Goal: Task Accomplishment & Management: Manage account settings

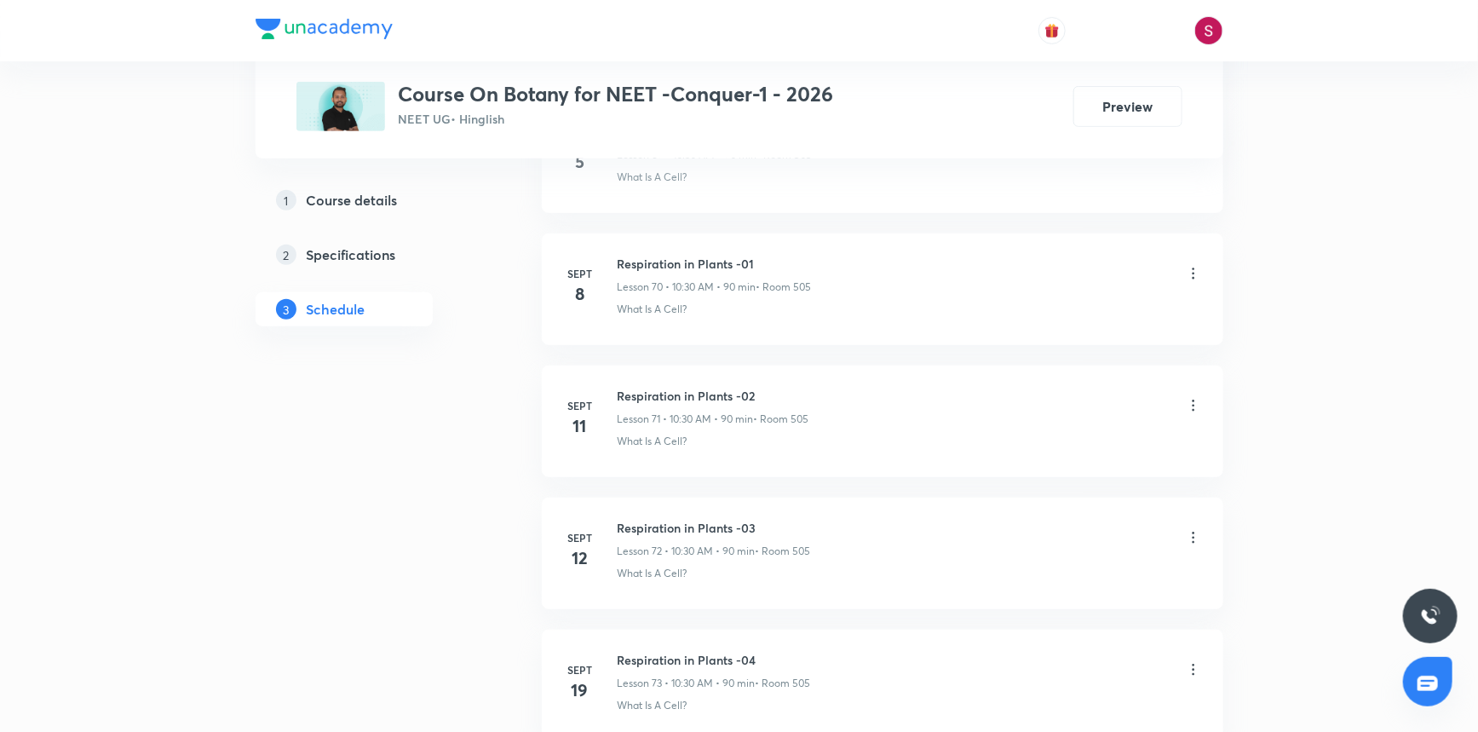
scroll to position [10787, 0]
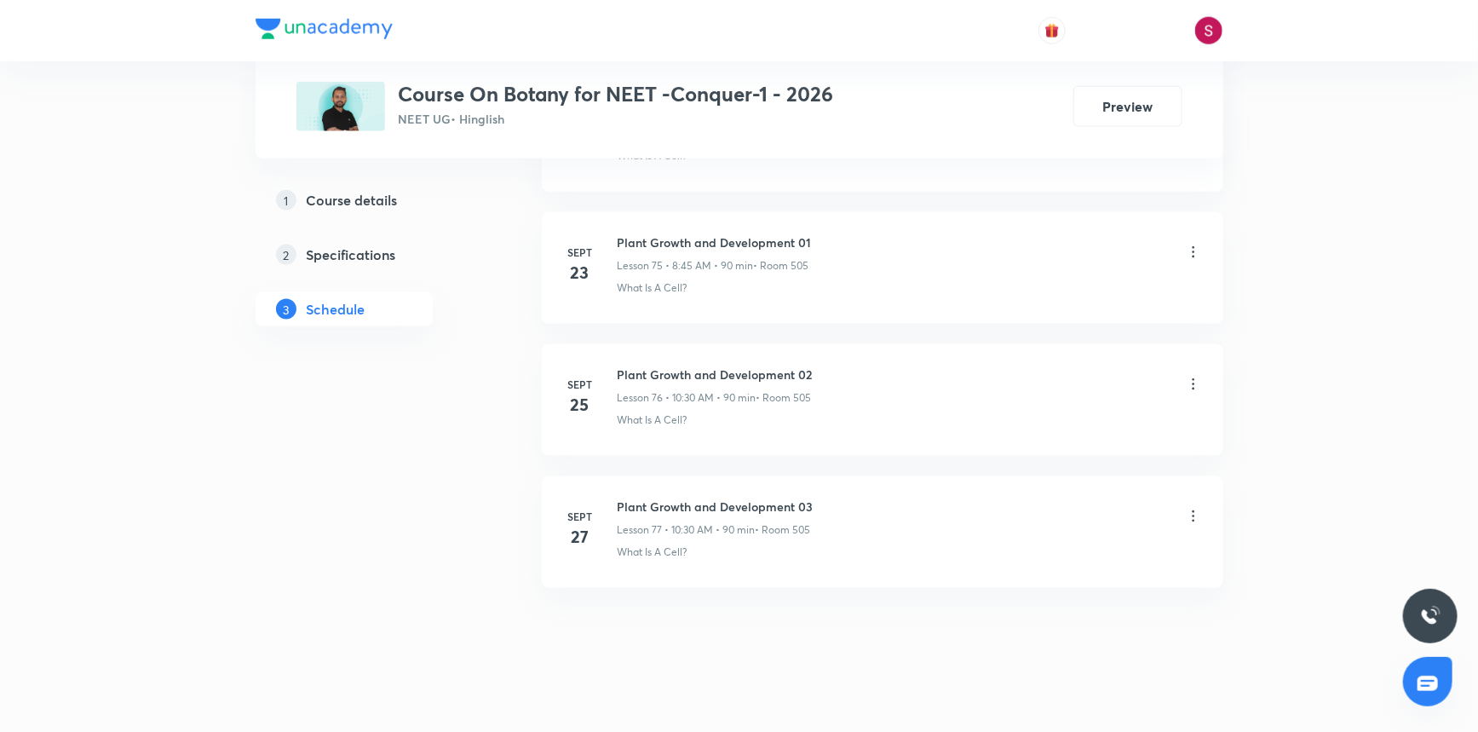
click at [752, 498] on h6 "Plant Growth and Development 03" at bounding box center [716, 507] width 196 height 18
copy h6 "Plant Growth and Development 03"
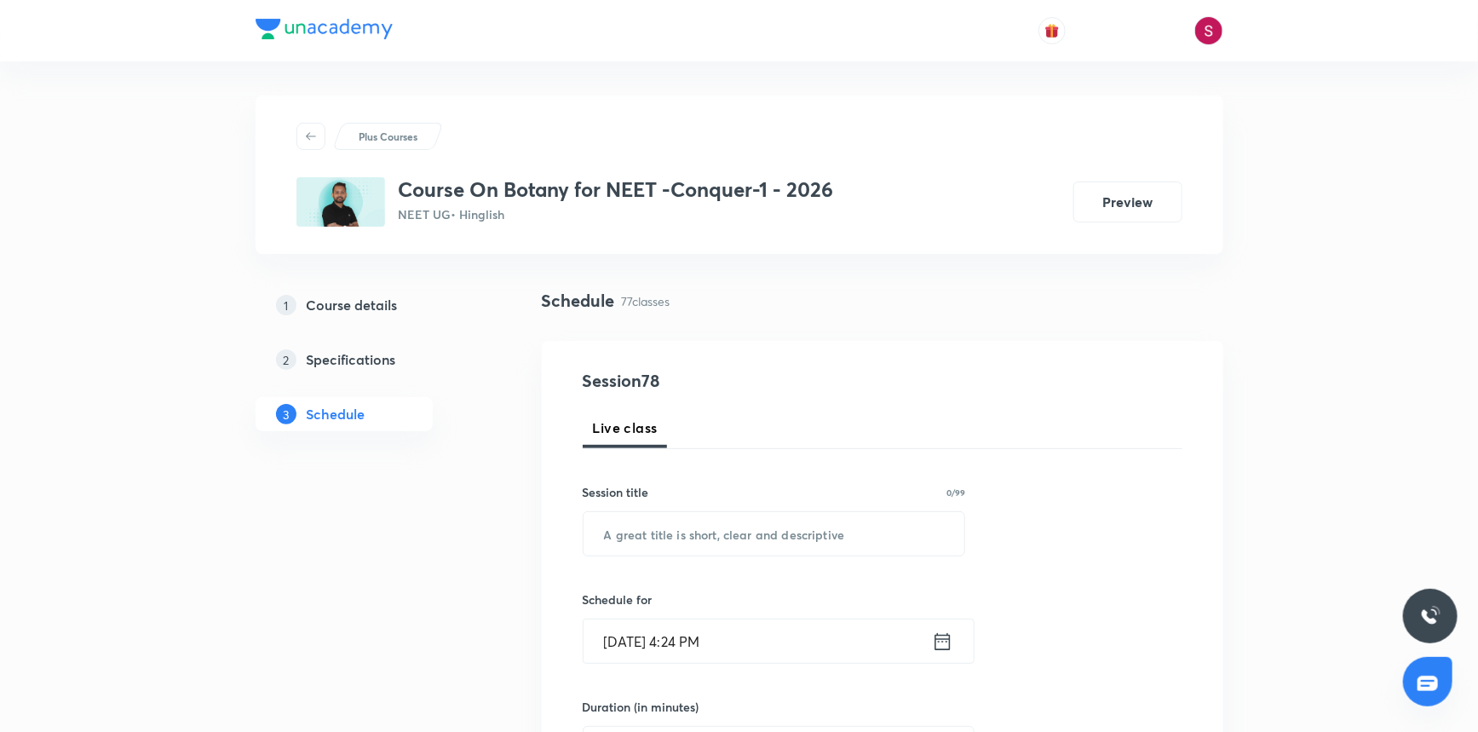
click at [724, 550] on input "text" at bounding box center [775, 533] width 382 height 43
paste input "Plant Growth and Development 03"
type input "Plant Growth and Development - 04"
click at [749, 631] on input "Oct 5, 2025, 4:24 PM" at bounding box center [758, 640] width 348 height 43
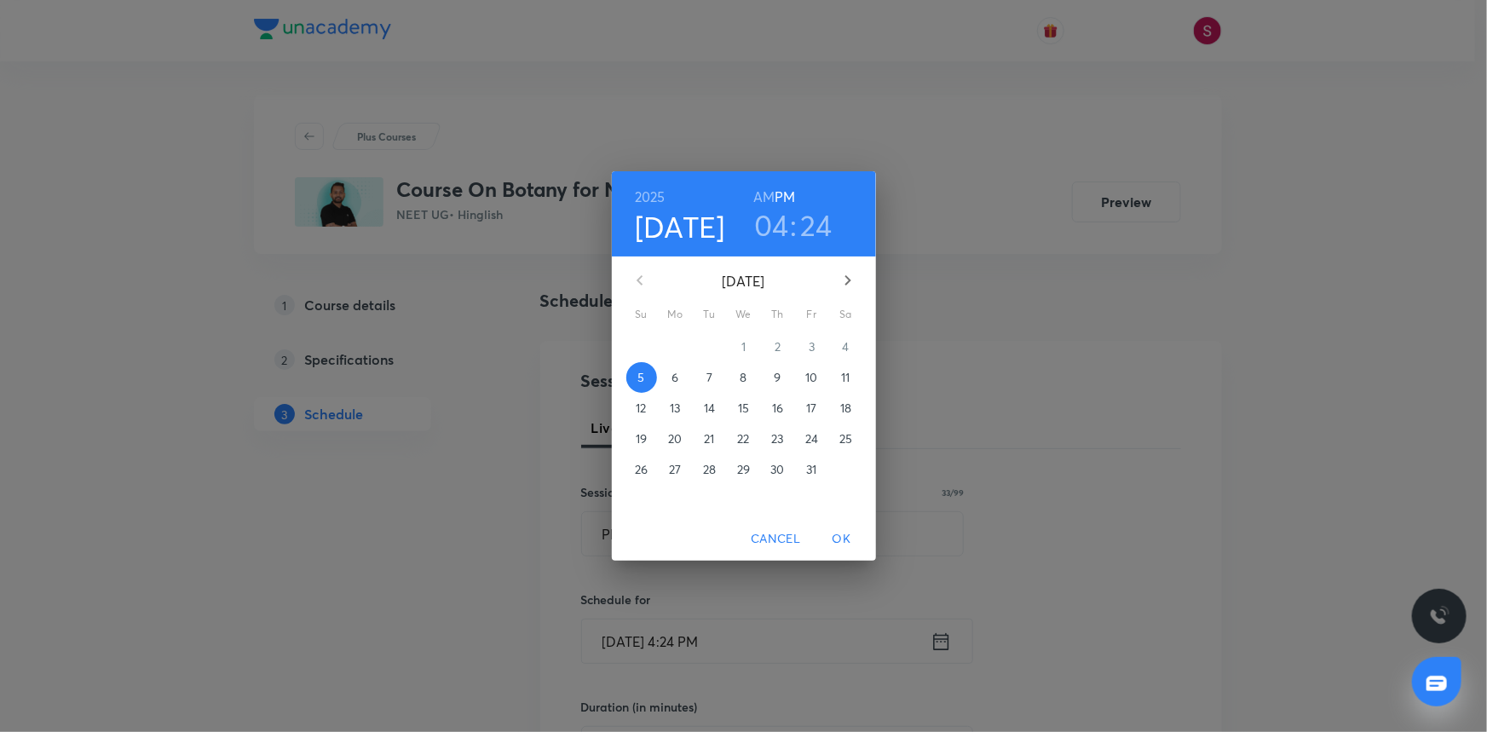
click at [788, 381] on span "9" at bounding box center [778, 377] width 31 height 17
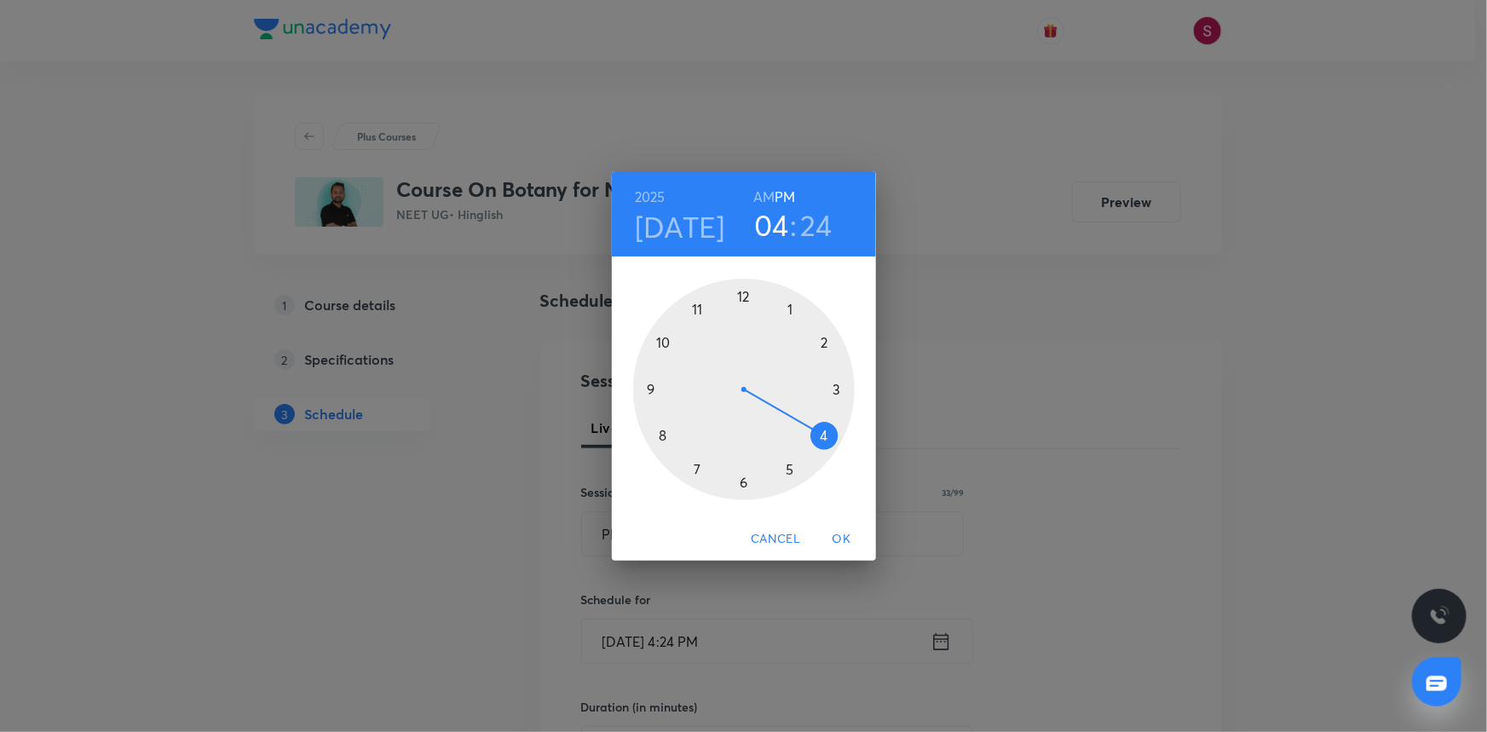
click at [744, 292] on div at bounding box center [744, 390] width 222 height 222
click at [838, 386] on div at bounding box center [744, 390] width 222 height 222
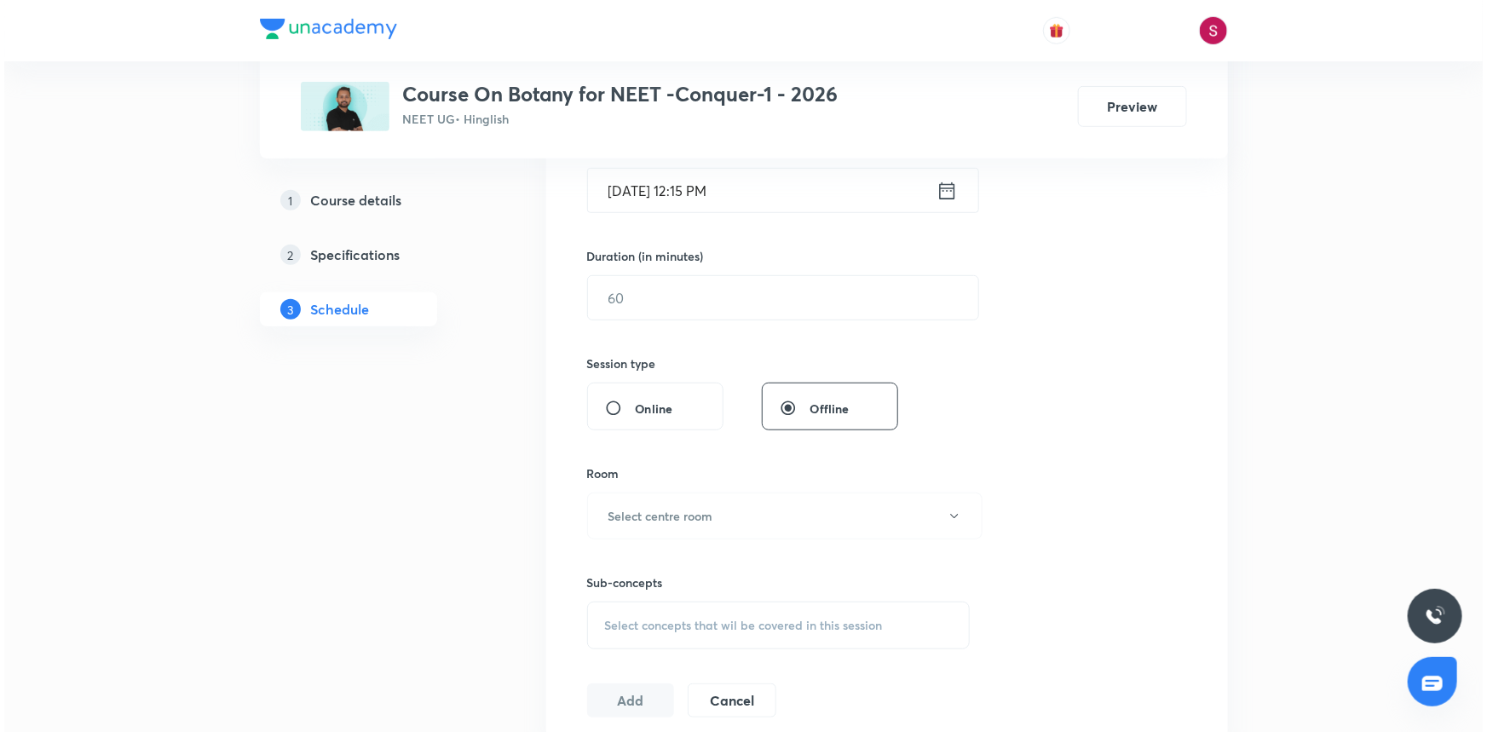
scroll to position [464, 0]
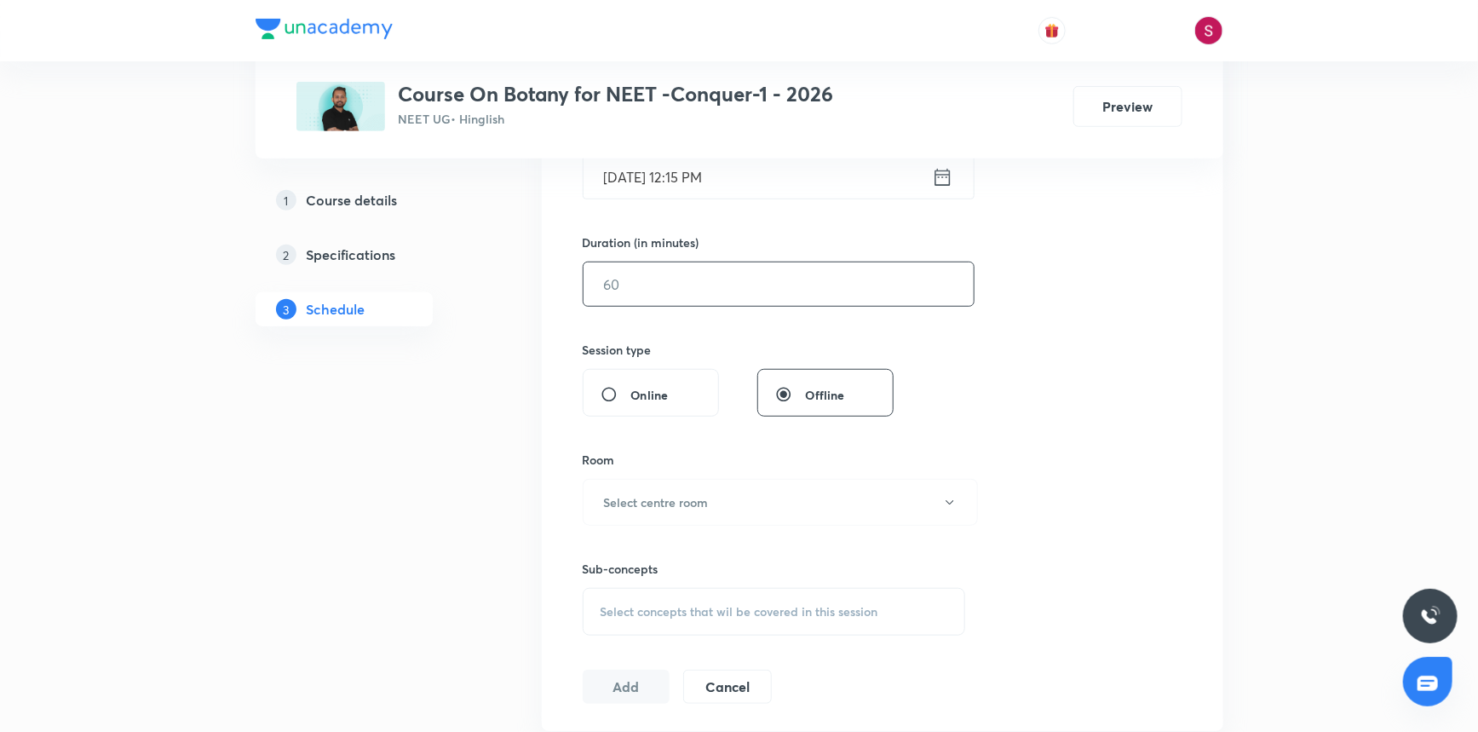
click at [689, 271] on input "text" at bounding box center [779, 283] width 390 height 43
type input "90"
click at [629, 483] on button "Select centre room" at bounding box center [780, 502] width 395 height 47
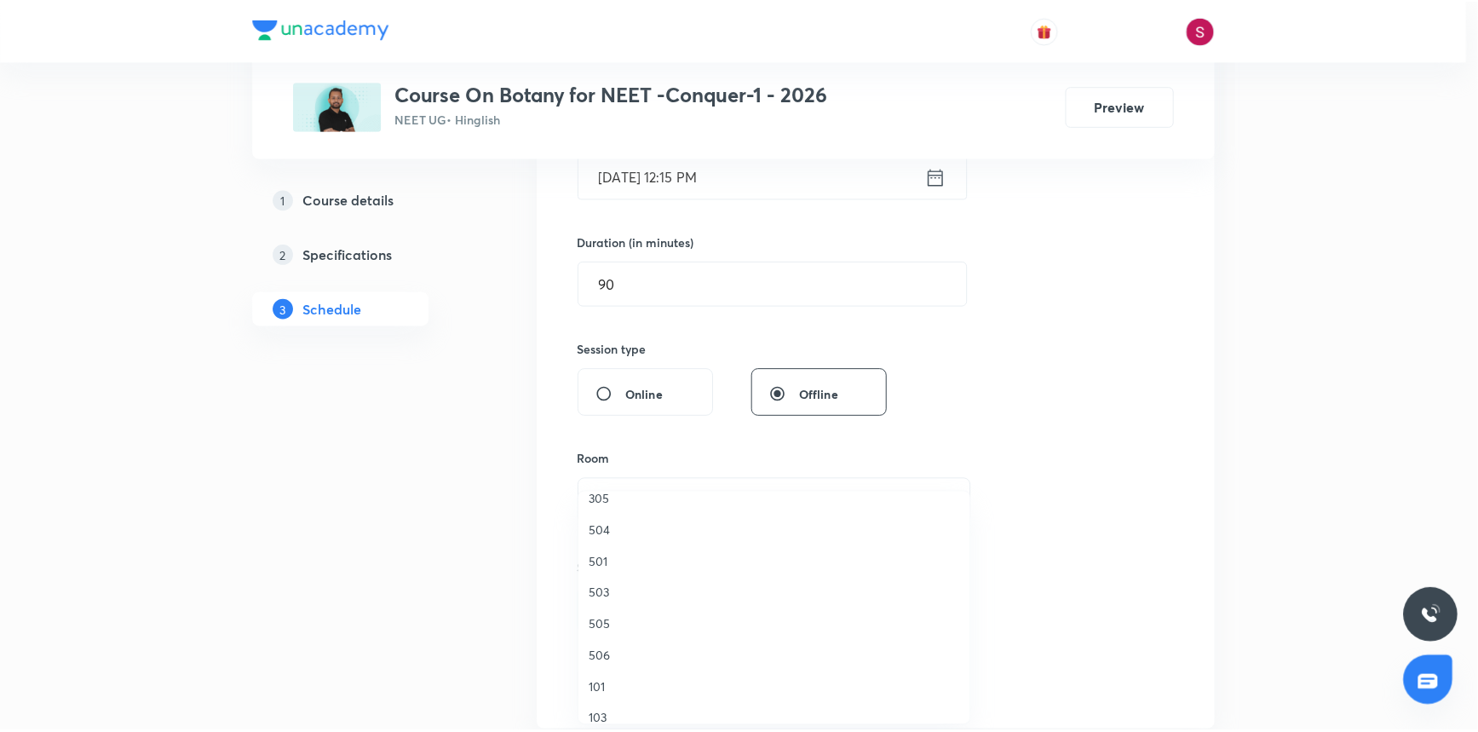
scroll to position [387, 0]
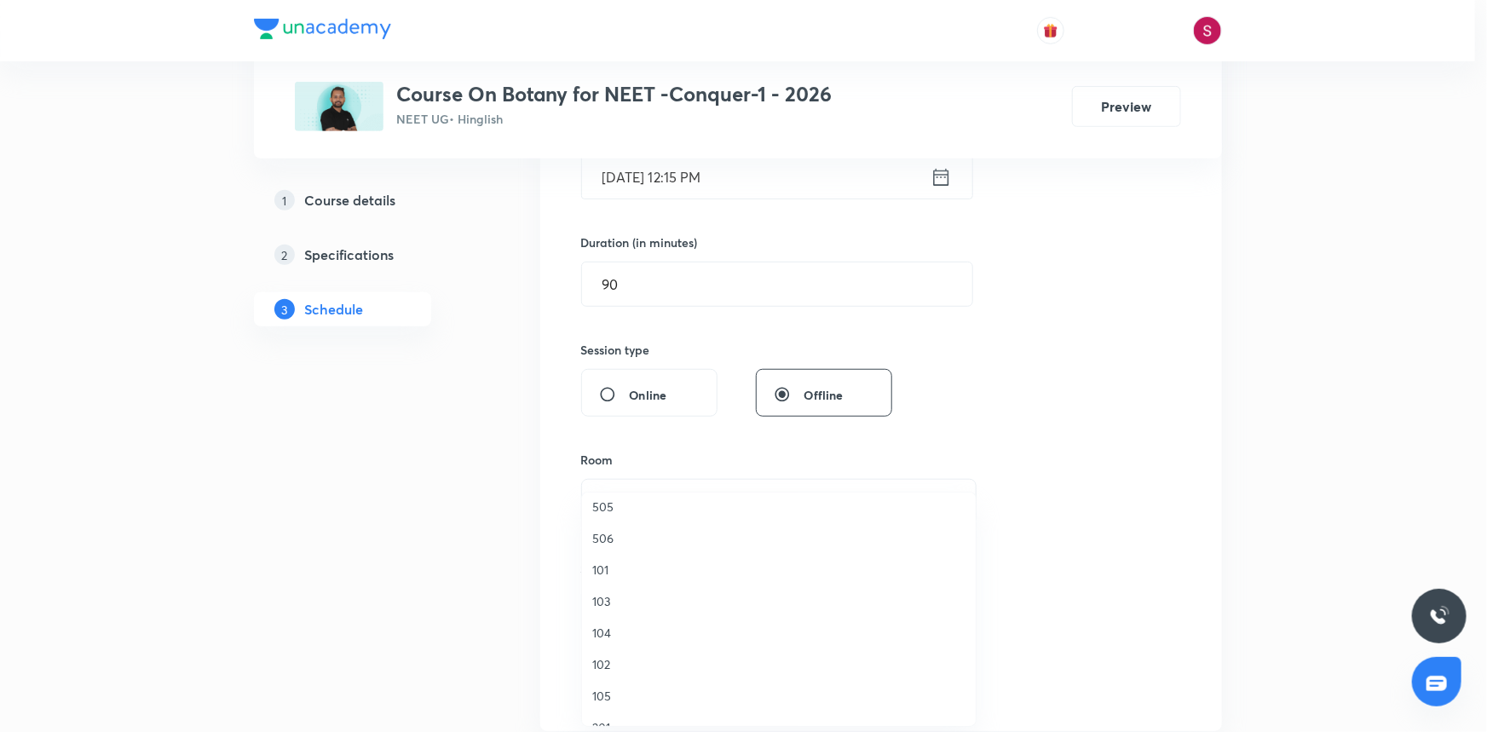
click at [602, 508] on span "505" at bounding box center [778, 507] width 373 height 18
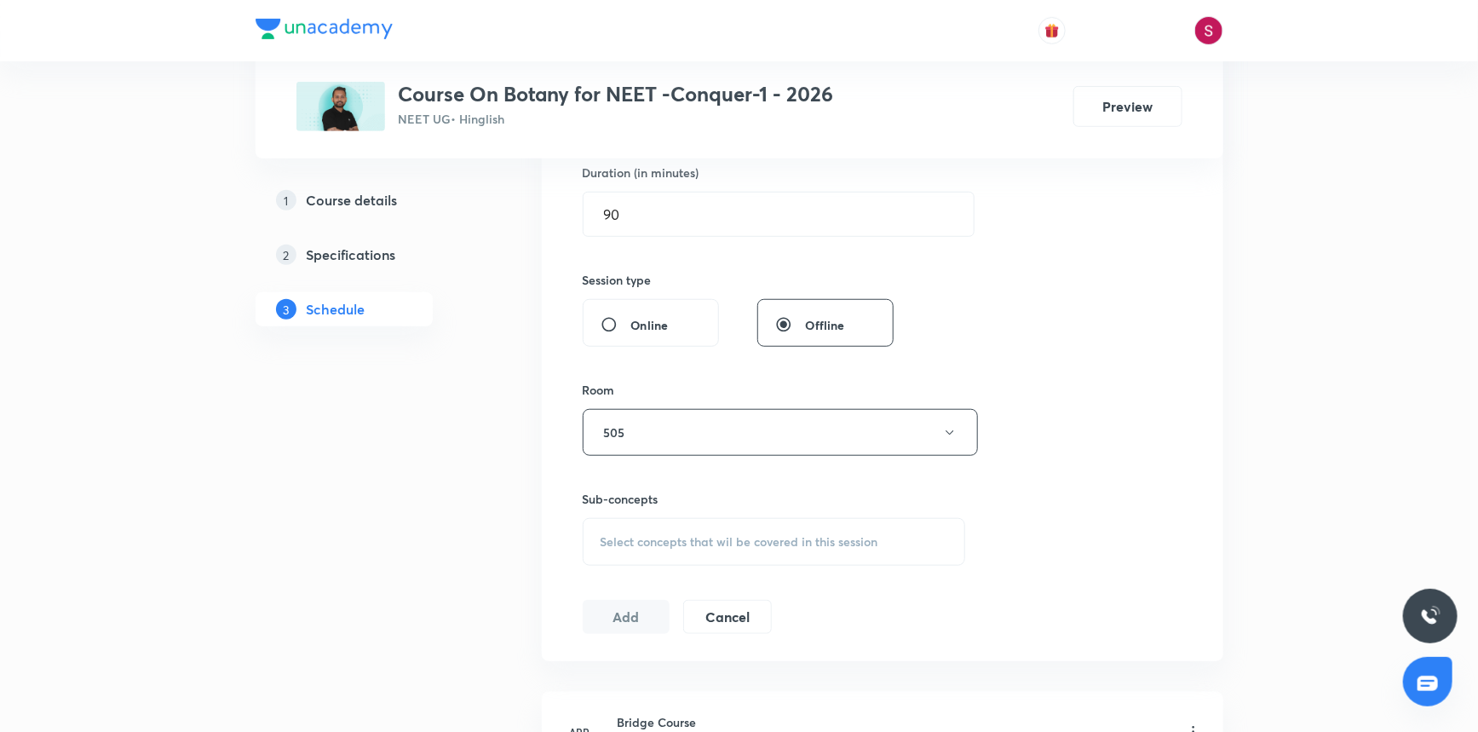
scroll to position [697, 0]
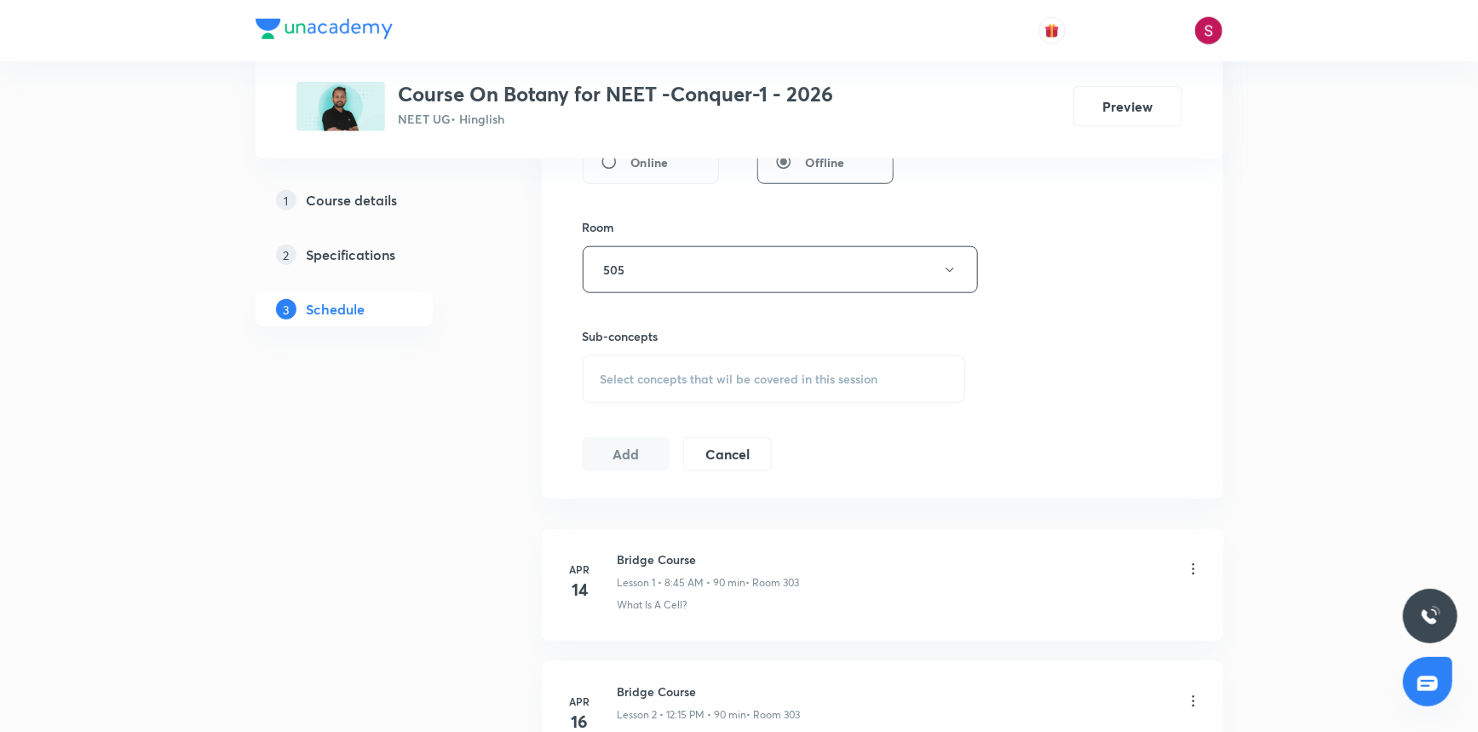
click at [659, 372] on span "Select concepts that wil be covered in this session" at bounding box center [740, 379] width 278 height 14
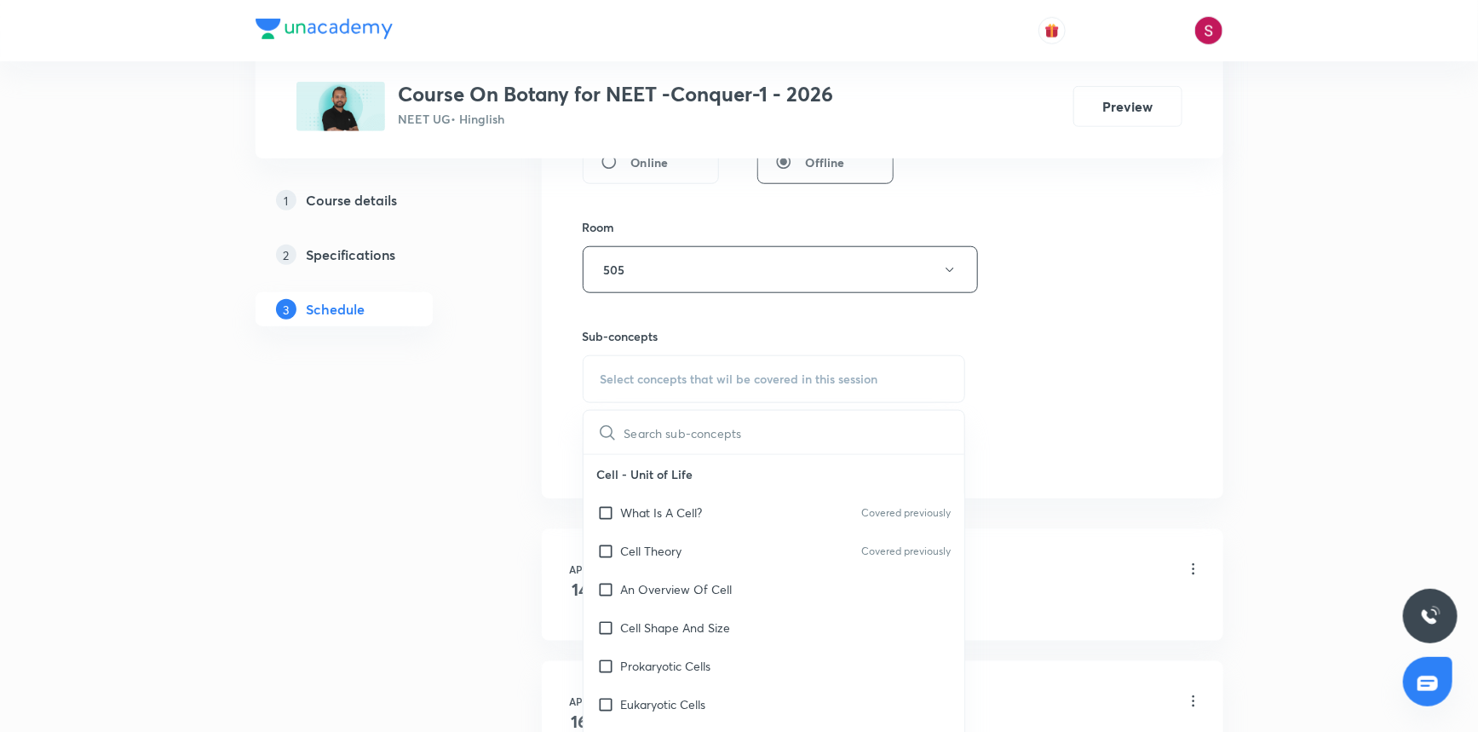
drag, startPoint x: 658, startPoint y: 511, endPoint x: 771, endPoint y: 503, distance: 113.6
click at [660, 511] on p "What Is A Cell?" at bounding box center [662, 513] width 82 height 18
checkbox input "true"
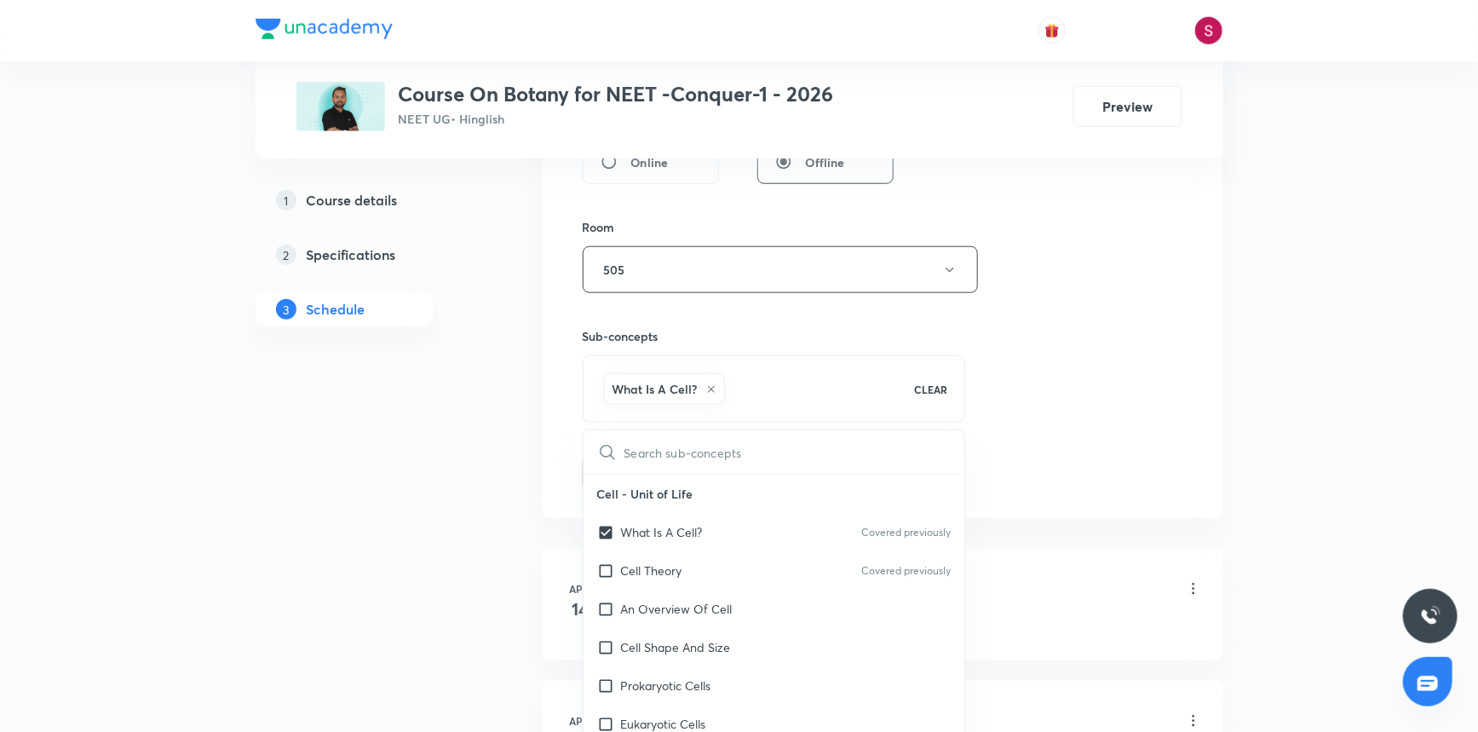
click at [1022, 366] on div "Session 78 Live class Session title 33/99 Plant Growth and Development - 04 ​ S…" at bounding box center [883, 81] width 600 height 820
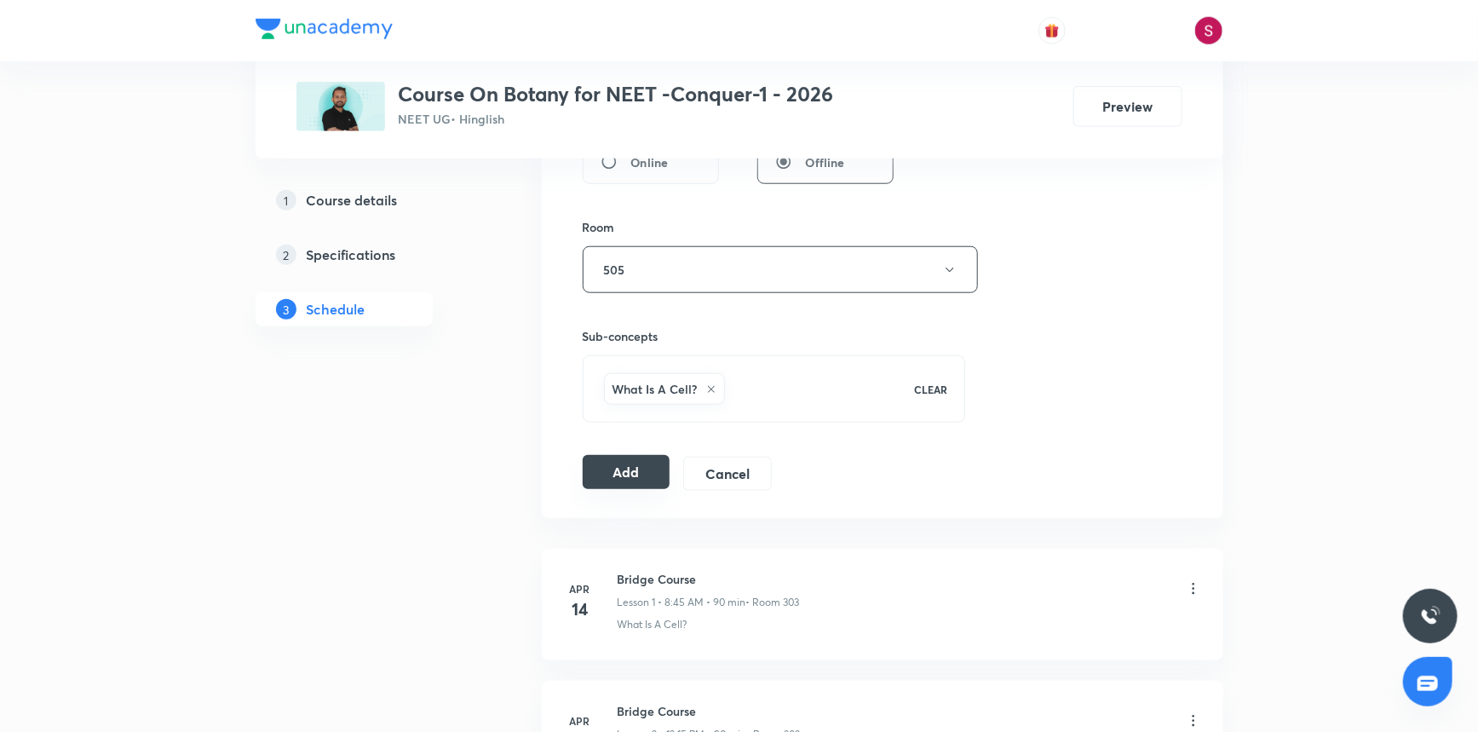
click at [625, 478] on button "Add" at bounding box center [627, 472] width 88 height 34
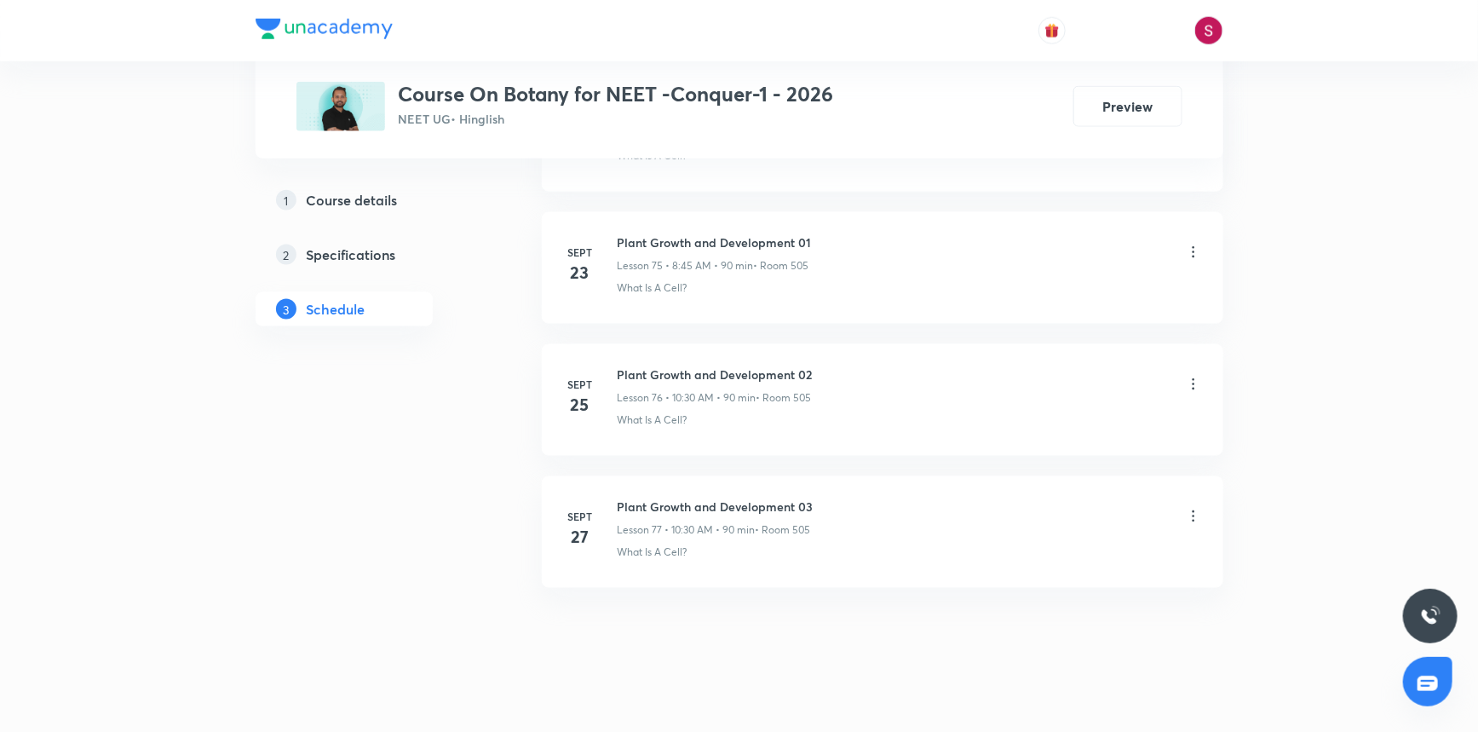
scroll to position [10005, 0]
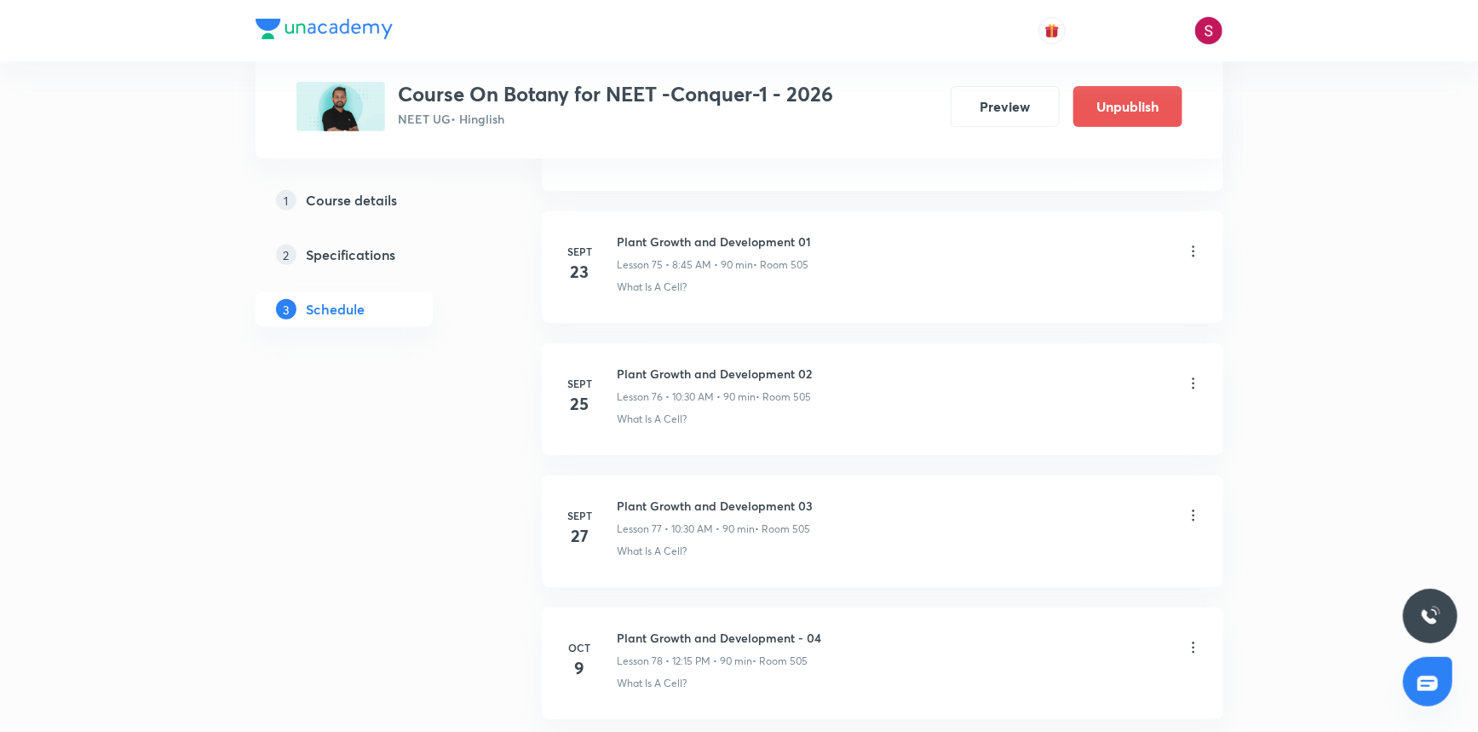
click at [734, 630] on h6 "Plant Growth and Development - 04" at bounding box center [720, 638] width 204 height 18
click at [736, 629] on h6 "Plant Growth and Development - 04" at bounding box center [720, 638] width 204 height 18
copy h6 "Plant Growth and Development - 04"
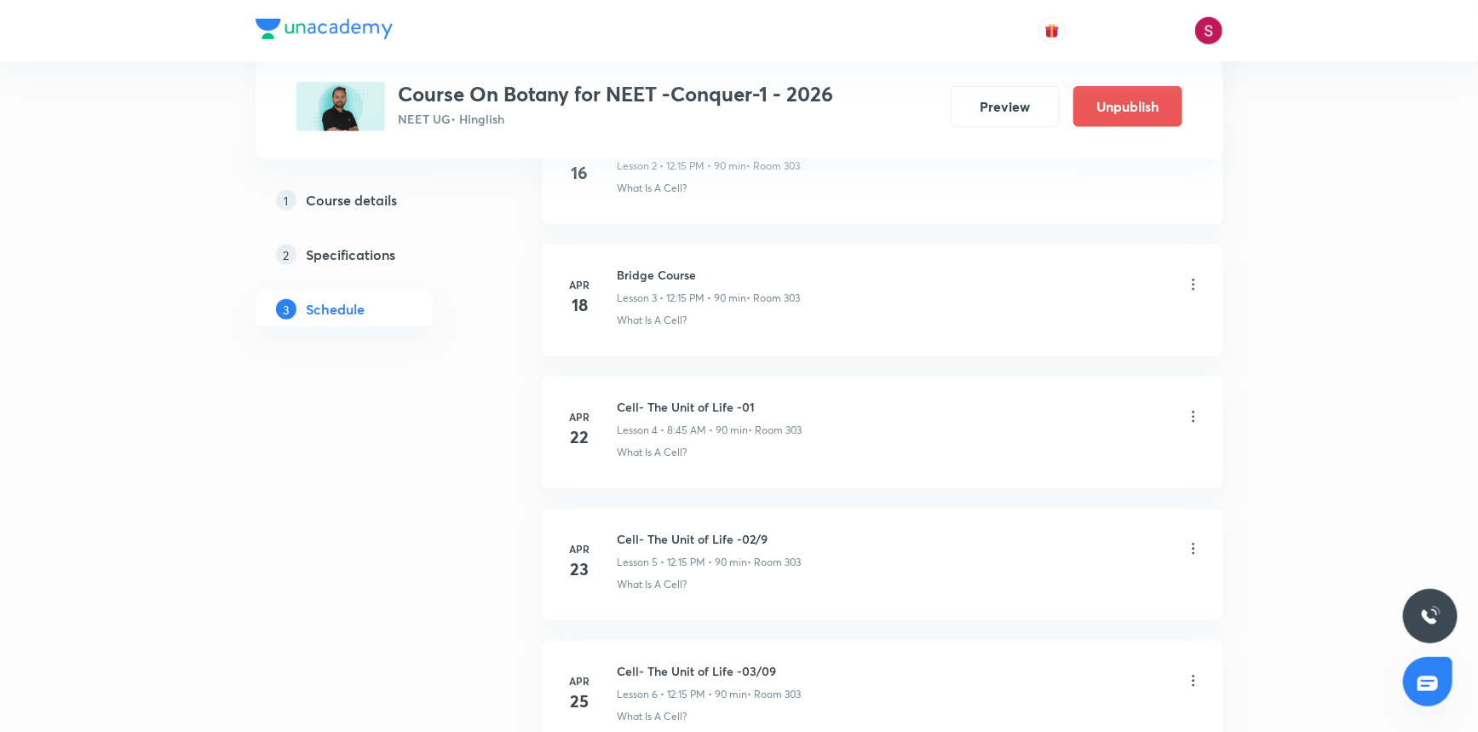
scroll to position [0, 0]
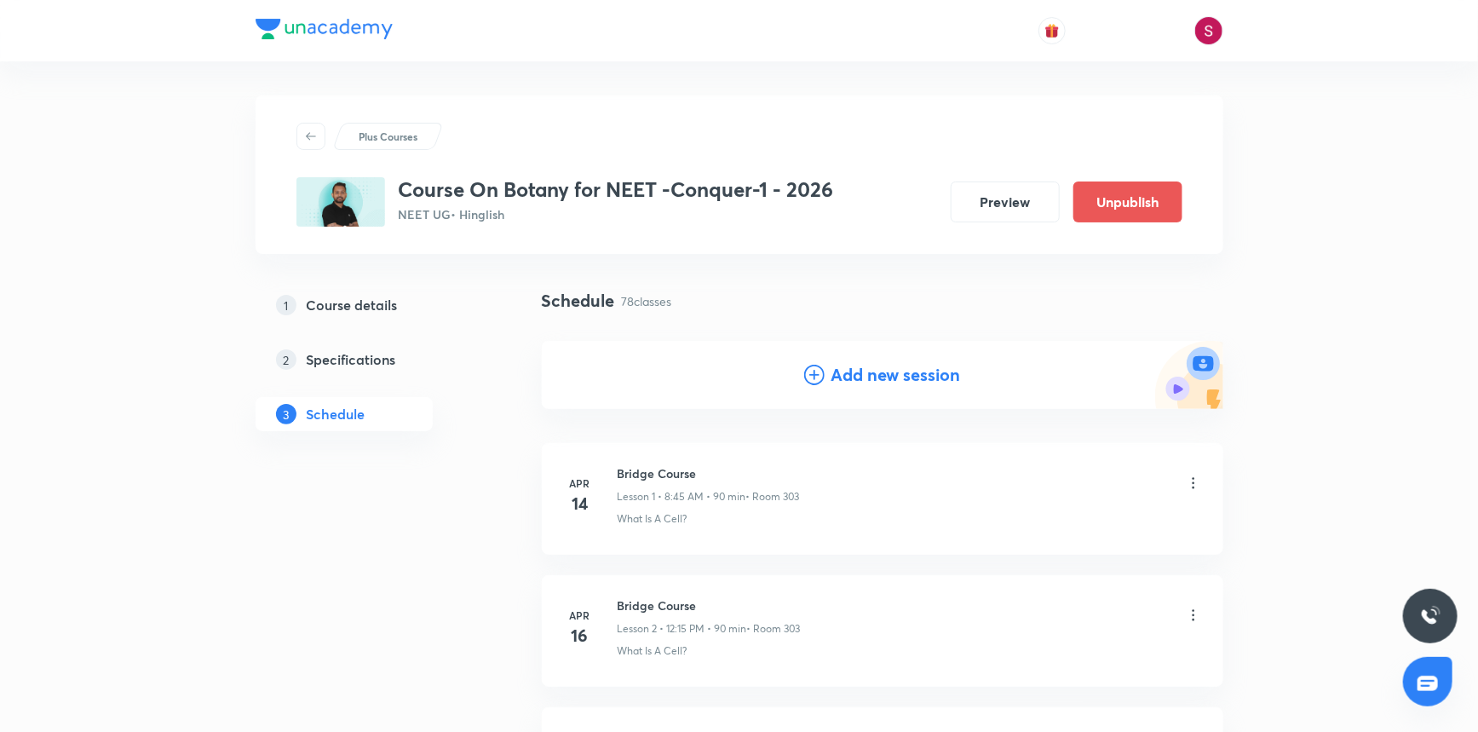
click at [826, 386] on div "Add new session" at bounding box center [882, 375] width 157 height 26
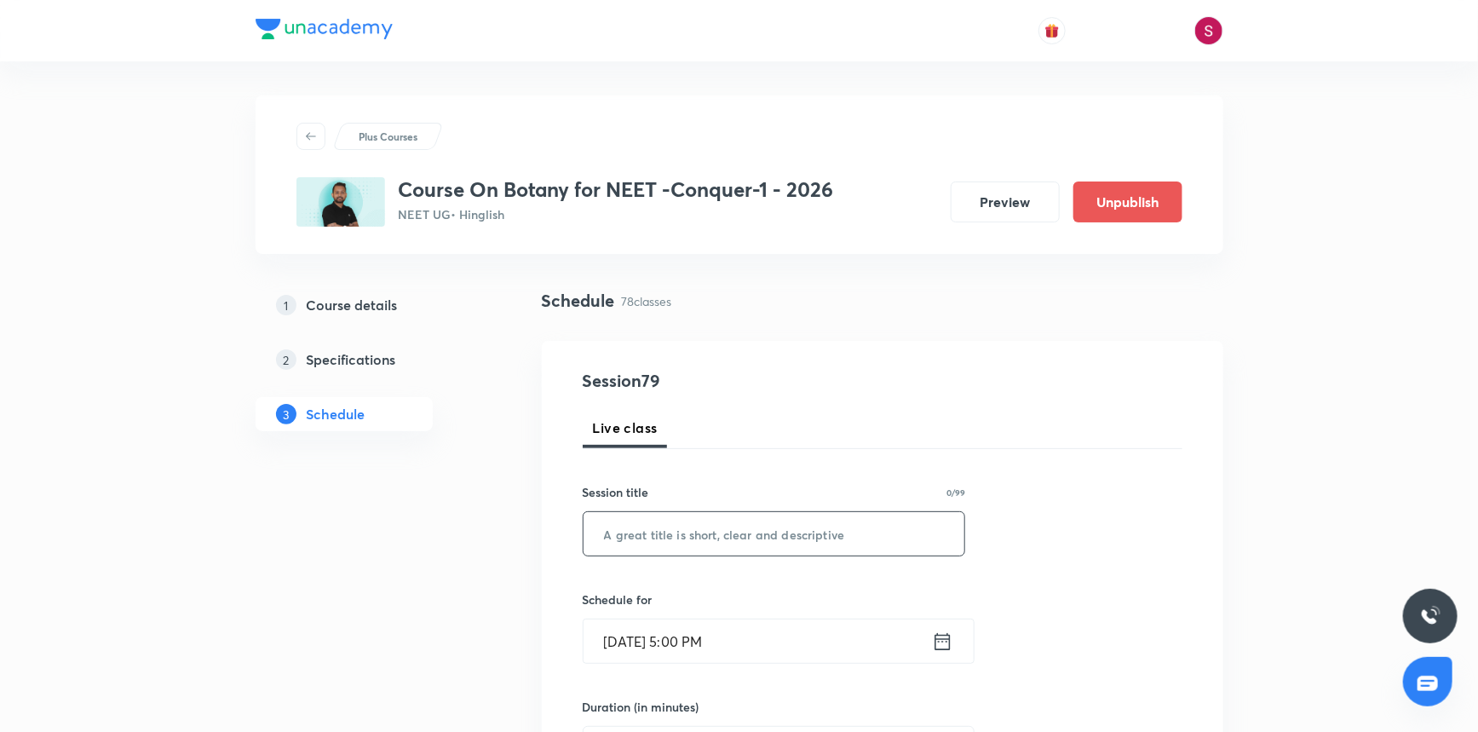
click at [685, 541] on input "text" at bounding box center [775, 533] width 382 height 43
paste input "Plant Growth and Development - 04"
type input "Plant Growth and Development - 05"
click at [746, 654] on input "Oct 5, 2025, 5:00 PM" at bounding box center [758, 640] width 348 height 43
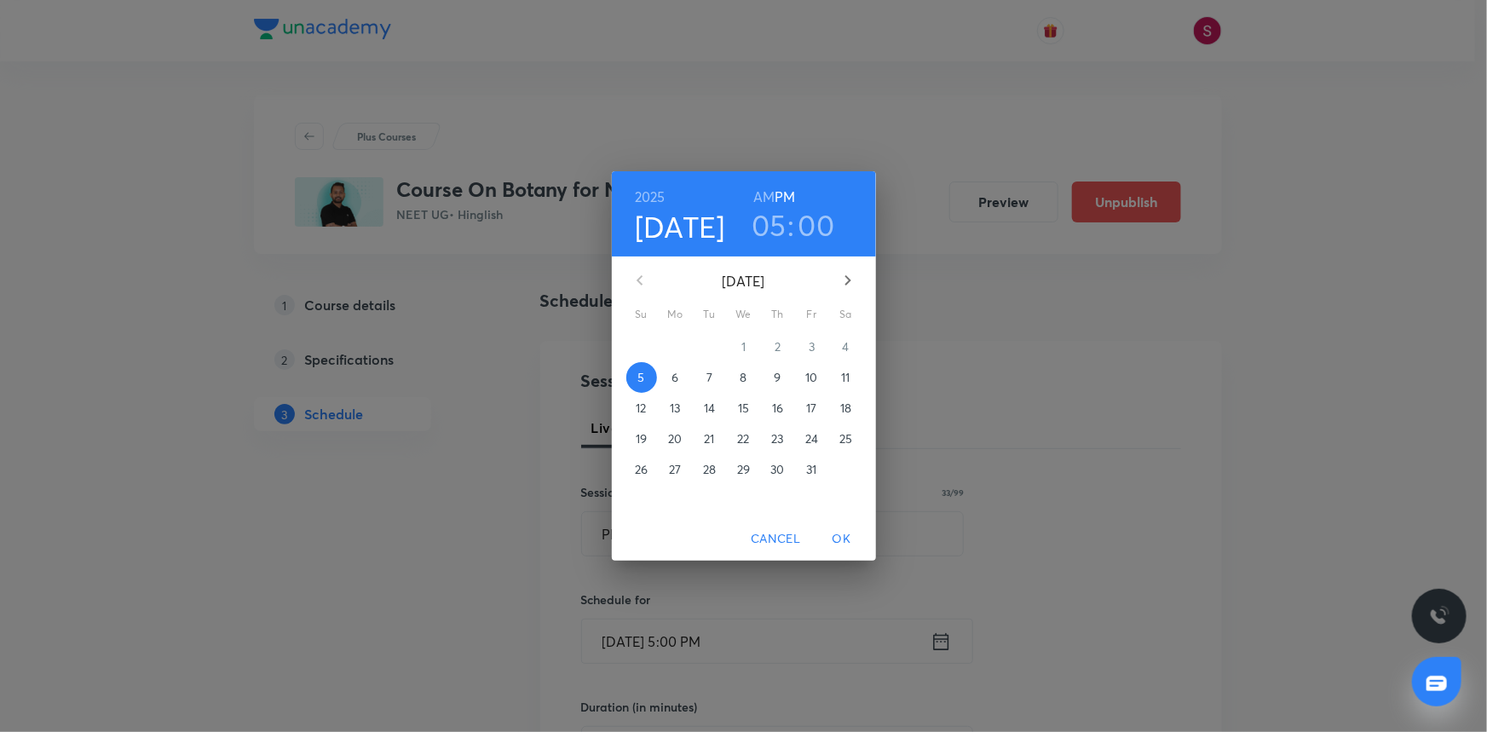
click at [803, 377] on span "10" at bounding box center [812, 377] width 31 height 17
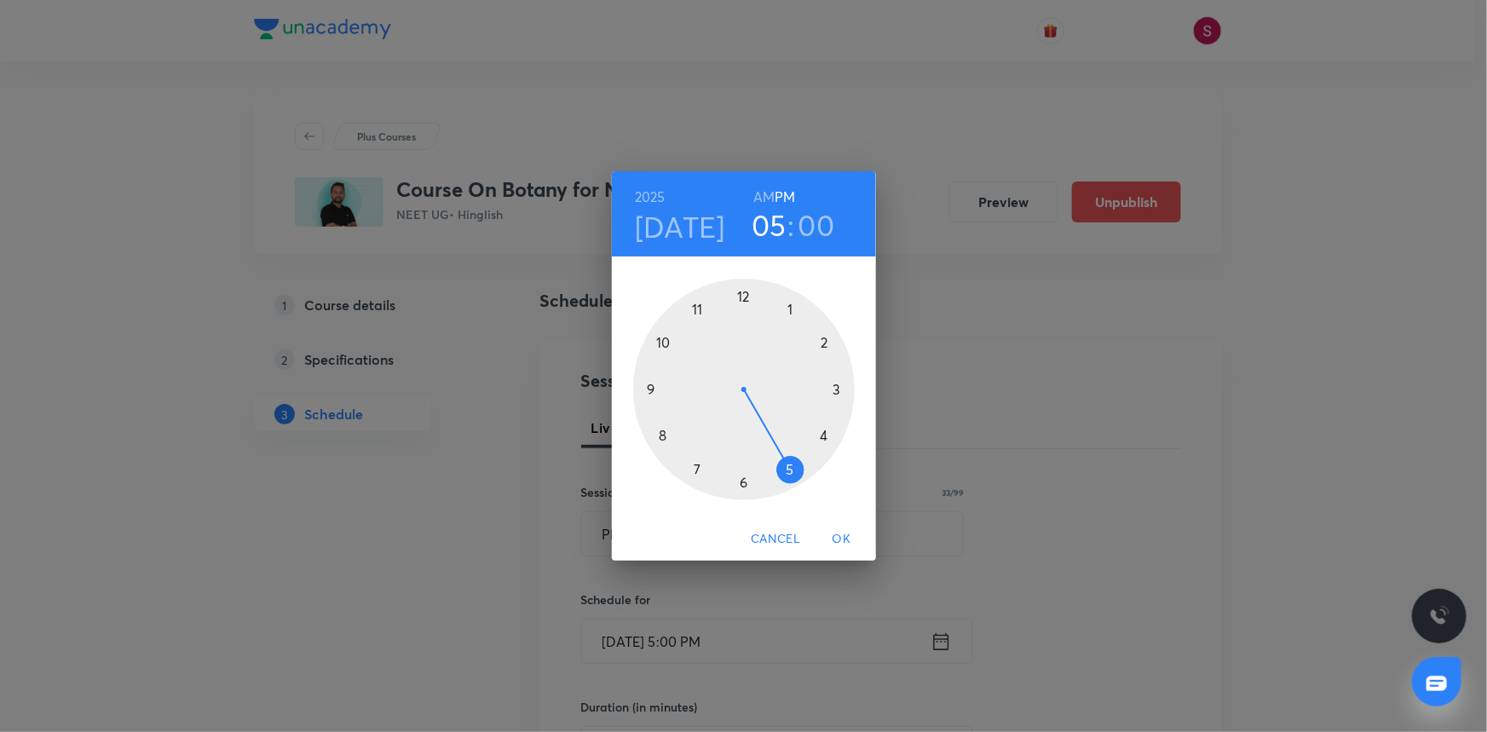
click at [662, 342] on div at bounding box center [744, 390] width 222 height 222
click at [758, 193] on h6 "AM" at bounding box center [763, 197] width 21 height 24
click at [740, 478] on div at bounding box center [744, 390] width 222 height 222
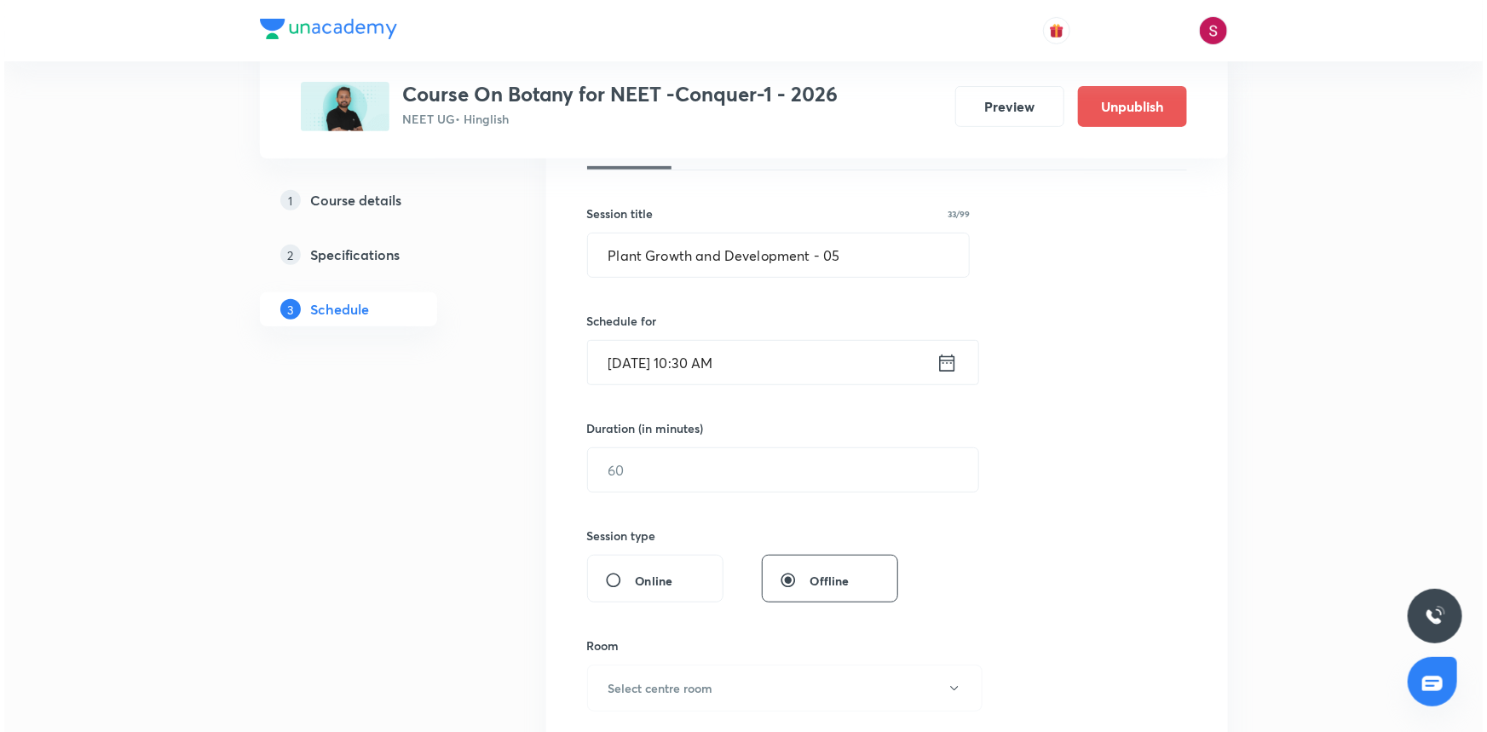
scroll to position [309, 0]
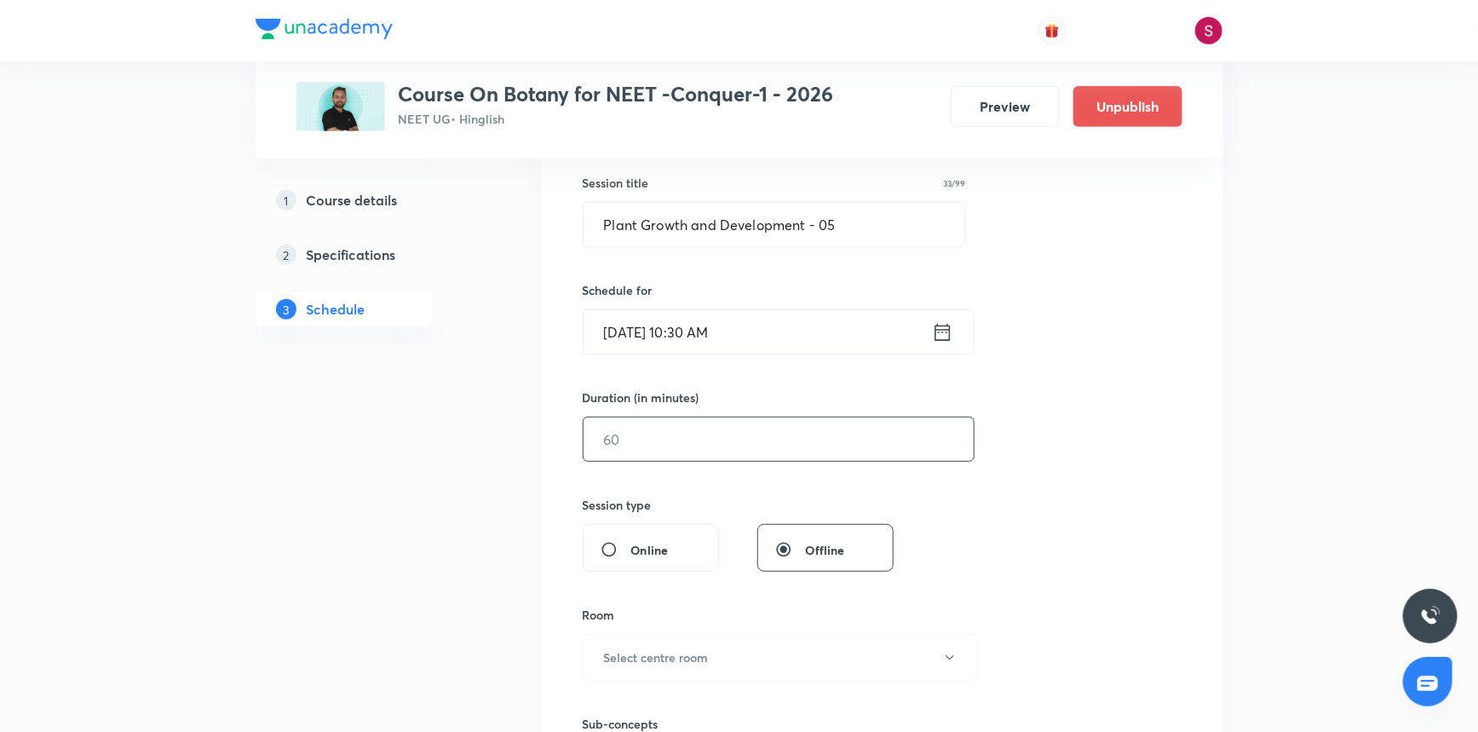
click at [653, 443] on input "text" at bounding box center [779, 439] width 390 height 43
type input "90"
click at [615, 657] on h6 "Select centre room" at bounding box center [656, 657] width 105 height 18
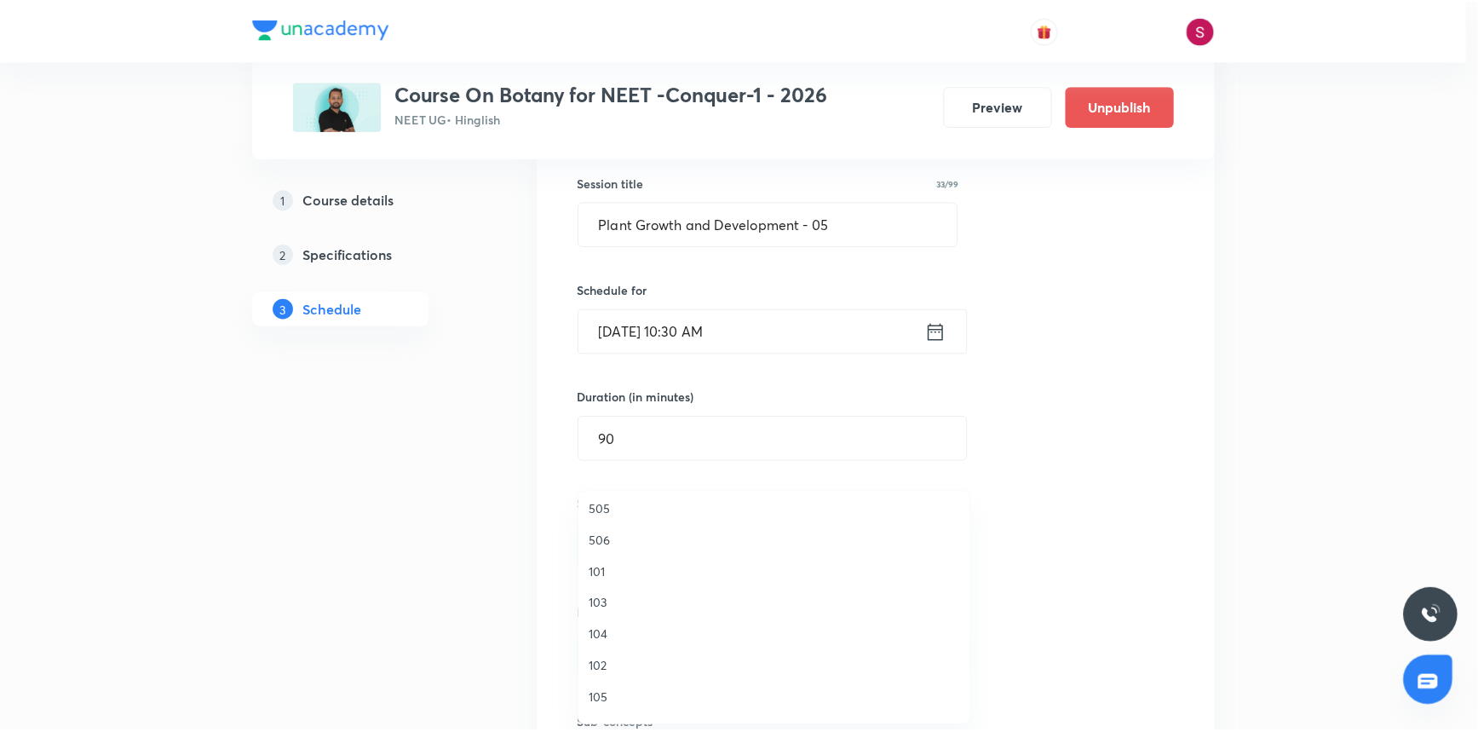
scroll to position [387, 0]
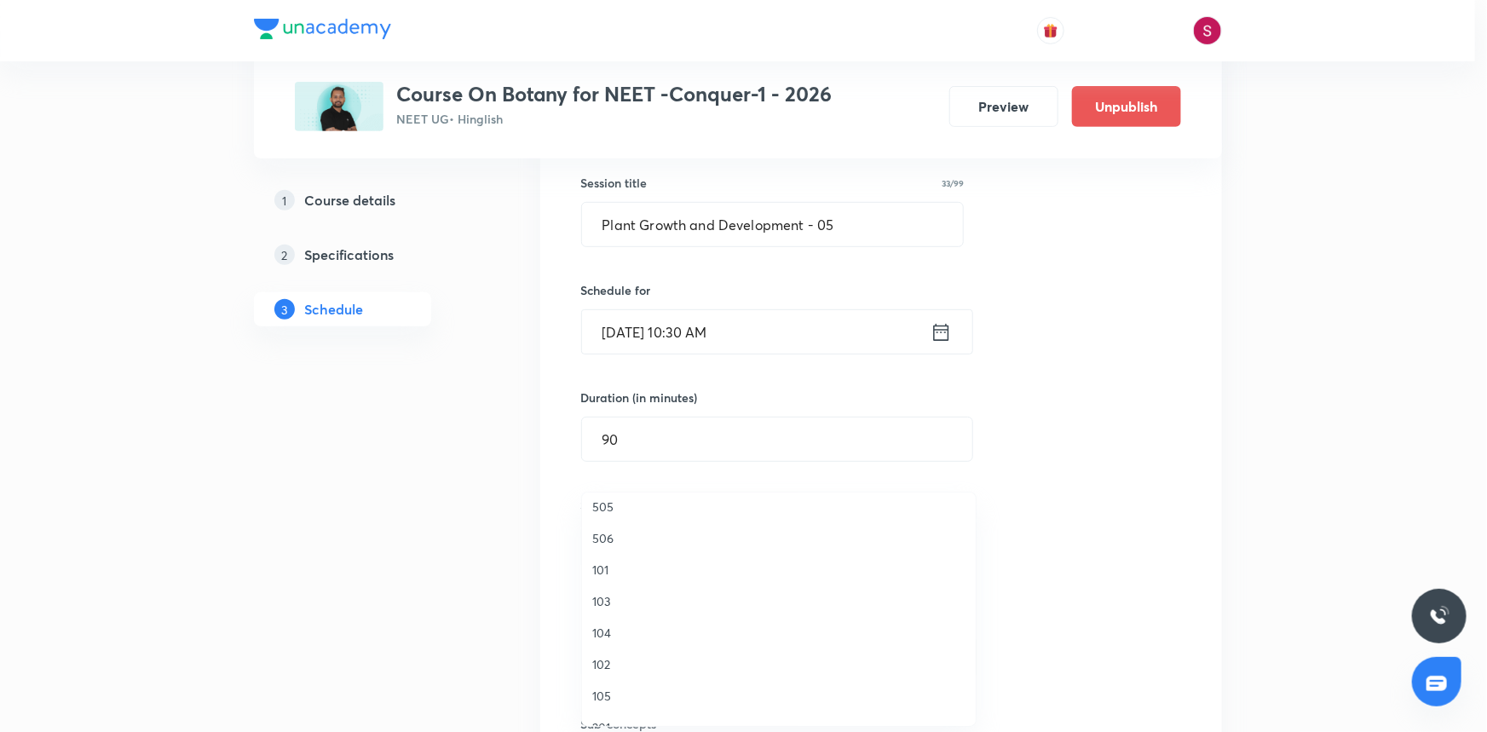
click at [622, 513] on span "505" at bounding box center [778, 507] width 373 height 18
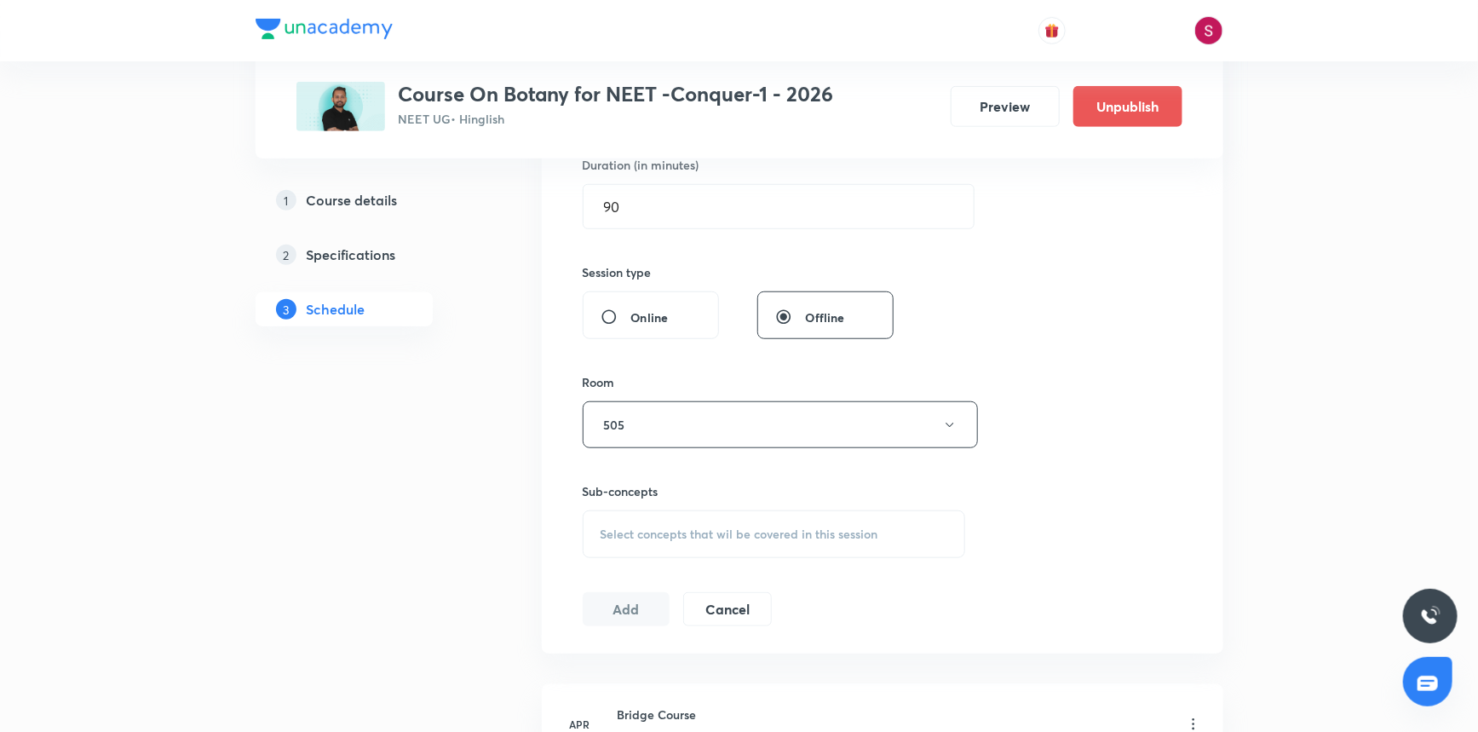
scroll to position [619, 0]
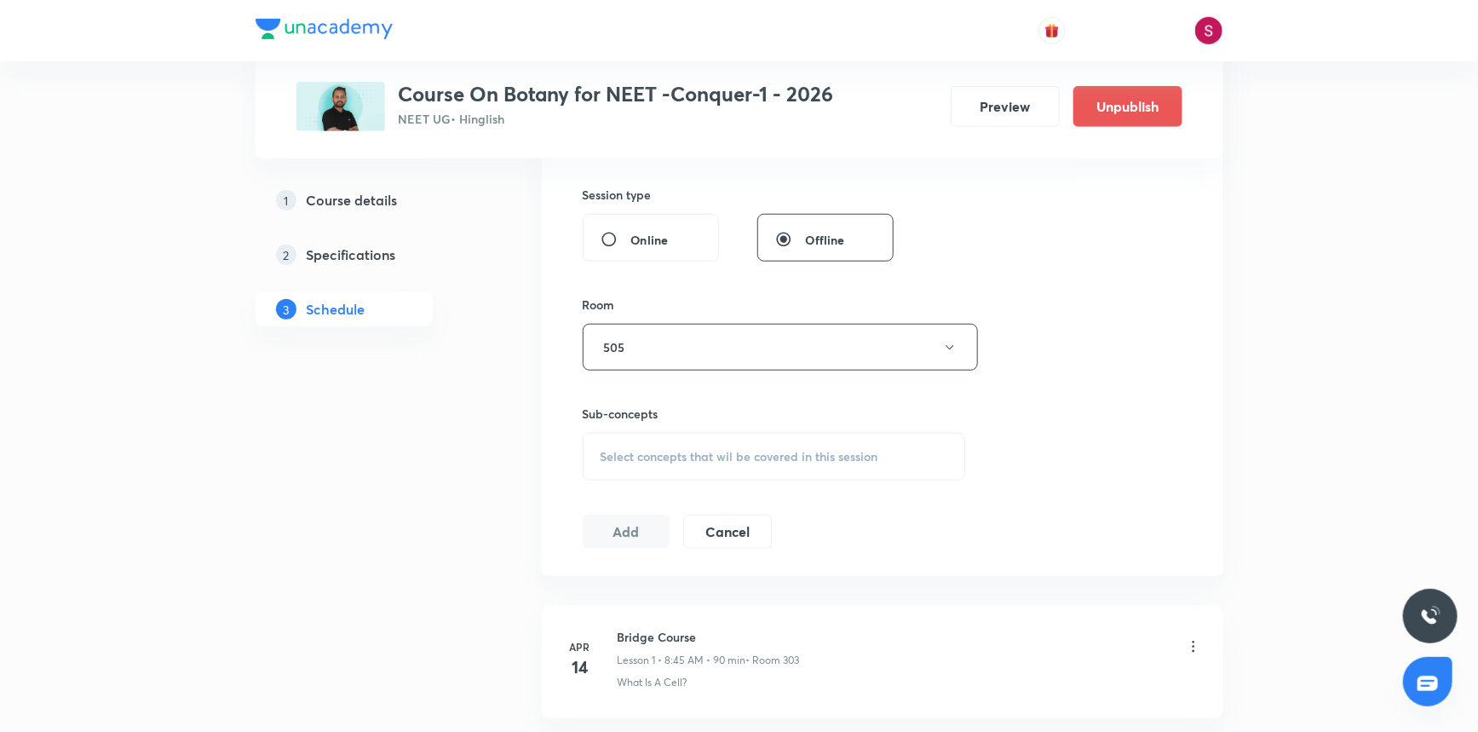
click at [624, 452] on span "Select concepts that wil be covered in this session" at bounding box center [740, 457] width 278 height 14
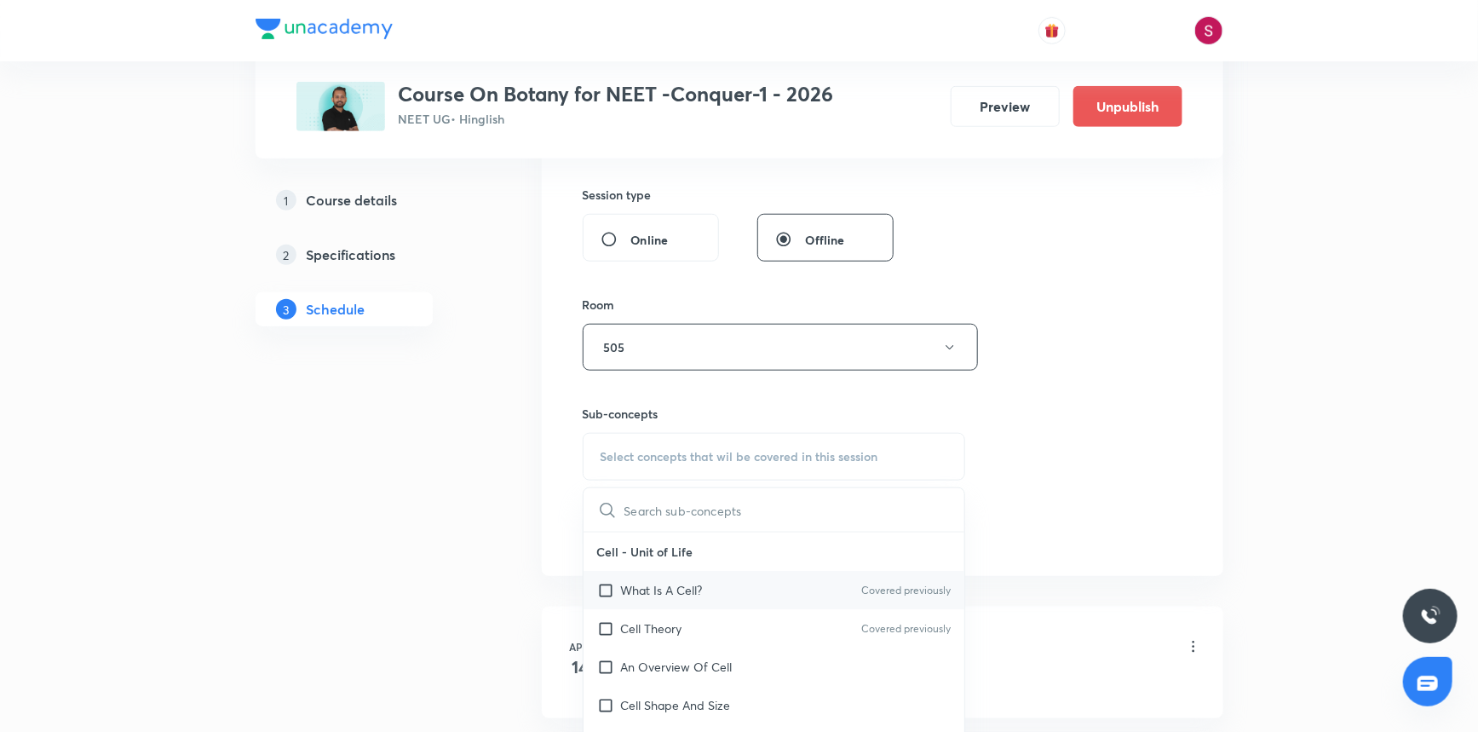
click at [694, 587] on p "What Is A Cell?" at bounding box center [662, 590] width 82 height 18
checkbox input "true"
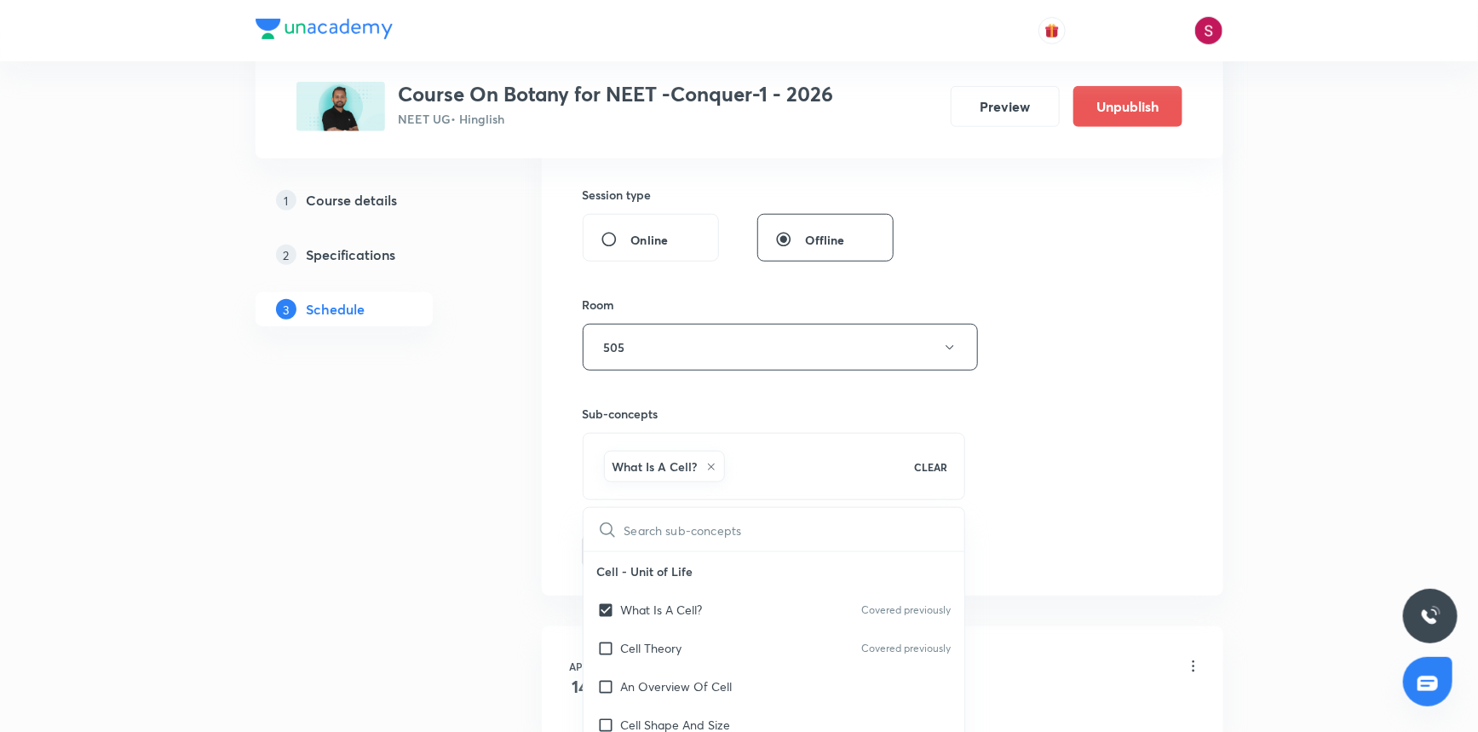
click at [1154, 391] on div "Session 79 Live class Session title 33/99 Plant Growth and Development - 05 ​ S…" at bounding box center [883, 159] width 600 height 820
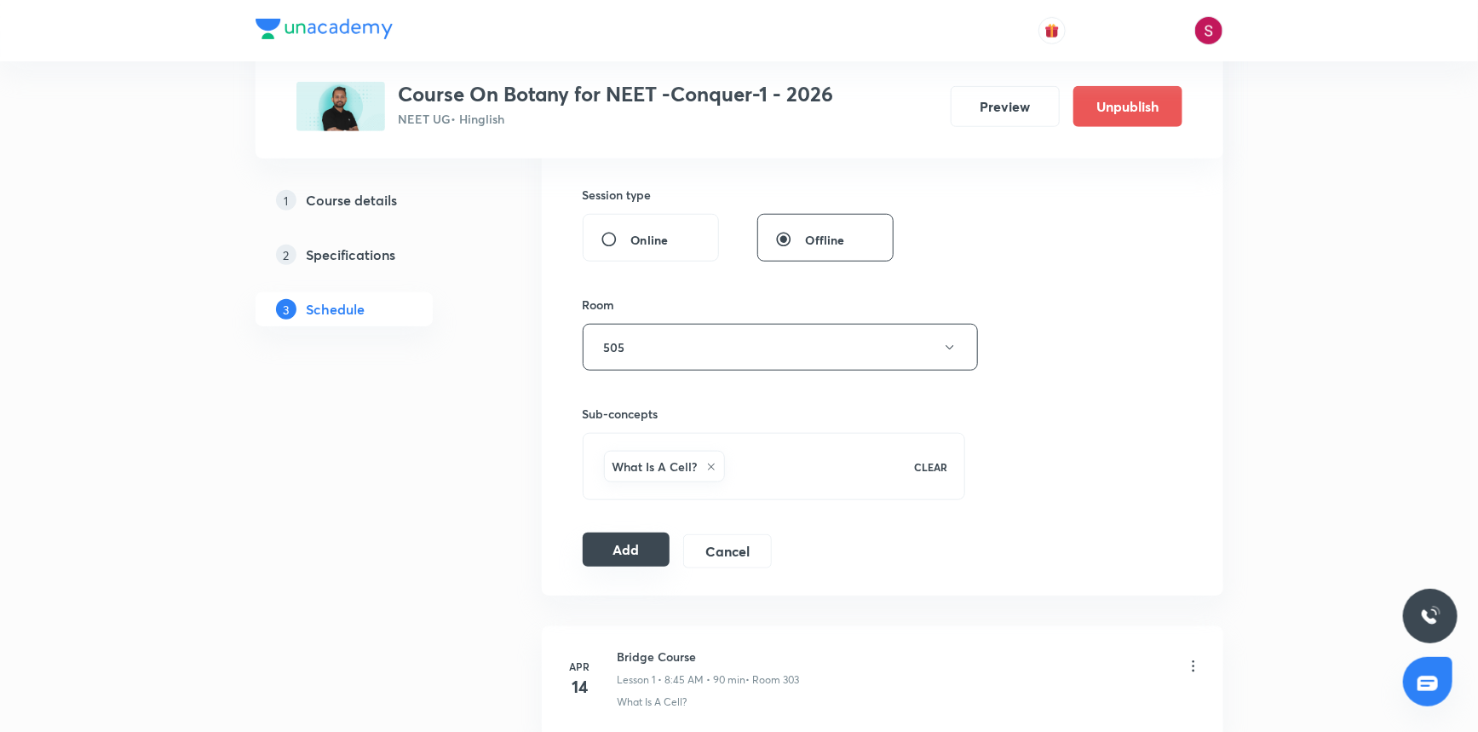
click at [639, 553] on button "Add" at bounding box center [627, 550] width 88 height 34
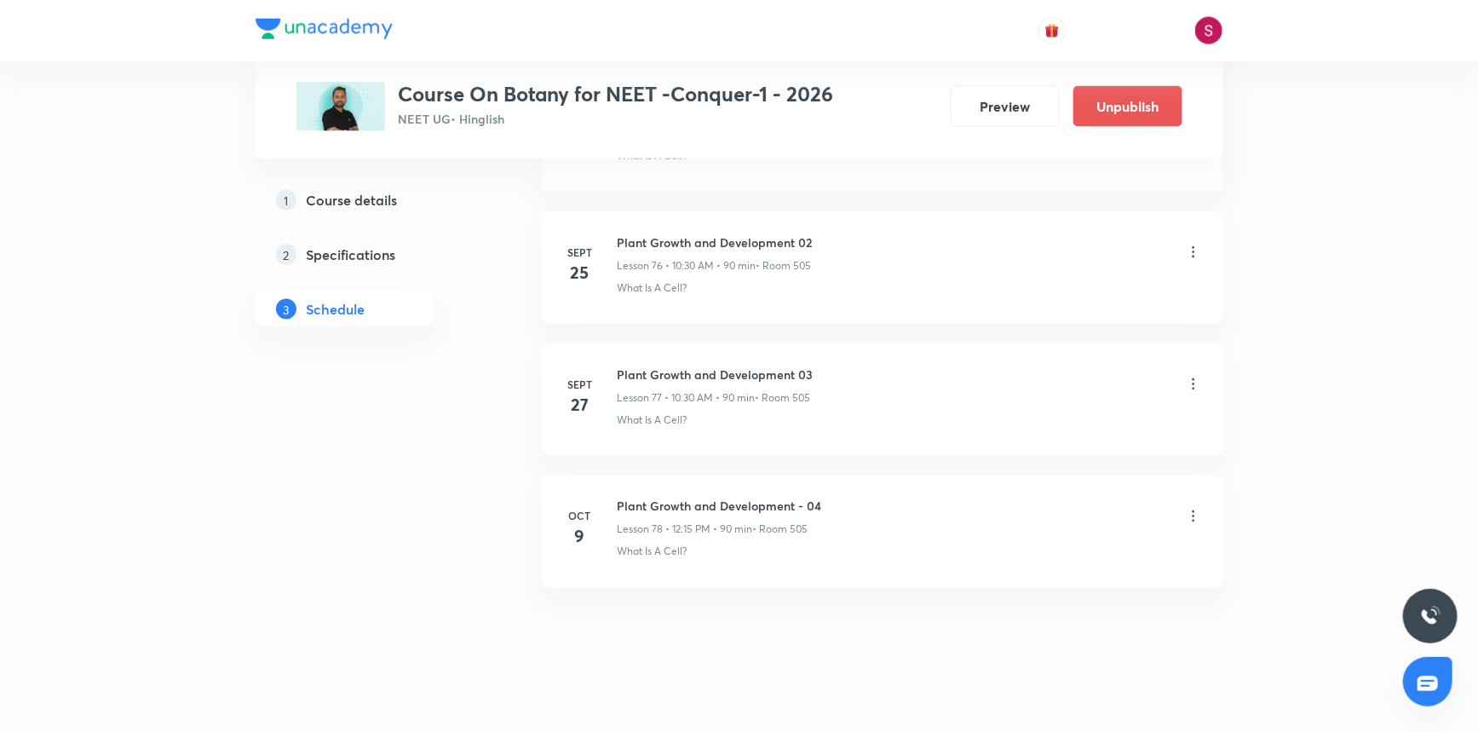
scroll to position [10137, 0]
click at [757, 629] on h6 "Plant Growth and Development - 05" at bounding box center [720, 638] width 204 height 18
copy h6 "Plant Growth and Development - 05"
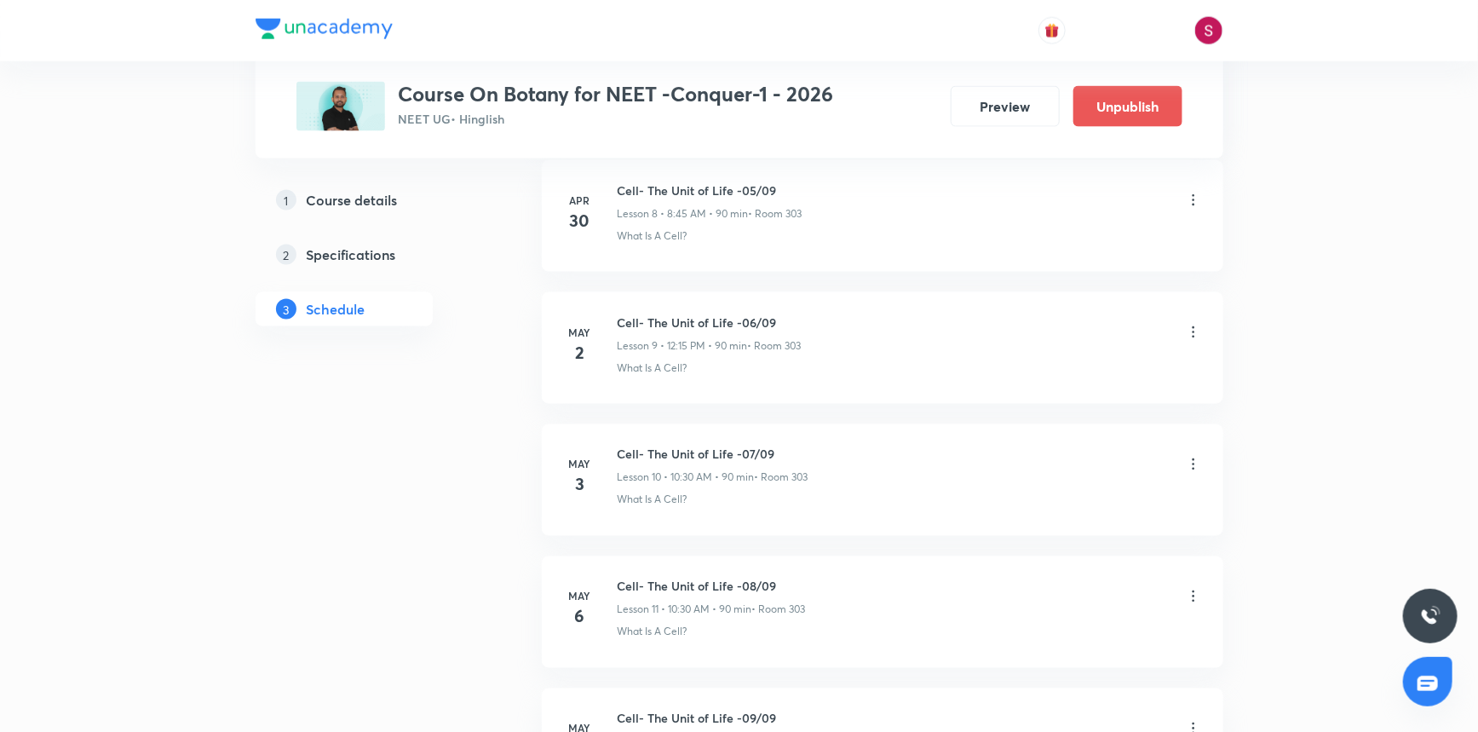
scroll to position [0, 0]
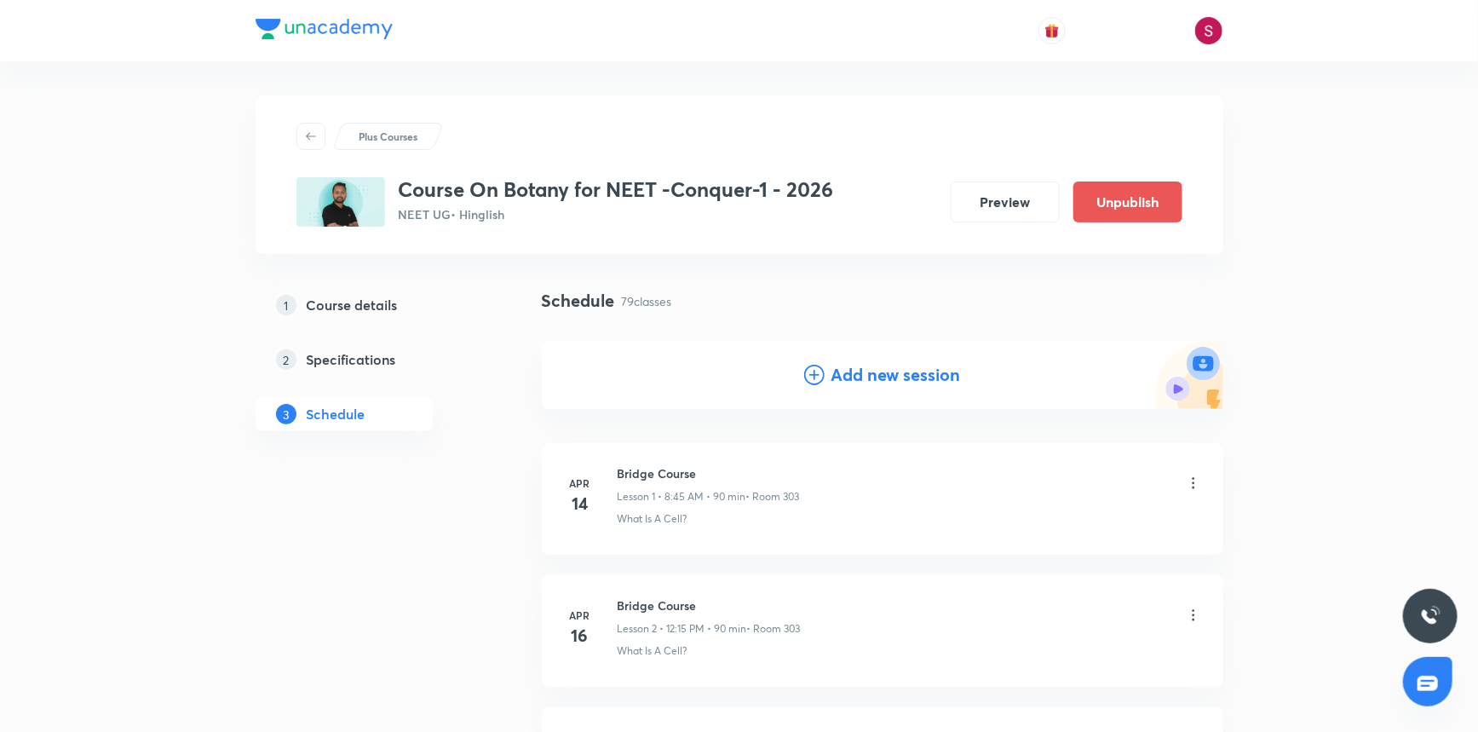
click at [924, 369] on h4 "Add new session" at bounding box center [897, 375] width 130 height 26
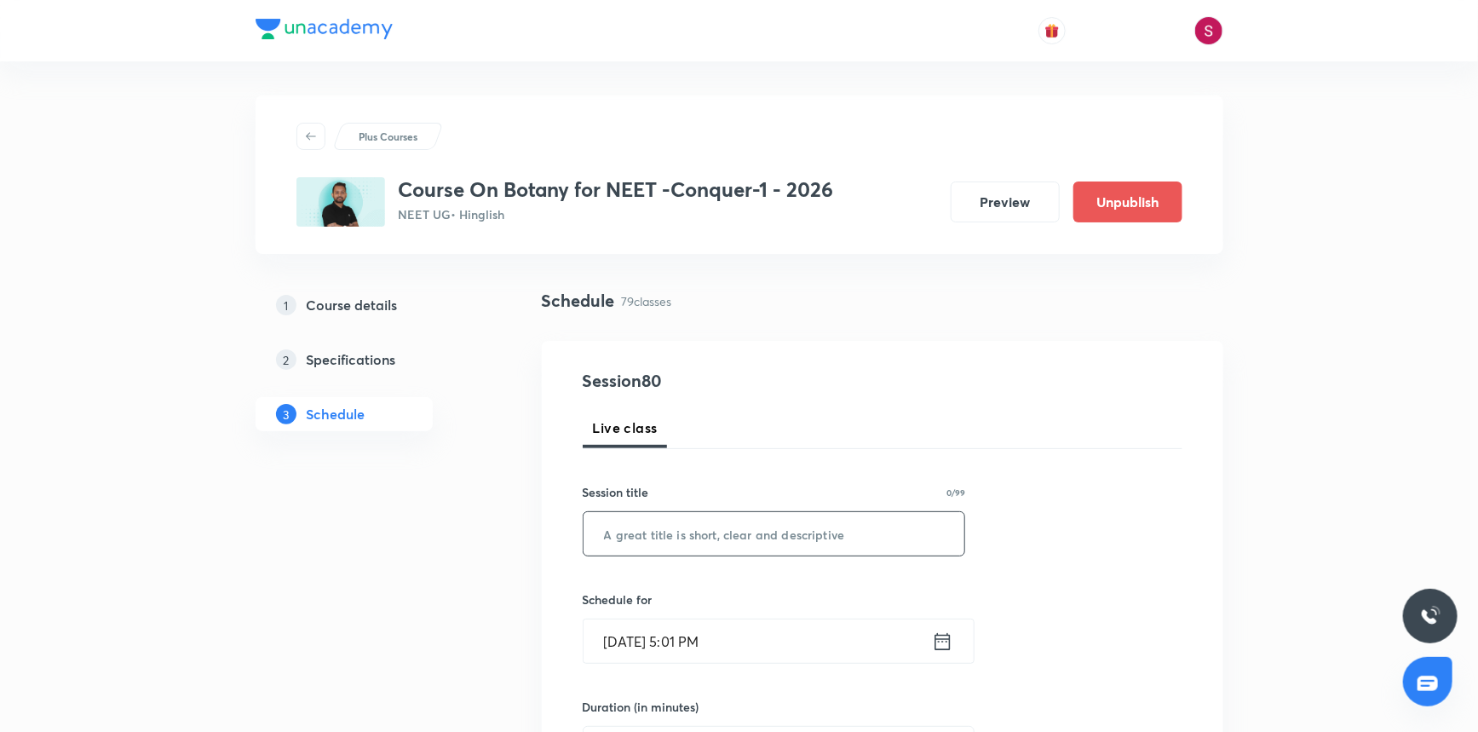
click at [778, 531] on input "text" at bounding box center [775, 533] width 382 height 43
paste input "Plant Growth and Development - 05"
type input "Plant Growth and Development - 06"
click at [757, 606] on h6 "Schedule for" at bounding box center [774, 599] width 383 height 18
click at [752, 642] on input "Oct 5, 2025, 5:01 PM" at bounding box center [758, 640] width 348 height 43
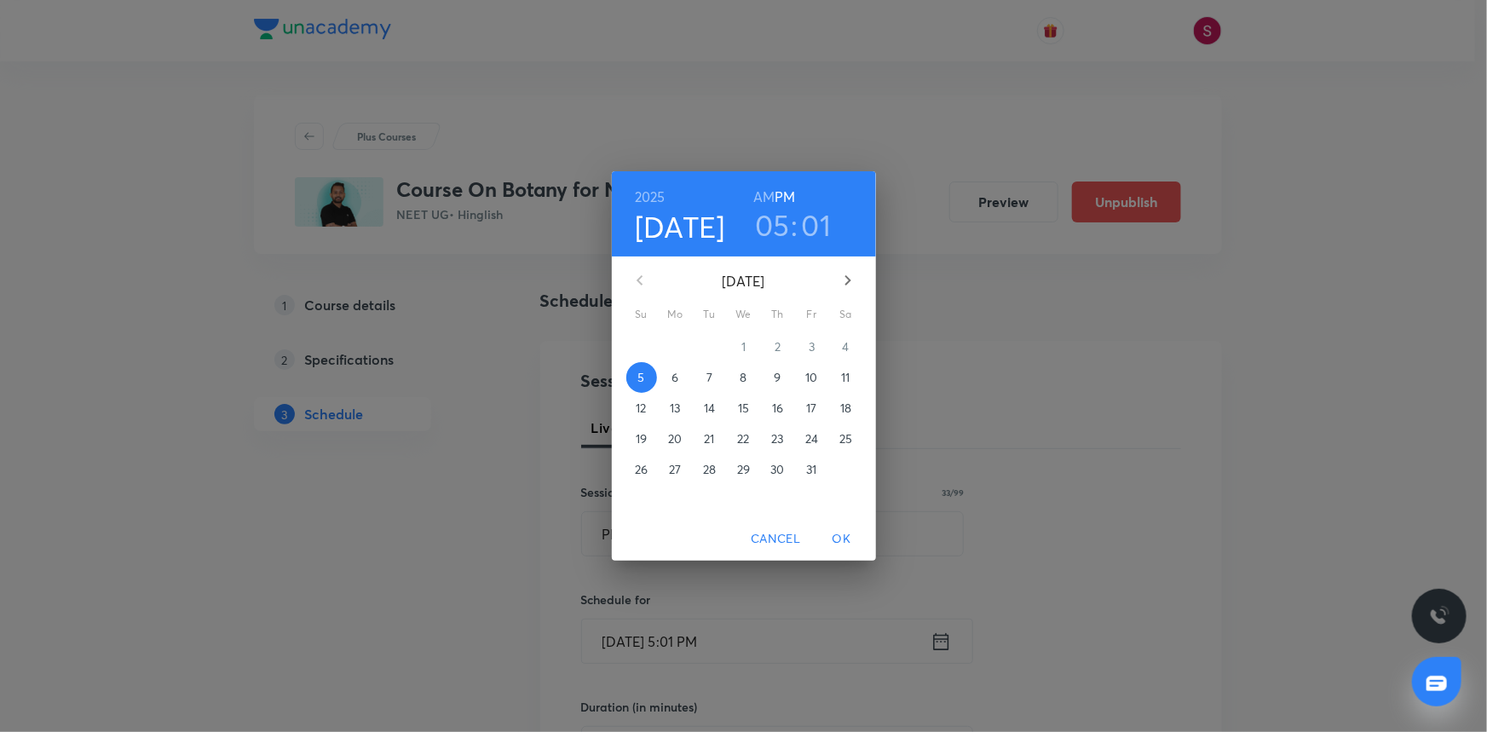
click at [838, 384] on span "11" at bounding box center [846, 377] width 31 height 17
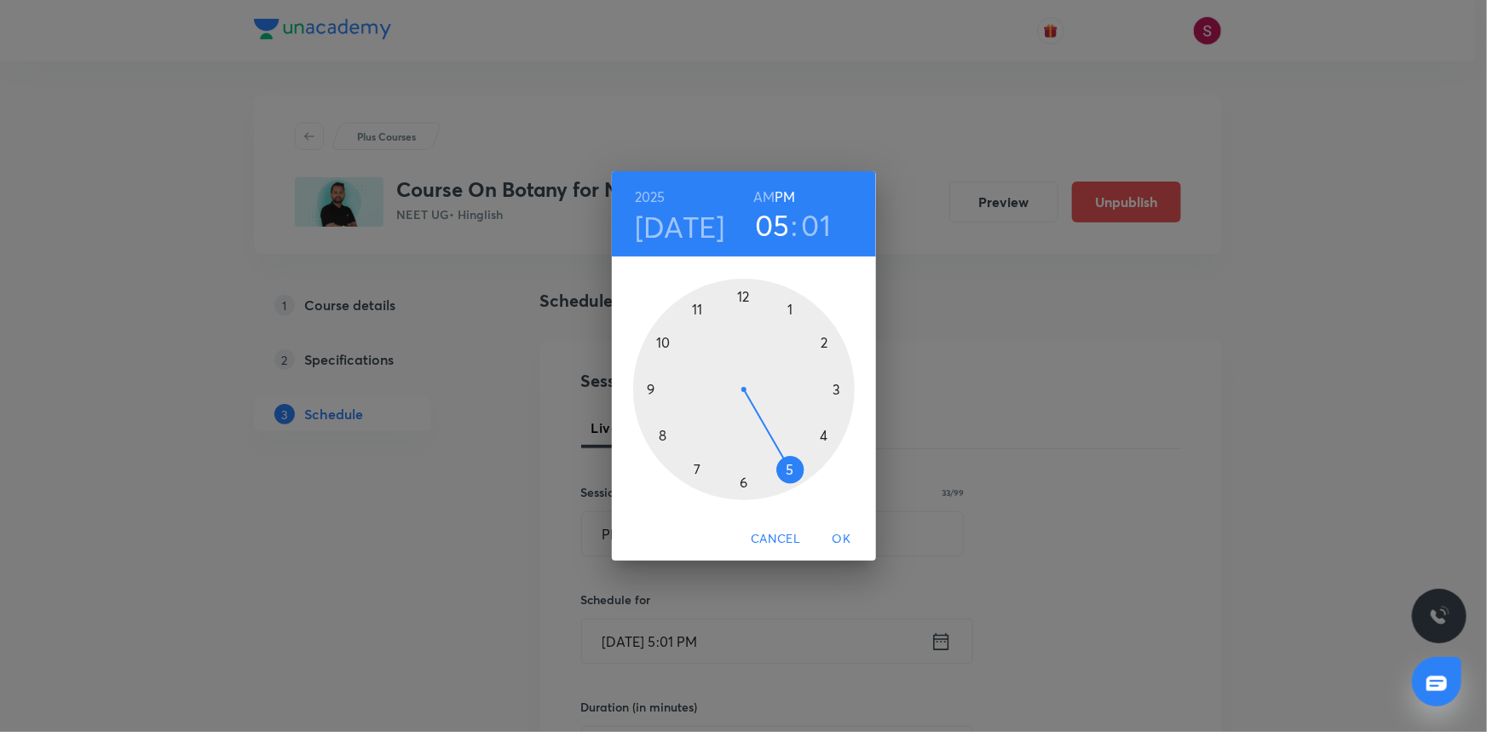
click at [660, 341] on div at bounding box center [744, 390] width 222 height 222
click at [766, 199] on h6 "AM" at bounding box center [763, 197] width 21 height 24
click at [741, 484] on div at bounding box center [744, 390] width 222 height 222
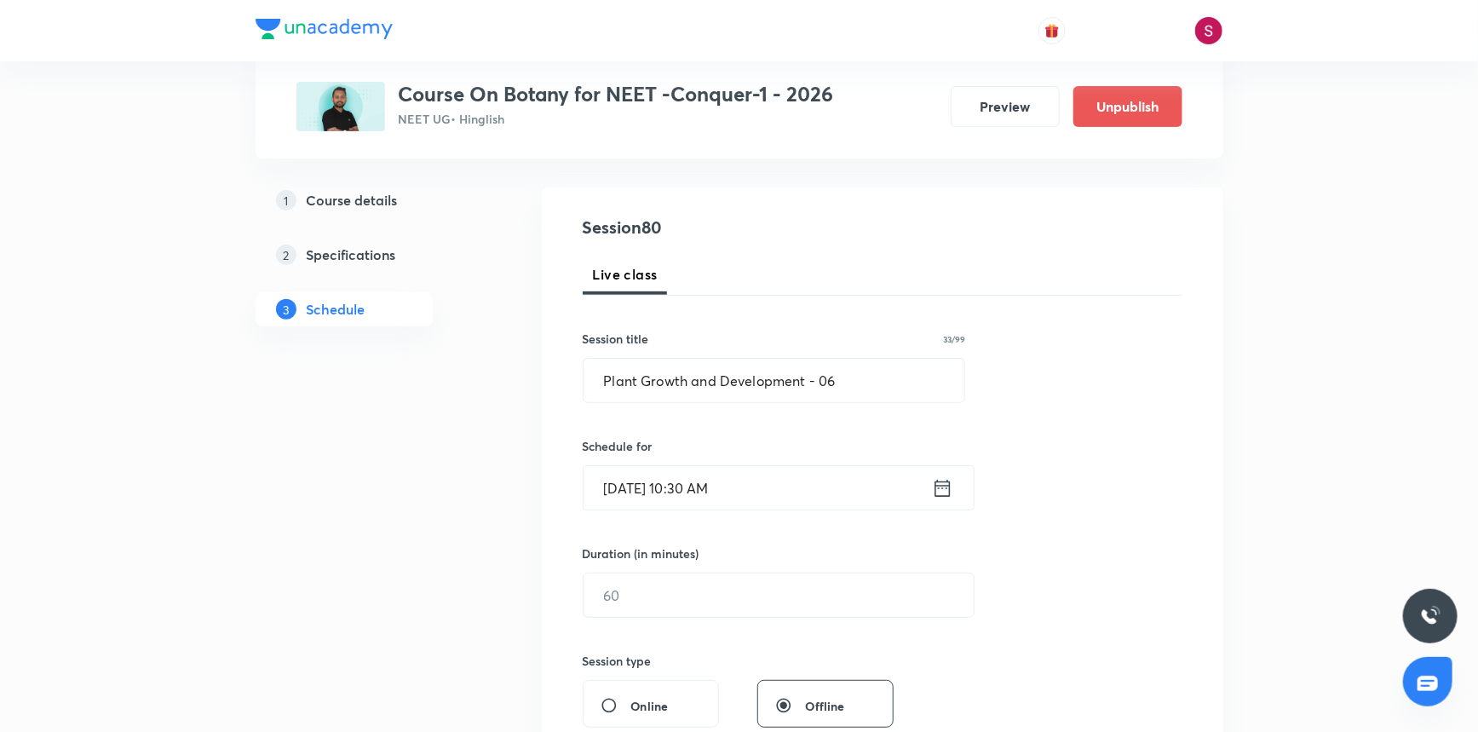
scroll to position [387, 0]
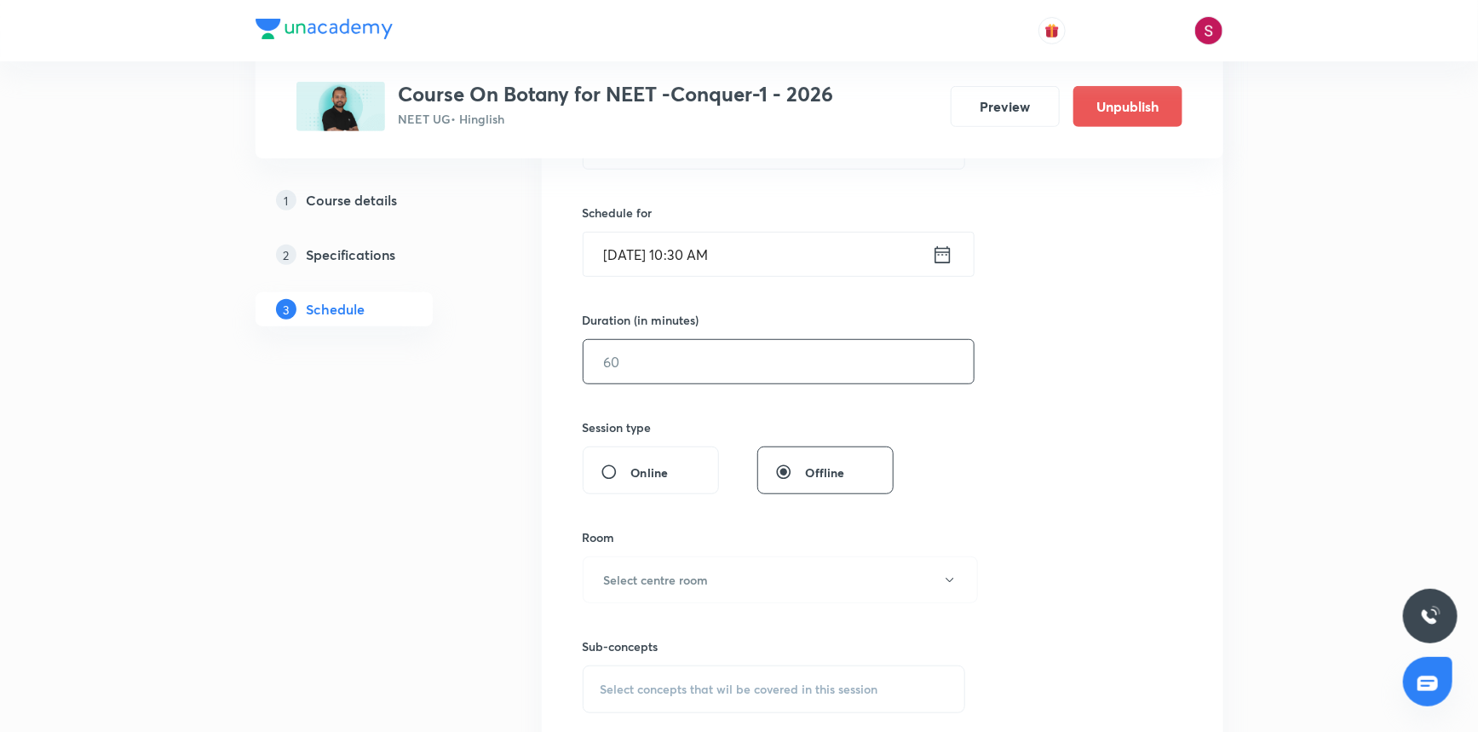
click at [659, 366] on input "text" at bounding box center [779, 361] width 390 height 43
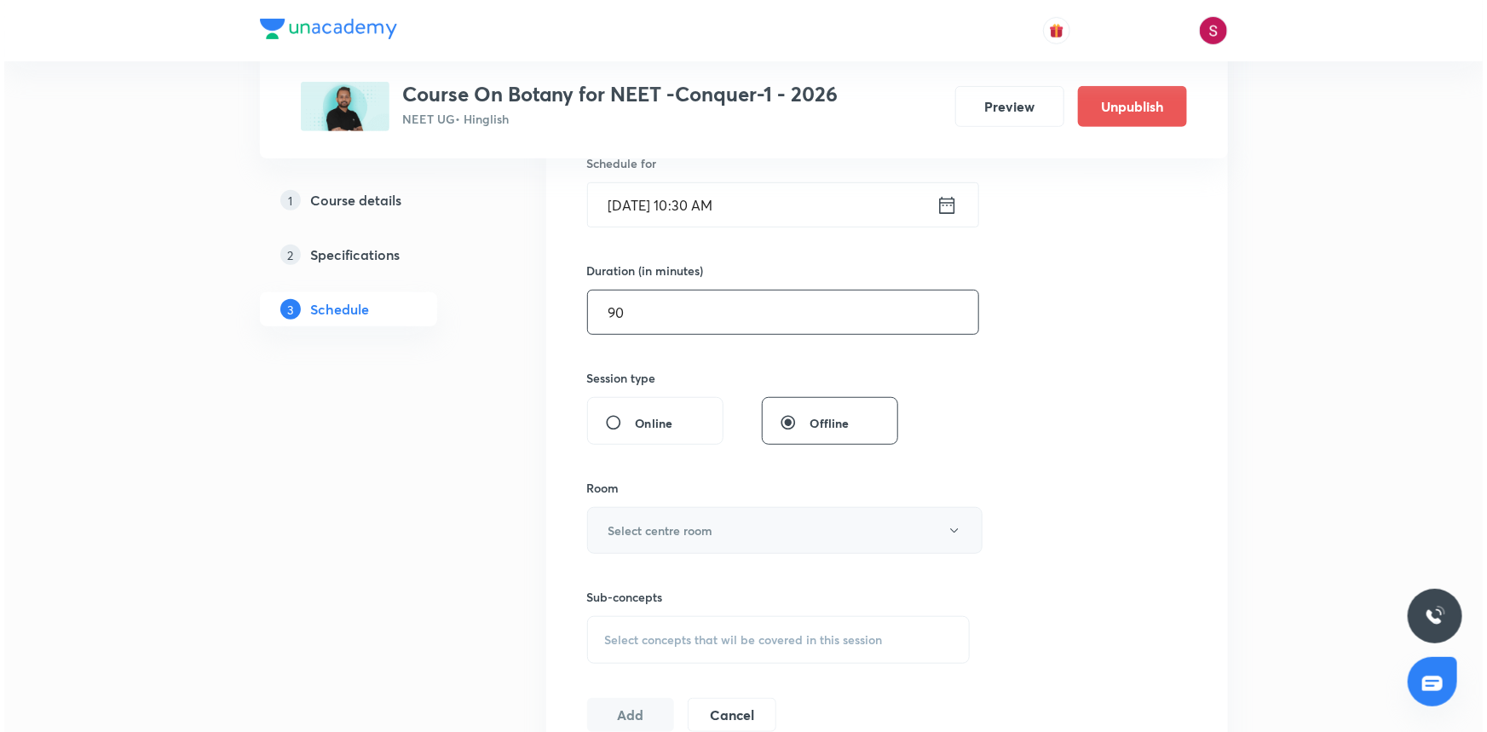
scroll to position [464, 0]
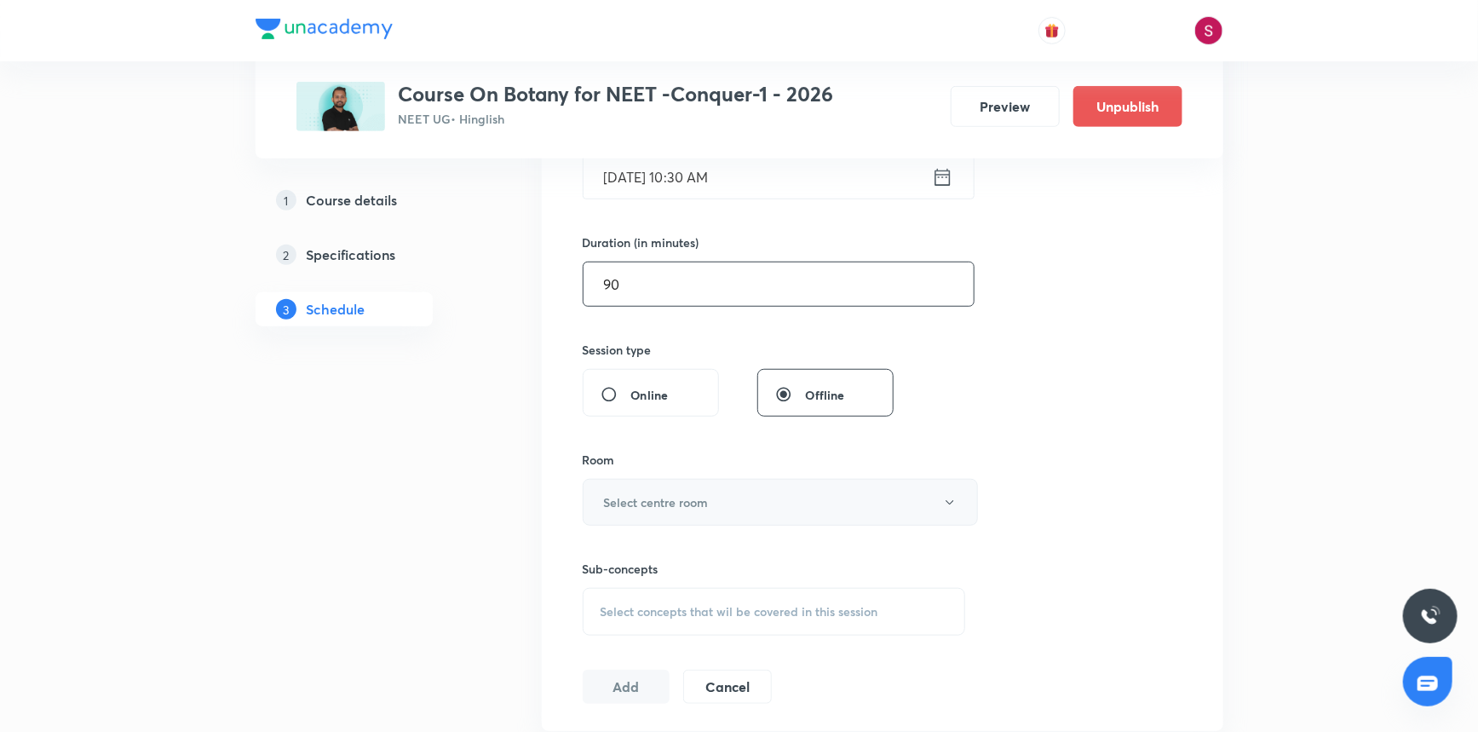
type input "90"
click at [691, 520] on button "Select centre room" at bounding box center [780, 502] width 395 height 47
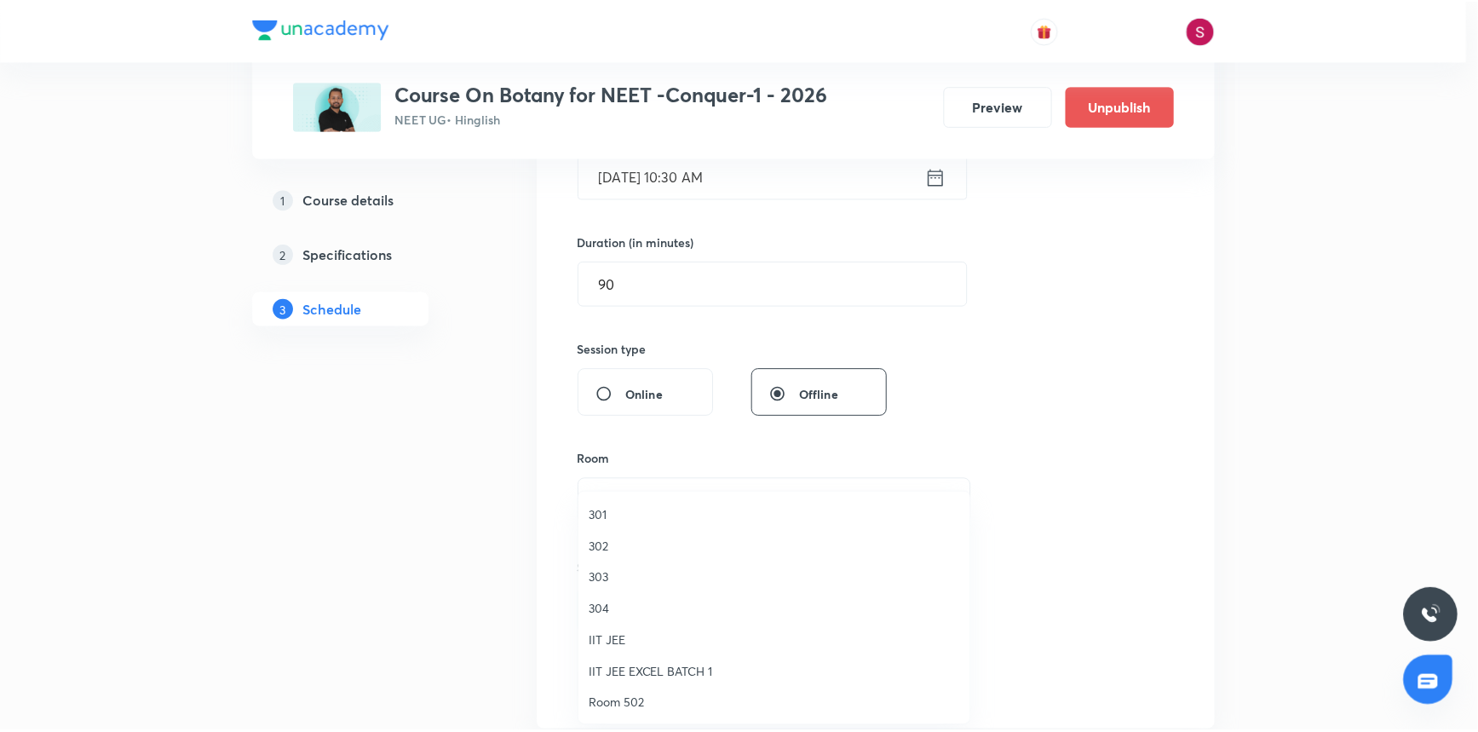
scroll to position [309, 0]
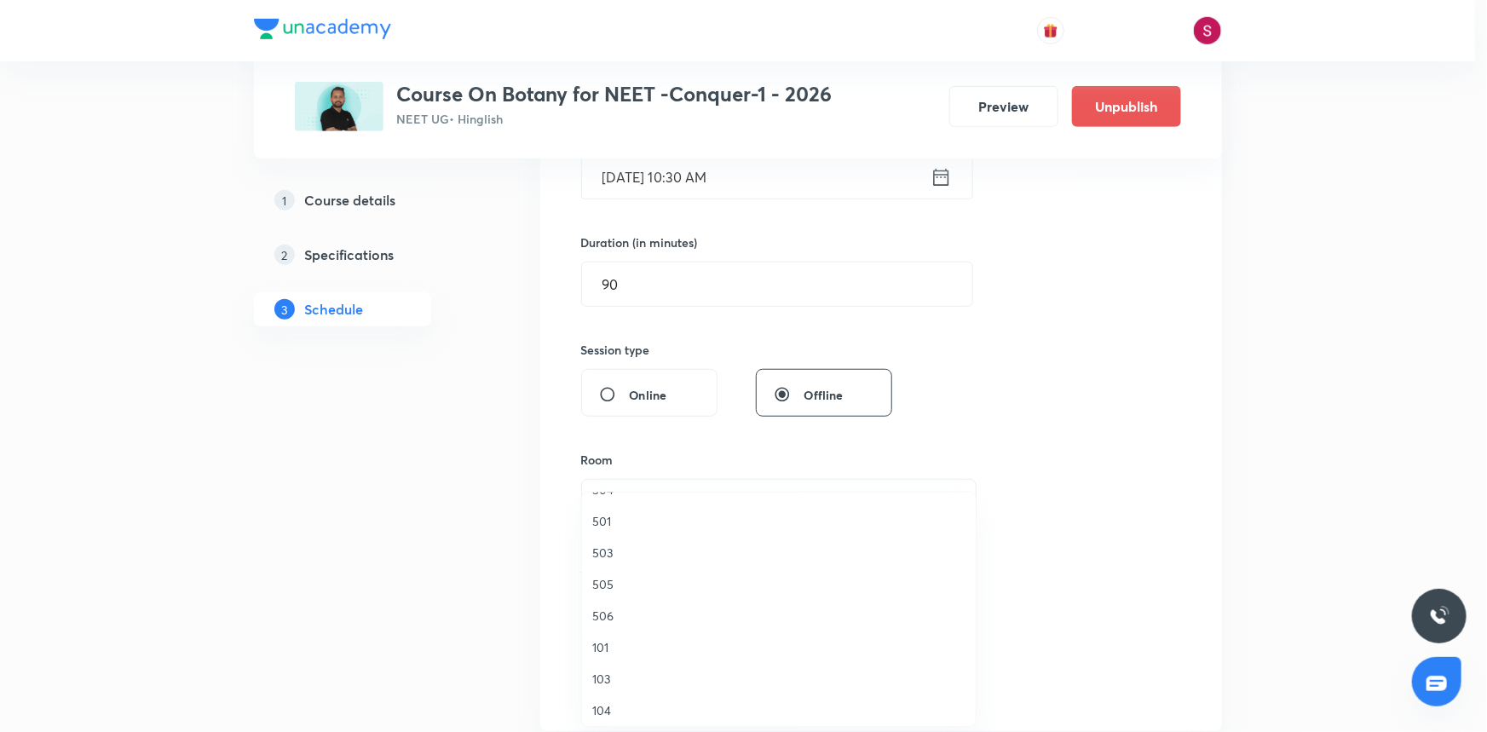
click at [605, 582] on span "505" at bounding box center [778, 584] width 373 height 18
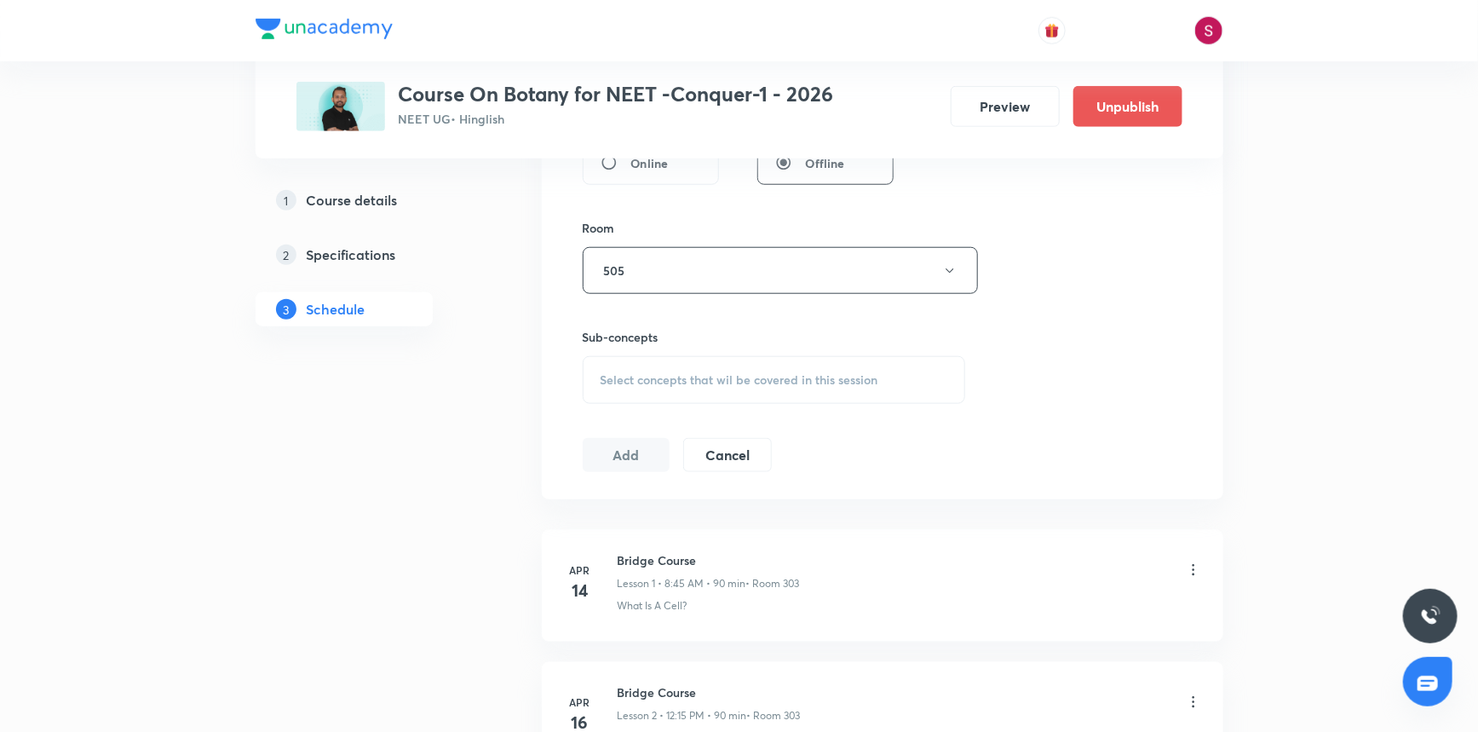
scroll to position [697, 0]
click at [723, 374] on span "Select concepts that wil be covered in this session" at bounding box center [740, 379] width 278 height 14
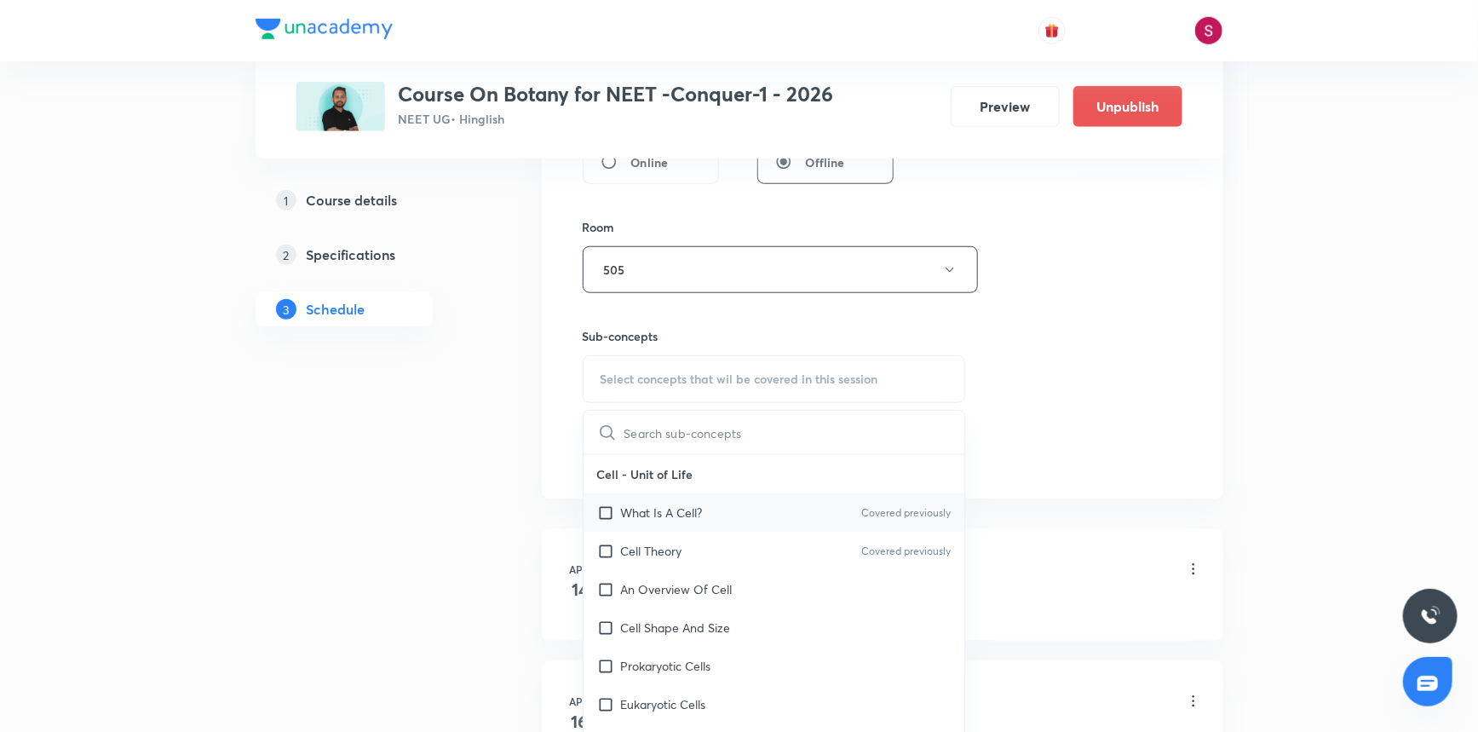
click at [703, 498] on div "What Is A Cell? Covered previously" at bounding box center [775, 512] width 382 height 38
checkbox input "true"
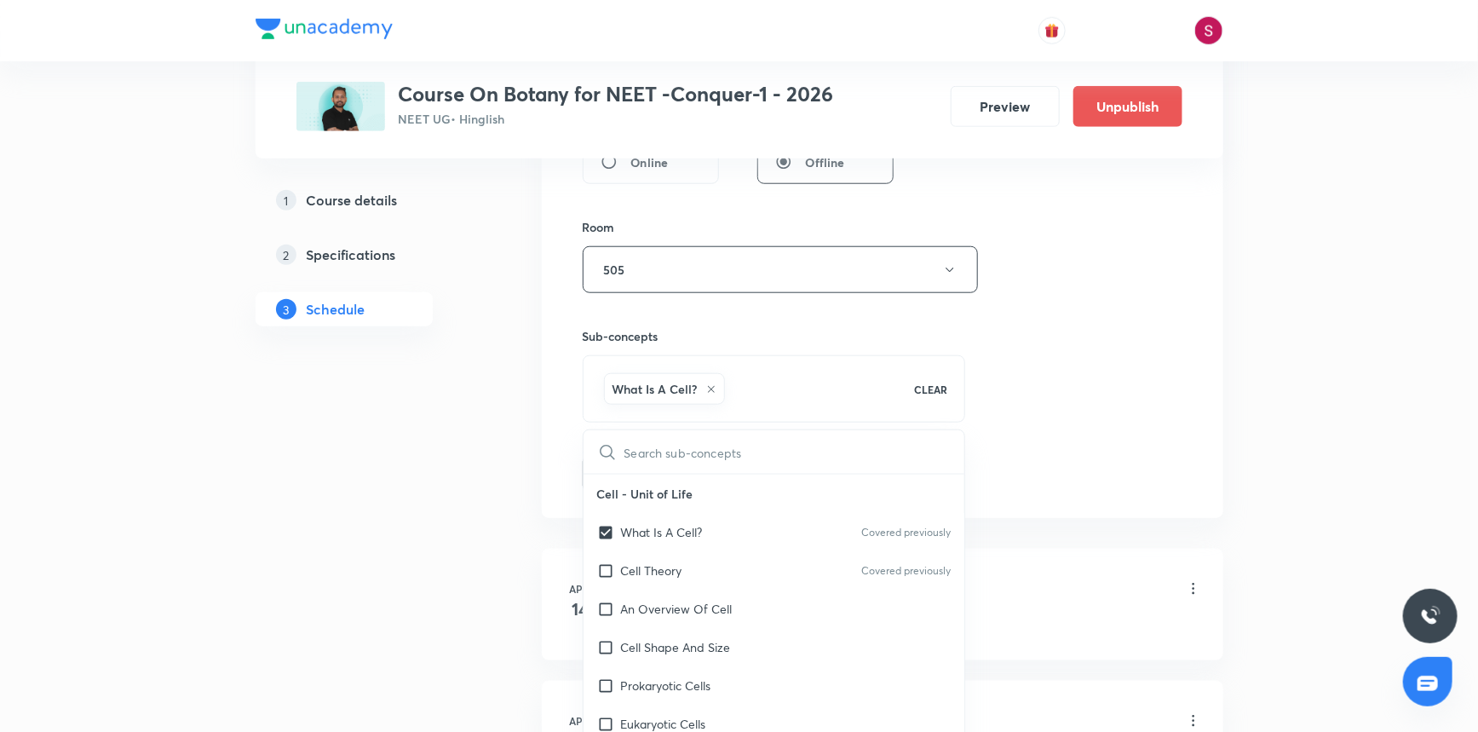
click at [1056, 366] on div "Session 80 Live class Session title 33/99 Plant Growth and Development - 06 ​ S…" at bounding box center [883, 81] width 600 height 820
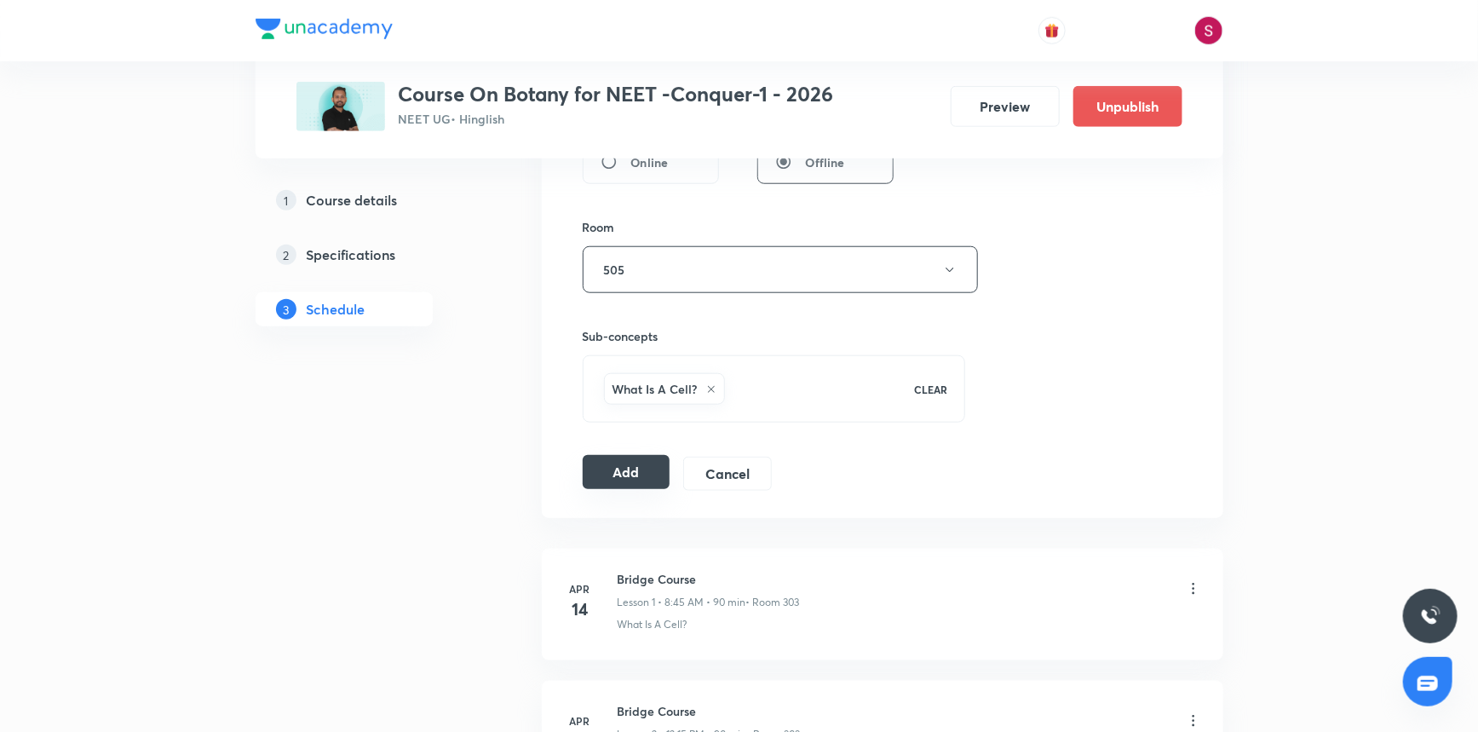
click at [668, 465] on button "Add" at bounding box center [627, 472] width 88 height 34
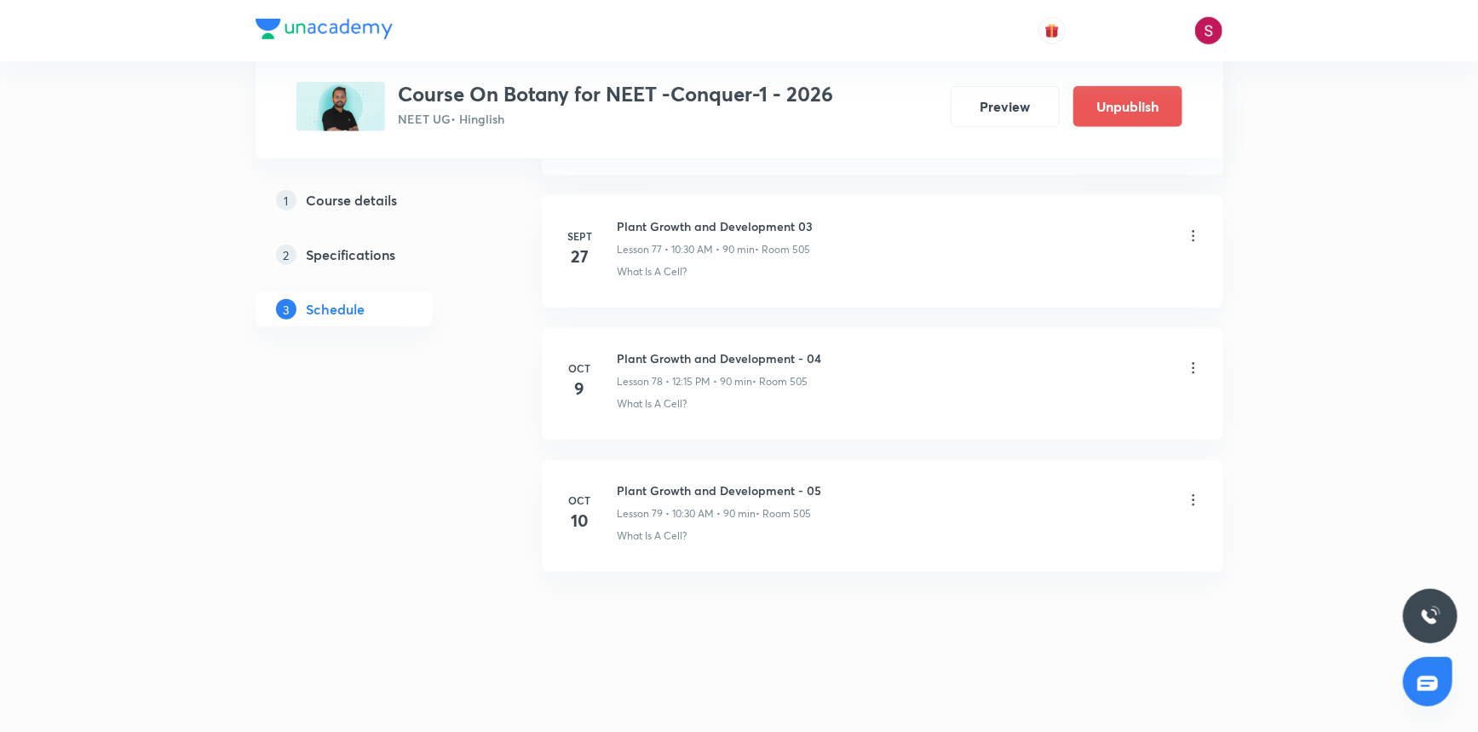
scroll to position [10268, 0]
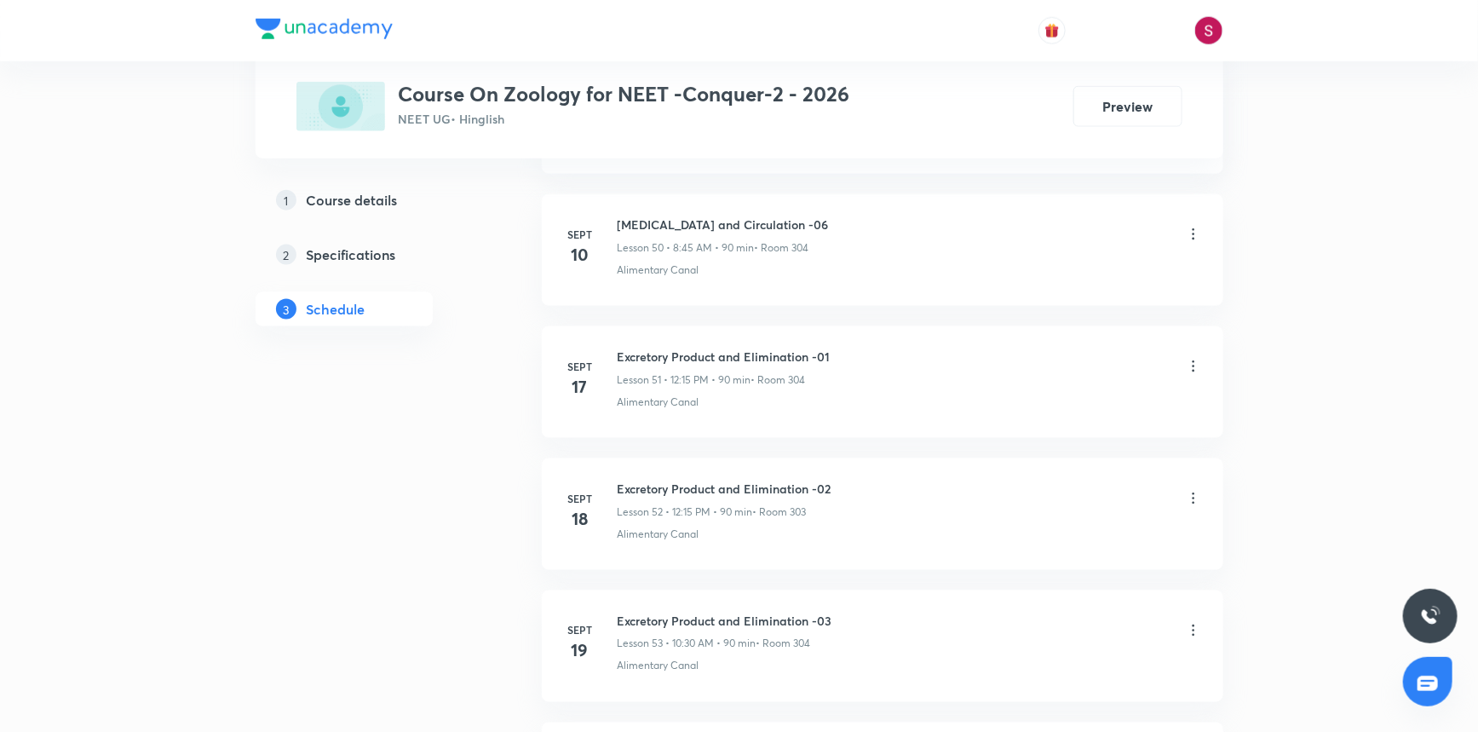
scroll to position [7754, 0]
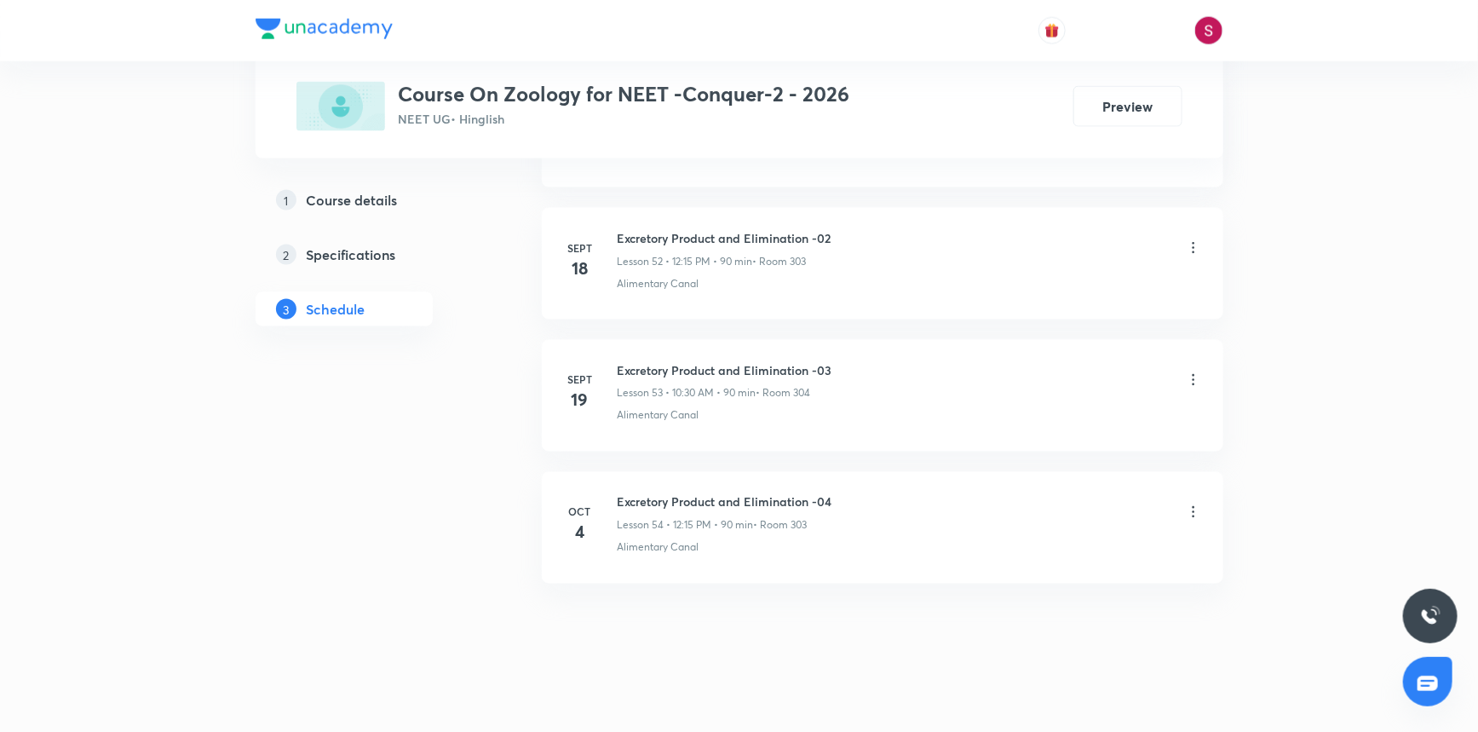
click at [798, 493] on h6 "Excretory Product and Elimination -04" at bounding box center [725, 502] width 215 height 18
copy h6 "Excretory Product and Elimination -04"
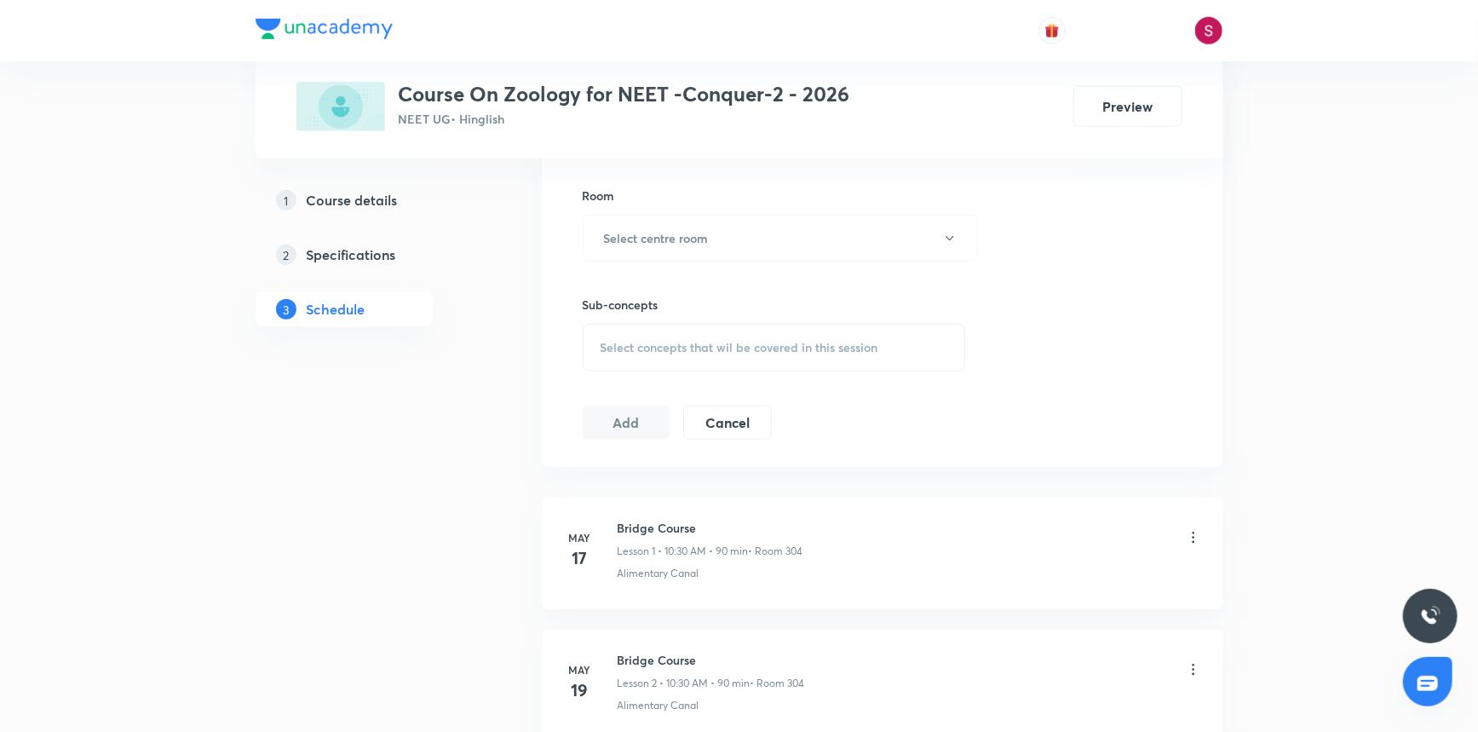
scroll to position [0, 0]
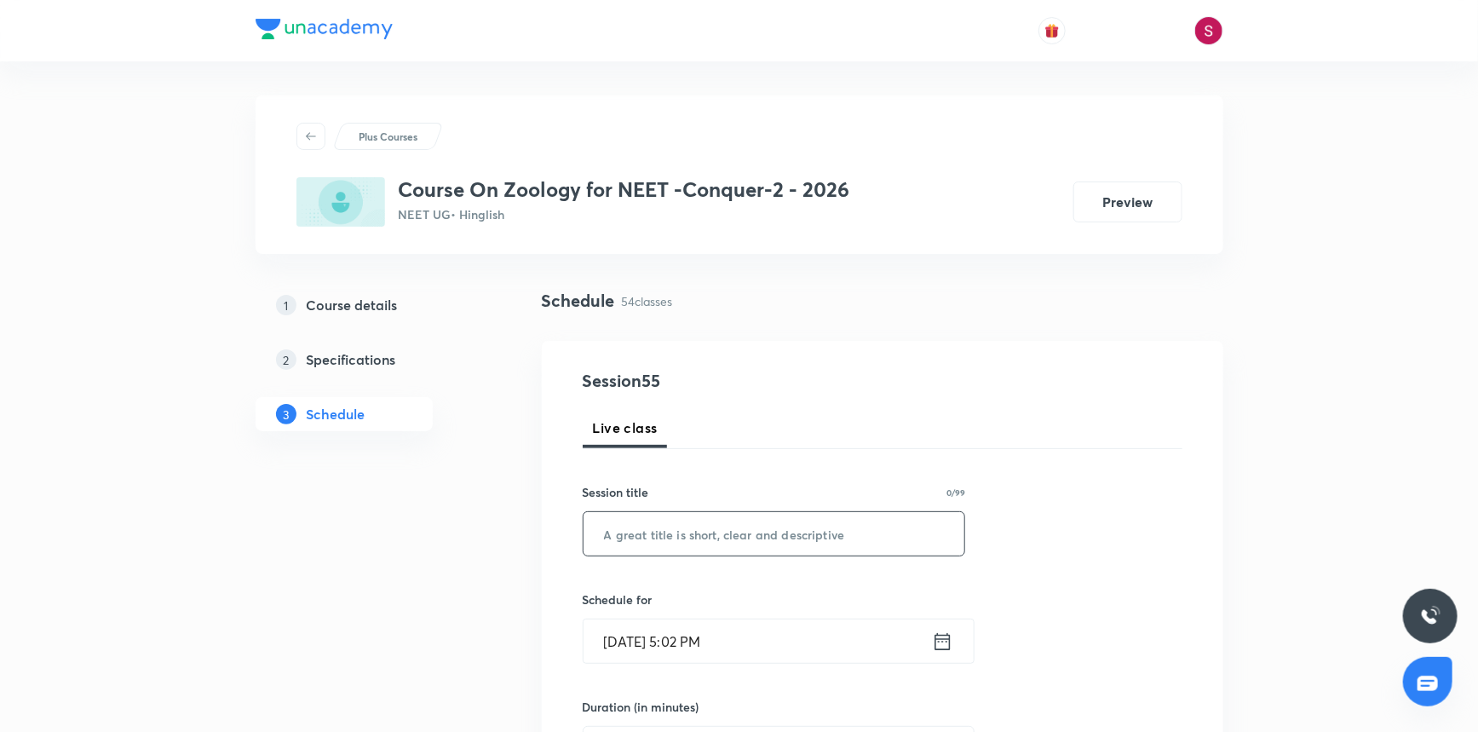
click at [658, 523] on input "text" at bounding box center [775, 533] width 382 height 43
paste input "Excretory Product and Elimination -04"
type input "Excretory Product and Elimination - 05"
click at [718, 631] on input "Oct 5, 2025, 5:02 PM" at bounding box center [758, 640] width 348 height 43
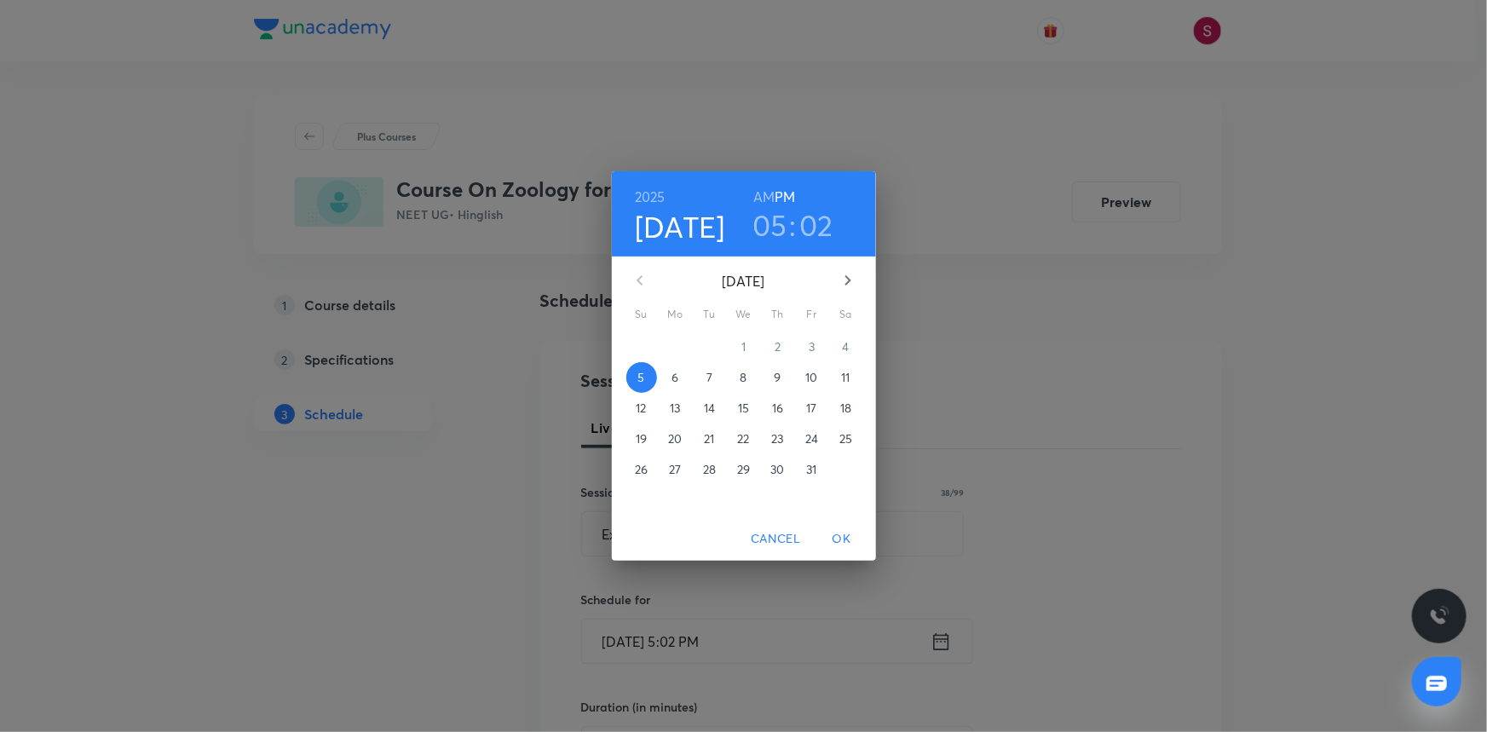
click at [683, 382] on span "6" at bounding box center [675, 377] width 31 height 17
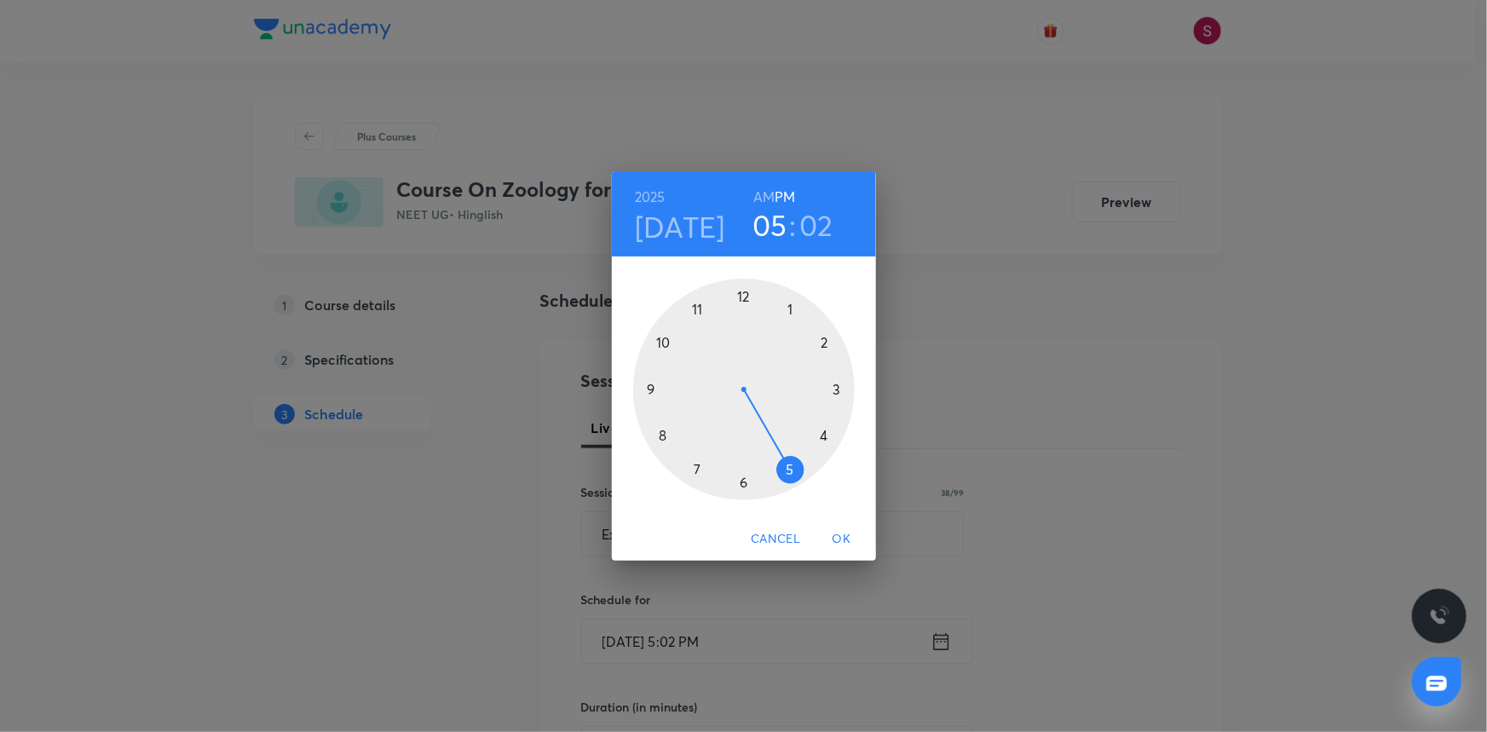
click at [662, 435] on div at bounding box center [744, 390] width 222 height 222
click at [761, 191] on h6 "AM" at bounding box center [763, 197] width 21 height 24
click at [655, 383] on div at bounding box center [744, 390] width 222 height 222
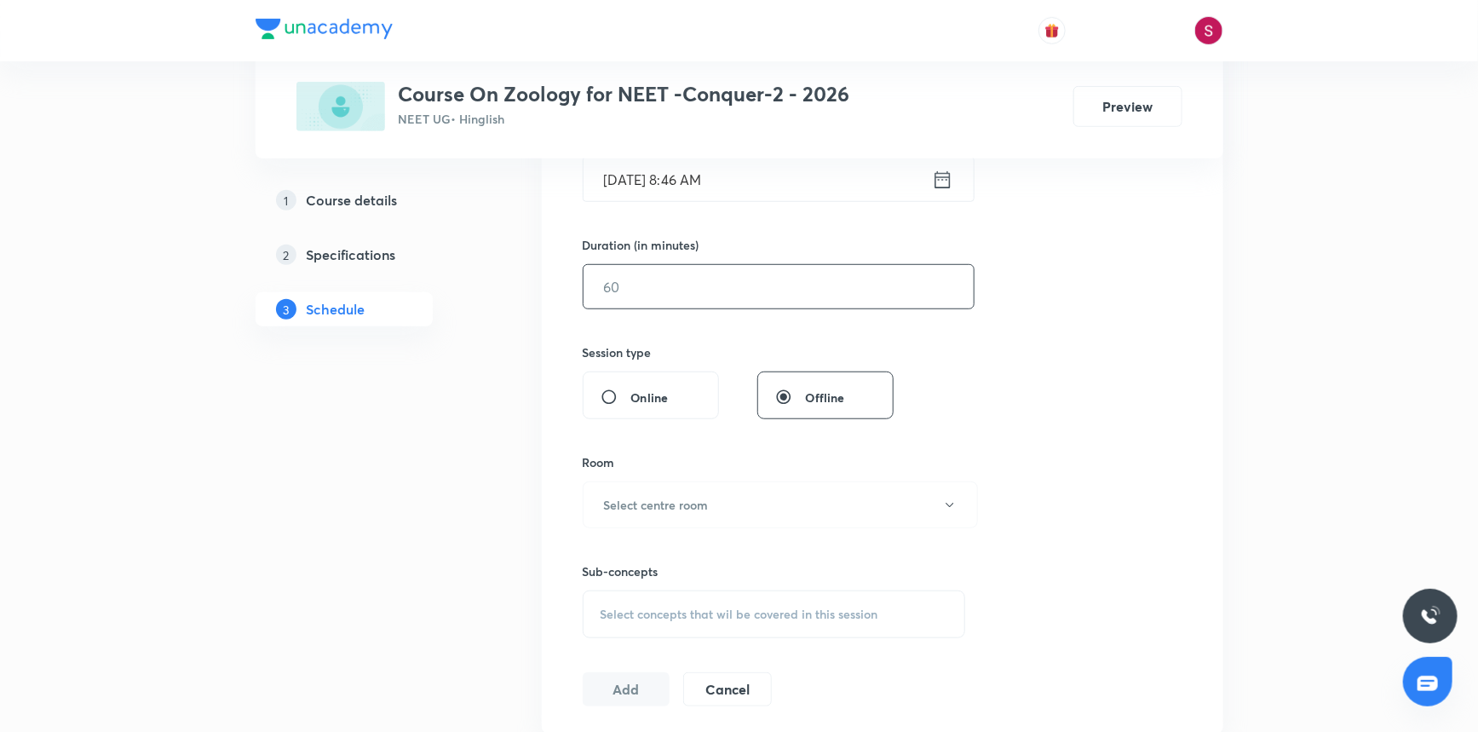
scroll to position [387, 0]
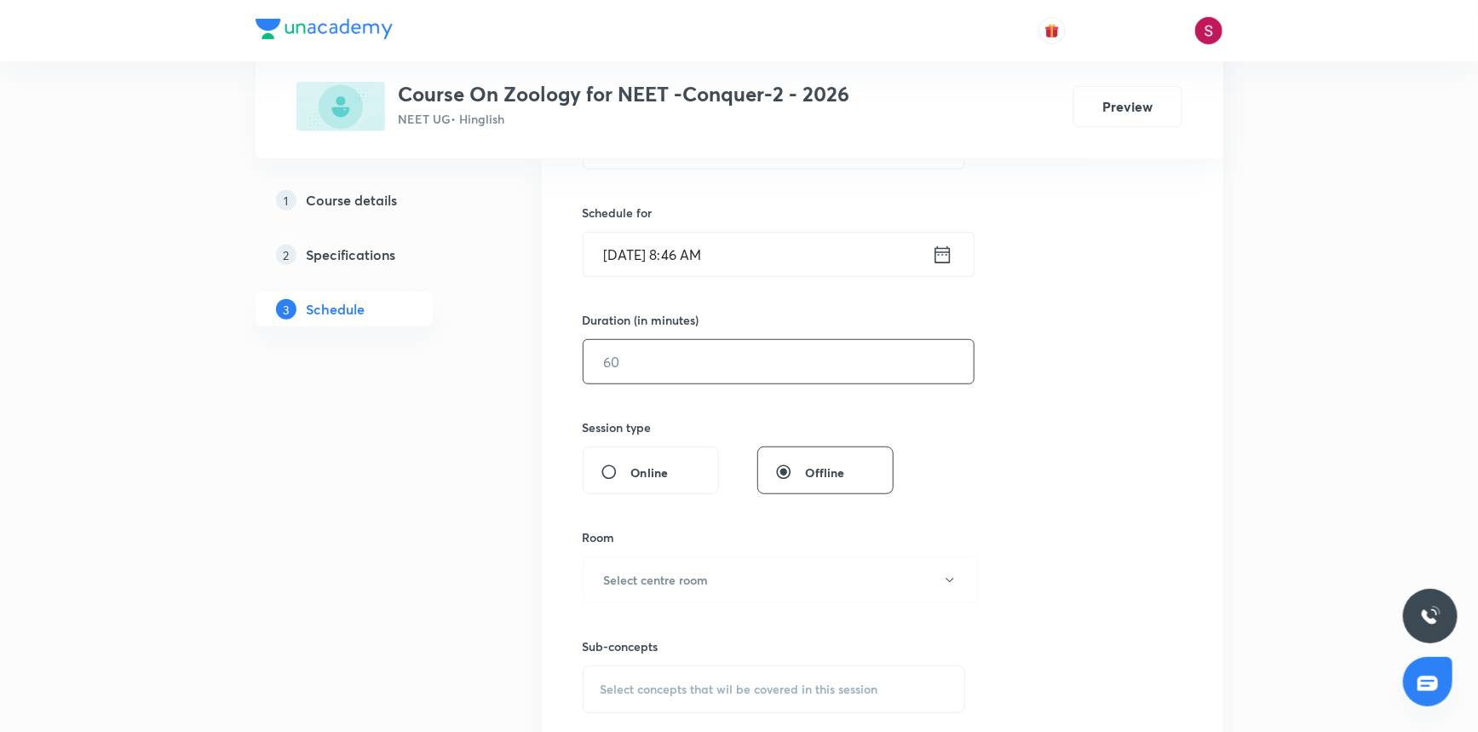
click at [673, 366] on input "text" at bounding box center [779, 361] width 390 height 43
type input "90"
click at [725, 265] on input "Oct 6, 2025, 8:46 AM" at bounding box center [758, 254] width 348 height 43
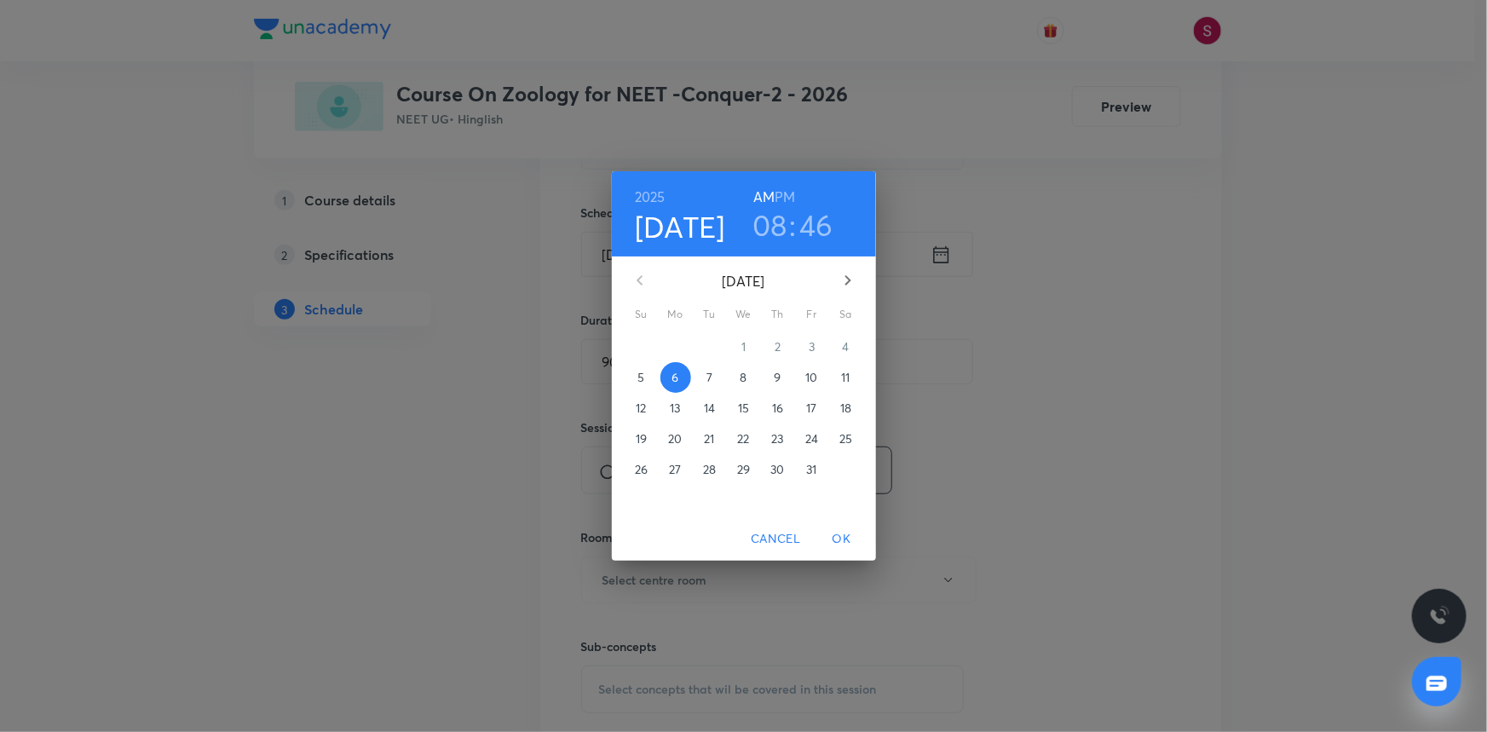
click at [819, 234] on h3 "46" at bounding box center [816, 225] width 34 height 36
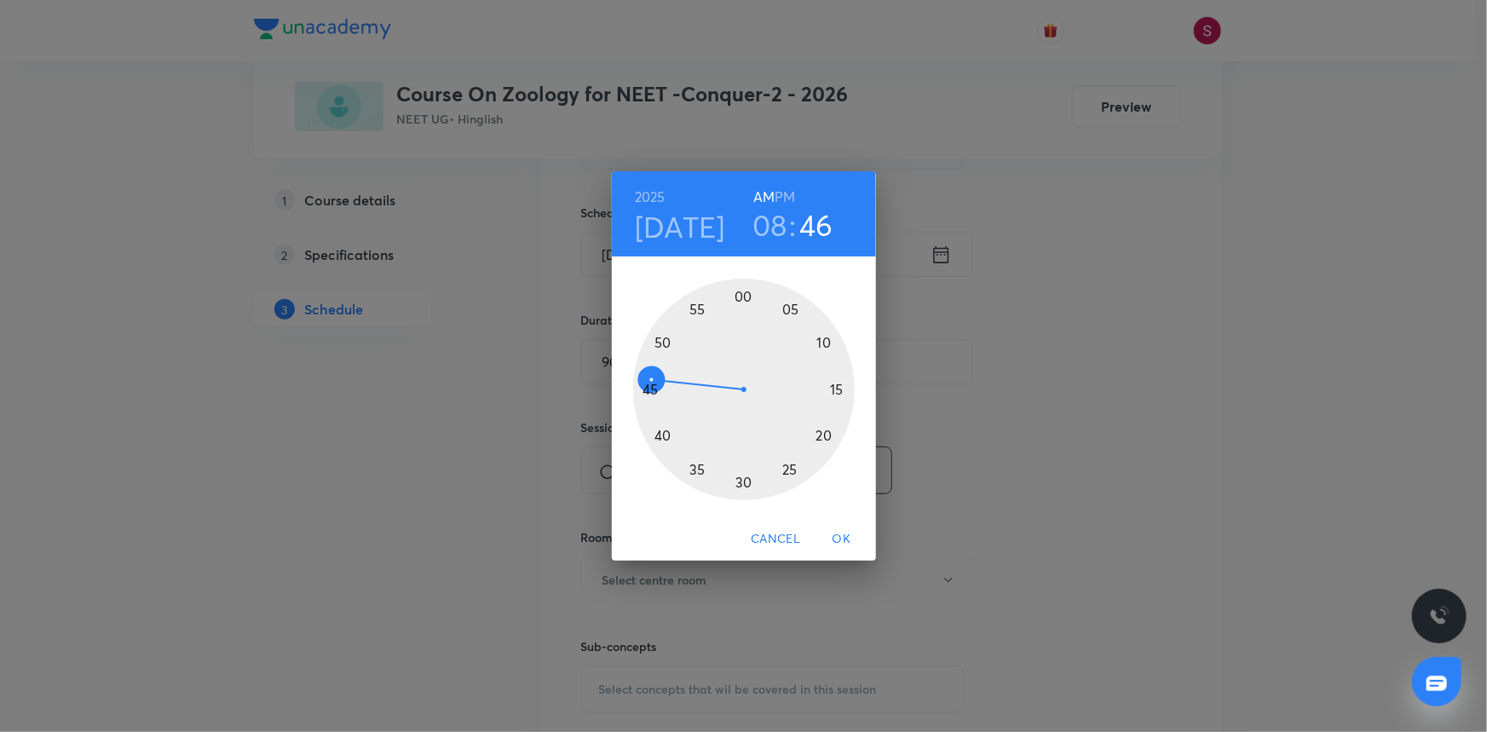
click at [653, 391] on div at bounding box center [744, 390] width 222 height 222
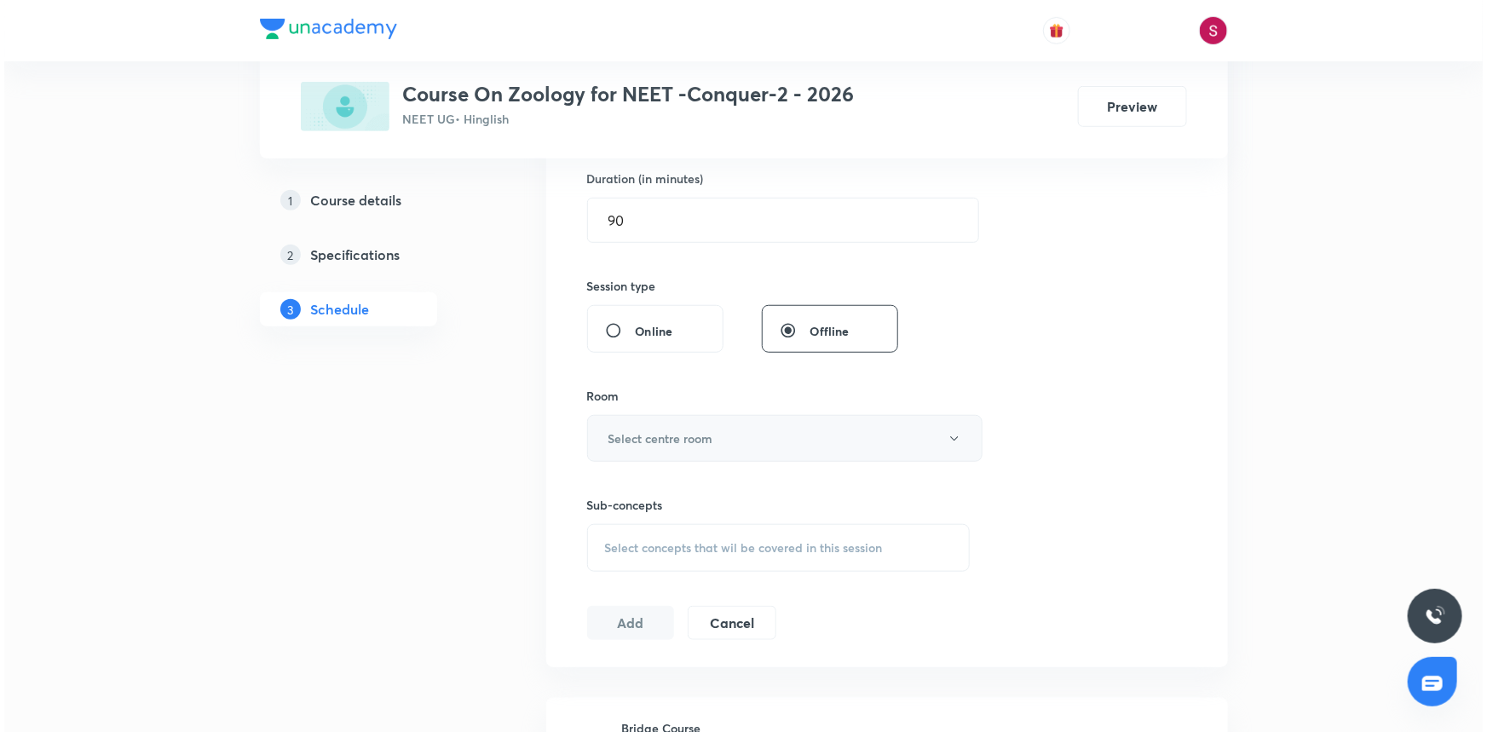
scroll to position [542, 0]
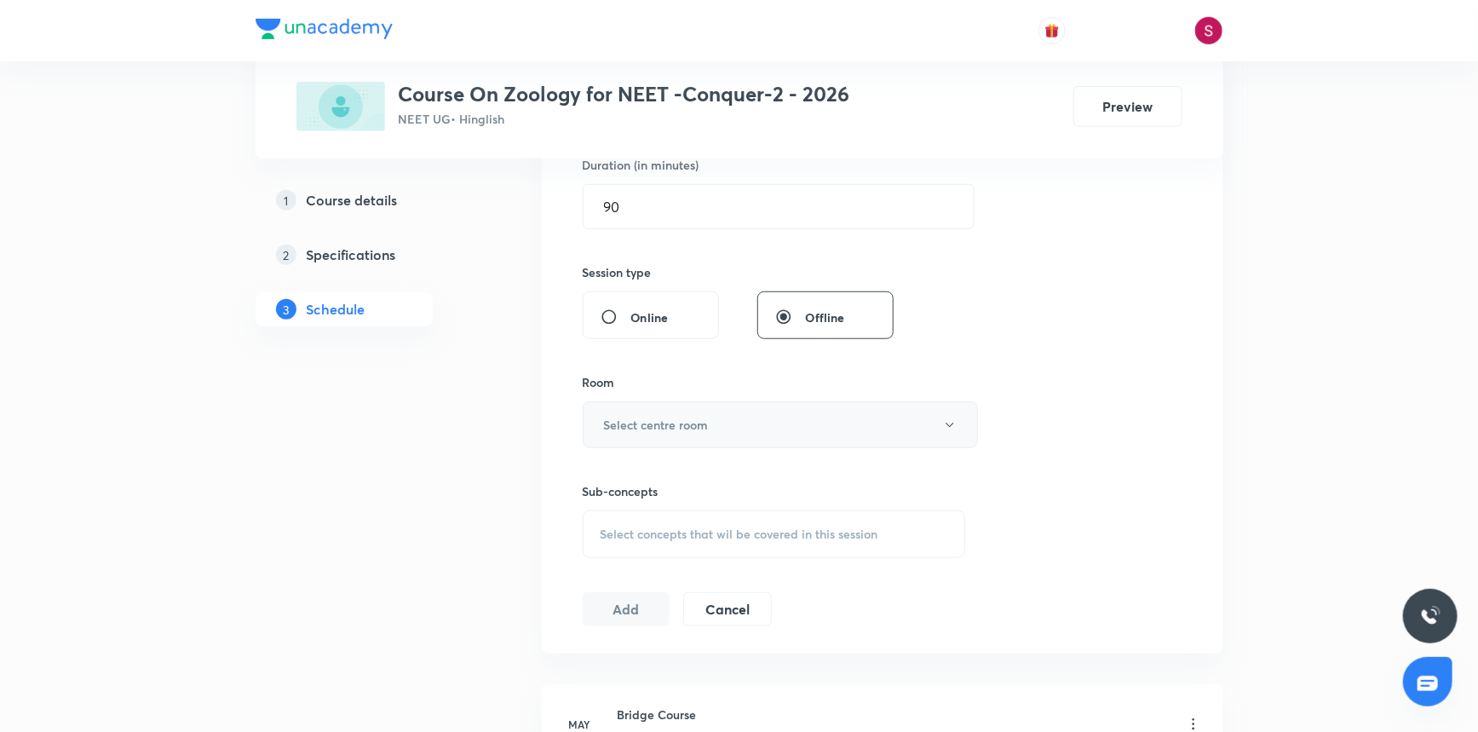
click at [649, 418] on h6 "Select centre room" at bounding box center [656, 425] width 105 height 18
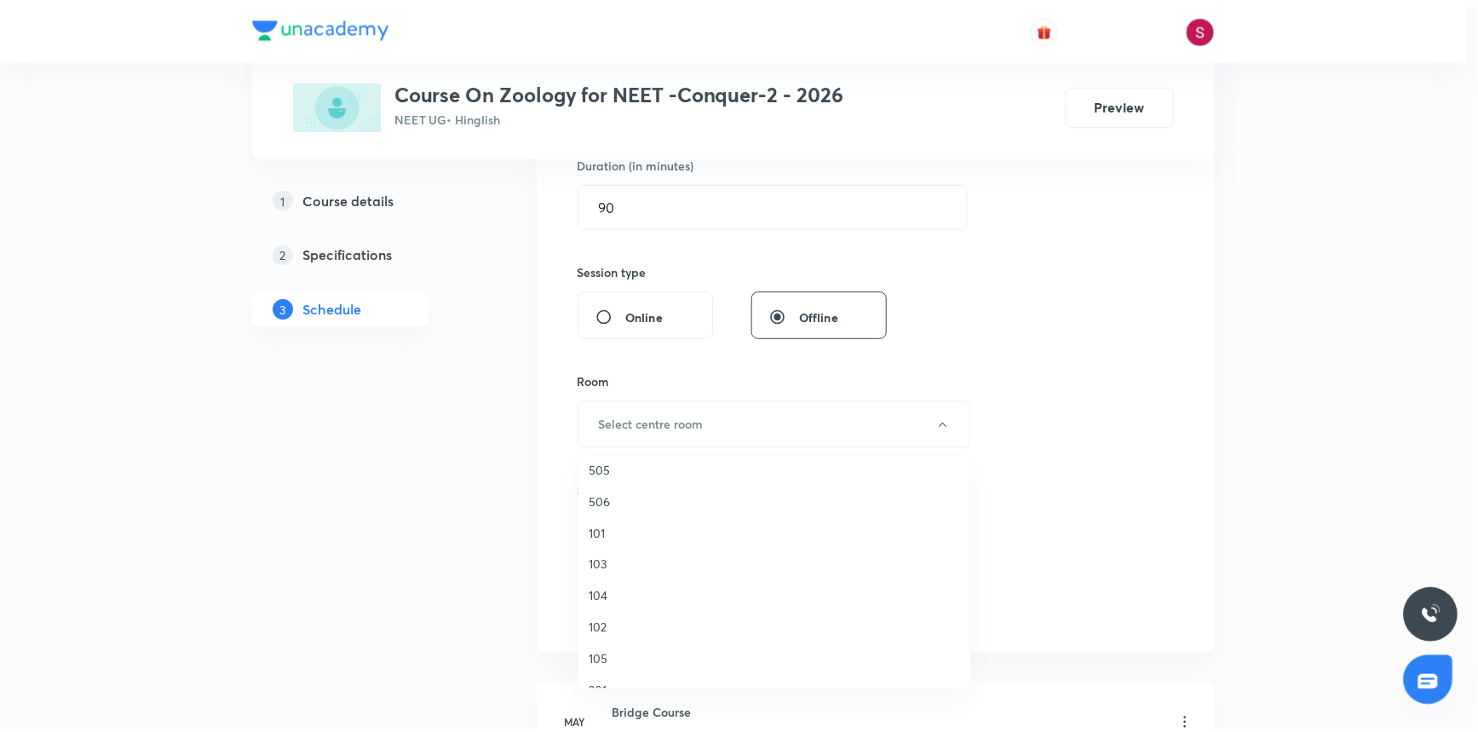
scroll to position [0, 0]
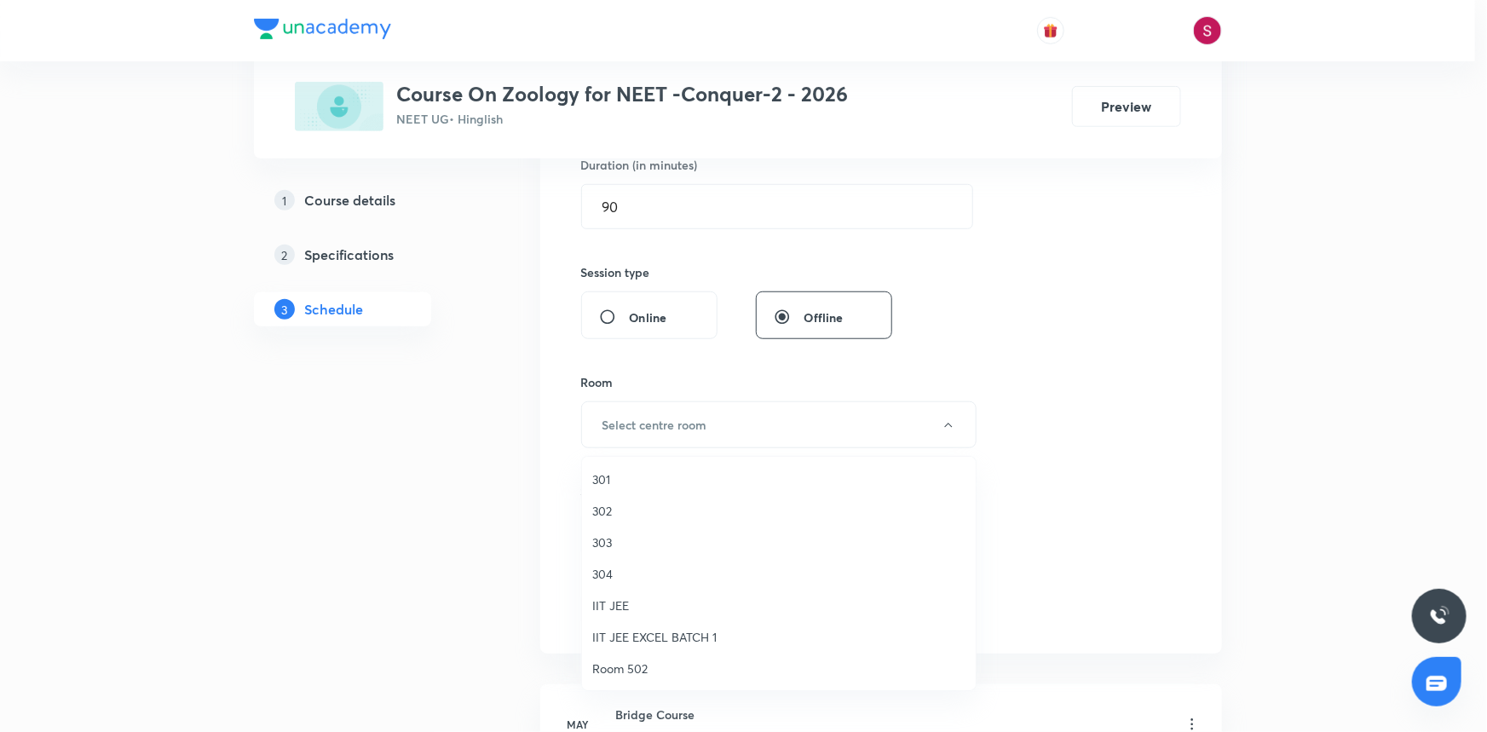
click at [610, 542] on span "303" at bounding box center [778, 542] width 373 height 18
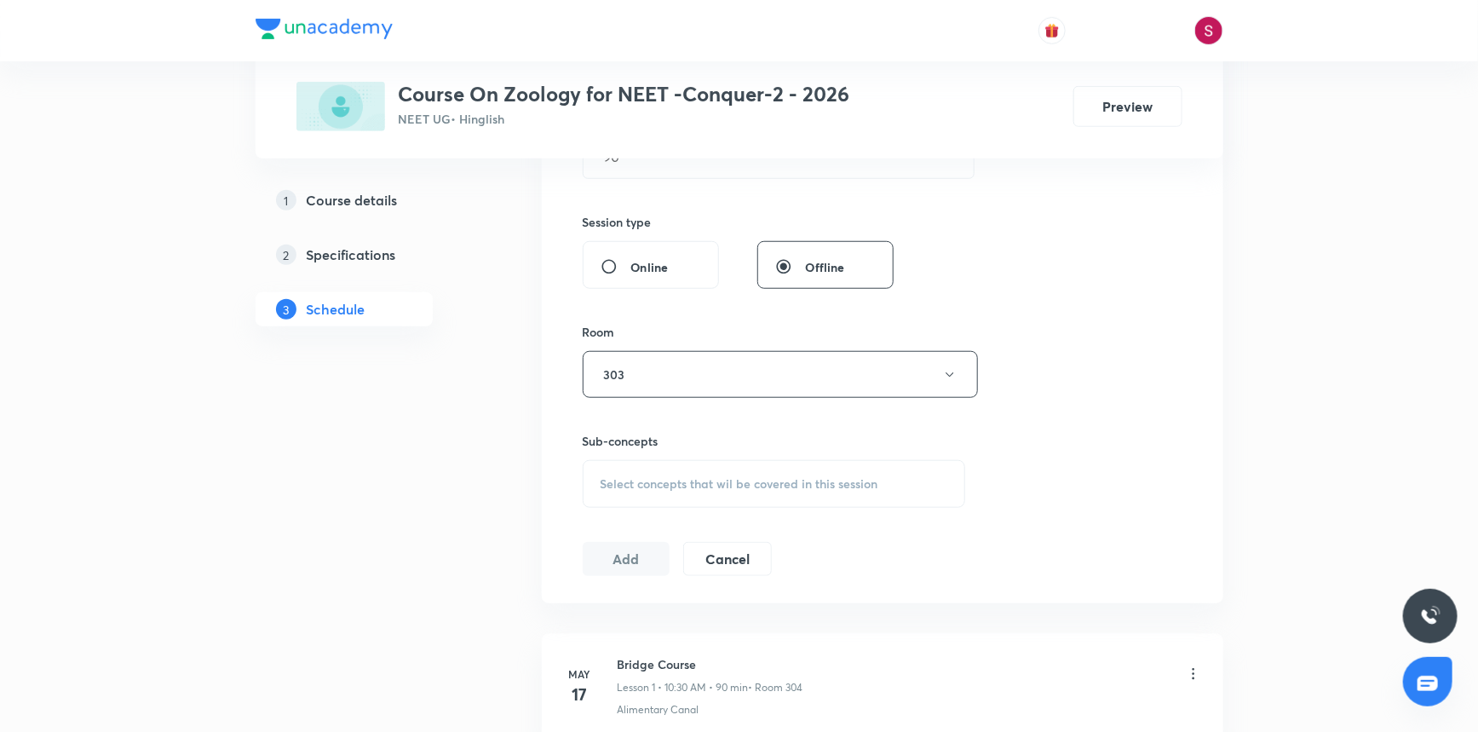
scroll to position [619, 0]
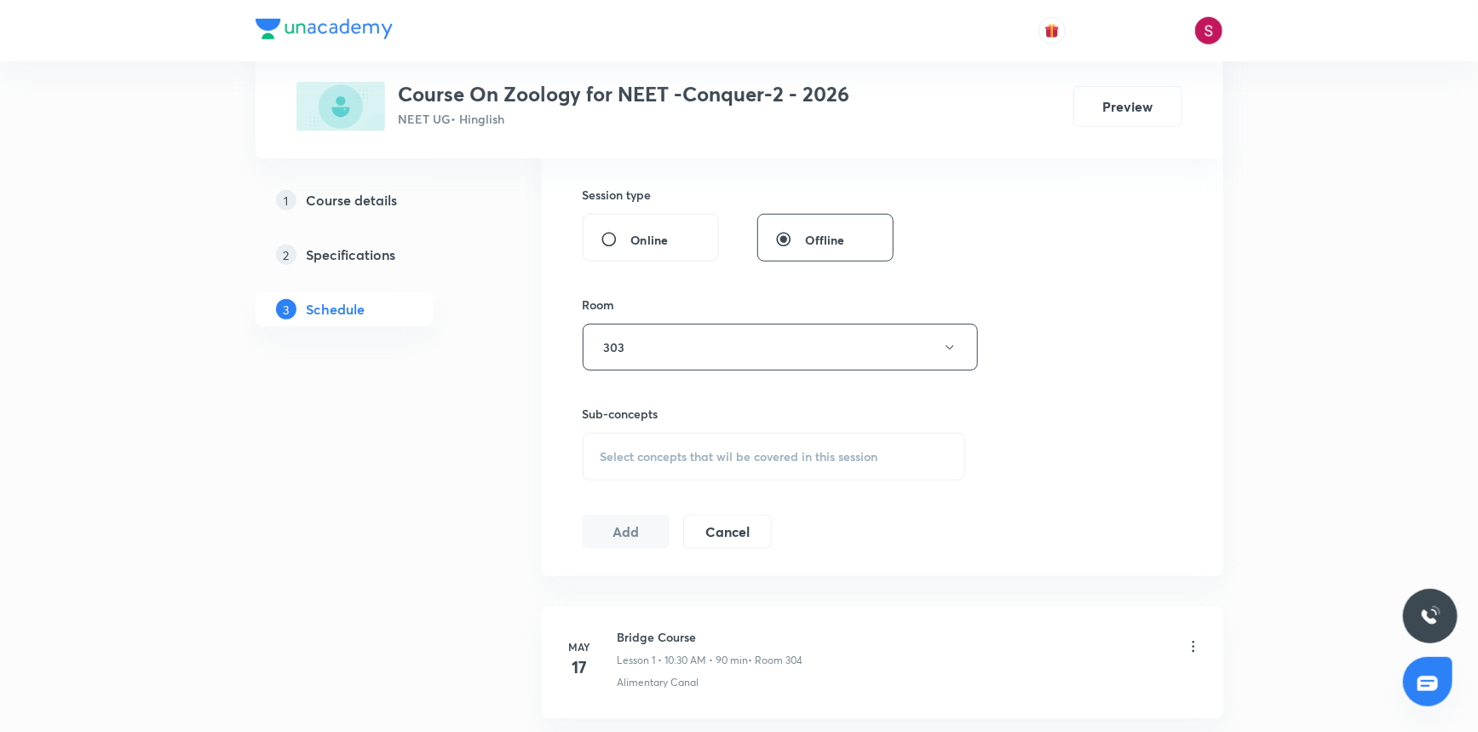
click at [665, 453] on span "Select concepts that wil be covered in this session" at bounding box center [740, 457] width 278 height 14
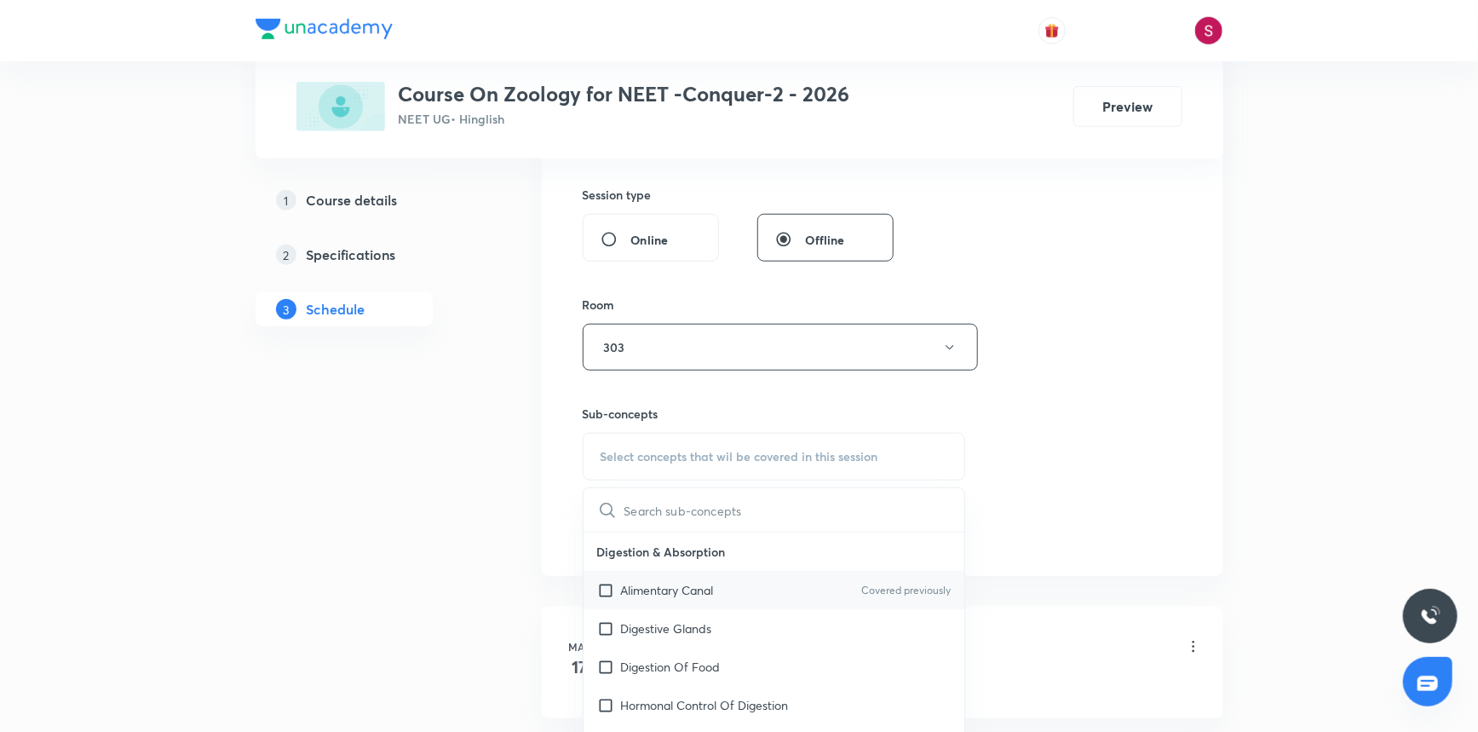
click at [755, 601] on div "Alimentary Canal Covered previously" at bounding box center [775, 590] width 382 height 38
checkbox input "true"
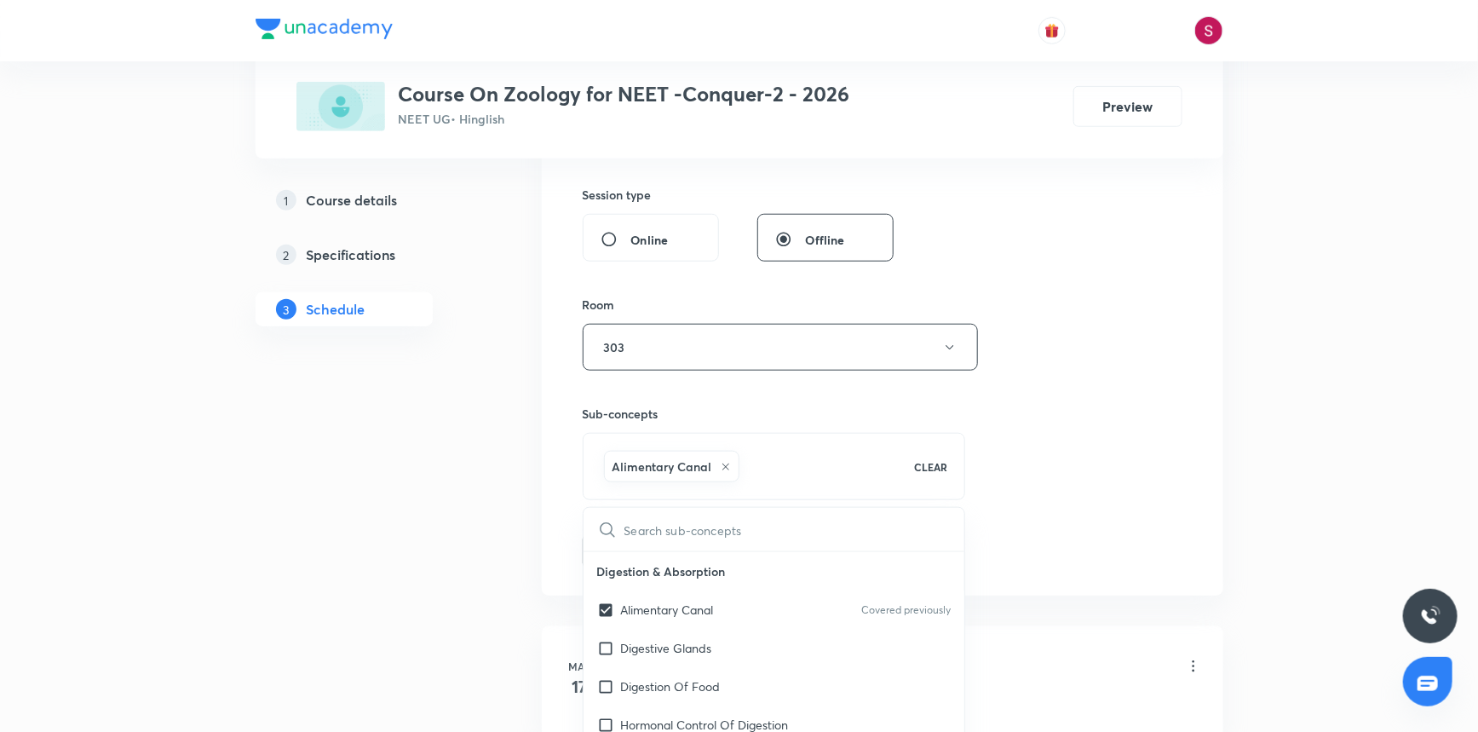
click at [1031, 414] on div "Session 55 Live class Session title 38/99 Excretory Product and Elimination - 0…" at bounding box center [883, 159] width 600 height 820
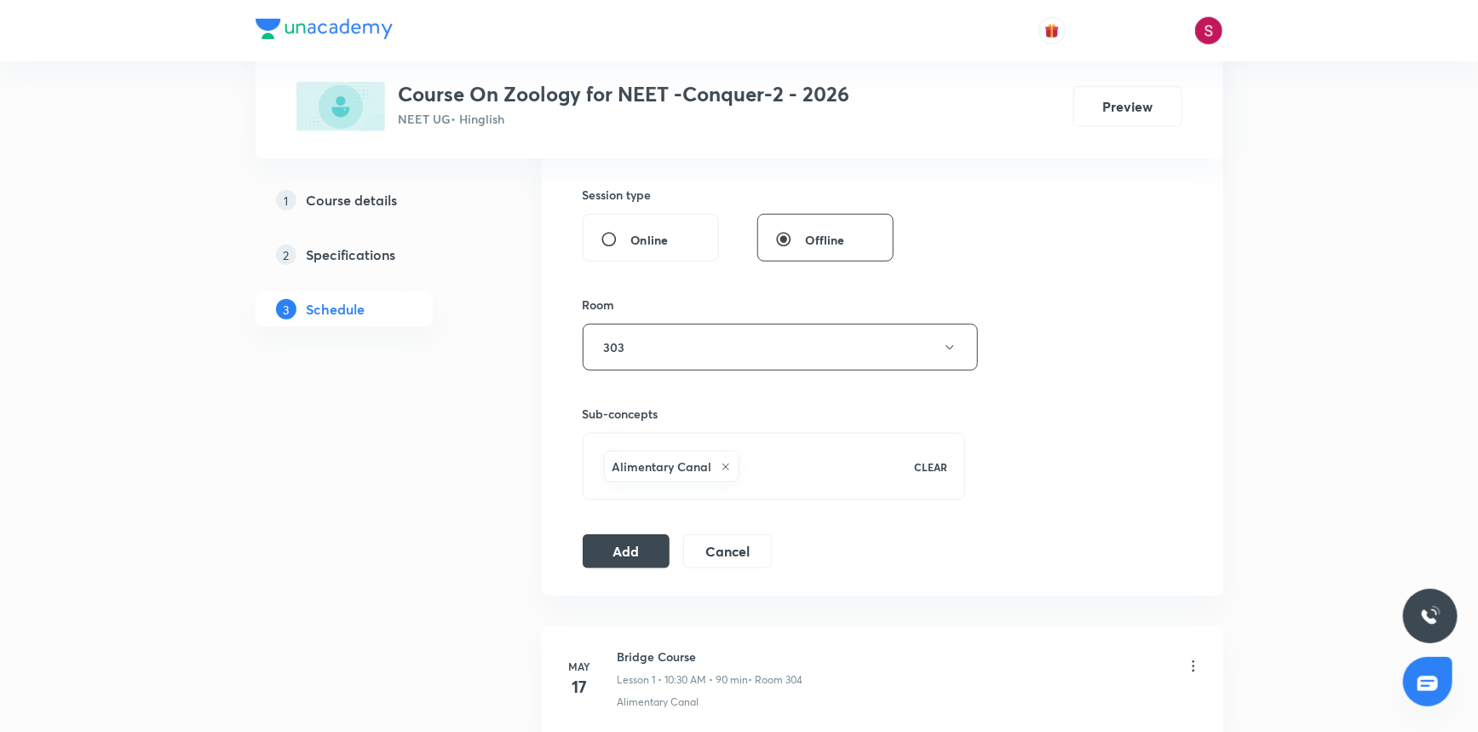
click at [613, 530] on div "Session 55 Live class Session title 38/99 Excretory Product and Elimination - 0…" at bounding box center [883, 159] width 600 height 820
click at [613, 537] on button "Add" at bounding box center [627, 550] width 88 height 34
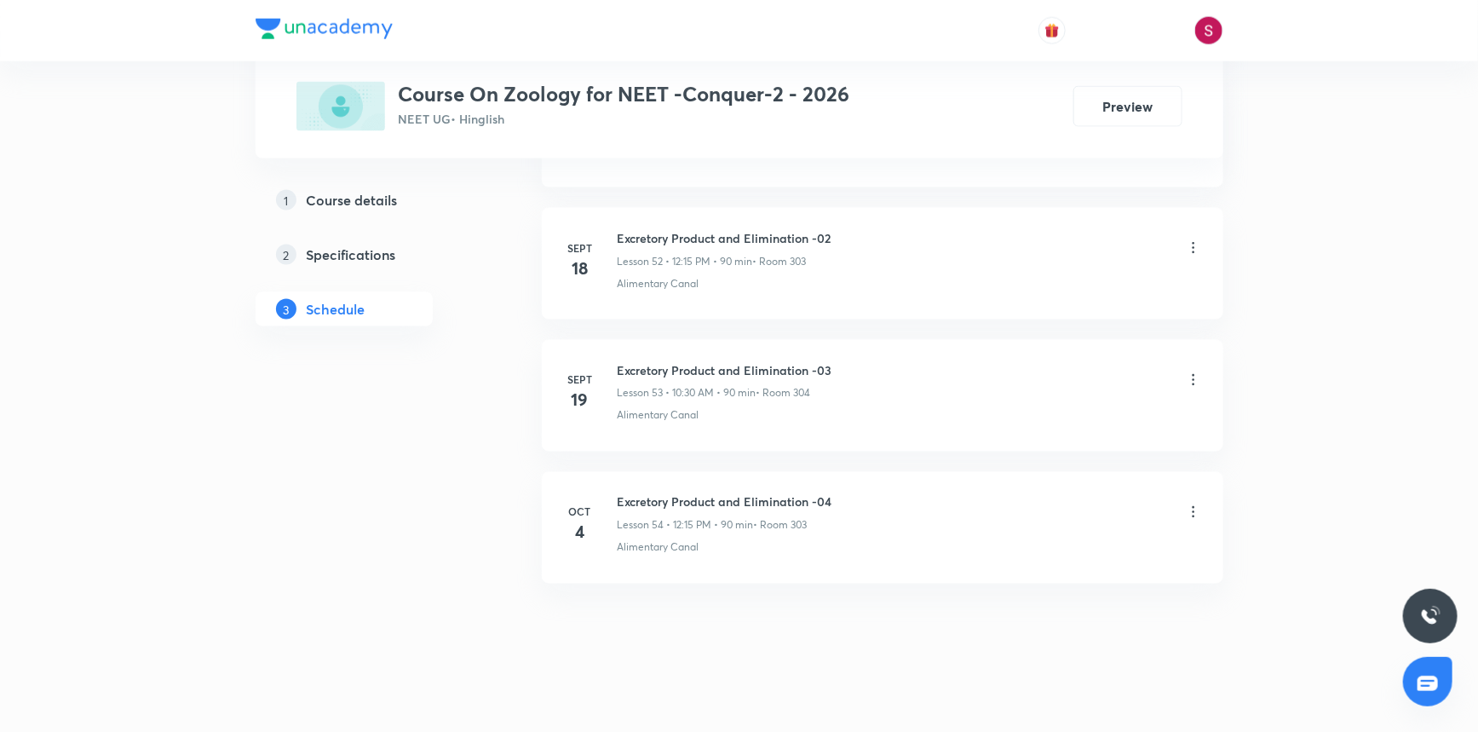
scroll to position [6972, 0]
click at [775, 626] on h6 "Excretory Product and Elimination - 05" at bounding box center [727, 634] width 218 height 18
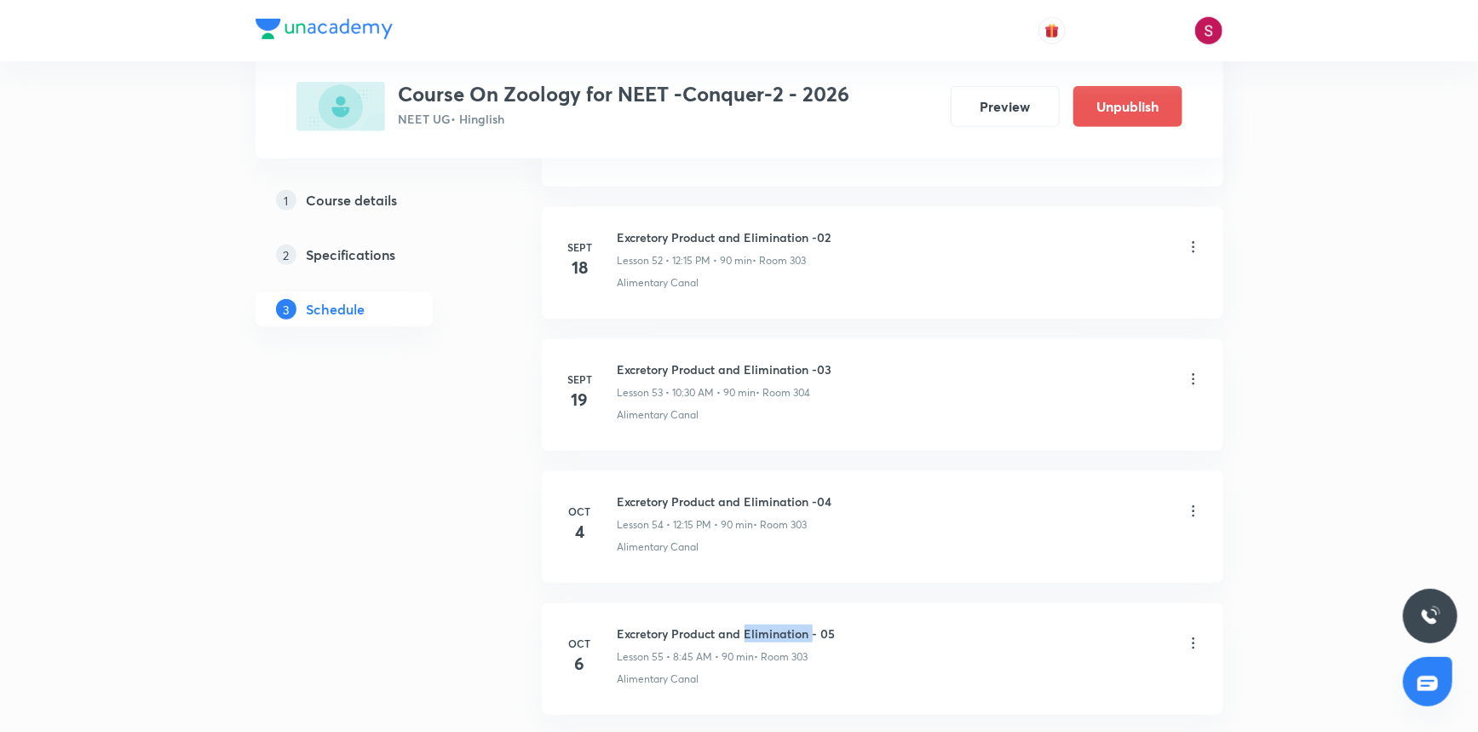
click at [775, 626] on h6 "Excretory Product and Elimination - 05" at bounding box center [727, 634] width 218 height 18
copy h6 "Excretory Product and Elimination - 05"
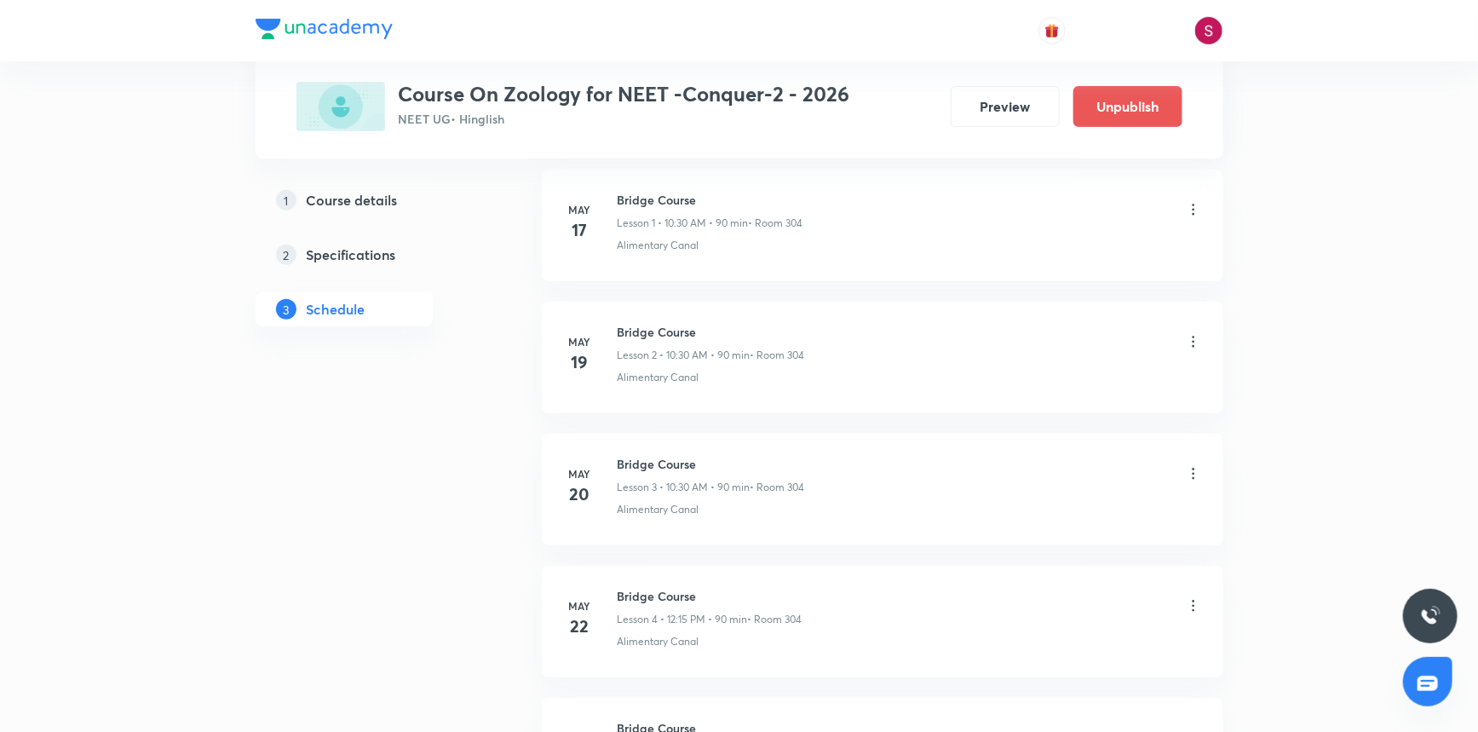
scroll to position [0, 0]
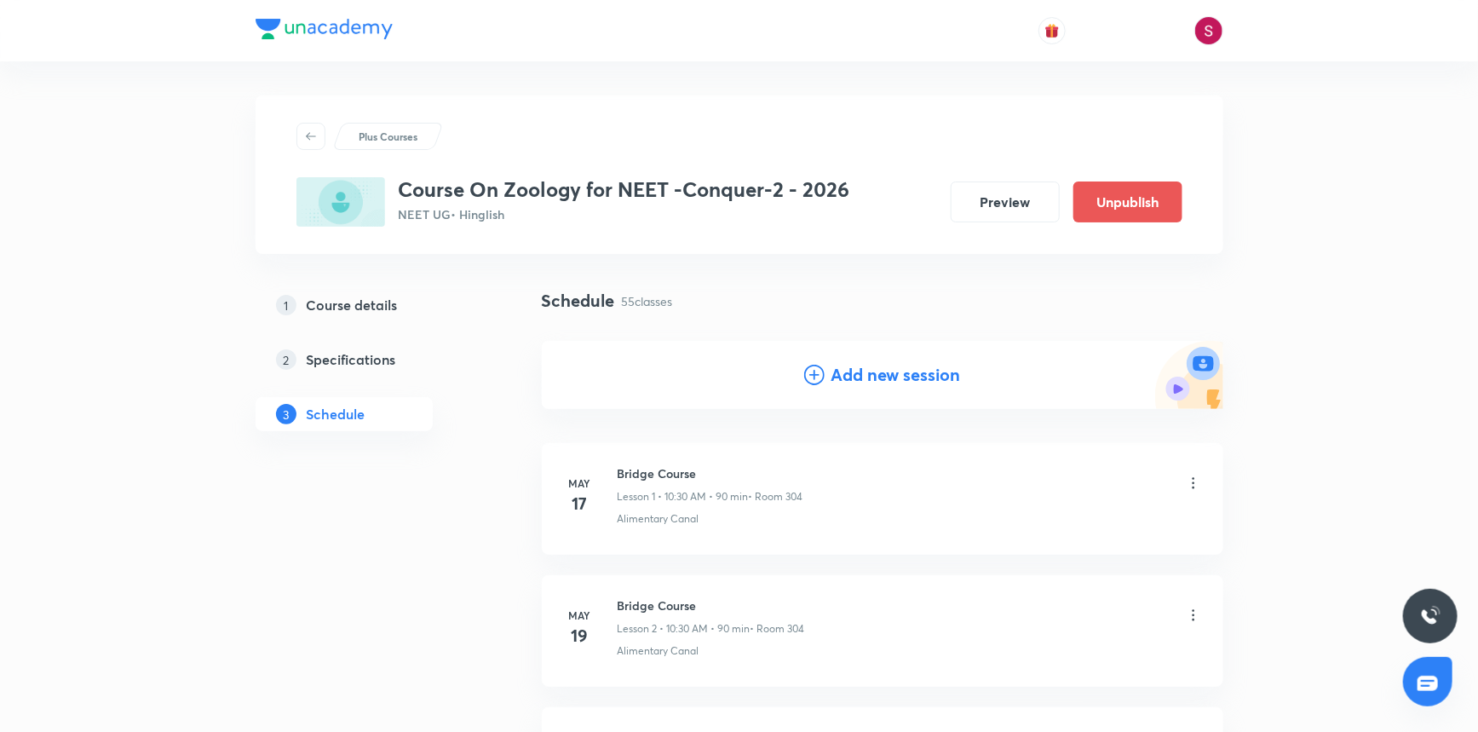
click at [874, 371] on h4 "Add new session" at bounding box center [897, 375] width 130 height 26
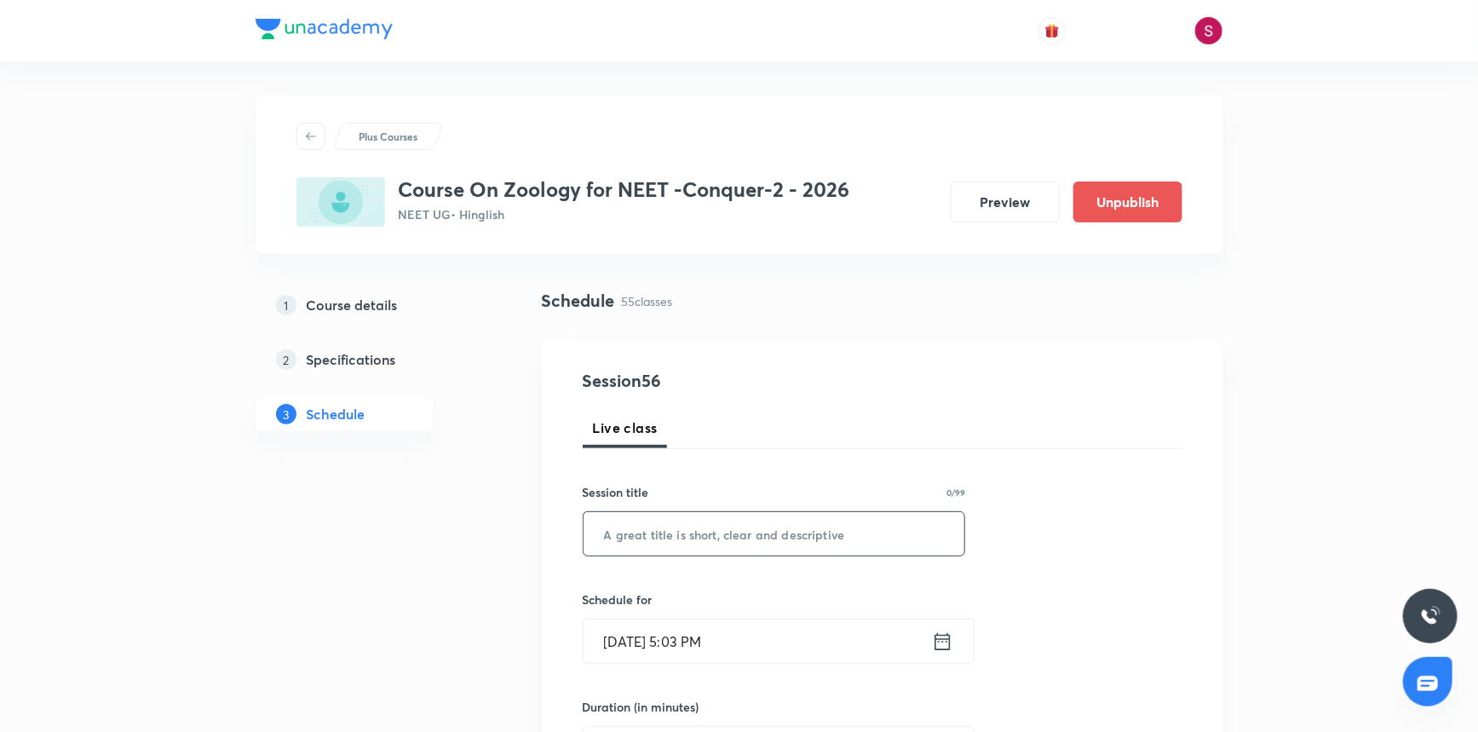
click at [801, 552] on input "text" at bounding box center [775, 533] width 382 height 43
paste input "Excretory Product and Elimination - 05"
type input "Excretory Product and Elimination - 06"
click at [817, 652] on input "Oct 5, 2025, 5:03 PM" at bounding box center [758, 640] width 348 height 43
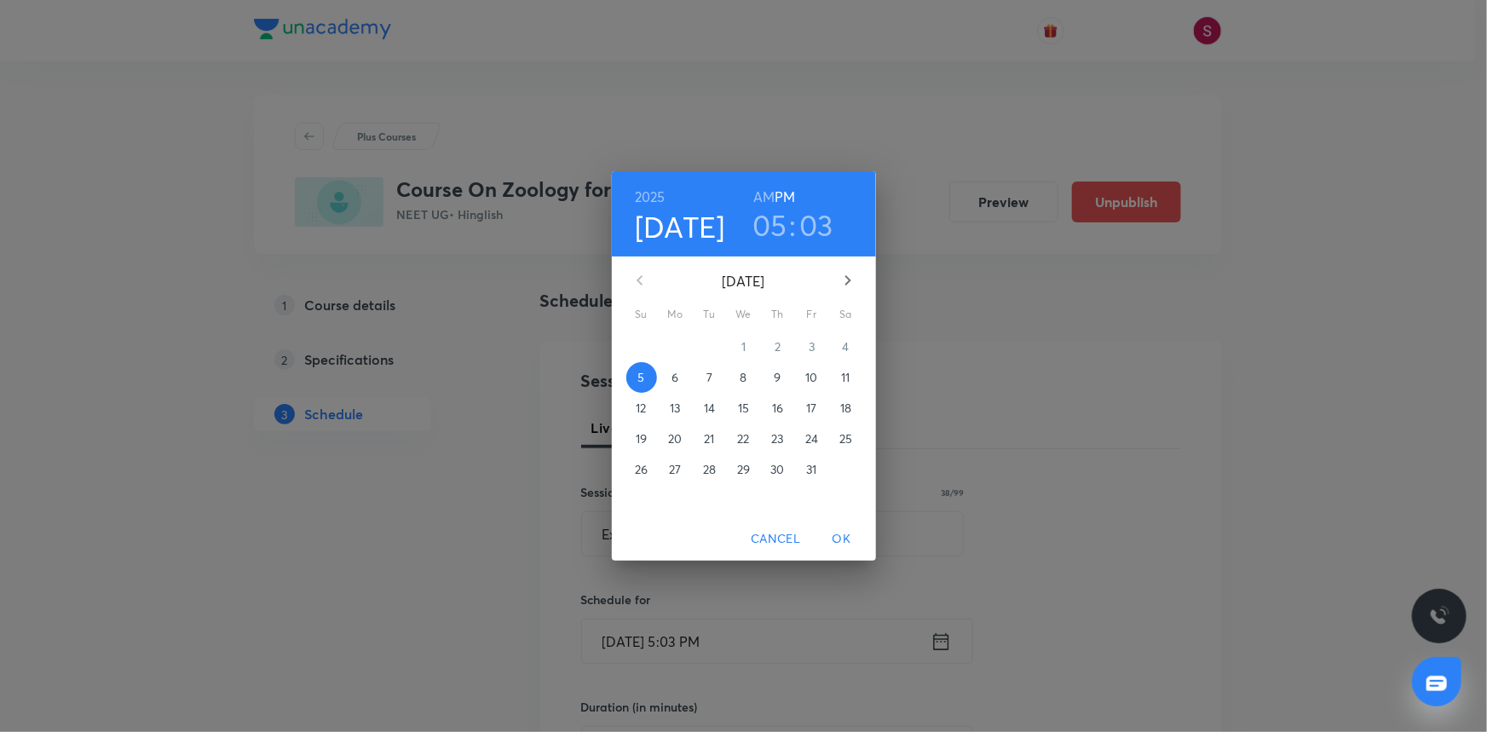
click at [782, 375] on span "9" at bounding box center [778, 377] width 31 height 17
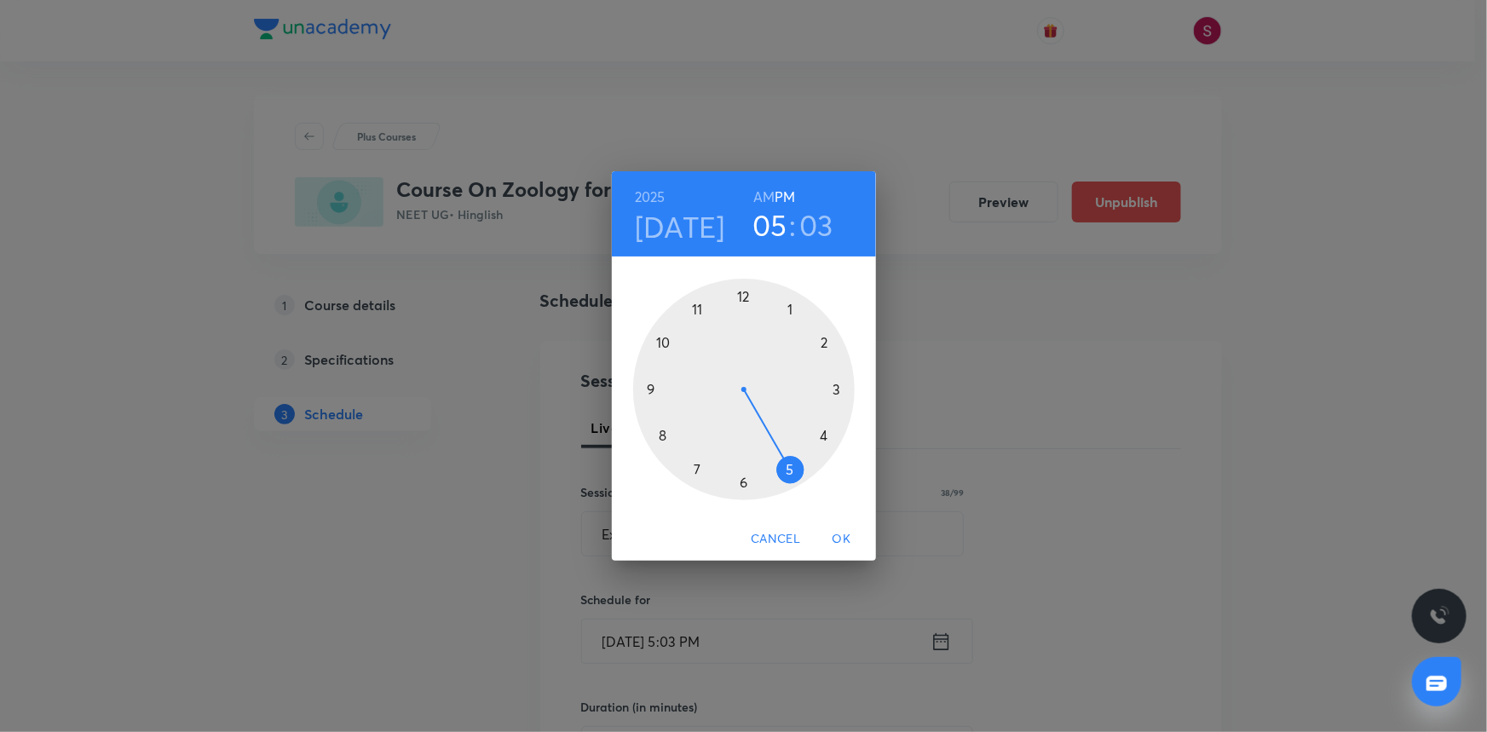
click at [662, 435] on div at bounding box center [744, 390] width 222 height 222
click at [753, 197] on h6 "AM" at bounding box center [763, 197] width 21 height 24
click at [648, 389] on div at bounding box center [744, 390] width 222 height 222
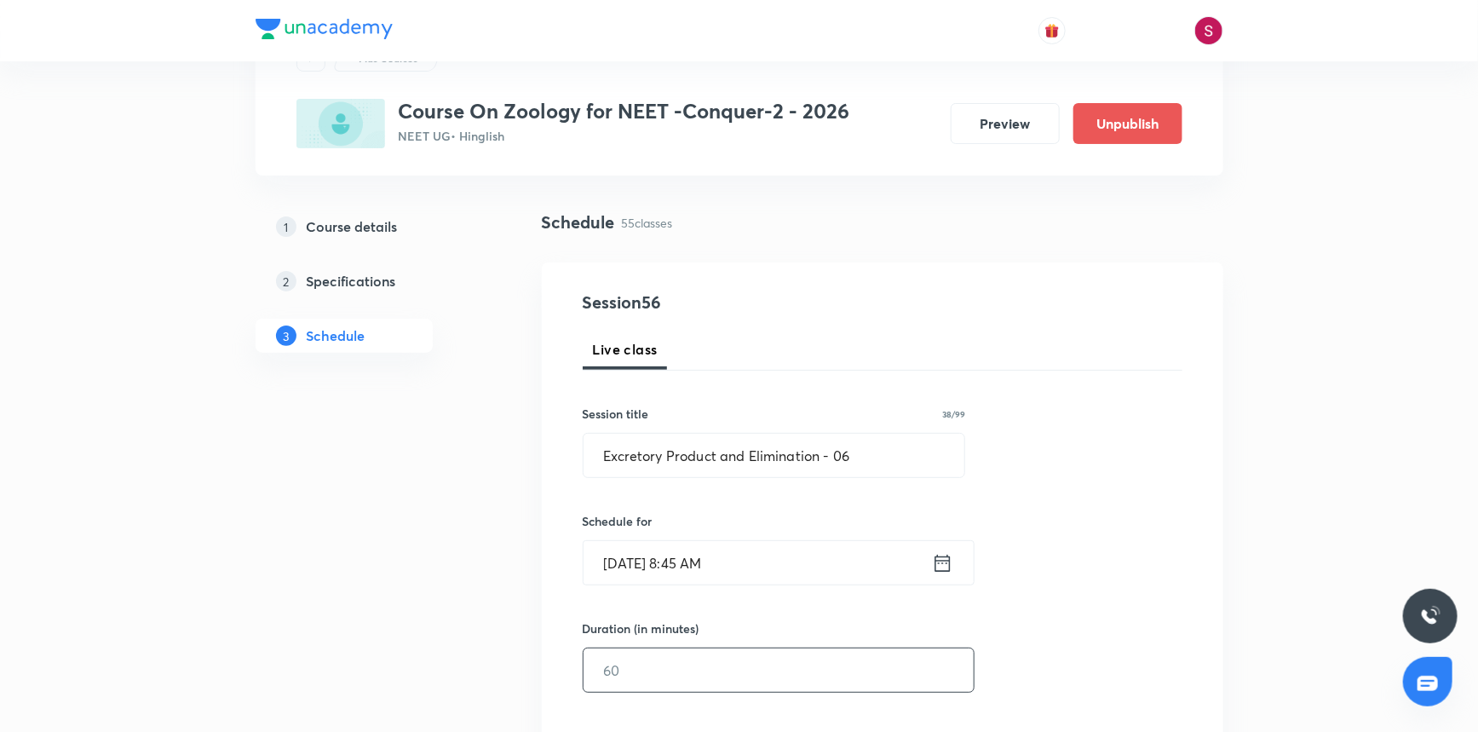
scroll to position [309, 0]
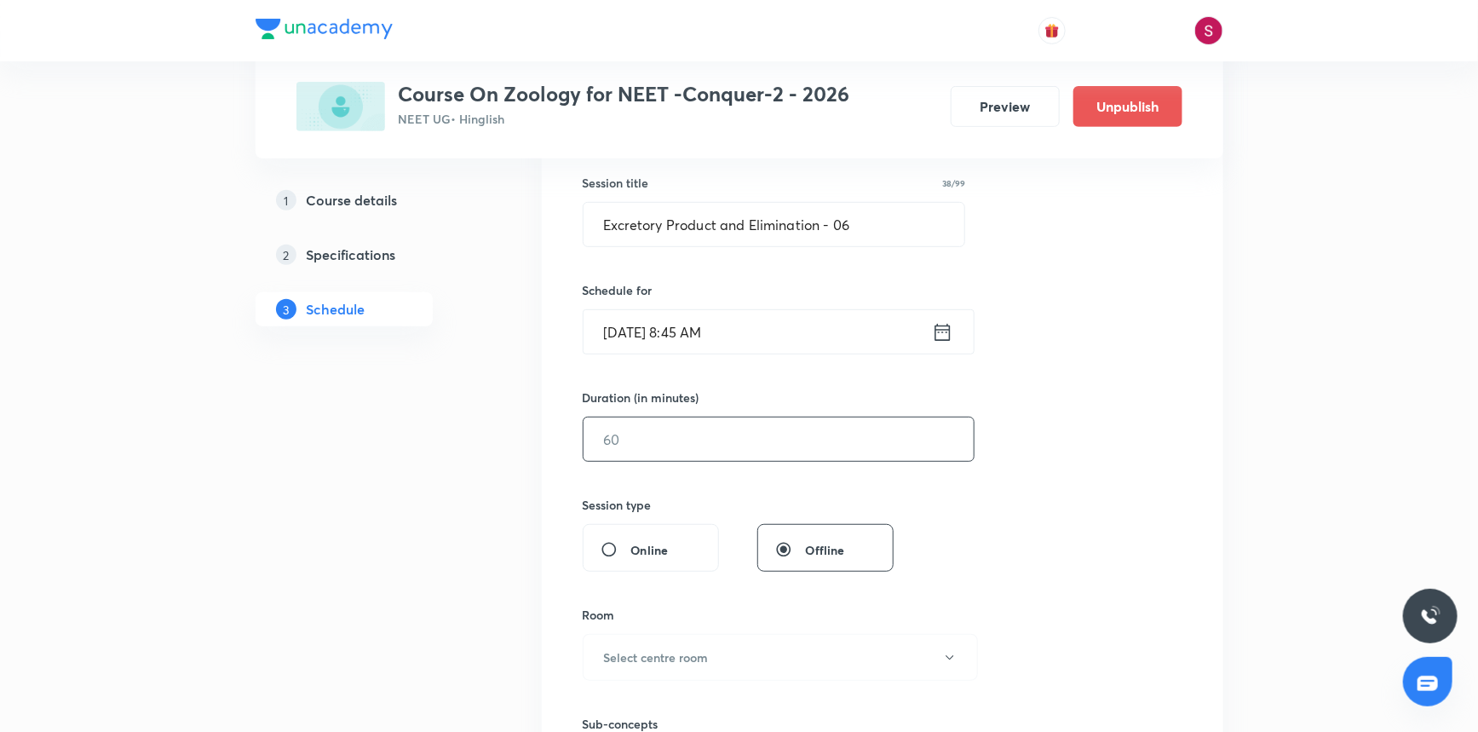
click at [746, 440] on input "text" at bounding box center [779, 439] width 390 height 43
type input "90"
click at [693, 659] on h6 "Select centre room" at bounding box center [656, 657] width 105 height 18
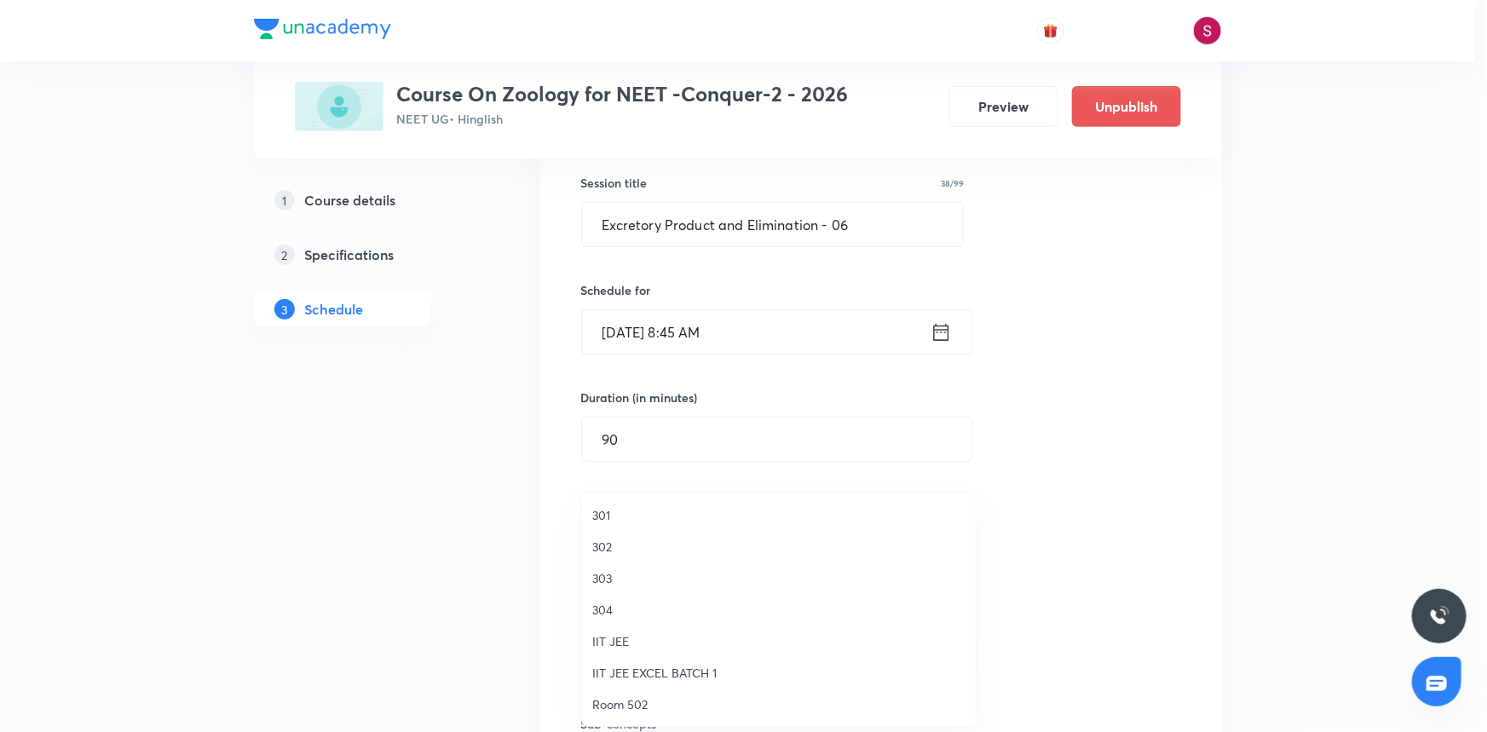
click at [605, 575] on span "303" at bounding box center [778, 578] width 373 height 18
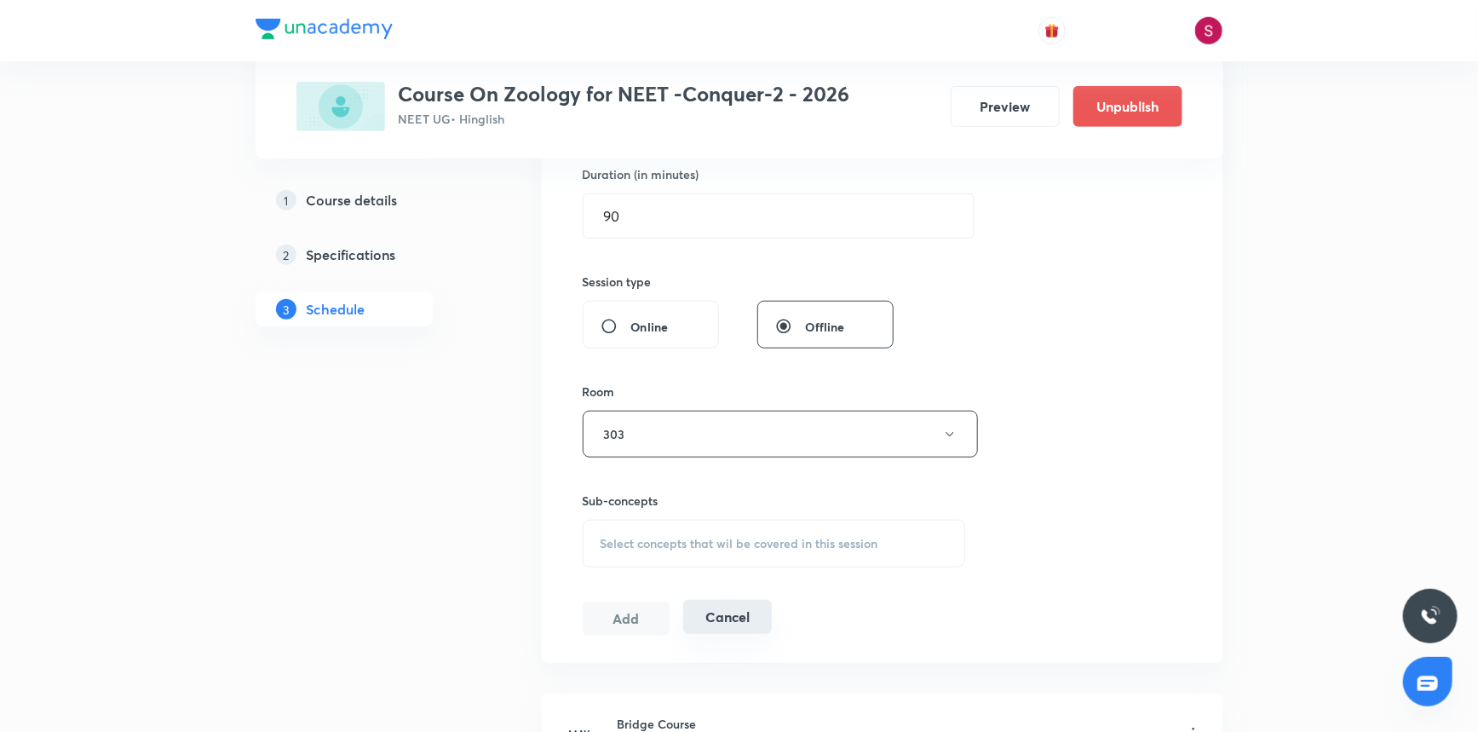
scroll to position [619, 0]
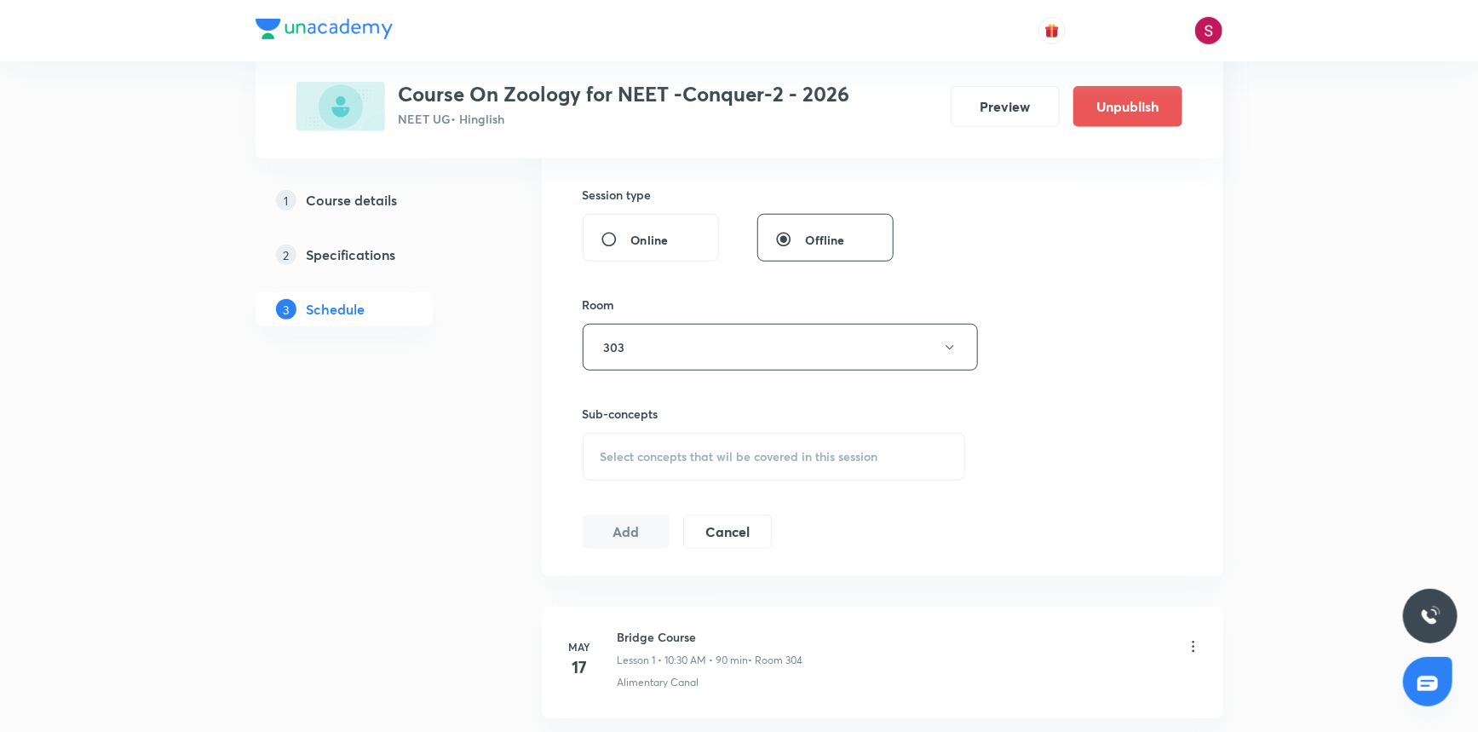
click at [652, 433] on div "Select concepts that wil be covered in this session" at bounding box center [774, 457] width 383 height 48
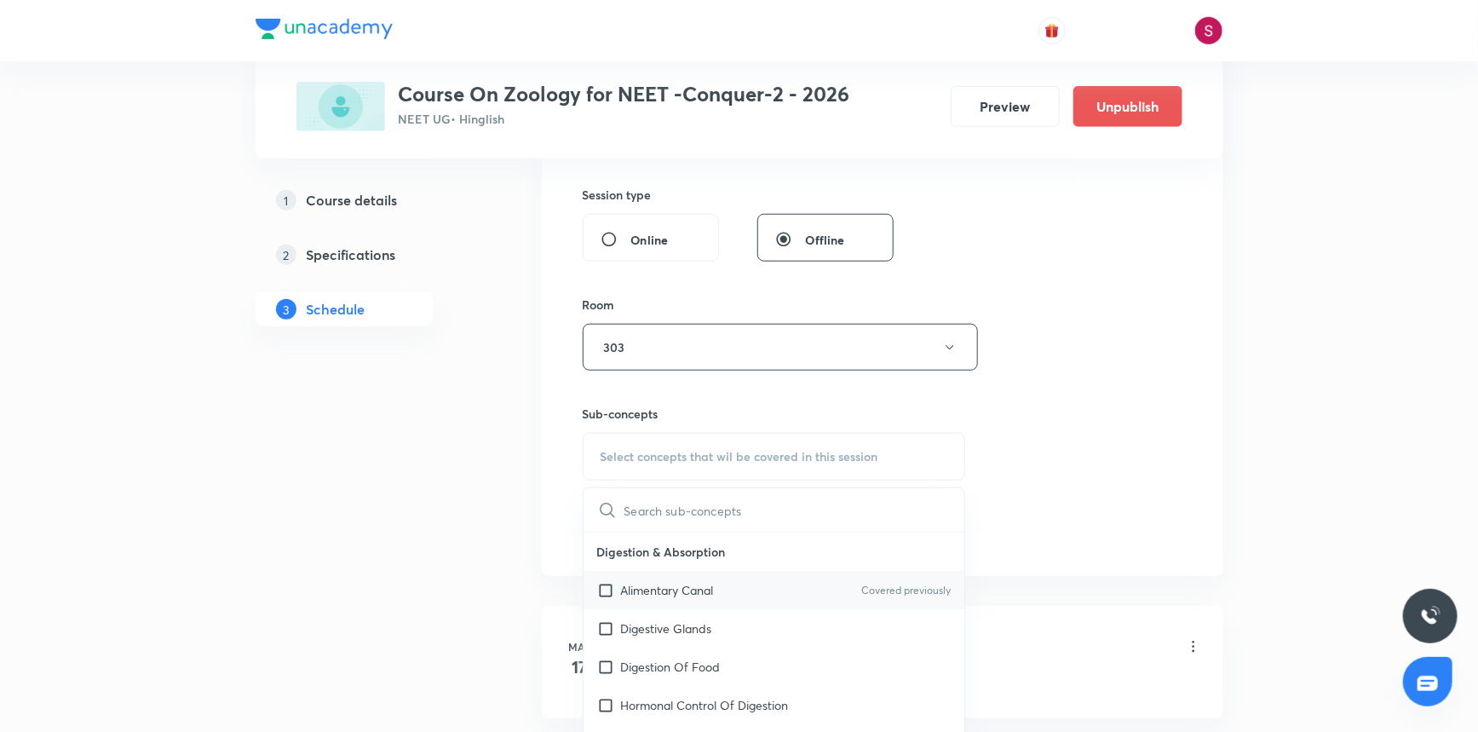
click at [682, 587] on p "Alimentary Canal" at bounding box center [667, 590] width 93 height 18
checkbox input "true"
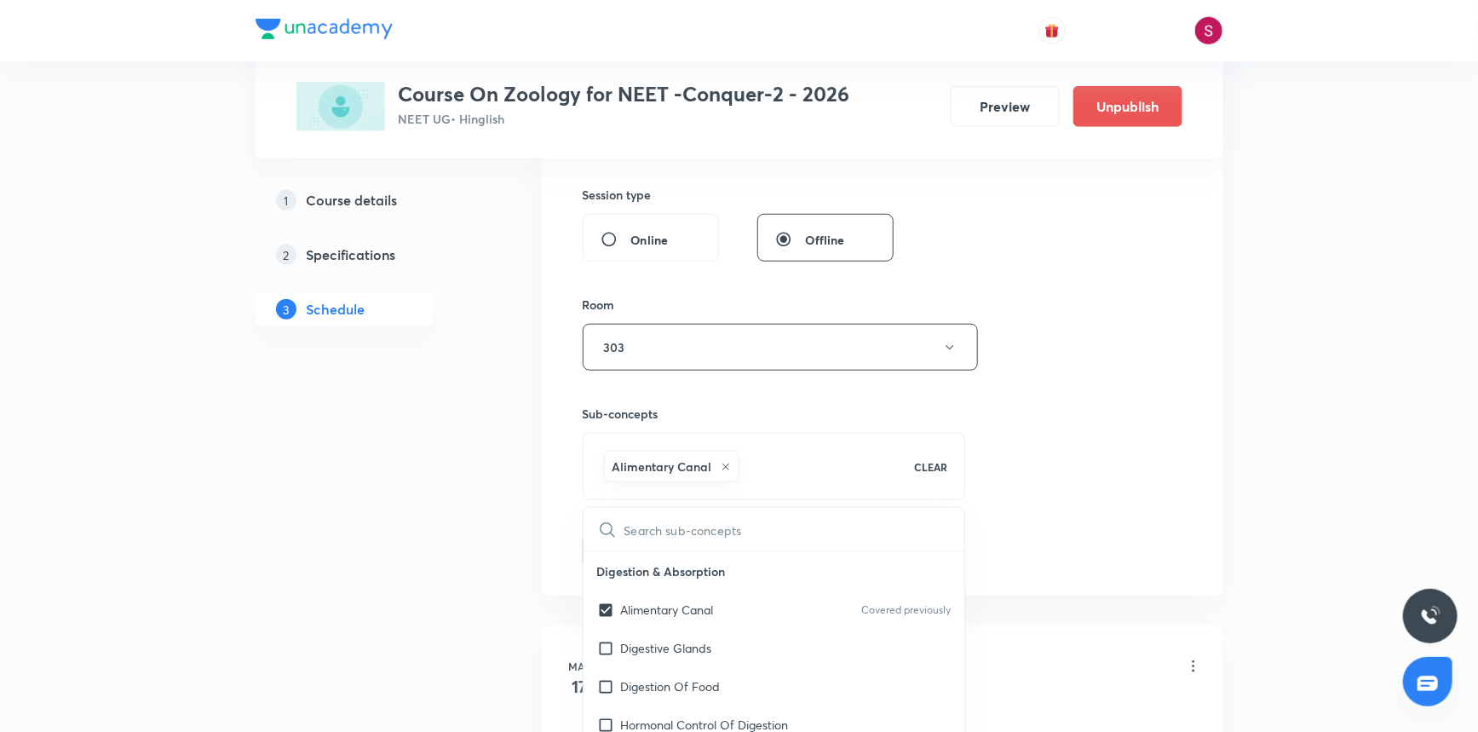
click at [1004, 389] on div "Session 56 Live class Session title 38/99 Excretory Product and Elimination - 0…" at bounding box center [883, 159] width 600 height 820
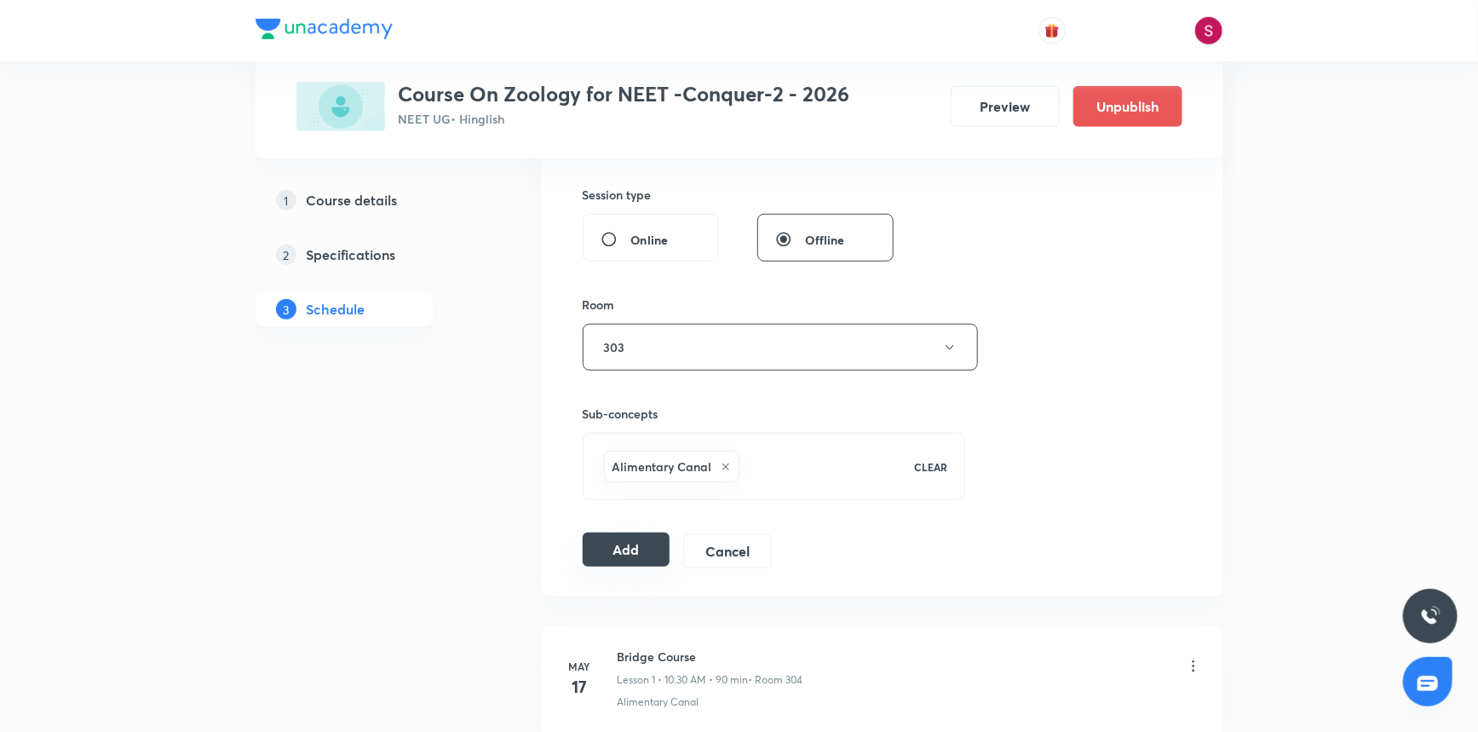
click at [649, 550] on button "Add" at bounding box center [627, 550] width 88 height 34
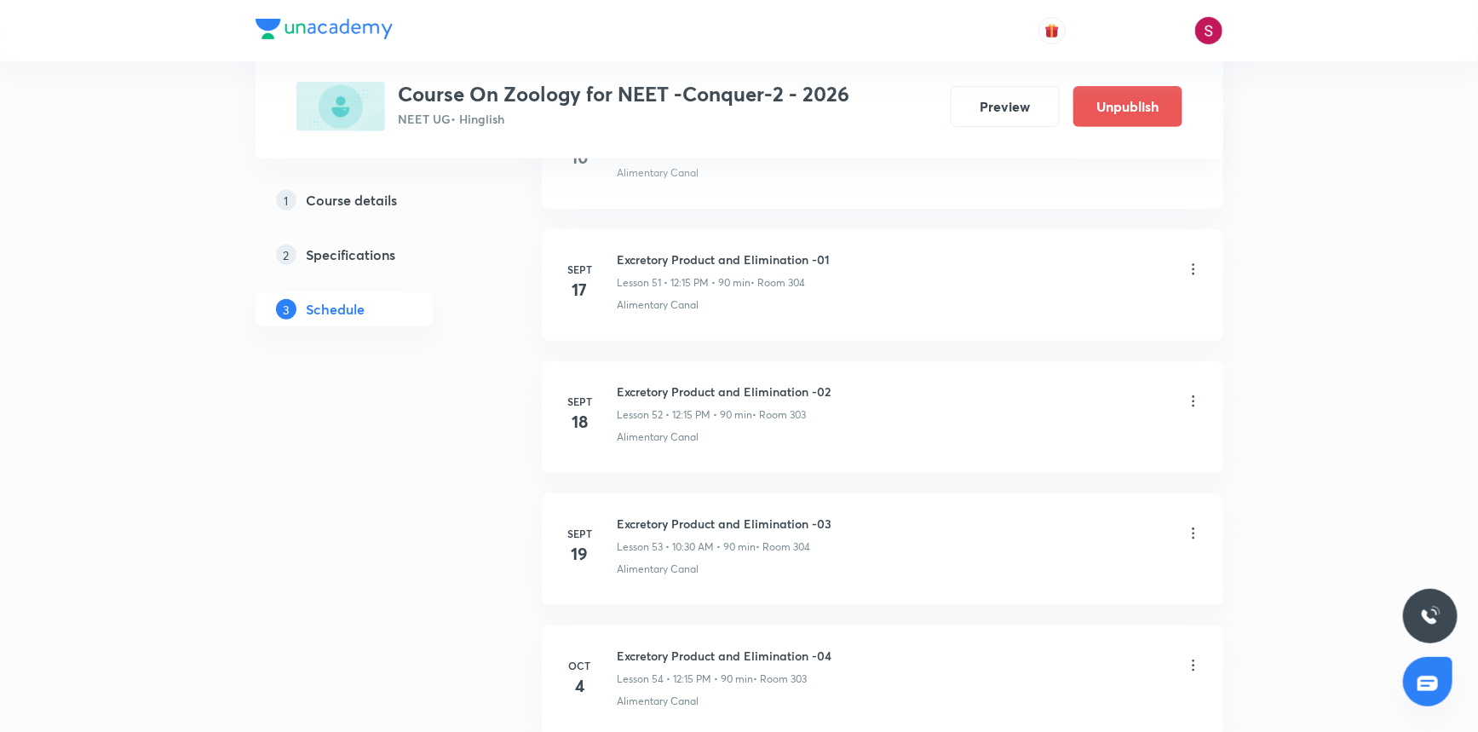
scroll to position [7104, 0]
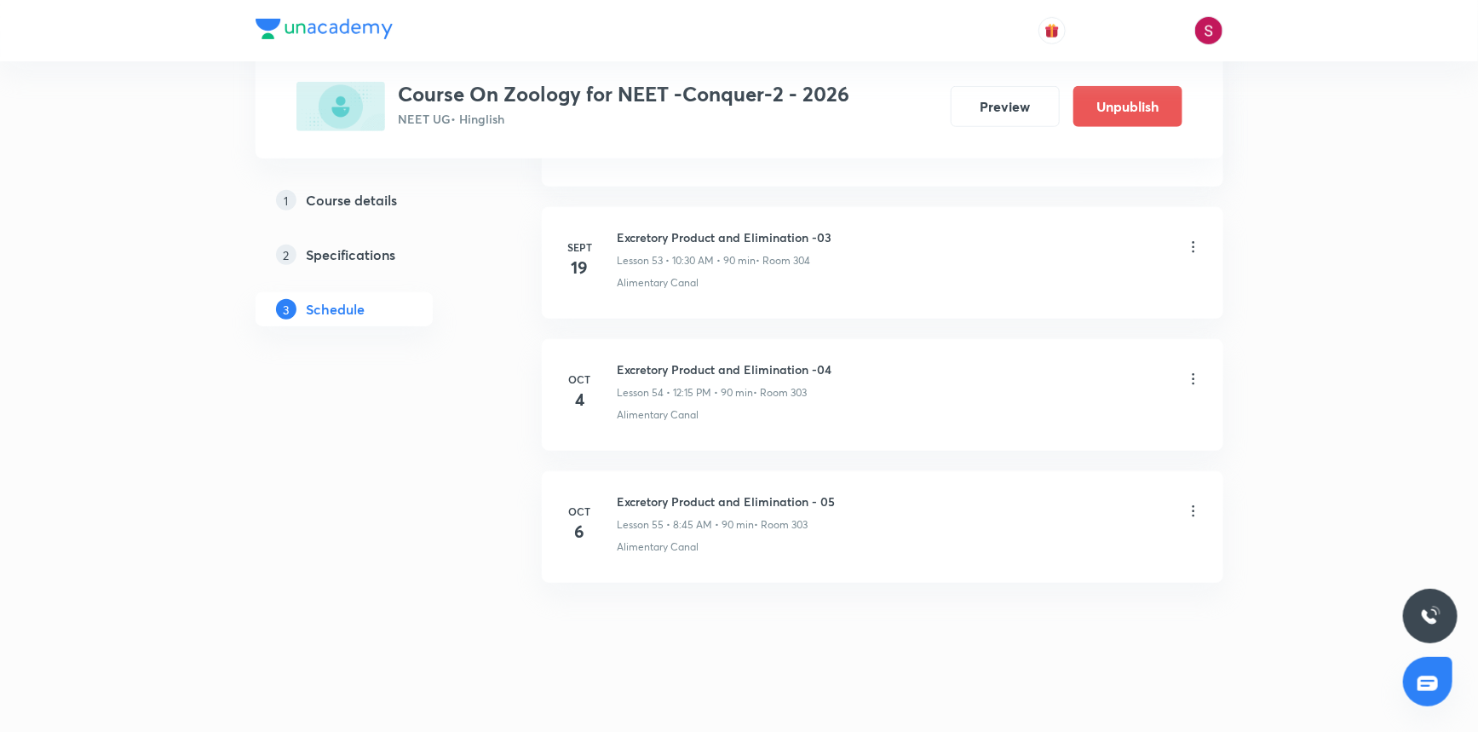
click at [701, 494] on h6 "Excretory Product and Elimination - 05" at bounding box center [727, 501] width 218 height 18
copy h6 "Excretory Product and Elimination - 05"
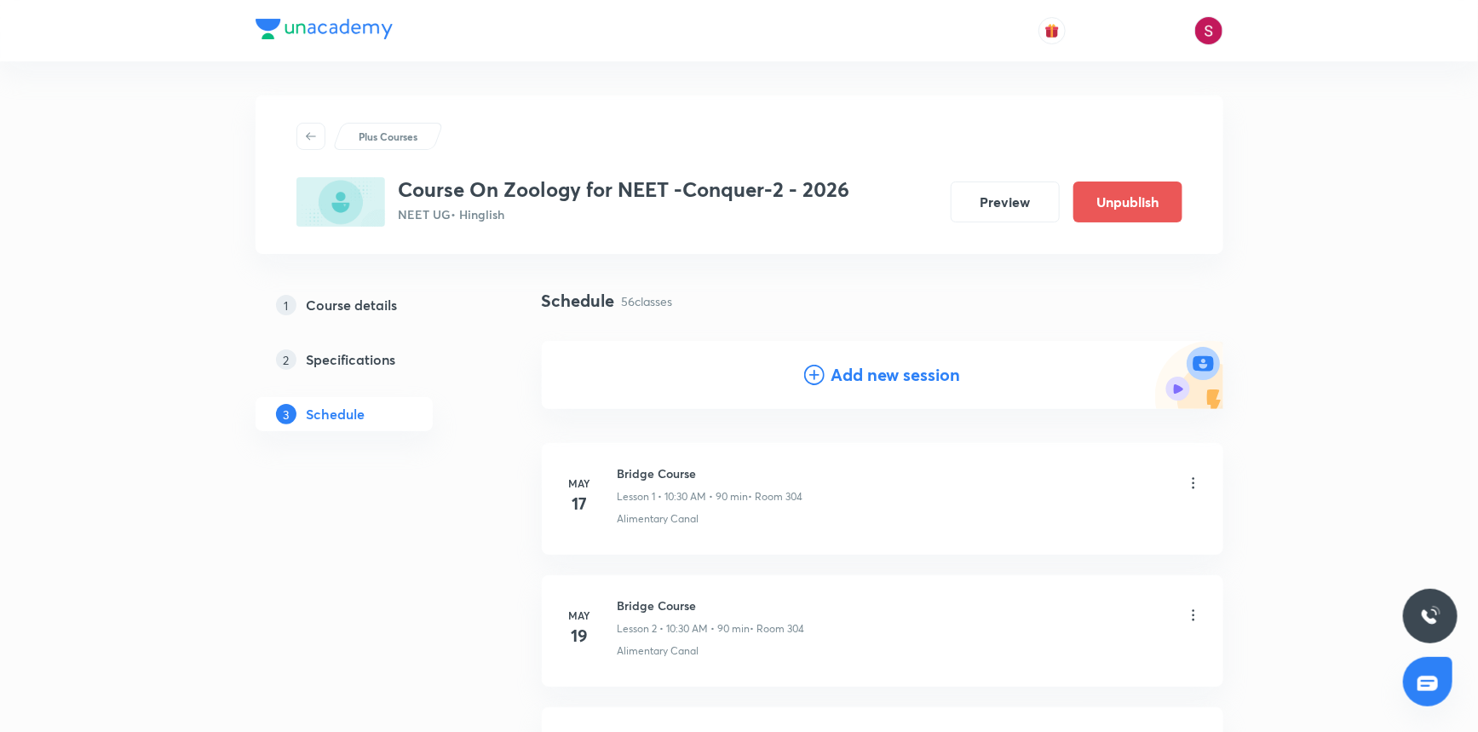
click at [805, 369] on icon at bounding box center [814, 375] width 20 height 20
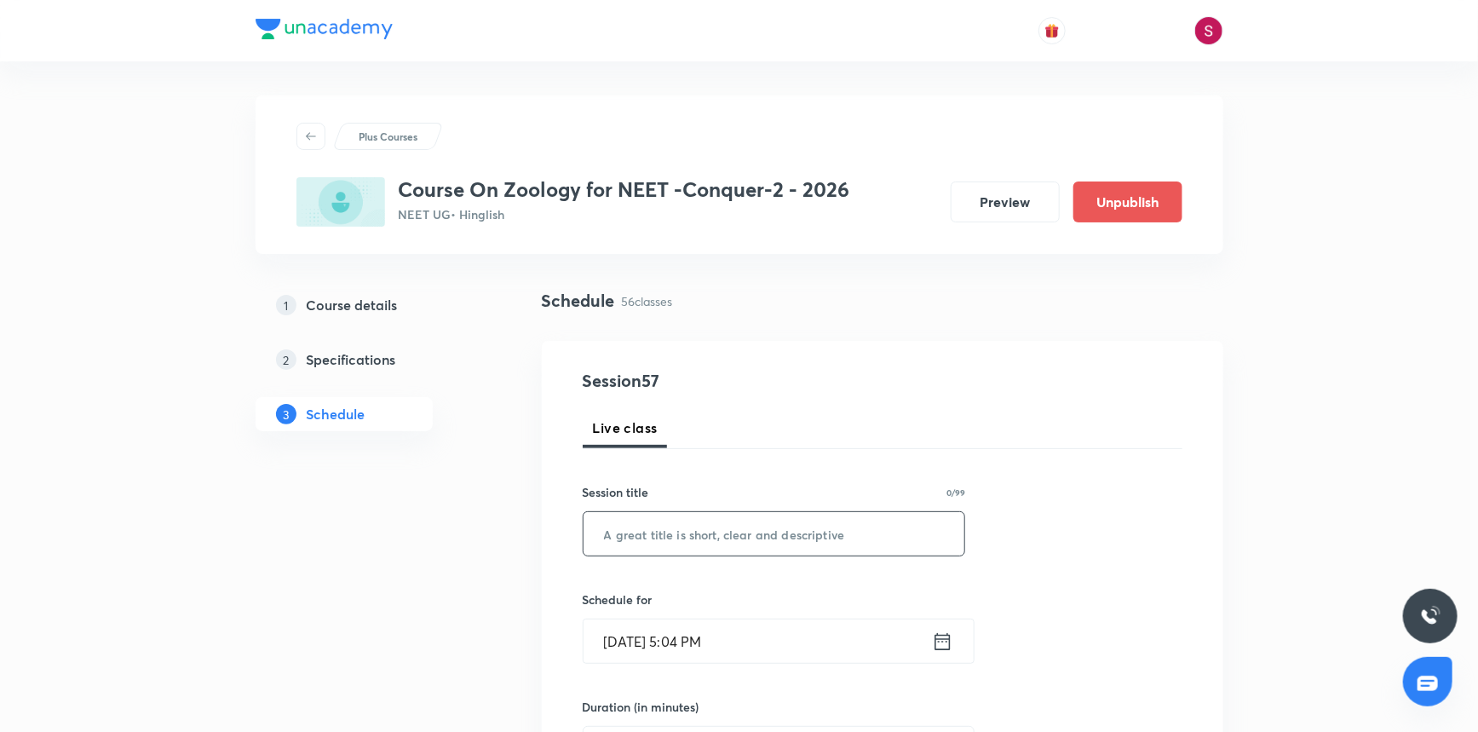
click at [707, 554] on input "text" at bounding box center [775, 533] width 382 height 43
paste input "Excretory Product and Elimination - 05"
type input "Excretory Product and Elimination - 06"
click at [767, 630] on input "Oct 5, 2025, 5:04 PM" at bounding box center [758, 640] width 348 height 43
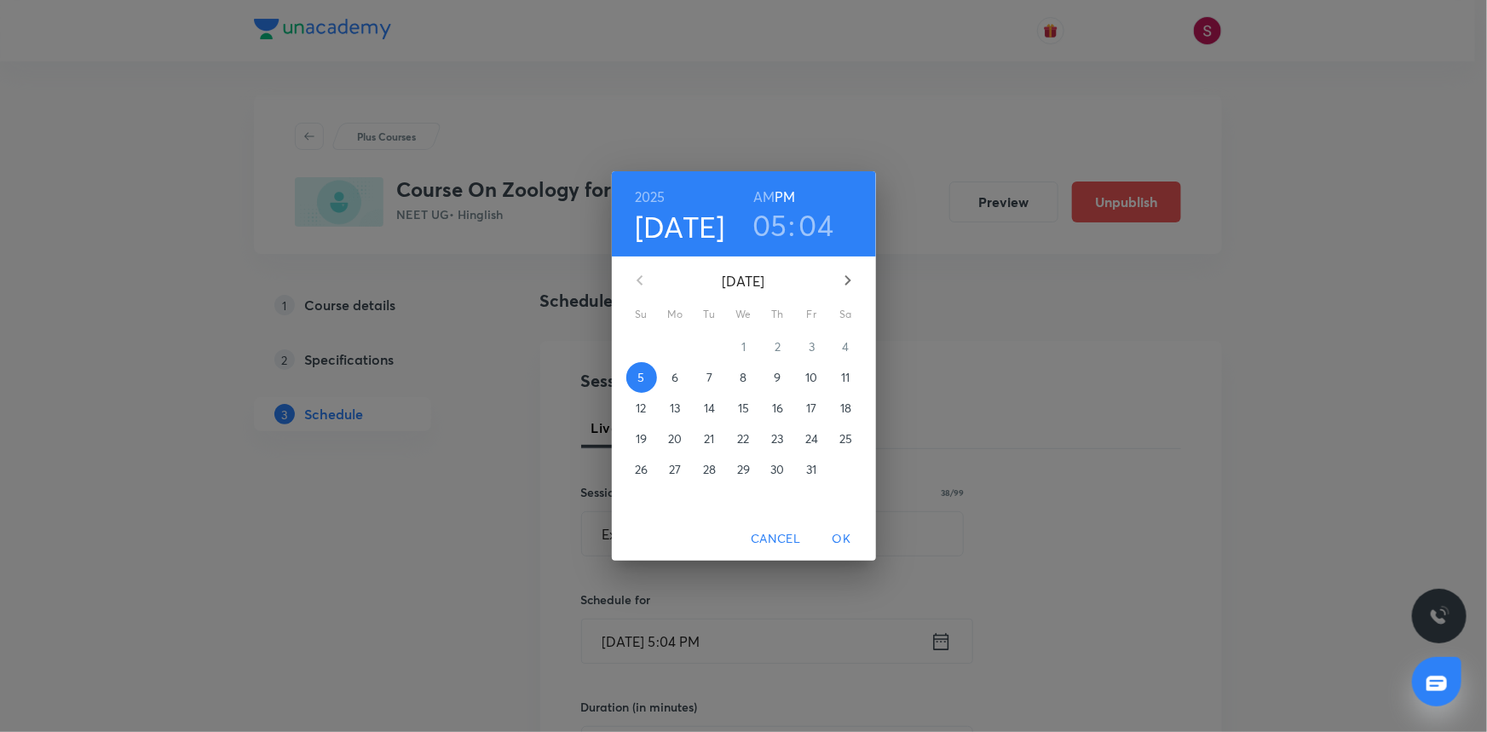
click at [843, 379] on p "11" at bounding box center [845, 377] width 9 height 17
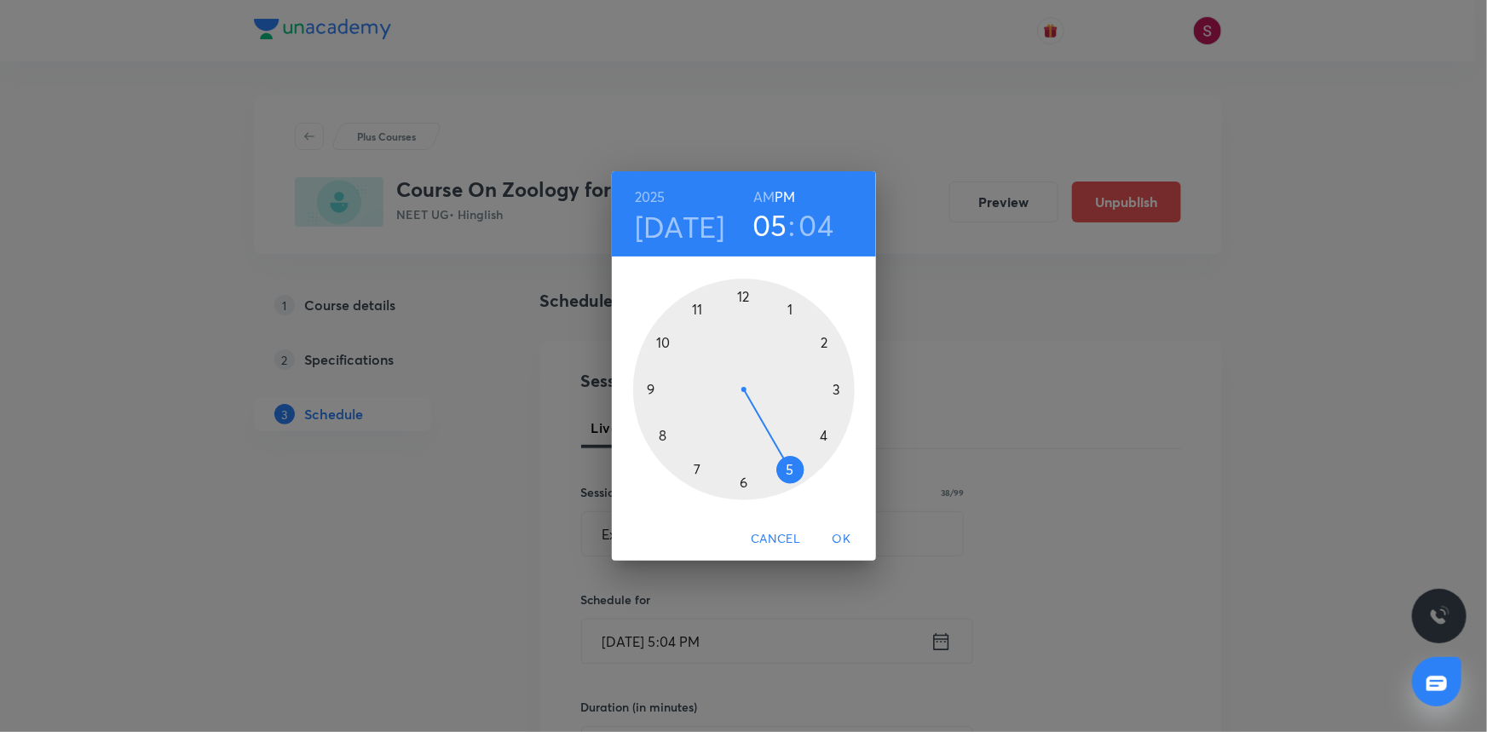
click at [660, 434] on div at bounding box center [744, 390] width 222 height 222
click at [760, 204] on h6 "AM" at bounding box center [763, 197] width 21 height 24
click at [654, 388] on div at bounding box center [744, 390] width 222 height 222
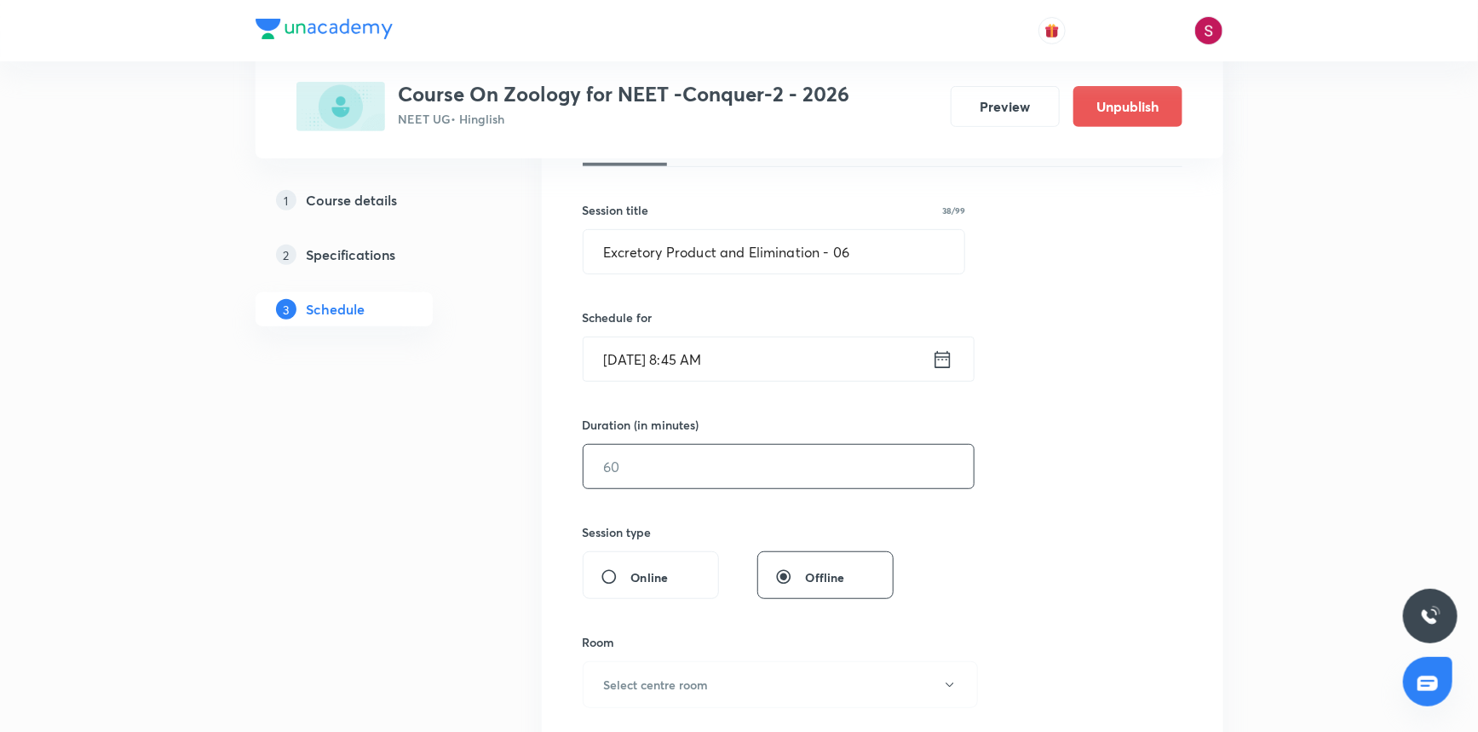
scroll to position [309, 0]
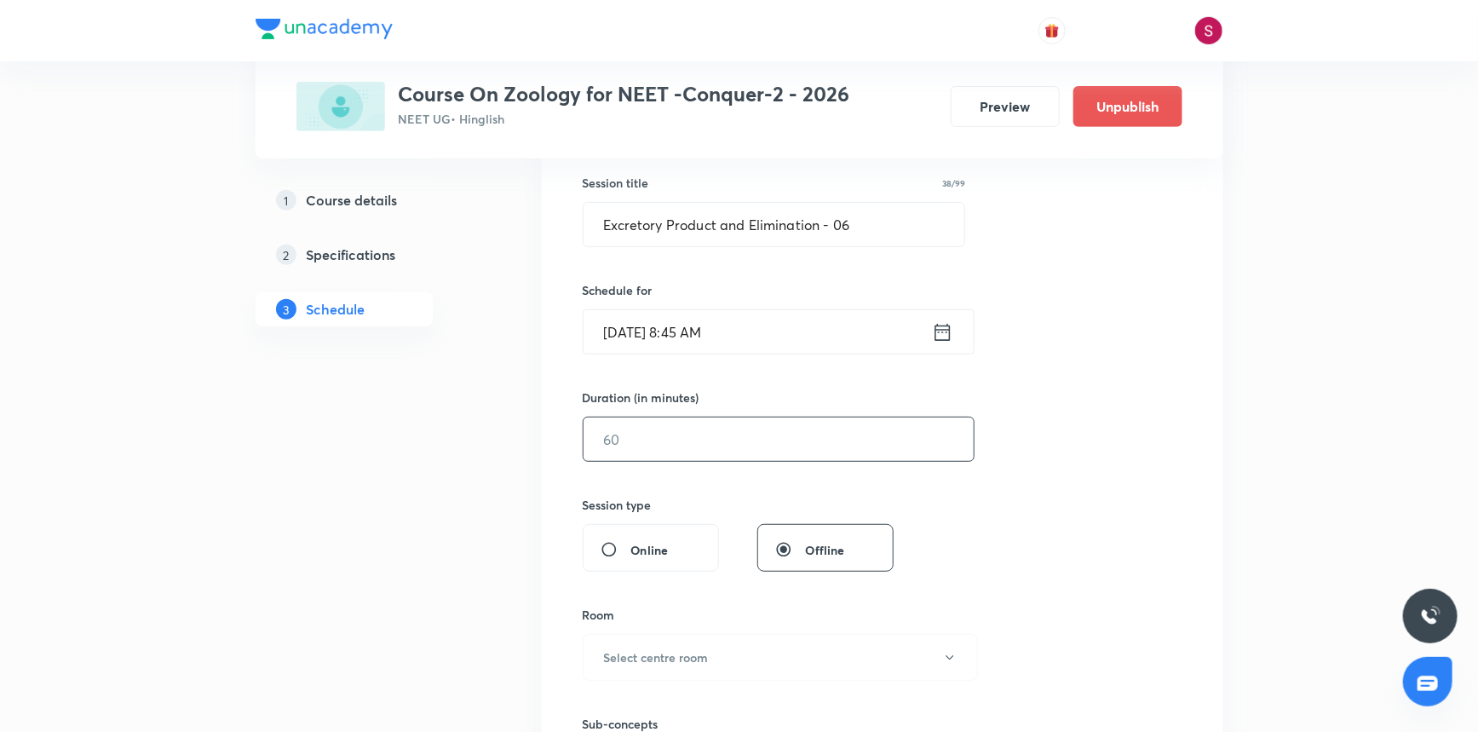
click at [648, 426] on input "text" at bounding box center [779, 439] width 390 height 43
type input "90"
click at [662, 654] on h6 "Select centre room" at bounding box center [656, 657] width 105 height 18
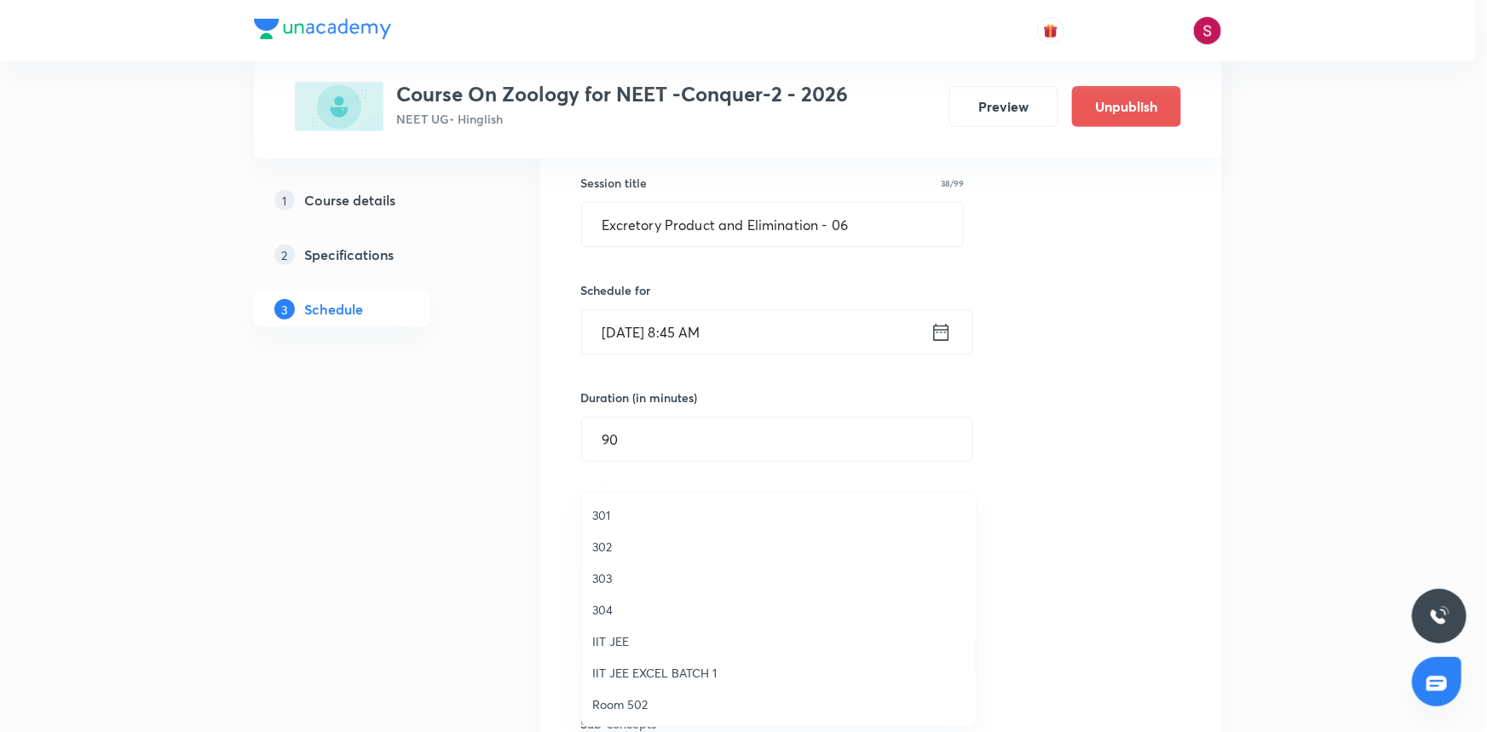
click at [612, 590] on li "303" at bounding box center [779, 578] width 394 height 32
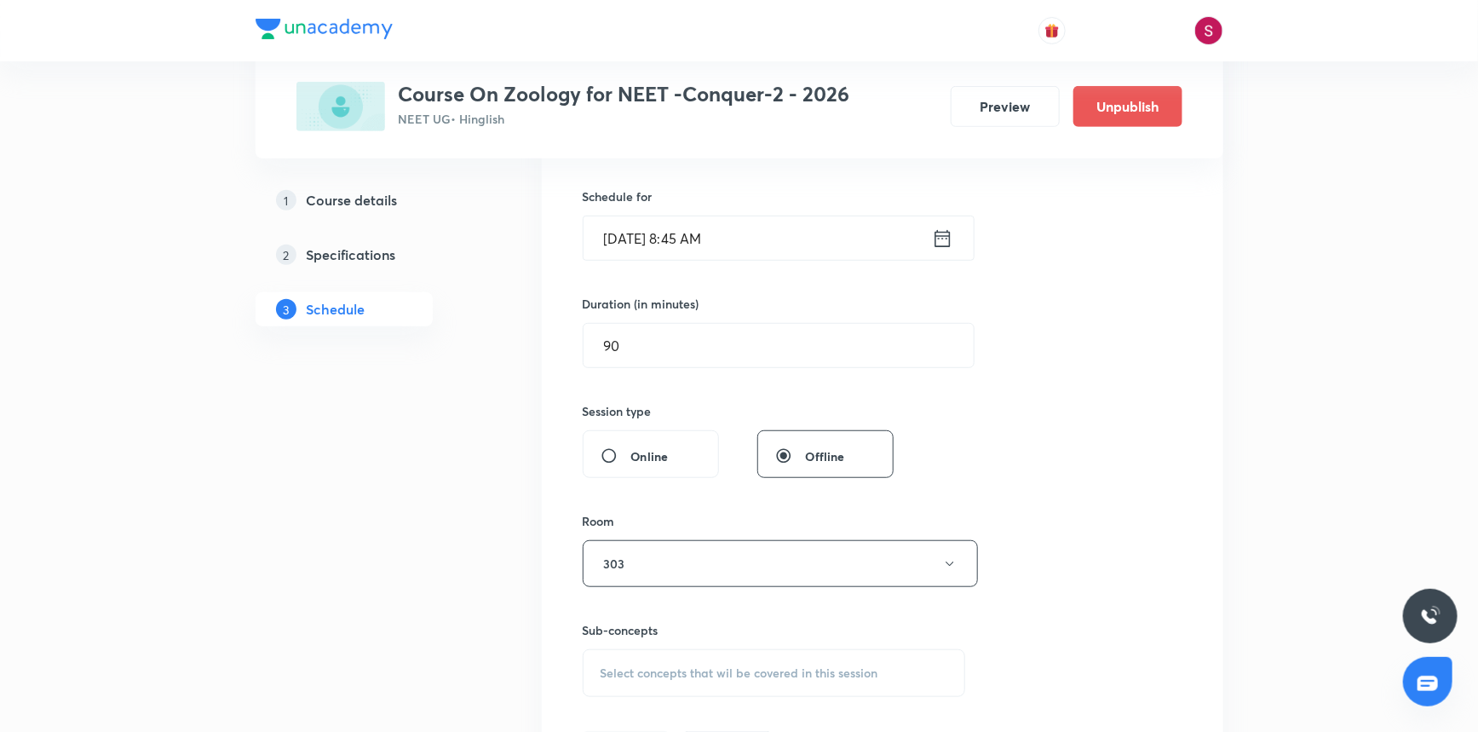
scroll to position [542, 0]
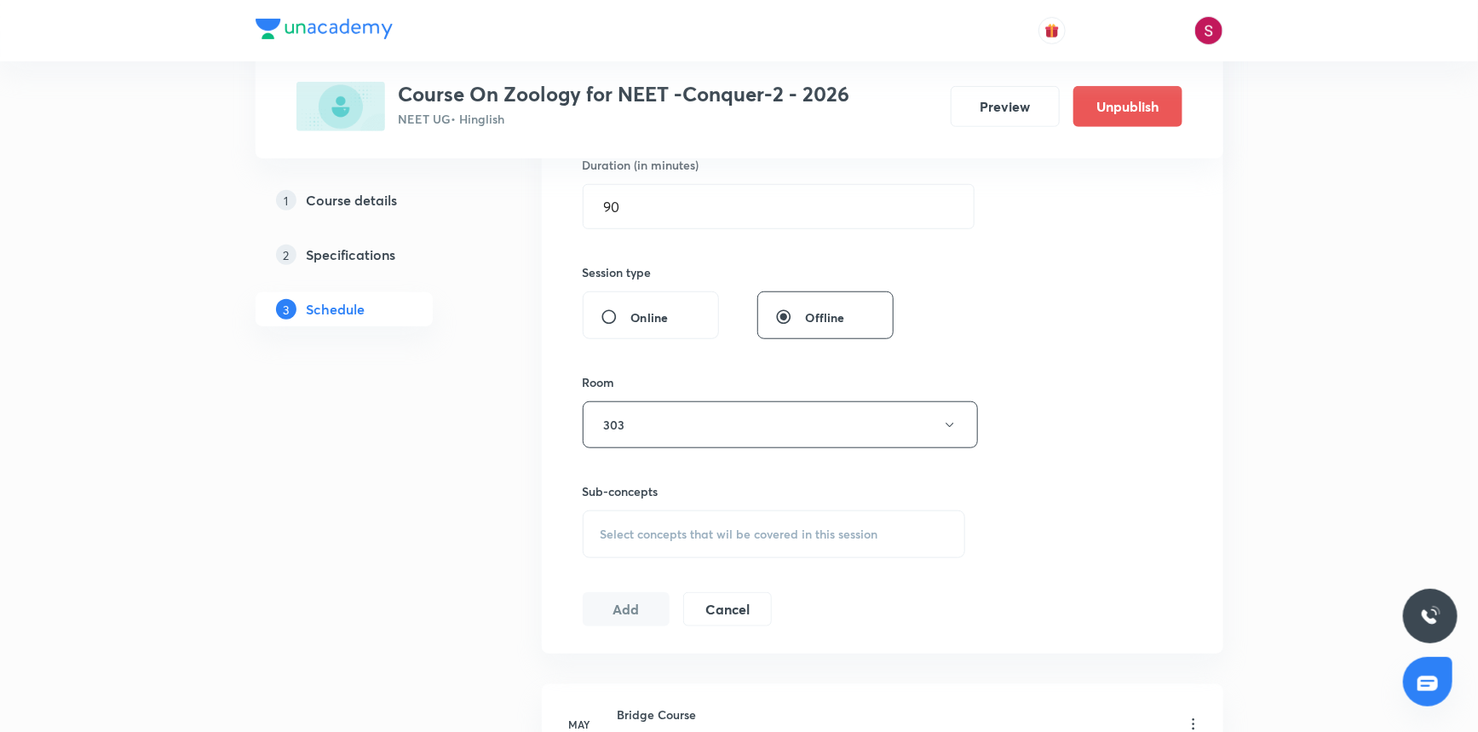
click at [635, 544] on div "Select concepts that wil be covered in this session" at bounding box center [774, 534] width 383 height 48
click at [646, 659] on p "Alimentary Canal" at bounding box center [667, 668] width 93 height 18
checkbox input "true"
click at [1091, 421] on div "Session 57 Live class Session title 38/99 Excretory Product and Elimination - 0…" at bounding box center [883, 236] width 600 height 820
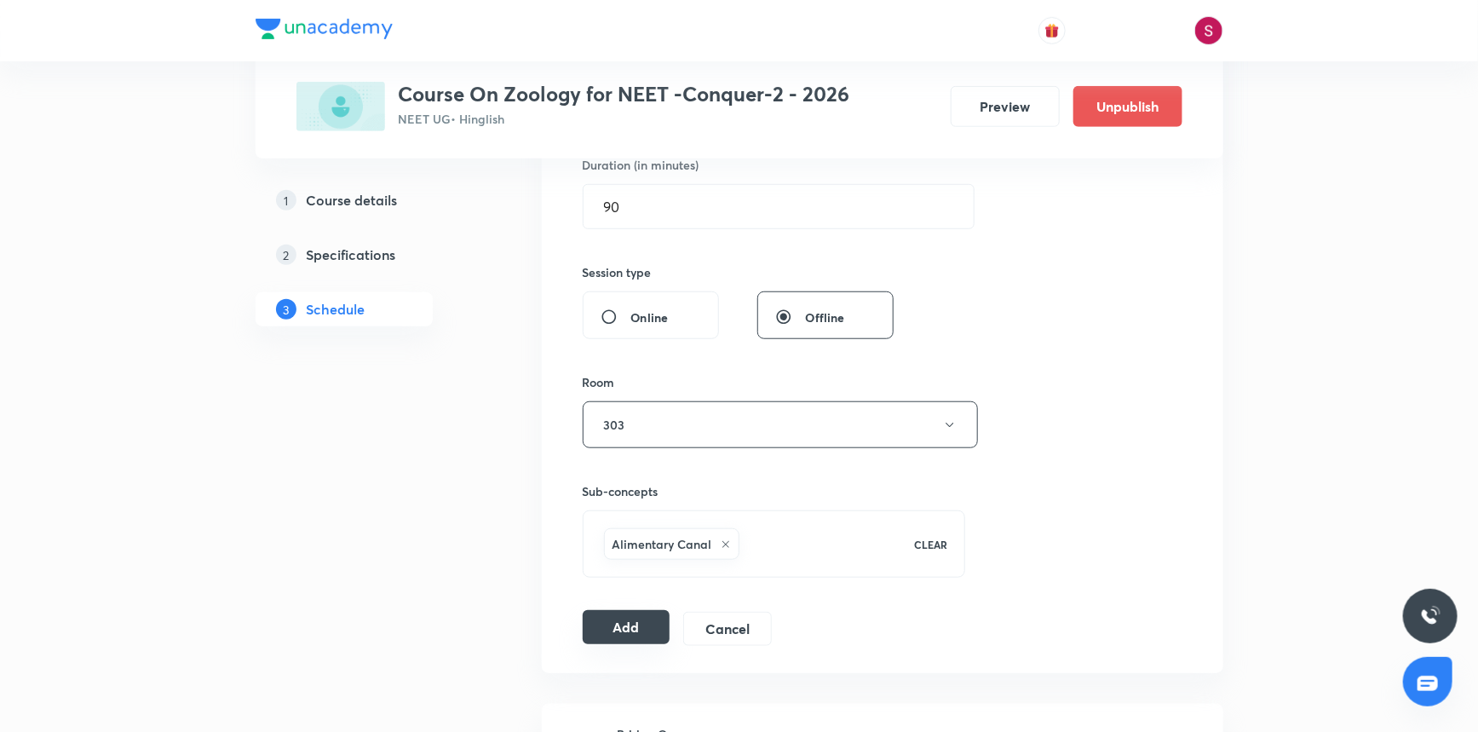
click at [621, 637] on button "Add" at bounding box center [627, 627] width 88 height 34
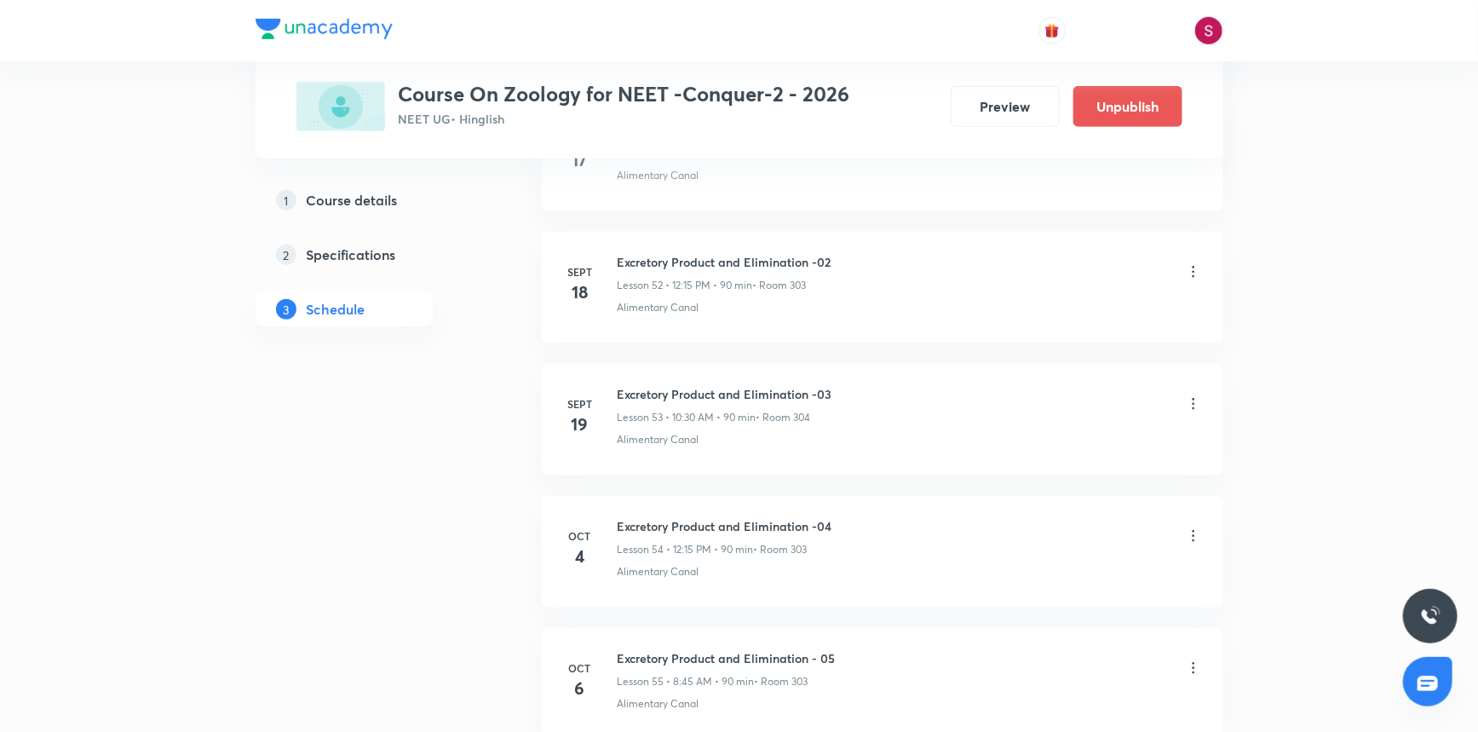
scroll to position [7368, 0]
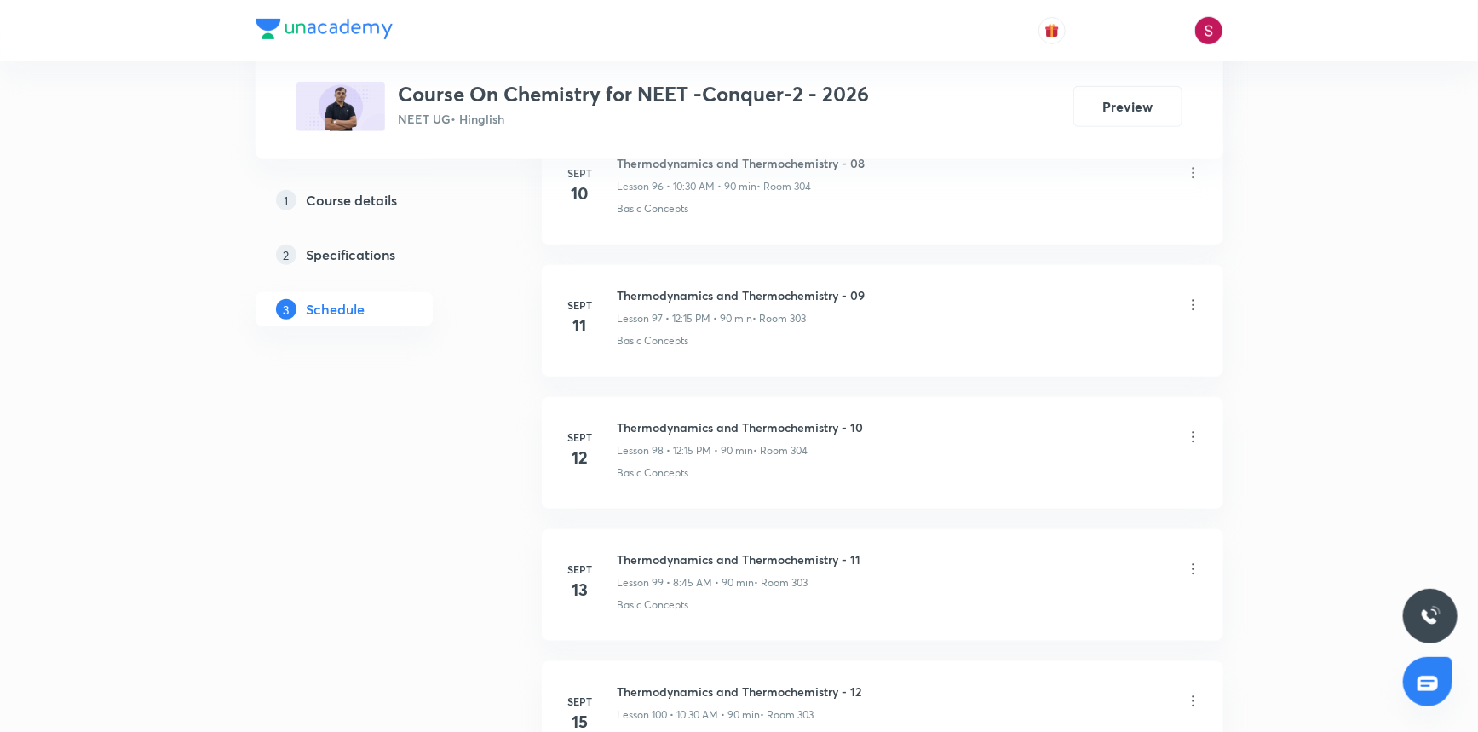
scroll to position [15139, 0]
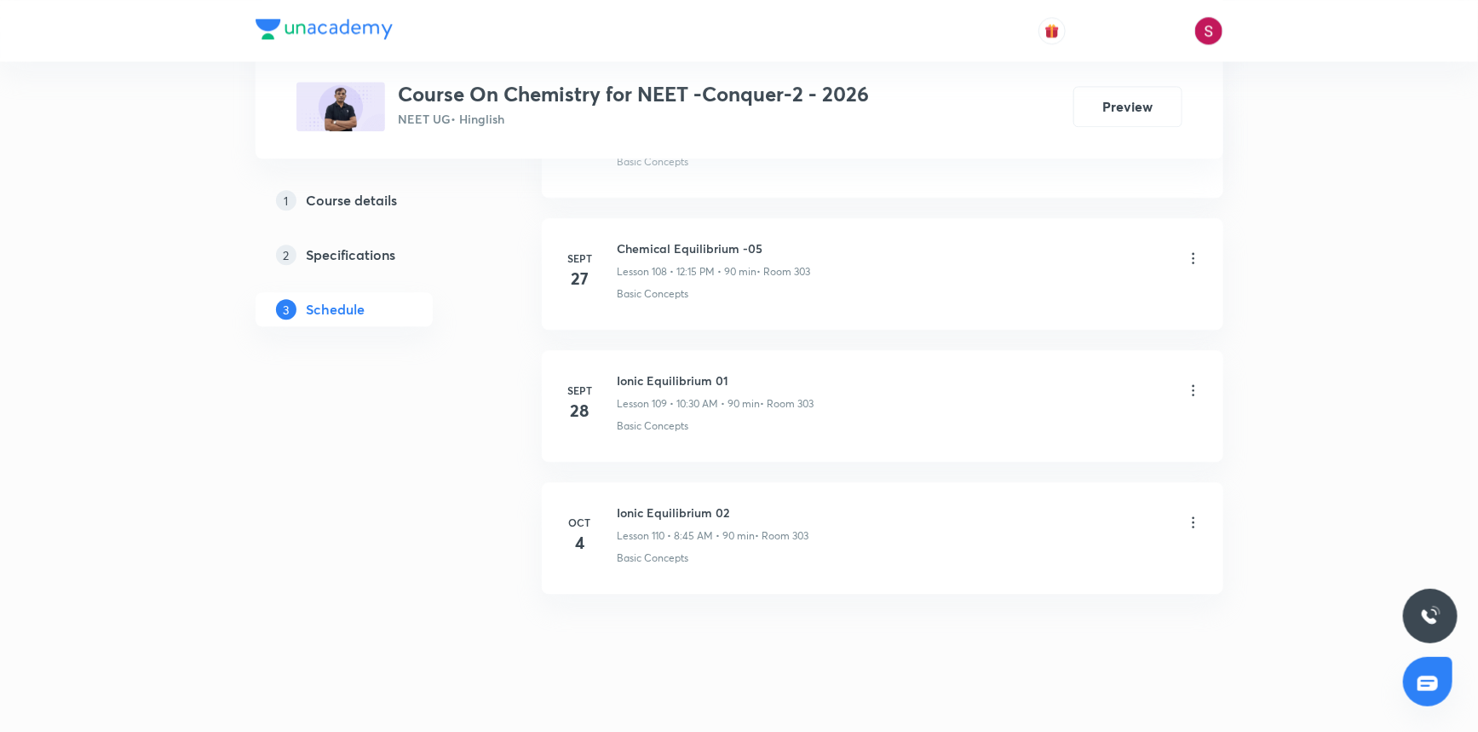
click at [695, 504] on h6 "Ionic Equilibrium 02" at bounding box center [714, 513] width 192 height 18
click at [696, 504] on h6 "Ionic Equilibrium 02" at bounding box center [714, 513] width 192 height 18
copy h6 "Ionic Equilibrium 02"
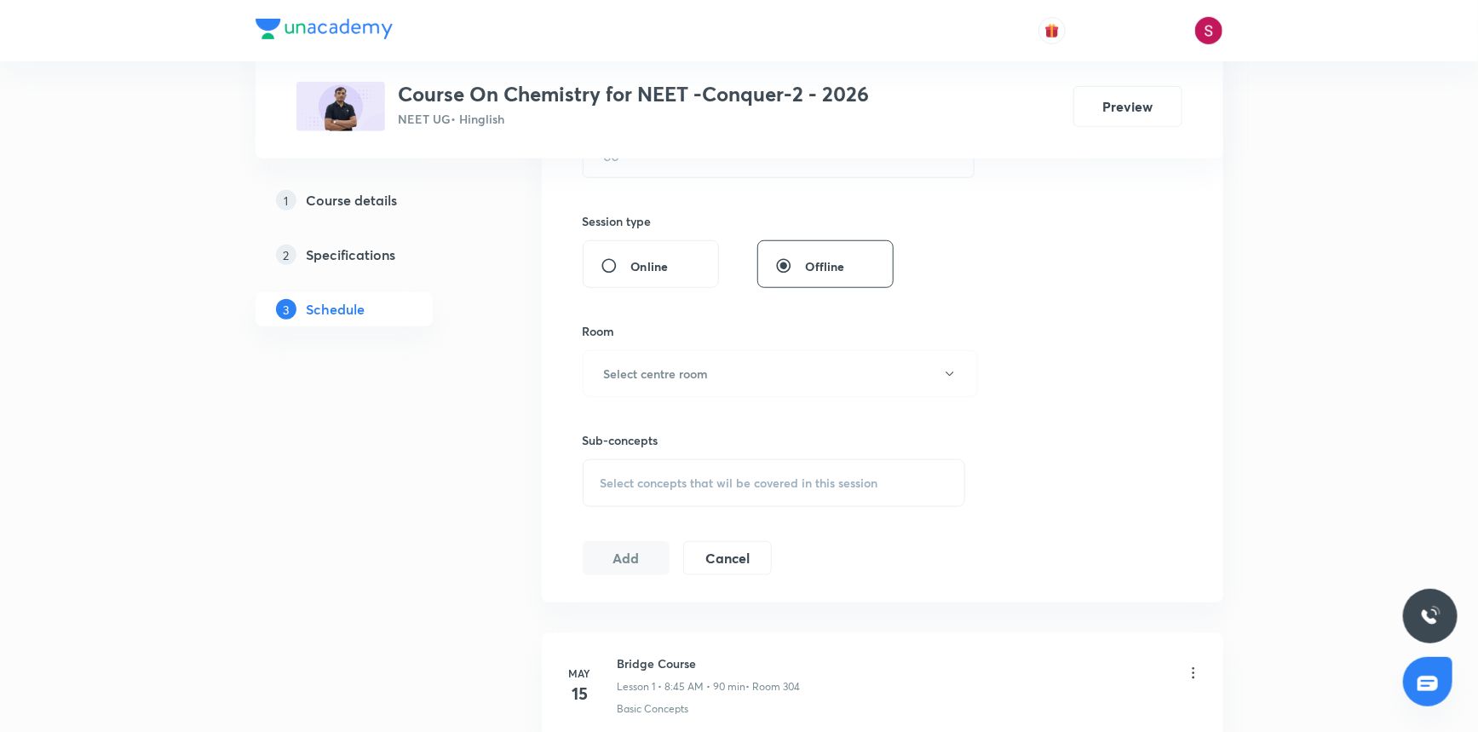
scroll to position [0, 0]
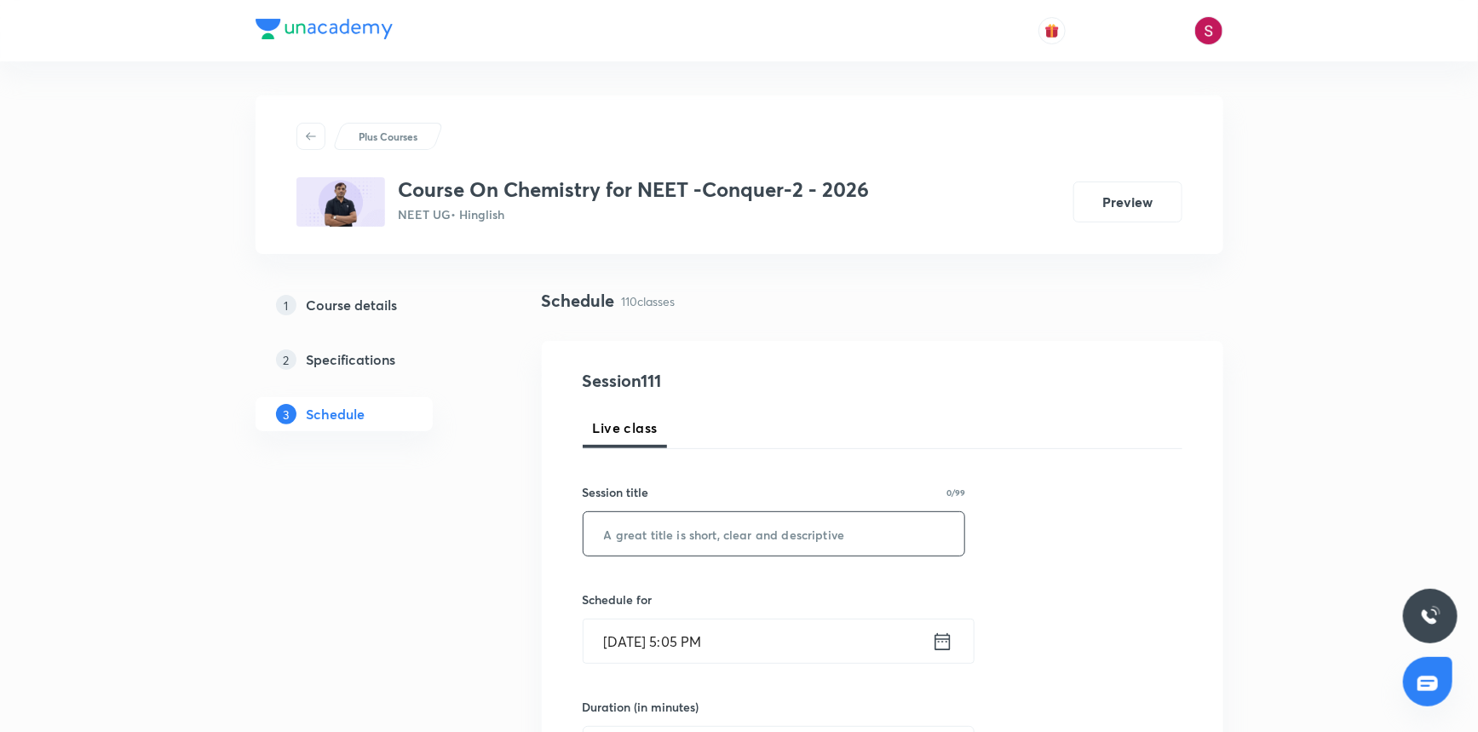
click at [671, 529] on input "text" at bounding box center [775, 533] width 382 height 43
paste input "Ionic Equilibrium 02"
type input "Ionic Equilibrium - 03"
click at [764, 653] on input "Oct 5, 2025, 5:05 PM" at bounding box center [758, 640] width 348 height 43
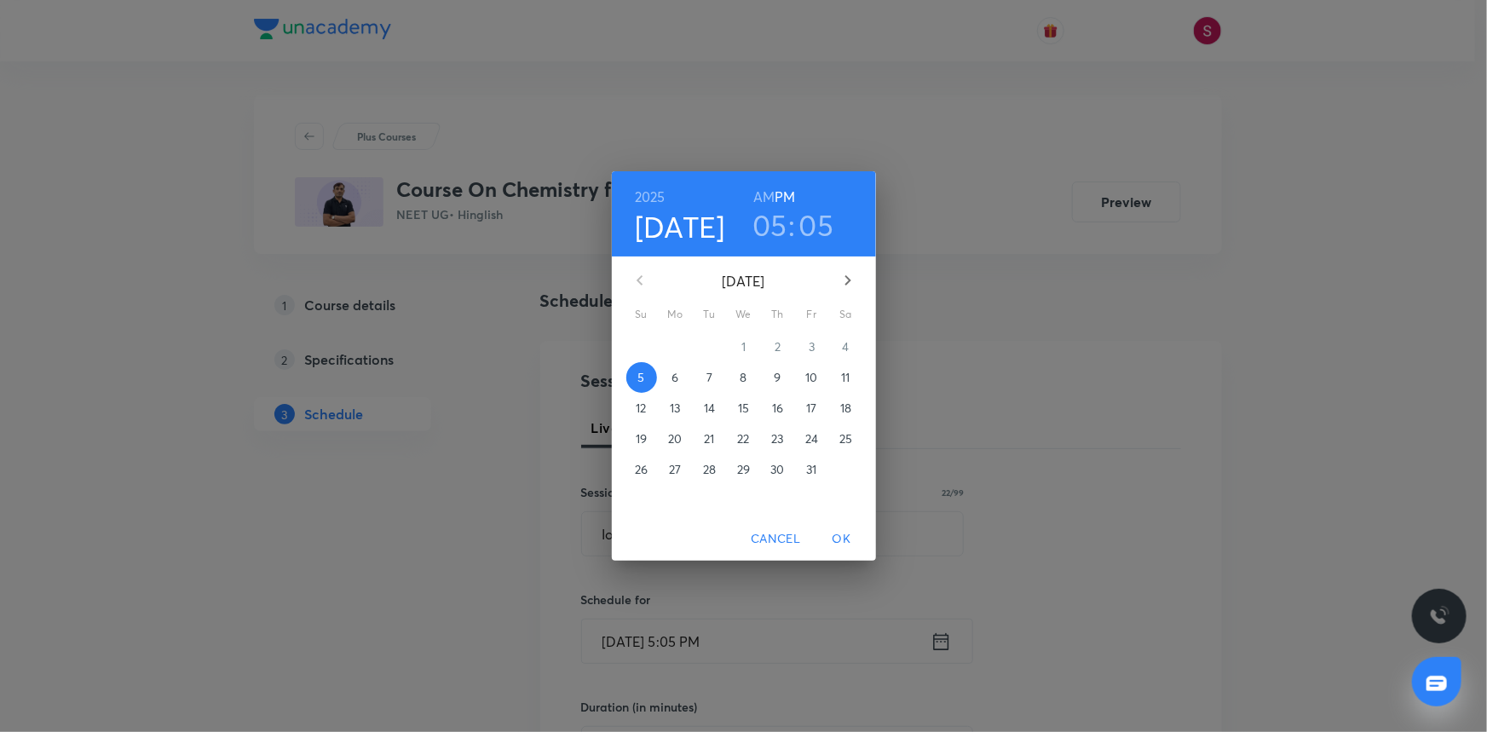
click at [673, 383] on p "6" at bounding box center [674, 377] width 7 height 17
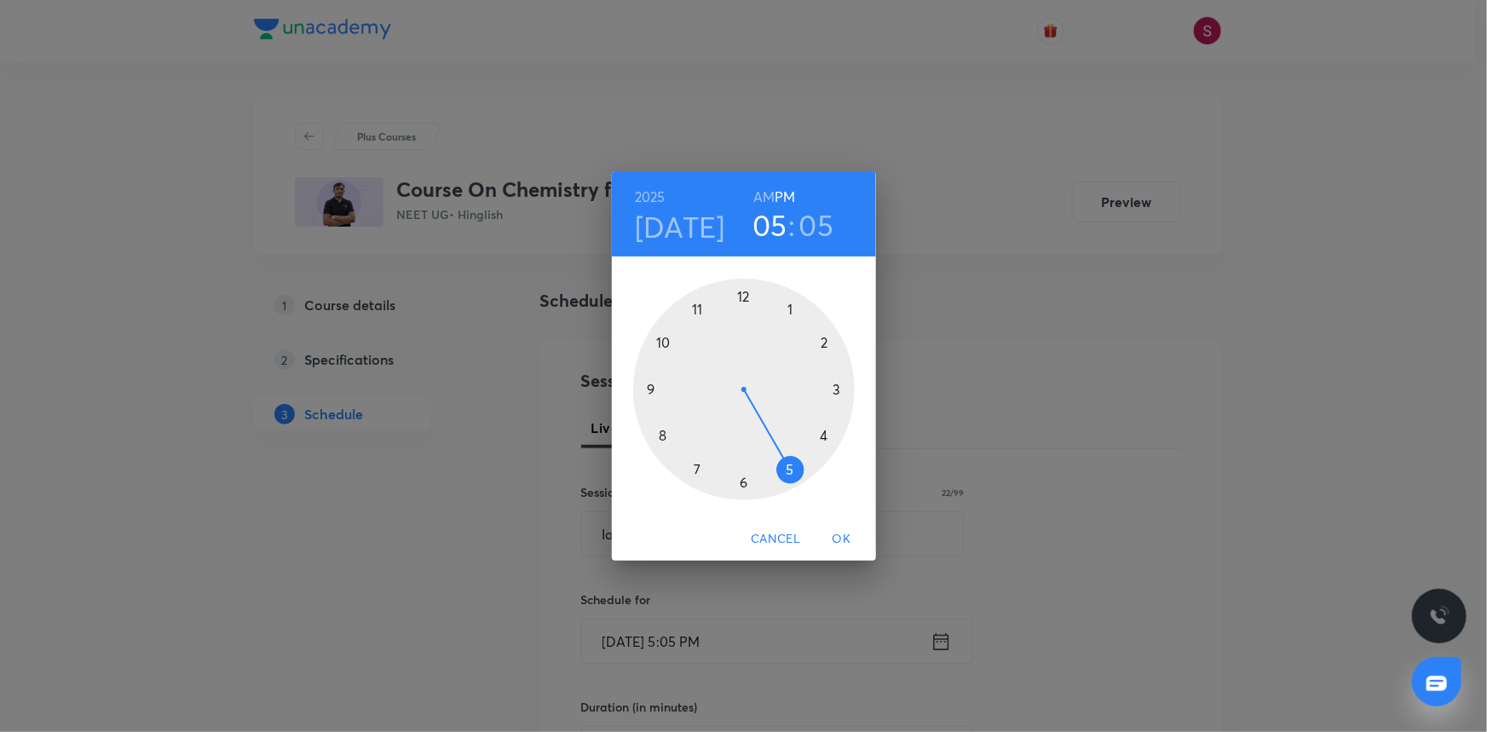
click at [655, 339] on div at bounding box center [744, 390] width 222 height 222
click at [764, 199] on h6 "AM" at bounding box center [763, 197] width 21 height 24
click at [740, 479] on div at bounding box center [744, 390] width 222 height 222
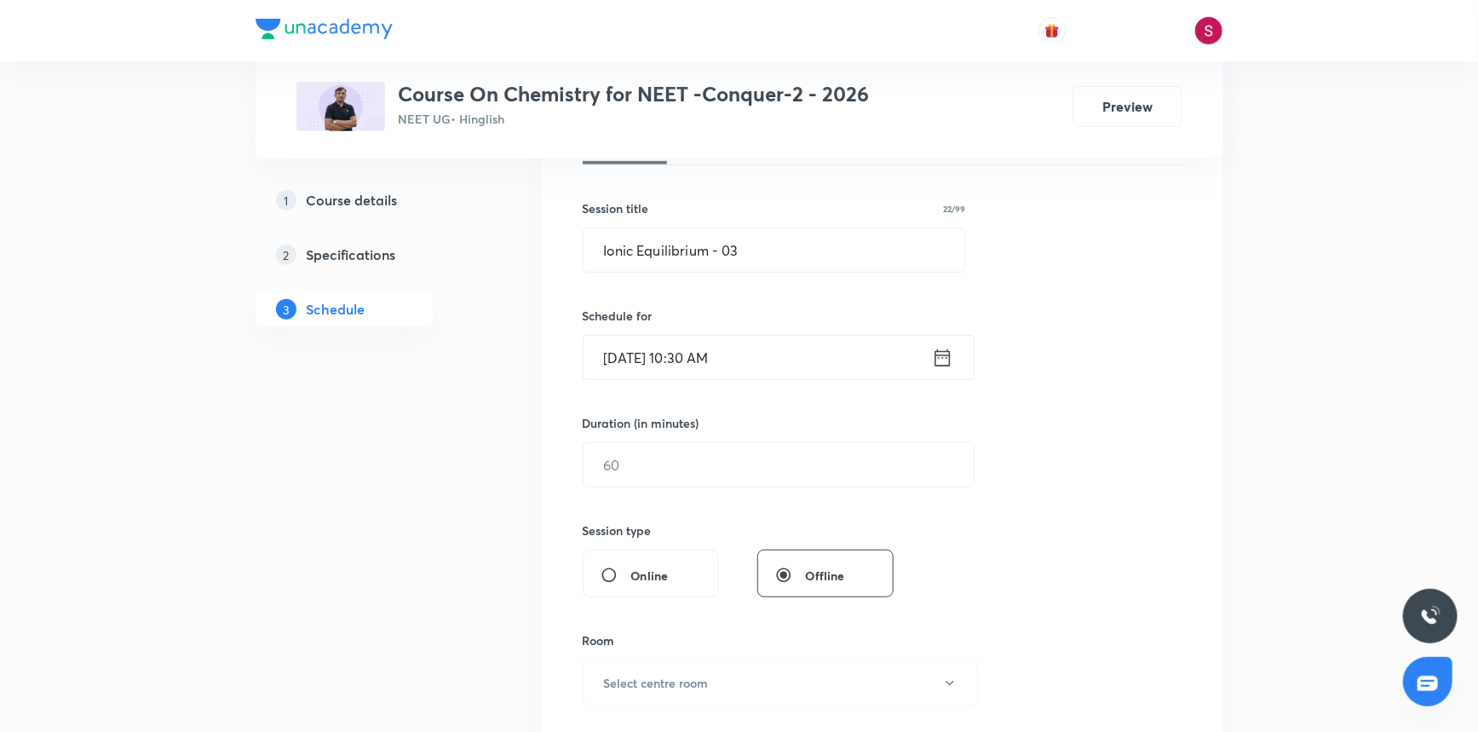
scroll to position [309, 0]
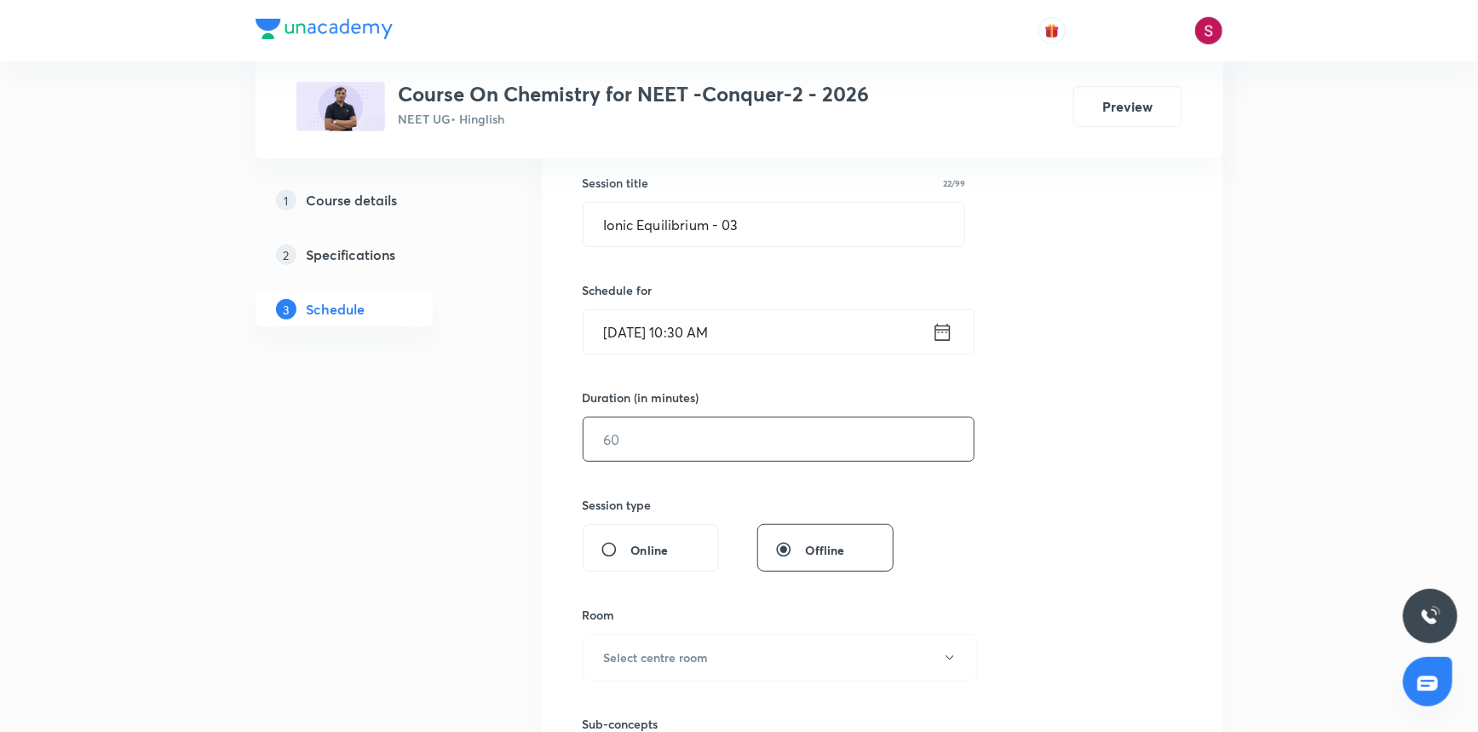
click at [688, 441] on input "text" at bounding box center [779, 439] width 390 height 43
type input "90"
click at [686, 654] on h6 "Select centre room" at bounding box center [656, 657] width 105 height 18
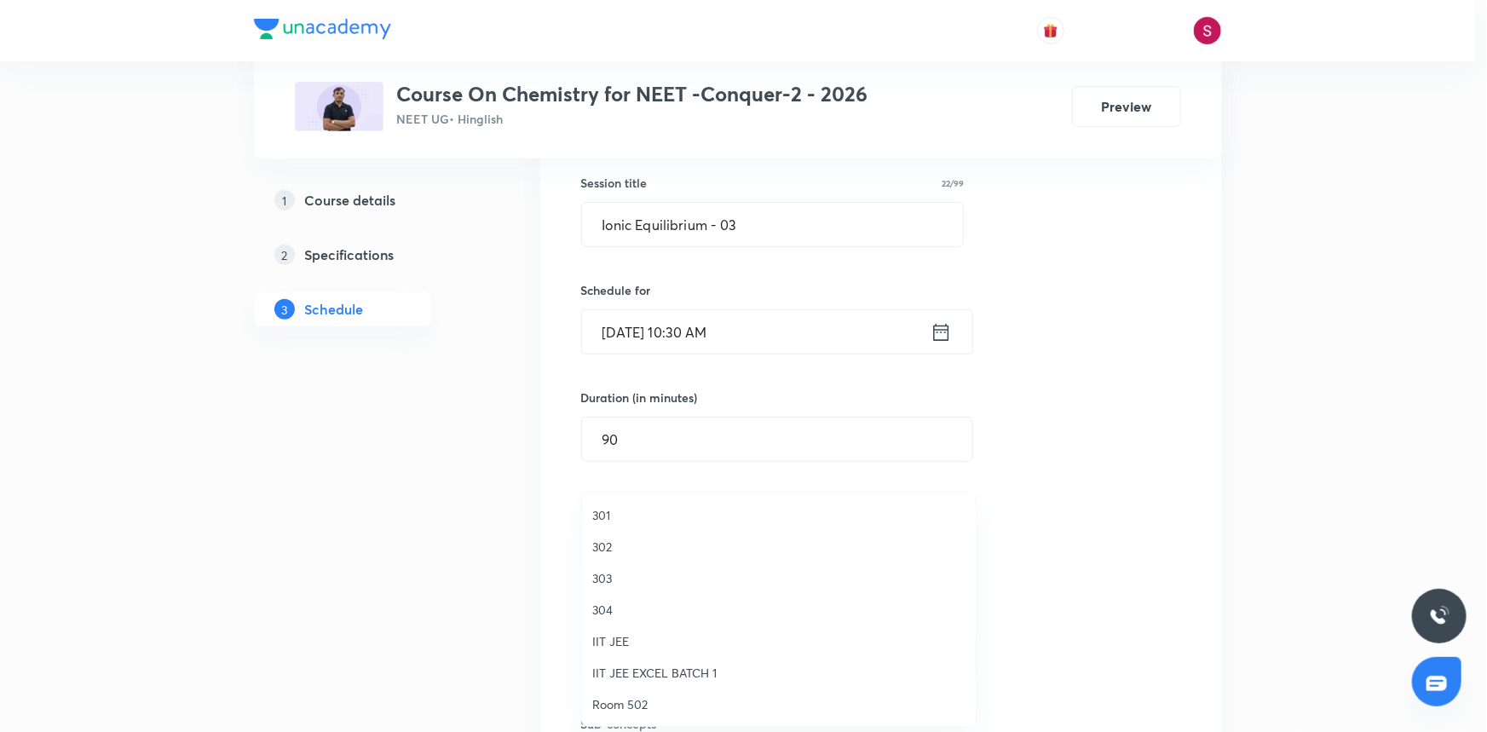
click at [611, 573] on span "303" at bounding box center [778, 578] width 373 height 18
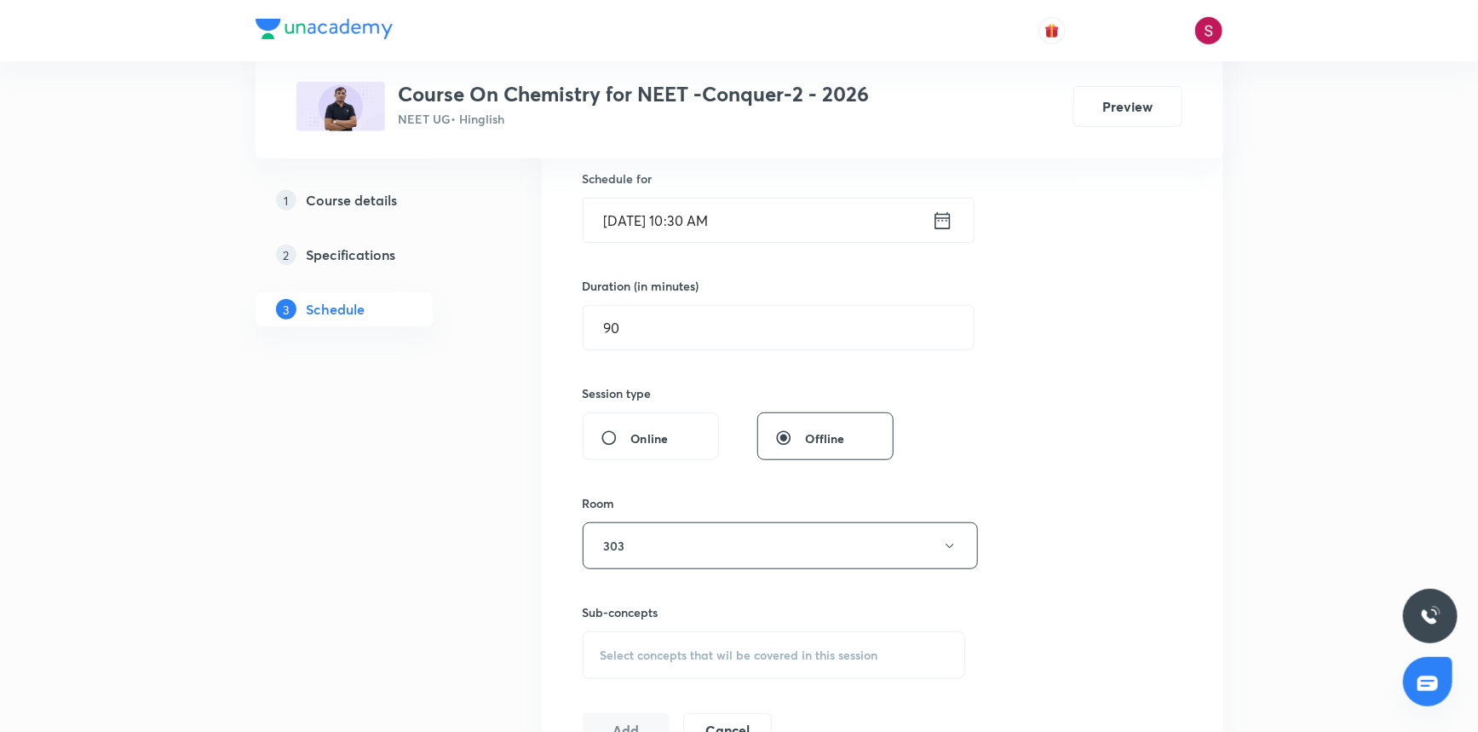
scroll to position [542, 0]
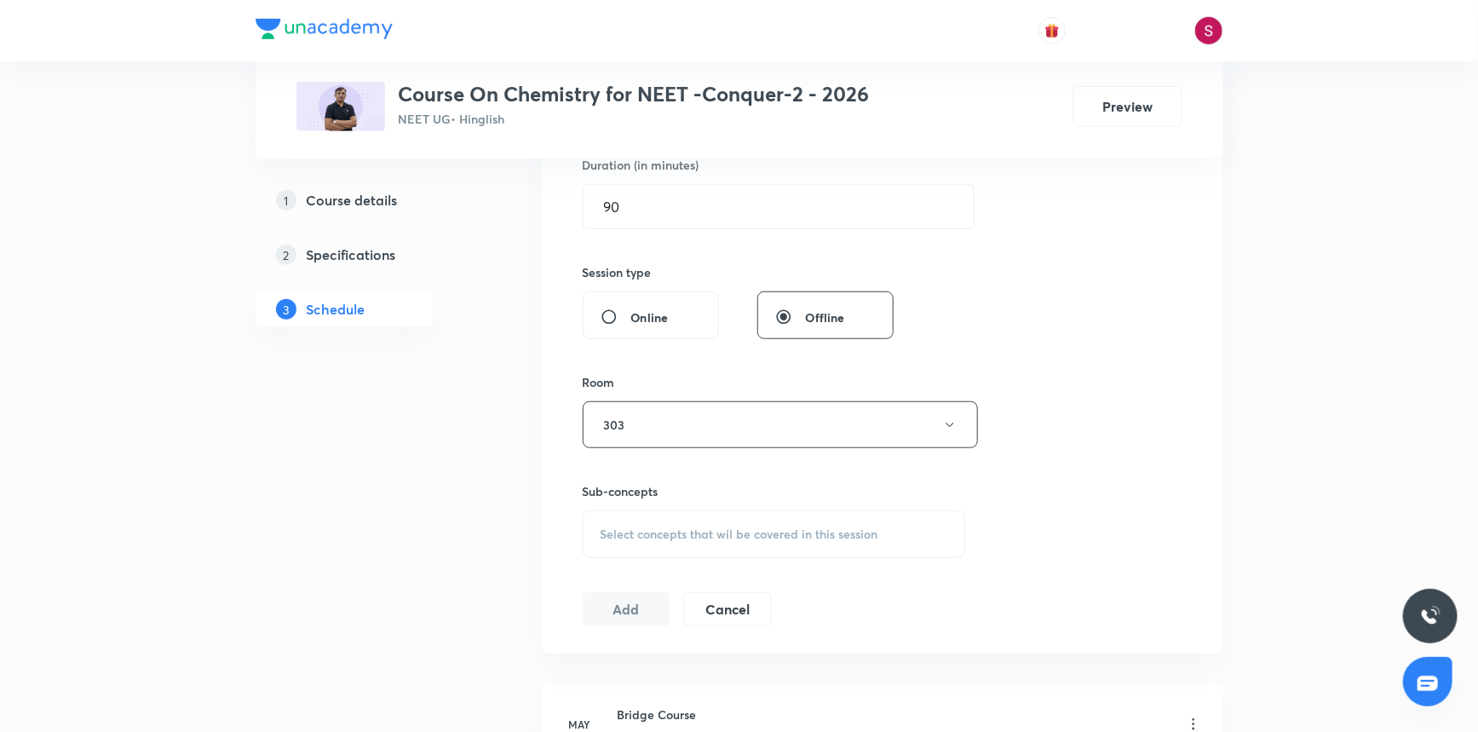
click at [673, 529] on span "Select concepts that wil be covered in this session" at bounding box center [740, 534] width 278 height 14
click at [674, 680] on div "Basic Concepts Covered previously" at bounding box center [775, 667] width 382 height 38
checkbox input "true"
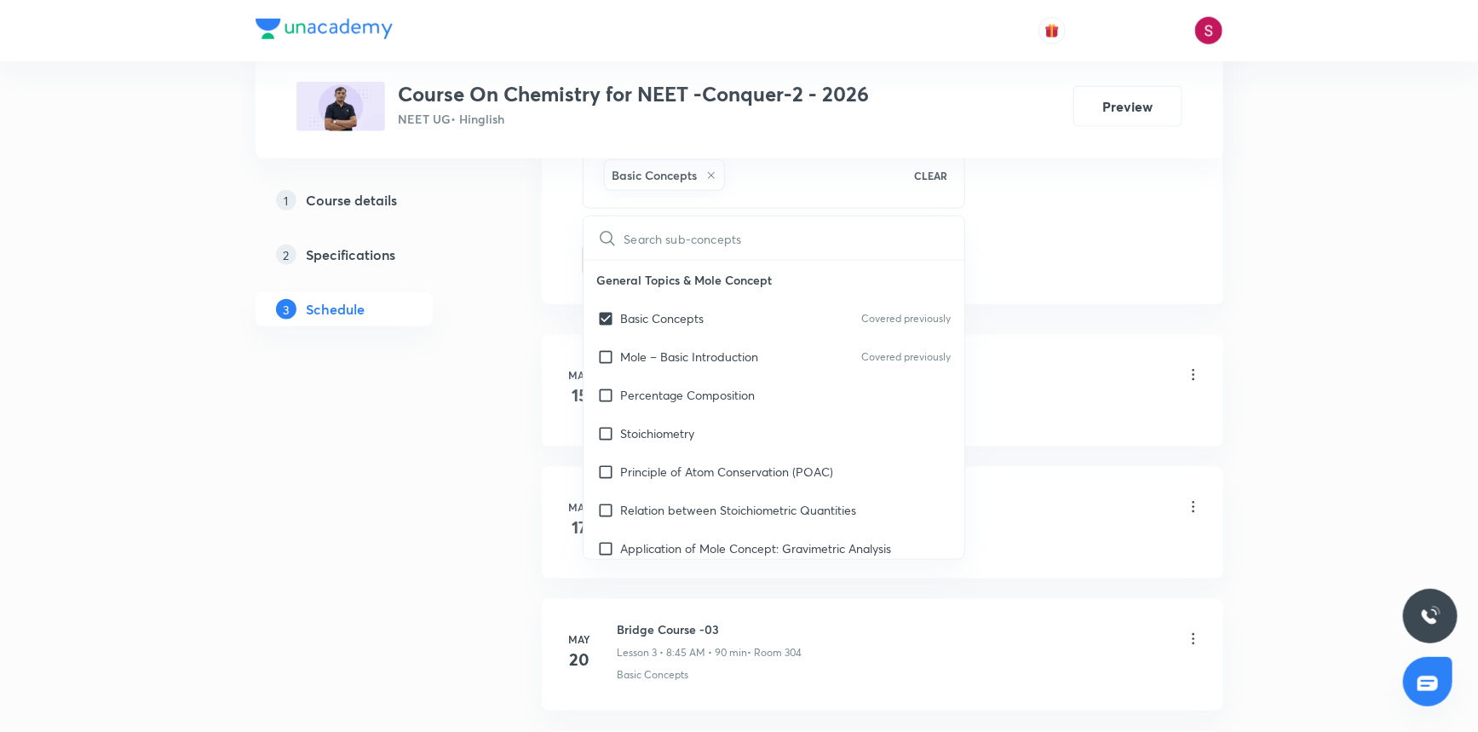
scroll to position [1084, 0]
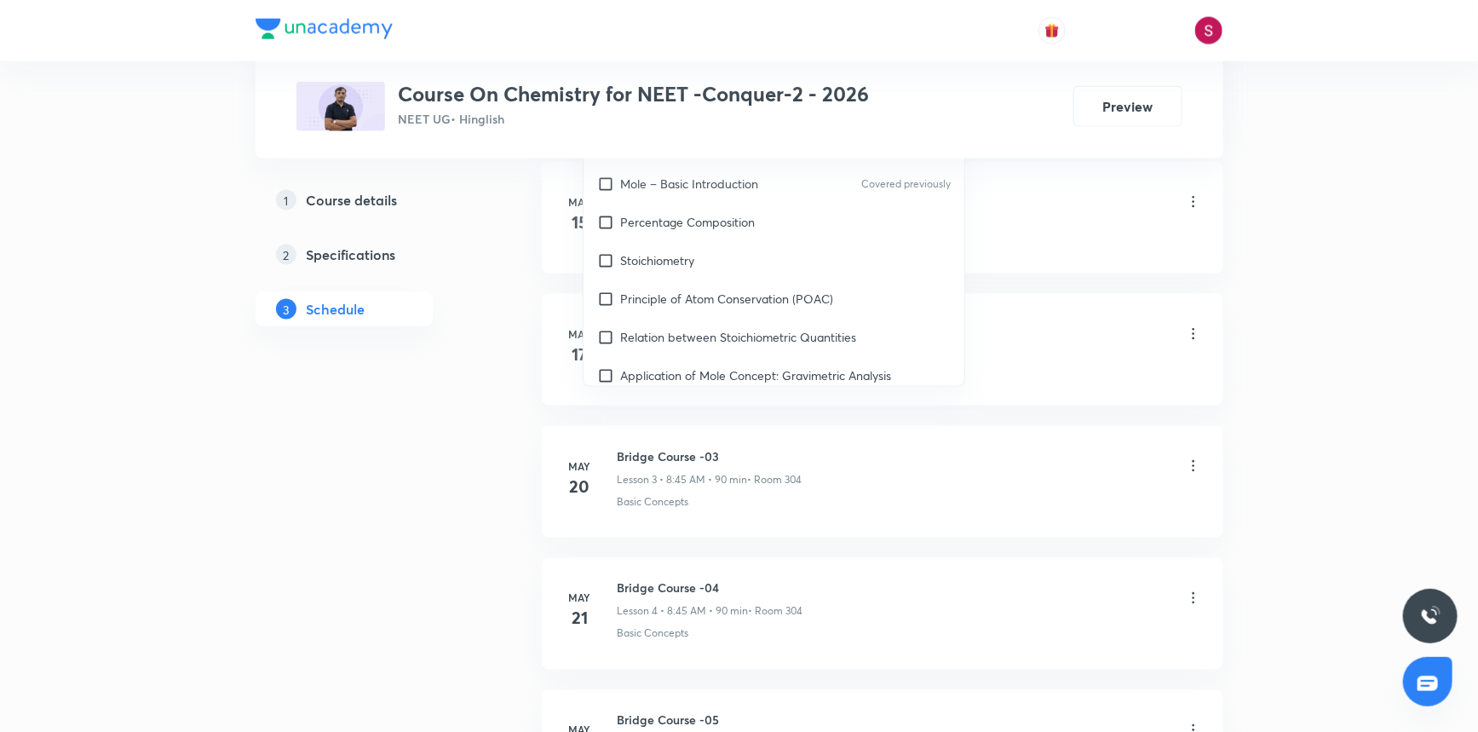
click at [1071, 383] on li "May 17 Bridge Course Lesson 2 • 8:45 AM • 90 min • Room 304 Basic Concepts" at bounding box center [883, 350] width 682 height 112
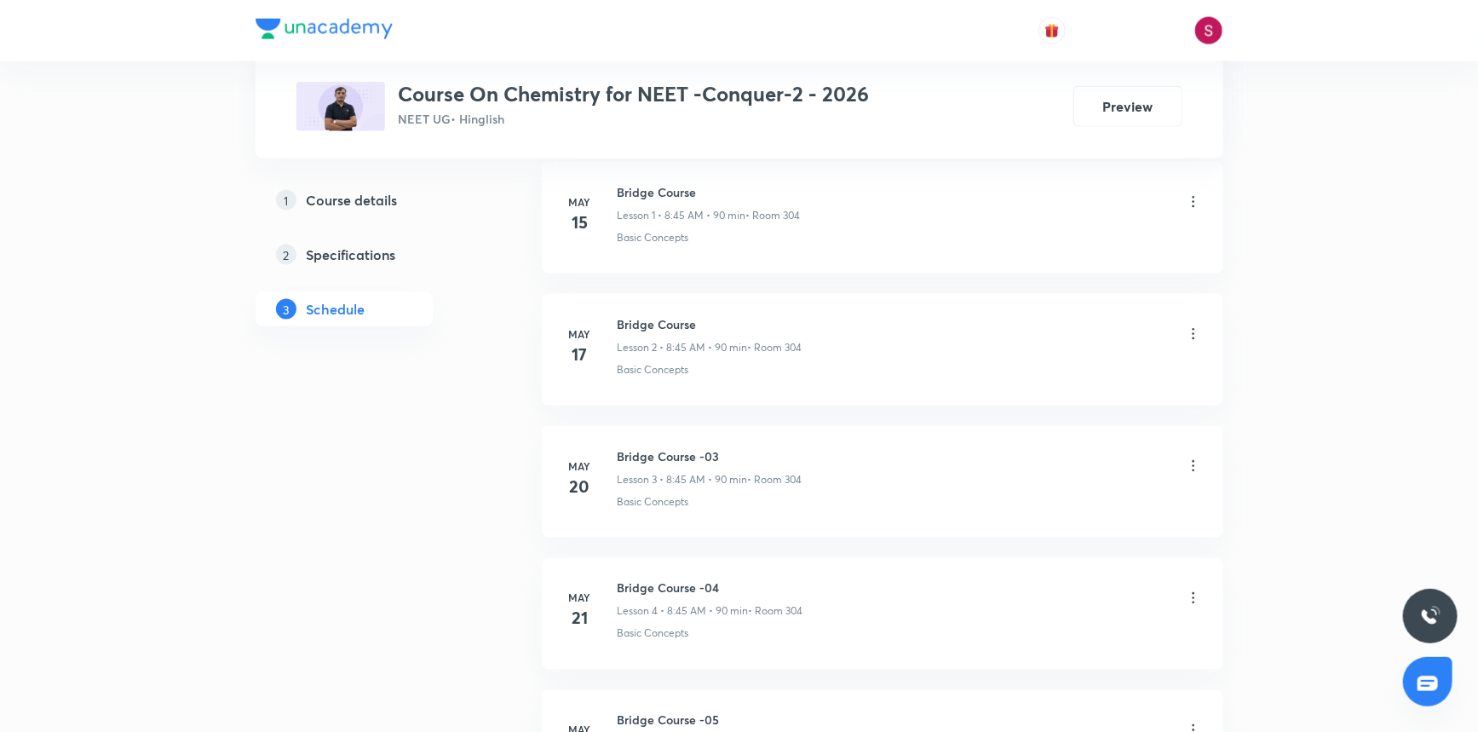
scroll to position [542, 0]
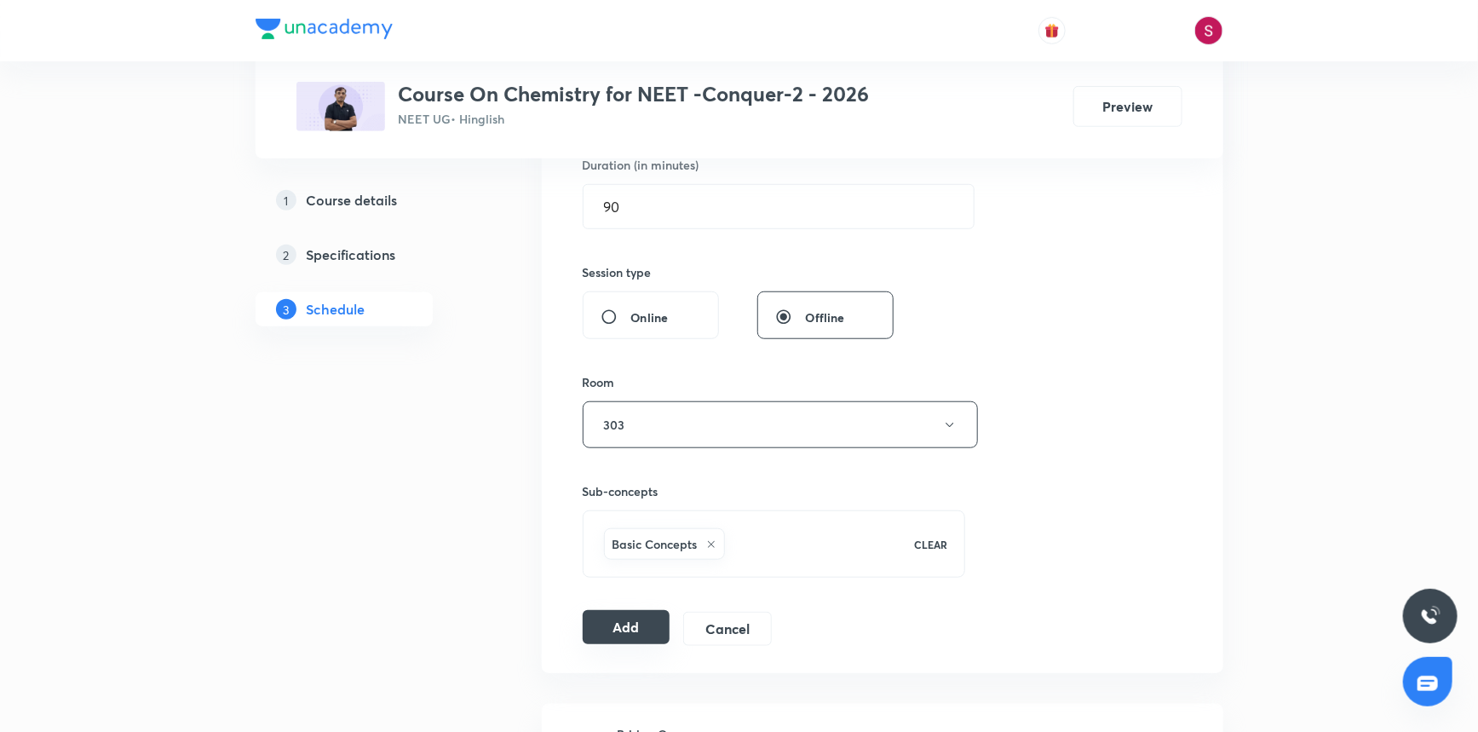
click at [644, 624] on button "Add" at bounding box center [627, 627] width 88 height 34
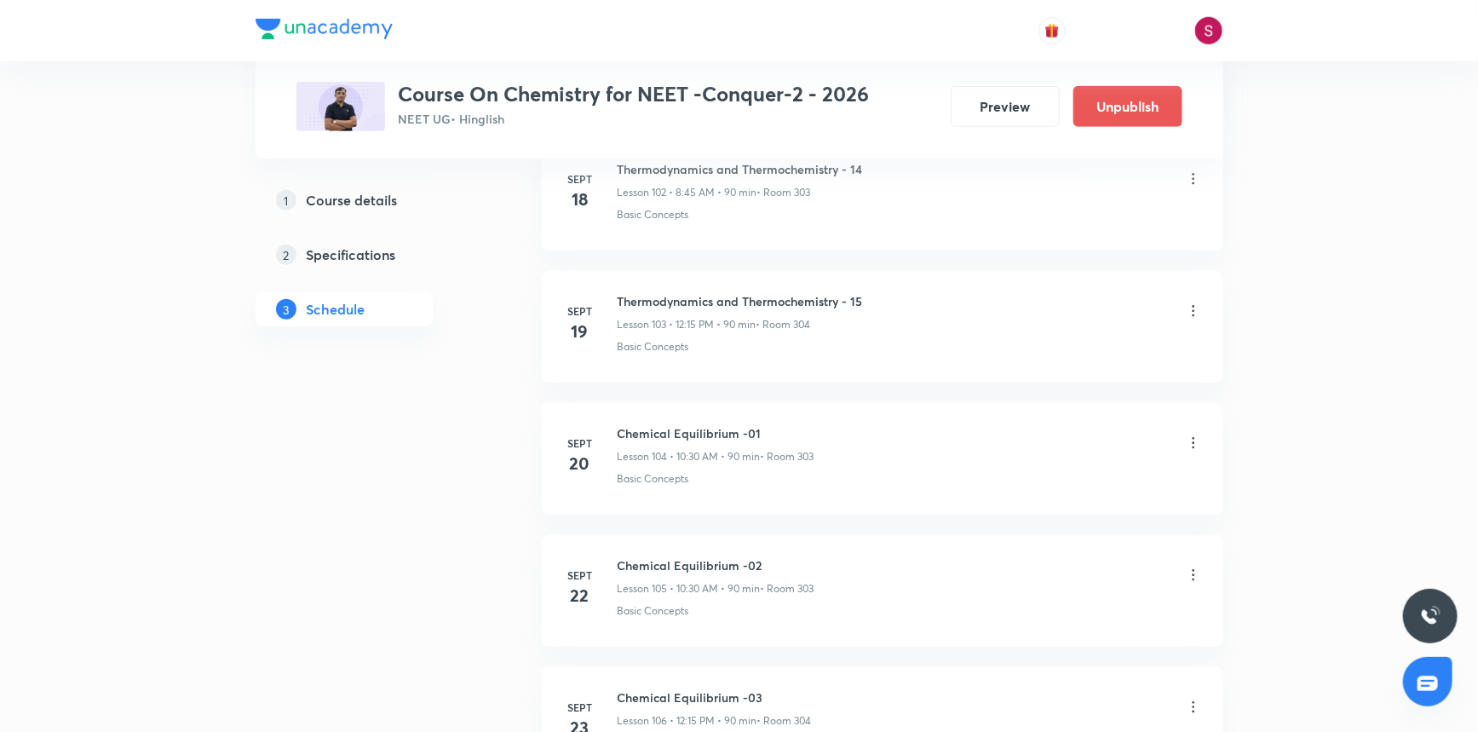
scroll to position [14488, 0]
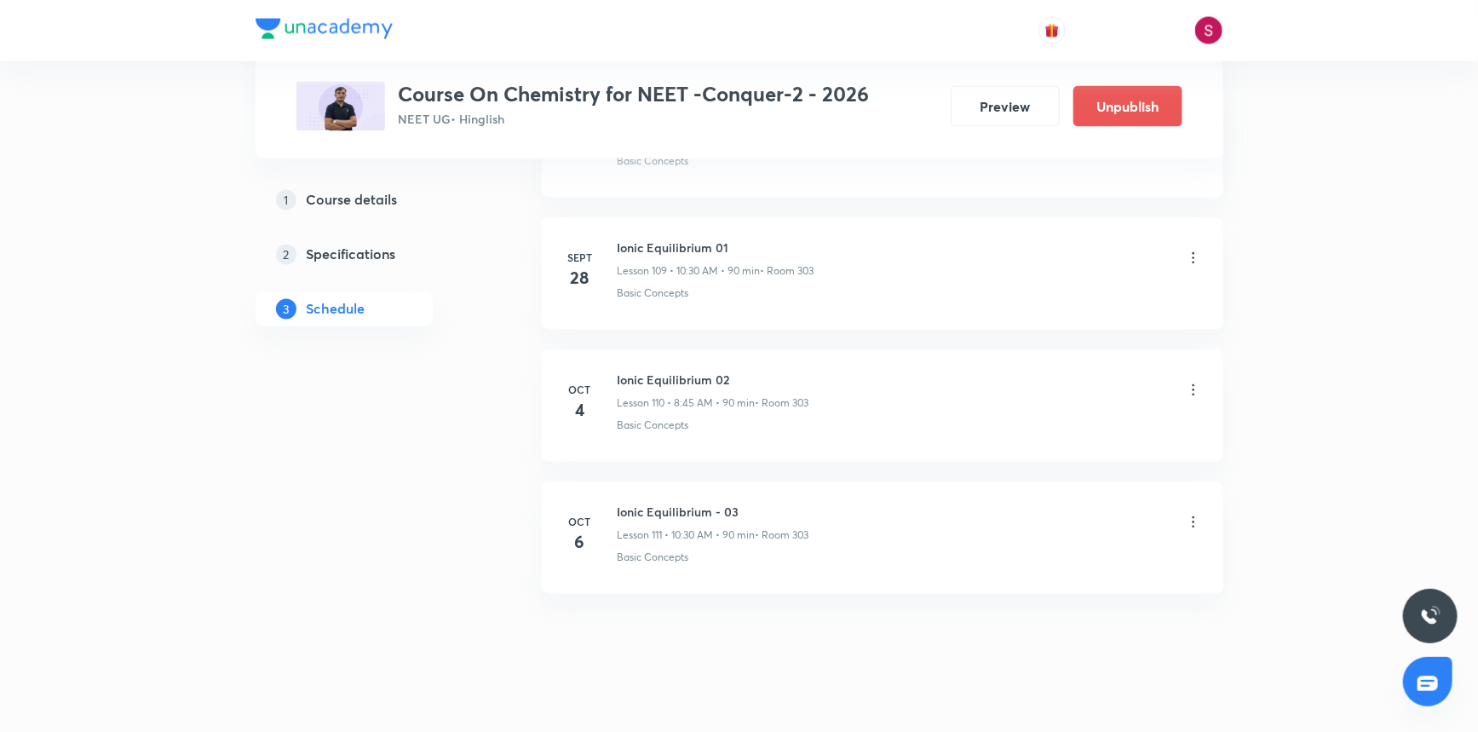
click at [682, 504] on h6 "Ionic Equilibrium - 03" at bounding box center [714, 513] width 192 height 18
copy h6 "Ionic Equilibrium - 03"
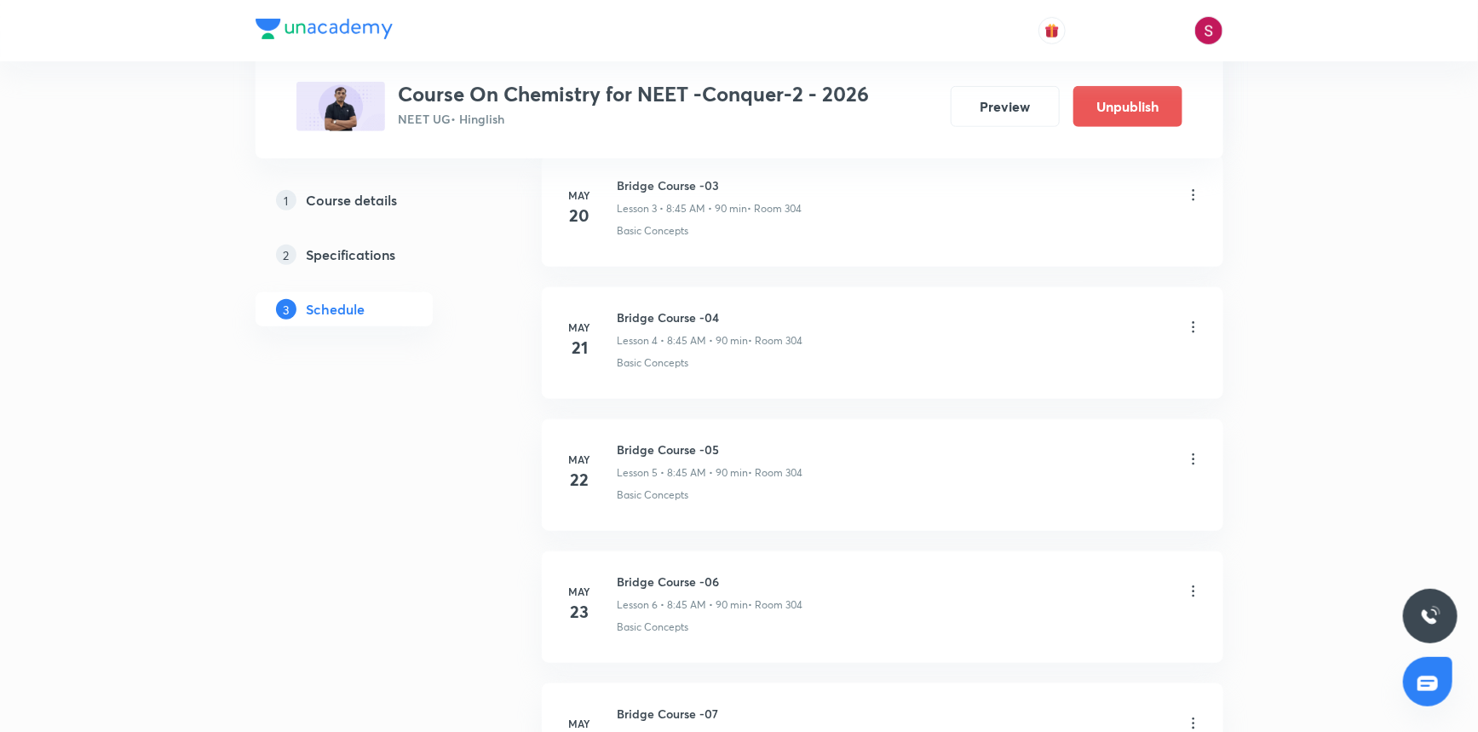
scroll to position [0, 0]
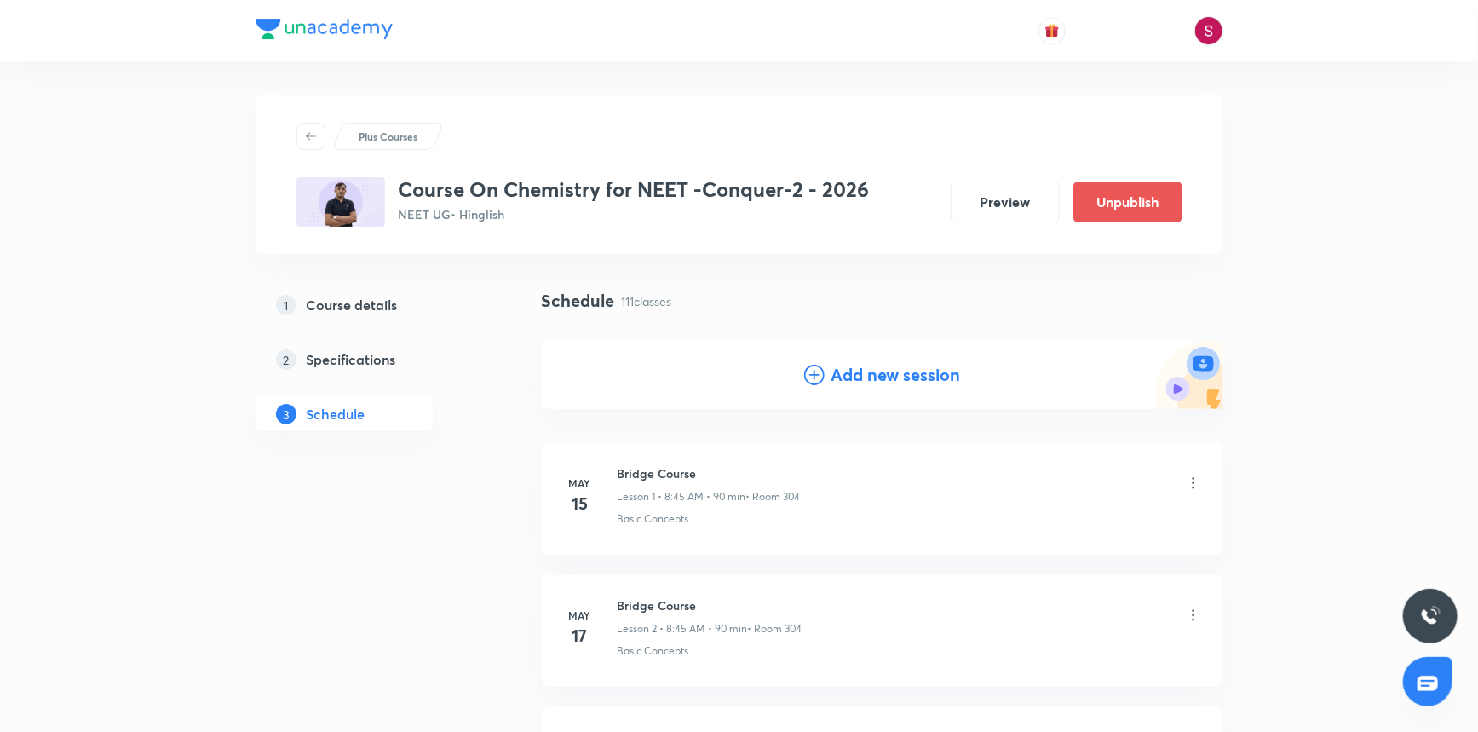
click at [824, 366] on div "Add new session" at bounding box center [882, 375] width 157 height 26
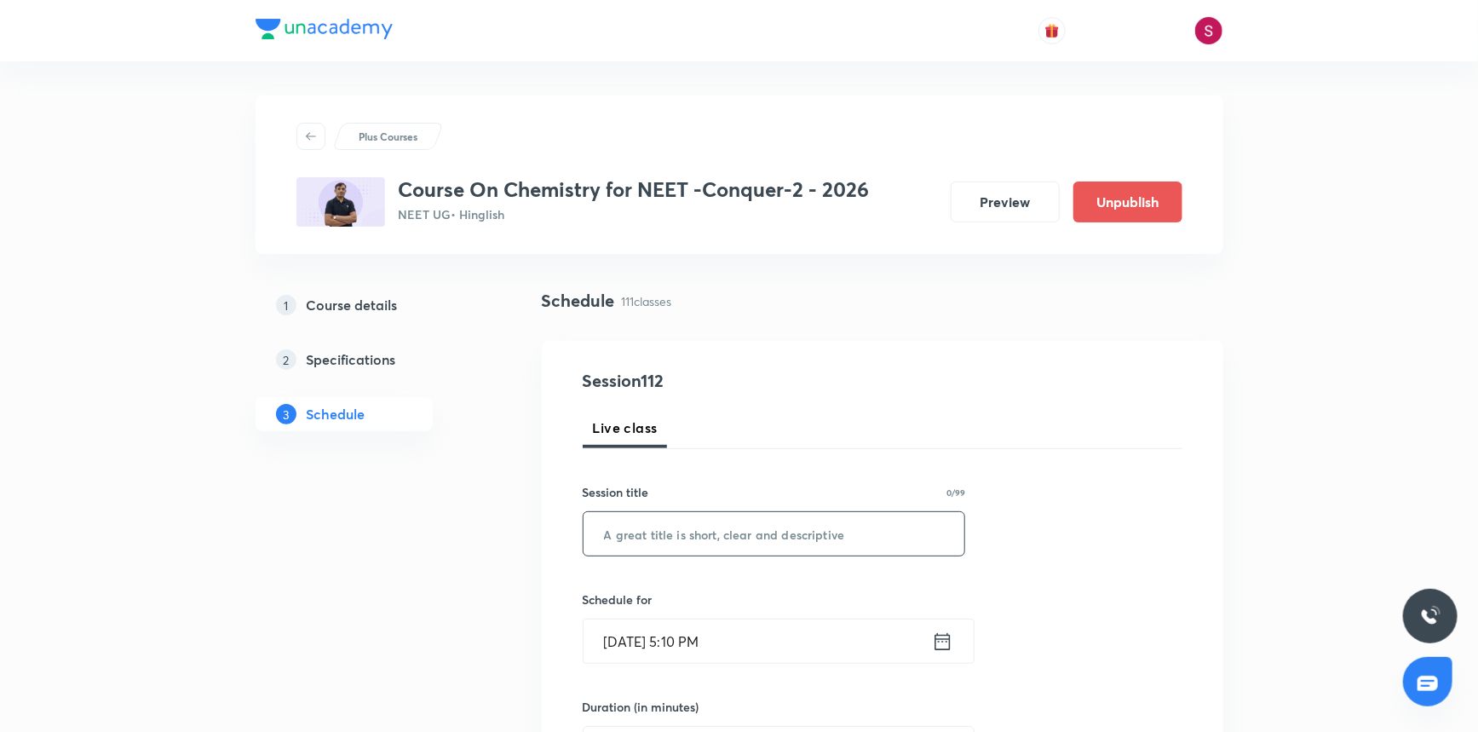
click at [697, 526] on input "text" at bounding box center [775, 533] width 382 height 43
paste input "Ionic Equilibrium - 03"
type input "Ionic Equilibrium - 04"
click at [751, 631] on input "Oct 5, 2025, 5:10 PM" at bounding box center [758, 640] width 348 height 43
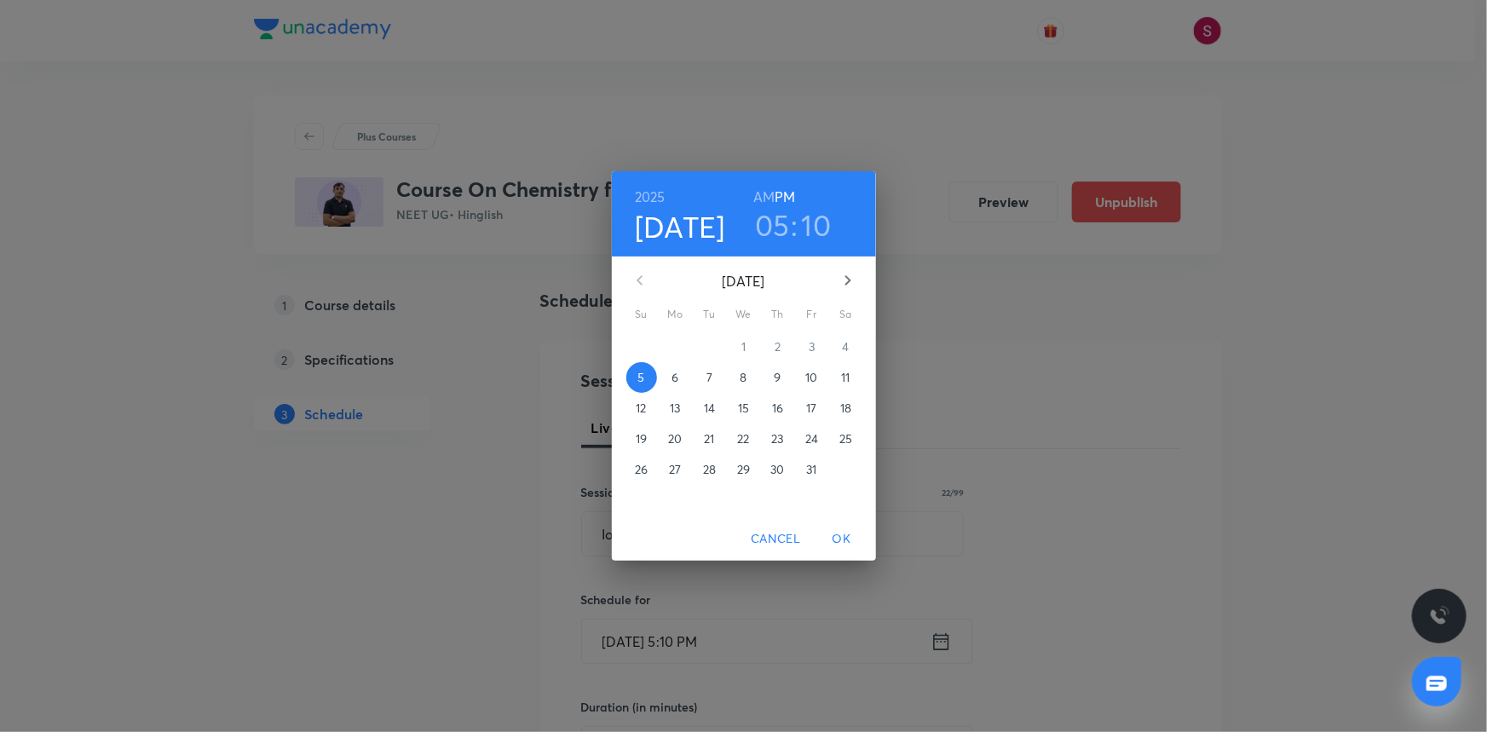
click at [716, 386] on button "7" at bounding box center [709, 377] width 31 height 31
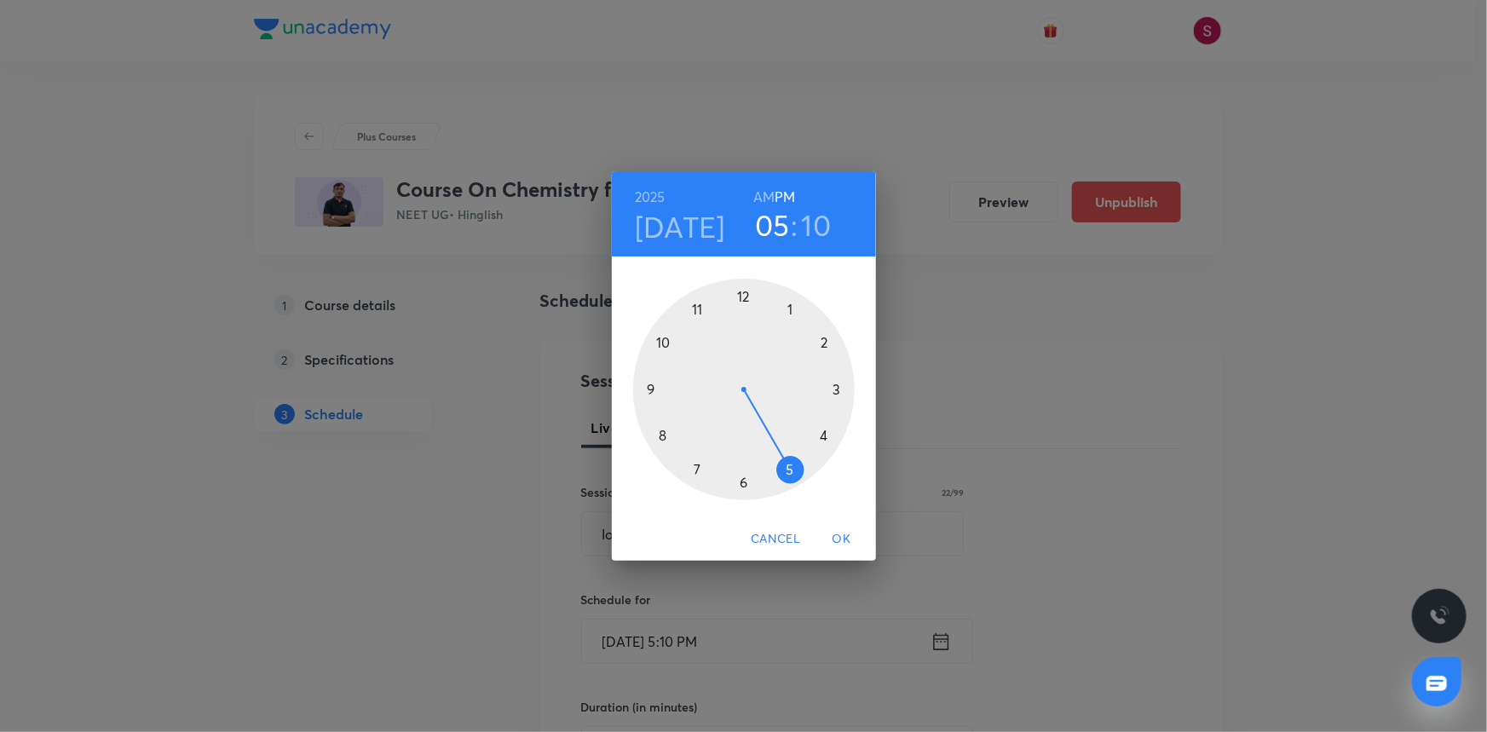
click at [766, 191] on h6 "AM" at bounding box center [763, 197] width 21 height 24
click at [664, 435] on div at bounding box center [744, 390] width 222 height 222
click at [652, 386] on div at bounding box center [744, 390] width 222 height 222
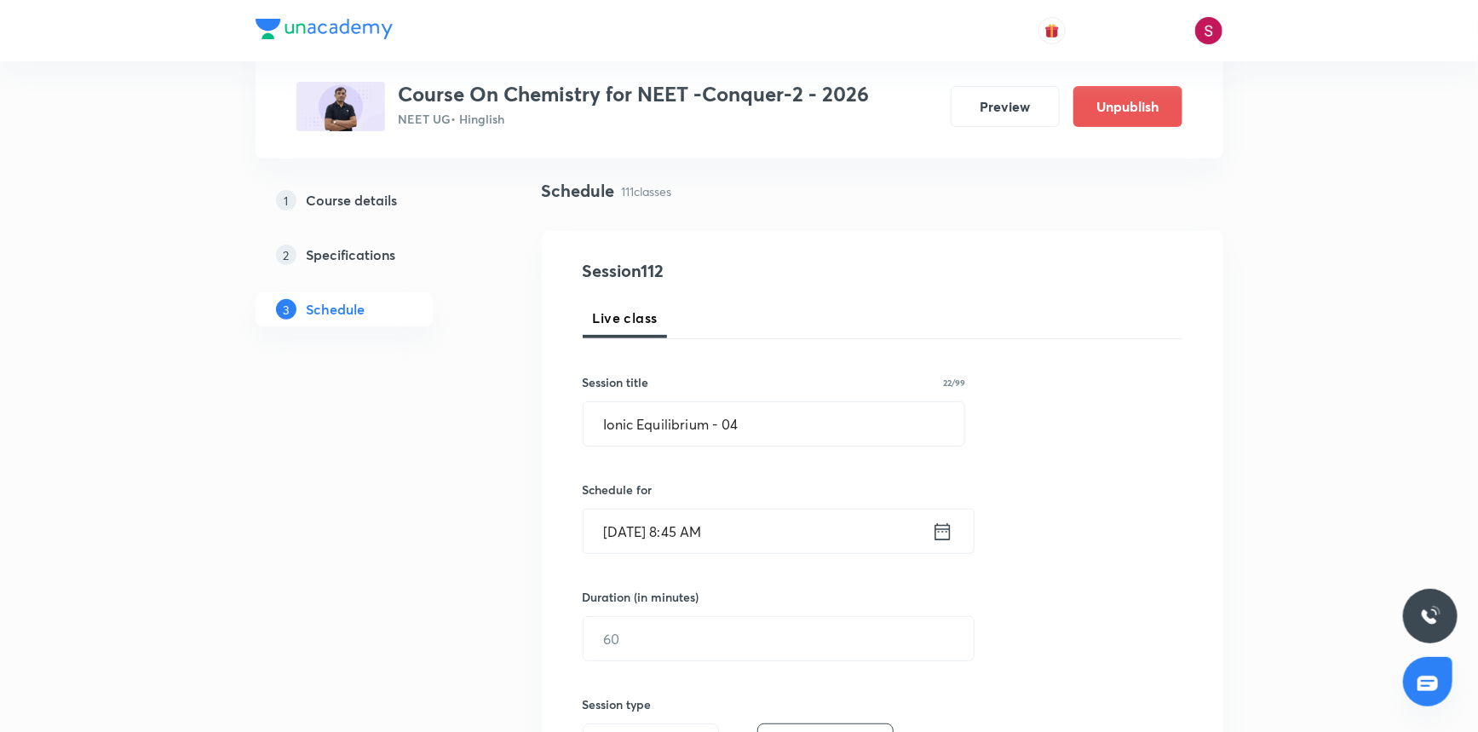
scroll to position [309, 0]
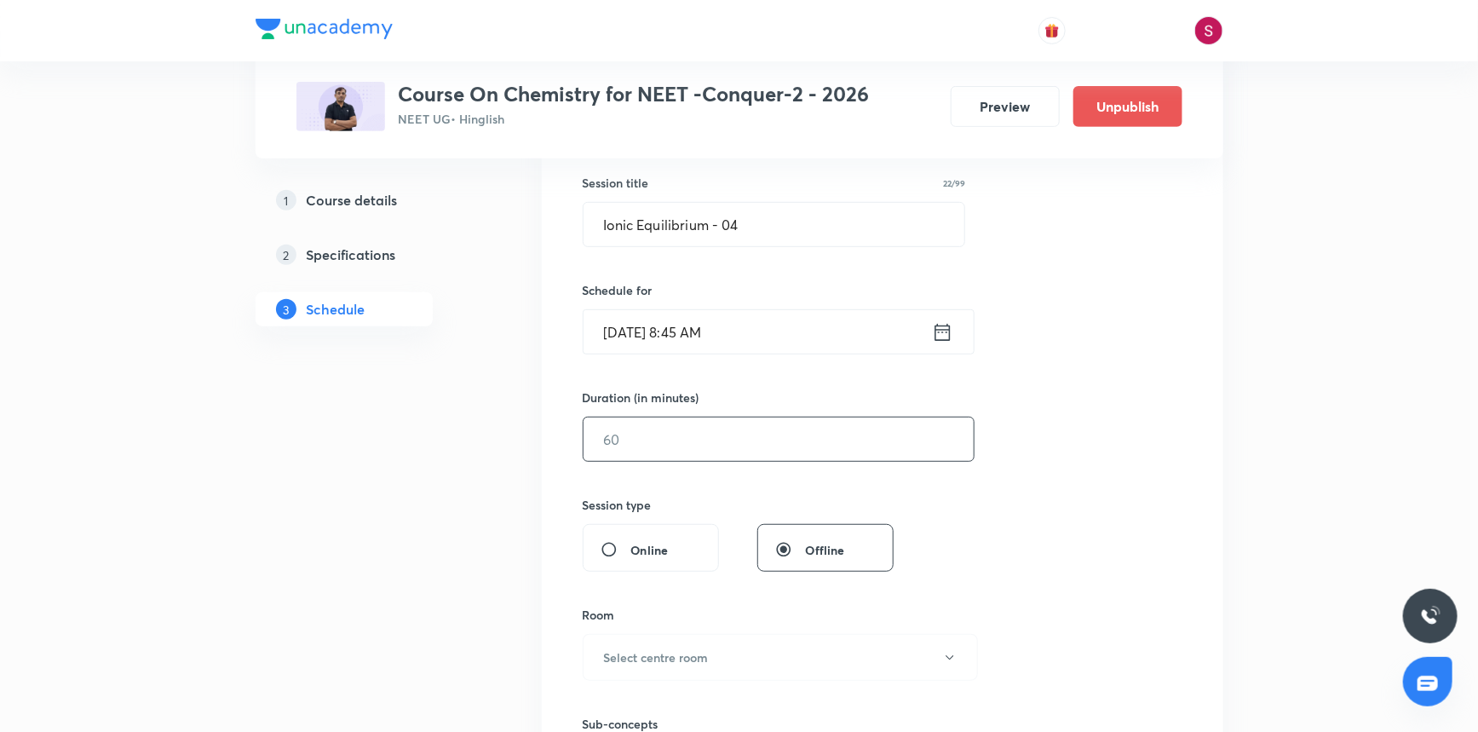
click at [769, 449] on input "text" at bounding box center [779, 439] width 390 height 43
type input "90"
click at [656, 649] on h6 "Select centre room" at bounding box center [656, 657] width 105 height 18
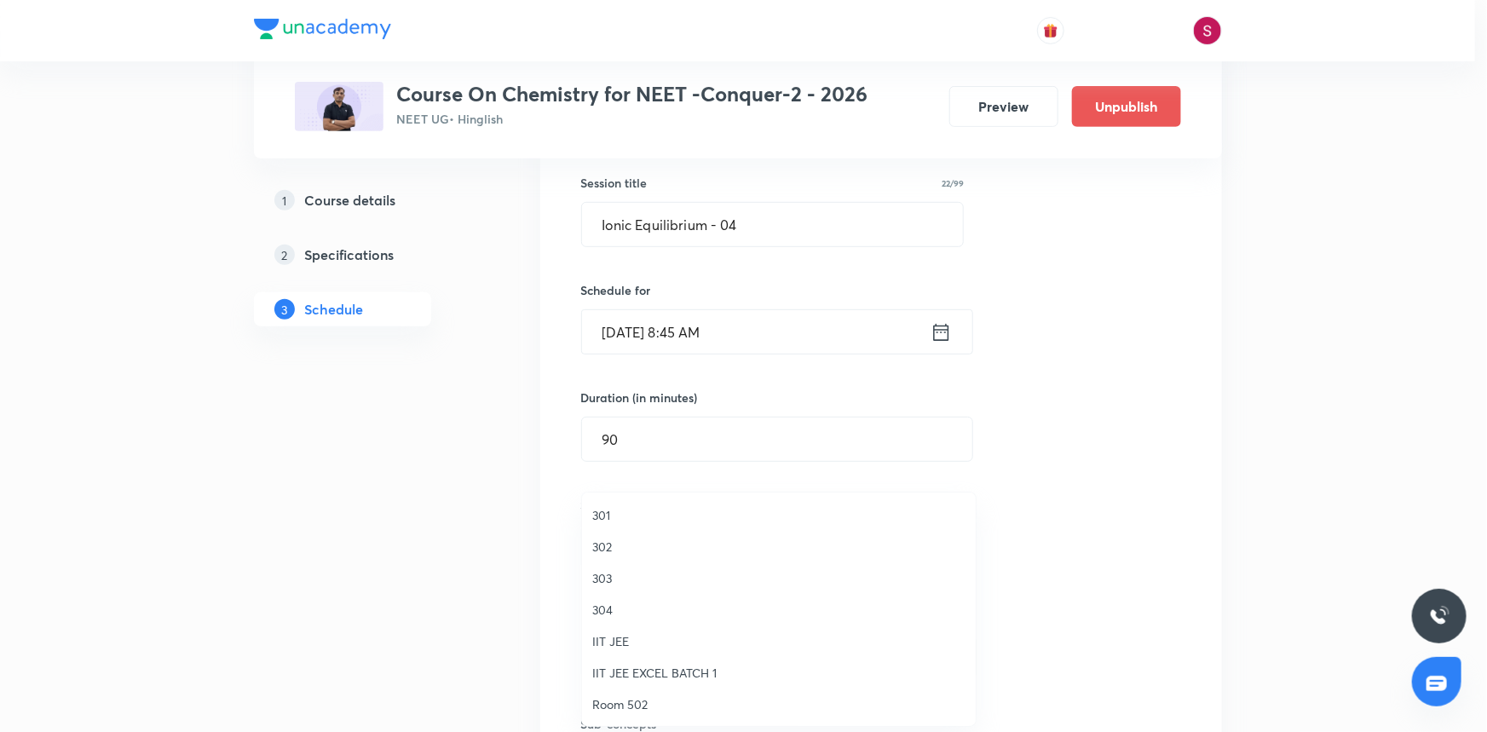
click at [608, 605] on span "304" at bounding box center [778, 610] width 373 height 18
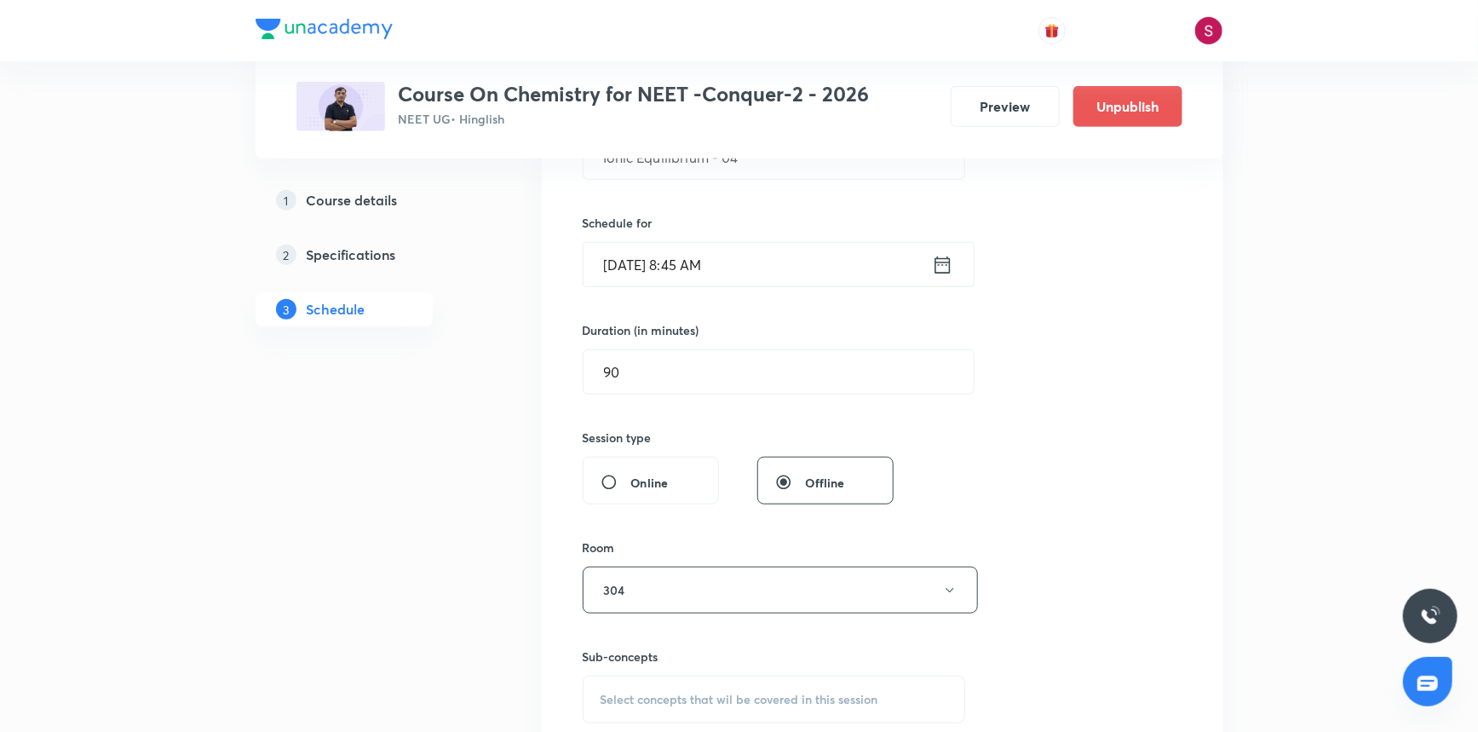
scroll to position [464, 0]
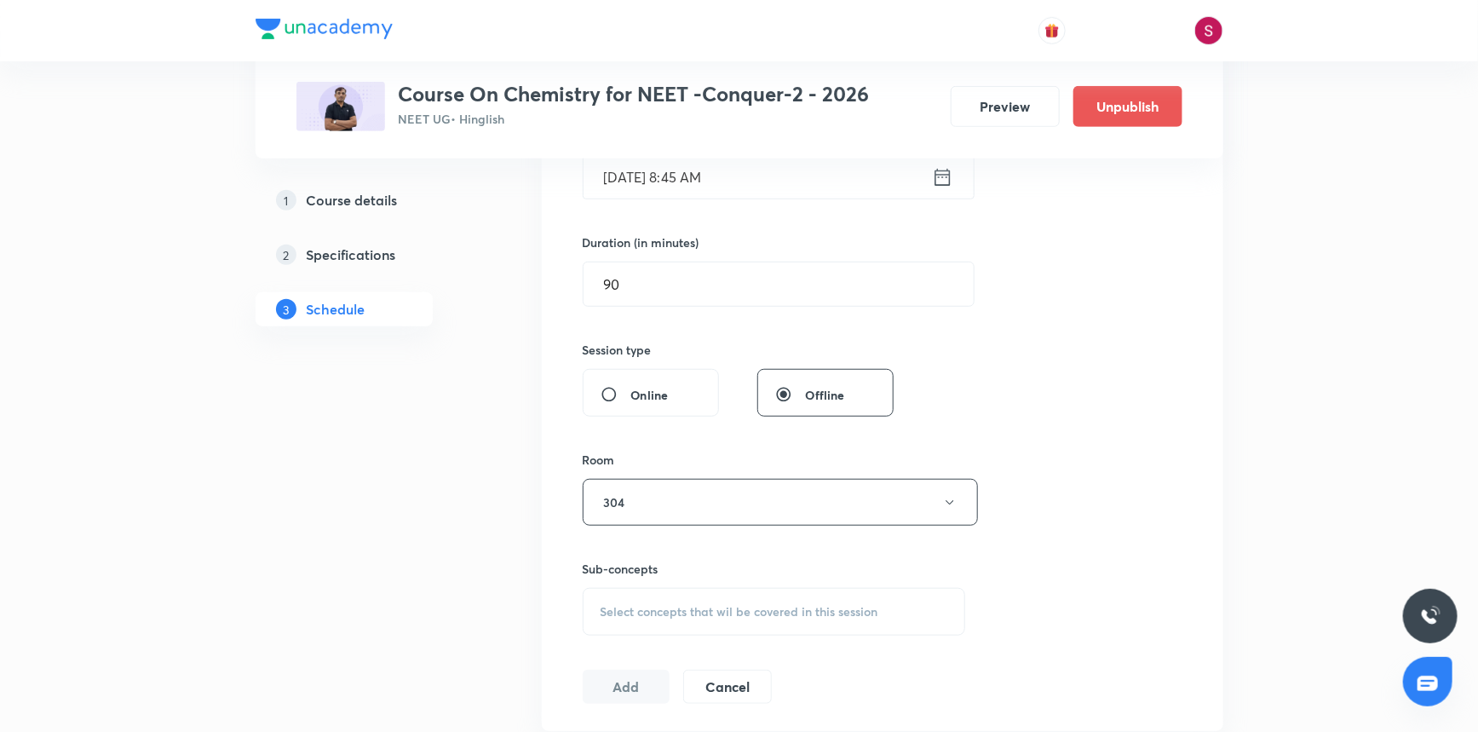
click at [650, 596] on div "Select concepts that wil be covered in this session" at bounding box center [774, 612] width 383 height 48
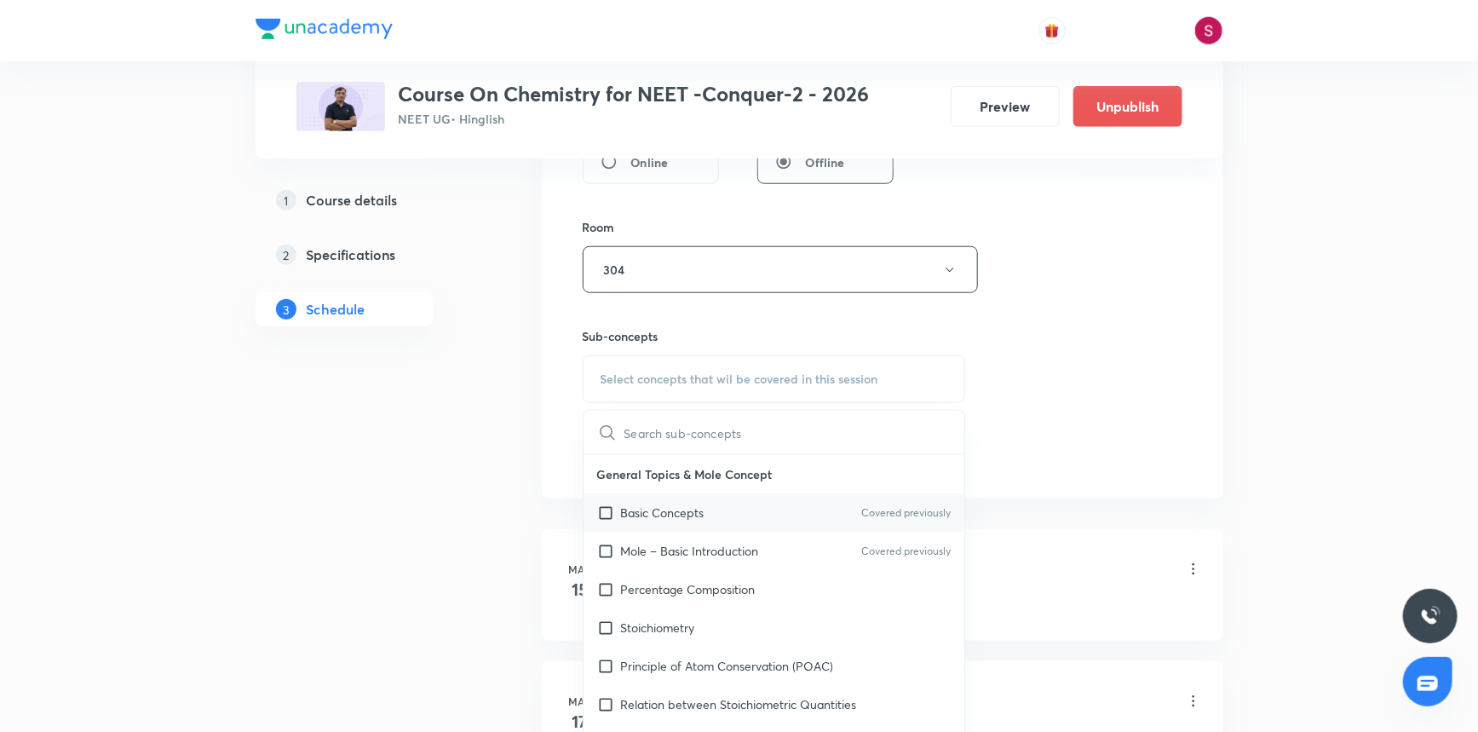
click at [705, 511] on p "Basic Concepts" at bounding box center [663, 513] width 84 height 18
checkbox input "true"
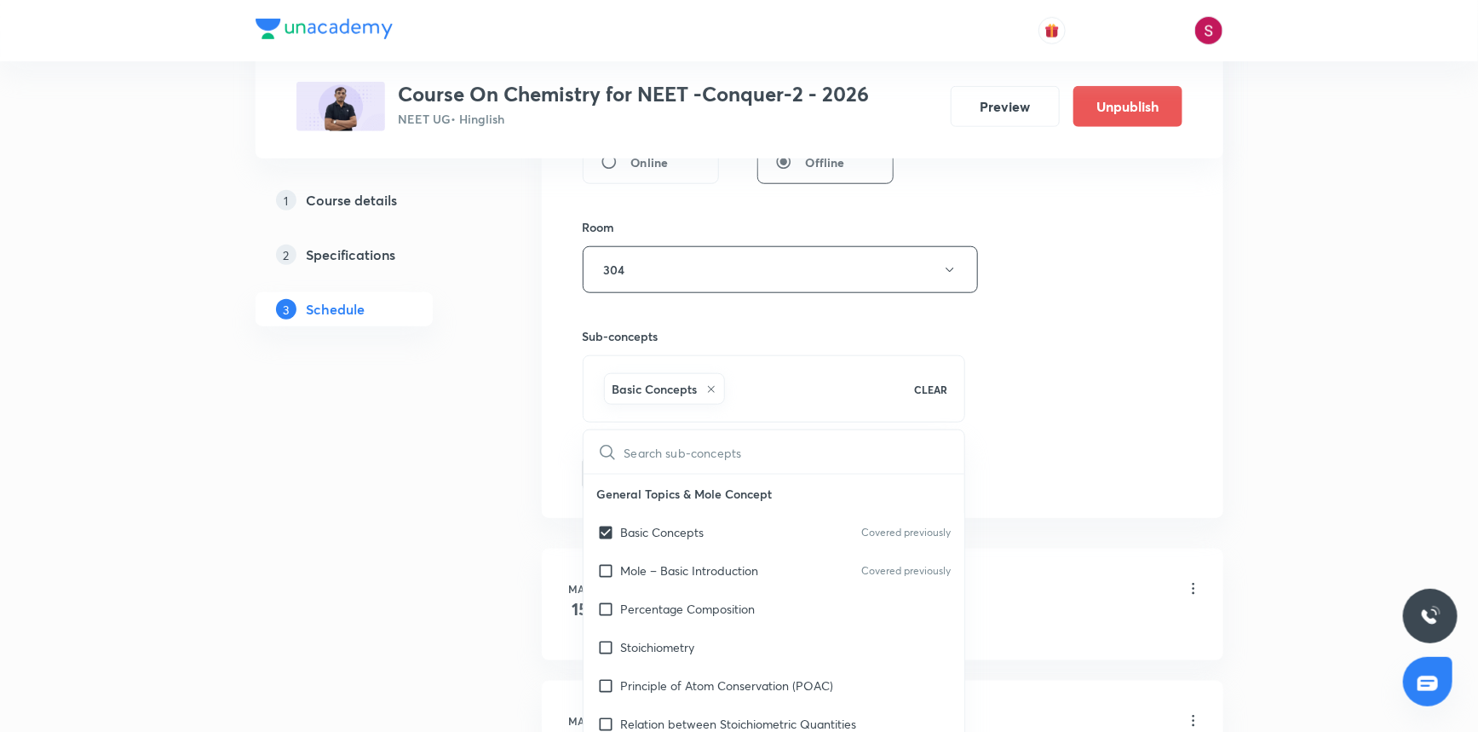
click at [1080, 404] on div "Session 112 Live class Session title 22/99 Ionic Equilibrium - 04 ​ Schedule fo…" at bounding box center [883, 81] width 600 height 820
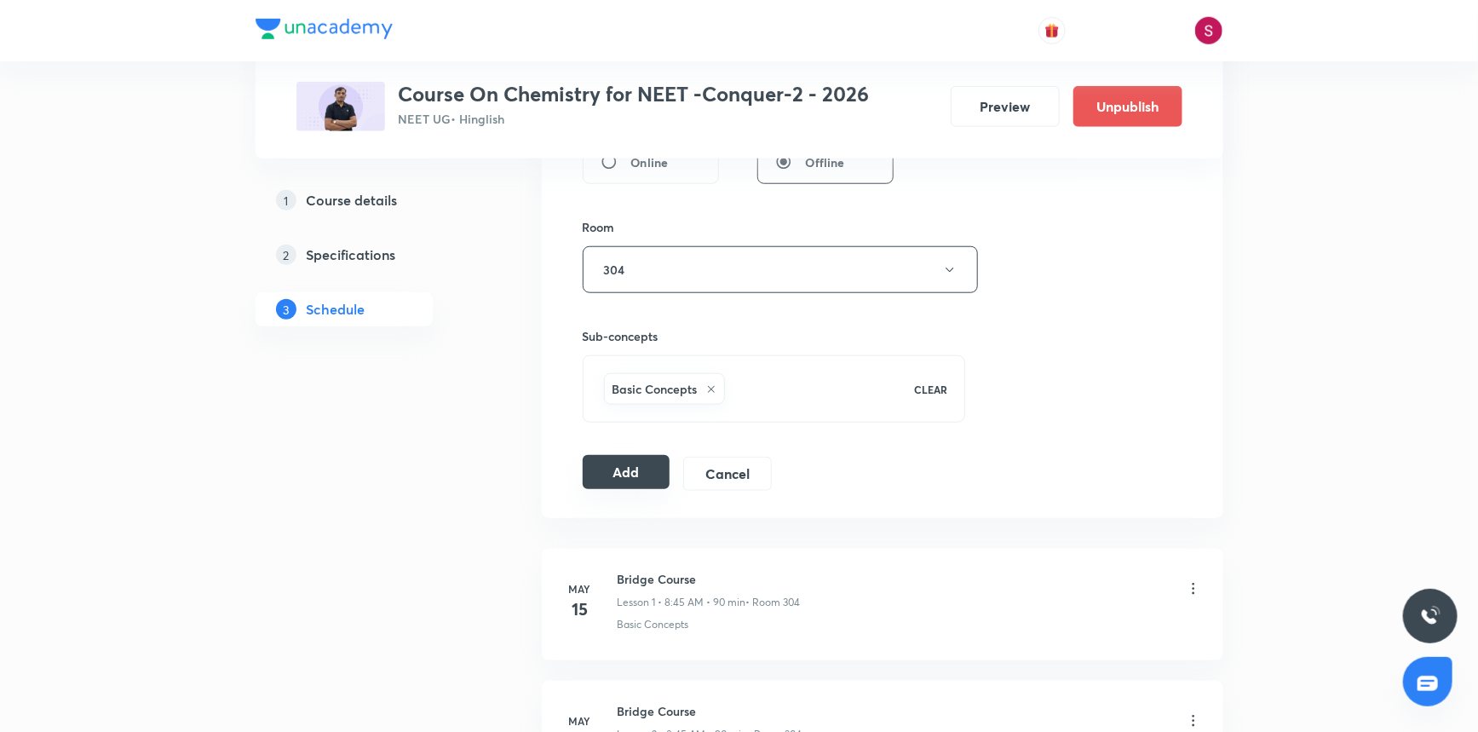
click at [648, 471] on button "Add" at bounding box center [627, 472] width 88 height 34
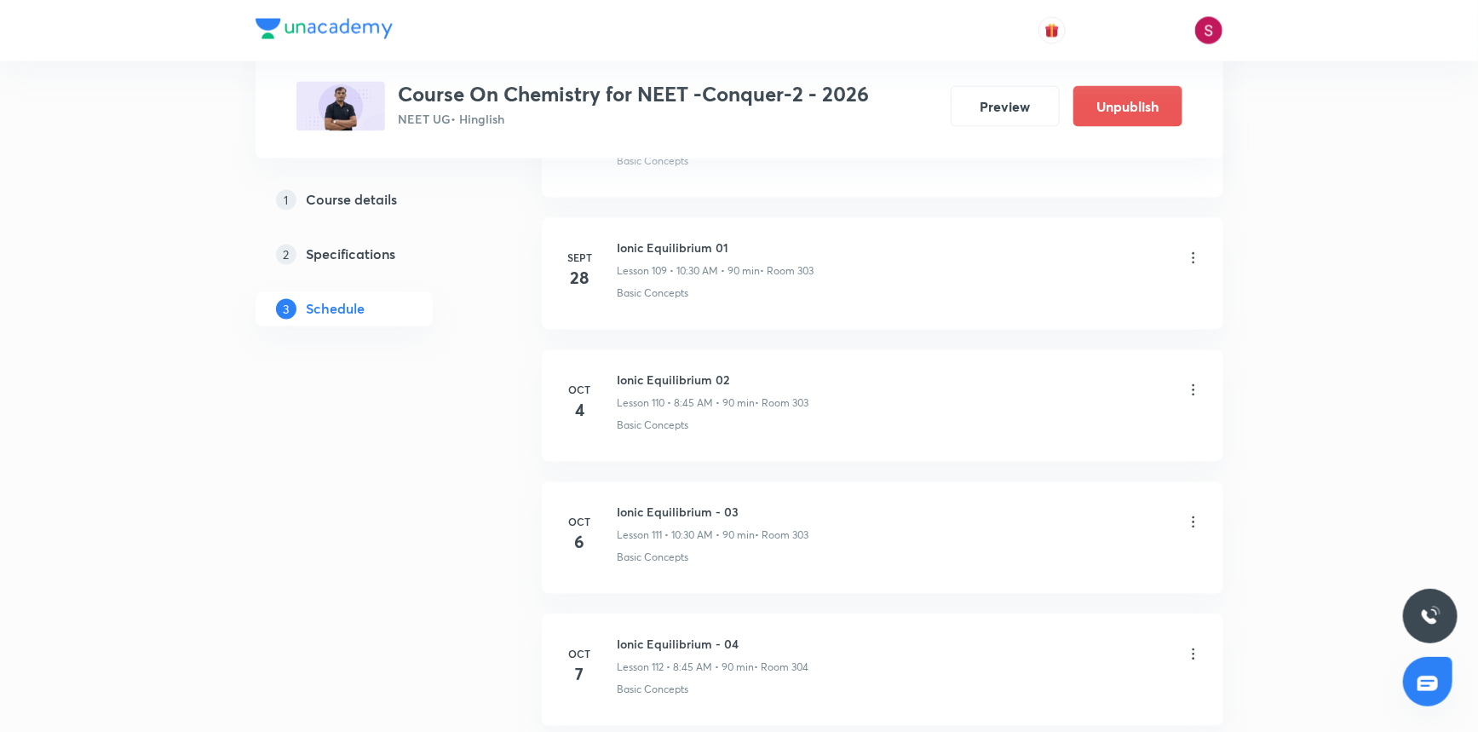
scroll to position [14620, 0]
click at [670, 504] on h6 "Ionic Equilibrium - 04" at bounding box center [714, 513] width 192 height 18
copy h6 "Ionic Equilibrium - 04"
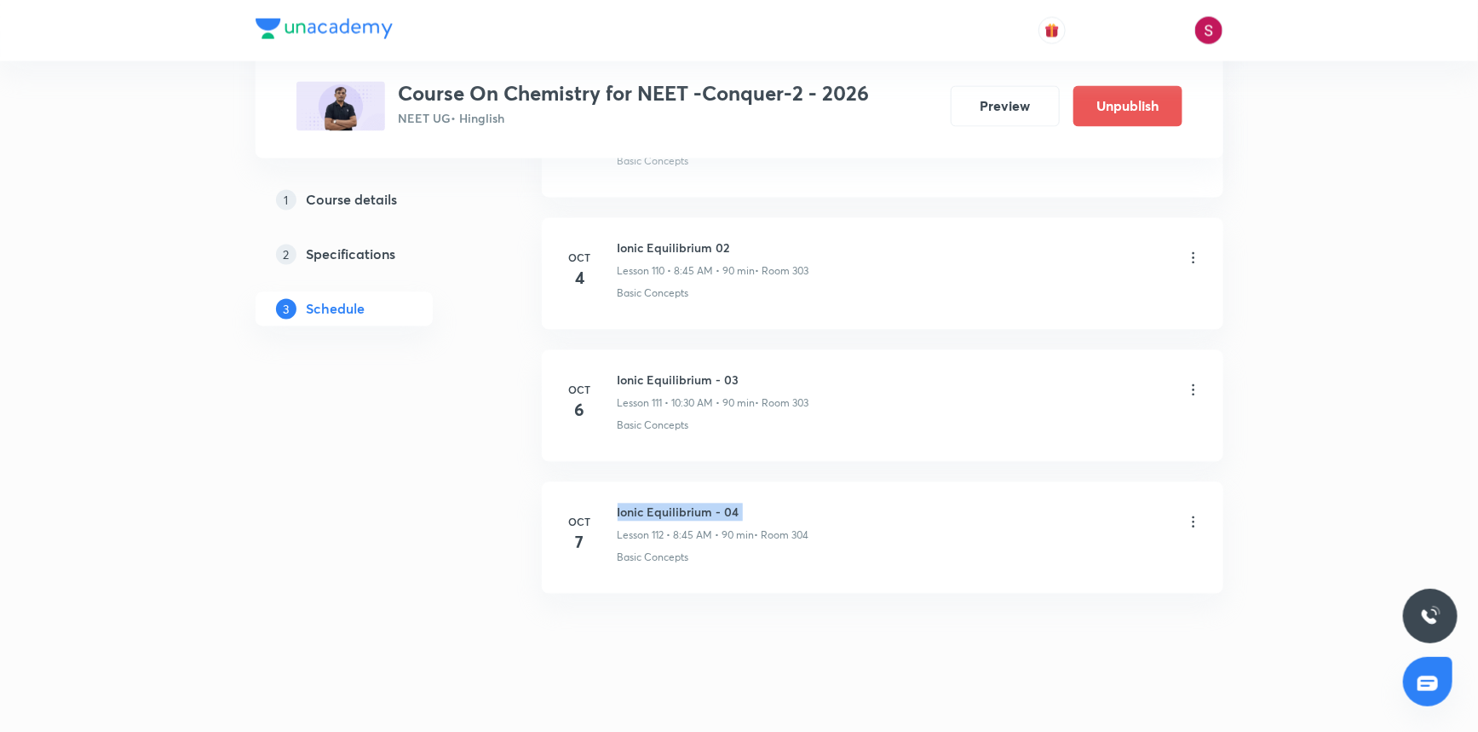
scroll to position [0, 0]
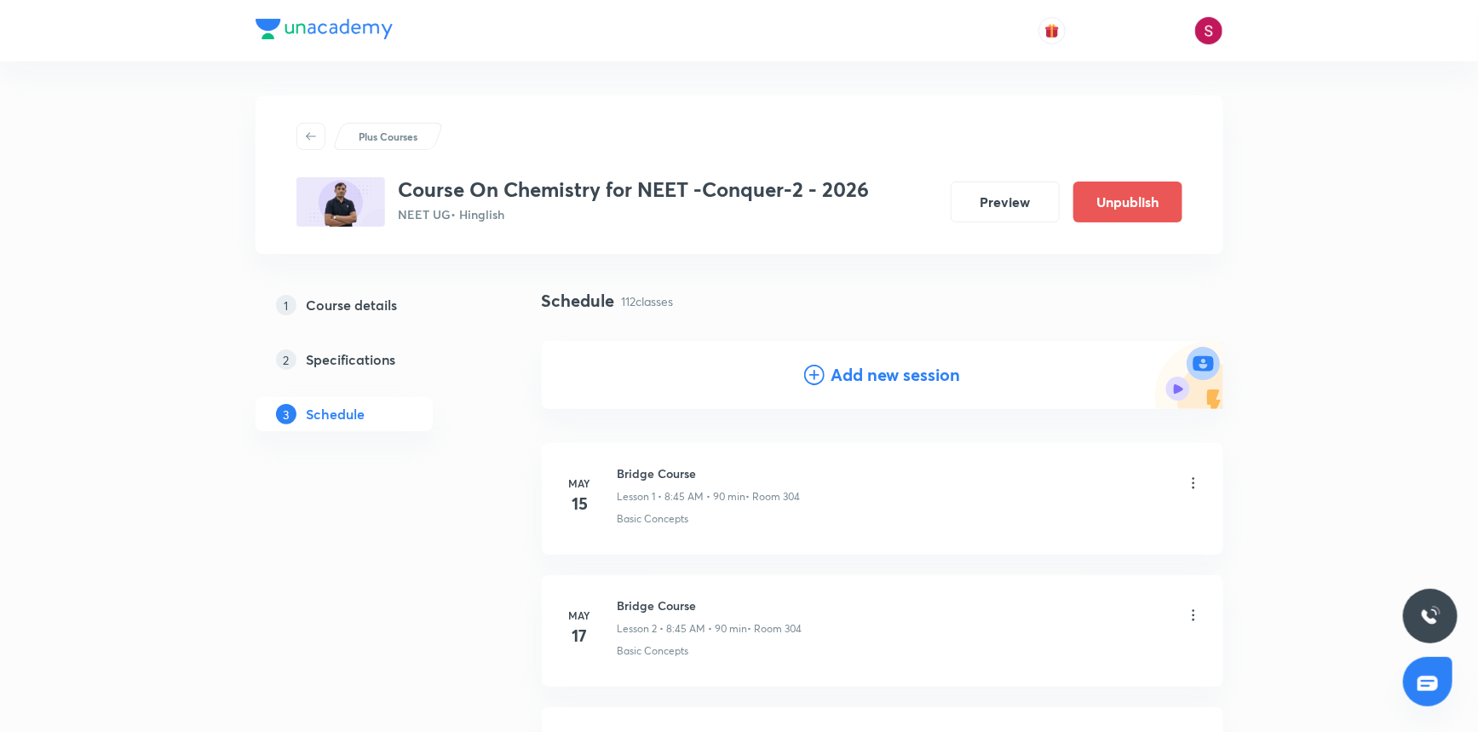
click at [810, 383] on icon at bounding box center [814, 375] width 20 height 20
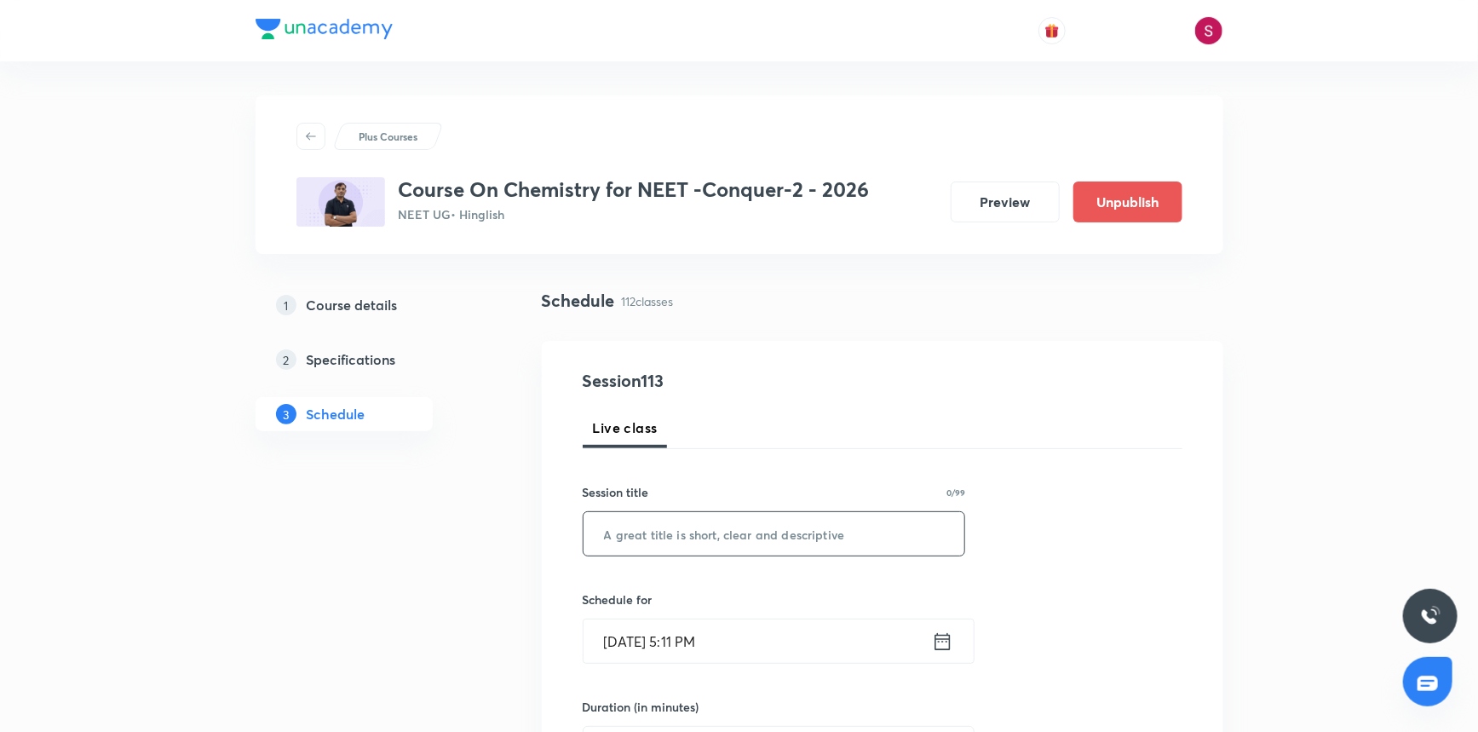
click at [715, 535] on input "text" at bounding box center [775, 533] width 382 height 43
paste input "Ionic Equilibrium - 04"
type input "Ionic Equilibrium - 05"
click at [768, 652] on input "Oct 5, 2025, 5:11 PM" at bounding box center [758, 640] width 348 height 43
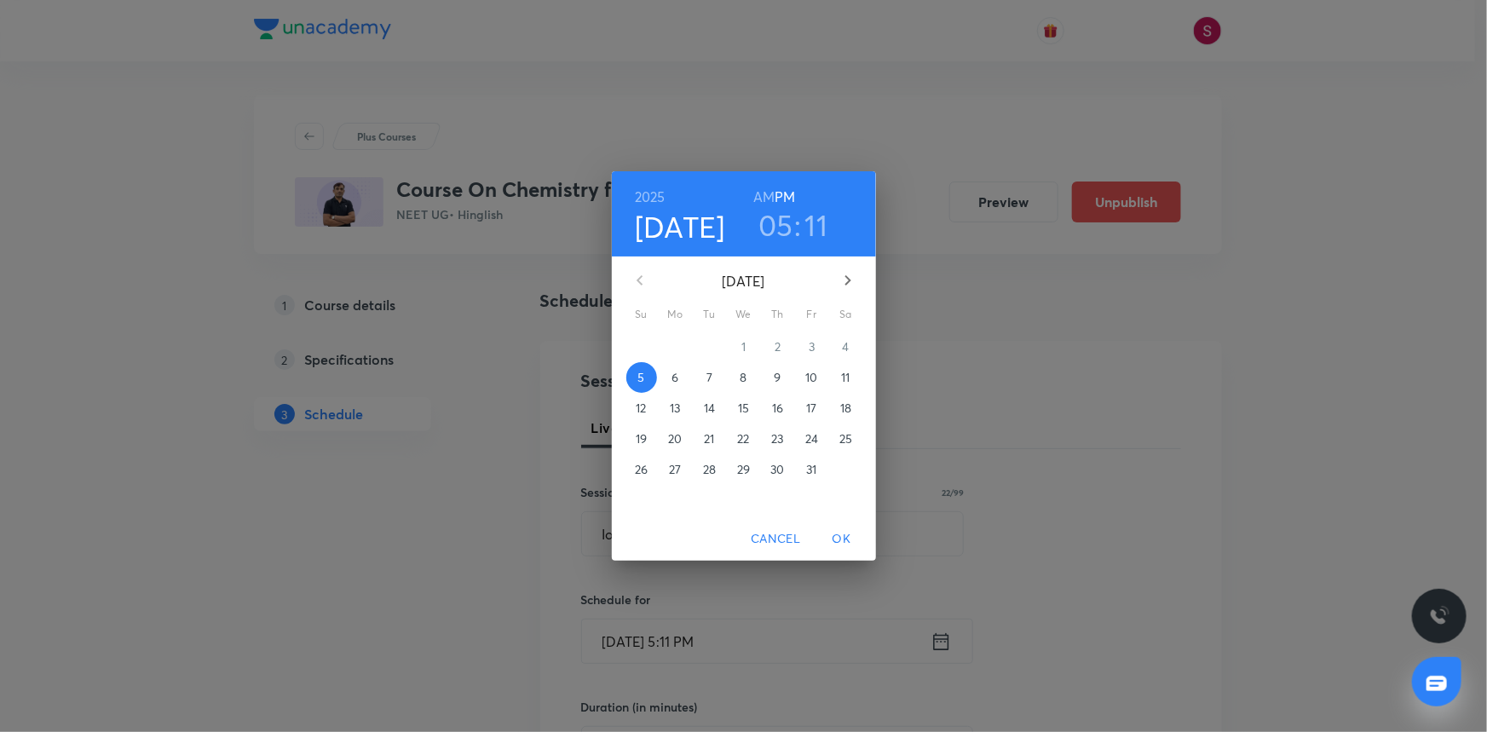
click at [746, 380] on p "8" at bounding box center [743, 377] width 7 height 17
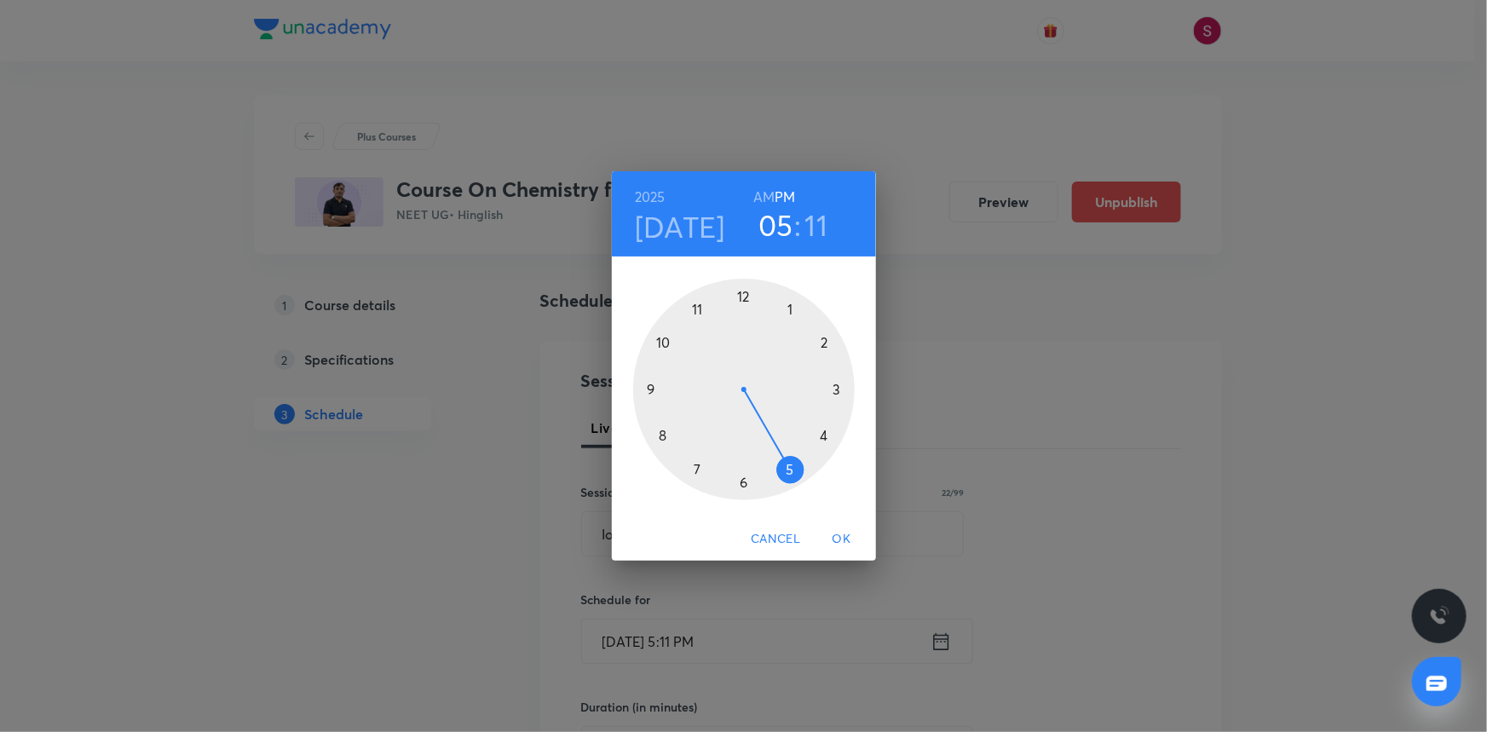
click at [743, 297] on div at bounding box center [744, 390] width 222 height 222
click at [834, 386] on div at bounding box center [744, 390] width 222 height 222
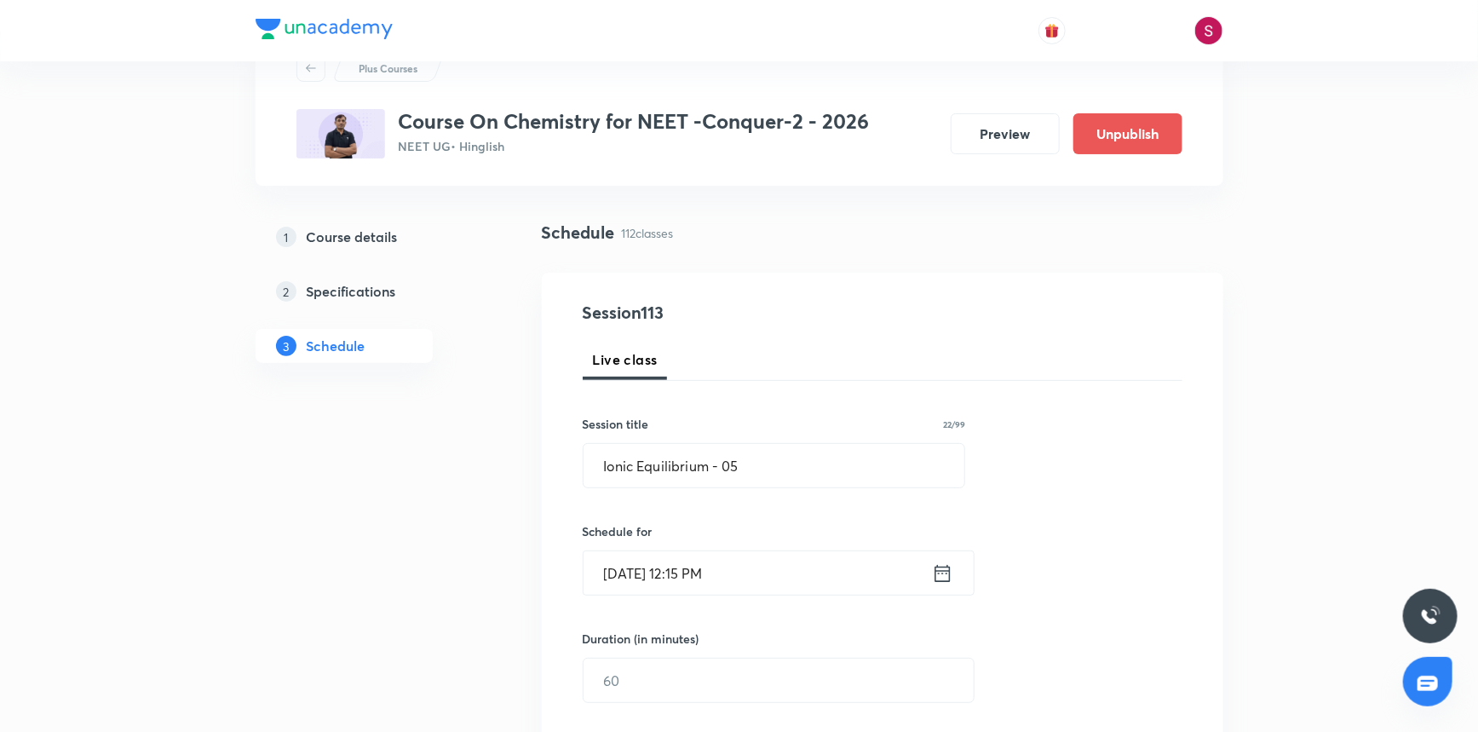
scroll to position [154, 0]
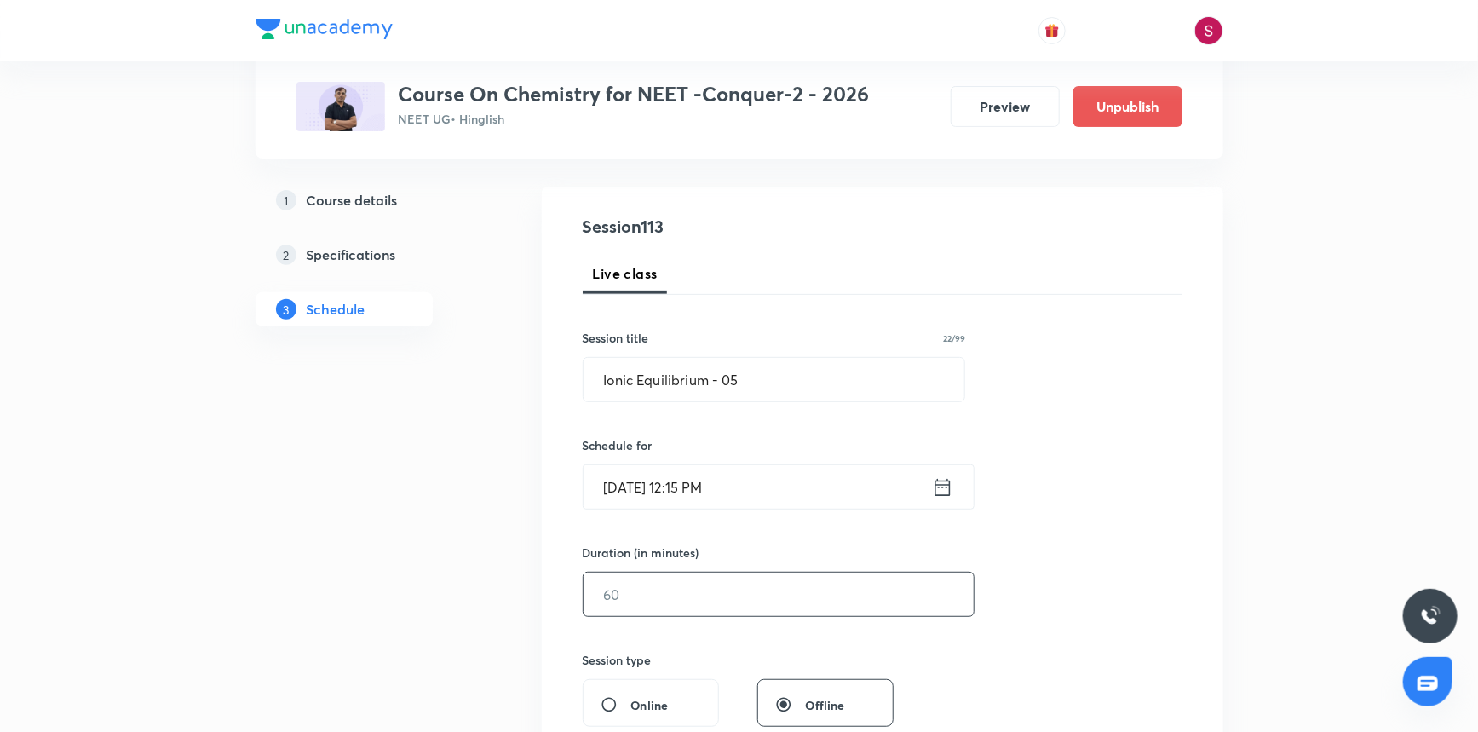
click at [675, 598] on input "text" at bounding box center [779, 594] width 390 height 43
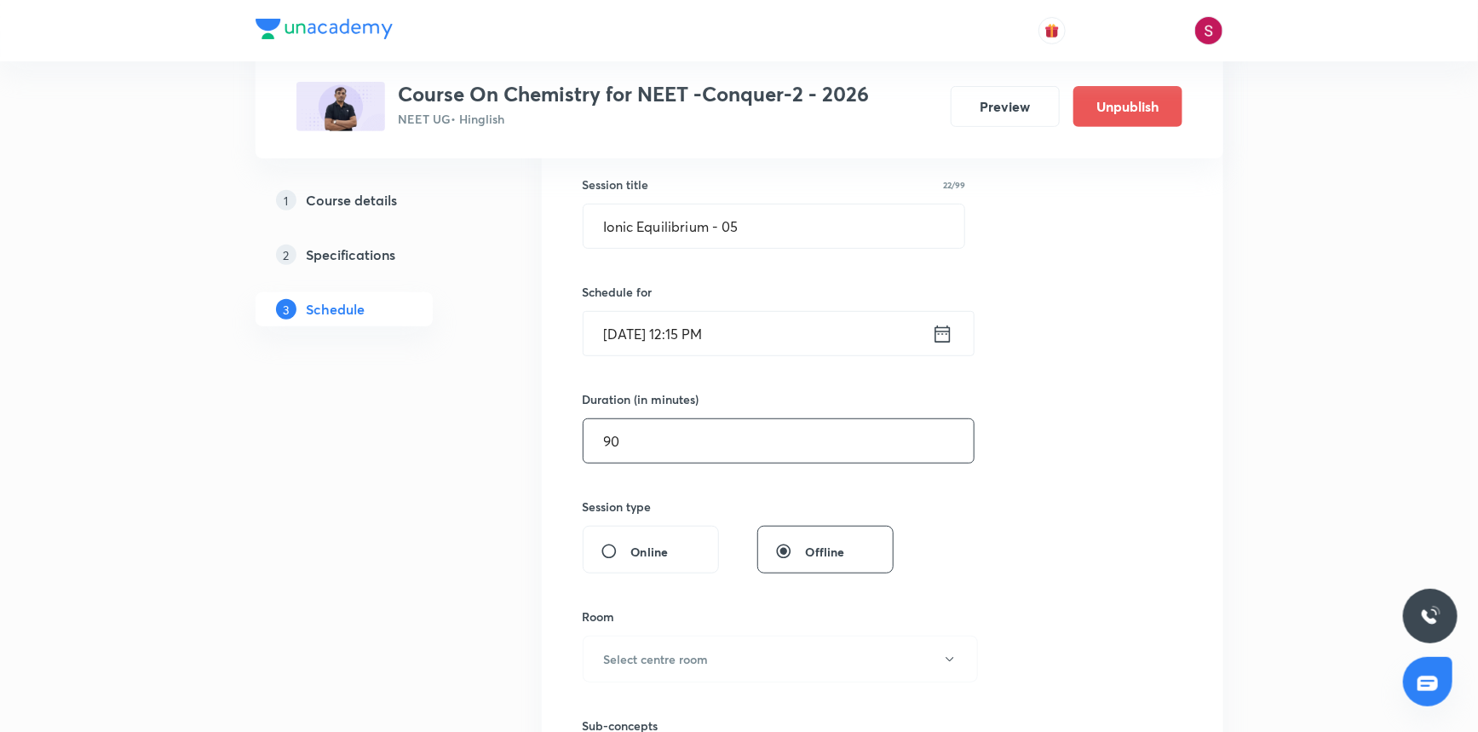
scroll to position [309, 0]
type input "90"
click at [720, 652] on button "Select centre room" at bounding box center [780, 657] width 395 height 47
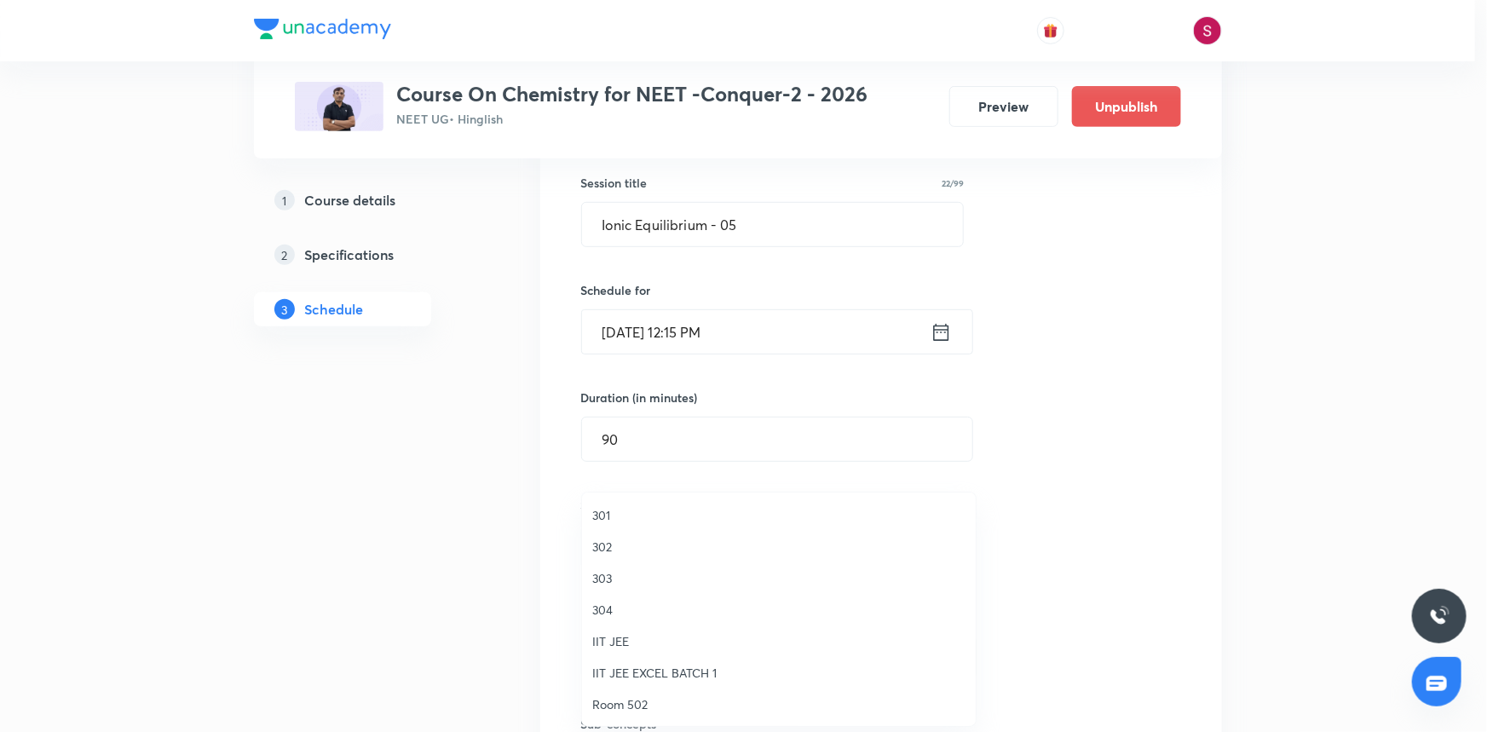
click at [610, 617] on span "304" at bounding box center [778, 610] width 373 height 18
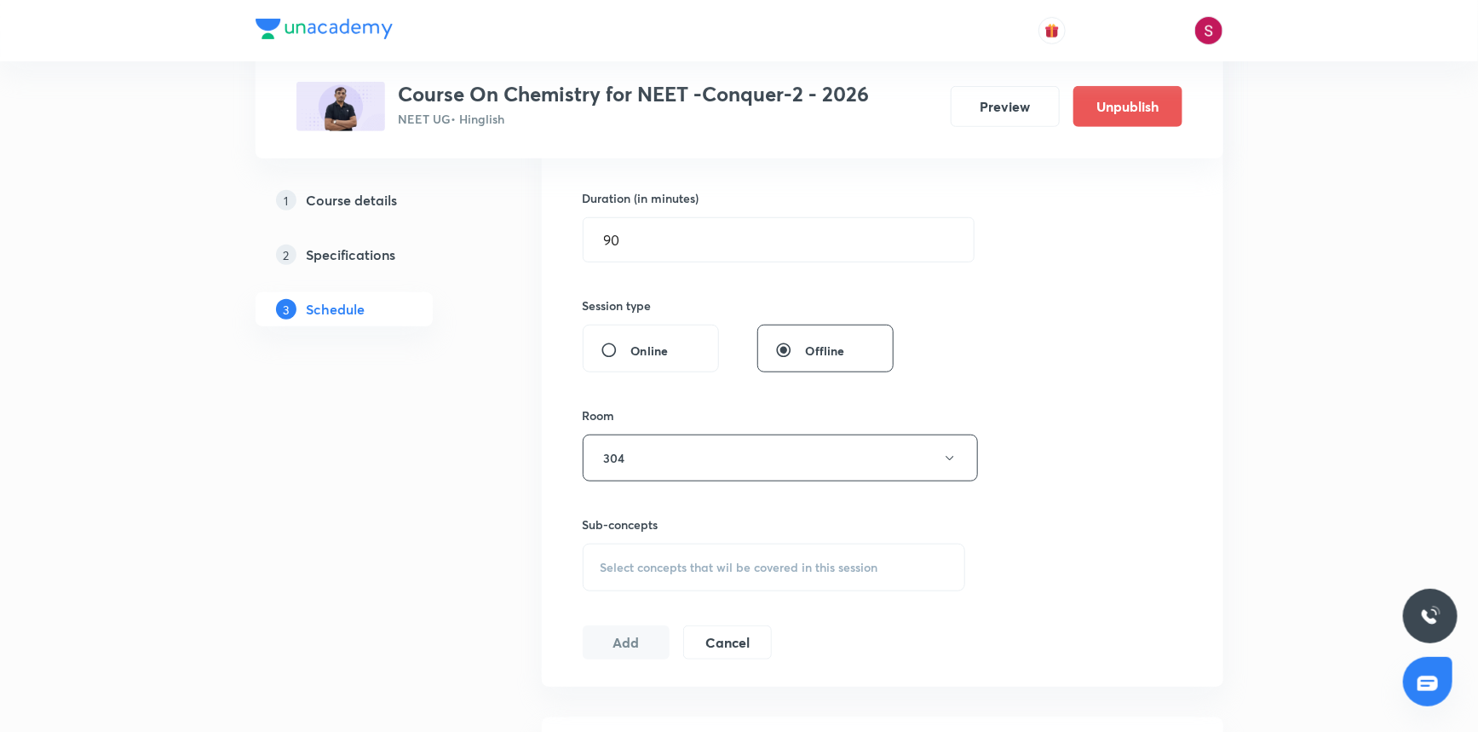
scroll to position [542, 0]
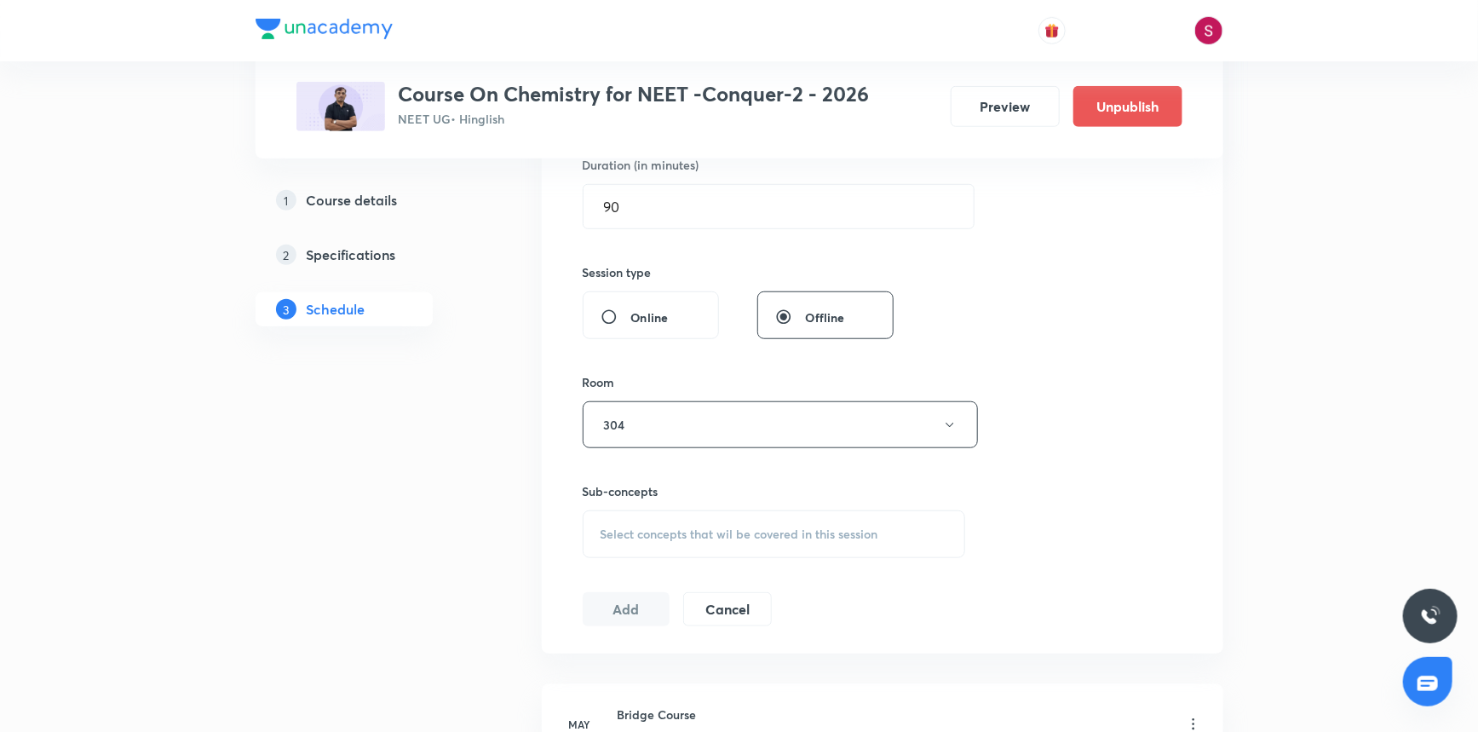
click at [644, 540] on div "Select concepts that wil be covered in this session" at bounding box center [774, 534] width 383 height 48
click at [654, 663] on p "Basic Concepts" at bounding box center [663, 668] width 84 height 18
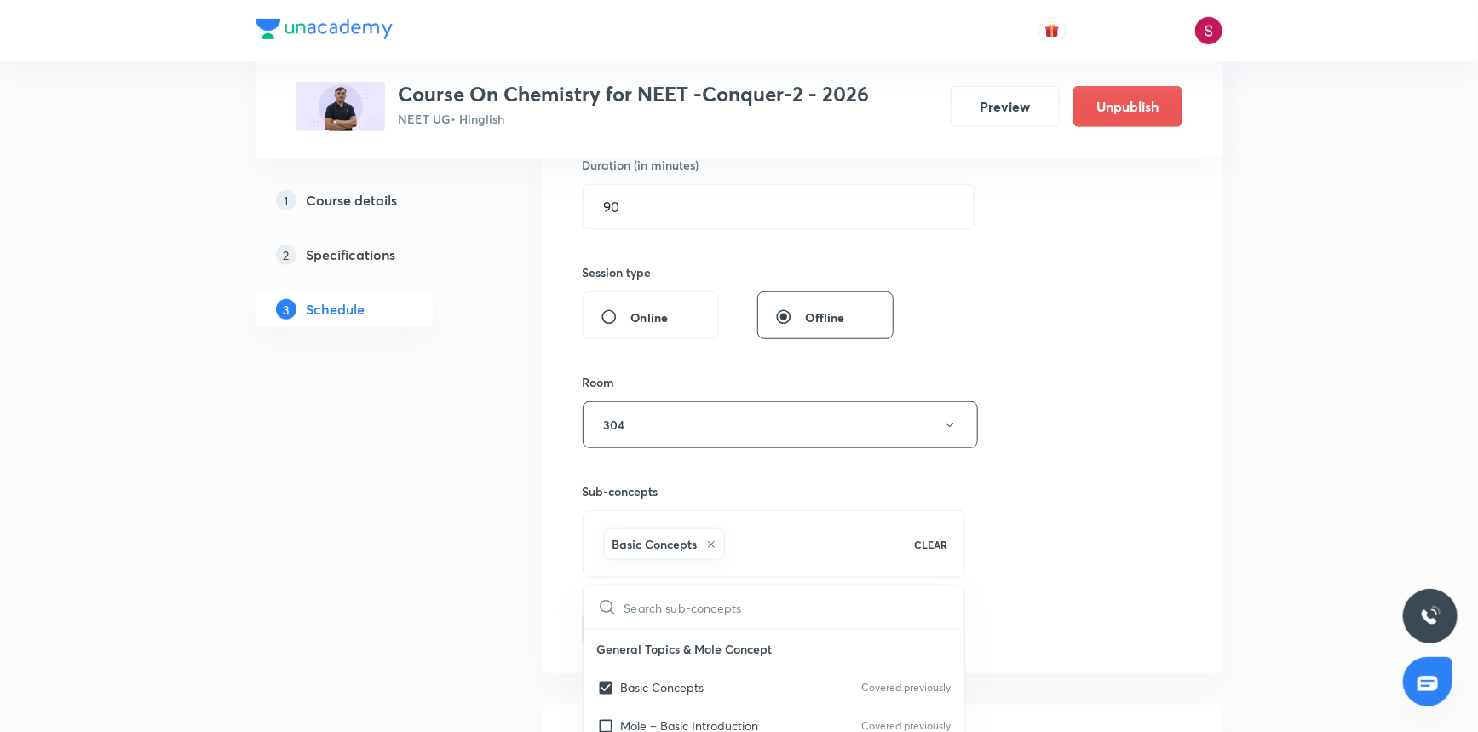
checkbox input "true"
click at [1045, 460] on div "Session 113 Live class Session title 22/99 Ionic Equilibrium - 05 ​ Schedule fo…" at bounding box center [883, 236] width 600 height 820
click at [624, 624] on button "Add" at bounding box center [627, 627] width 88 height 34
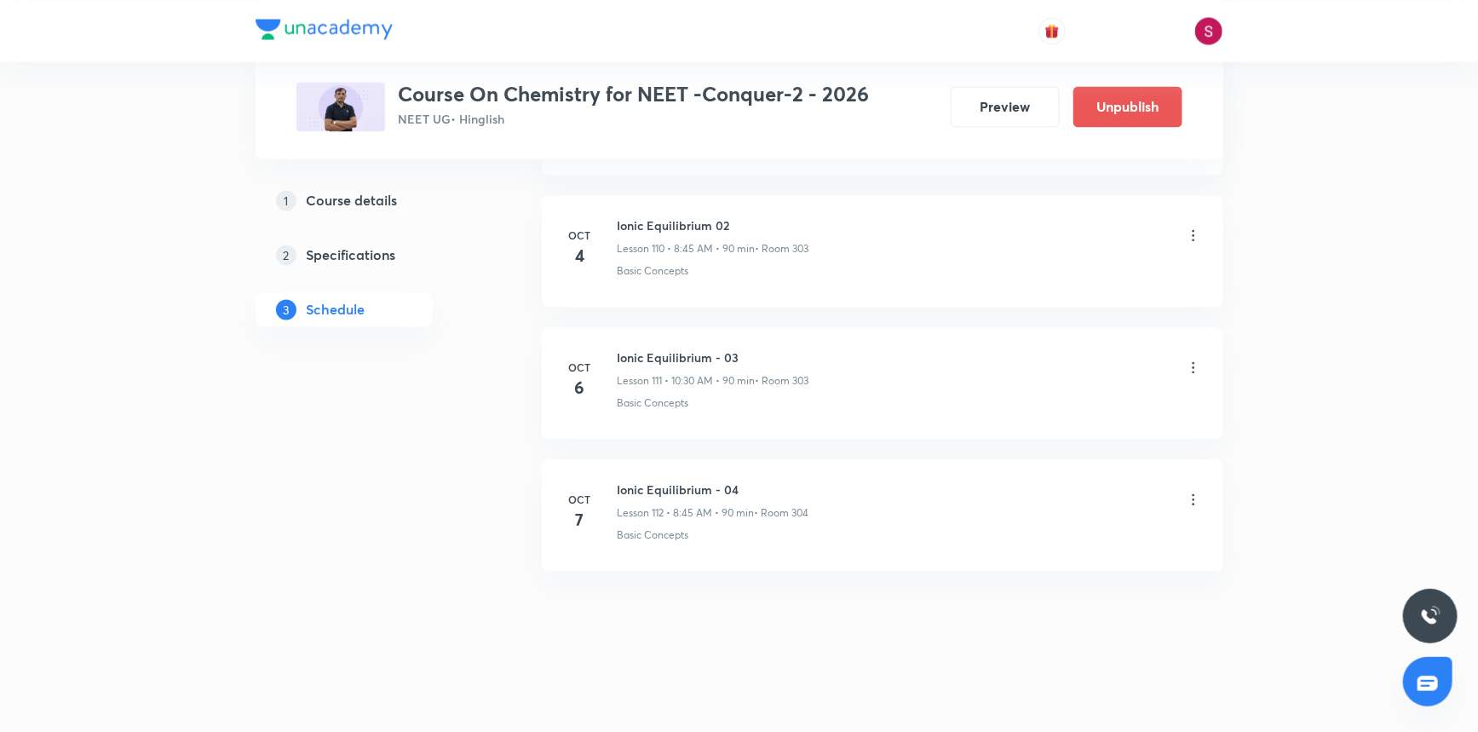
scroll to position [14620, 0]
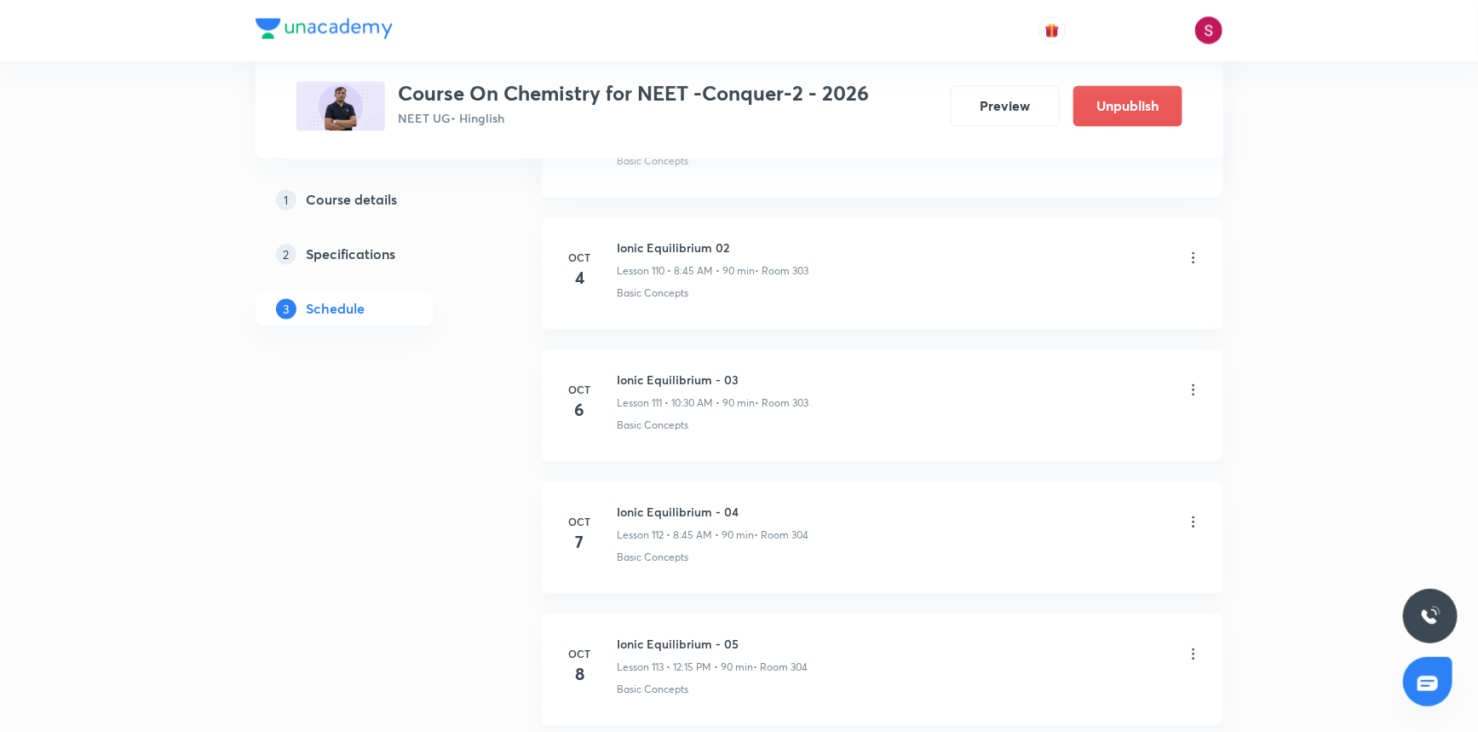
click at [708, 636] on h6 "Ionic Equilibrium - 05" at bounding box center [713, 645] width 191 height 18
copy h6 "Ionic Equilibrium - 05"
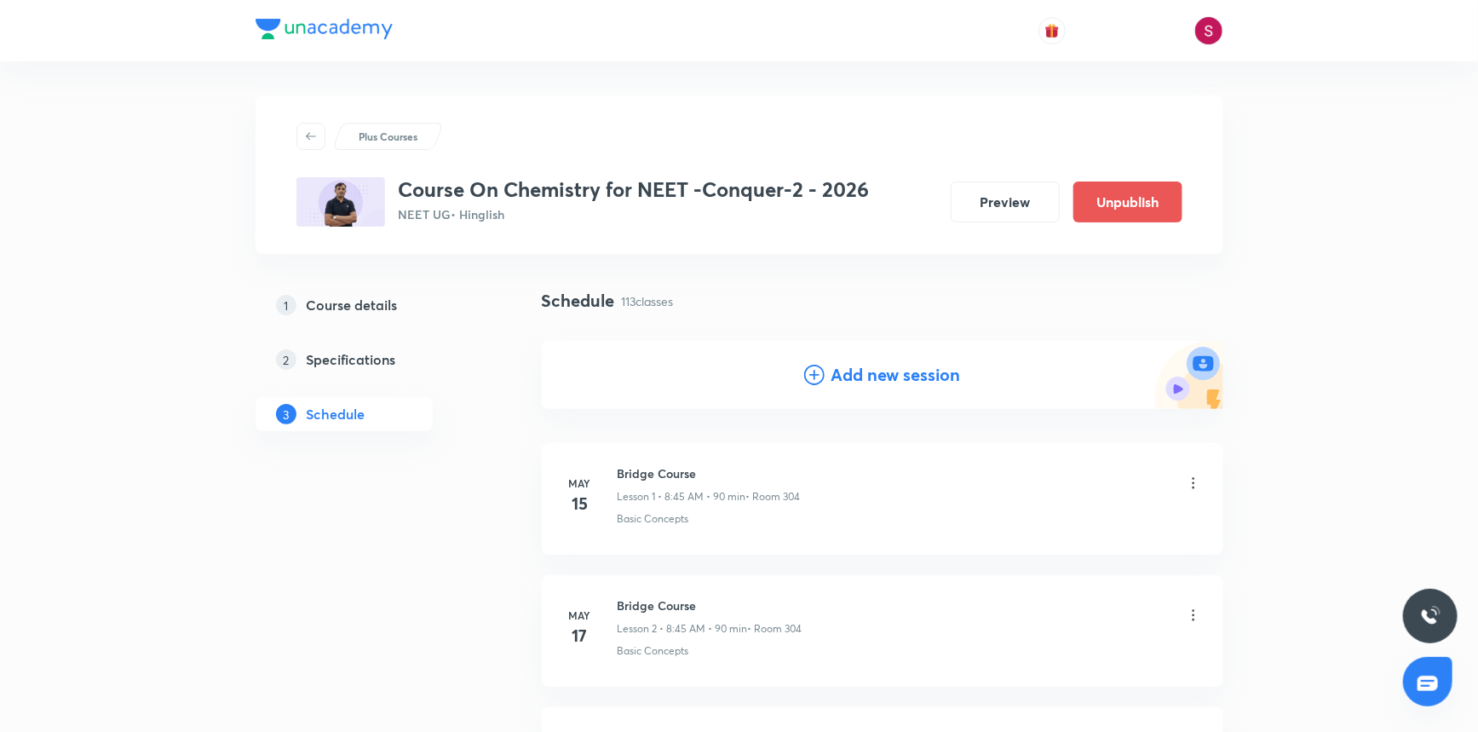
click at [886, 372] on h4 "Add new session" at bounding box center [897, 375] width 130 height 26
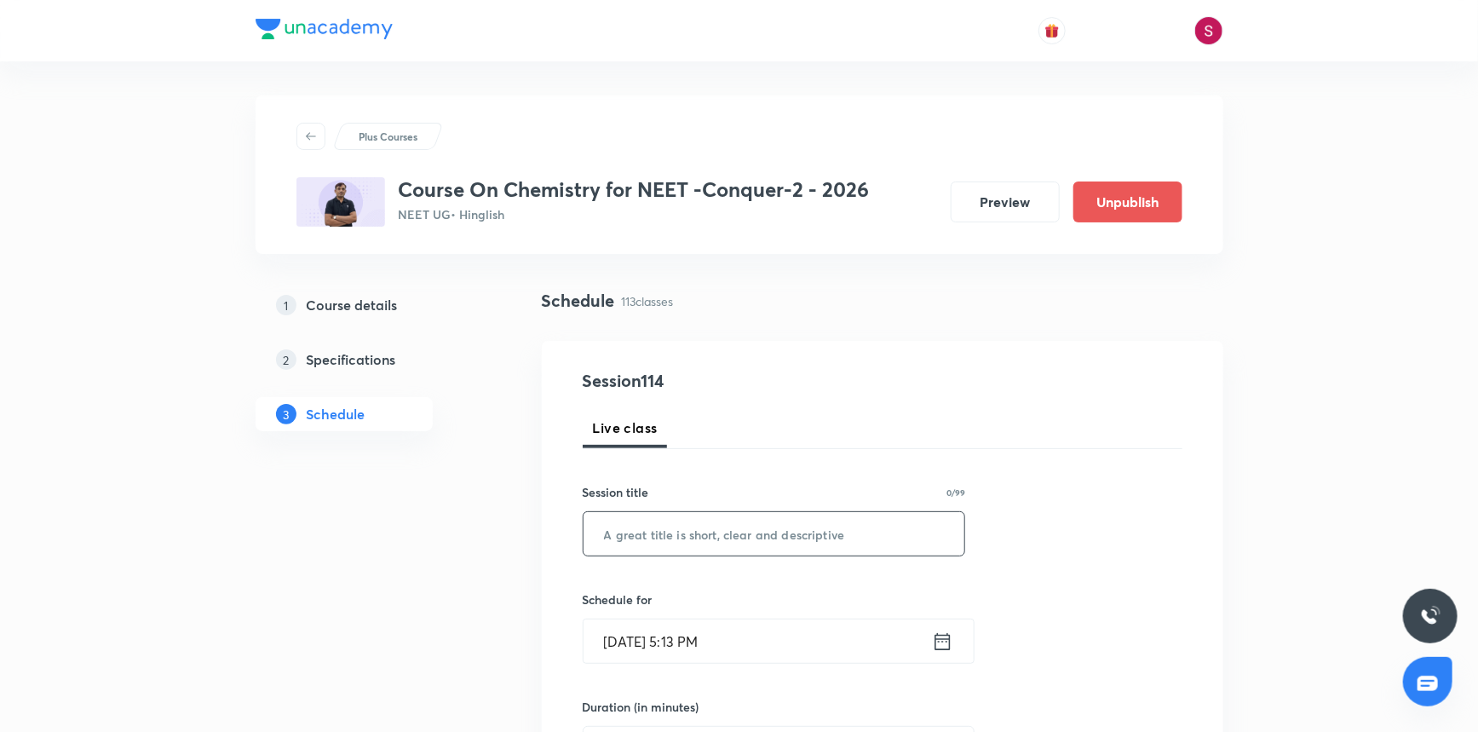
click at [730, 546] on input "text" at bounding box center [775, 533] width 382 height 43
paste input "Ionic Equilibrium - 05"
type input "Ionic Equilibrium - 06"
click at [757, 659] on input "Oct 5, 2025, 5:13 PM" at bounding box center [758, 640] width 348 height 43
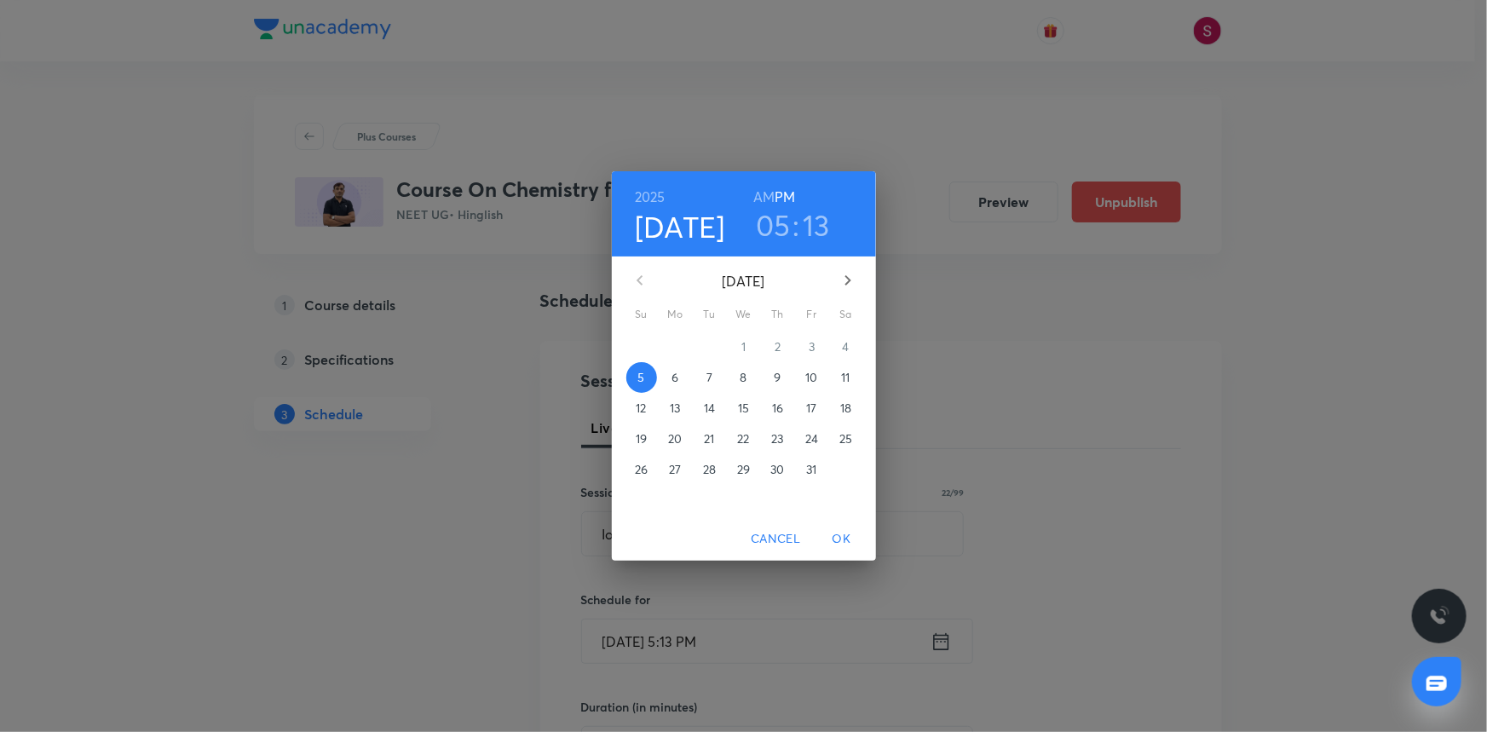
click at [782, 380] on span "9" at bounding box center [778, 377] width 31 height 17
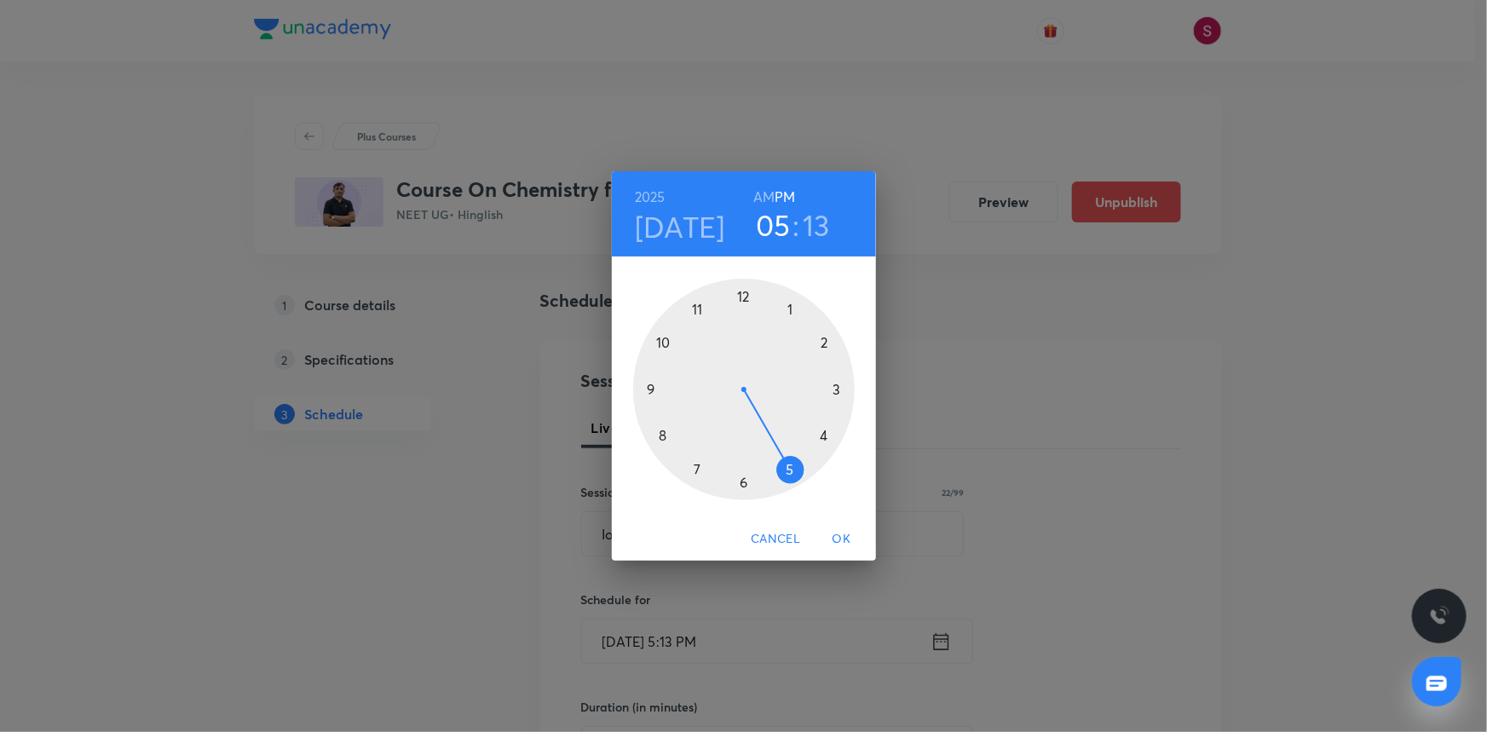
click at [663, 341] on div at bounding box center [744, 390] width 222 height 222
click at [771, 193] on h6 "AM" at bounding box center [763, 197] width 21 height 24
click at [741, 478] on div at bounding box center [744, 390] width 222 height 222
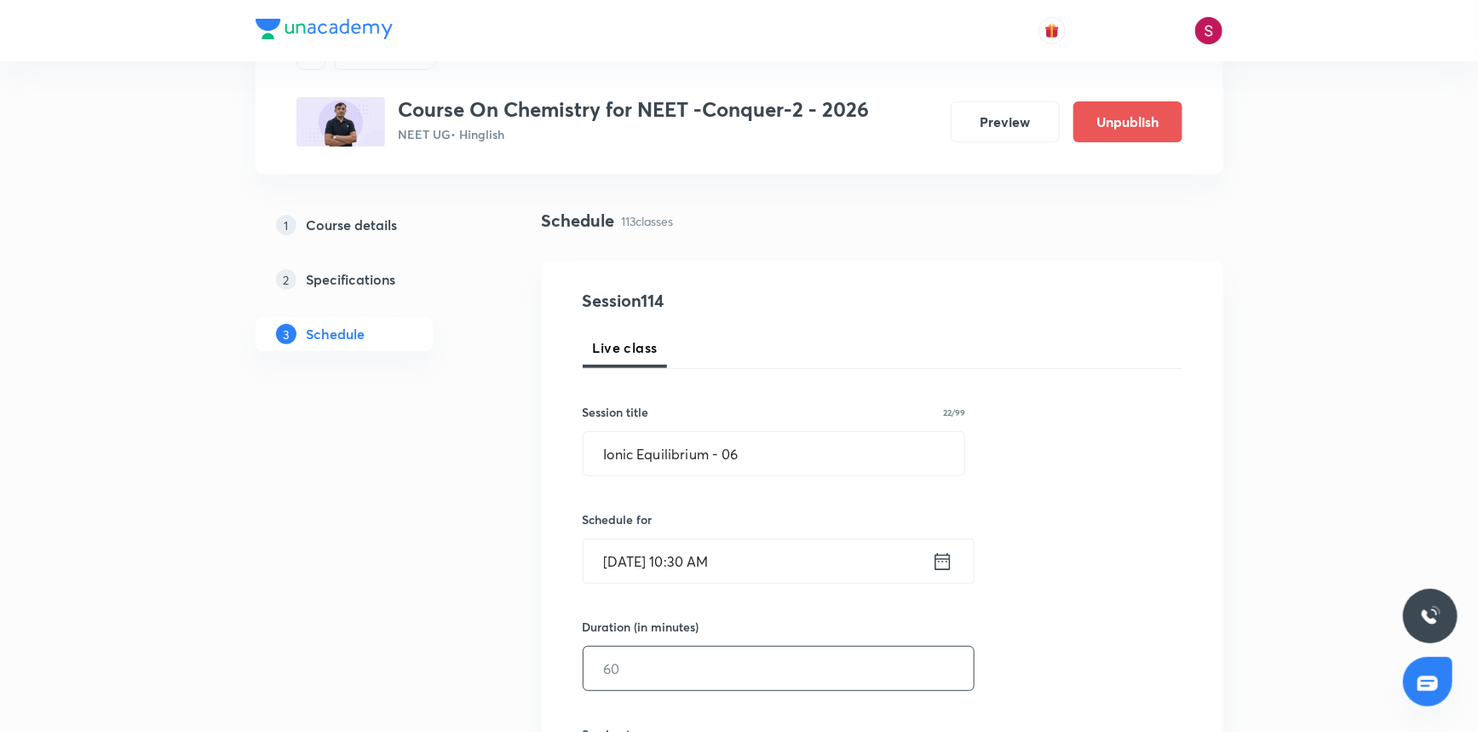
scroll to position [309, 0]
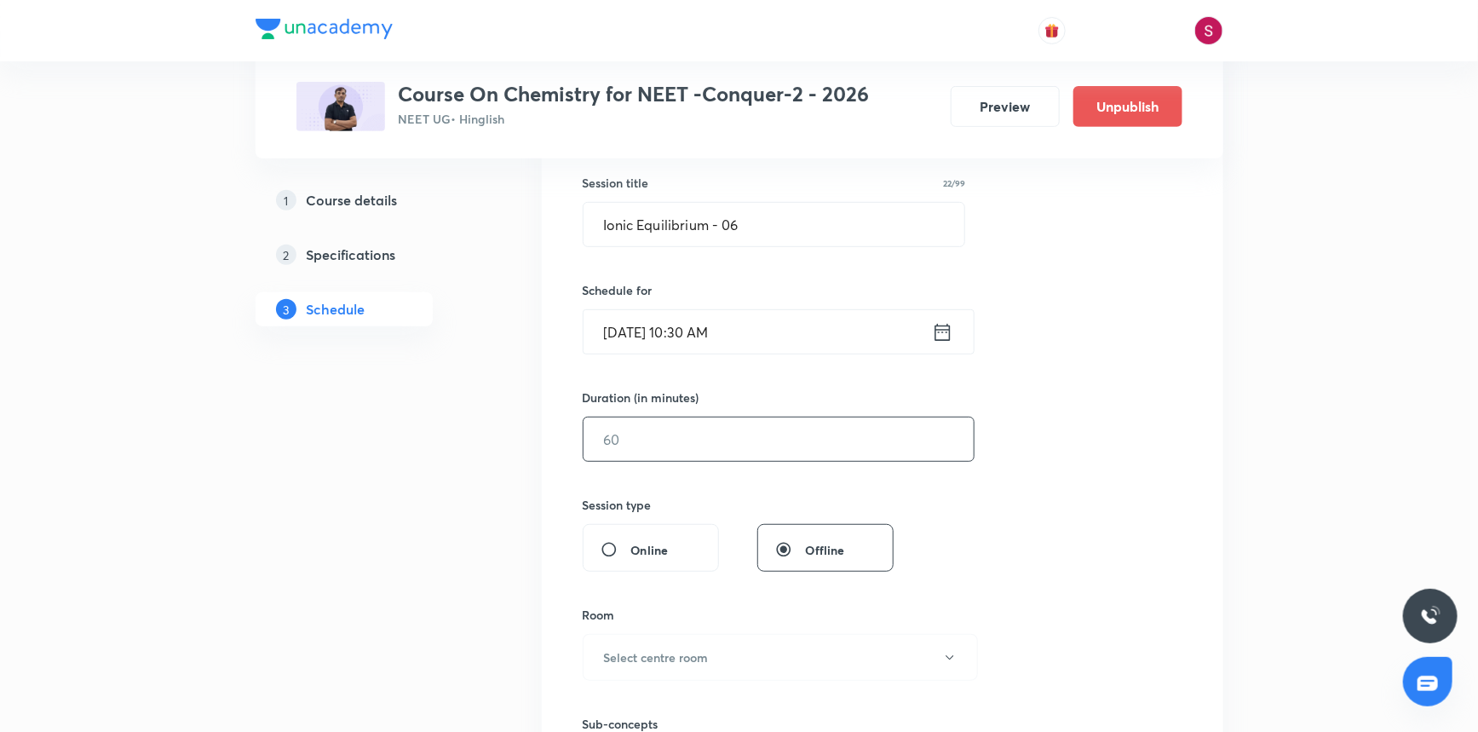
click at [716, 443] on input "text" at bounding box center [779, 439] width 390 height 43
type input "90"
click at [618, 656] on h6 "Select centre room" at bounding box center [656, 657] width 105 height 18
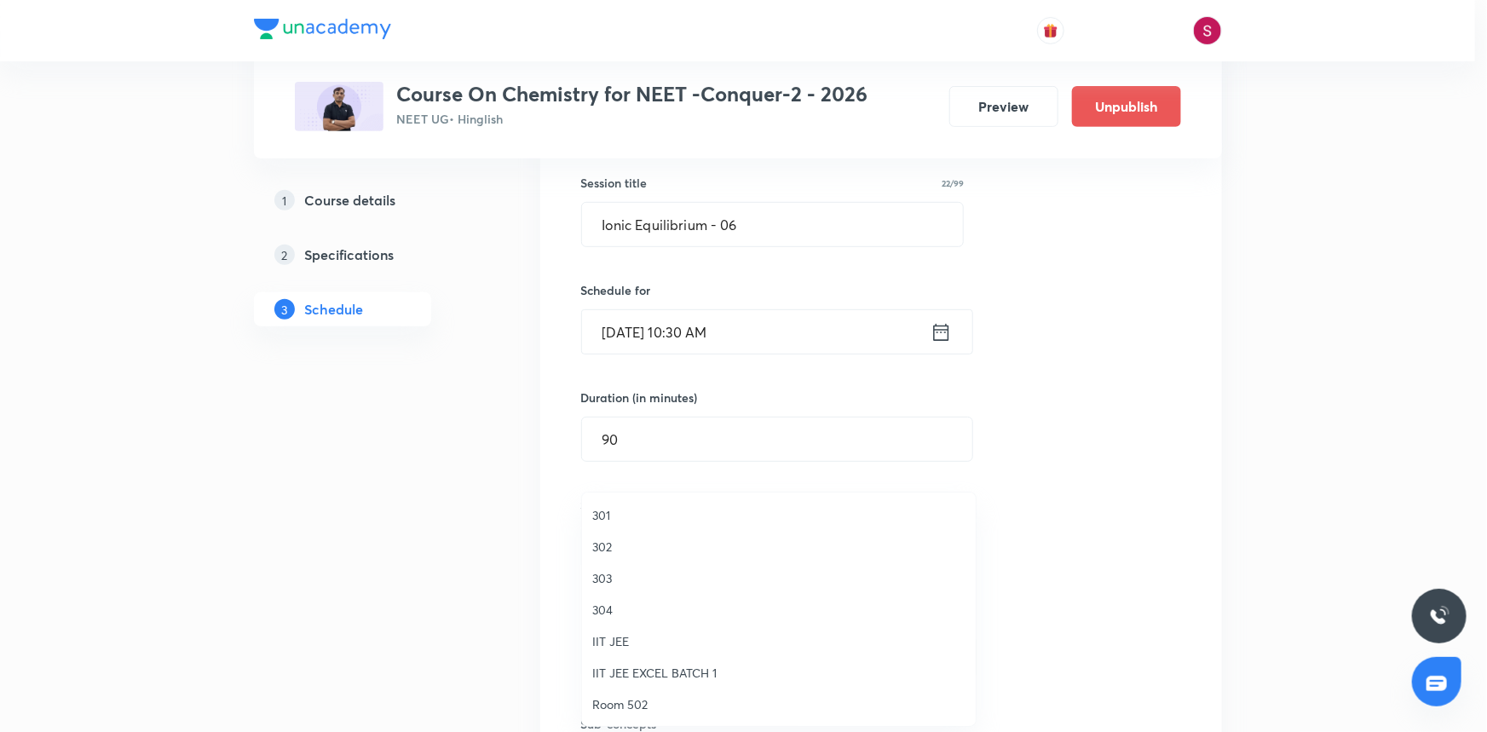
click at [597, 571] on span "303" at bounding box center [778, 578] width 373 height 18
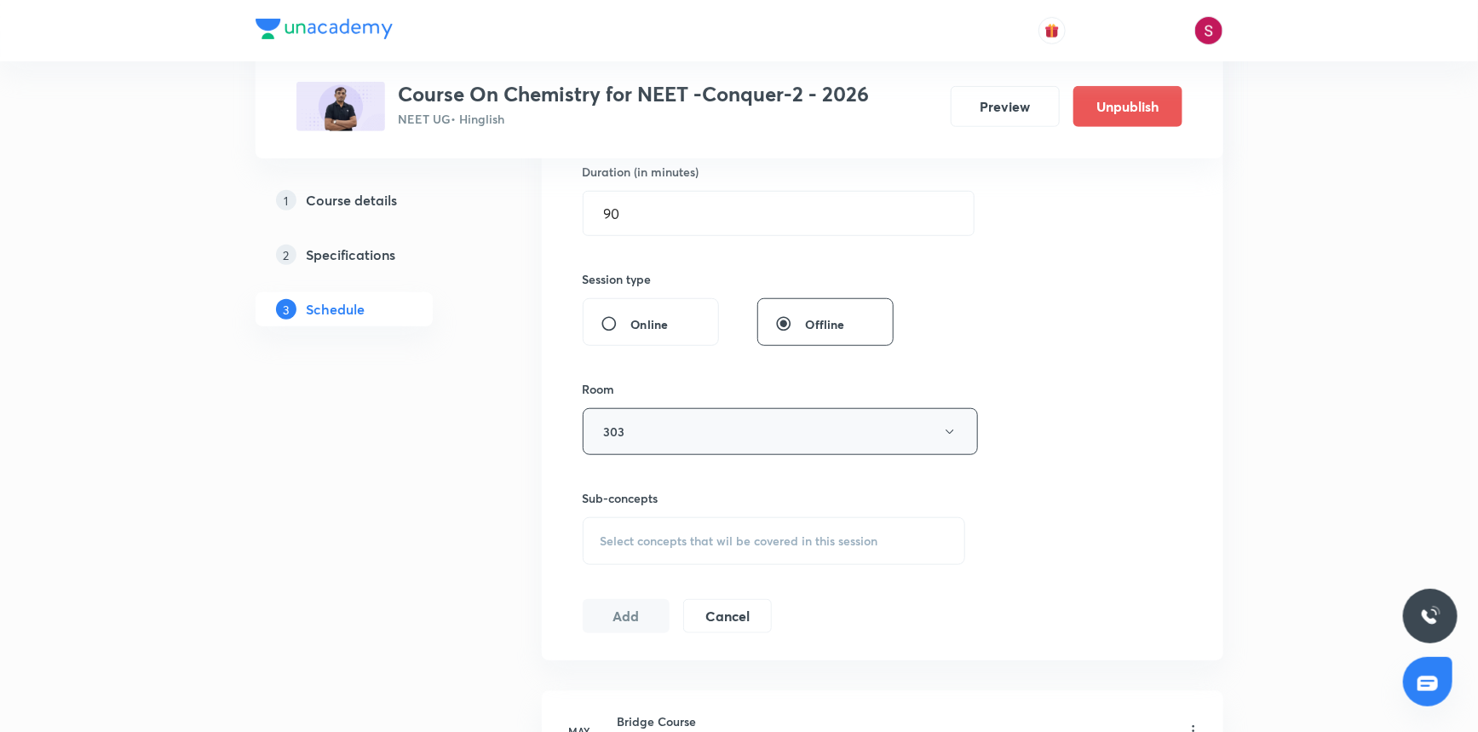
scroll to position [542, 0]
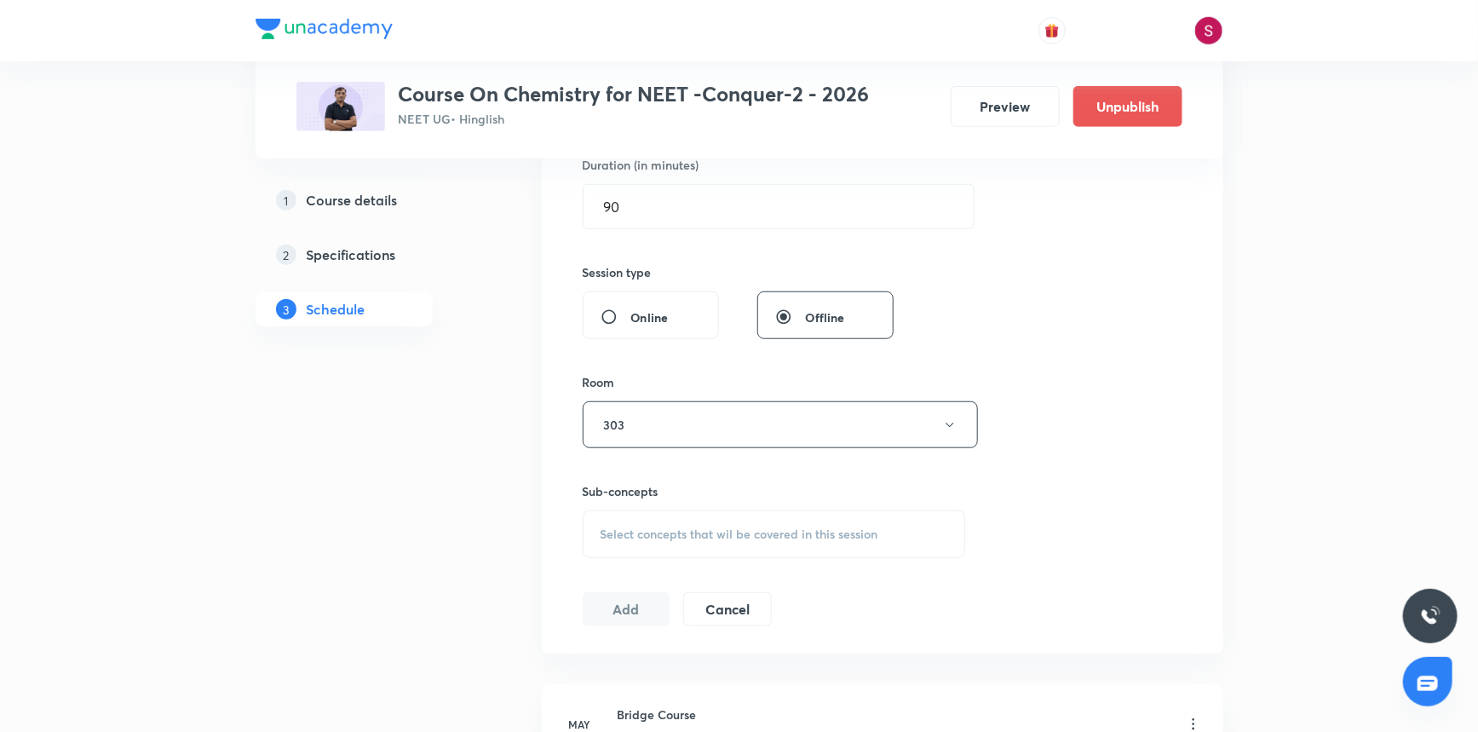
click at [642, 544] on div "Select concepts that wil be covered in this session" at bounding box center [774, 534] width 383 height 48
click at [645, 673] on p "Basic Concepts" at bounding box center [663, 668] width 84 height 18
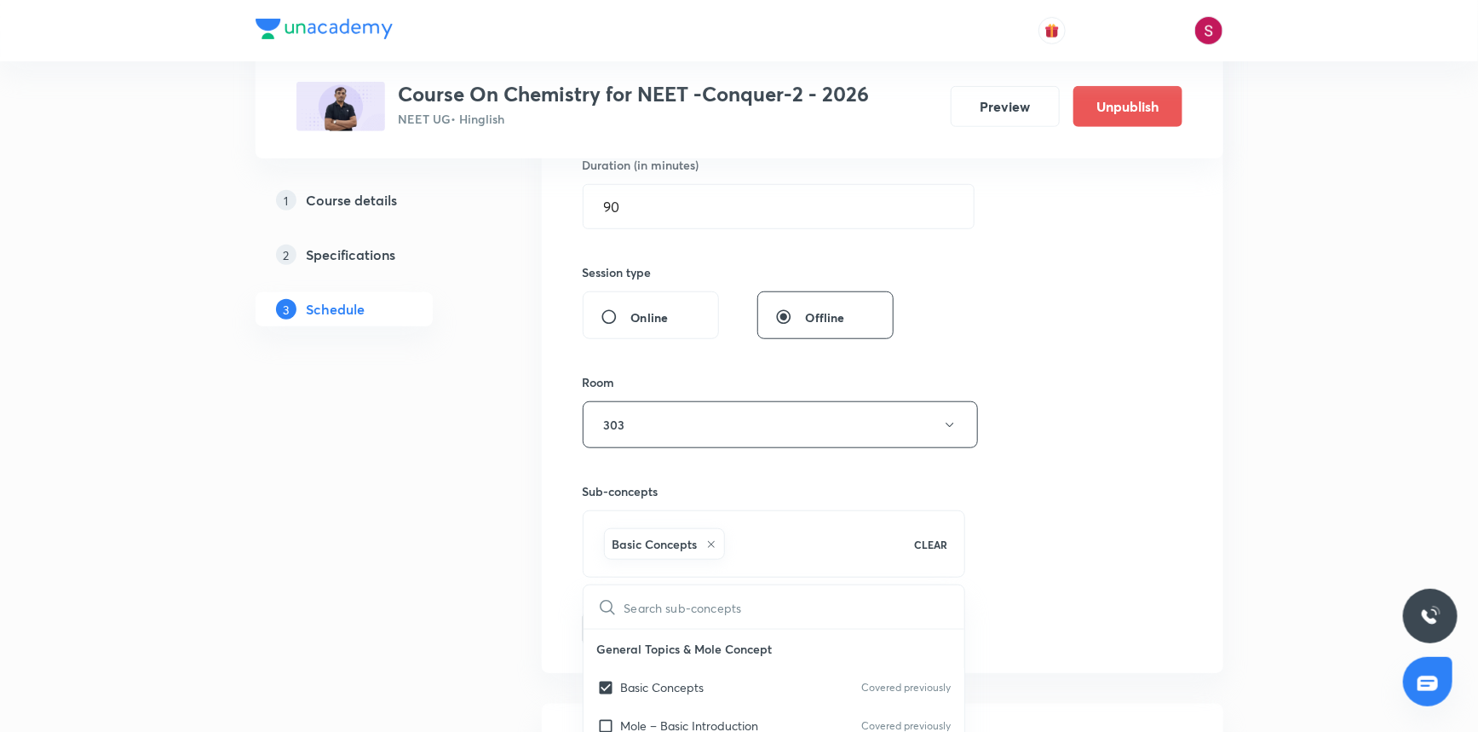
checkbox input "true"
click at [1122, 387] on div "Session 114 Live class Session title 22/99 Ionic Equilibrium - 06 ​ Schedule fo…" at bounding box center [883, 236] width 600 height 820
click at [632, 637] on button "Add" at bounding box center [627, 627] width 88 height 34
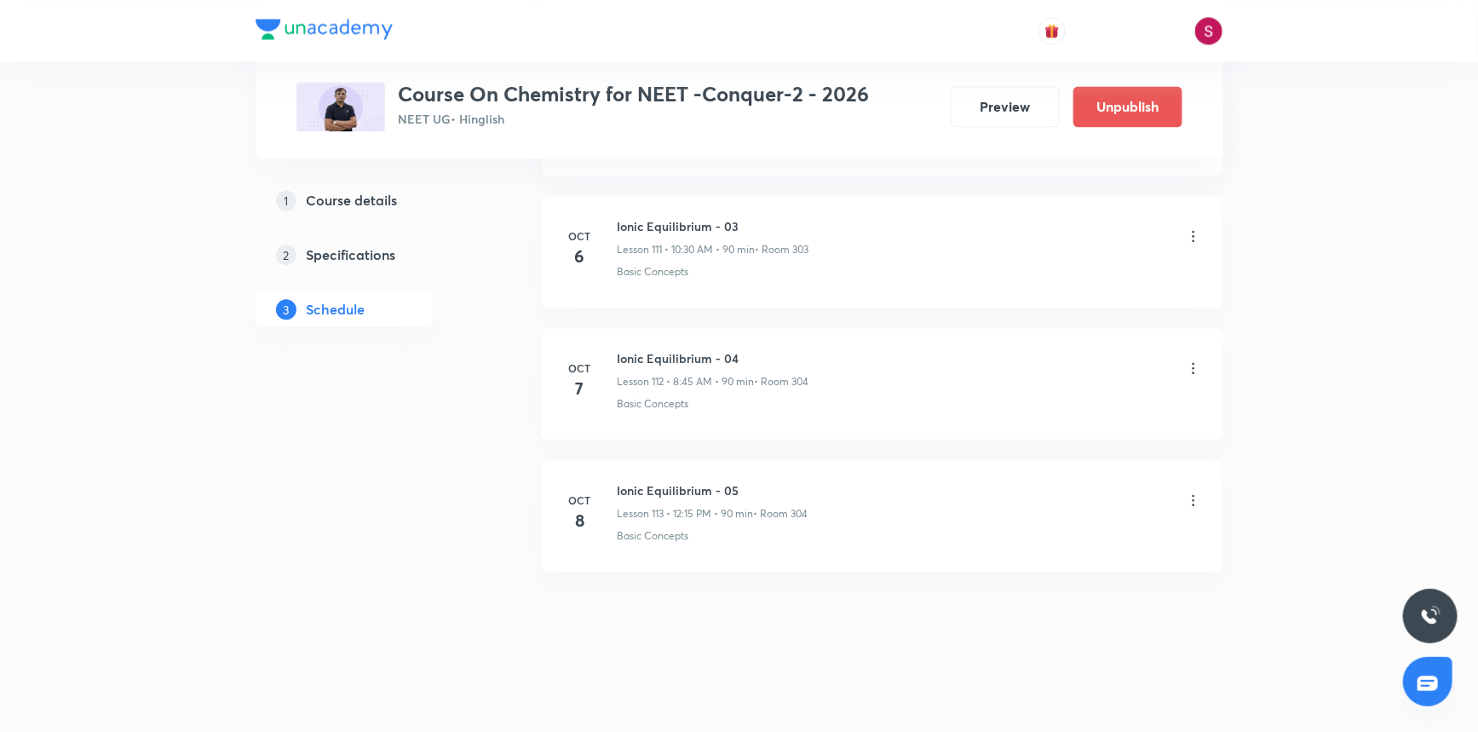
scroll to position [14753, 0]
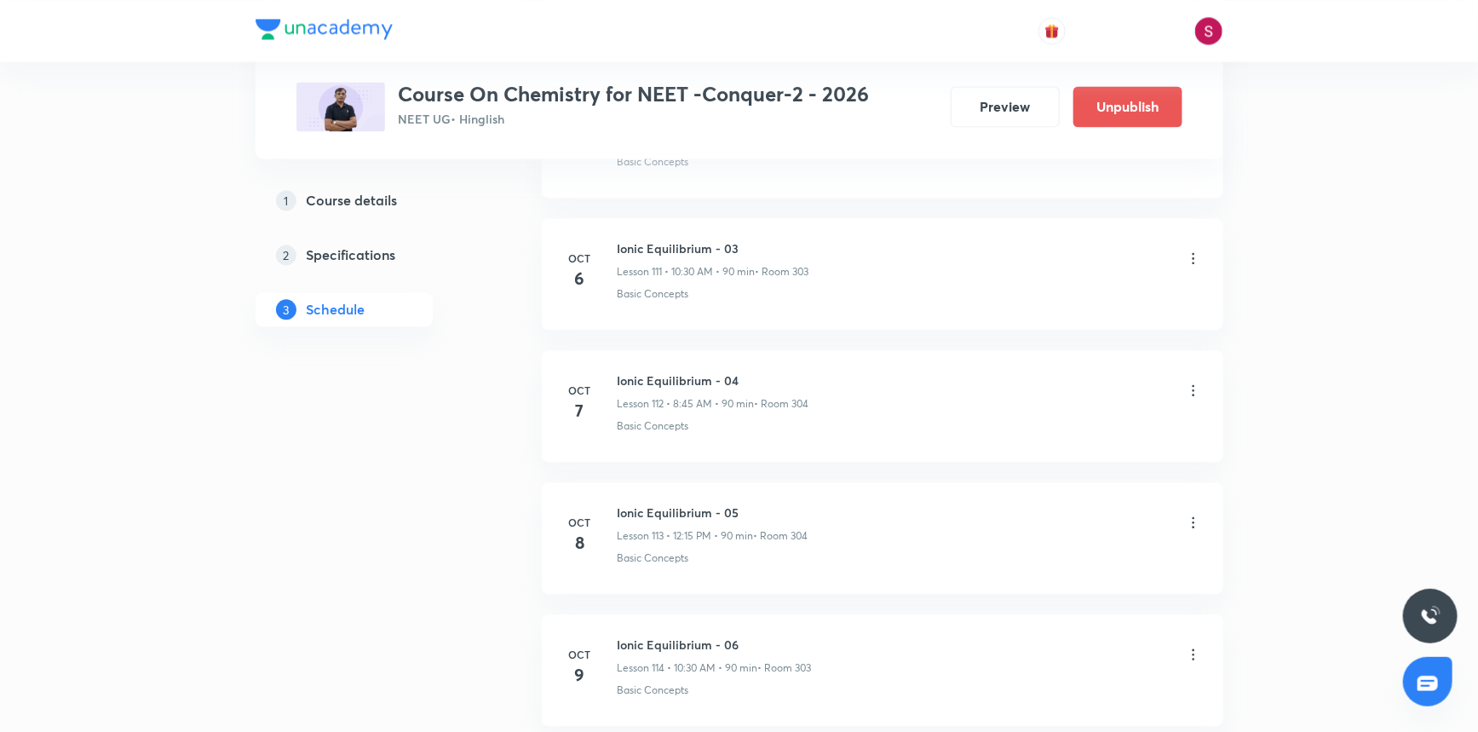
click at [673, 636] on h6 "Ionic Equilibrium - 06" at bounding box center [715, 645] width 194 height 18
copy h6 "Ionic Equilibrium - 06"
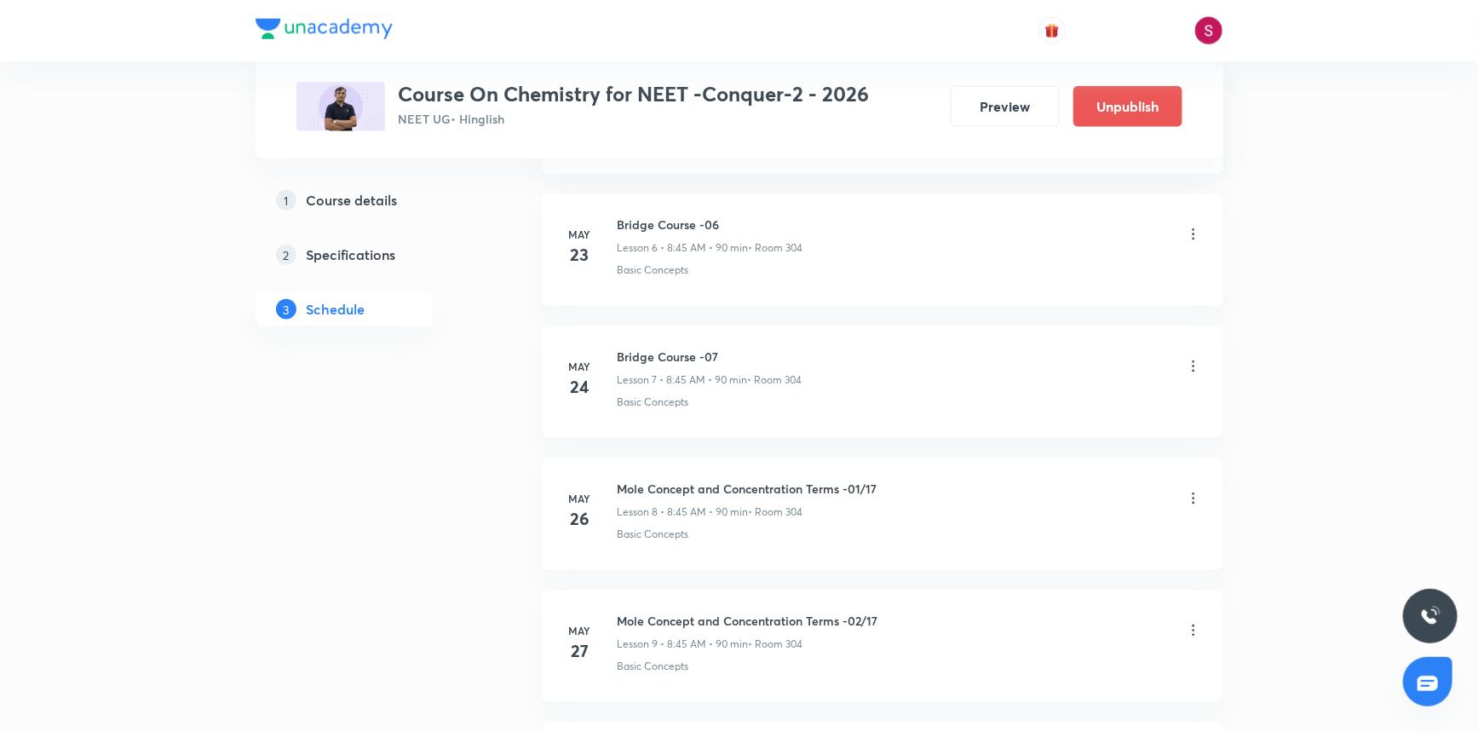
scroll to position [0, 0]
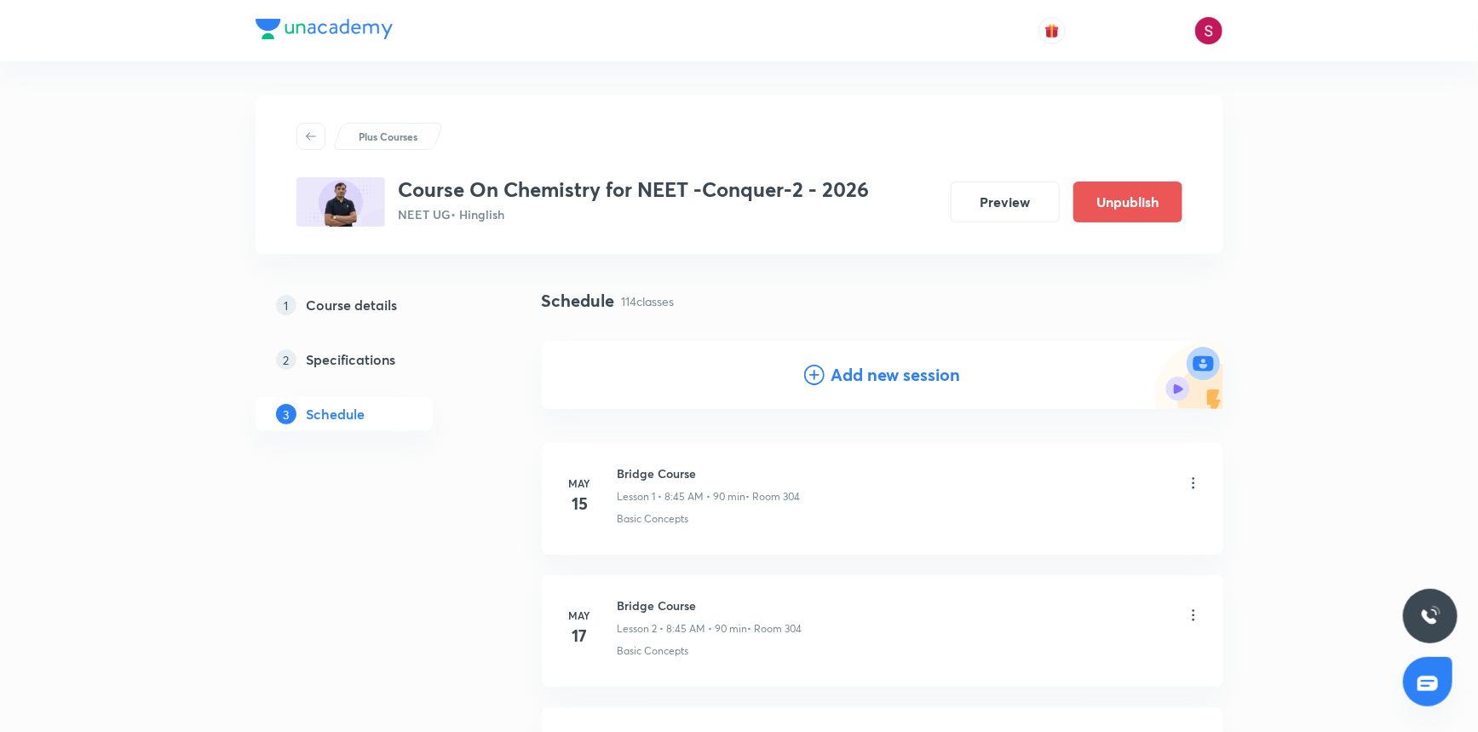
click at [919, 378] on h4 "Add new session" at bounding box center [897, 375] width 130 height 26
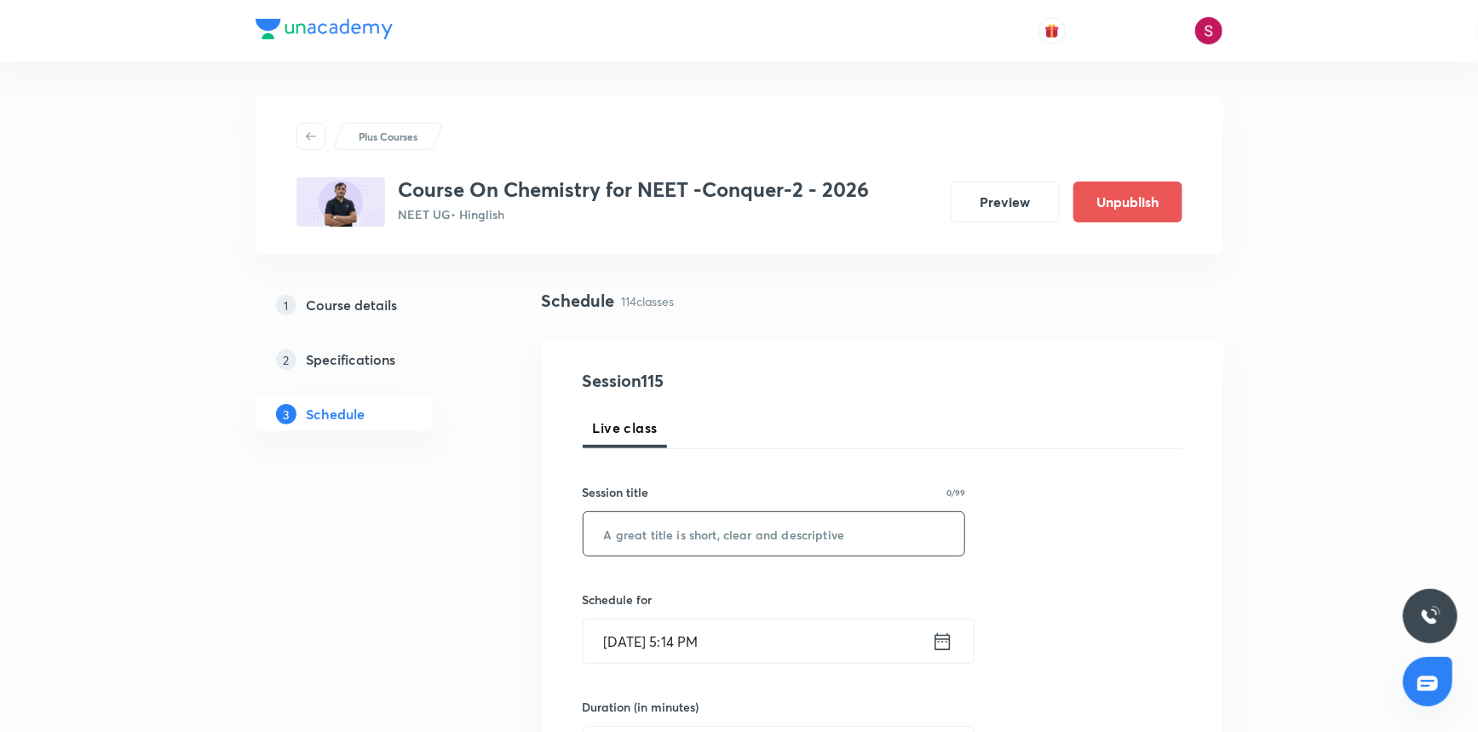
click at [776, 534] on input "text" at bounding box center [775, 533] width 382 height 43
paste input "Ionic Equilibrium - 06"
type input "Ionic Equilibrium - 07"
click at [741, 634] on input "Oct 5, 2025, 5:14 PM" at bounding box center [758, 640] width 348 height 43
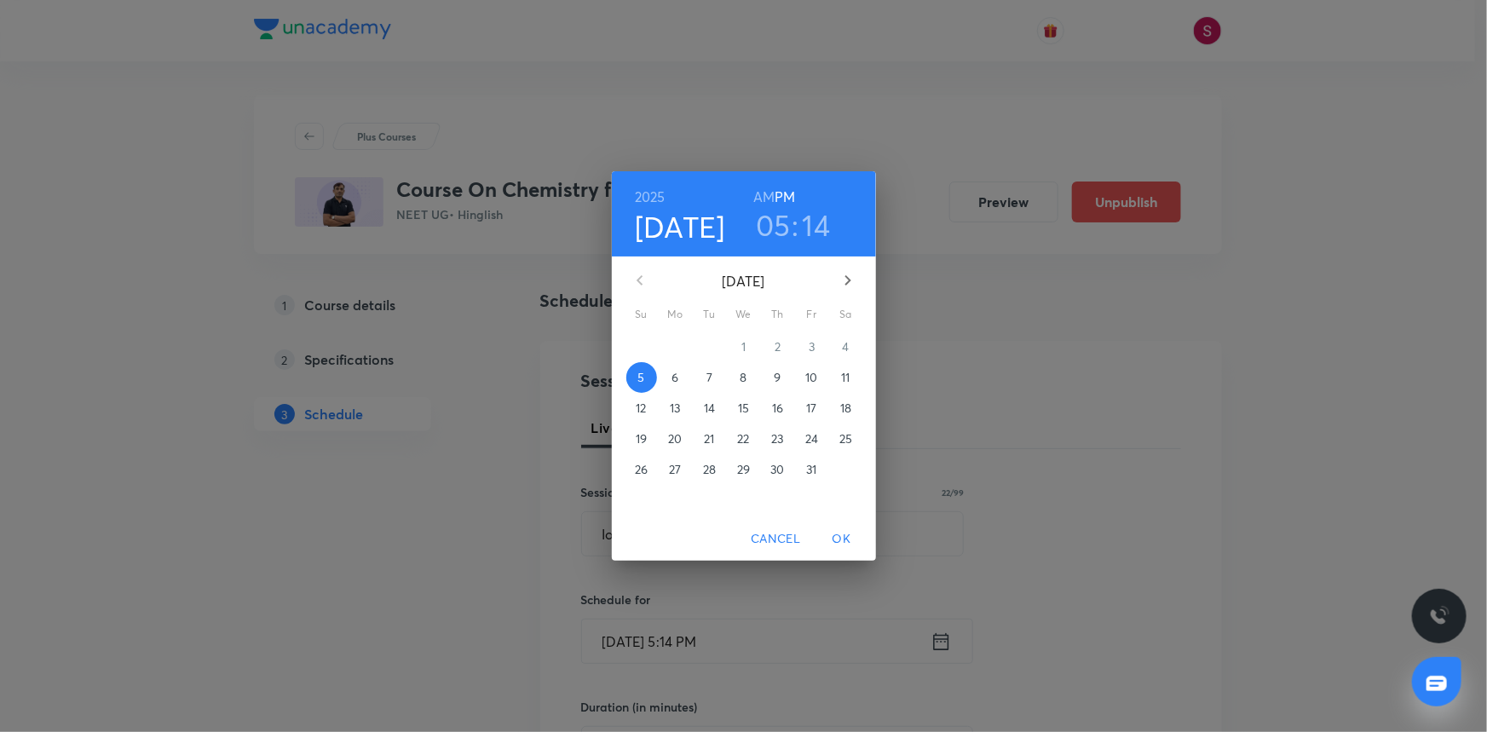
click at [808, 383] on p "10" at bounding box center [811, 377] width 12 height 17
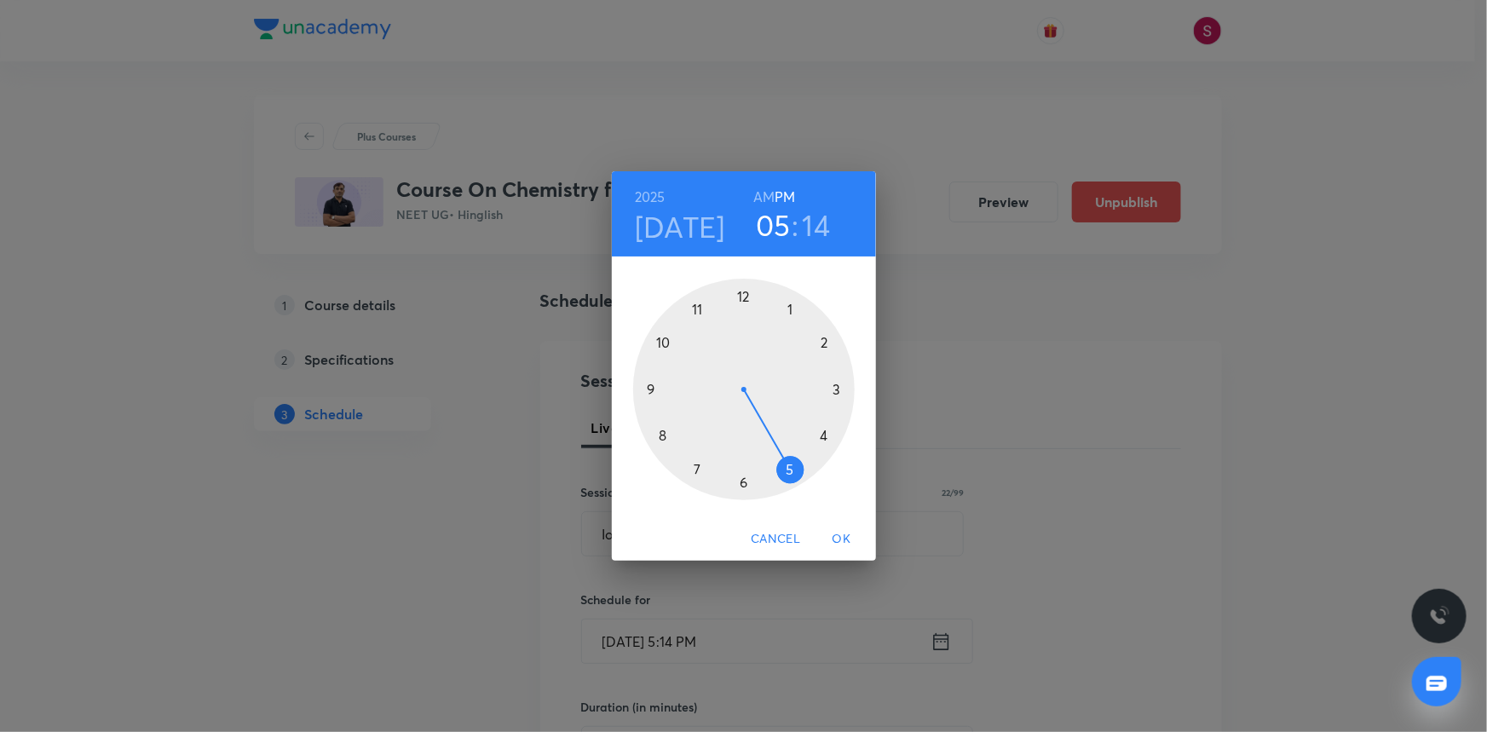
click at [742, 299] on div at bounding box center [744, 390] width 222 height 222
click at [834, 389] on div at bounding box center [744, 390] width 222 height 222
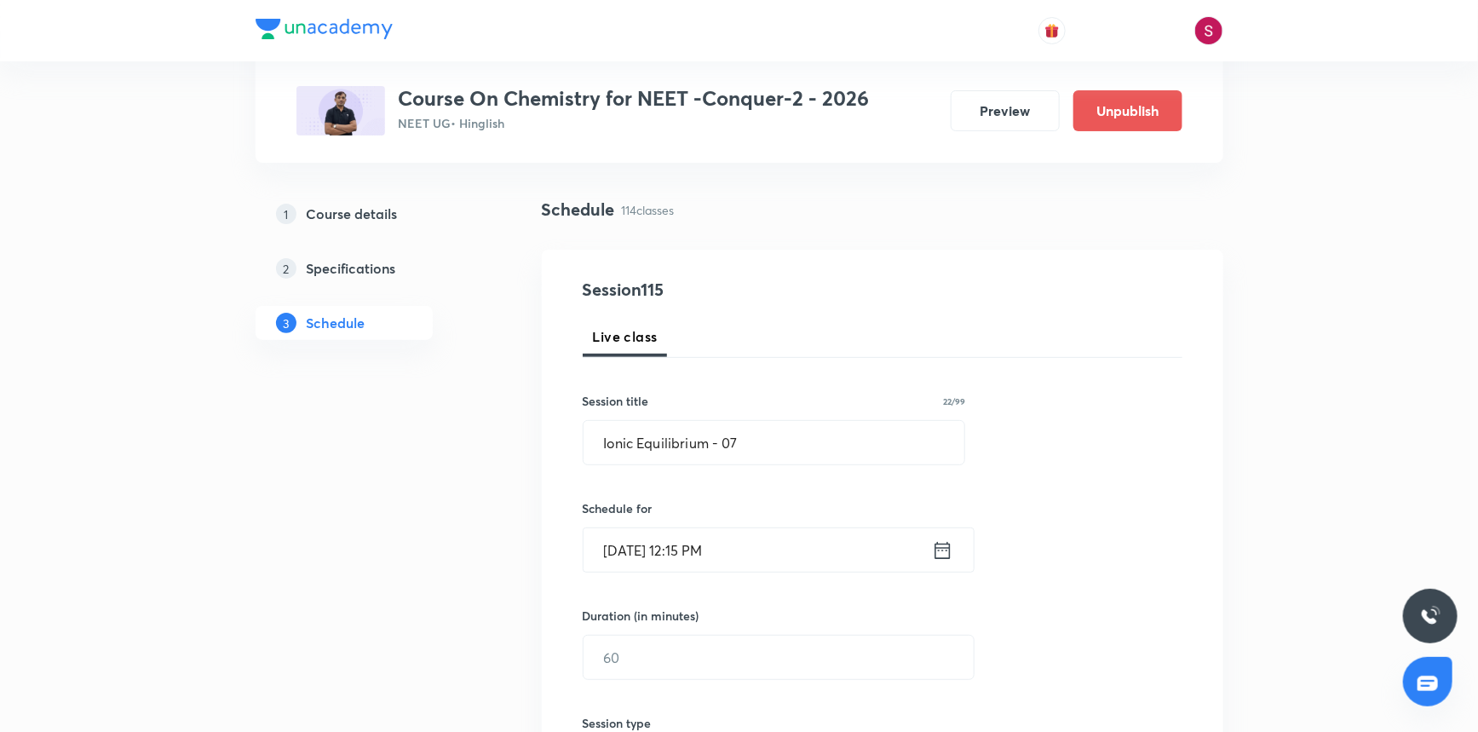
scroll to position [309, 0]
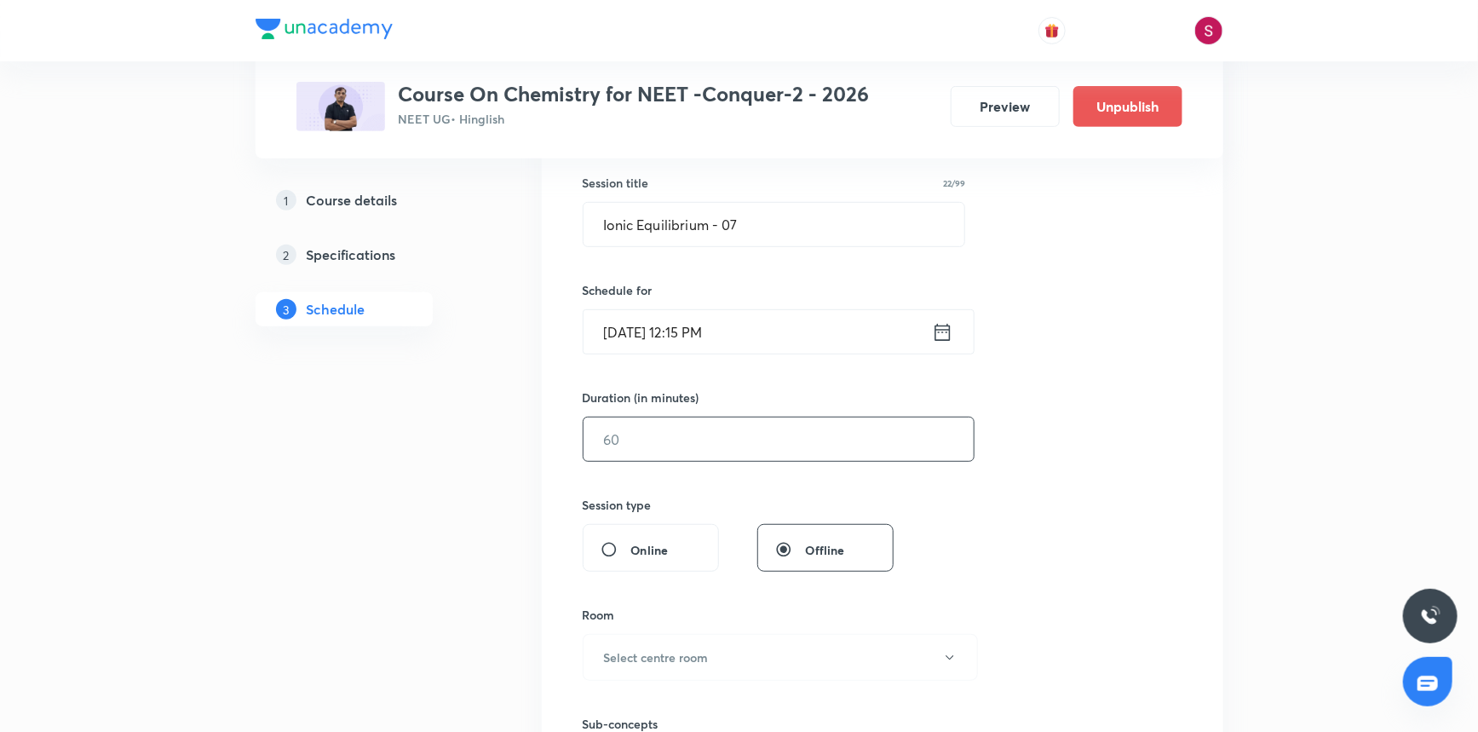
click at [677, 450] on input "text" at bounding box center [779, 439] width 390 height 43
type input "90"
click at [658, 665] on button "Select centre room" at bounding box center [780, 657] width 395 height 47
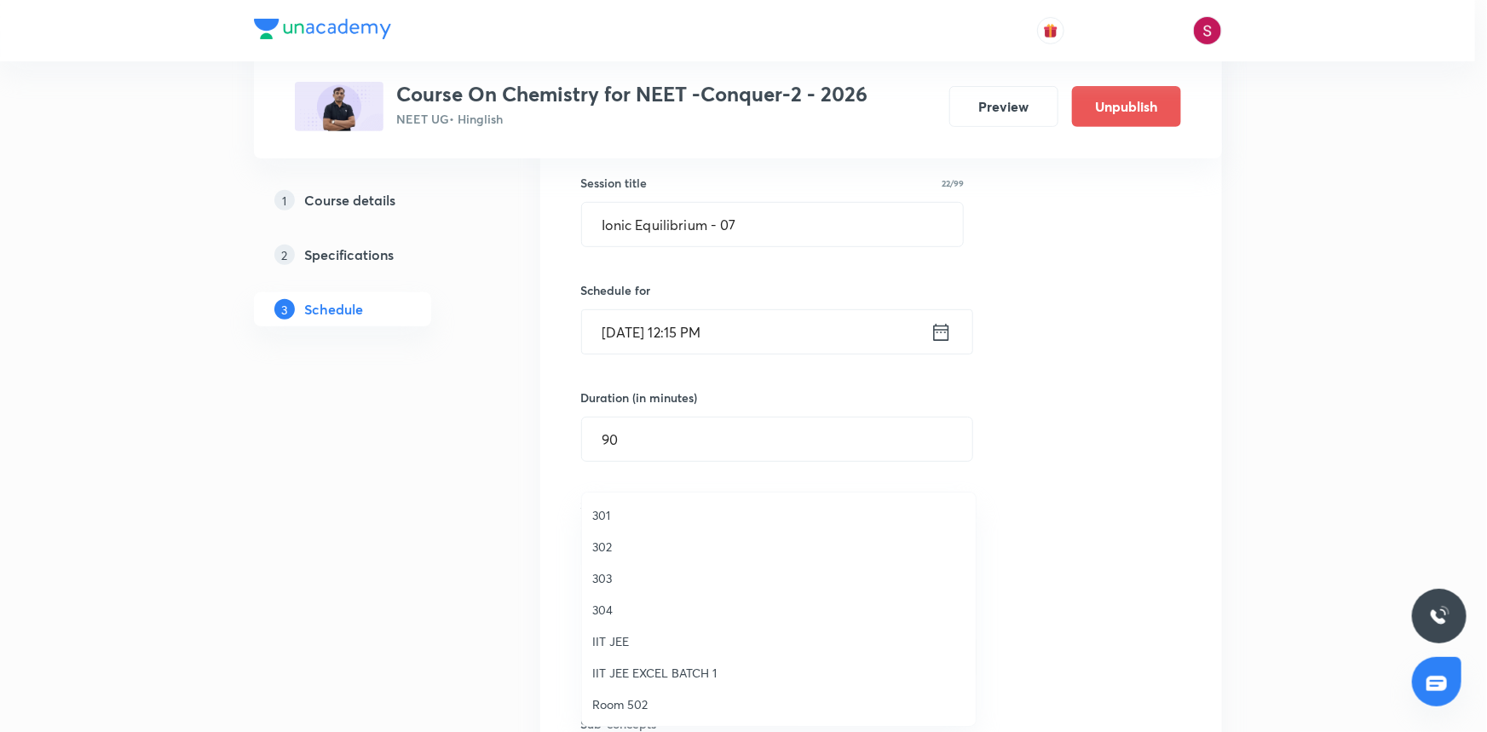
click at [618, 607] on span "304" at bounding box center [778, 610] width 373 height 18
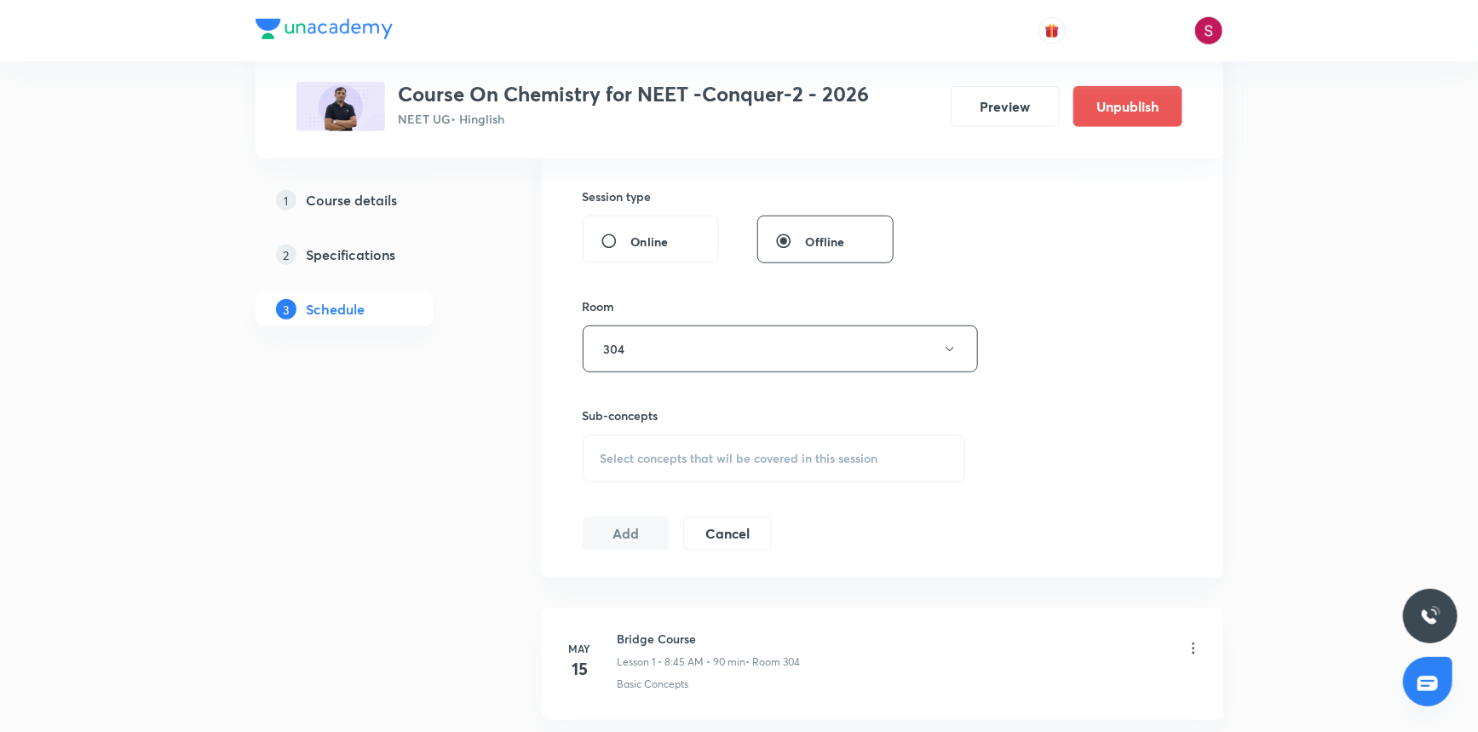
scroll to position [619, 0]
click at [655, 479] on div "Session 115 Live class Session title 22/99 Ionic Equilibrium - 07 ​ Schedule fo…" at bounding box center [883, 149] width 600 height 800
click at [666, 464] on div "Select concepts that wil be covered in this session" at bounding box center [774, 457] width 383 height 48
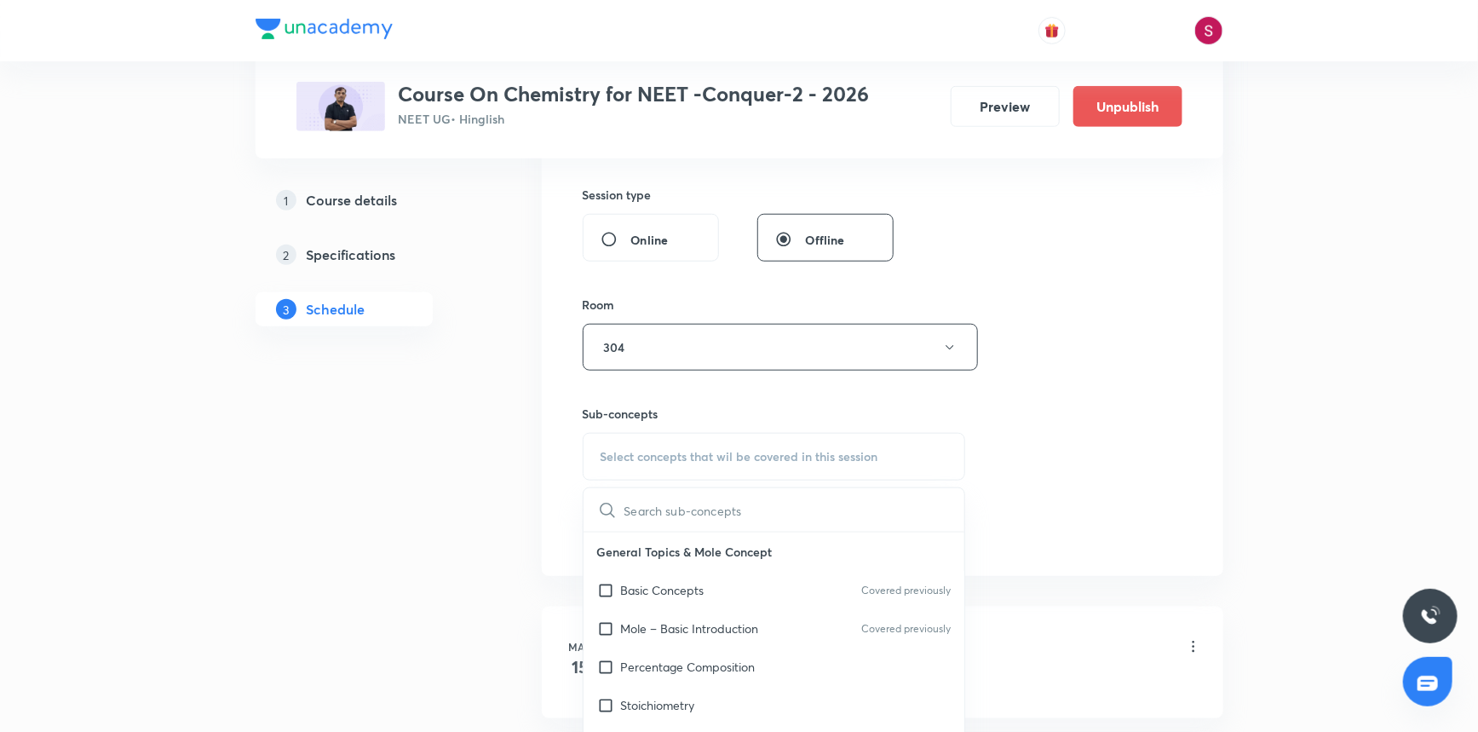
click at [653, 609] on div "Mole – Basic Introduction Covered previously" at bounding box center [775, 628] width 382 height 38
checkbox input "true"
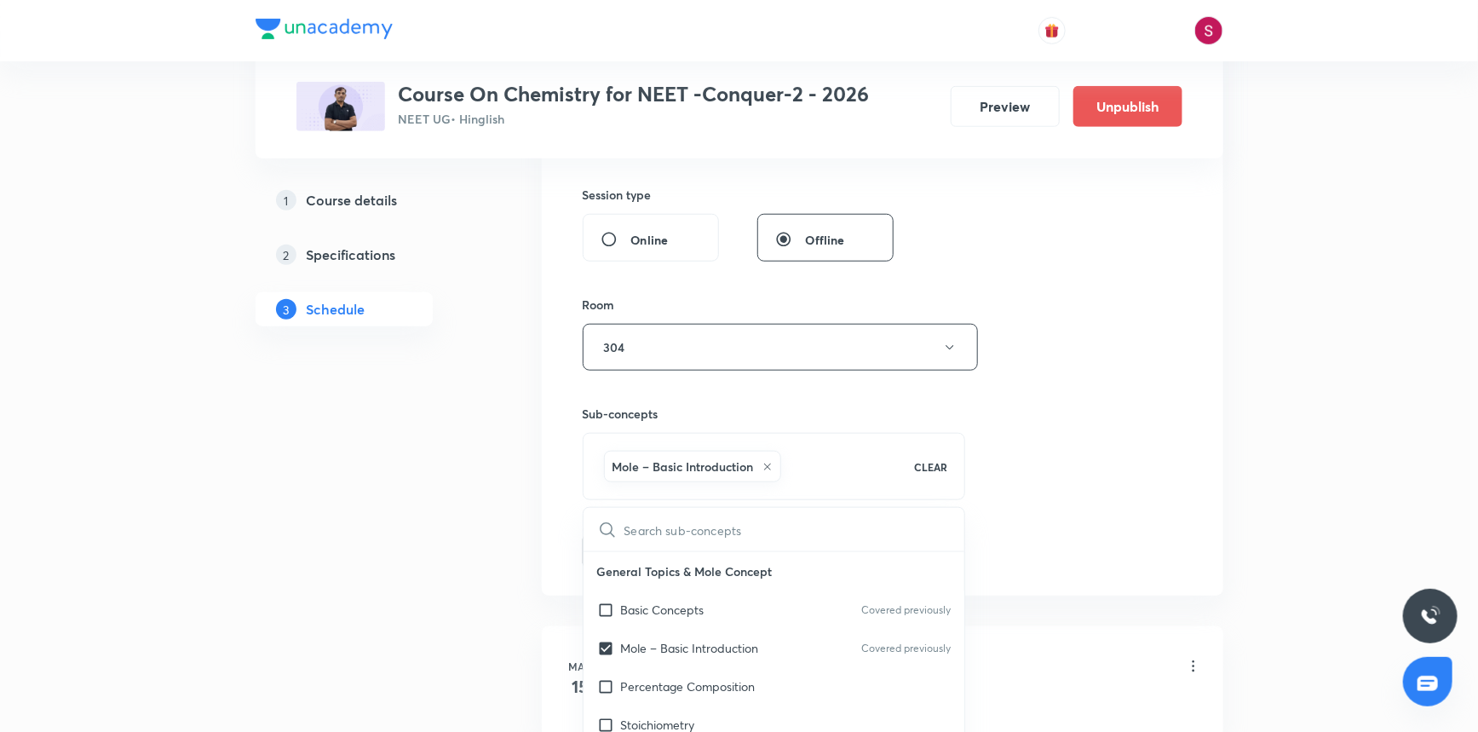
click at [1061, 385] on div "Session 115 Live class Session title 22/99 Ionic Equilibrium - 07 ​ Schedule fo…" at bounding box center [883, 159] width 600 height 820
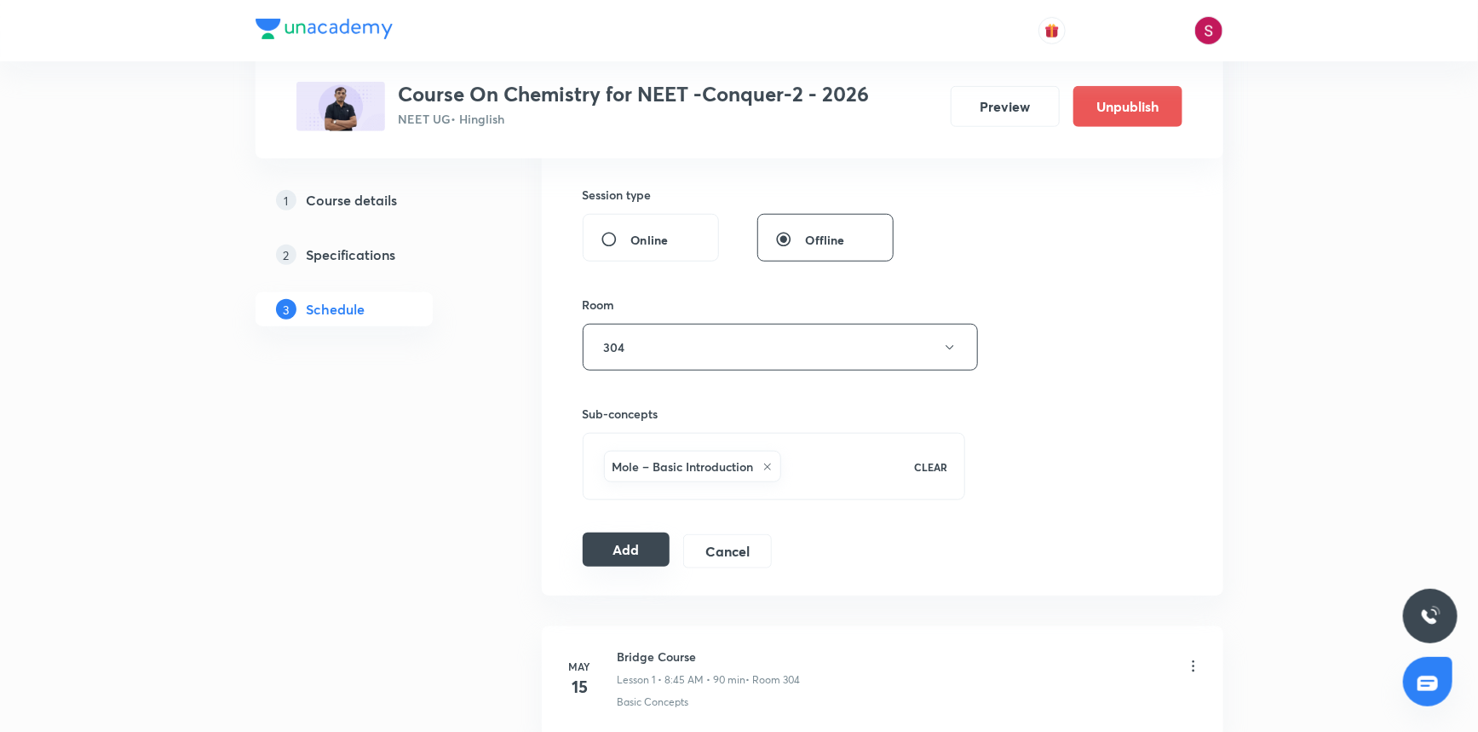
click at [627, 545] on button "Add" at bounding box center [627, 550] width 88 height 34
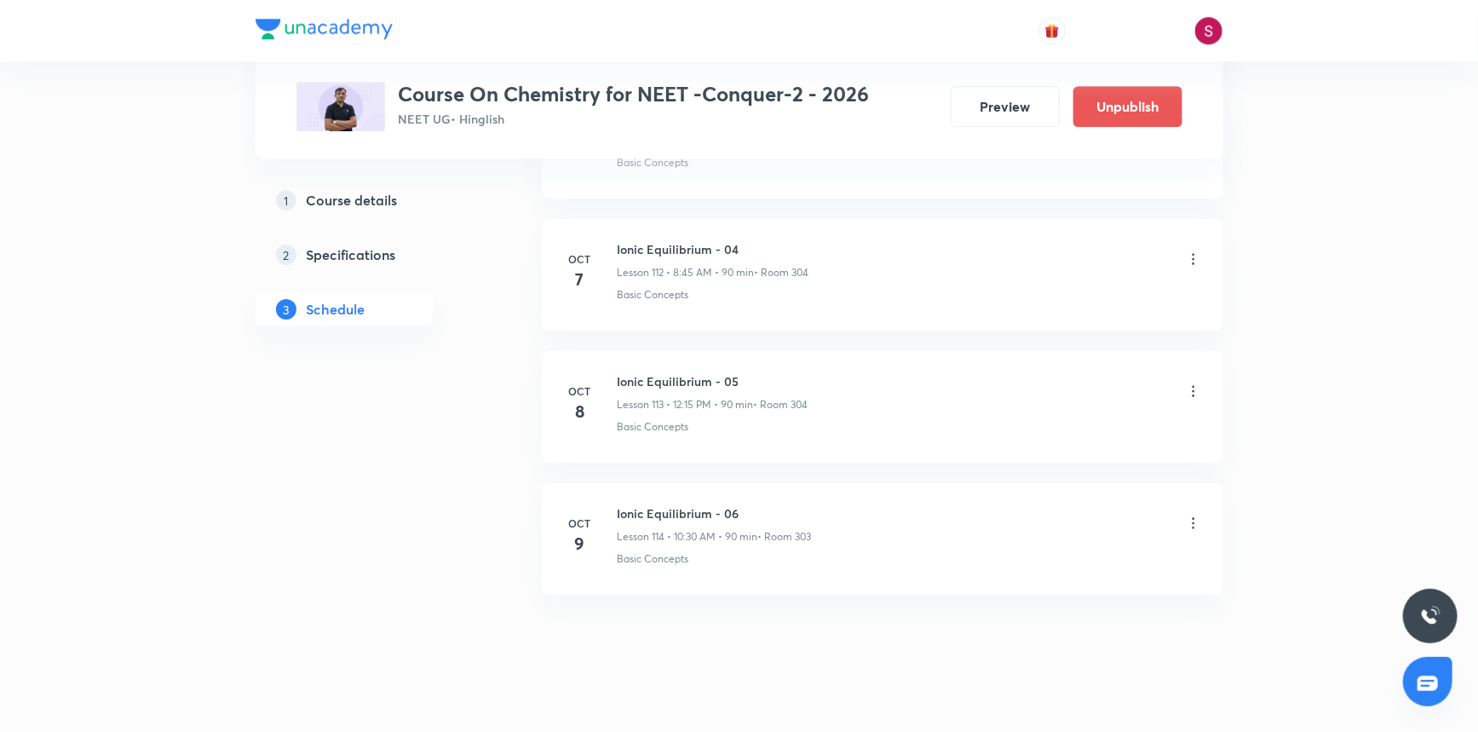
scroll to position [14885, 0]
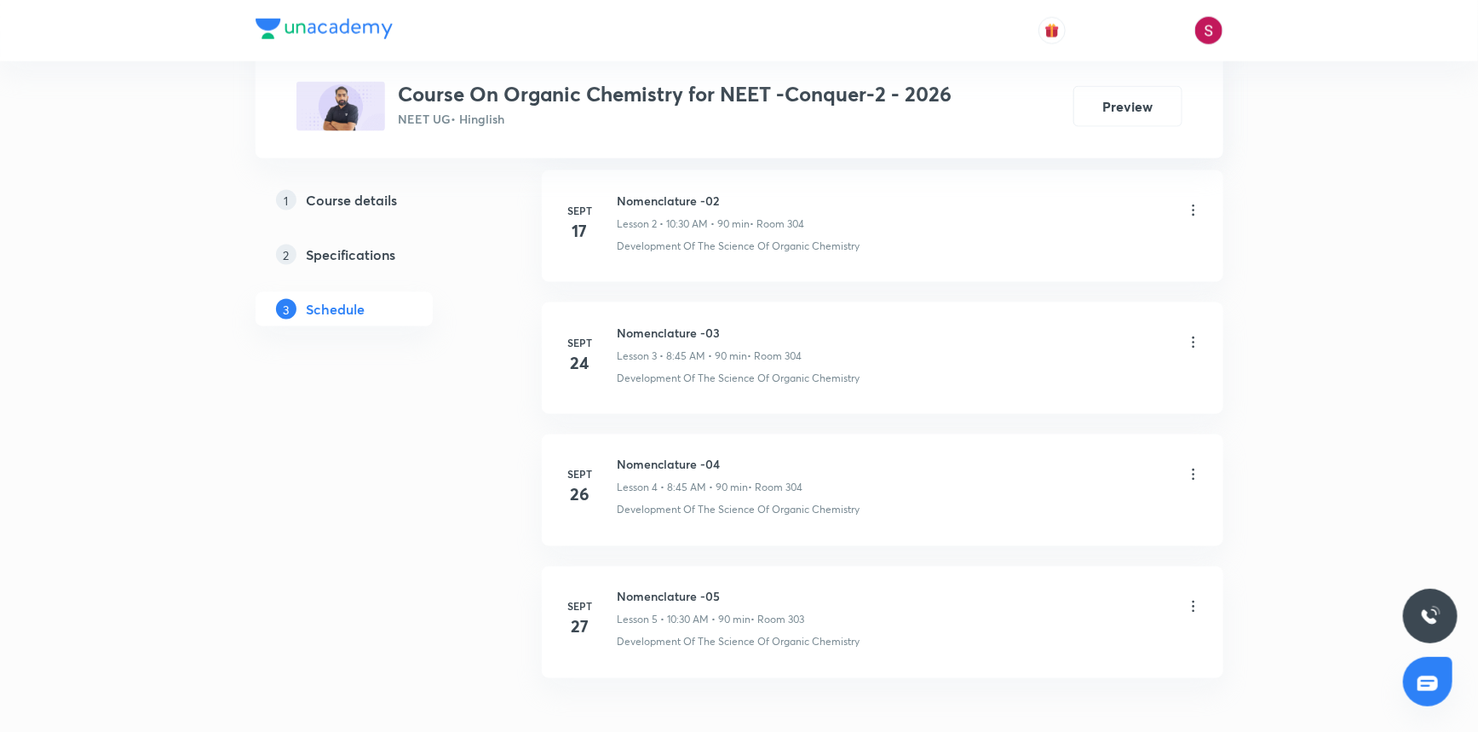
scroll to position [1292, 0]
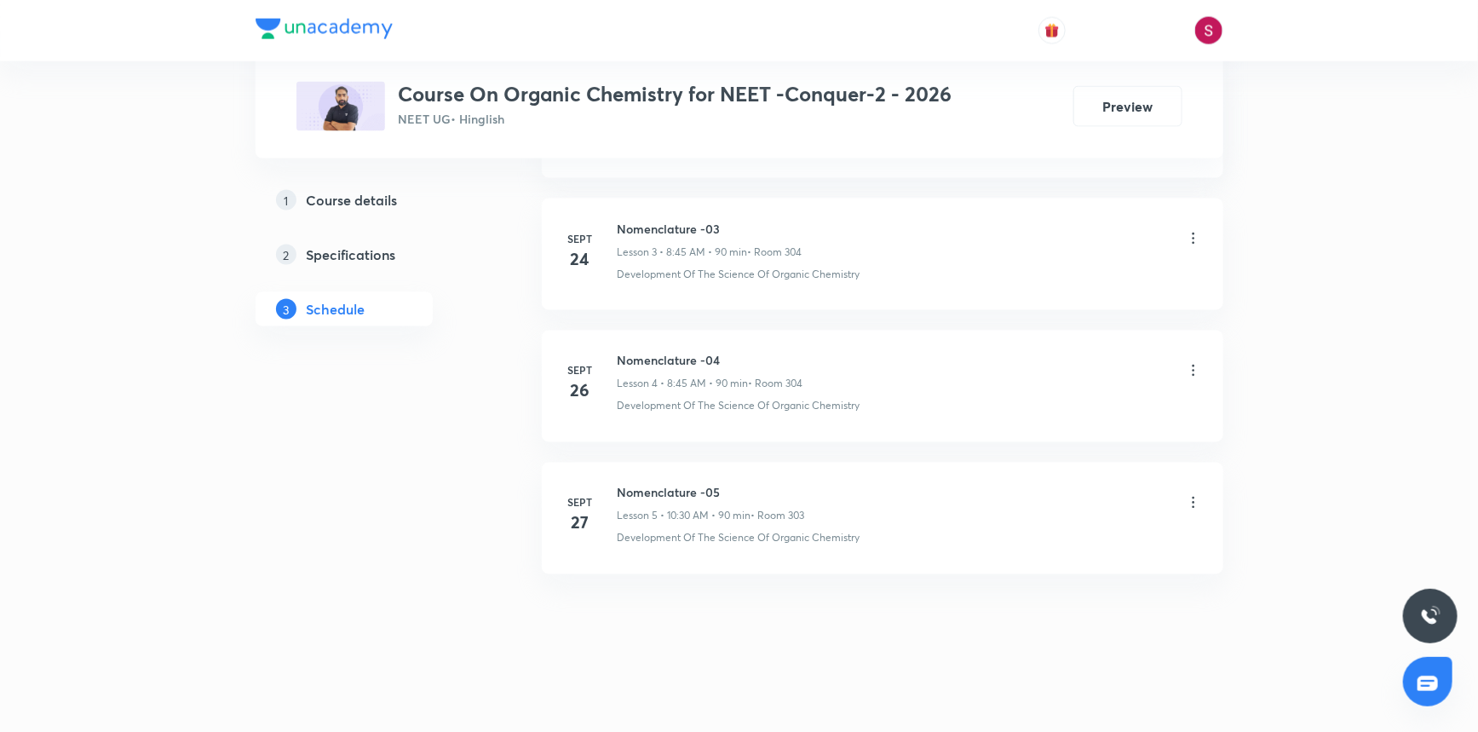
click at [661, 488] on h6 "Nomenclature -05" at bounding box center [711, 493] width 187 height 18
copy h6 "Nomenclature -05"
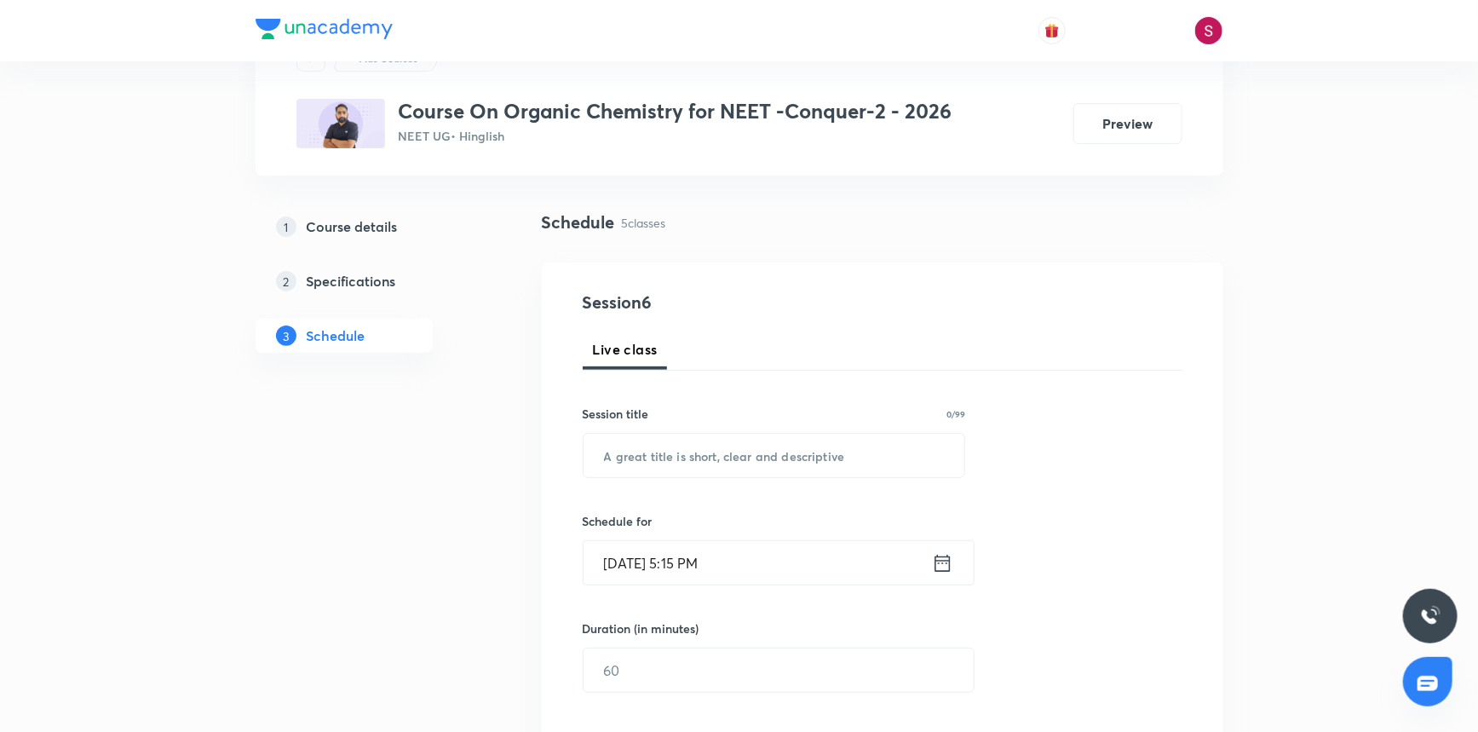
scroll to position [0, 0]
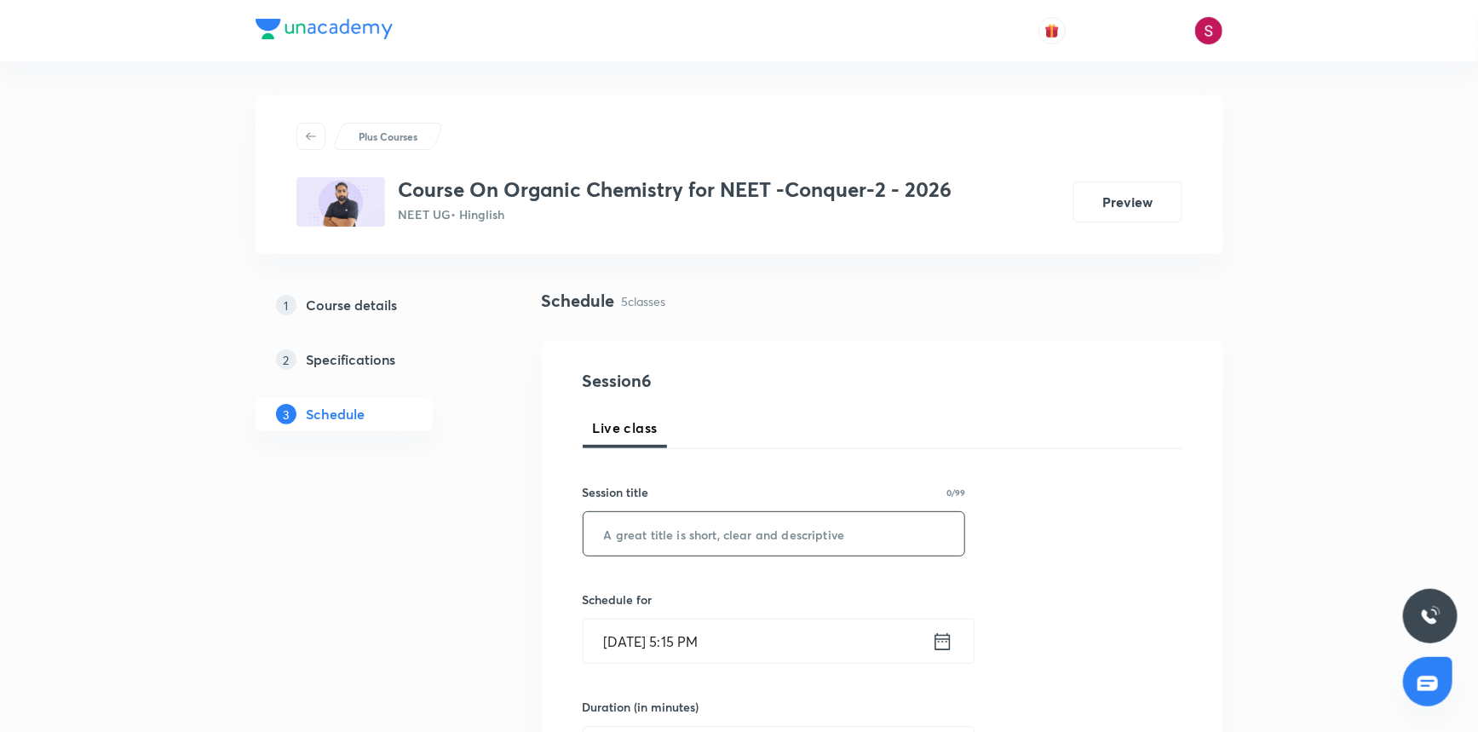
click at [669, 527] on input "text" at bounding box center [775, 533] width 382 height 43
paste input "Nomenclature -05"
type input "Nomenclature - 06"
click at [767, 636] on input "Oct 5, 2025, 5:15 PM" at bounding box center [758, 640] width 348 height 43
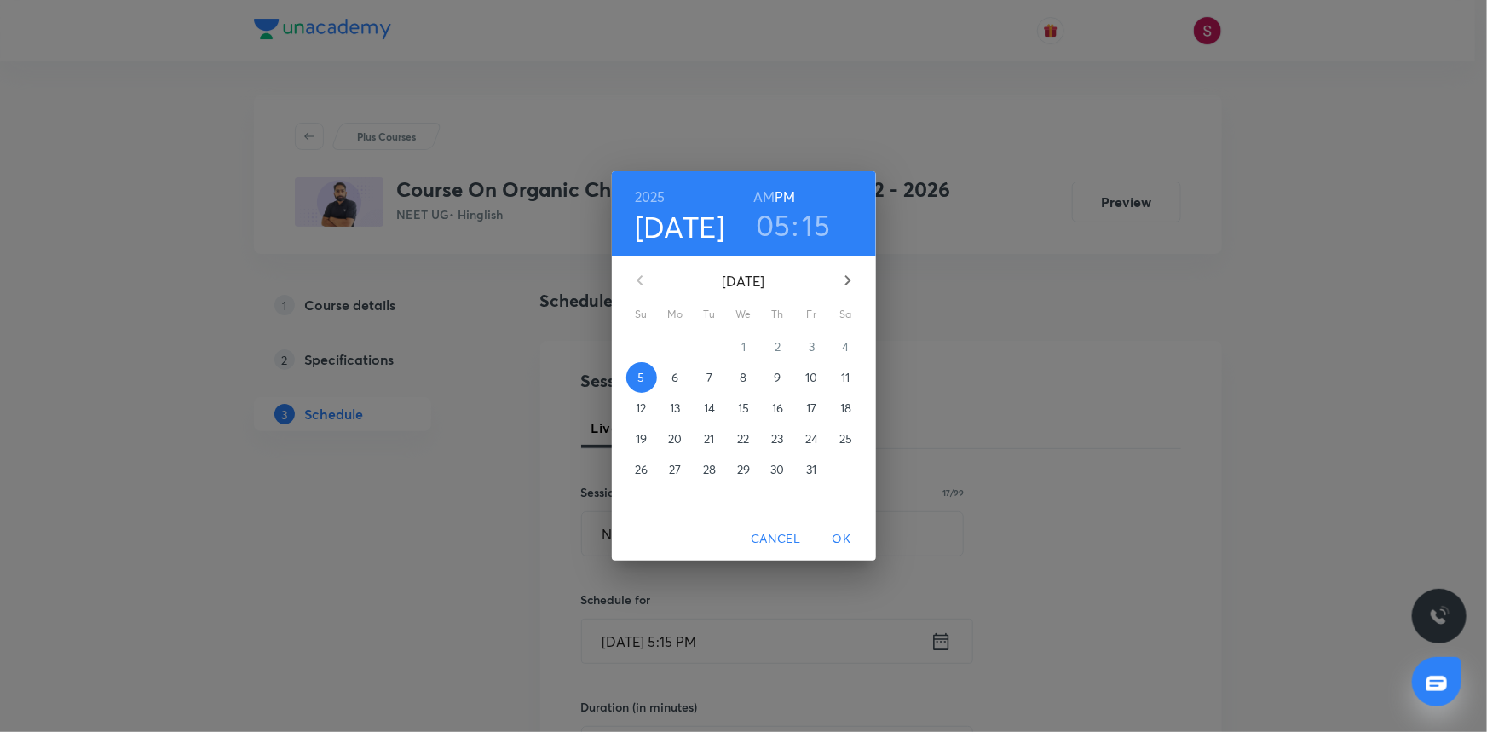
click at [673, 378] on p "6" at bounding box center [674, 377] width 7 height 17
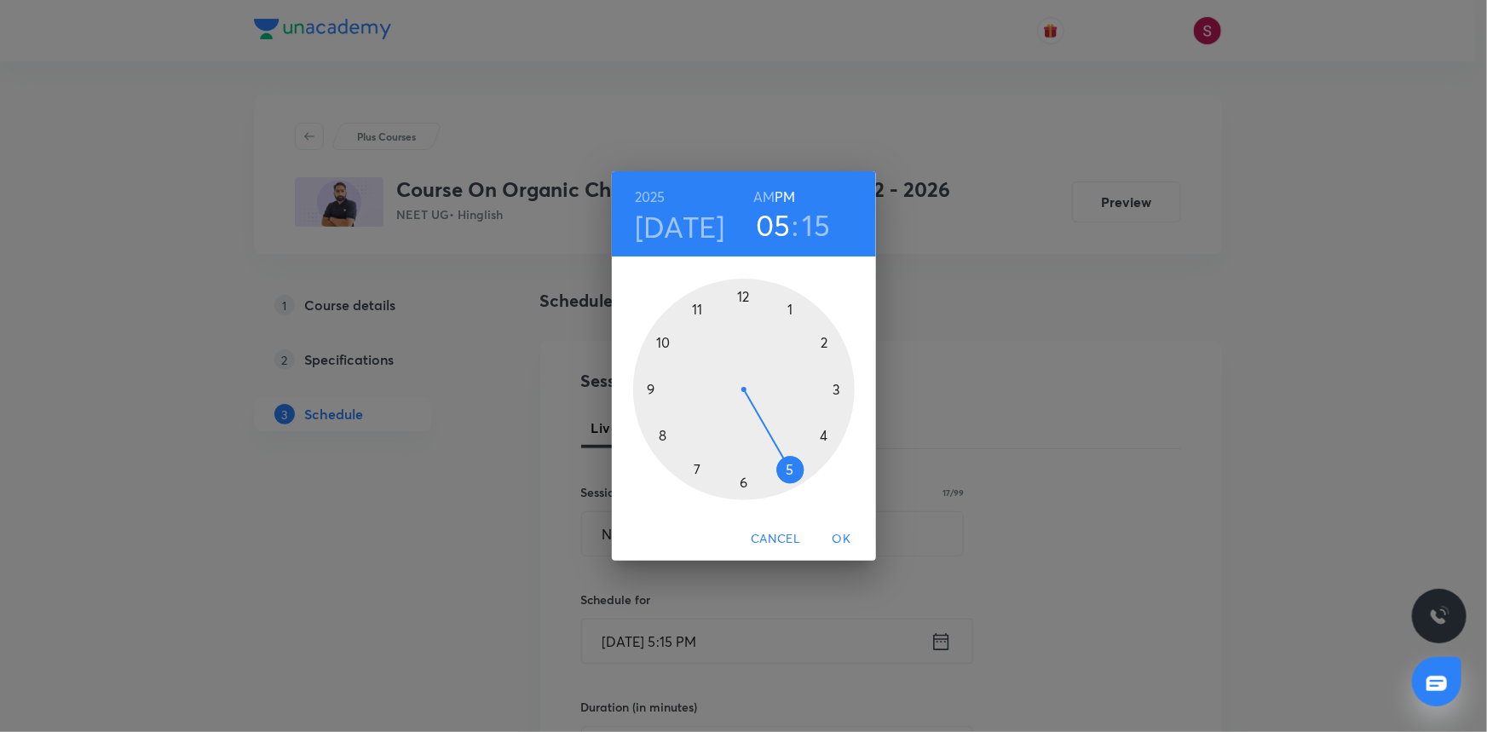
click at [740, 297] on div at bounding box center [744, 390] width 222 height 222
click at [834, 389] on div at bounding box center [744, 390] width 222 height 222
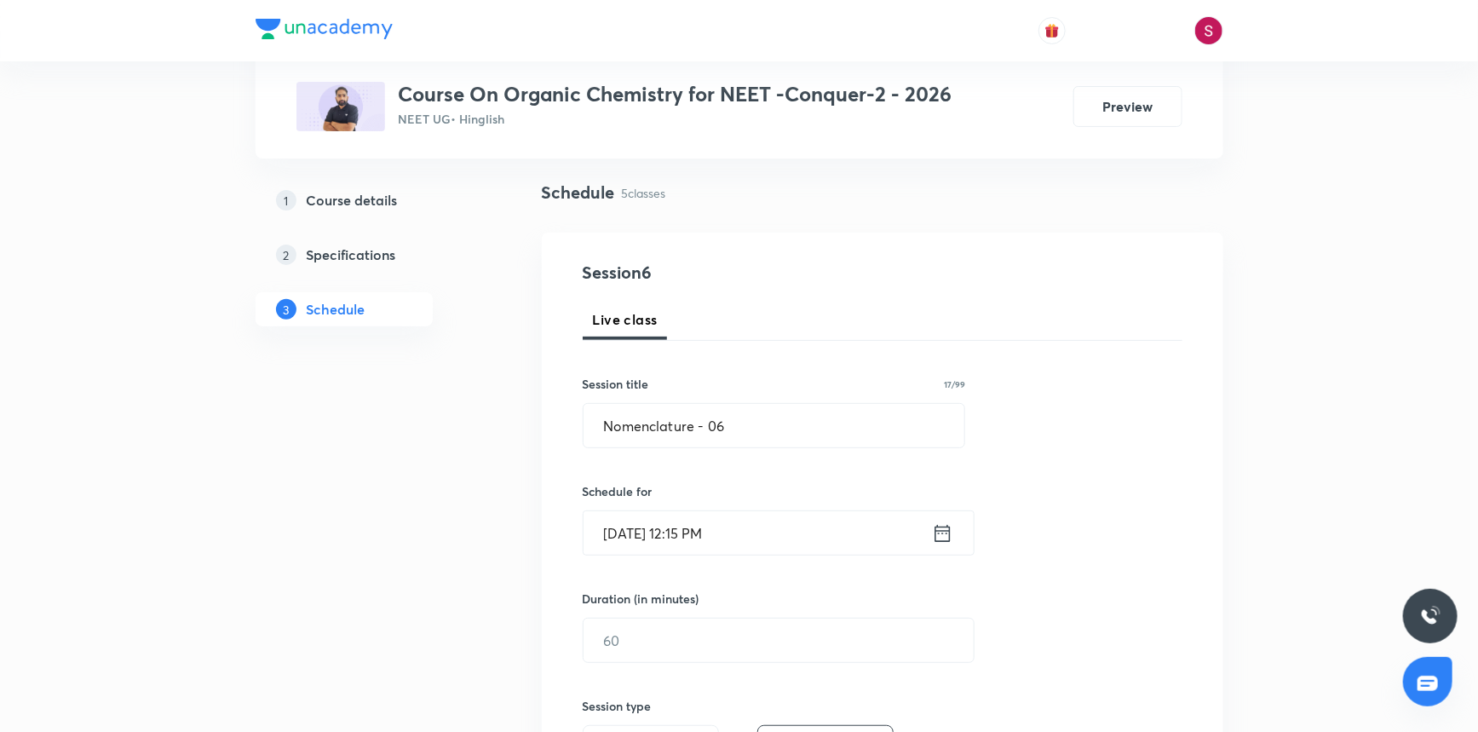
scroll to position [309, 0]
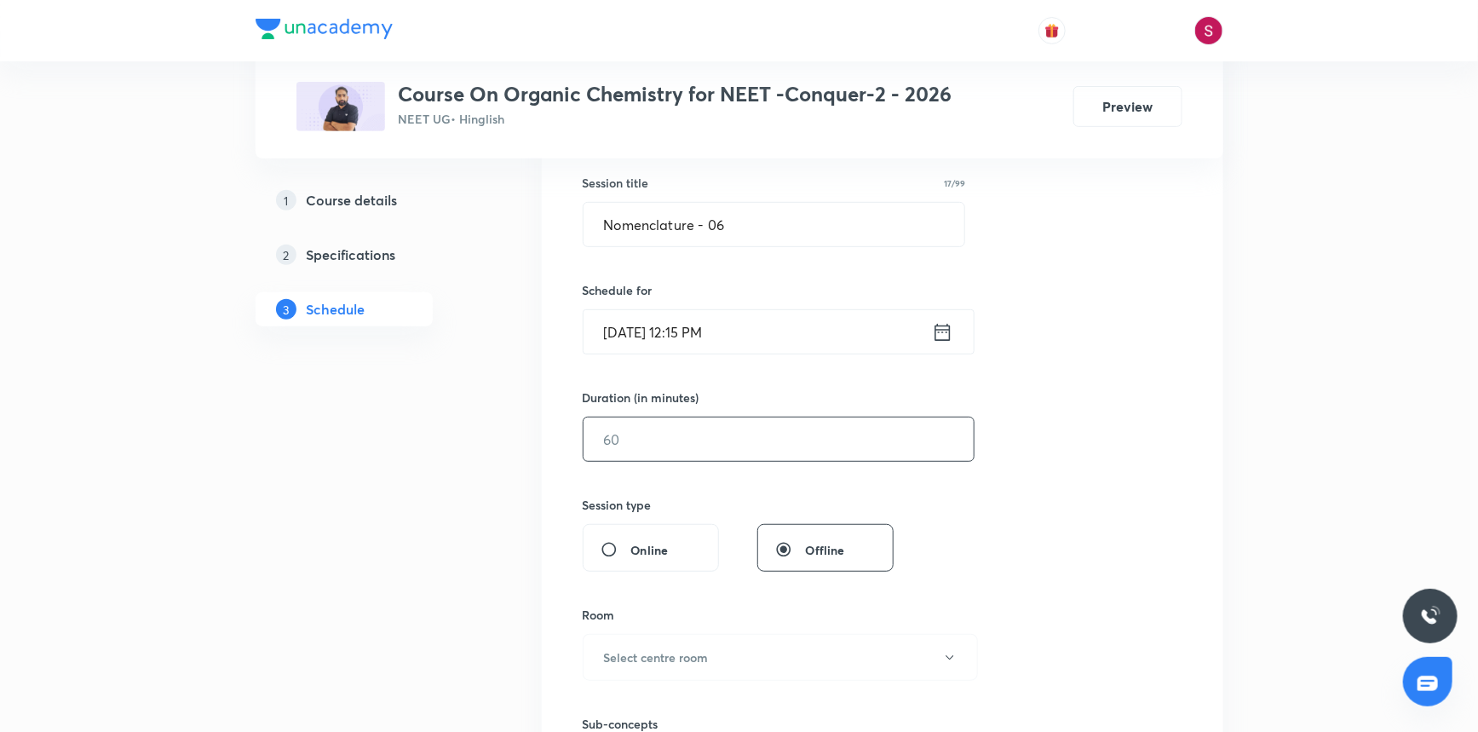
click at [707, 430] on input "text" at bounding box center [779, 439] width 390 height 43
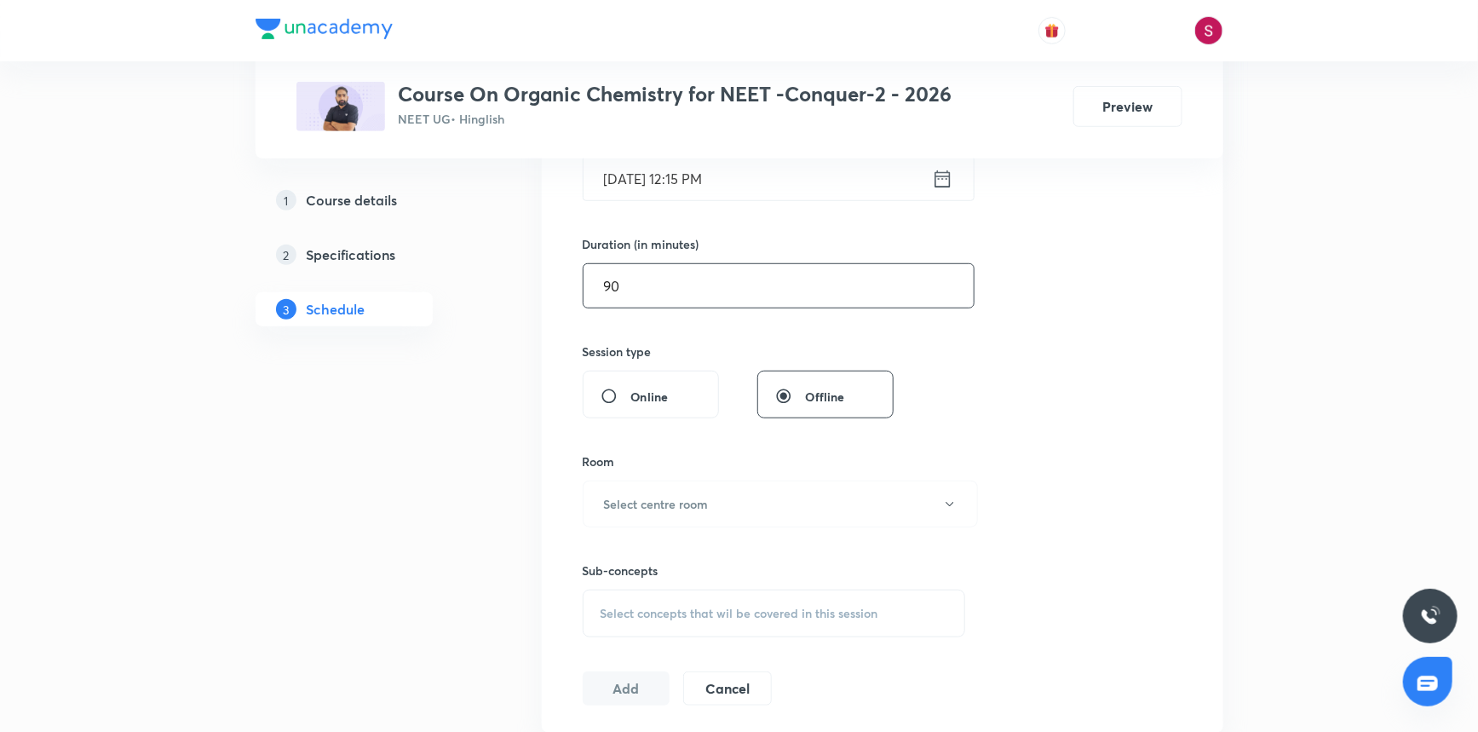
scroll to position [464, 0]
type input "90"
click at [647, 510] on h6 "Select centre room" at bounding box center [656, 502] width 105 height 18
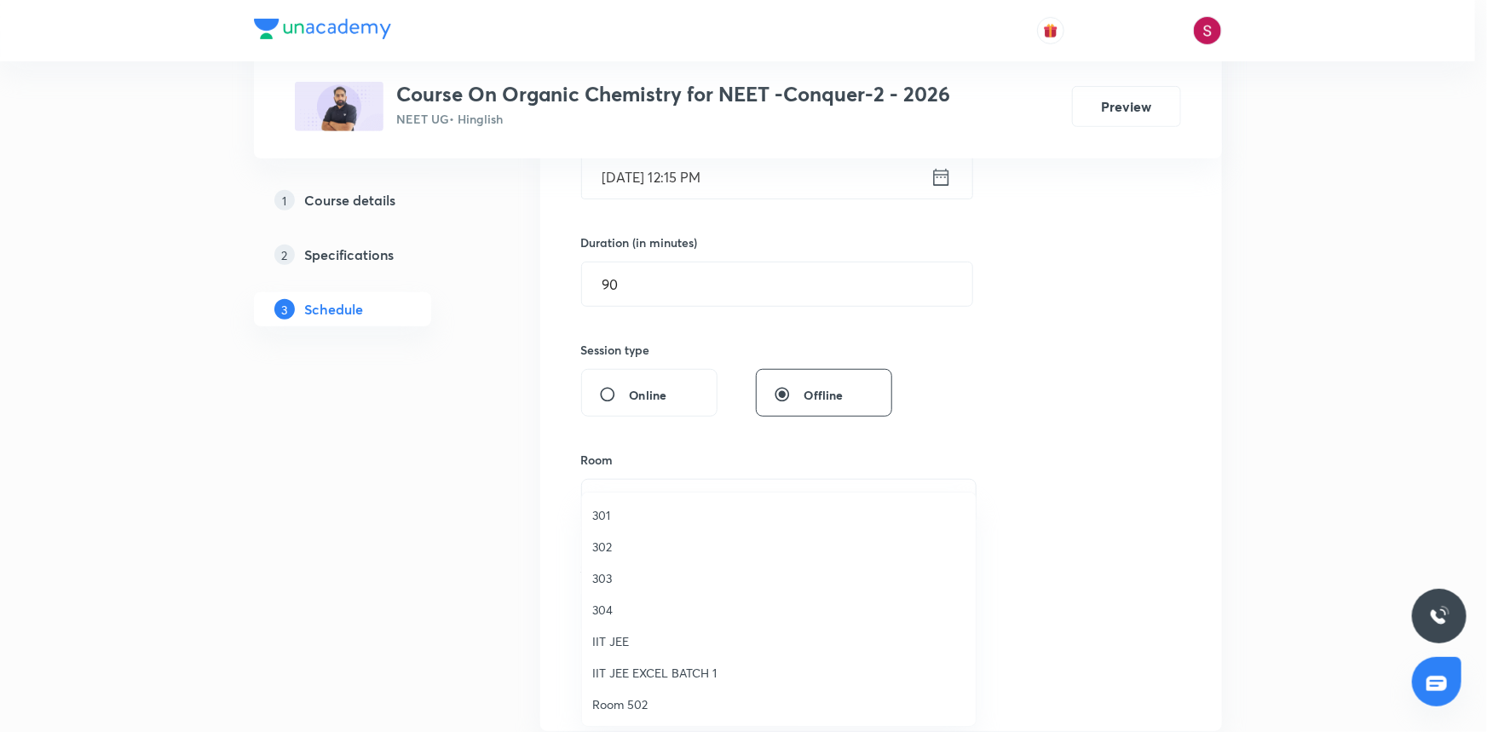
click at [613, 579] on span "303" at bounding box center [778, 578] width 373 height 18
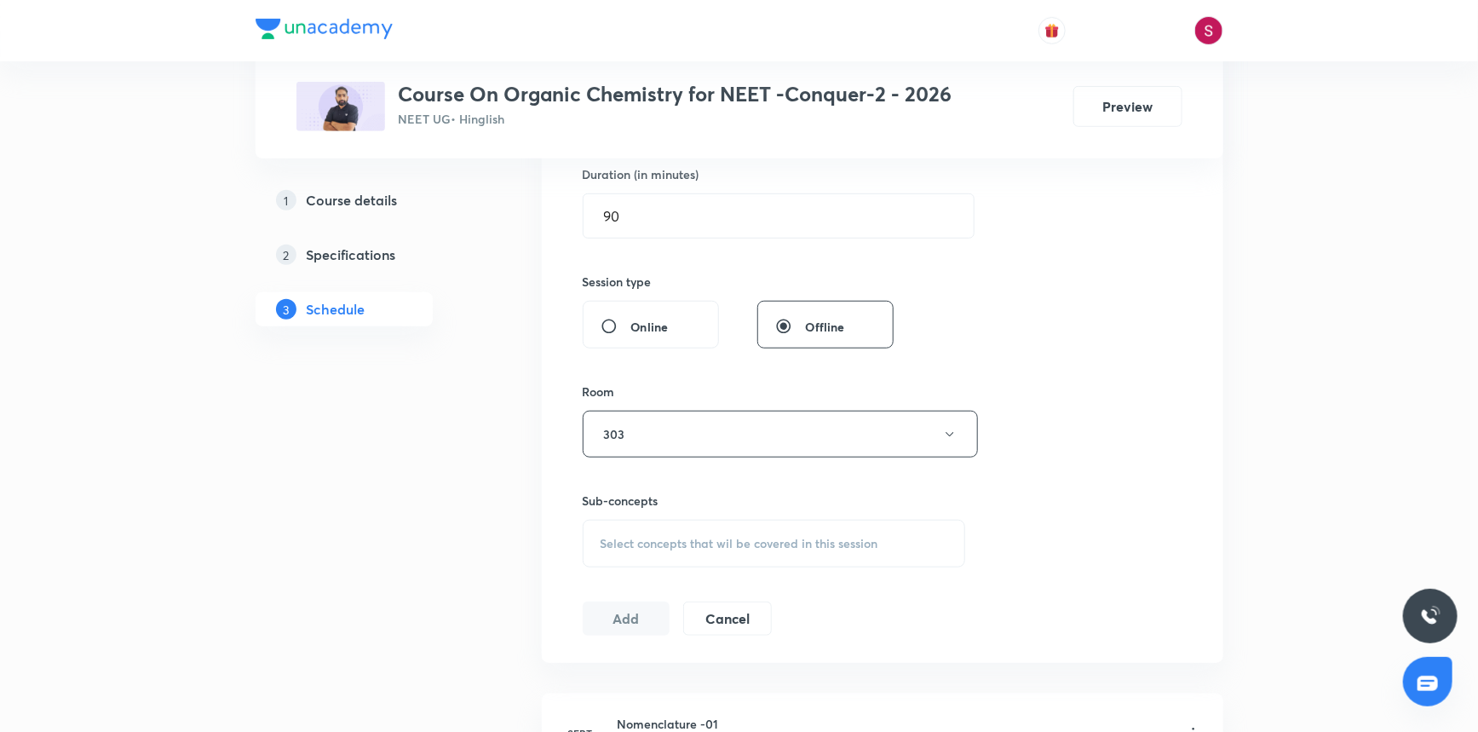
scroll to position [619, 0]
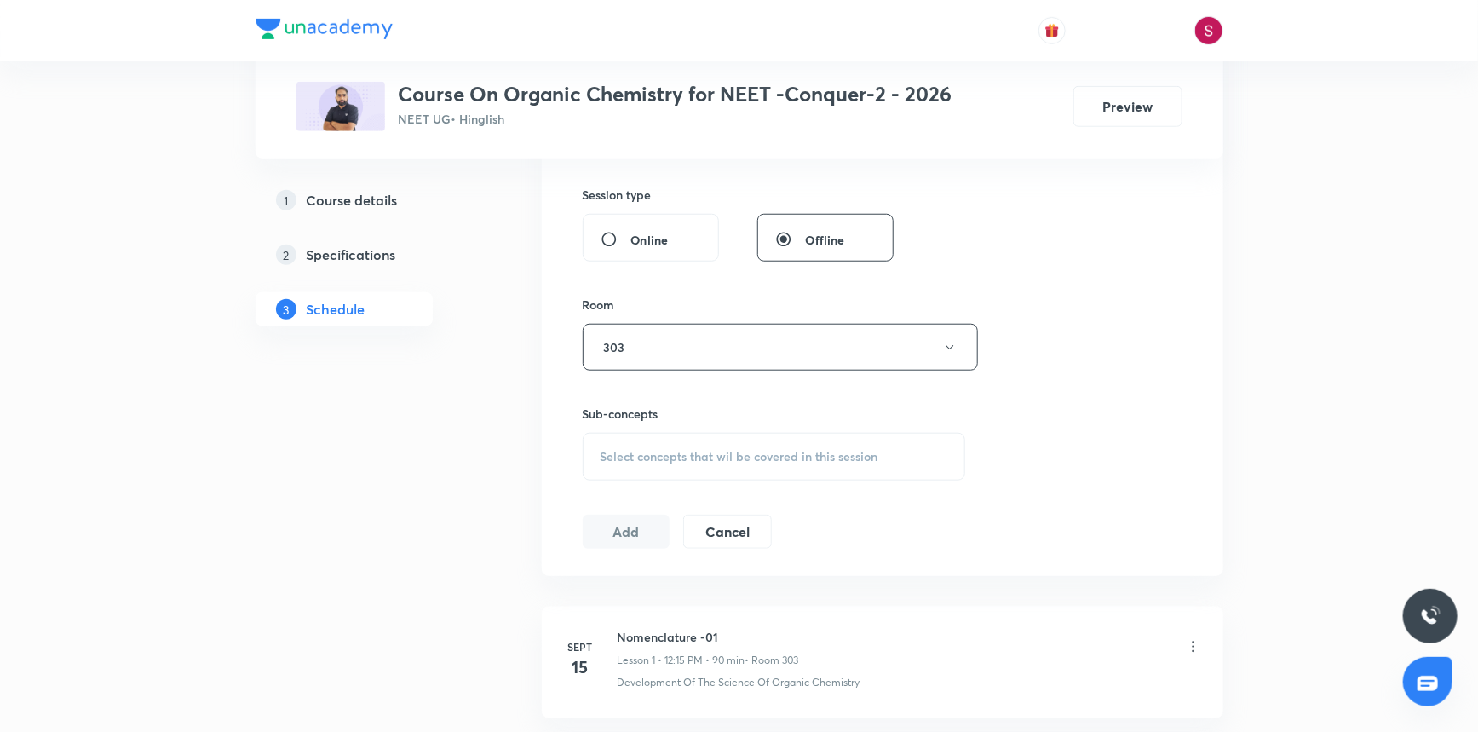
click at [682, 452] on span "Select concepts that wil be covered in this session" at bounding box center [740, 457] width 278 height 14
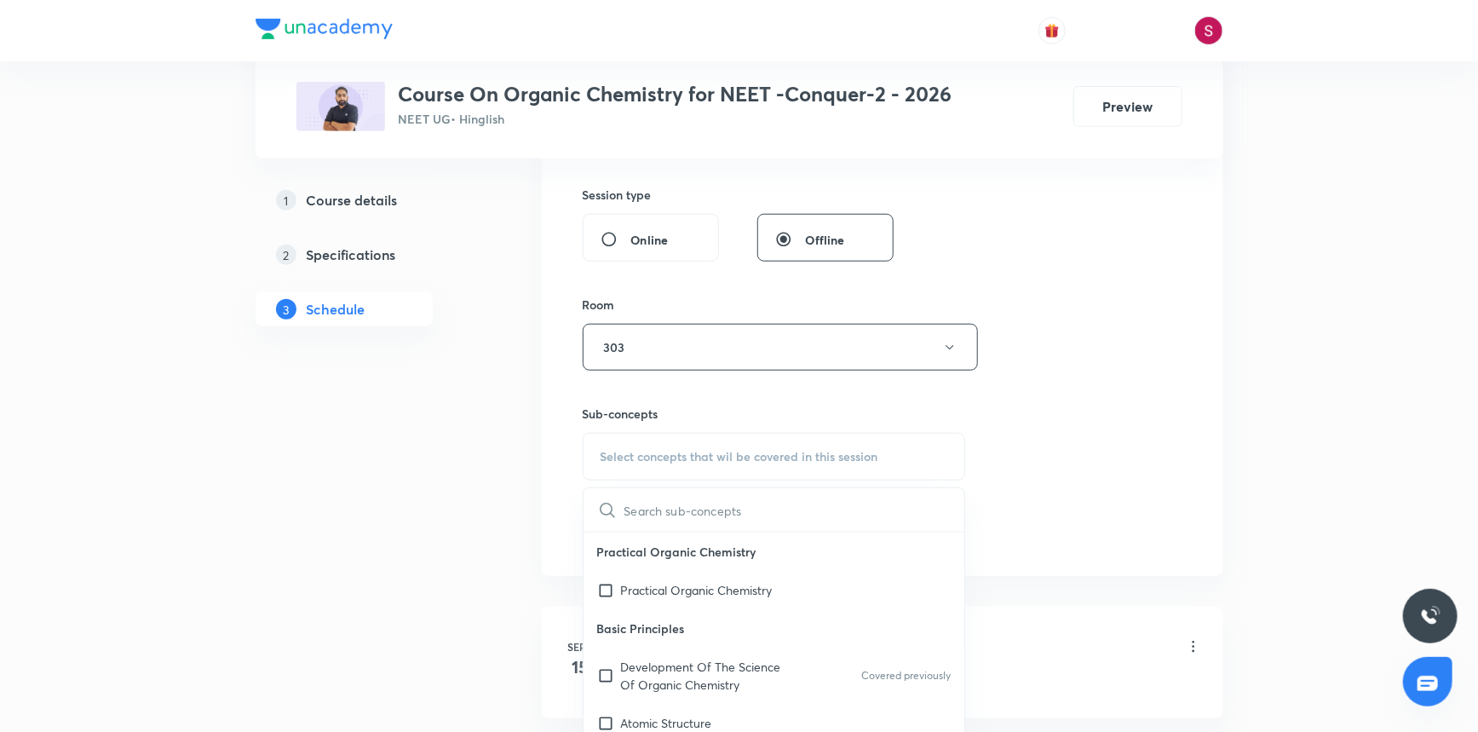
click at [631, 574] on div "Practical Organic Chemistry" at bounding box center [775, 590] width 382 height 38
checkbox input "true"
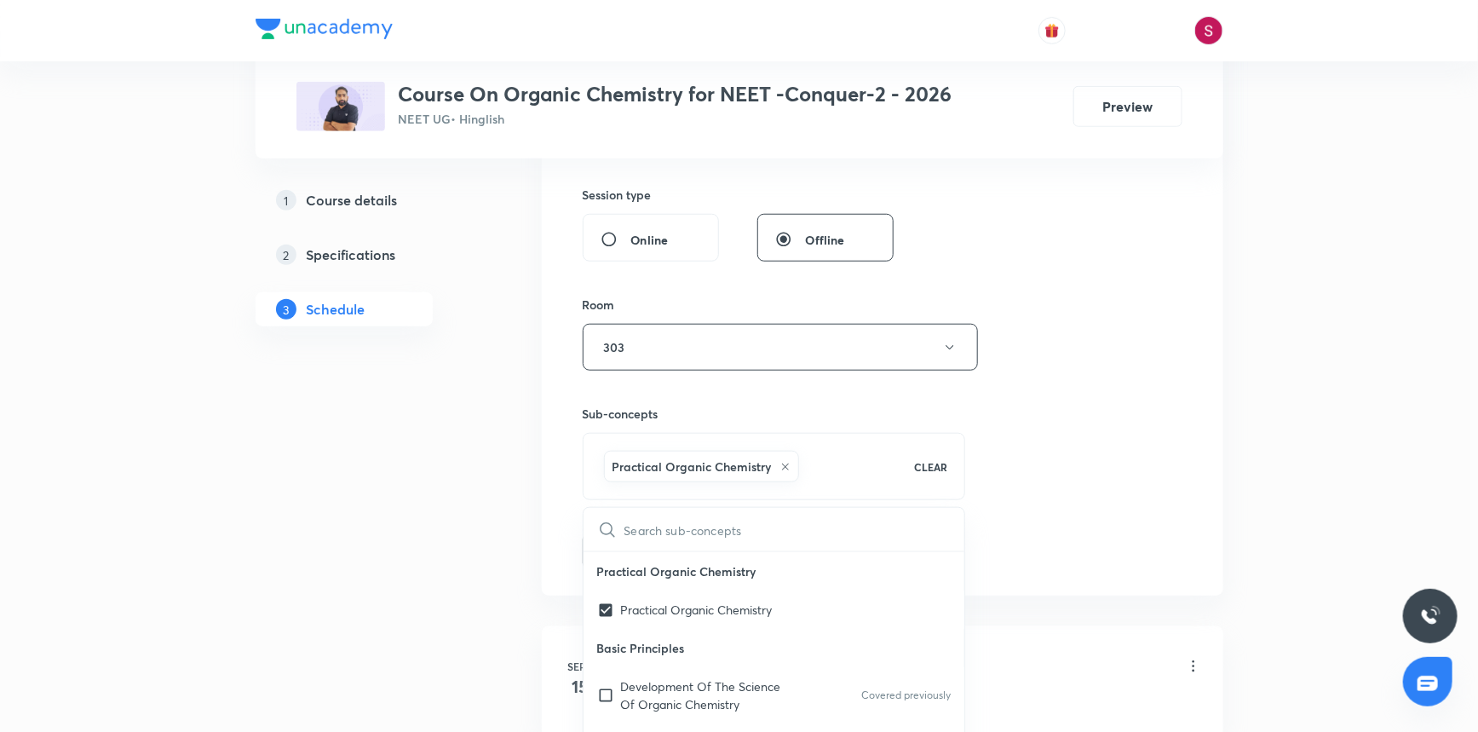
click at [1106, 459] on div "Session 6 Live class Session title 17/99 Nomenclature - 06 ​ Schedule for Oct 6…" at bounding box center [883, 159] width 600 height 820
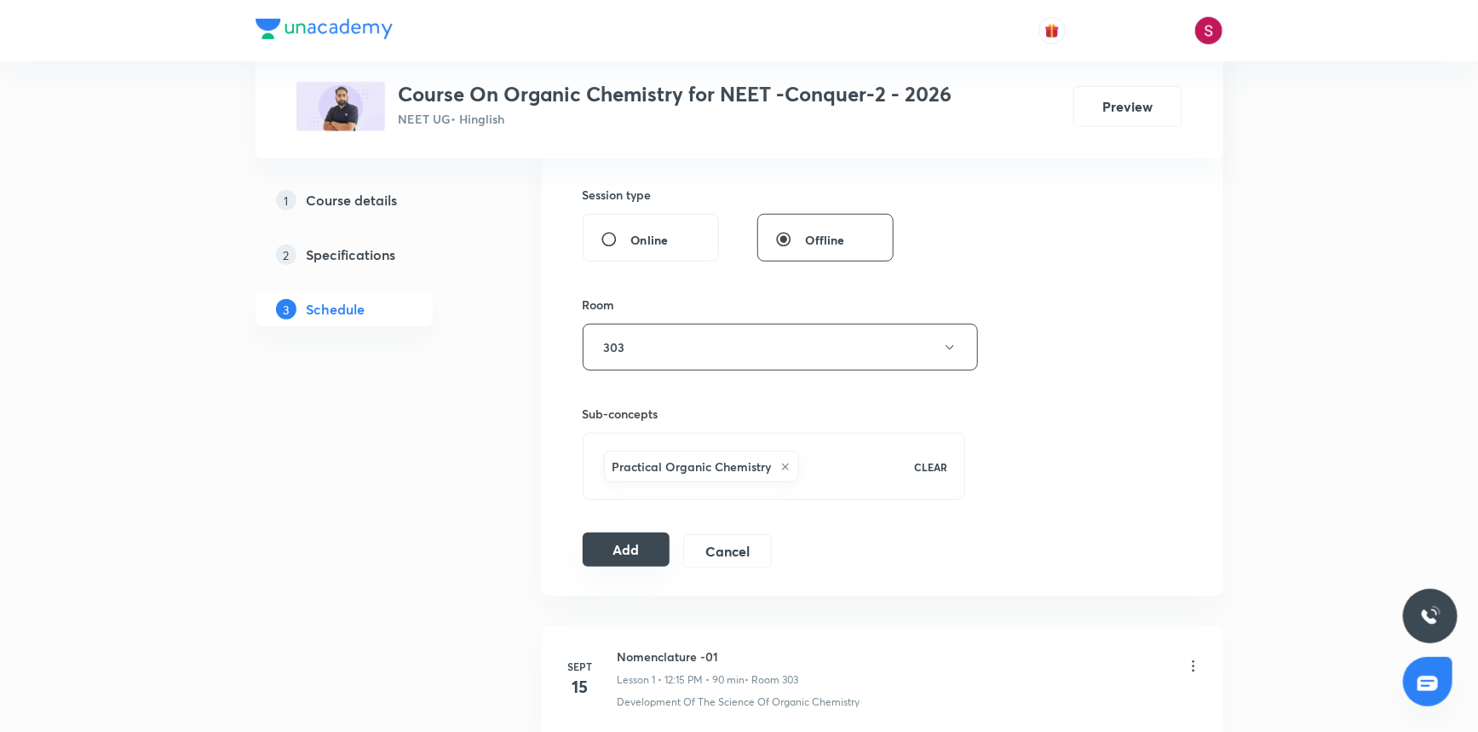
click at [645, 559] on button "Add" at bounding box center [627, 550] width 88 height 34
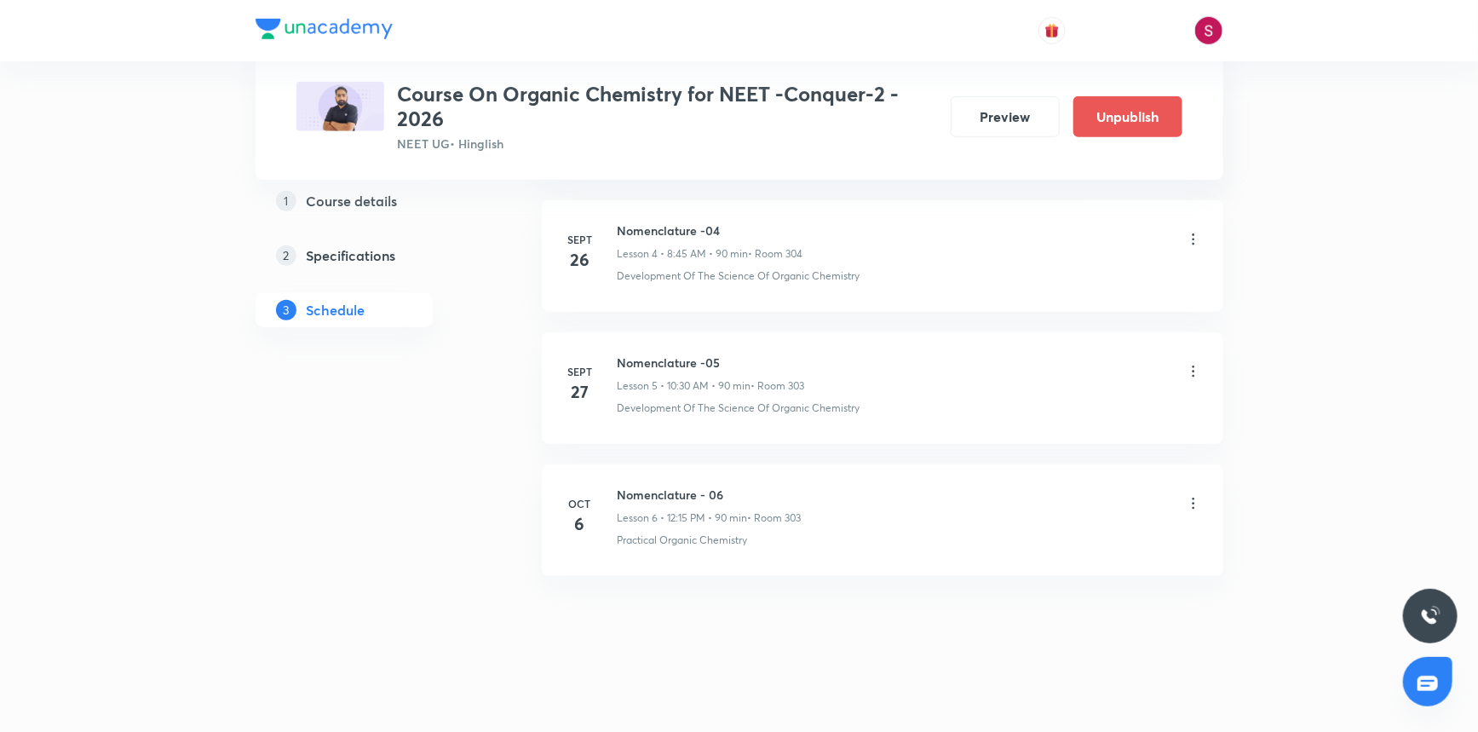
scroll to position [663, 0]
click at [650, 489] on h6 "Nomenclature - 06" at bounding box center [710, 492] width 184 height 18
copy h6 "Nomenclature - 06"
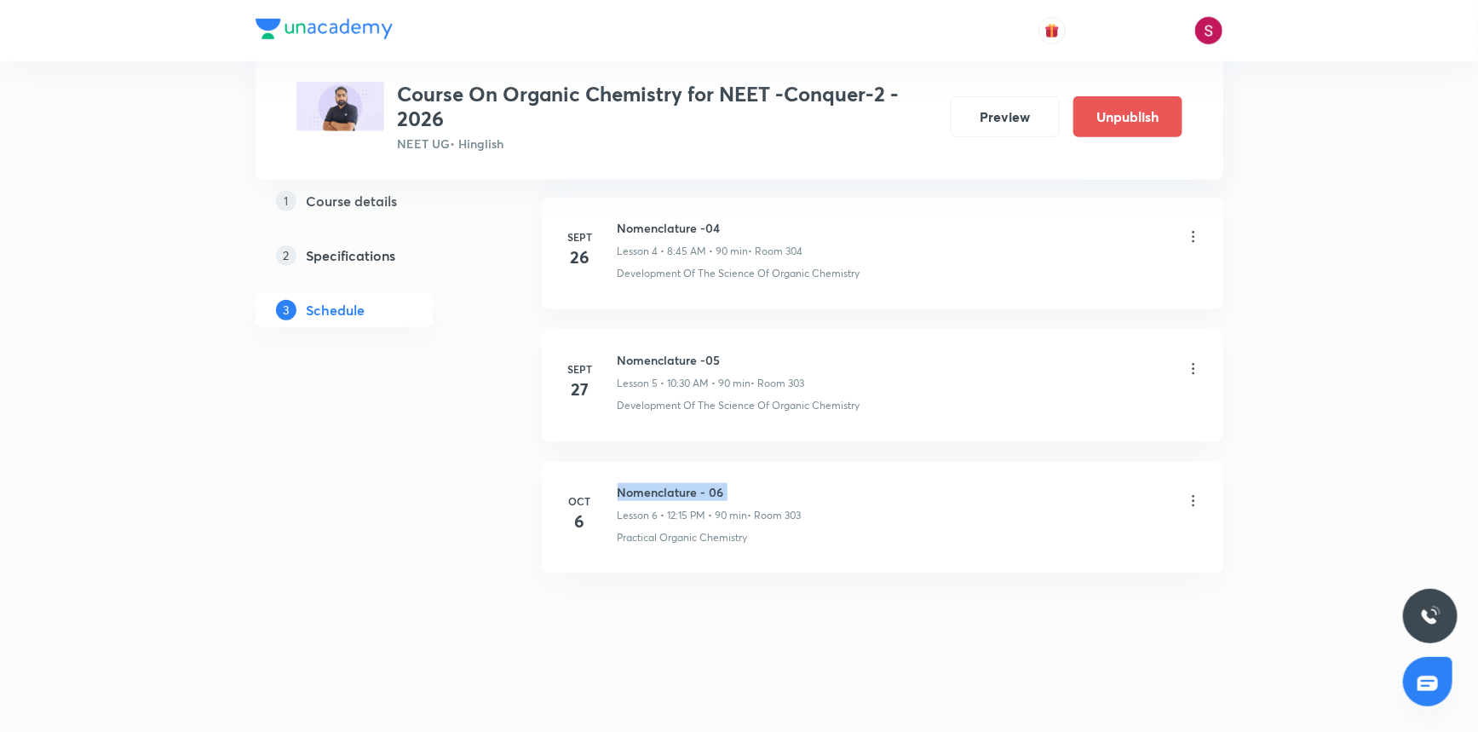
scroll to position [0, 0]
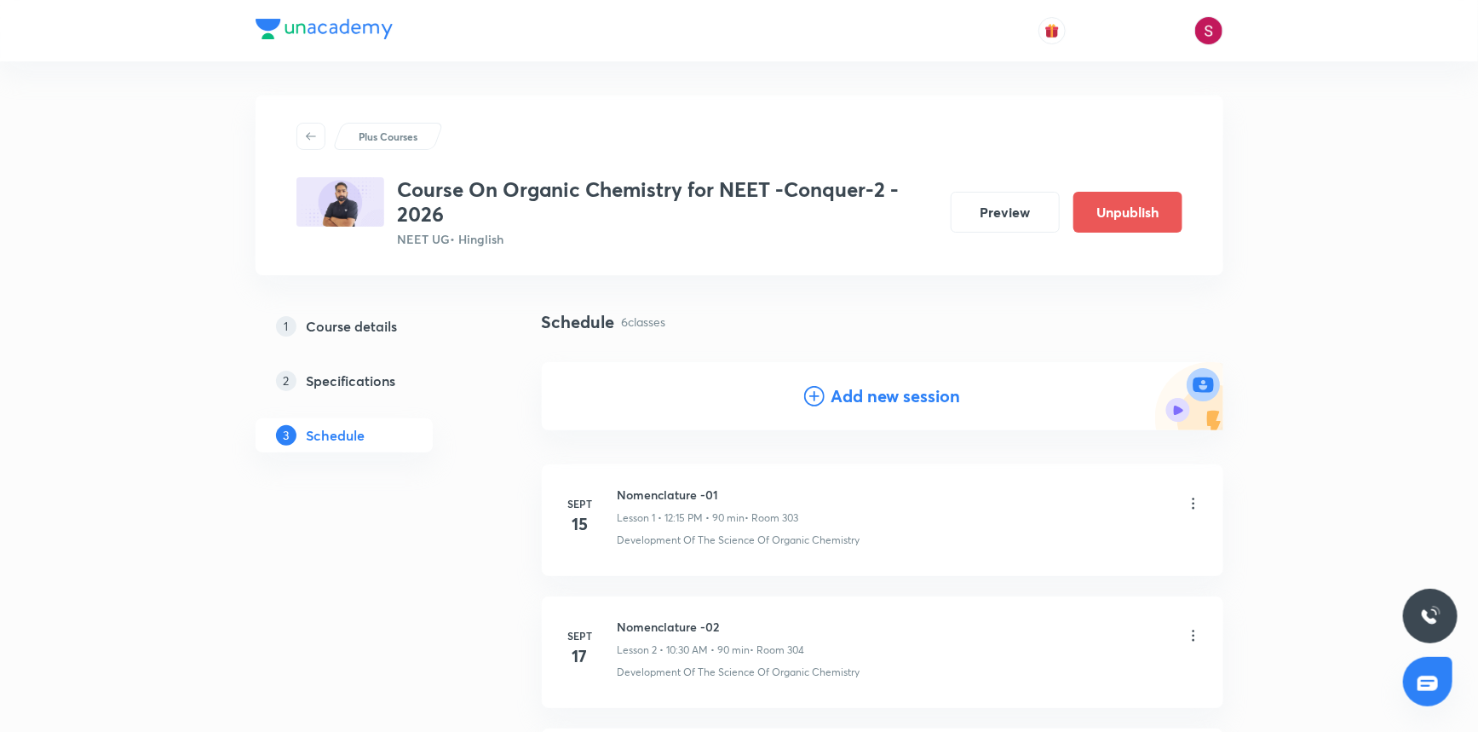
click at [855, 395] on h4 "Add new session" at bounding box center [897, 396] width 130 height 26
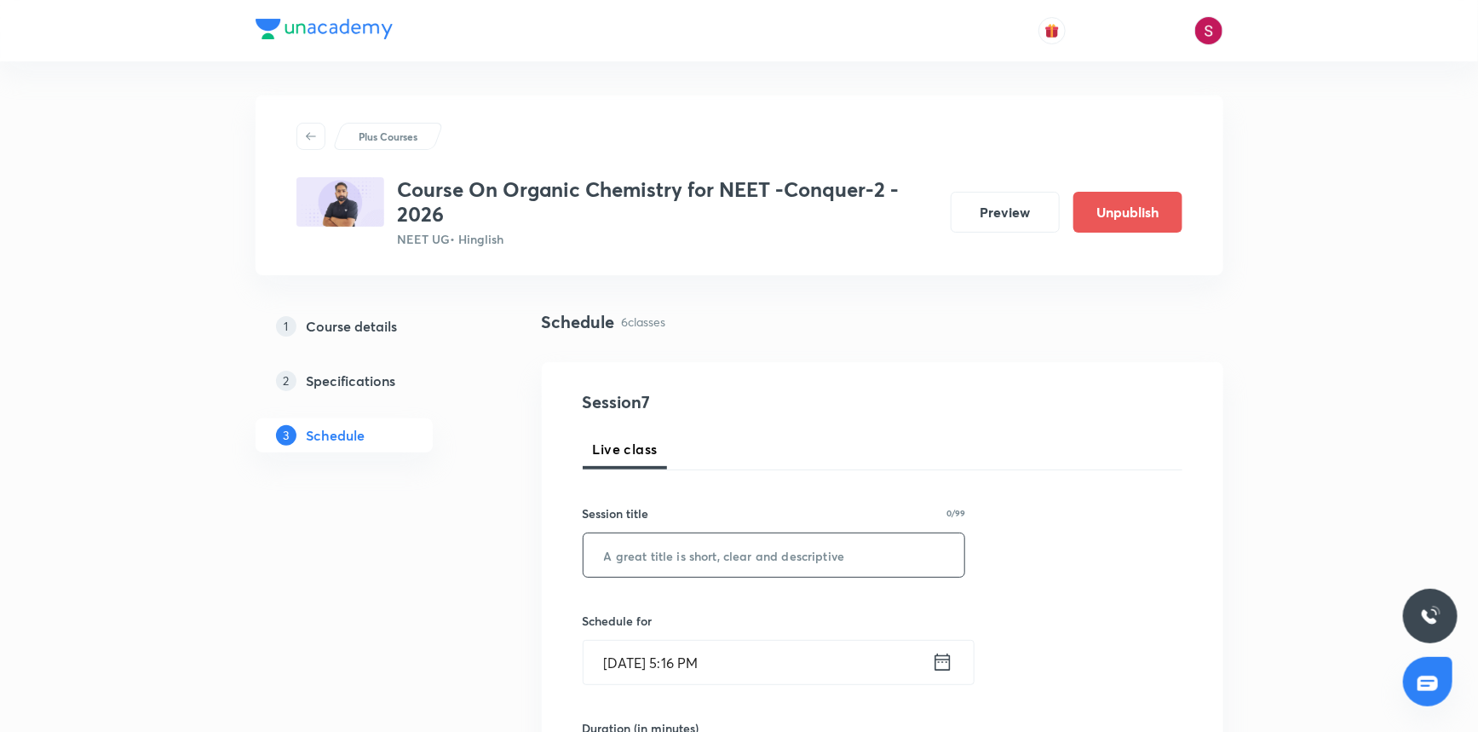
click at [762, 540] on input "text" at bounding box center [775, 554] width 382 height 43
paste input "Nomenclature - 06"
type input "Nomenclature - 07"
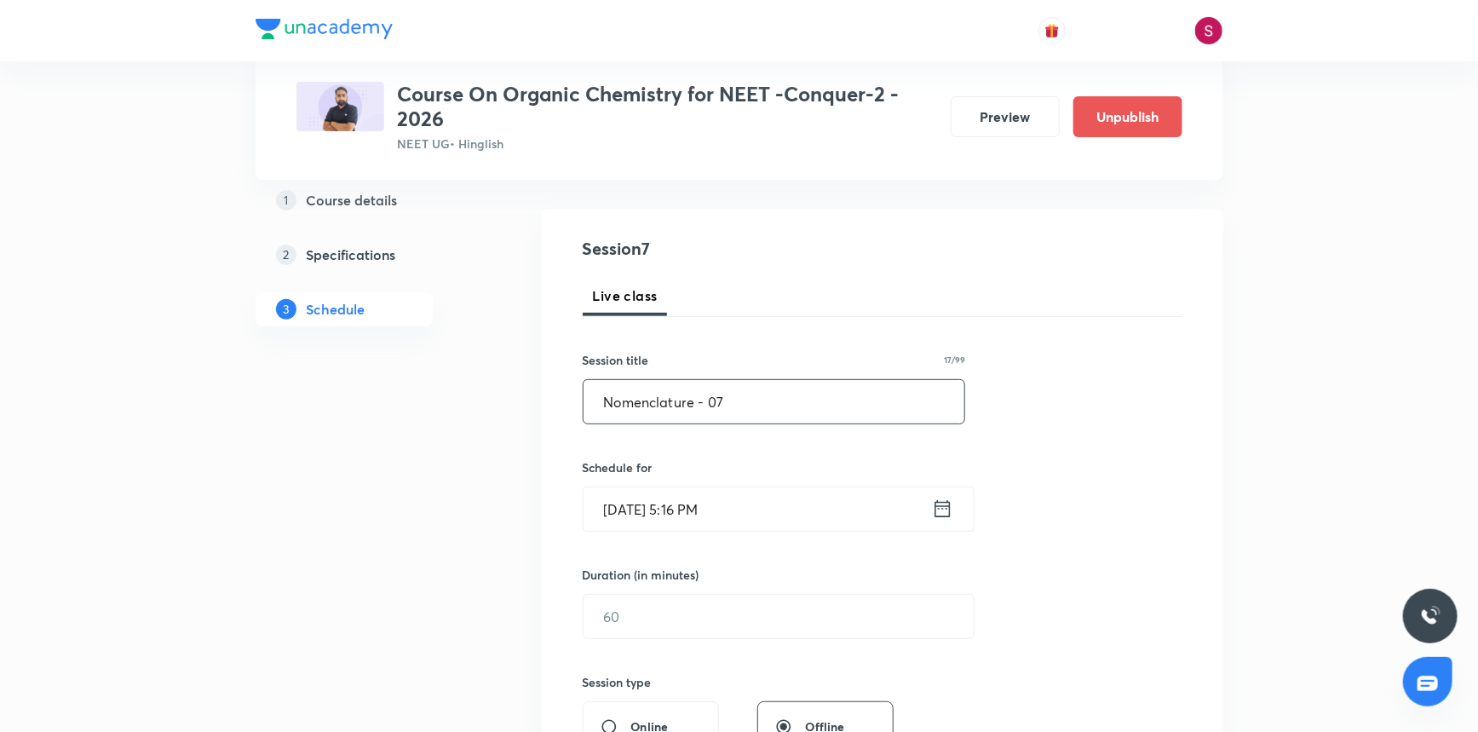
scroll to position [154, 0]
click at [763, 511] on input "Oct 5, 2025, 5:16 PM" at bounding box center [758, 508] width 348 height 43
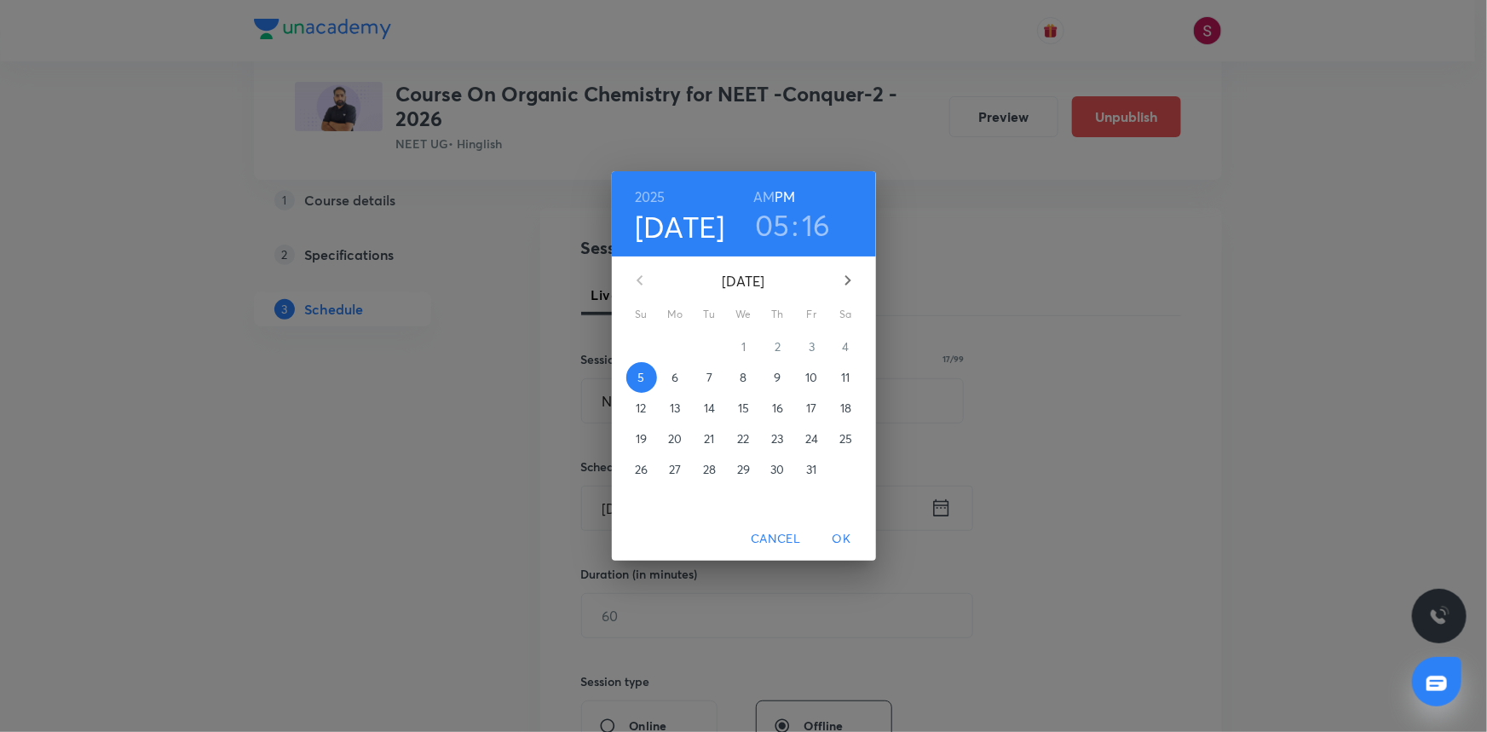
click at [816, 366] on button "10" at bounding box center [812, 377] width 31 height 31
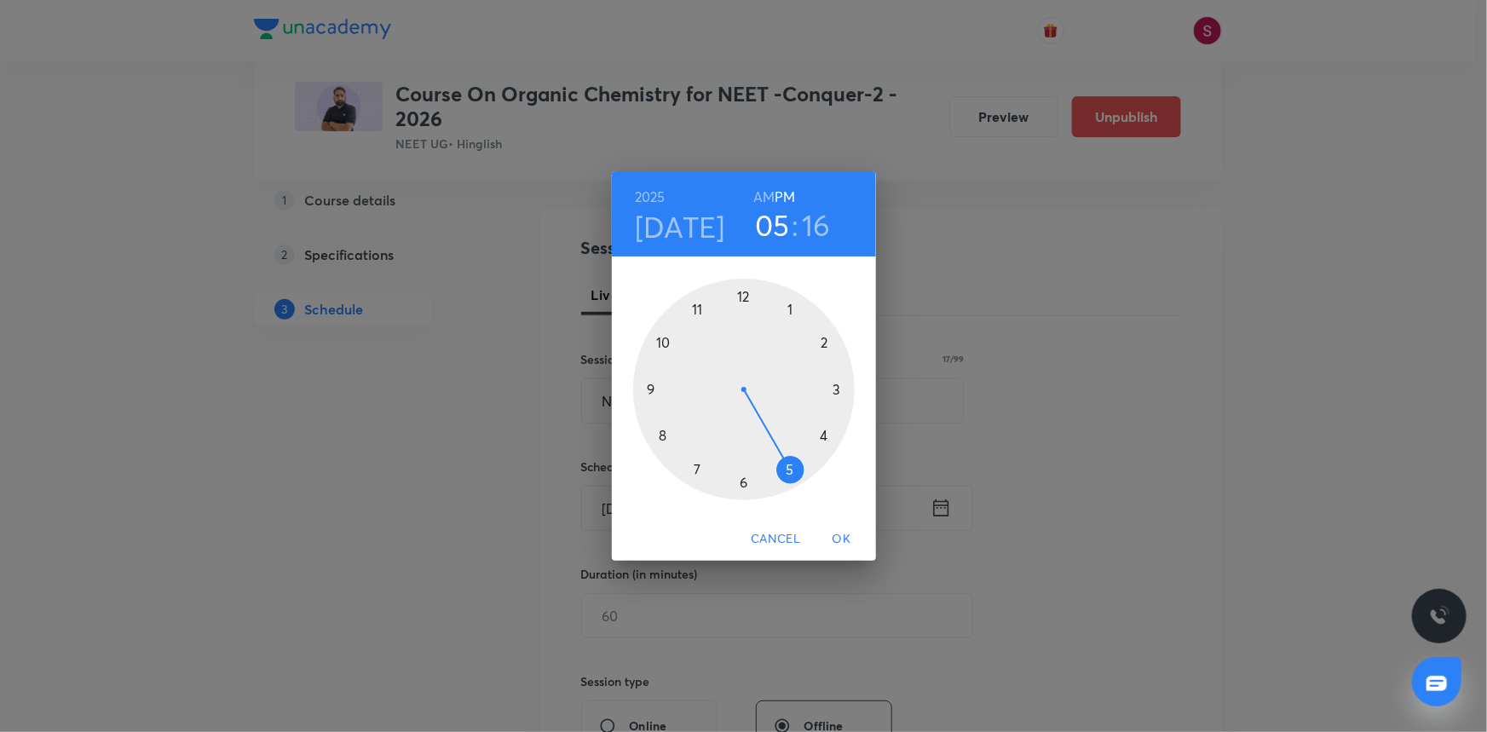
click at [758, 191] on h6 "AM" at bounding box center [763, 197] width 21 height 24
click at [663, 433] on div at bounding box center [744, 390] width 222 height 222
click at [654, 386] on div at bounding box center [744, 390] width 222 height 222
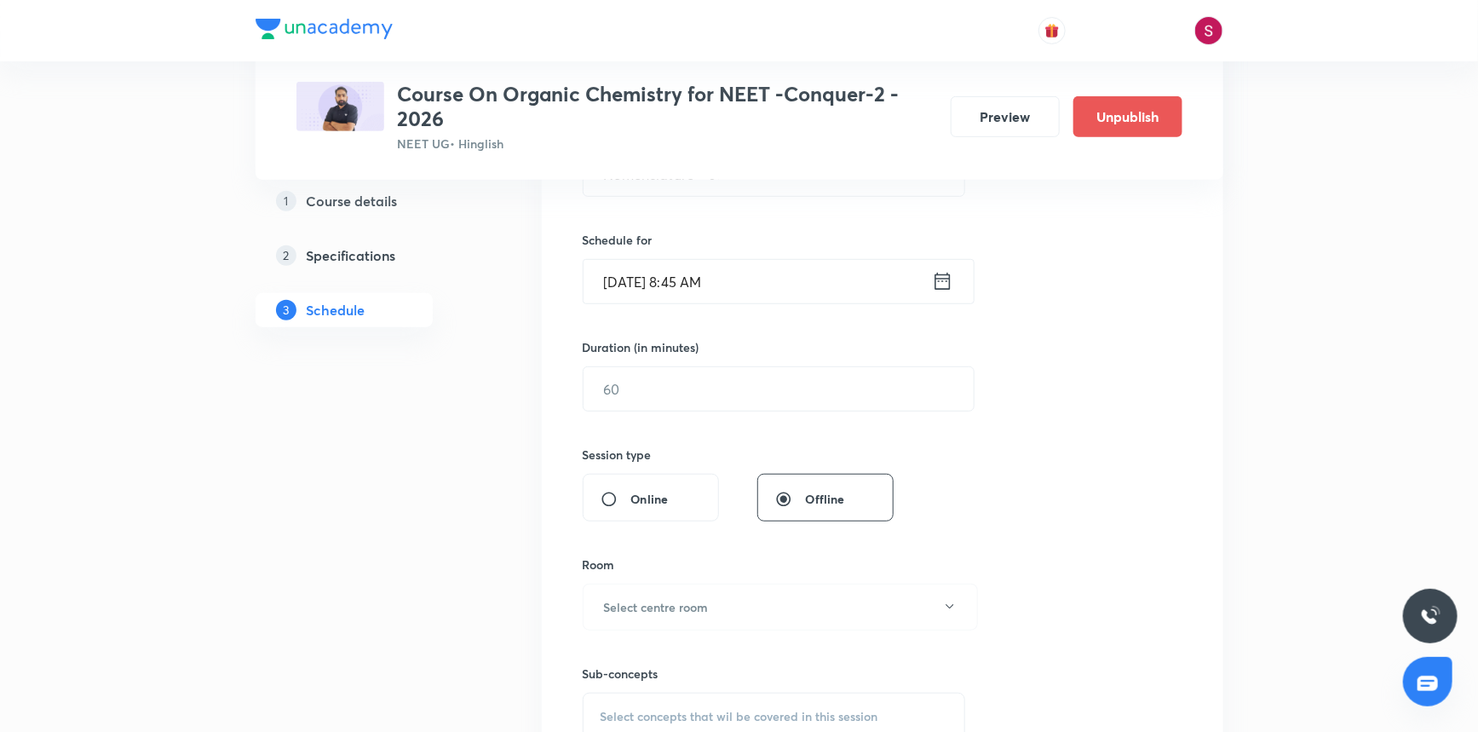
scroll to position [387, 0]
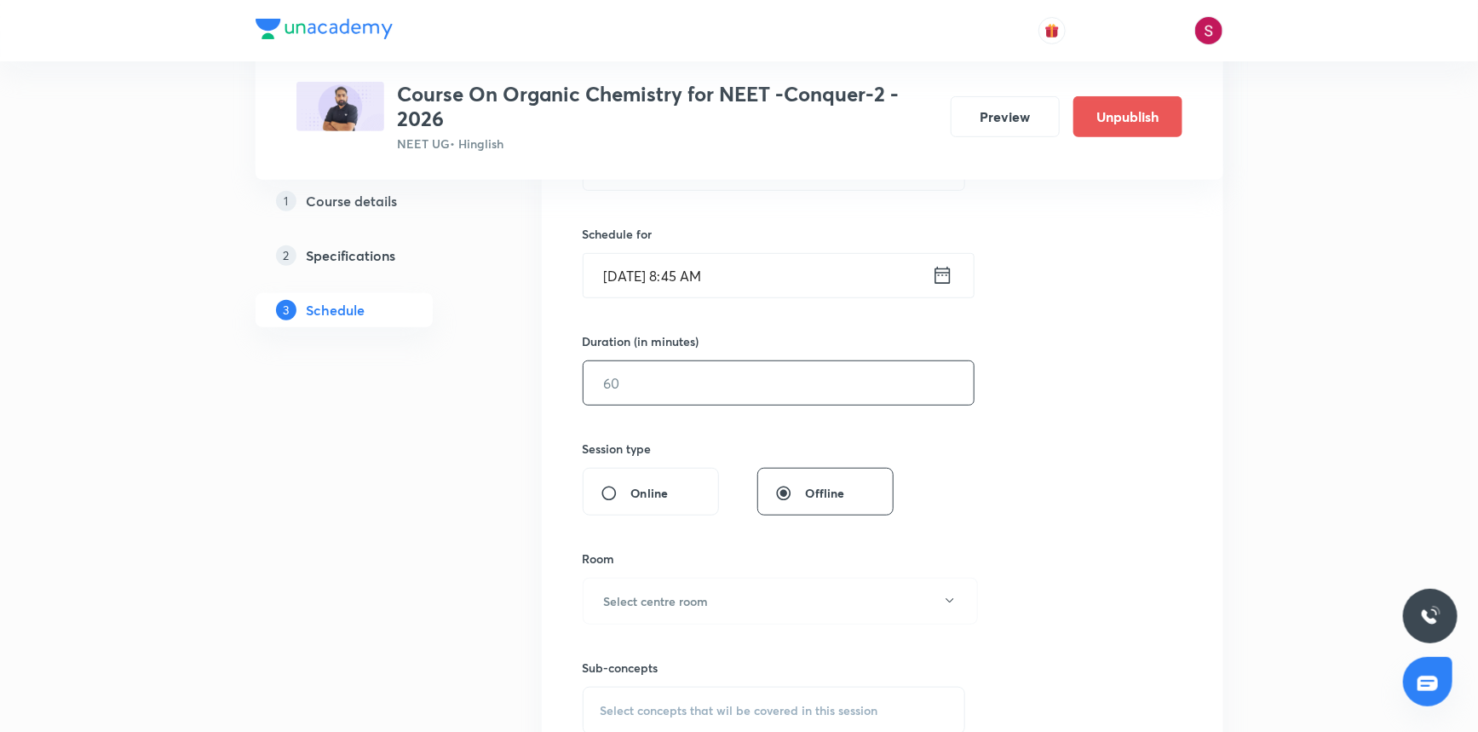
click at [674, 382] on input "text" at bounding box center [779, 382] width 390 height 43
type input "90"
click at [644, 596] on h6 "Select centre room" at bounding box center [656, 601] width 105 height 18
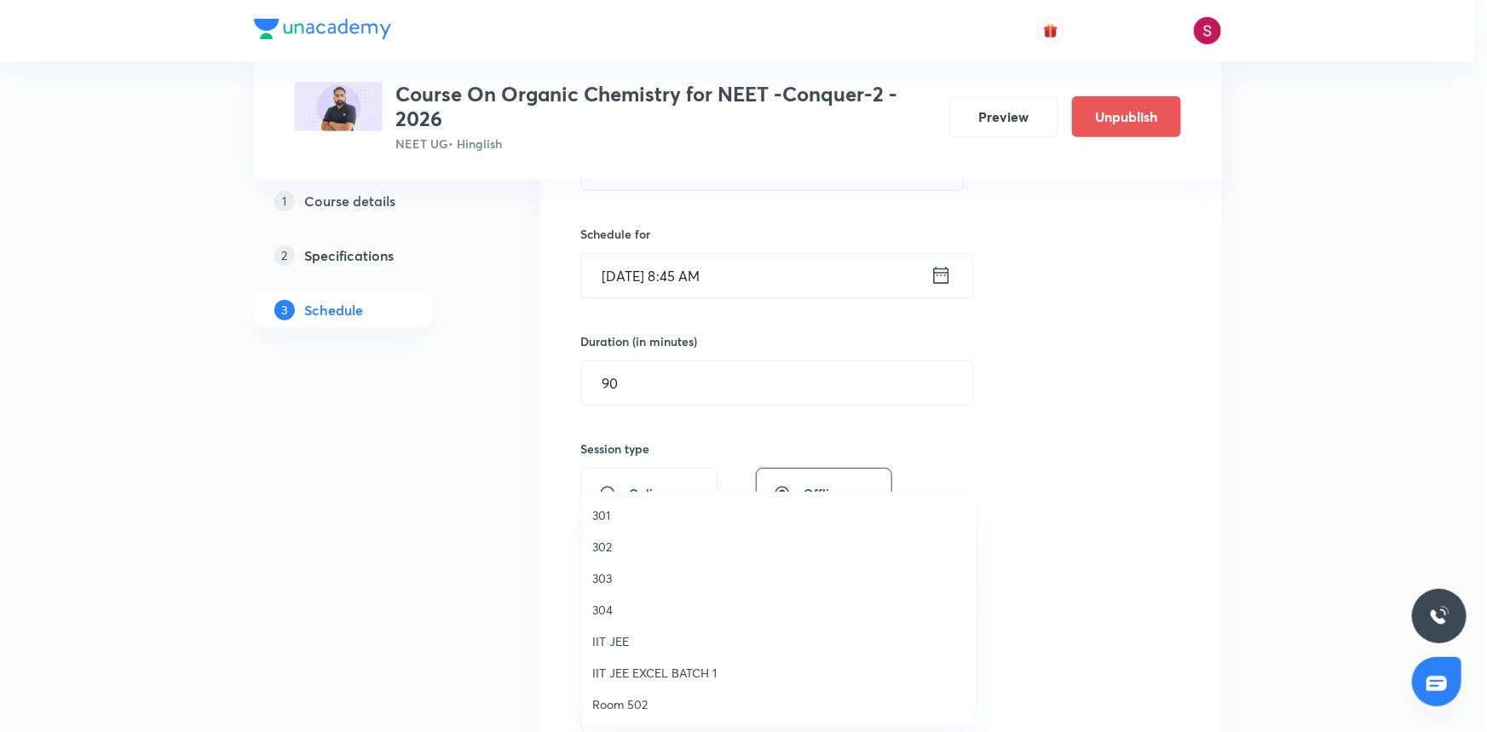
click at [607, 608] on span "304" at bounding box center [778, 610] width 373 height 18
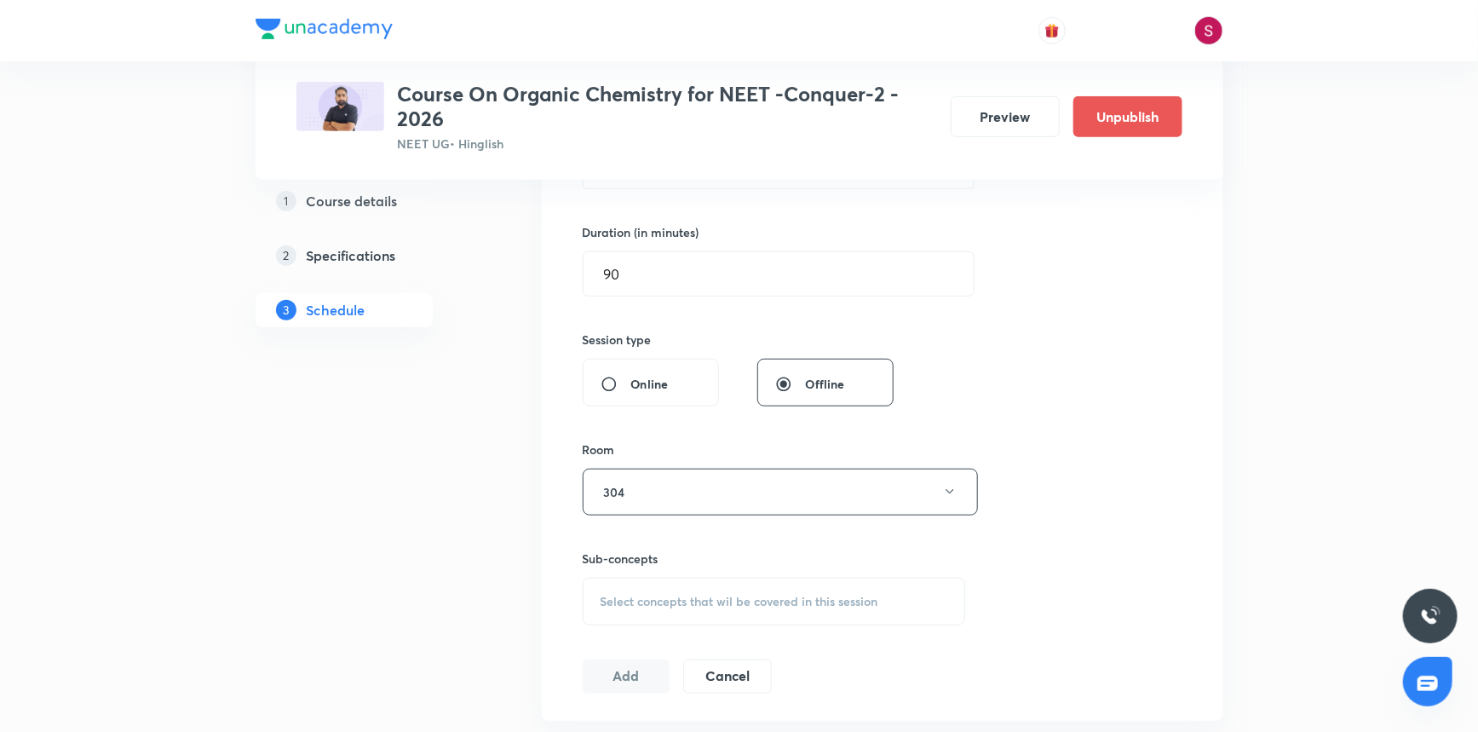
scroll to position [619, 0]
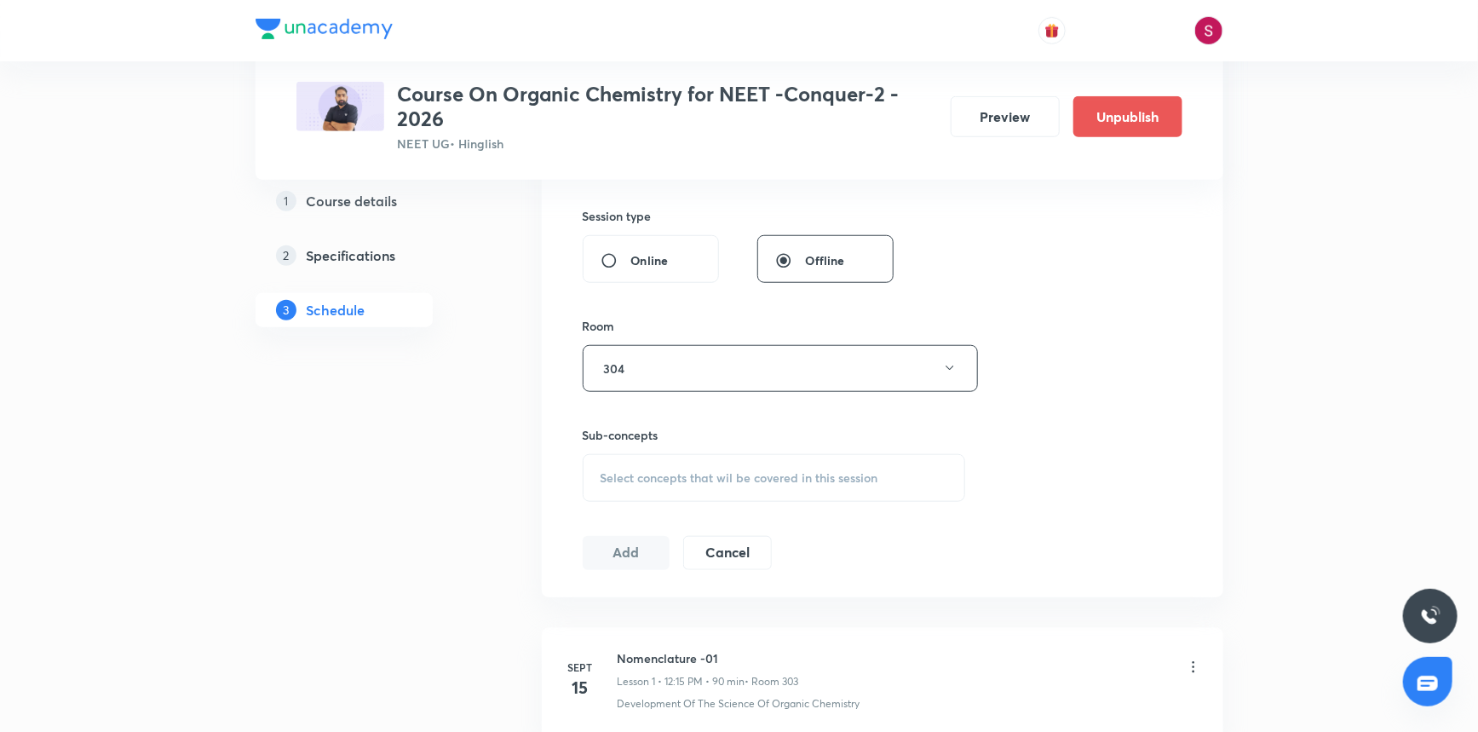
click at [640, 486] on div "Select concepts that wil be covered in this session" at bounding box center [774, 478] width 383 height 48
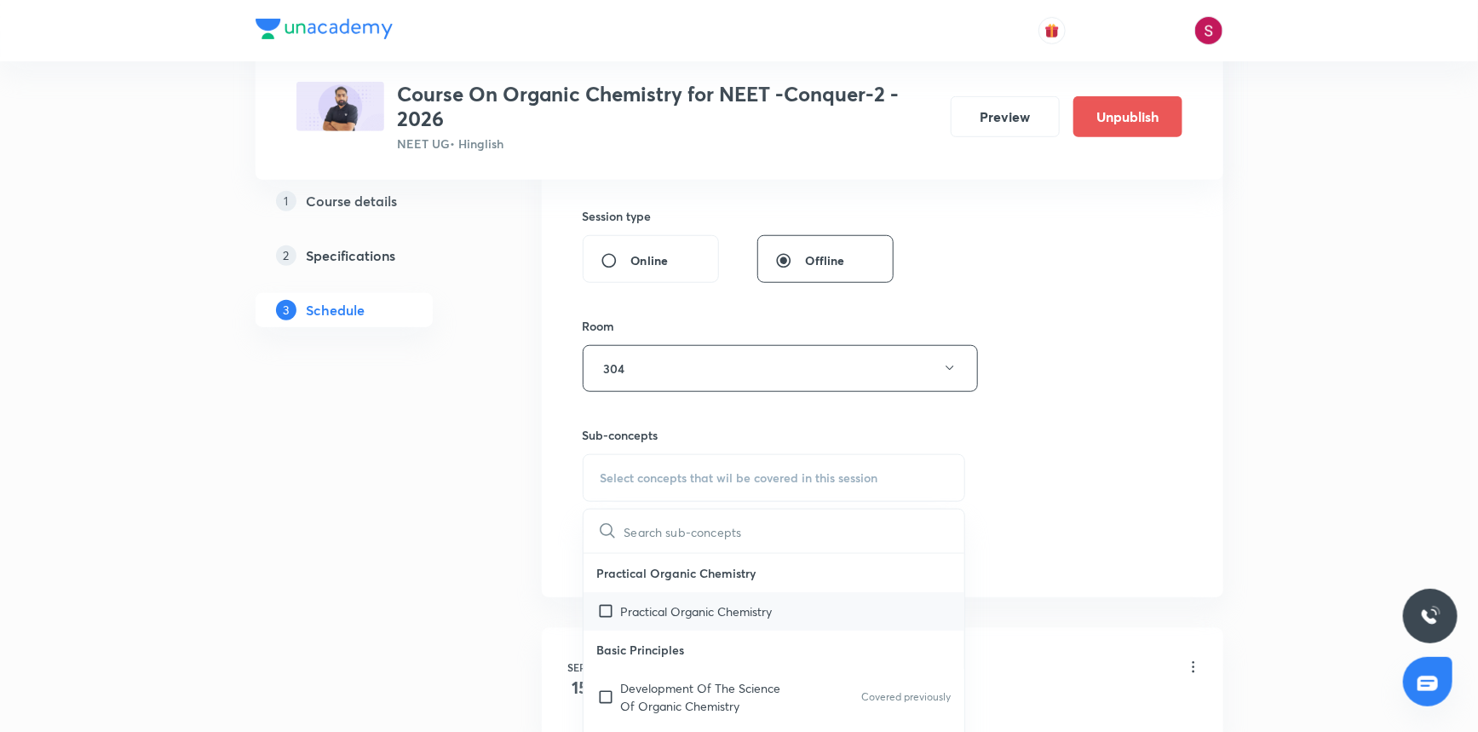
click at [656, 608] on p "Practical Organic Chemistry" at bounding box center [697, 611] width 152 height 18
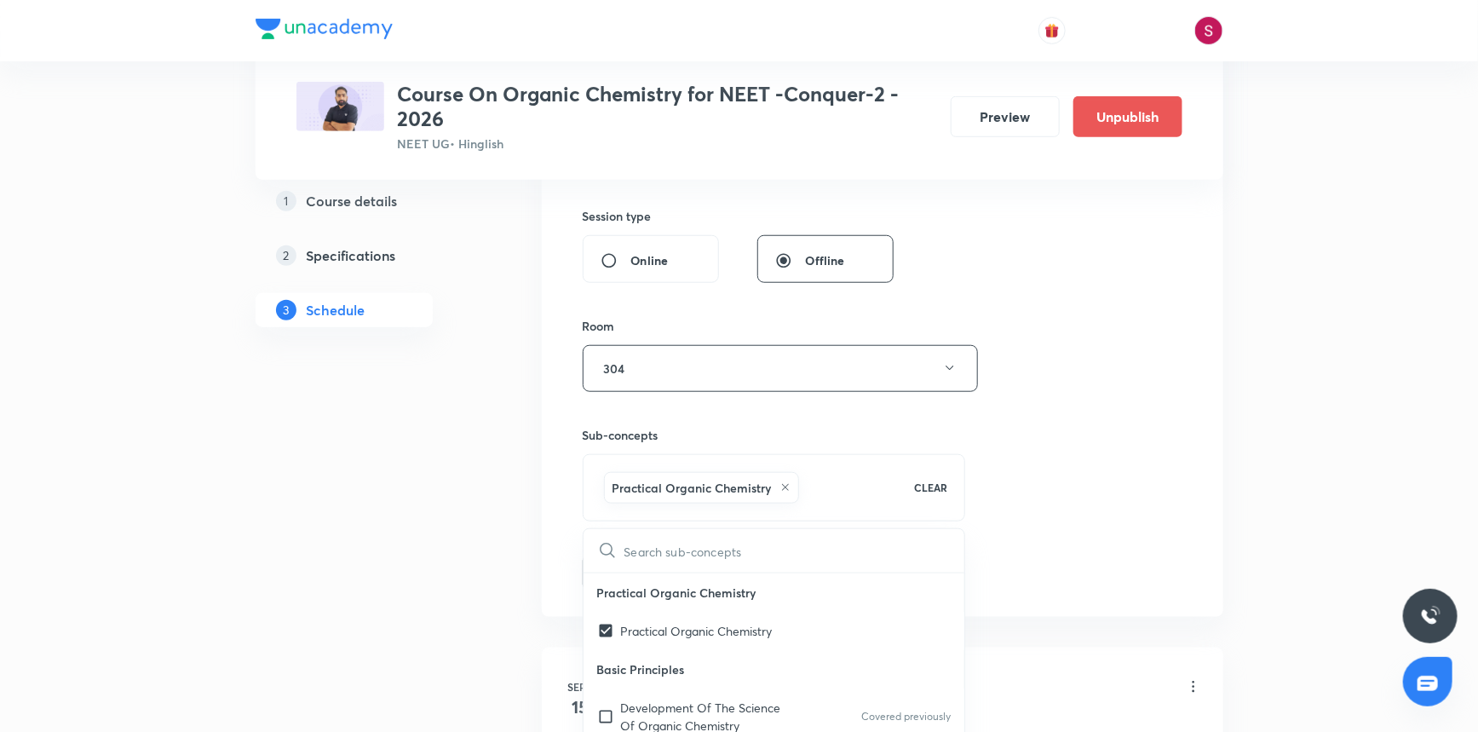
checkbox input "true"
click at [996, 408] on div "Session 7 Live class Session title 17/99 Nomenclature - 07 ​ Schedule for Oct 1…" at bounding box center [883, 180] width 600 height 820
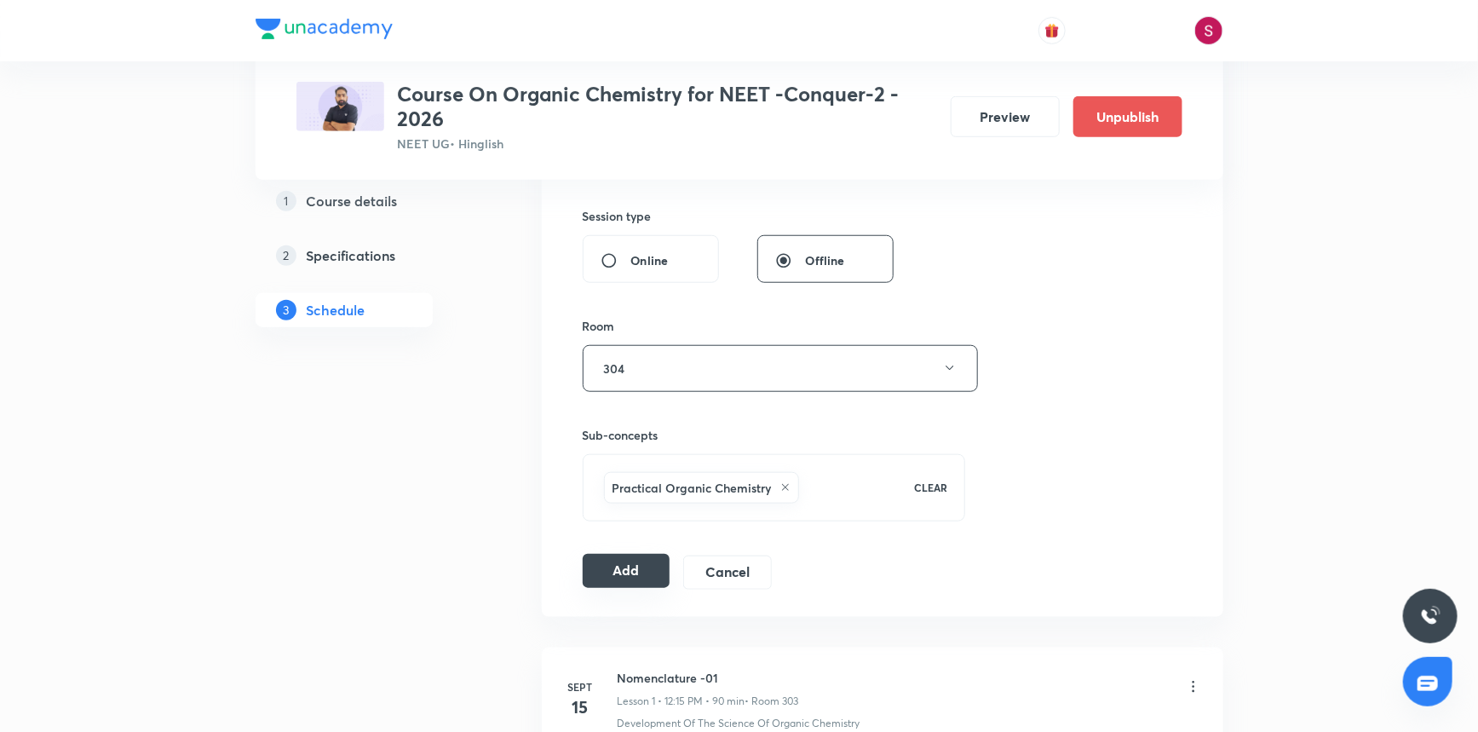
click at [615, 570] on button "Add" at bounding box center [627, 571] width 88 height 34
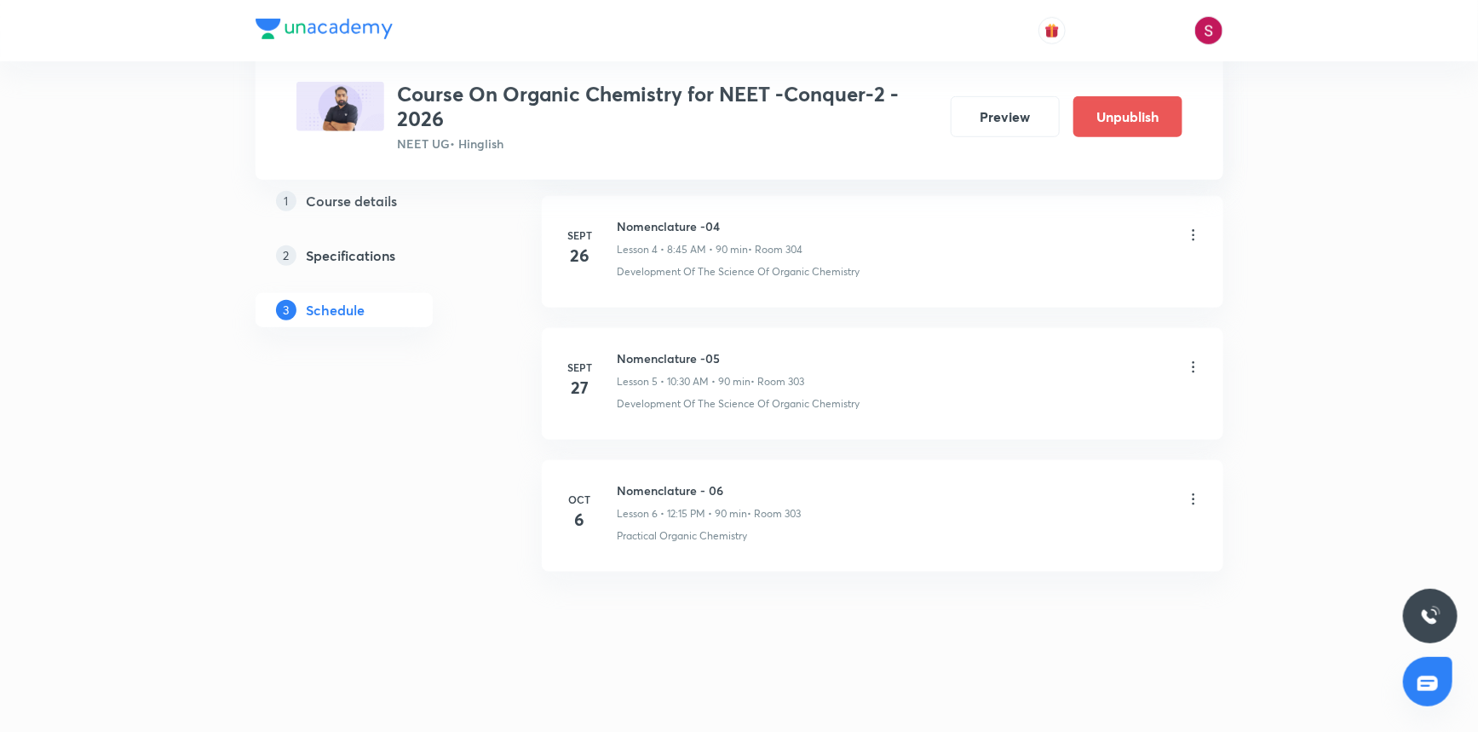
scroll to position [663, 0]
click at [687, 619] on h6 "Nomenclature - 07" at bounding box center [710, 624] width 185 height 18
copy h6 "Nomenclature - 07"
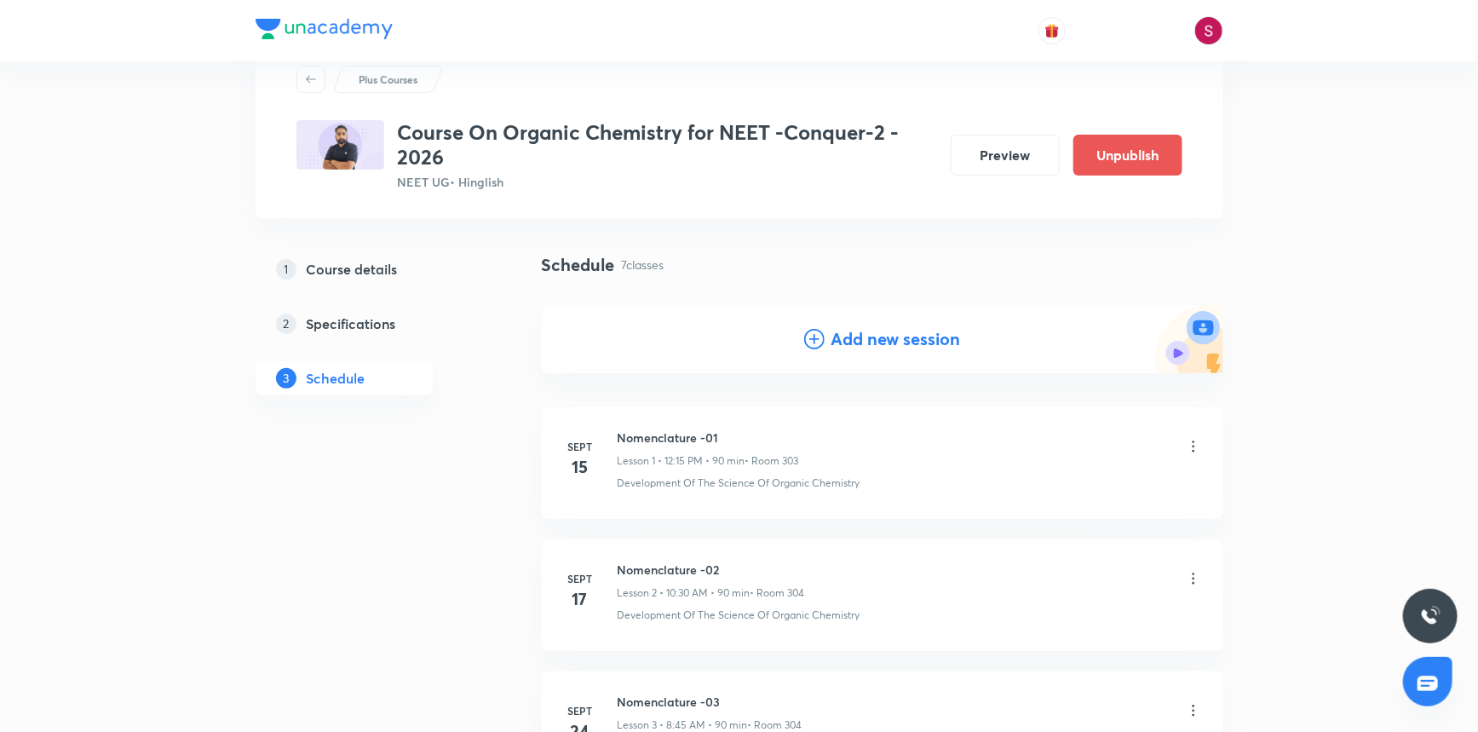
scroll to position [0, 0]
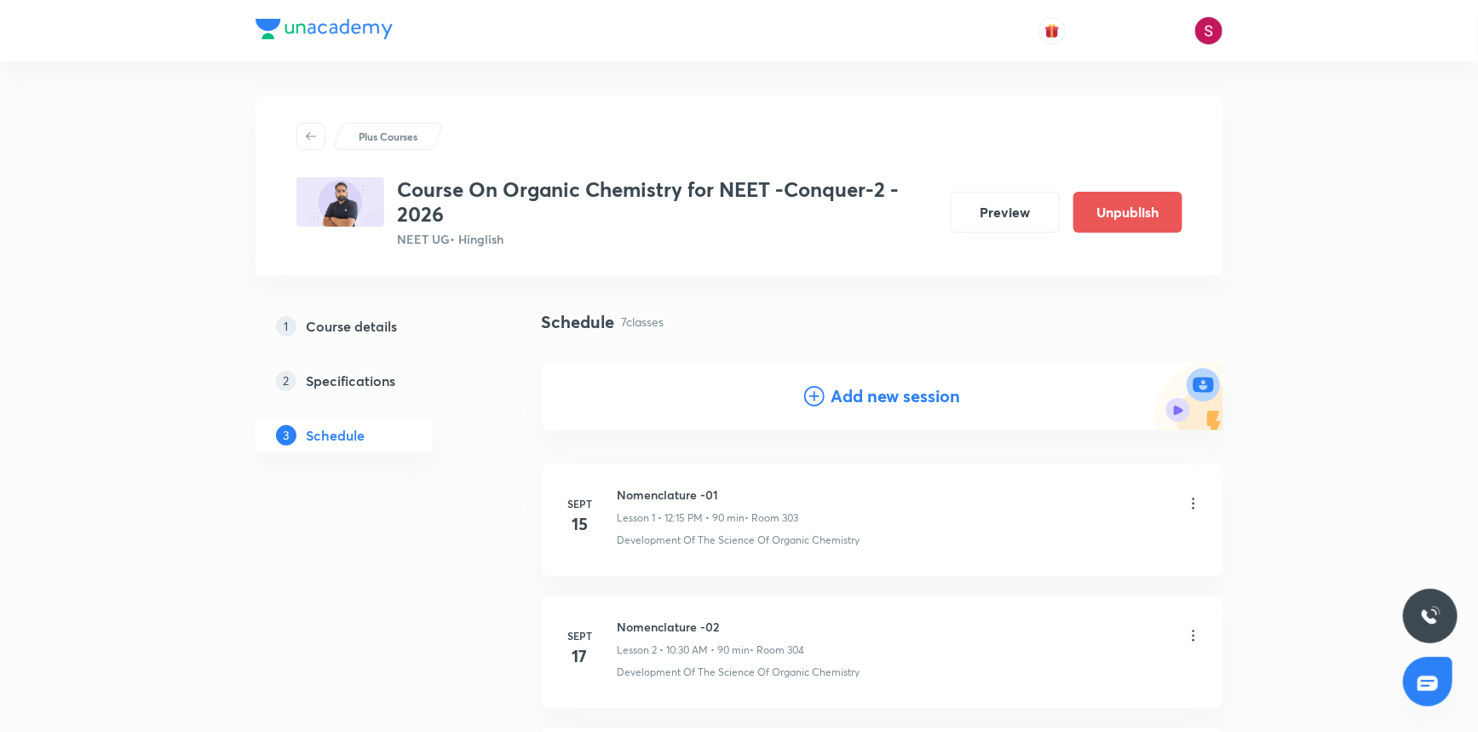
click at [814, 397] on icon at bounding box center [814, 396] width 20 height 20
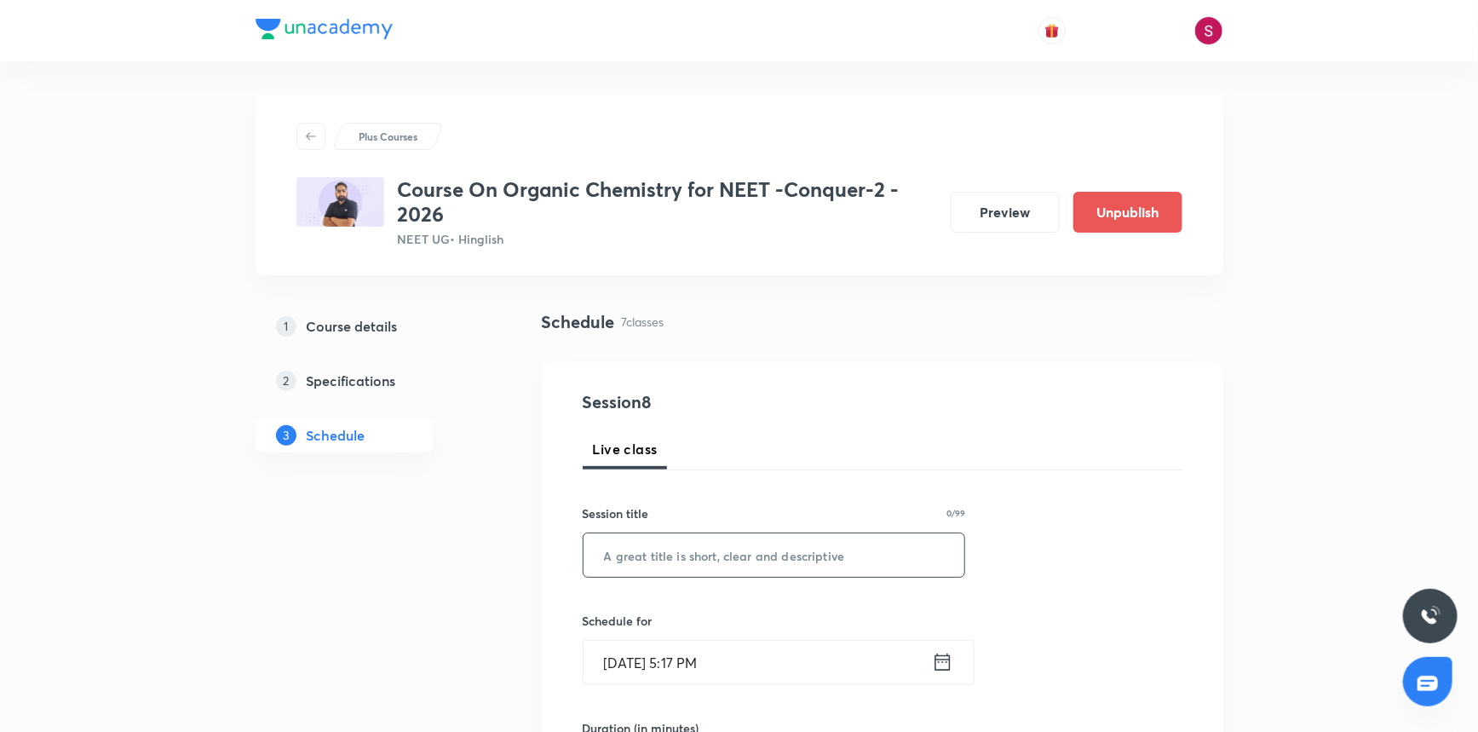
click at [665, 553] on input "text" at bounding box center [775, 554] width 382 height 43
paste input "Nomenclature - 07"
type input "Nomenclature - 08"
click at [735, 654] on input "Oct 5, 2025, 5:17 PM" at bounding box center [758, 662] width 348 height 43
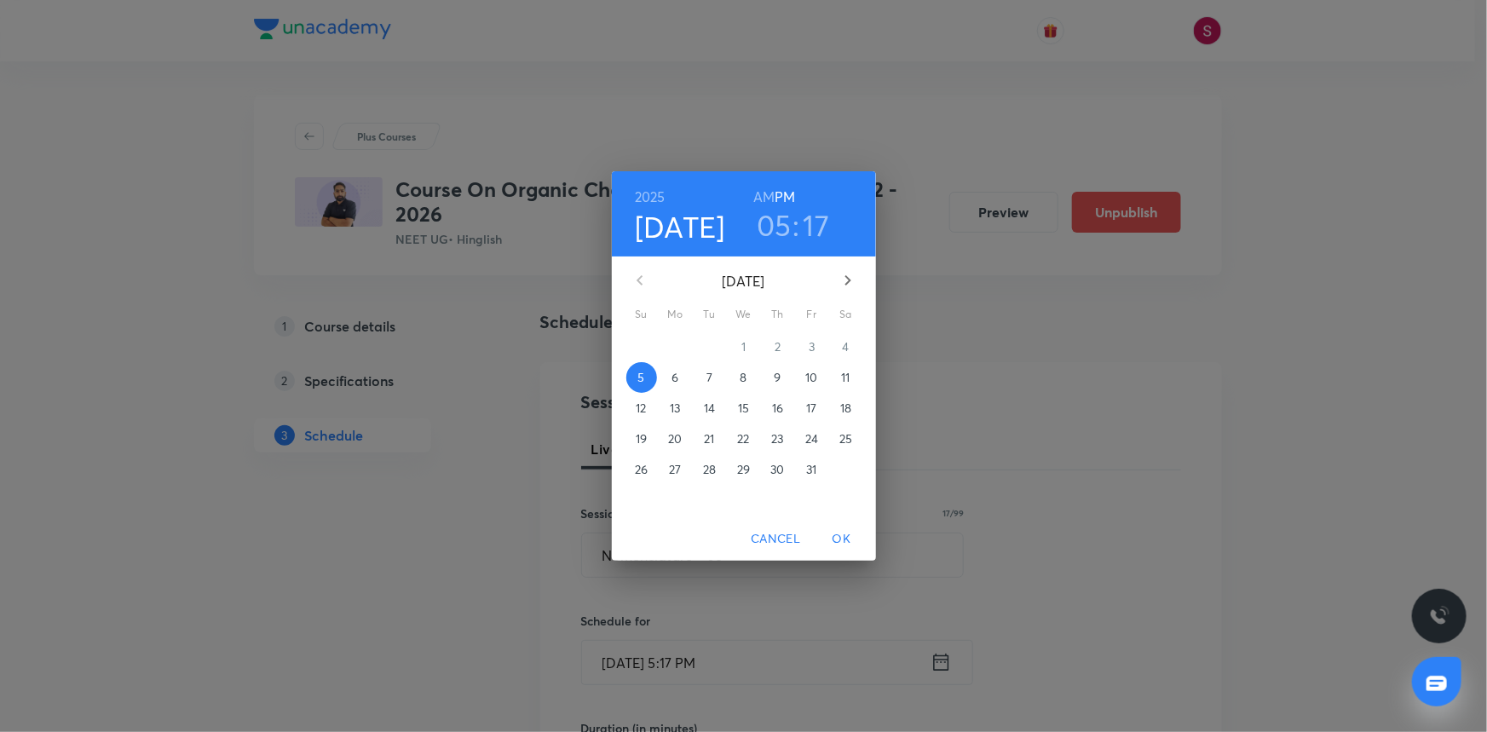
click at [850, 378] on span "11" at bounding box center [846, 377] width 31 height 17
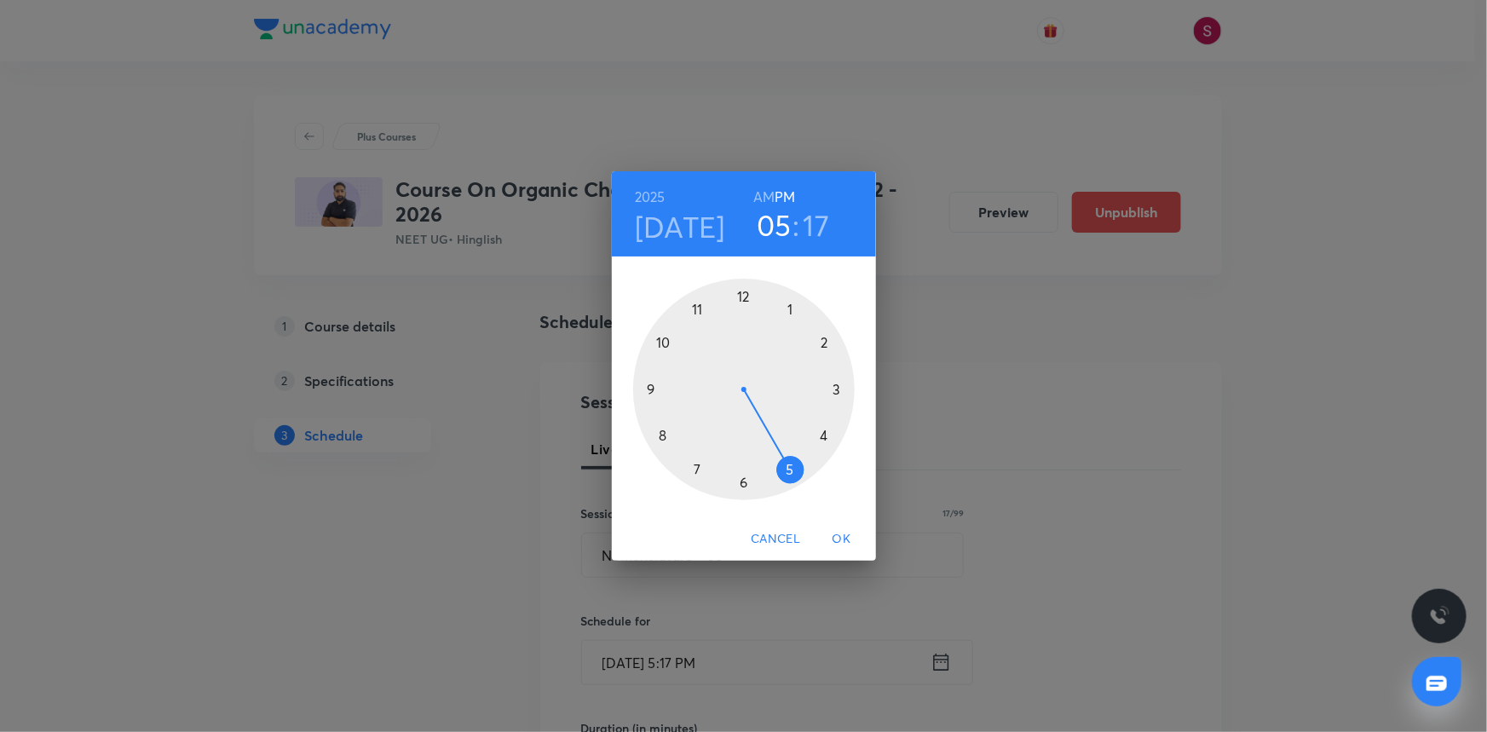
click at [741, 293] on div at bounding box center [744, 390] width 222 height 222
click at [834, 388] on div at bounding box center [744, 390] width 222 height 222
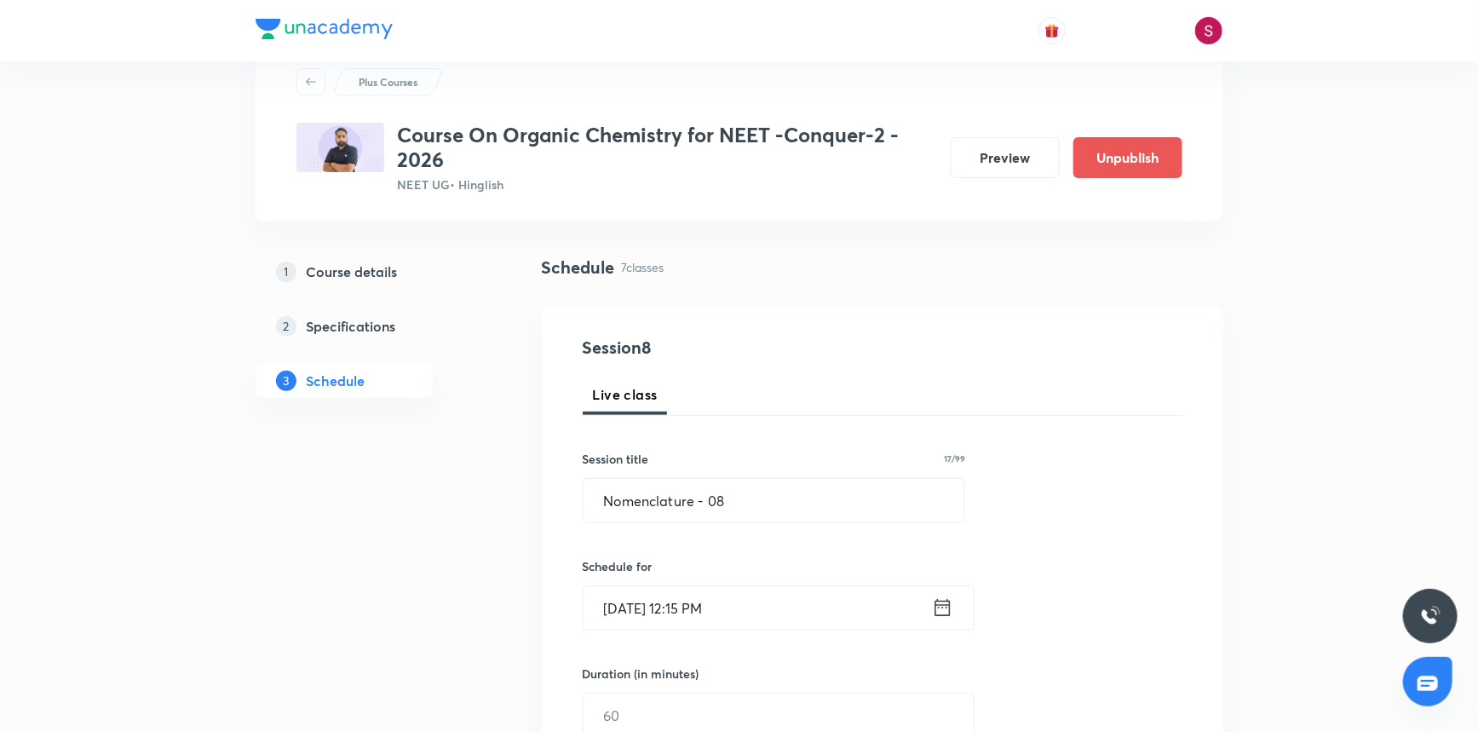
scroll to position [387, 0]
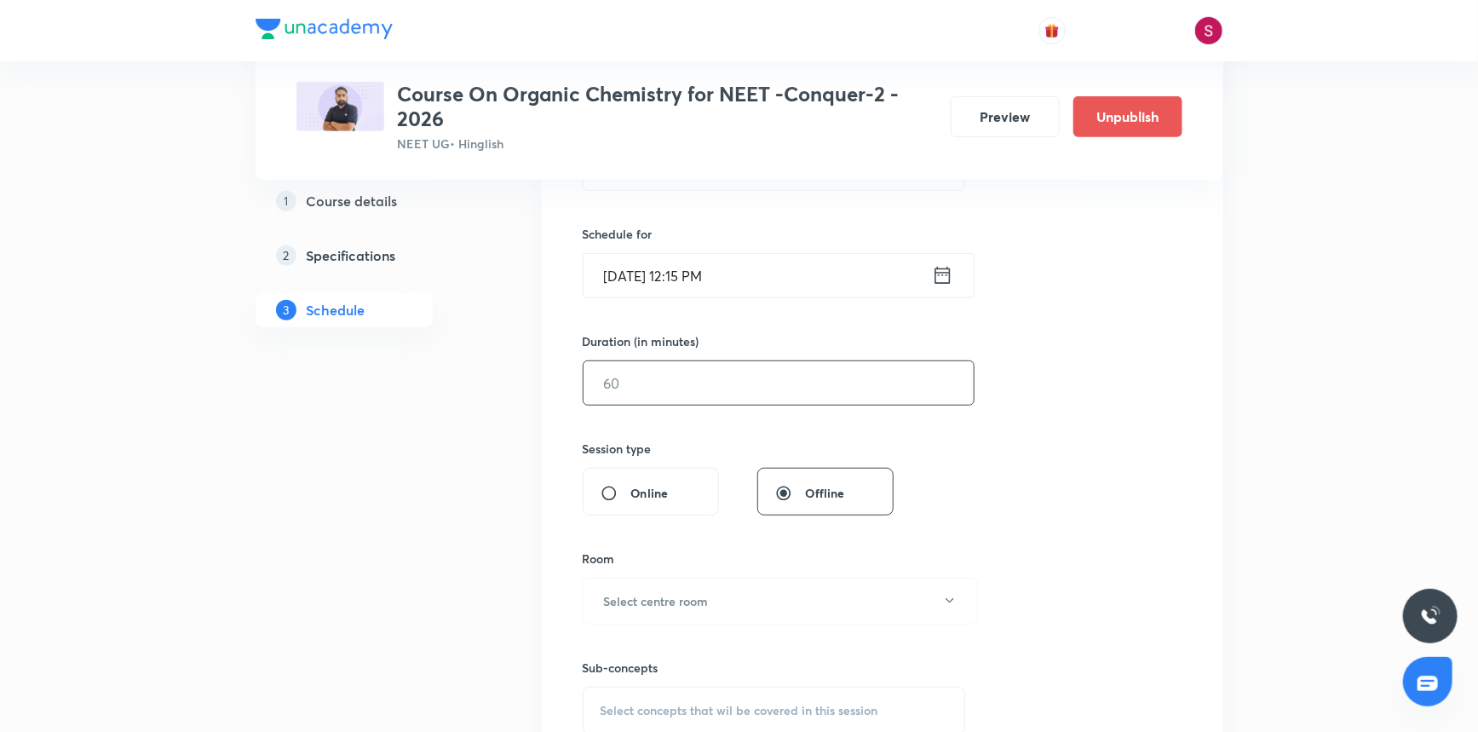
click at [682, 373] on input "text" at bounding box center [779, 382] width 390 height 43
type input "90"
click at [637, 602] on h6 "Select centre room" at bounding box center [656, 601] width 105 height 18
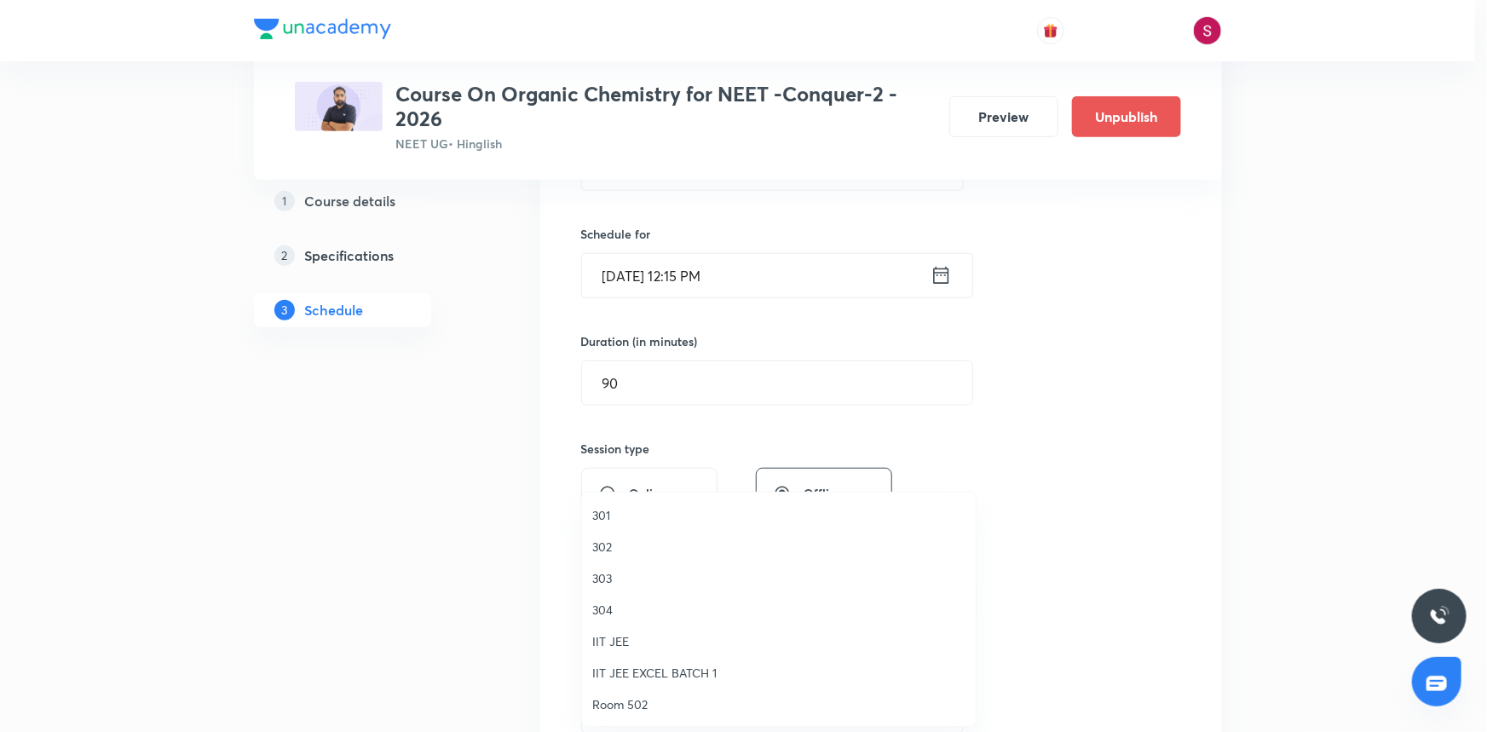
click at [603, 569] on span "303" at bounding box center [778, 578] width 373 height 18
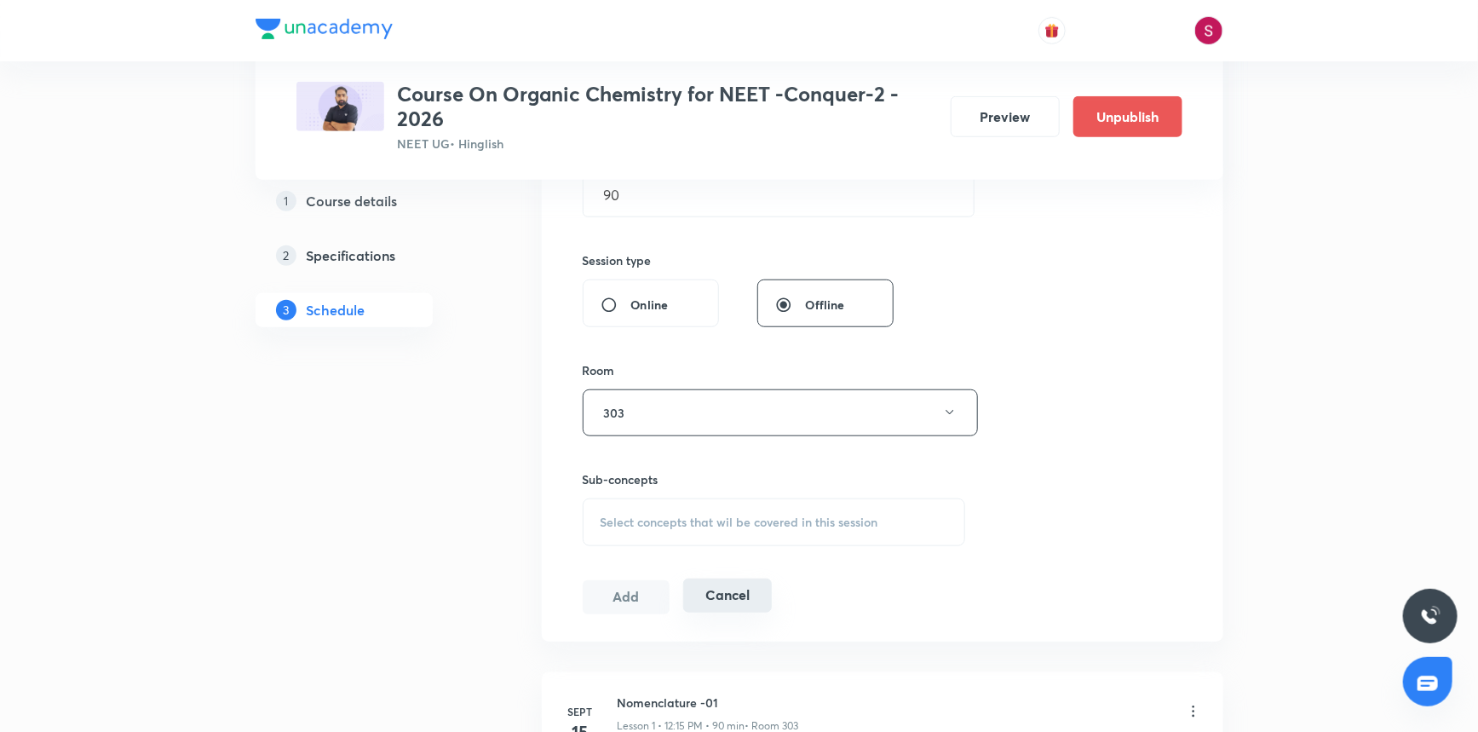
scroll to position [775, 0]
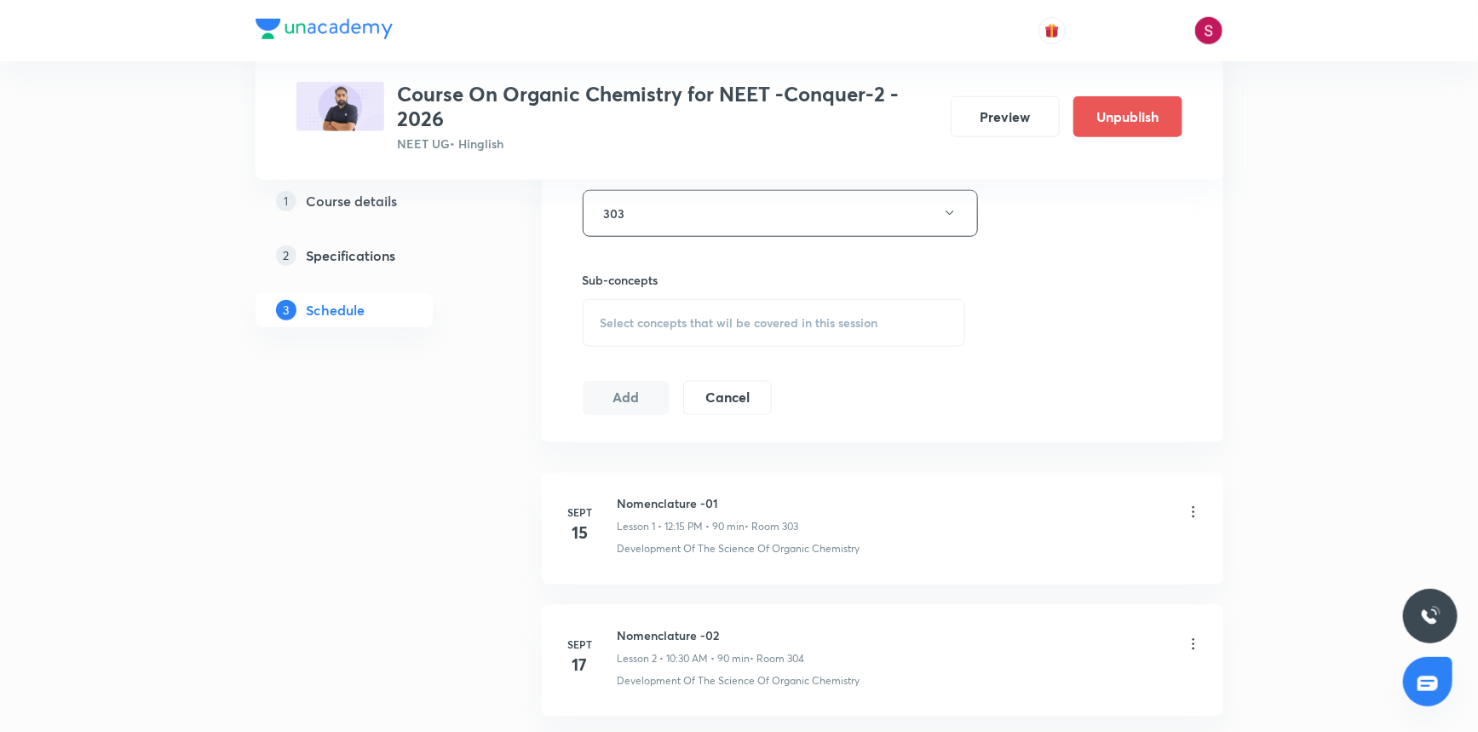
click at [629, 324] on span "Select concepts that wil be covered in this session" at bounding box center [740, 323] width 278 height 14
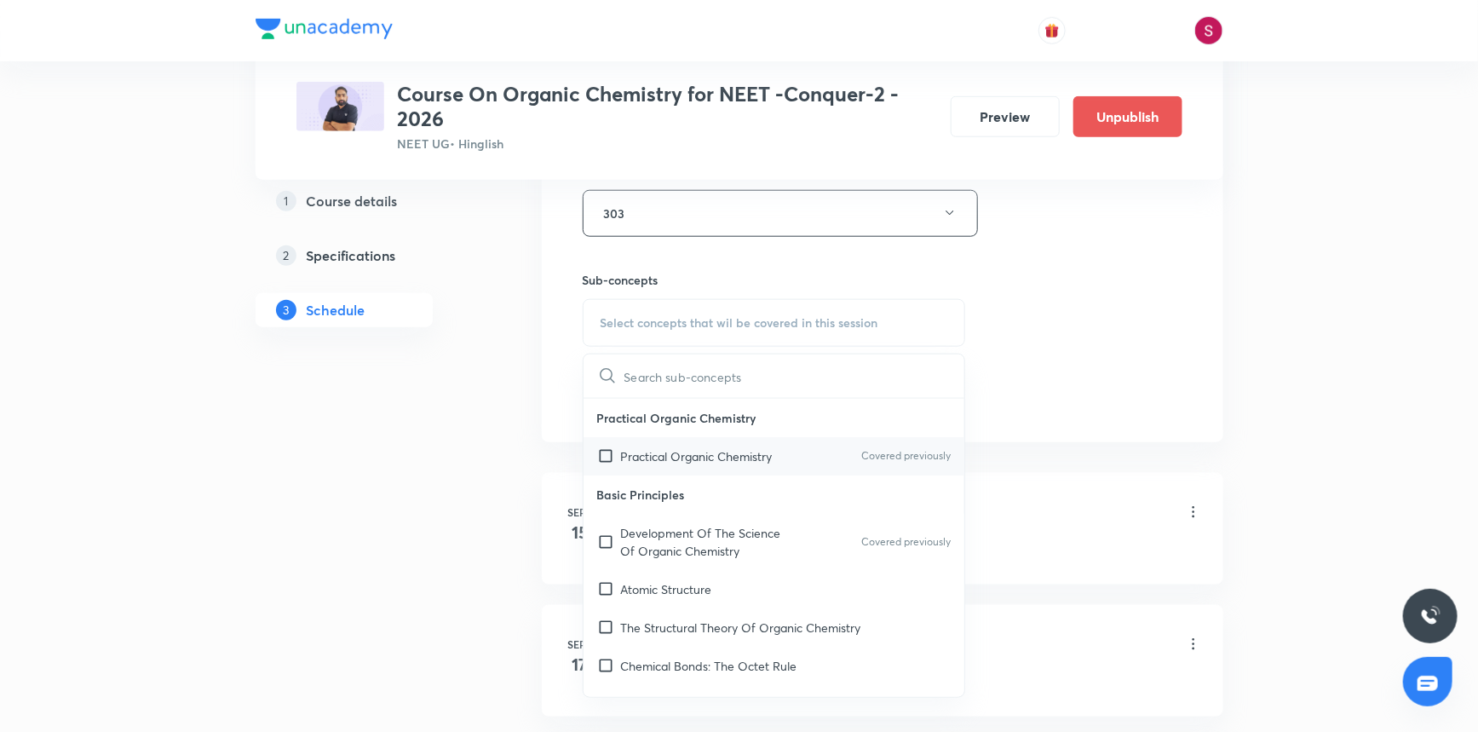
click at [640, 442] on div "Practical Organic Chemistry Covered previously" at bounding box center [775, 456] width 382 height 38
checkbox input "true"
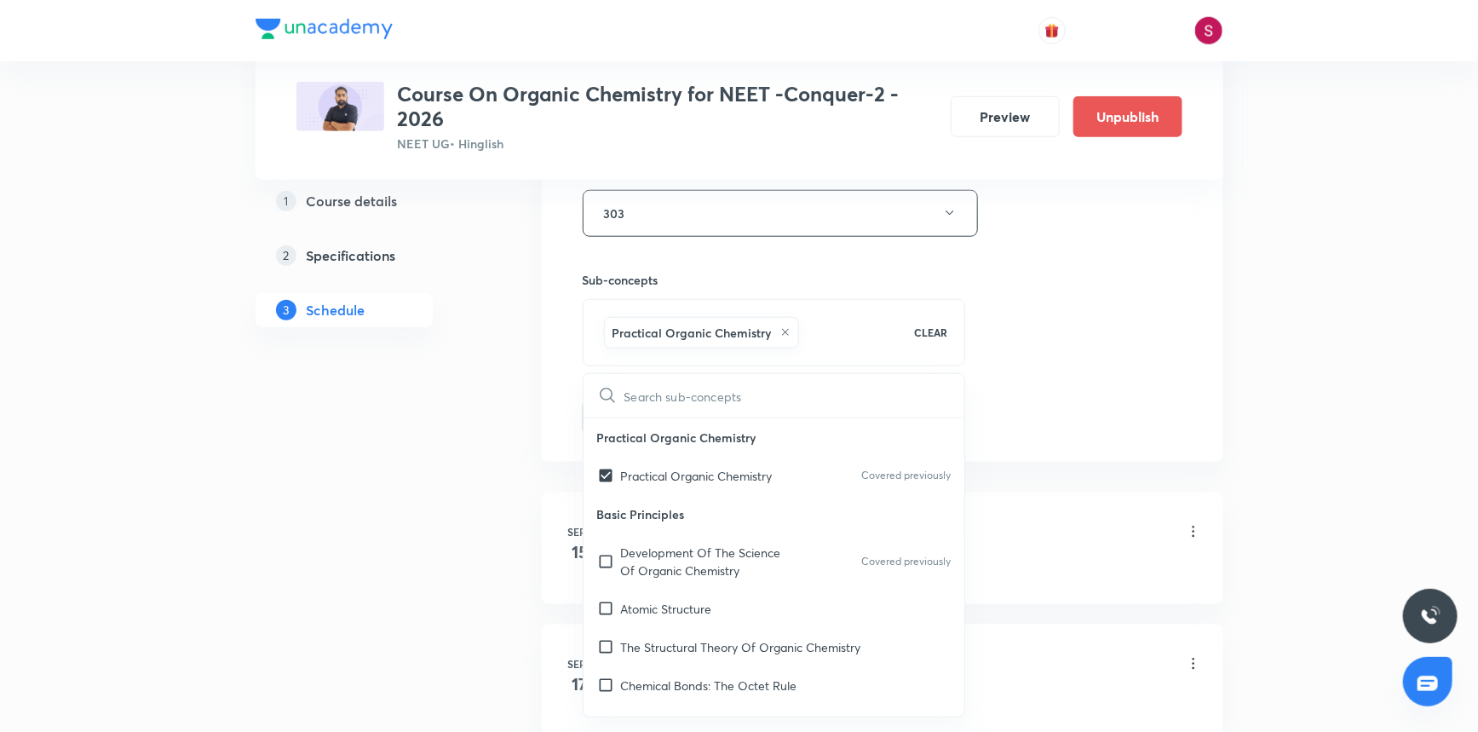
click at [1034, 290] on div "Session 8 Live class Session title 17/99 Nomenclature - 08 ​ Schedule for Oct 1…" at bounding box center [883, 25] width 600 height 820
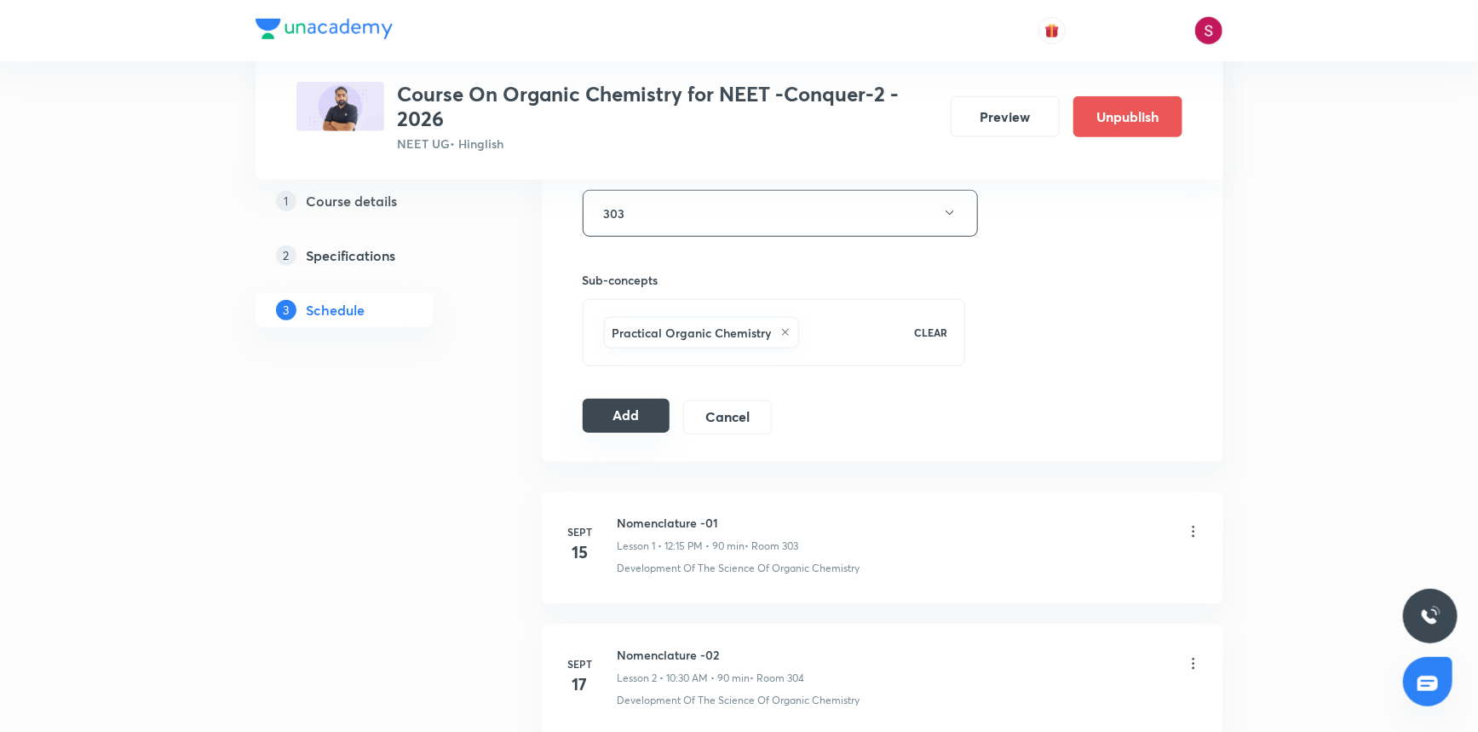
click at [656, 422] on button "Add" at bounding box center [627, 416] width 88 height 34
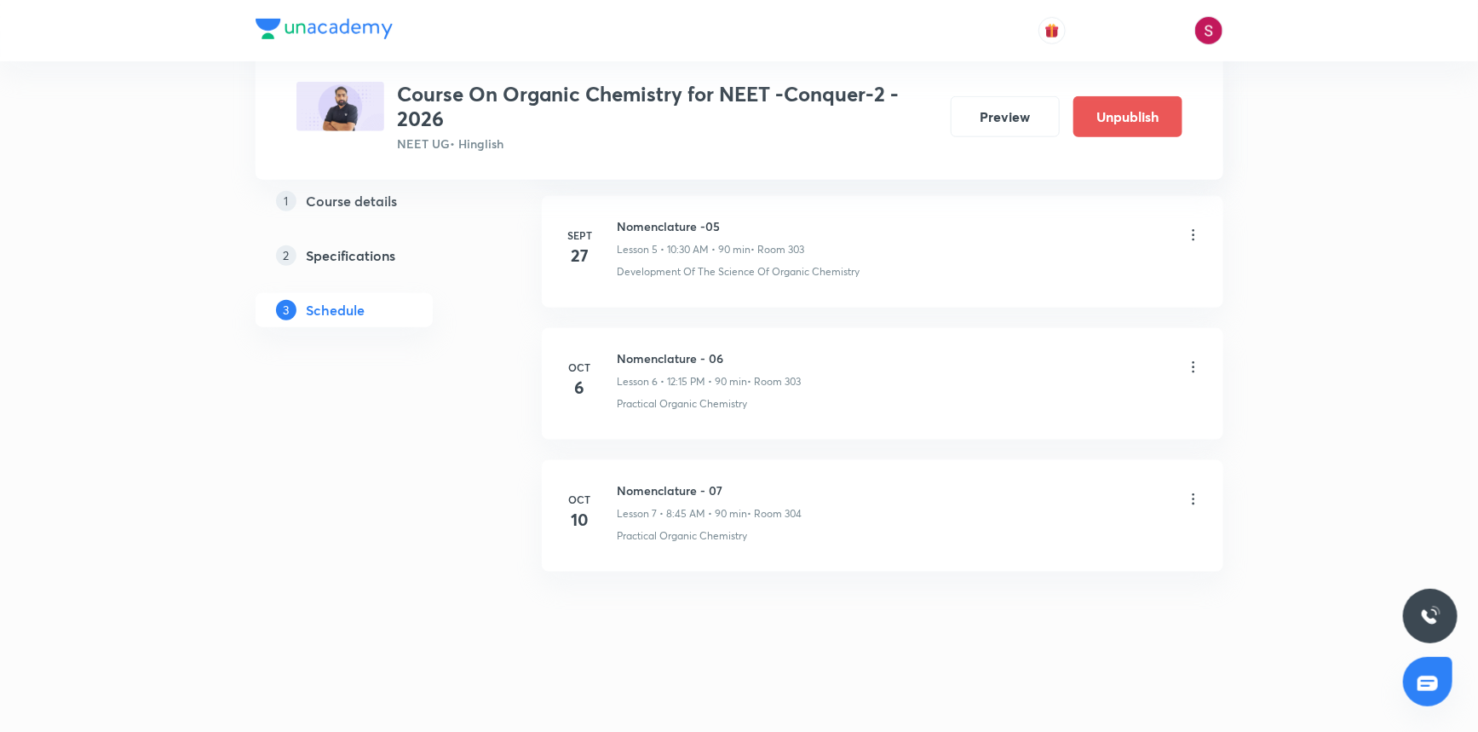
scroll to position [794, 0]
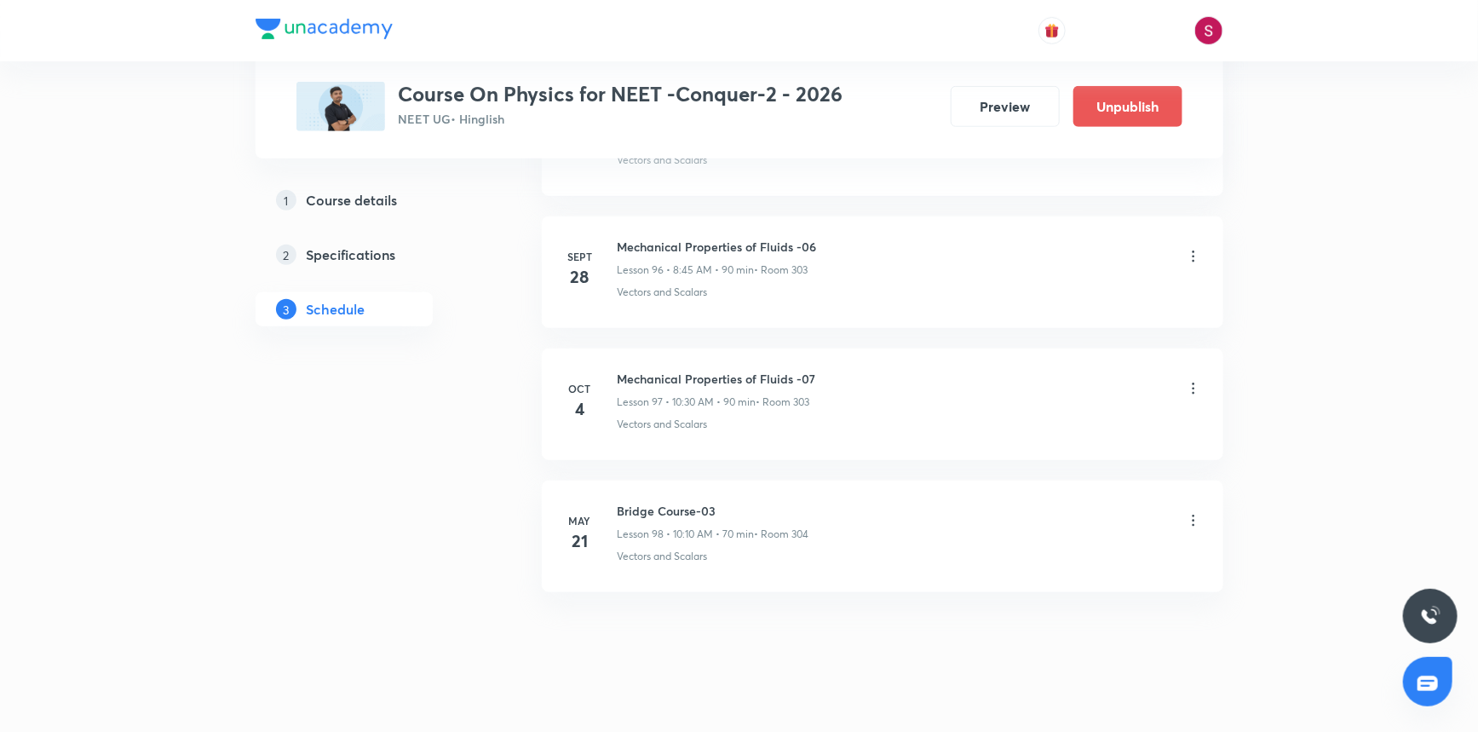
click at [734, 370] on h6 "Mechanical Properties of Fluids -07" at bounding box center [717, 379] width 199 height 18
copy h6 "Mechanical Properties of Fluids -07"
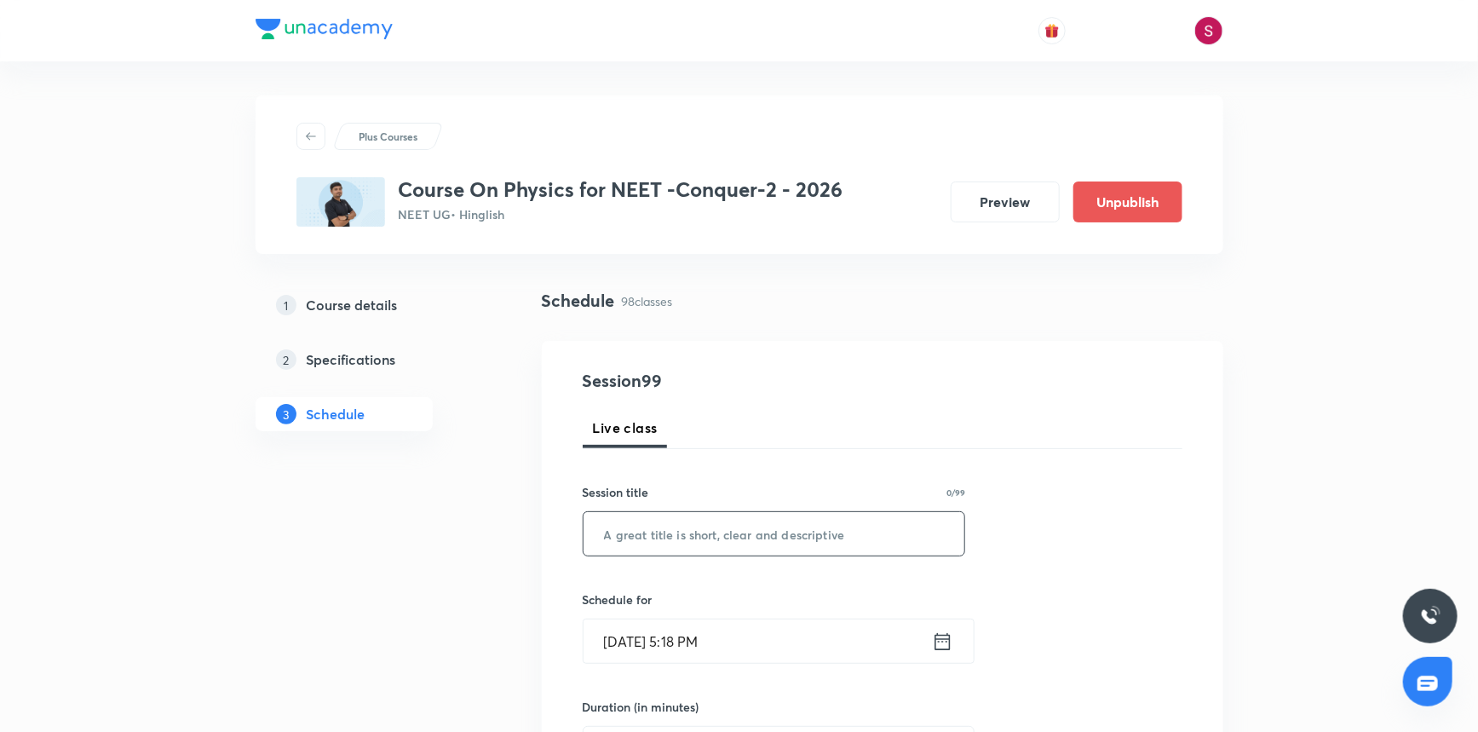
click at [765, 540] on input "text" at bounding box center [775, 533] width 382 height 43
paste input "Mechanical Properties of Fluids -07"
type input "Mechanical Properties of Fluids - 08"
click at [754, 656] on input "[DATE] 5:18 PM" at bounding box center [758, 640] width 348 height 43
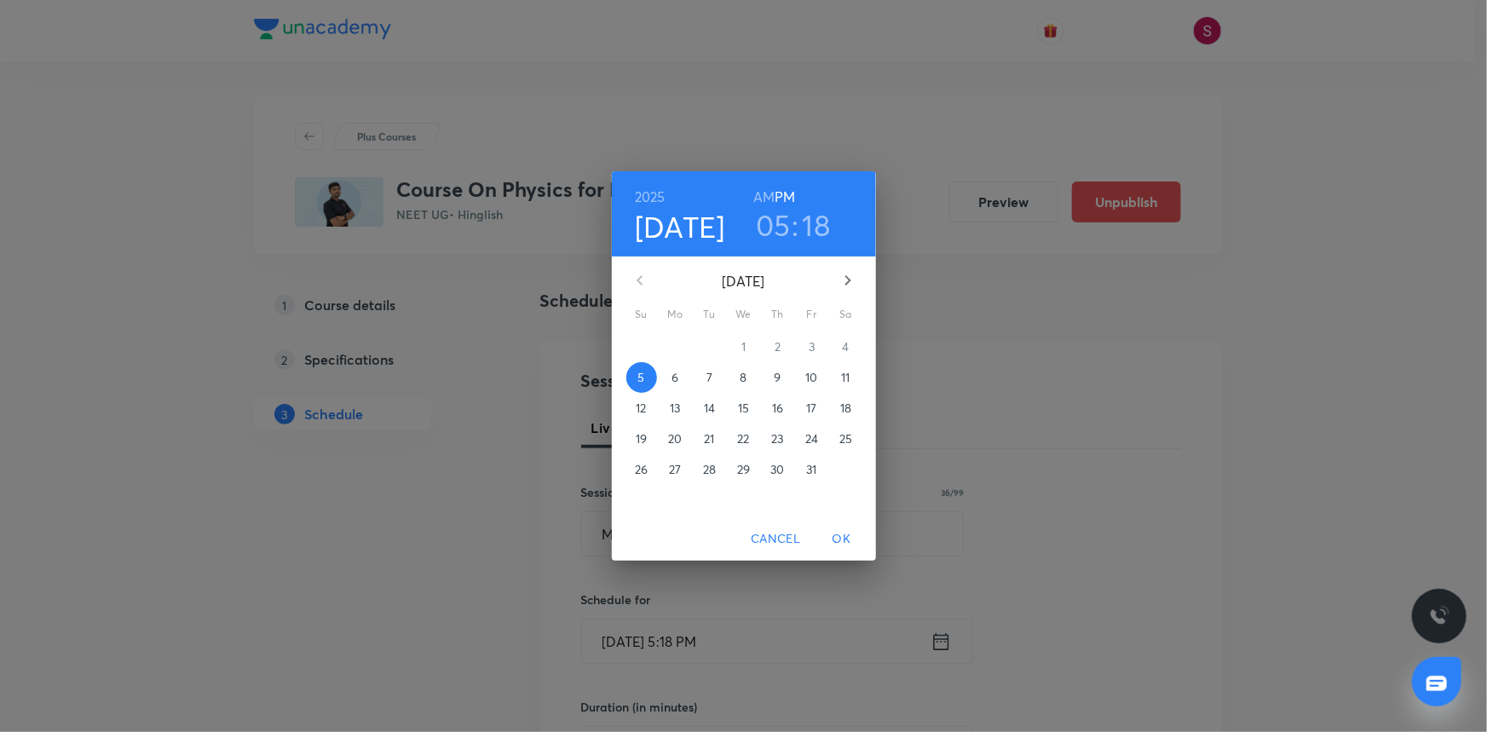
click at [699, 381] on span "7" at bounding box center [709, 377] width 31 height 17
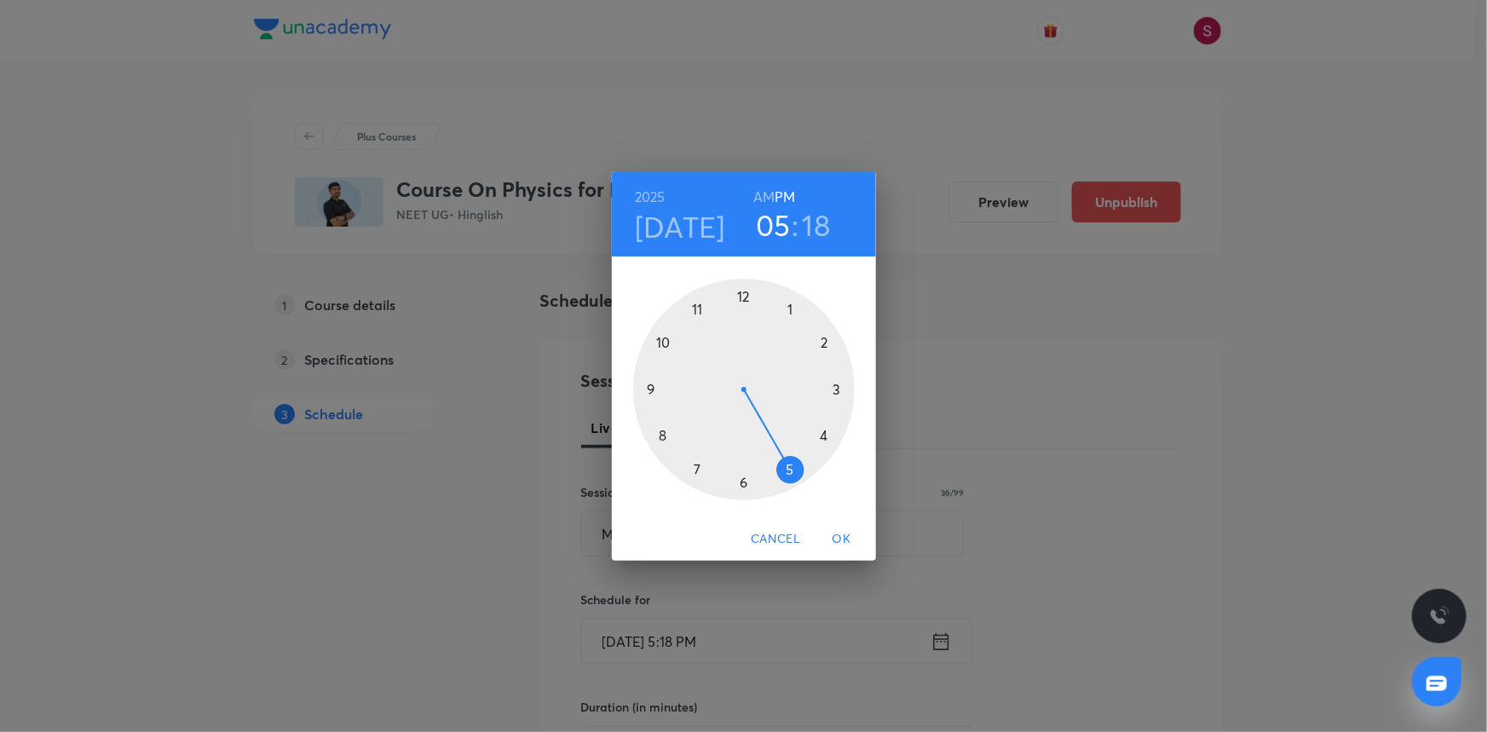
click at [665, 343] on div at bounding box center [744, 390] width 222 height 222
click at [767, 193] on h6 "AM" at bounding box center [763, 197] width 21 height 24
click at [740, 482] on div at bounding box center [744, 390] width 222 height 222
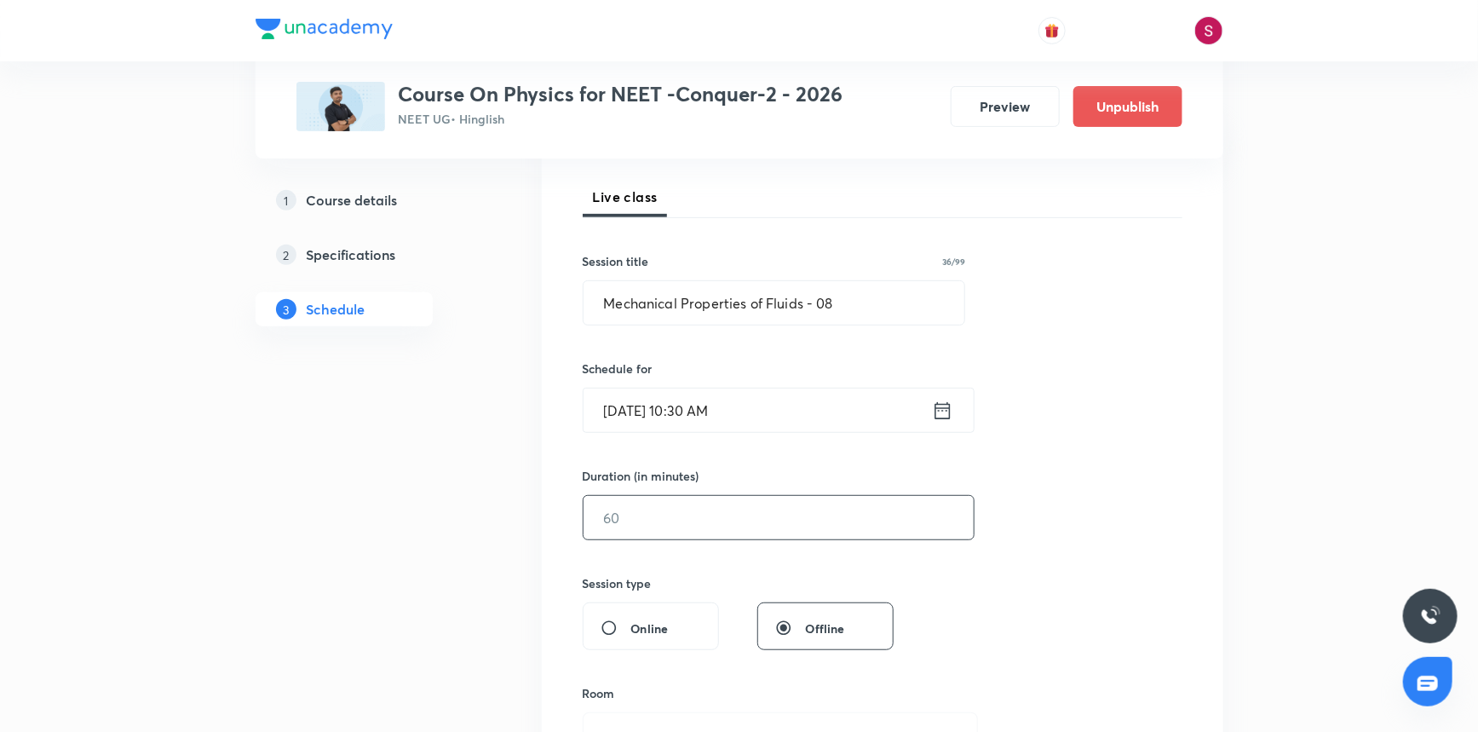
scroll to position [232, 0]
click at [676, 527] on input "text" at bounding box center [779, 516] width 390 height 43
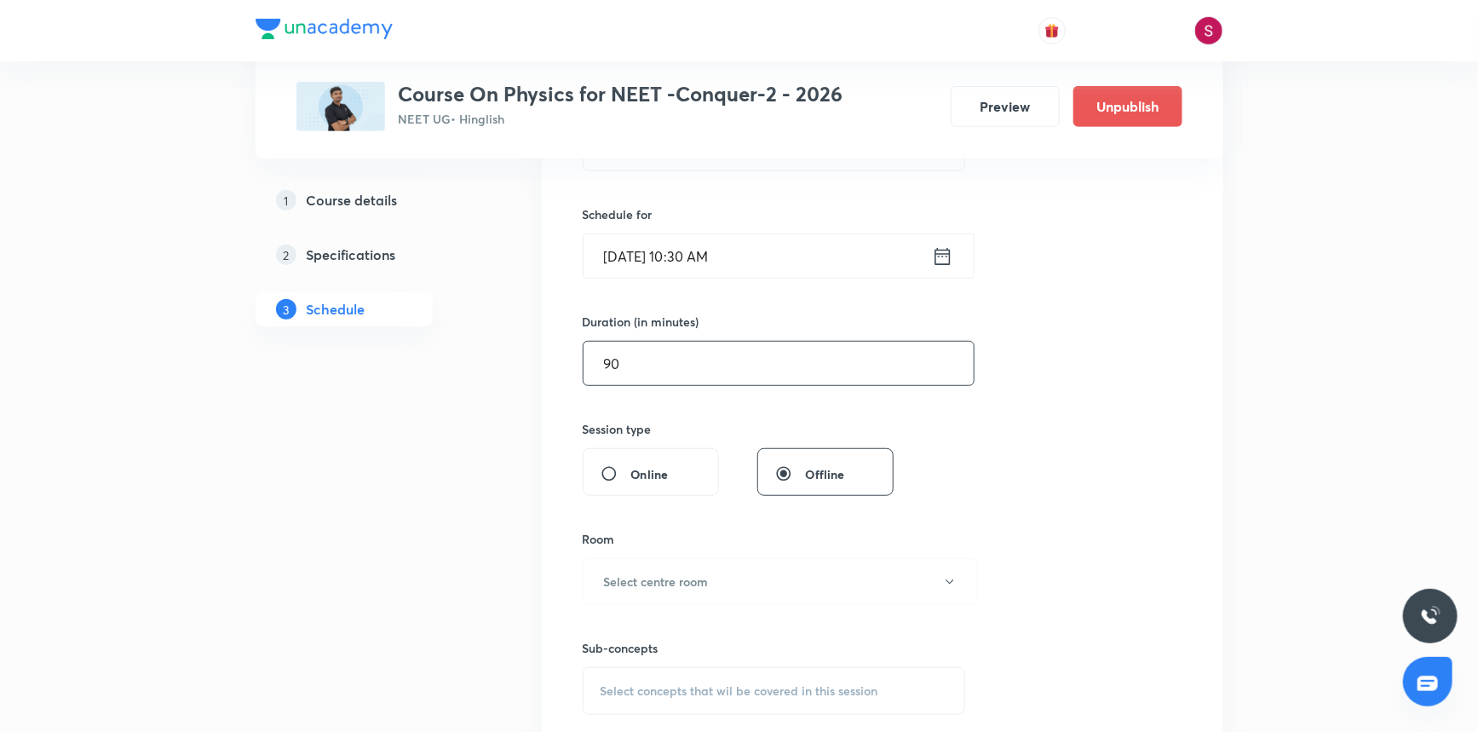
scroll to position [387, 0]
type input "90"
click at [646, 585] on h6 "Select centre room" at bounding box center [656, 580] width 105 height 18
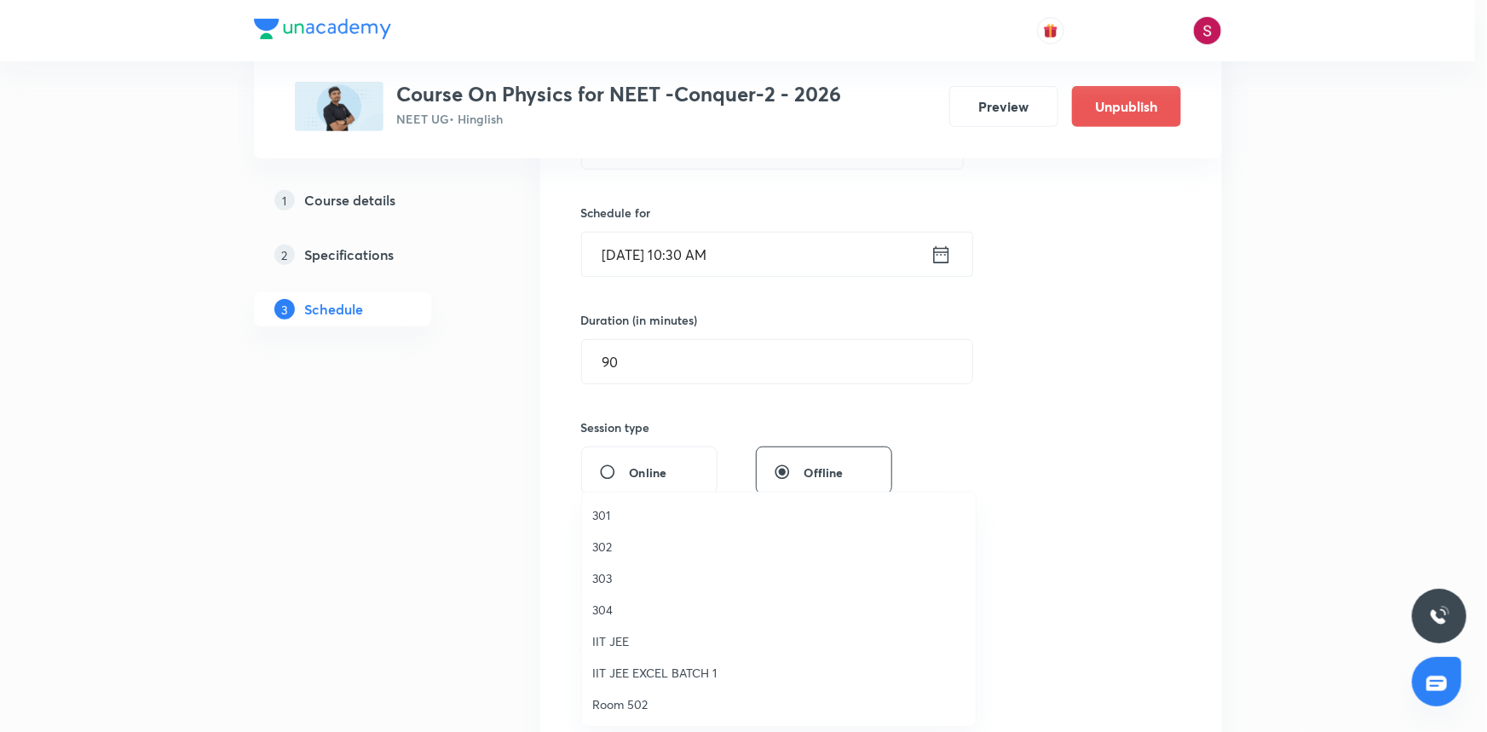
click at [622, 613] on span "304" at bounding box center [778, 610] width 373 height 18
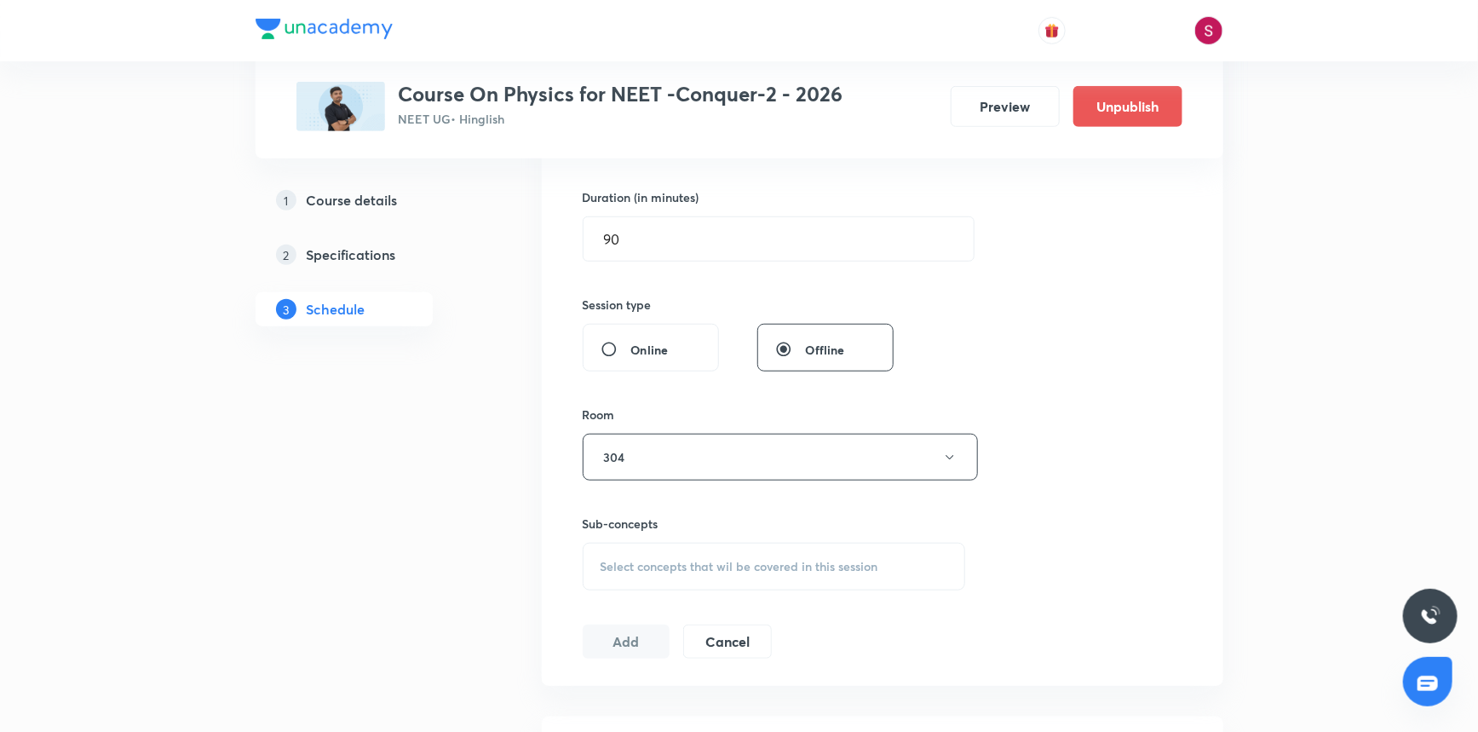
scroll to position [775, 0]
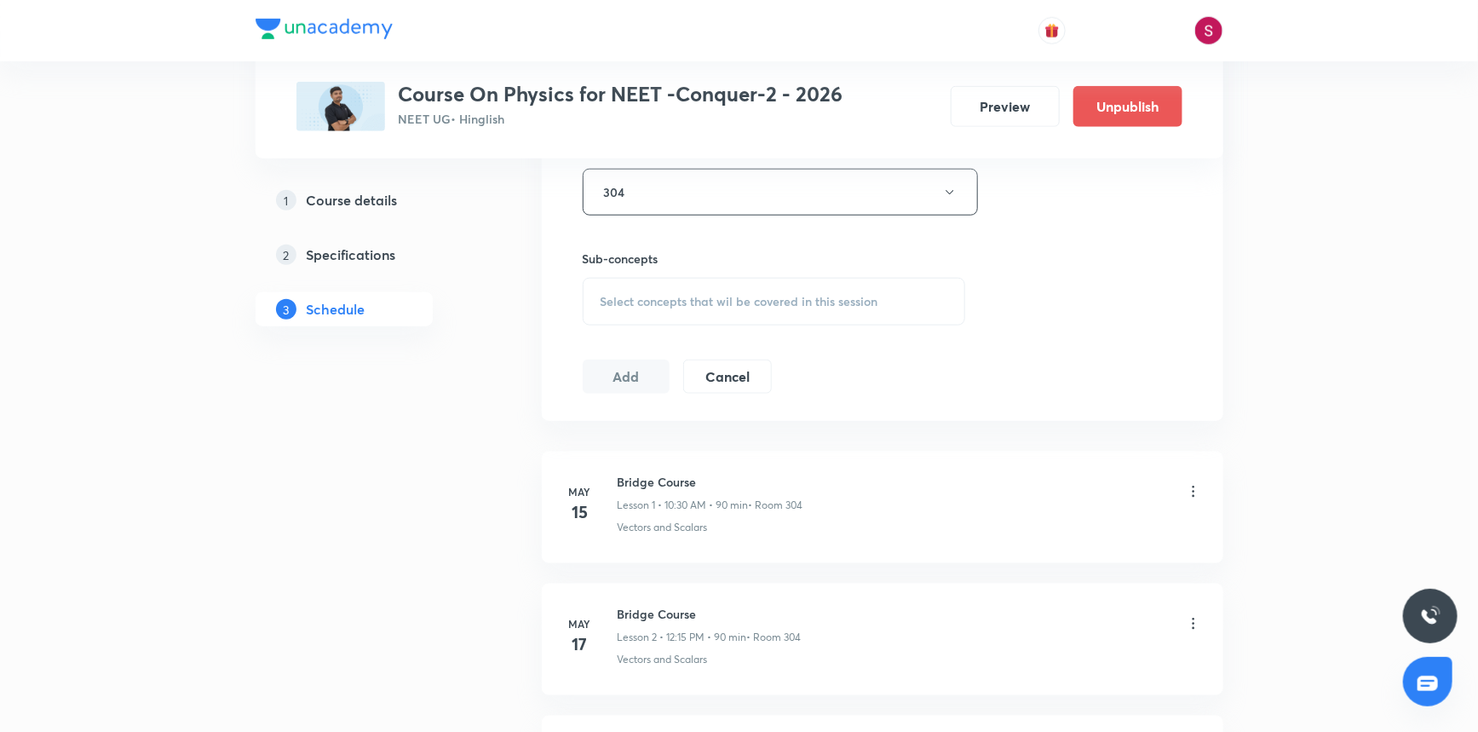
click at [626, 285] on div "Select concepts that wil be covered in this session" at bounding box center [774, 302] width 383 height 48
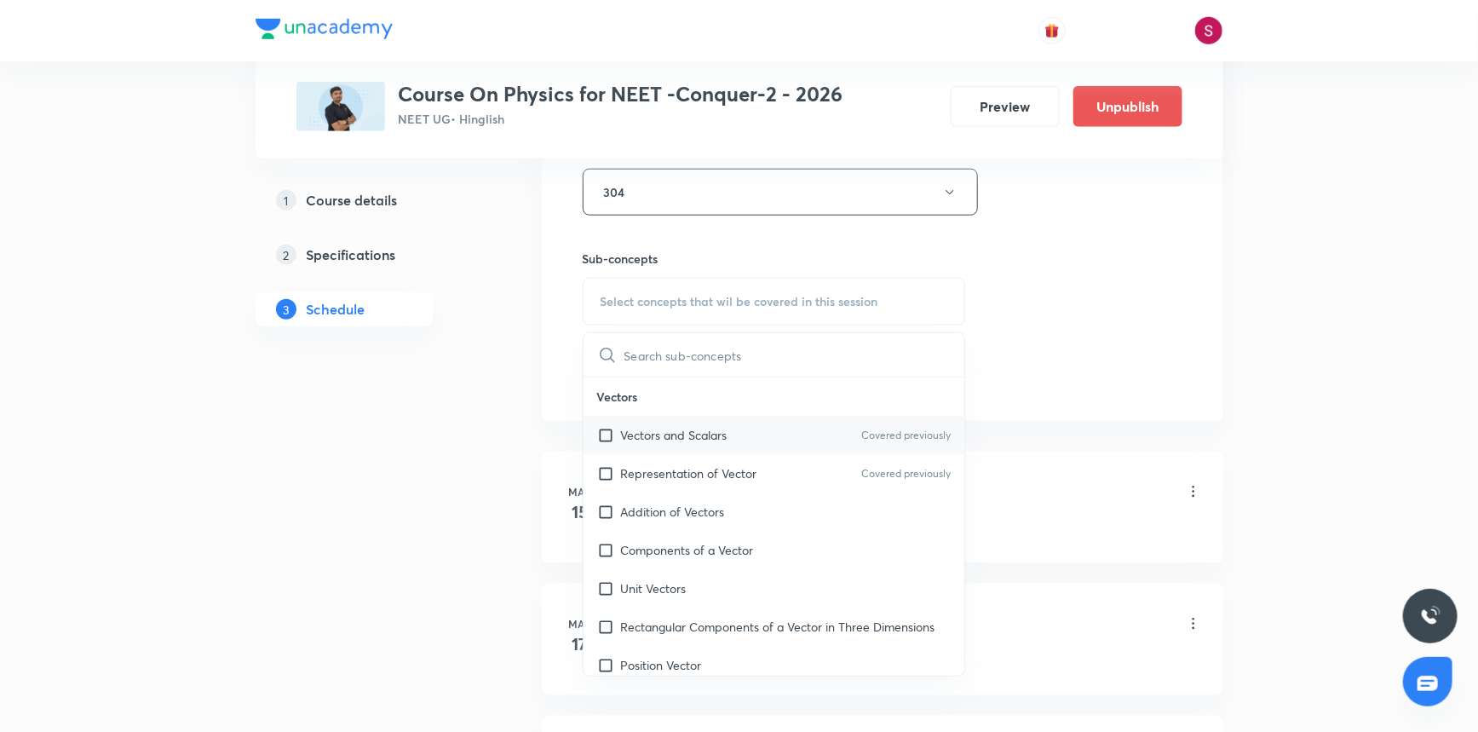
click at [649, 446] on div "Vectors and Scalars Covered previously" at bounding box center [775, 435] width 382 height 38
checkbox input "true"
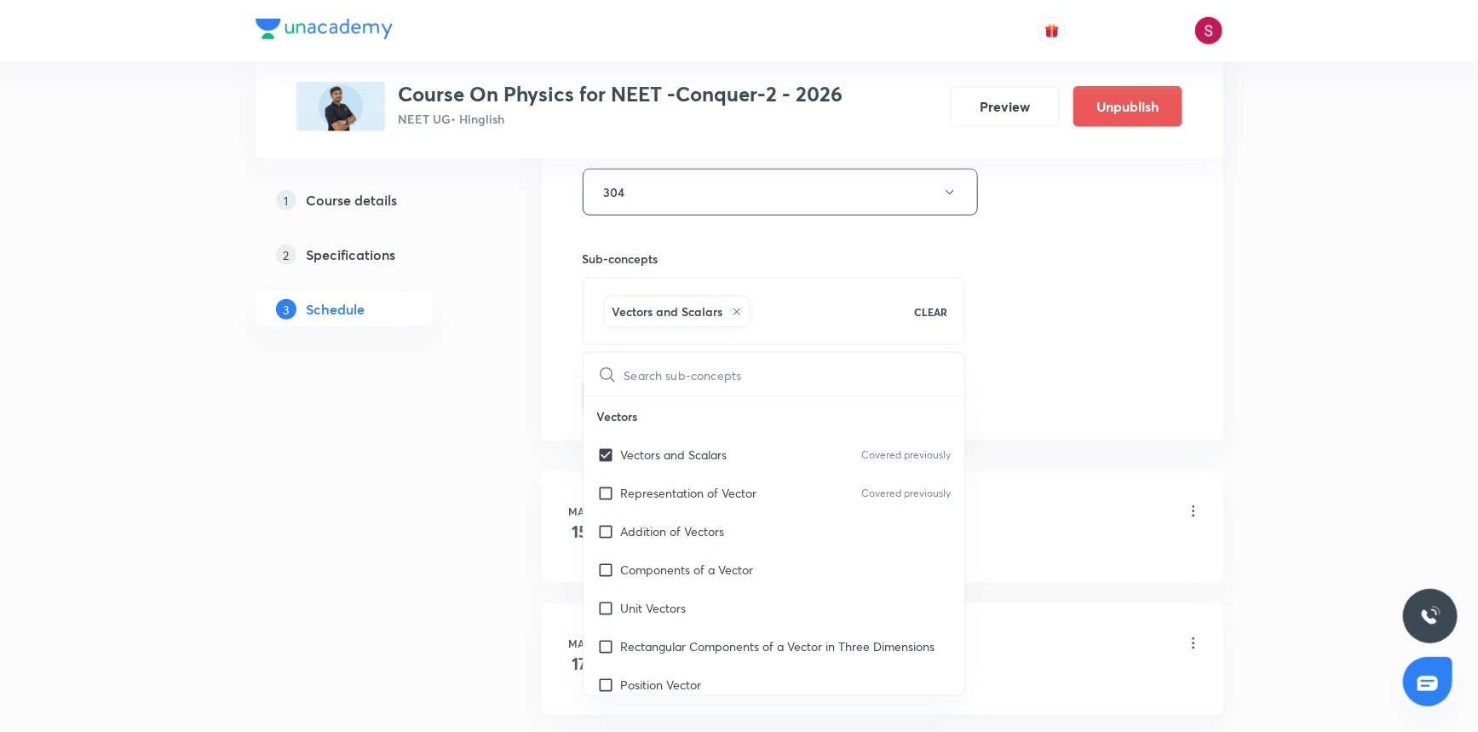
click at [1010, 288] on div "Session 99 Live class Session title 36/99 Mechanical Properties of Fluids - 08 …" at bounding box center [883, 4] width 600 height 820
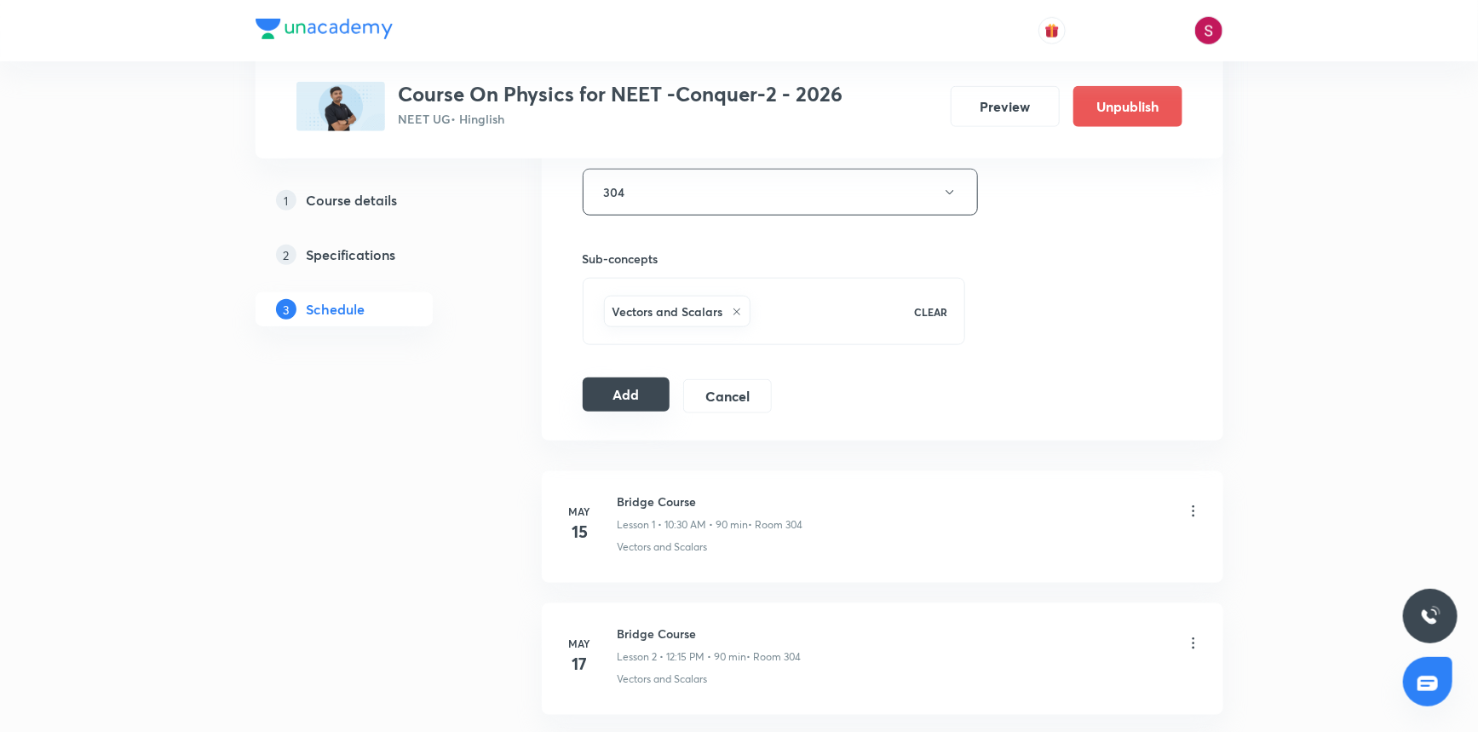
click at [631, 393] on button "Add" at bounding box center [627, 394] width 88 height 34
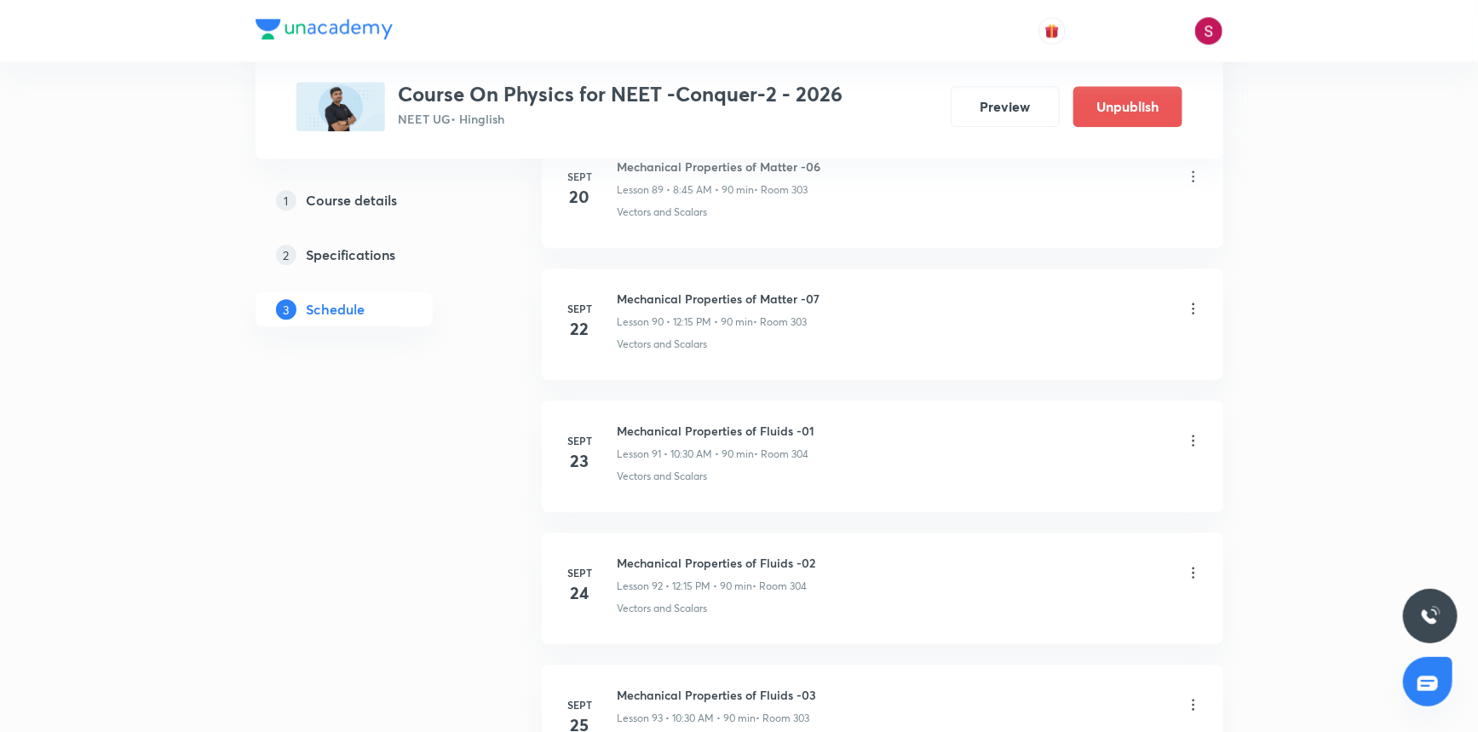
scroll to position [12774, 0]
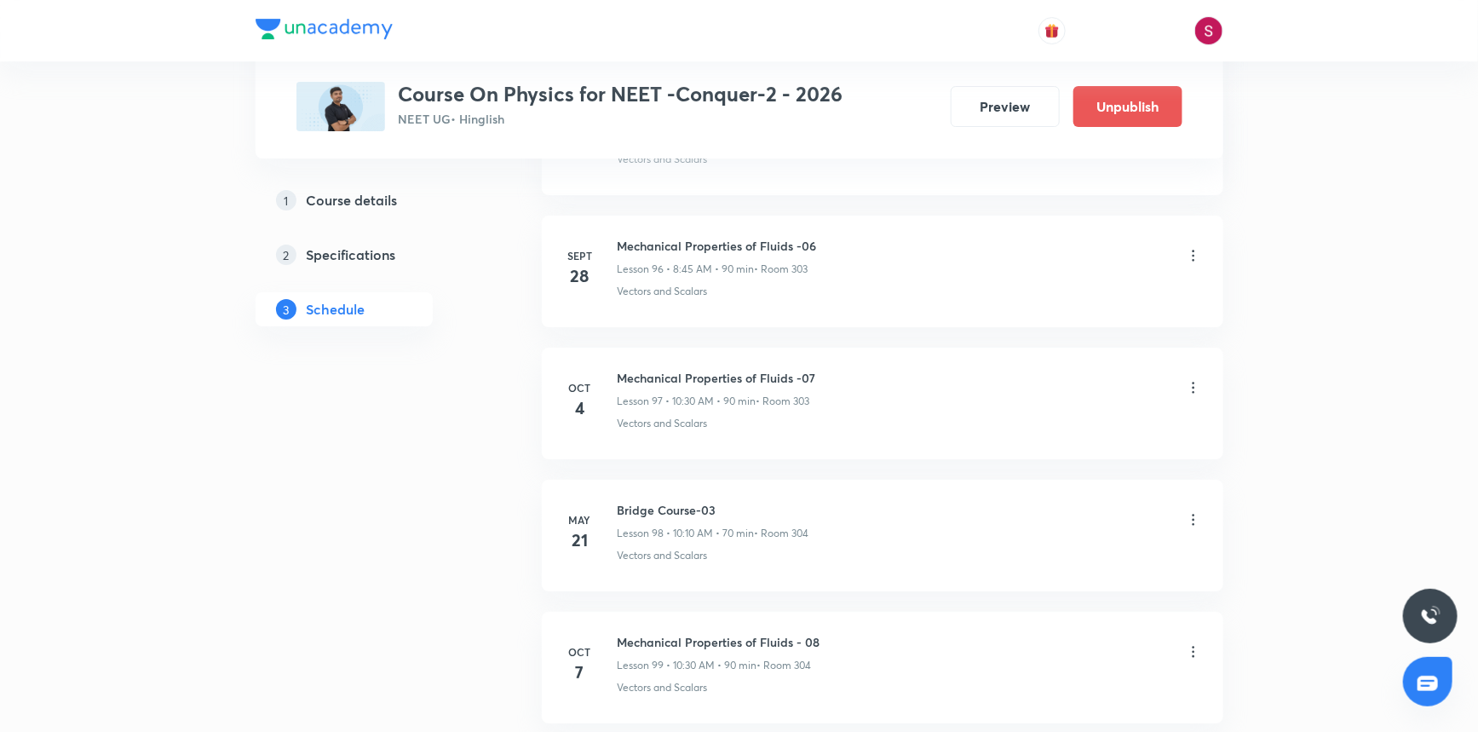
click at [735, 633] on h6 "Mechanical Properties of Fluids - 08" at bounding box center [719, 642] width 203 height 18
copy h6 "Mechanical Properties of Fluids - 08"
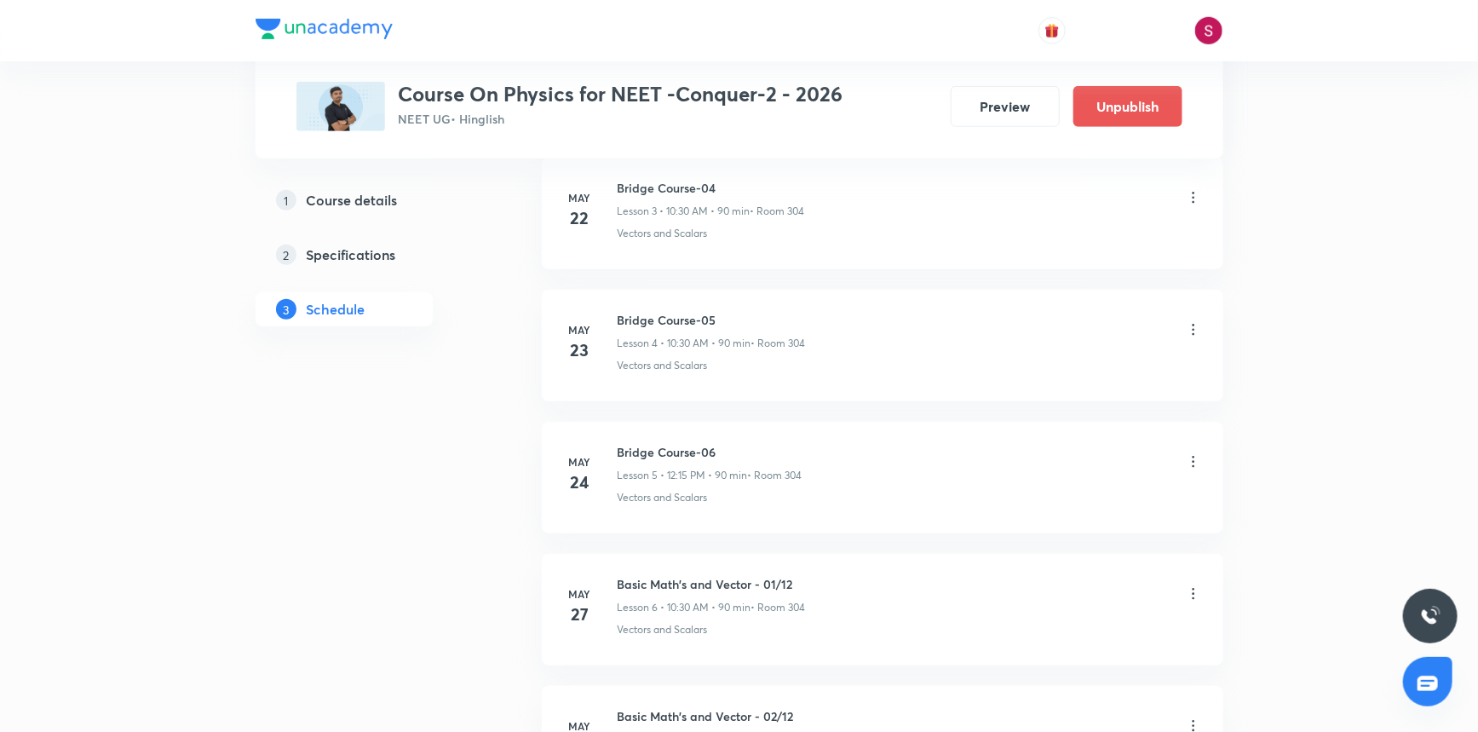
scroll to position [0, 0]
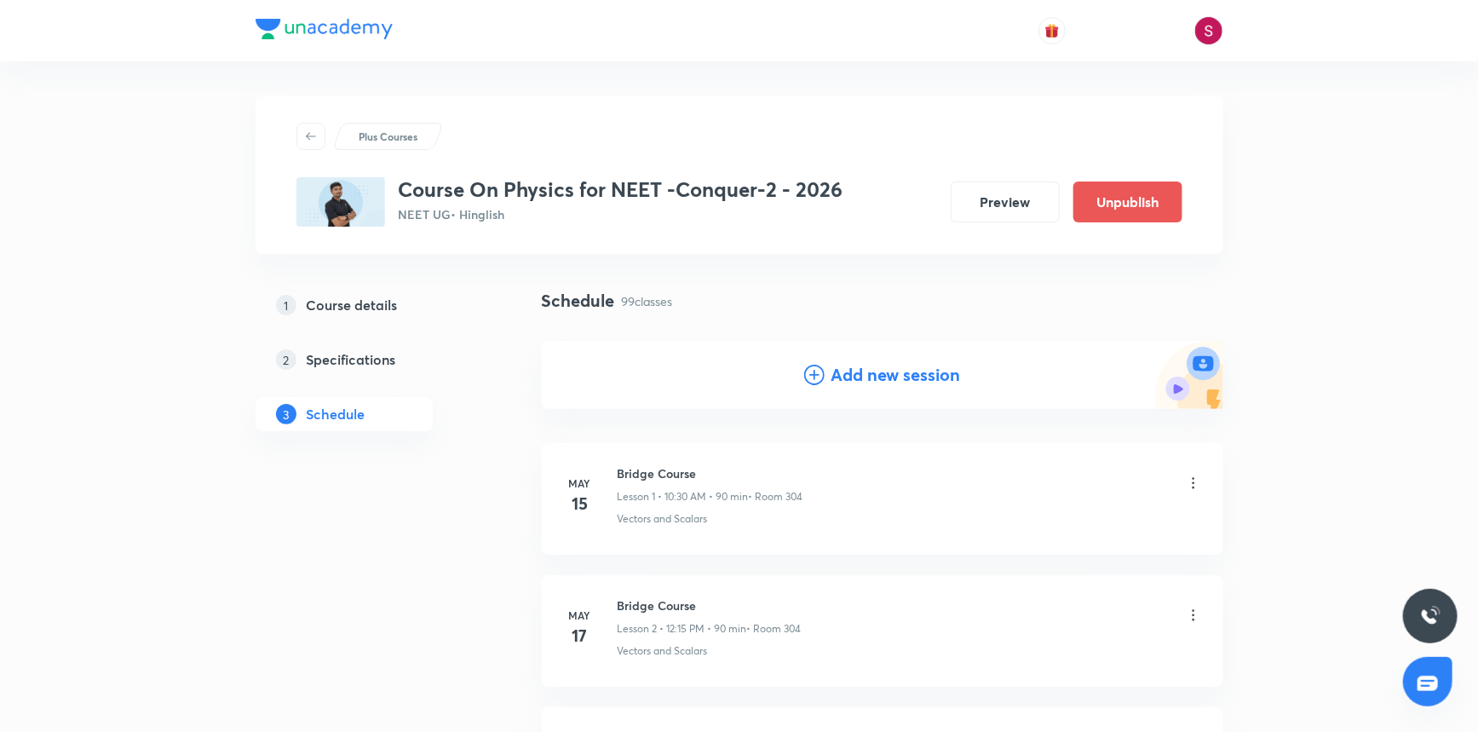
click at [837, 371] on h4 "Add new session" at bounding box center [897, 375] width 130 height 26
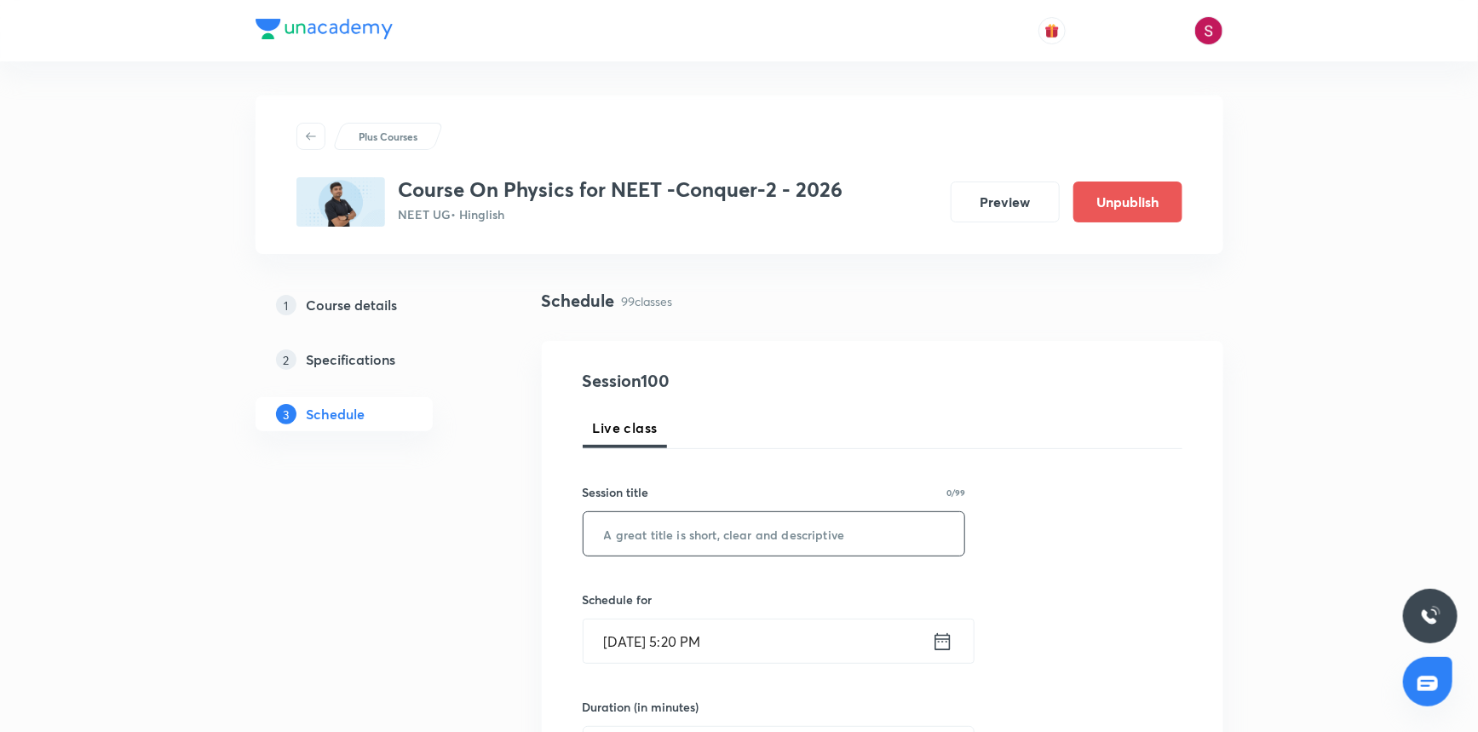
click at [719, 528] on input "text" at bounding box center [775, 533] width 382 height 43
paste input "Mechanical Properties of Fluids - 08"
type input "Mechanical Properties of Fluids - 09"
click at [844, 642] on input "[DATE] 5:20 PM" at bounding box center [758, 640] width 348 height 43
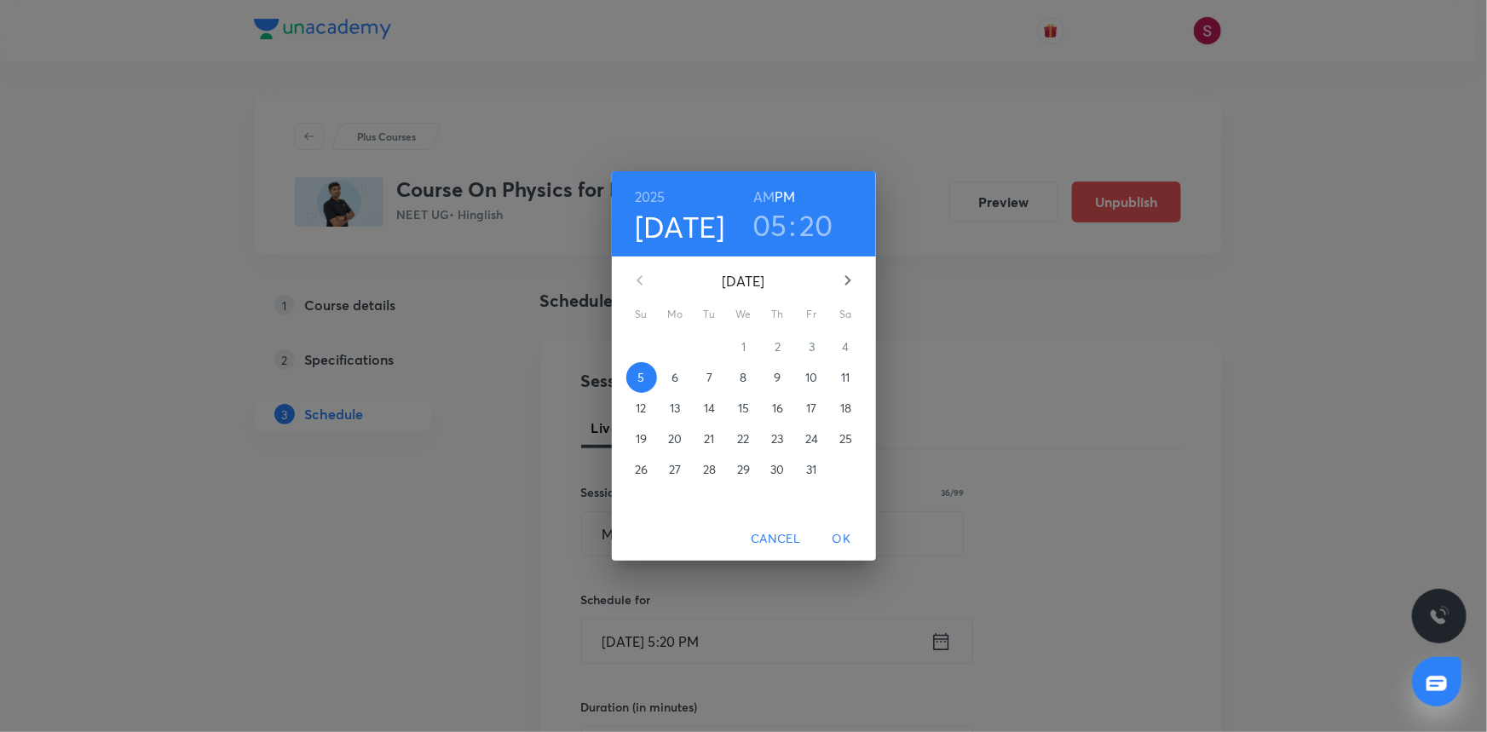
click at [740, 379] on p "8" at bounding box center [743, 377] width 7 height 17
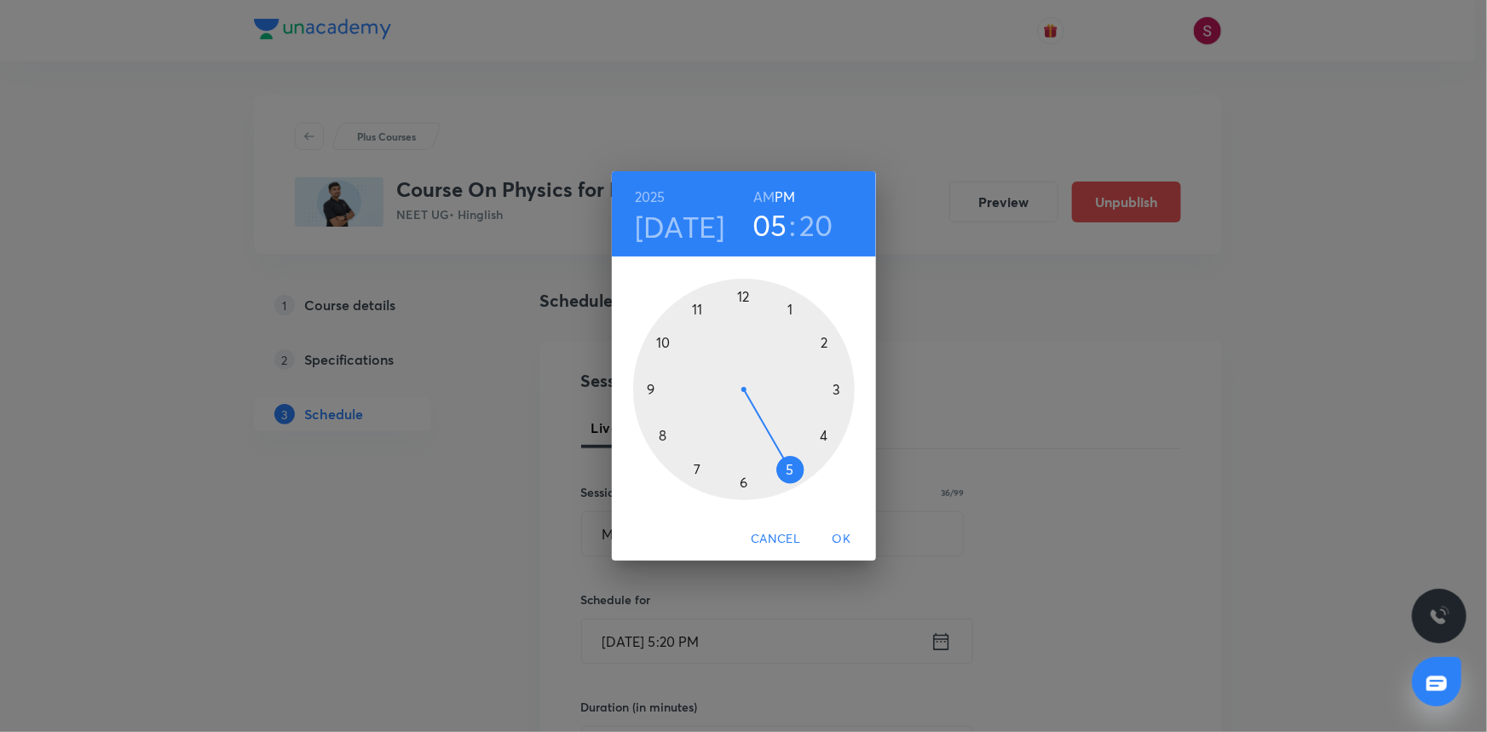
click at [763, 198] on h6 "AM" at bounding box center [763, 197] width 21 height 24
click at [662, 435] on div at bounding box center [744, 390] width 222 height 222
click at [649, 389] on div at bounding box center [744, 390] width 222 height 222
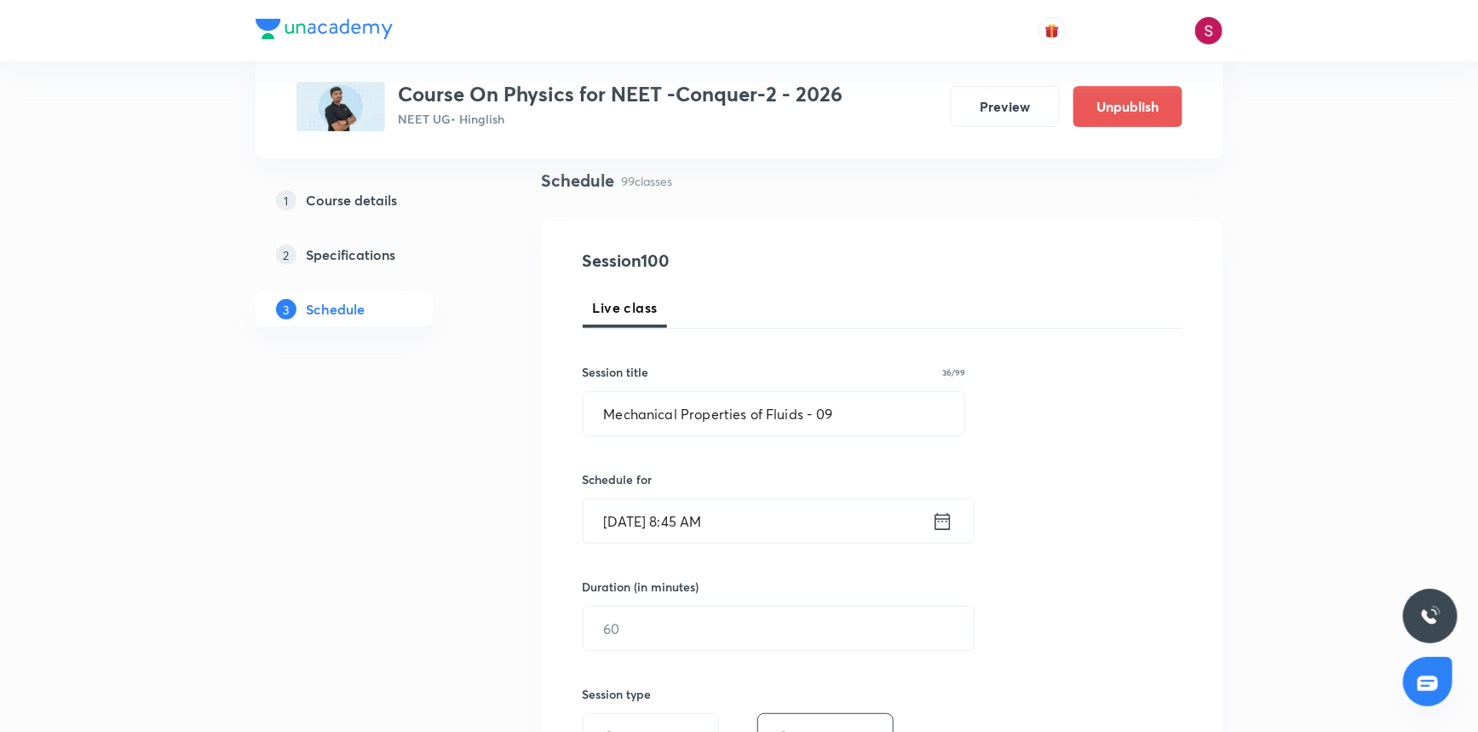
scroll to position [154, 0]
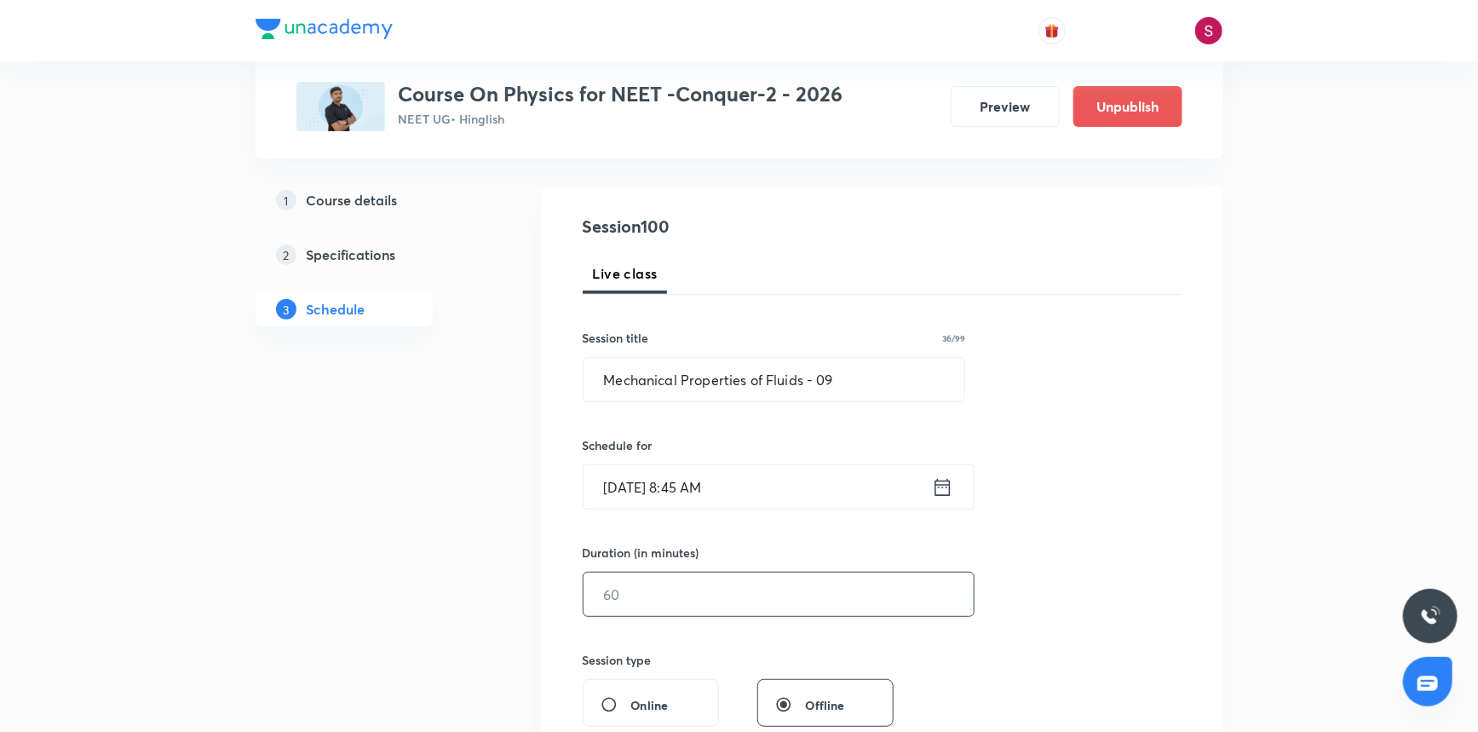
click at [691, 608] on input "text" at bounding box center [779, 594] width 390 height 43
type input "90"
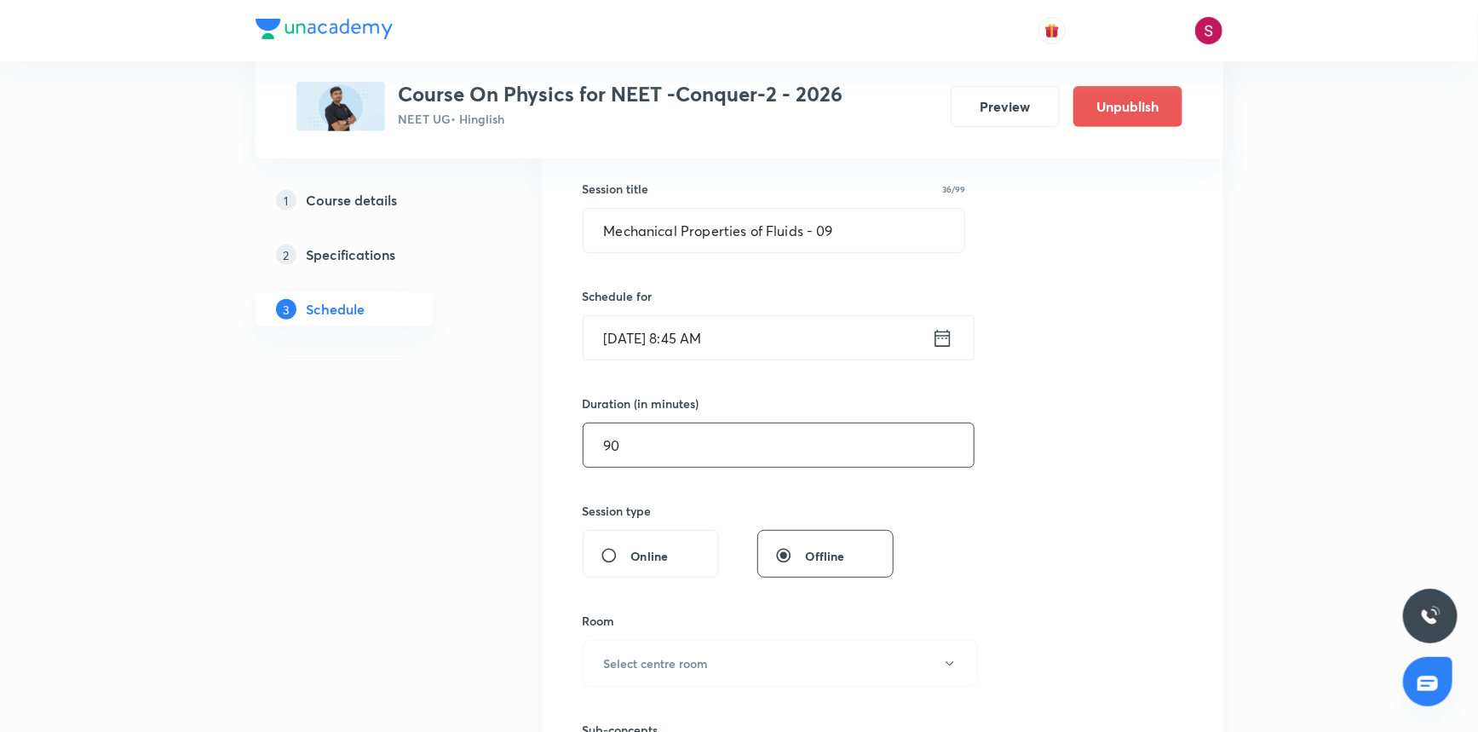
scroll to position [309, 0]
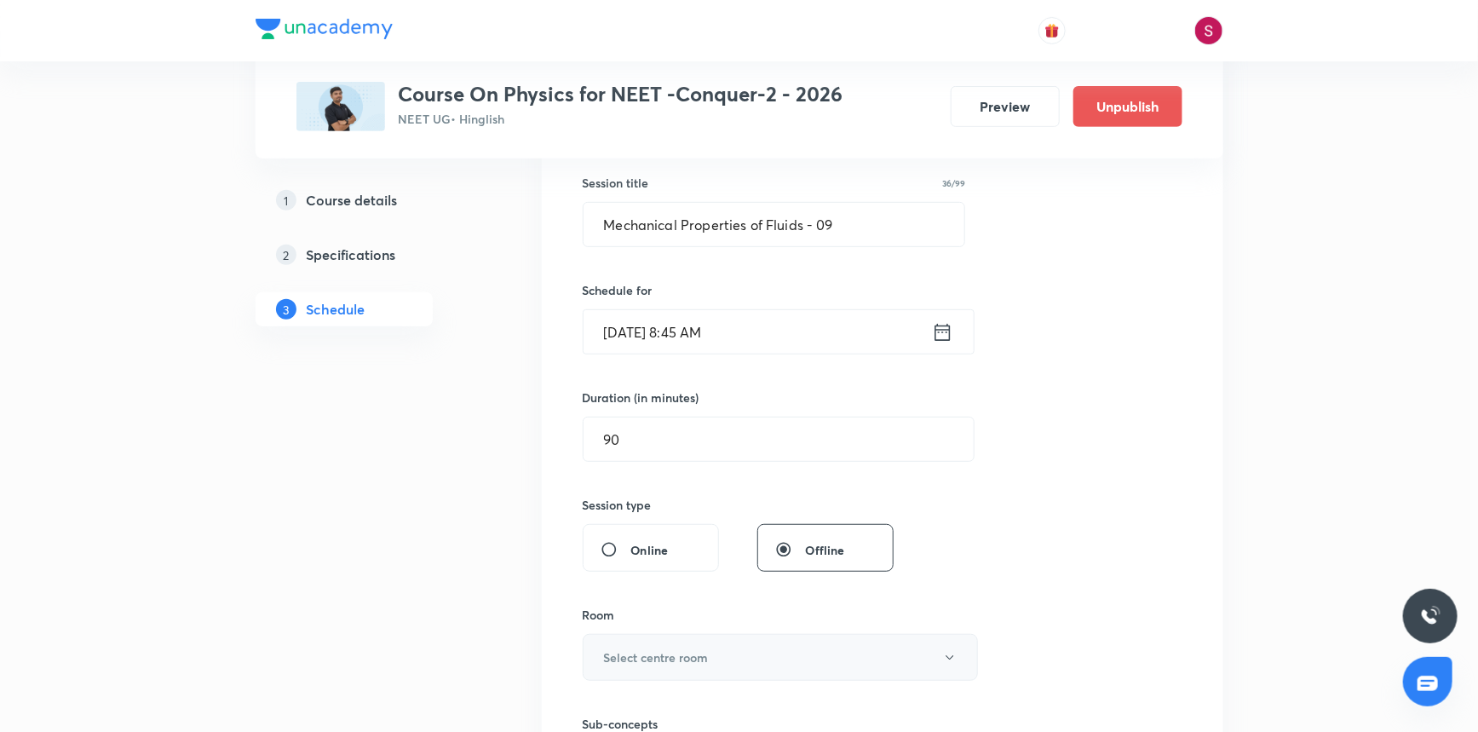
click at [626, 652] on h6 "Select centre room" at bounding box center [656, 657] width 105 height 18
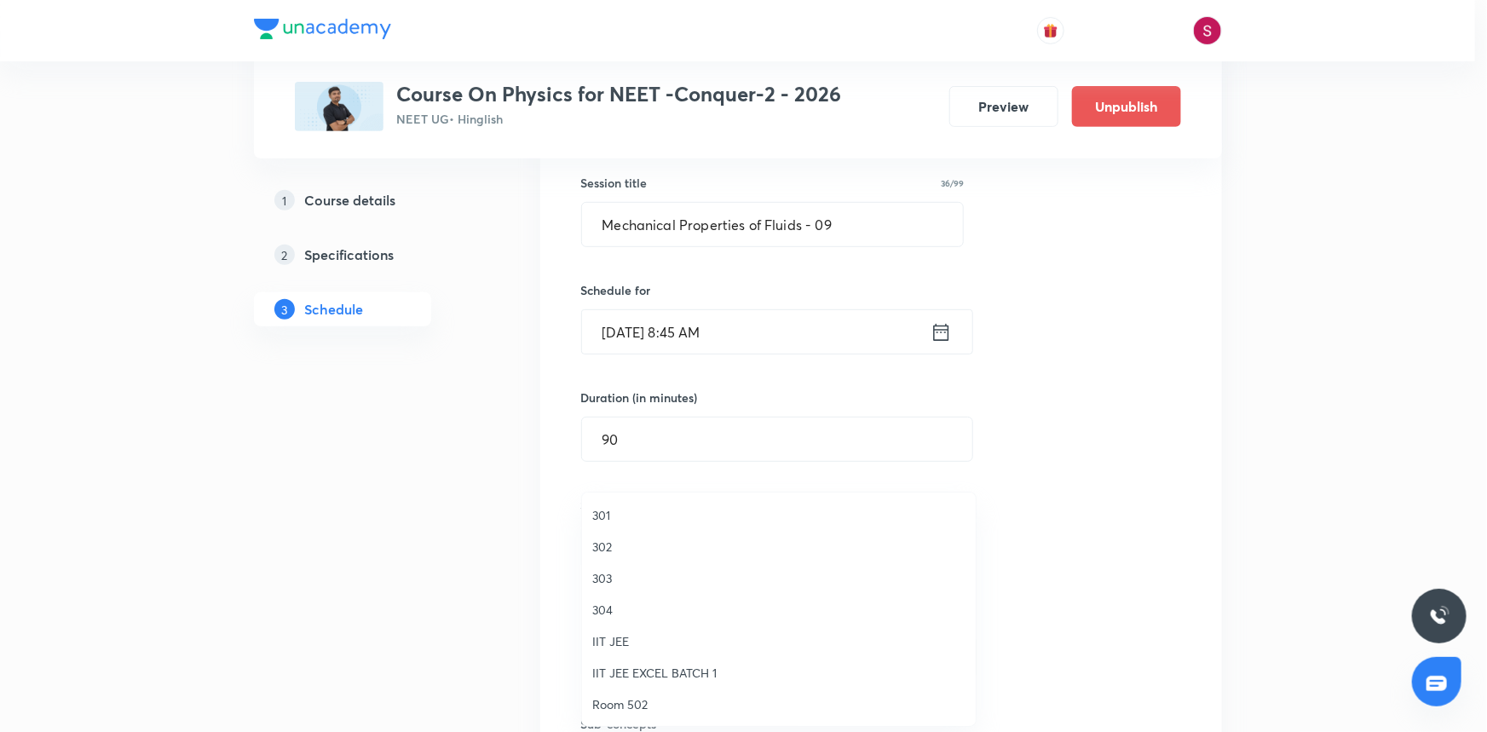
click at [605, 602] on span "304" at bounding box center [778, 610] width 373 height 18
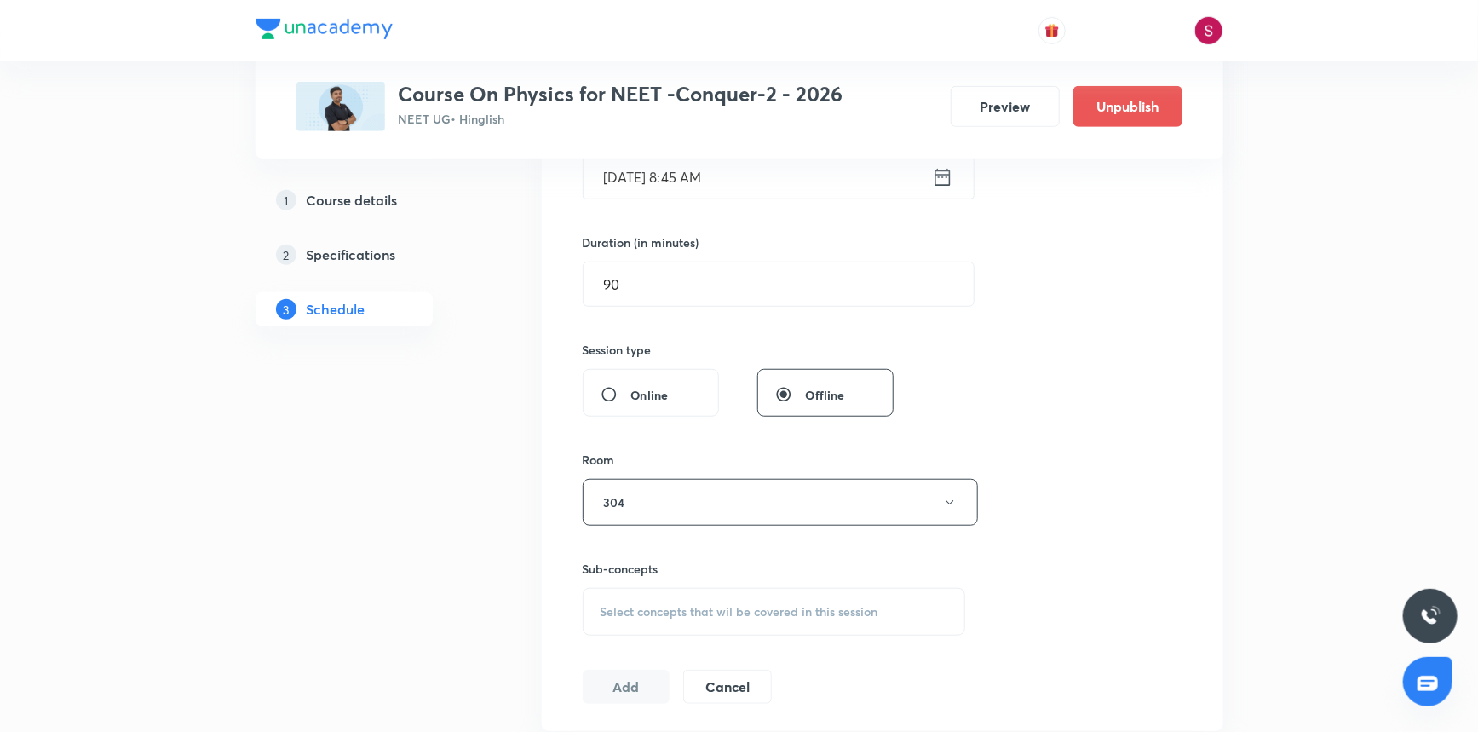
scroll to position [619, 0]
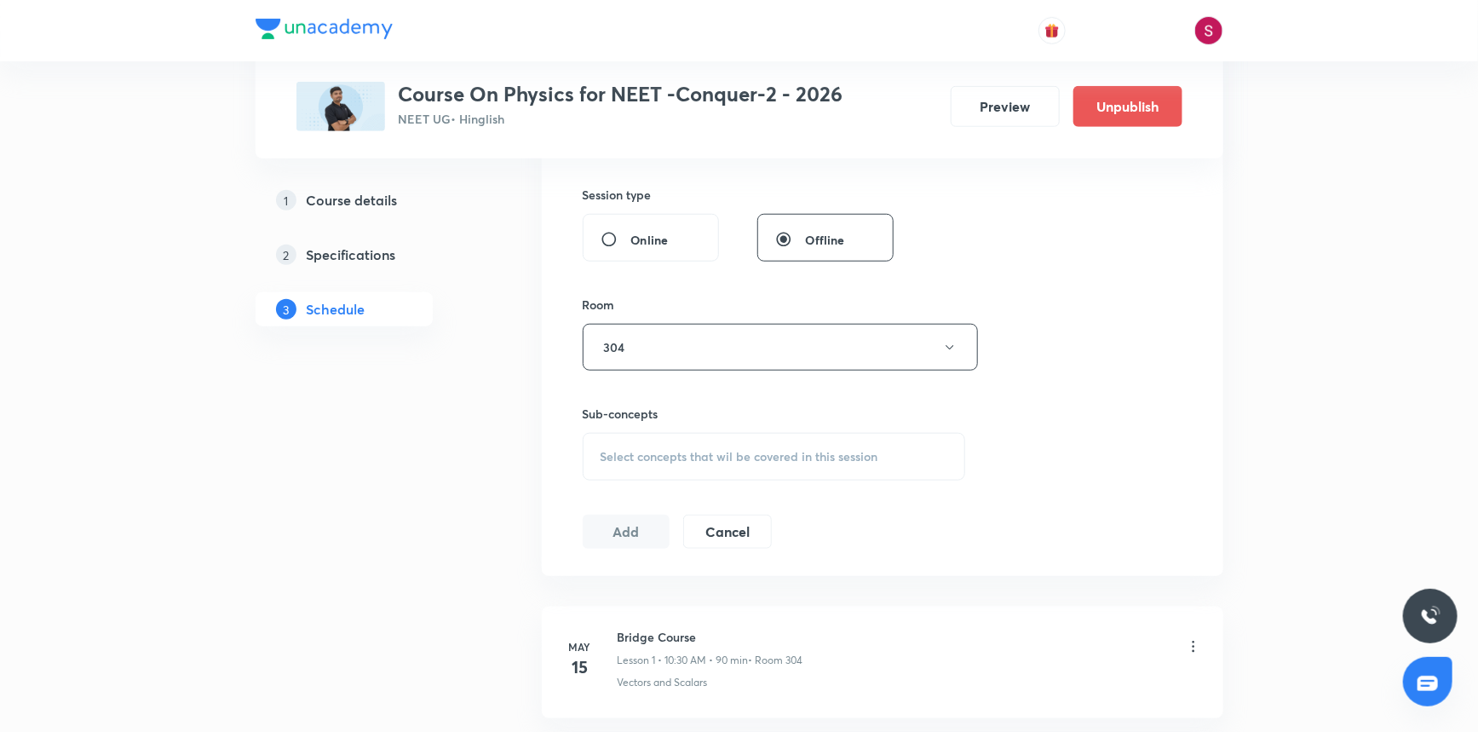
click at [661, 464] on div "Select concepts that wil be covered in this session" at bounding box center [774, 457] width 383 height 48
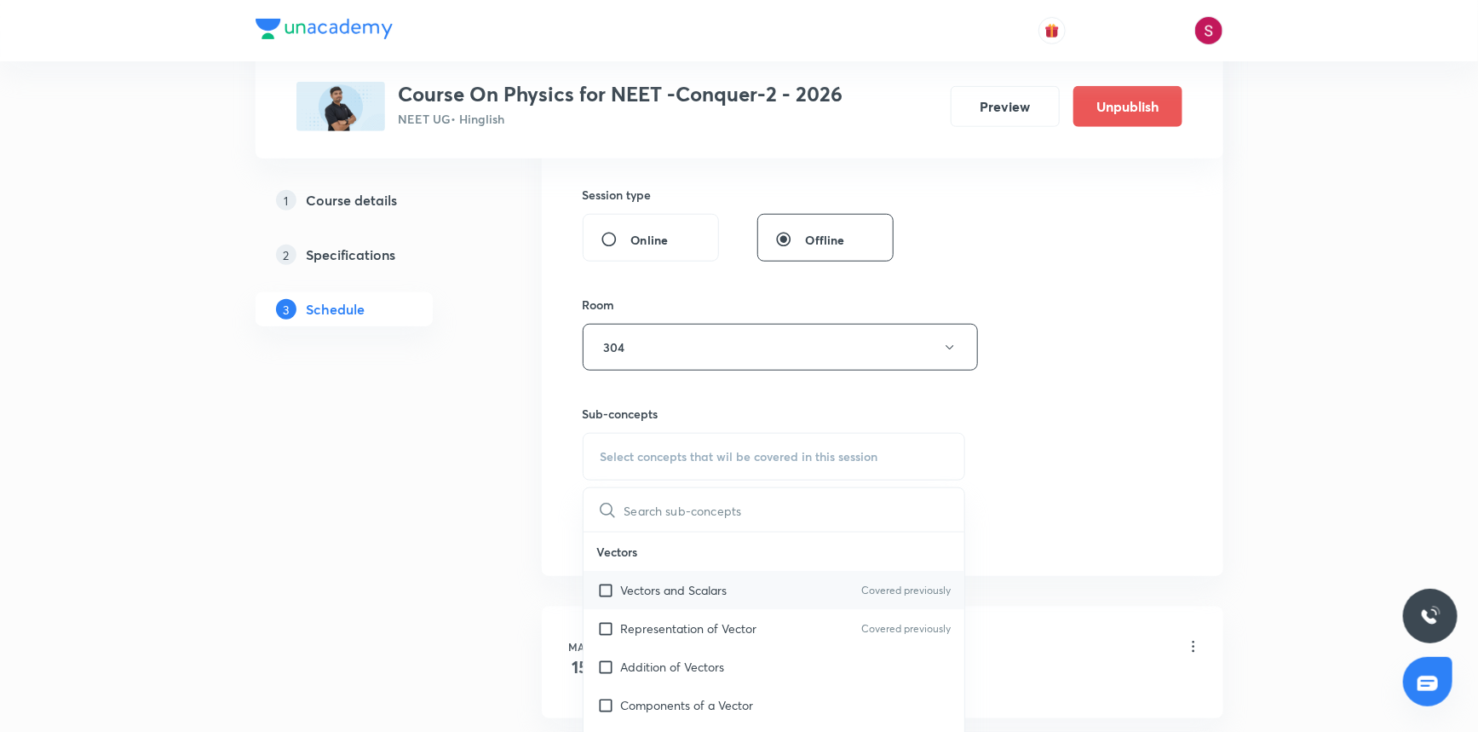
click at [657, 590] on p "Vectors and Scalars" at bounding box center [674, 590] width 107 height 18
checkbox input "true"
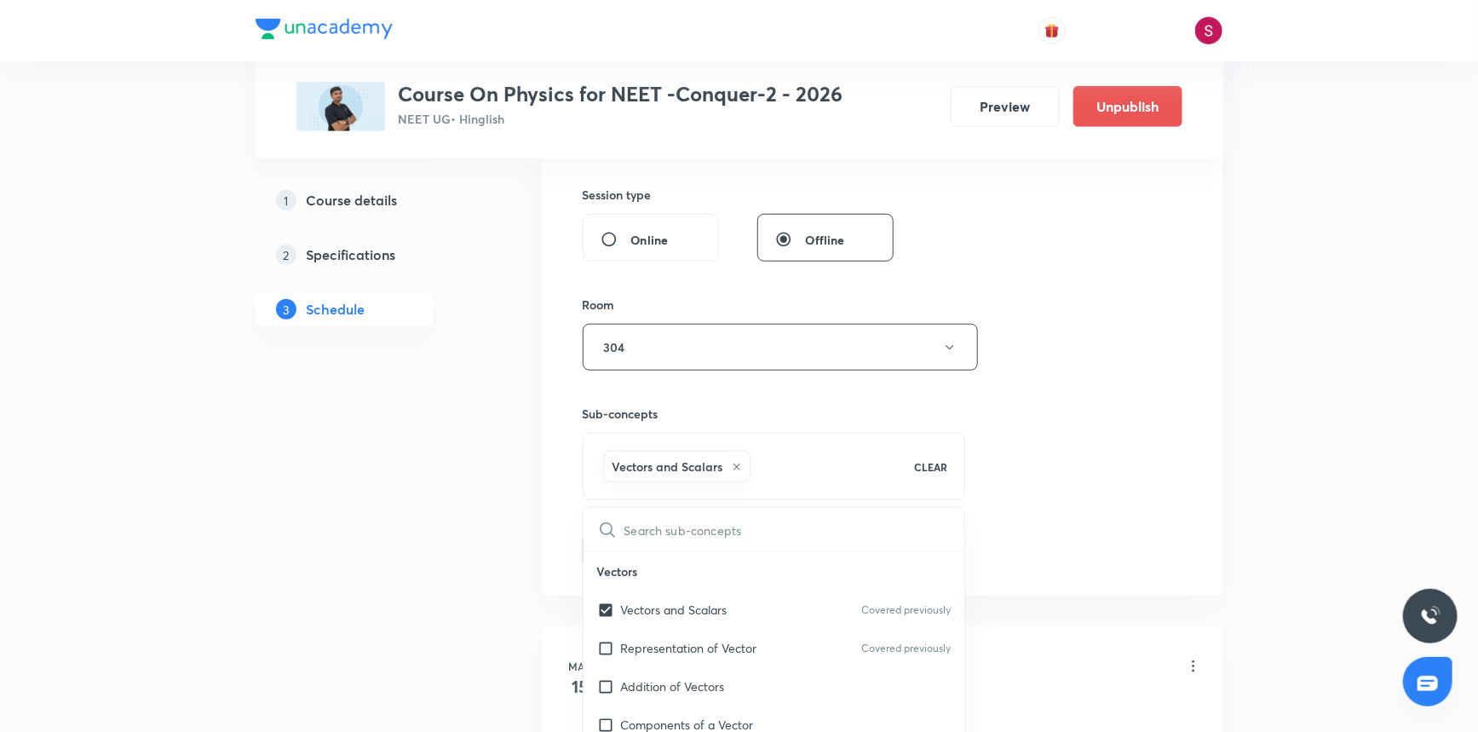
click at [1086, 349] on div "Session 100 Live class Session title 36/99 Mechanical Properties of Fluids - 09…" at bounding box center [883, 159] width 600 height 820
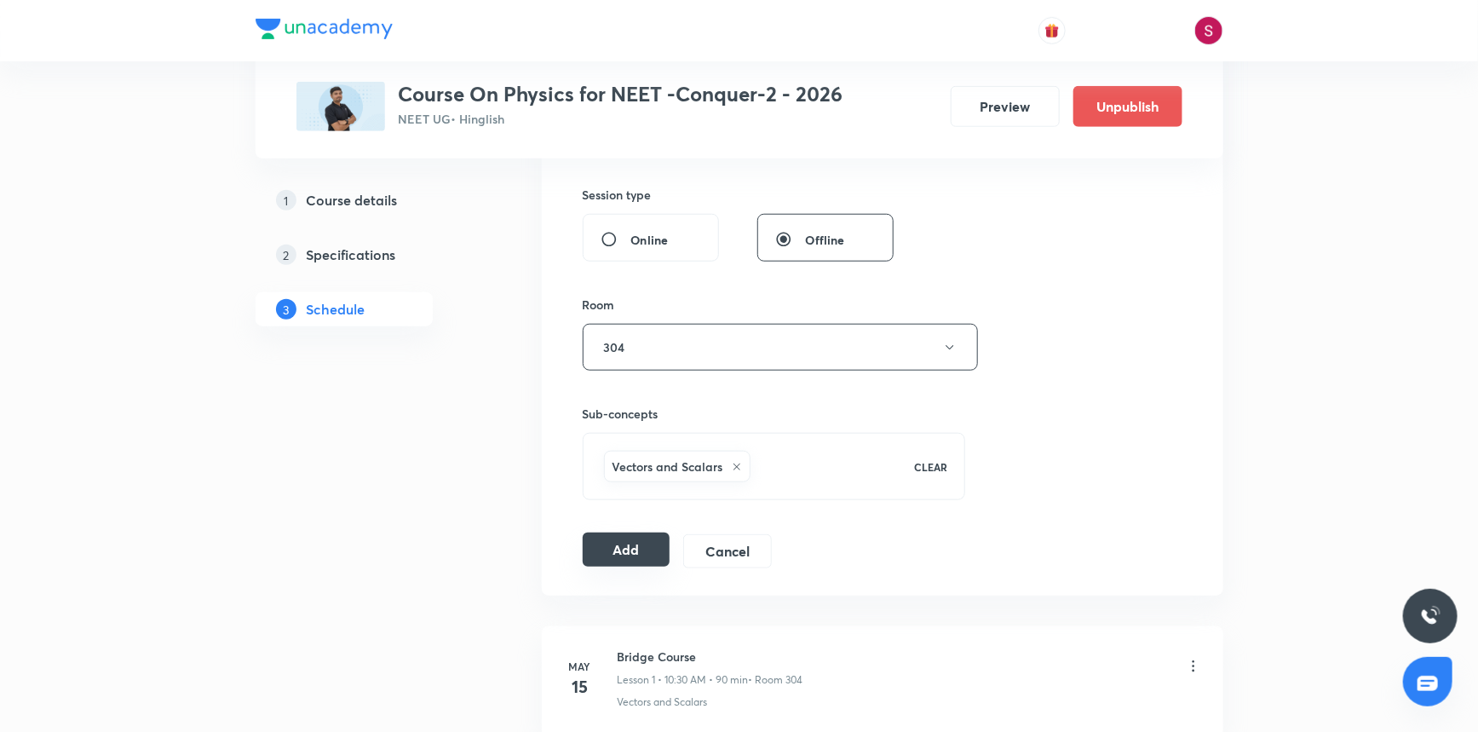
click at [638, 540] on button "Add" at bounding box center [627, 550] width 88 height 34
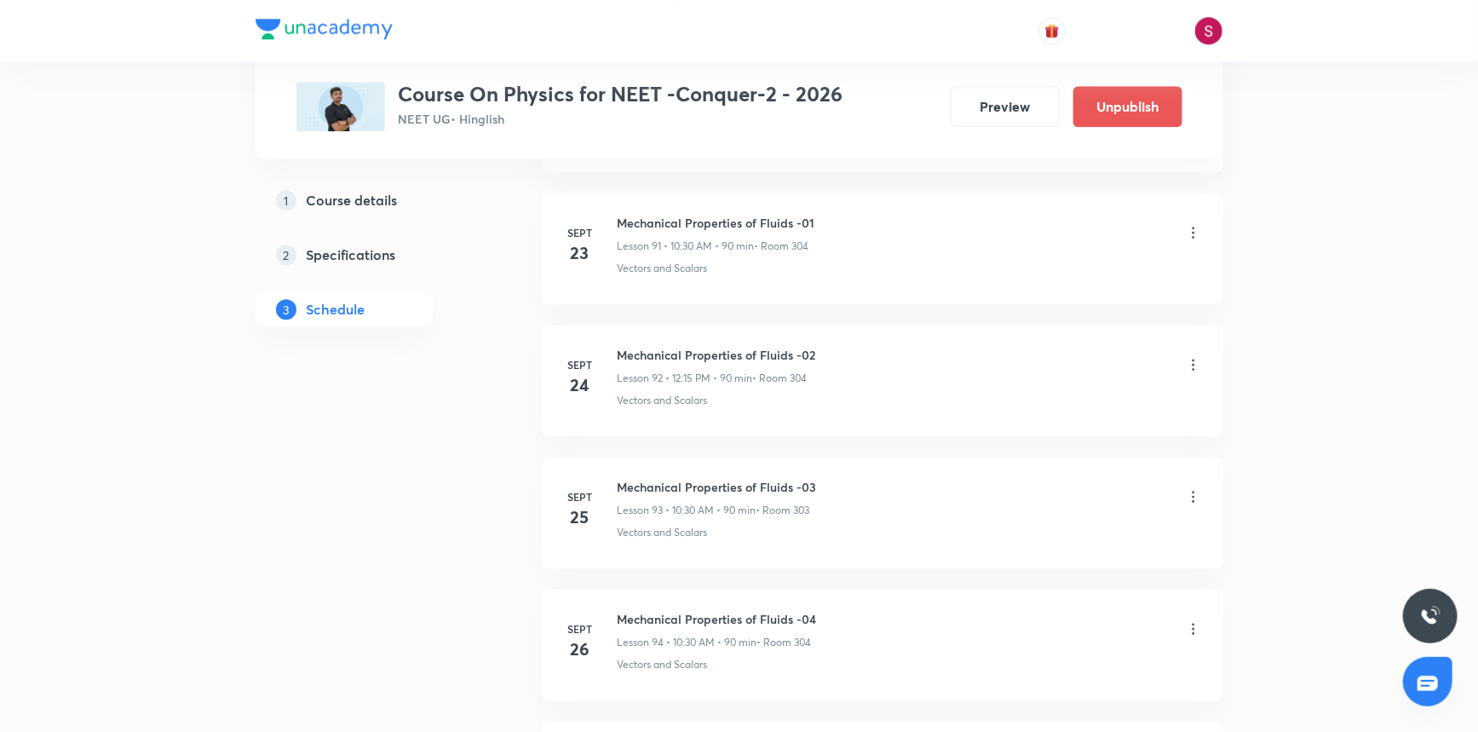
scroll to position [12906, 0]
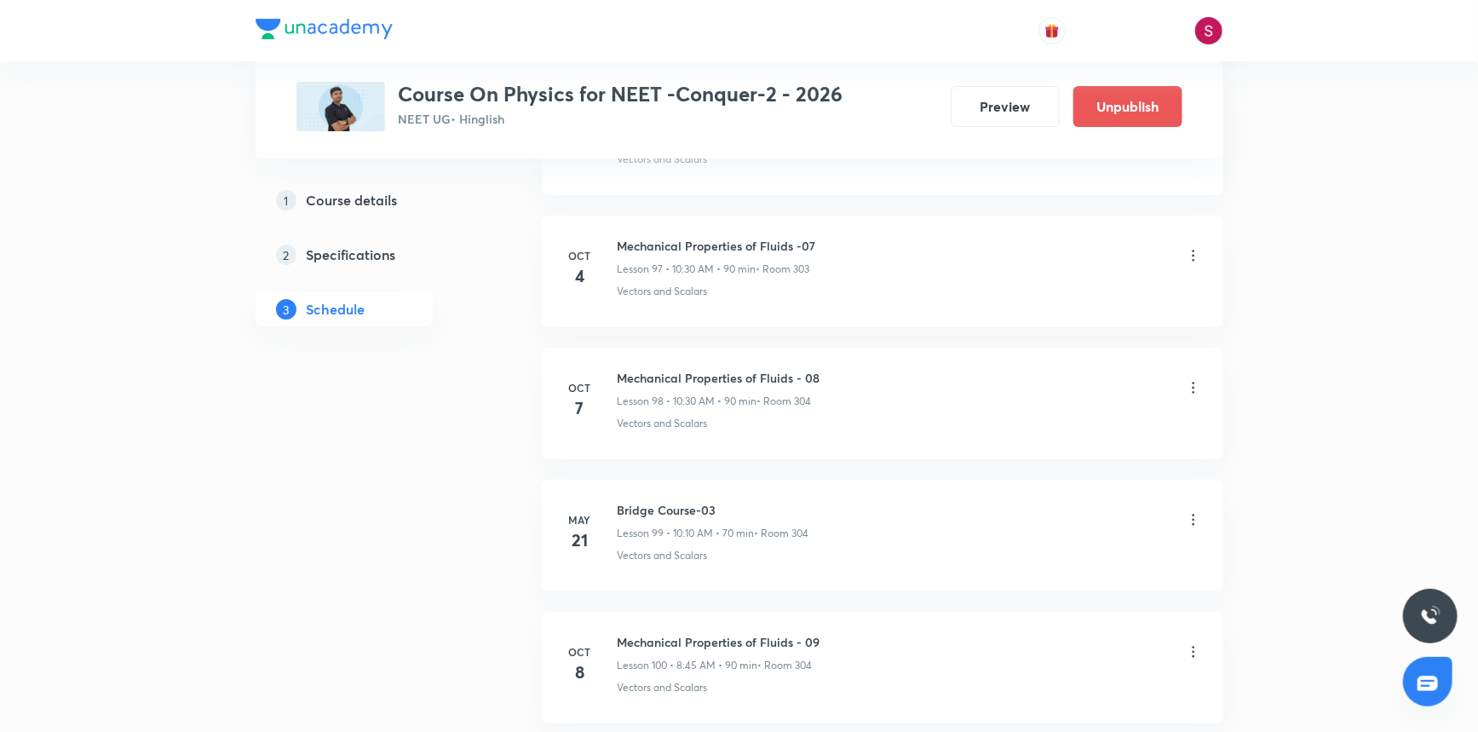
click at [694, 633] on h6 "Mechanical Properties of Fluids - 09" at bounding box center [719, 642] width 203 height 18
copy h6 "Mechanical Properties of Fluids - 09"
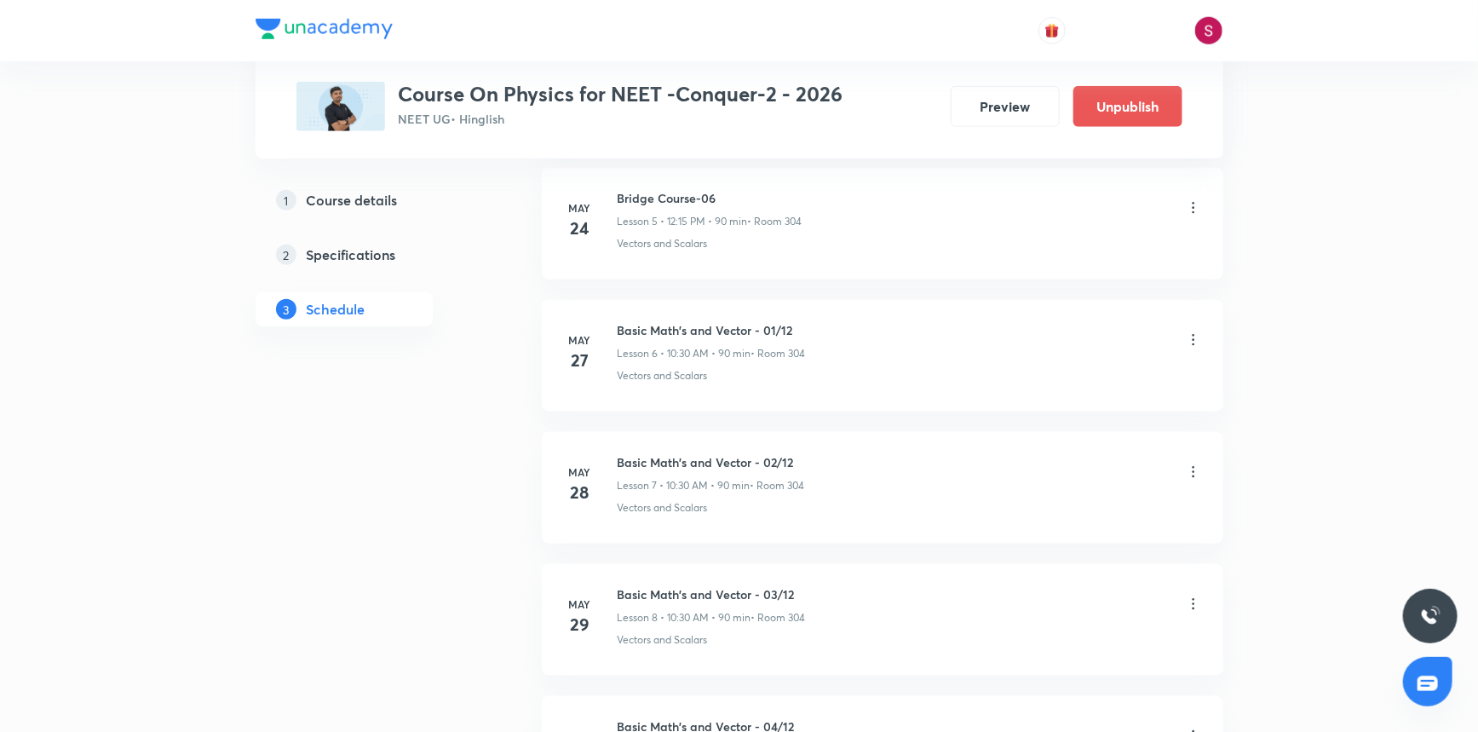
scroll to position [0, 0]
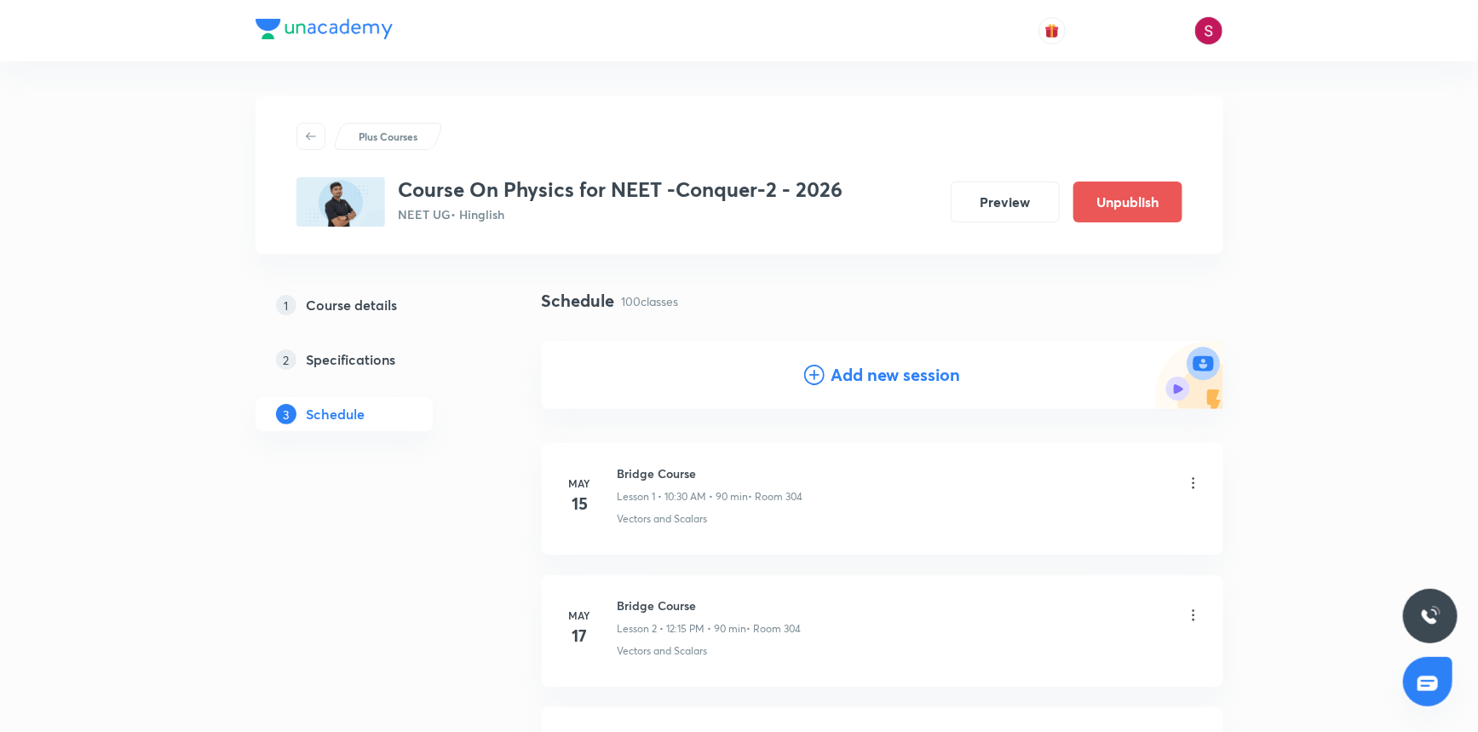
click at [877, 360] on div "Add new session" at bounding box center [883, 375] width 682 height 68
click at [877, 372] on h4 "Add new session" at bounding box center [897, 375] width 130 height 26
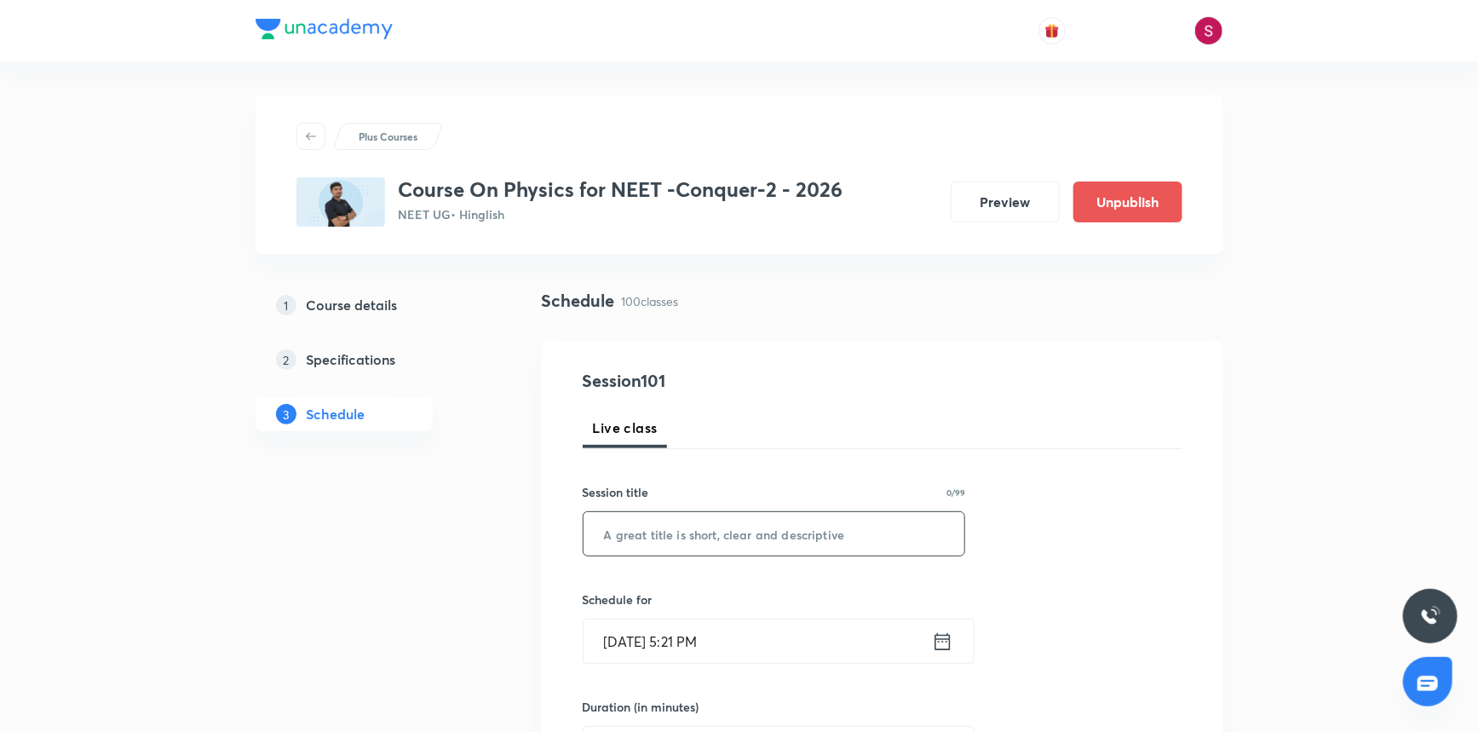
click at [771, 531] on input "text" at bounding box center [775, 533] width 382 height 43
paste input "Mechanical Properties of Fluids - 09"
type input "Mechanical Properties of Fluids - 10"
click at [713, 648] on input "[DATE] 5:21 PM" at bounding box center [758, 640] width 348 height 43
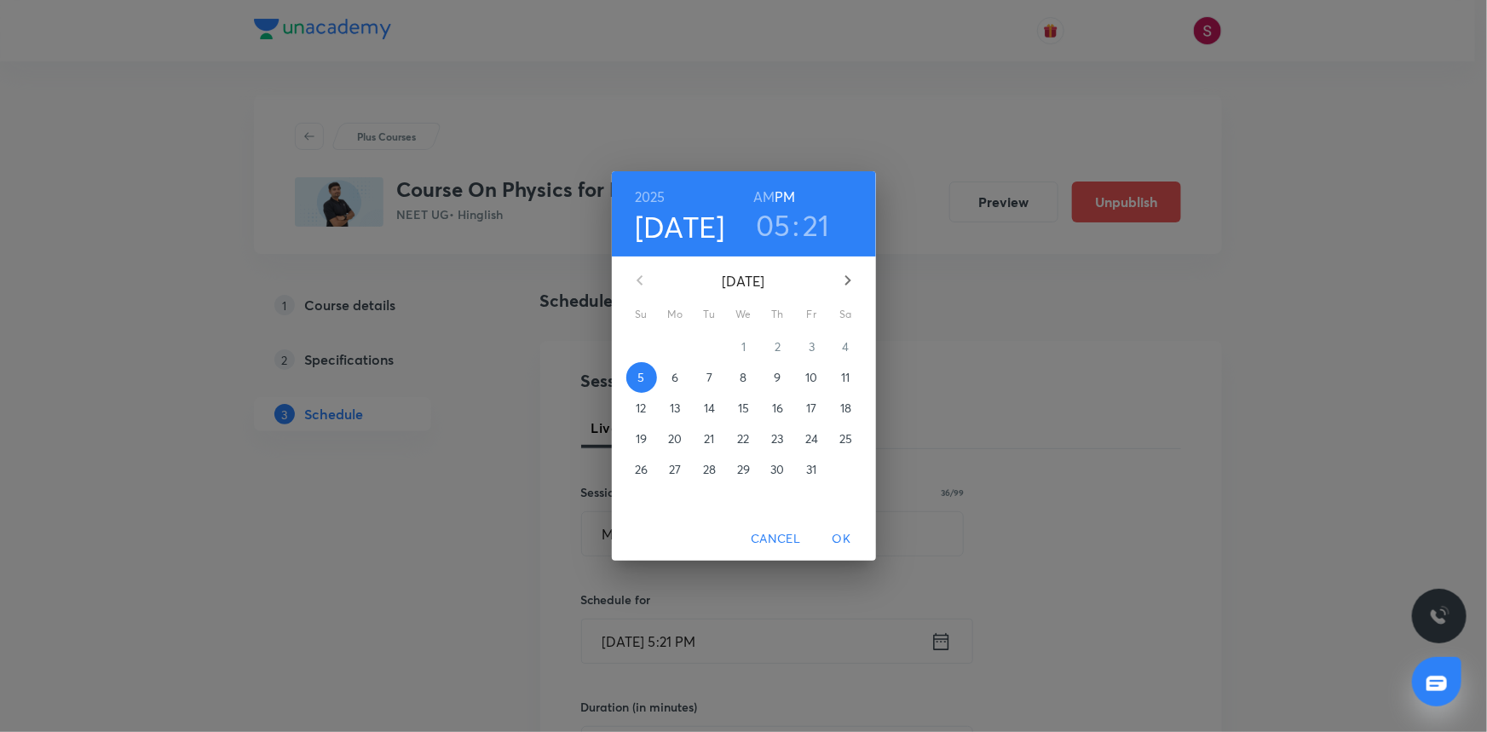
click at [775, 378] on p "9" at bounding box center [777, 377] width 7 height 17
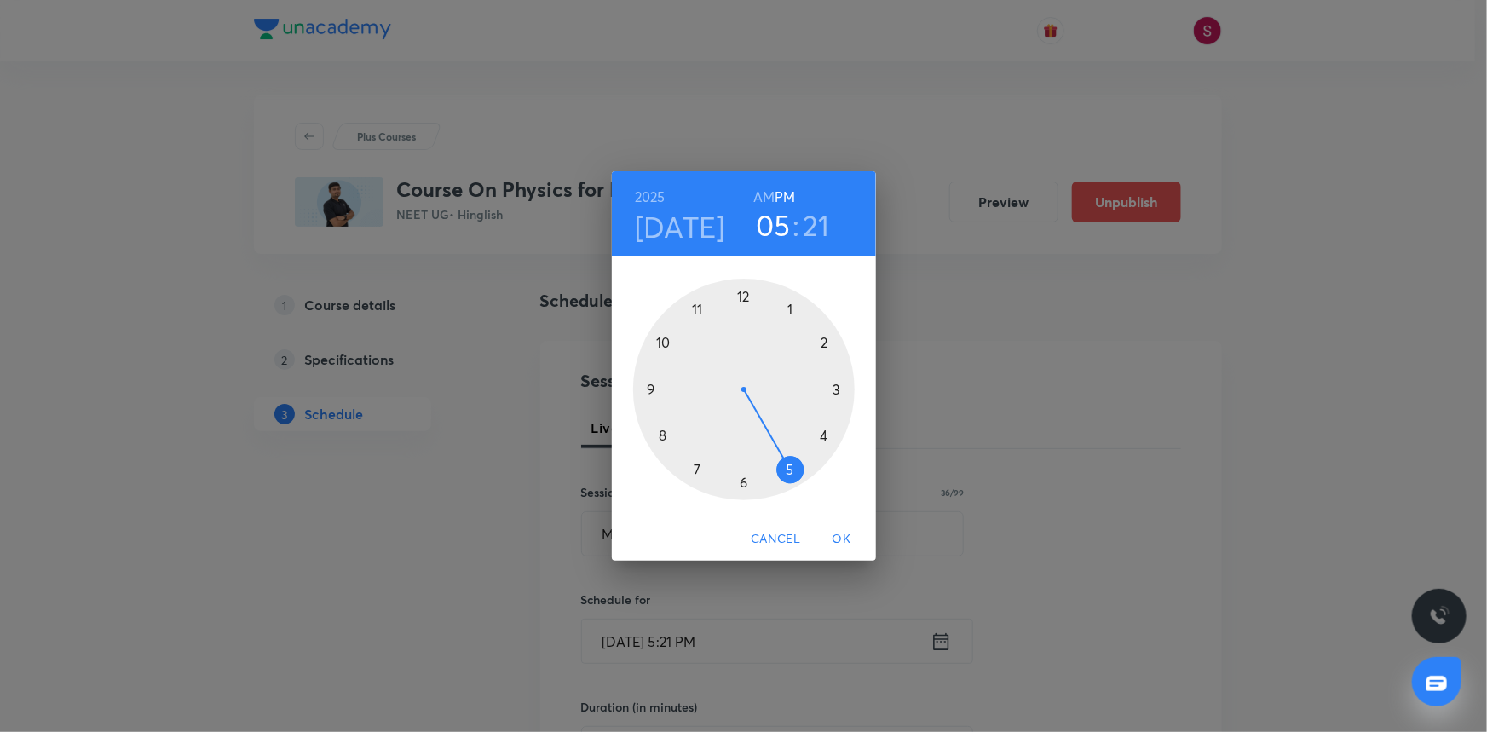
click at [740, 297] on div at bounding box center [744, 390] width 222 height 222
click at [834, 389] on div at bounding box center [744, 390] width 222 height 222
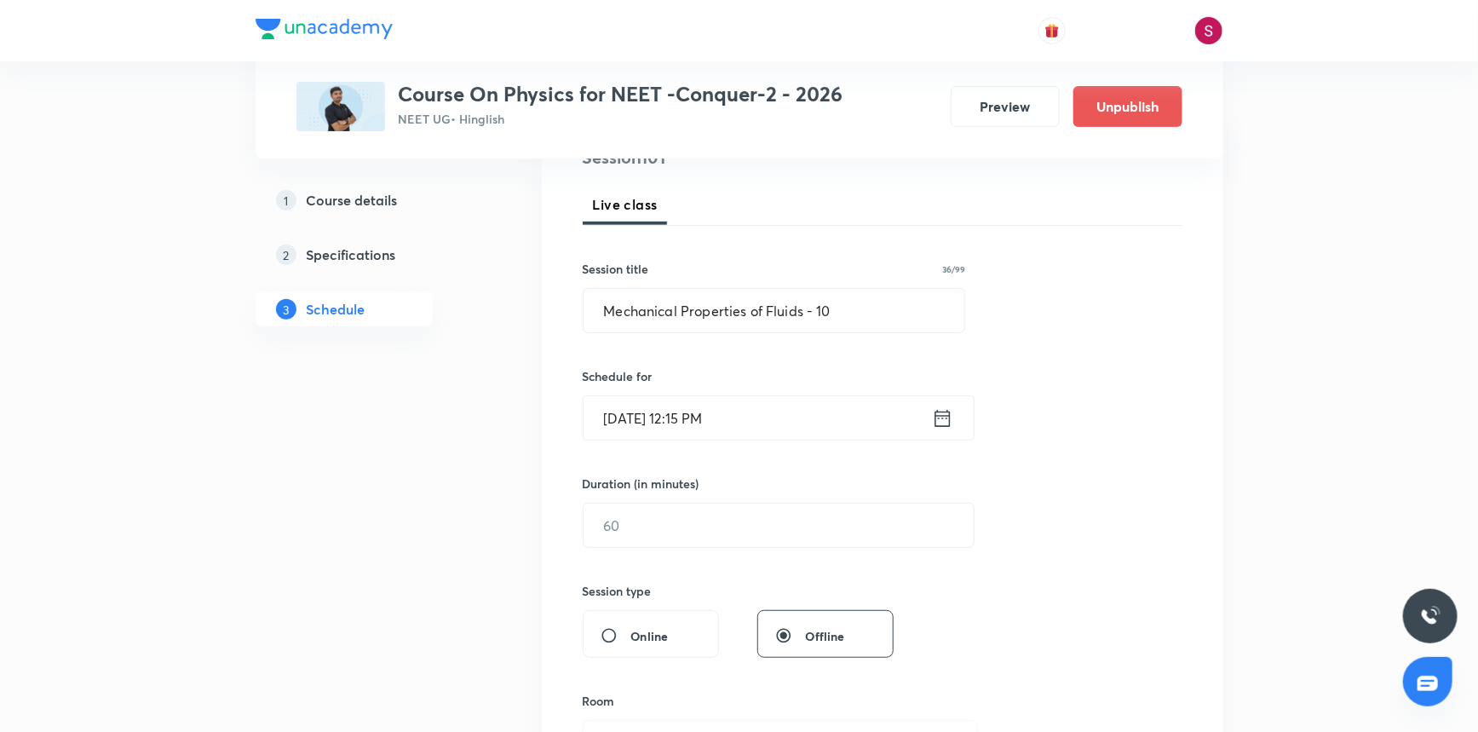
scroll to position [232, 0]
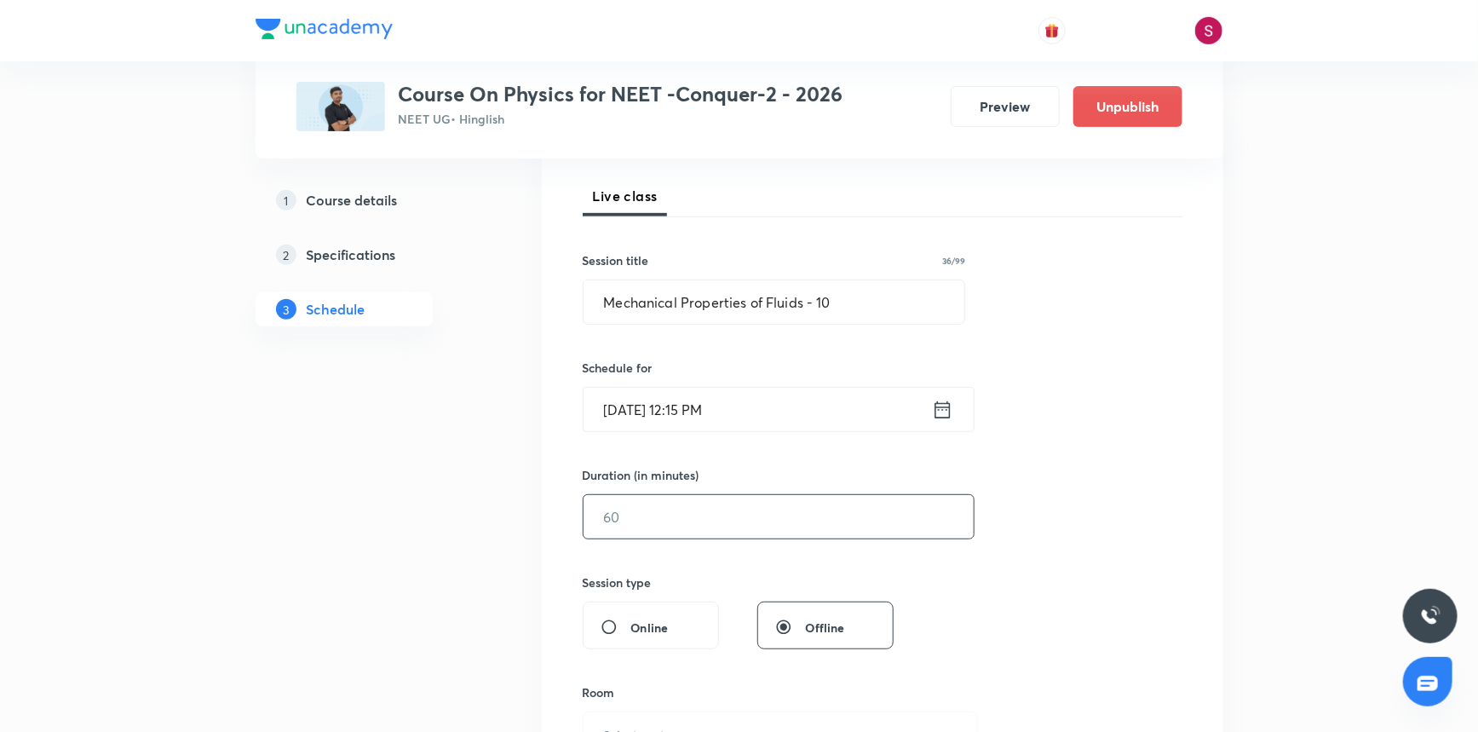
drag, startPoint x: 705, startPoint y: 498, endPoint x: 669, endPoint y: 482, distance: 39.3
click at [702, 499] on input "text" at bounding box center [779, 516] width 390 height 43
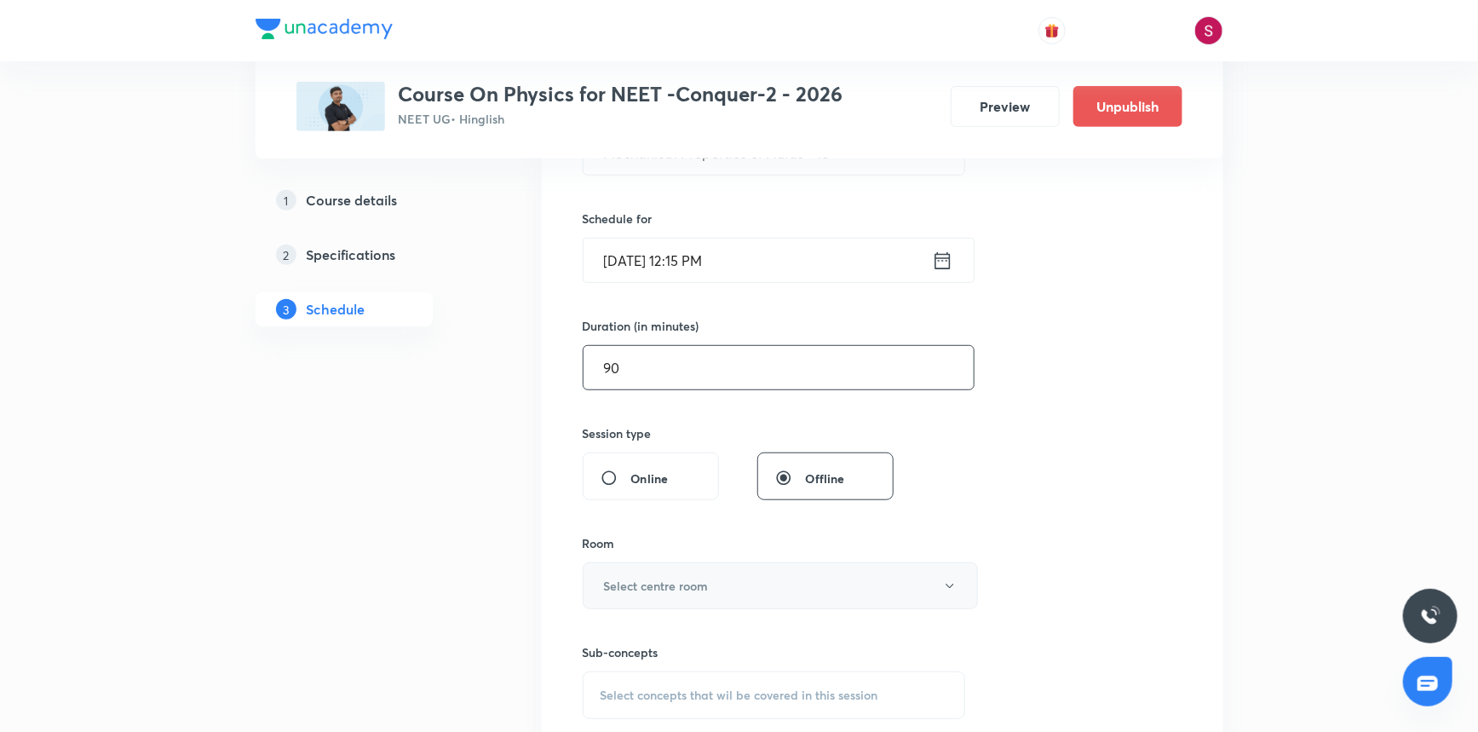
scroll to position [387, 0]
type input "90"
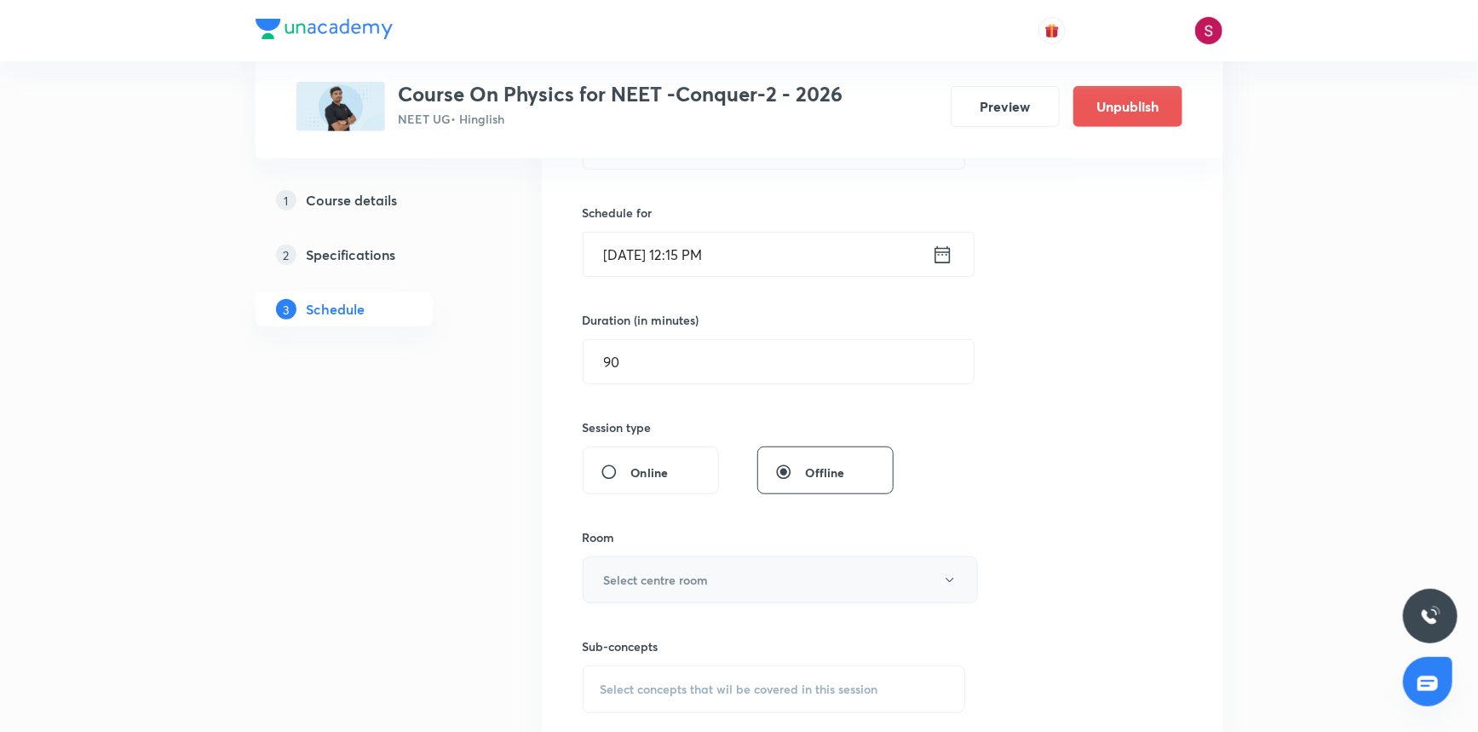
click at [667, 588] on button "Select centre room" at bounding box center [780, 579] width 395 height 47
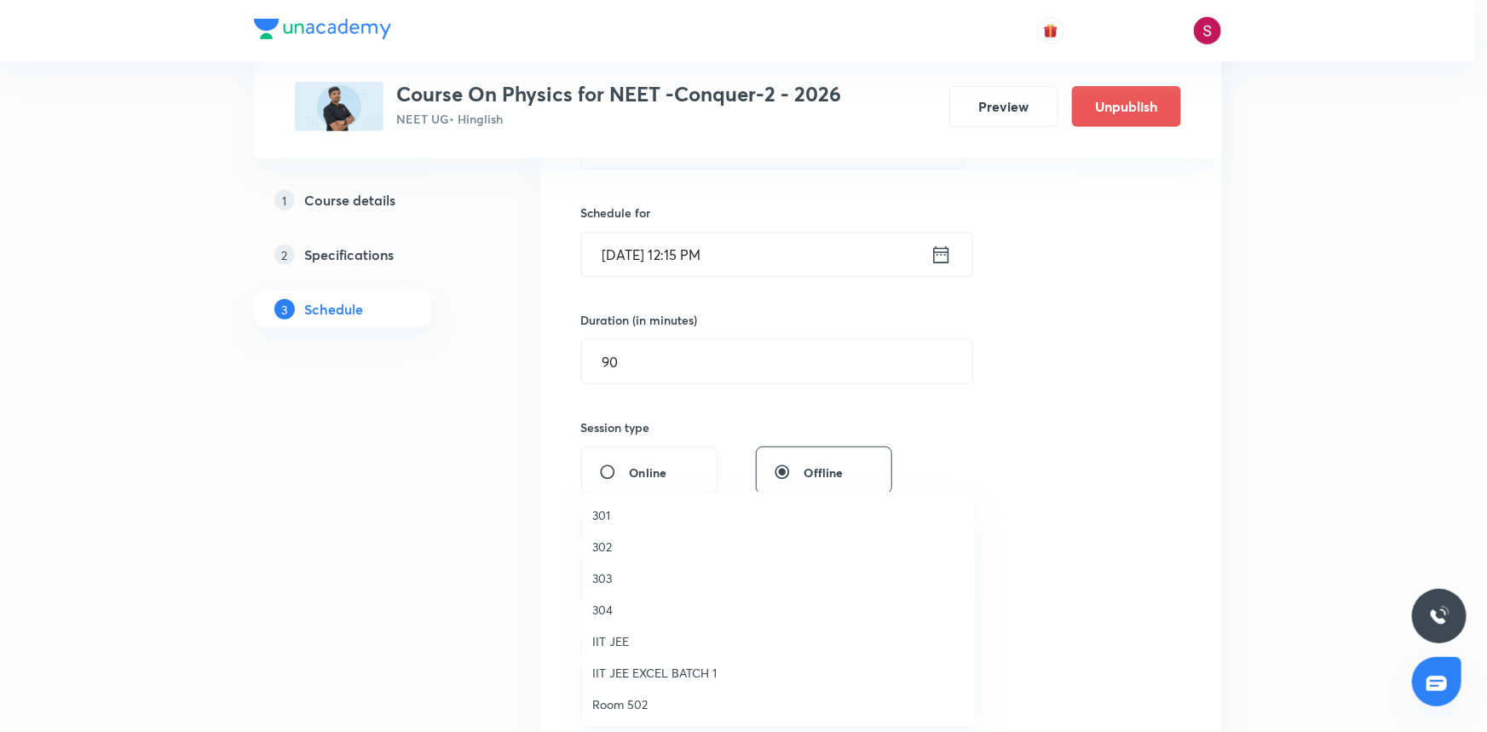
click at [599, 575] on span "303" at bounding box center [778, 578] width 373 height 18
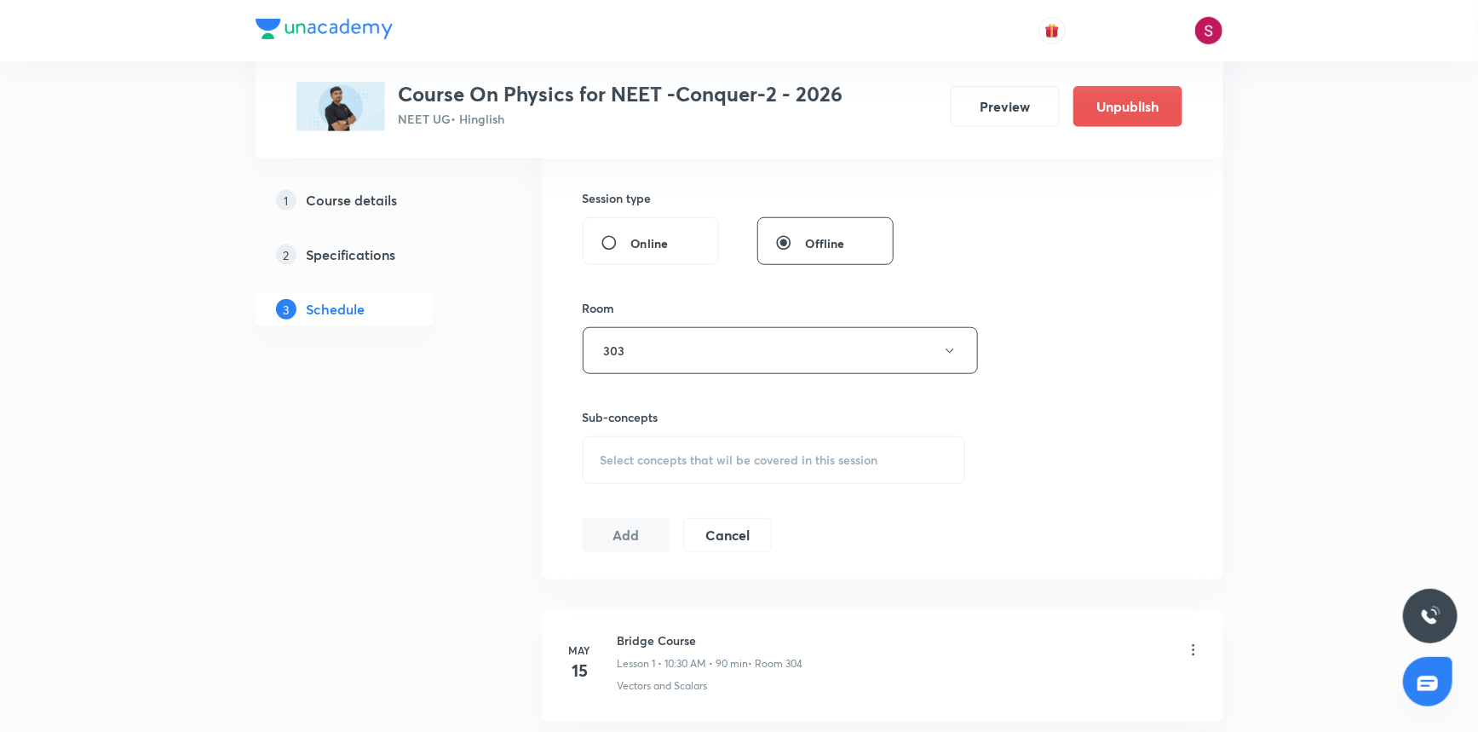
scroll to position [619, 0]
click at [631, 475] on div "Select concepts that wil be covered in this session" at bounding box center [774, 457] width 383 height 48
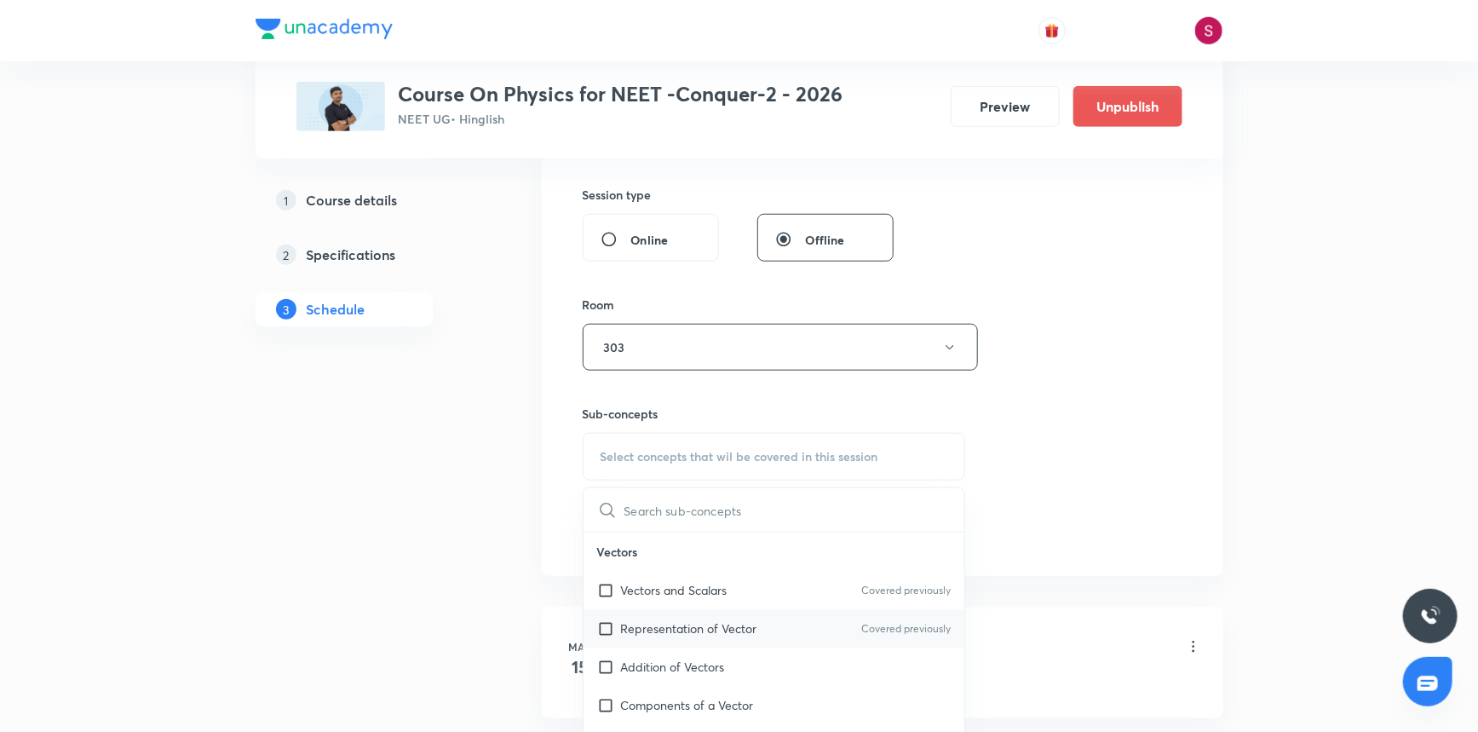
click at [637, 609] on div "Representation of Vector Covered previously" at bounding box center [775, 628] width 382 height 38
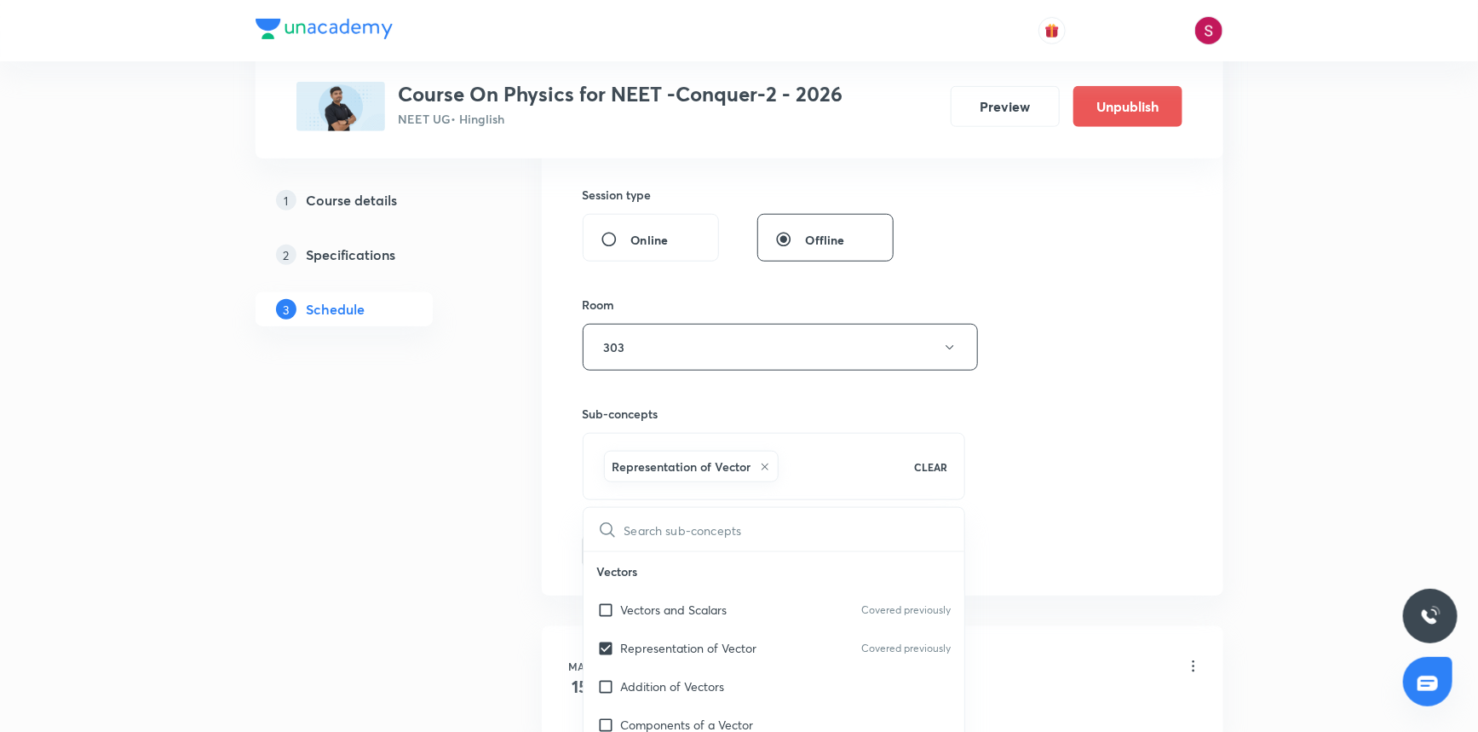
checkbox input "true"
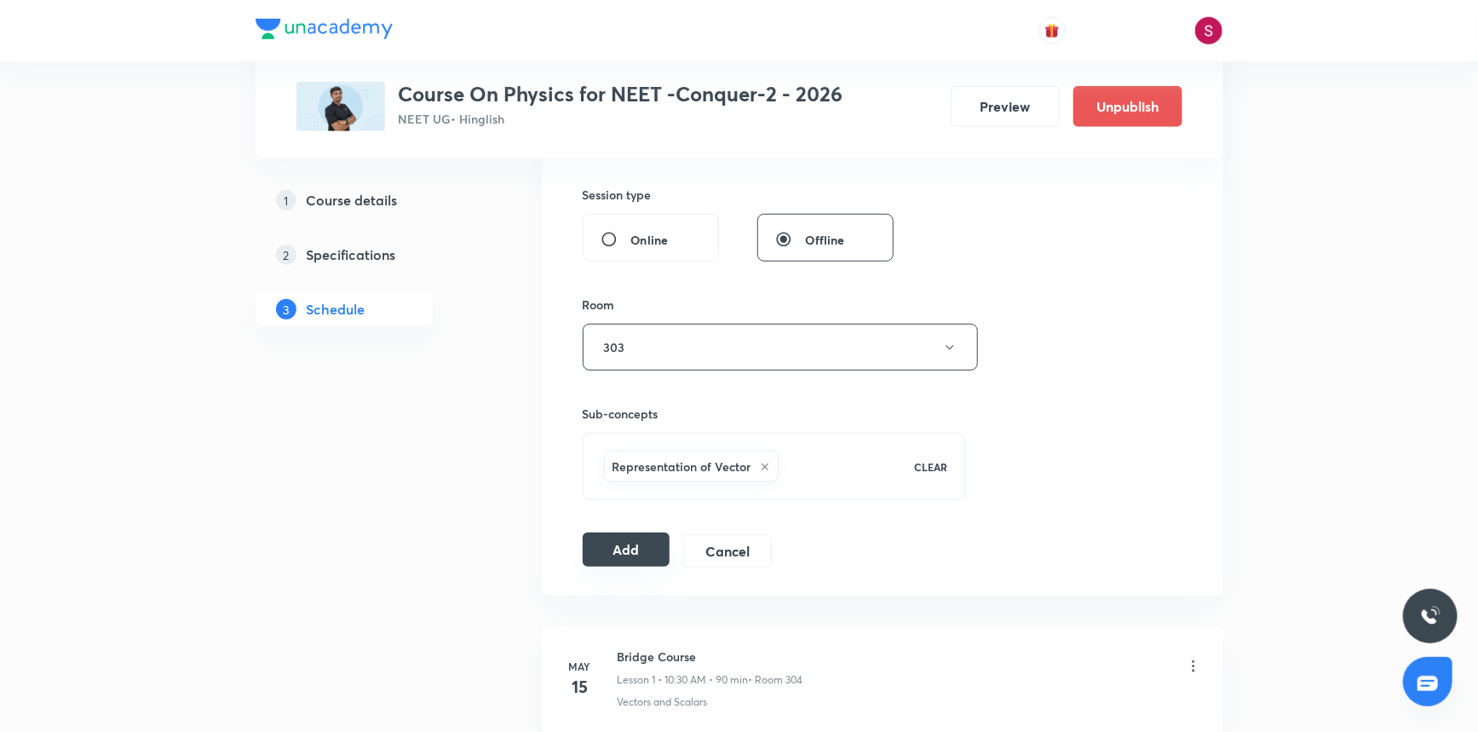
click at [622, 559] on button "Add" at bounding box center [627, 550] width 88 height 34
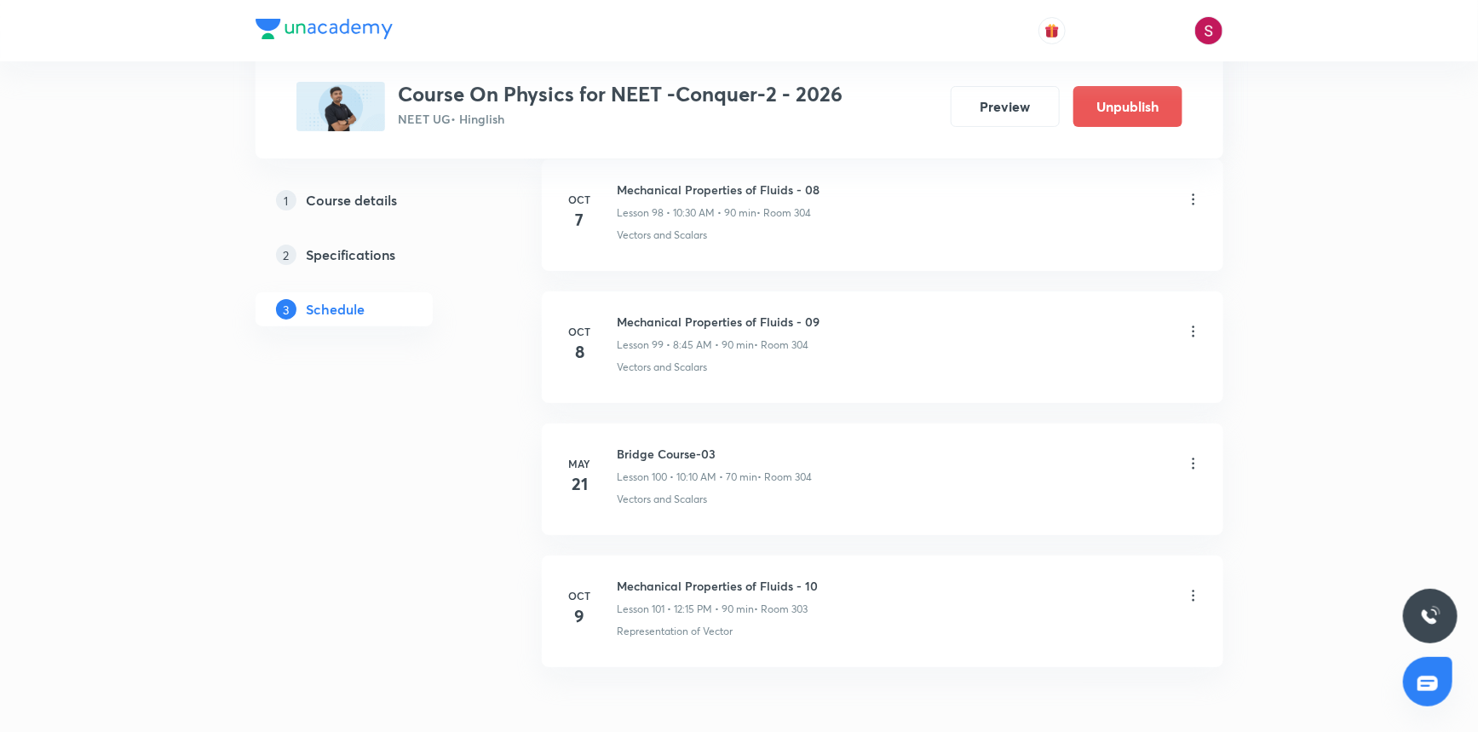
scroll to position [13170, 0]
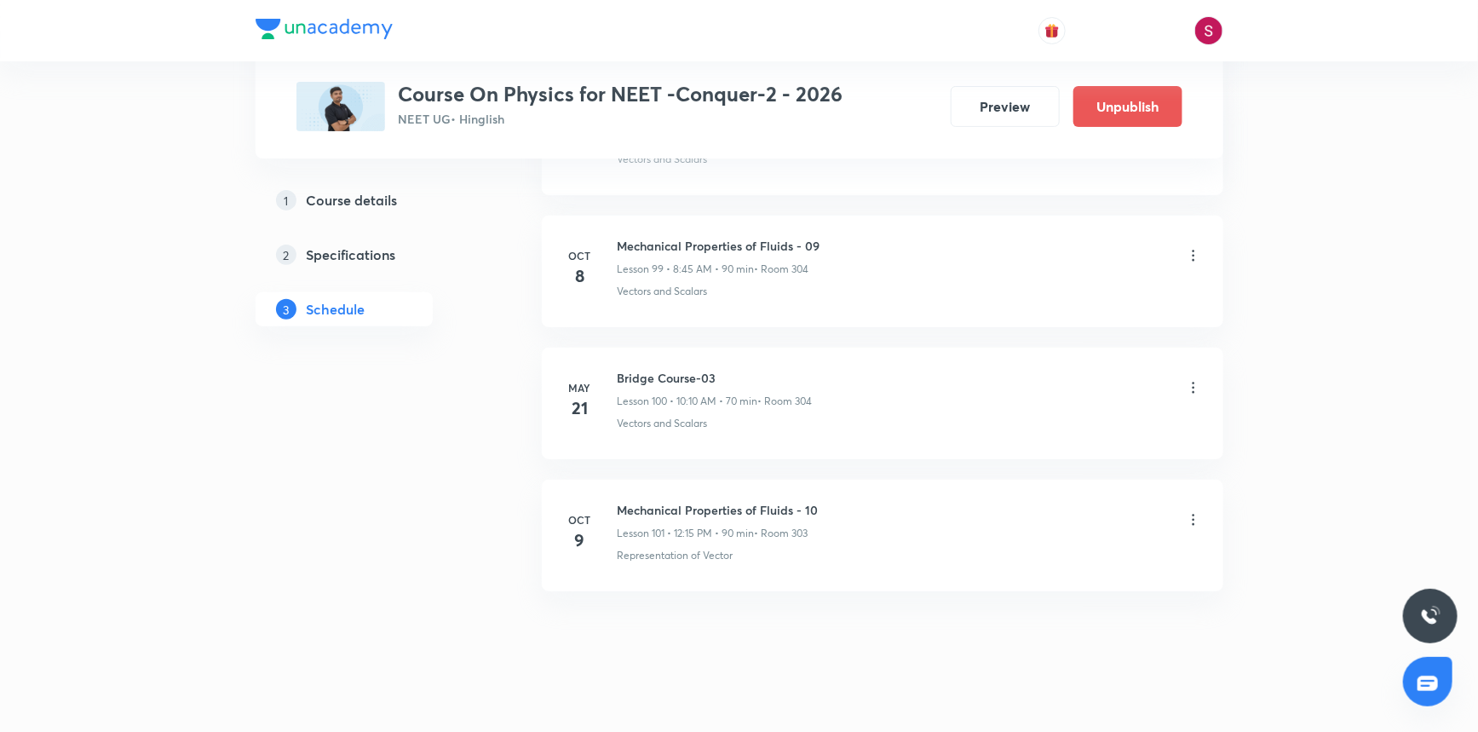
click at [775, 501] on h6 "Mechanical Properties of Fluids - 10" at bounding box center [718, 510] width 201 height 18
copy h6 "Mechanical Properties of Fluids - 10"
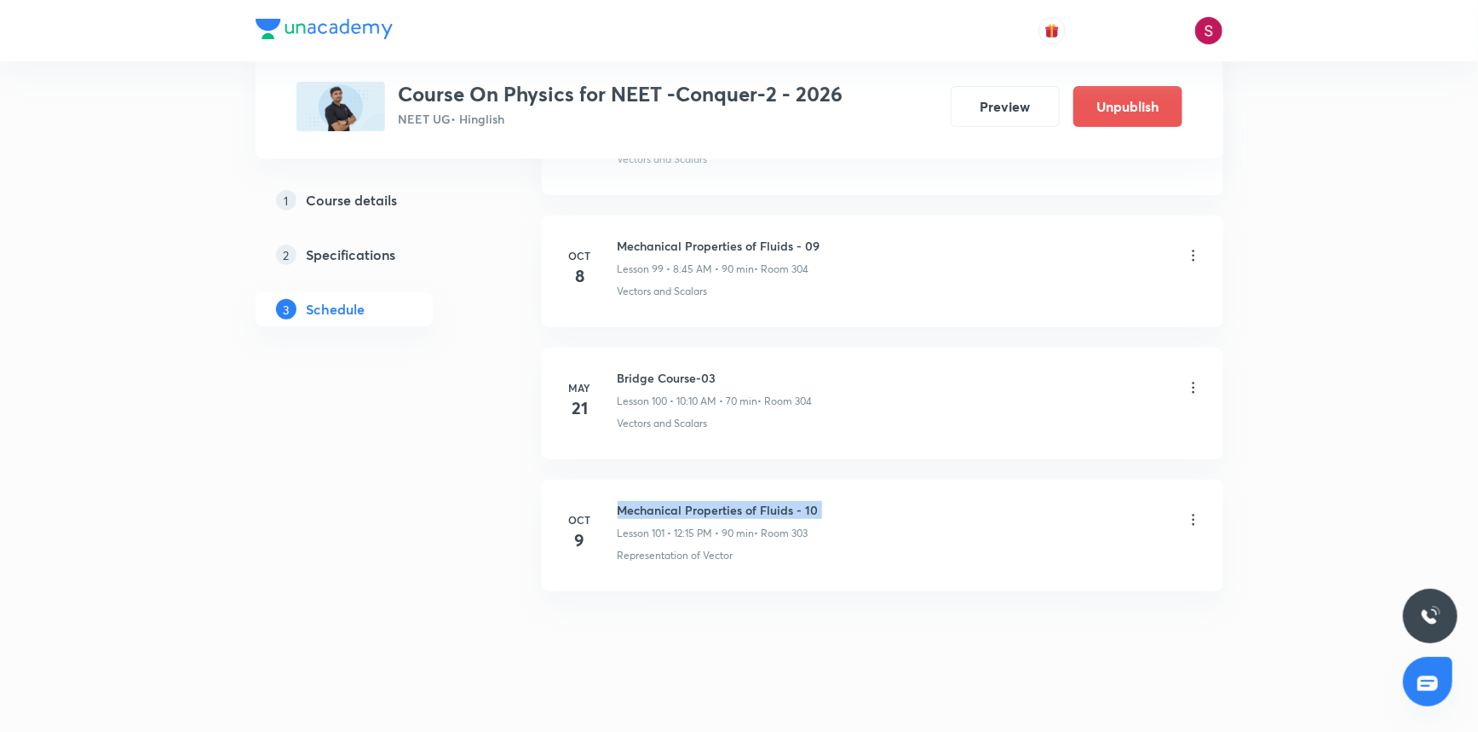
scroll to position [0, 0]
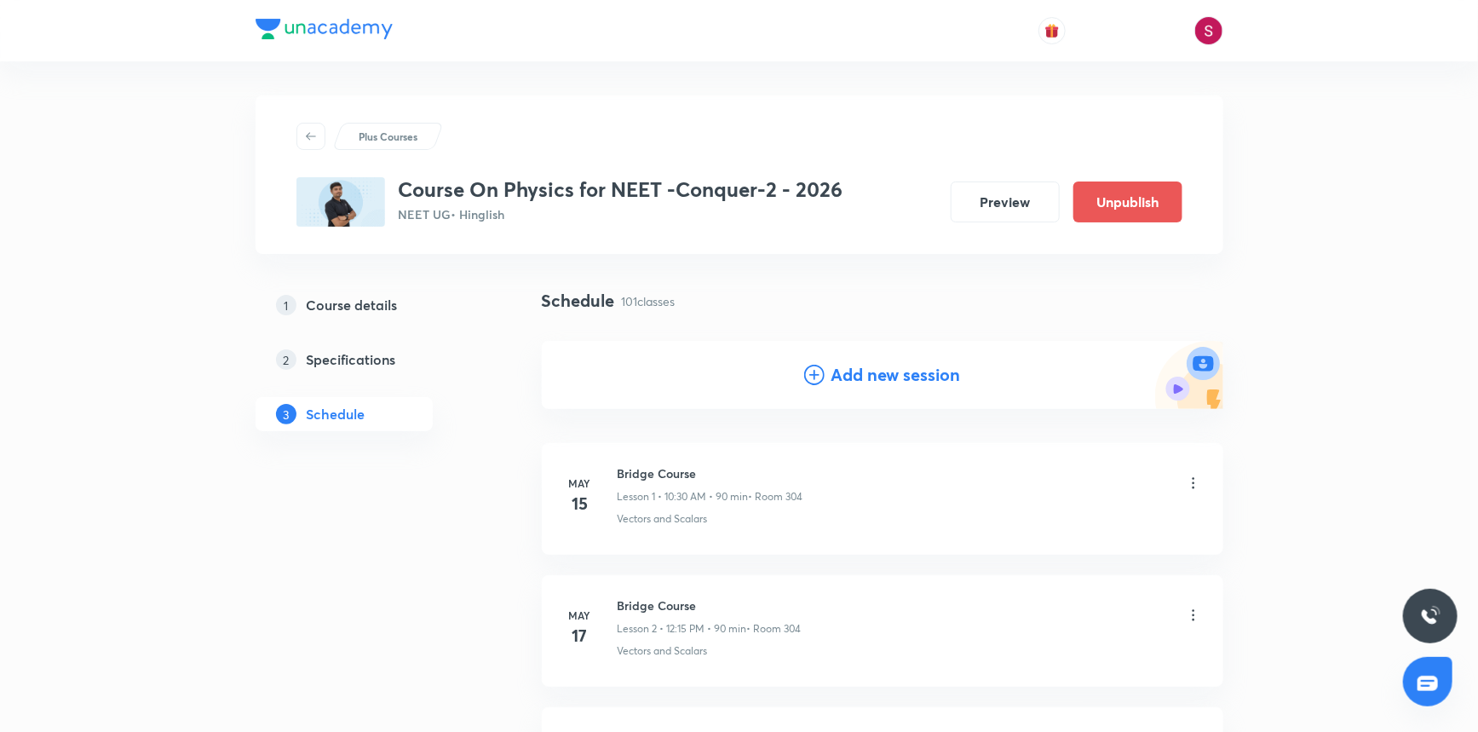
click at [886, 373] on h4 "Add new session" at bounding box center [897, 375] width 130 height 26
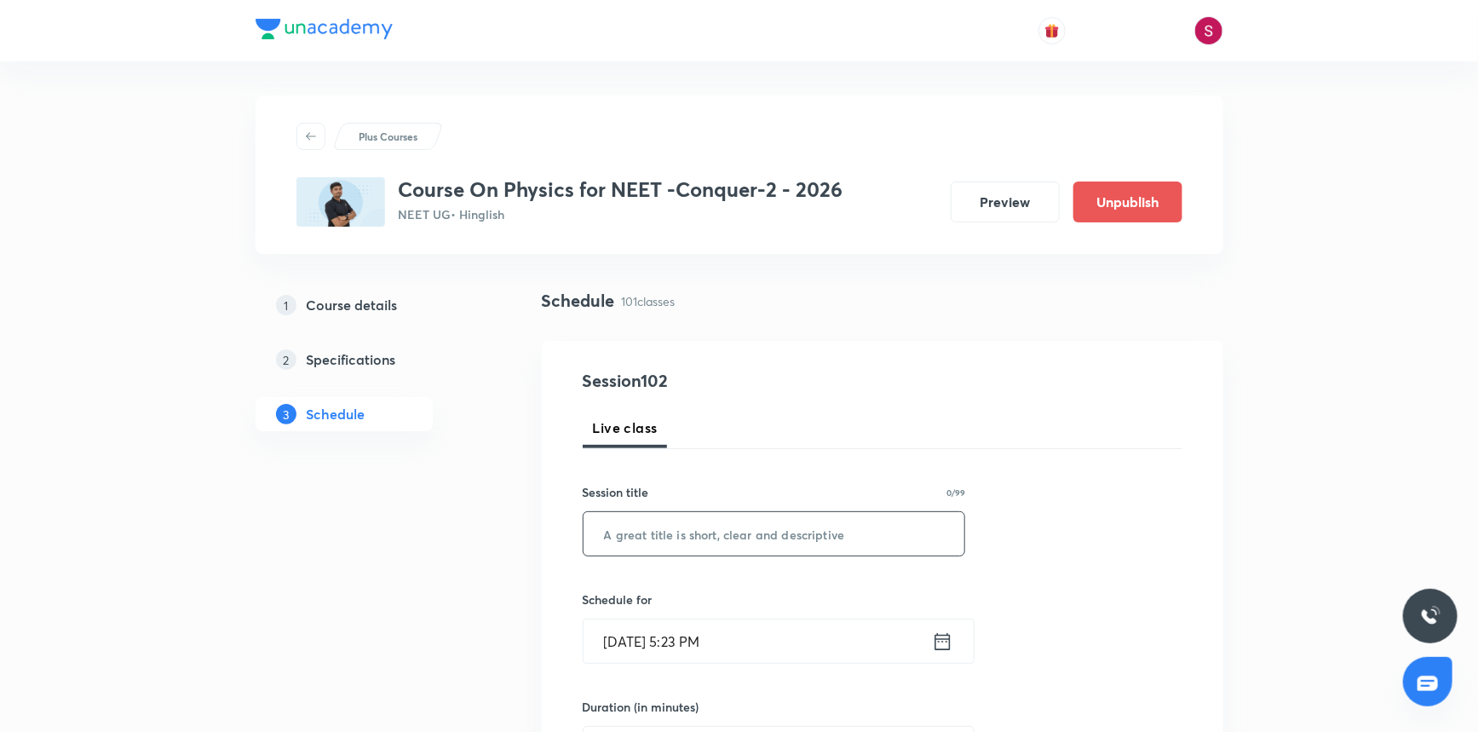
click at [709, 527] on input "text" at bounding box center [775, 533] width 382 height 43
paste input "Mechanical Properties of Fluids - 10"
type input "Mechanical Properties of Fluids - 11"
click at [770, 638] on input "Oct 5, 2025, 5:23 PM" at bounding box center [758, 640] width 348 height 43
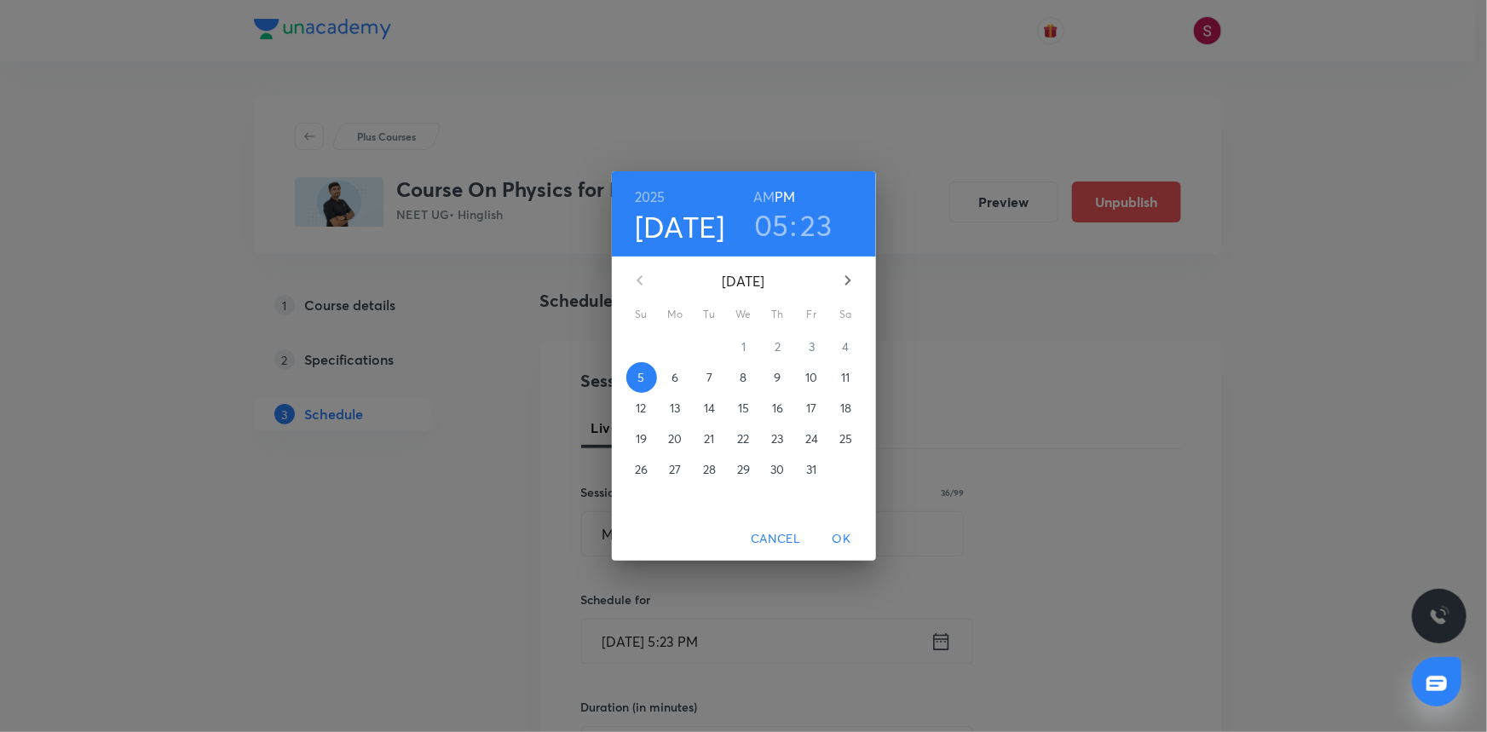
click at [815, 379] on p "10" at bounding box center [811, 377] width 12 height 17
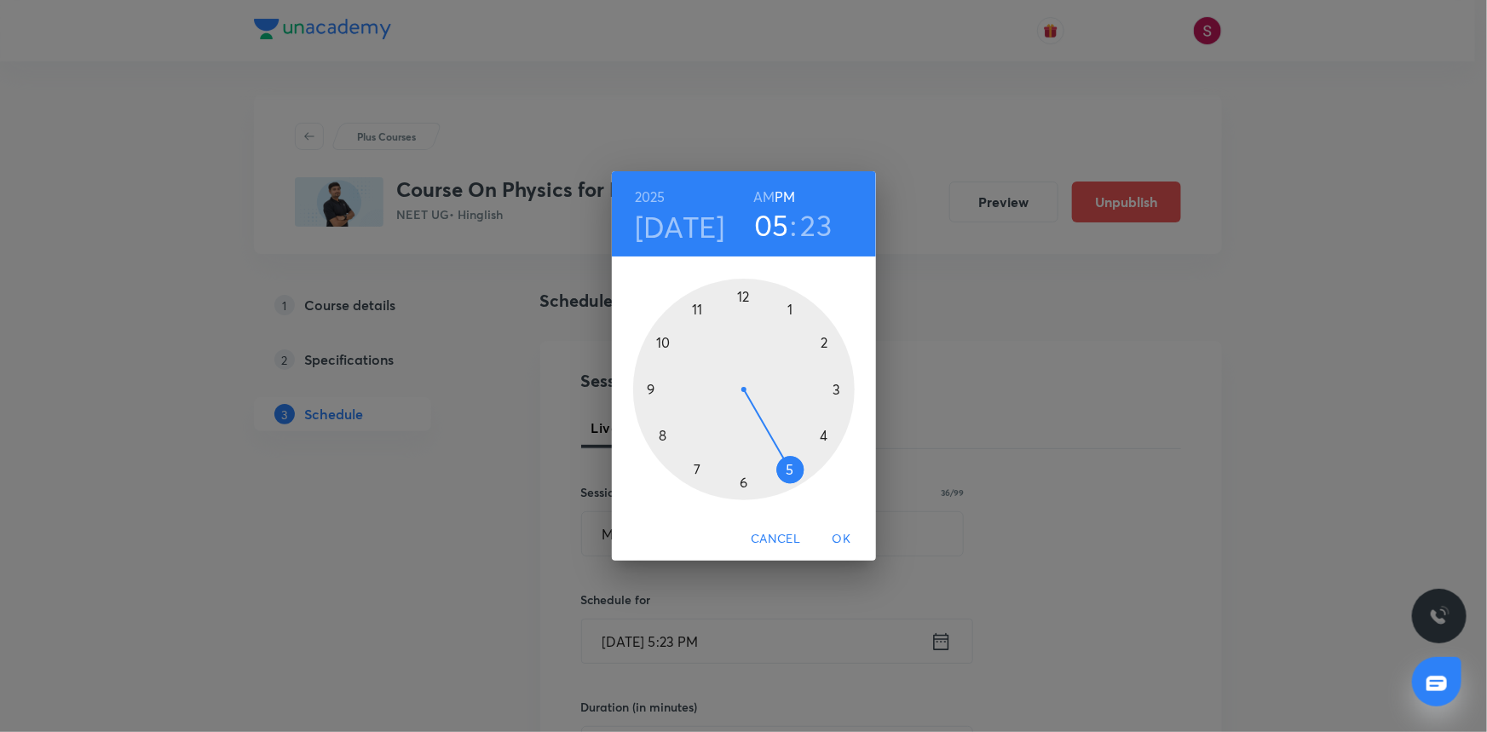
click at [663, 340] on div at bounding box center [744, 390] width 222 height 222
click at [768, 194] on h6 "AM" at bounding box center [763, 197] width 21 height 24
click at [740, 481] on div at bounding box center [744, 390] width 222 height 222
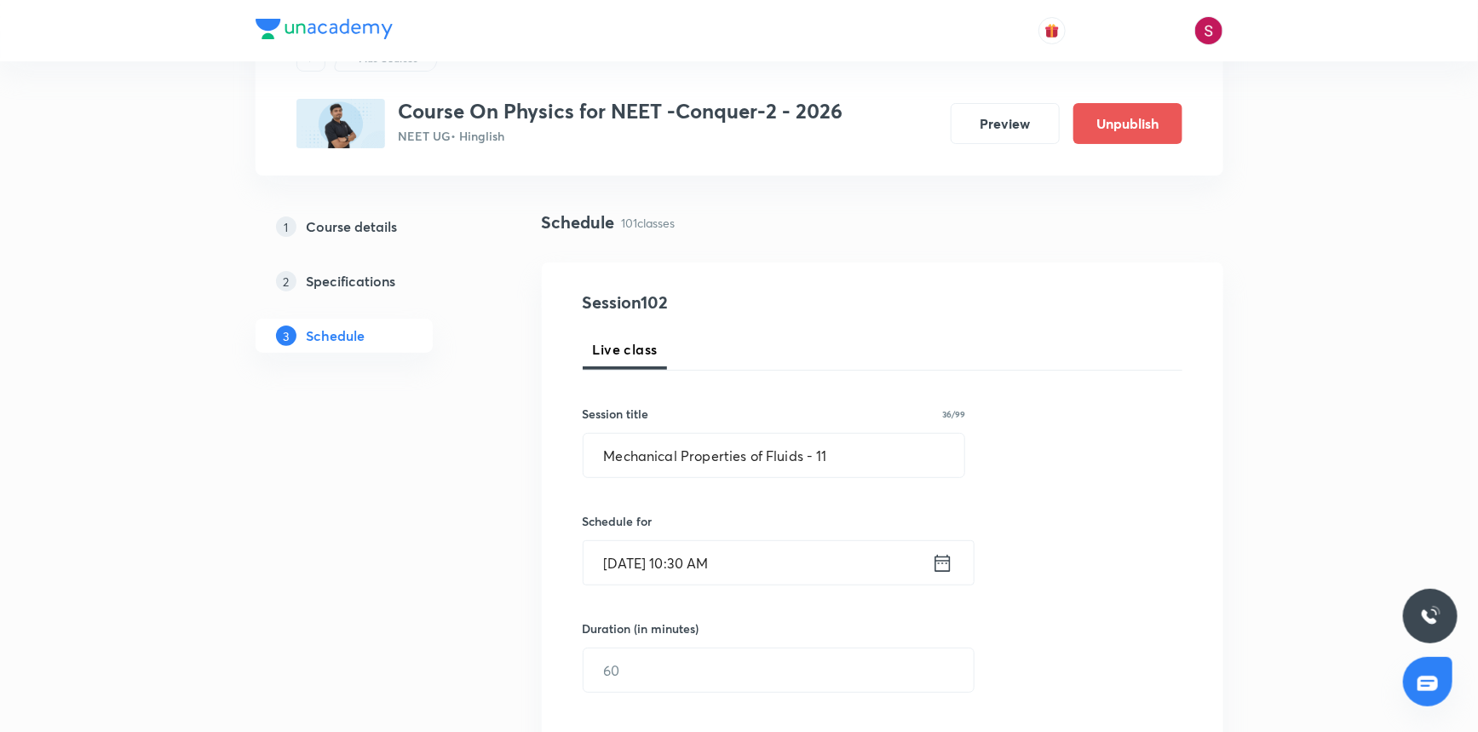
scroll to position [154, 0]
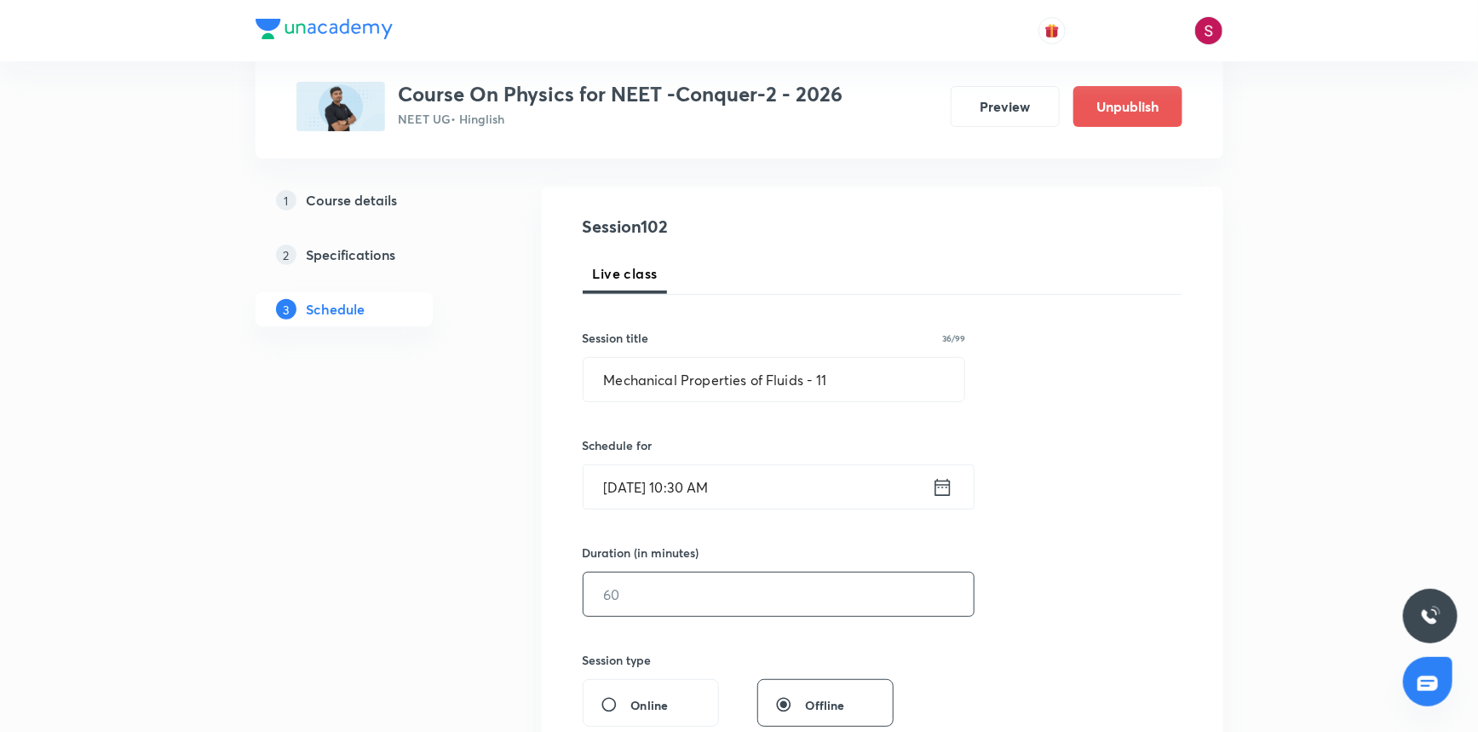
click at [674, 613] on input "text" at bounding box center [779, 594] width 390 height 43
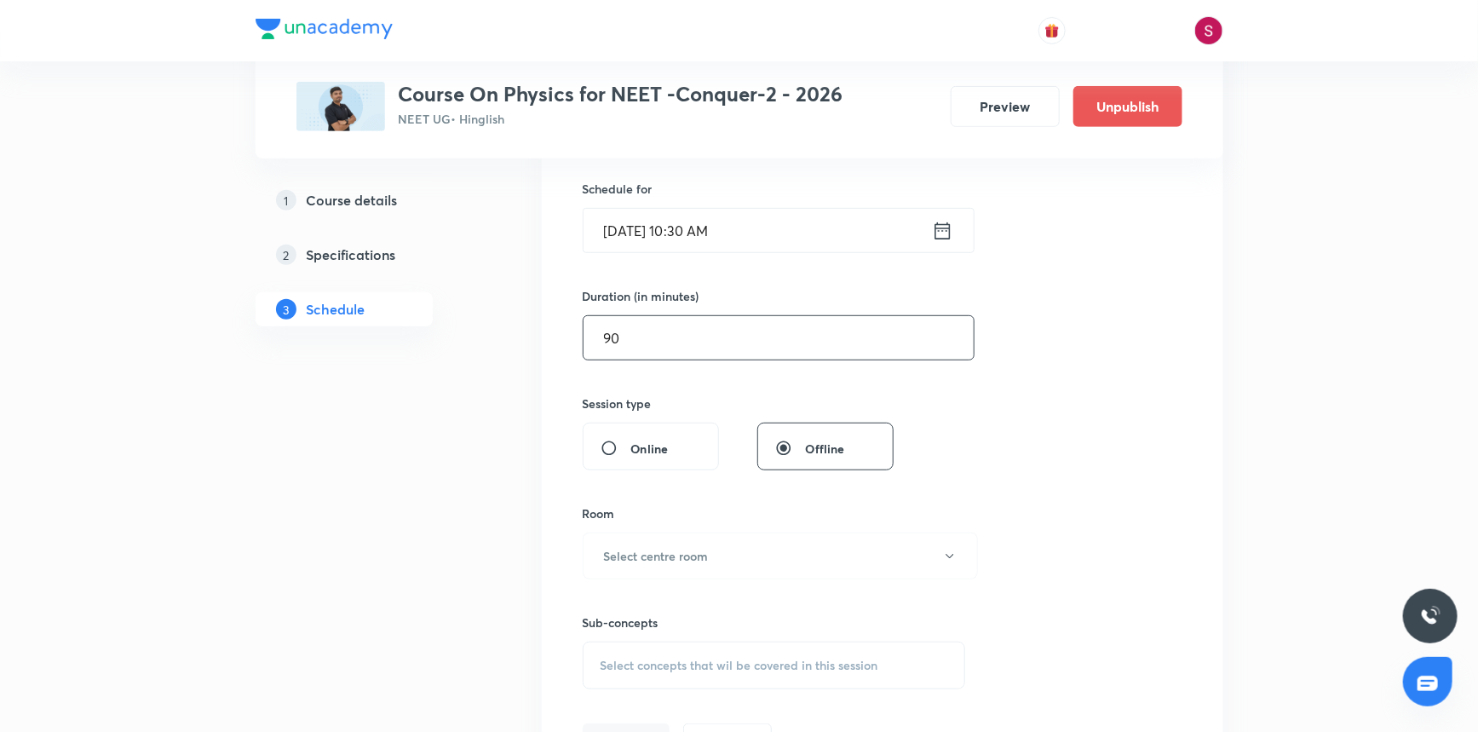
scroll to position [464, 0]
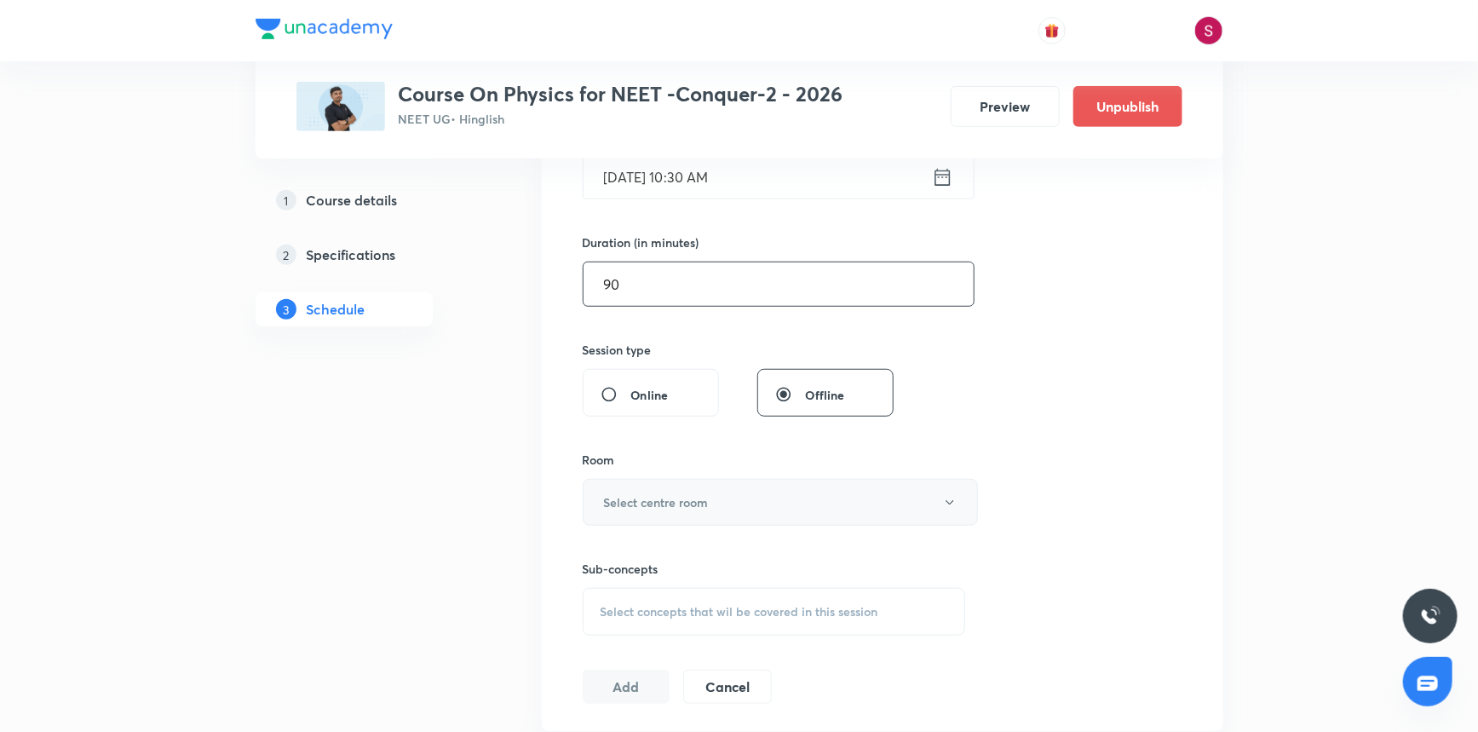
type input "90"
click at [648, 512] on button "Select centre room" at bounding box center [780, 502] width 395 height 47
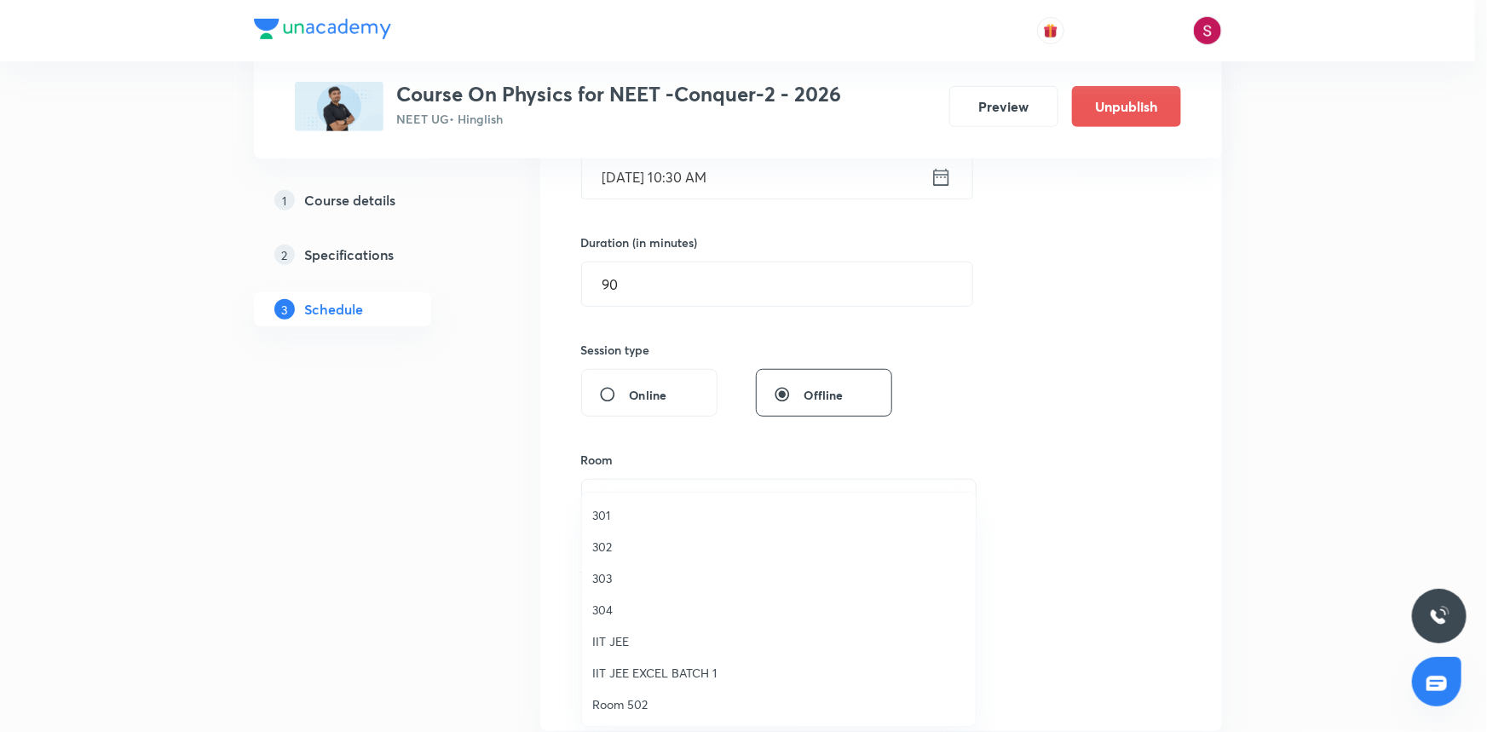
click at [608, 613] on span "304" at bounding box center [778, 610] width 373 height 18
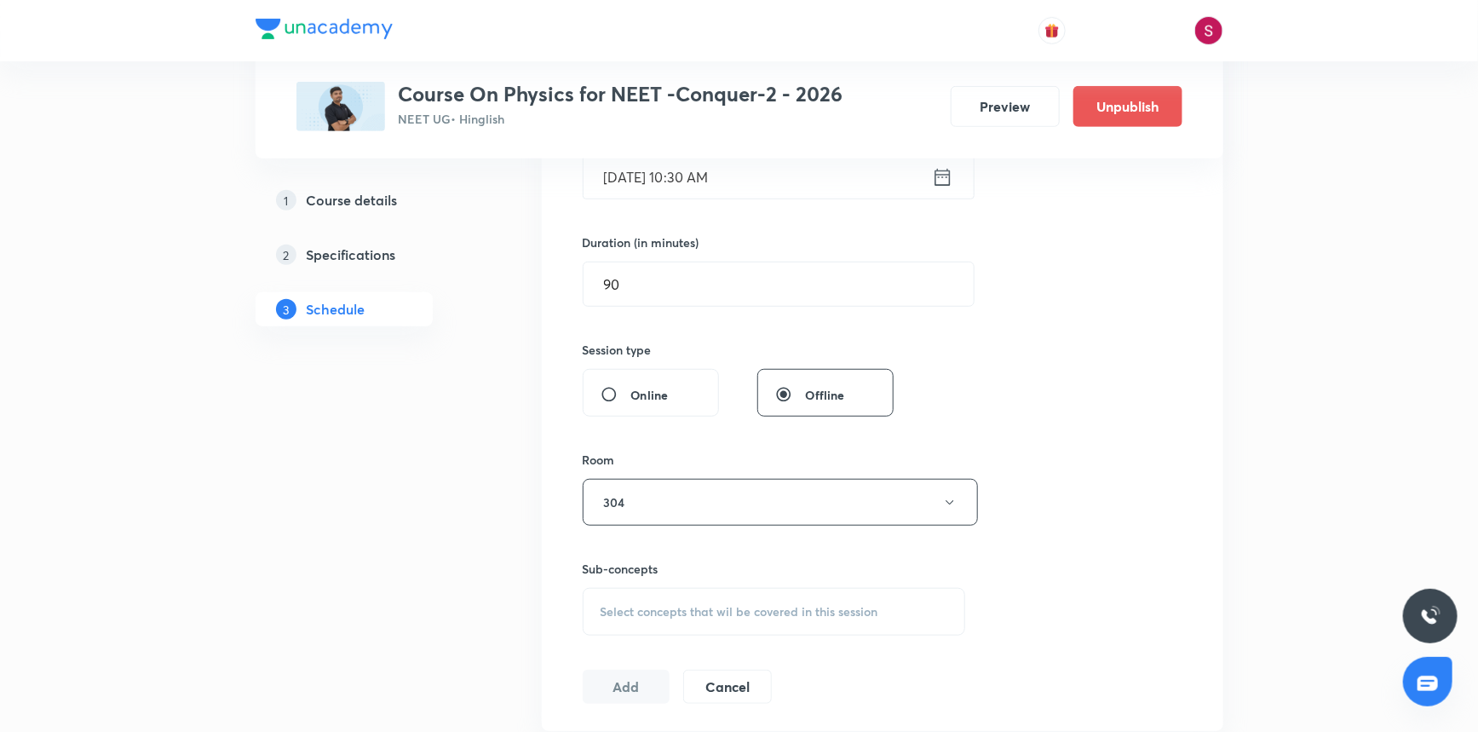
click at [664, 605] on span "Select concepts that wil be covered in this session" at bounding box center [740, 612] width 278 height 14
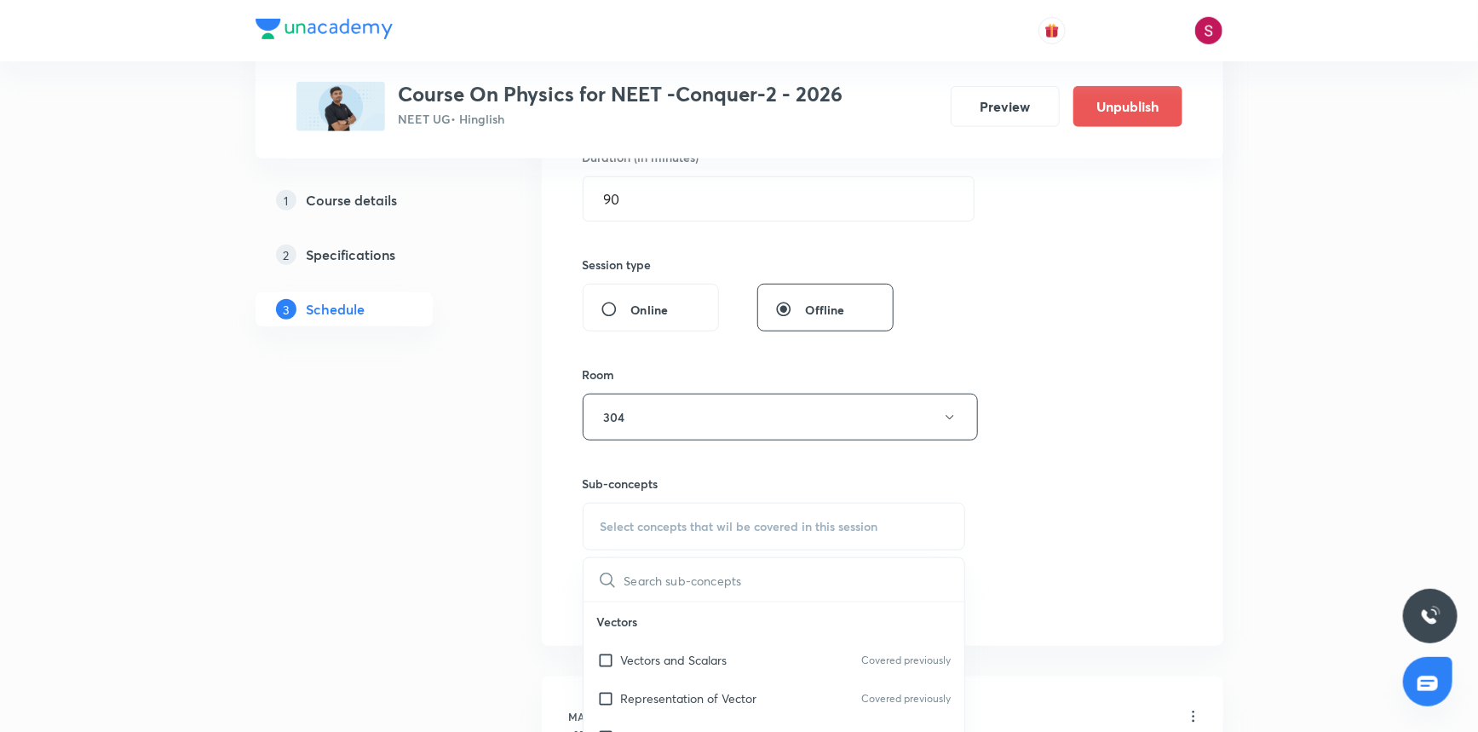
scroll to position [619, 0]
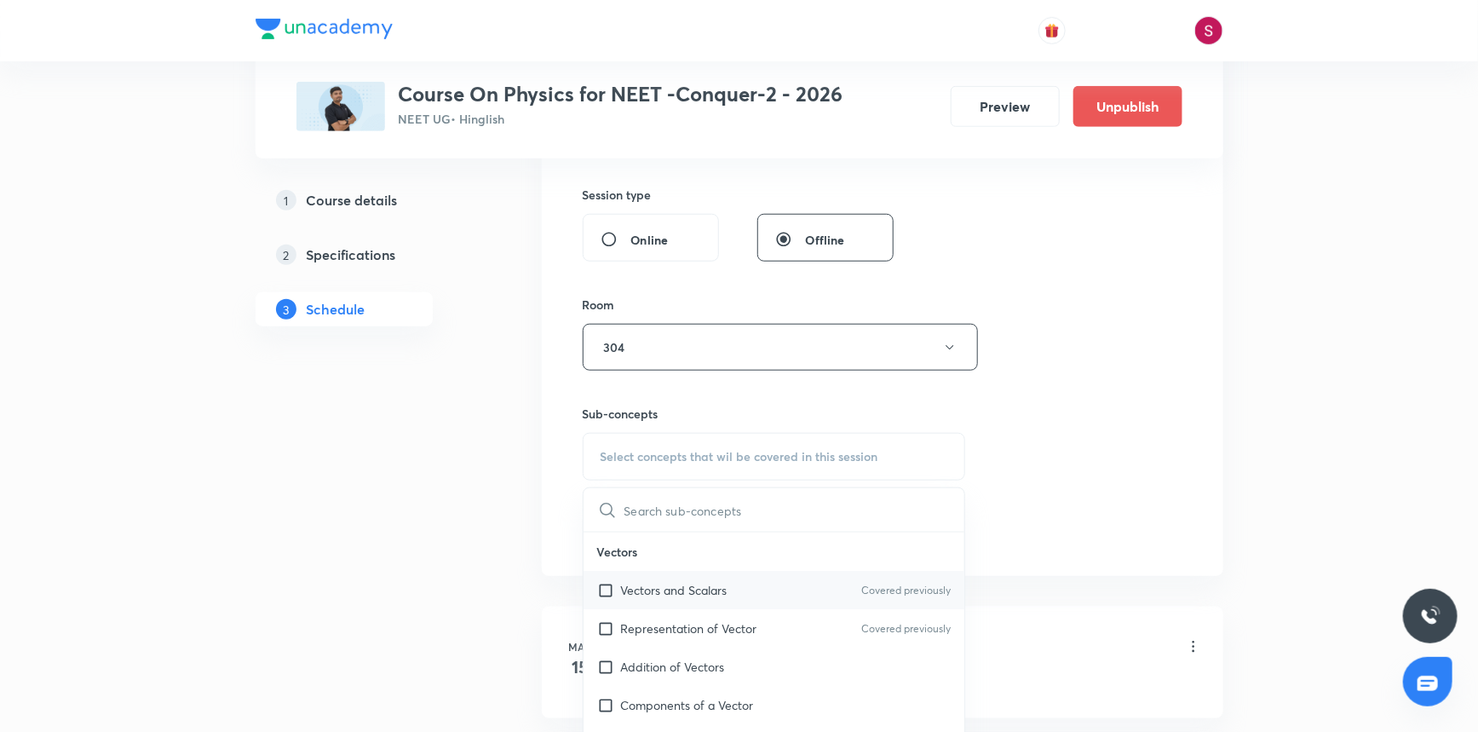
click at [658, 582] on p "Vectors and Scalars" at bounding box center [674, 590] width 107 height 18
checkbox input "true"
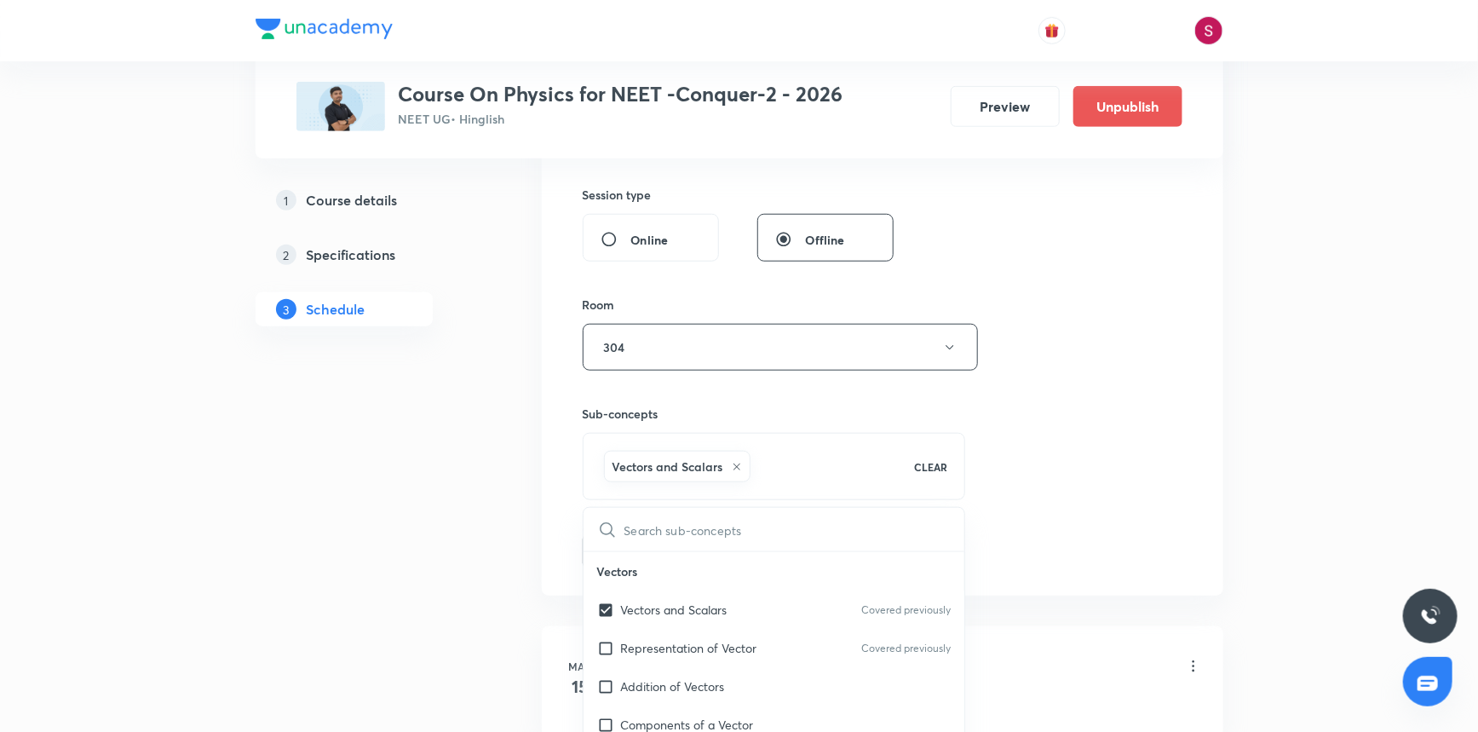
click at [1040, 474] on div "Session 102 Live class Session title 36/99 Mechanical Properties of Fluids - 11…" at bounding box center [883, 159] width 600 height 820
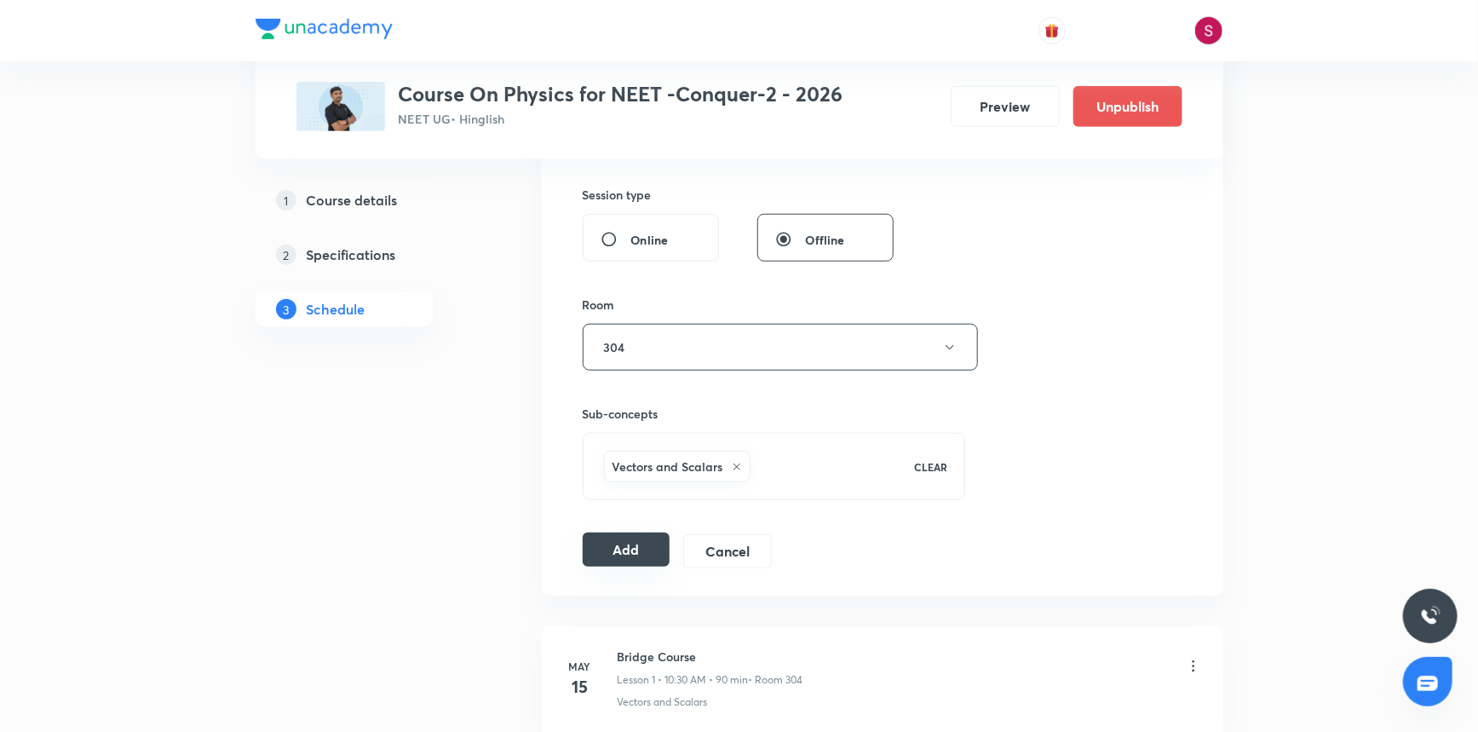
click at [662, 556] on button "Add" at bounding box center [627, 550] width 88 height 34
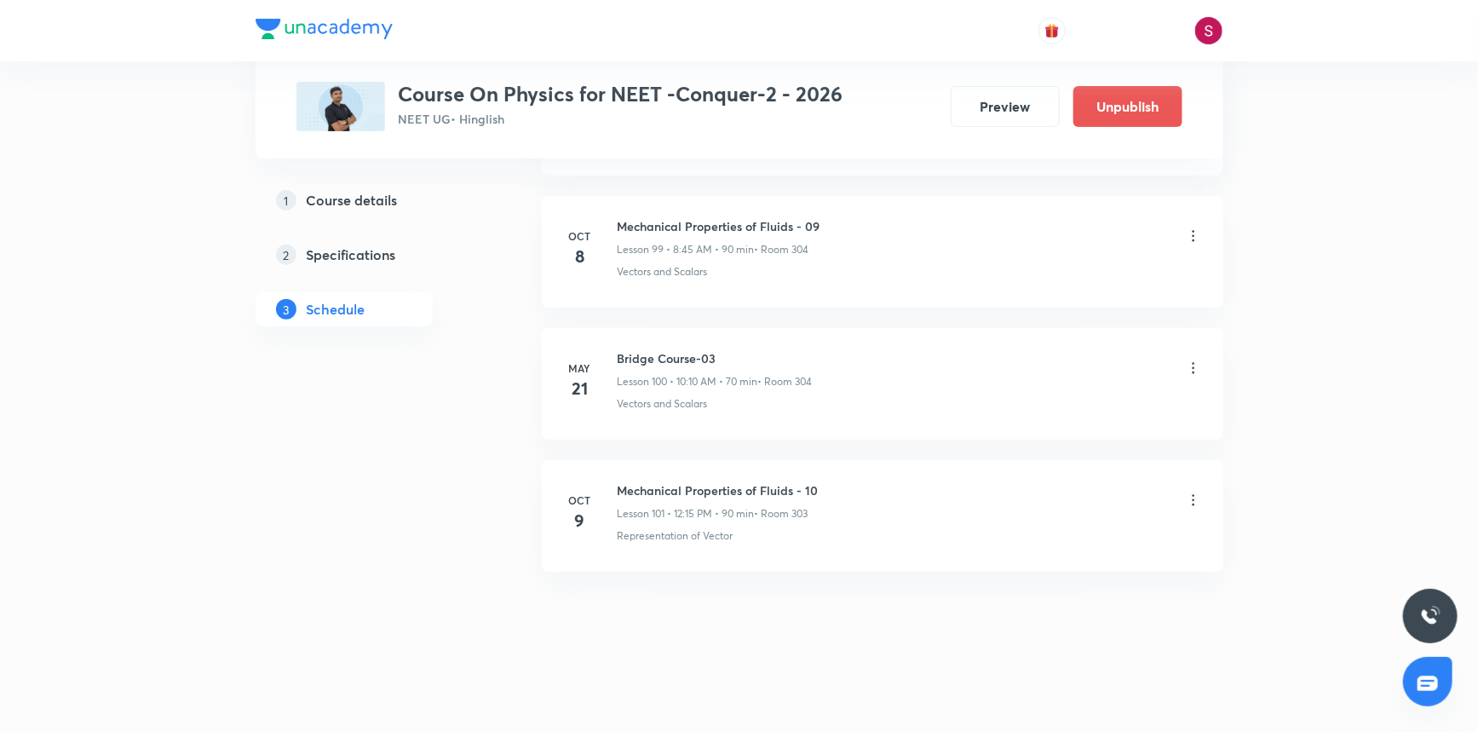
scroll to position [13170, 0]
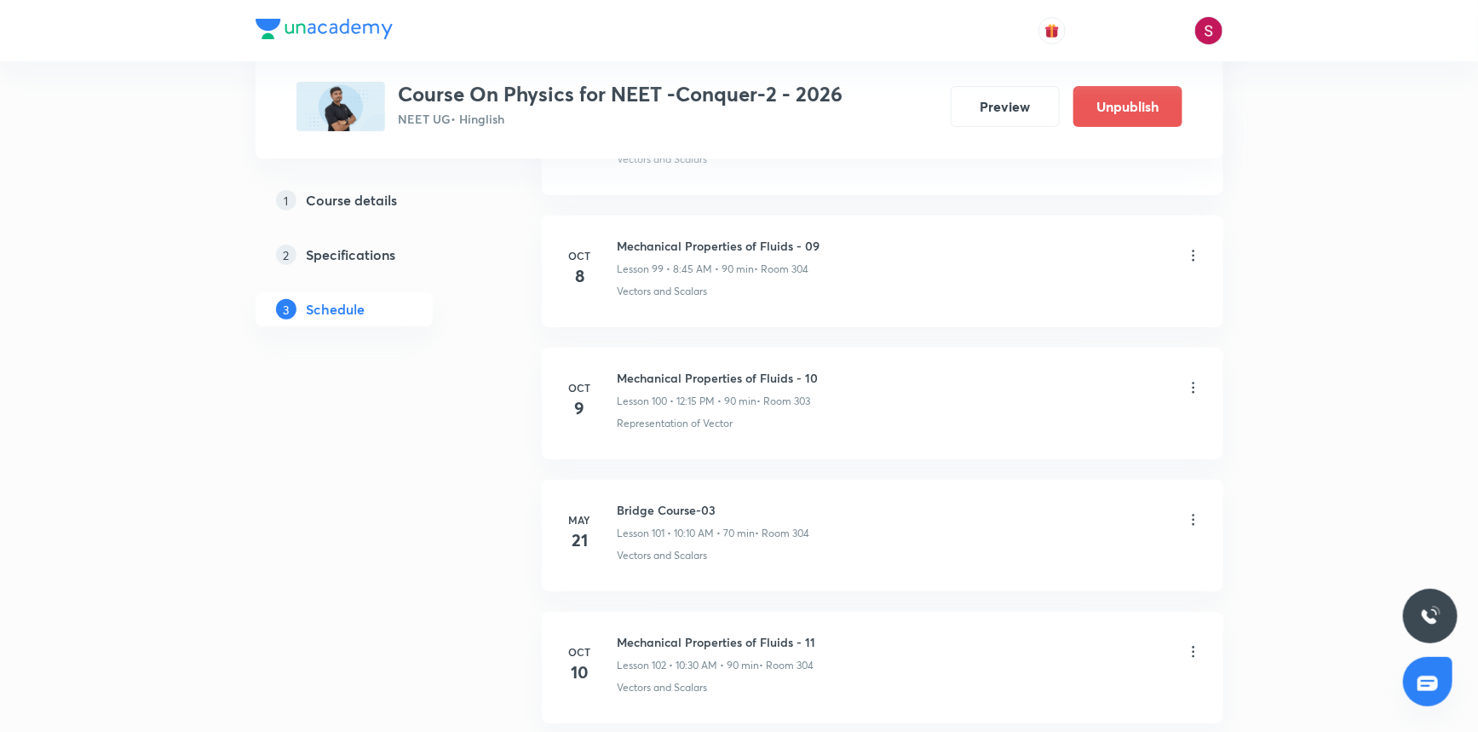
click at [714, 633] on h6 "Mechanical Properties of Fluids - 11" at bounding box center [717, 642] width 199 height 18
copy h6 "Mechanical Properties of Fluids - 11"
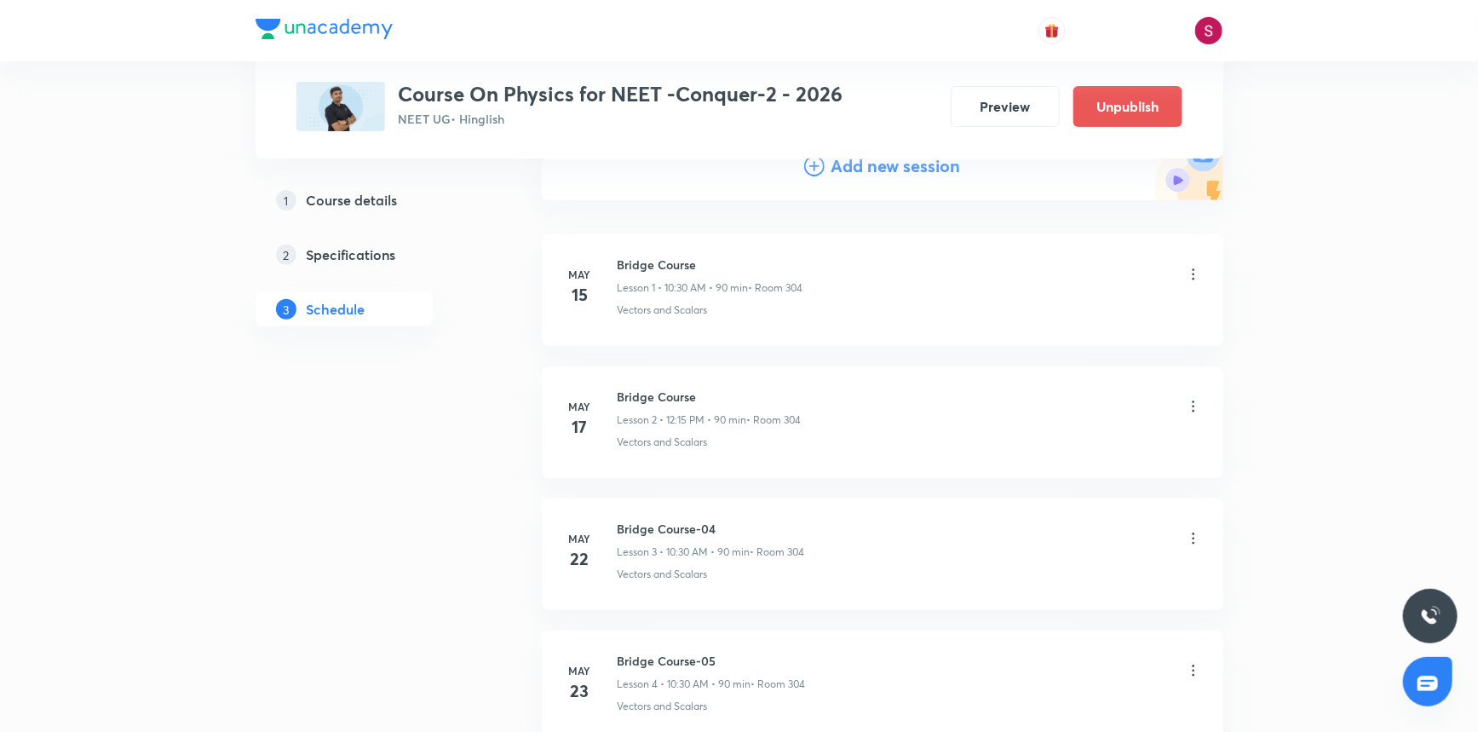
scroll to position [0, 0]
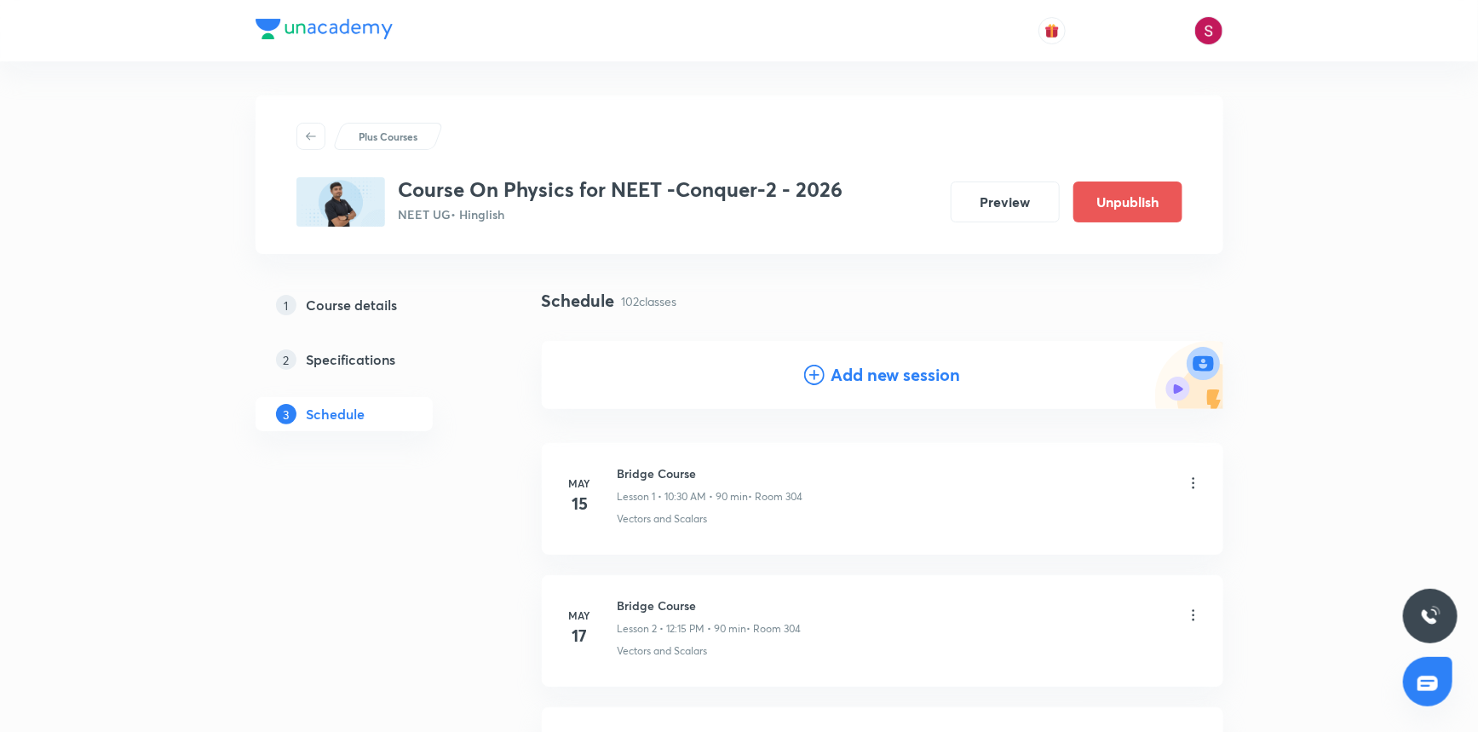
click at [871, 367] on h4 "Add new session" at bounding box center [897, 375] width 130 height 26
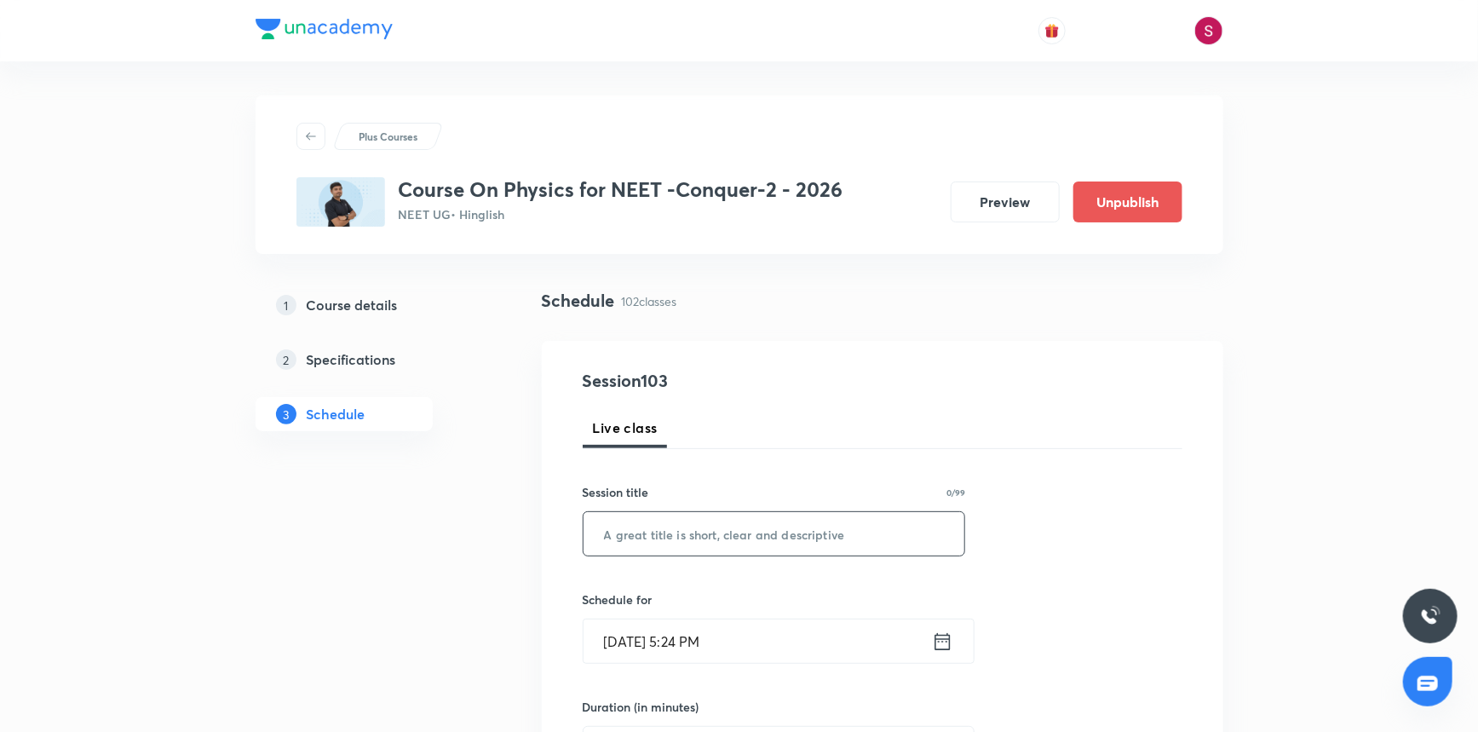
click at [673, 548] on input "text" at bounding box center [775, 533] width 382 height 43
paste input "Mechanical Properties of Fluids - 11"
type input "Mechanical Properties of Fluids - 12"
click at [723, 652] on input "Oct 5, 2025, 5:24 PM" at bounding box center [758, 640] width 348 height 43
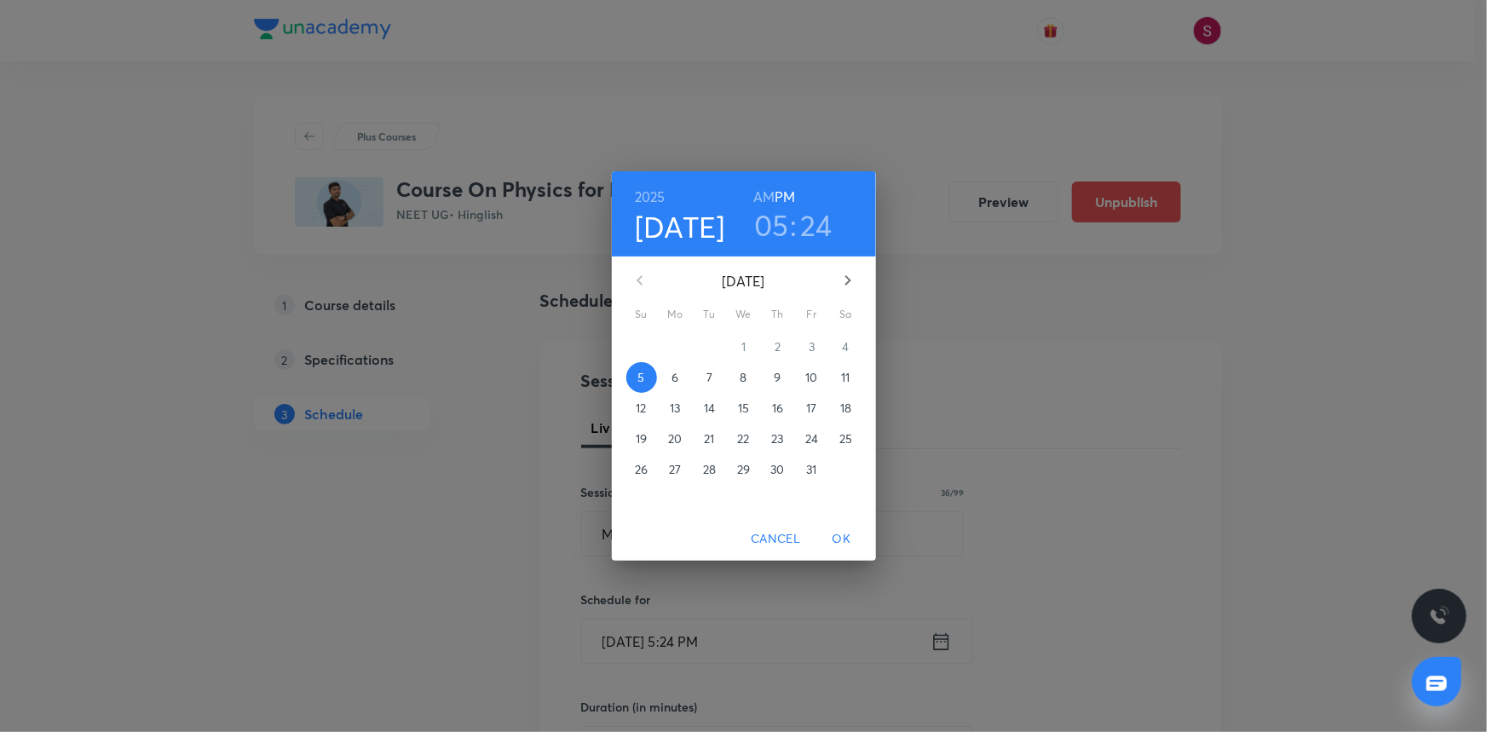
click at [847, 379] on p "11" at bounding box center [845, 377] width 9 height 17
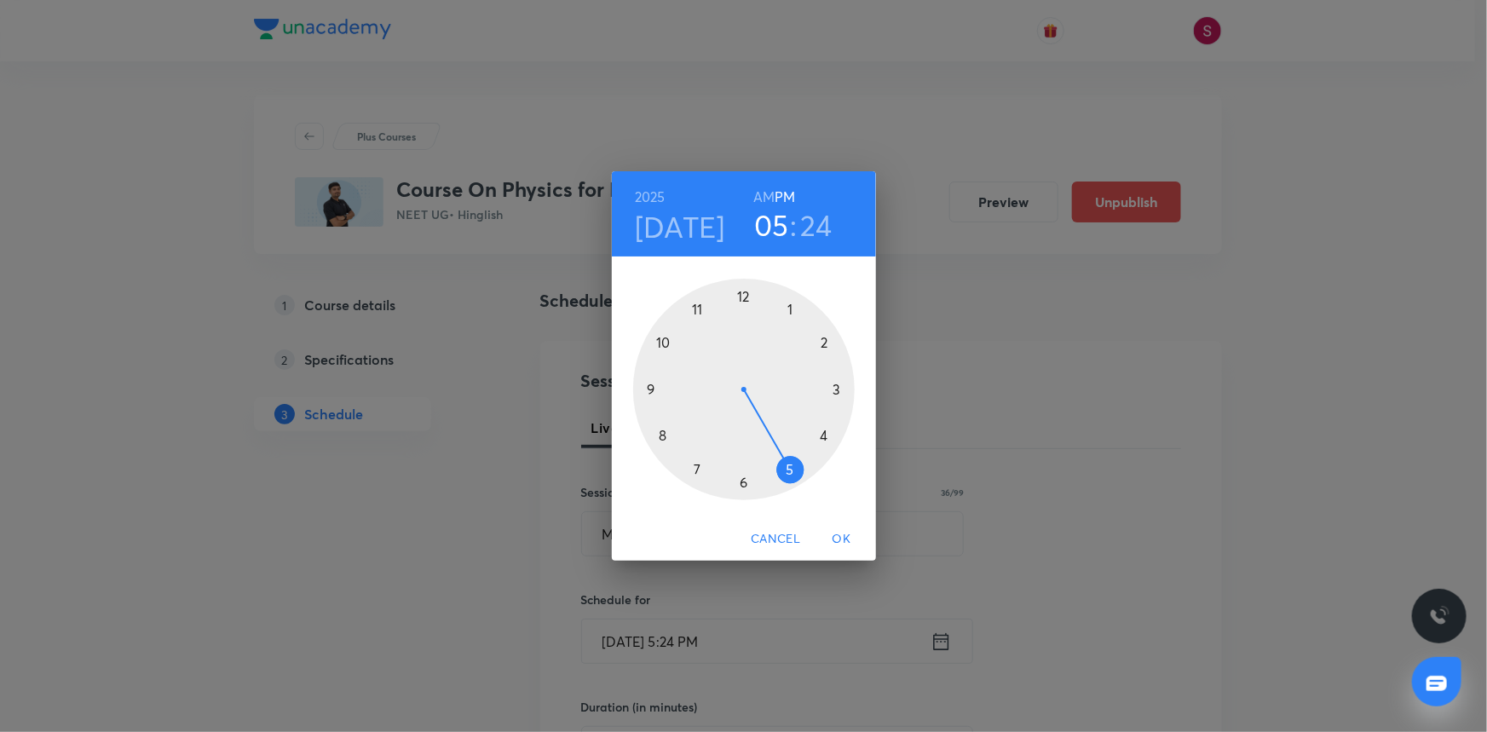
click at [662, 341] on div at bounding box center [744, 390] width 222 height 222
click at [763, 200] on h6 "AM" at bounding box center [763, 197] width 21 height 24
click at [740, 482] on div at bounding box center [744, 390] width 222 height 222
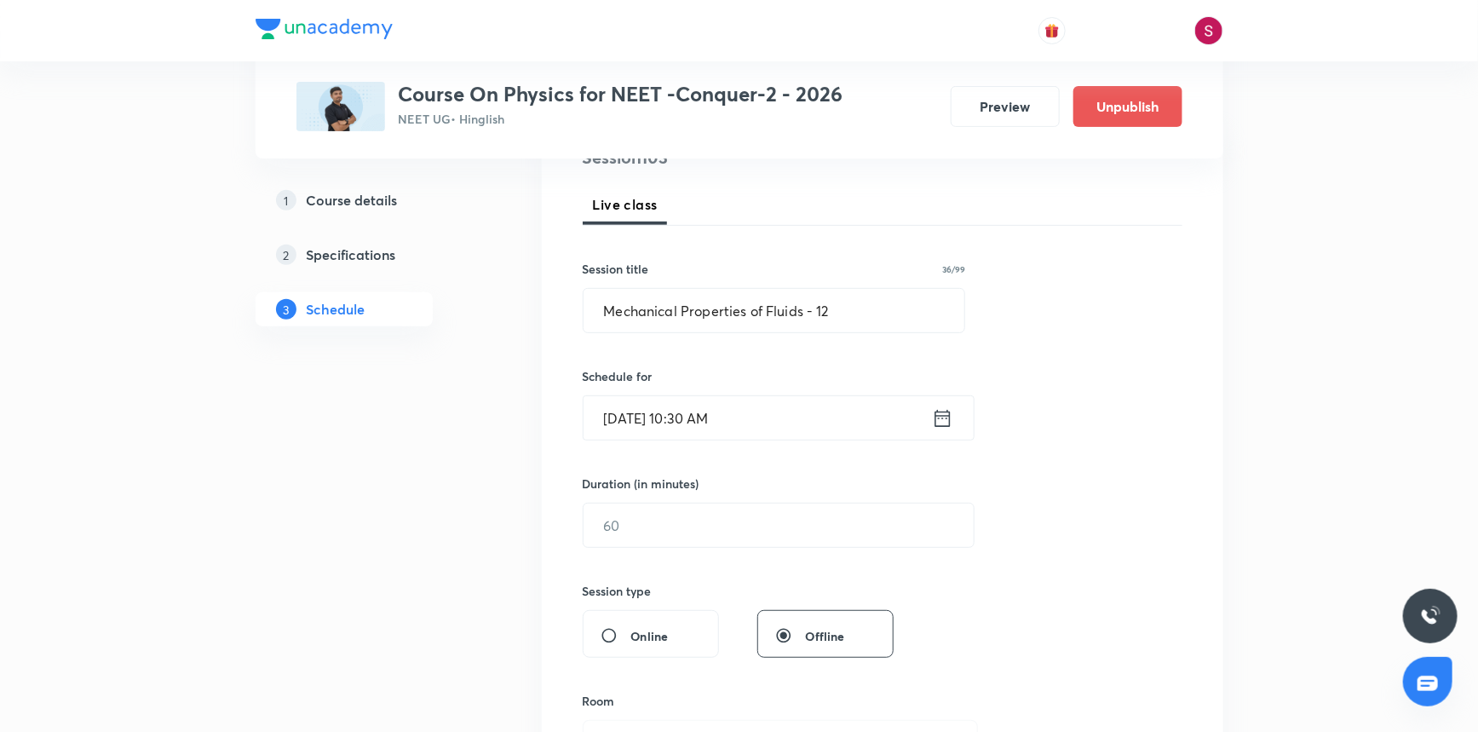
scroll to position [232, 0]
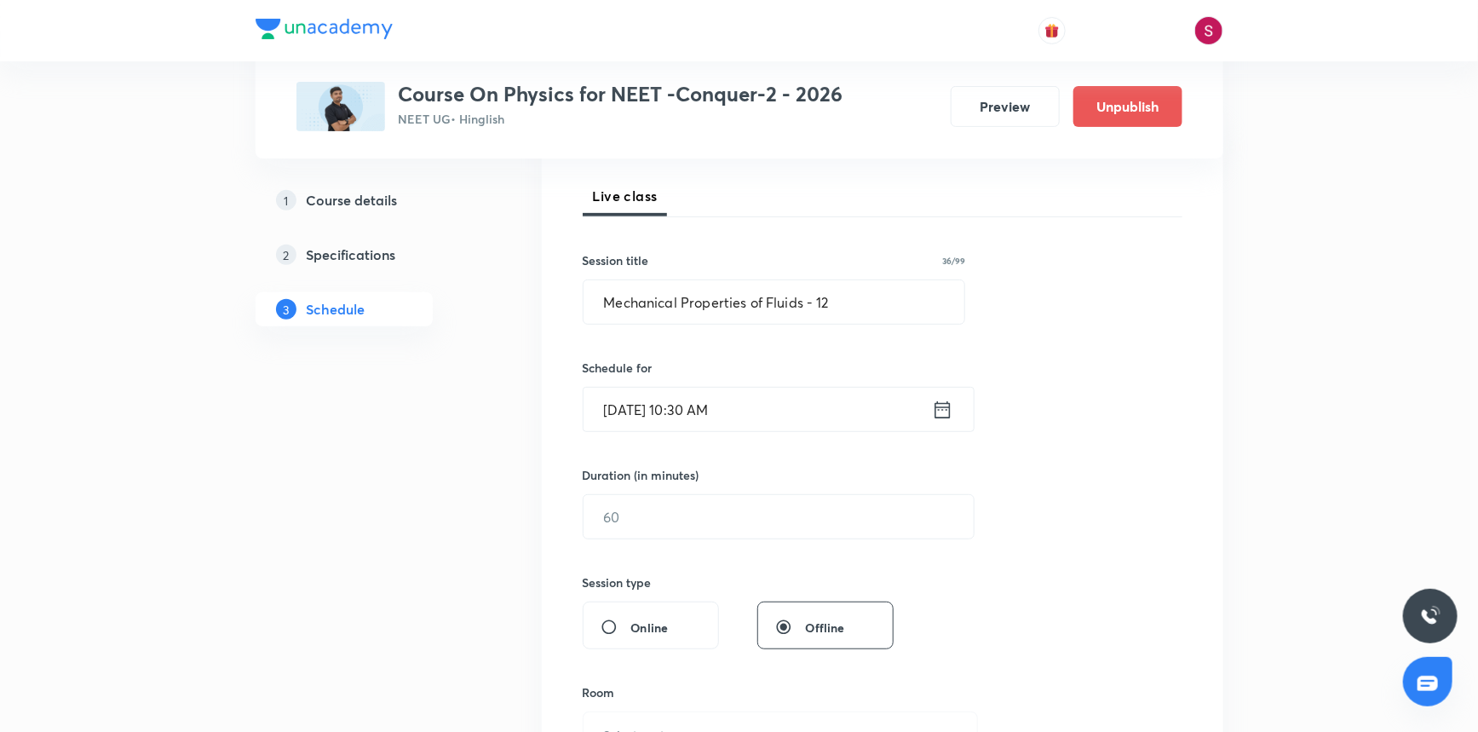
click at [617, 544] on div "Session 103 Live class Session title 36/99 Mechanical Properties of Fluids - 12…" at bounding box center [883, 536] width 600 height 800
click at [629, 518] on input "text" at bounding box center [779, 516] width 390 height 43
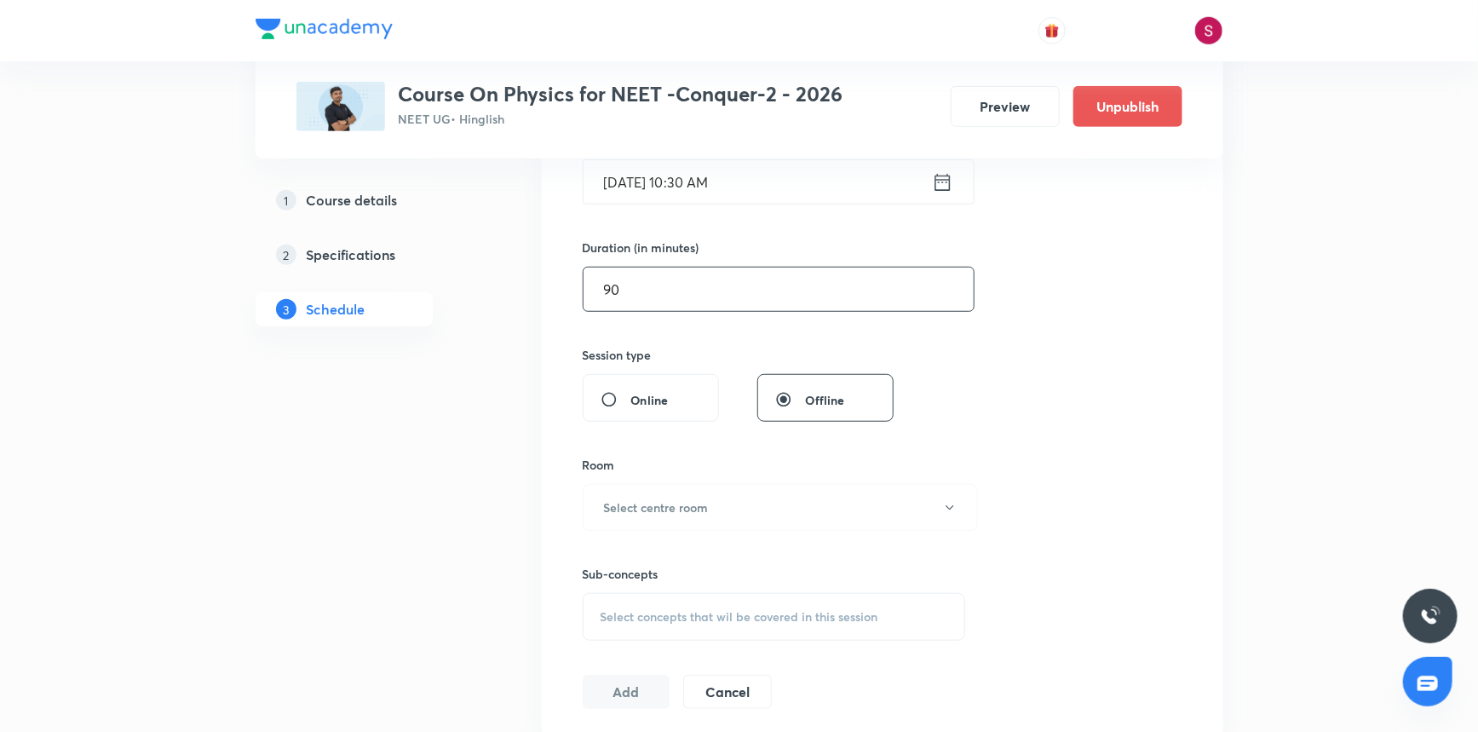
scroll to position [464, 0]
type input "90"
click at [663, 520] on button "Select centre room" at bounding box center [780, 502] width 395 height 47
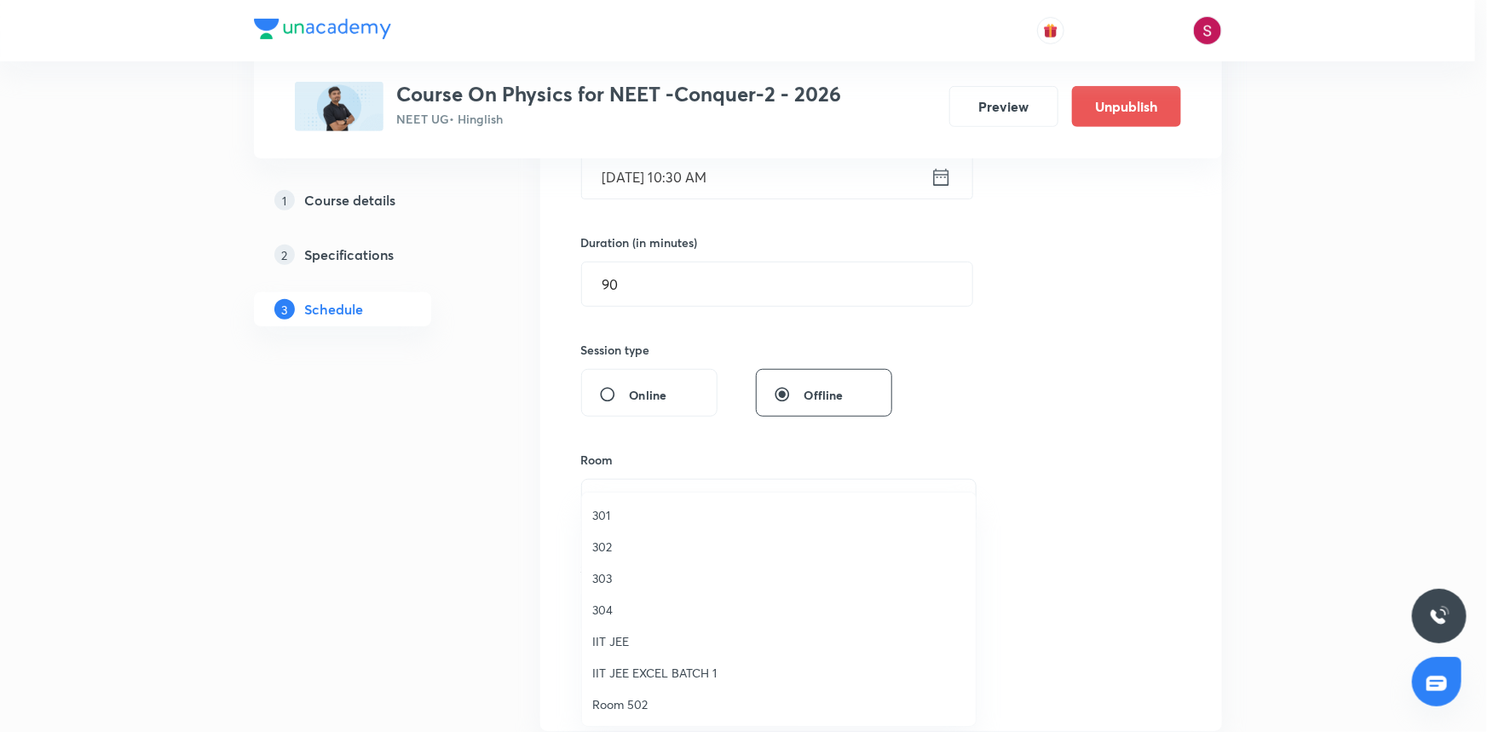
click at [609, 575] on span "303" at bounding box center [778, 578] width 373 height 18
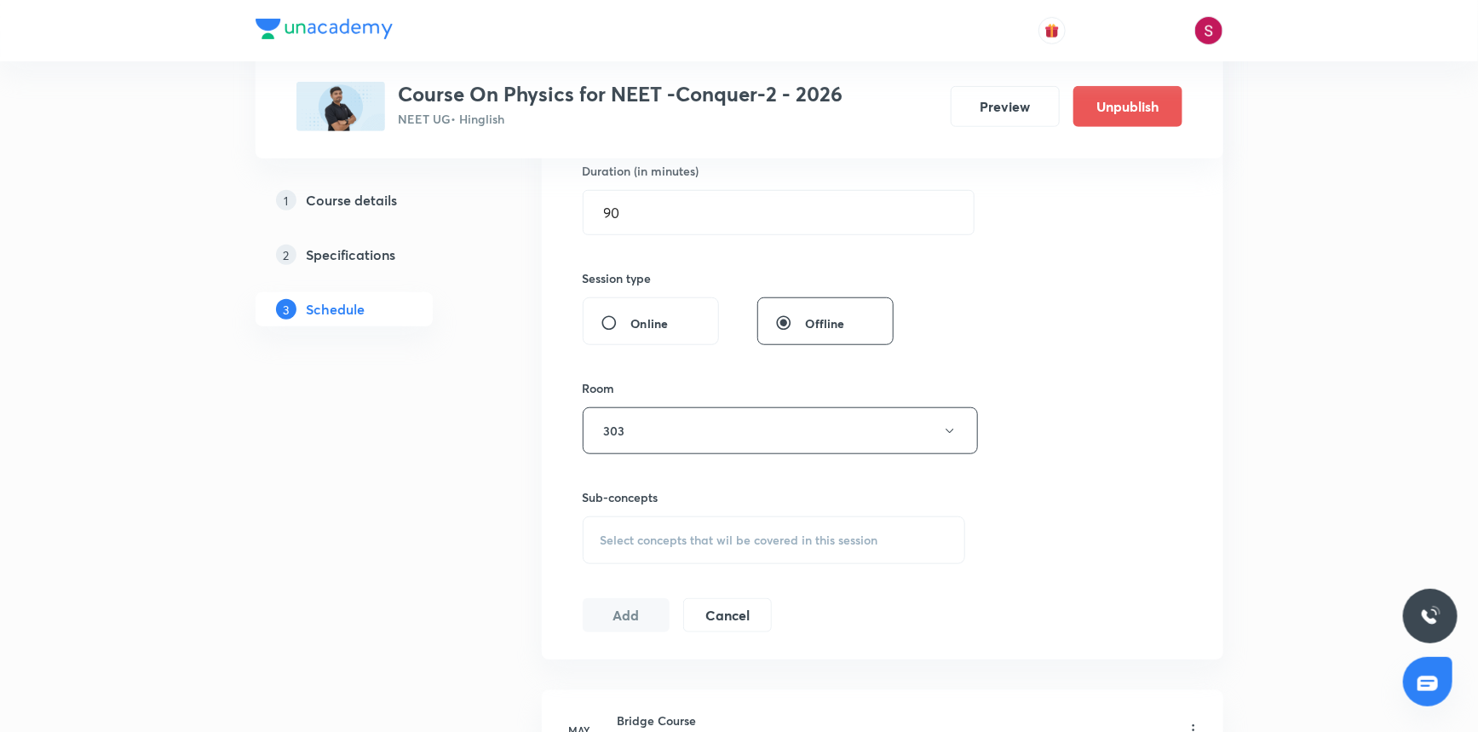
scroll to position [619, 0]
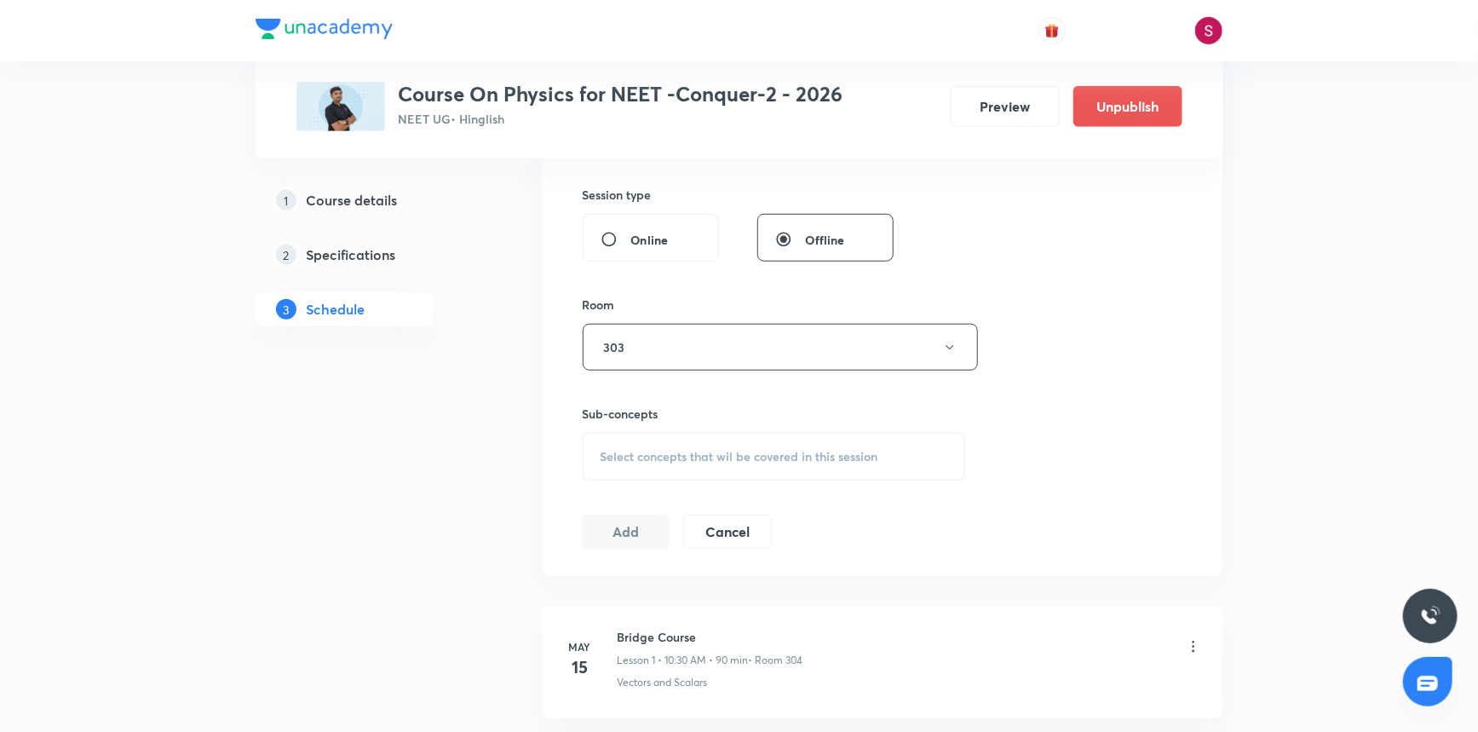
click at [681, 478] on div "Select concepts that wil be covered in this session" at bounding box center [774, 457] width 383 height 48
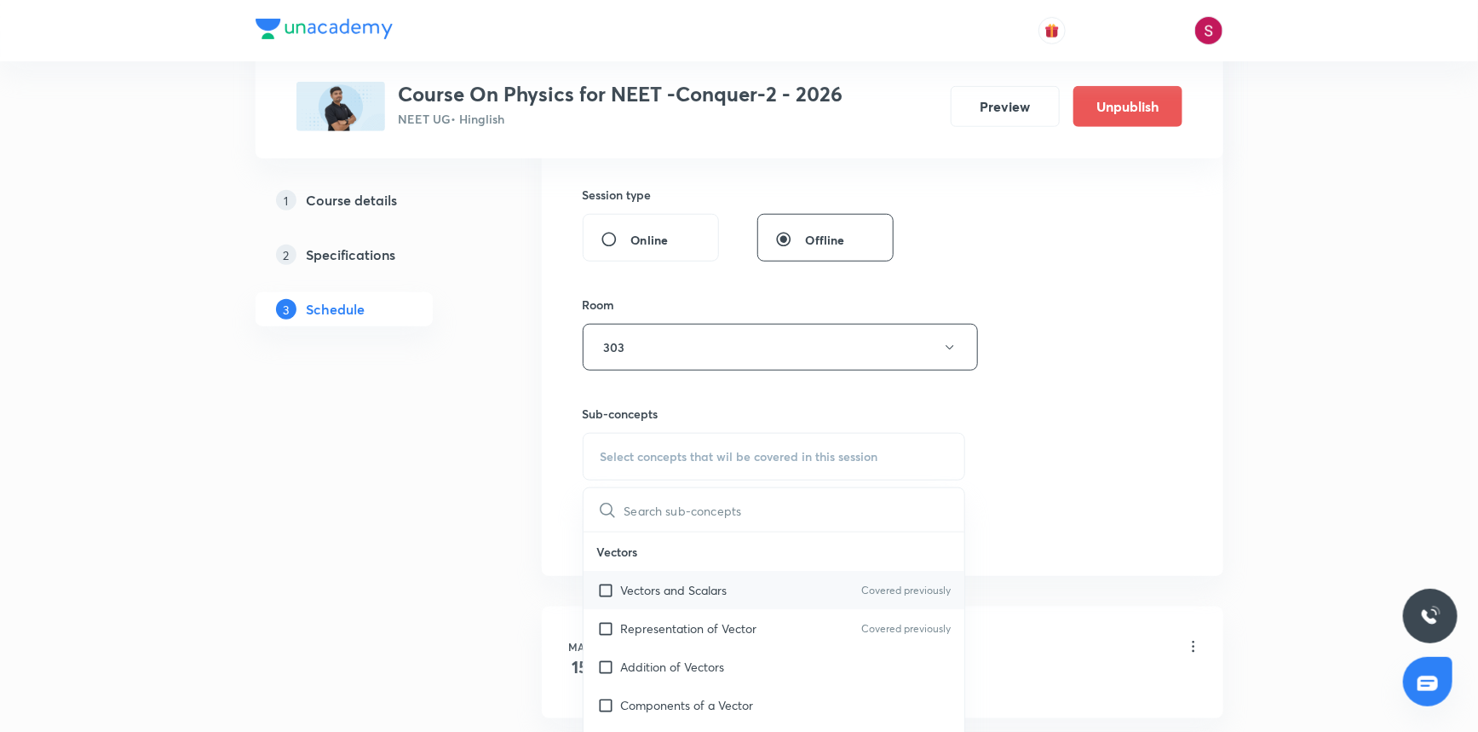
click at [651, 587] on p "Vectors and Scalars" at bounding box center [674, 590] width 107 height 18
checkbox input "true"
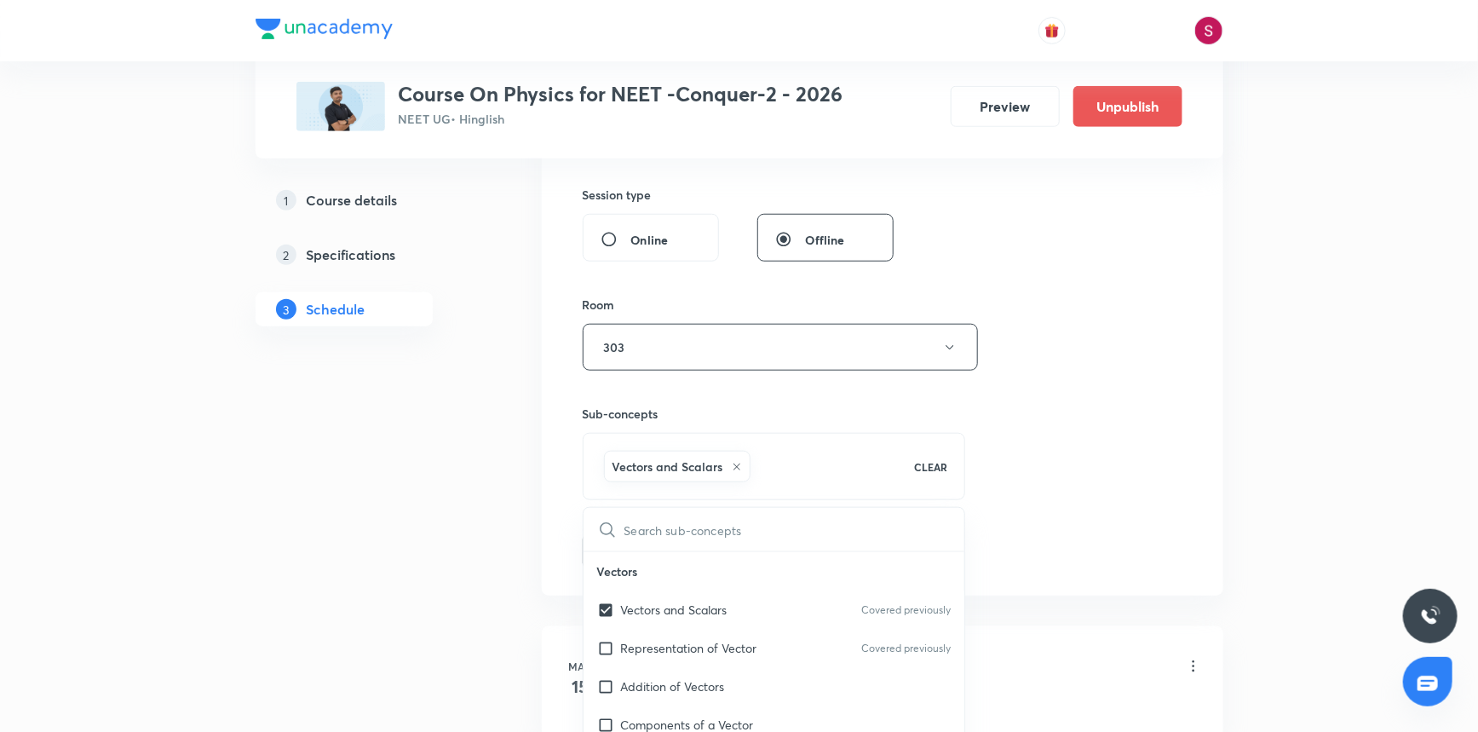
click at [1074, 387] on div "Session 103 Live class Session title 36/99 Mechanical Properties of Fluids - 12…" at bounding box center [883, 159] width 600 height 820
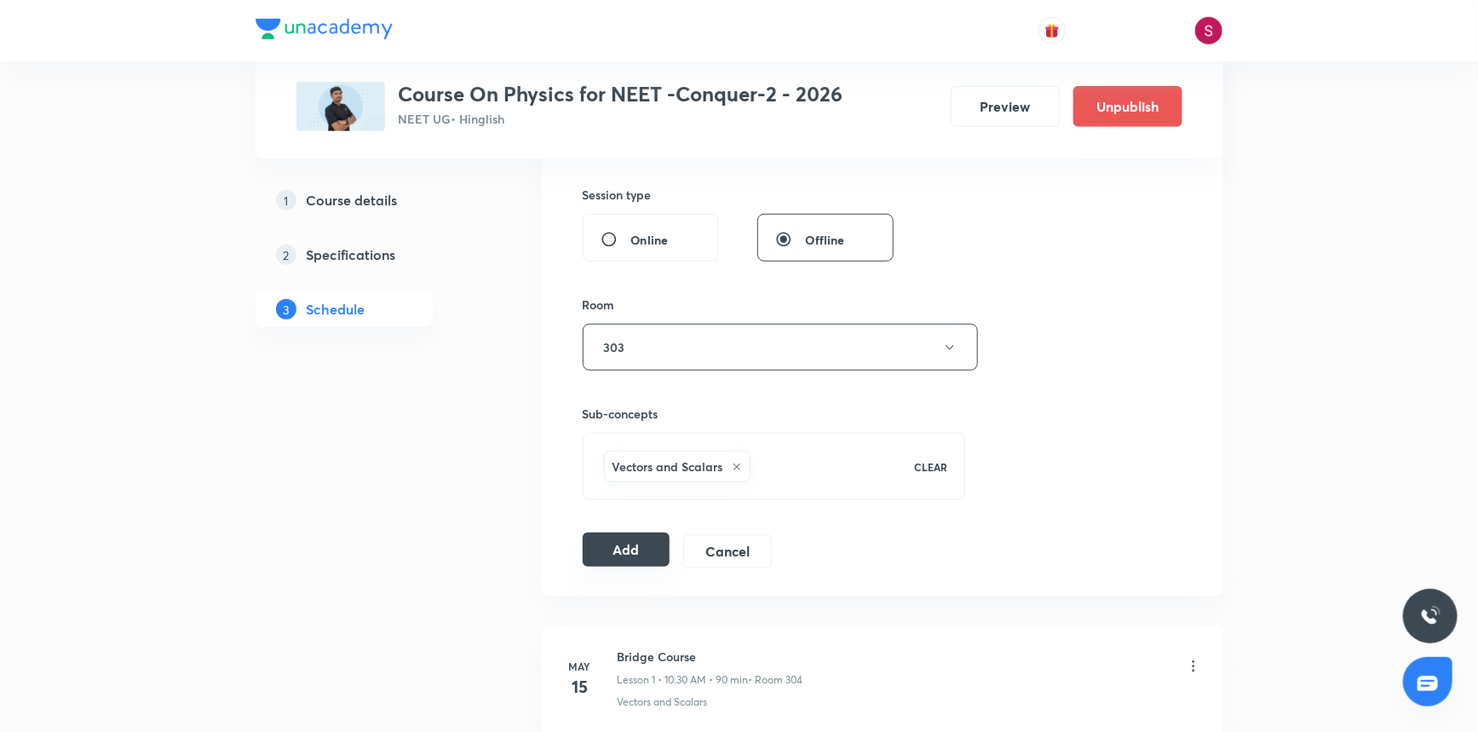
click at [637, 543] on button "Add" at bounding box center [627, 550] width 88 height 34
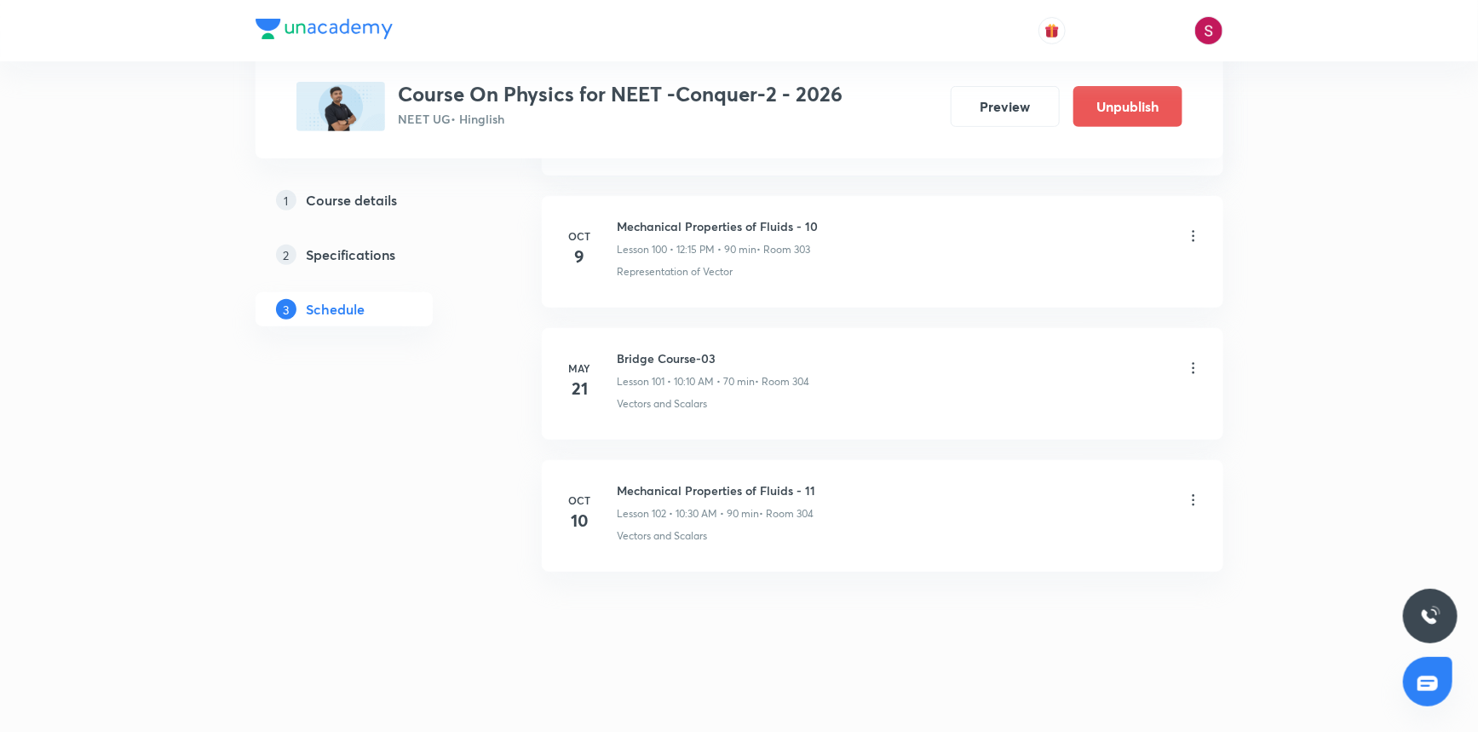
scroll to position [13301, 0]
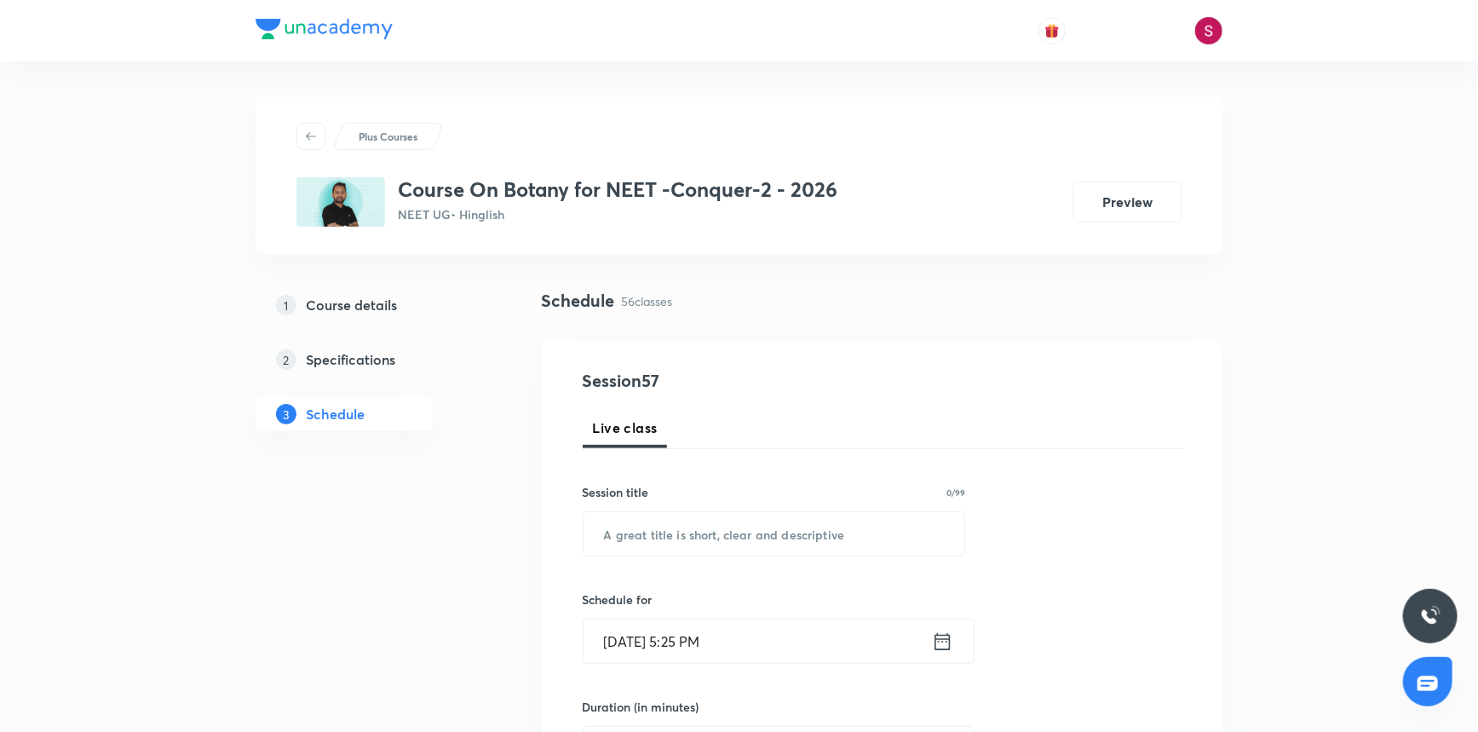
scroll to position [8018, 0]
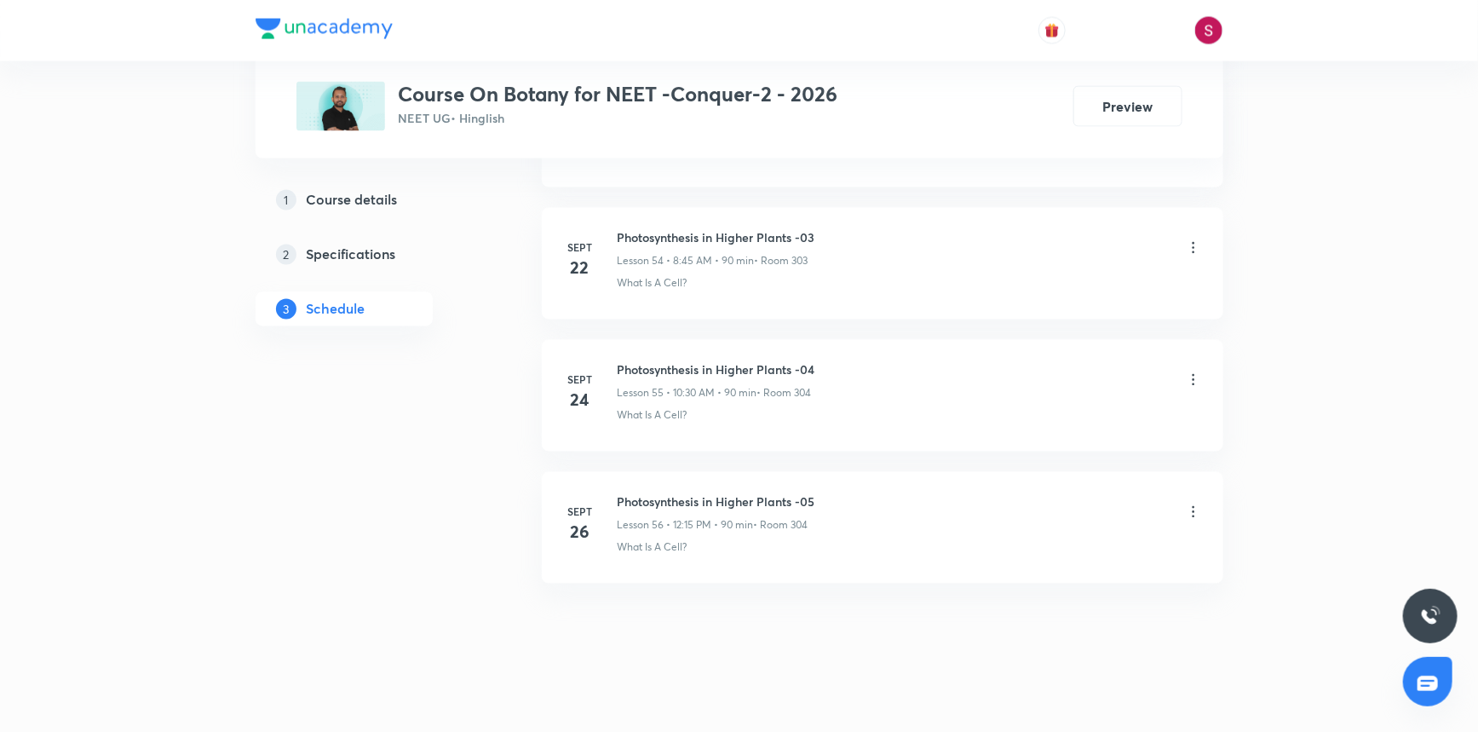
click at [698, 500] on div "Photosynthesis in Higher Plants -05 Lesson 56 • 12:15 PM • 90 min • Room 304" at bounding box center [717, 513] width 198 height 40
click at [700, 494] on h6 "Photosynthesis in Higher Plants -05" at bounding box center [717, 502] width 198 height 18
copy h6 "Photosynthesis in Higher Plants -05"
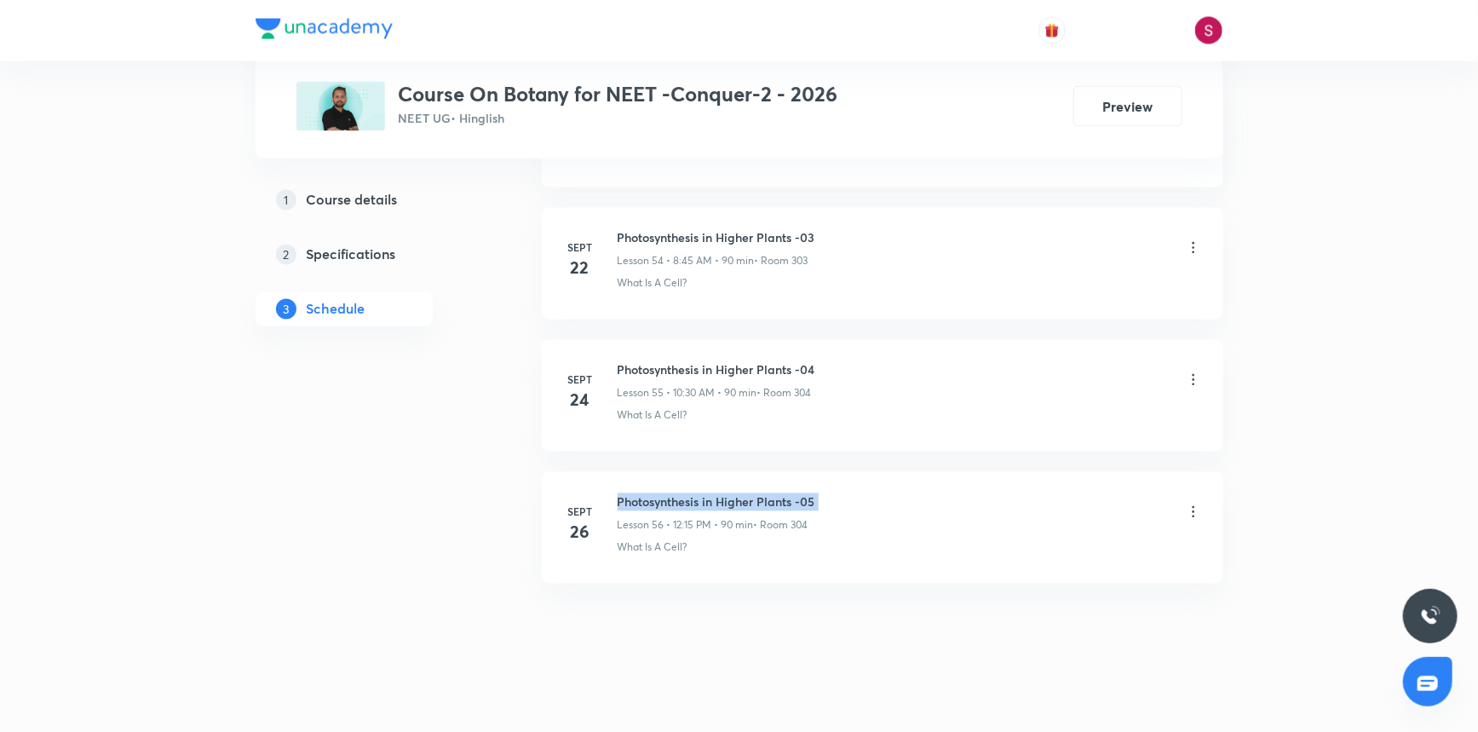
copy h6 "Photosynthesis in Higher Plants -05"
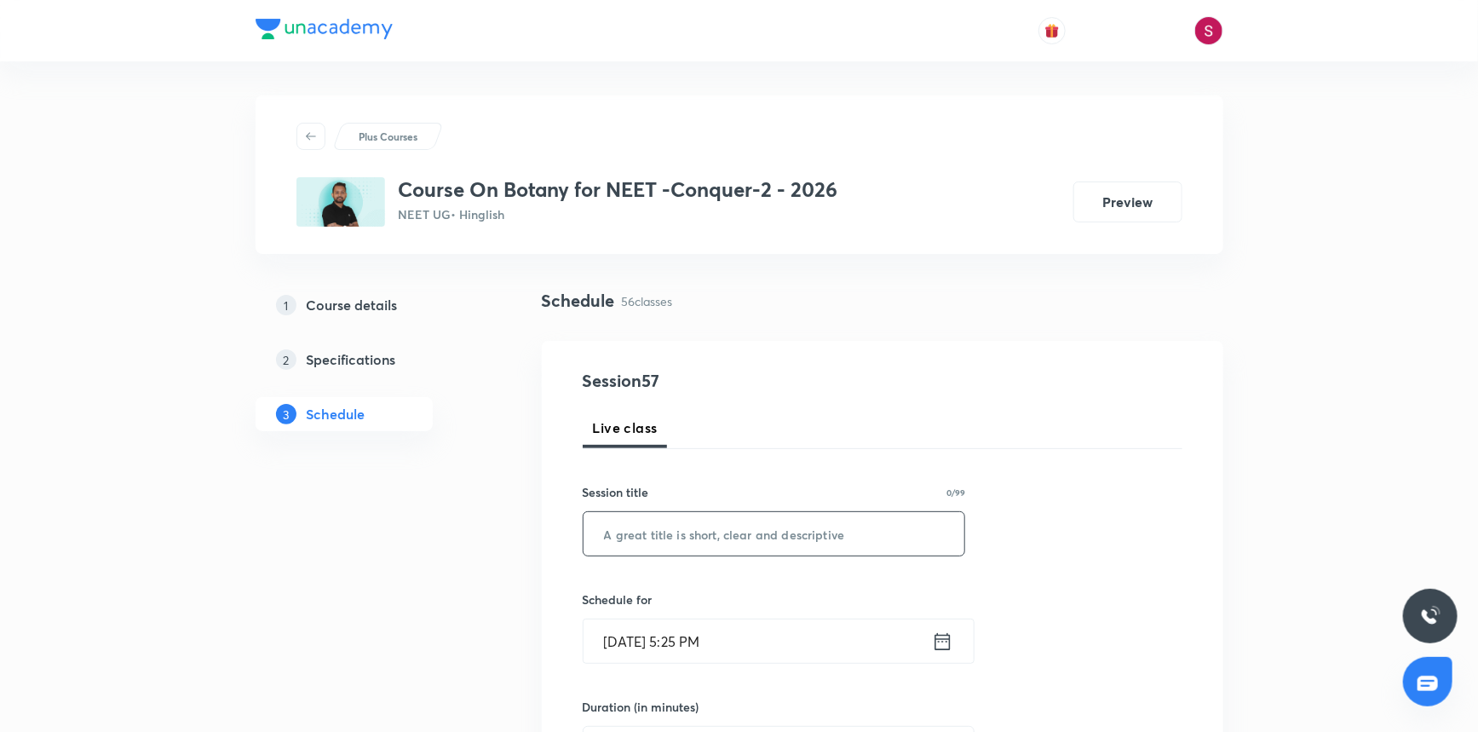
click at [695, 520] on input "text" at bounding box center [775, 533] width 382 height 43
paste input "Photosynthesis in Higher Plants -05"
type input "Photosynthesis in Higher Plants - 06"
click at [775, 642] on input "[DATE] 5:25 PM" at bounding box center [758, 640] width 348 height 43
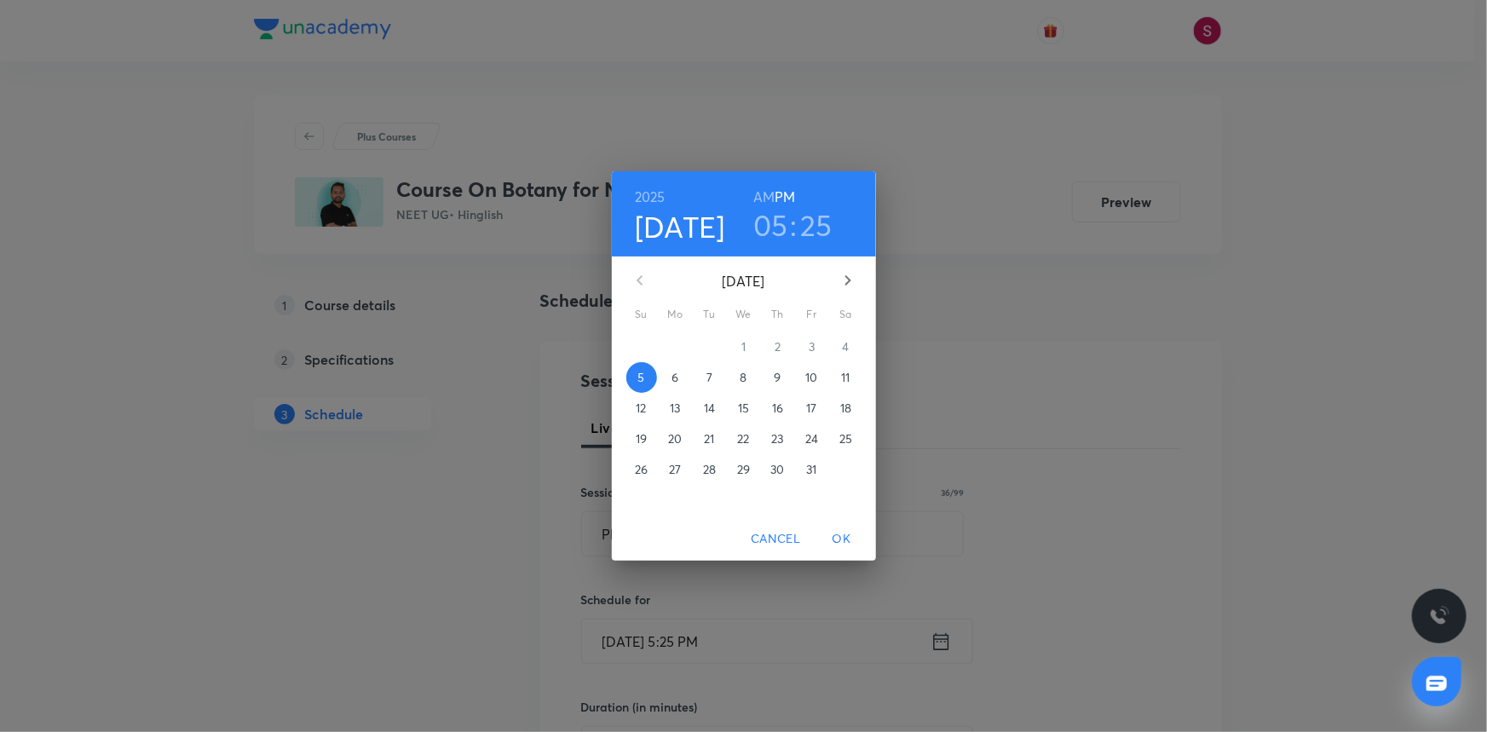
click at [717, 387] on button "7" at bounding box center [709, 377] width 31 height 31
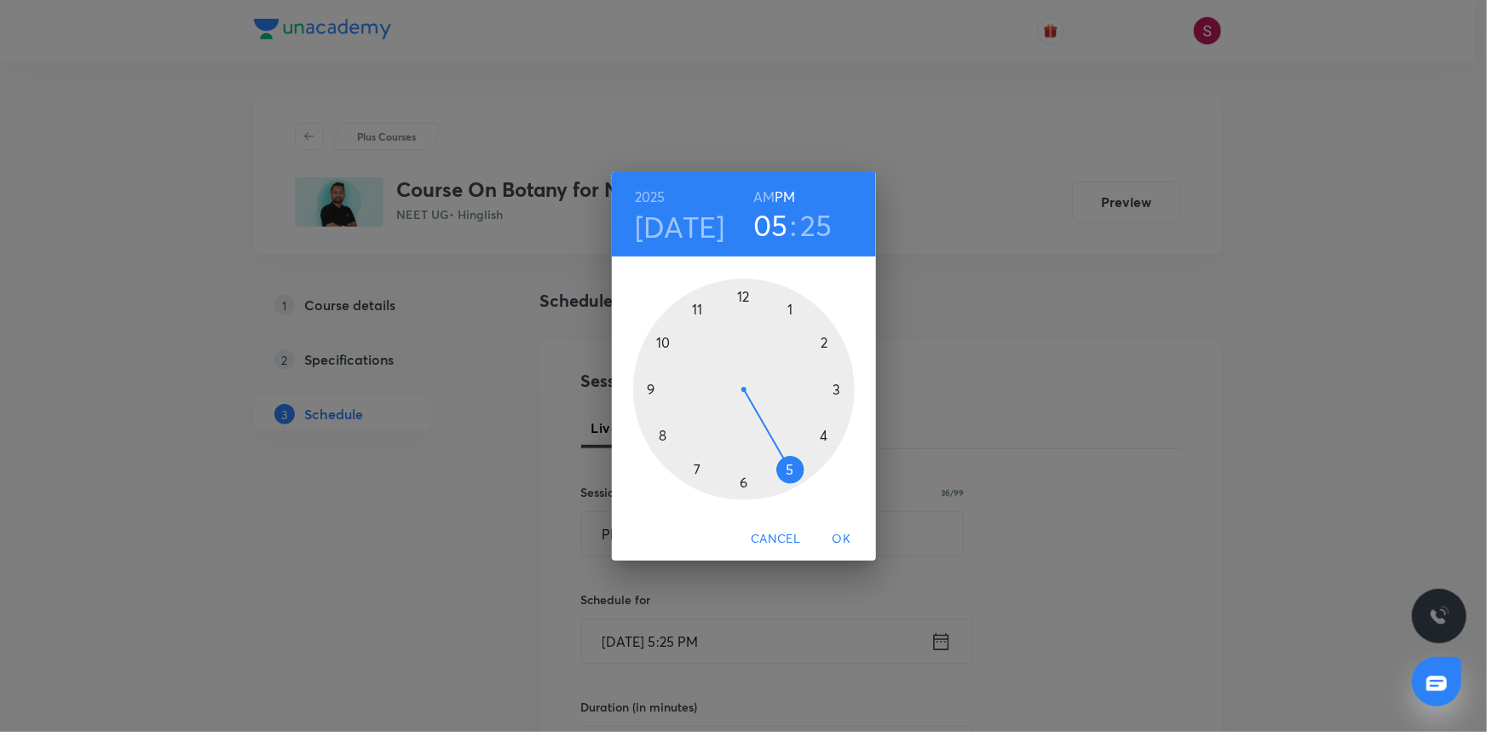
click at [743, 291] on div at bounding box center [744, 390] width 222 height 222
click at [832, 387] on div at bounding box center [744, 390] width 222 height 222
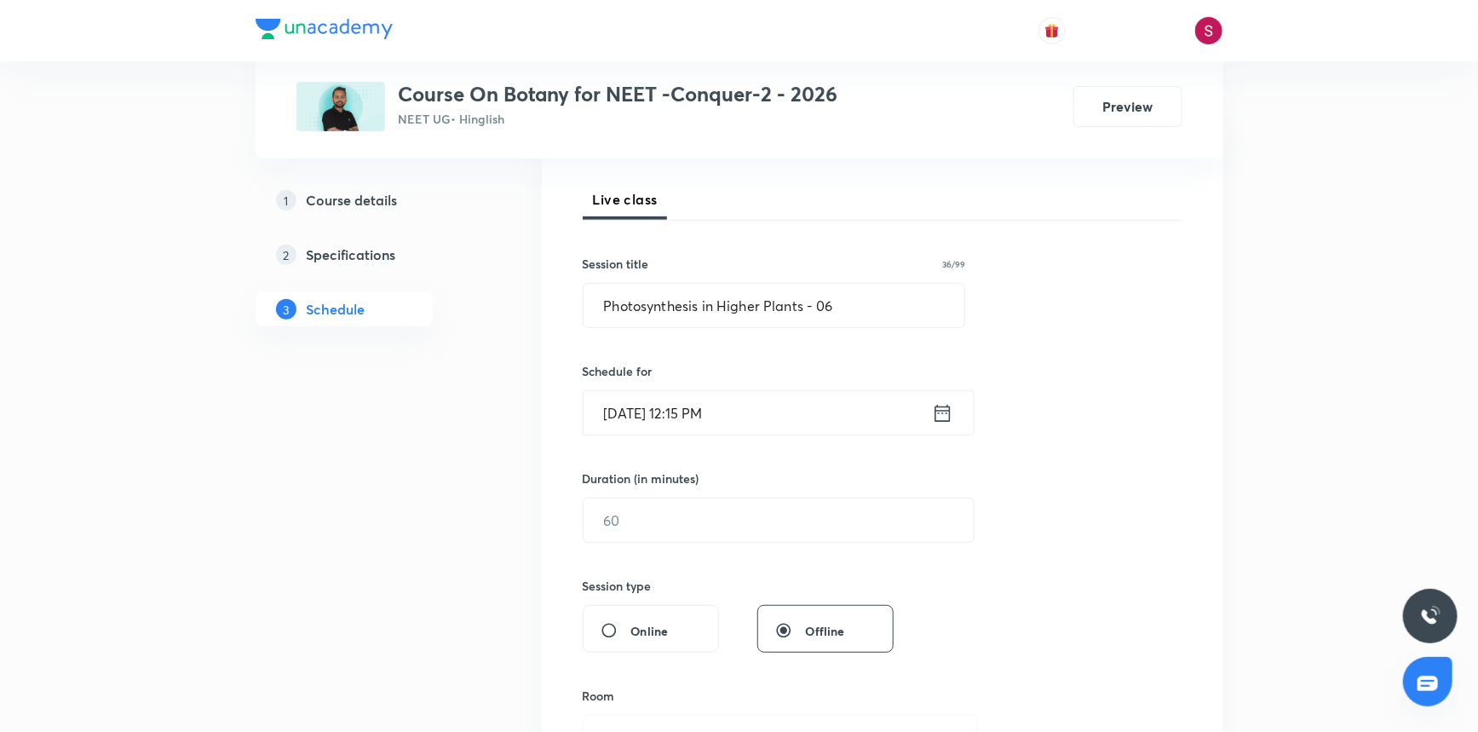
scroll to position [232, 0]
click at [718, 517] on input "text" at bounding box center [779, 516] width 390 height 43
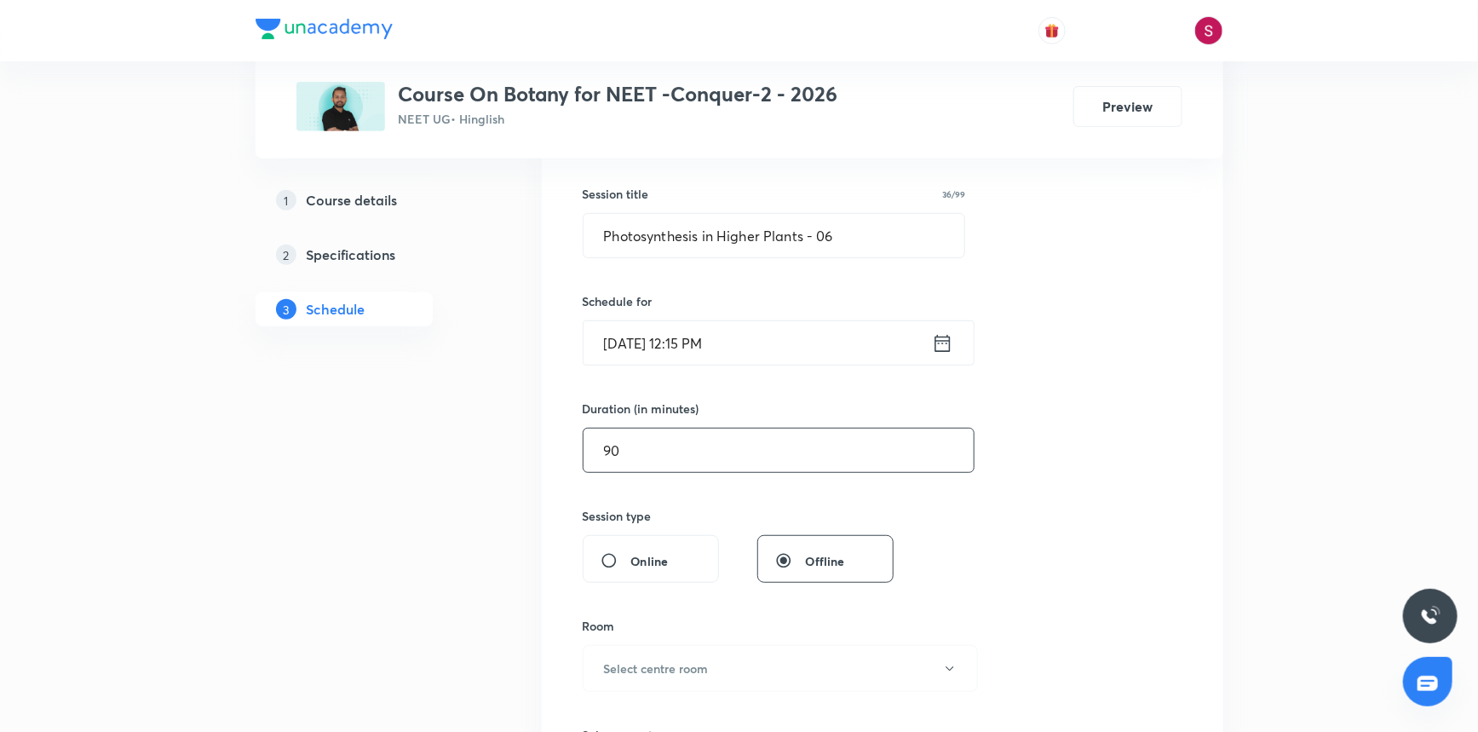
scroll to position [387, 0]
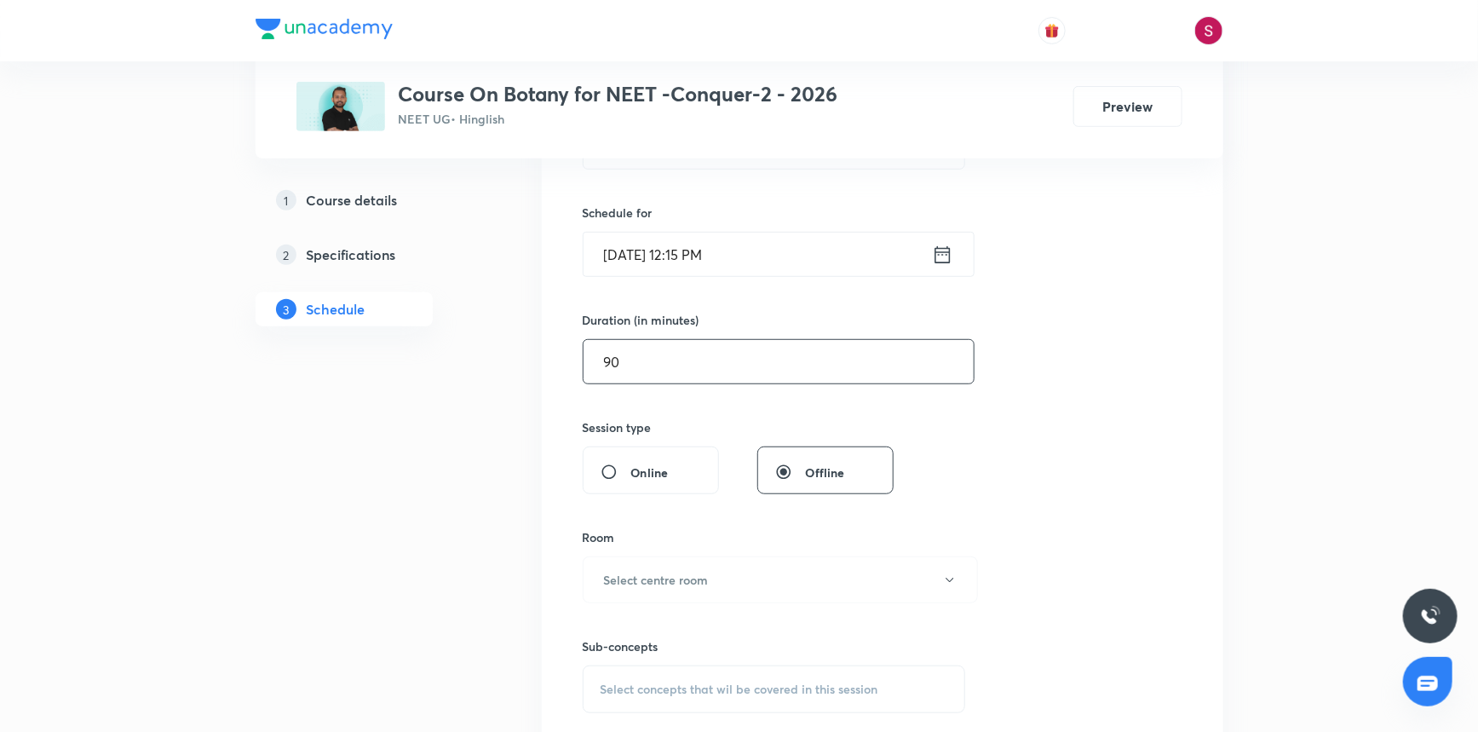
type input "90"
click at [668, 573] on h6 "Select centre room" at bounding box center [656, 580] width 105 height 18
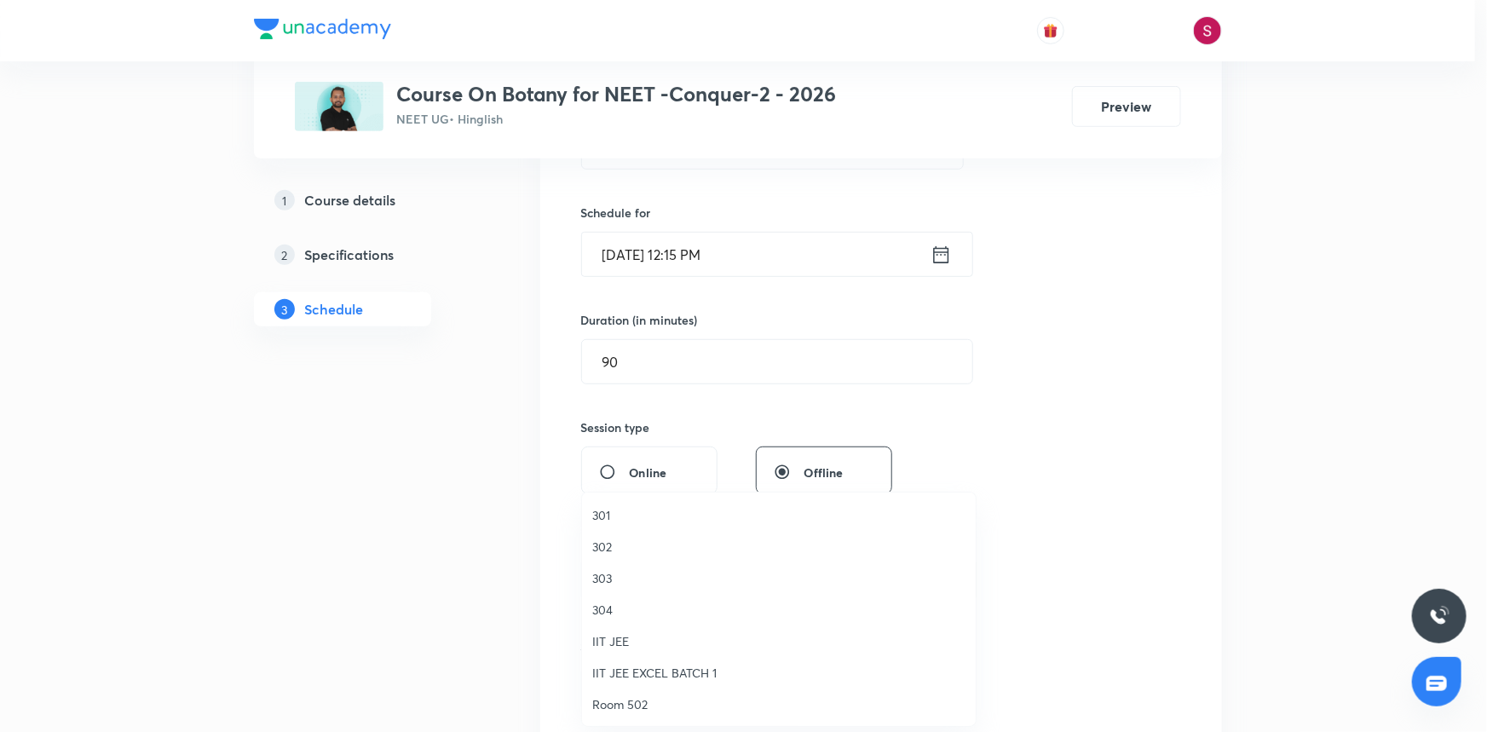
click at [602, 614] on span "304" at bounding box center [778, 610] width 373 height 18
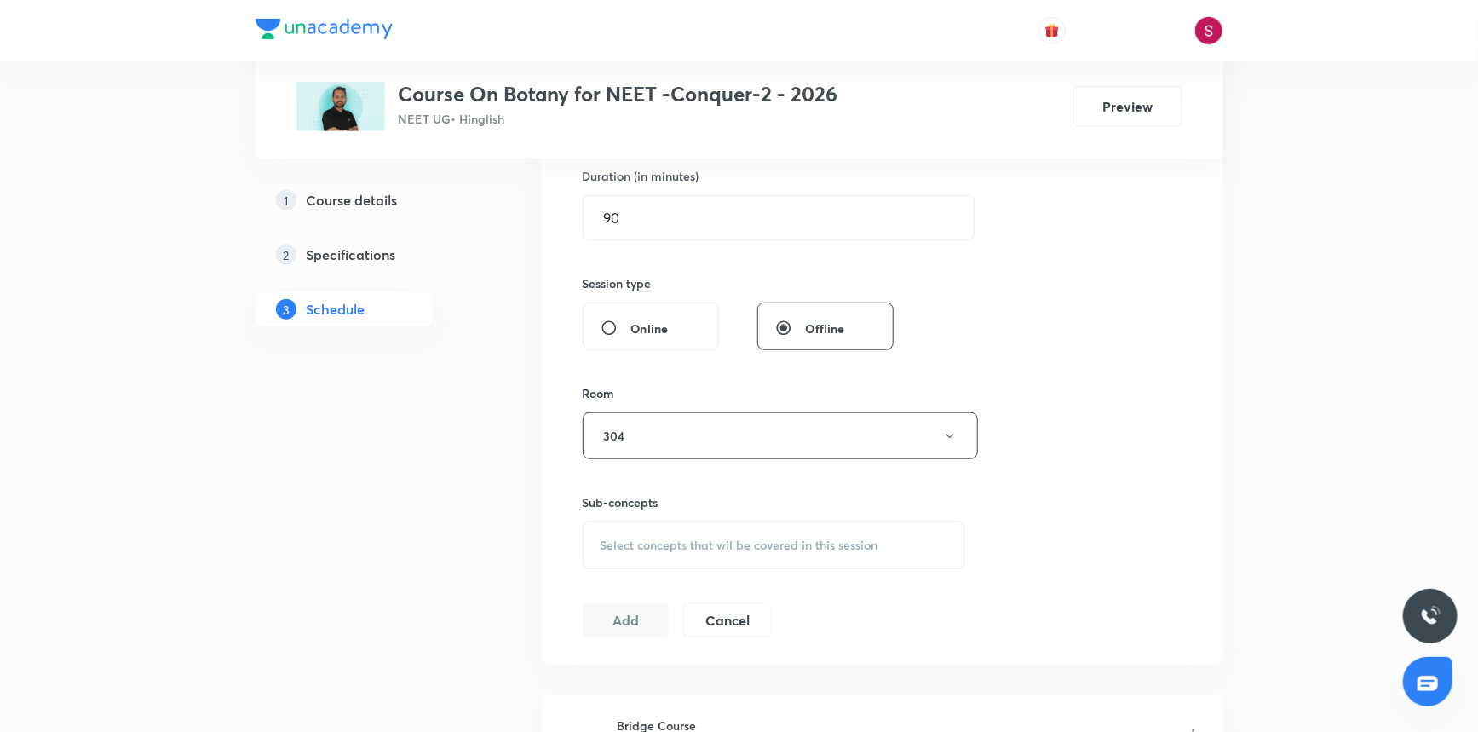
scroll to position [697, 0]
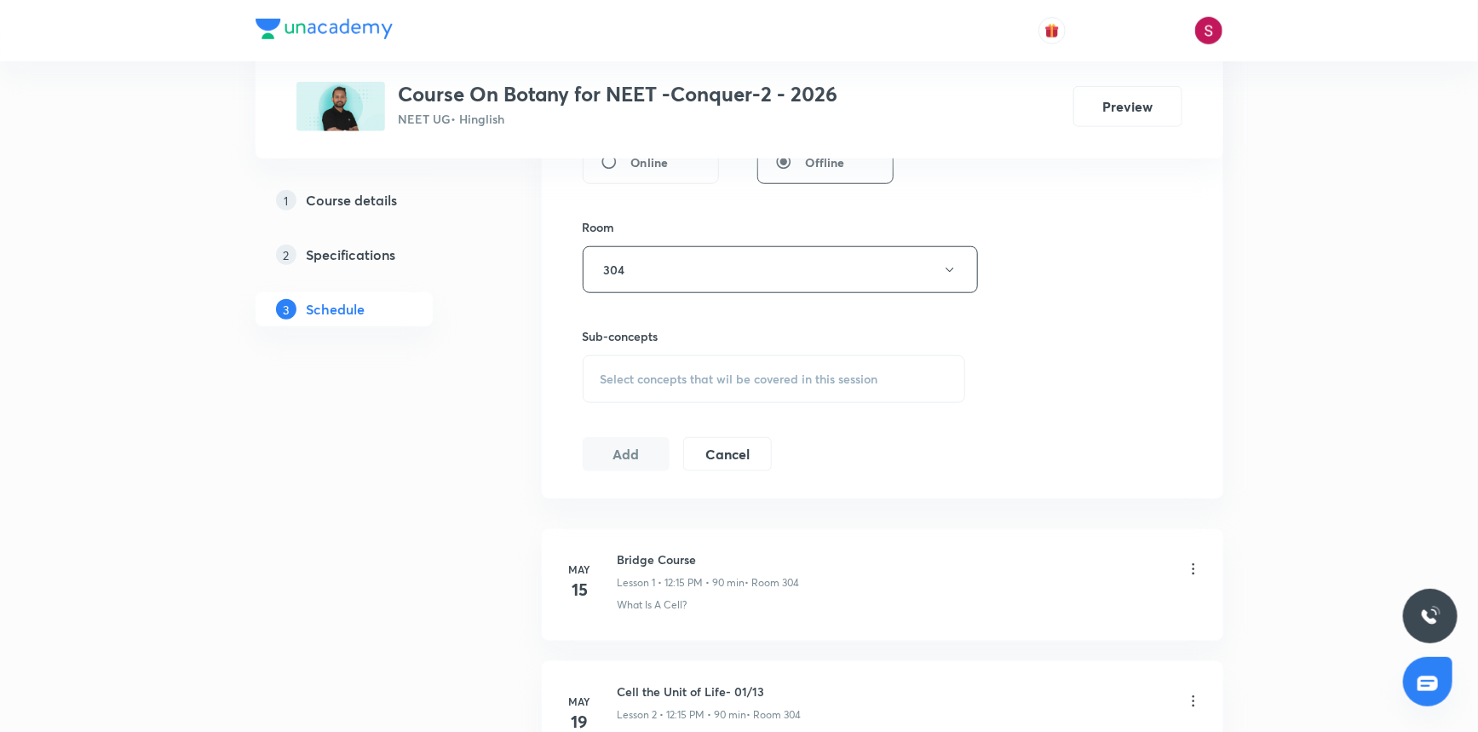
click at [668, 390] on div "Select concepts that wil be covered in this session" at bounding box center [774, 379] width 383 height 48
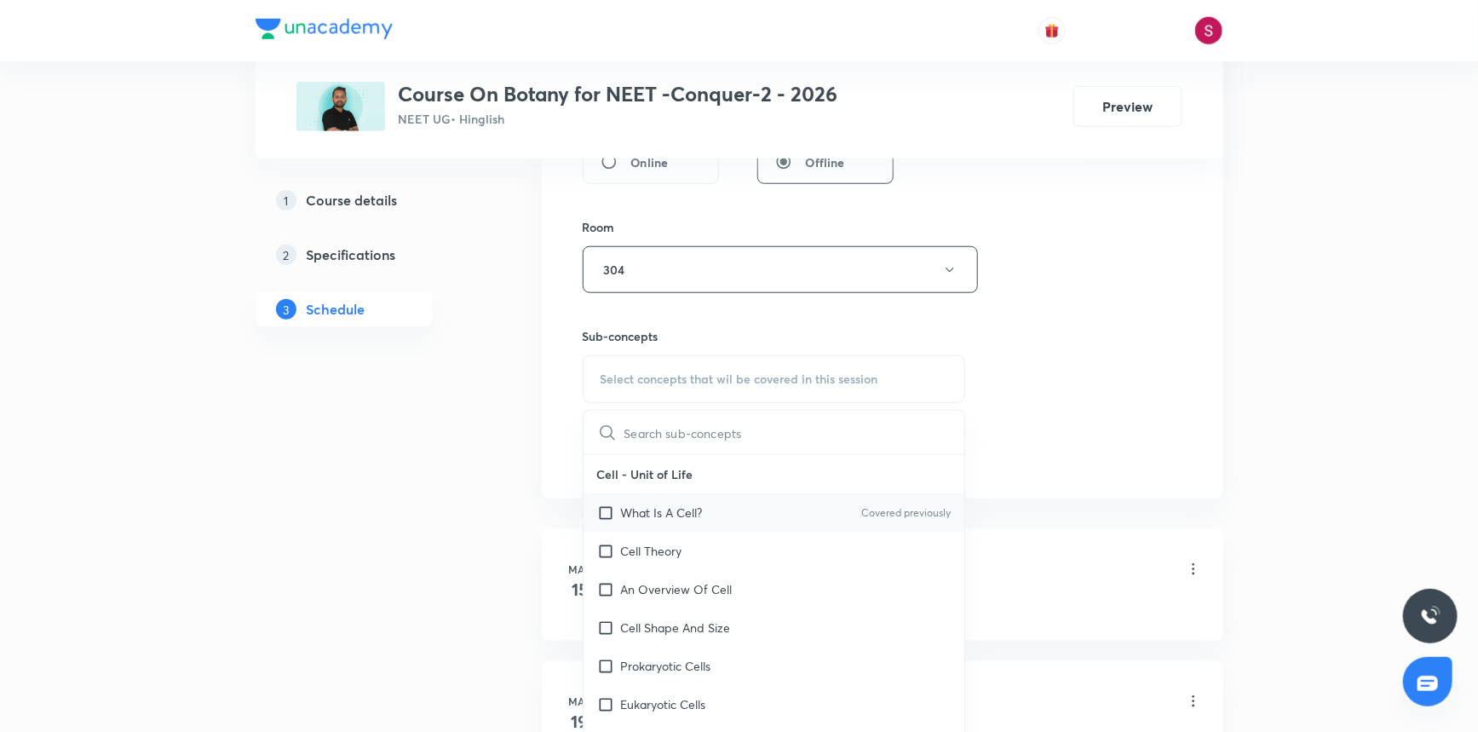
click at [648, 520] on div "What Is A Cell? Covered previously" at bounding box center [775, 512] width 382 height 38
checkbox input "true"
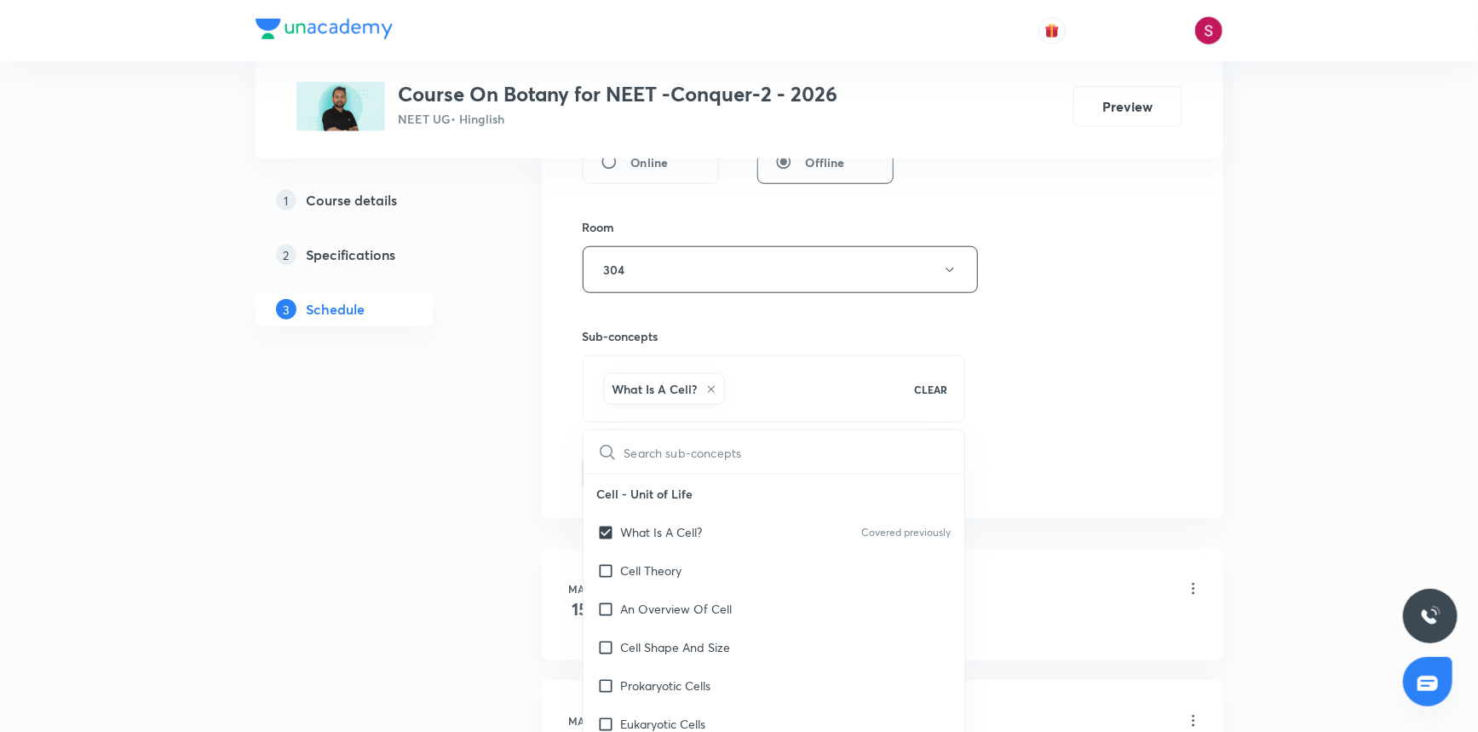
click at [1095, 325] on div "Session 57 Live class Session title 36/99 Photosynthesis in Higher Plants - 06 …" at bounding box center [883, 81] width 600 height 820
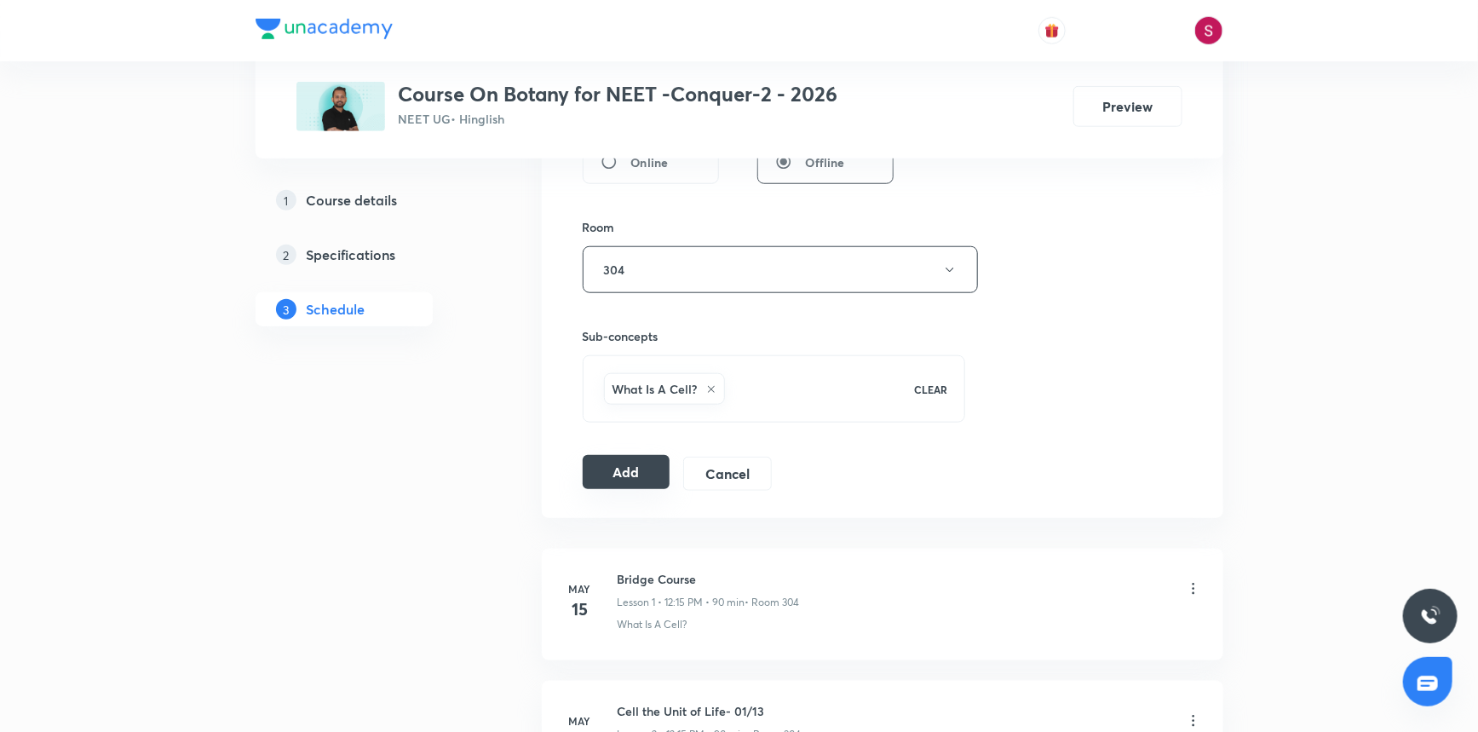
click at [653, 479] on button "Add" at bounding box center [627, 472] width 88 height 34
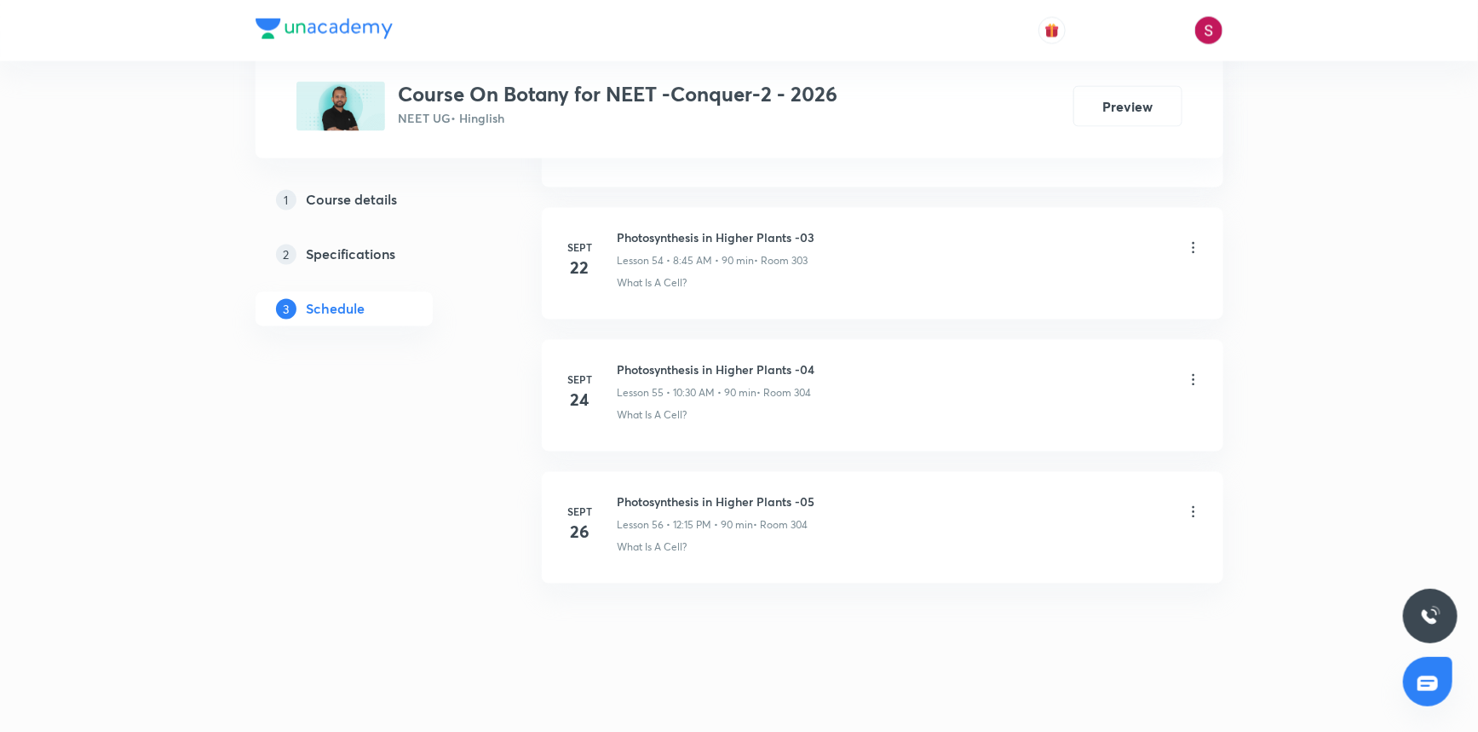
scroll to position [7235, 0]
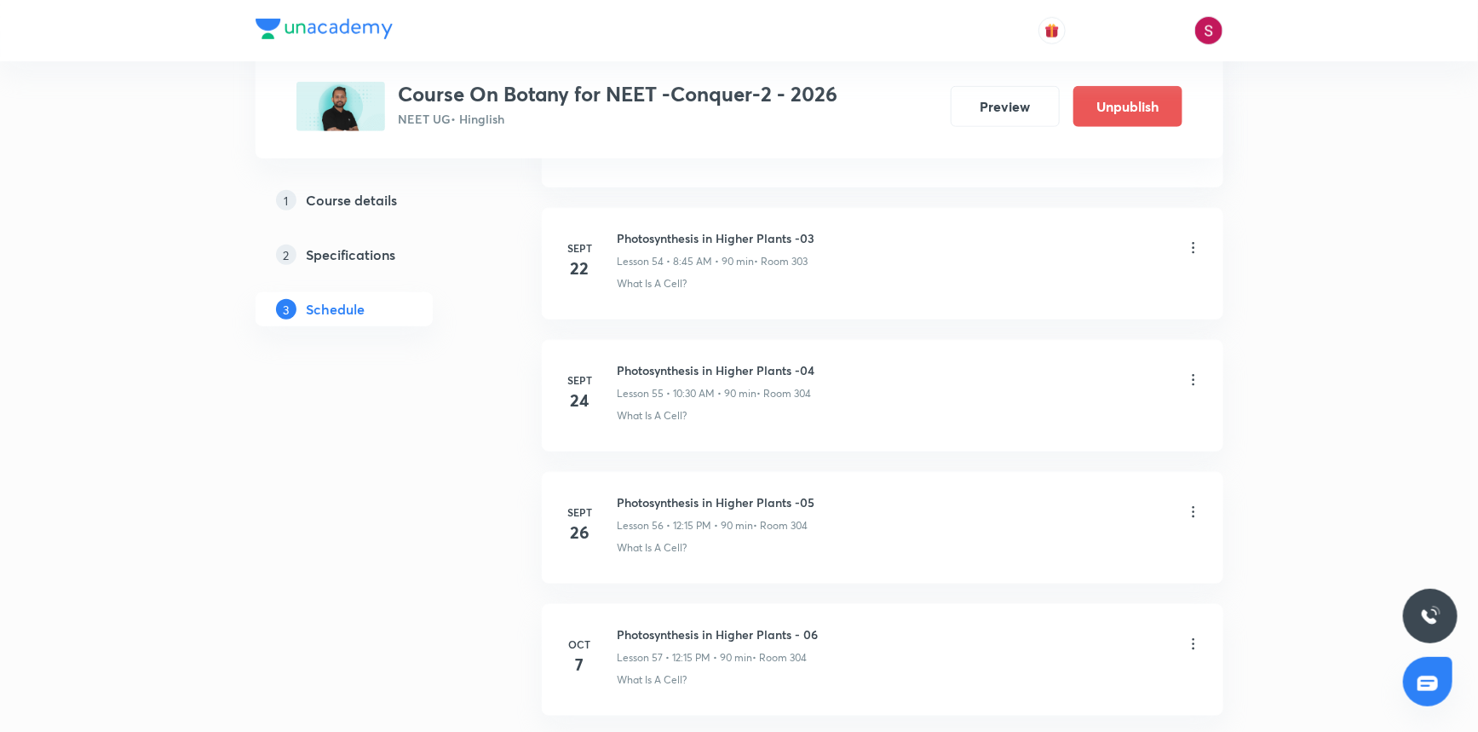
click at [800, 625] on h6 "Photosynthesis in Higher Plants - 06" at bounding box center [718, 634] width 201 height 18
copy h6 "Photosynthesis in Higher Plants - 06"
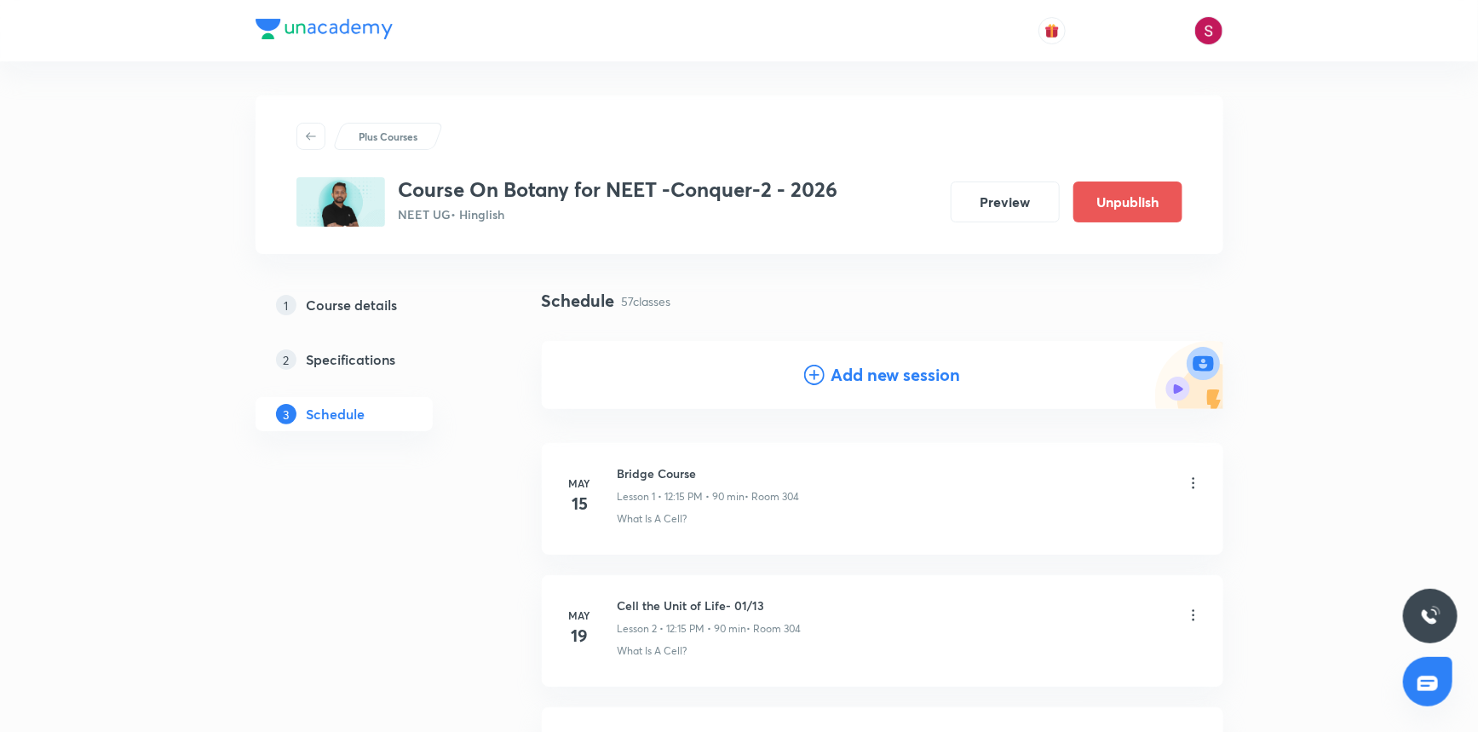
click at [855, 377] on h4 "Add new session" at bounding box center [897, 375] width 130 height 26
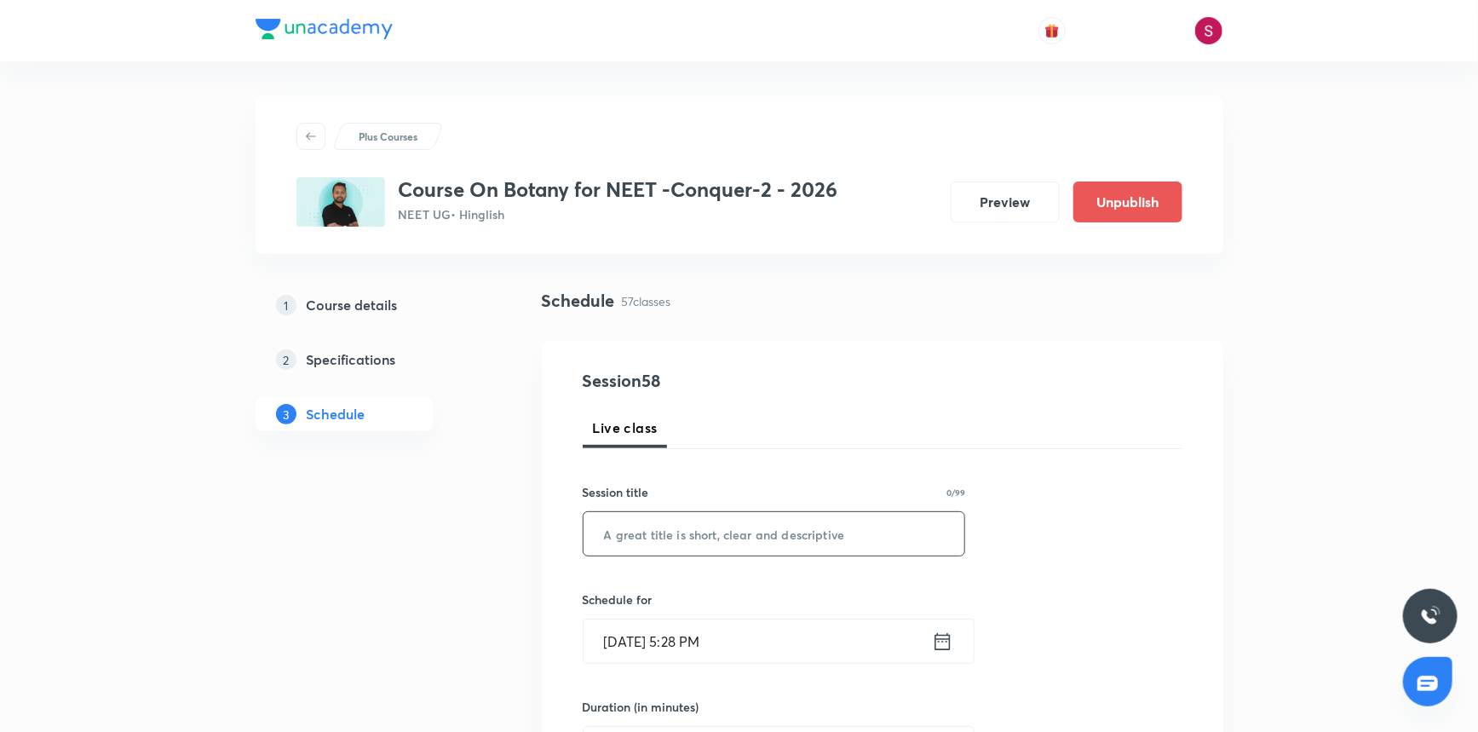
click at [764, 537] on input "text" at bounding box center [775, 533] width 382 height 43
paste input "Photosynthesis in Higher Plants - 06"
type input "Photosynthesis in Higher Plants - 07"
click at [686, 643] on input "[DATE] 5:28 PM" at bounding box center [758, 640] width 348 height 43
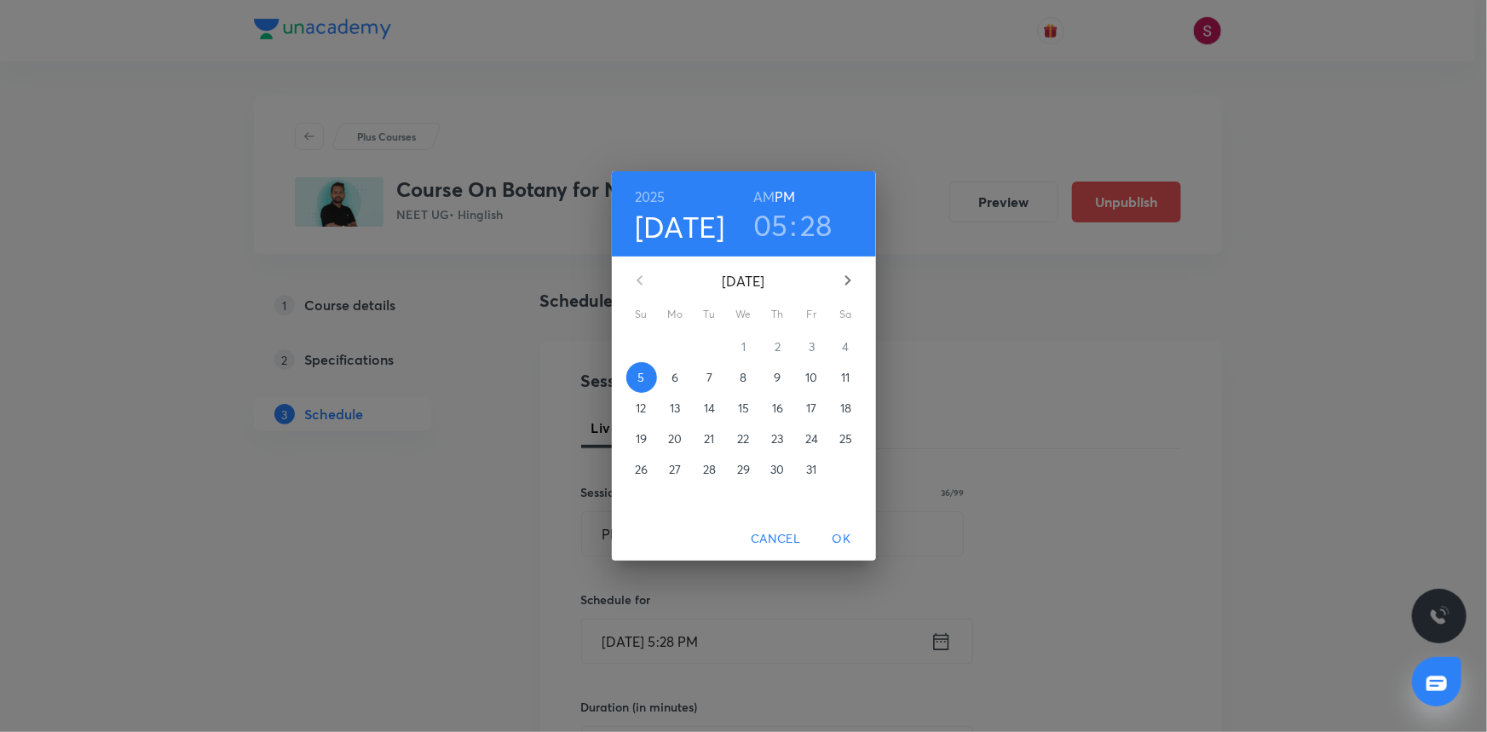
click at [754, 381] on span "8" at bounding box center [744, 377] width 31 height 17
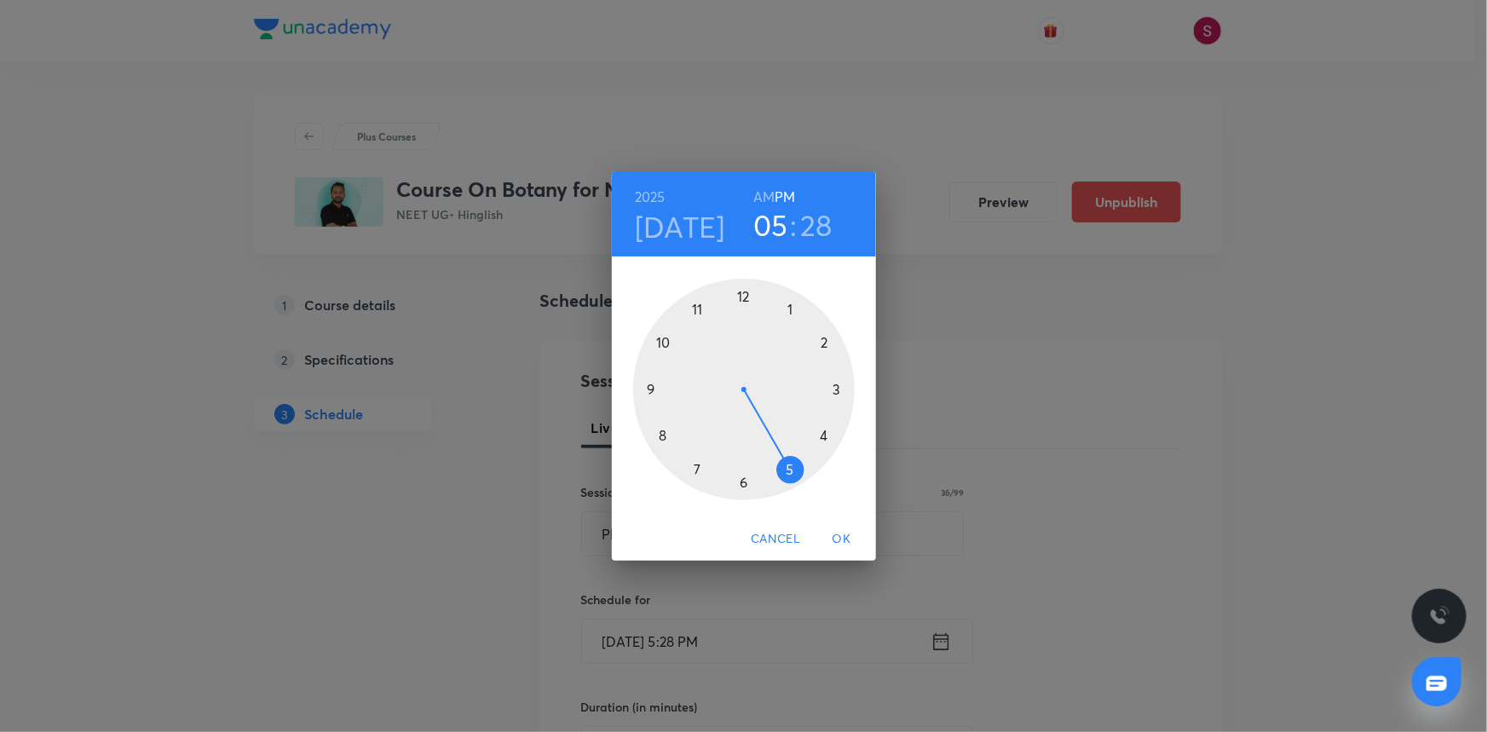
click at [662, 340] on div at bounding box center [744, 390] width 222 height 222
click at [769, 192] on h6 "AM" at bounding box center [763, 197] width 21 height 24
click at [741, 478] on div at bounding box center [744, 390] width 222 height 222
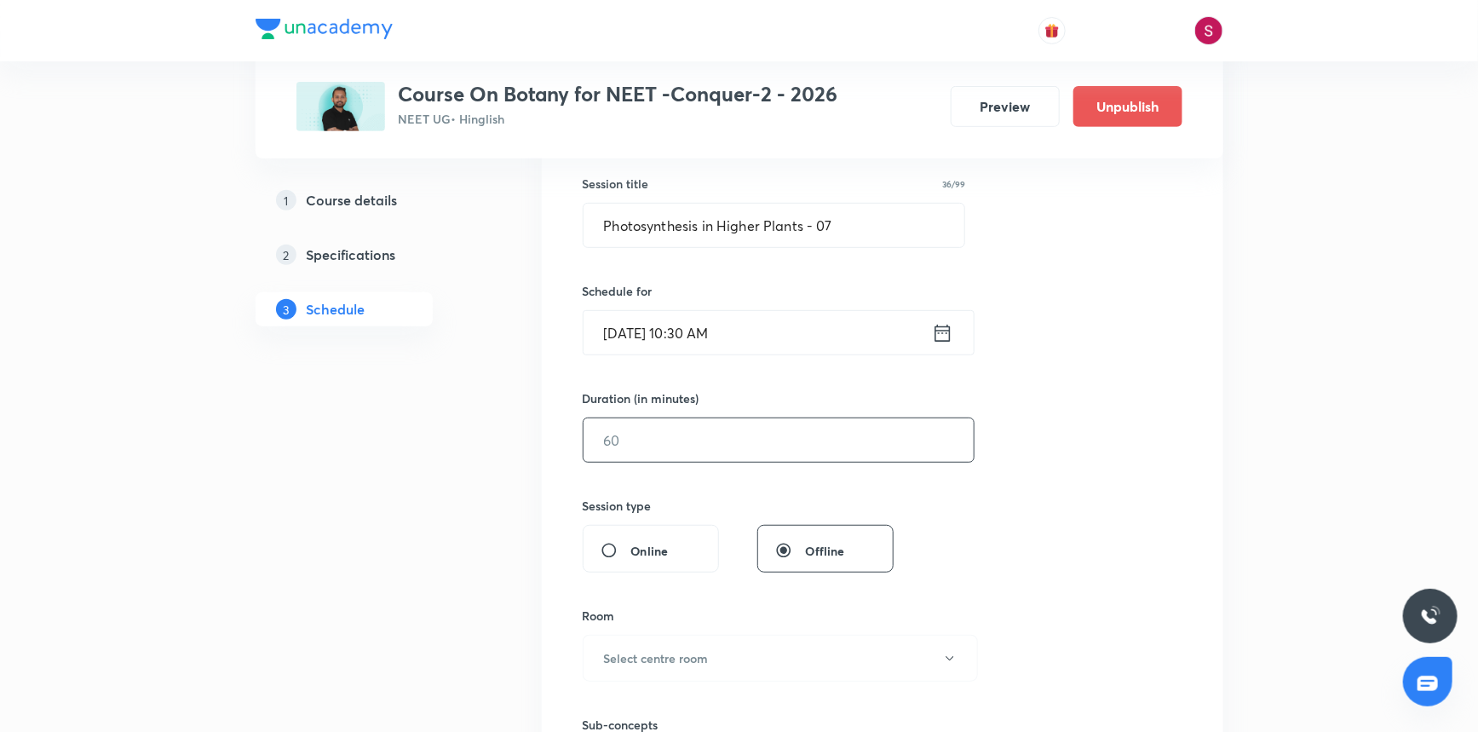
scroll to position [309, 0]
click at [700, 452] on input "text" at bounding box center [779, 439] width 390 height 43
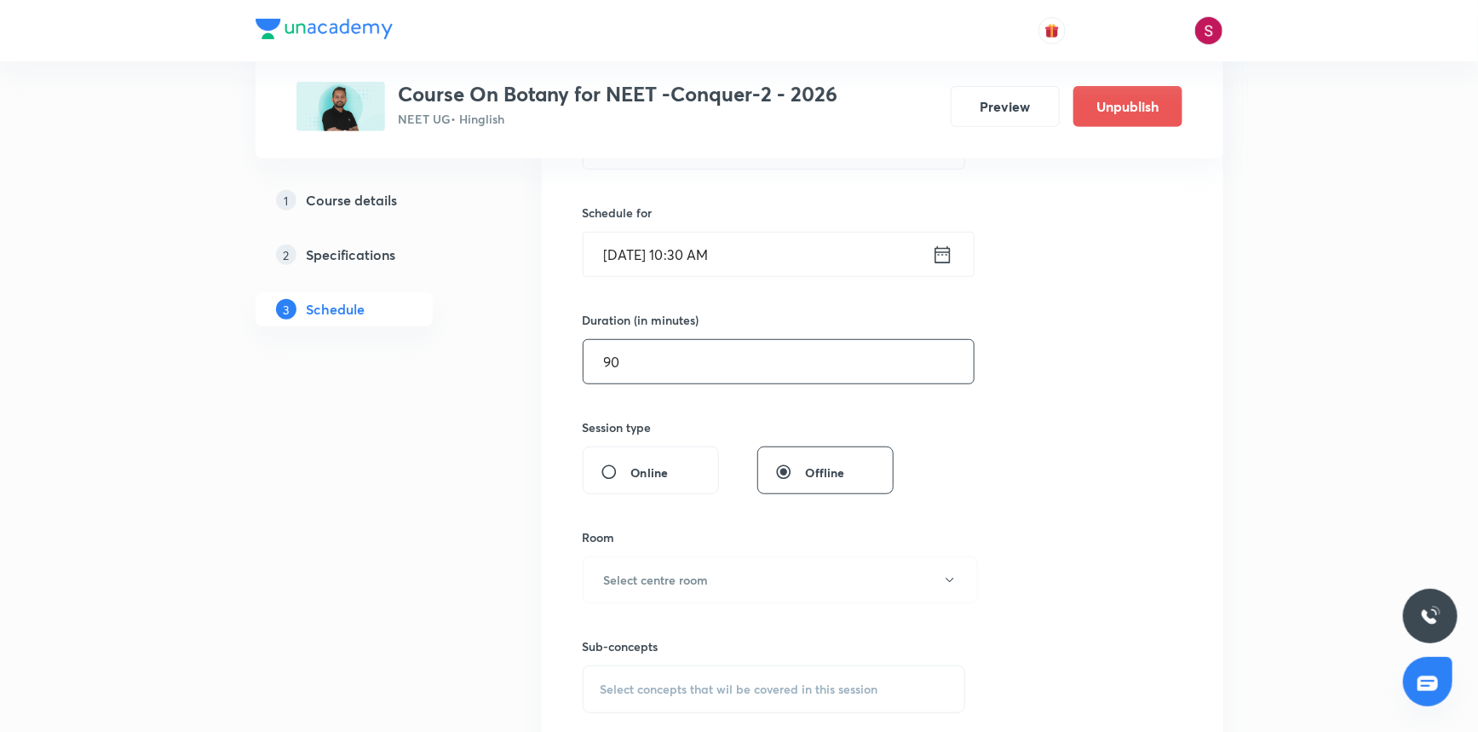
type input "90"
click at [688, 590] on button "Select centre room" at bounding box center [780, 579] width 395 height 47
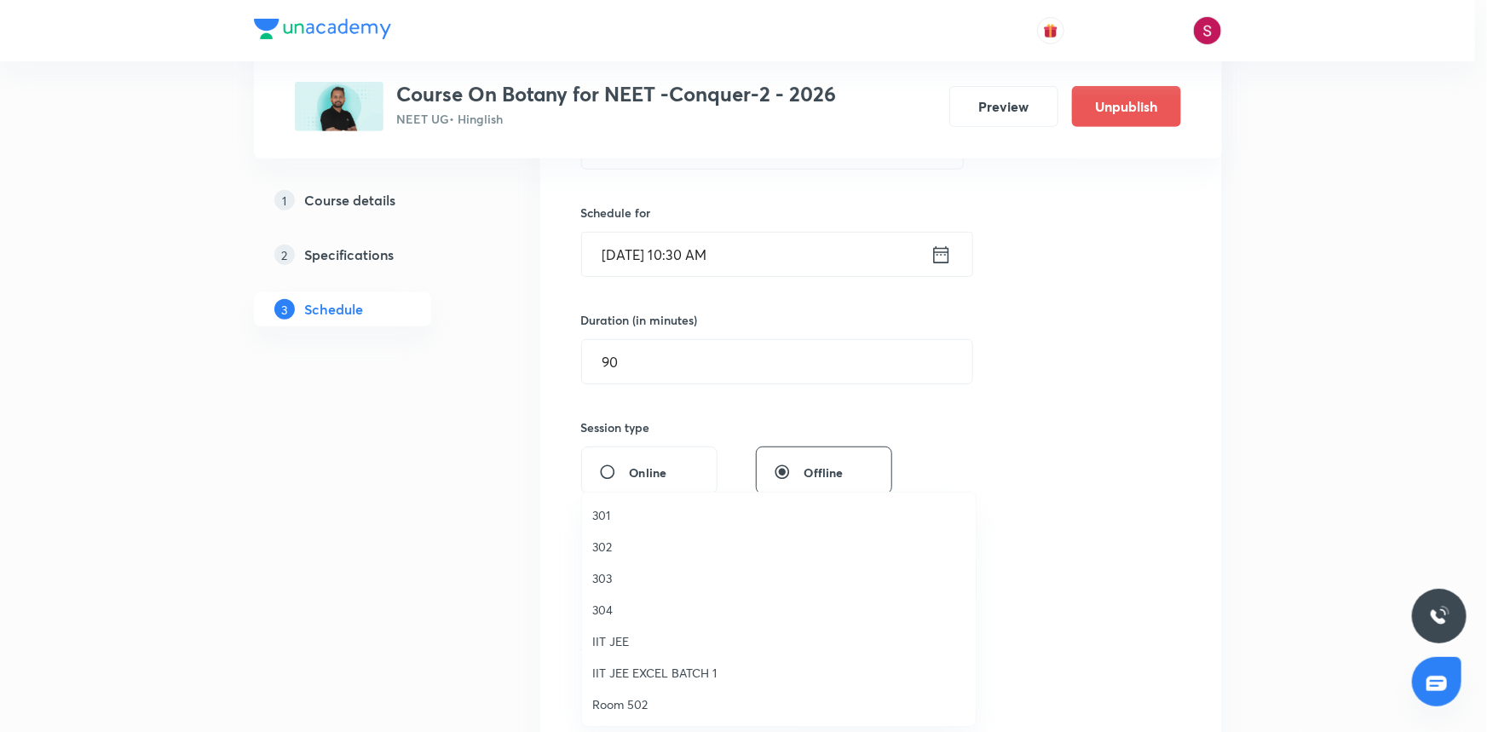
click at [619, 613] on span "304" at bounding box center [778, 610] width 373 height 18
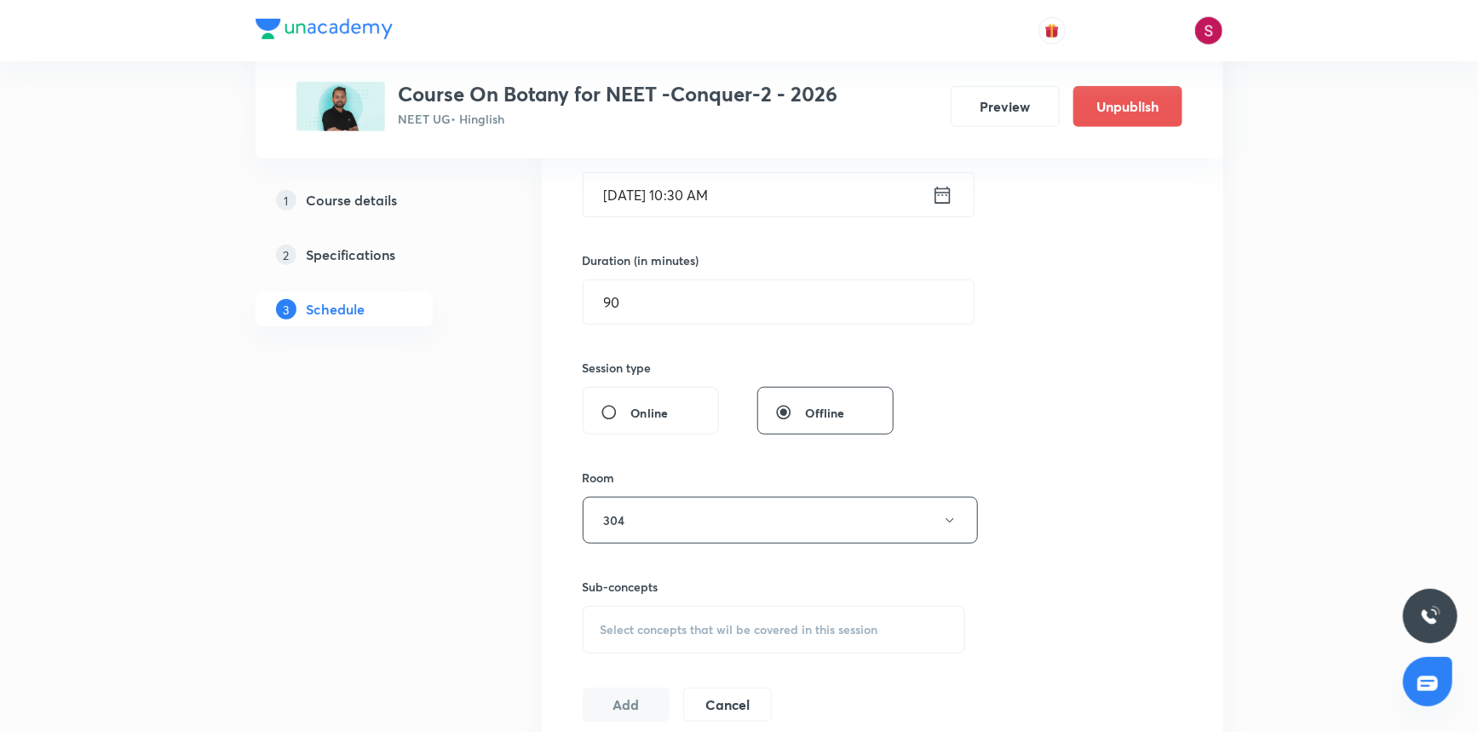
scroll to position [542, 0]
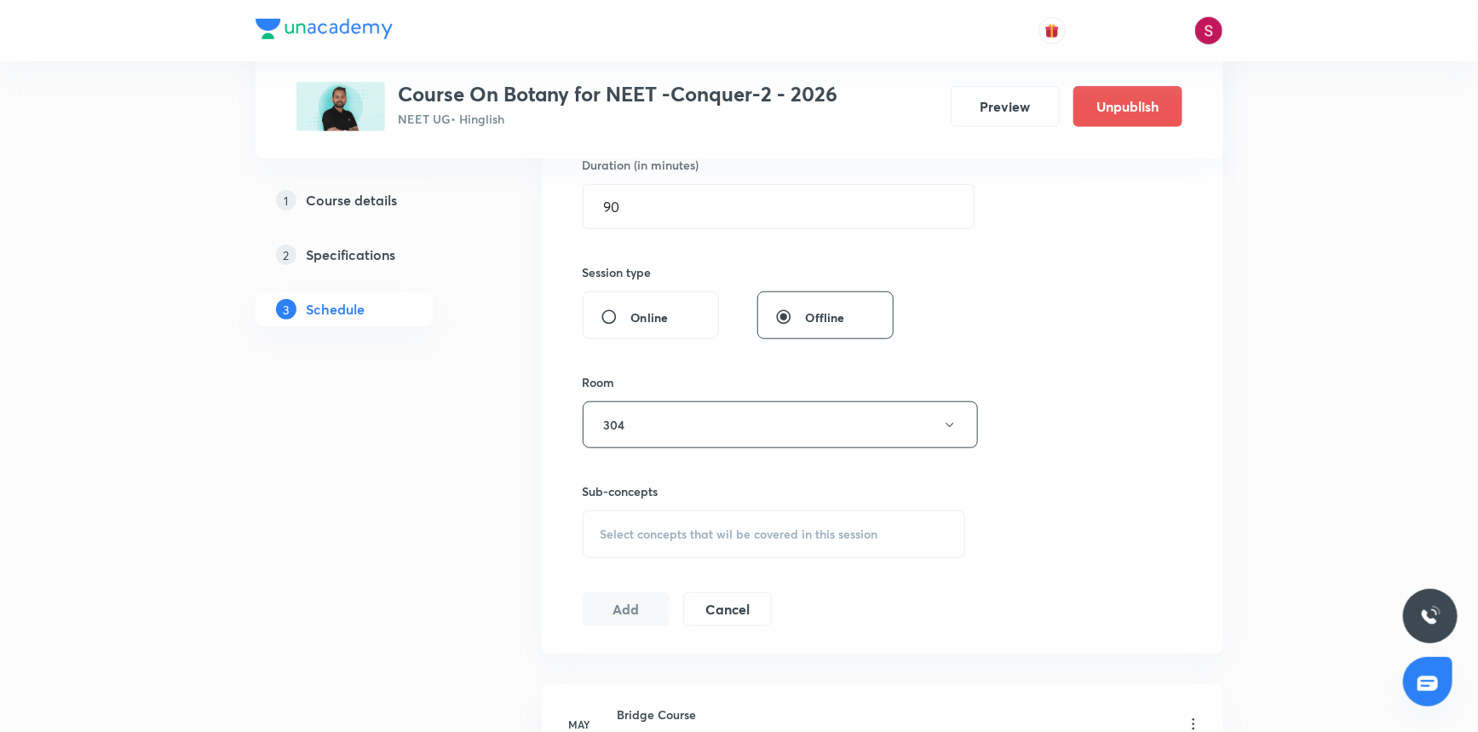
click at [665, 535] on span "Select concepts that wil be covered in this session" at bounding box center [740, 534] width 278 height 14
click at [631, 653] on div "What Is A Cell? Covered previously" at bounding box center [775, 667] width 382 height 38
checkbox input "true"
click at [1034, 408] on div "Session 58 Live class Session title 36/99 Photosynthesis in Higher Plants - 07 …" at bounding box center [883, 236] width 600 height 820
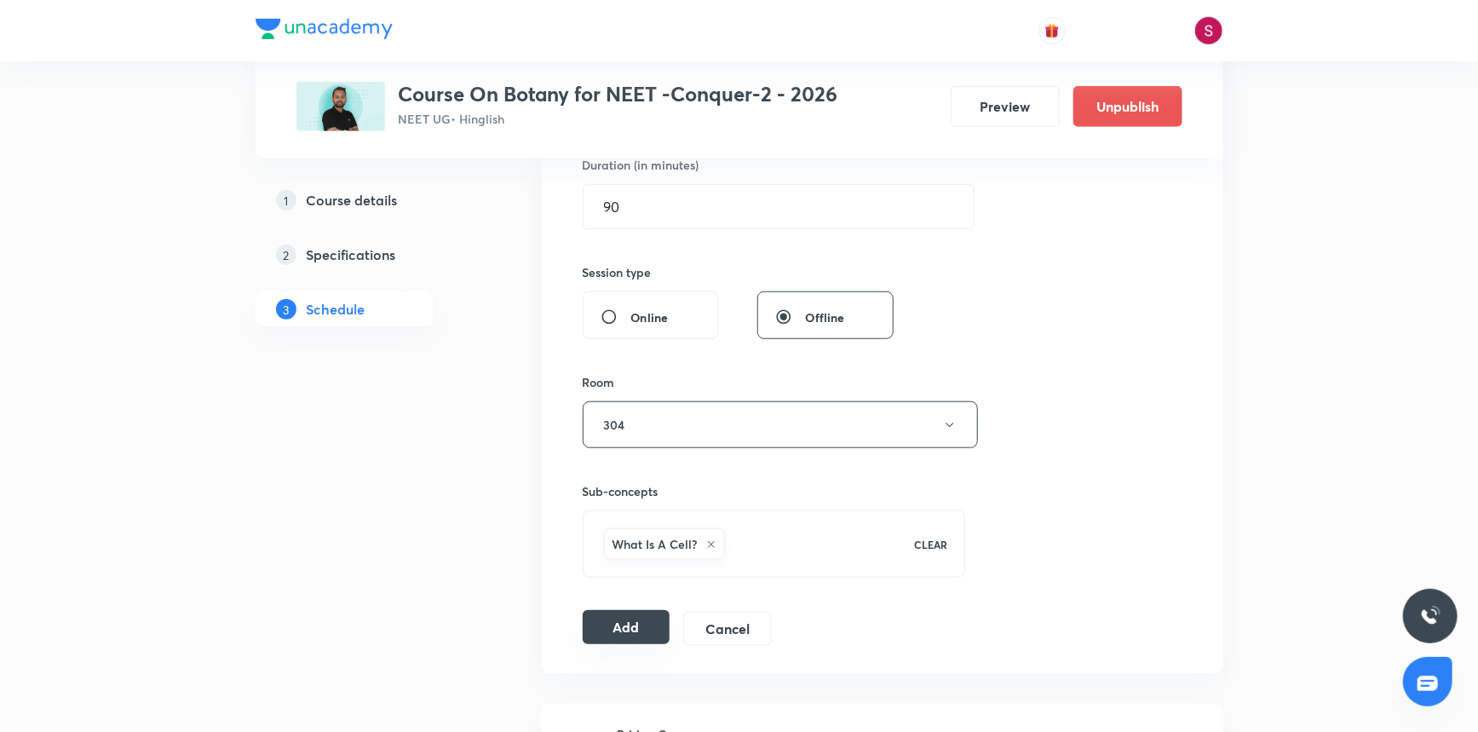
click at [619, 631] on button "Add" at bounding box center [627, 627] width 88 height 34
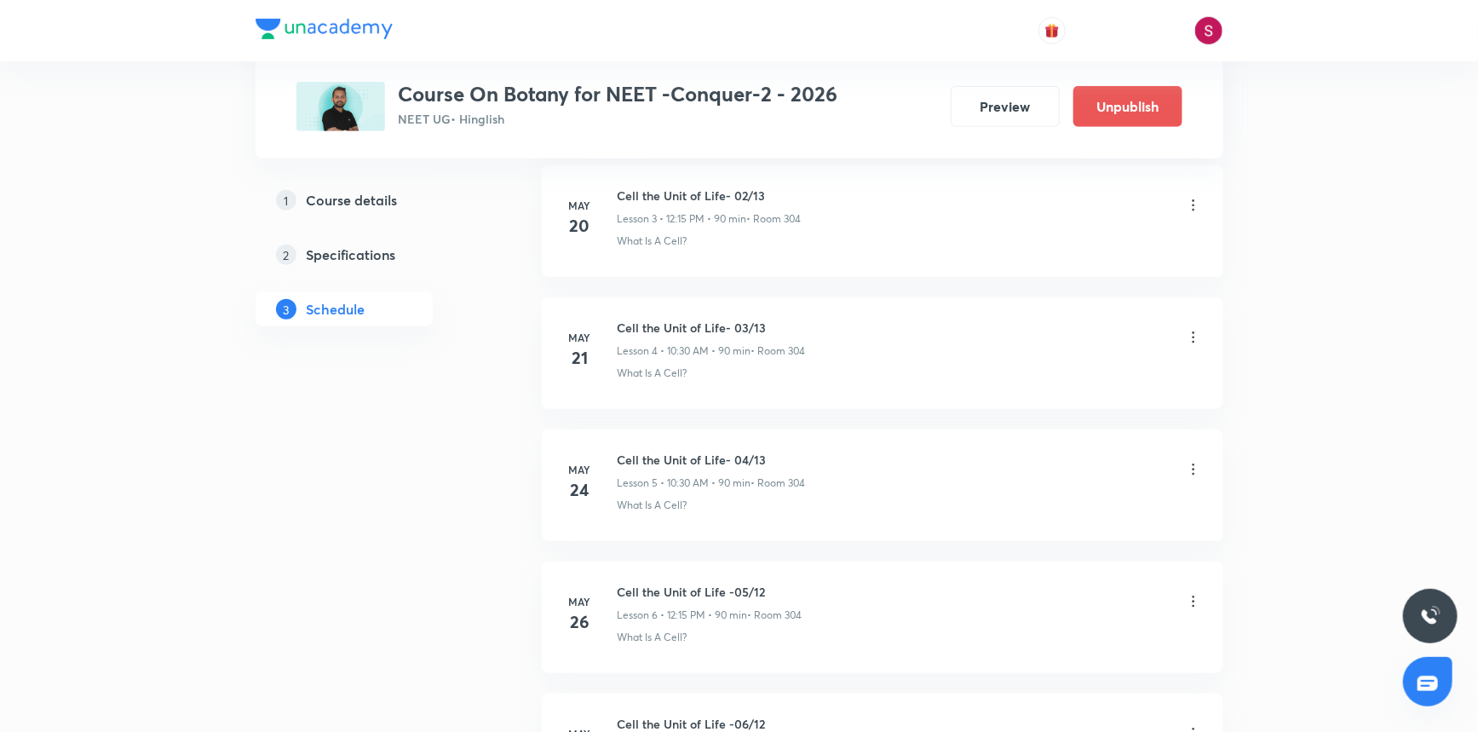
scroll to position [7499, 0]
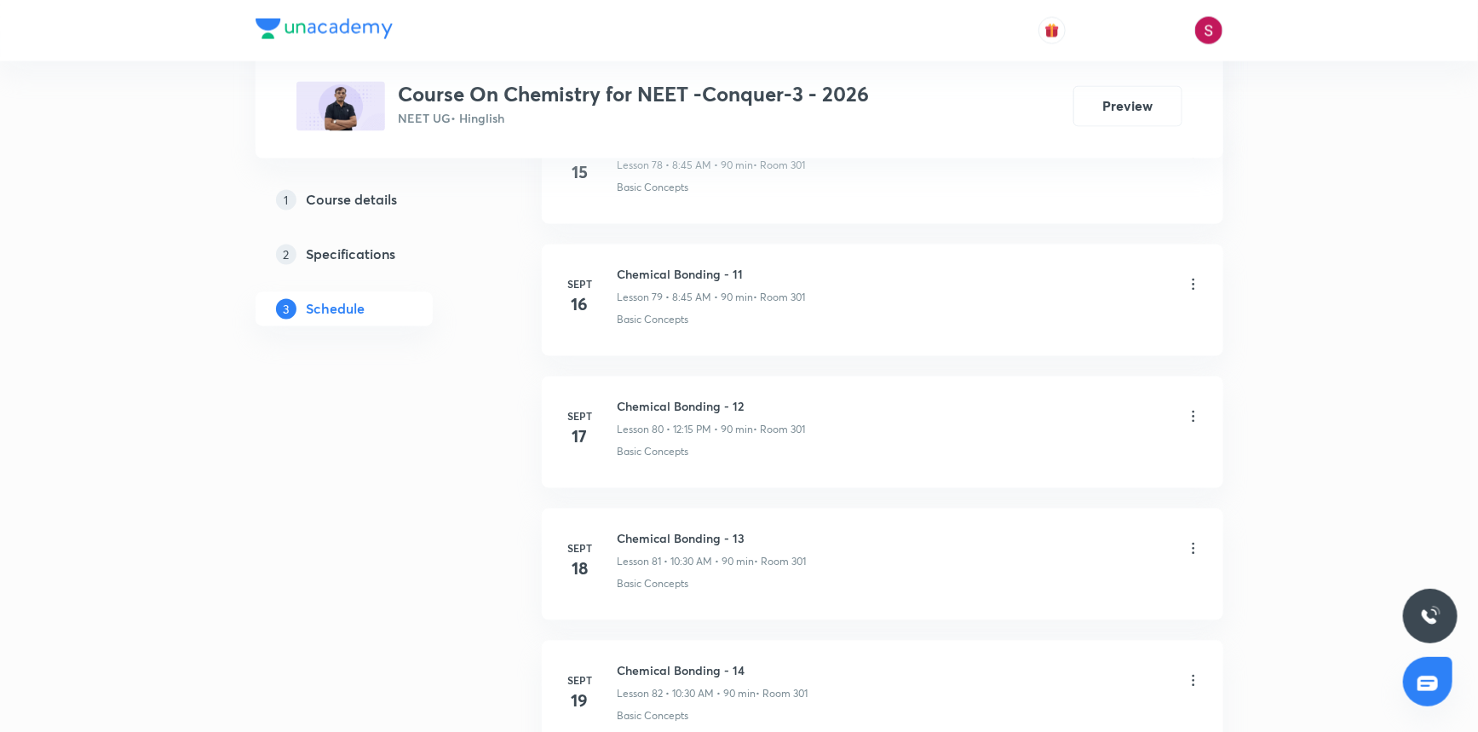
scroll to position [12633, 0]
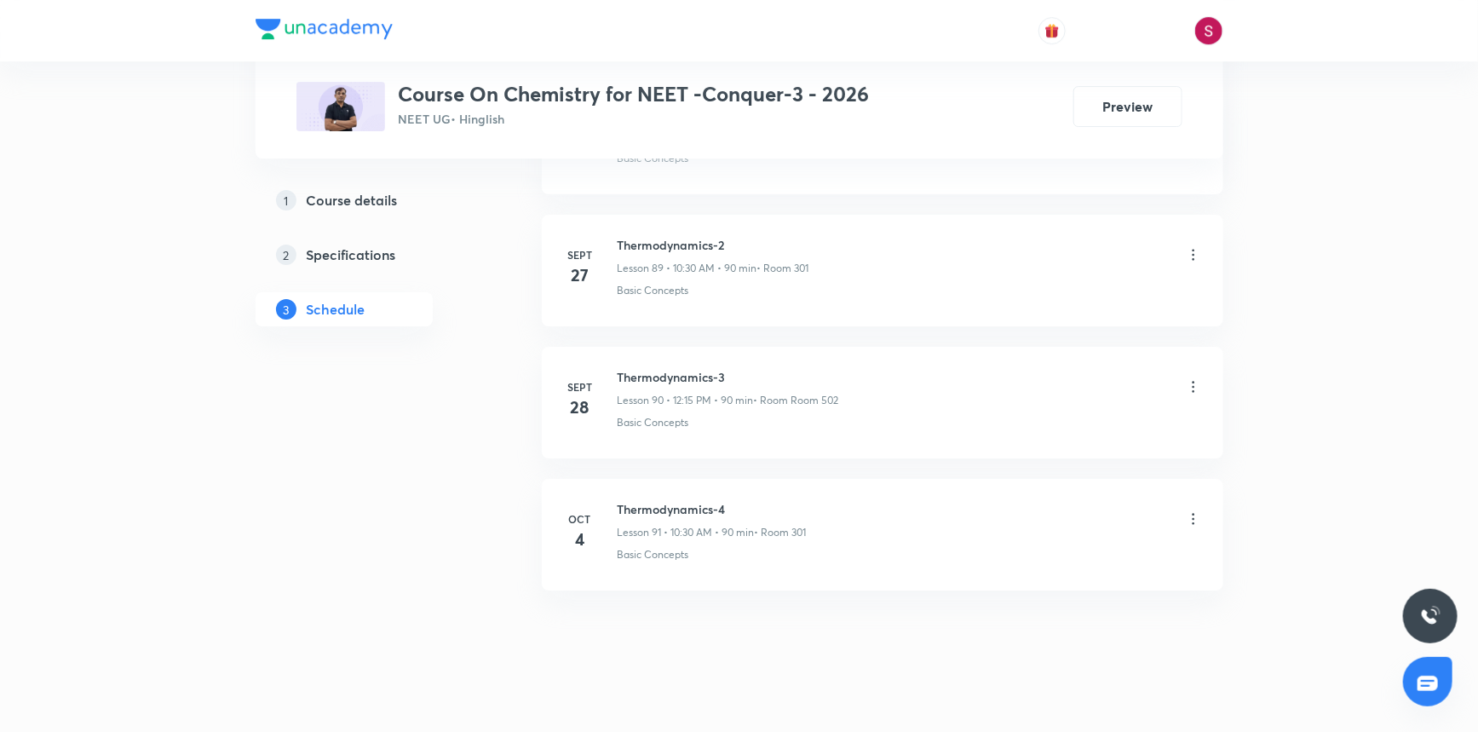
click at [707, 500] on h6 "Thermodynamics-4" at bounding box center [712, 509] width 189 height 18
copy h6 "Thermodynamics-4"
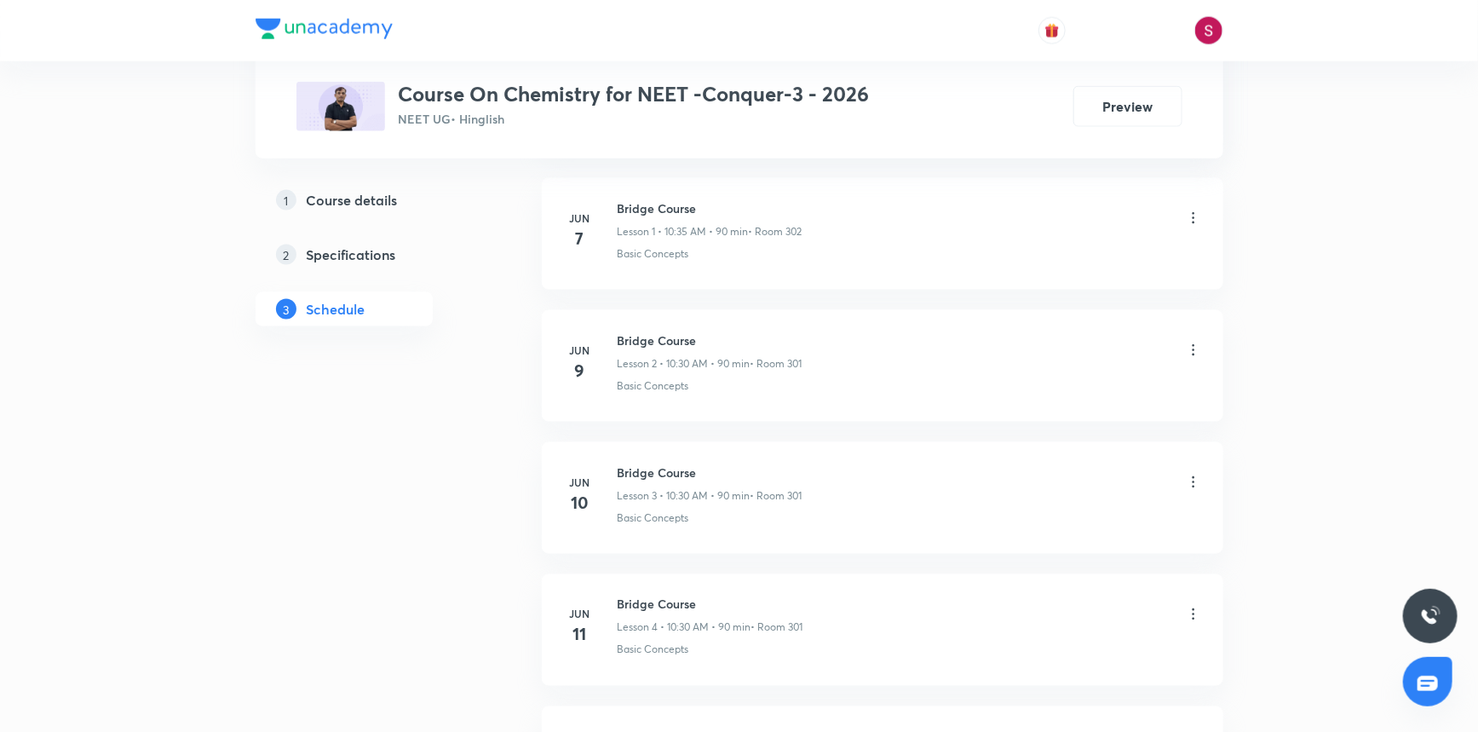
scroll to position [0, 0]
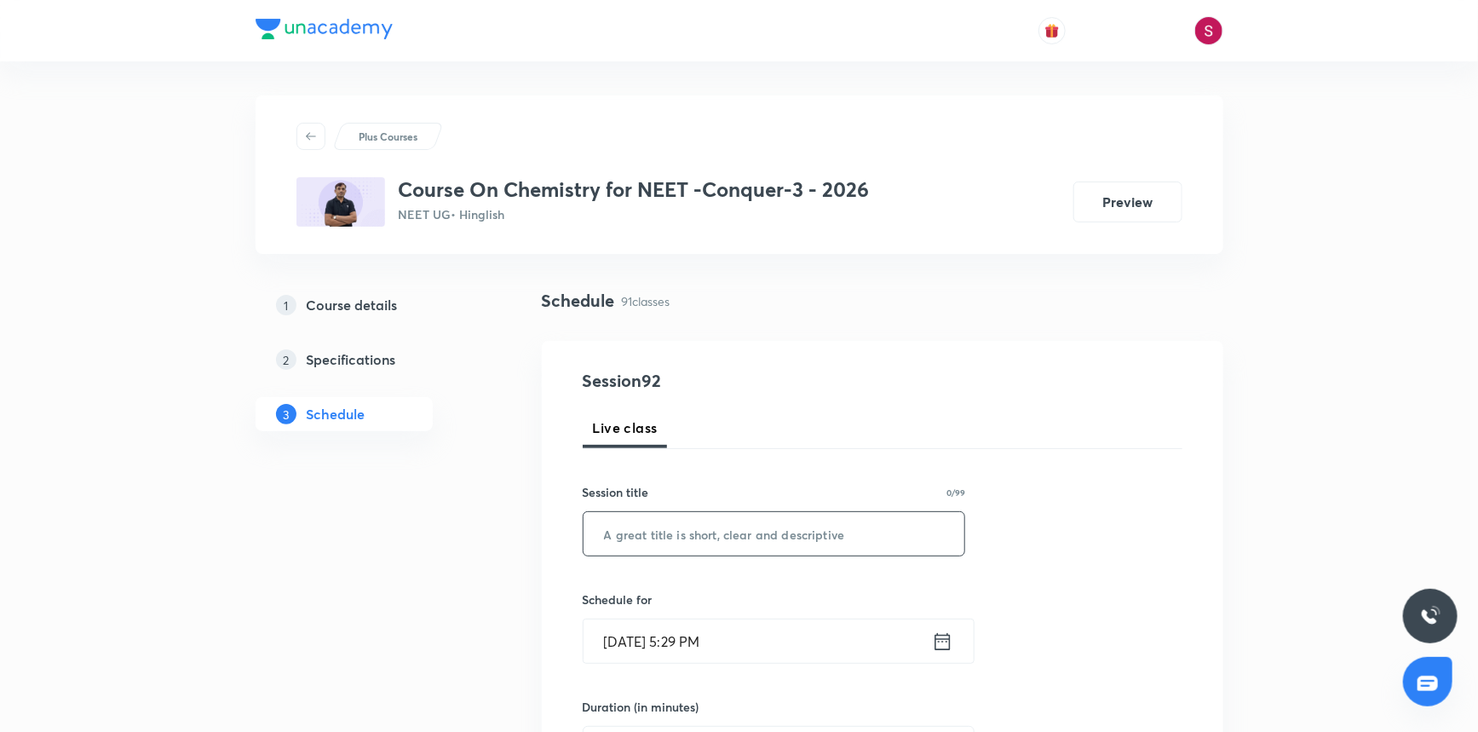
click at [659, 542] on input "text" at bounding box center [775, 533] width 382 height 43
paste input "Thermodynamics-4"
type input "Thermodynamics -05"
click at [724, 629] on input "Oct 5, 2025, 5:29 PM" at bounding box center [758, 640] width 348 height 43
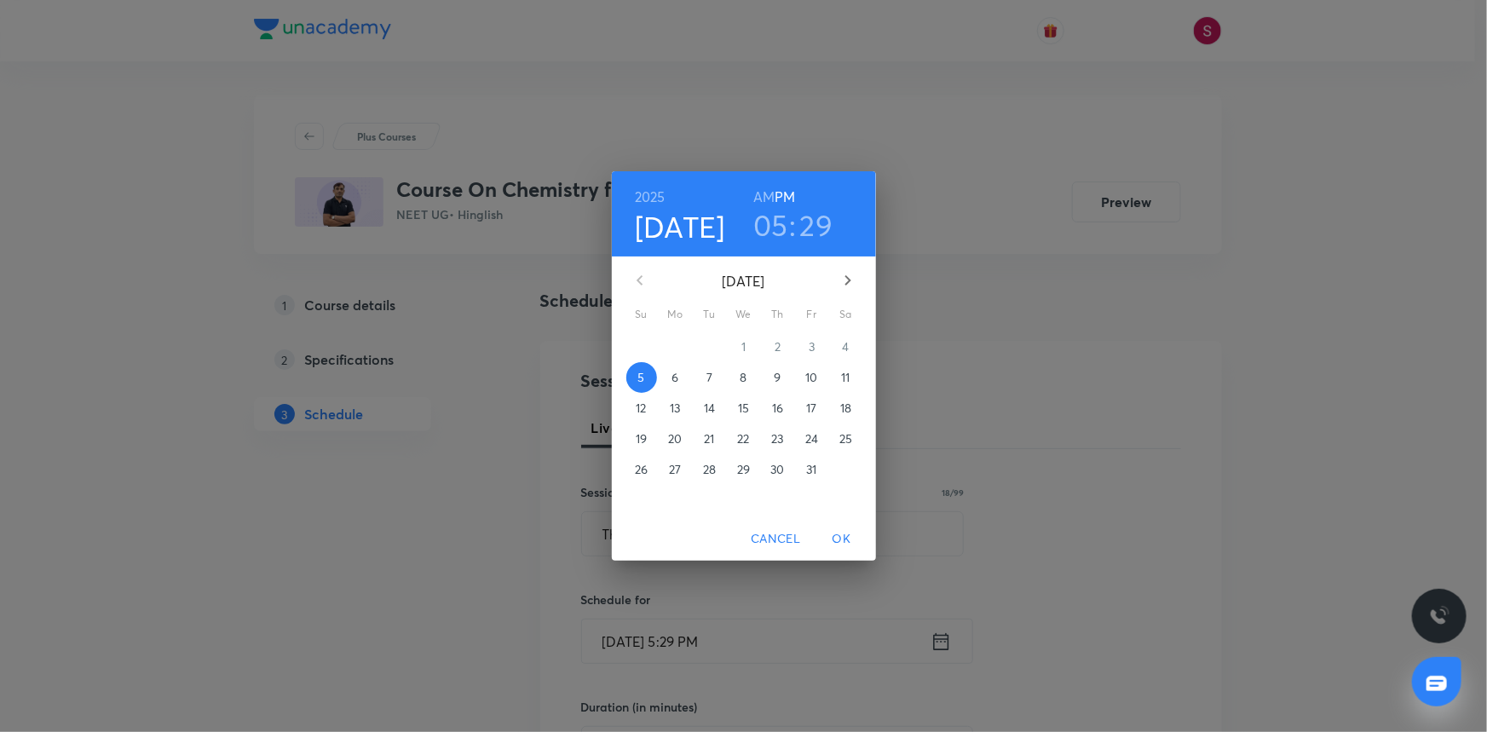
click at [673, 376] on p "6" at bounding box center [674, 377] width 7 height 17
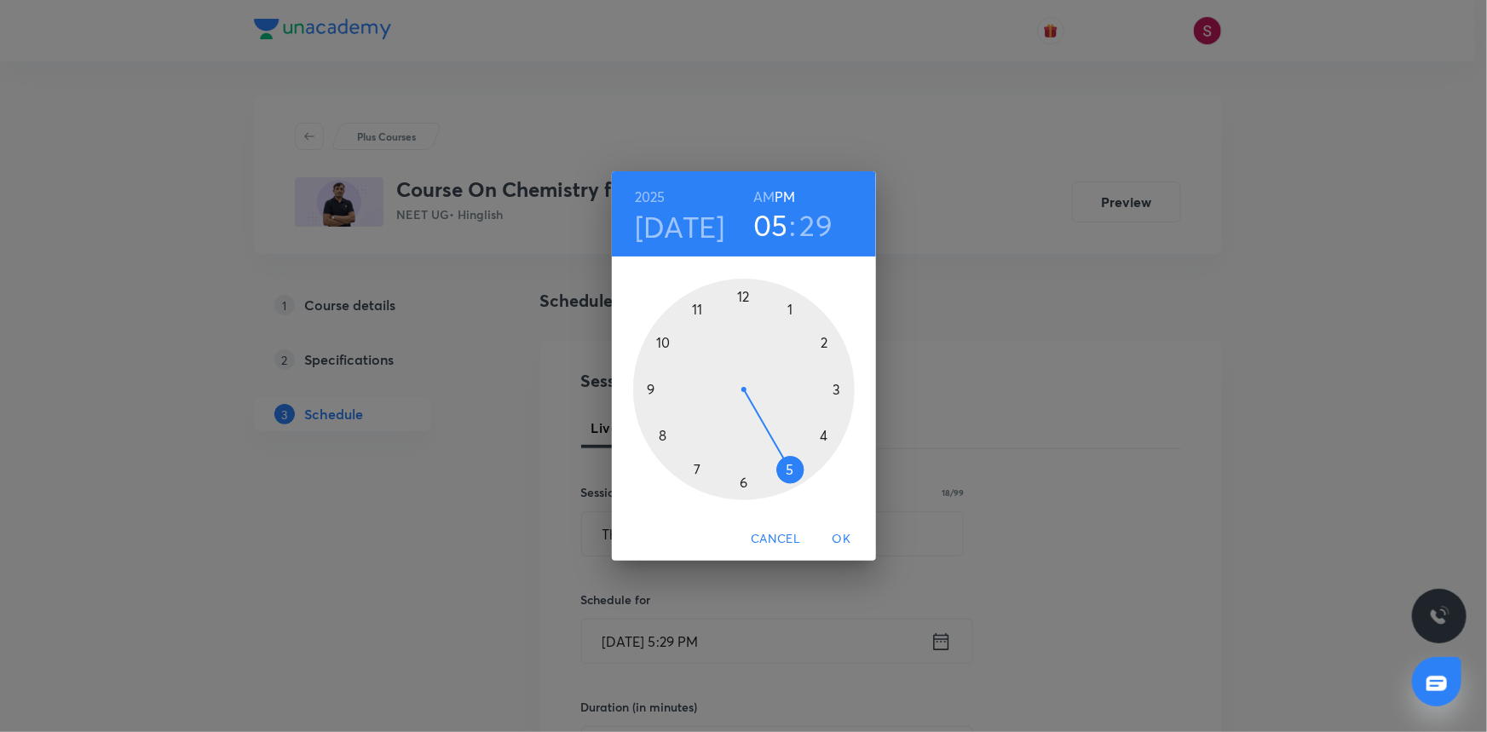
click at [763, 194] on h6 "AM" at bounding box center [763, 197] width 21 height 24
click at [663, 435] on div at bounding box center [744, 390] width 222 height 222
click at [652, 387] on div at bounding box center [744, 390] width 222 height 222
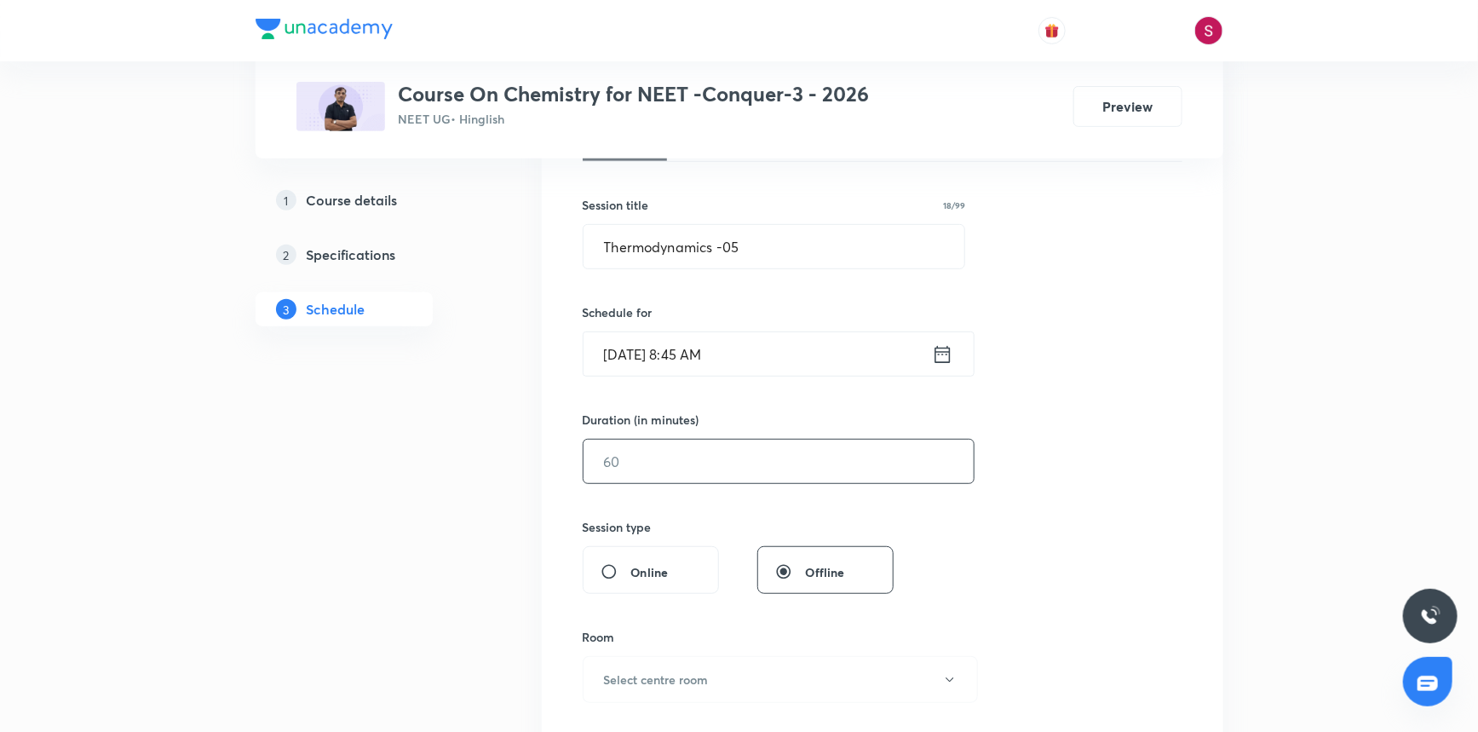
scroll to position [309, 0]
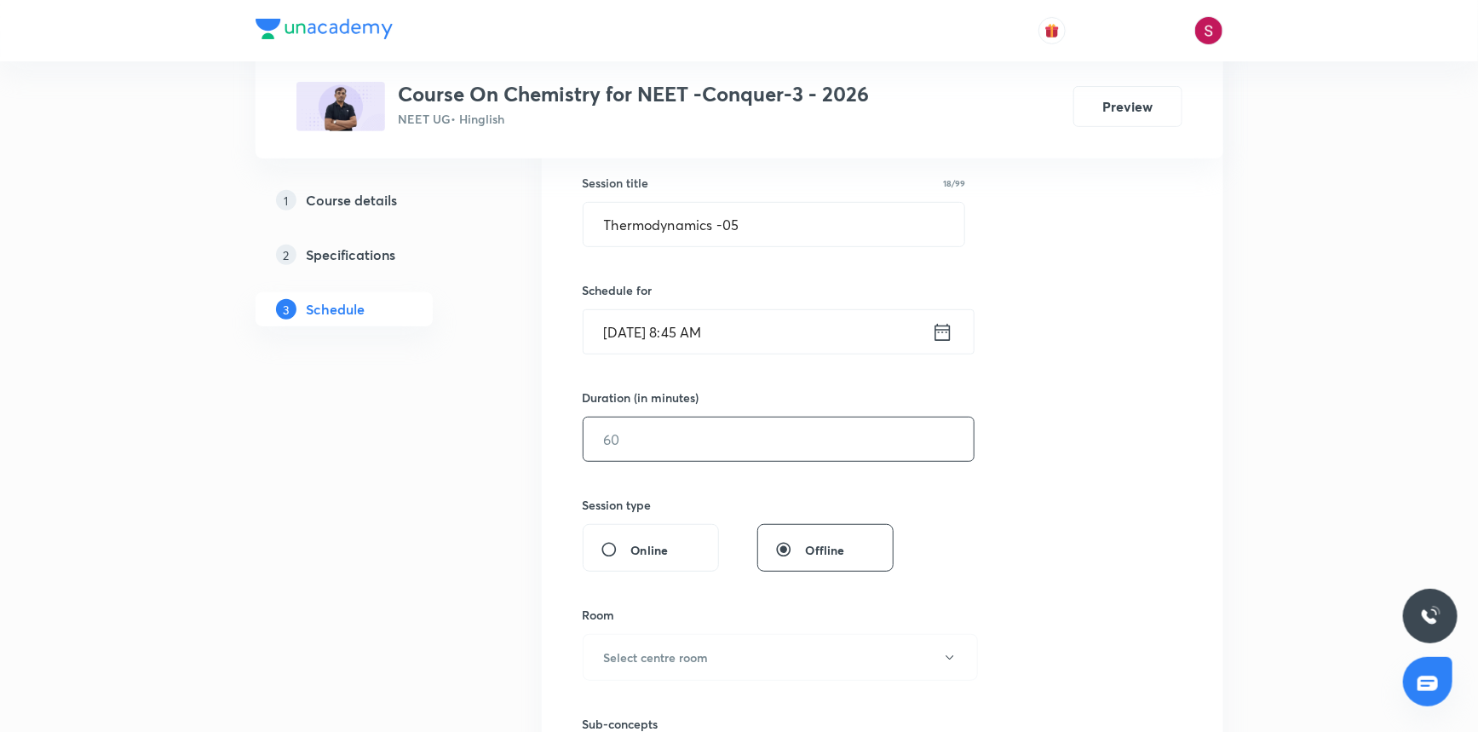
click at [665, 434] on input "text" at bounding box center [779, 439] width 390 height 43
type input "90"
click at [660, 628] on div "Room Select centre room" at bounding box center [774, 643] width 383 height 75
click at [656, 639] on button "Select centre room" at bounding box center [780, 657] width 395 height 47
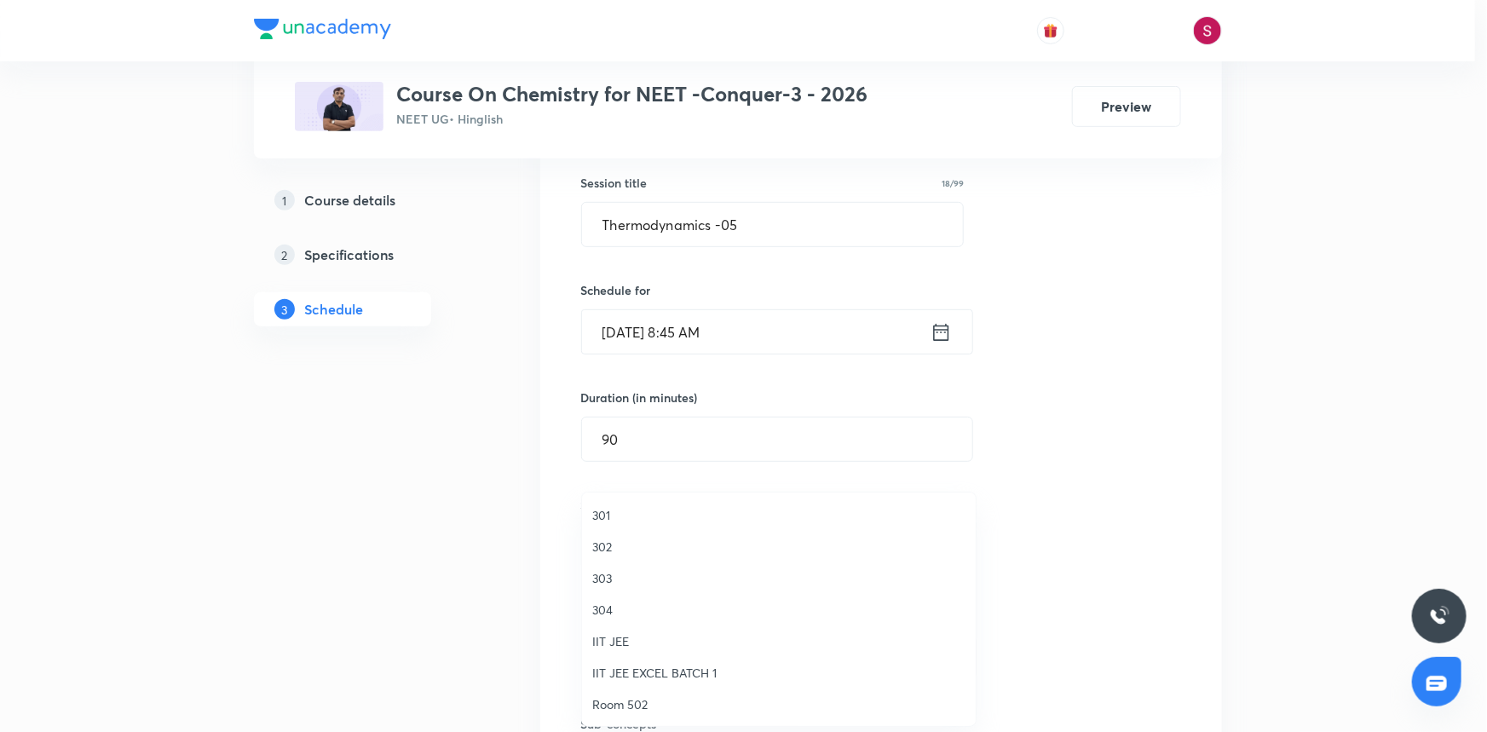
click at [602, 515] on span "301" at bounding box center [778, 515] width 373 height 18
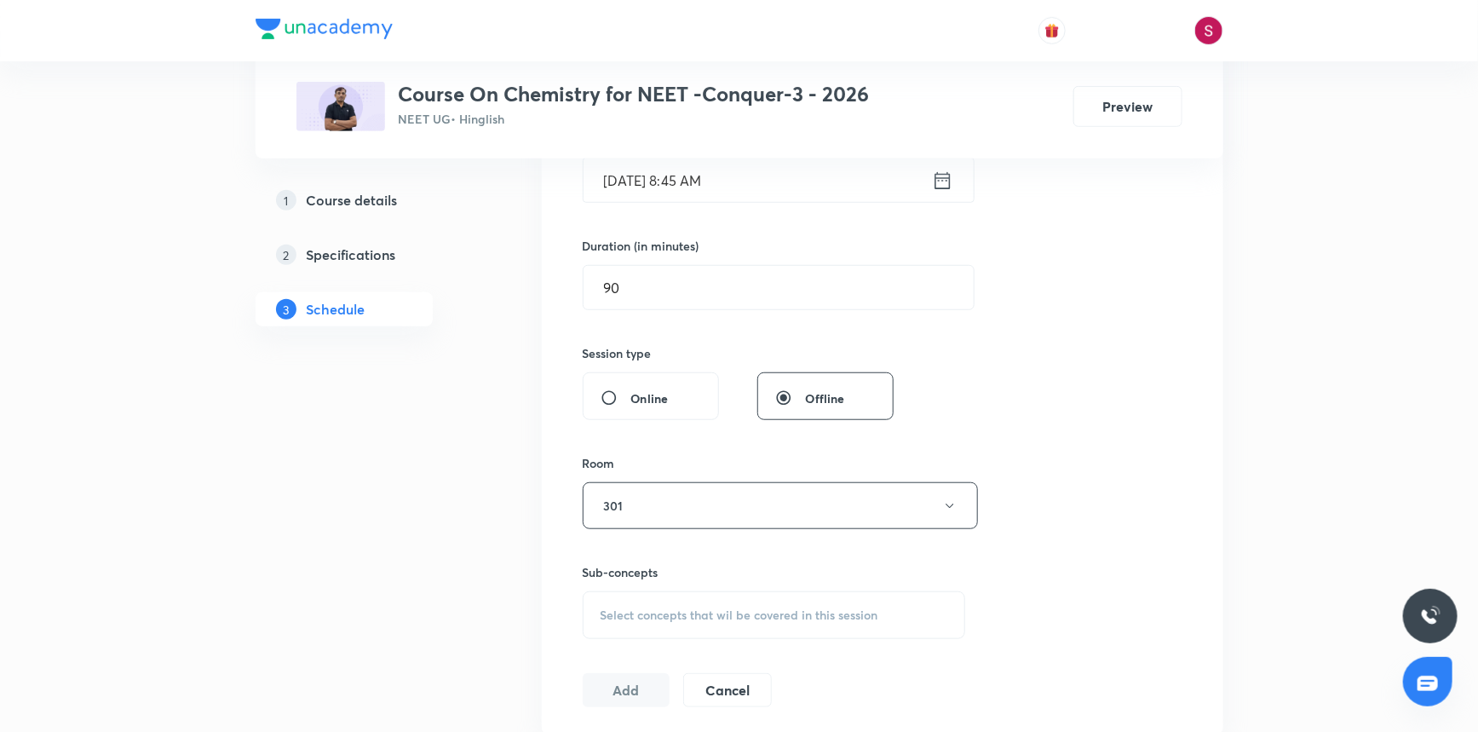
scroll to position [464, 0]
click at [664, 608] on span "Select concepts that wil be covered in this session" at bounding box center [740, 612] width 278 height 14
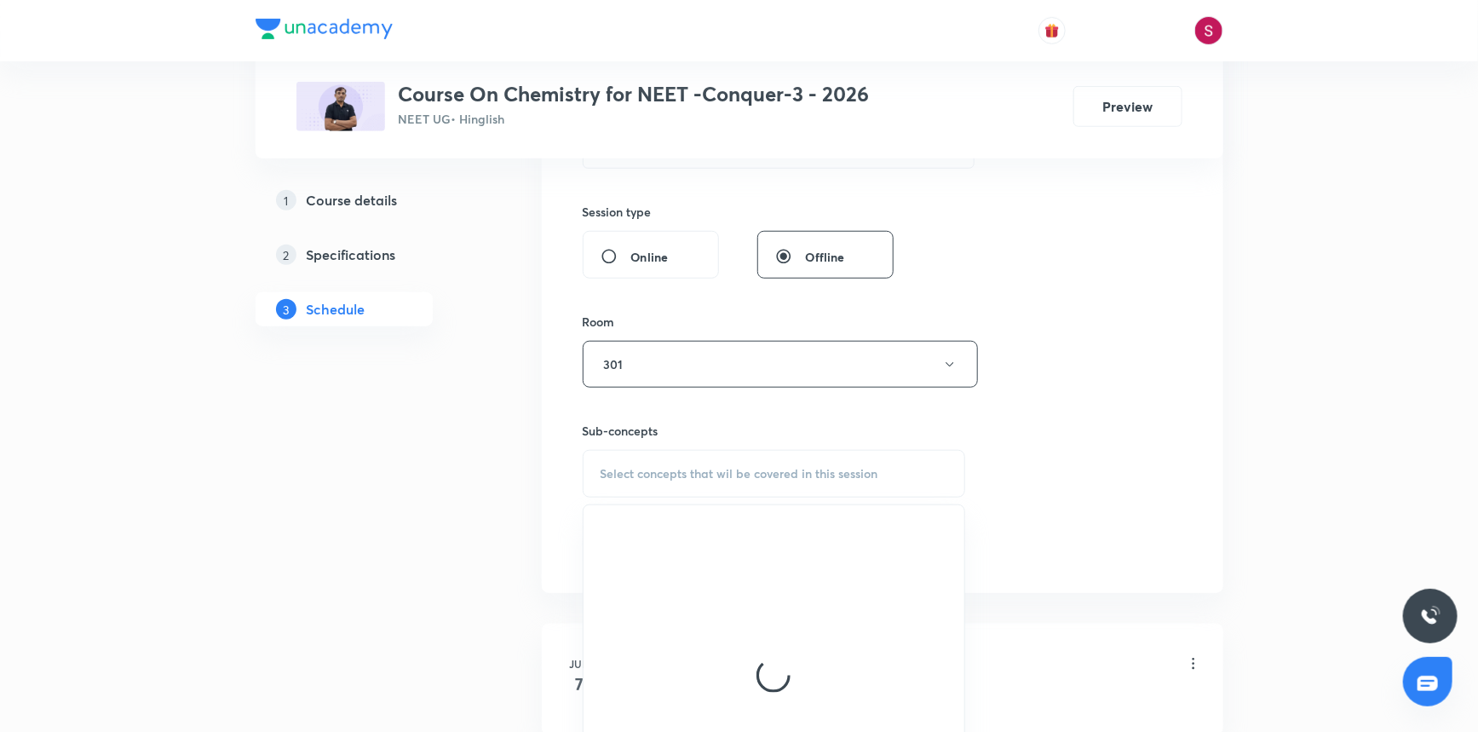
scroll to position [697, 0]
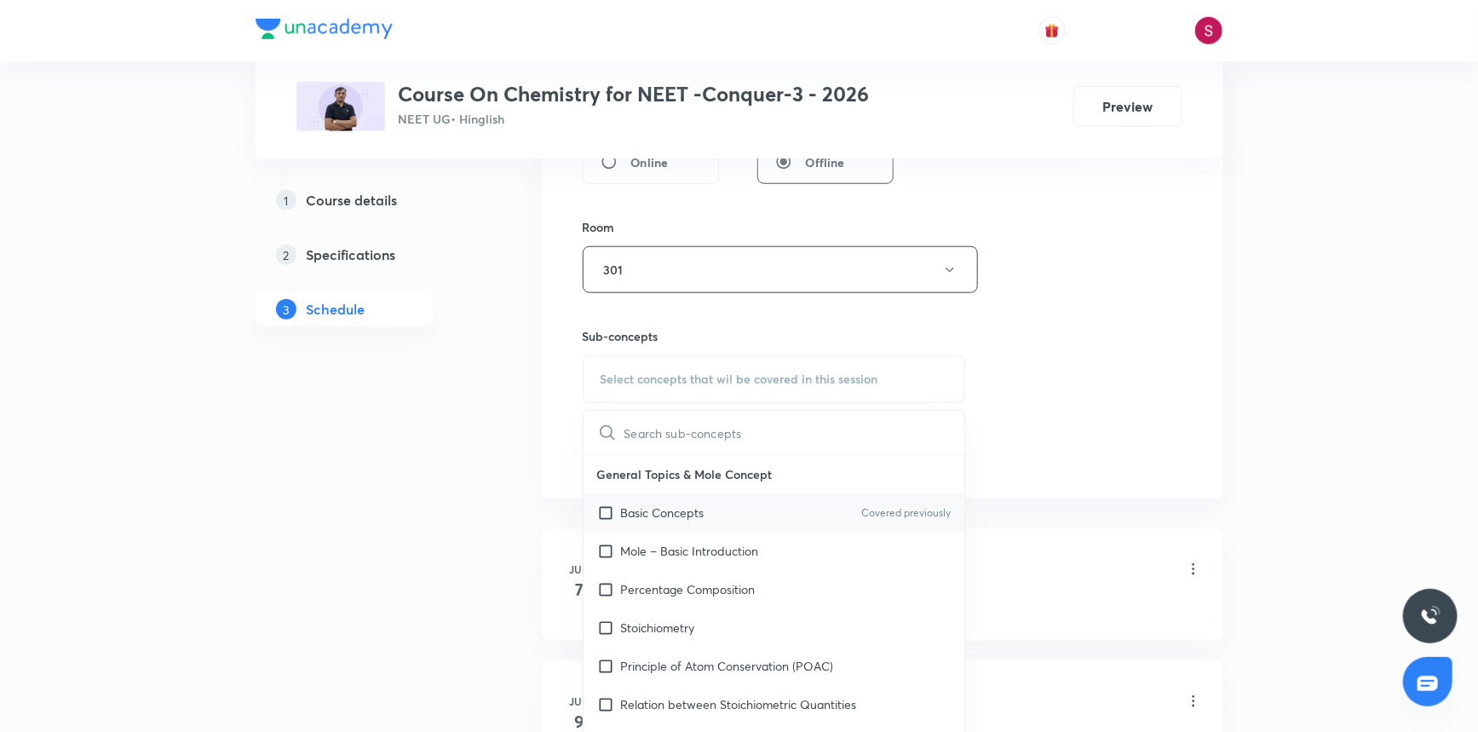
click at [659, 520] on p "Basic Concepts" at bounding box center [663, 513] width 84 height 18
checkbox input "true"
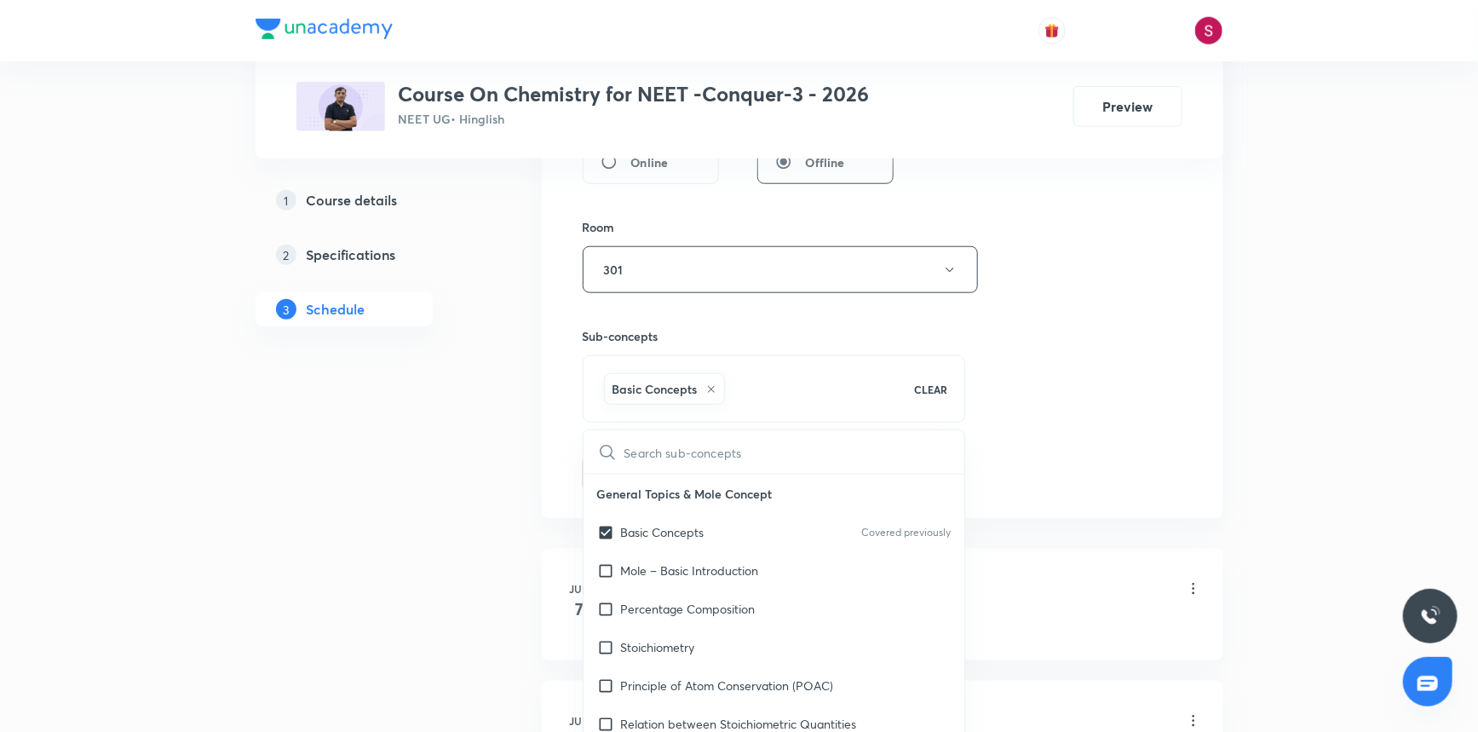
click at [1117, 295] on div "Session 92 Live class Session title 18/99 Thermodynamics -05 ​ Schedule for Oct…" at bounding box center [883, 81] width 600 height 820
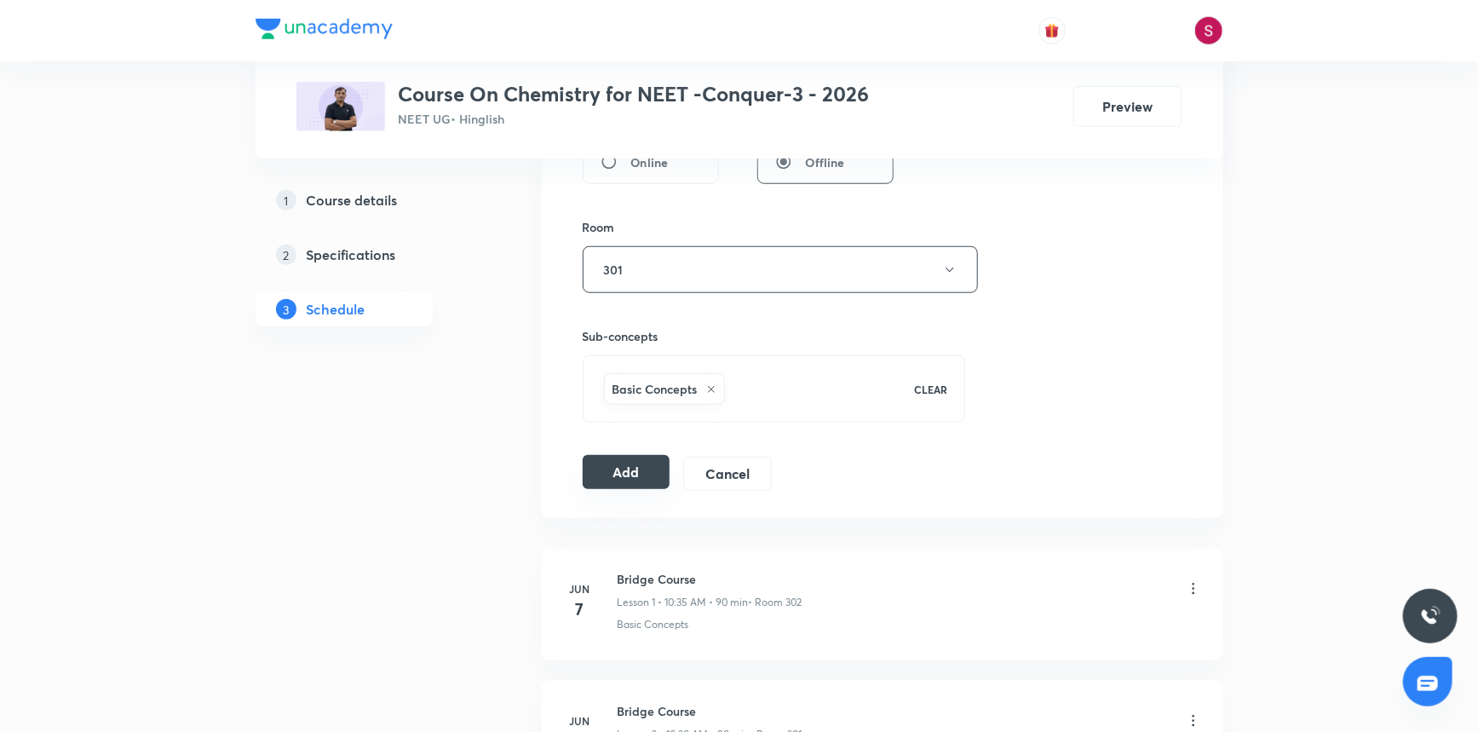
click at [662, 473] on button "Add" at bounding box center [627, 472] width 88 height 34
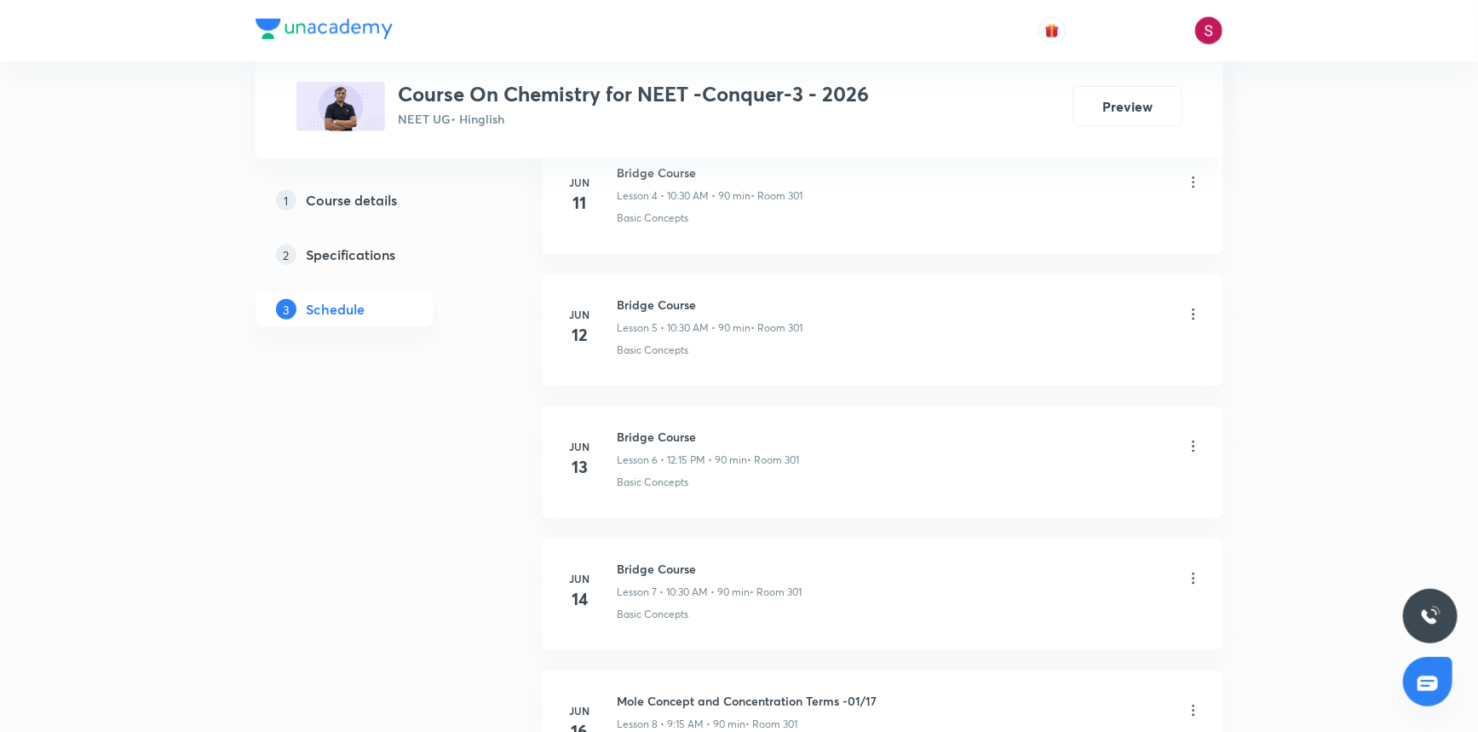
scroll to position [11851, 0]
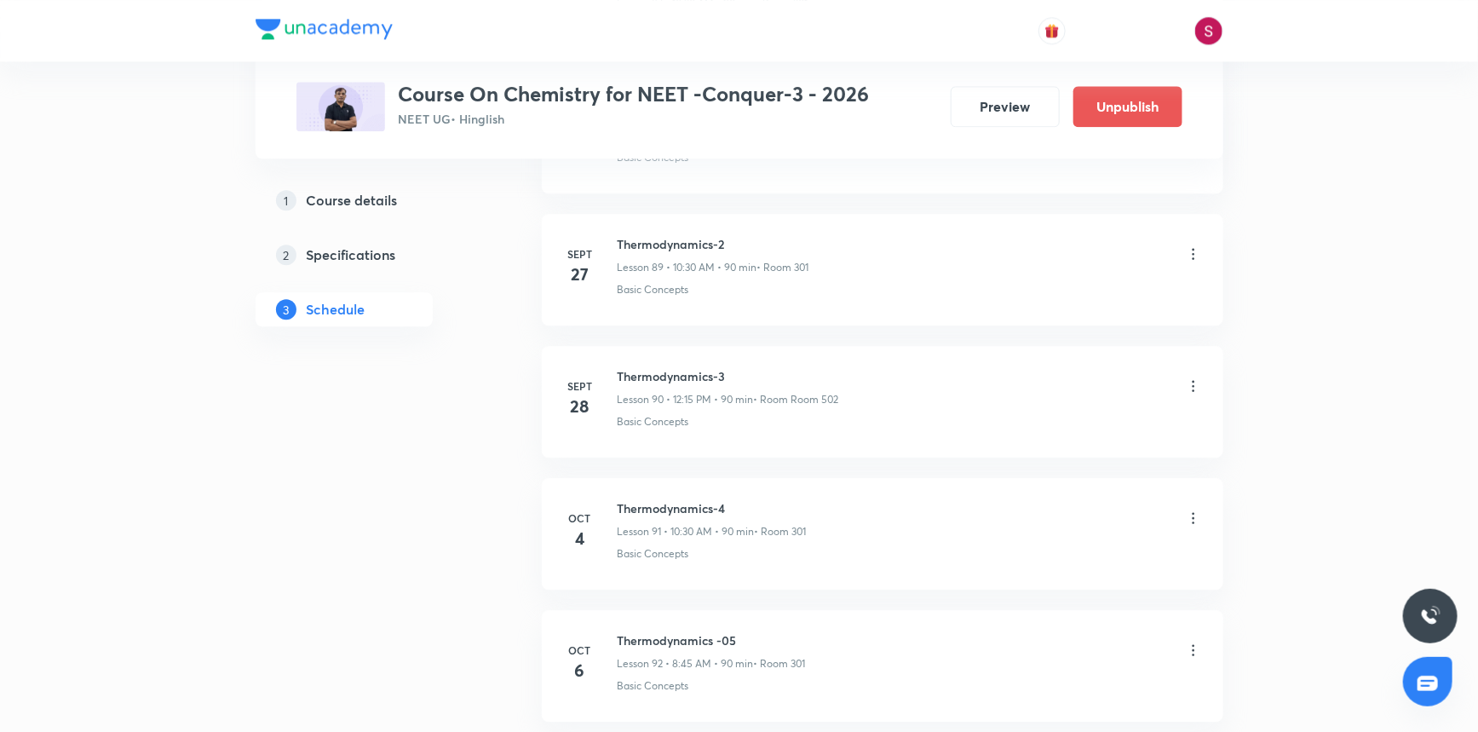
click at [698, 631] on h6 "Thermodynamics -05" at bounding box center [712, 640] width 188 height 18
copy h6 "Thermodynamics -05"
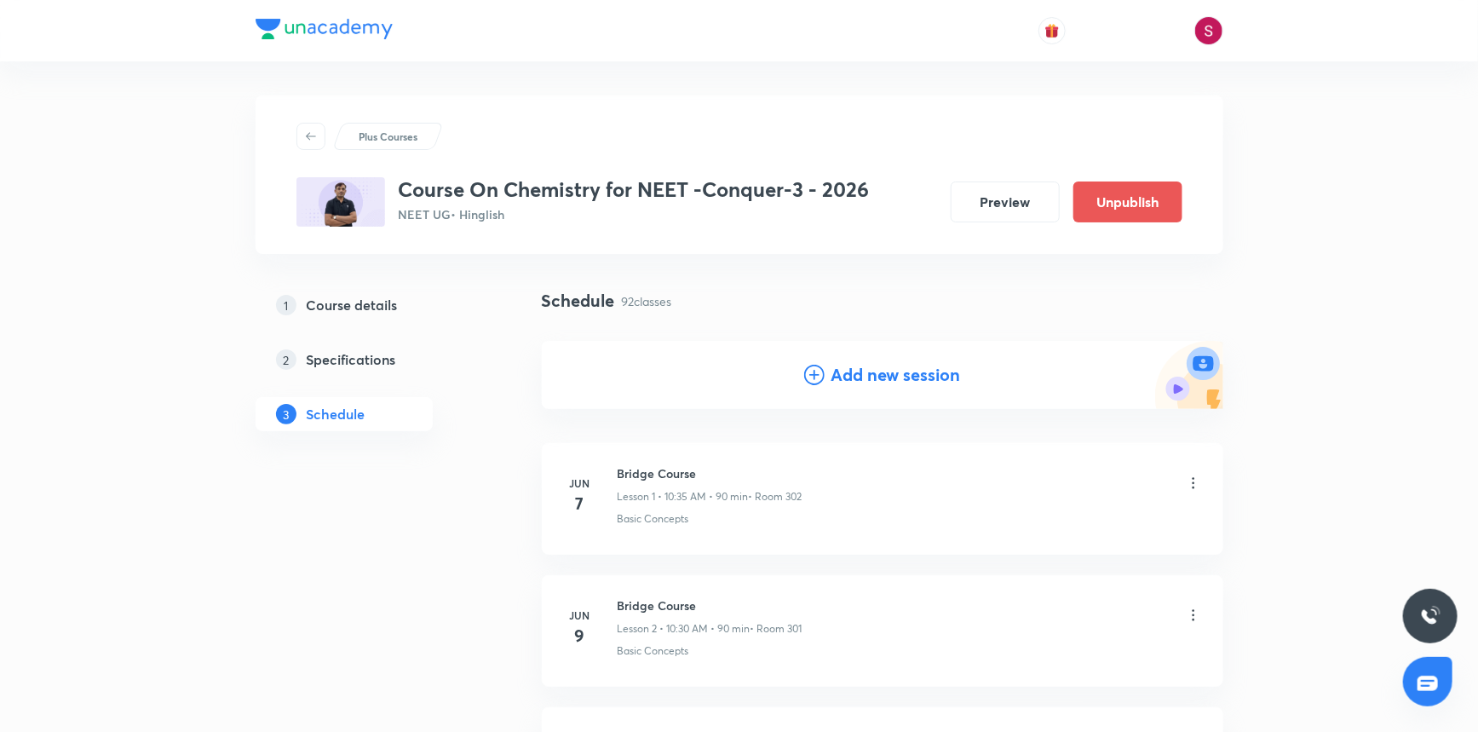
click at [814, 375] on icon at bounding box center [814, 375] width 20 height 20
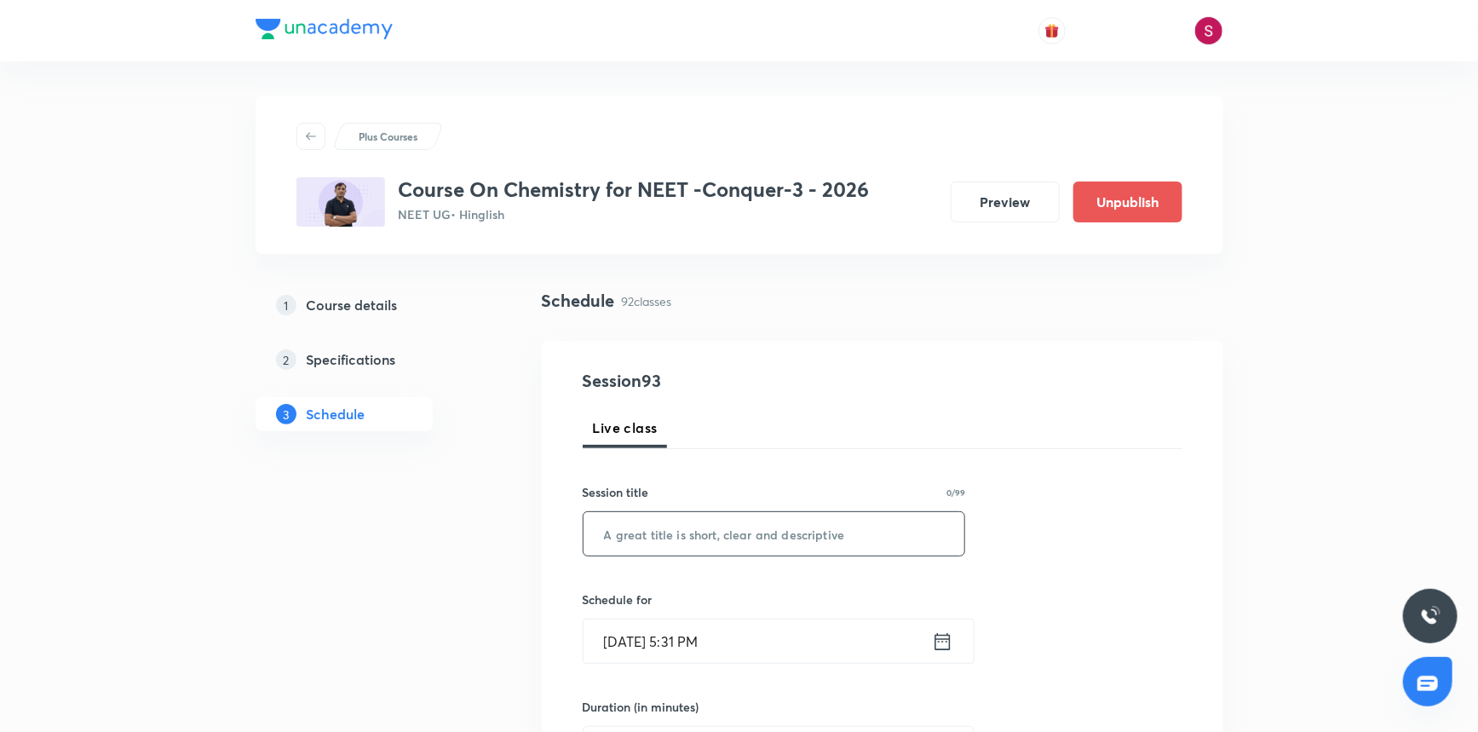
click at [706, 554] on input "text" at bounding box center [775, 533] width 382 height 43
paste input "Thermodynamics -05"
type input "Thermodynamics - 06"
click at [762, 655] on input "Oct 5, 2025, 5:31 PM" at bounding box center [758, 640] width 348 height 43
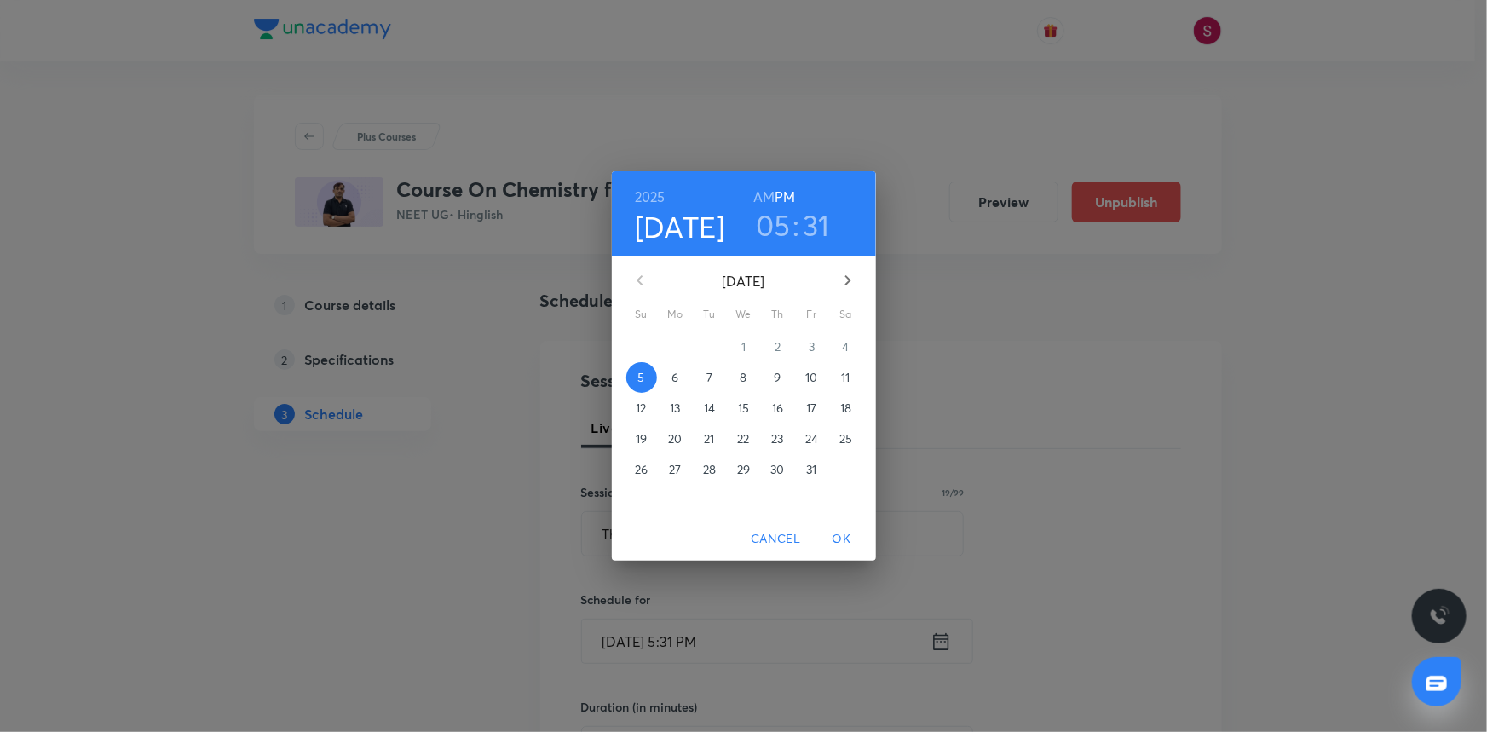
click at [740, 381] on p "8" at bounding box center [743, 377] width 7 height 17
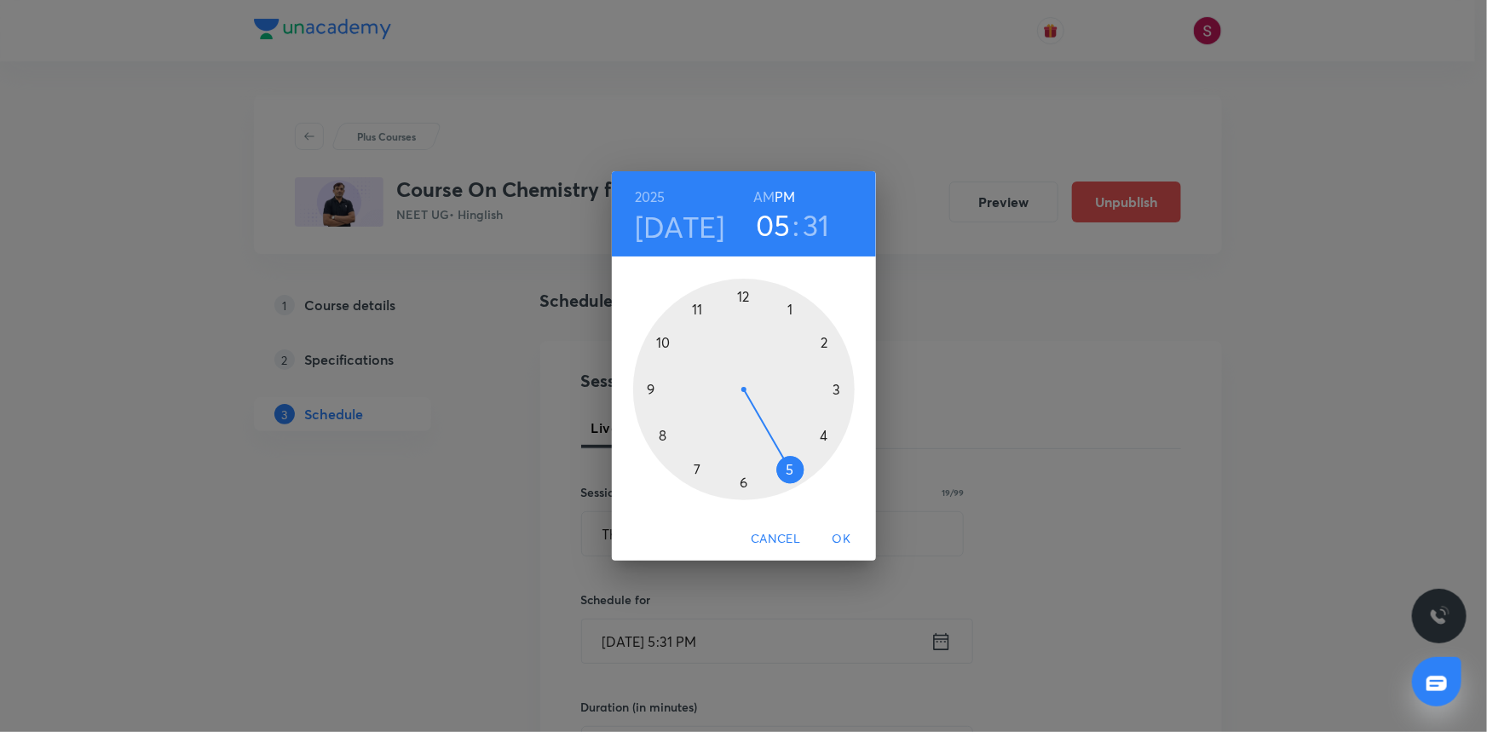
click at [763, 199] on h6 "AM" at bounding box center [763, 197] width 21 height 24
click at [665, 341] on div at bounding box center [744, 390] width 222 height 222
click at [740, 481] on div at bounding box center [744, 390] width 222 height 222
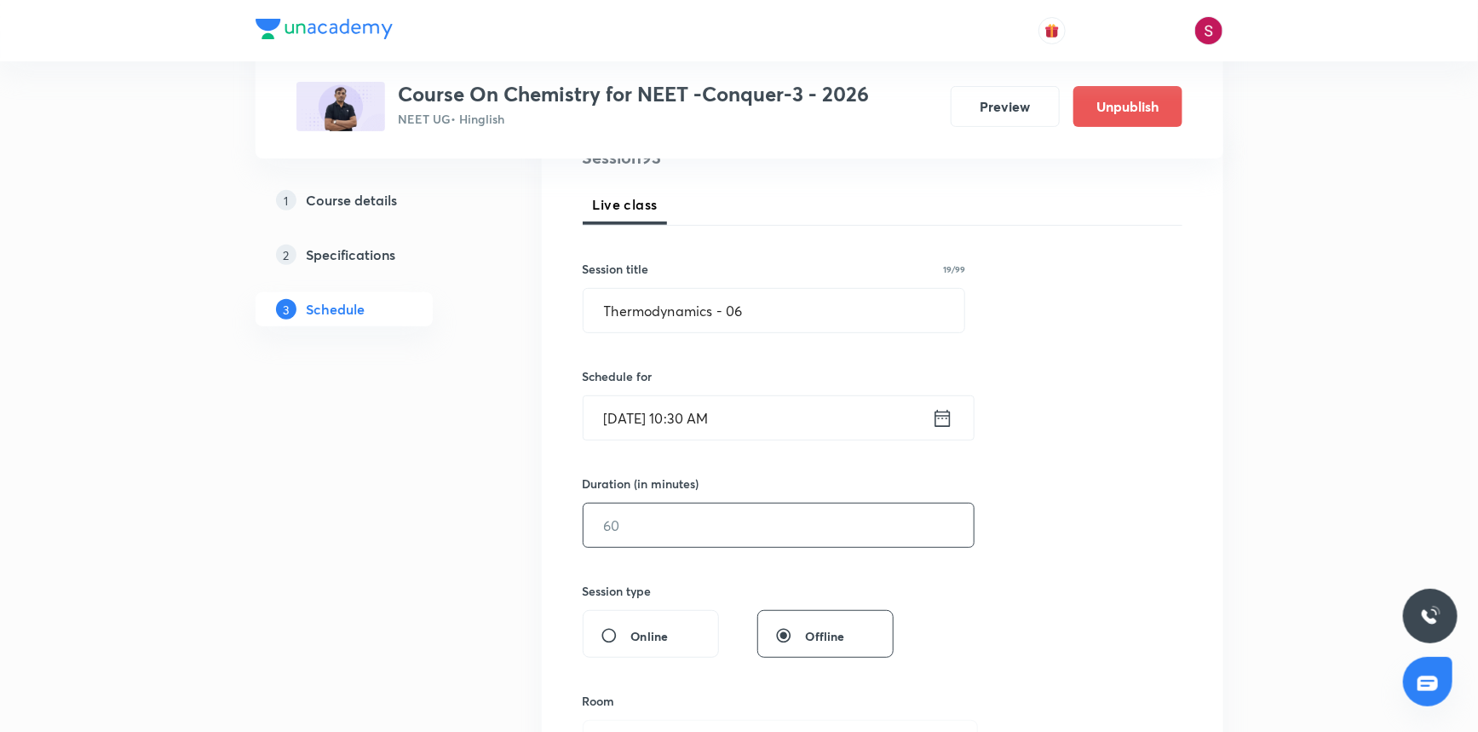
scroll to position [232, 0]
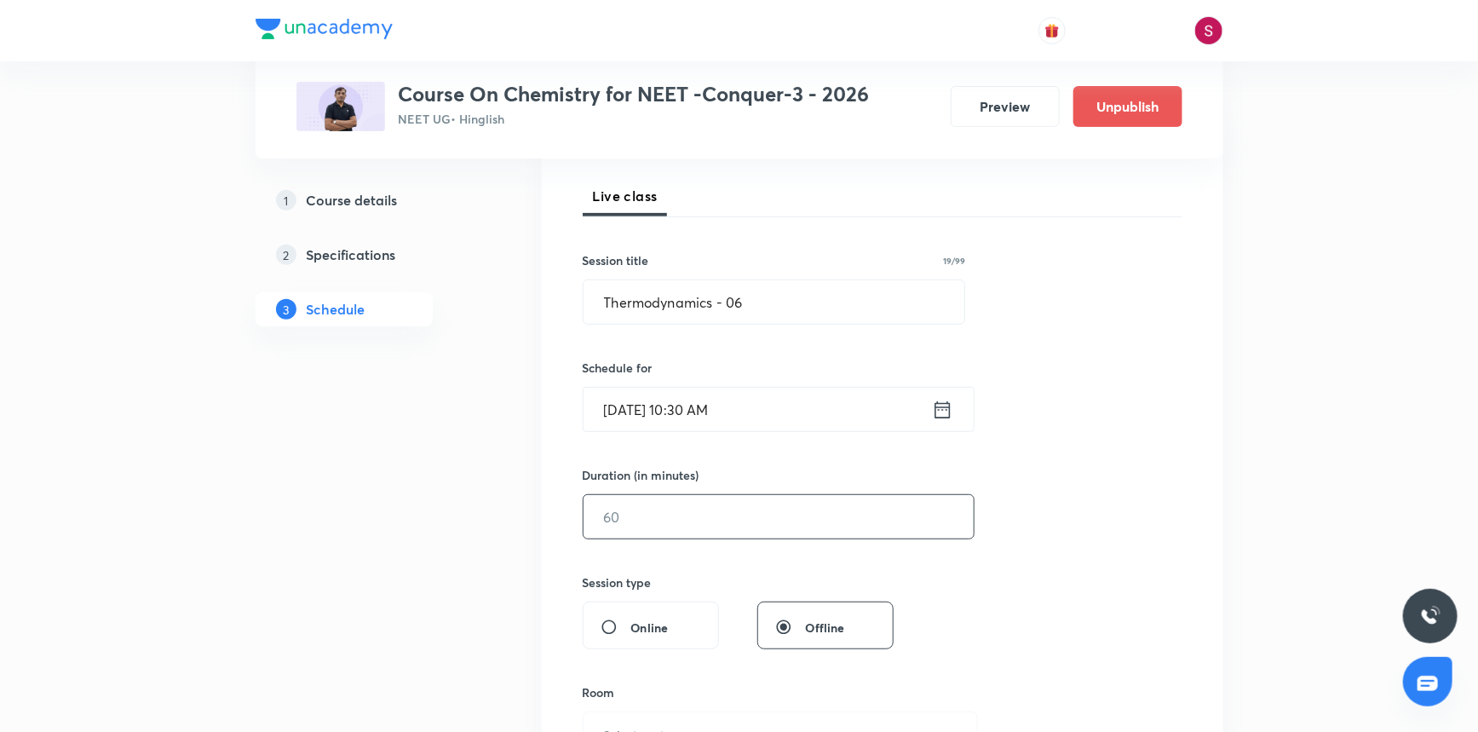
click at [656, 509] on input "text" at bounding box center [779, 516] width 390 height 43
type input "90"
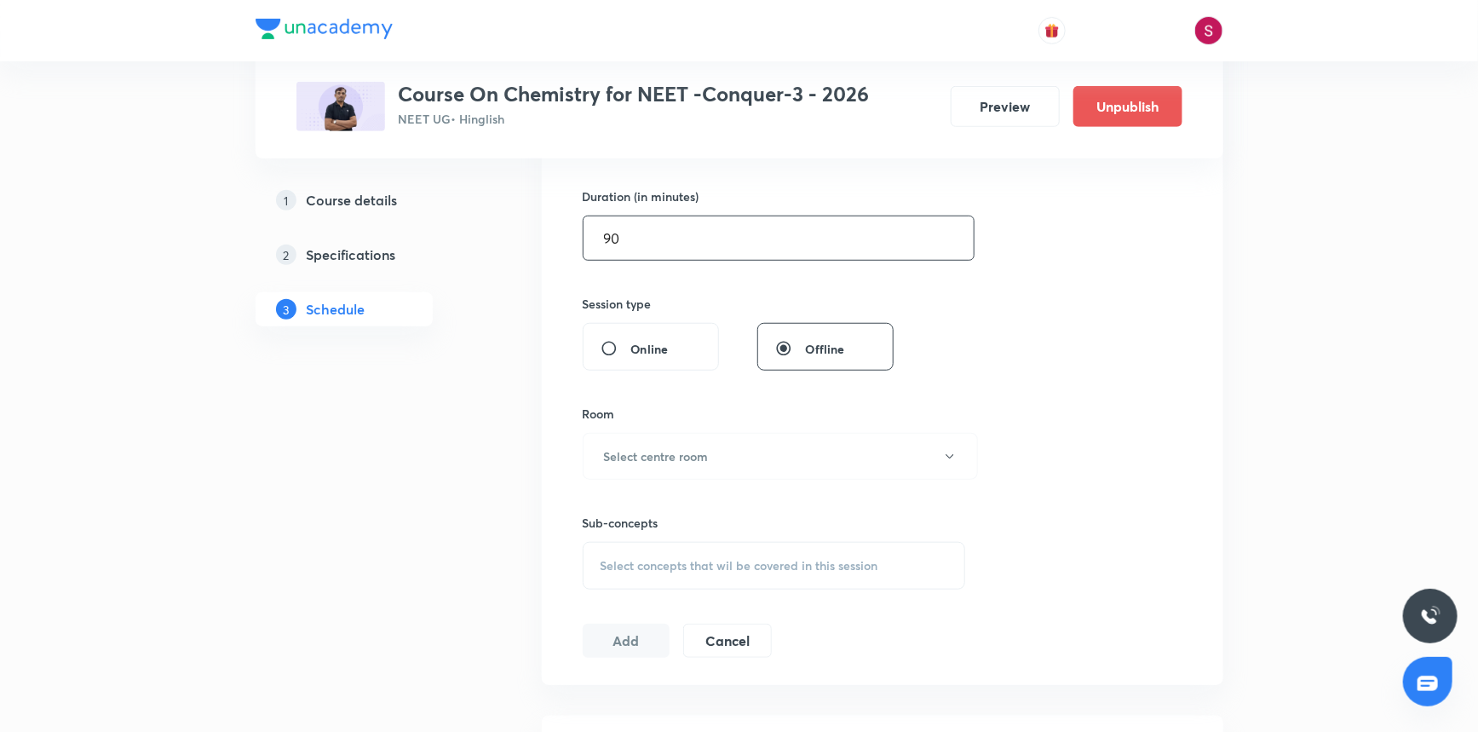
scroll to position [542, 0]
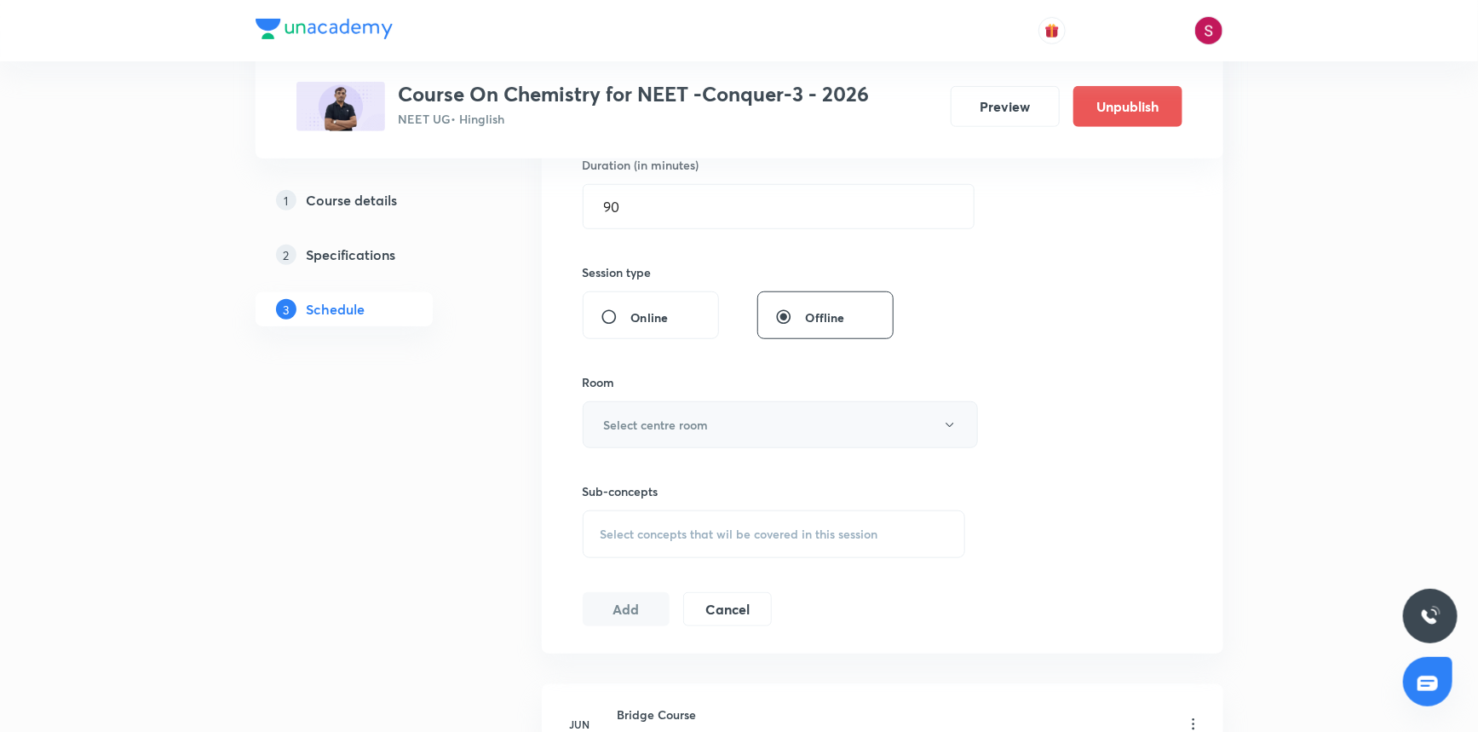
click at [632, 413] on button "Select centre room" at bounding box center [780, 424] width 395 height 47
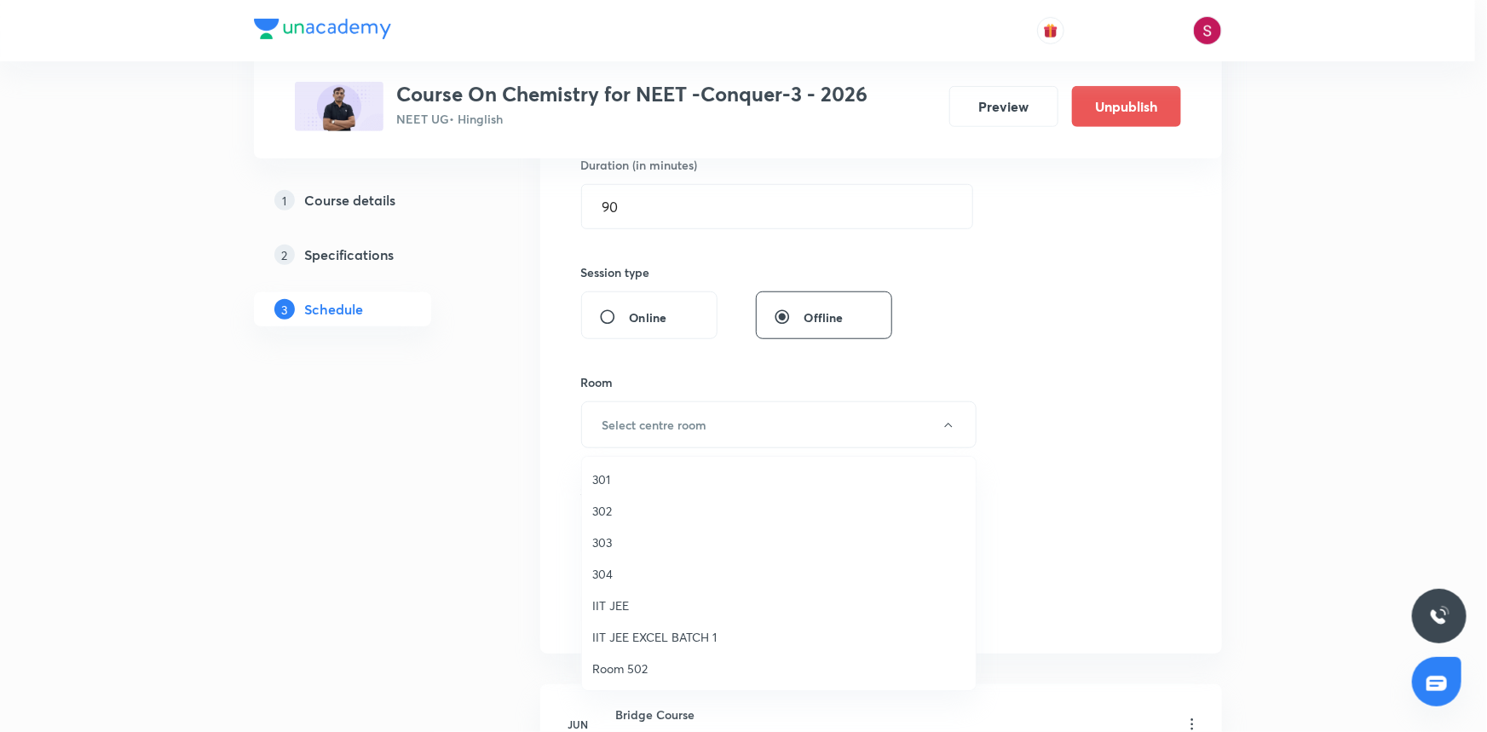
click at [622, 473] on span "301" at bounding box center [778, 479] width 373 height 18
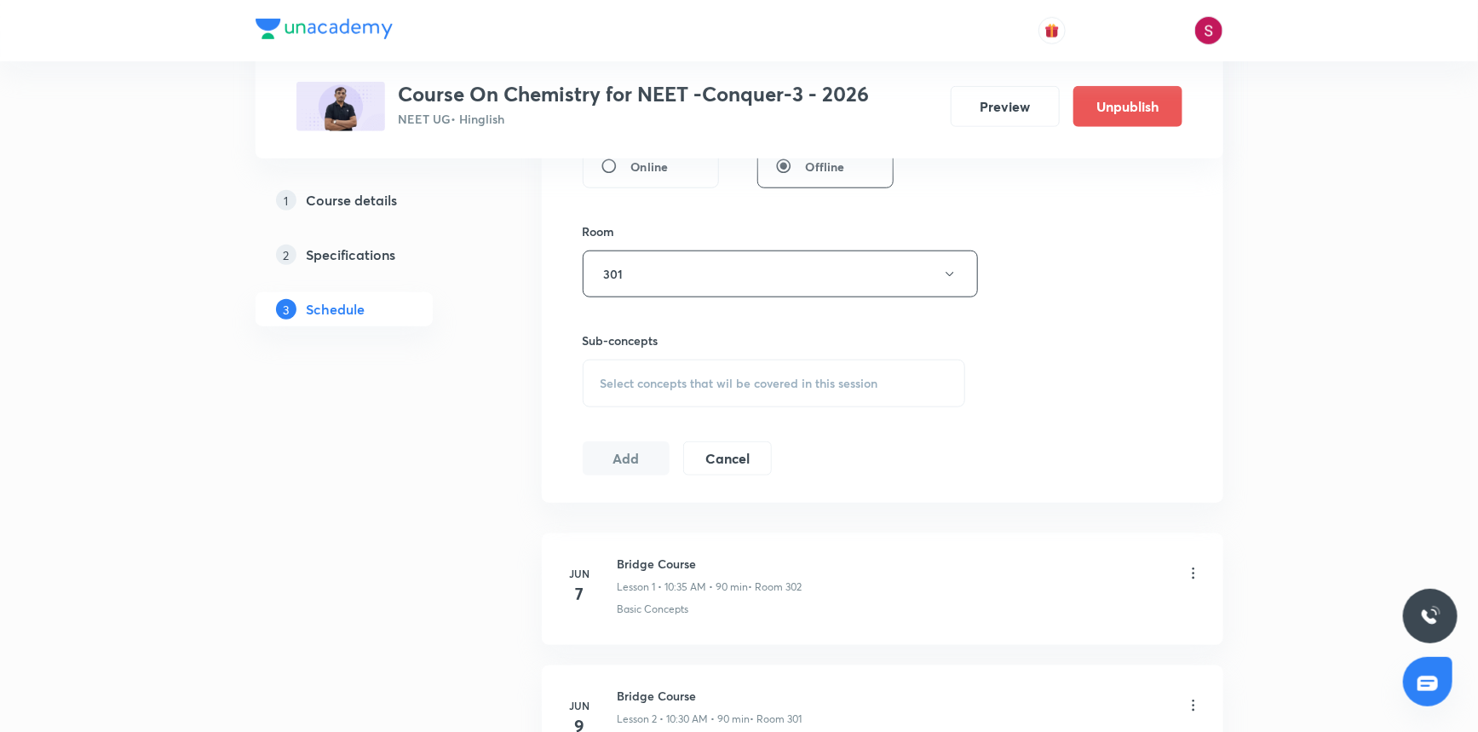
scroll to position [775, 0]
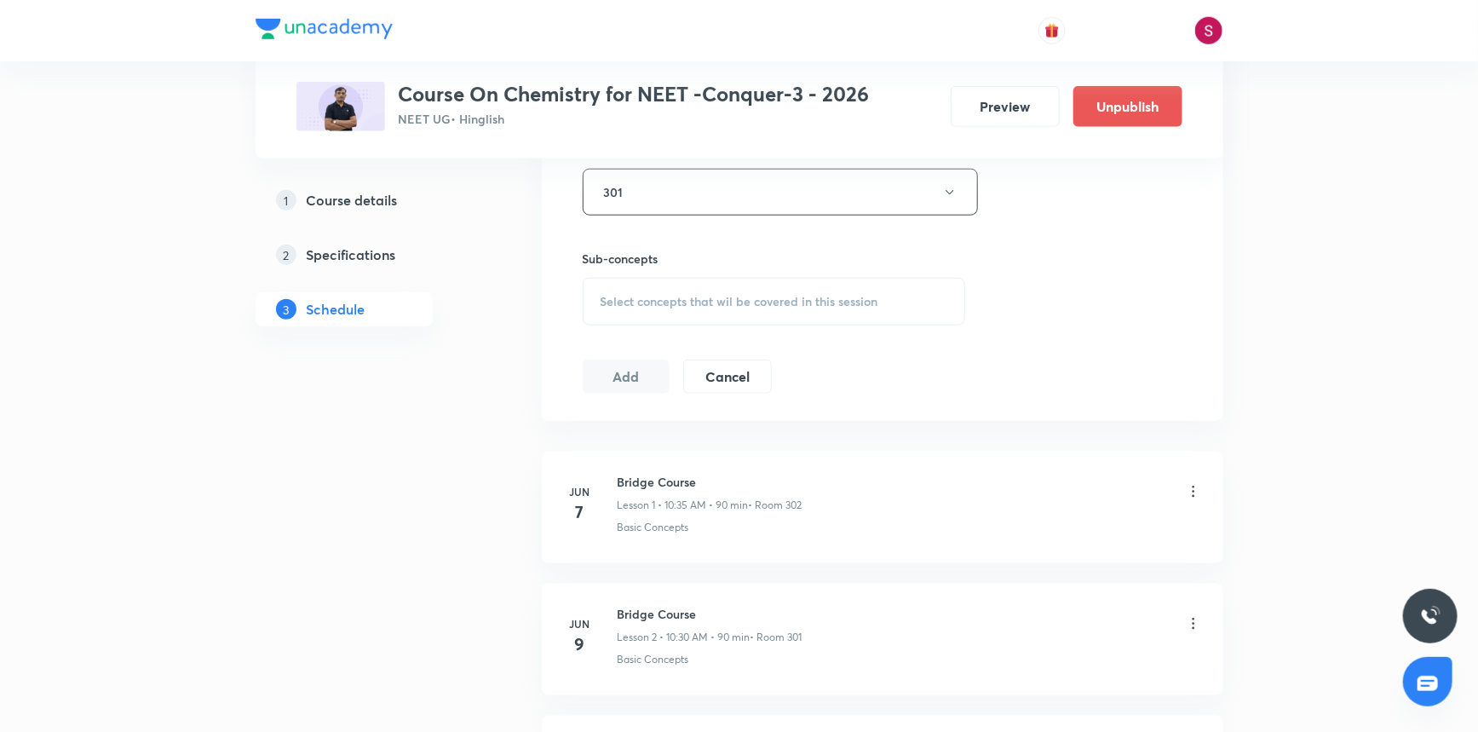
click at [676, 302] on span "Select concepts that wil be covered in this session" at bounding box center [740, 302] width 278 height 14
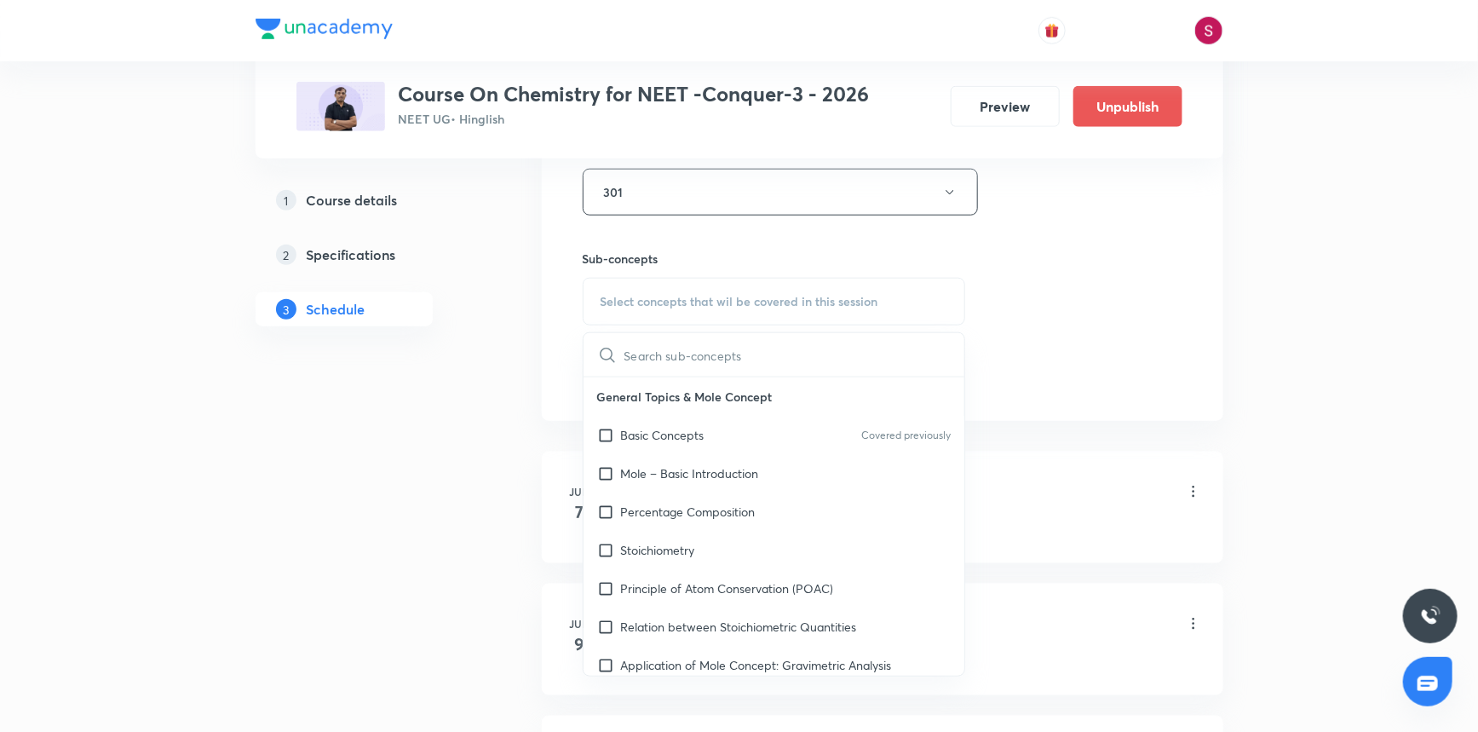
click at [669, 429] on p "Basic Concepts" at bounding box center [663, 435] width 84 height 18
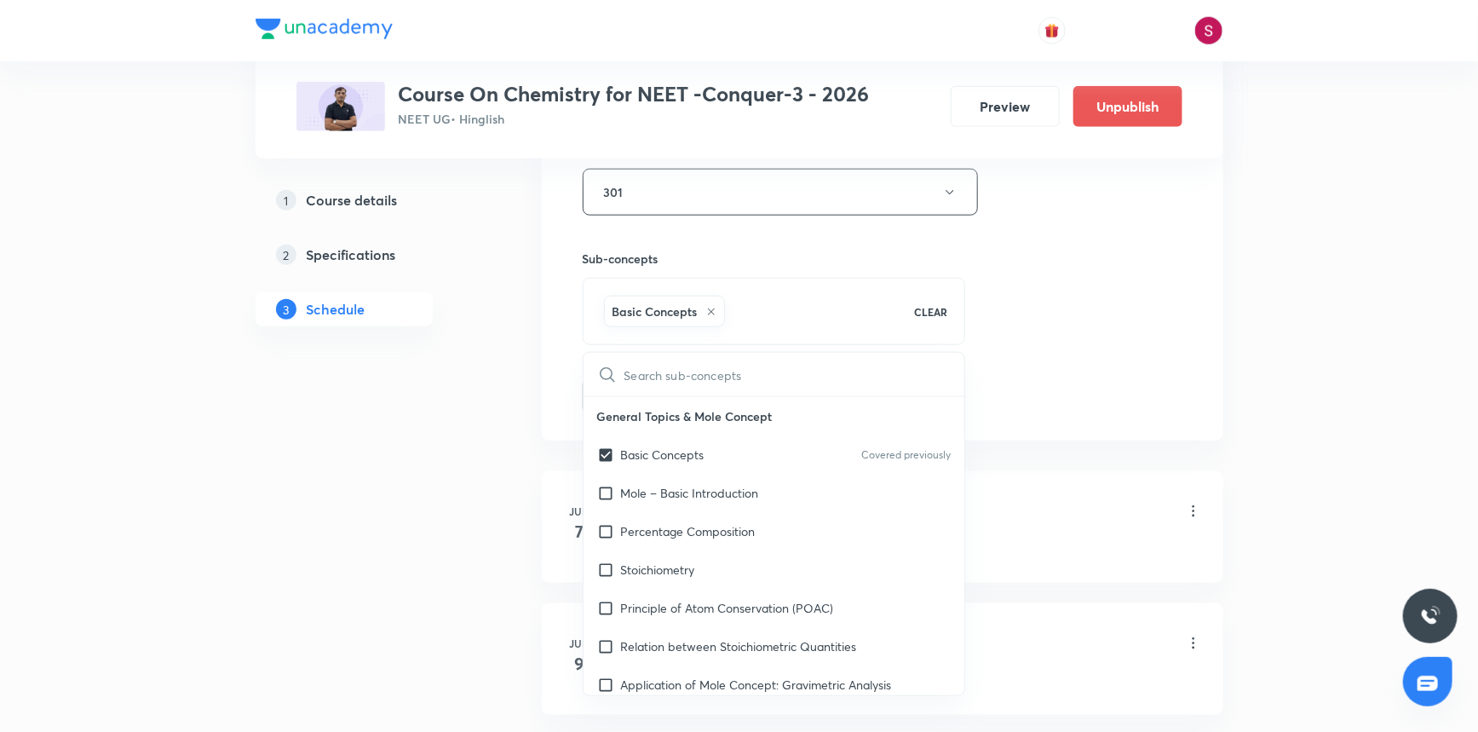
checkbox input "true"
click at [1114, 235] on div "Session 93 Live class Session title 19/99 Thermodynamics - 06 ​ Schedule for Oc…" at bounding box center [883, 4] width 600 height 820
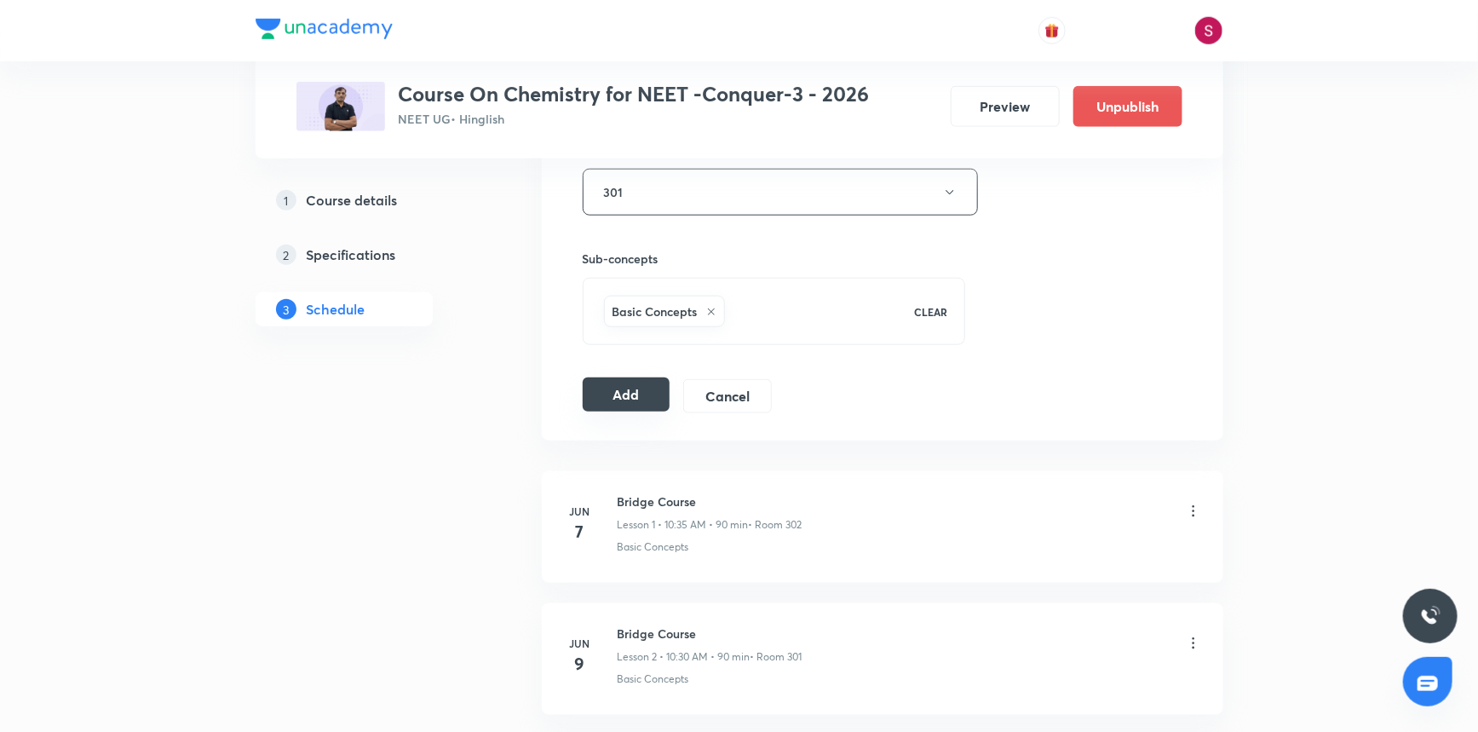
click at [613, 388] on button "Add" at bounding box center [627, 394] width 88 height 34
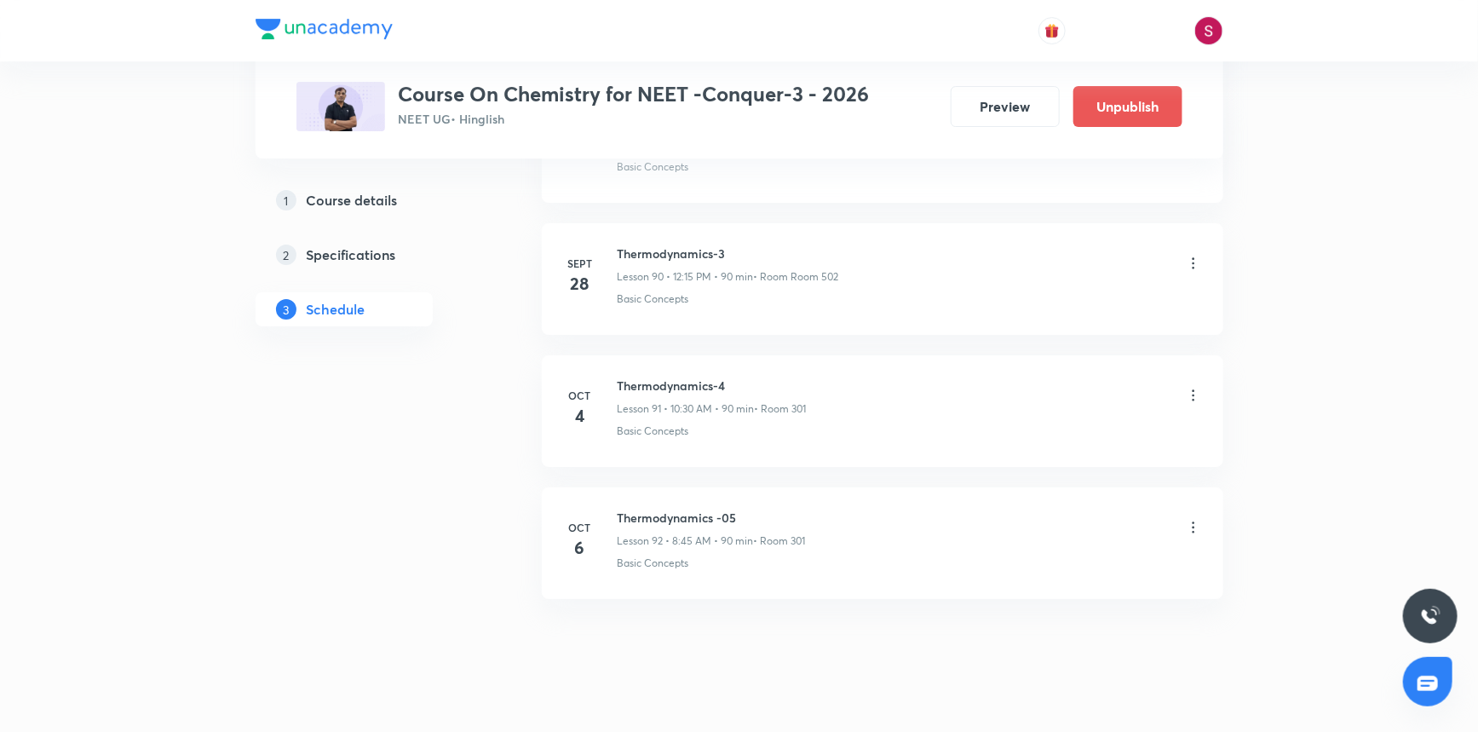
scroll to position [11982, 0]
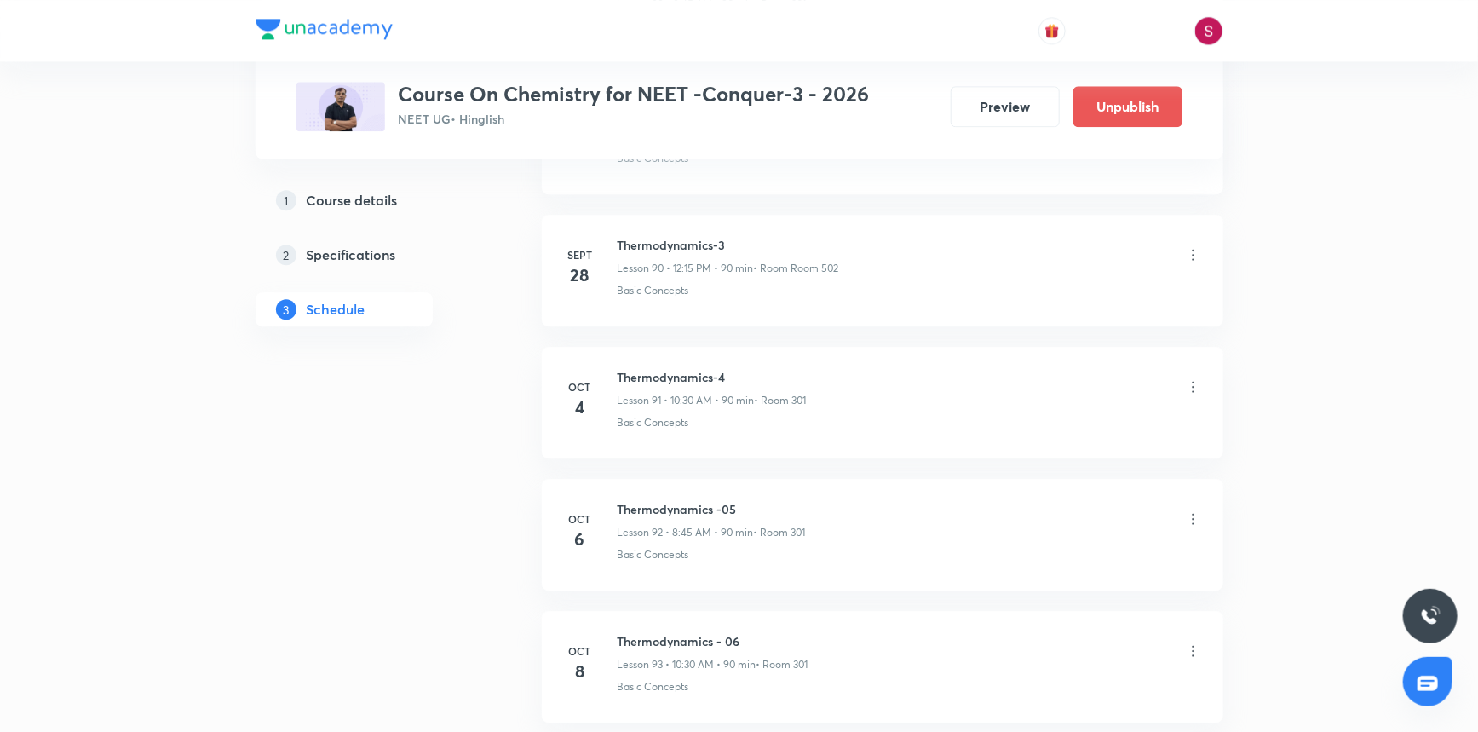
click at [641, 632] on h6 "Thermodynamics - 06" at bounding box center [713, 641] width 191 height 18
copy h6 "Thermodynamics - 06"
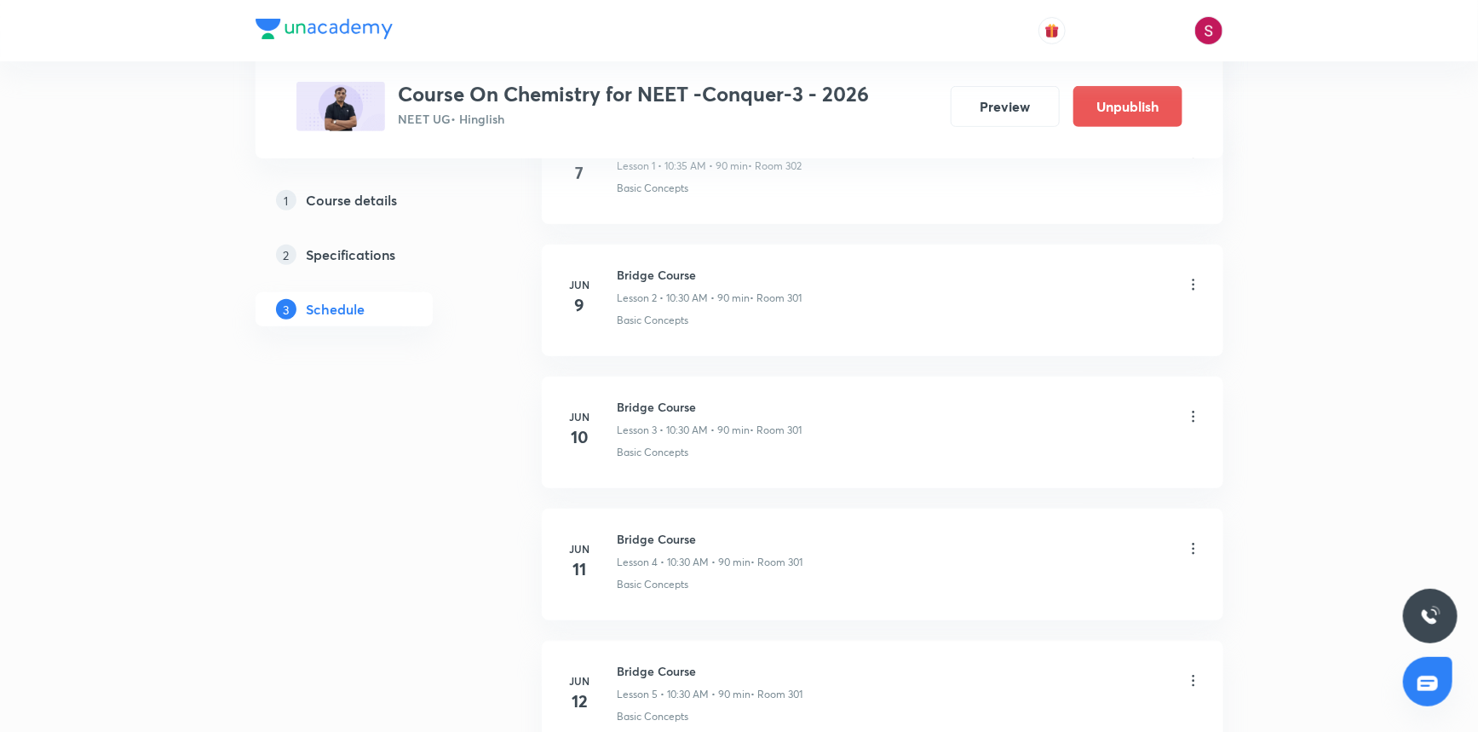
scroll to position [0, 0]
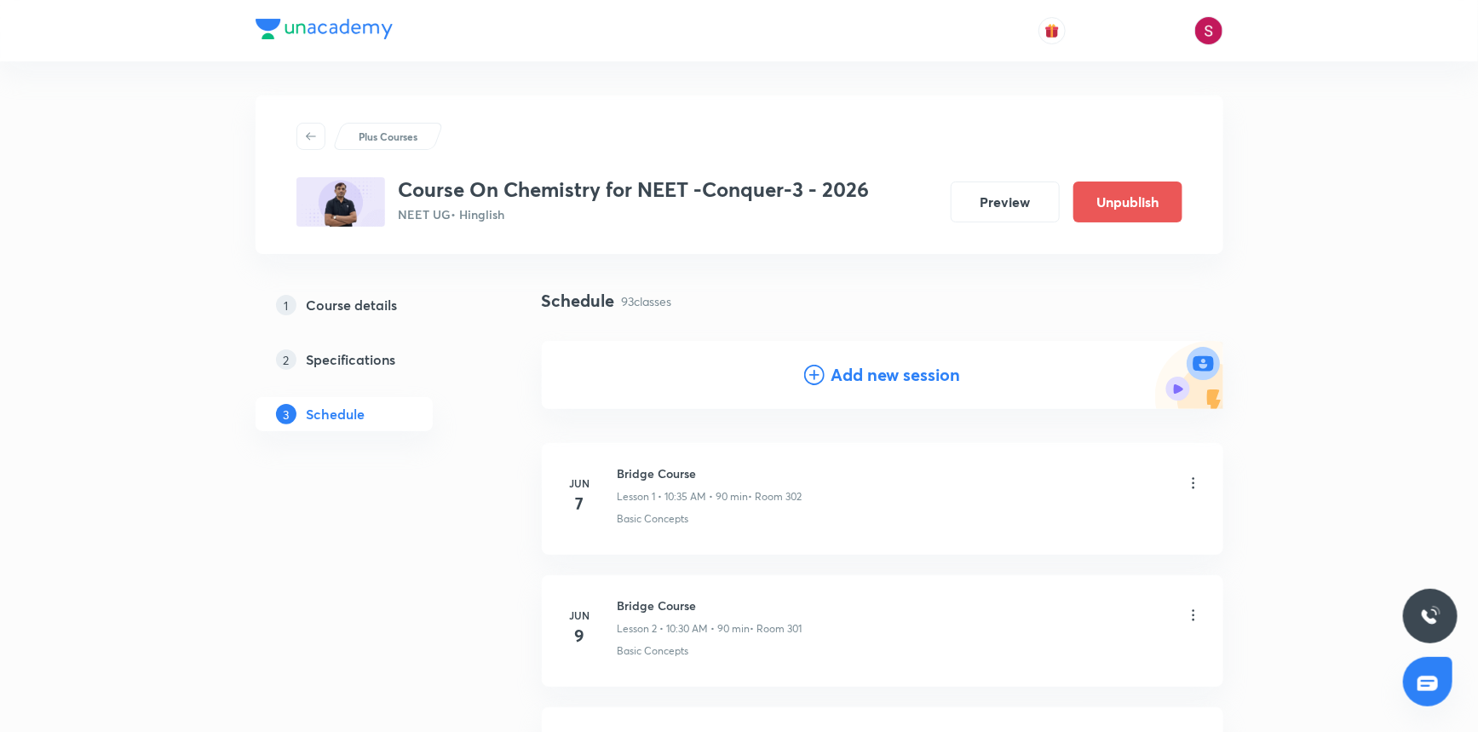
click at [809, 377] on icon at bounding box center [814, 375] width 20 height 20
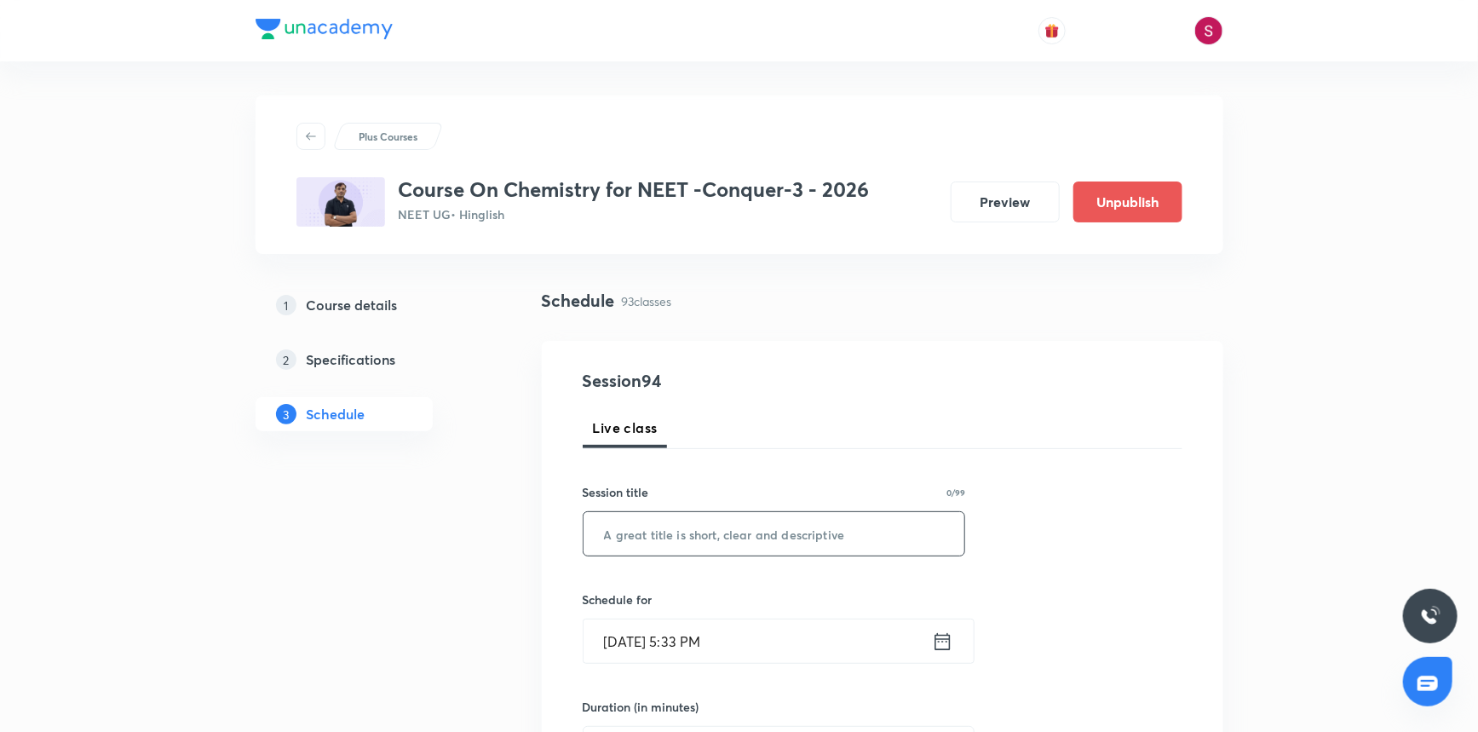
click at [694, 544] on input "text" at bounding box center [775, 533] width 382 height 43
paste input "Thermodynamics - 06"
type input "Thermodynamics - 07"
click at [749, 639] on input "Oct 5, 2025, 5:33 PM" at bounding box center [758, 640] width 348 height 43
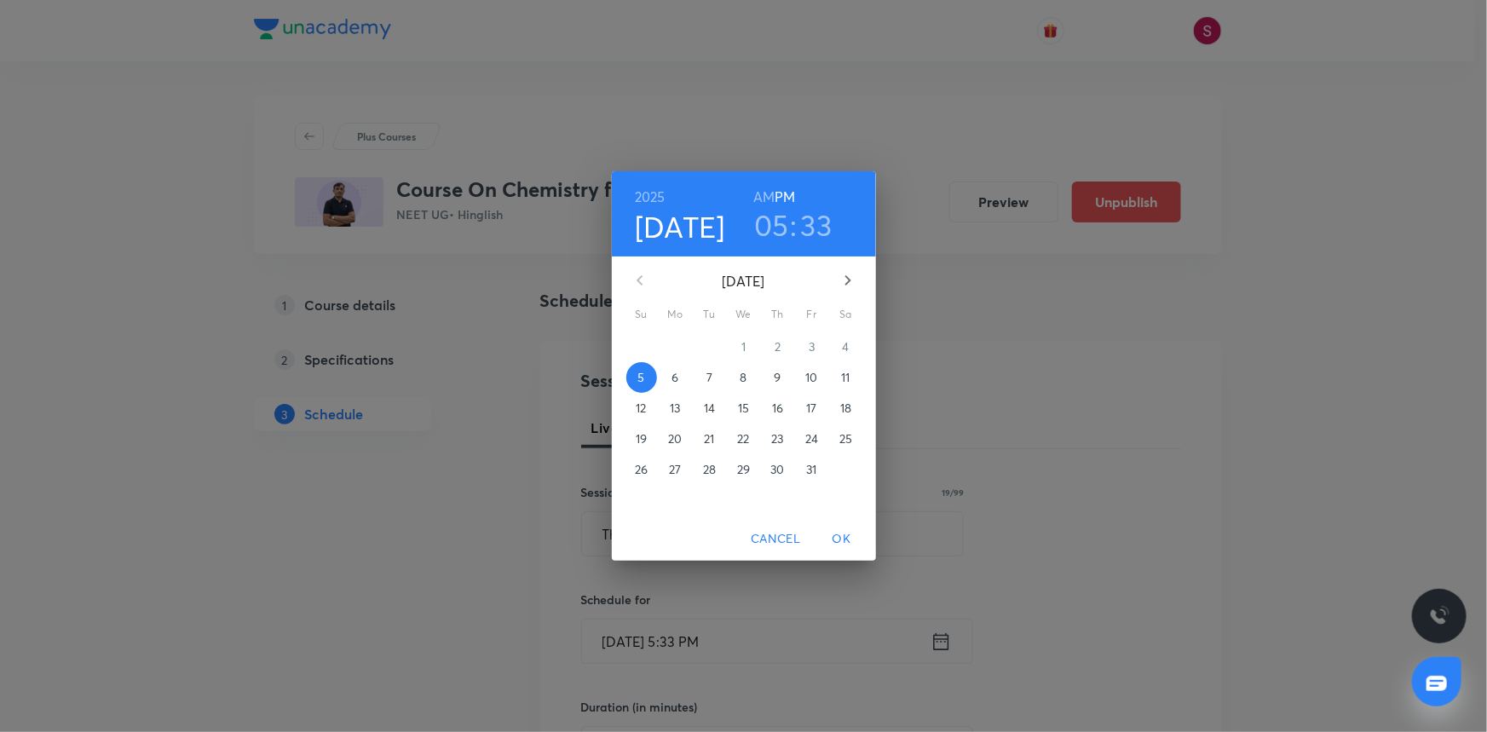
click at [844, 384] on p "11" at bounding box center [845, 377] width 9 height 17
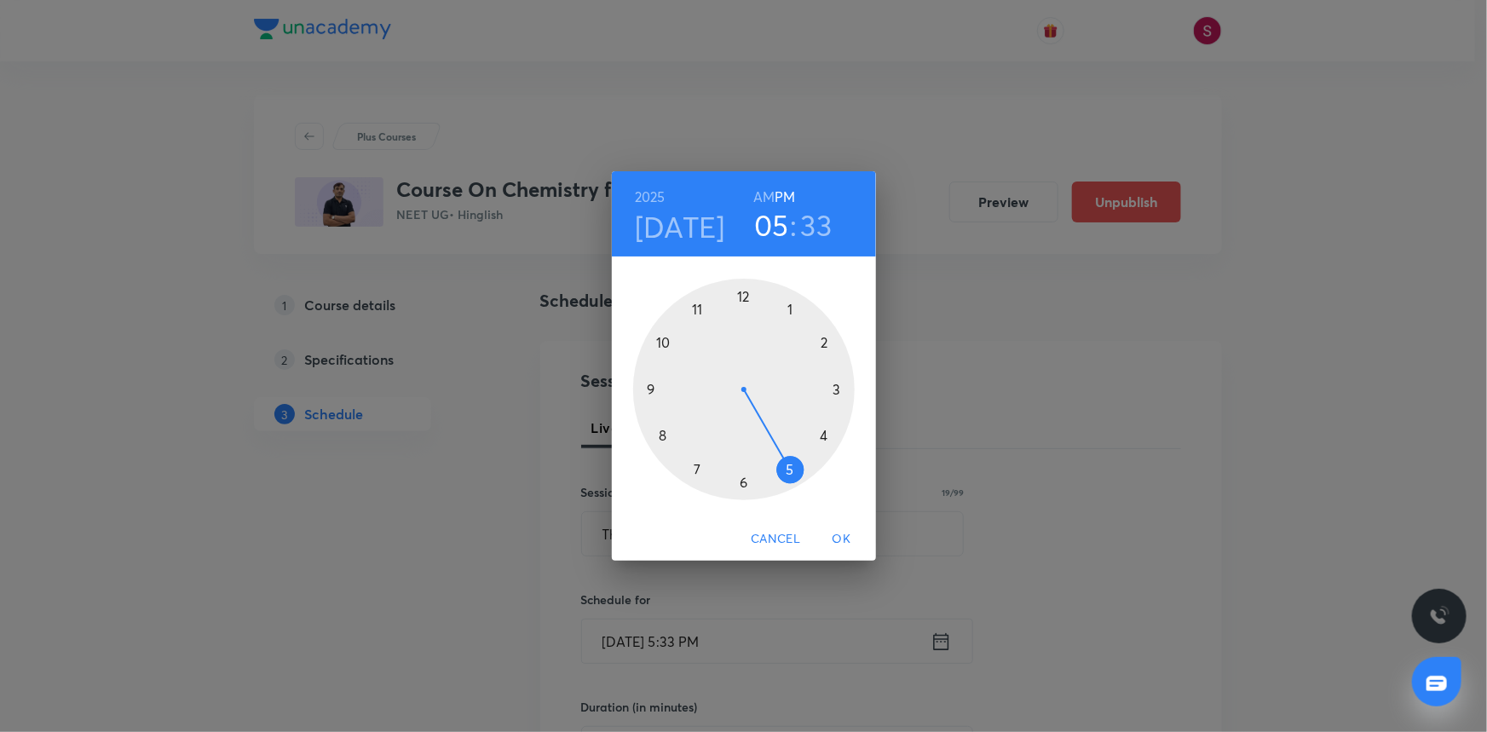
click at [668, 341] on div at bounding box center [744, 390] width 222 height 222
click at [760, 193] on h6 "AM" at bounding box center [763, 197] width 21 height 24
click at [740, 481] on div at bounding box center [744, 390] width 222 height 222
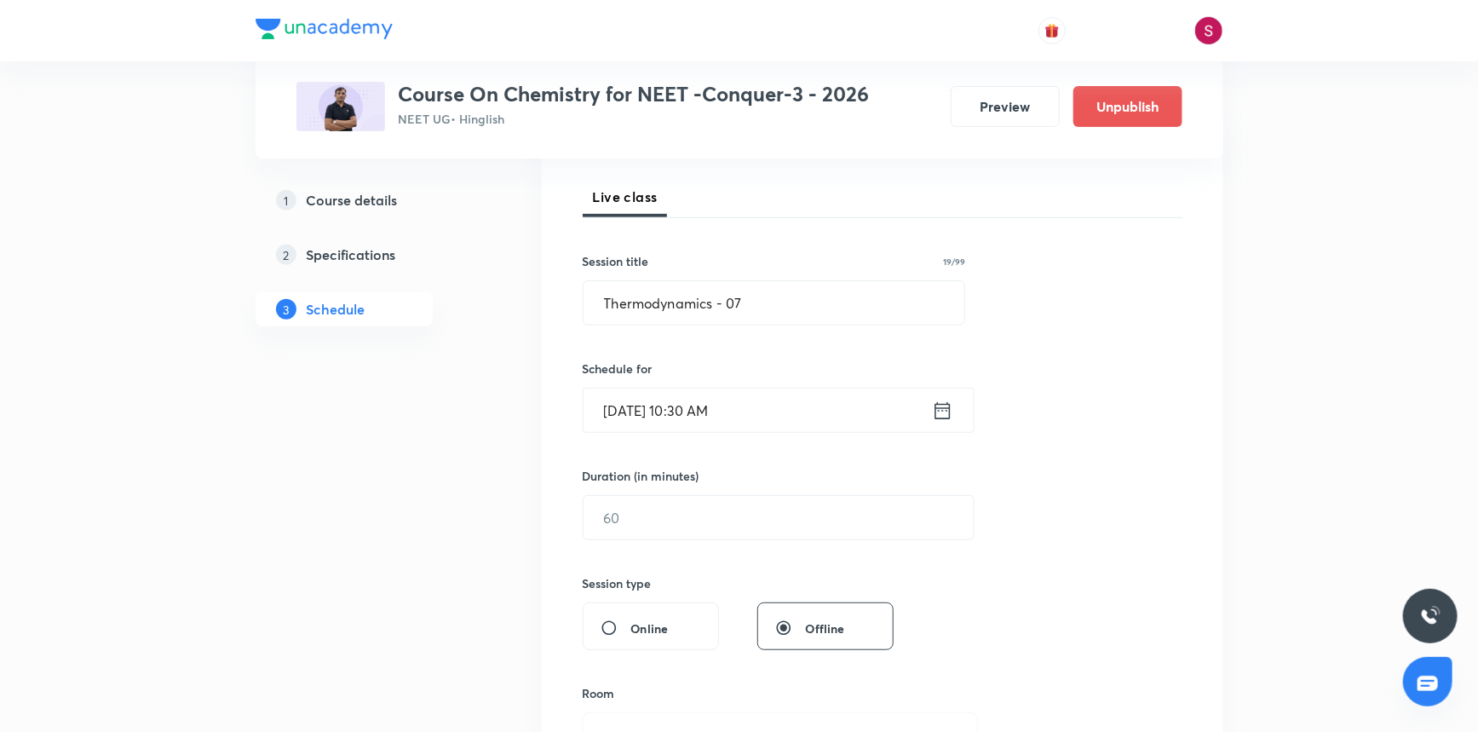
scroll to position [232, 0]
click at [656, 519] on input "text" at bounding box center [779, 516] width 390 height 43
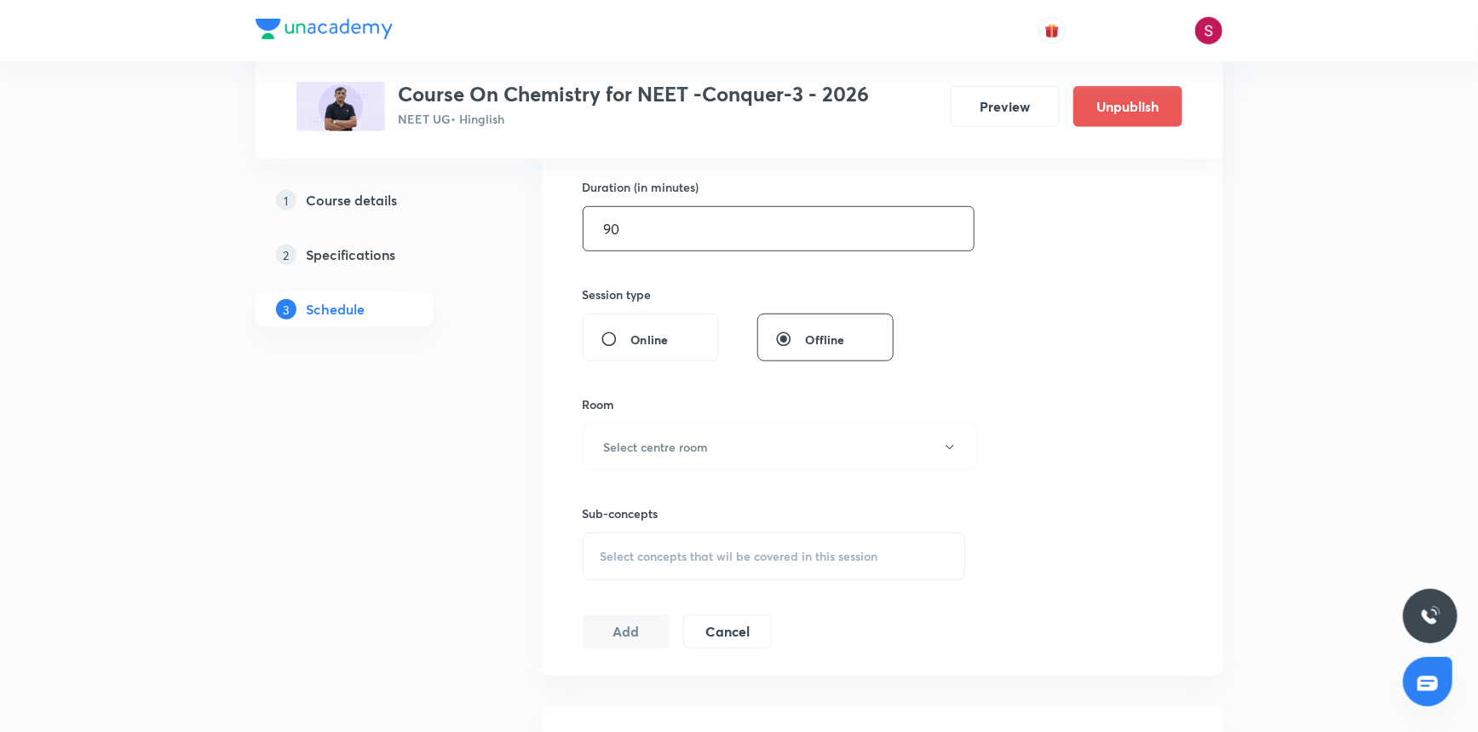
scroll to position [542, 0]
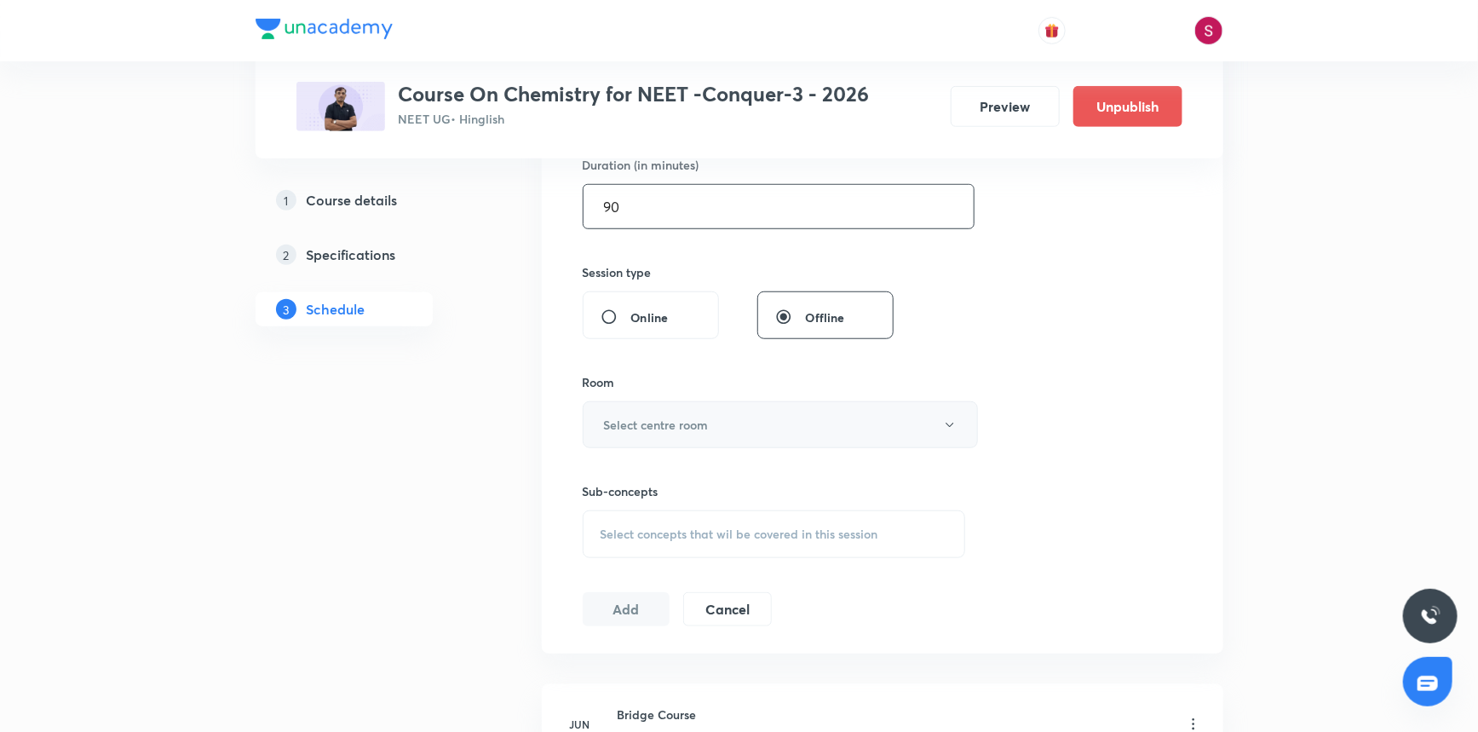
type input "90"
click at [651, 429] on h6 "Select centre room" at bounding box center [656, 425] width 105 height 18
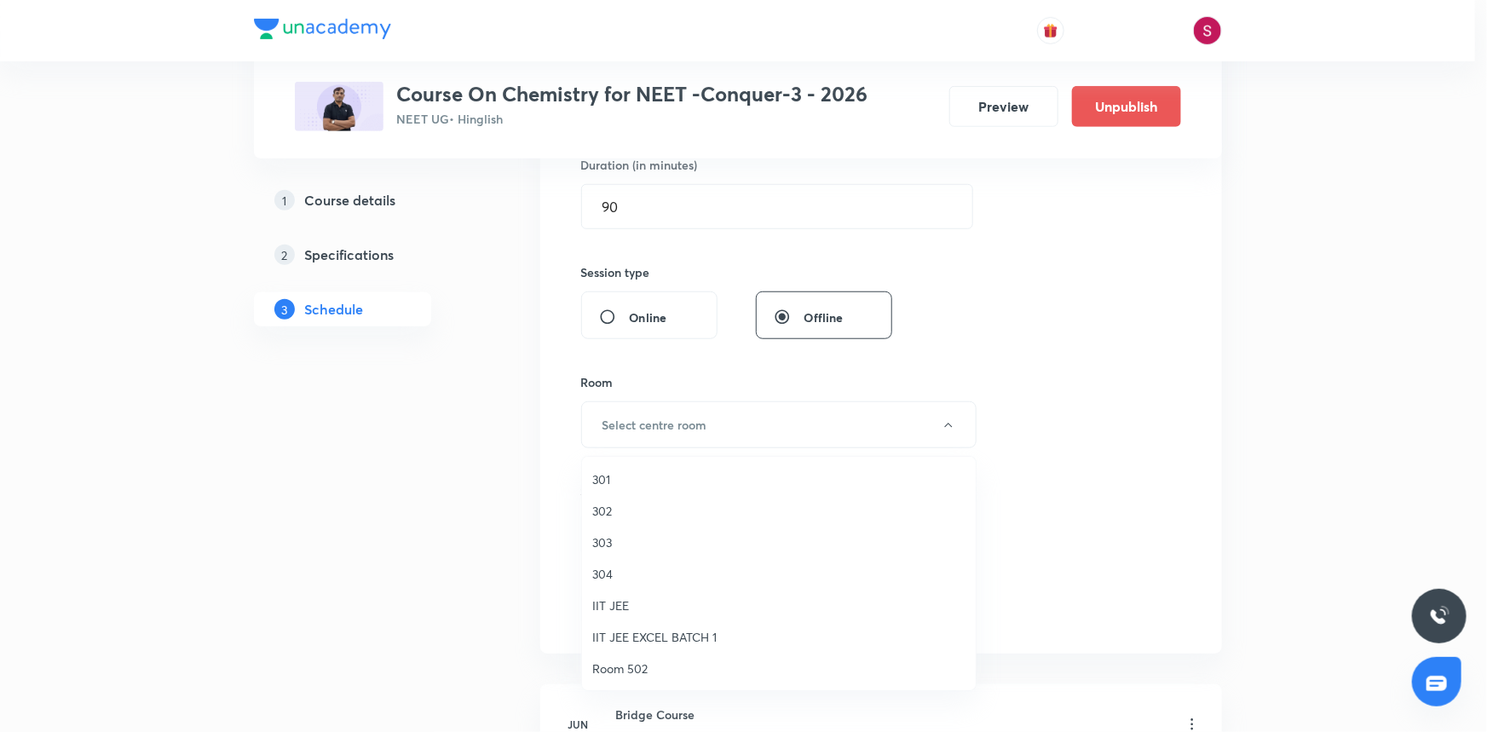
click at [601, 541] on span "303" at bounding box center [778, 542] width 373 height 18
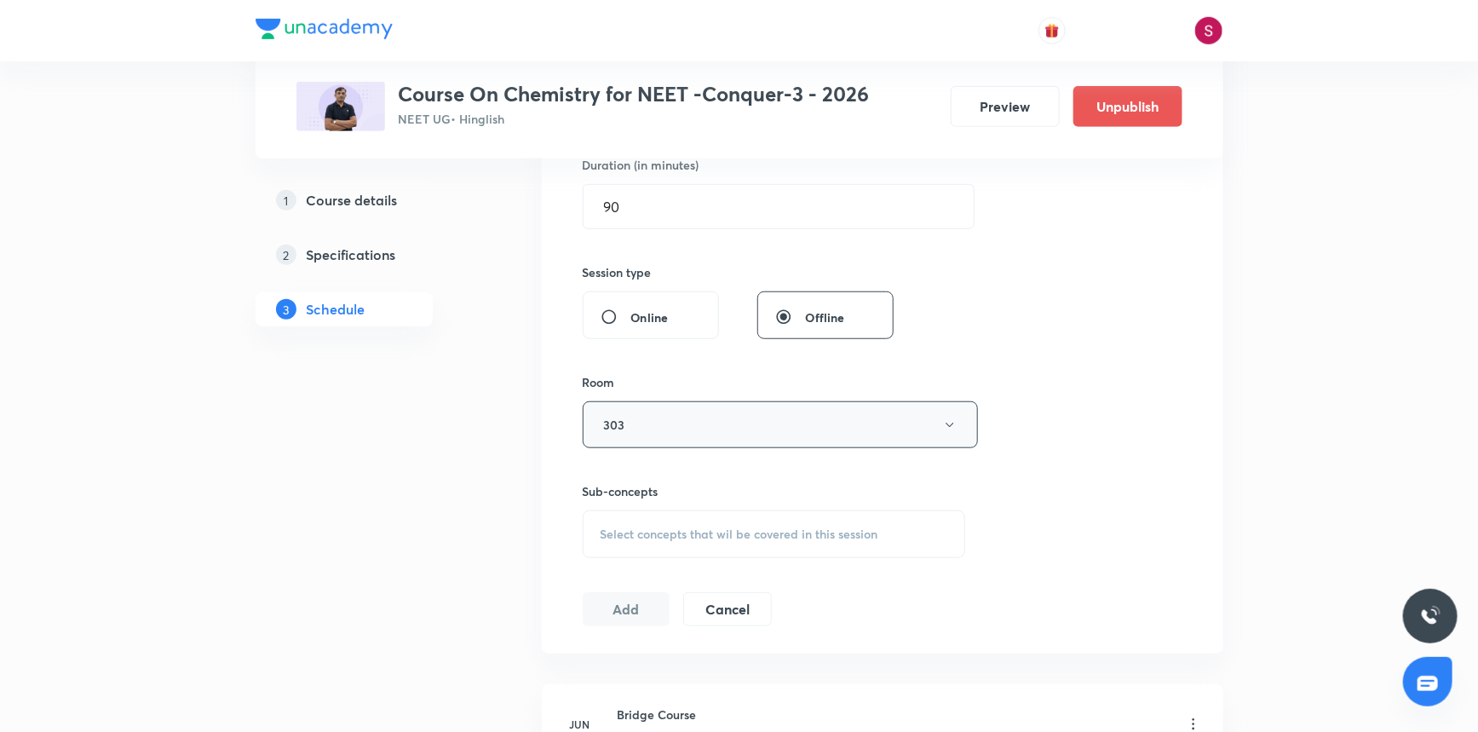
click at [645, 440] on button "303" at bounding box center [780, 424] width 395 height 47
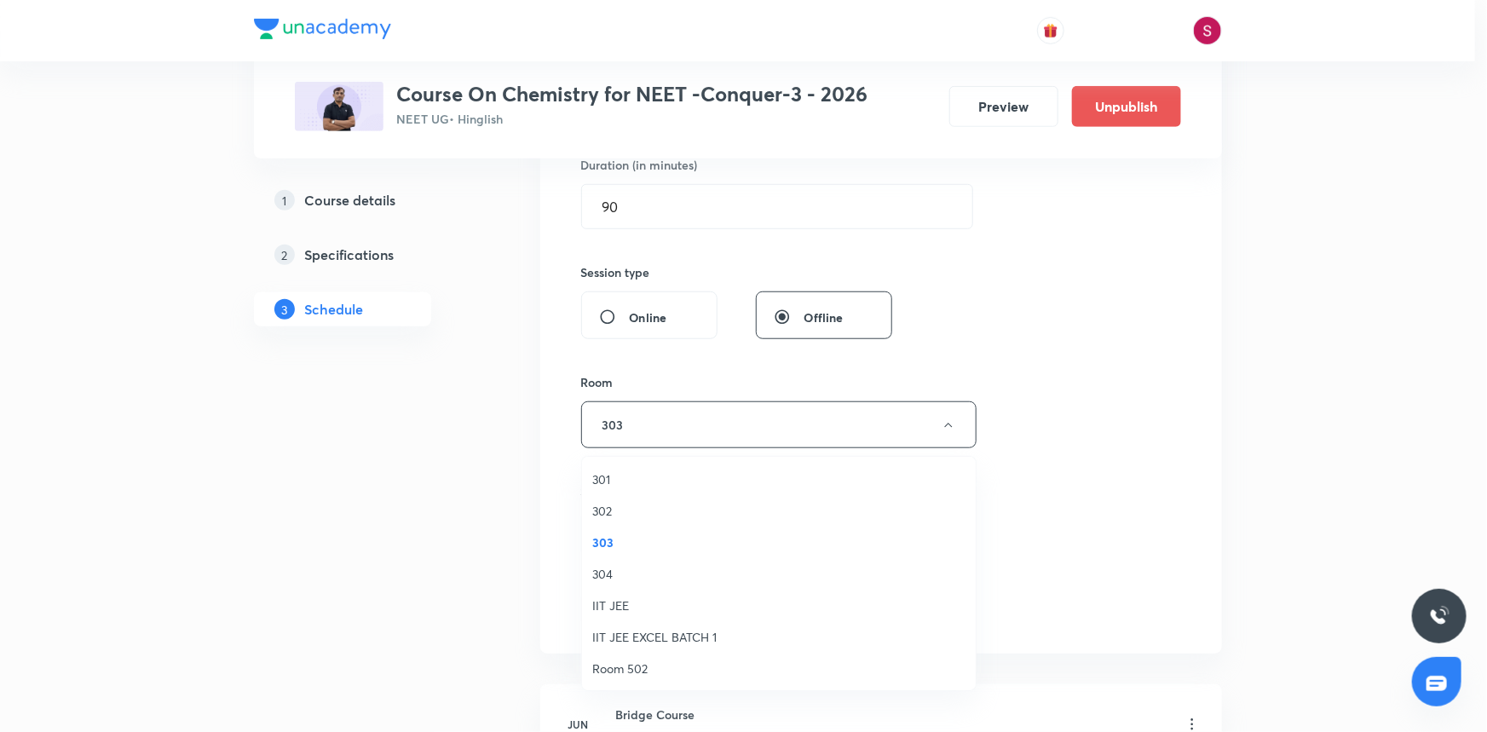
click at [622, 477] on span "301" at bounding box center [778, 479] width 373 height 18
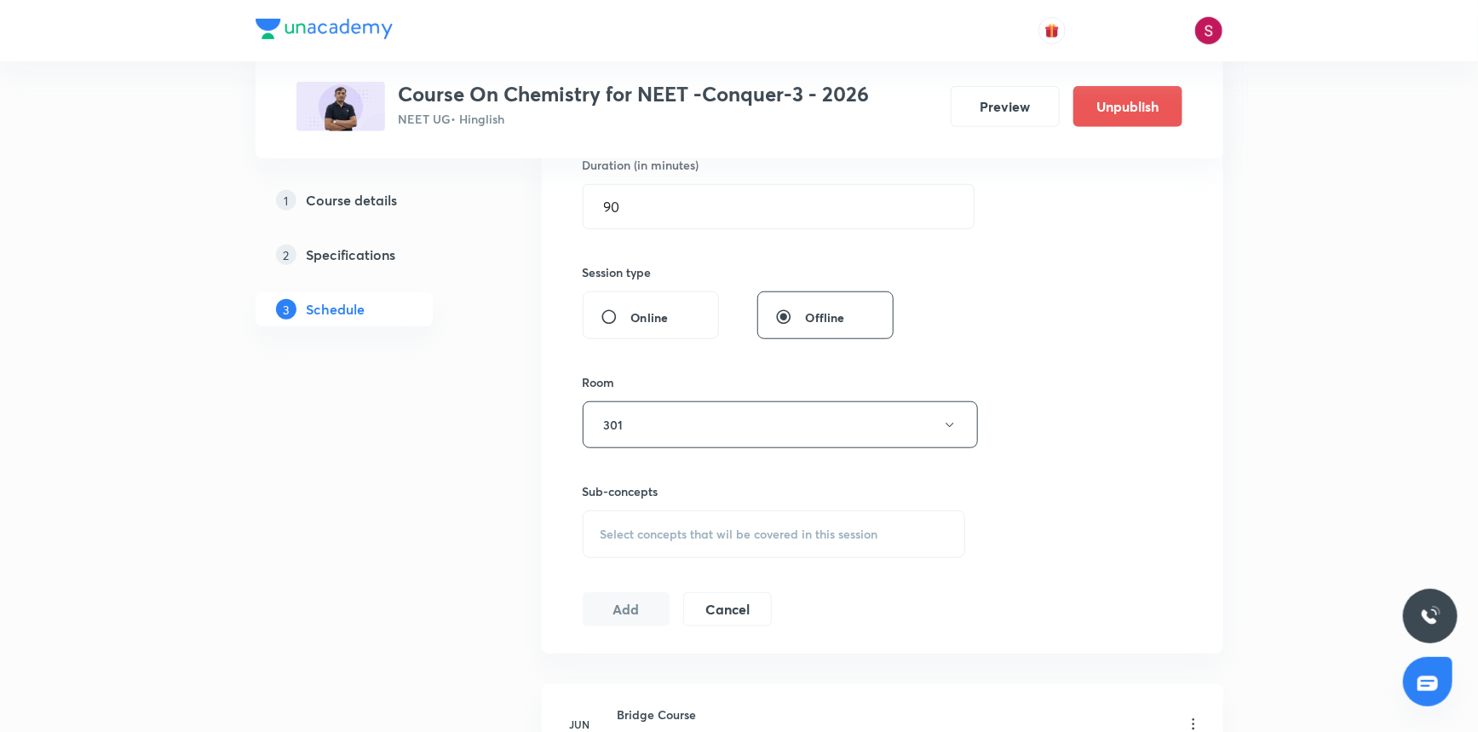
click at [651, 550] on div "Select concepts that wil be covered in this session" at bounding box center [774, 534] width 383 height 48
click at [651, 665] on p "Basic Concepts" at bounding box center [663, 668] width 84 height 18
checkbox input "true"
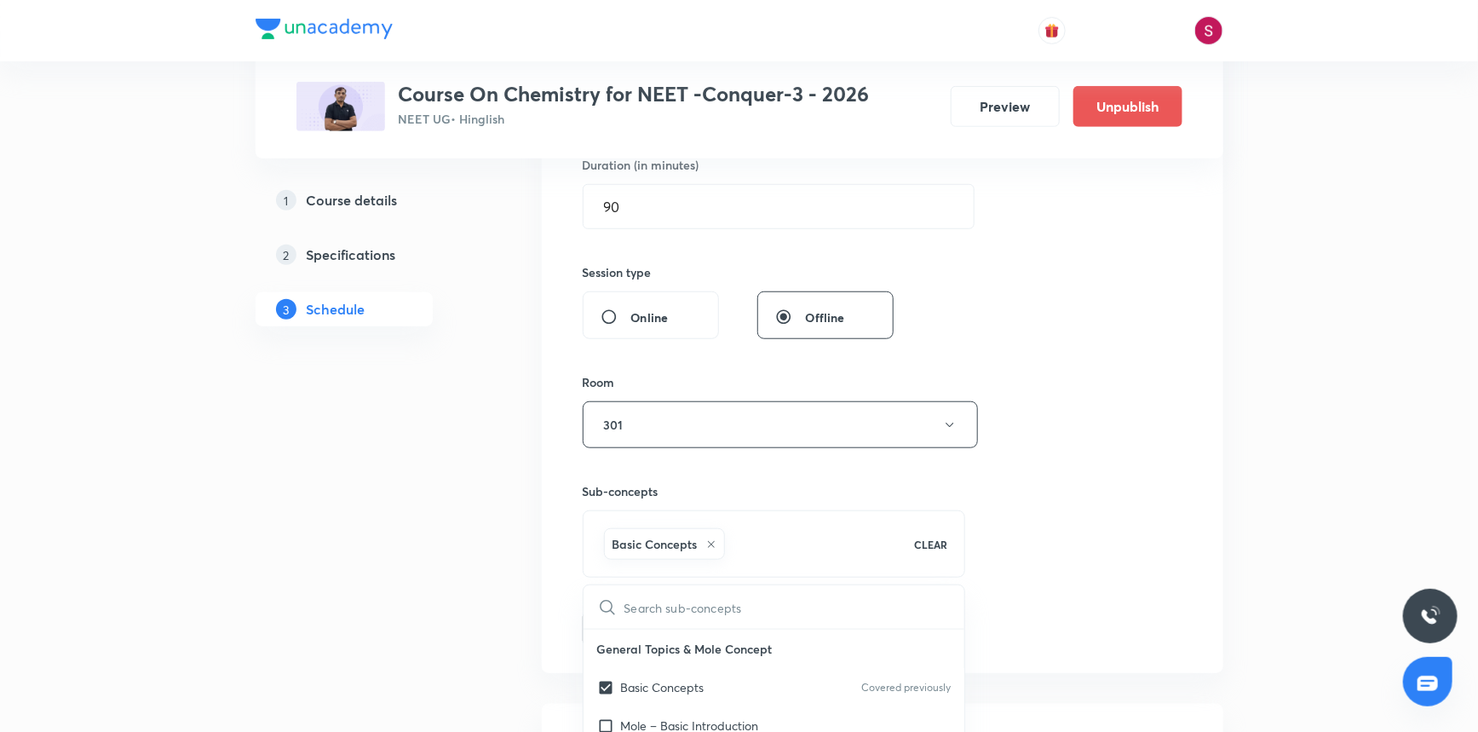
click at [924, 450] on div "Sub-concepts Basic Concepts CLEAR ​ General Topics & Mole Concept Basic Concept…" at bounding box center [774, 513] width 383 height 130
click at [646, 620] on button "Add" at bounding box center [627, 627] width 88 height 34
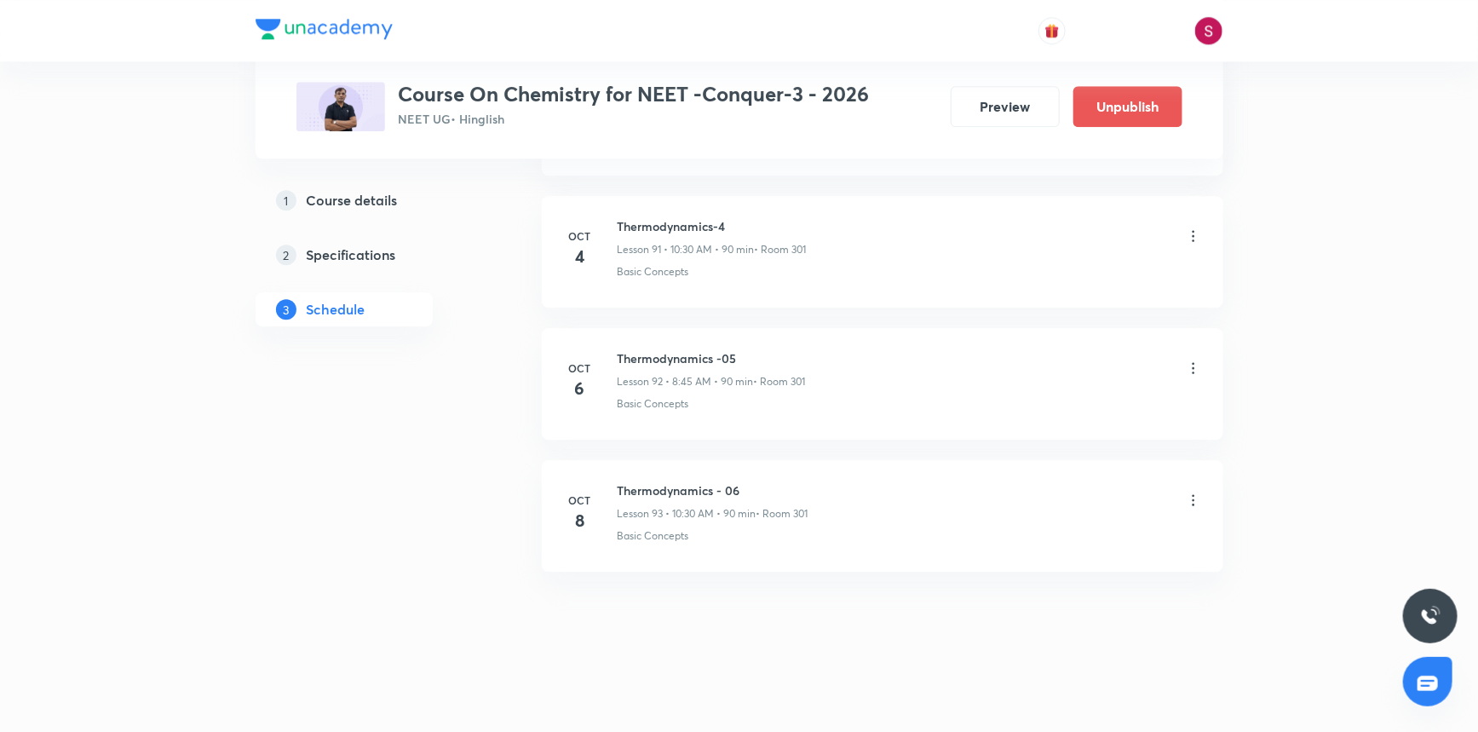
scroll to position [12115, 0]
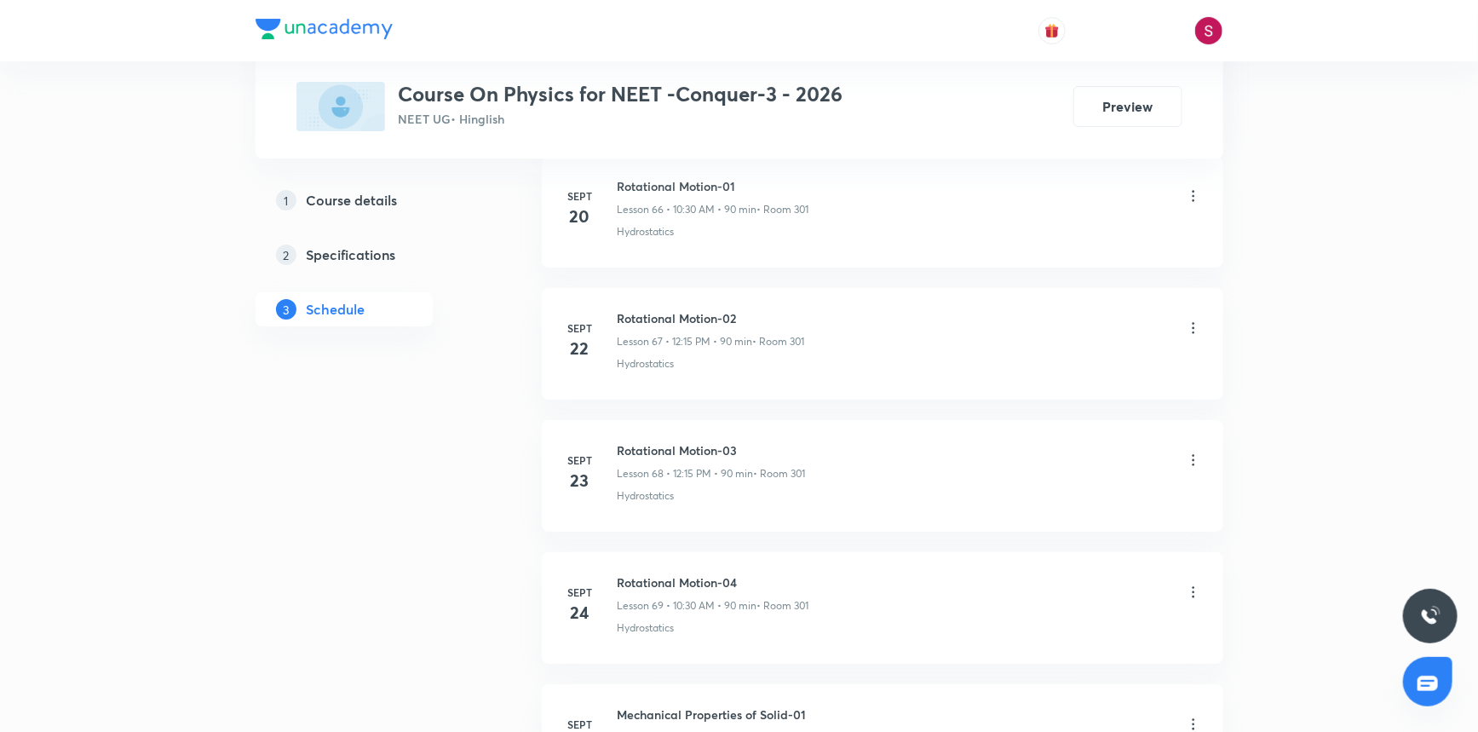
scroll to position [10259, 0]
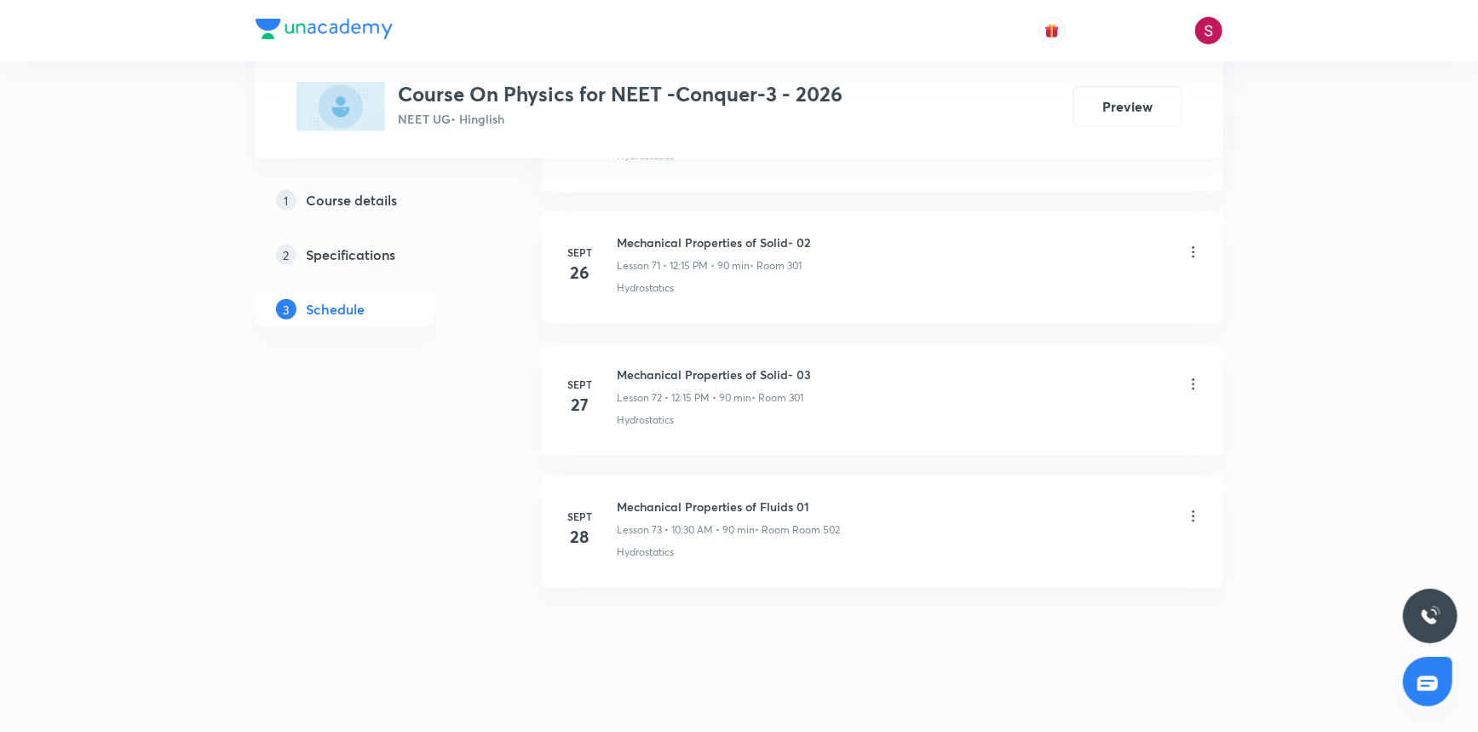
click at [749, 498] on h6 "Mechanical Properties of Fluids 01" at bounding box center [729, 507] width 223 height 18
click at [740, 498] on h6 "Mechanical Properties of Fluids 01" at bounding box center [729, 507] width 223 height 18
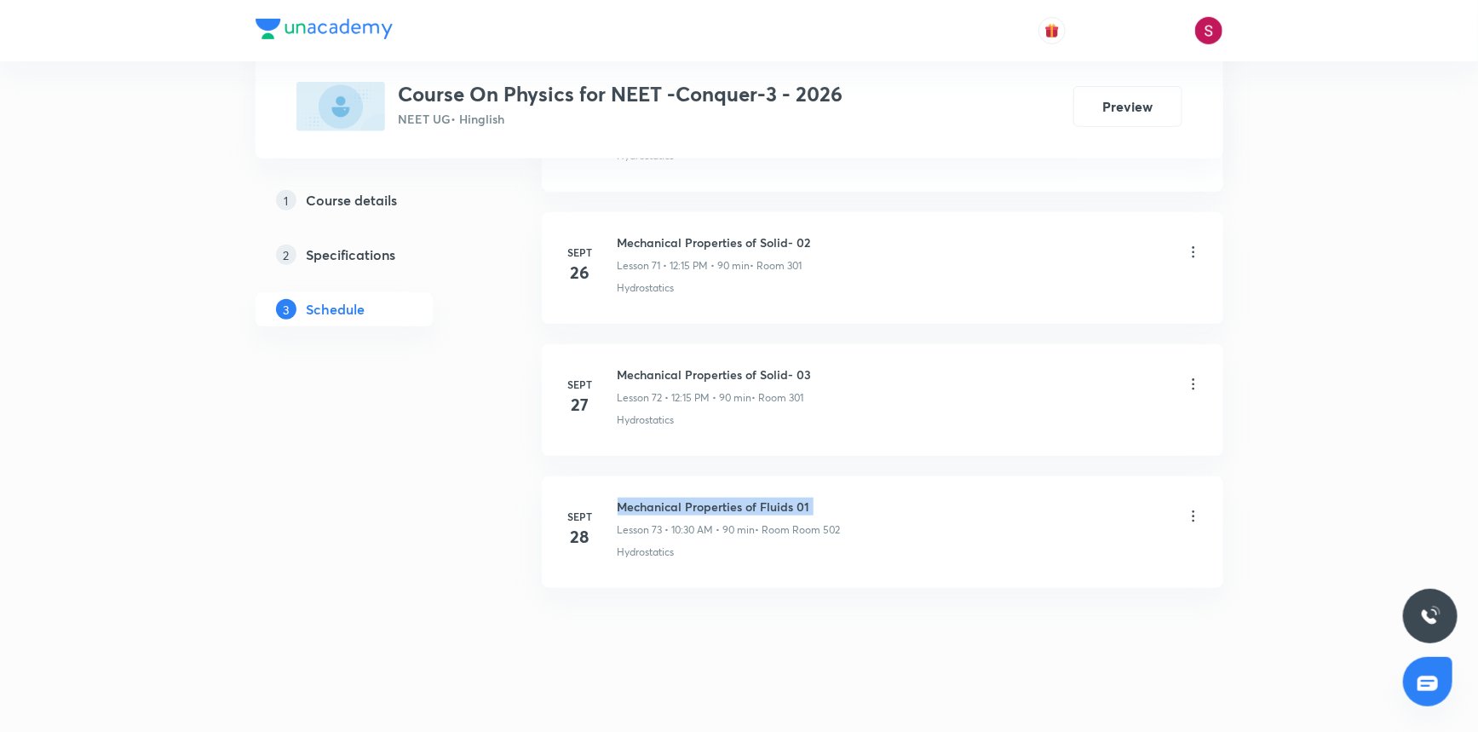
copy h6 "Mechanical Properties of Fluids 01"
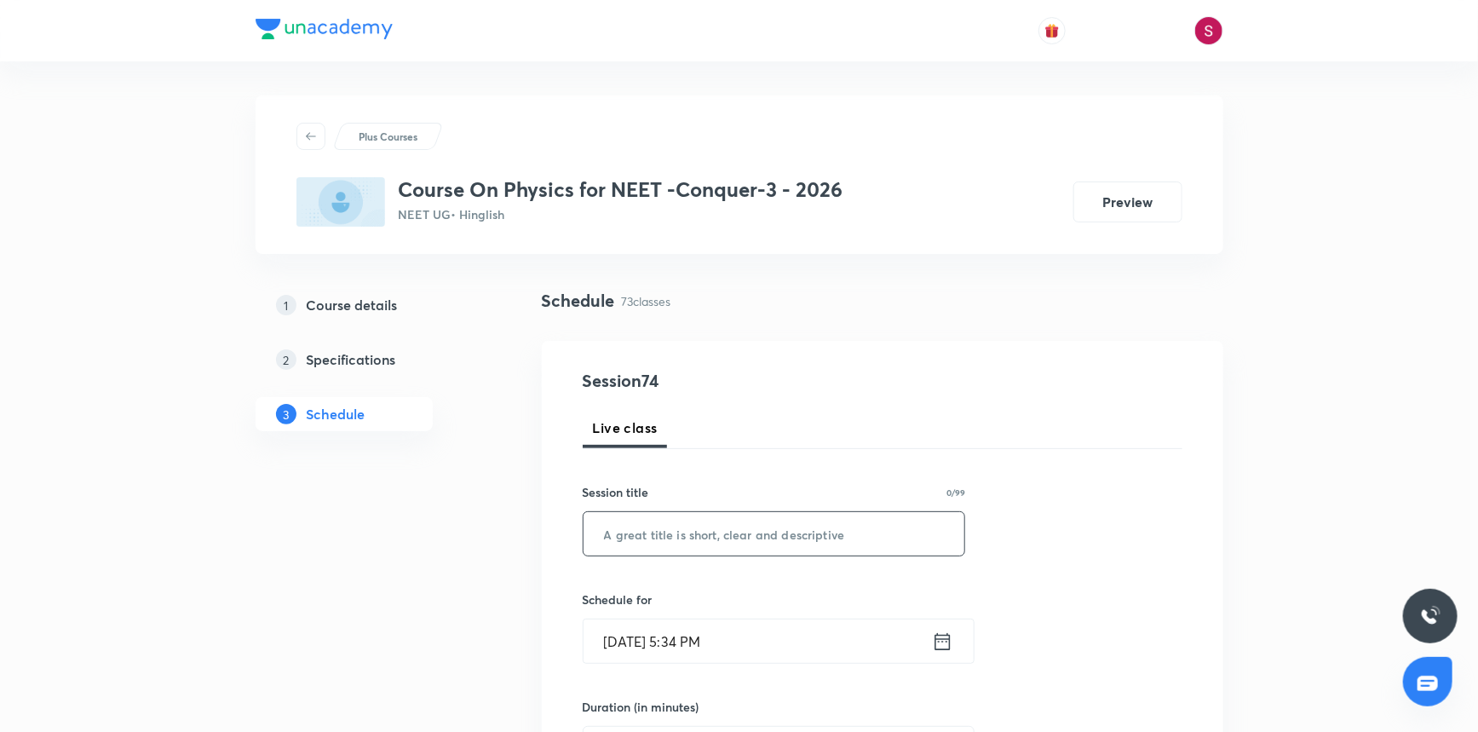
click at [736, 548] on input "text" at bounding box center [775, 533] width 382 height 43
paste input "Mechanical Properties of Fluids 01"
type input "Mechanical Properties of Fluids - 02"
click at [727, 625] on input "[DATE] 5:34 PM" at bounding box center [758, 640] width 348 height 43
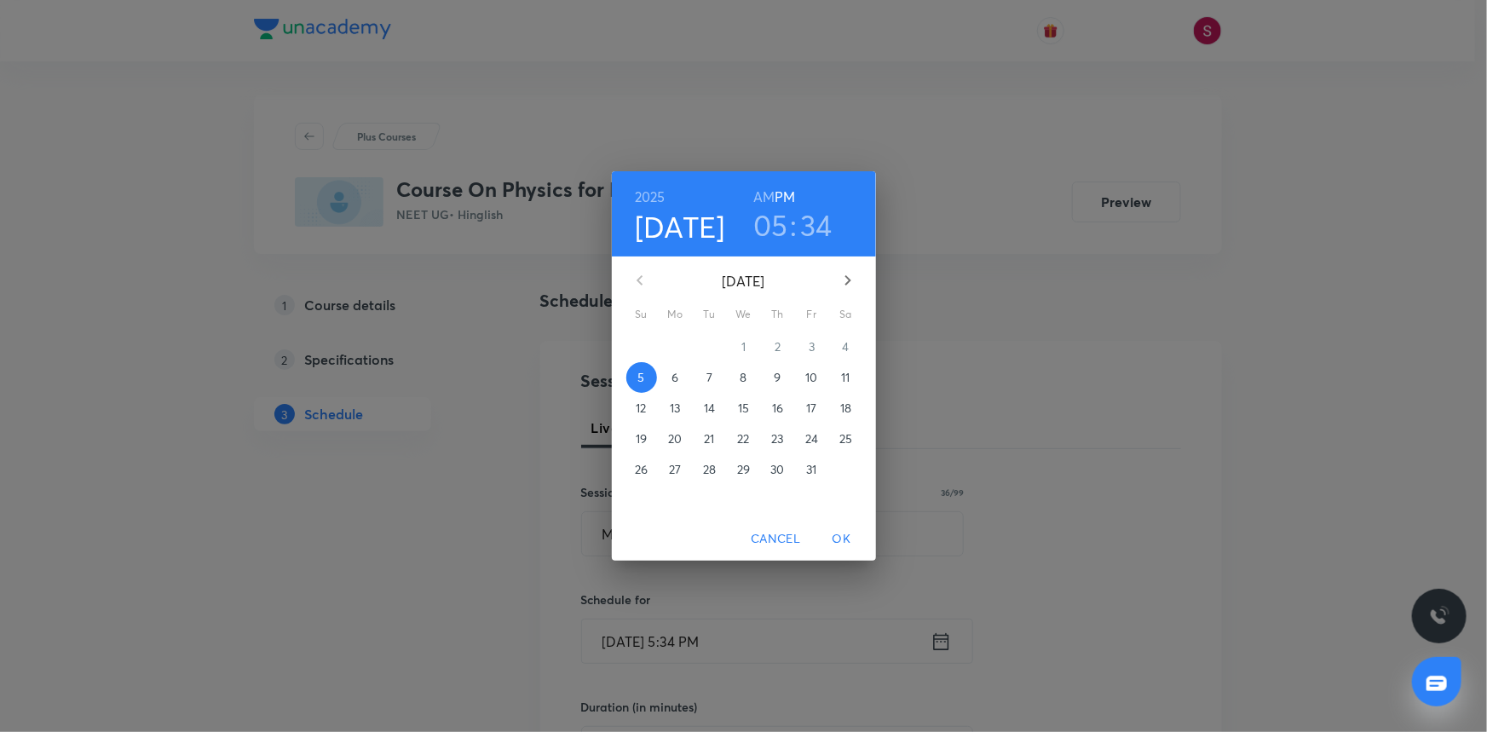
click at [686, 377] on span "6" at bounding box center [675, 377] width 31 height 17
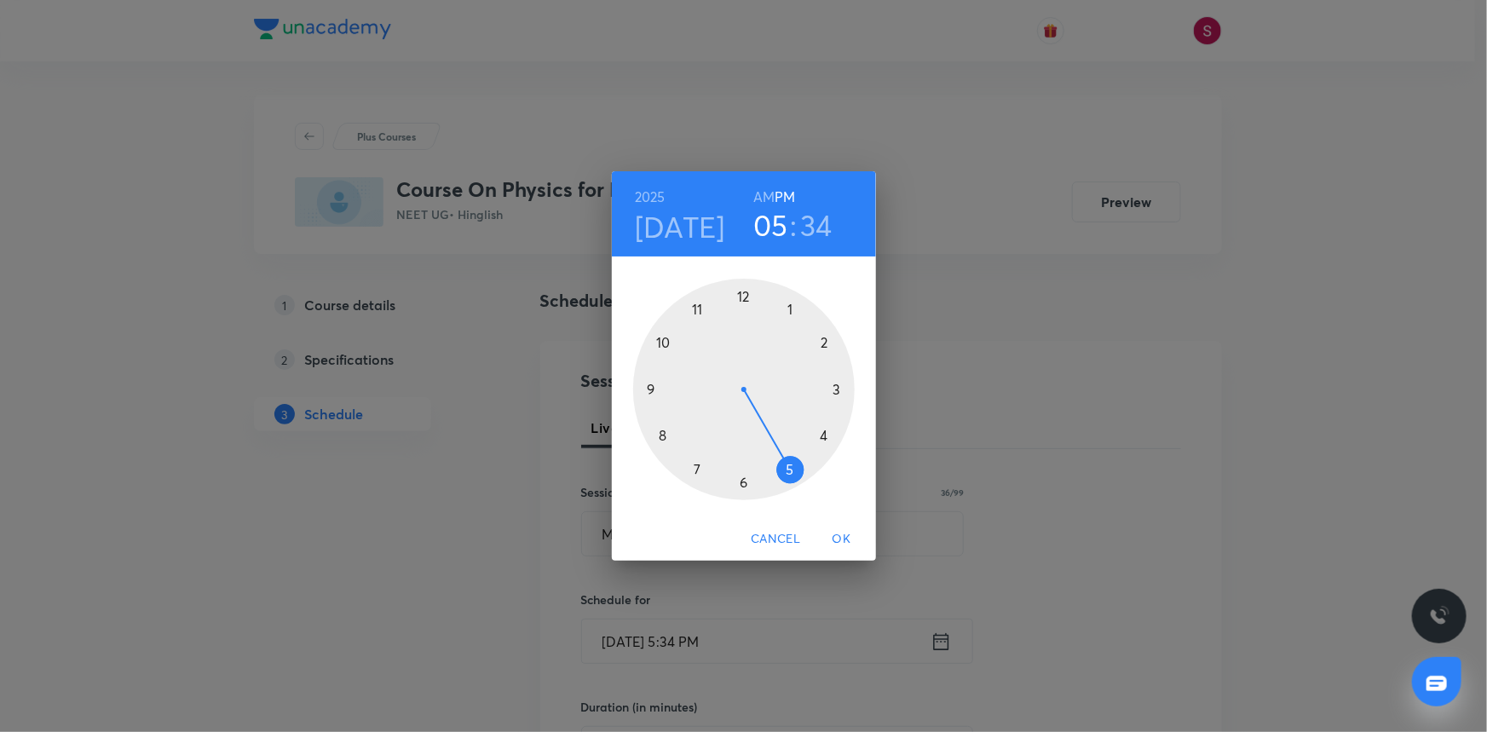
click at [666, 338] on div at bounding box center [744, 390] width 222 height 222
click at [764, 195] on h6 "AM" at bounding box center [763, 197] width 21 height 24
click at [743, 486] on div at bounding box center [744, 390] width 222 height 222
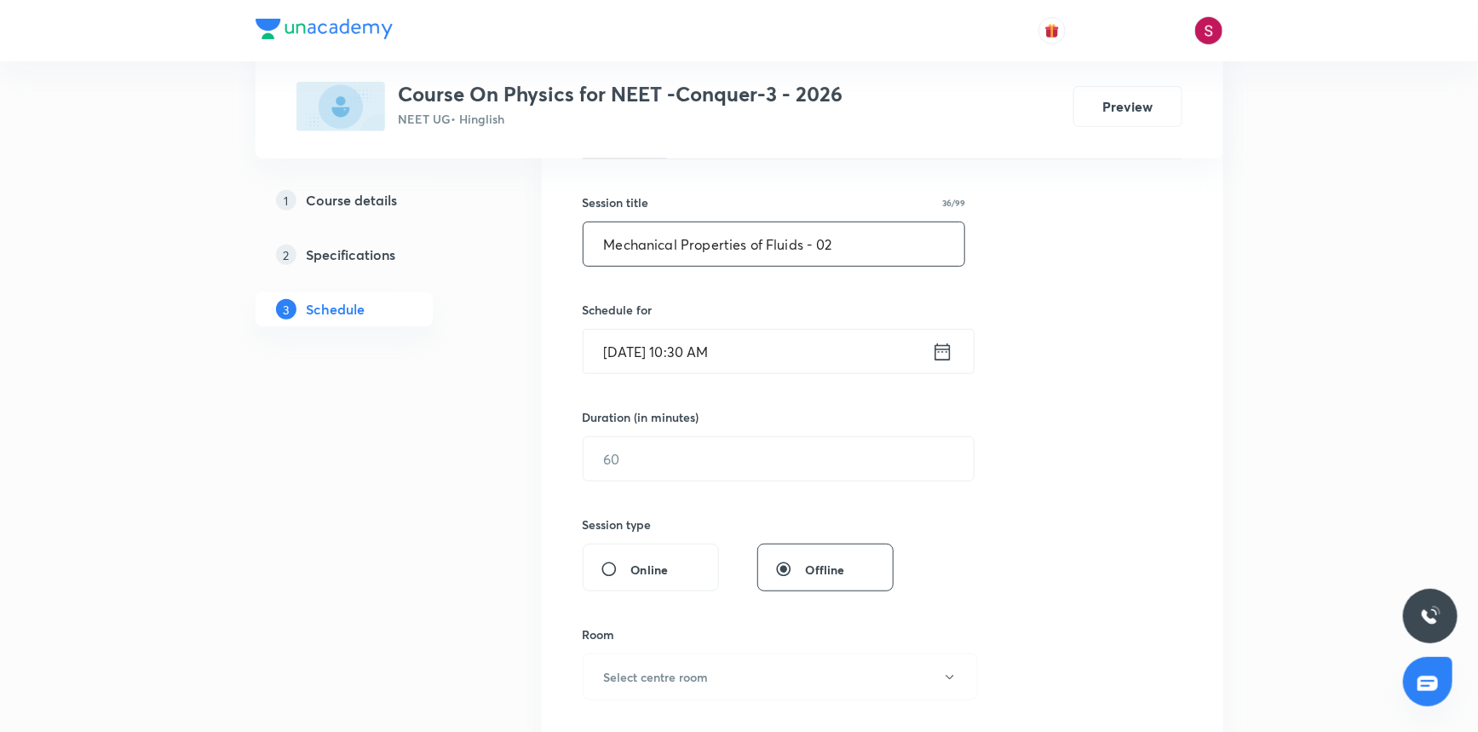
scroll to position [309, 0]
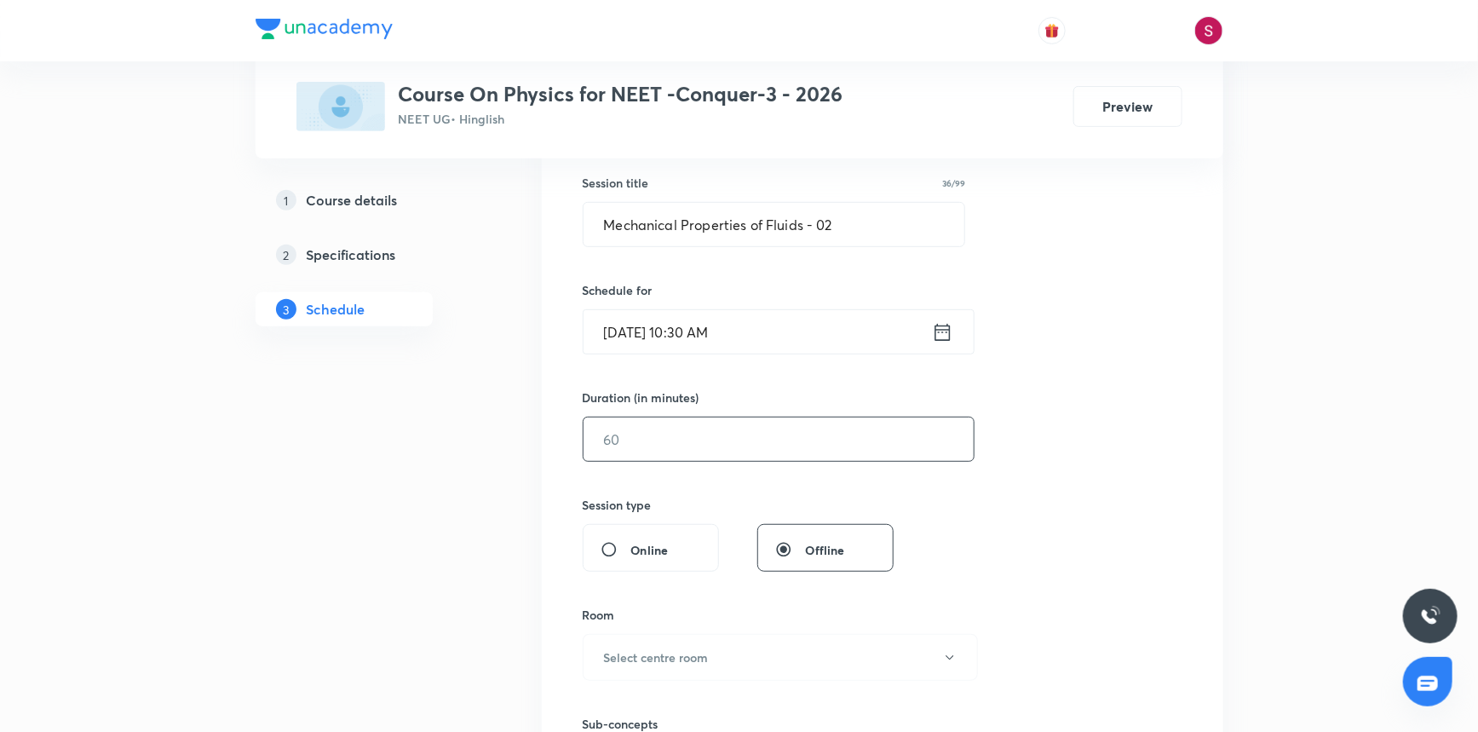
click at [706, 444] on input "text" at bounding box center [779, 439] width 390 height 43
type input "90"
click at [656, 665] on h6 "Select centre room" at bounding box center [656, 657] width 105 height 18
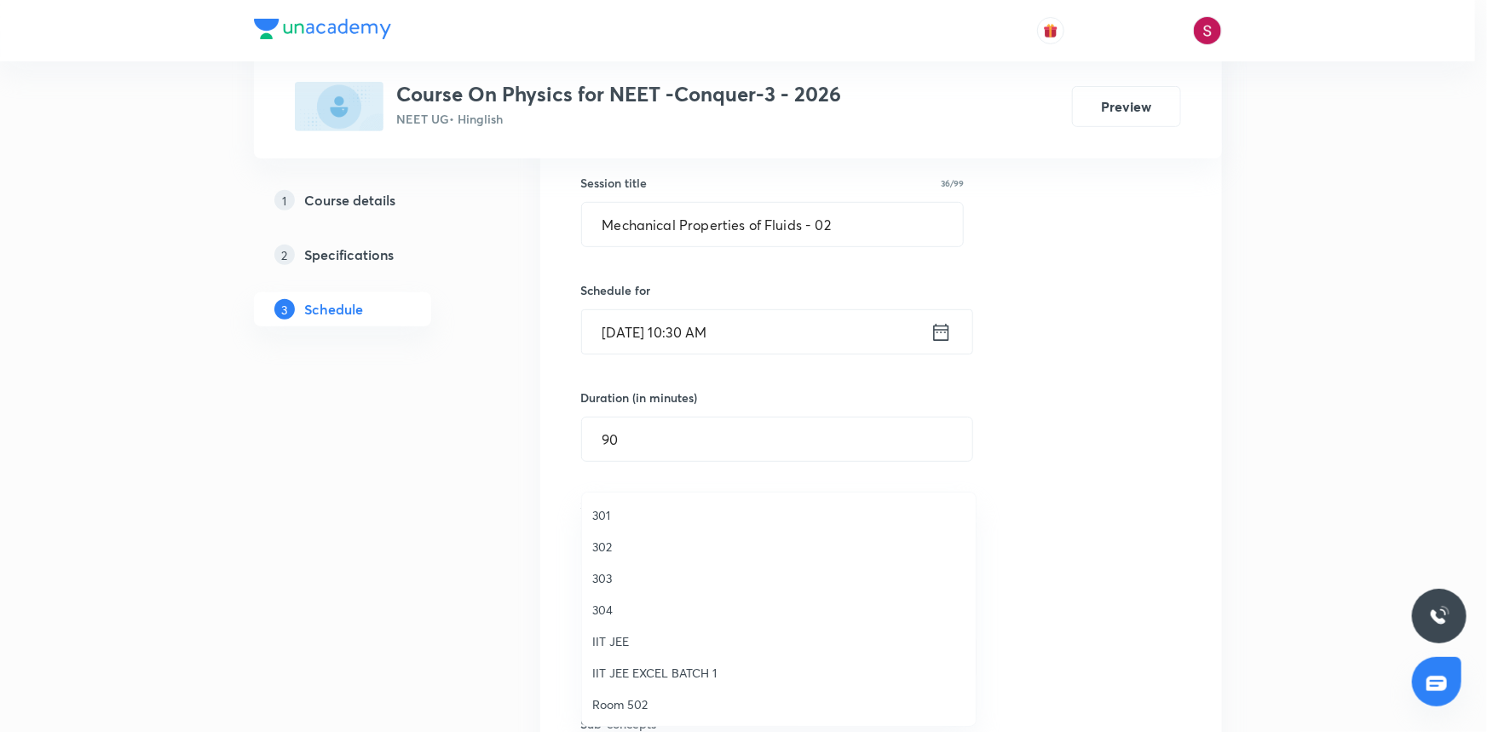
click at [608, 513] on span "301" at bounding box center [778, 515] width 373 height 18
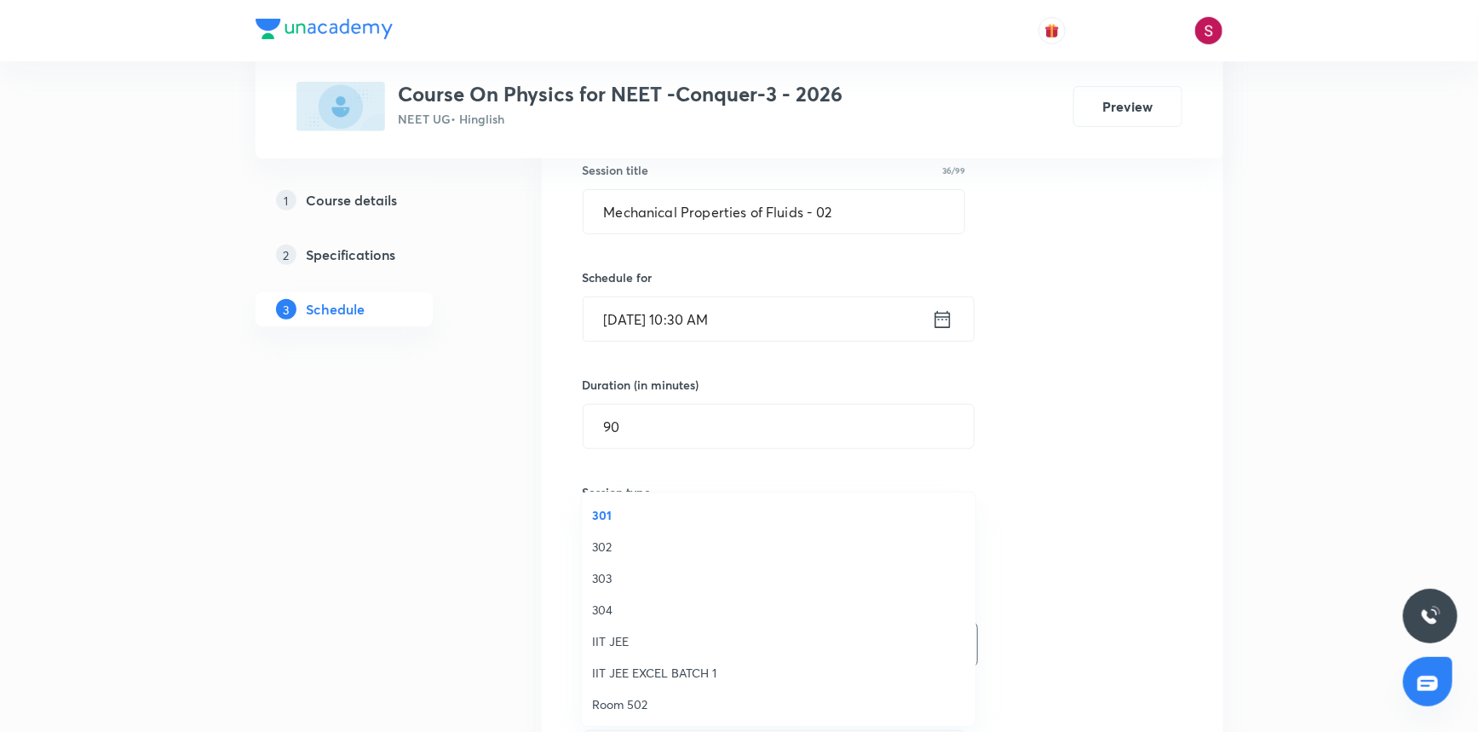
scroll to position [542, 0]
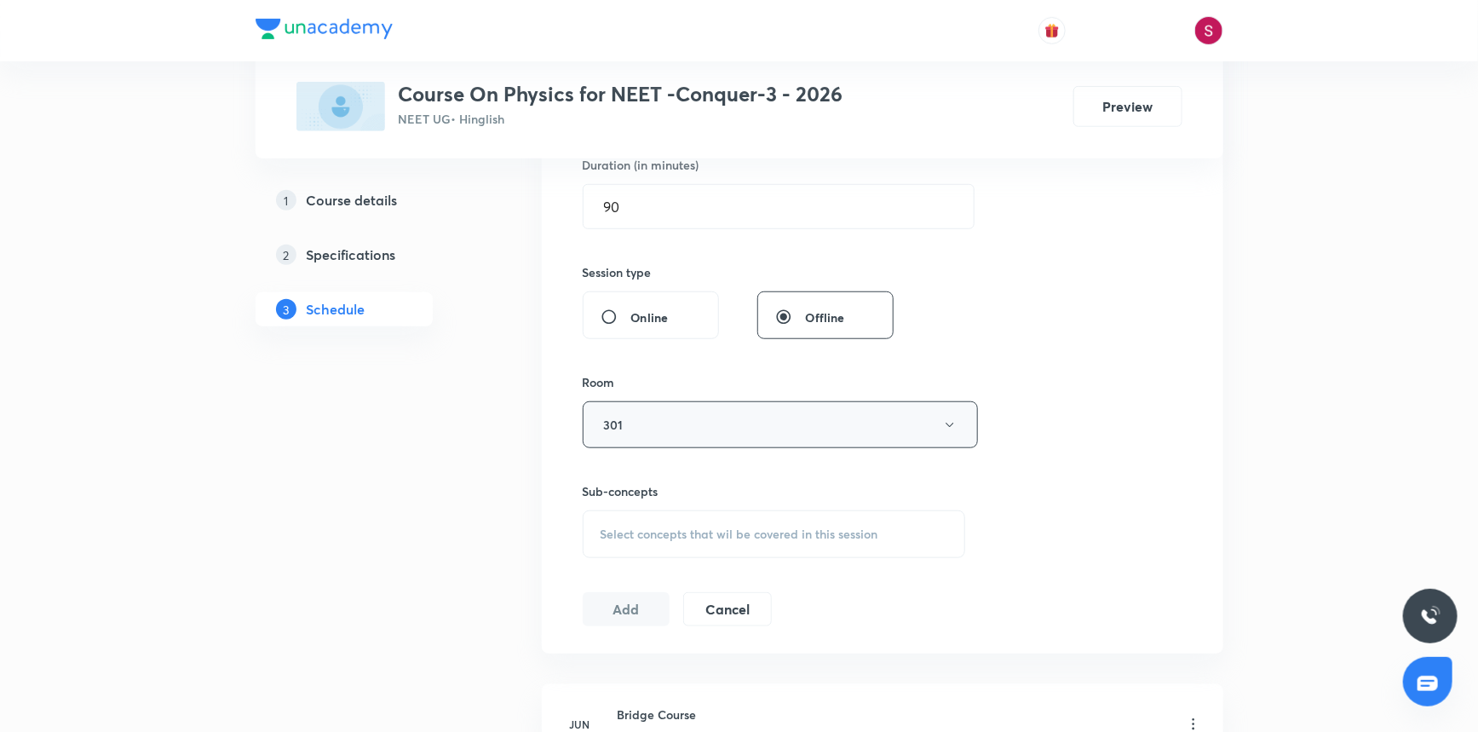
click at [678, 437] on button "301" at bounding box center [780, 424] width 395 height 47
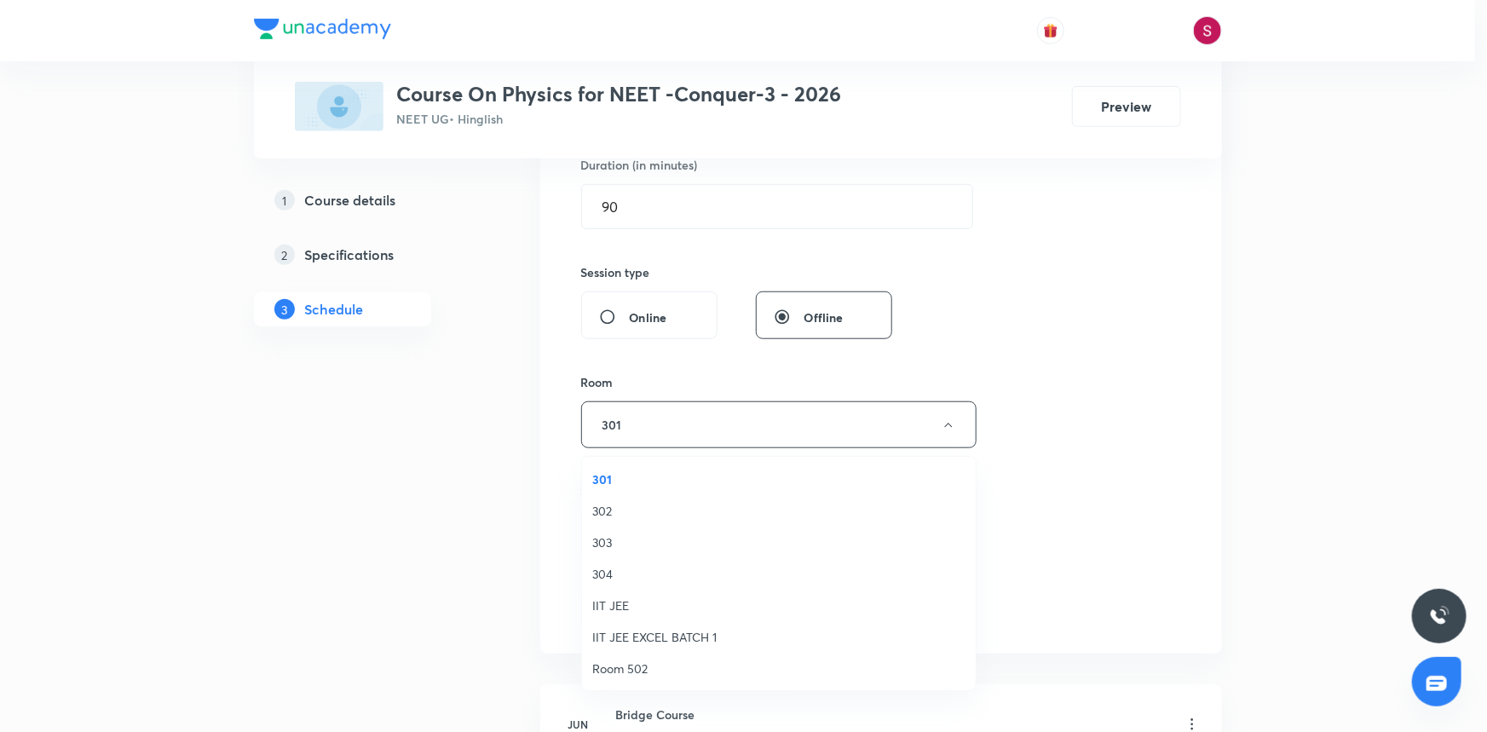
click at [1090, 406] on div at bounding box center [743, 366] width 1487 height 732
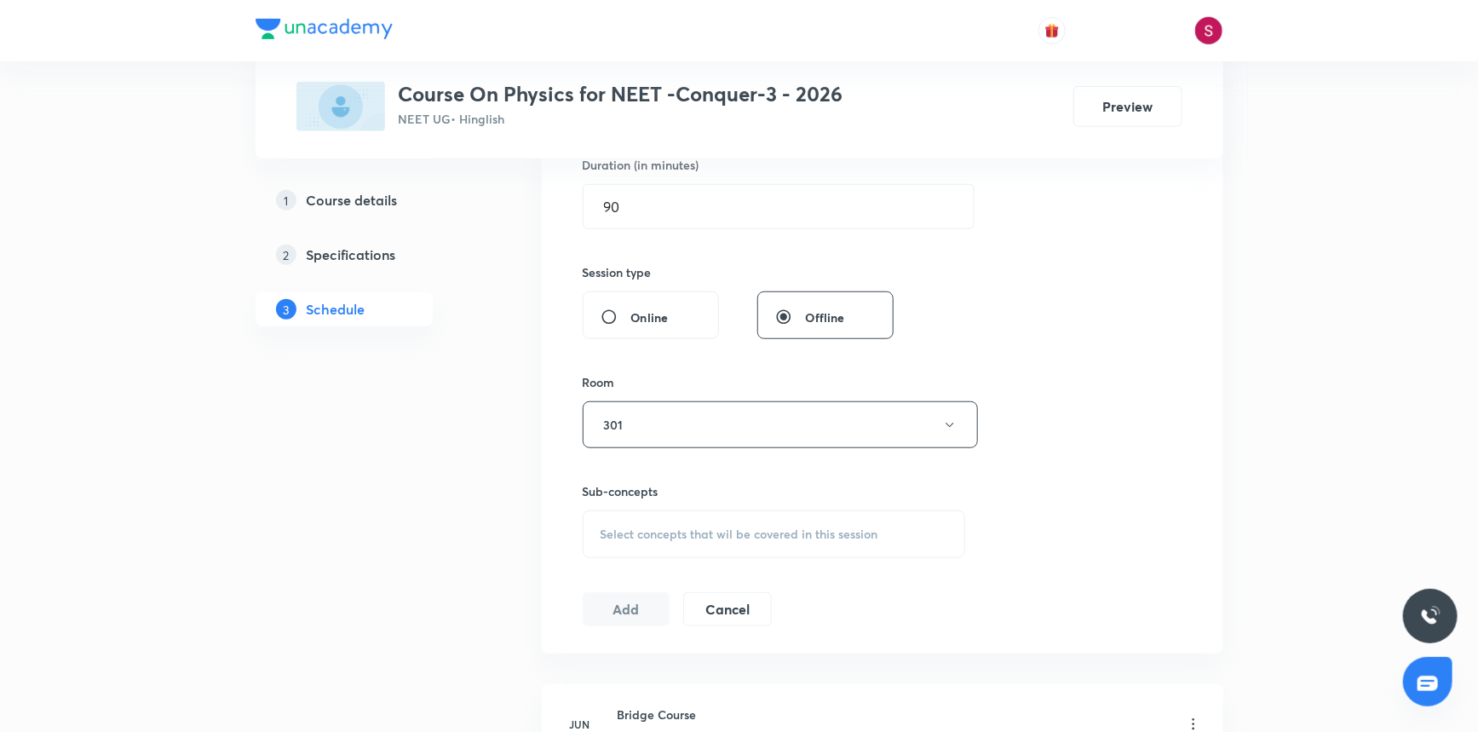
click at [632, 537] on span "Select concepts that wil be covered in this session" at bounding box center [740, 534] width 278 height 14
click at [638, 654] on div "Hydrostatics Covered previously" at bounding box center [775, 667] width 382 height 38
checkbox input "true"
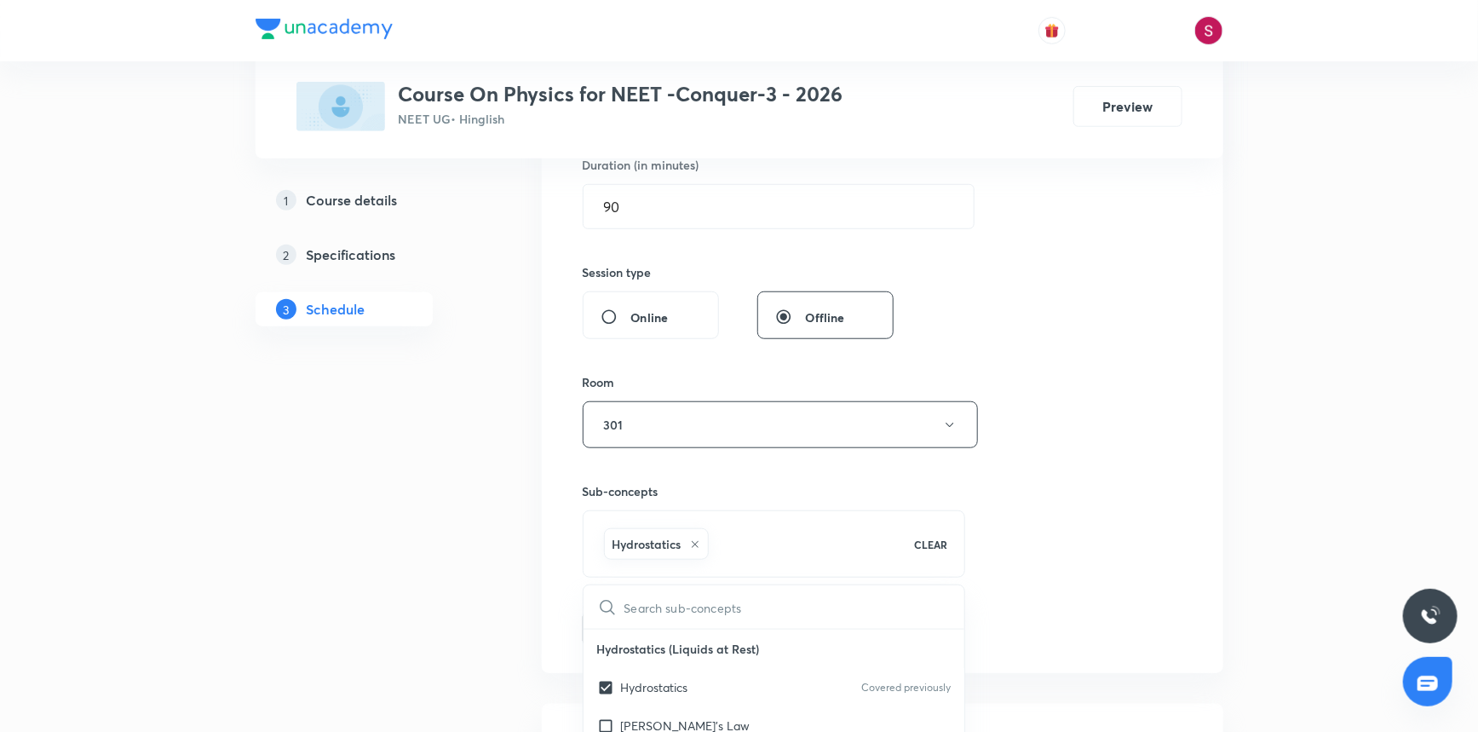
click at [1095, 434] on div "Session 74 Live class Session title 36/99 Mechanical Properties of Fluids - 02 …" at bounding box center [883, 236] width 600 height 820
click at [656, 628] on button "Add" at bounding box center [627, 627] width 88 height 34
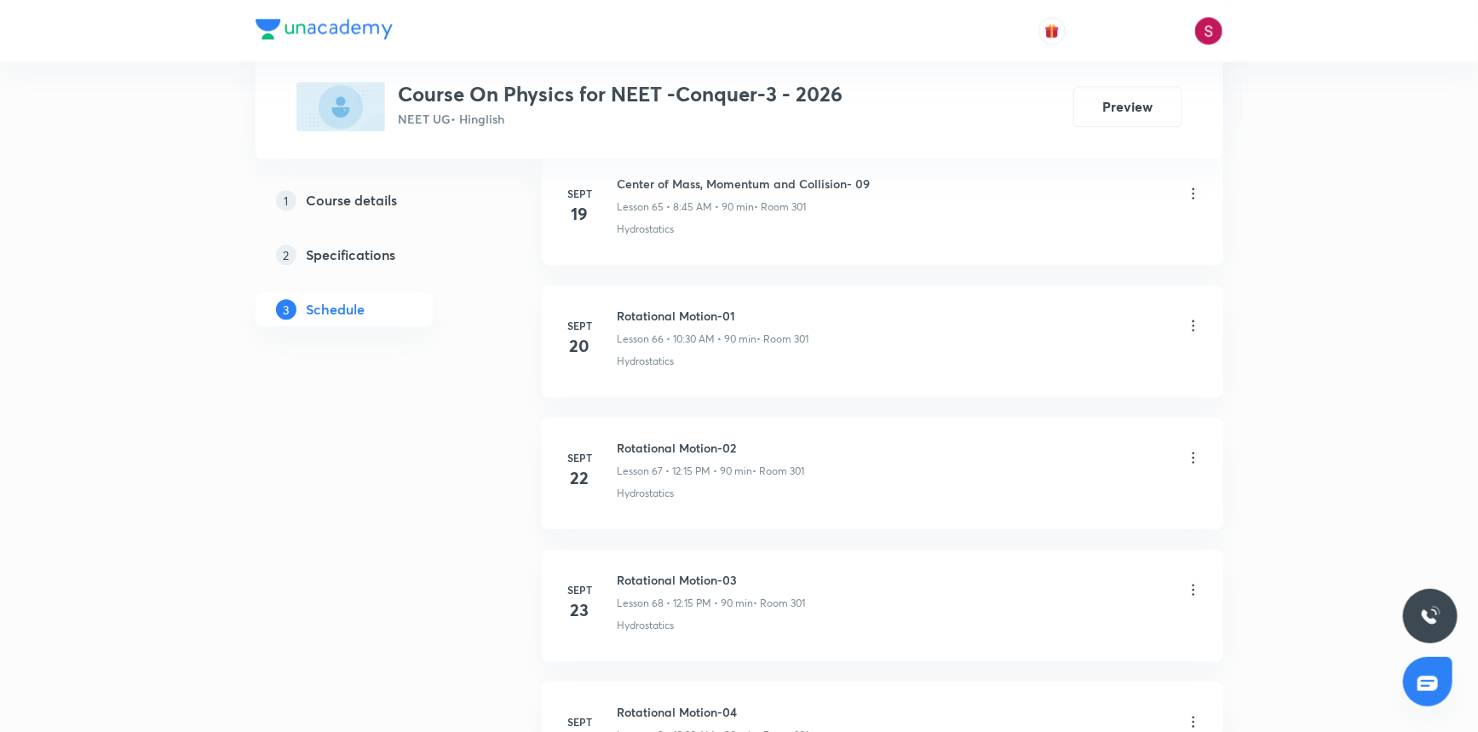
scroll to position [9477, 0]
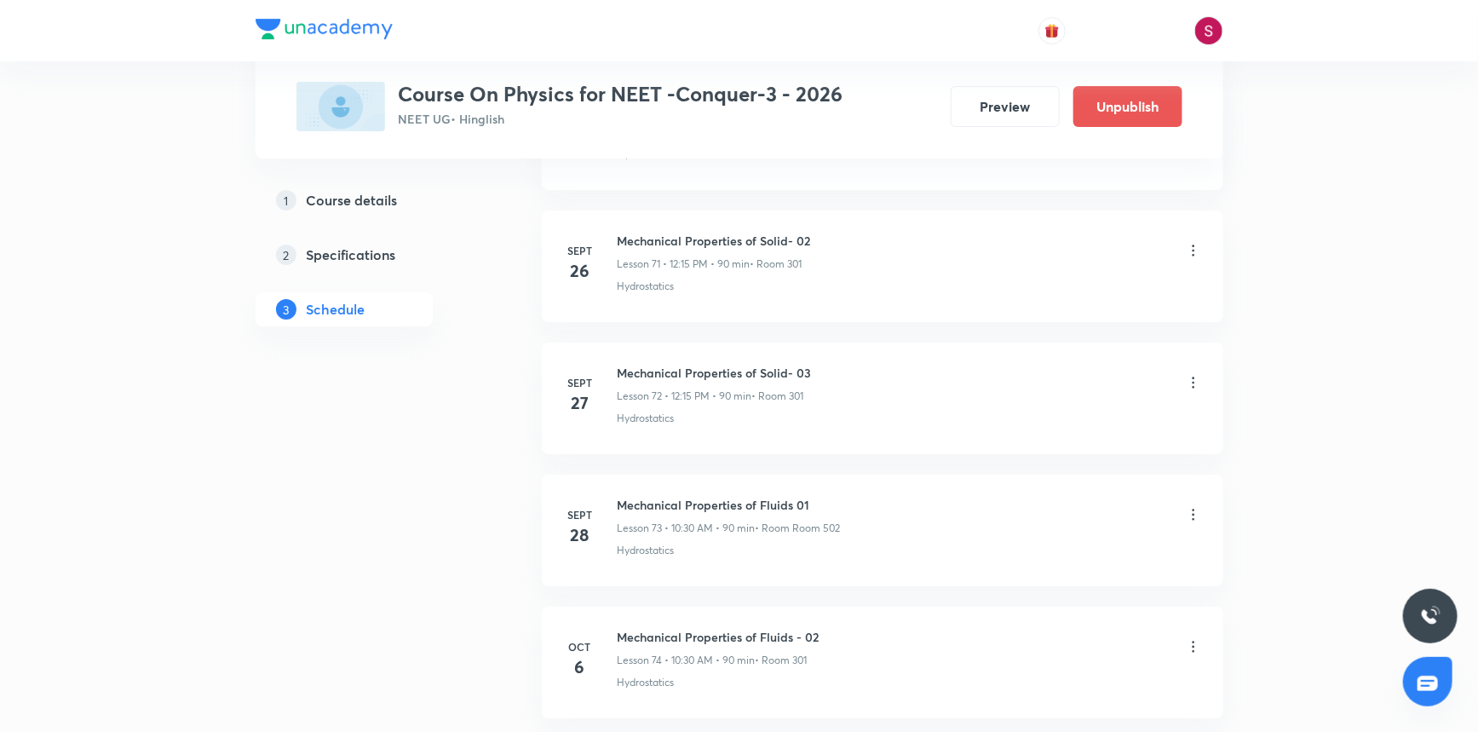
click at [740, 628] on h6 "Mechanical Properties of Fluids - 02" at bounding box center [719, 637] width 202 height 18
copy h6 "Mechanical Properties of Fluids - 02"
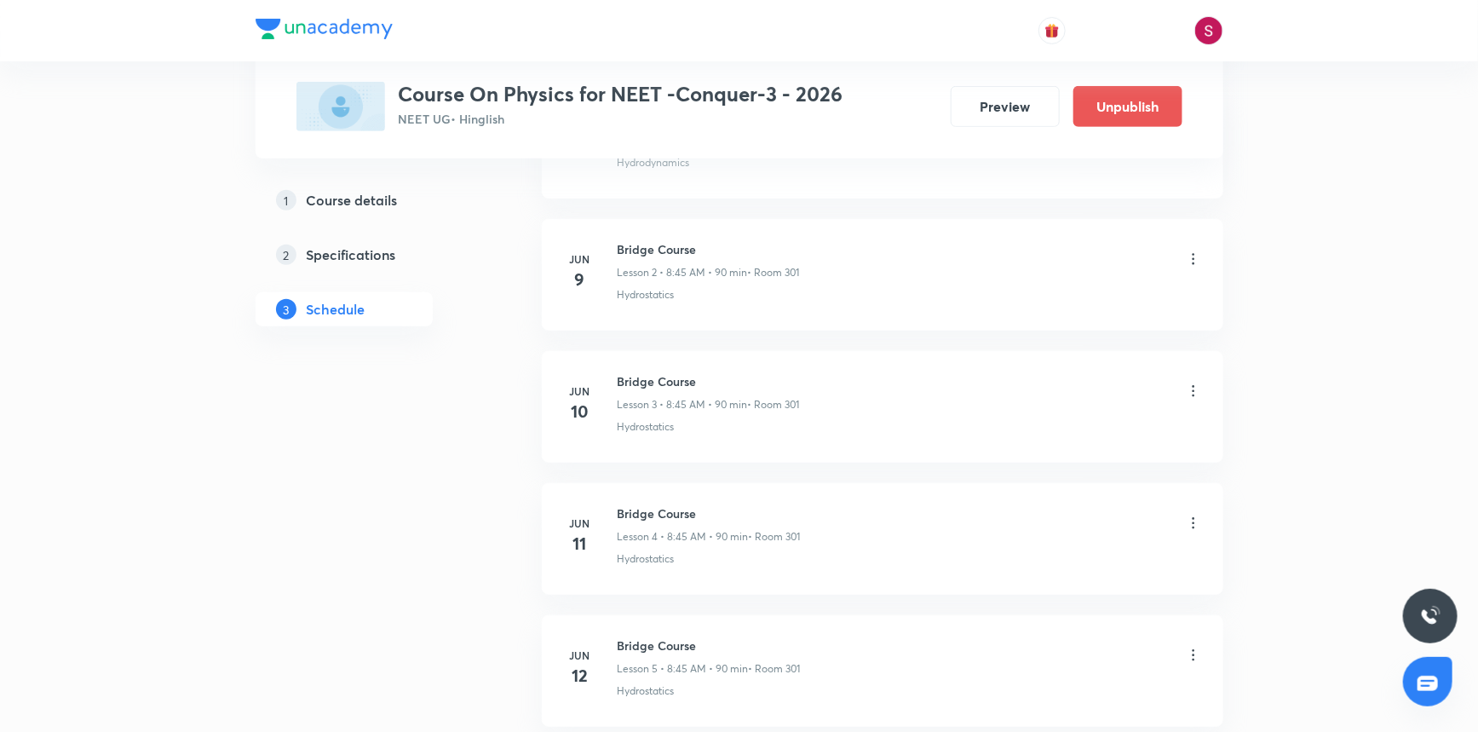
scroll to position [0, 0]
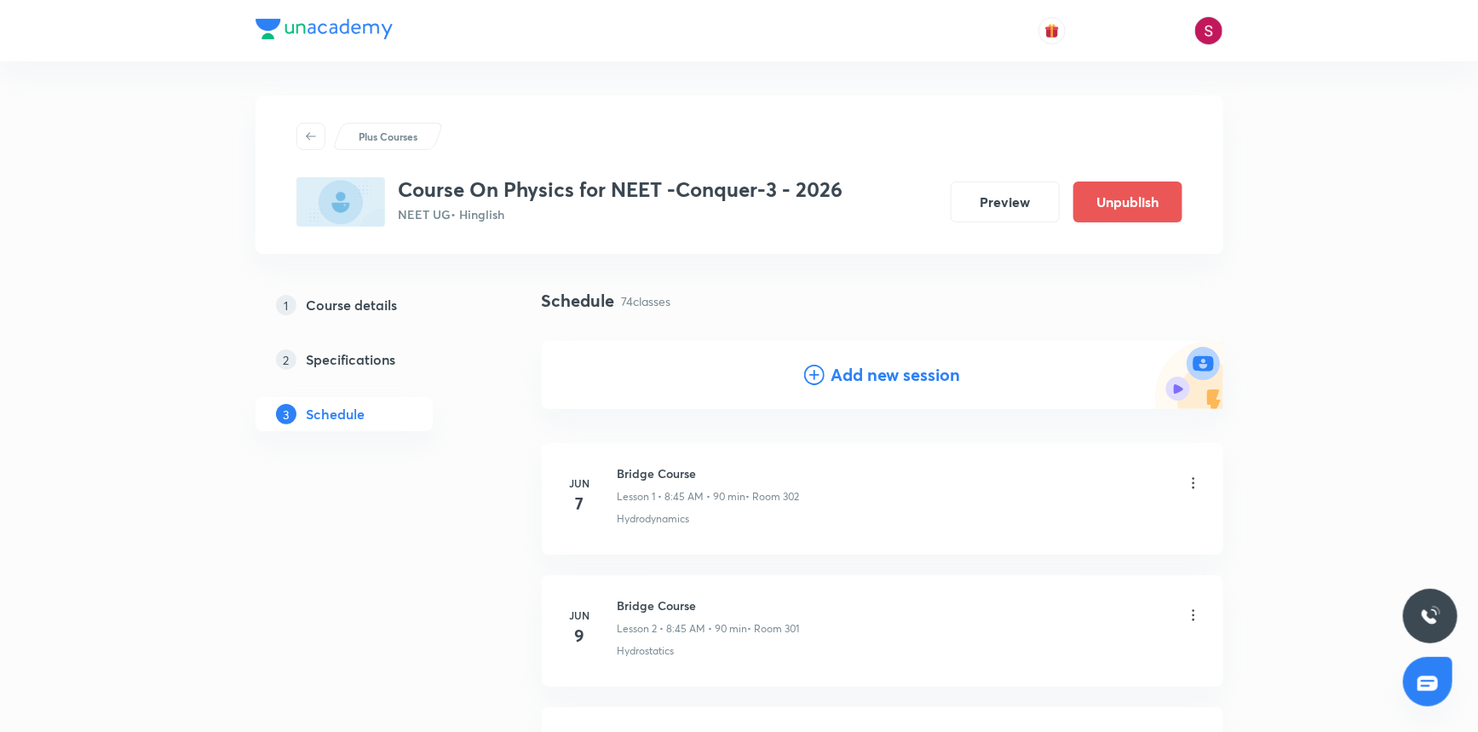
click at [836, 374] on h4 "Add new session" at bounding box center [897, 375] width 130 height 26
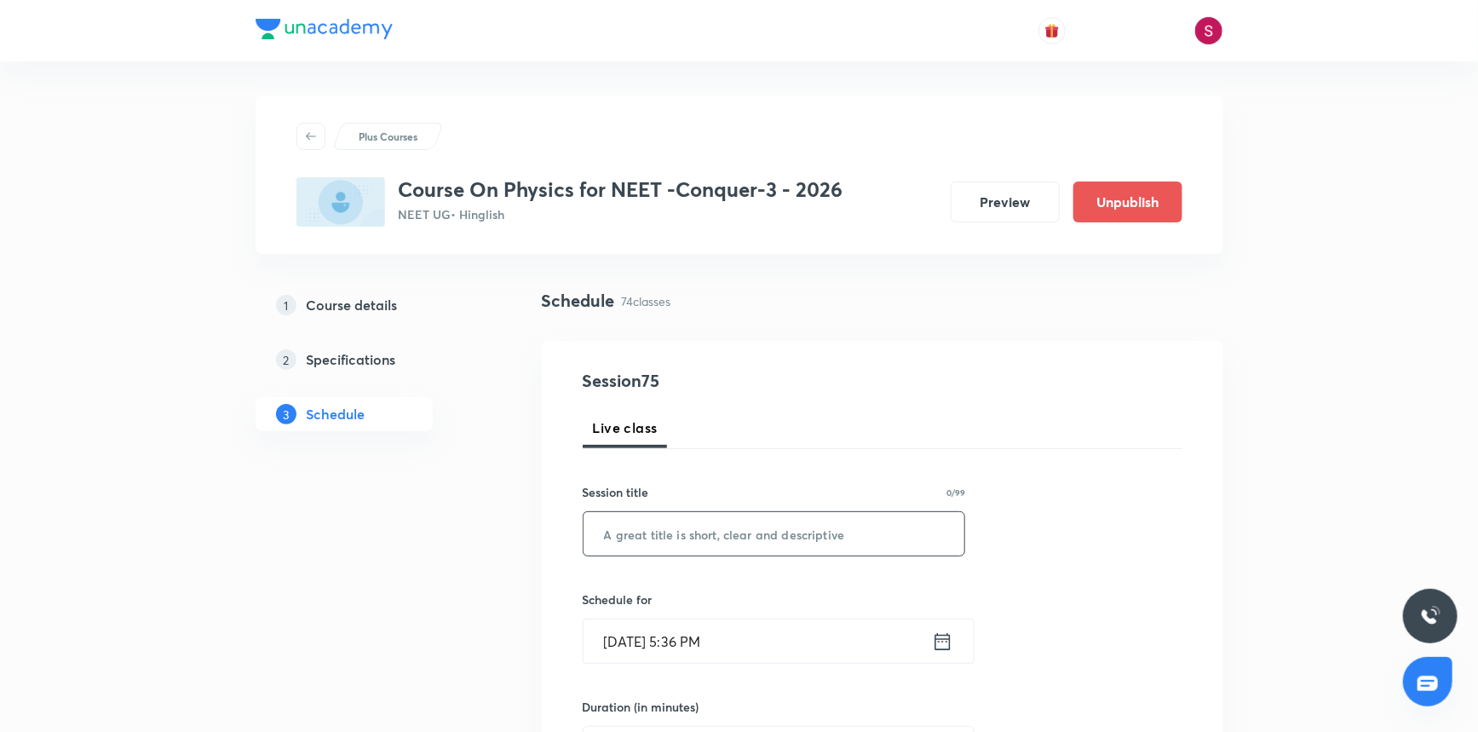
click at [730, 517] on input "text" at bounding box center [775, 533] width 382 height 43
paste input "Mechanical Properties of Fluids - 02"
type input "Mechanical Properties of Fluids - 03"
click at [682, 657] on input "[DATE] 5:36 PM" at bounding box center [758, 640] width 348 height 43
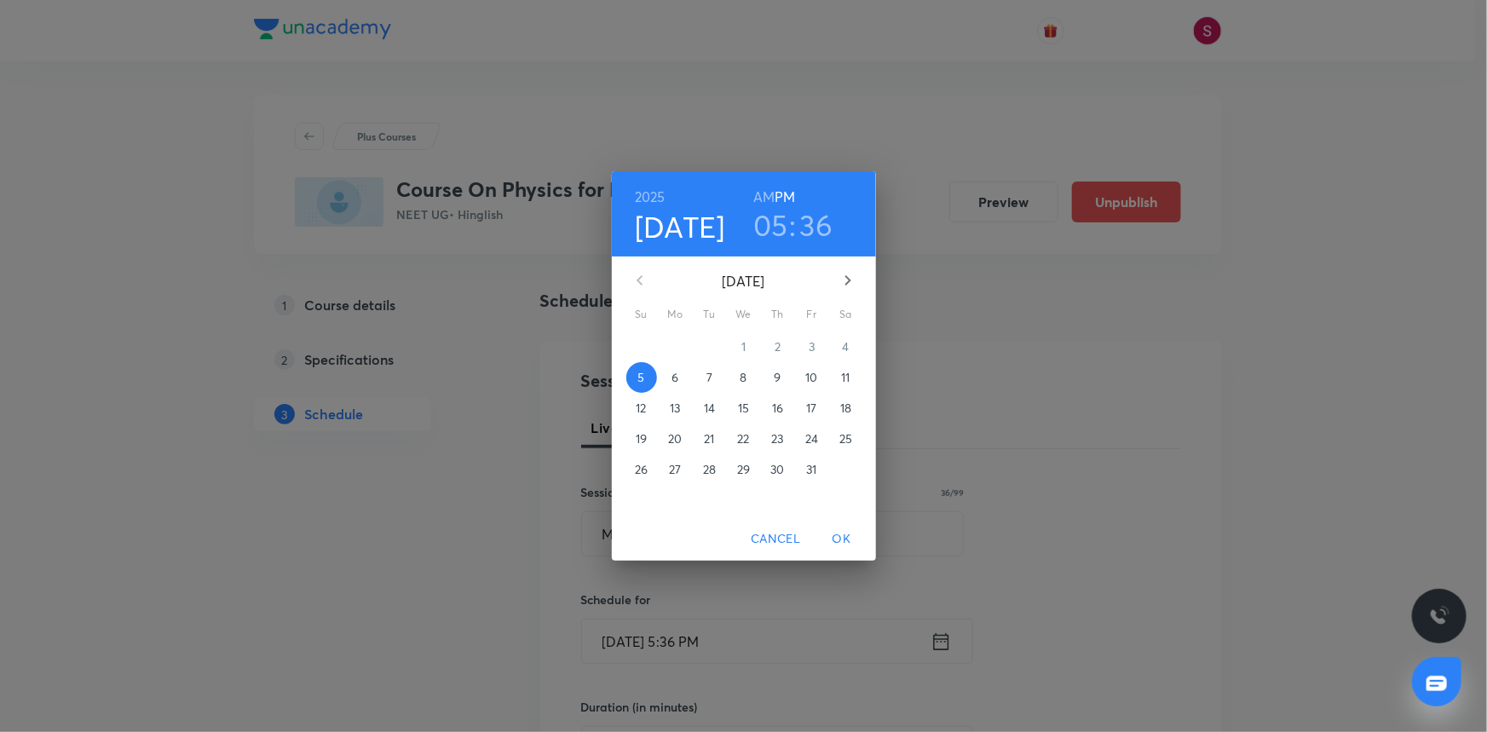
click at [746, 380] on p "8" at bounding box center [743, 377] width 7 height 17
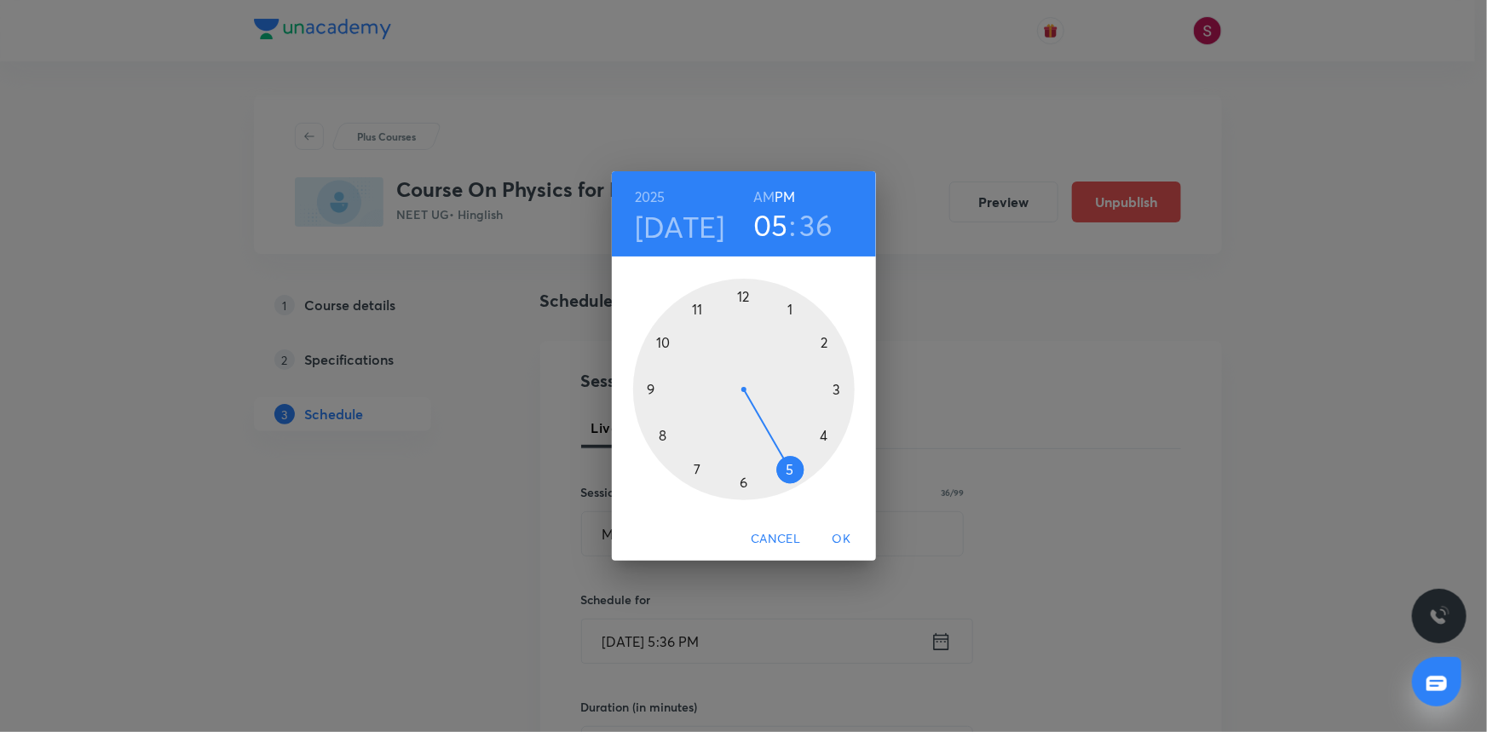
click at [764, 193] on h6 "AM" at bounding box center [763, 197] width 21 height 24
click at [659, 434] on div at bounding box center [744, 390] width 222 height 222
click at [650, 387] on div at bounding box center [744, 390] width 222 height 222
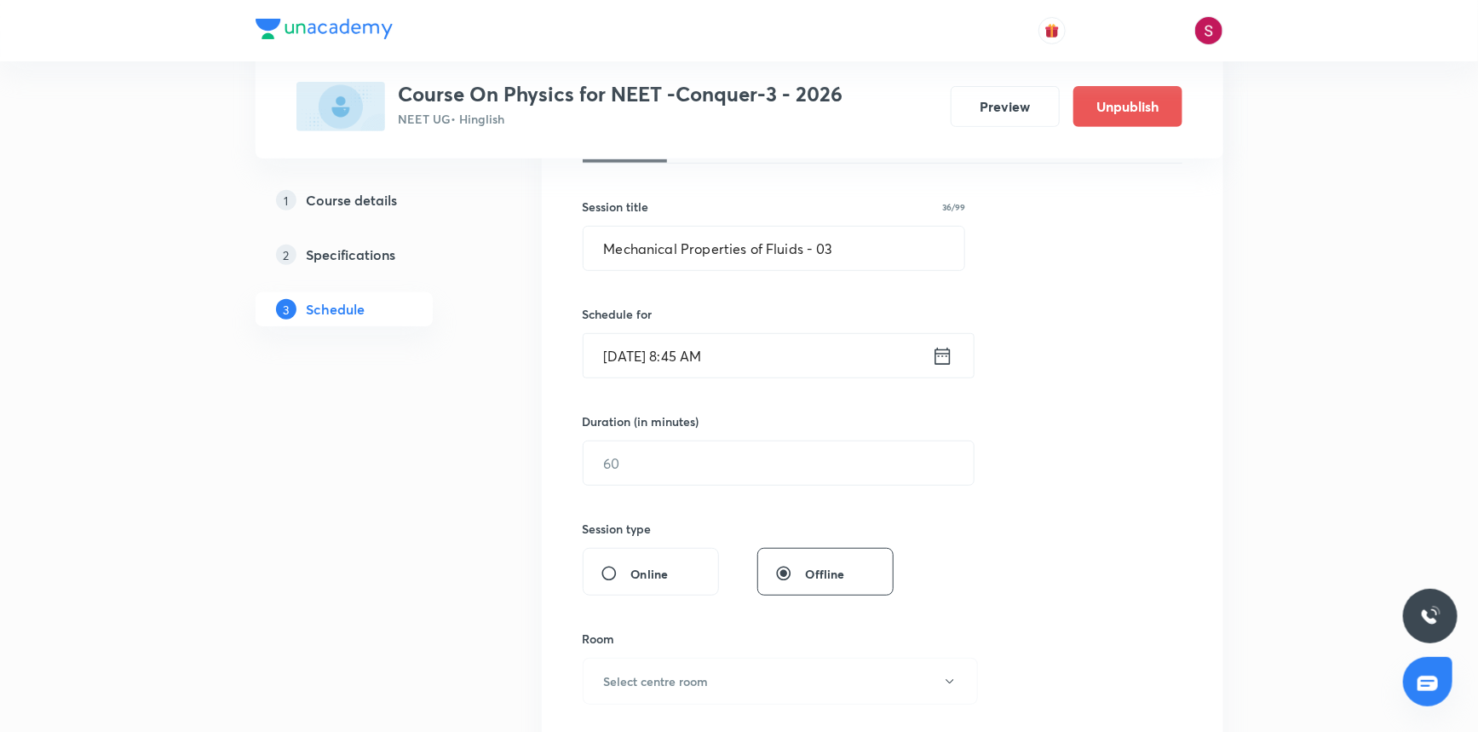
scroll to position [309, 0]
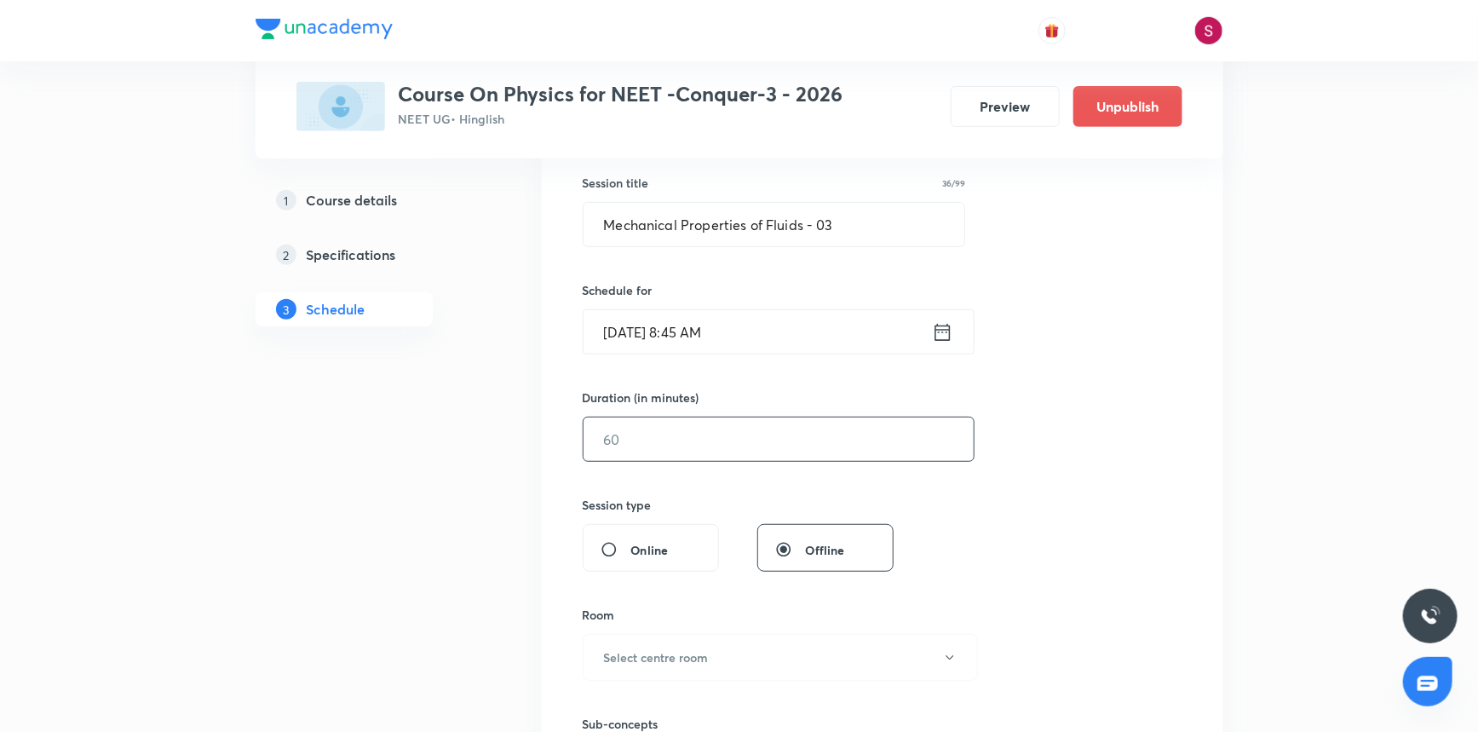
click at [667, 438] on input "text" at bounding box center [779, 439] width 390 height 43
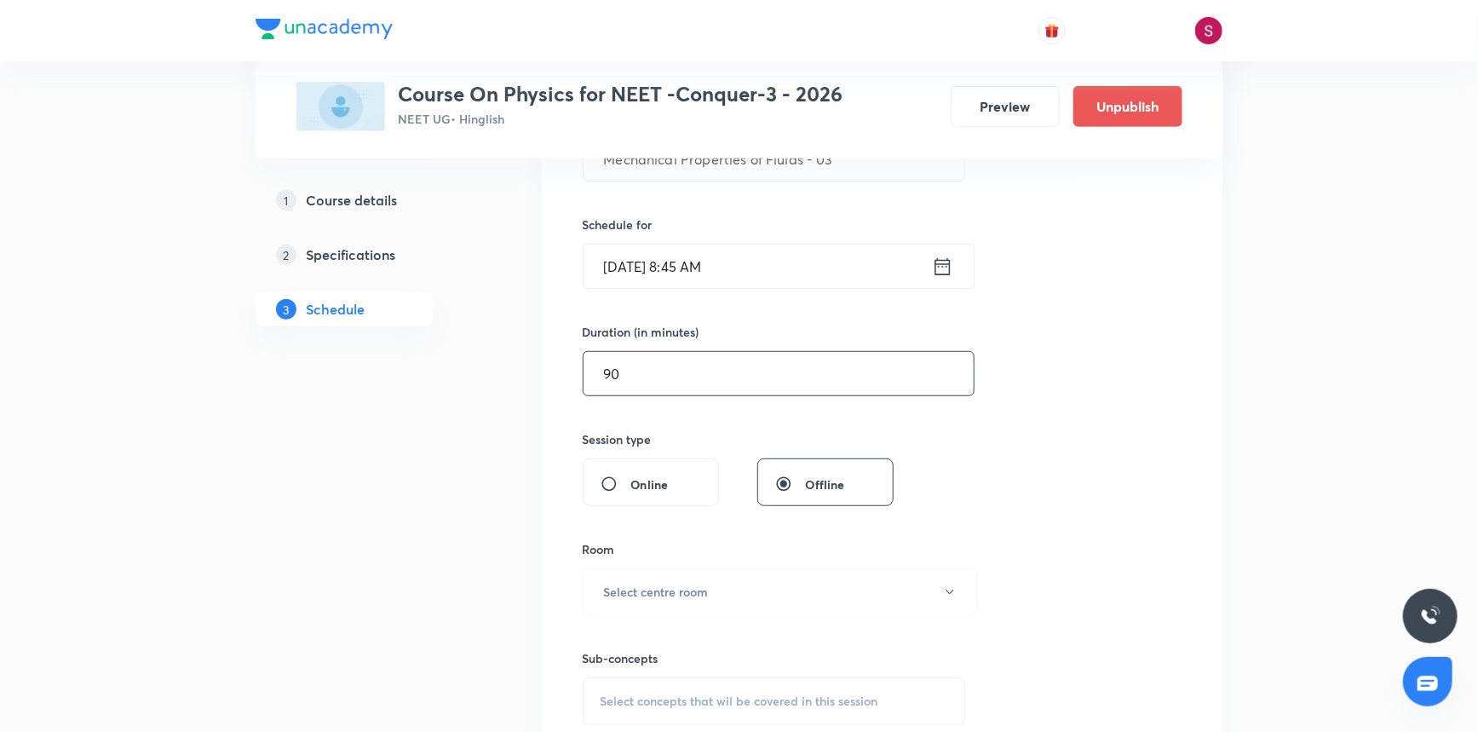
scroll to position [464, 0]
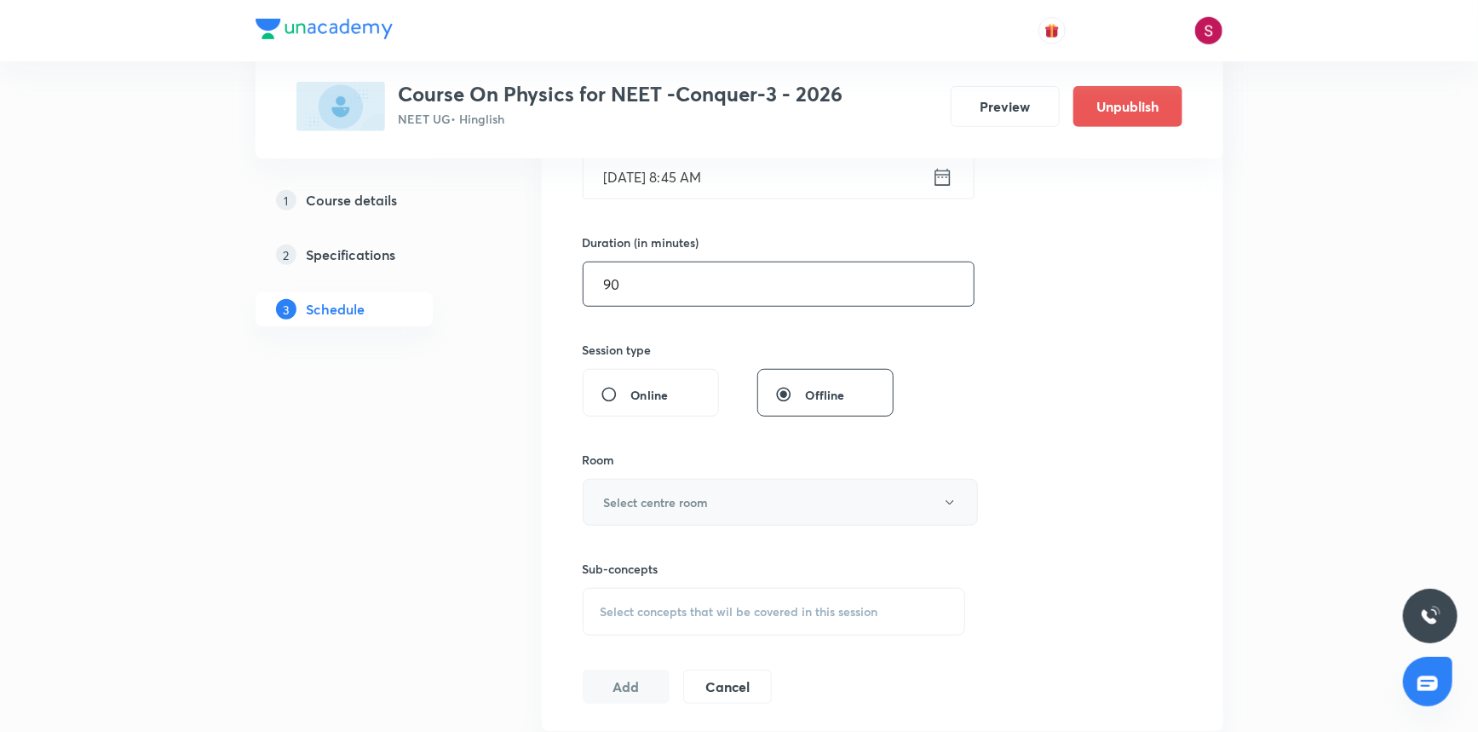
type input "90"
click at [638, 496] on h6 "Select centre room" at bounding box center [656, 502] width 105 height 18
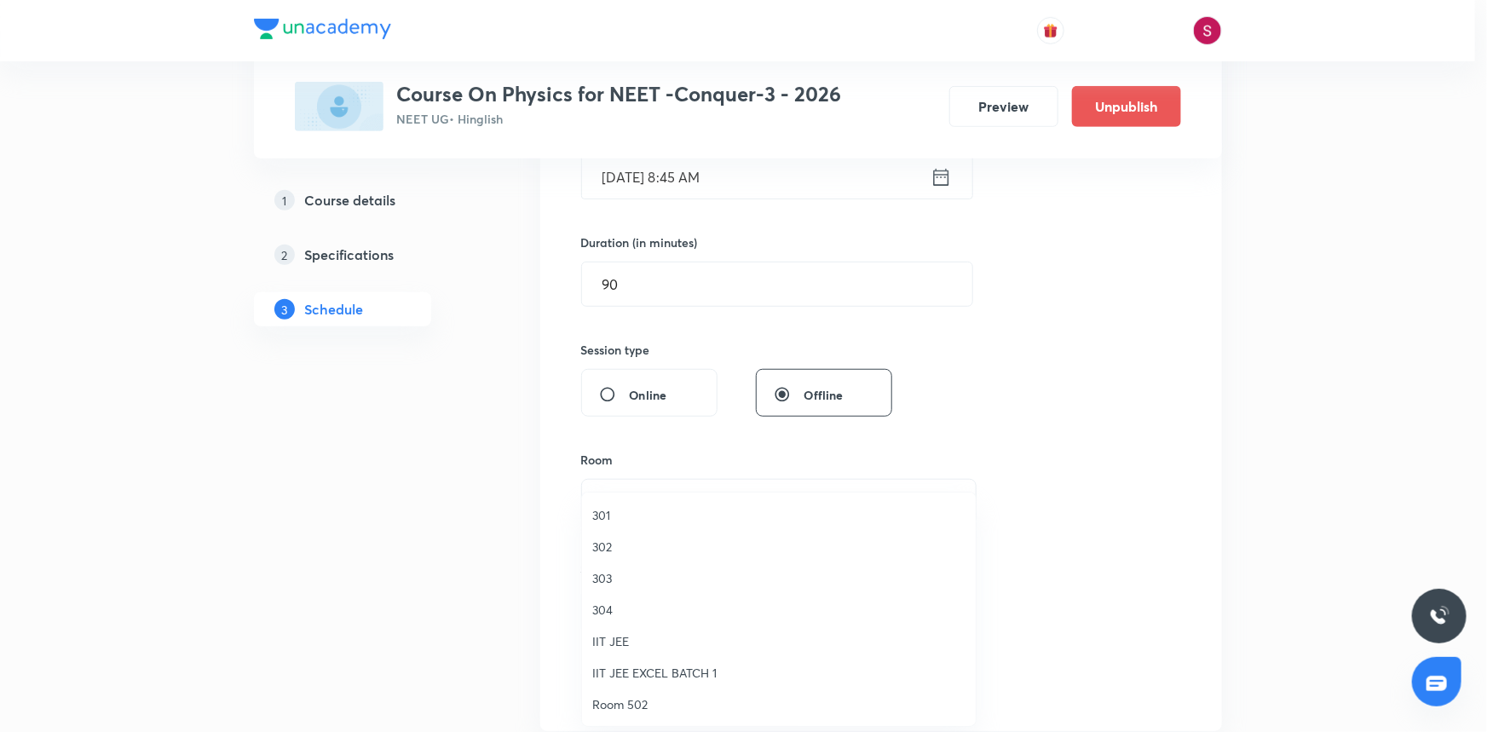
click at [609, 520] on span "301" at bounding box center [778, 515] width 373 height 18
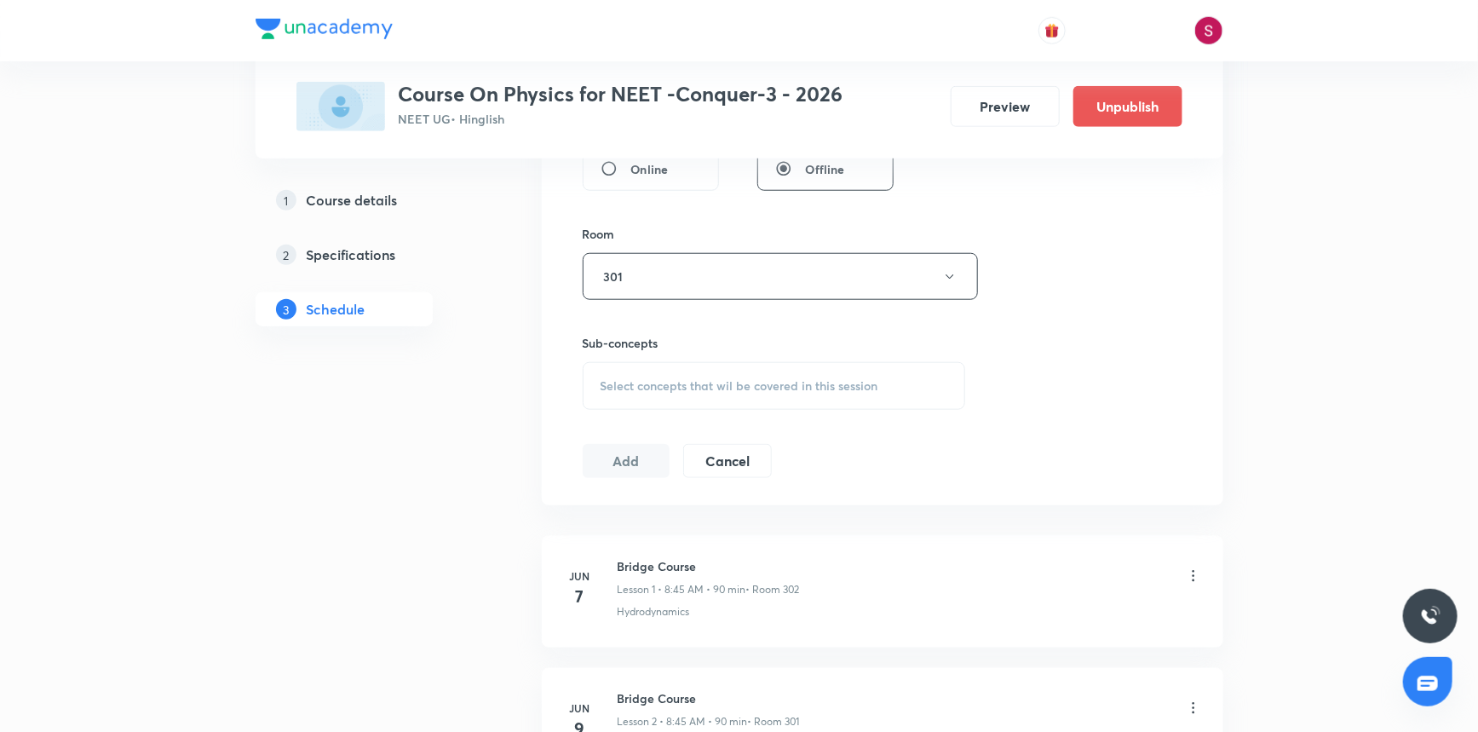
scroll to position [697, 0]
click at [628, 384] on div "Select concepts that wil be covered in this session" at bounding box center [774, 379] width 383 height 48
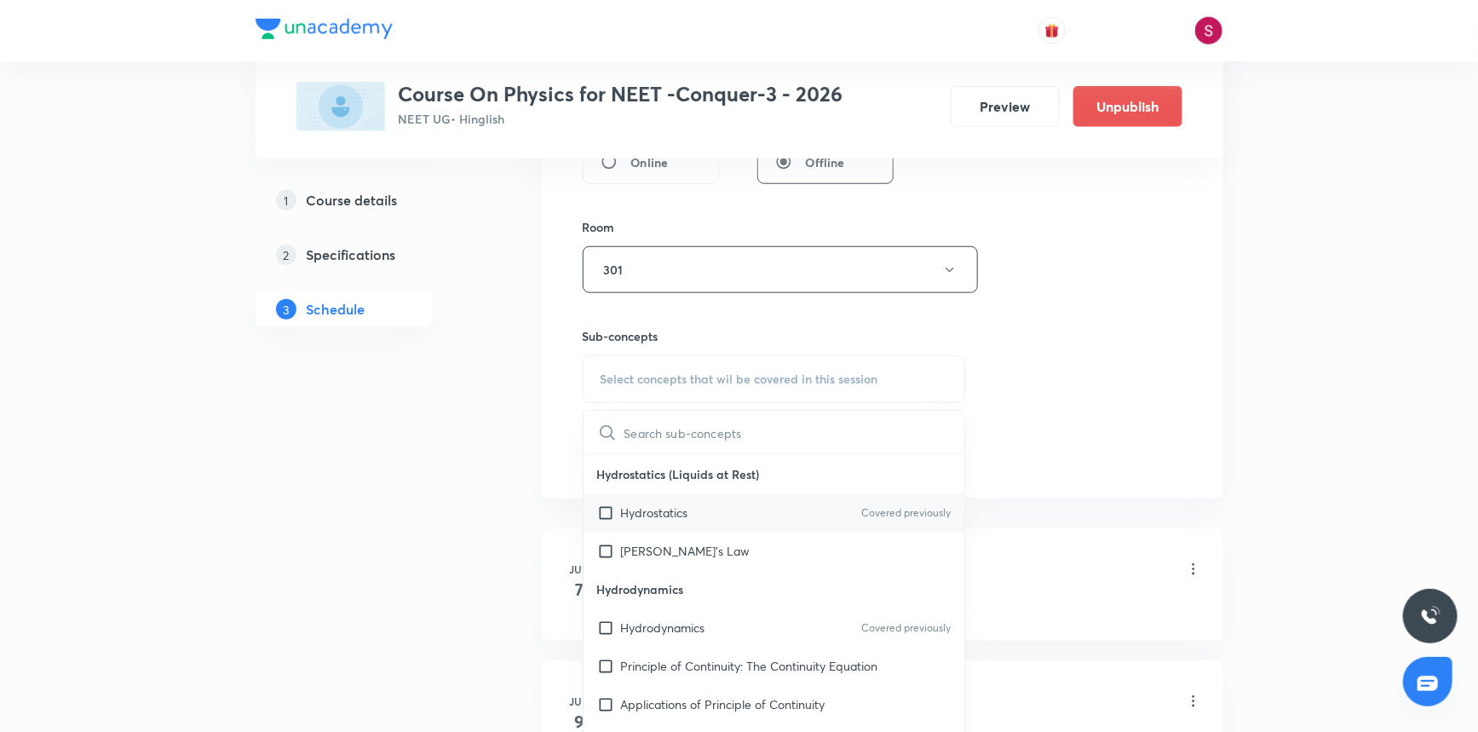
click at [635, 510] on p "Hydrostatics" at bounding box center [654, 513] width 67 height 18
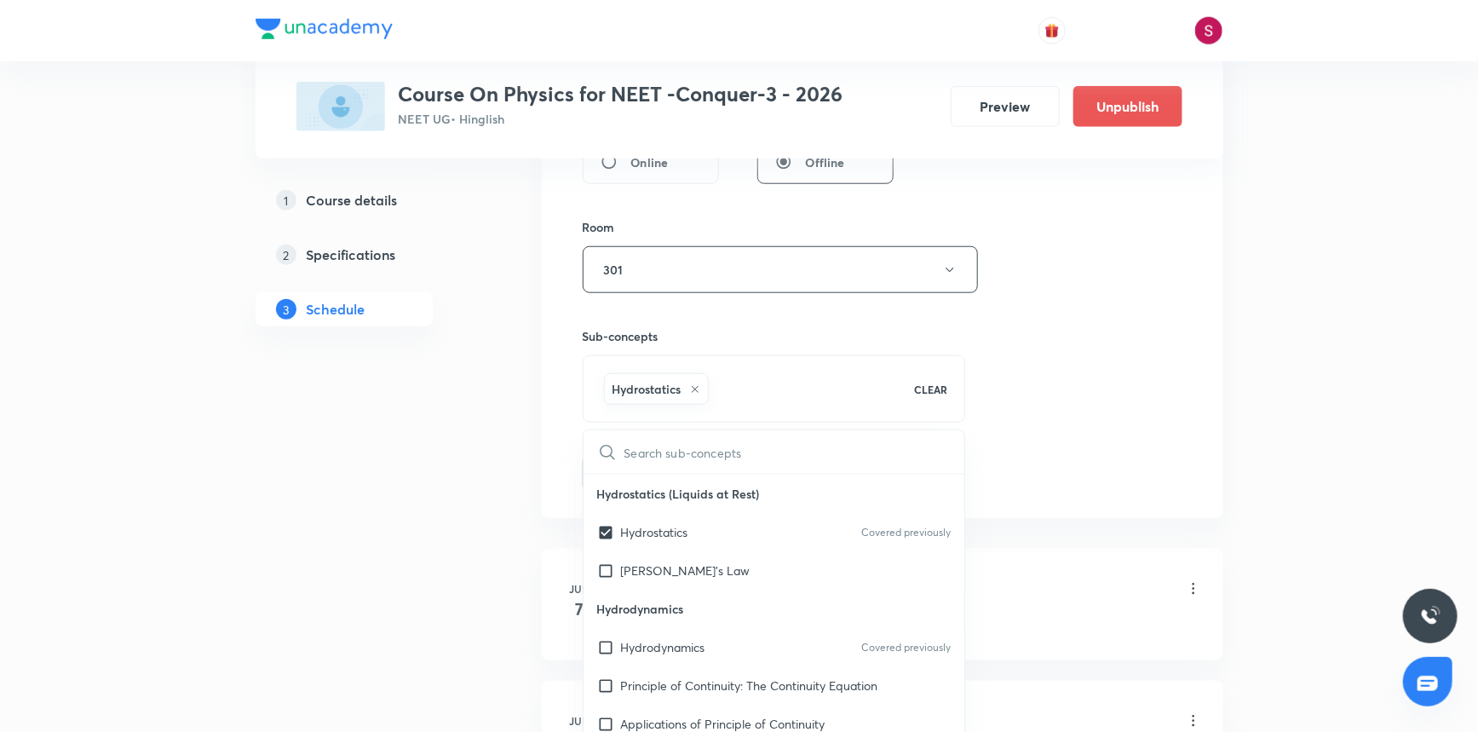
checkbox input "true"
click at [999, 309] on div "Session 75 Live class Session title 36/99 Mechanical Properties of Fluids - 03 …" at bounding box center [883, 81] width 600 height 820
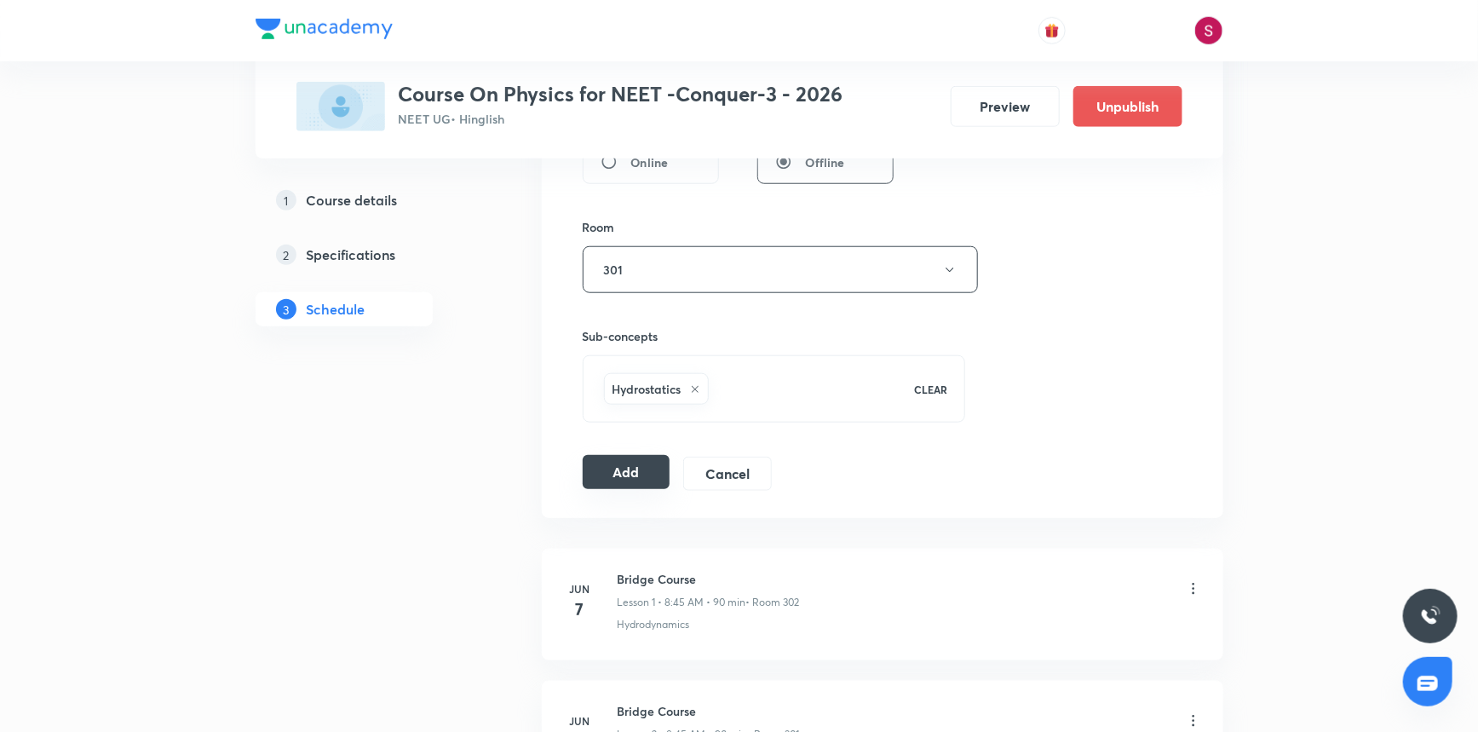
click at [619, 469] on button "Add" at bounding box center [627, 472] width 88 height 34
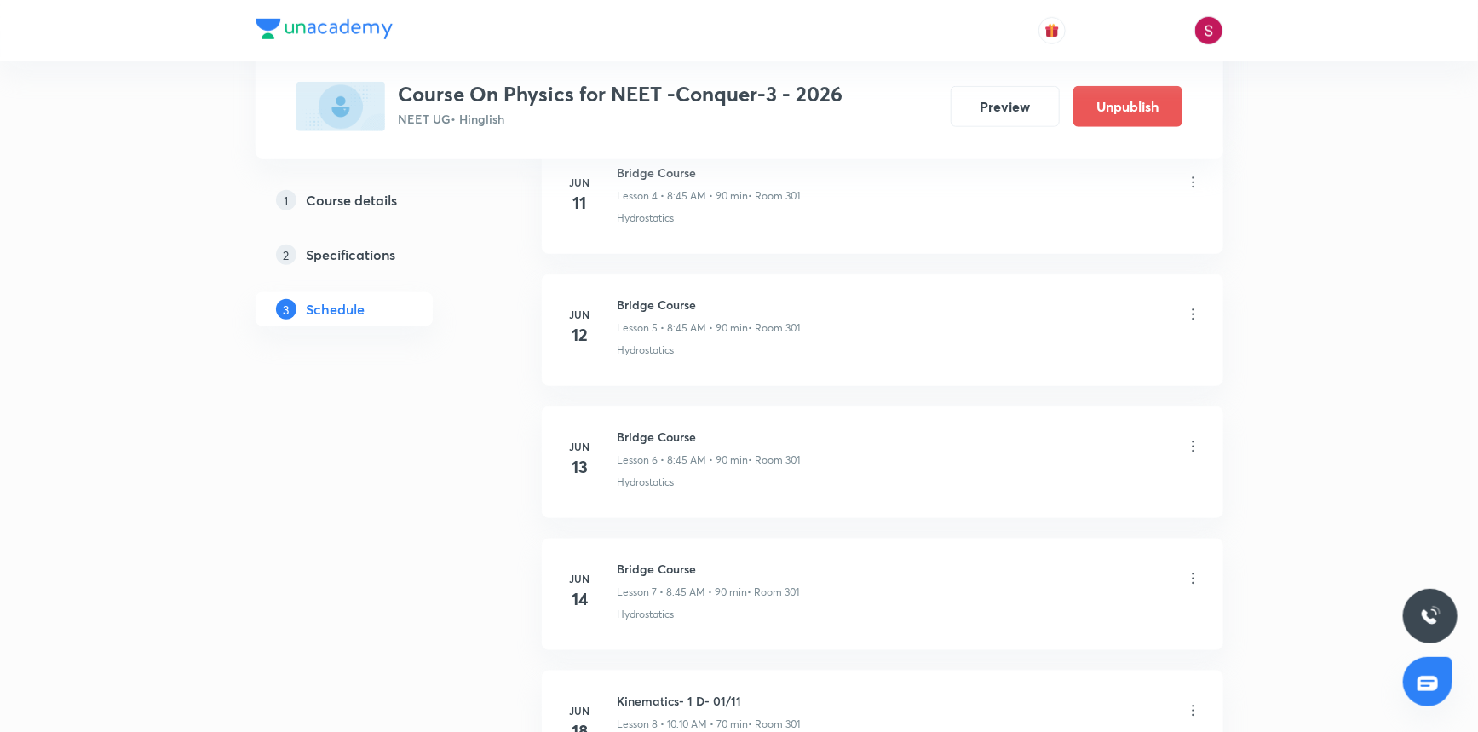
scroll to position [9609, 0]
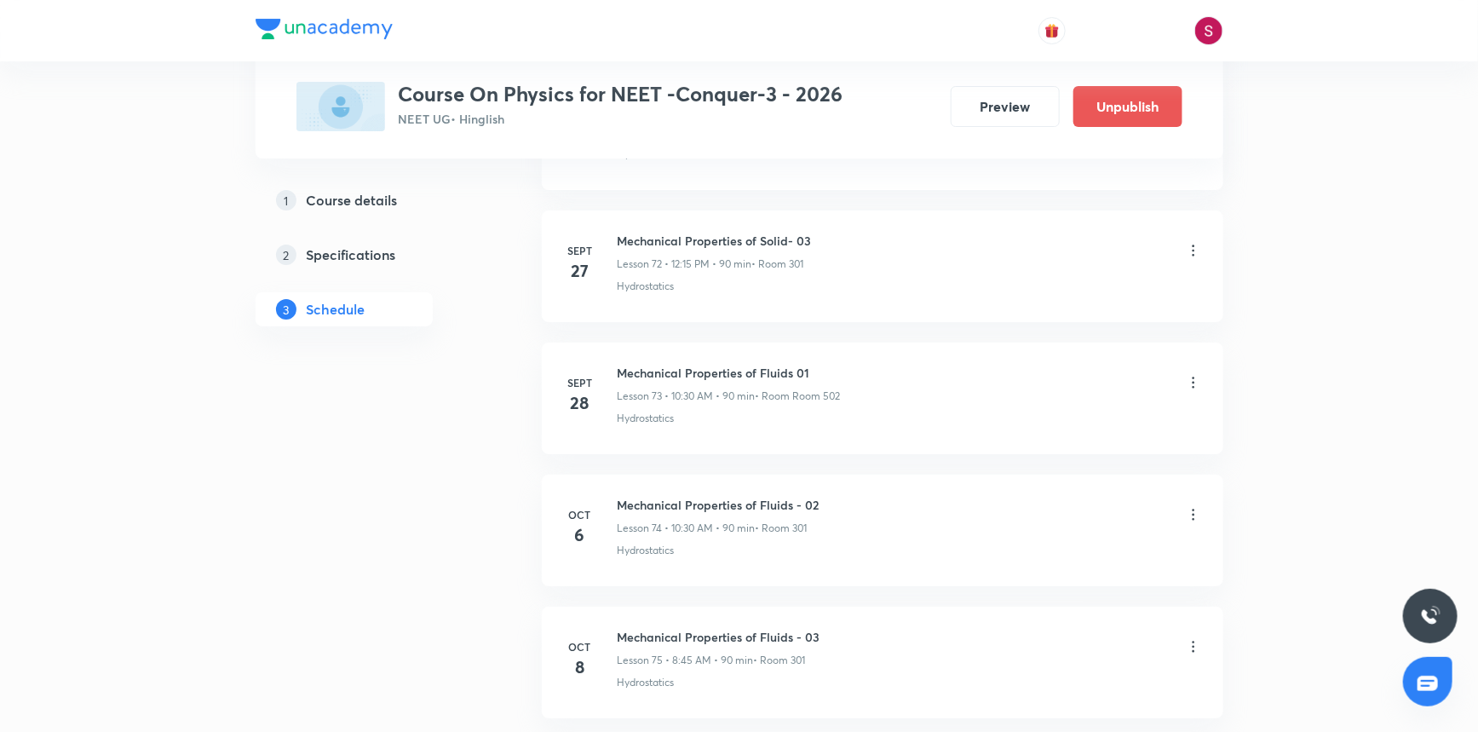
click at [766, 628] on h6 "Mechanical Properties of Fluids - 03" at bounding box center [719, 637] width 203 height 18
copy h6 "Mechanical Properties of Fluids - 03"
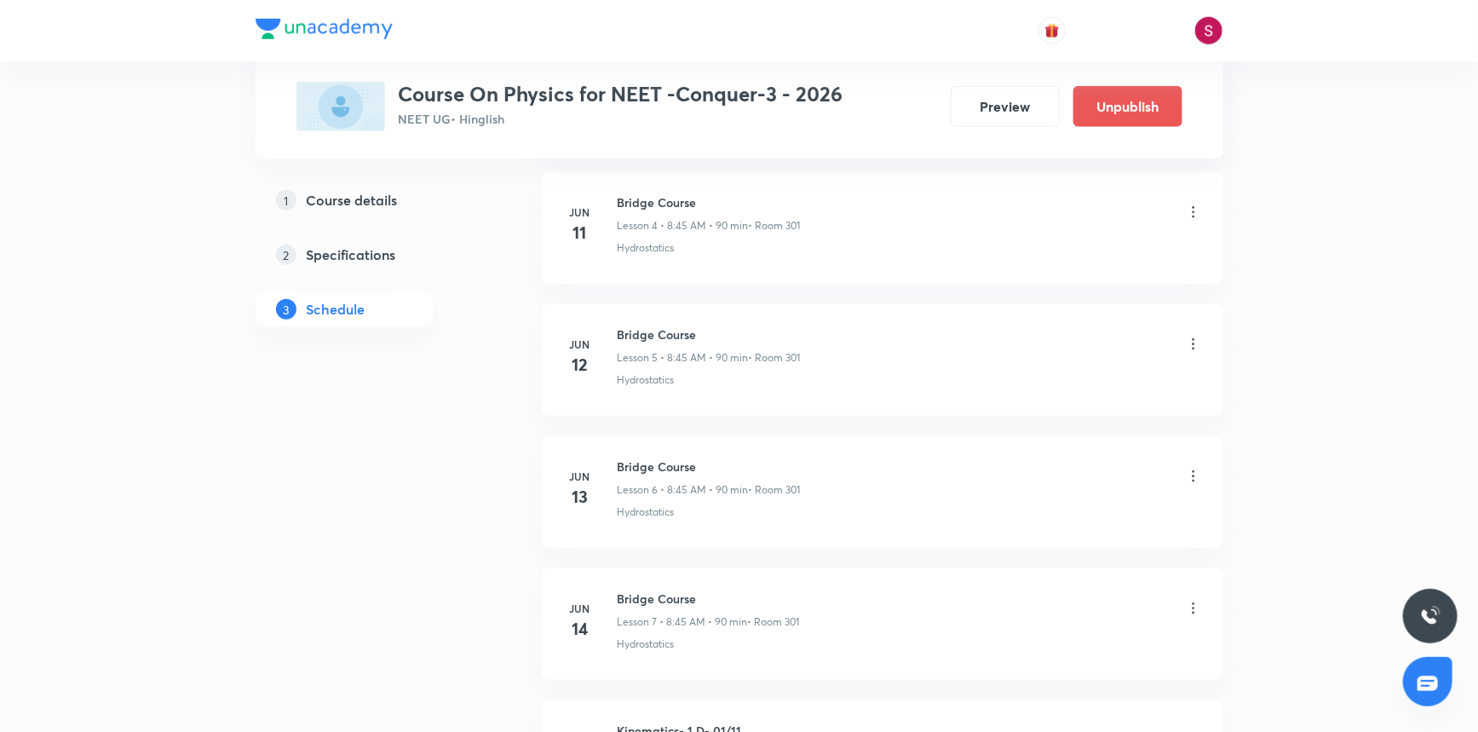
scroll to position [0, 0]
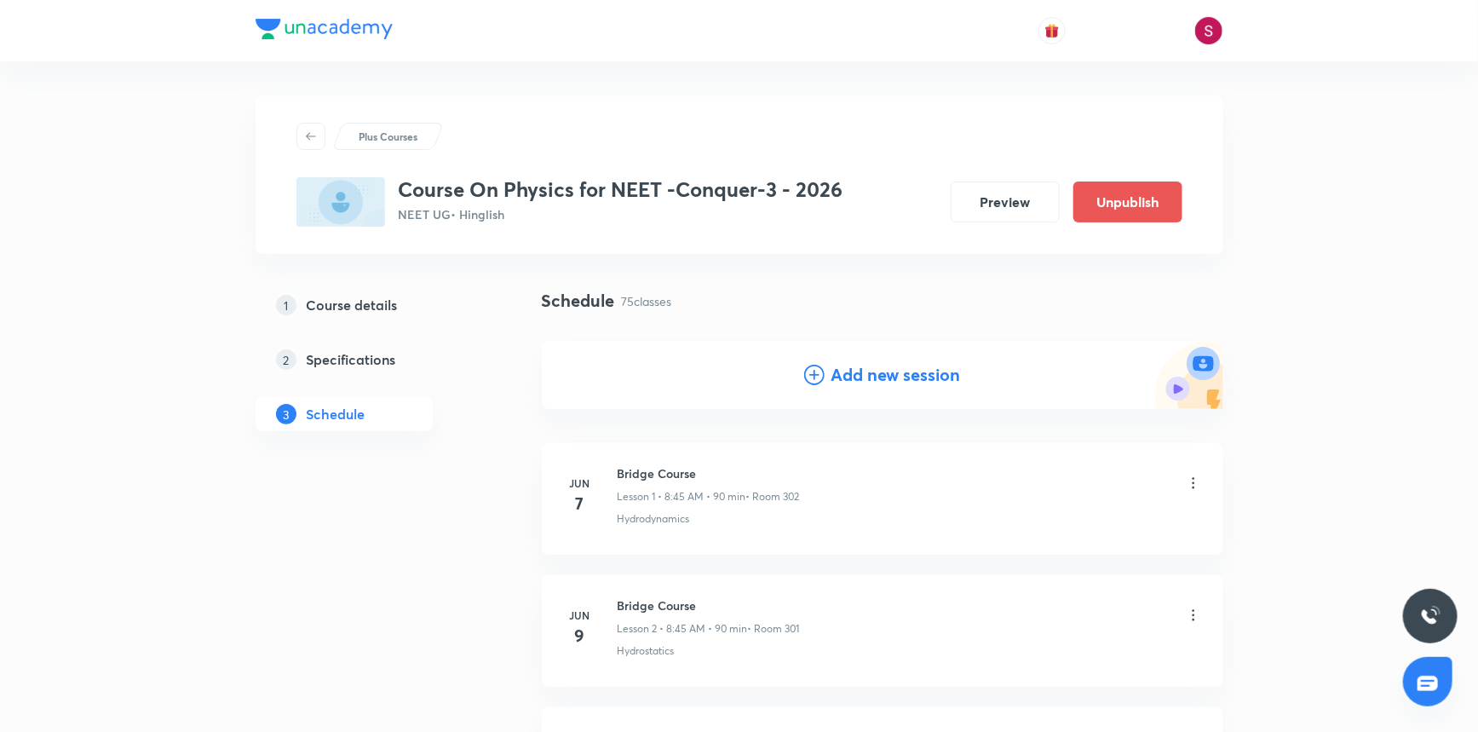
click at [861, 375] on h4 "Add new session" at bounding box center [897, 375] width 130 height 26
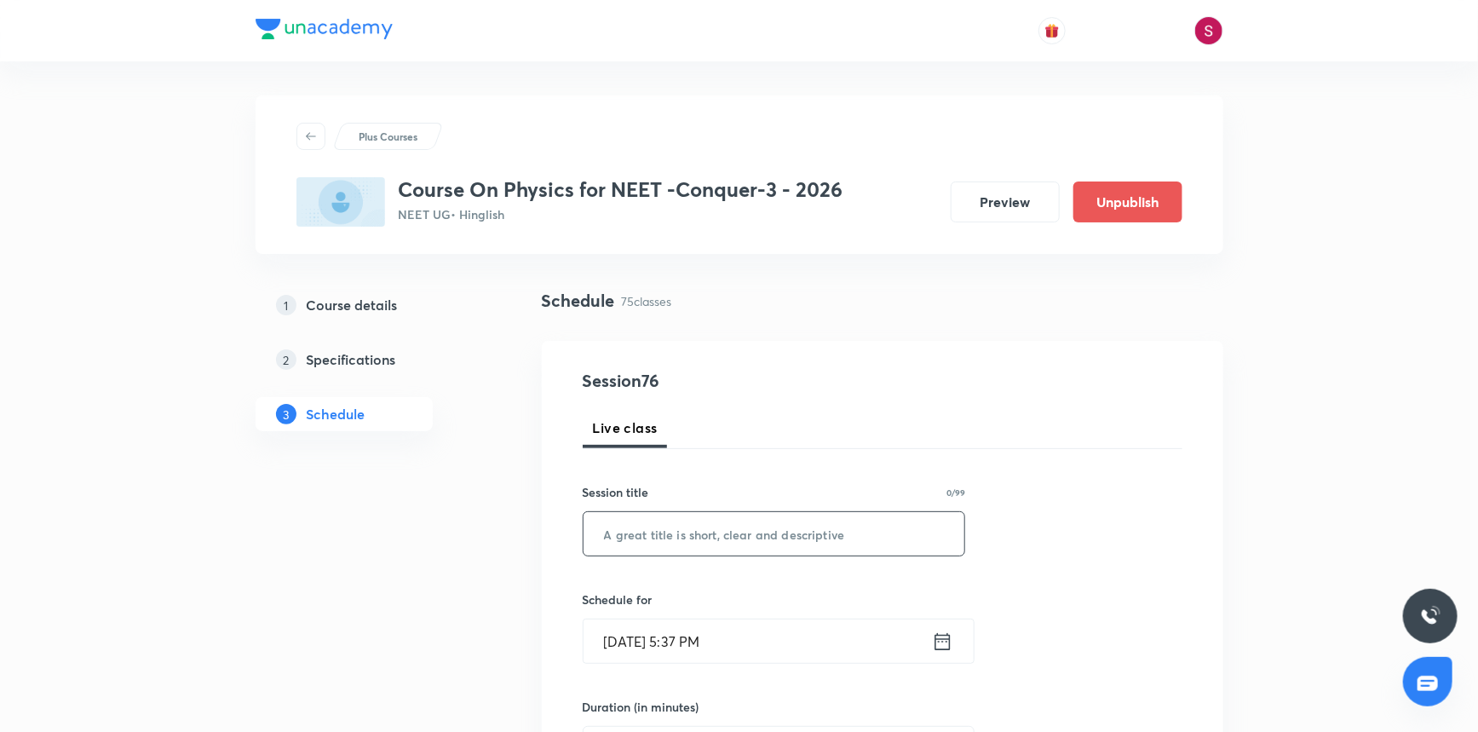
click at [692, 550] on input "text" at bounding box center [775, 533] width 382 height 43
paste input "Mechanical Properties of Fluids - 03"
type input "Mechanical Properties of Fluids - 04"
click at [748, 662] on input "Oct 5, 2025, 5:37 PM" at bounding box center [758, 640] width 348 height 43
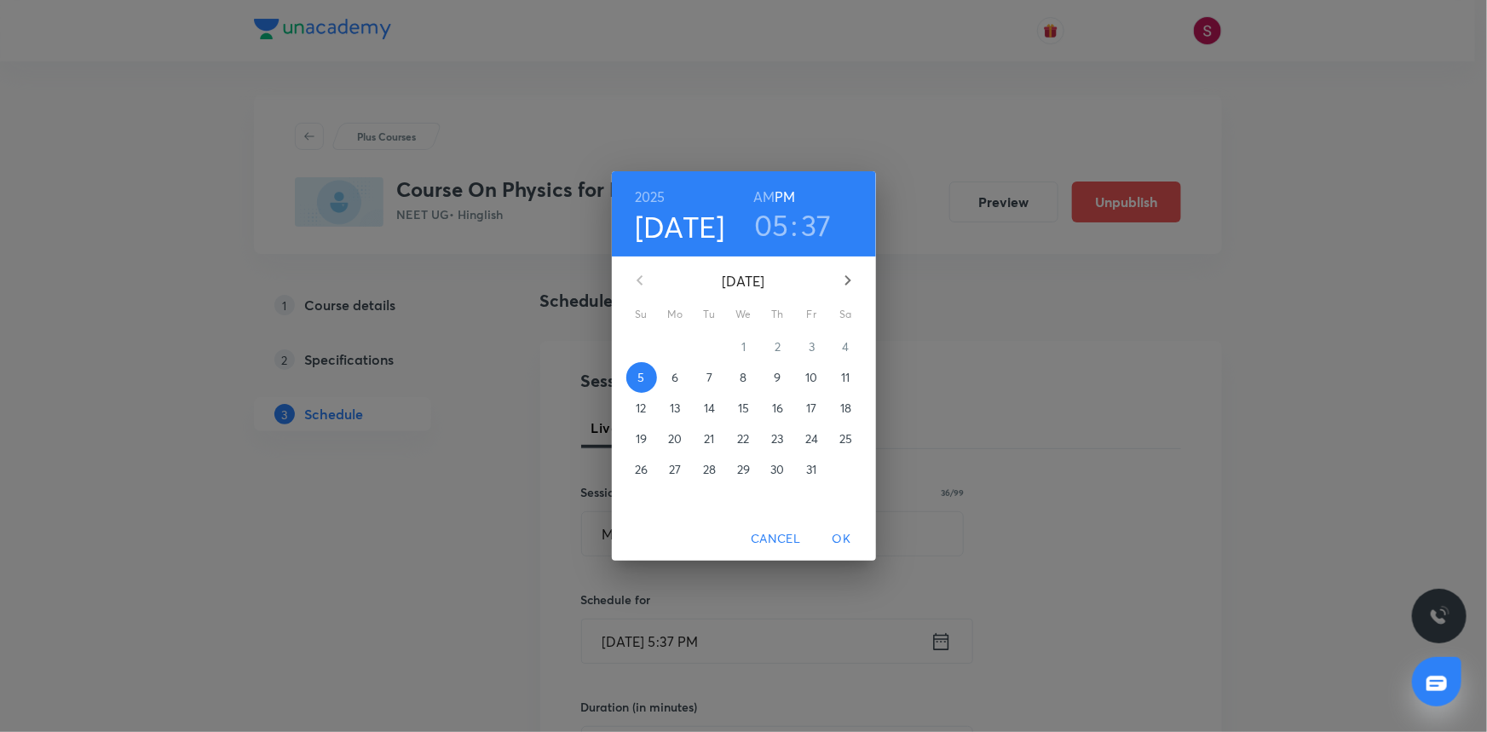
click at [780, 379] on p "9" at bounding box center [777, 377] width 7 height 17
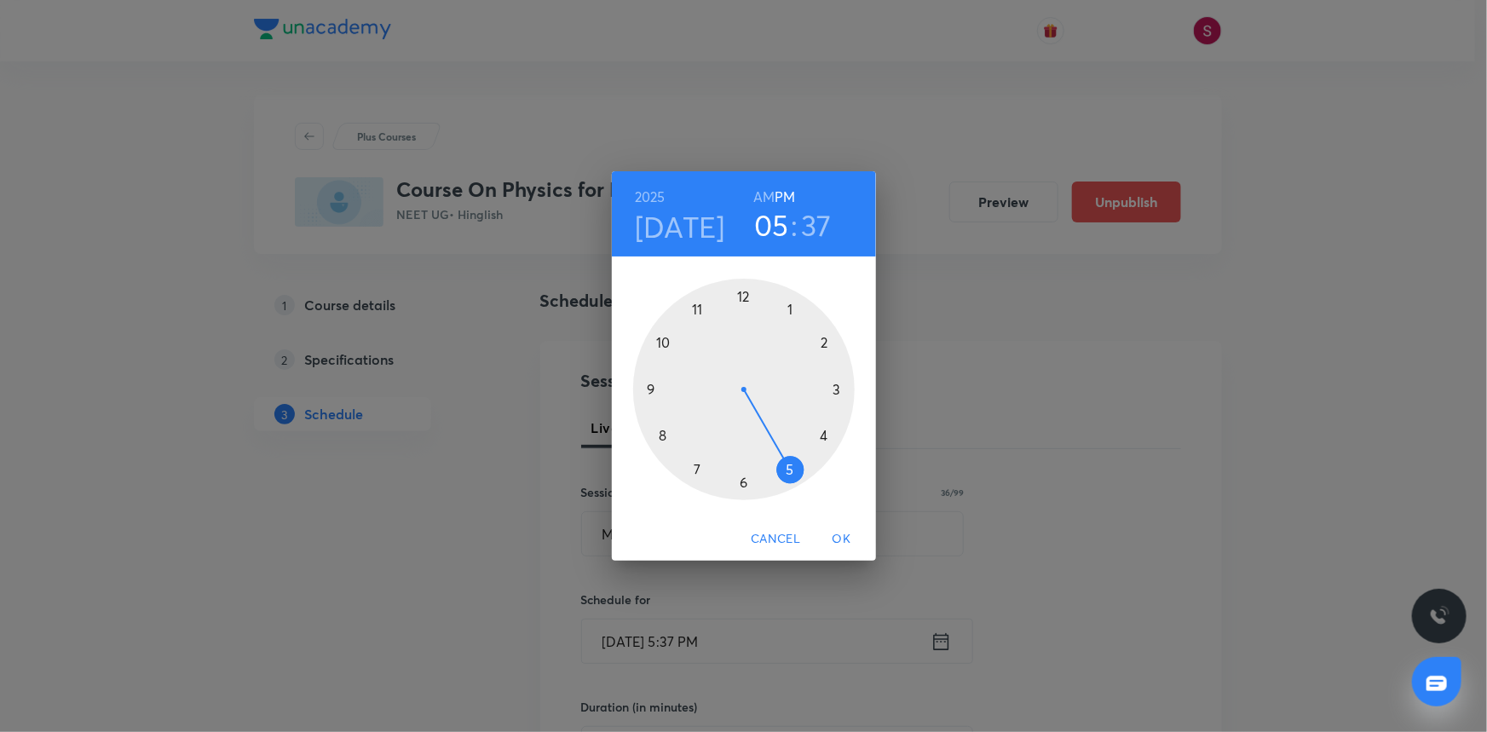
click at [665, 341] on div at bounding box center [744, 390] width 222 height 222
click at [758, 188] on h6 "AM" at bounding box center [763, 197] width 21 height 24
click at [741, 481] on div at bounding box center [744, 390] width 222 height 222
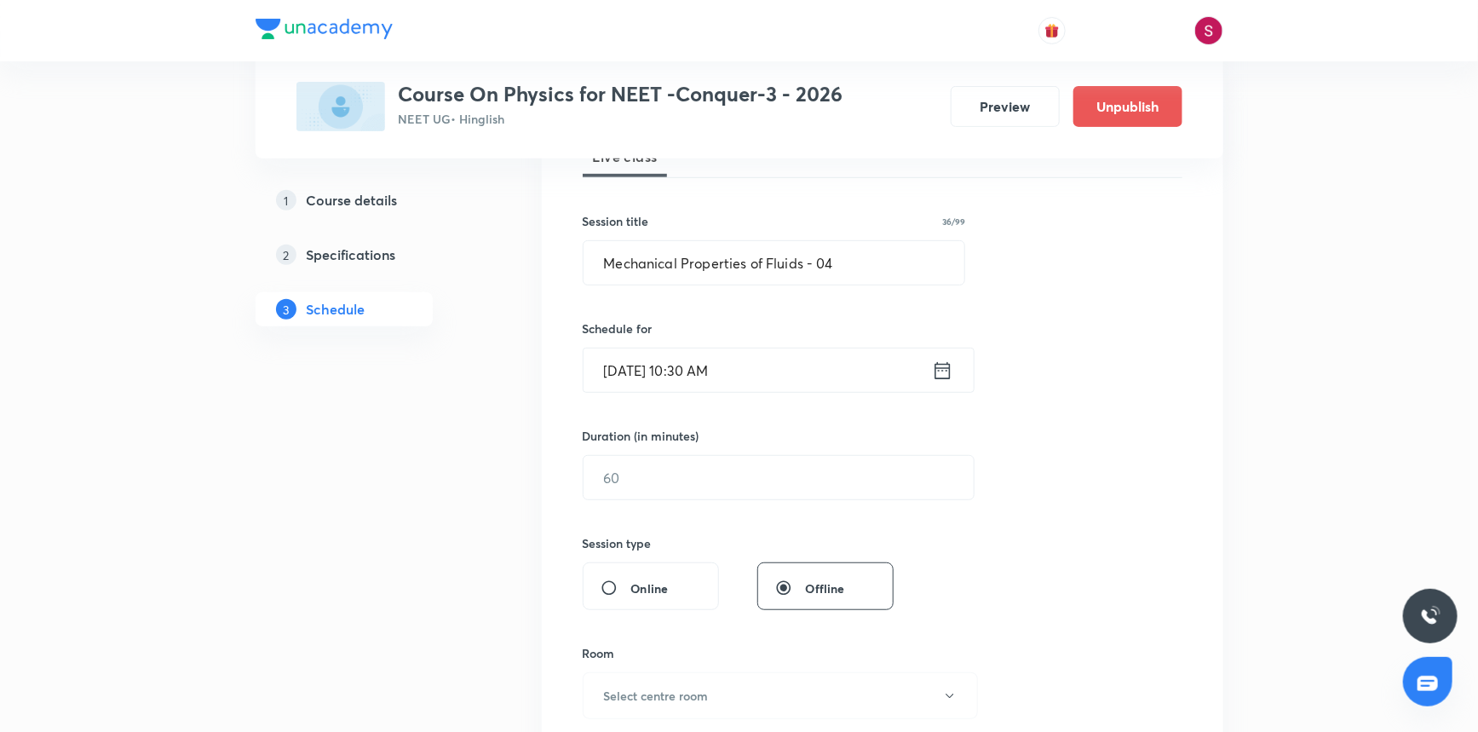
scroll to position [309, 0]
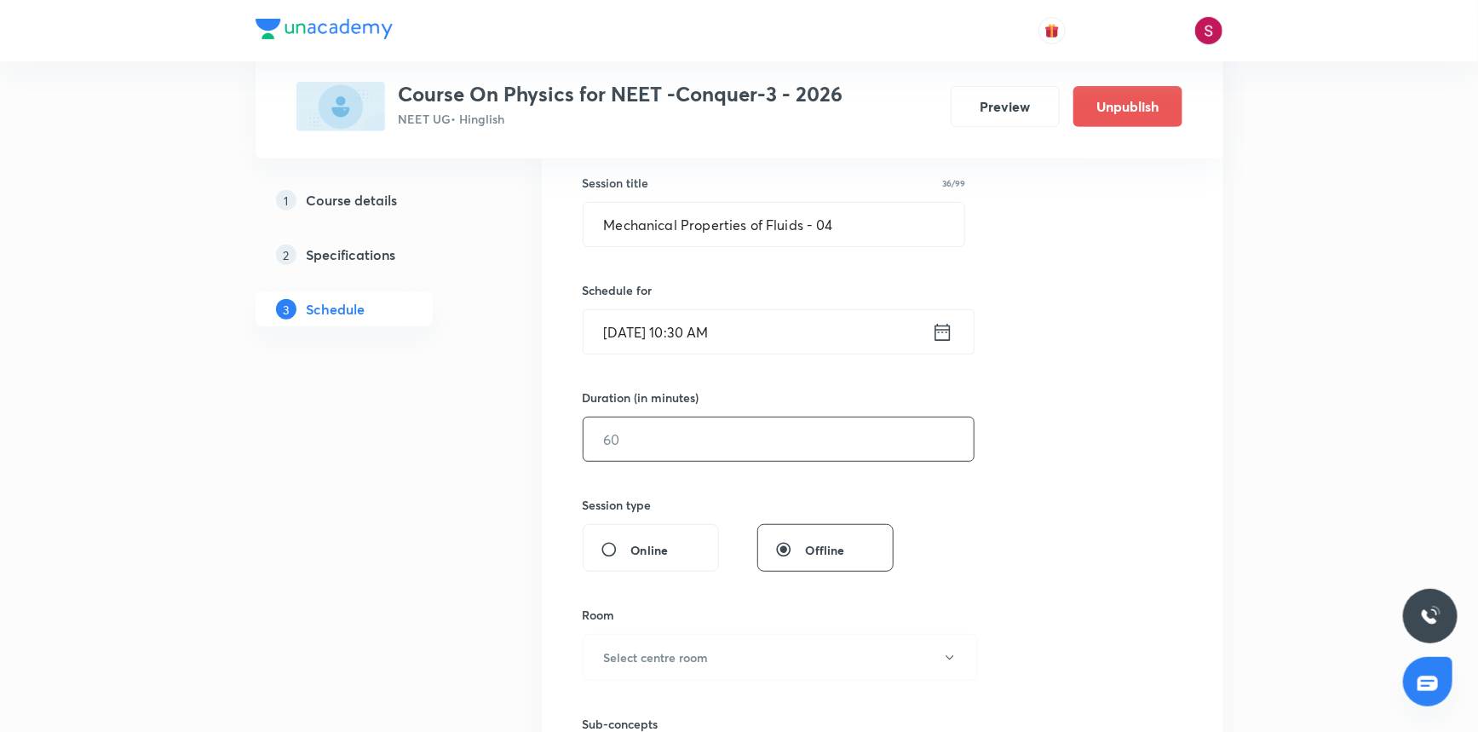
click at [676, 439] on input "text" at bounding box center [779, 439] width 390 height 43
type input "90"
click at [617, 663] on h6 "Select centre room" at bounding box center [656, 657] width 105 height 18
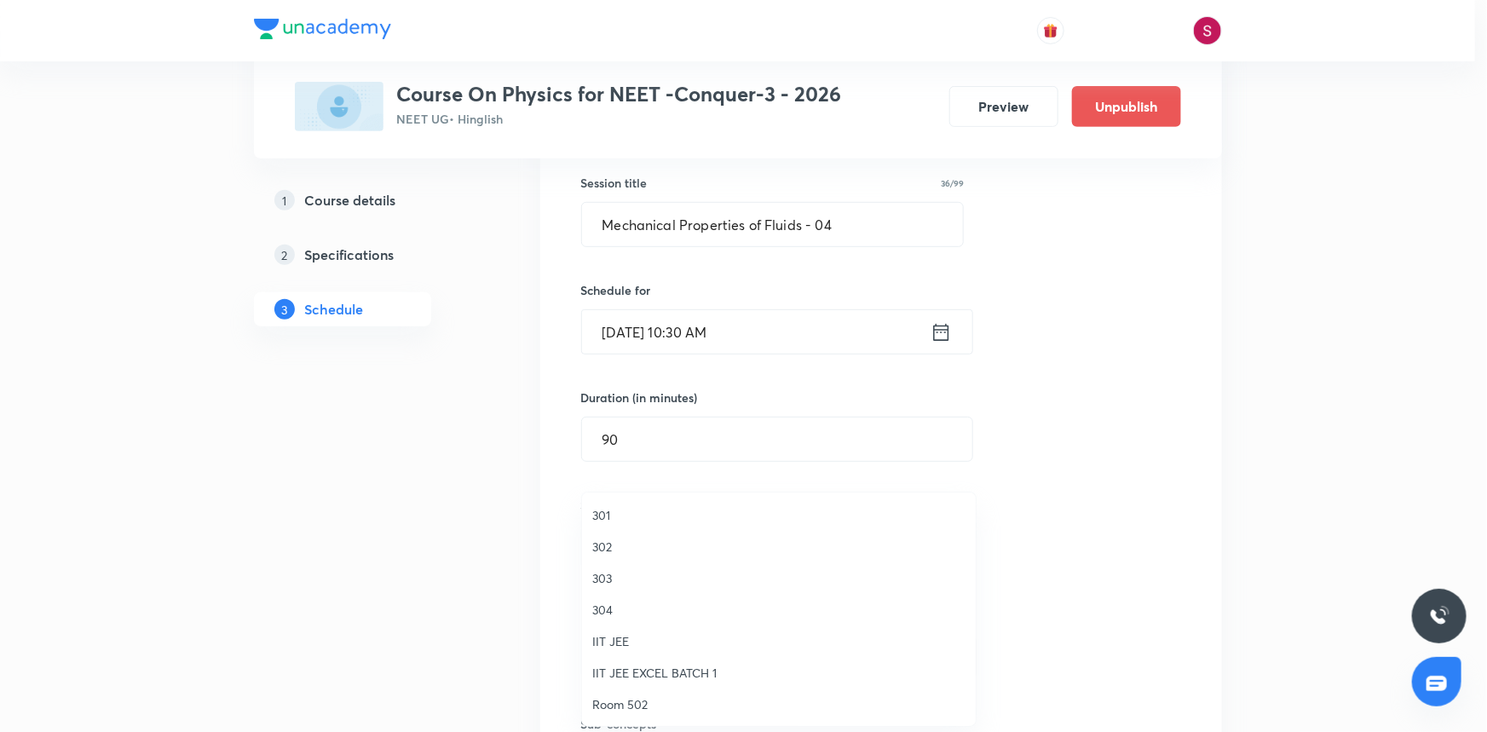
click at [596, 516] on span "301" at bounding box center [778, 515] width 373 height 18
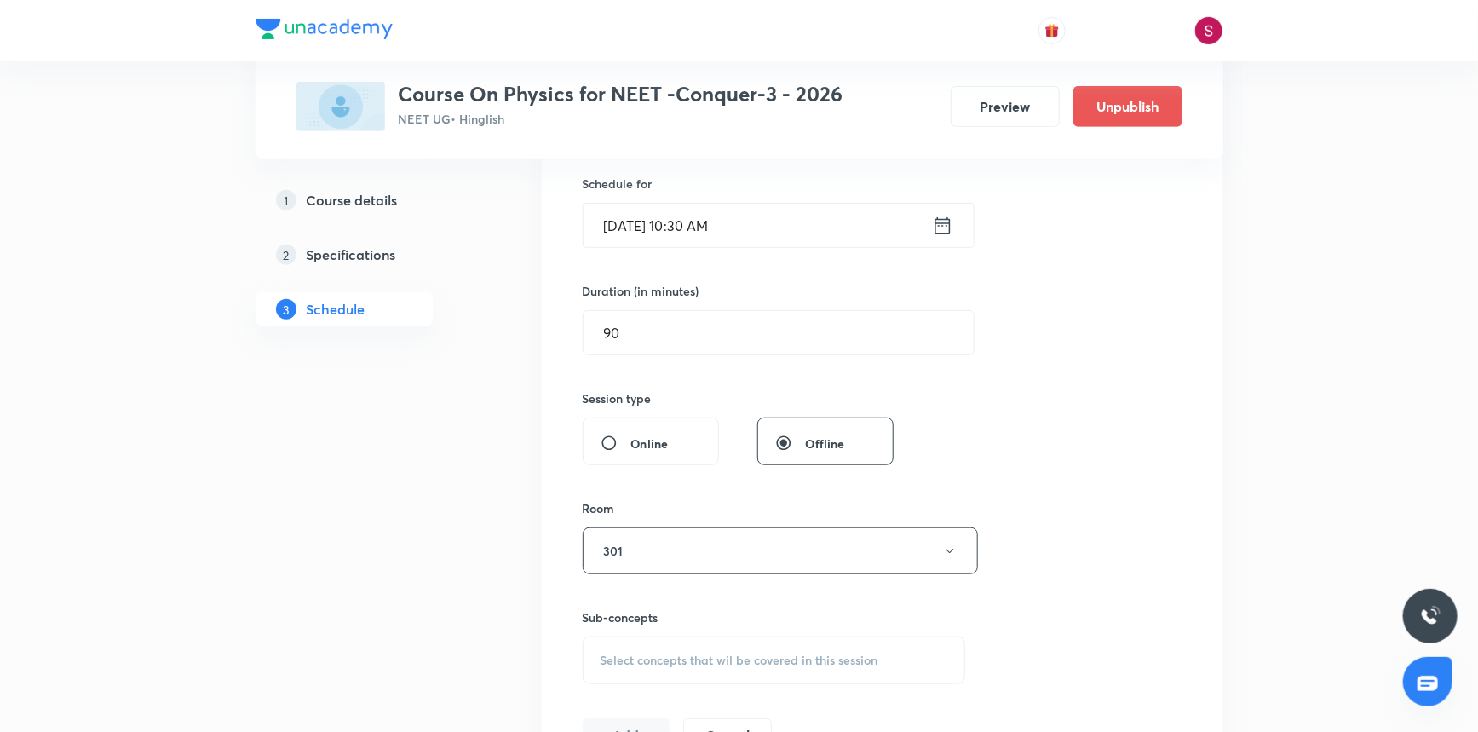
scroll to position [619, 0]
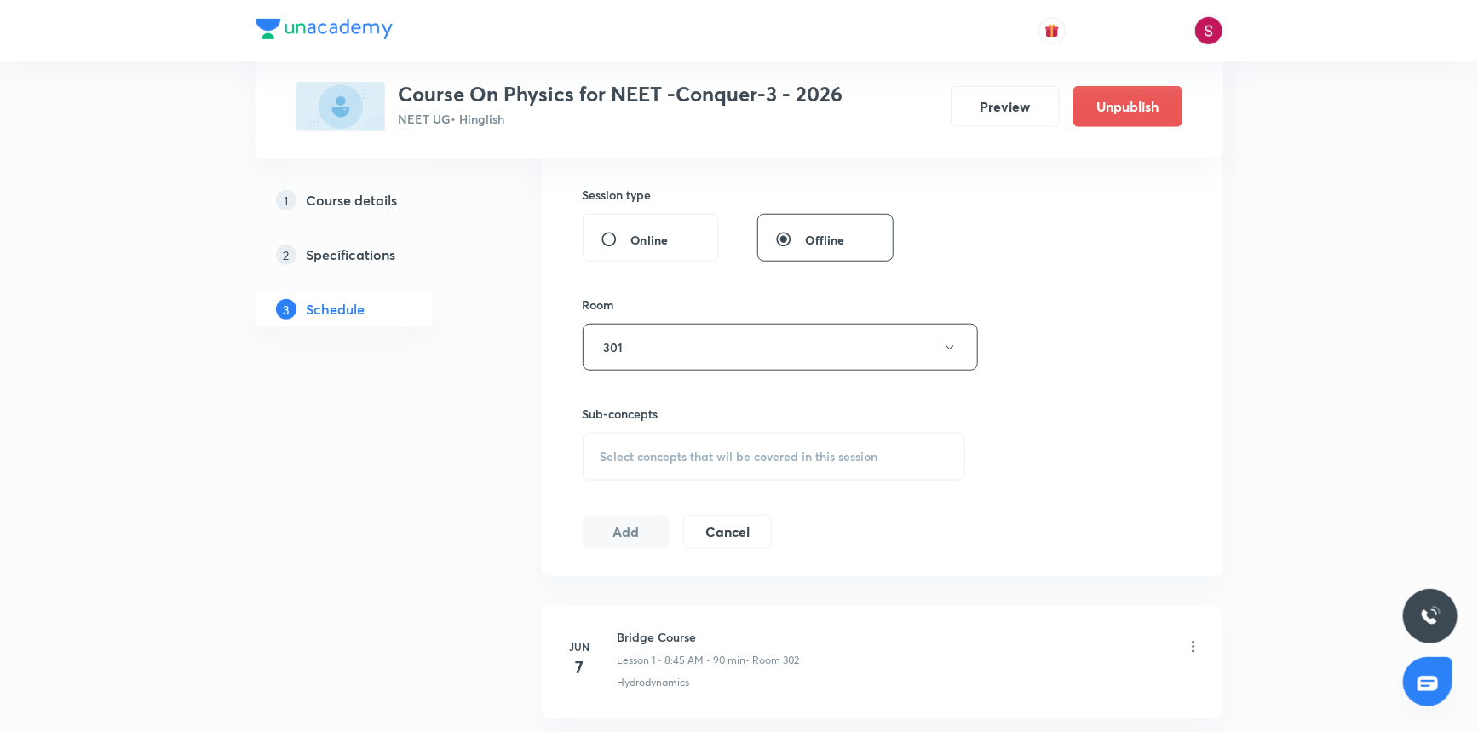
click at [642, 471] on div "Select concepts that wil be covered in this session" at bounding box center [774, 457] width 383 height 48
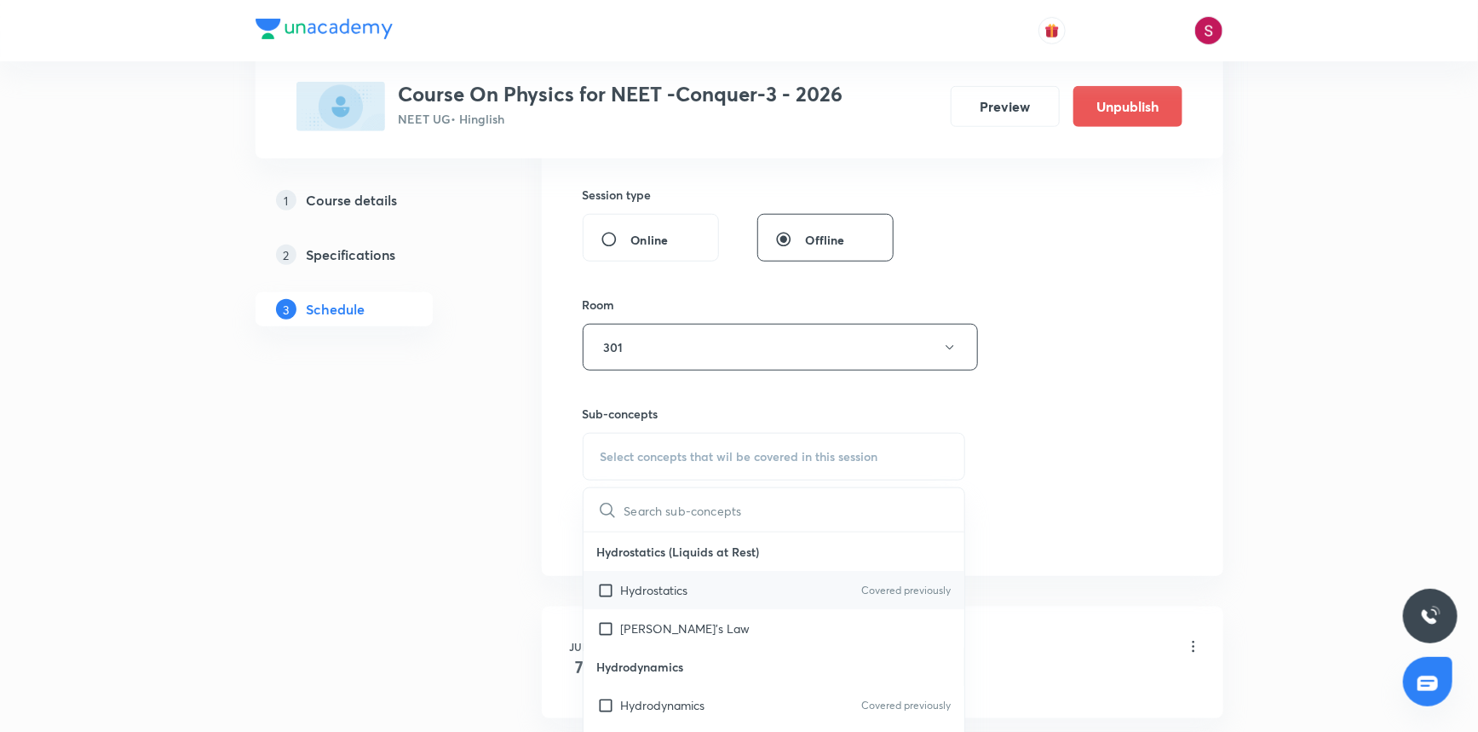
click at [637, 602] on div "Hydrostatics Covered previously" at bounding box center [775, 590] width 382 height 38
checkbox input "true"
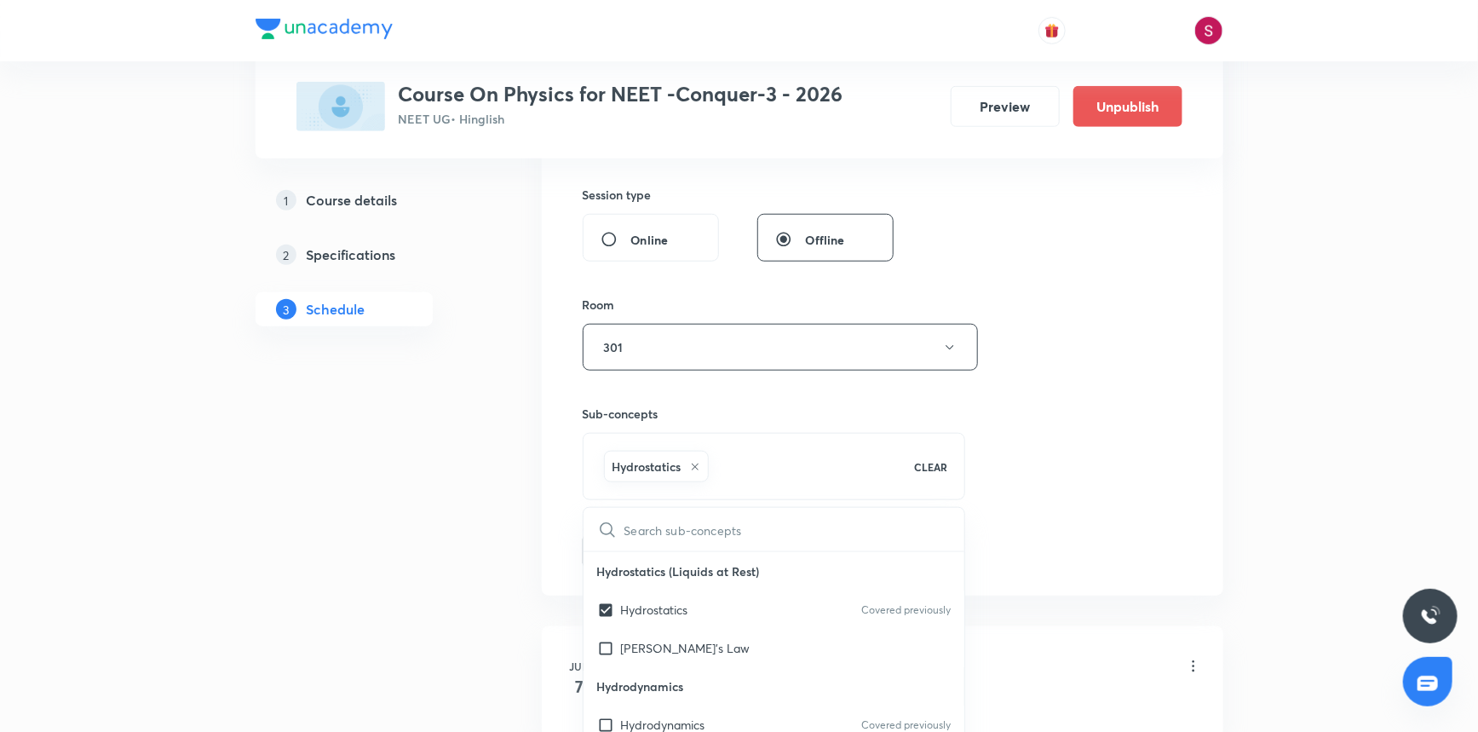
click at [1143, 369] on div "Session 76 Live class Session title 36/99 Mechanical Properties of Fluids - 04 …" at bounding box center [883, 159] width 600 height 820
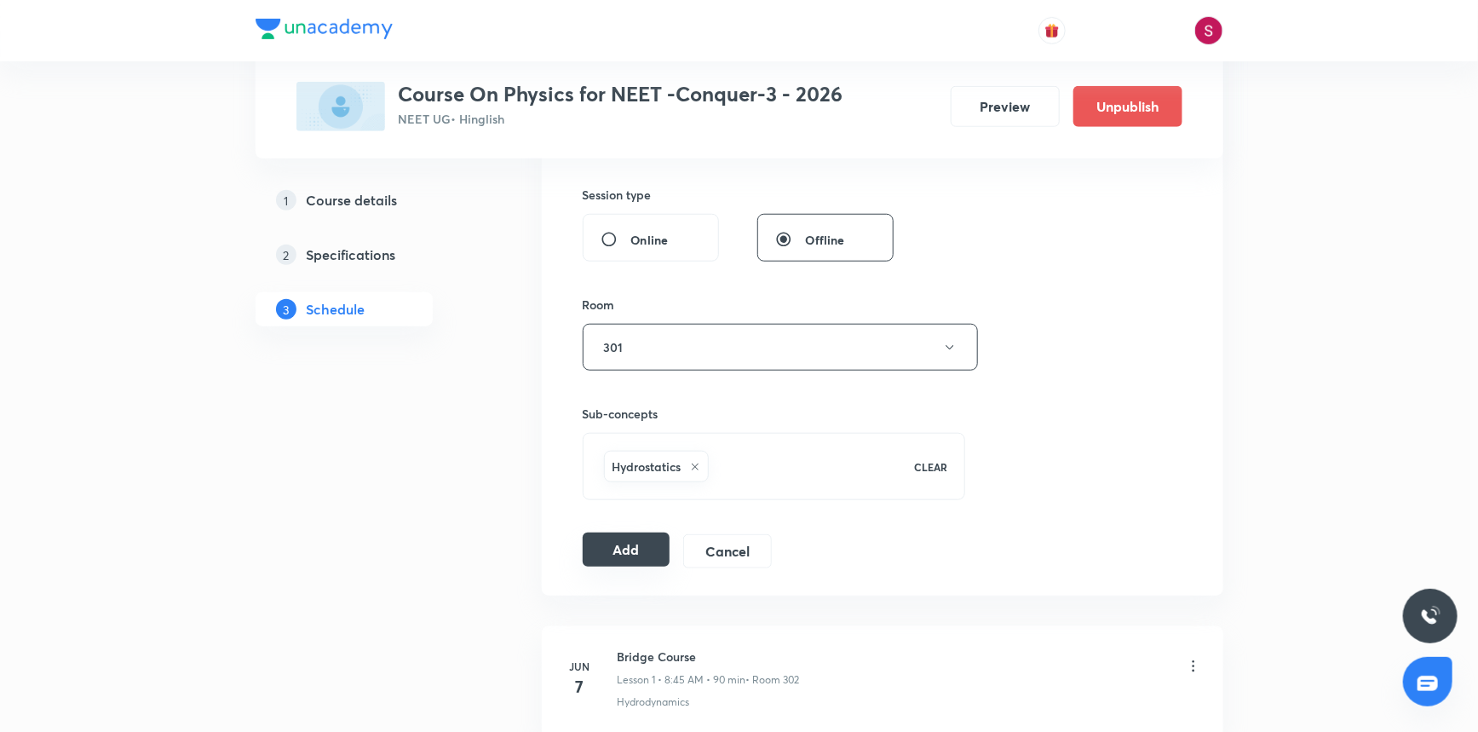
click at [619, 557] on button "Add" at bounding box center [627, 550] width 88 height 34
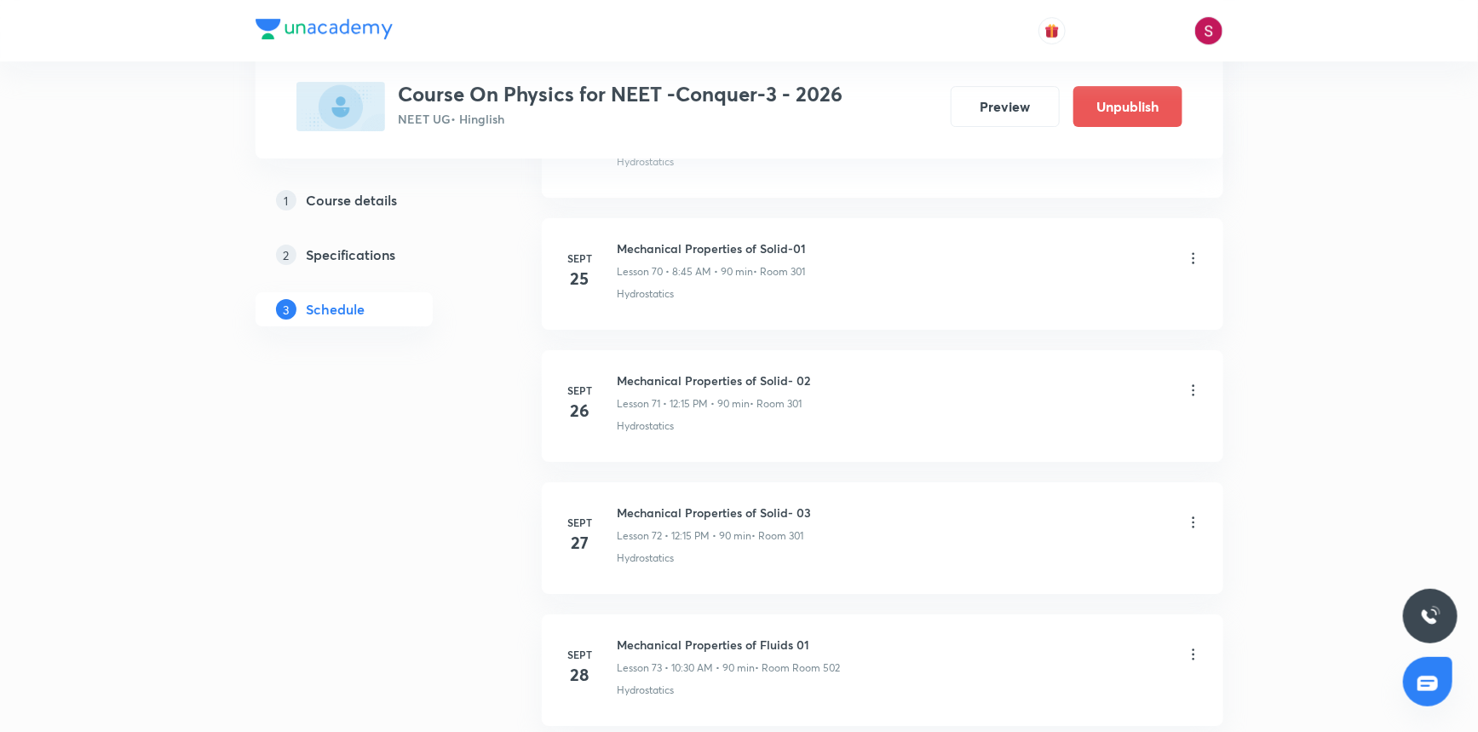
scroll to position [9873, 0]
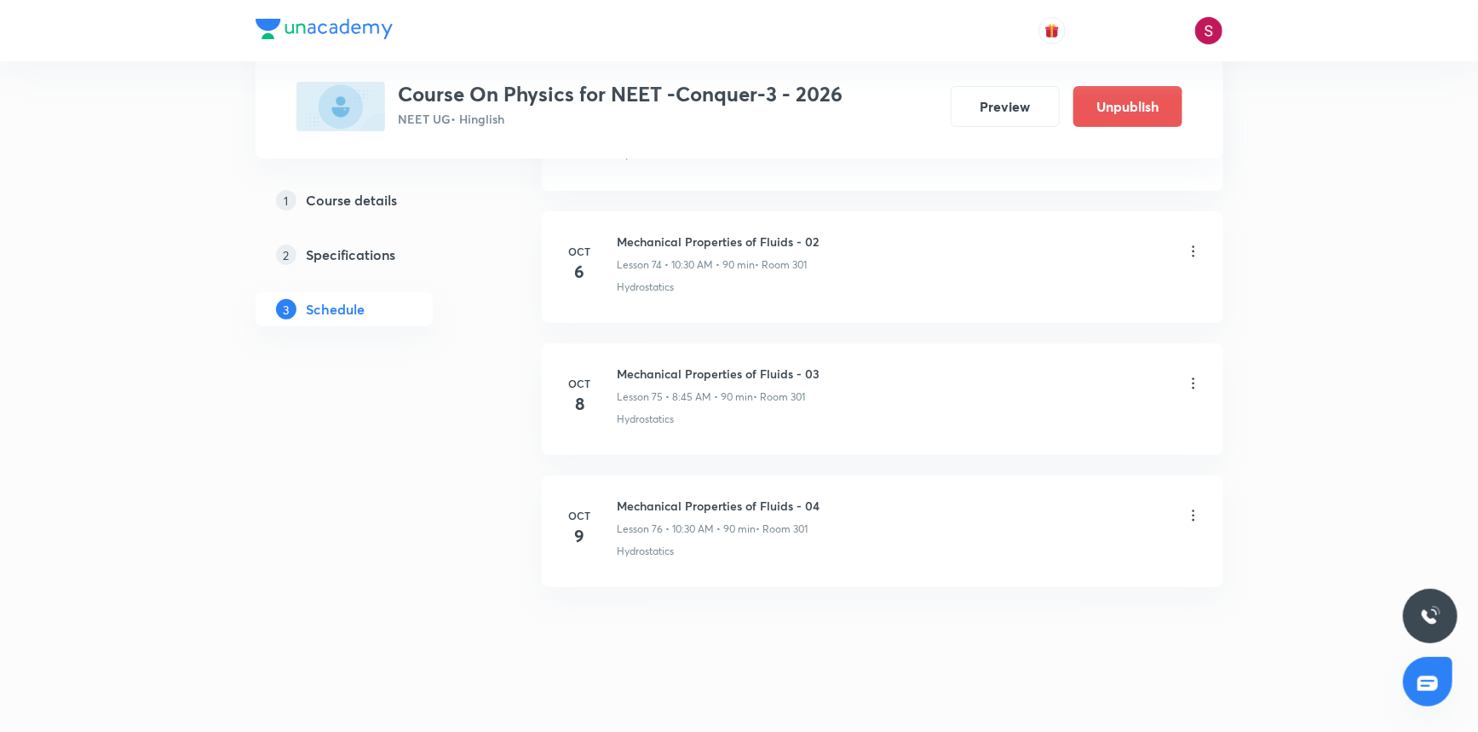
click at [739, 497] on h6 "Mechanical Properties of Fluids - 04" at bounding box center [719, 506] width 203 height 18
copy h6 "Mechanical Properties of Fluids - 04"
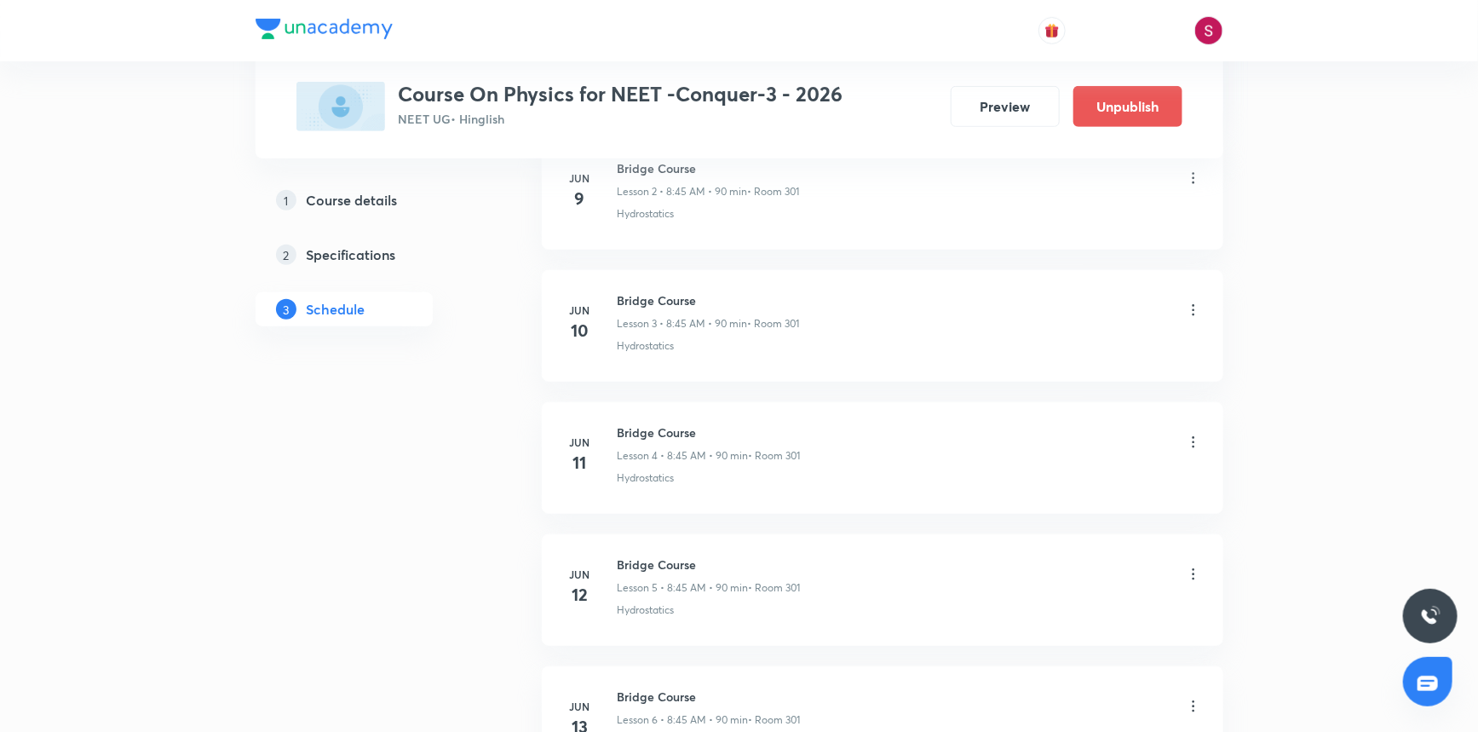
scroll to position [0, 0]
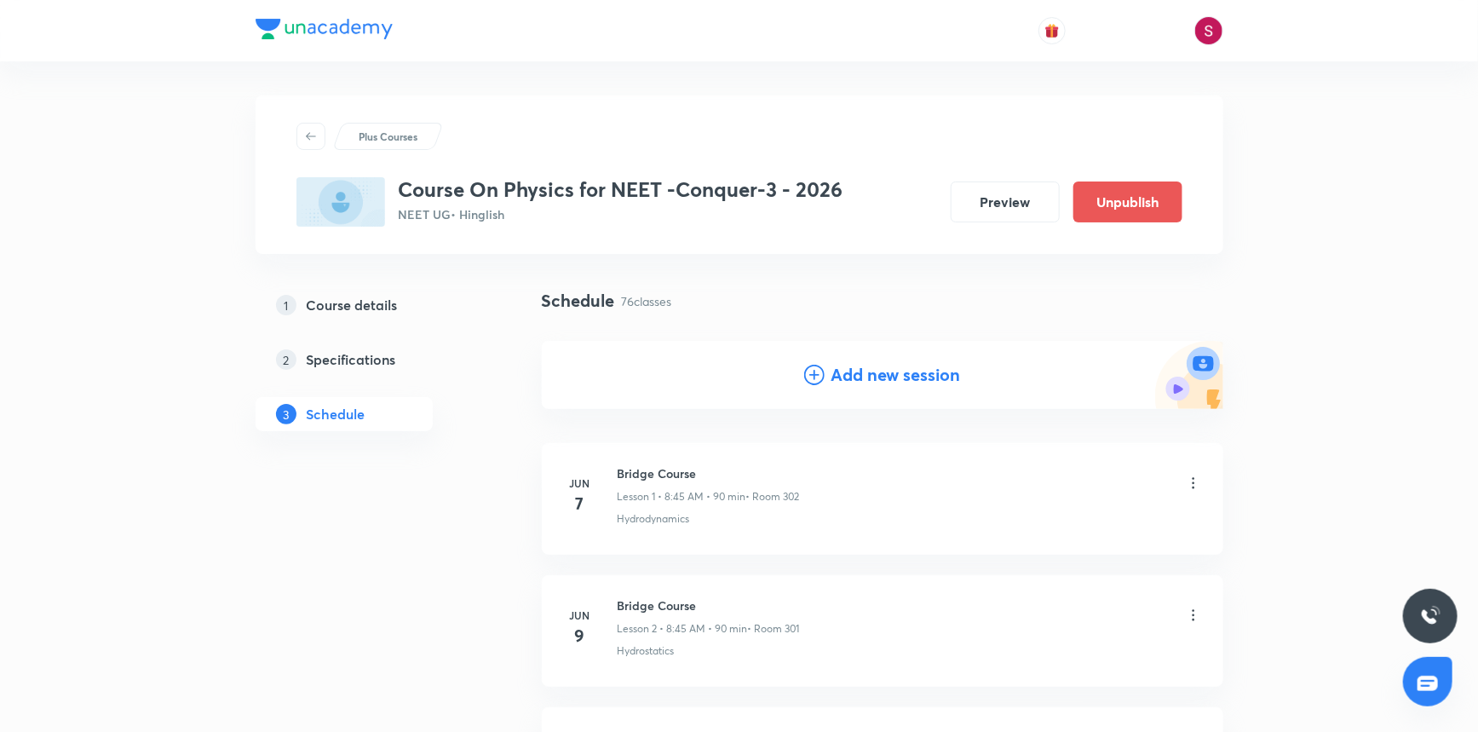
click at [827, 368] on div "Add new session" at bounding box center [882, 375] width 157 height 26
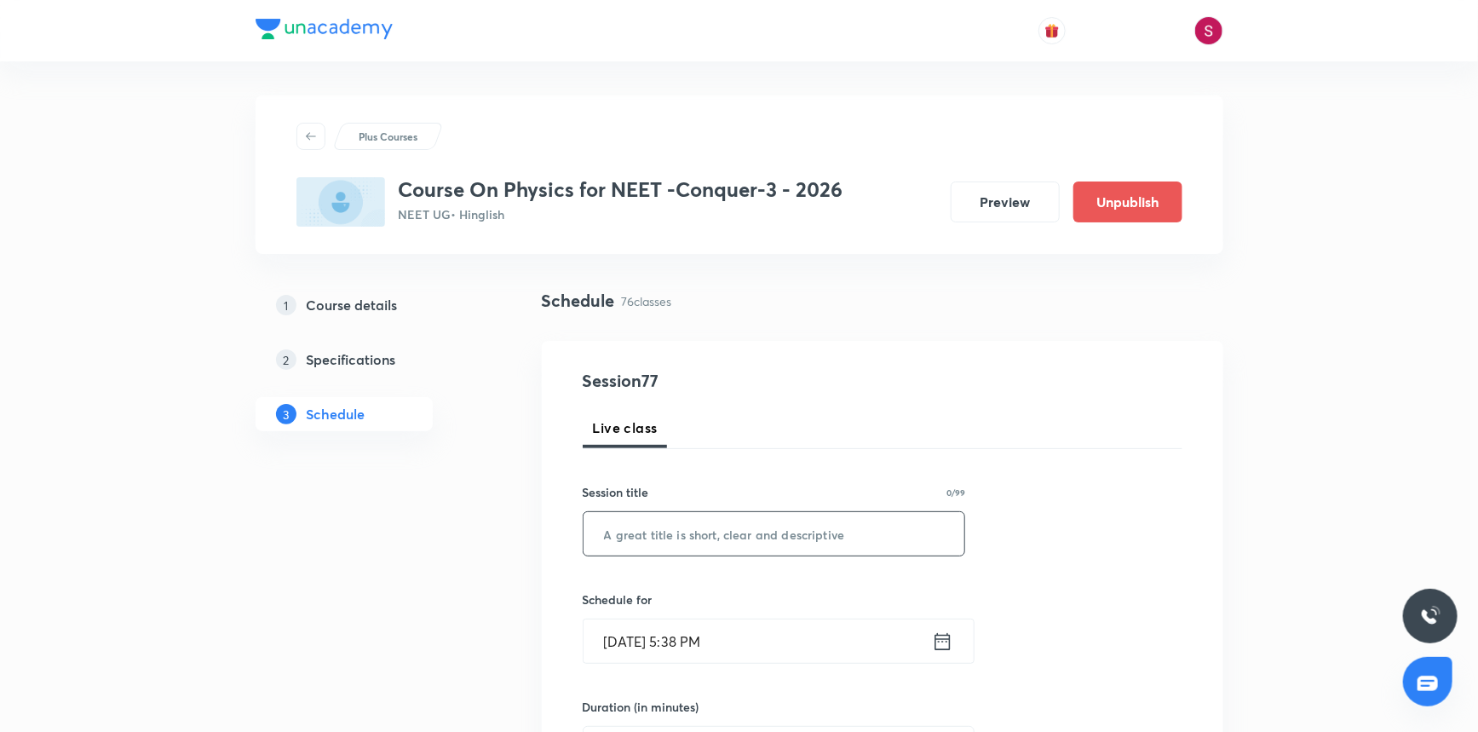
click at [717, 537] on input "text" at bounding box center [775, 533] width 382 height 43
paste input "Mechanical Properties of Fluids - 04"
type input "Mechanical Properties of Fluids - 05"
click at [740, 638] on input "Oct 5, 2025, 5:38 PM" at bounding box center [758, 640] width 348 height 43
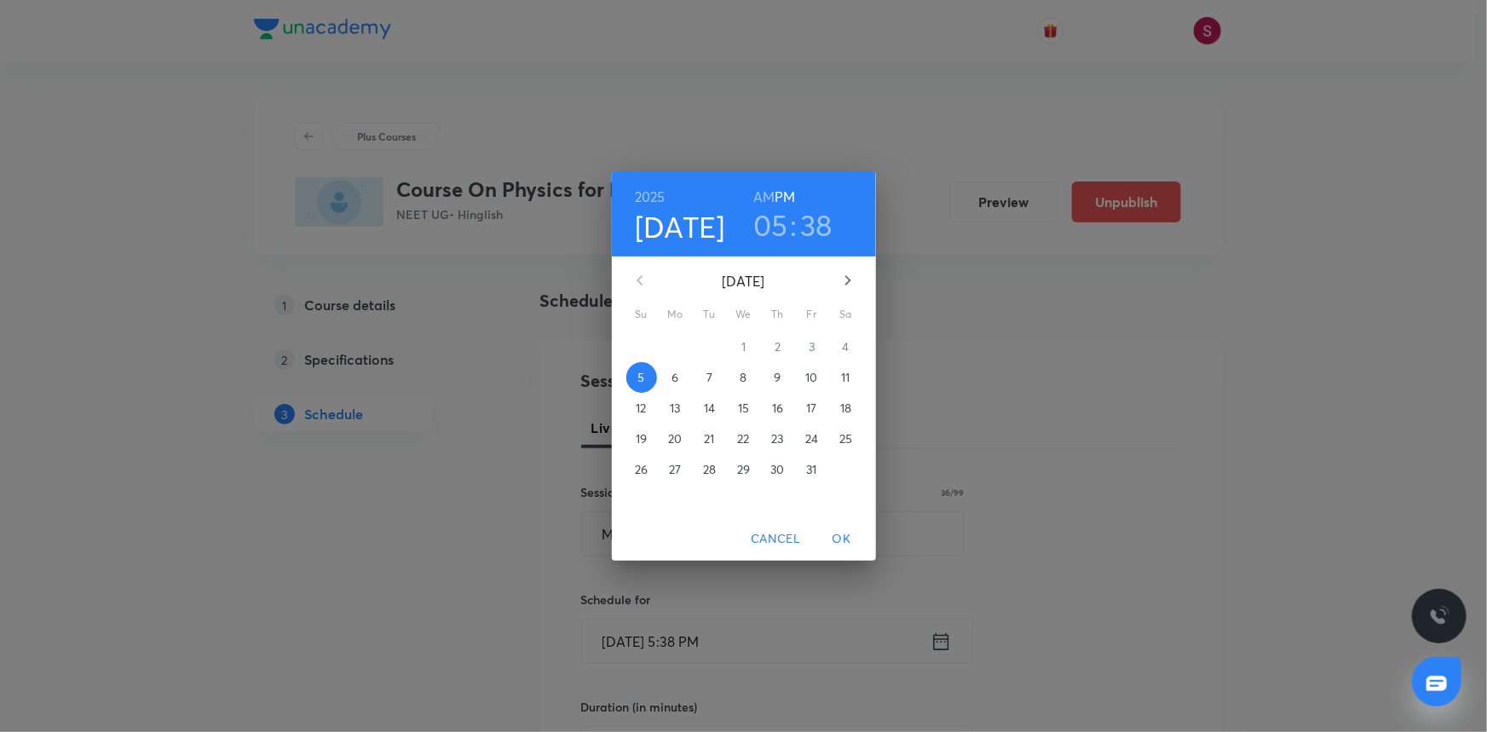
click at [799, 371] on span "10" at bounding box center [812, 377] width 31 height 17
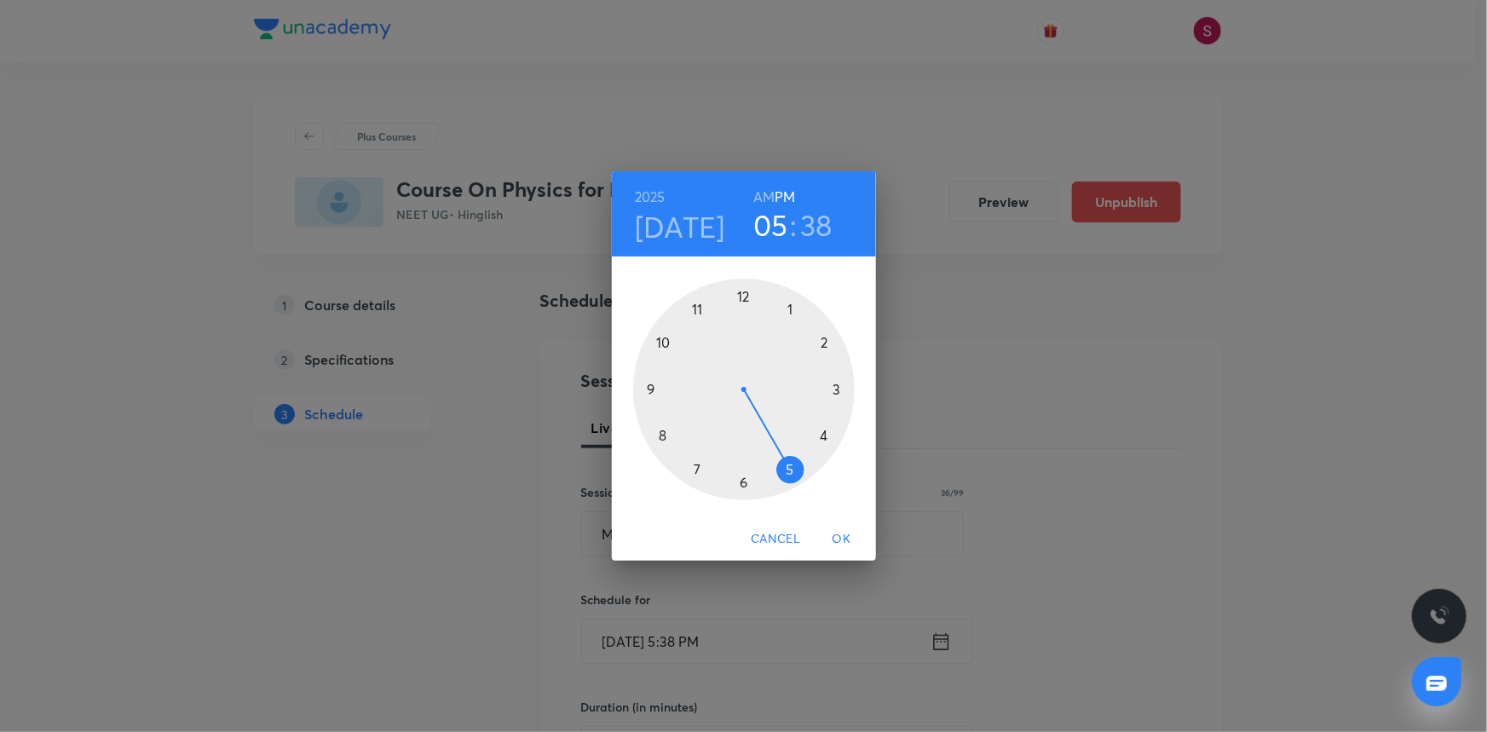
click at [744, 298] on div at bounding box center [744, 390] width 222 height 222
click at [834, 389] on div at bounding box center [744, 390] width 222 height 222
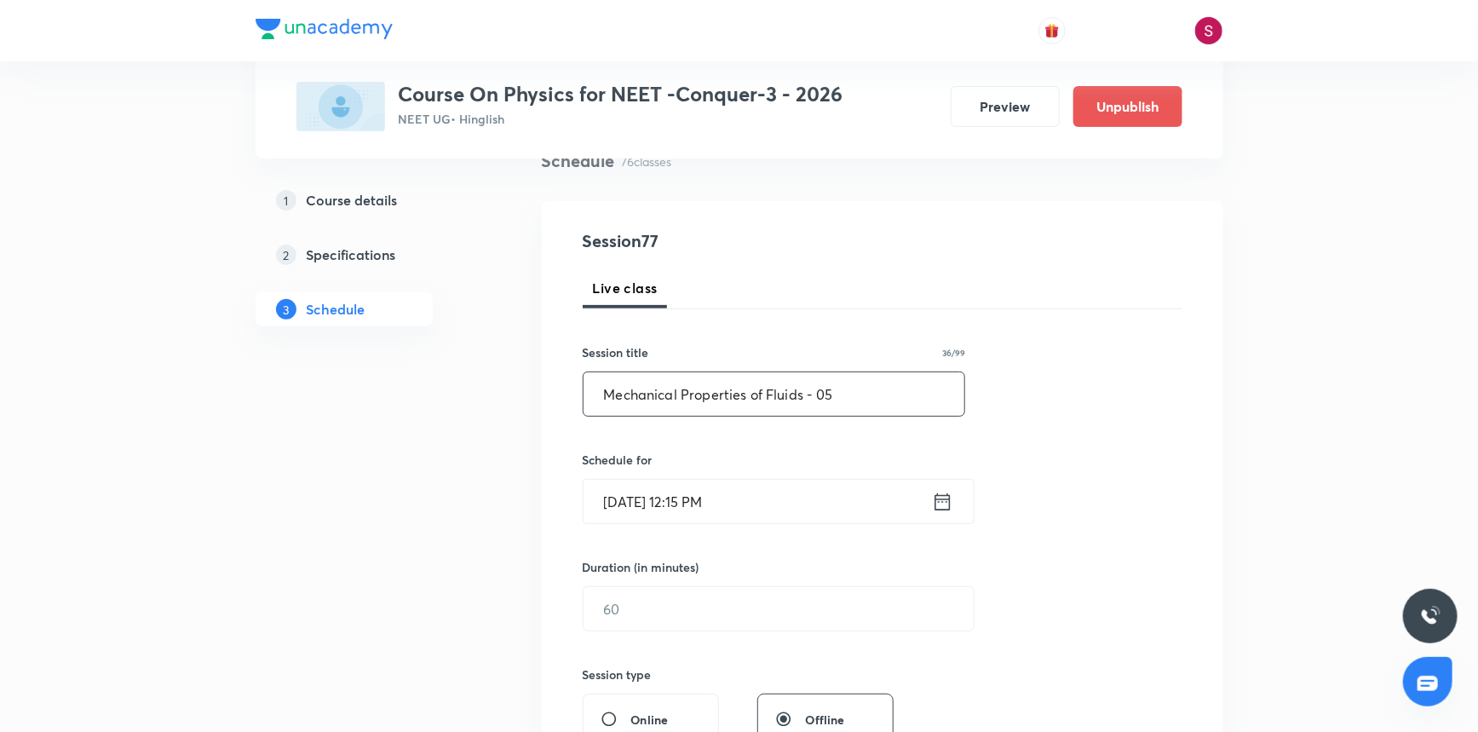
scroll to position [154, 0]
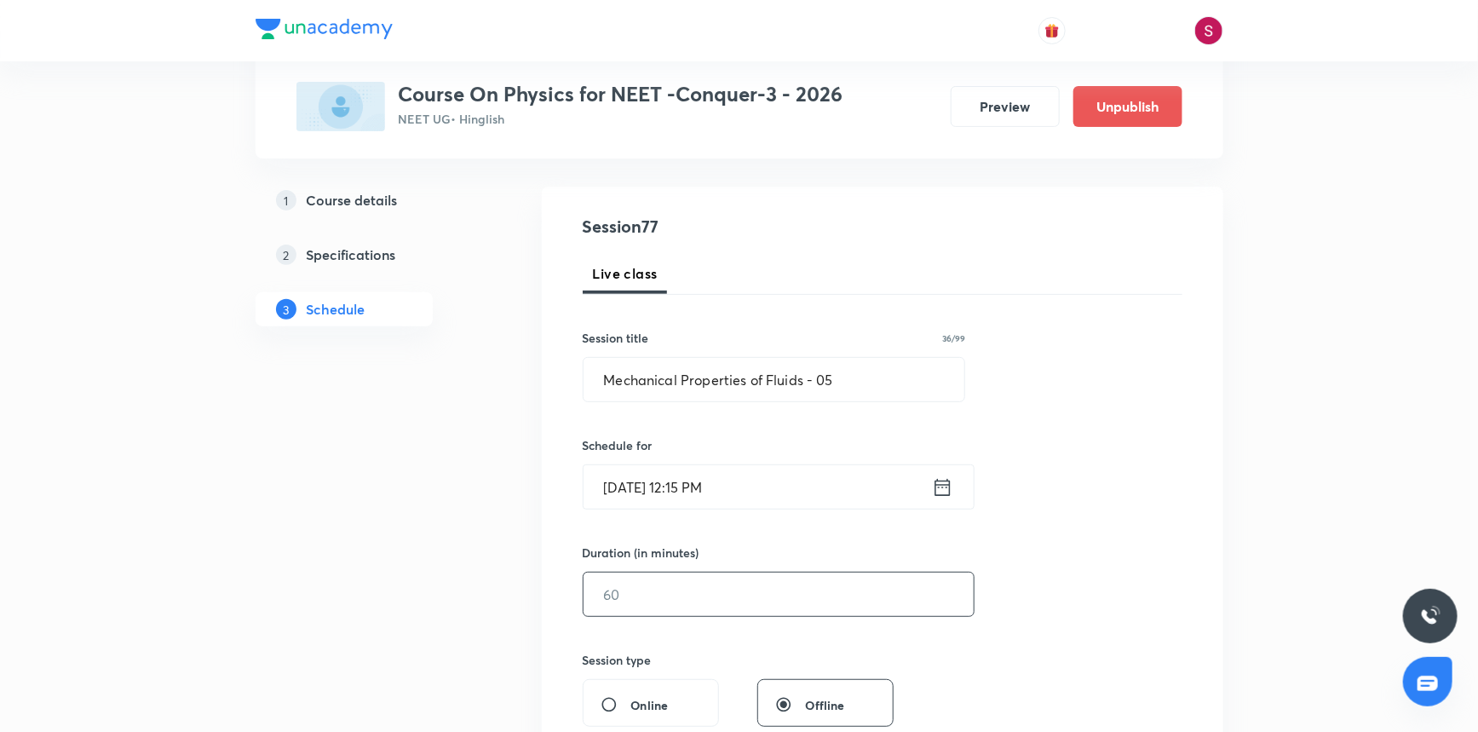
click at [634, 590] on input "text" at bounding box center [779, 594] width 390 height 43
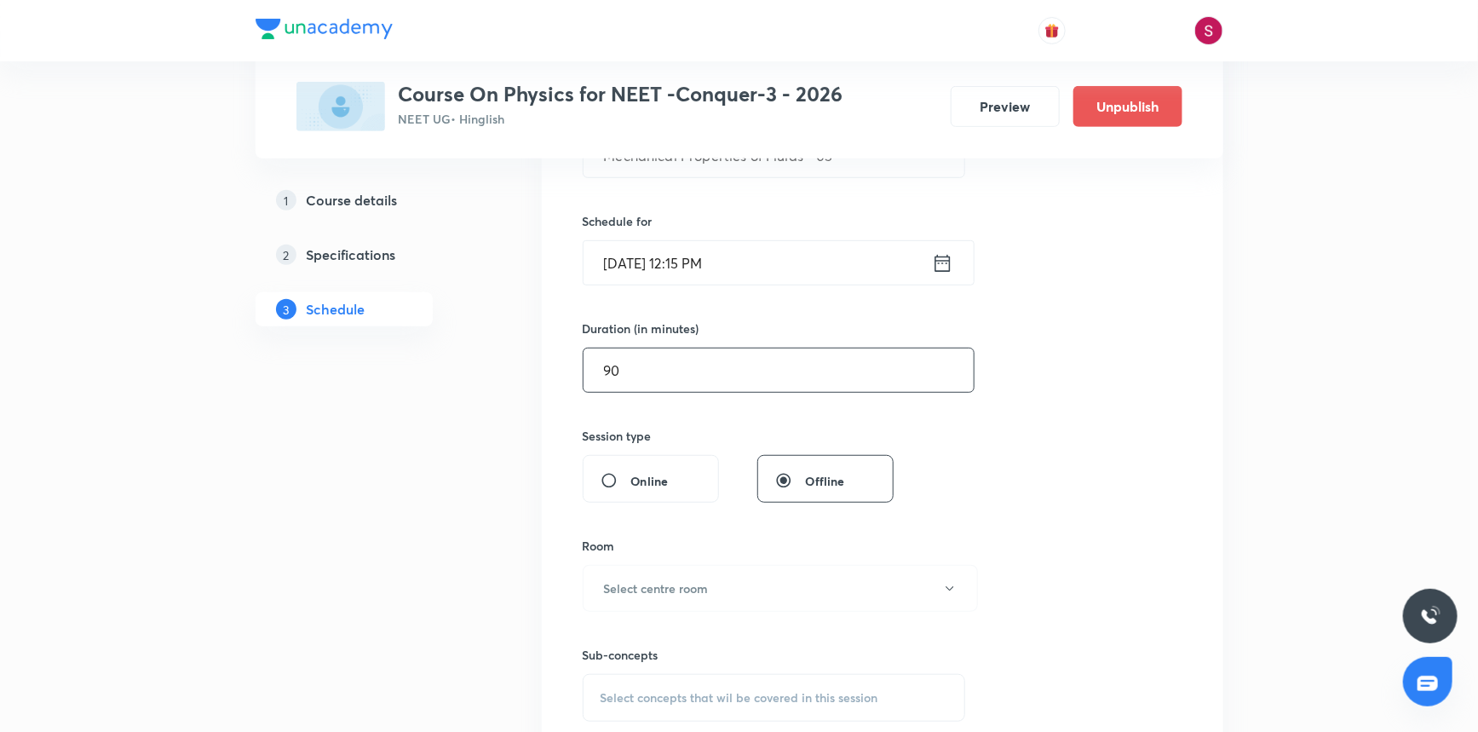
scroll to position [387, 0]
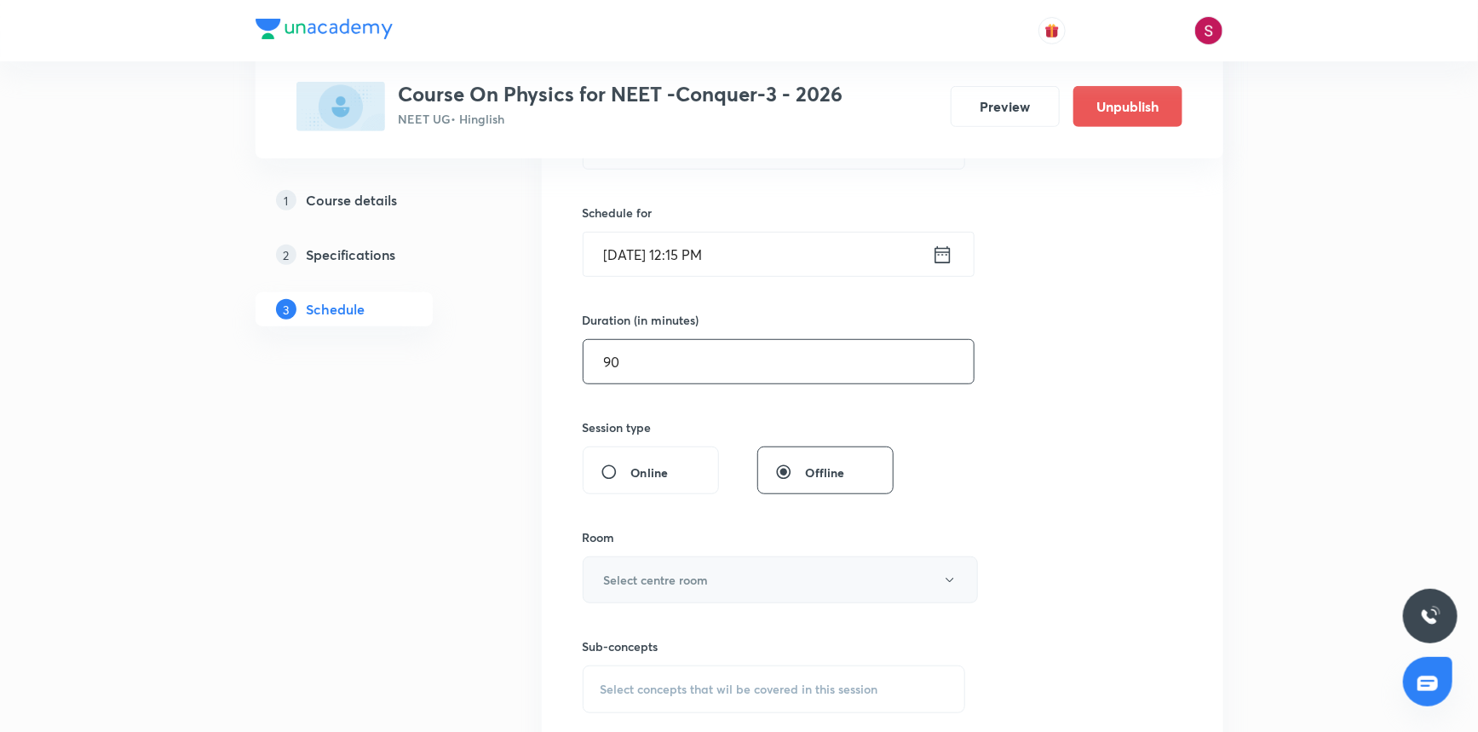
type input "90"
click at [613, 599] on button "Select centre room" at bounding box center [780, 579] width 395 height 47
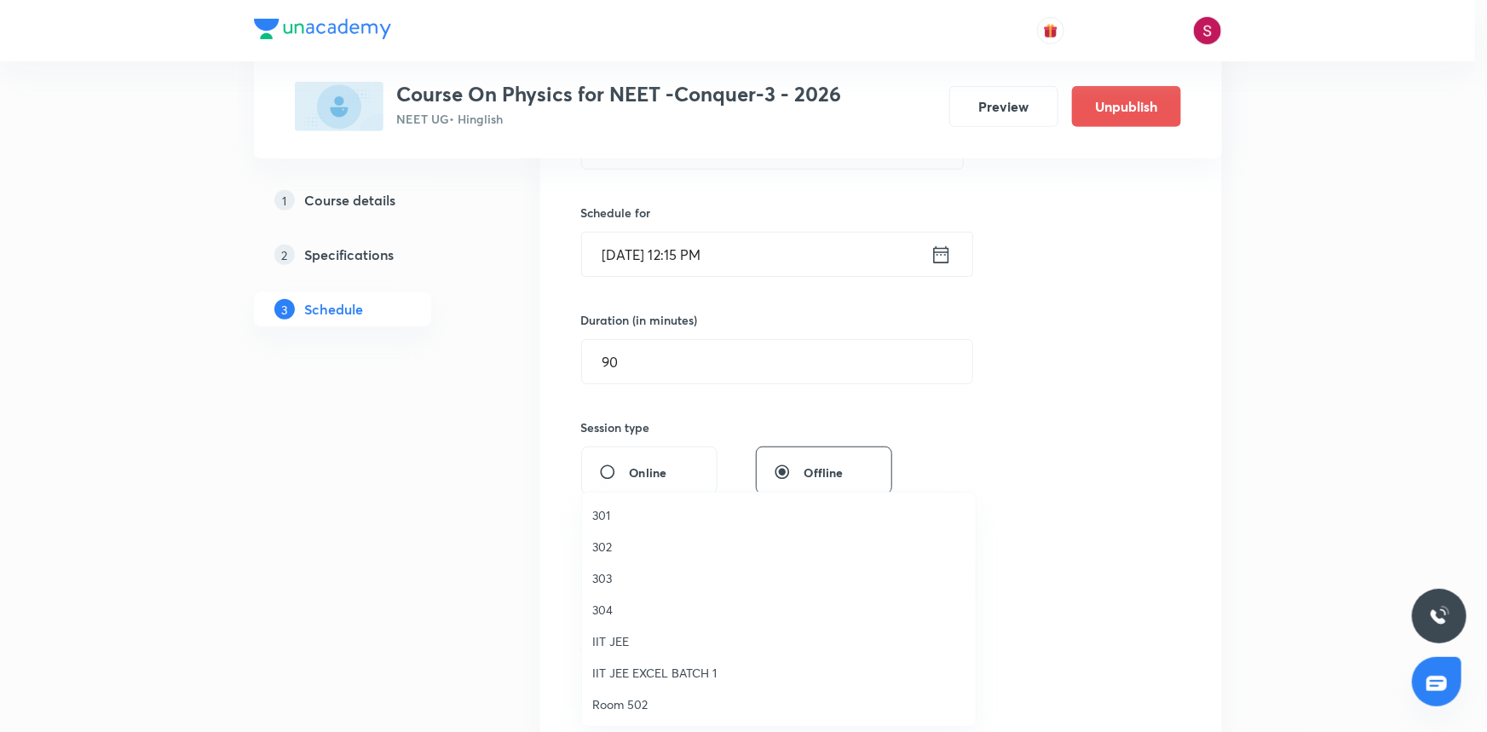
click at [596, 515] on span "301" at bounding box center [778, 515] width 373 height 18
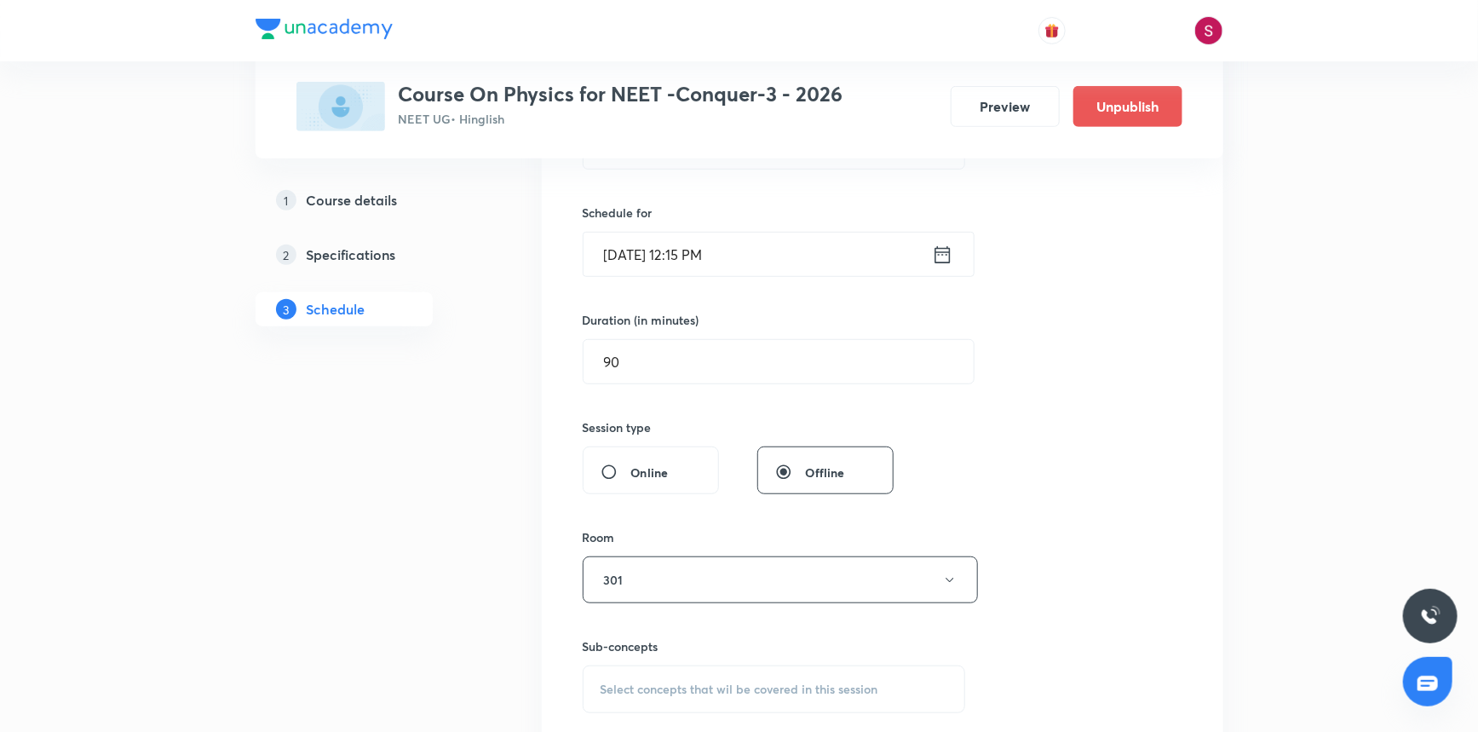
scroll to position [619, 0]
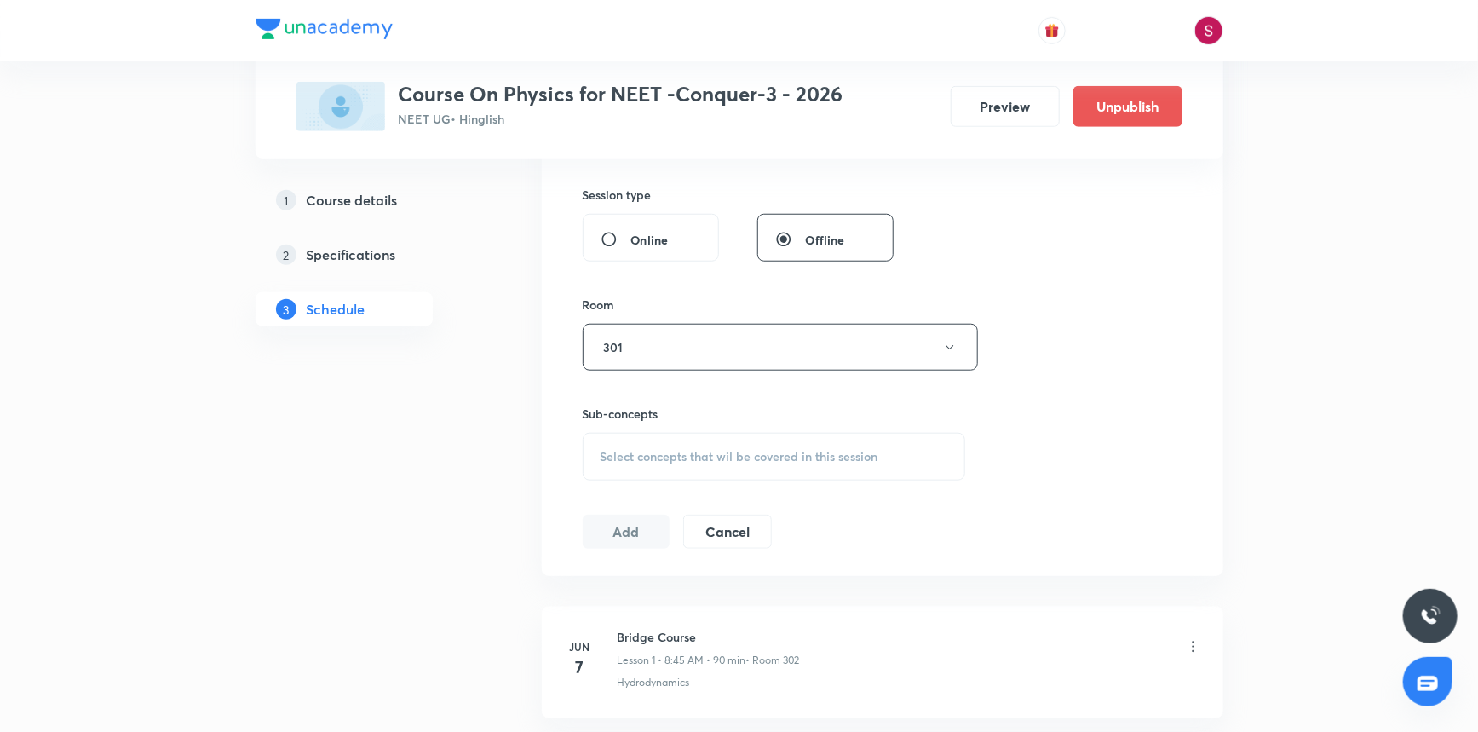
click at [656, 452] on span "Select concepts that wil be covered in this session" at bounding box center [740, 457] width 278 height 14
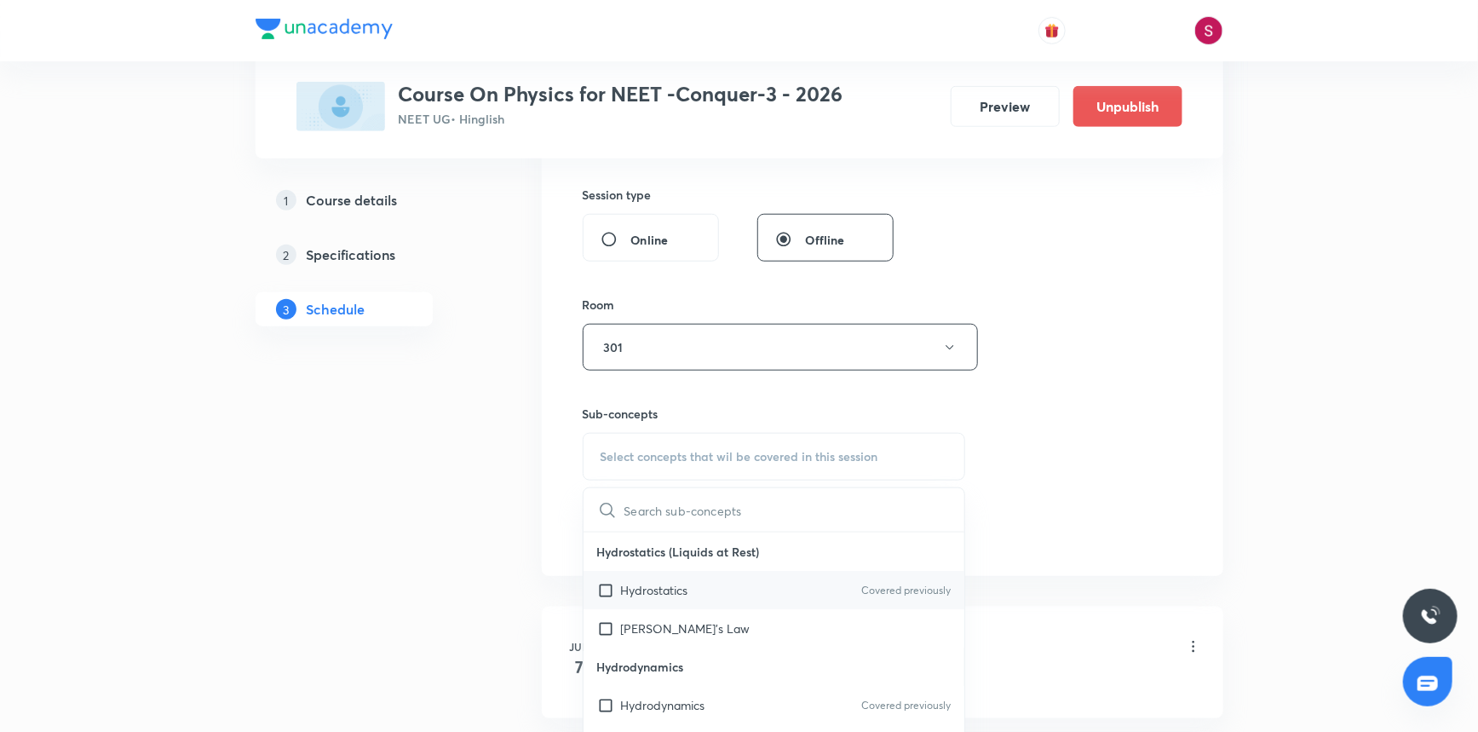
click at [642, 573] on div "Hydrostatics Covered previously" at bounding box center [775, 590] width 382 height 38
checkbox input "true"
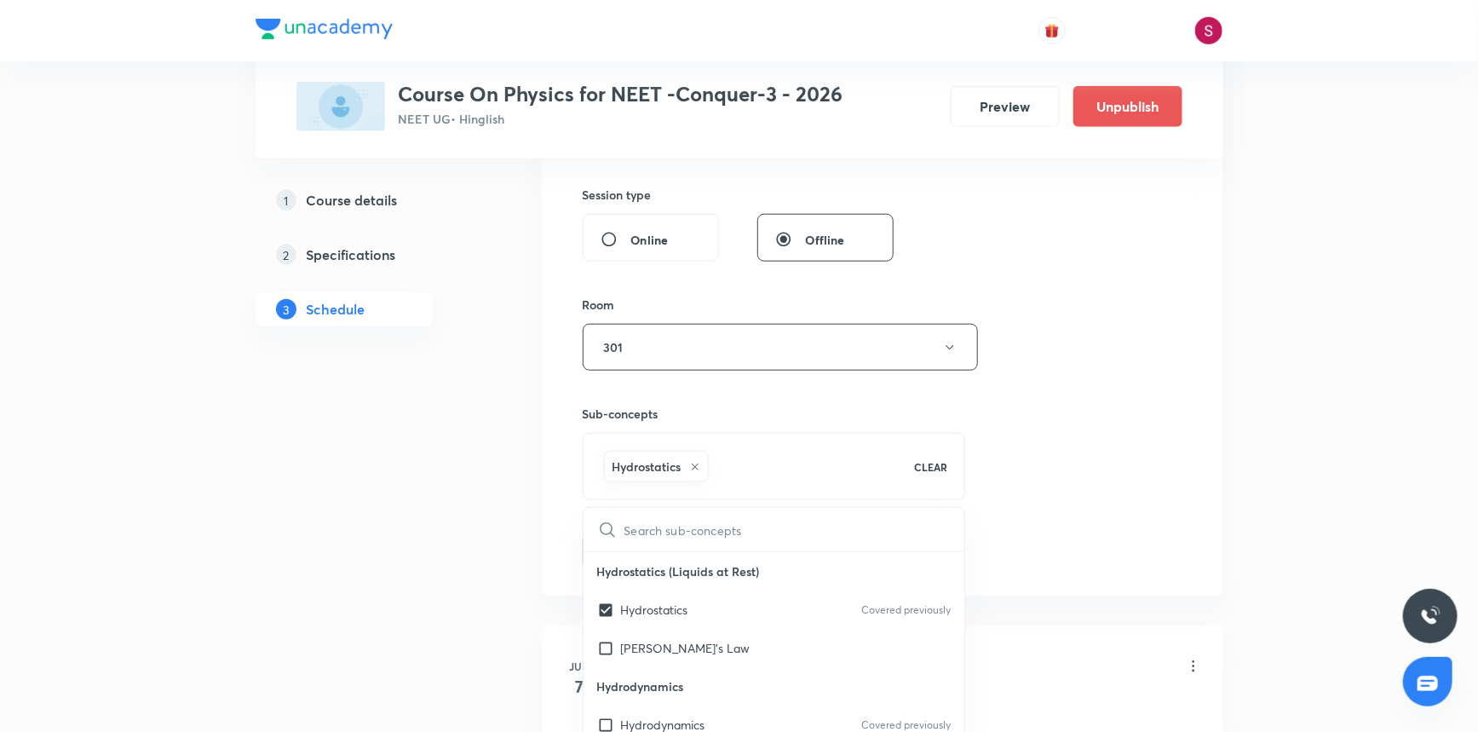
click at [997, 357] on div "Session 77 Live class Session title 36/99 Mechanical Properties of Fluids - 05 …" at bounding box center [883, 159] width 600 height 820
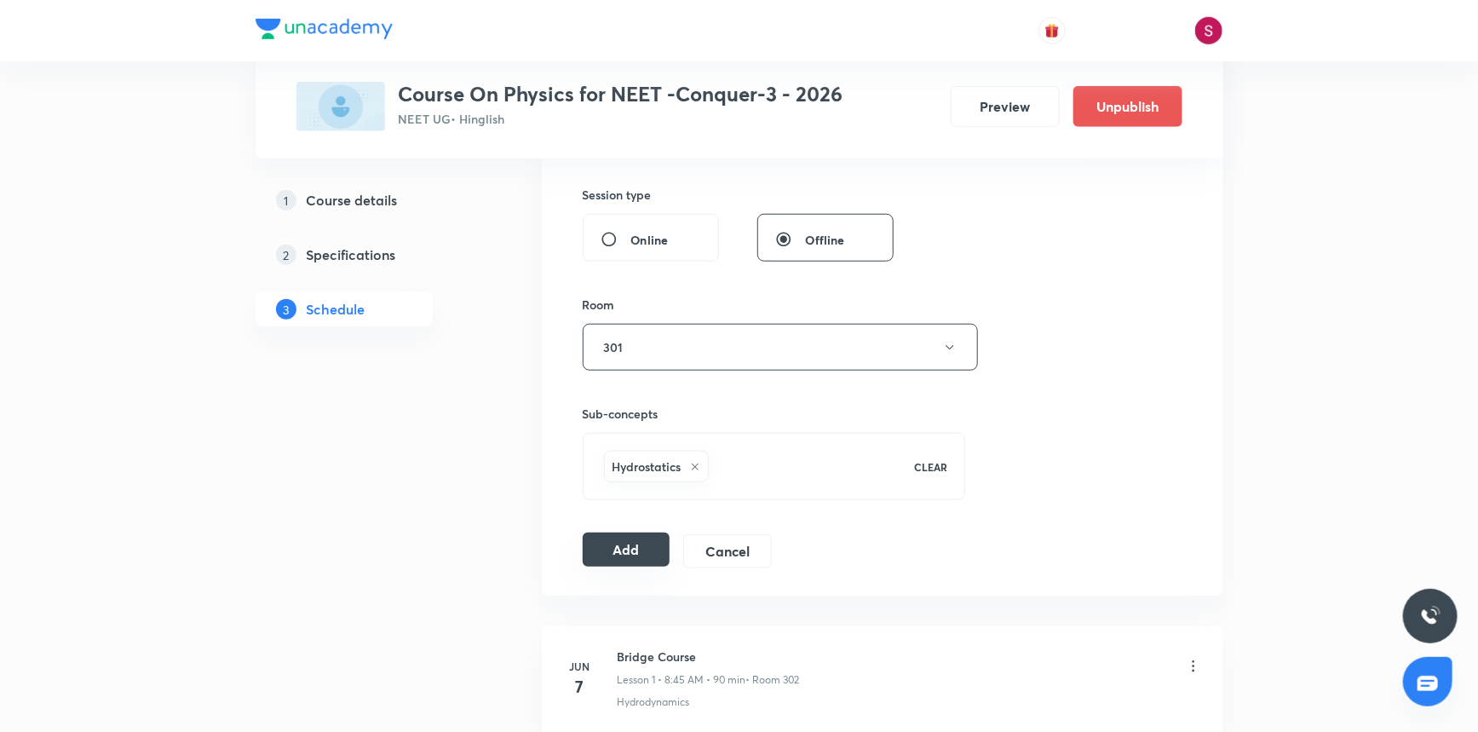
click at [585, 542] on button "Add" at bounding box center [627, 550] width 88 height 34
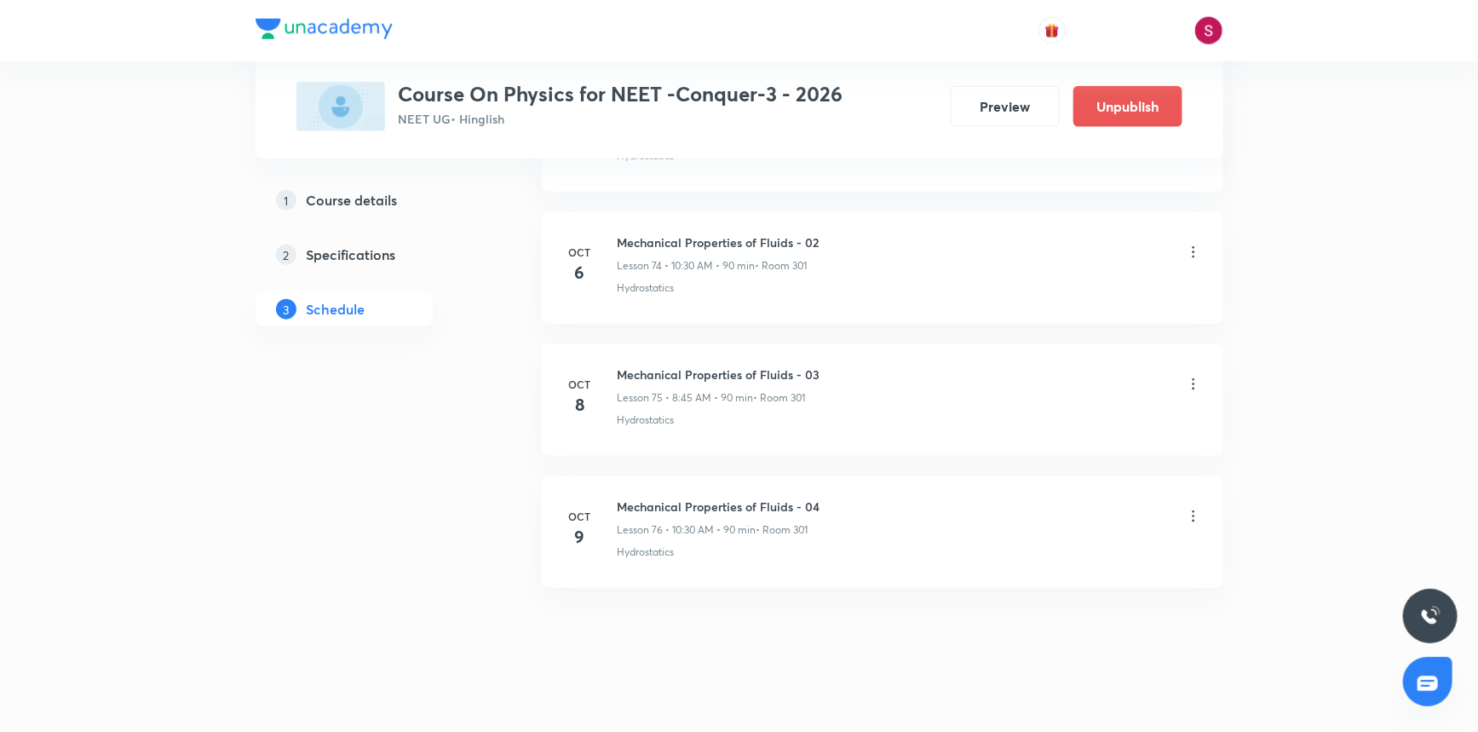
scroll to position [9873, 0]
click at [712, 629] on h6 "Mechanical Properties of Fluids - 05" at bounding box center [719, 638] width 203 height 18
click at [712, 613] on li "Oct 10 Mechanical Properties of Fluids - 05 Lesson 77 • 12:15 PM • 90 min • Roo…" at bounding box center [883, 664] width 682 height 112
copy h6 "Mechanical Properties of Fluids - 05"
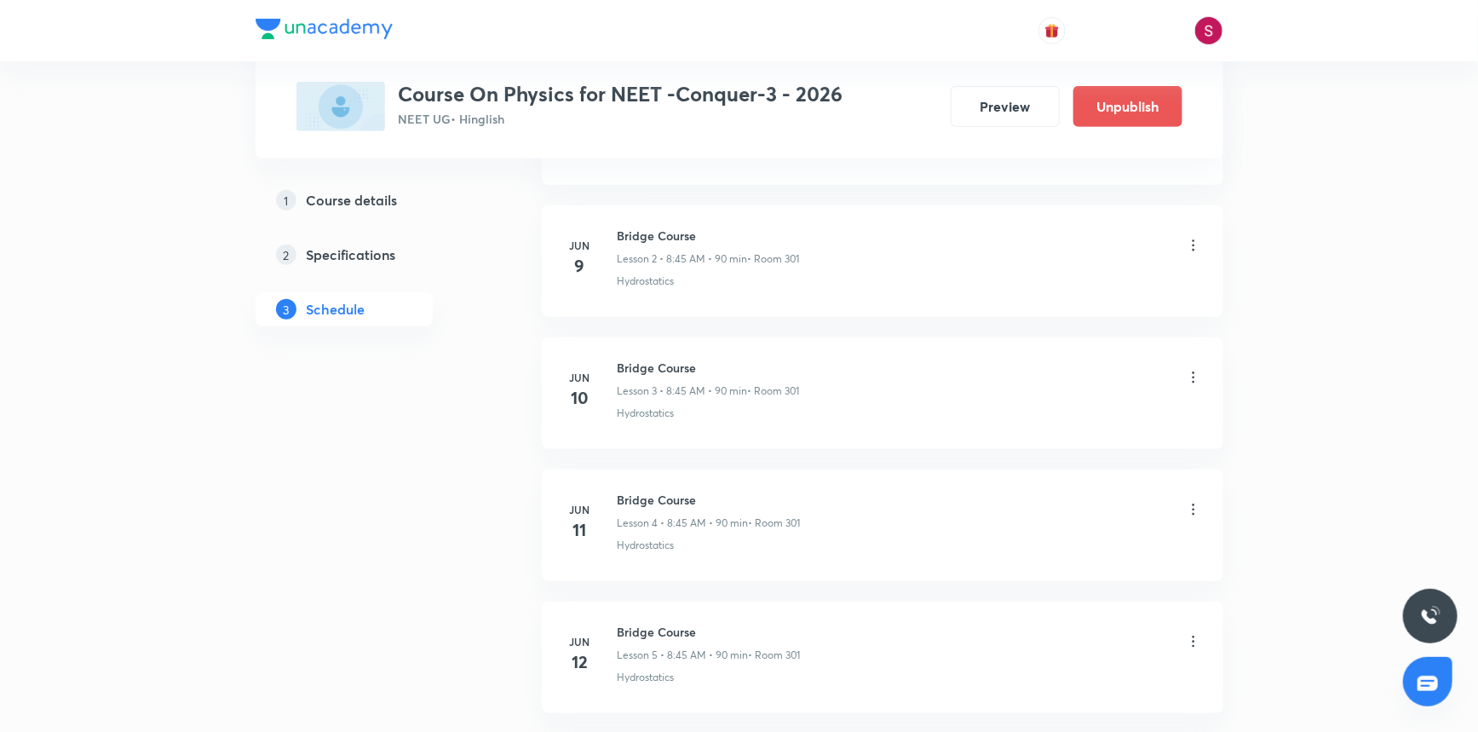
scroll to position [0, 0]
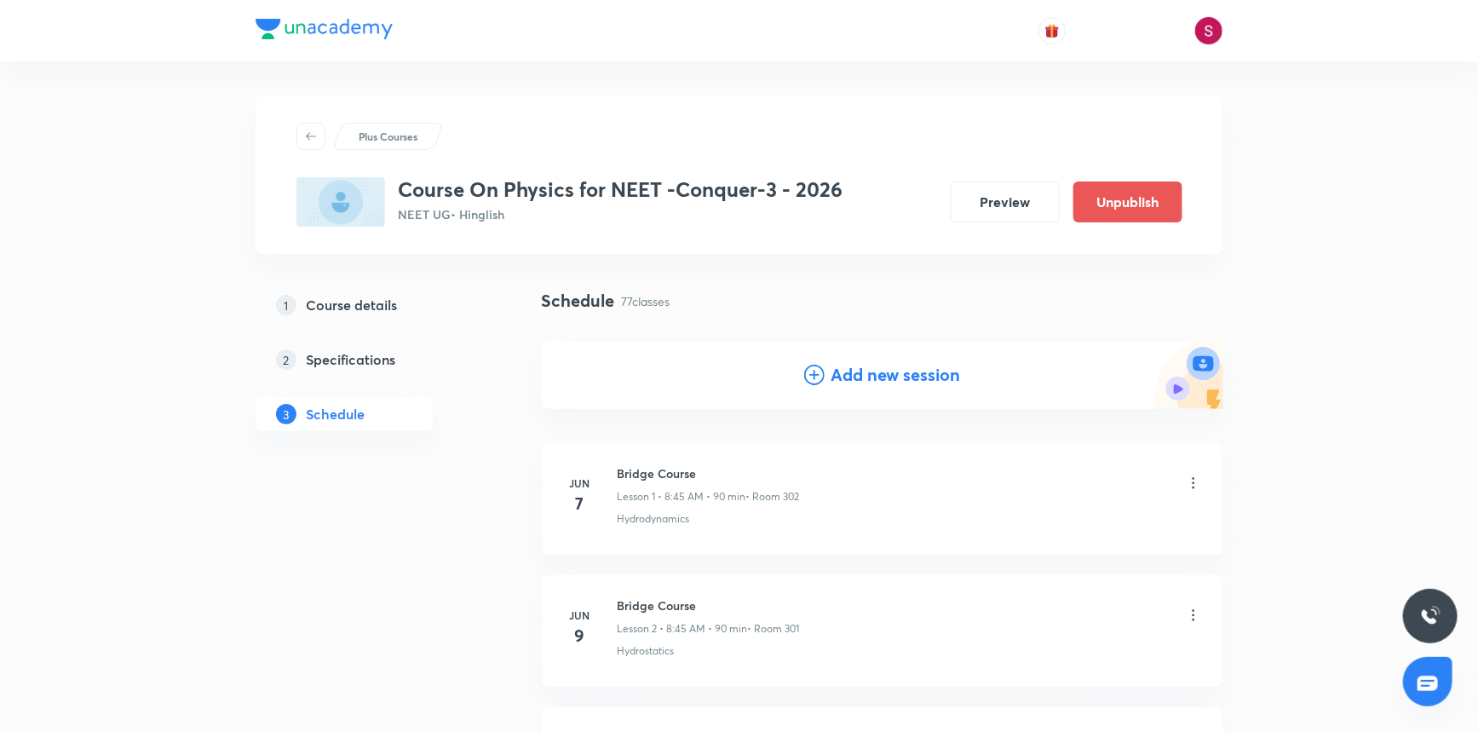
click at [794, 372] on div "Add new session" at bounding box center [883, 375] width 682 height 68
click at [806, 377] on icon at bounding box center [814, 375] width 20 height 20
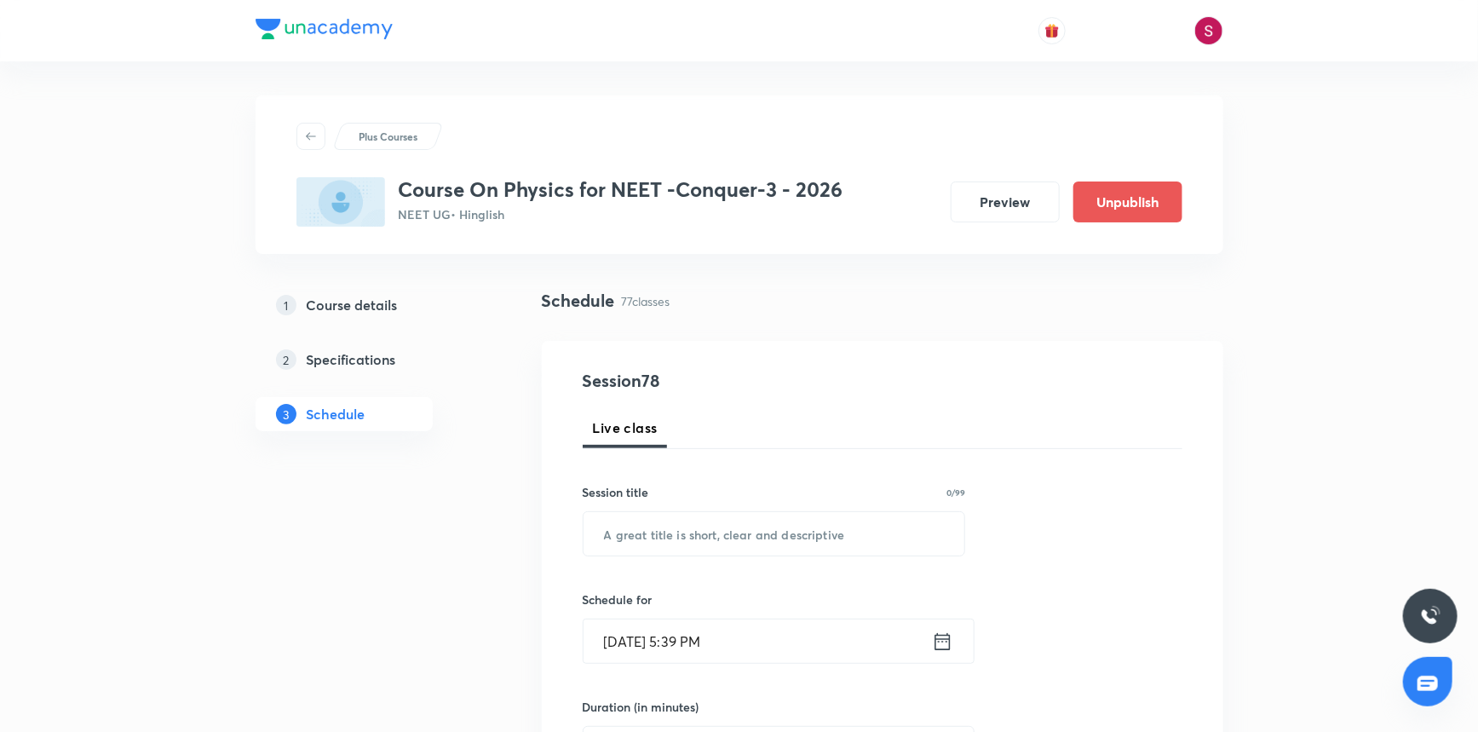
click at [665, 537] on input "text" at bounding box center [775, 533] width 382 height 43
paste input "Mechanical Properties of Fluids - 05"
type input "Mechanical Properties of Fluids - 06"
click at [792, 639] on input "Oct 5, 2025, 5:39 PM" at bounding box center [758, 640] width 348 height 43
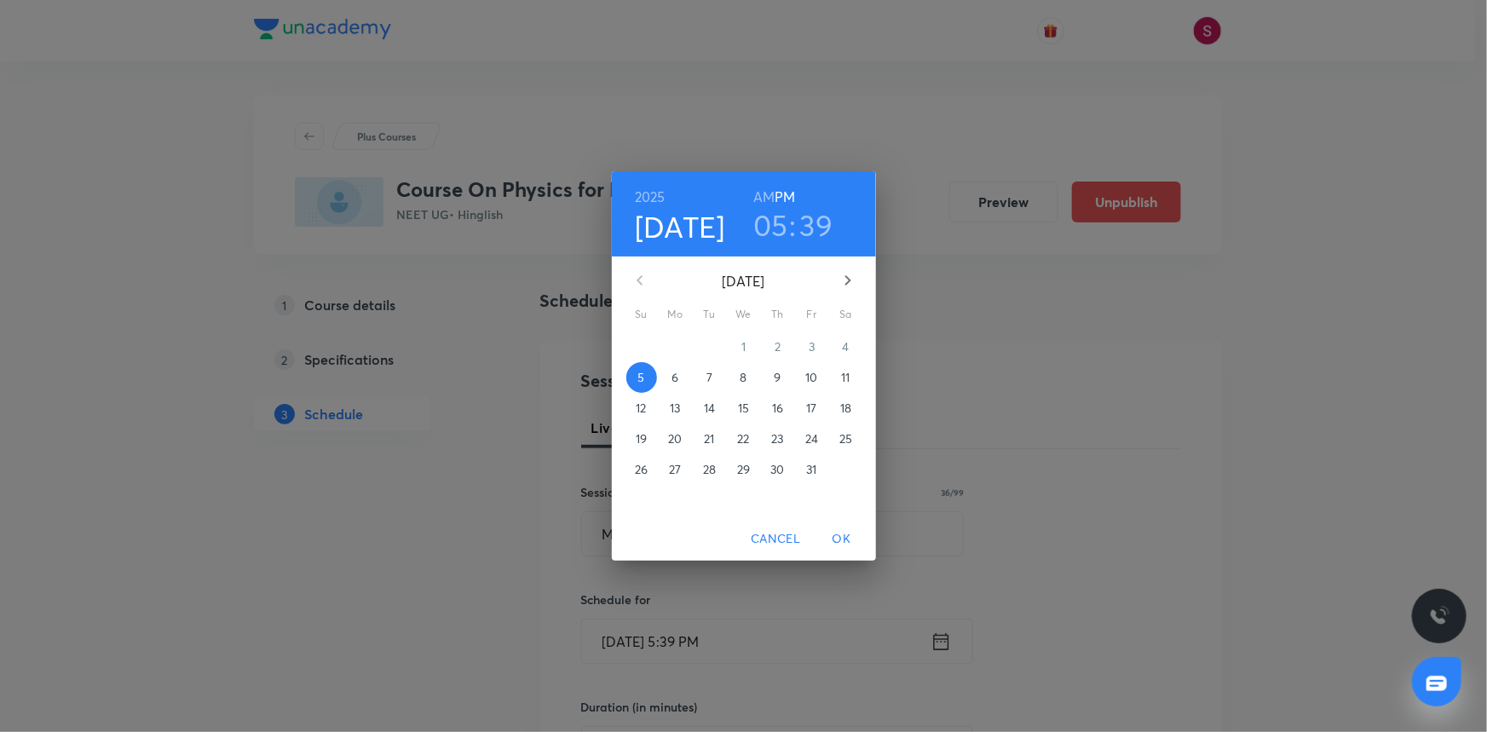
click at [843, 383] on p "11" at bounding box center [845, 377] width 9 height 17
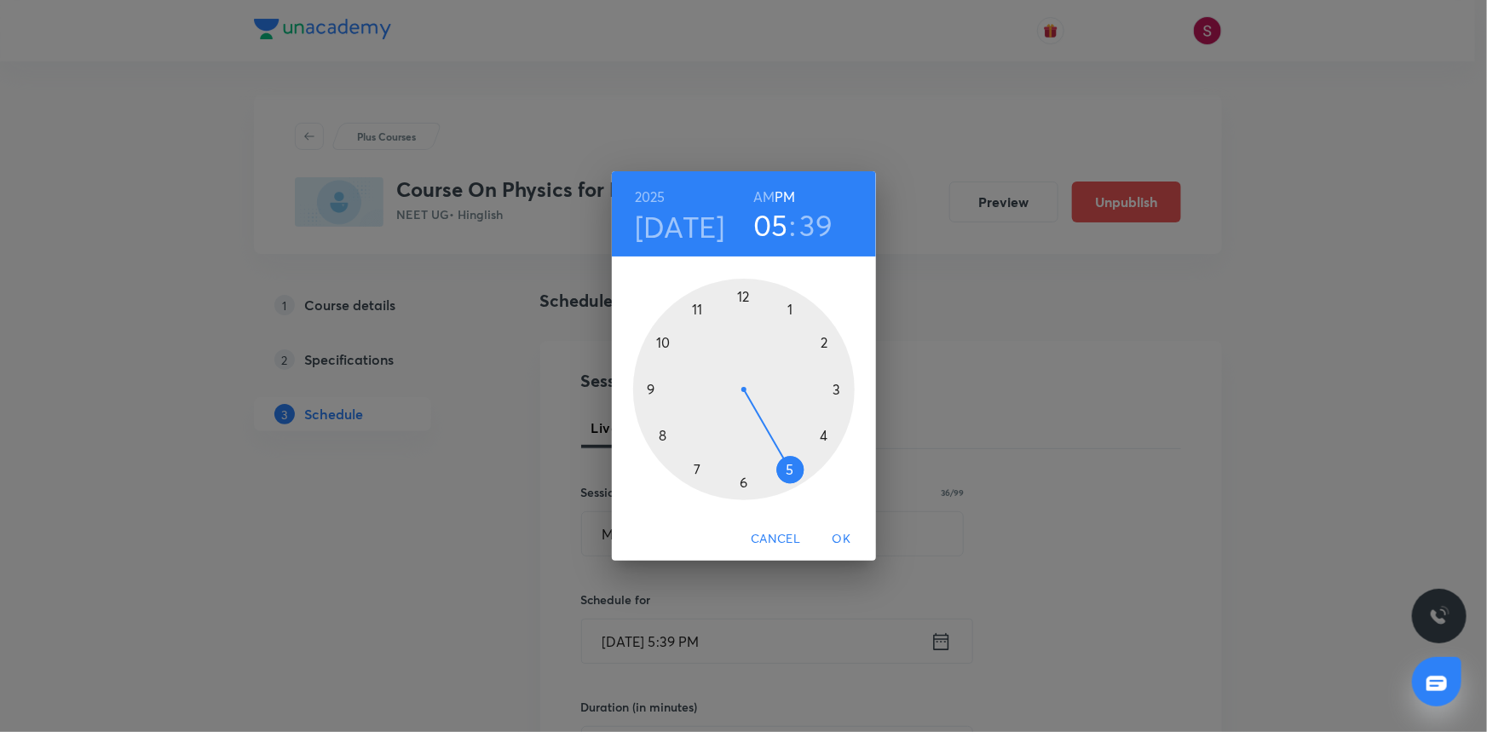
click at [664, 434] on div at bounding box center [744, 390] width 222 height 222
click at [771, 193] on h6 "AM" at bounding box center [763, 197] width 21 height 24
click at [651, 388] on div at bounding box center [744, 390] width 222 height 222
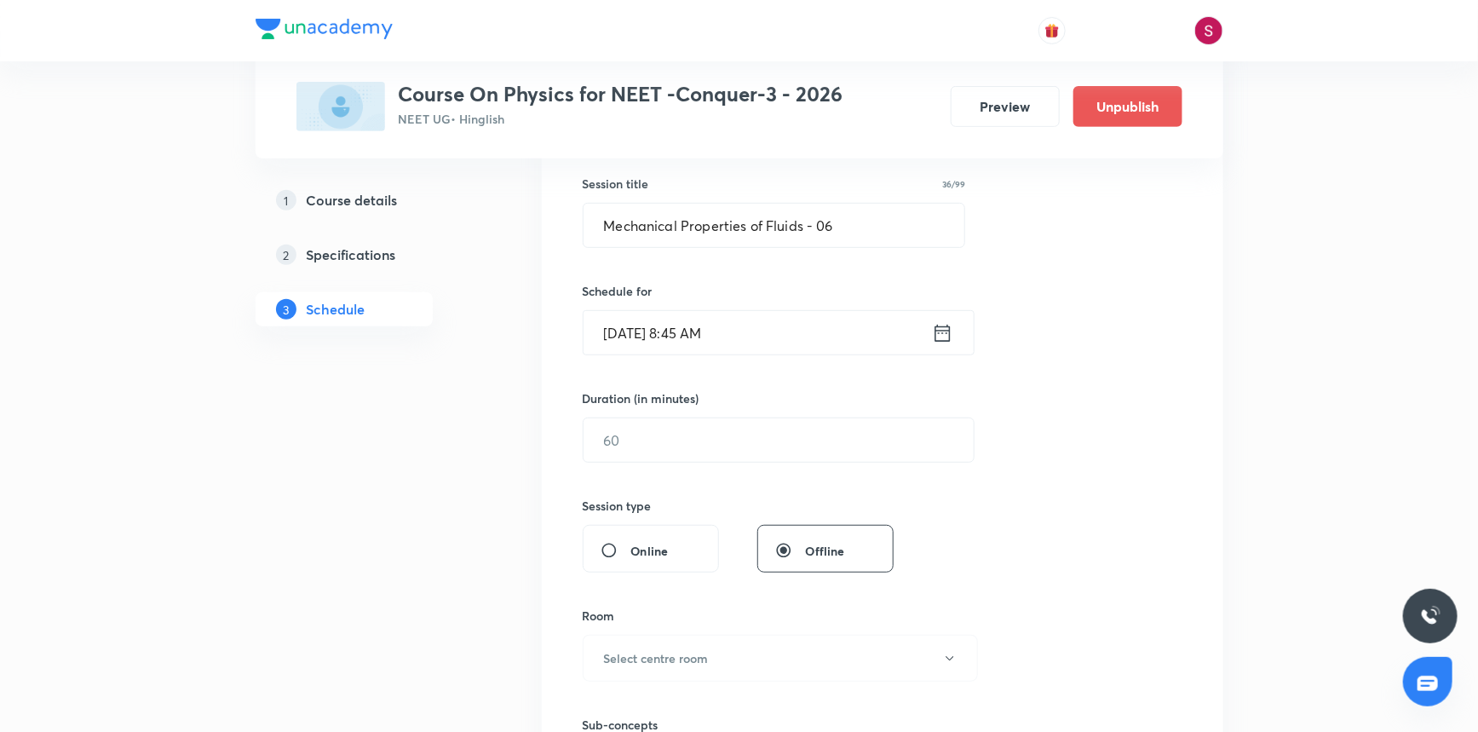
scroll to position [309, 0]
click at [740, 434] on input "text" at bounding box center [779, 439] width 390 height 43
type input "90"
click at [671, 654] on h6 "Select centre room" at bounding box center [656, 657] width 105 height 18
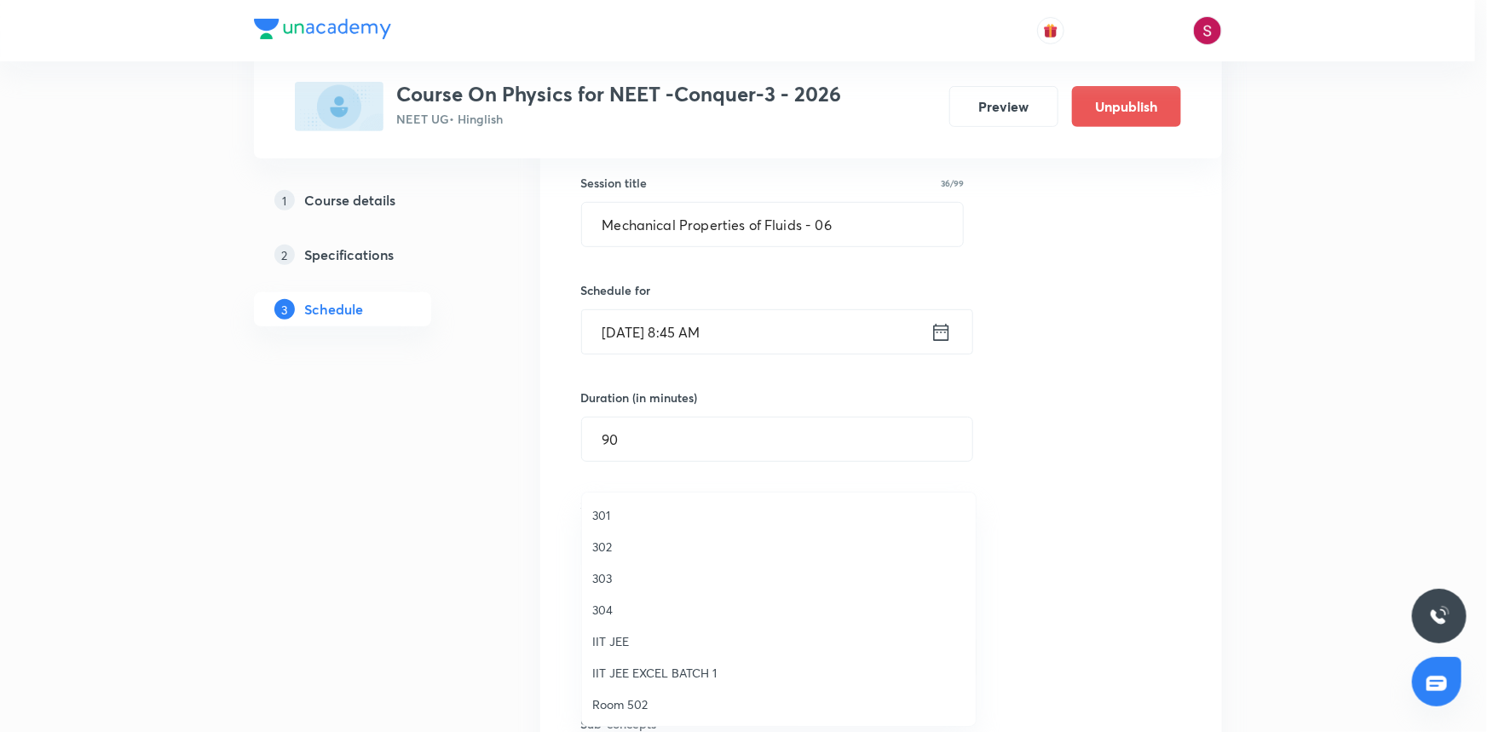
click at [594, 509] on span "301" at bounding box center [778, 515] width 373 height 18
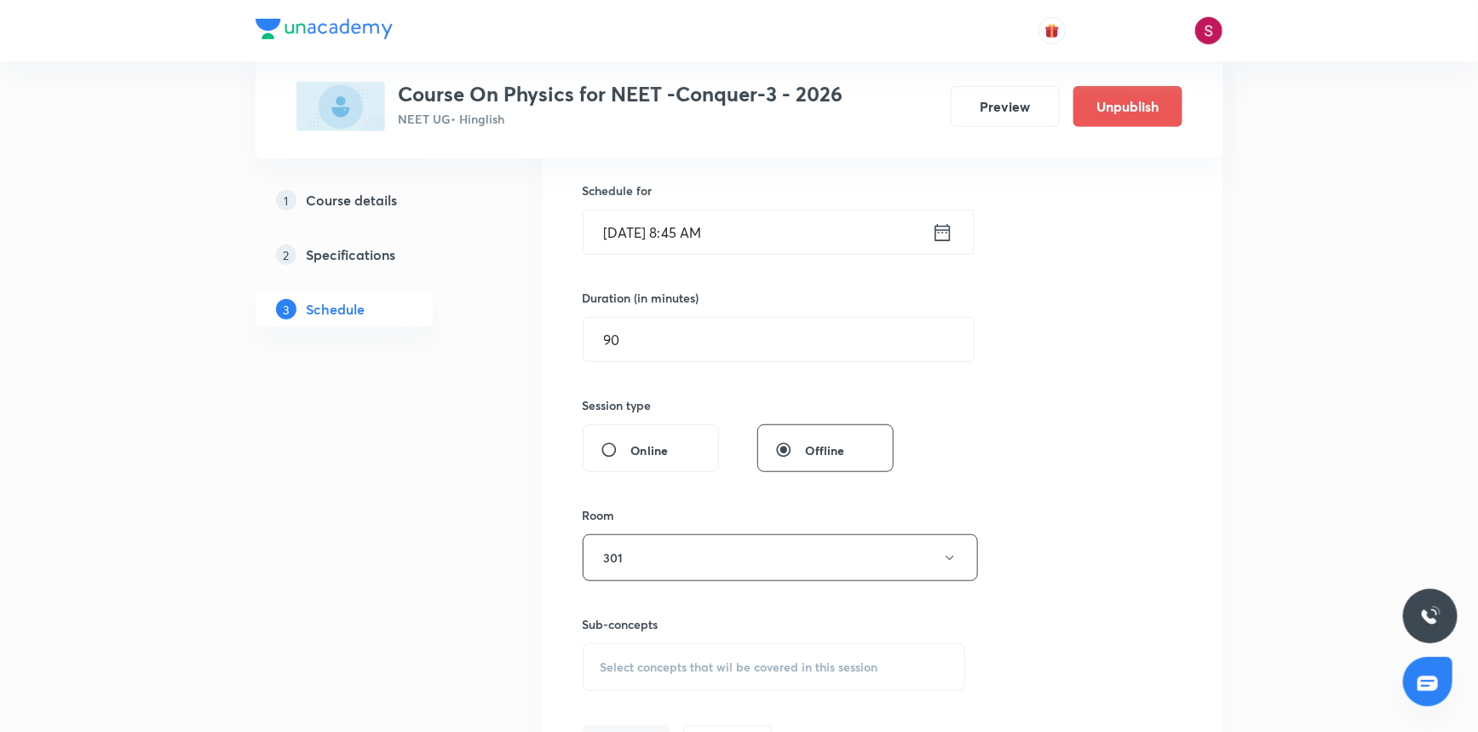
scroll to position [542, 0]
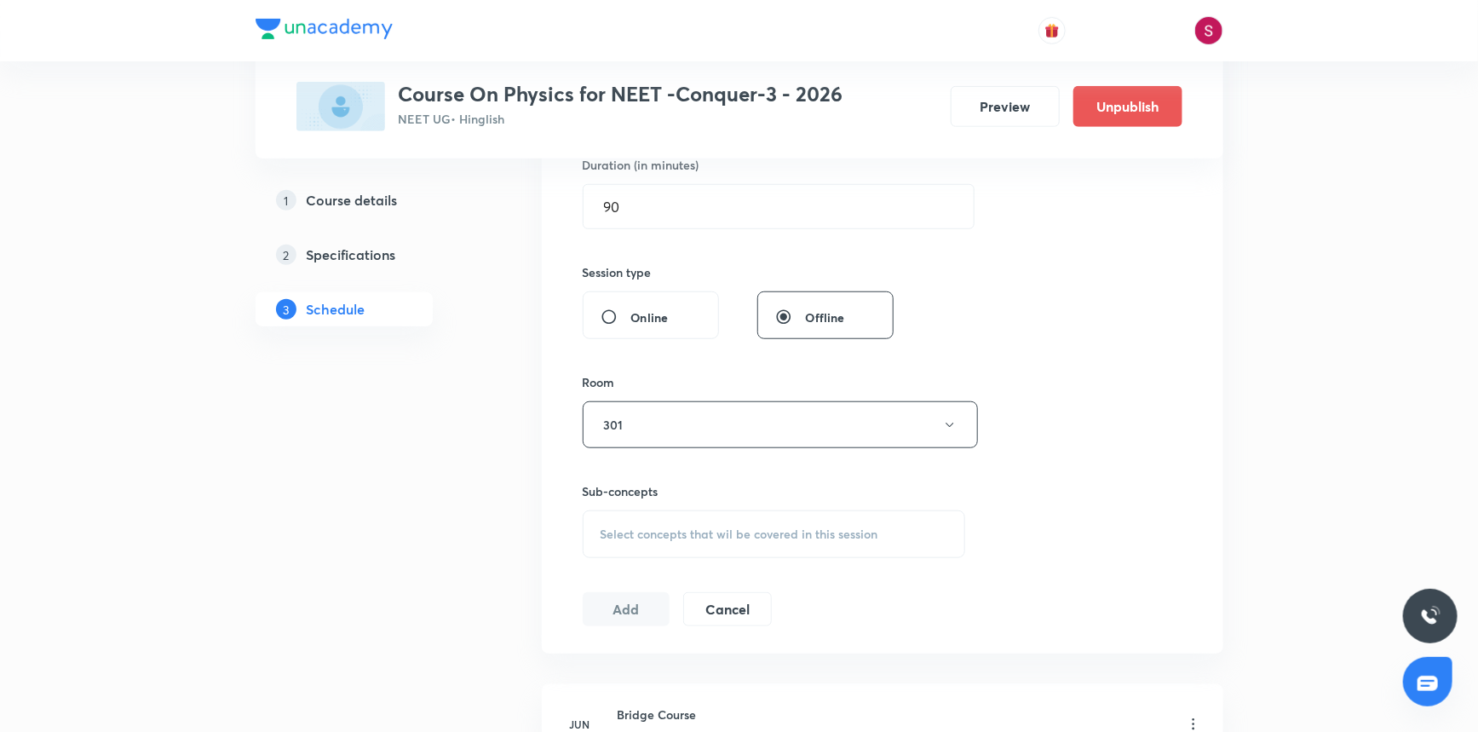
click at [628, 538] on span "Select concepts that wil be covered in this session" at bounding box center [740, 534] width 278 height 14
click at [642, 666] on p "Hydrostatics" at bounding box center [654, 668] width 67 height 18
checkbox input "true"
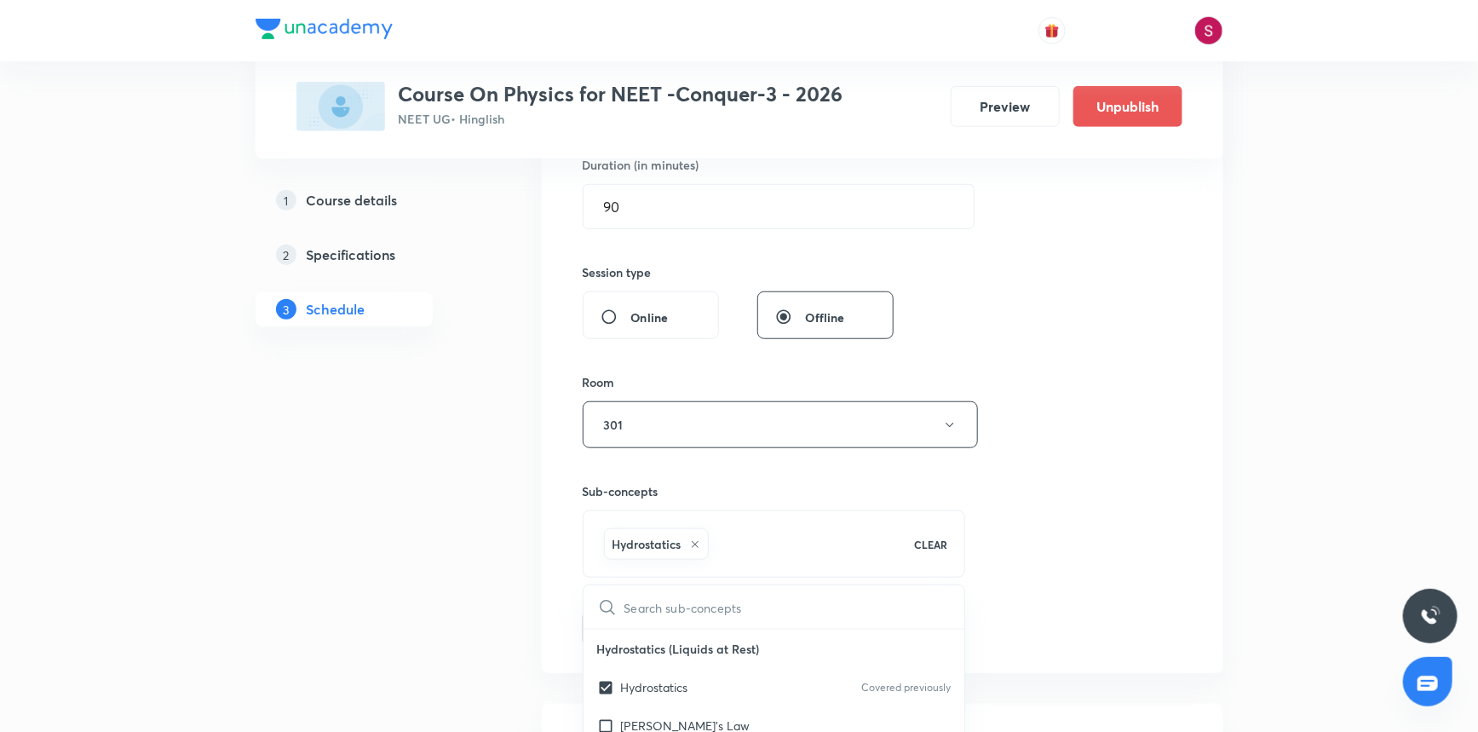
click at [1022, 382] on div "Session 78 Live class Session title 36/99 Mechanical Properties of Fluids - 06 …" at bounding box center [883, 236] width 600 height 820
click at [638, 630] on button "Add" at bounding box center [627, 627] width 88 height 34
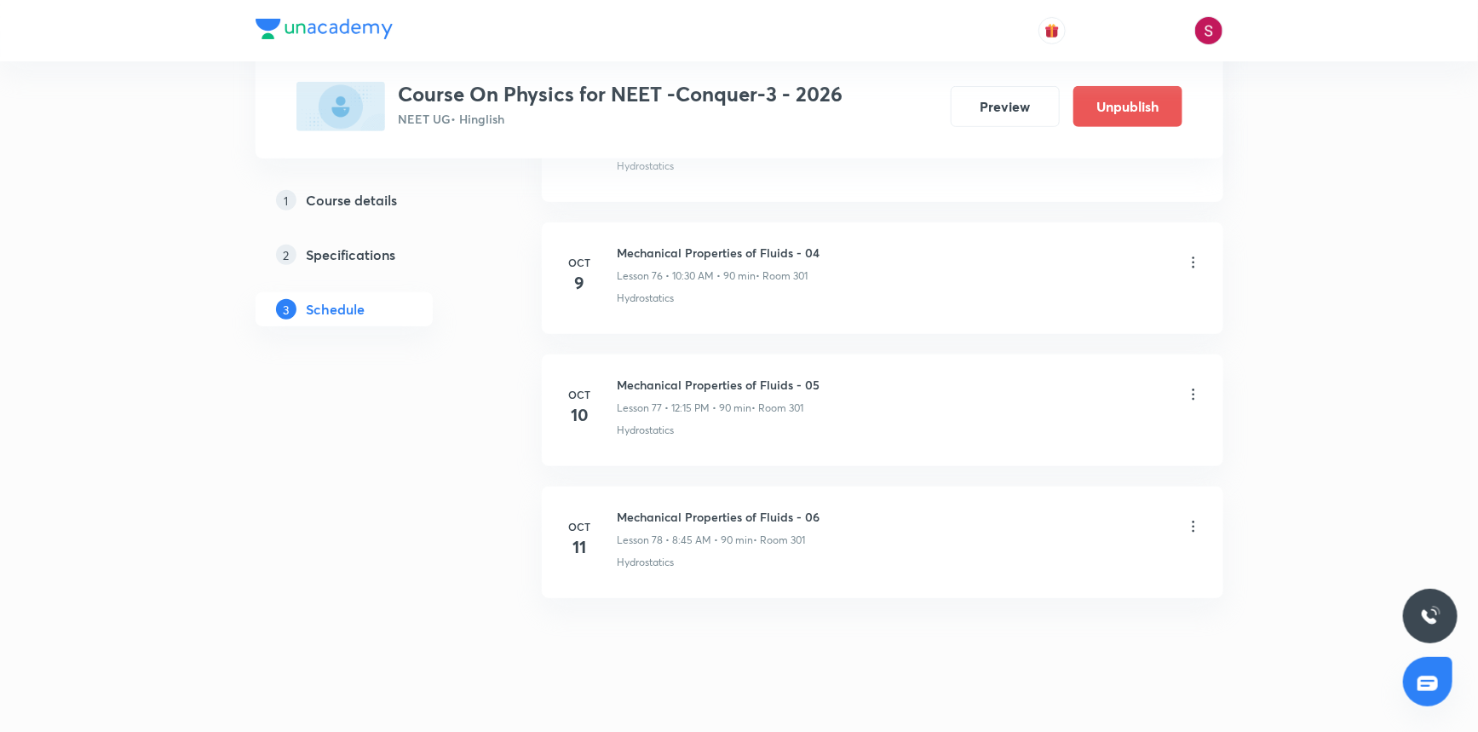
scroll to position [10137, 0]
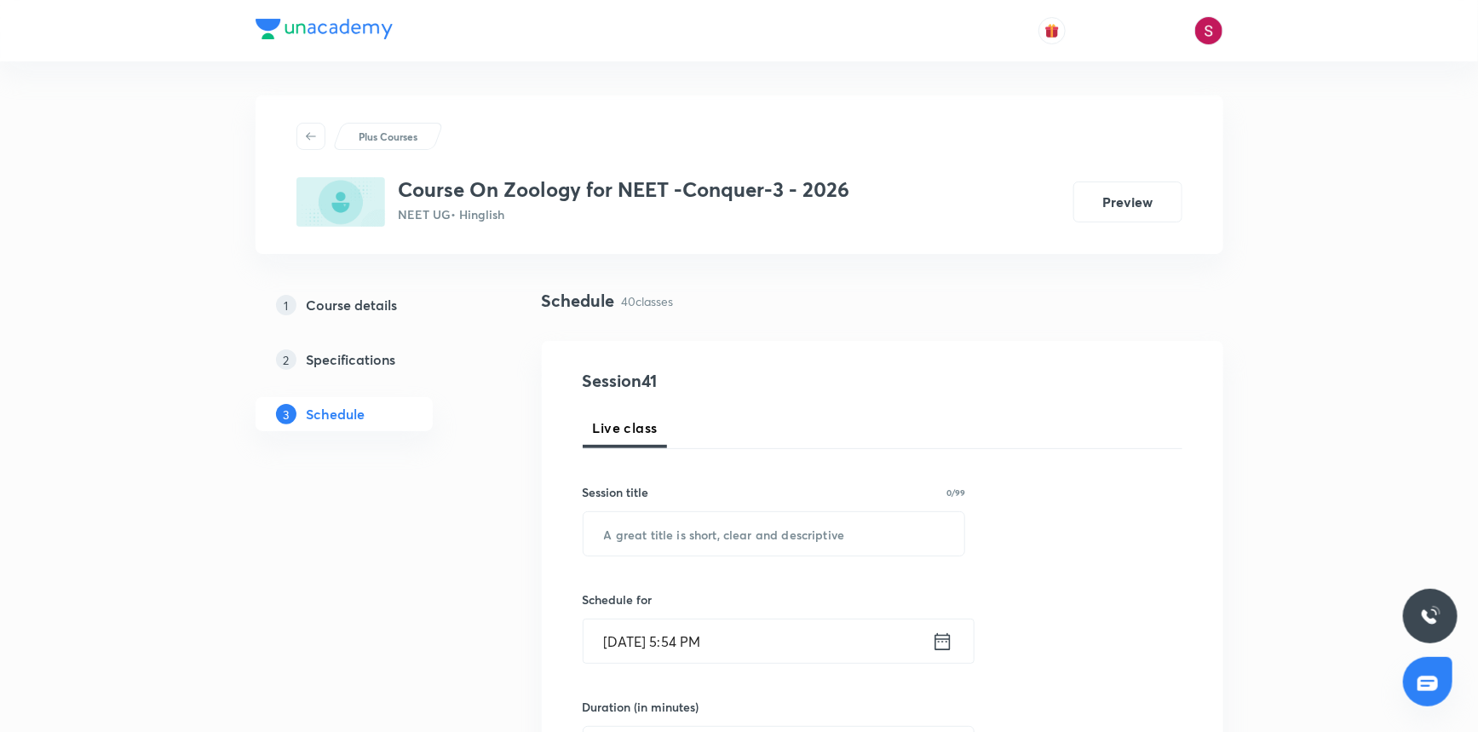
scroll to position [5907, 0]
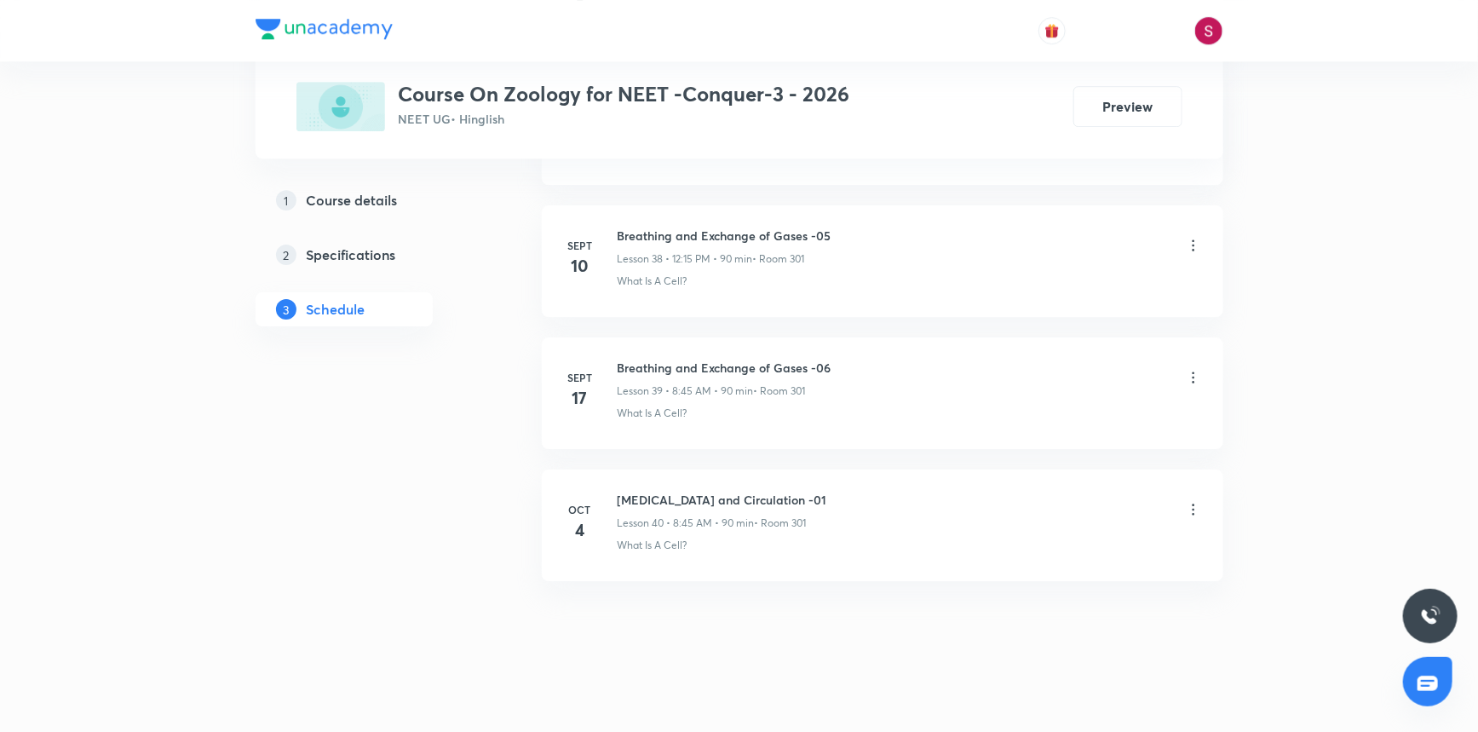
click at [740, 491] on h6 "[MEDICAL_DATA] and Circulation -01" at bounding box center [723, 500] width 210 height 18
click at [741, 491] on h6 "[MEDICAL_DATA] and Circulation -01" at bounding box center [723, 500] width 210 height 18
copy h6 "[MEDICAL_DATA] and Circulation -01"
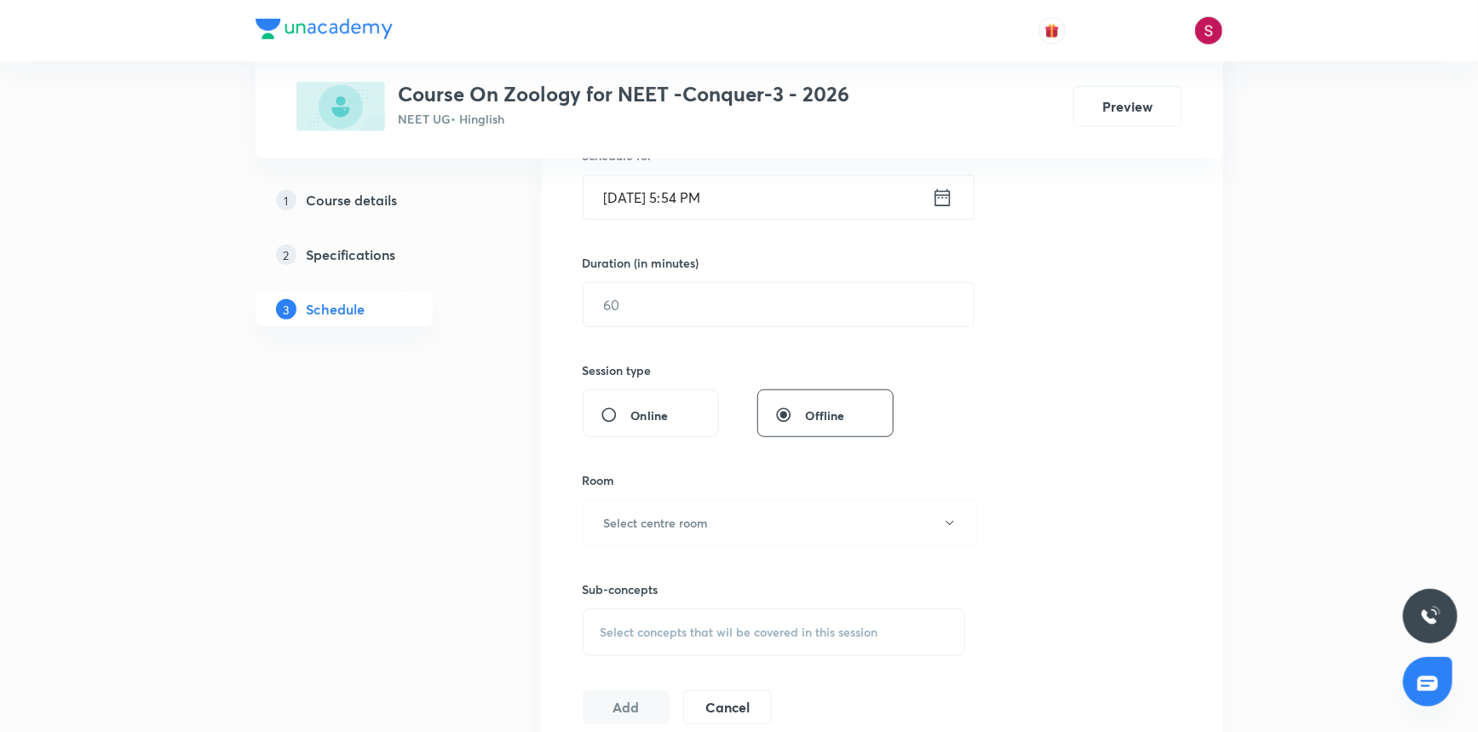
scroll to position [0, 0]
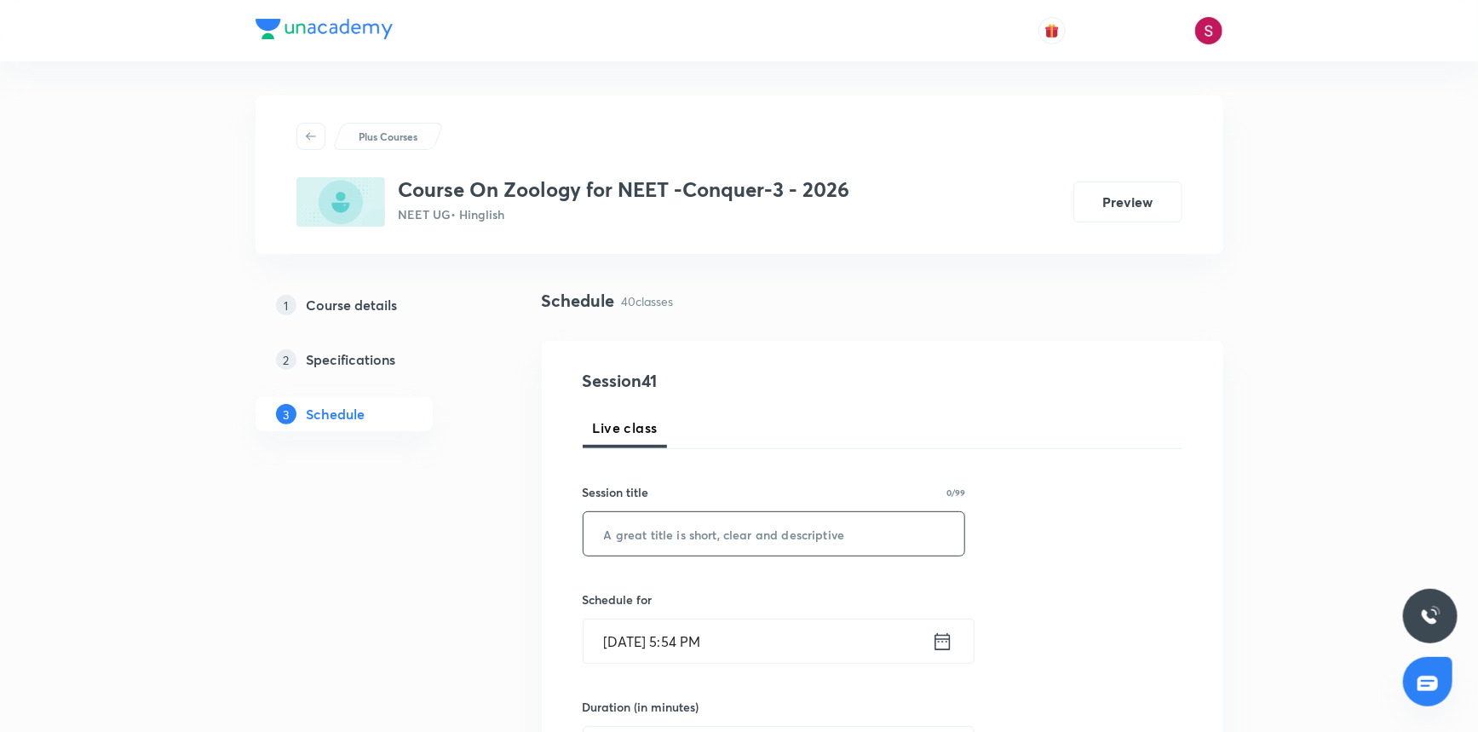
click at [773, 544] on input "text" at bounding box center [775, 533] width 382 height 43
paste input "[MEDICAL_DATA] and Circulation -01"
type input "[MEDICAL_DATA] and Circulation - 02"
click at [718, 649] on input "[DATE] 5:54 PM" at bounding box center [758, 640] width 348 height 43
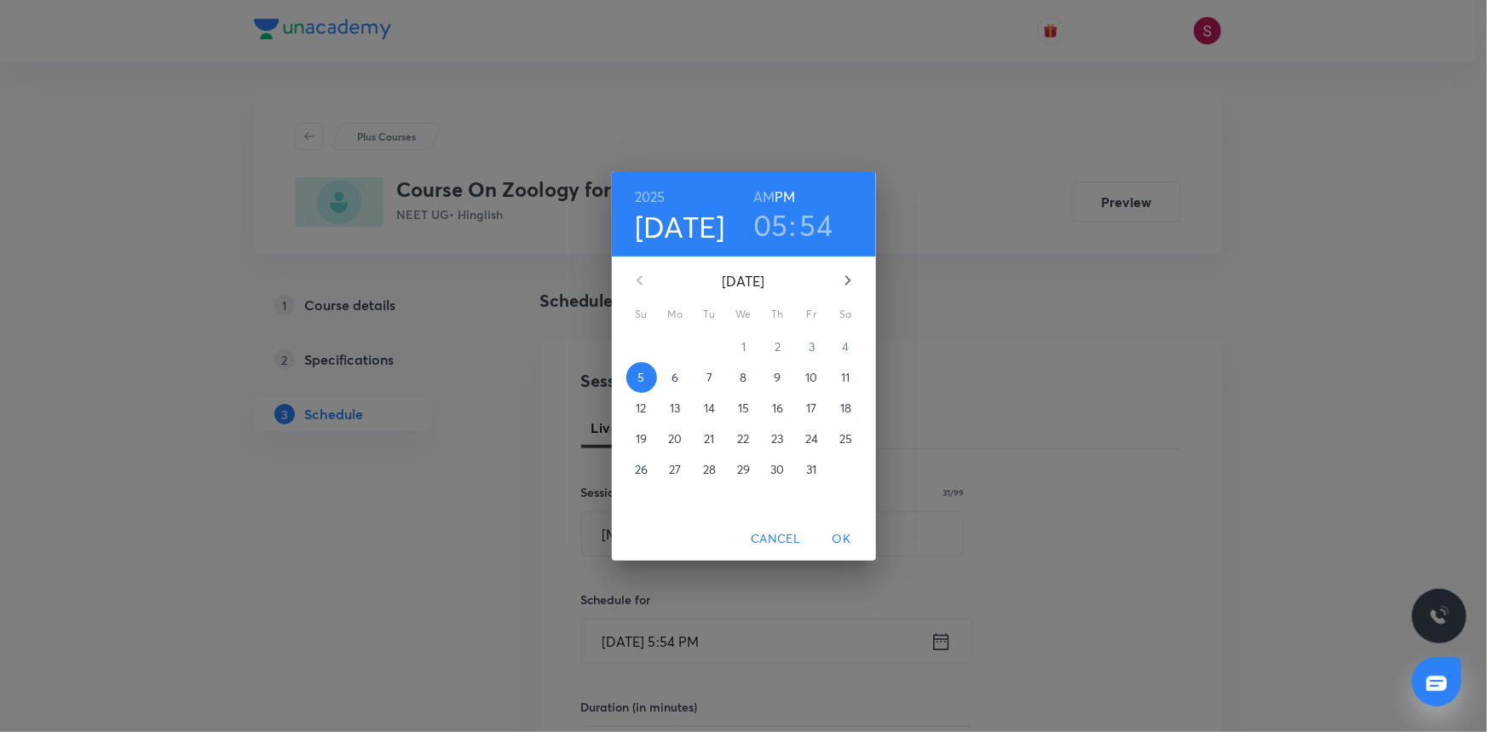
click at [684, 384] on span "6" at bounding box center [675, 377] width 31 height 17
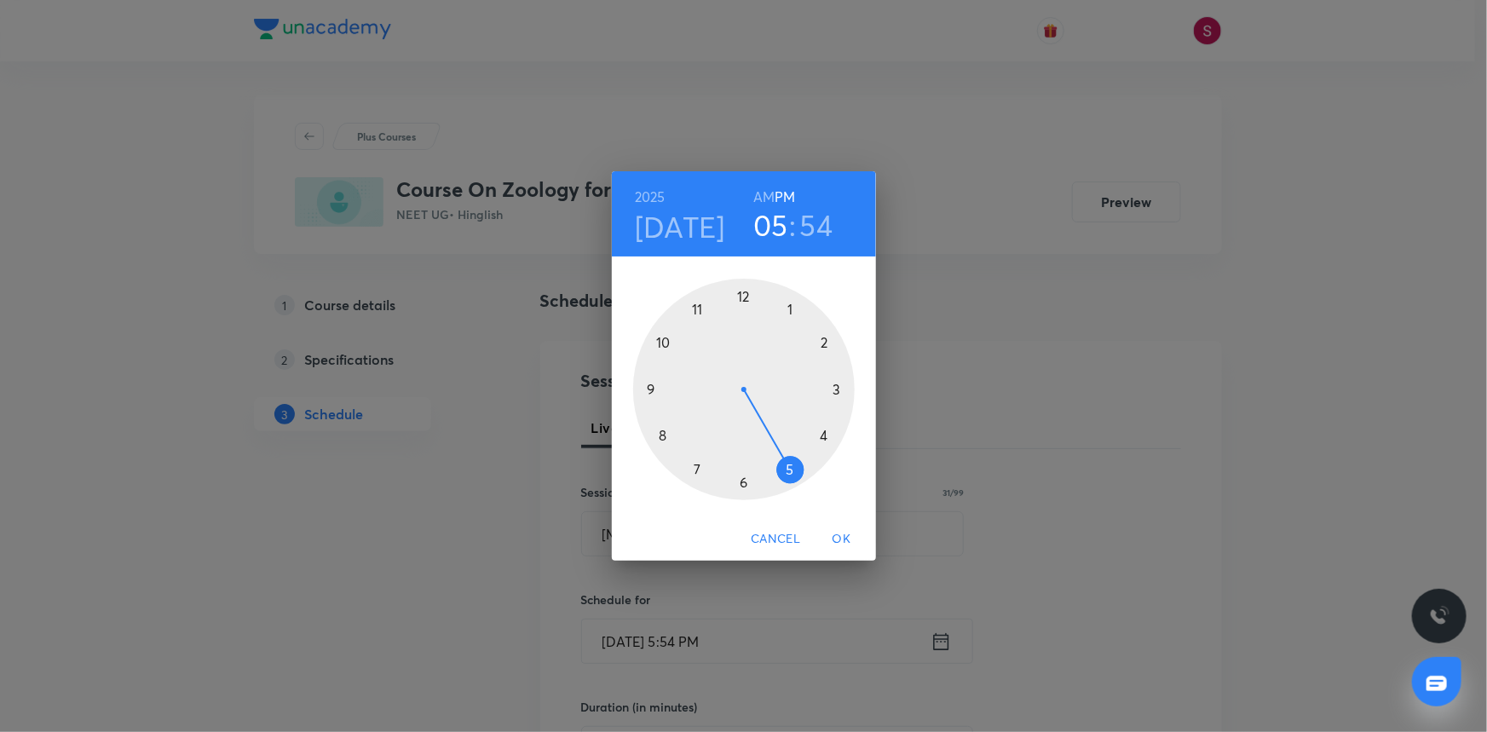
click at [740, 298] on div at bounding box center [744, 390] width 222 height 222
click at [838, 385] on div at bounding box center [744, 390] width 222 height 222
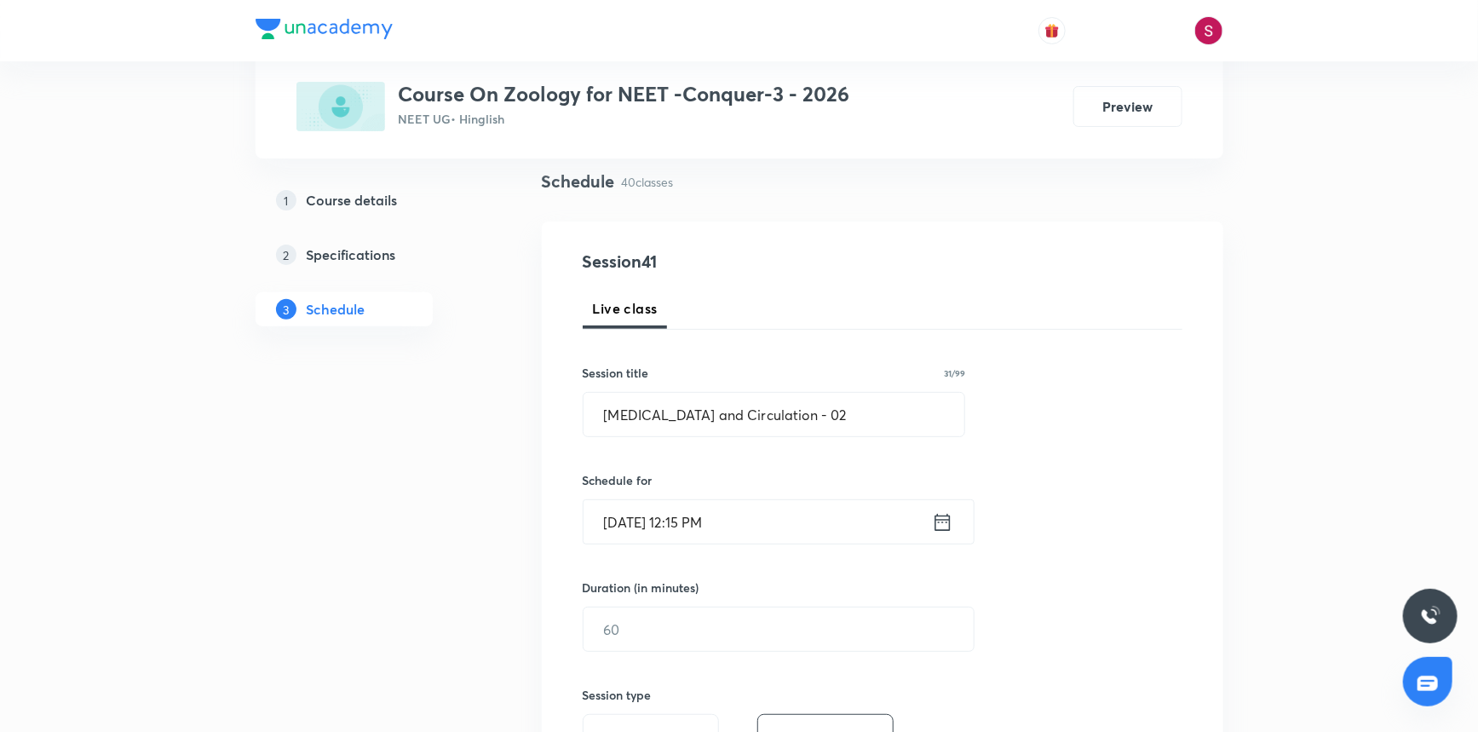
scroll to position [232, 0]
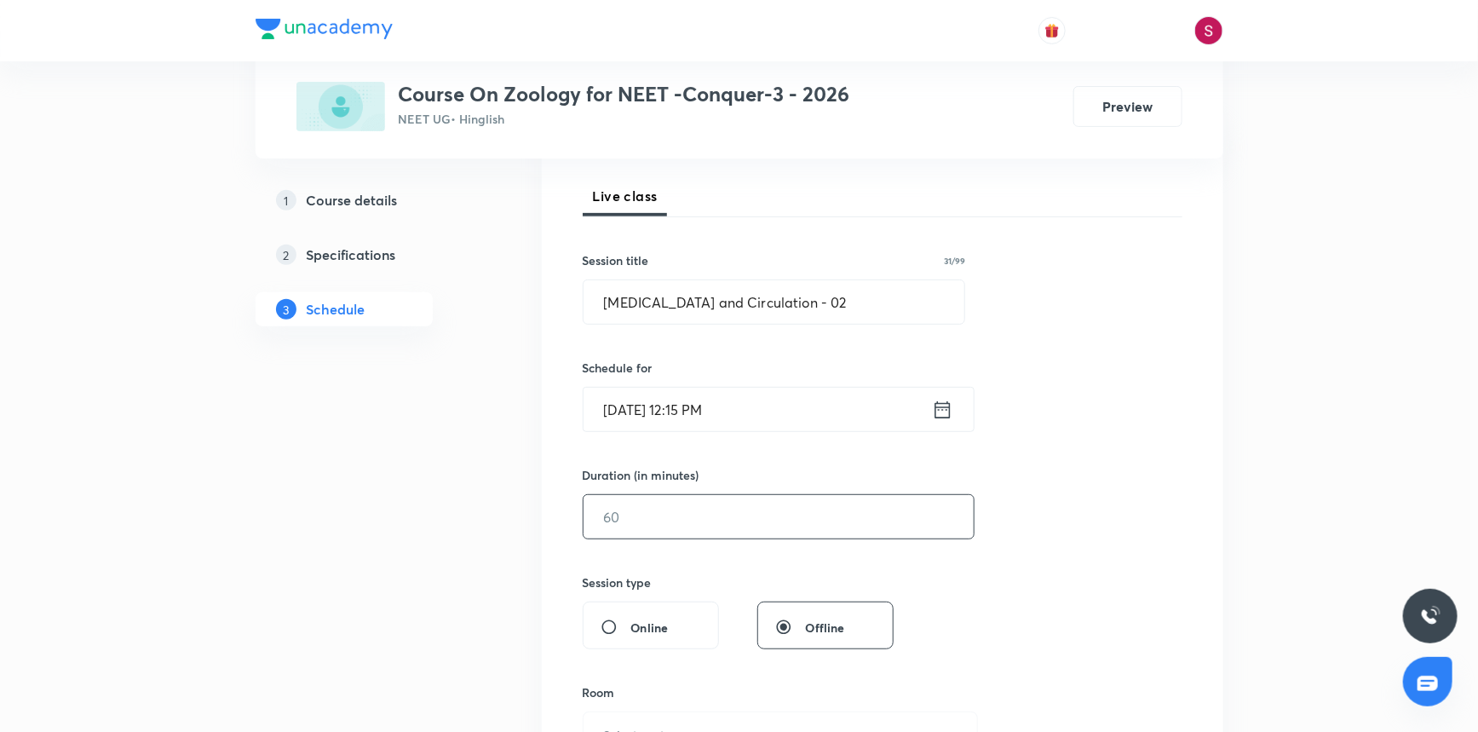
click at [644, 505] on input "text" at bounding box center [779, 516] width 390 height 43
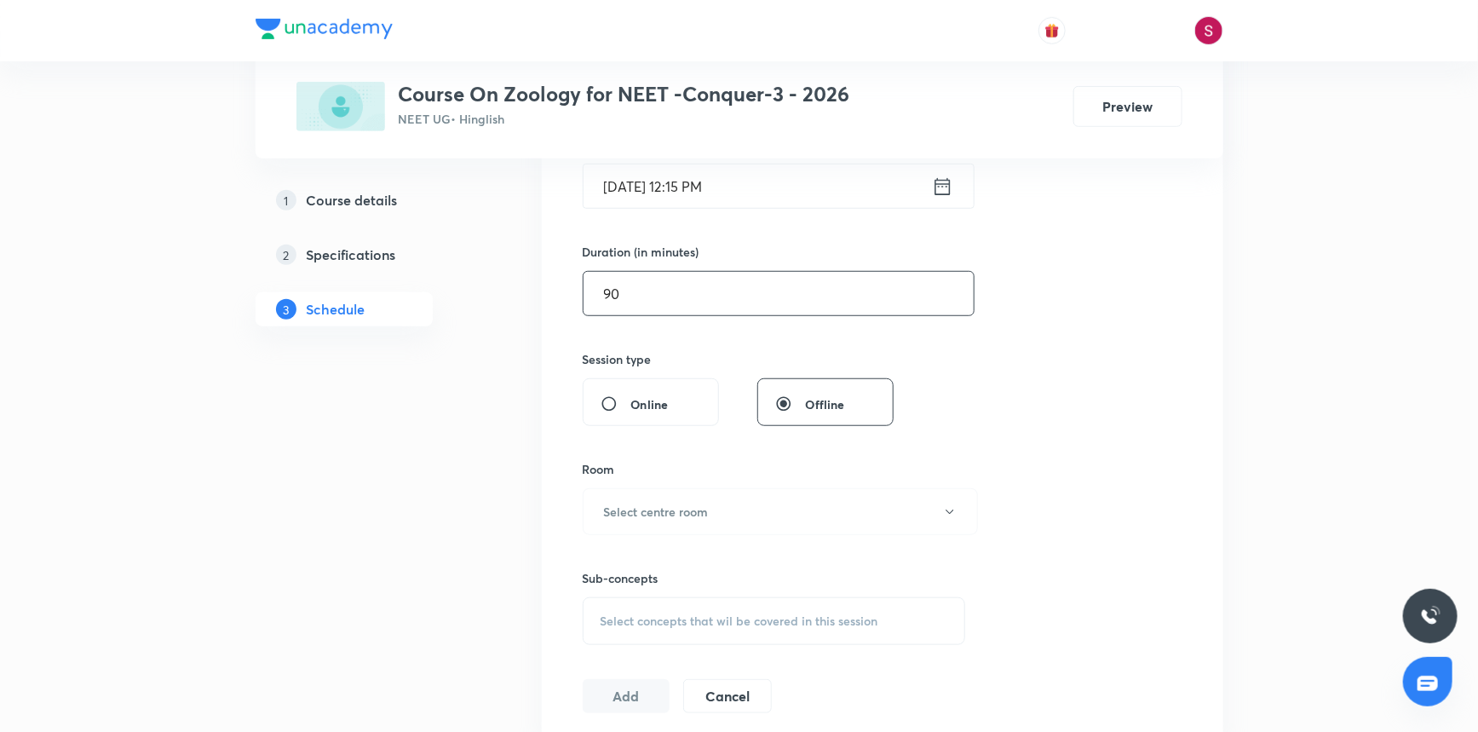
scroll to position [464, 0]
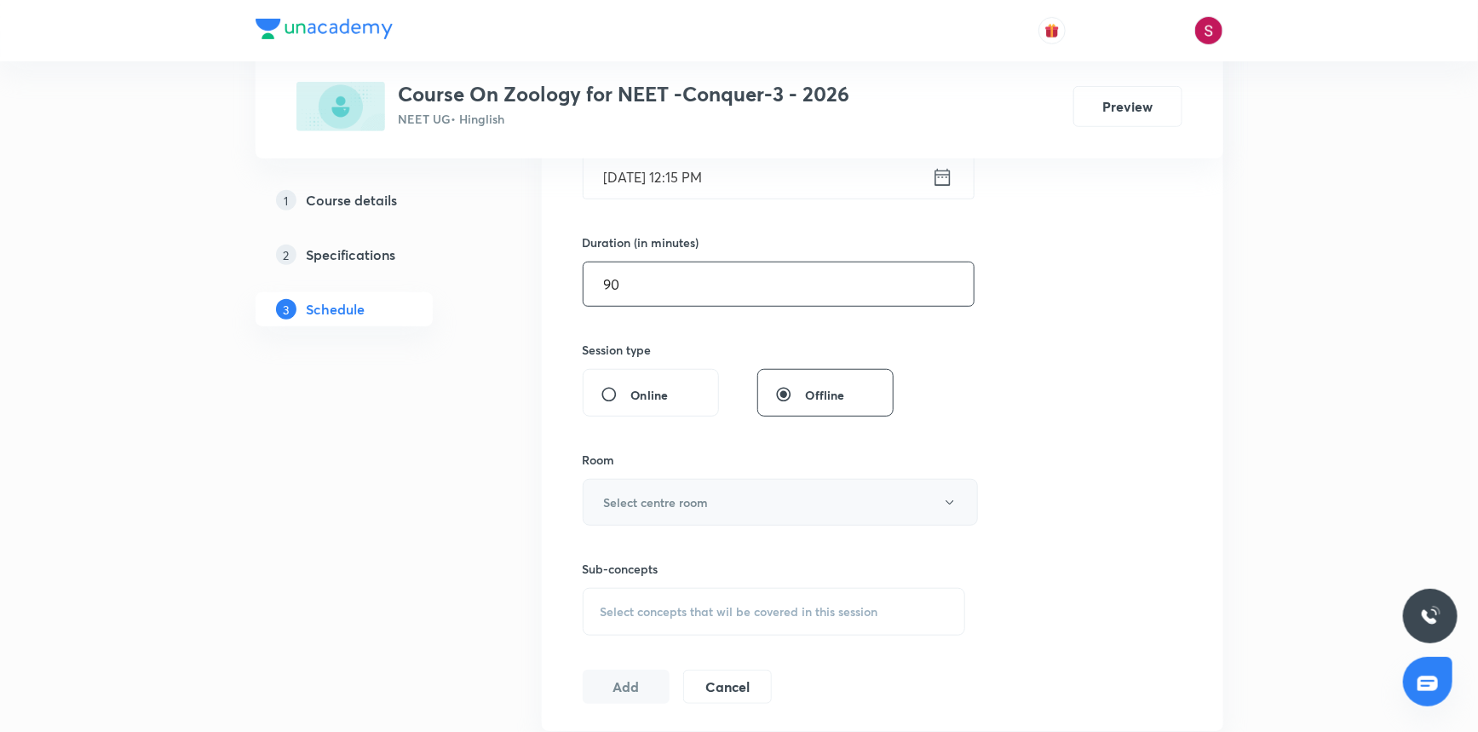
type input "90"
click at [632, 484] on button "Select centre room" at bounding box center [780, 502] width 395 height 47
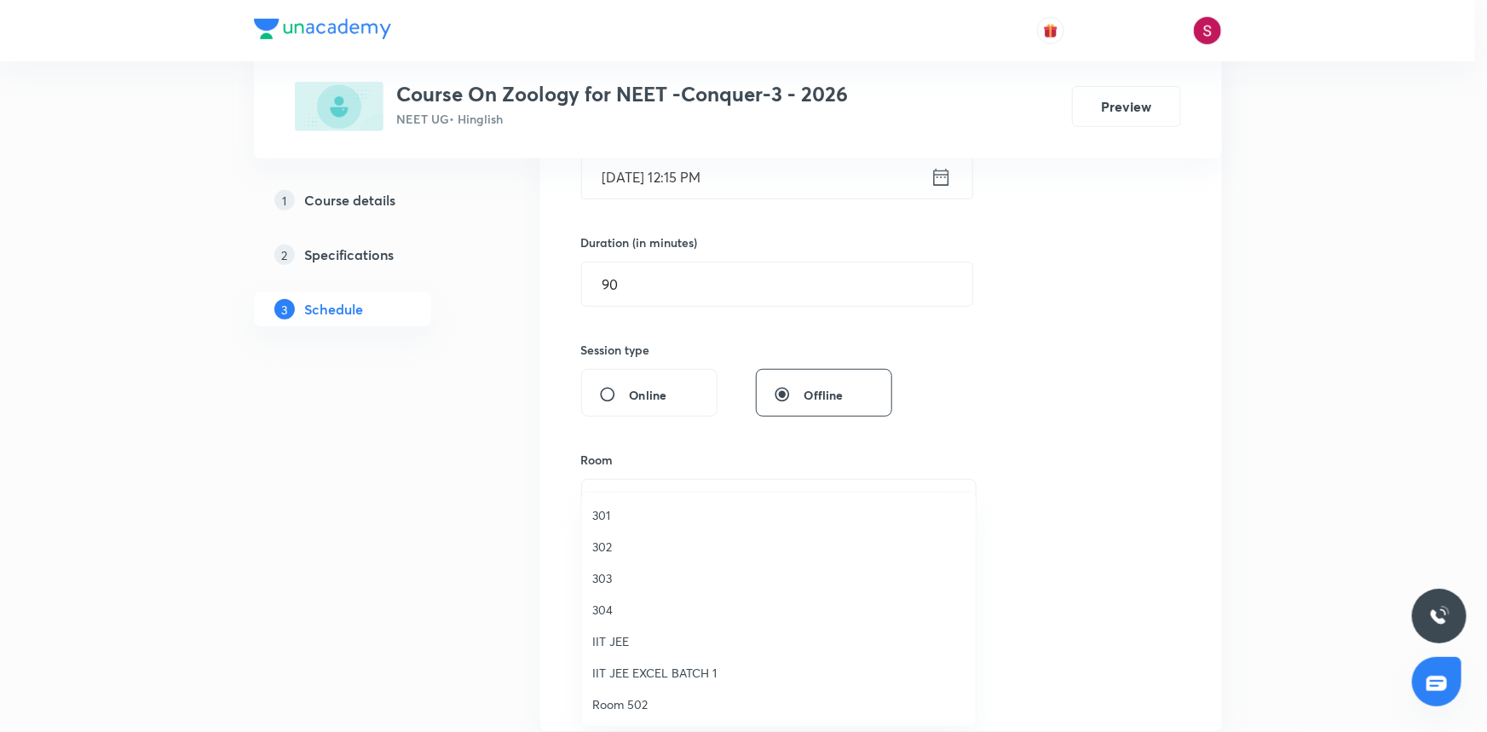
click at [605, 515] on span "301" at bounding box center [778, 515] width 373 height 18
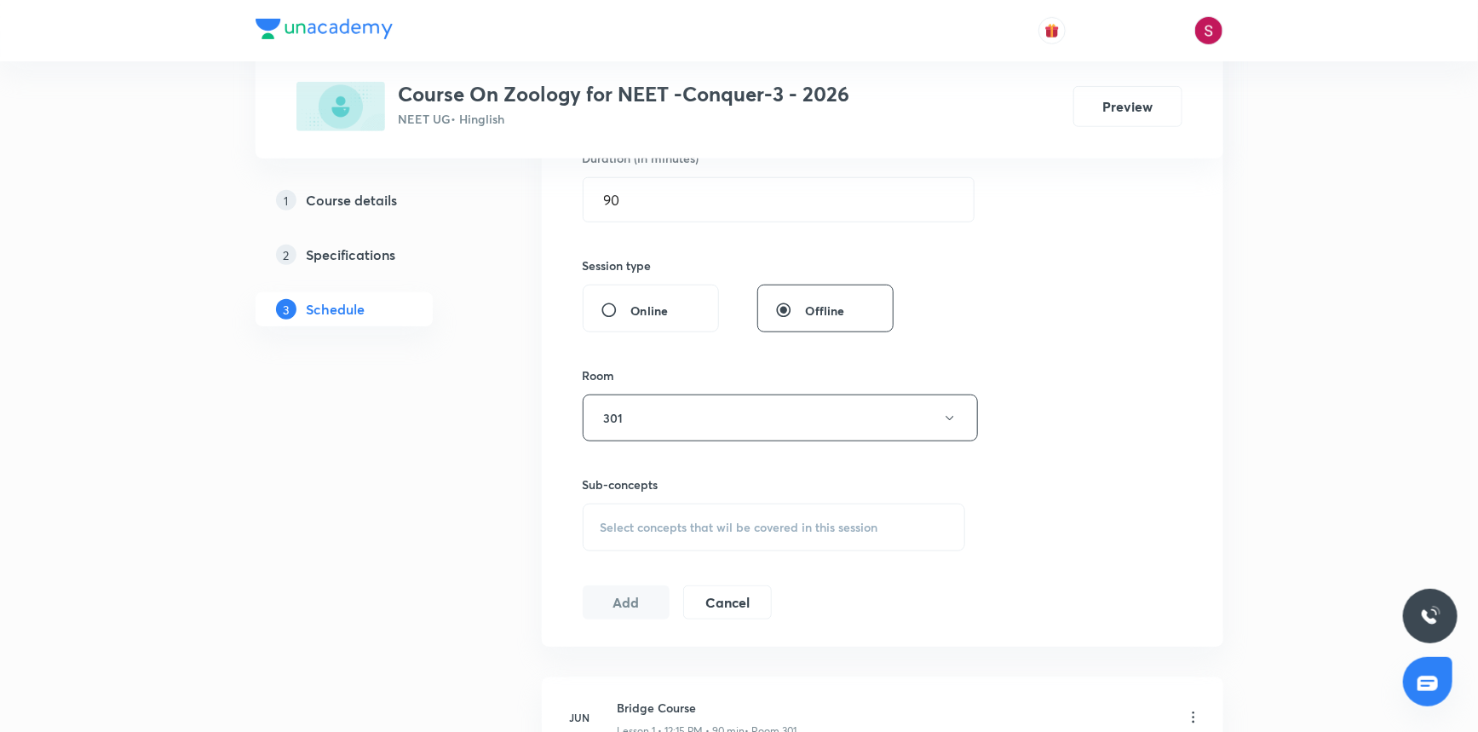
scroll to position [697, 0]
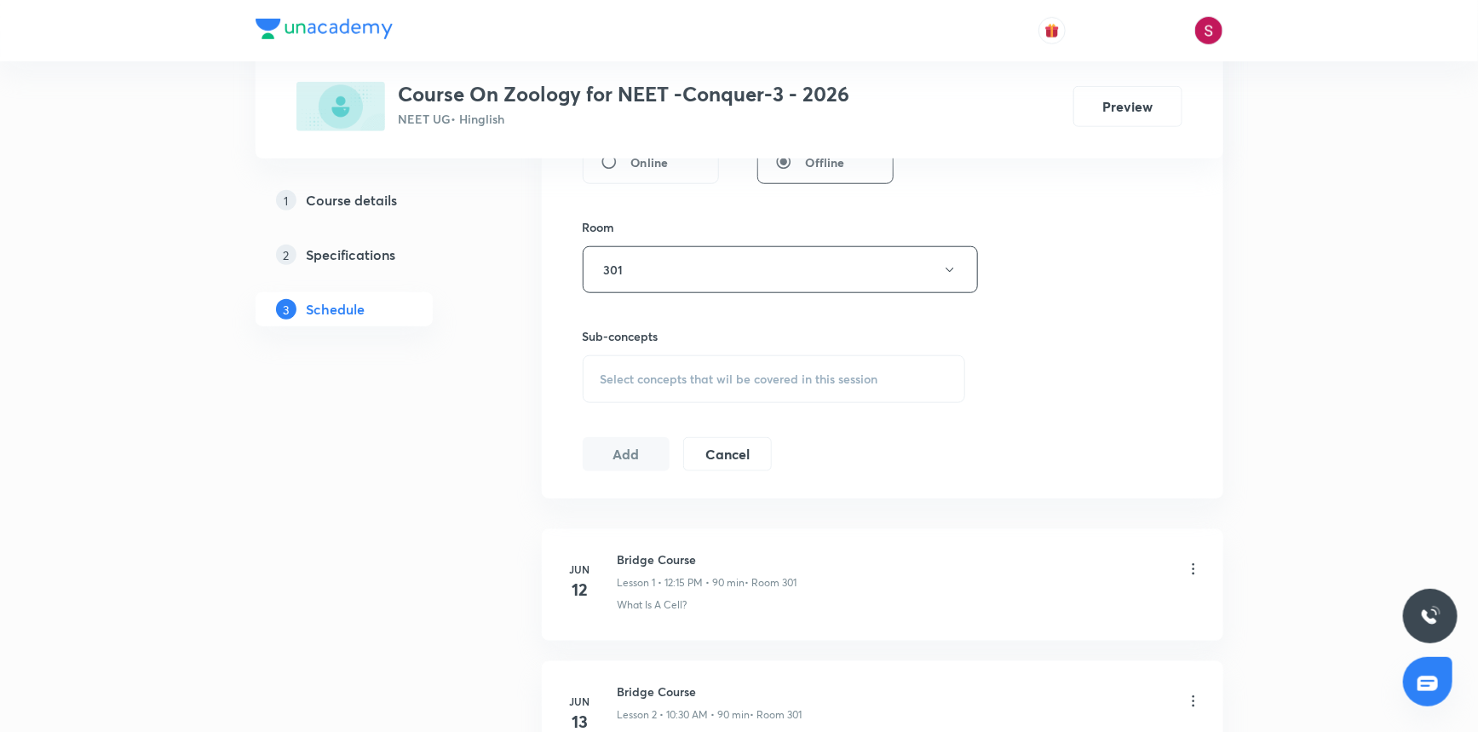
click at [654, 383] on span "Select concepts that wil be covered in this session" at bounding box center [740, 379] width 278 height 14
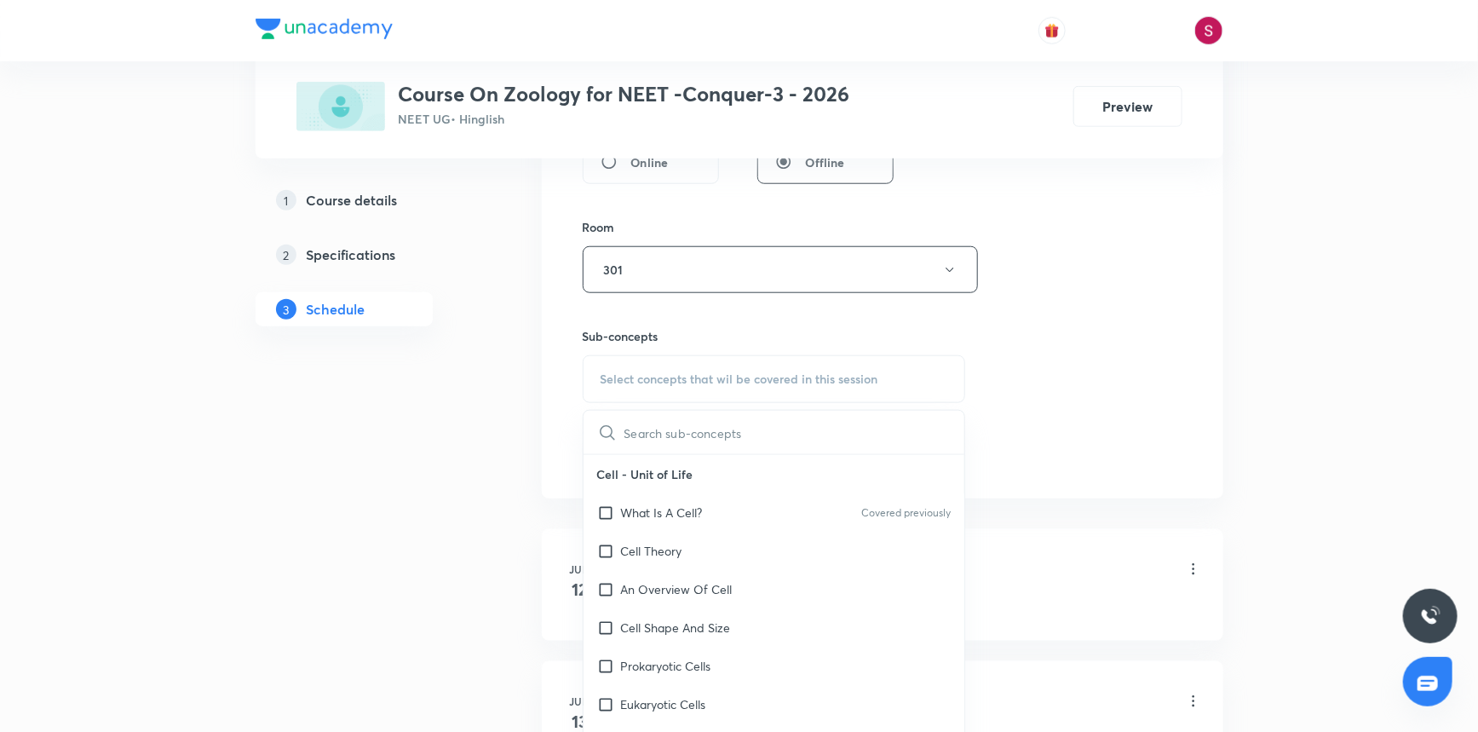
click at [677, 523] on div "What Is A Cell? Covered previously" at bounding box center [775, 512] width 382 height 38
checkbox input "true"
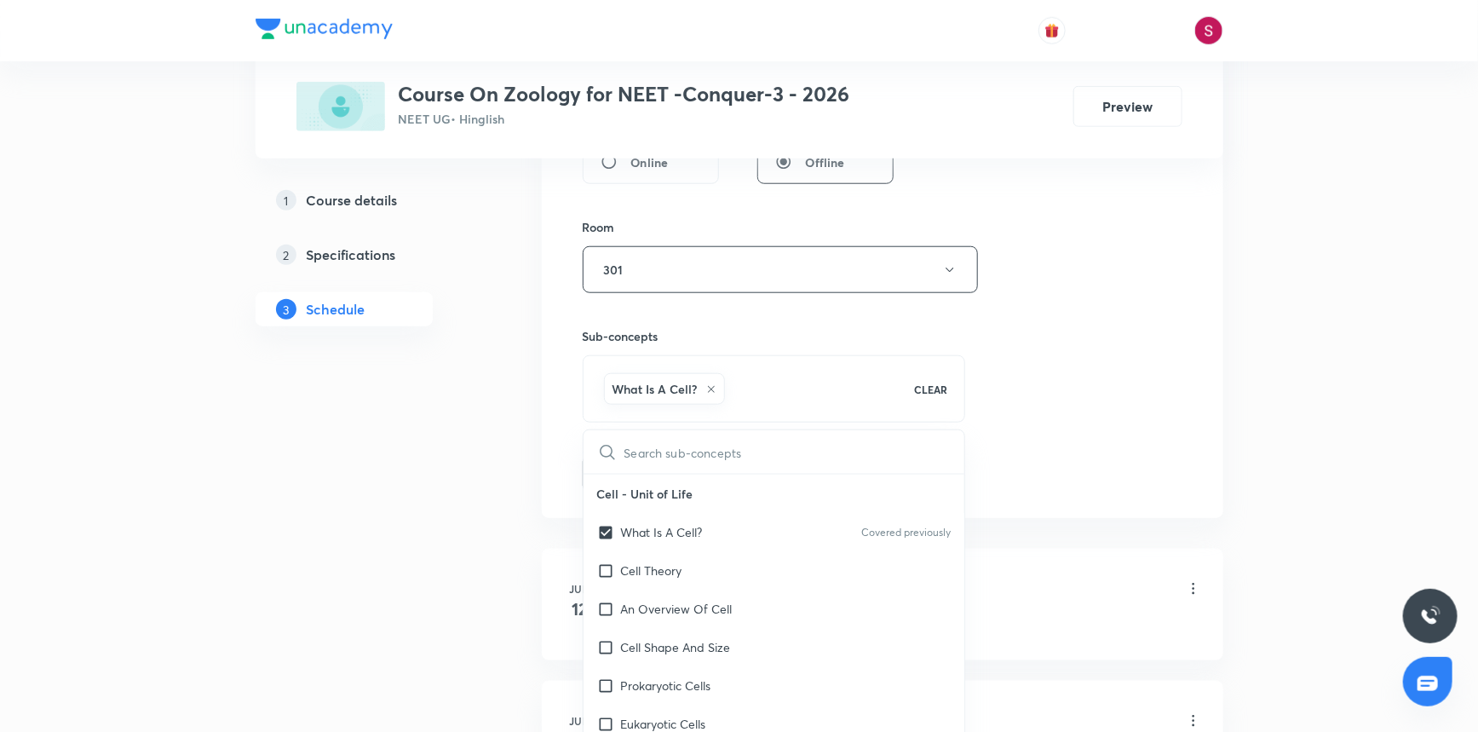
click at [1044, 296] on div "Session 41 Live class Session title 31/99 [MEDICAL_DATA] and Circulation - 02 ​…" at bounding box center [883, 81] width 600 height 820
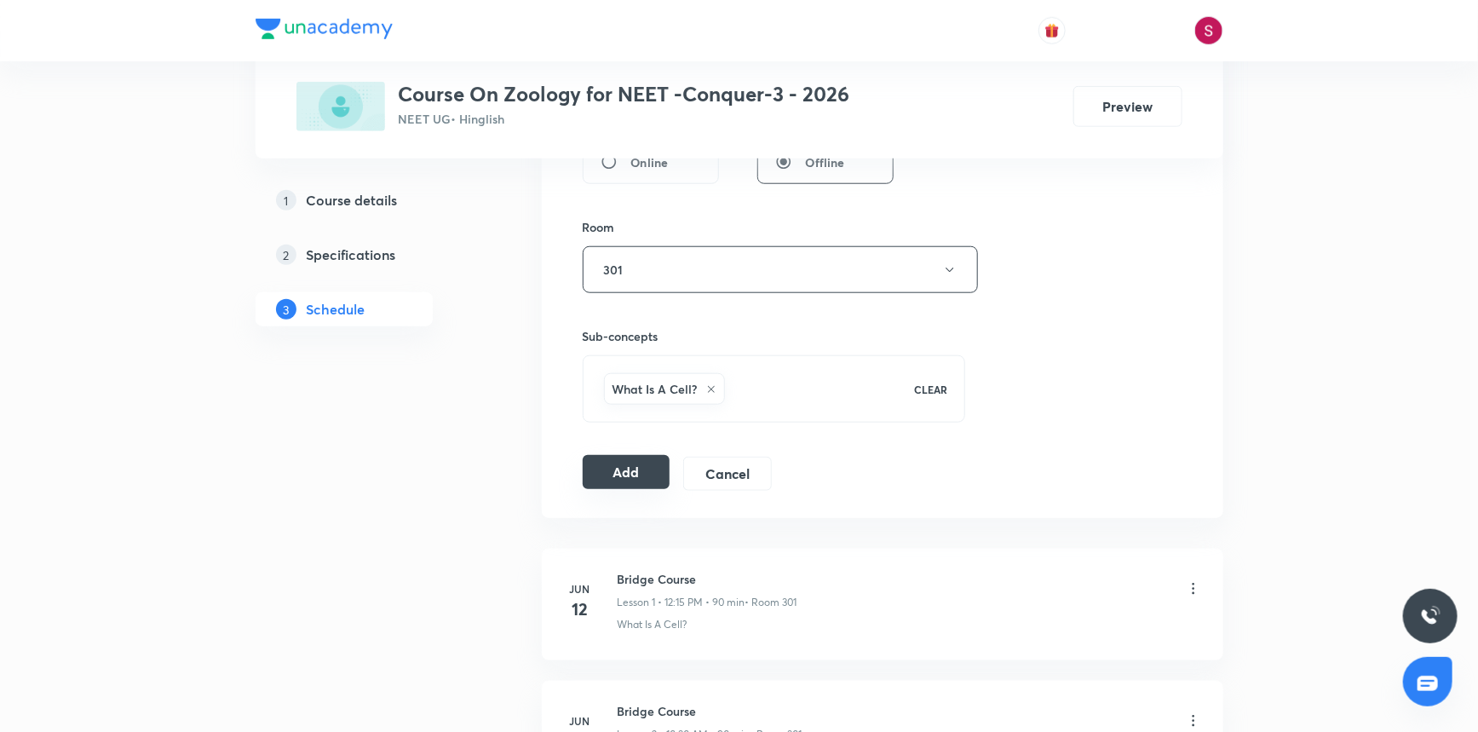
click at [622, 482] on button "Add" at bounding box center [627, 472] width 88 height 34
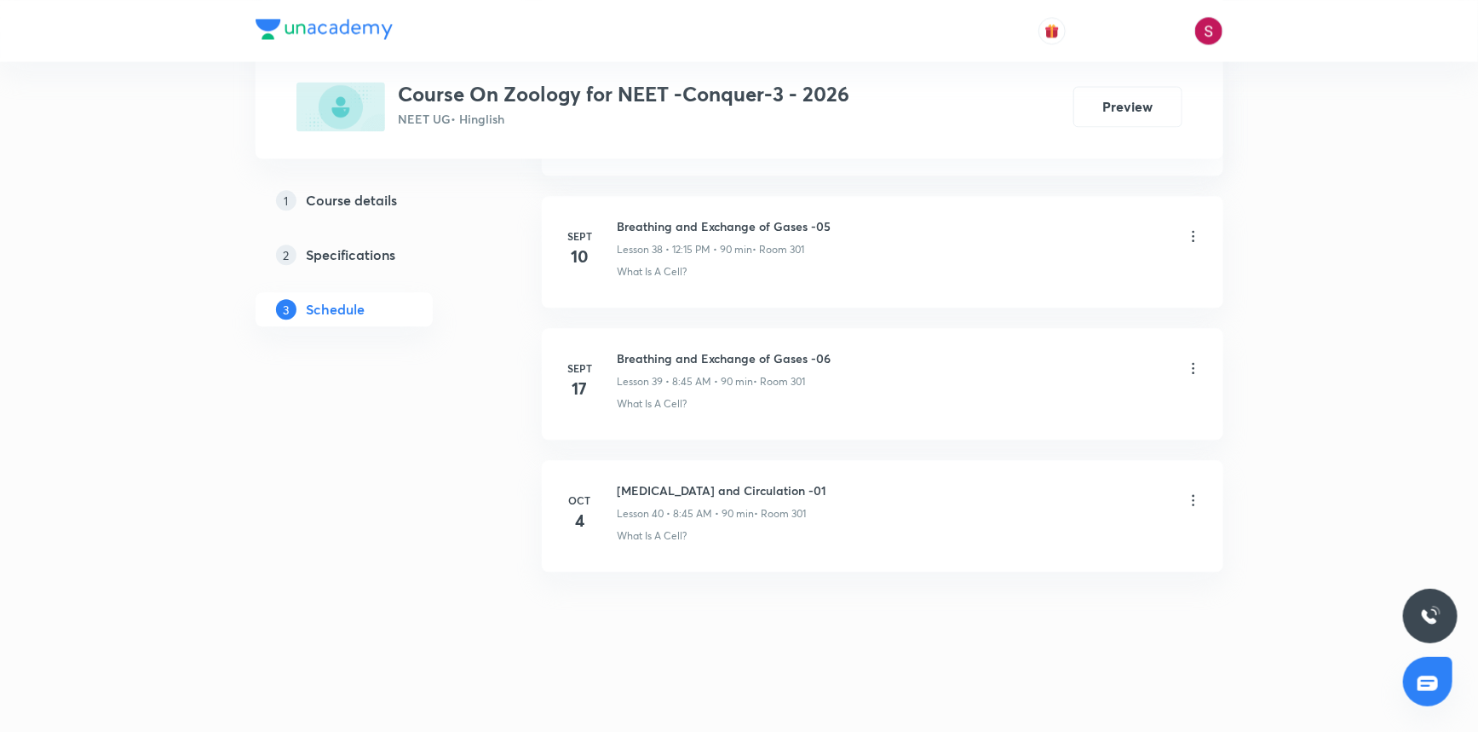
scroll to position [5125, 0]
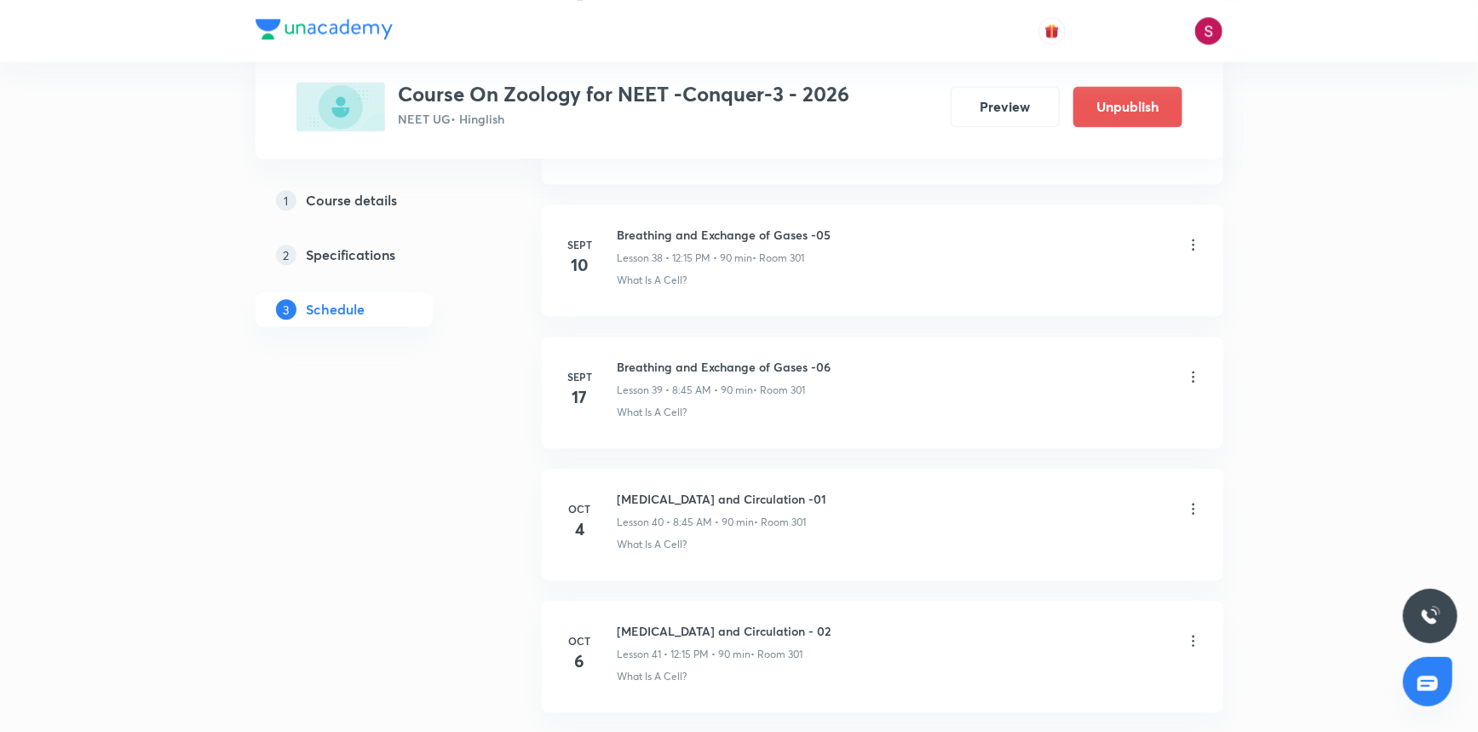
click at [683, 613] on li "[DATE] [MEDICAL_DATA] and Circulation - 02 Lesson 41 • 12:15 PM • 90 min • Room…" at bounding box center [883, 657] width 682 height 112
click at [682, 626] on h6 "[MEDICAL_DATA] and Circulation - 02" at bounding box center [725, 631] width 214 height 18
click at [681, 626] on h6 "[MEDICAL_DATA] and Circulation - 02" at bounding box center [725, 631] width 214 height 18
copy h6 "[MEDICAL_DATA] and Circulation - 02"
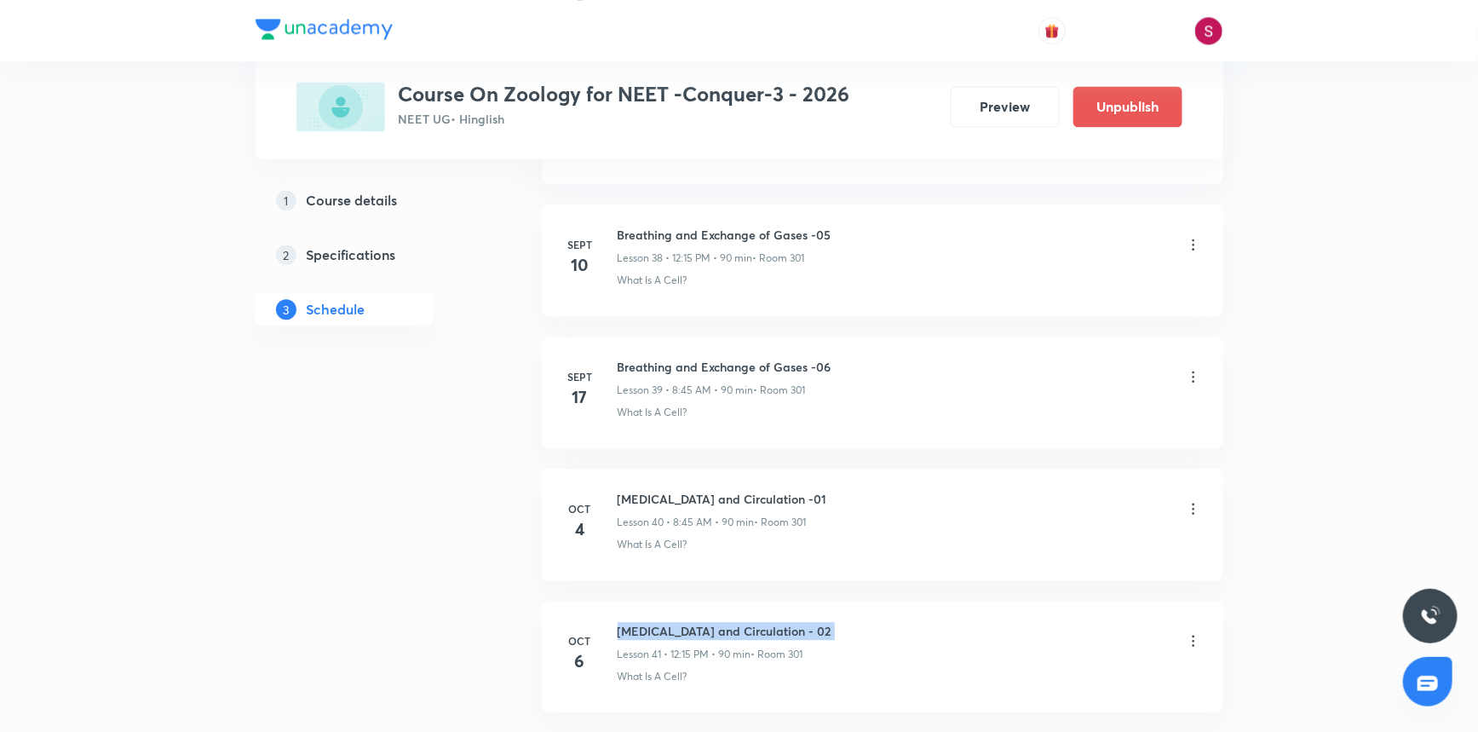
scroll to position [0, 0]
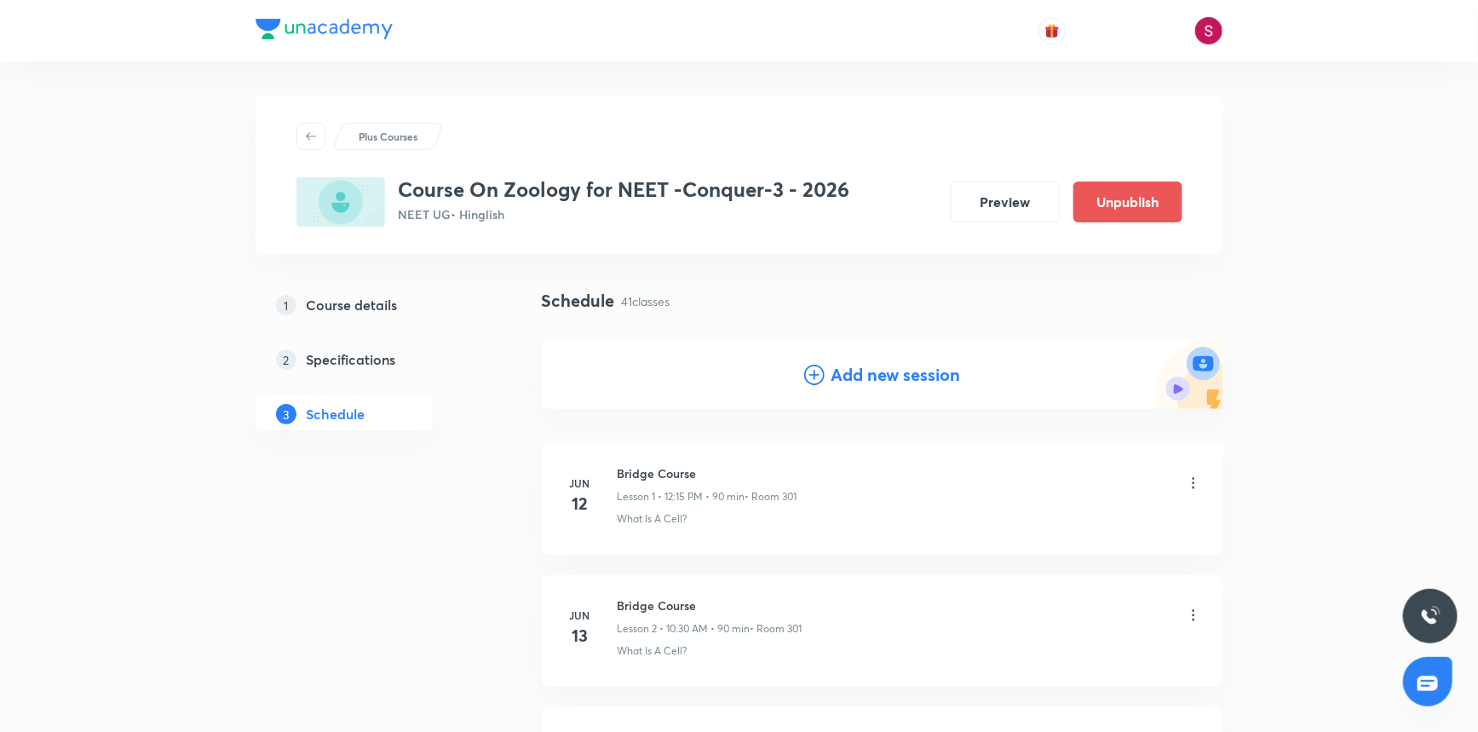
click at [812, 373] on icon at bounding box center [814, 375] width 20 height 20
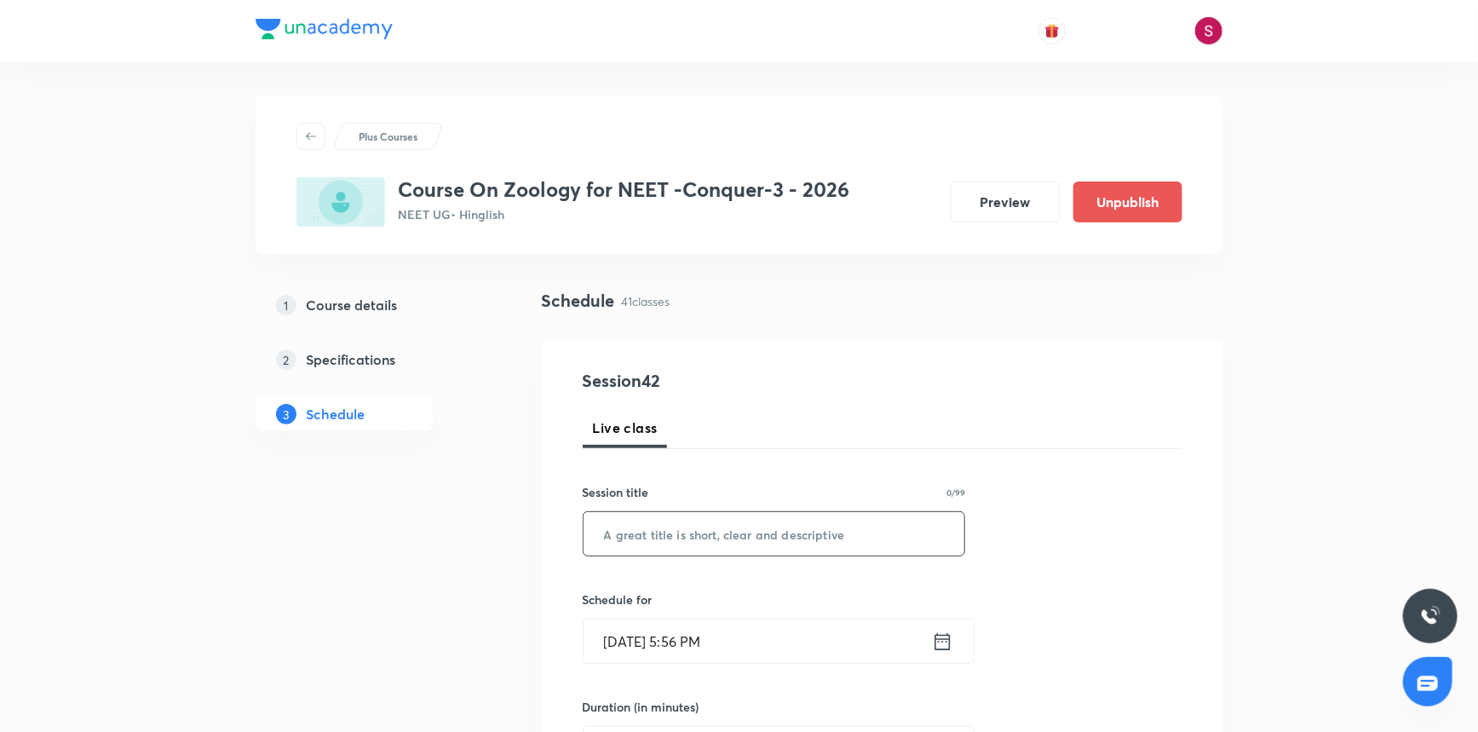
click at [735, 533] on input "text" at bounding box center [775, 533] width 382 height 43
paste input "[MEDICAL_DATA] and Circulation - 02"
type input "[MEDICAL_DATA] and Circulation - 03"
click at [734, 628] on input "[DATE] 5:56 PM" at bounding box center [758, 640] width 348 height 43
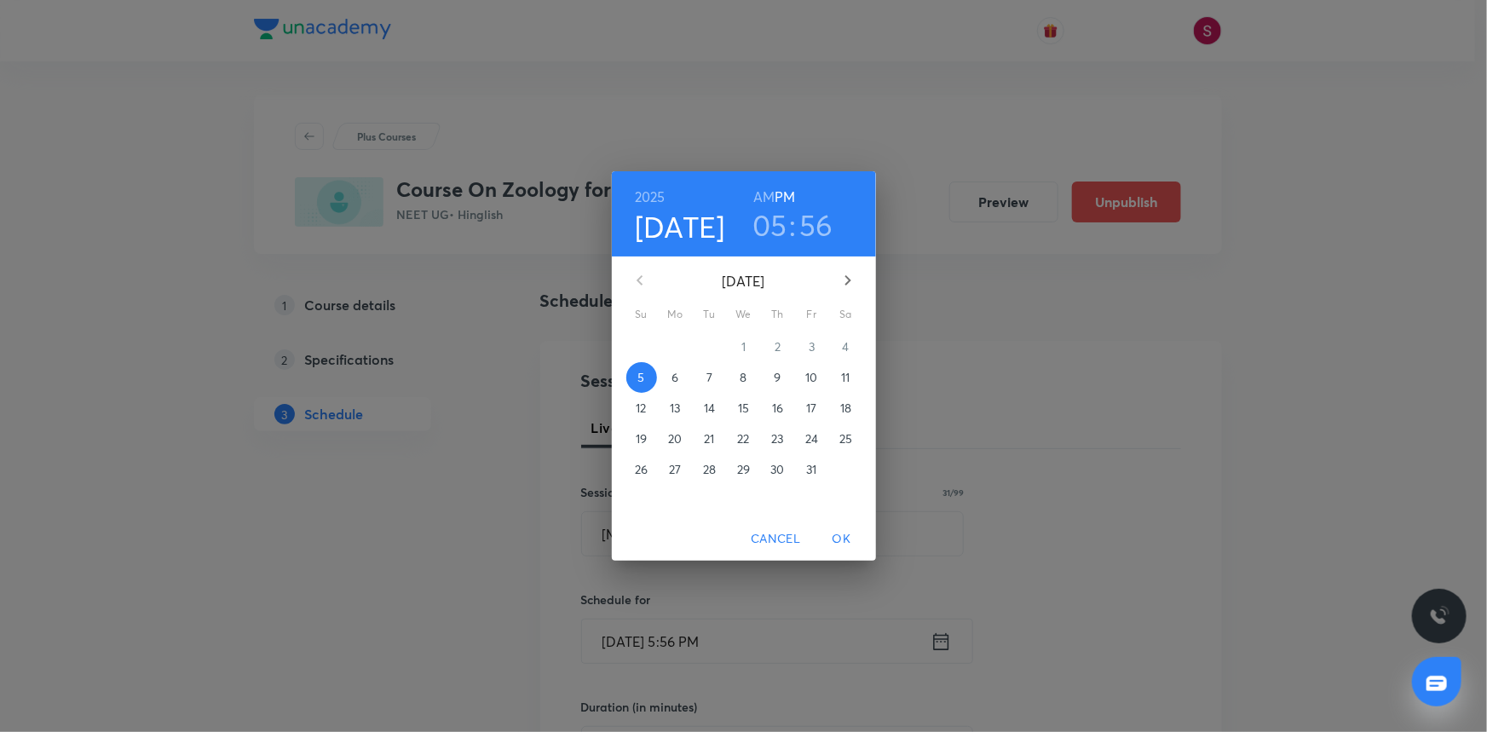
click at [719, 385] on span "7" at bounding box center [709, 377] width 31 height 17
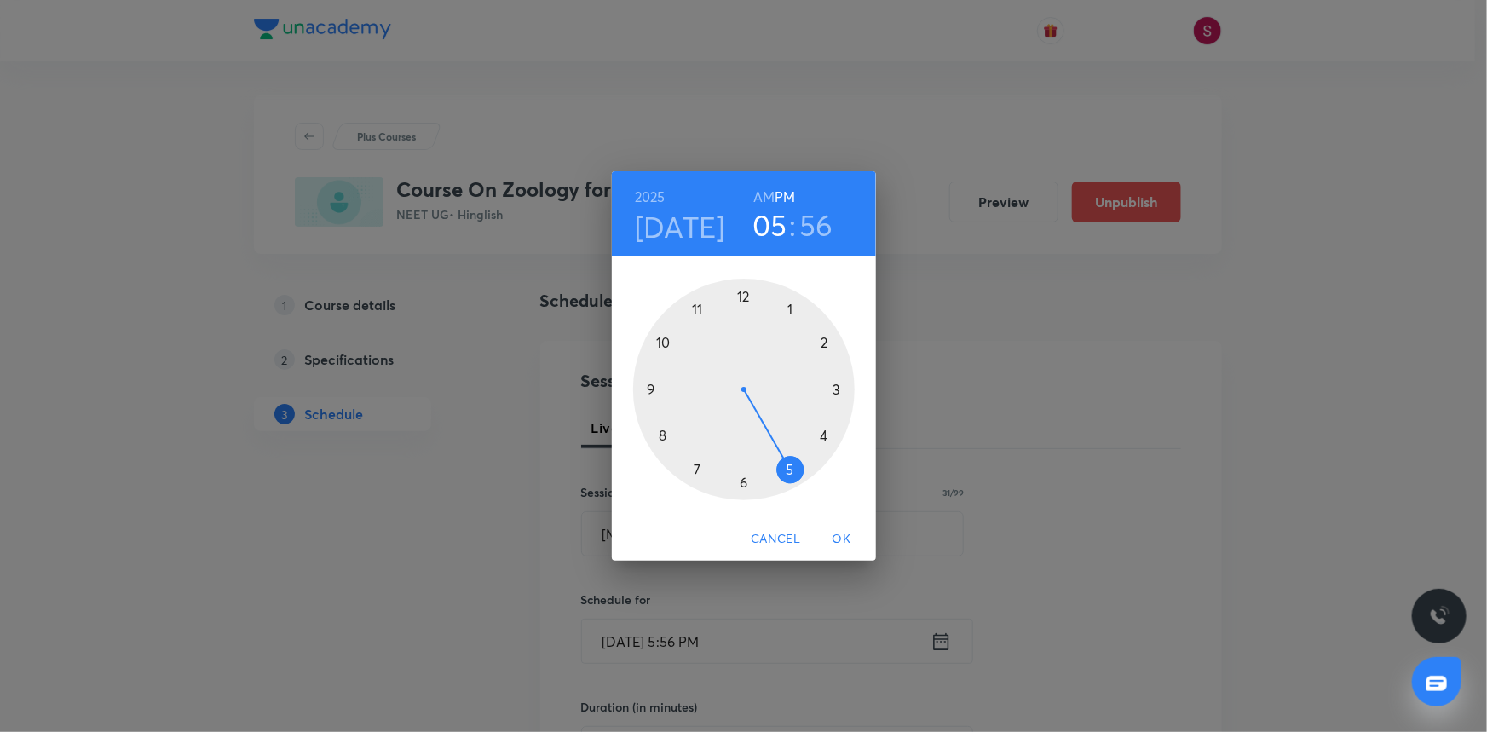
click at [761, 195] on h6 "AM" at bounding box center [763, 197] width 21 height 24
click at [665, 434] on div at bounding box center [744, 390] width 222 height 222
click at [654, 388] on div at bounding box center [744, 390] width 222 height 222
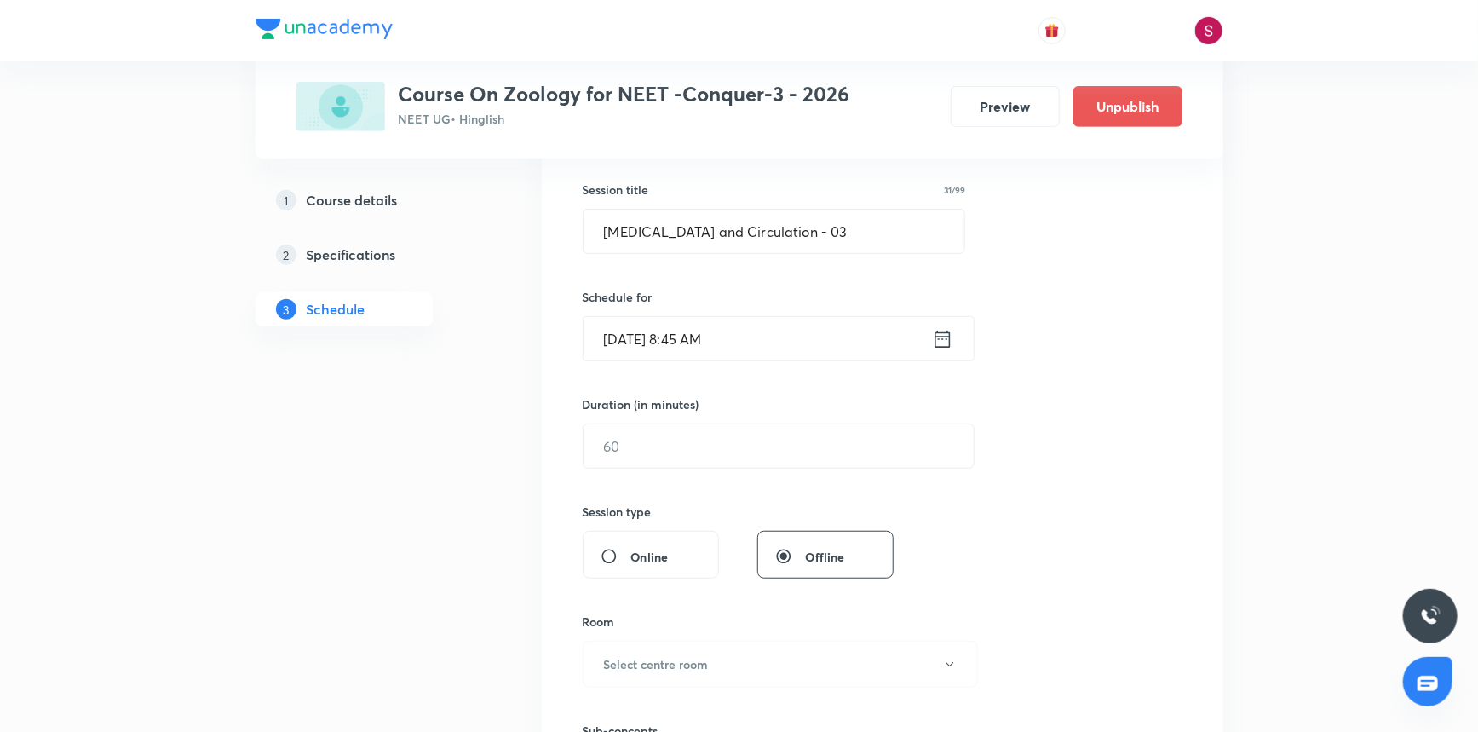
scroll to position [309, 0]
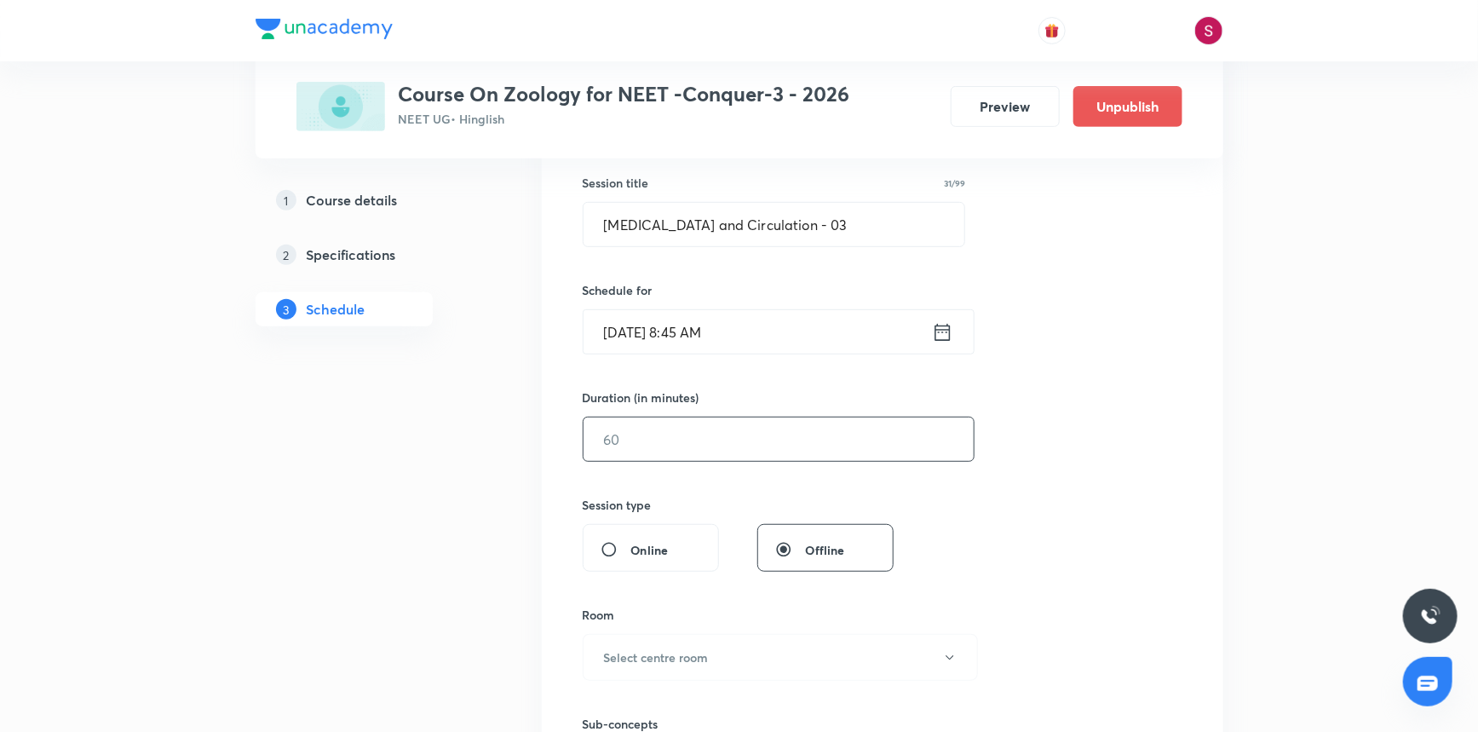
click at [729, 444] on input "text" at bounding box center [779, 439] width 390 height 43
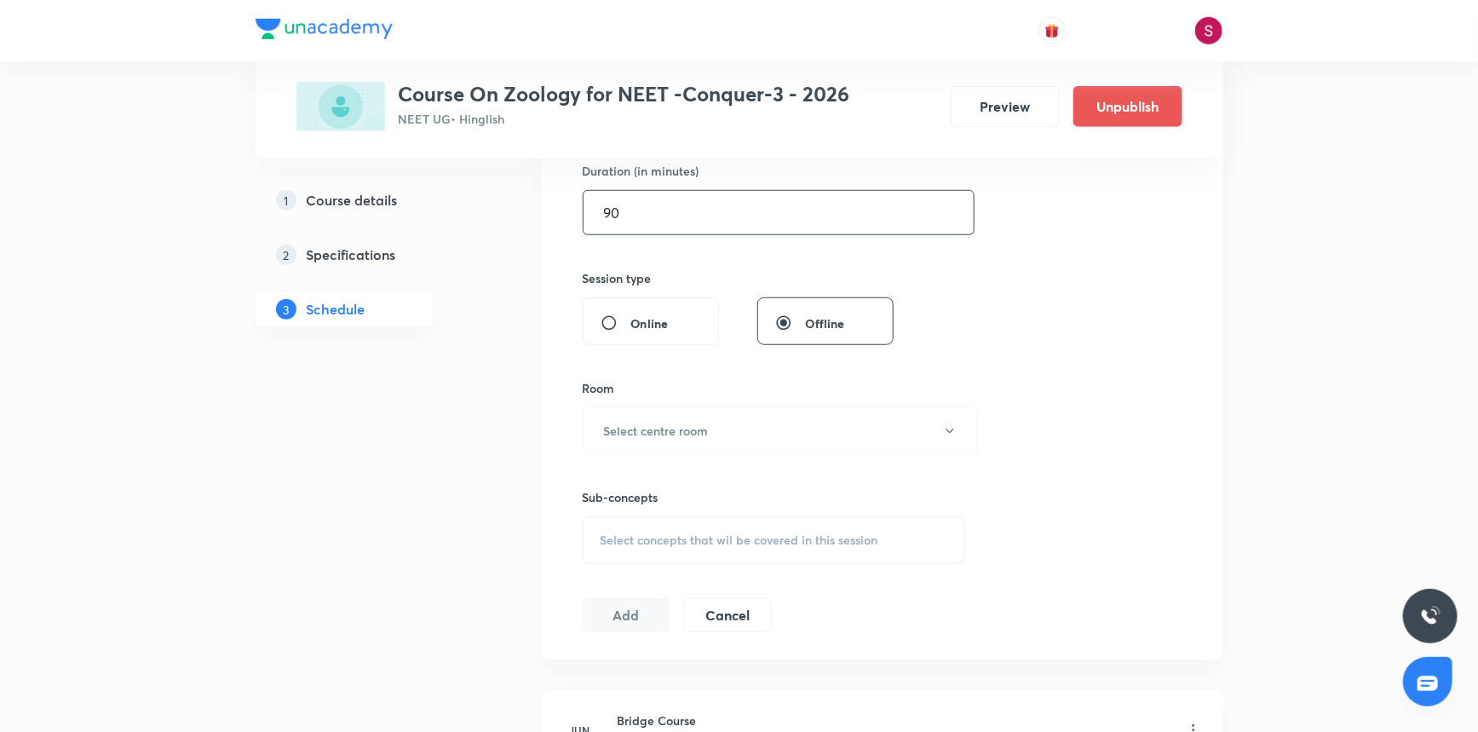
scroll to position [542, 0]
type input "90"
click at [662, 428] on h6 "Select centre room" at bounding box center [656, 425] width 105 height 18
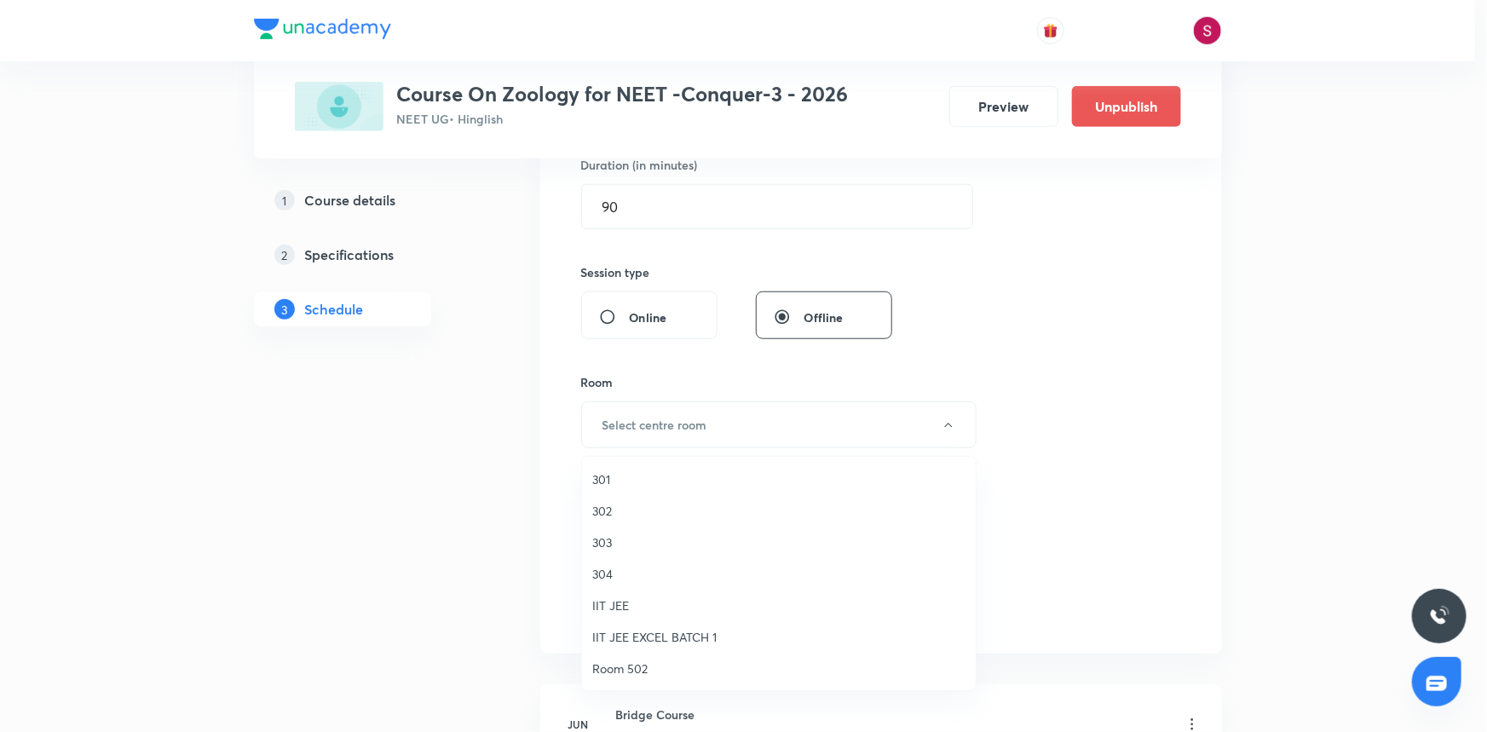
click at [653, 484] on span "301" at bounding box center [778, 479] width 373 height 18
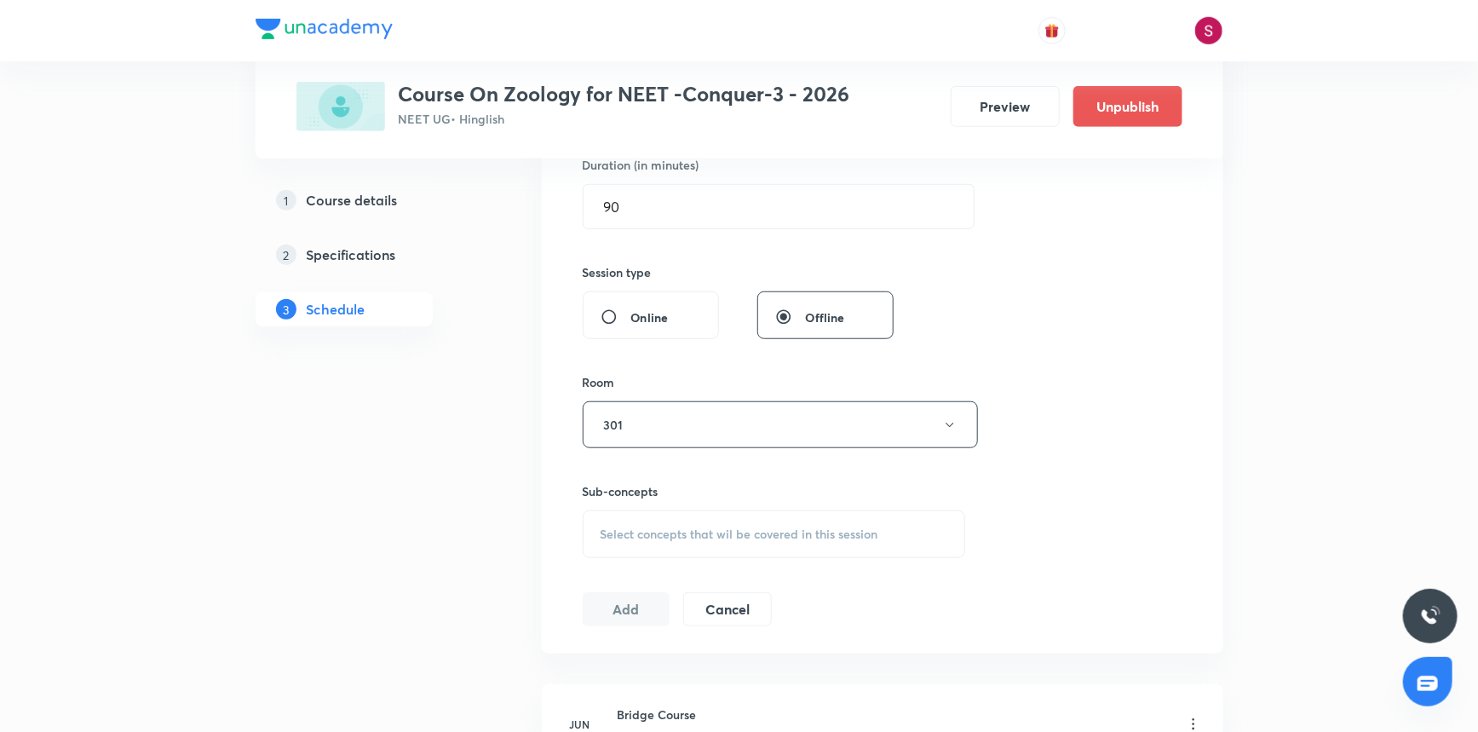
click at [750, 531] on span "Select concepts that wil be covered in this session" at bounding box center [740, 534] width 278 height 14
click at [651, 659] on p "What Is A Cell?" at bounding box center [662, 668] width 82 height 18
checkbox input "true"
click at [1040, 459] on div "Session 42 Live class Session title 31/99 [MEDICAL_DATA] and Circulation - 03 ​…" at bounding box center [883, 236] width 600 height 820
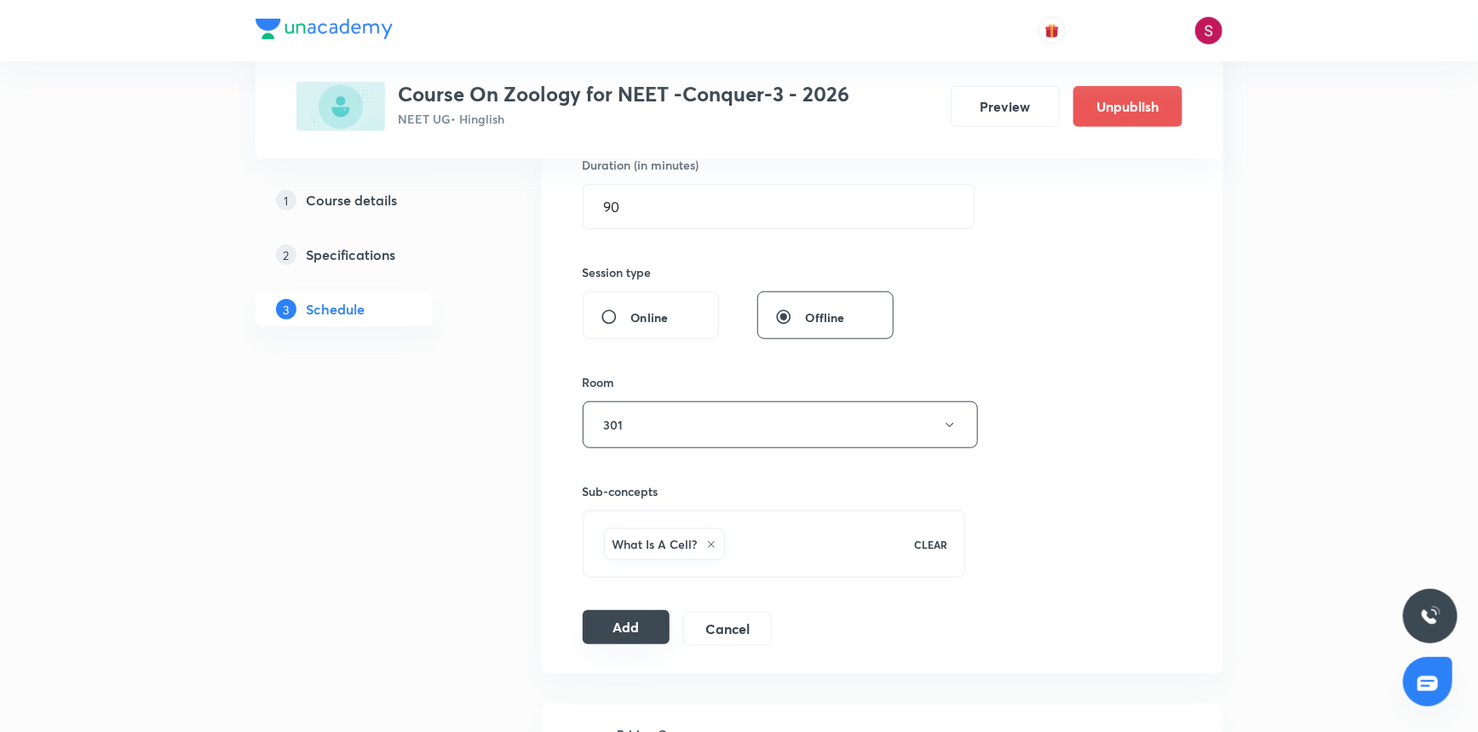
click at [590, 623] on button "Add" at bounding box center [627, 627] width 88 height 34
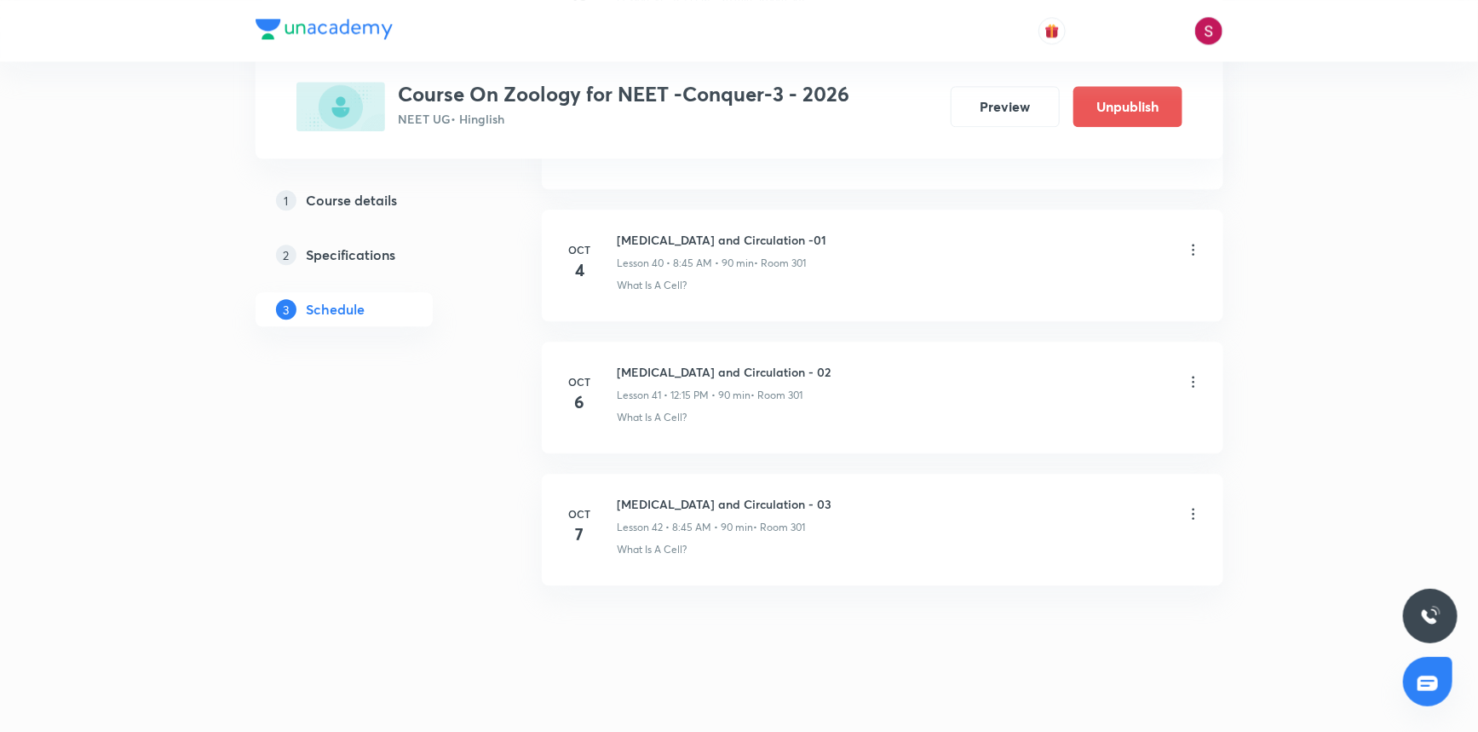
scroll to position [5389, 0]
click at [677, 490] on h6 "[MEDICAL_DATA] and Circulation - 03" at bounding box center [725, 499] width 215 height 18
copy h6 "[MEDICAL_DATA] and Circulation - 03"
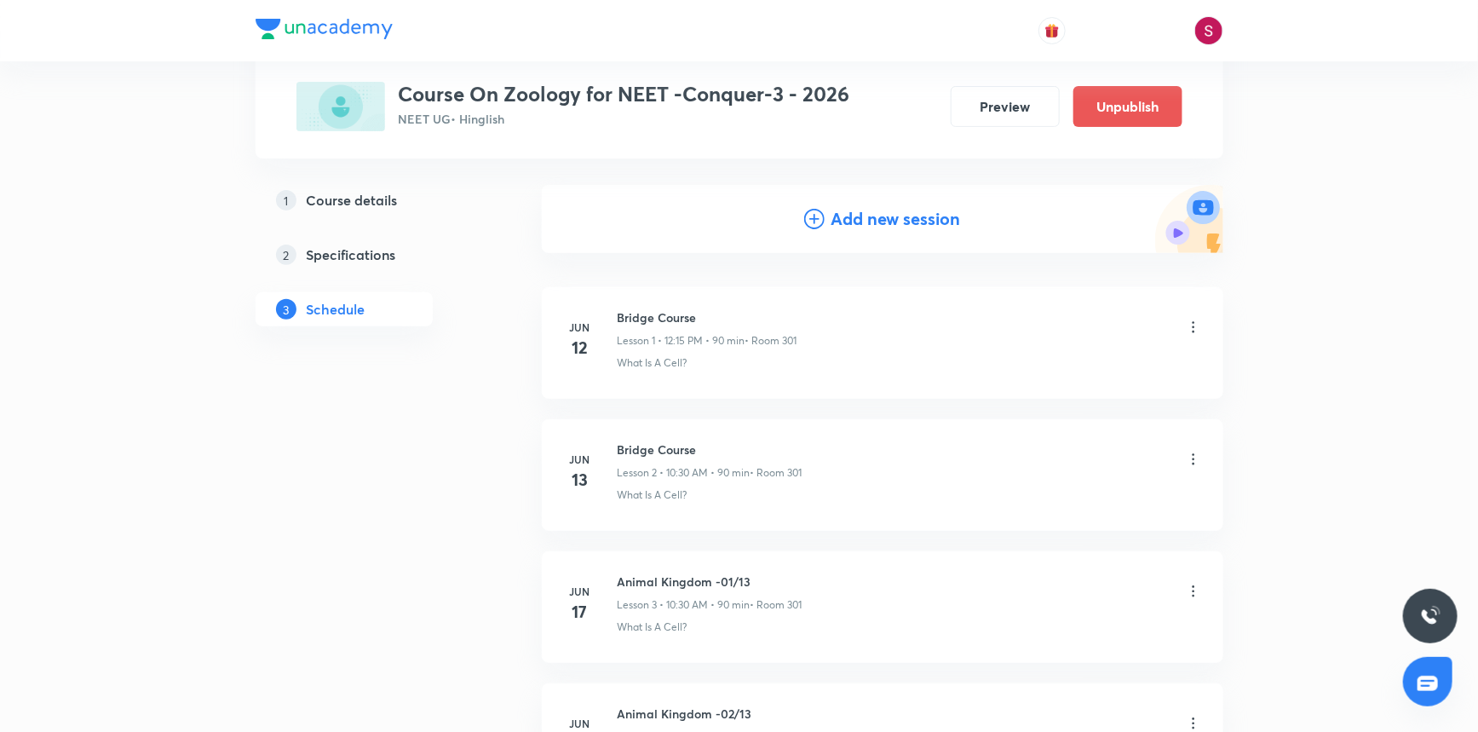
scroll to position [0, 0]
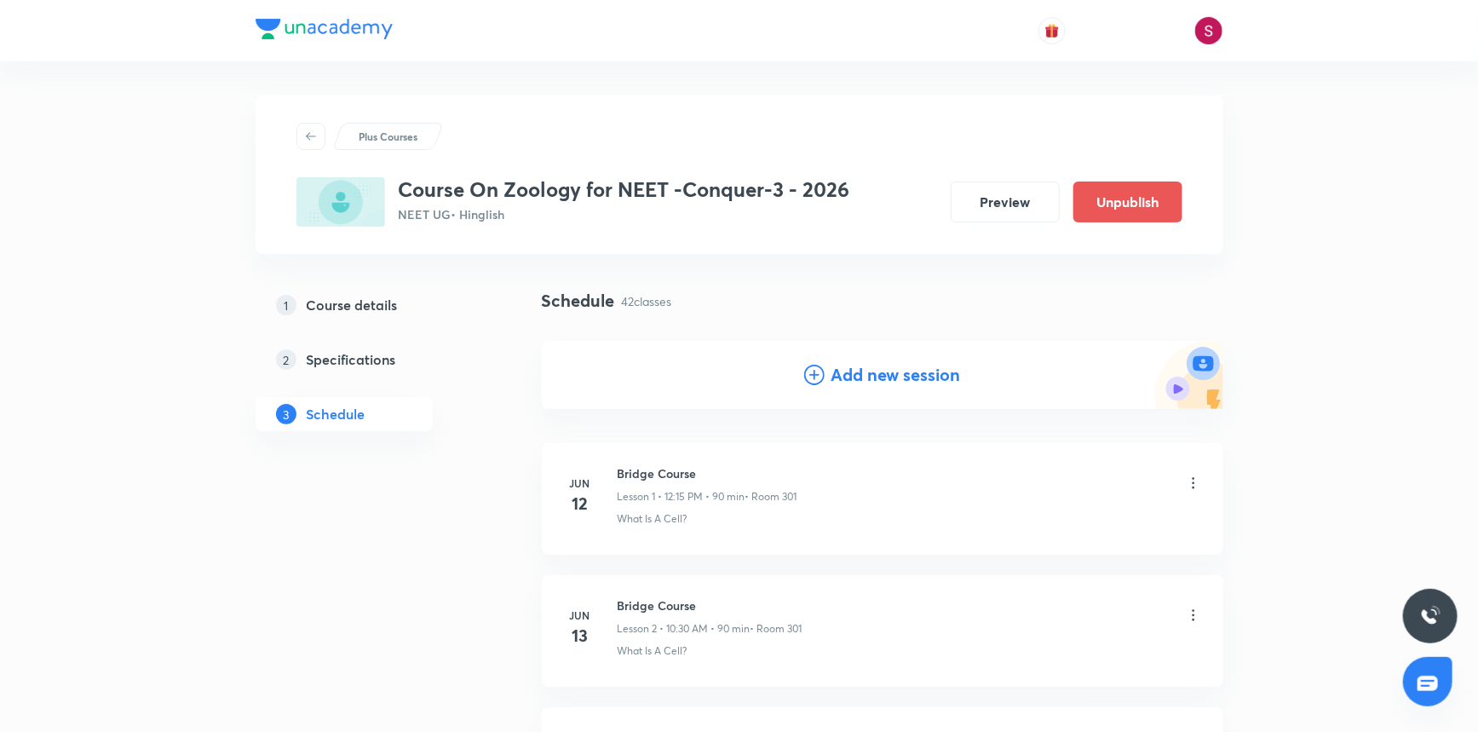
click at [867, 372] on h4 "Add new session" at bounding box center [897, 375] width 130 height 26
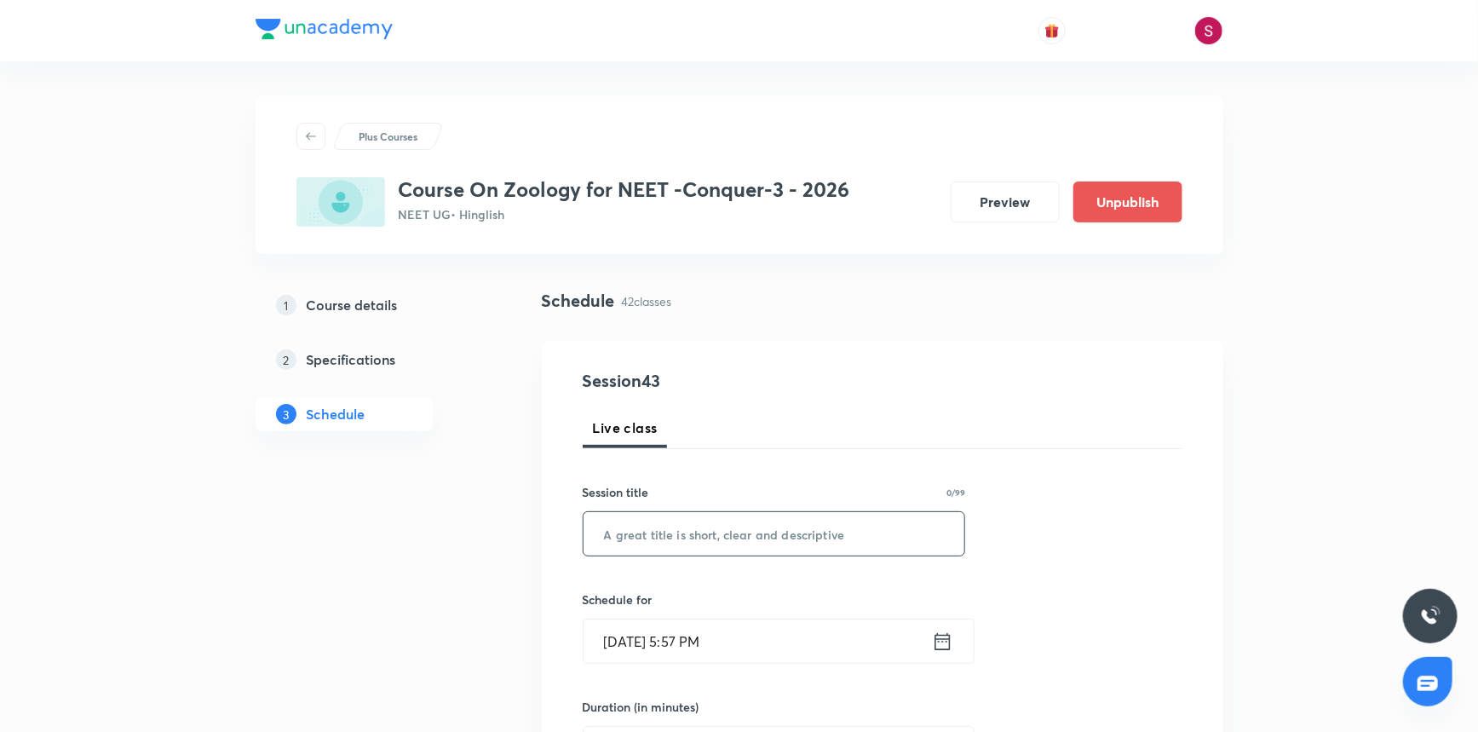
click at [705, 535] on input "text" at bounding box center [775, 533] width 382 height 43
paste input "[MEDICAL_DATA] and Circulation - 03"
type input "[MEDICAL_DATA] and Circulation - 04"
click at [774, 656] on input "[DATE] 5:57 PM" at bounding box center [758, 640] width 348 height 43
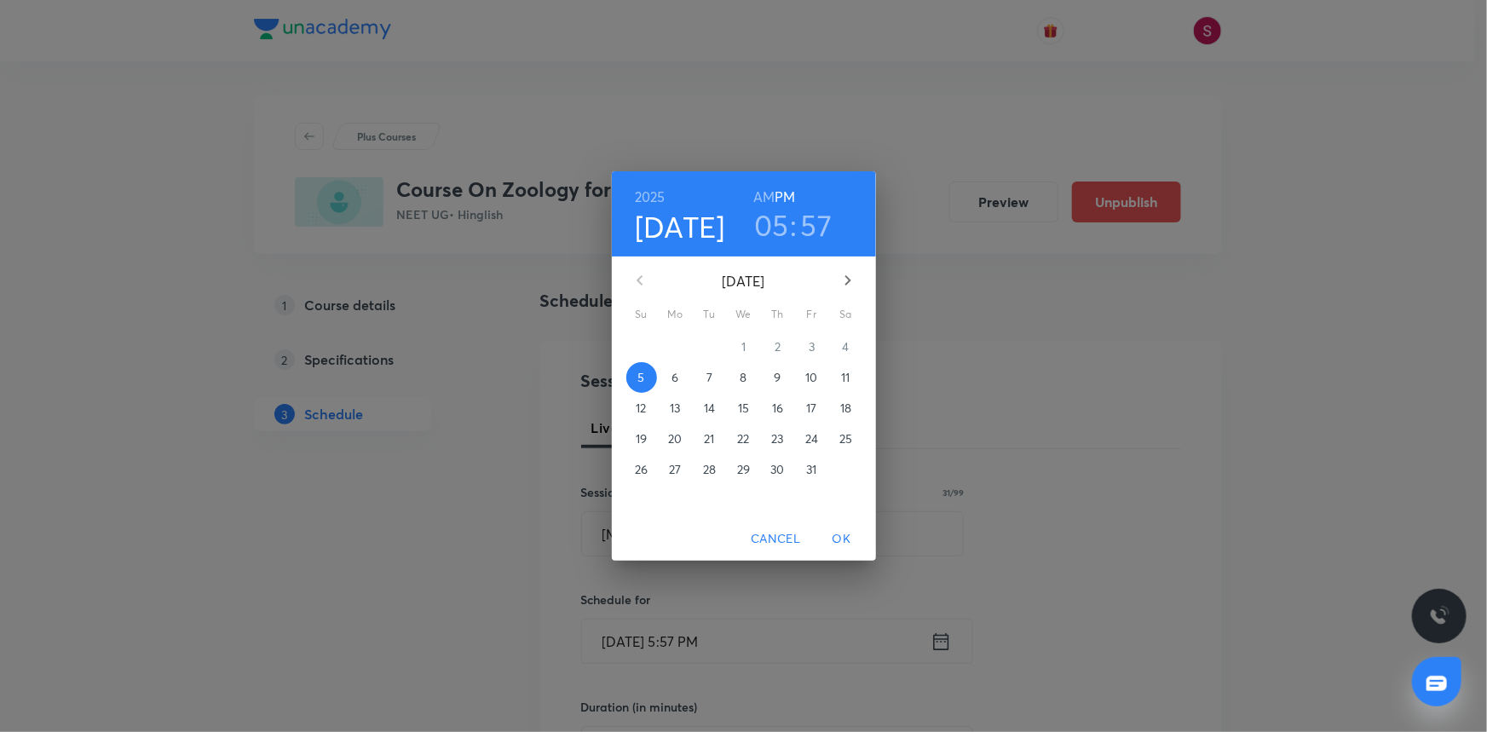
click at [745, 387] on button "8" at bounding box center [744, 377] width 31 height 31
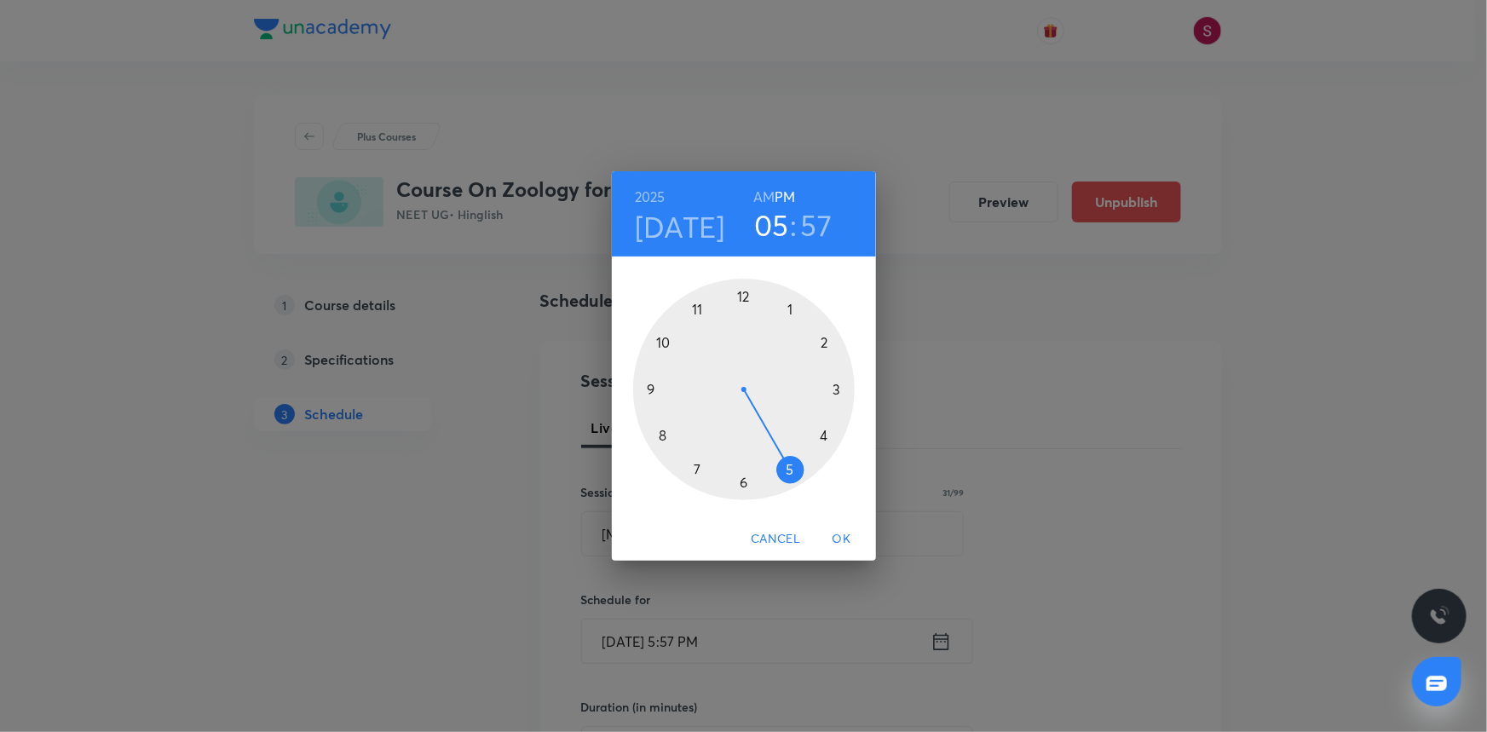
click at [743, 296] on div at bounding box center [744, 390] width 222 height 222
click at [836, 389] on div at bounding box center [744, 390] width 222 height 222
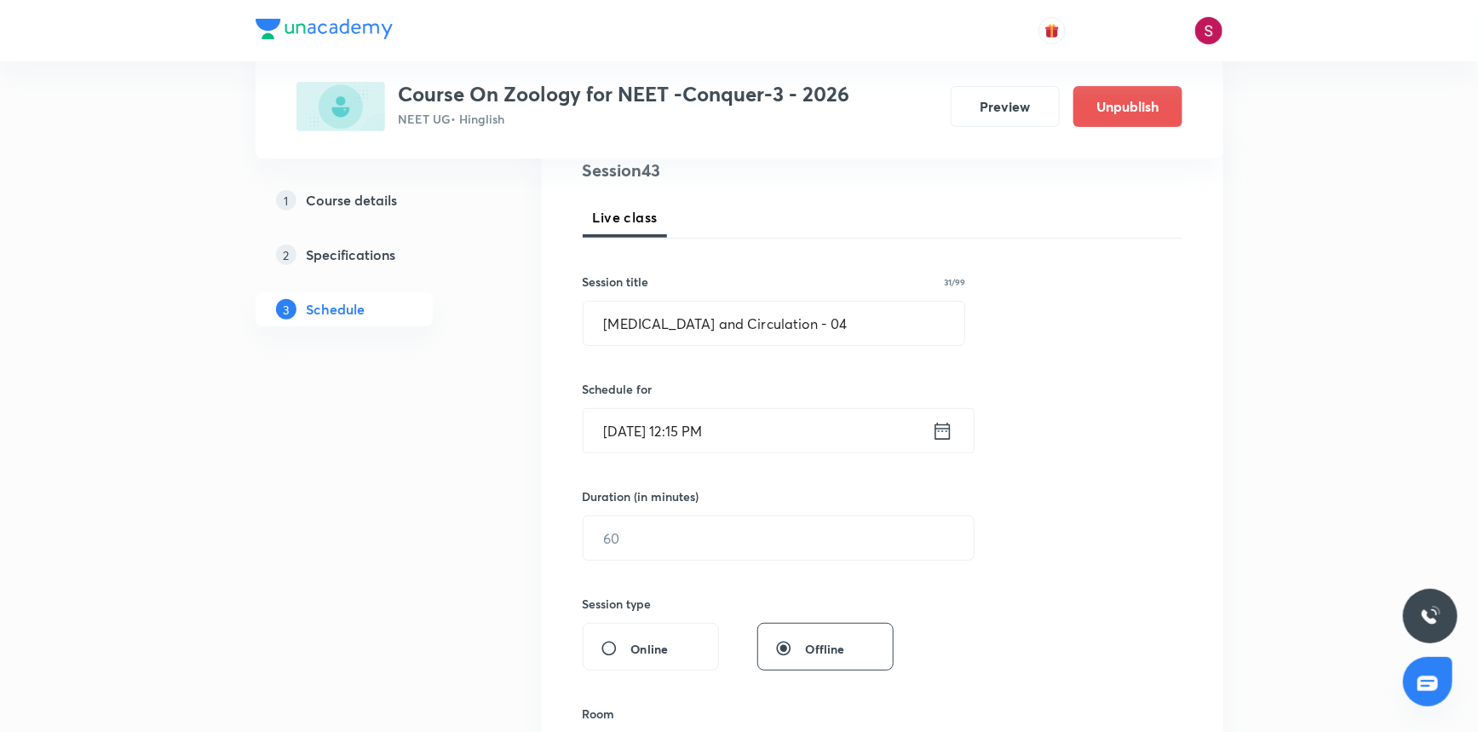
scroll to position [232, 0]
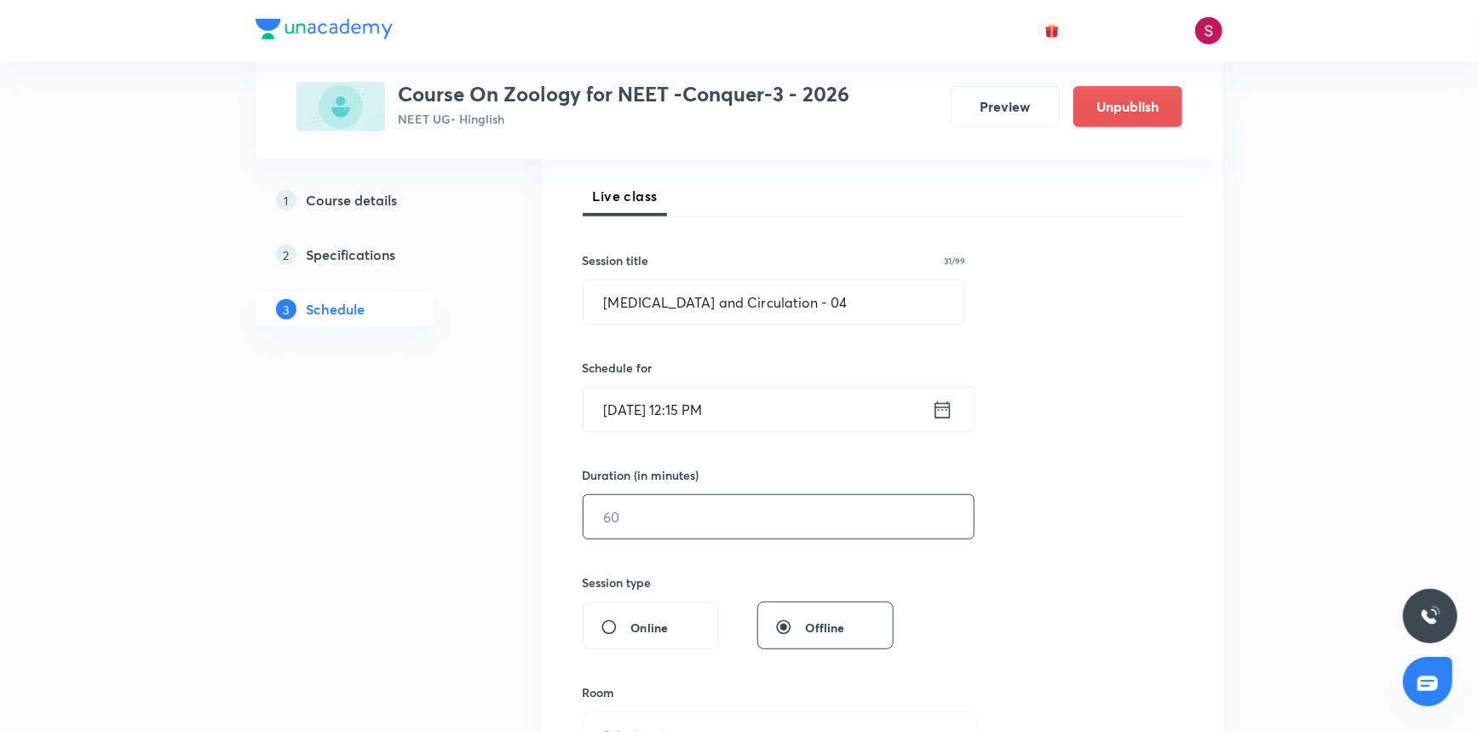
click at [655, 525] on input "text" at bounding box center [779, 516] width 390 height 43
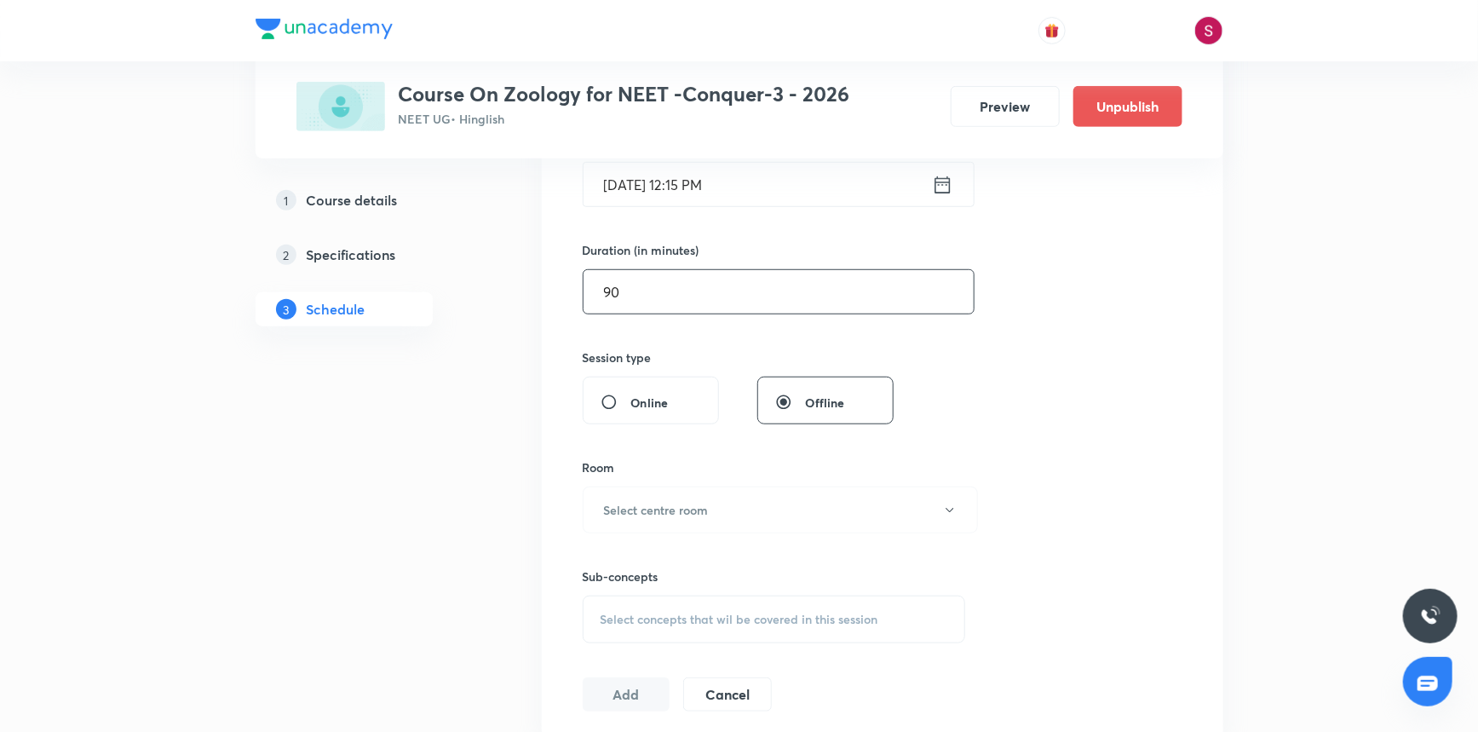
scroll to position [464, 0]
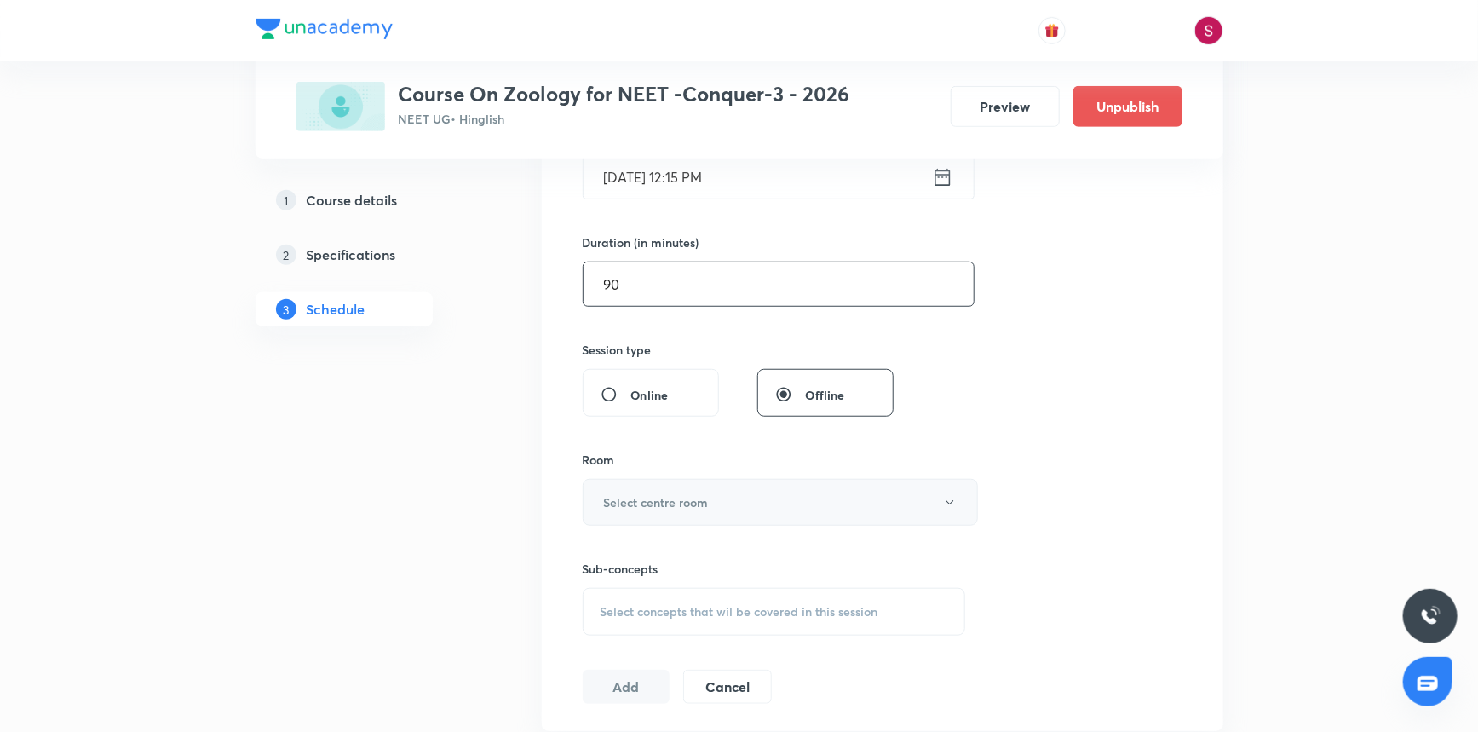
type input "90"
click at [653, 506] on h6 "Select centre room" at bounding box center [656, 502] width 105 height 18
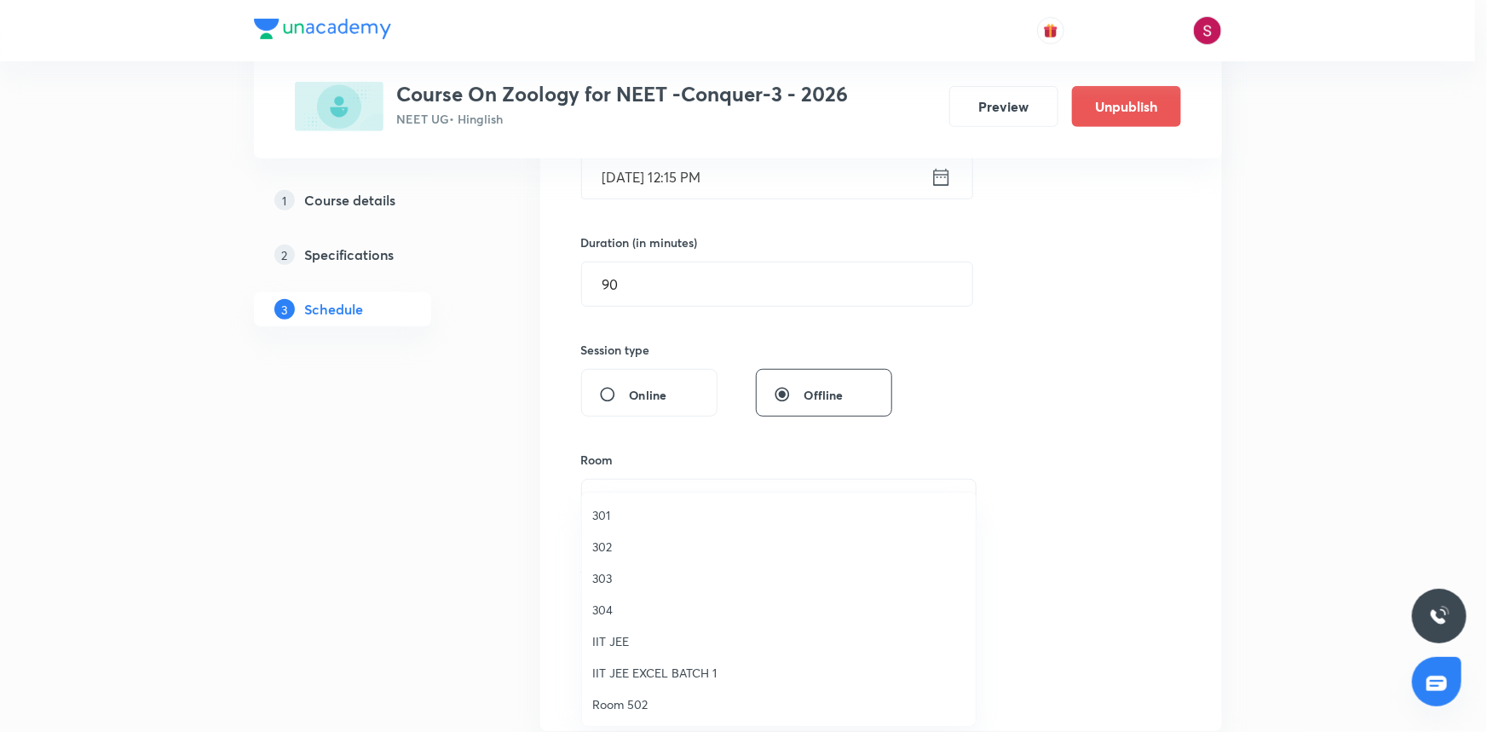
click at [608, 511] on span "301" at bounding box center [778, 515] width 373 height 18
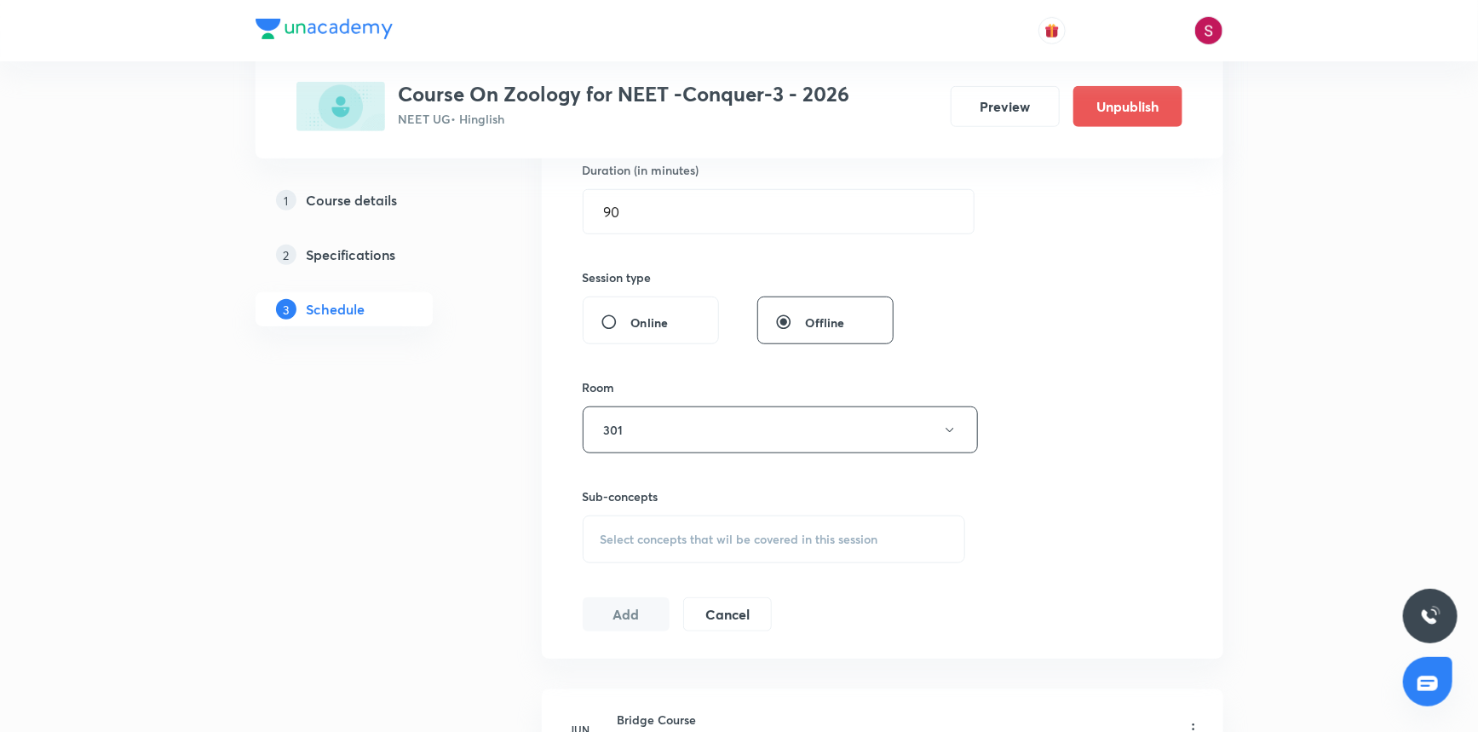
scroll to position [619, 0]
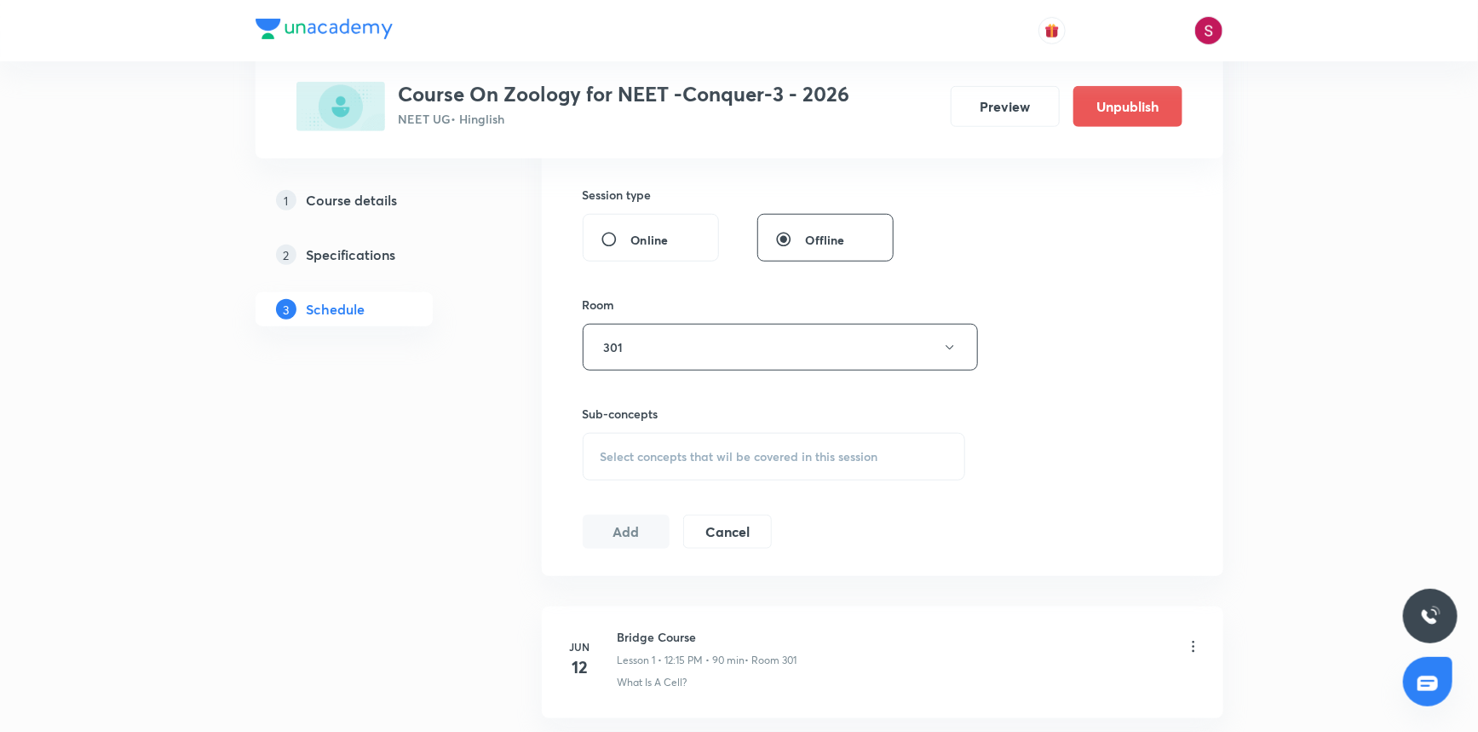
click at [648, 475] on div "Select concepts that wil be covered in this session" at bounding box center [774, 457] width 383 height 48
click at [667, 564] on p "Cell - Unit of Life" at bounding box center [775, 552] width 382 height 38
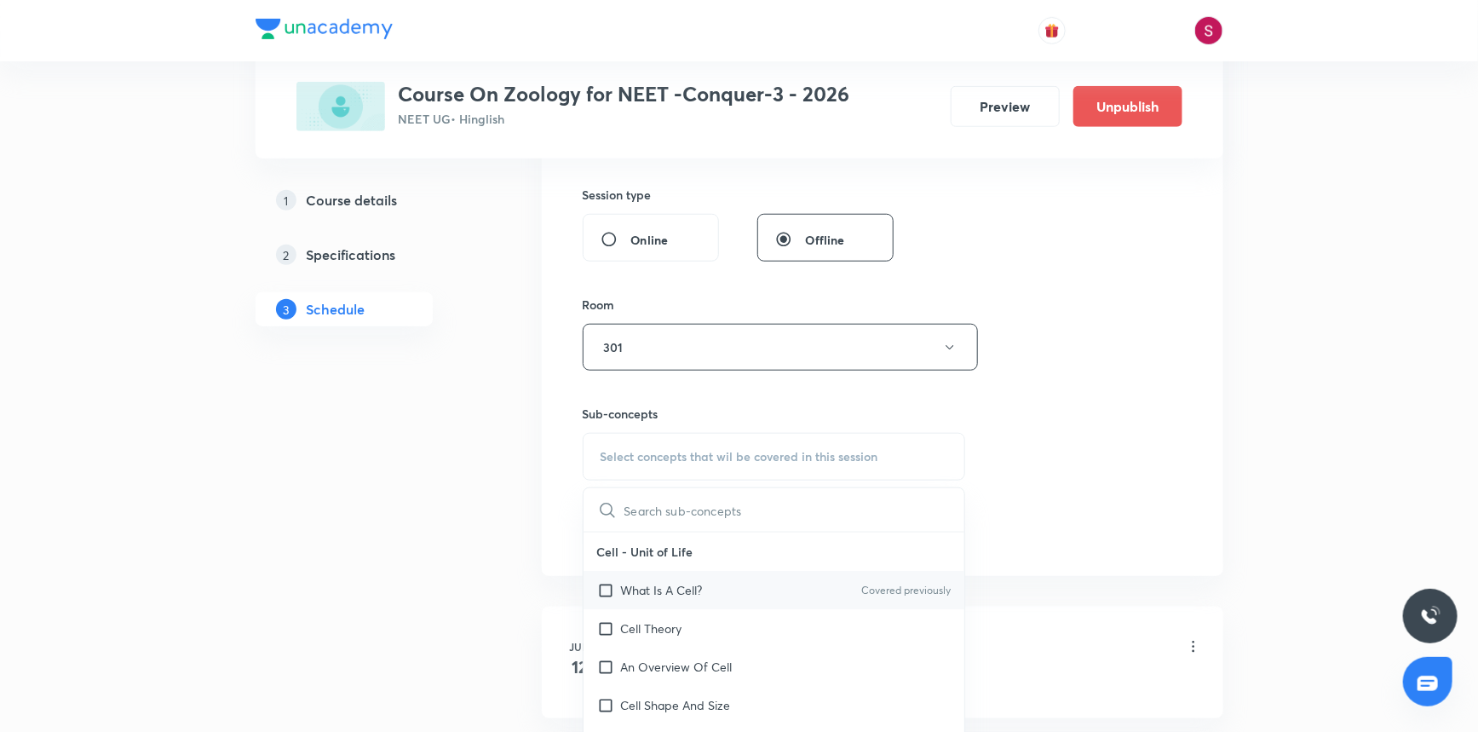
click at [665, 587] on p "What Is A Cell?" at bounding box center [662, 590] width 82 height 18
checkbox input "true"
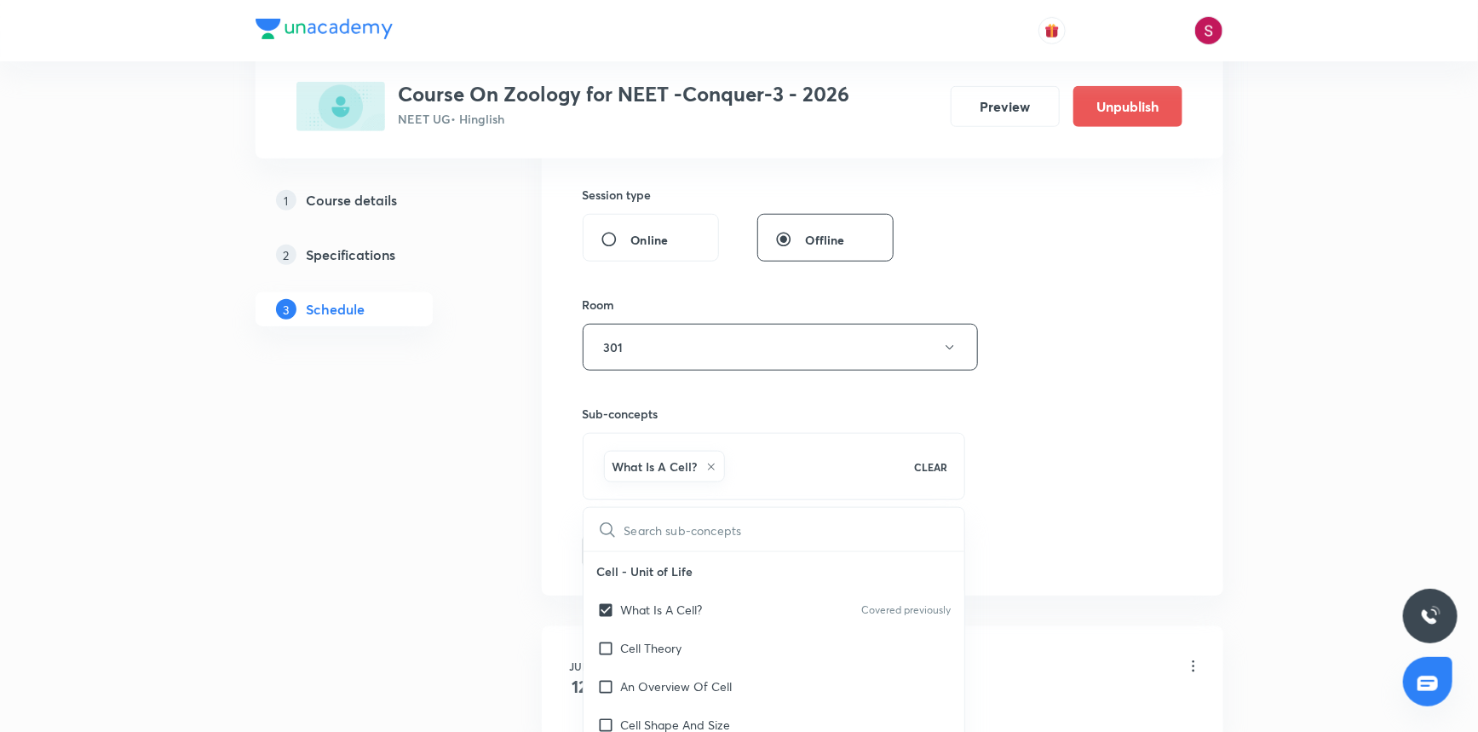
click at [1102, 343] on div "Session 43 Live class Session title 31/99 [MEDICAL_DATA] and Circulation - 04 ​…" at bounding box center [883, 159] width 600 height 820
click at [622, 544] on button "Add" at bounding box center [627, 550] width 88 height 34
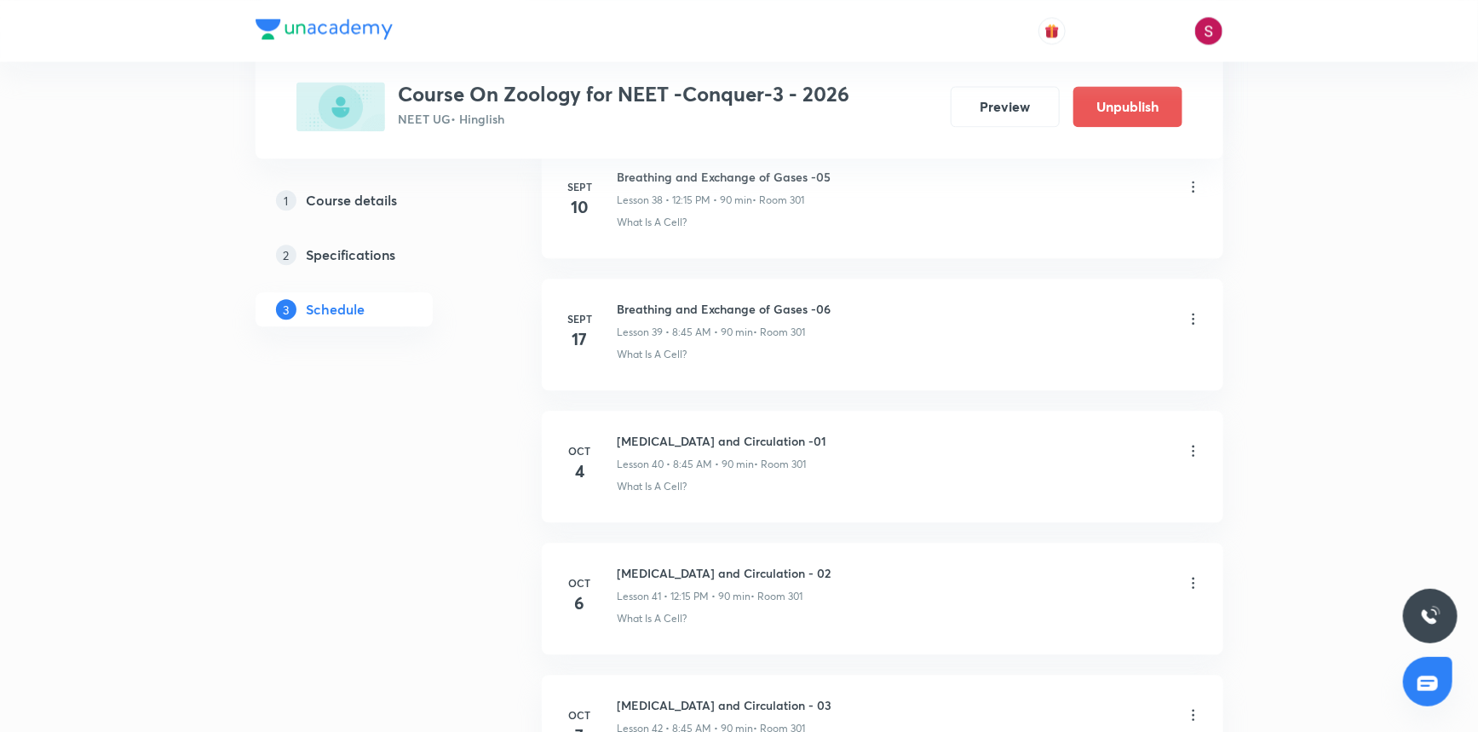
scroll to position [5521, 0]
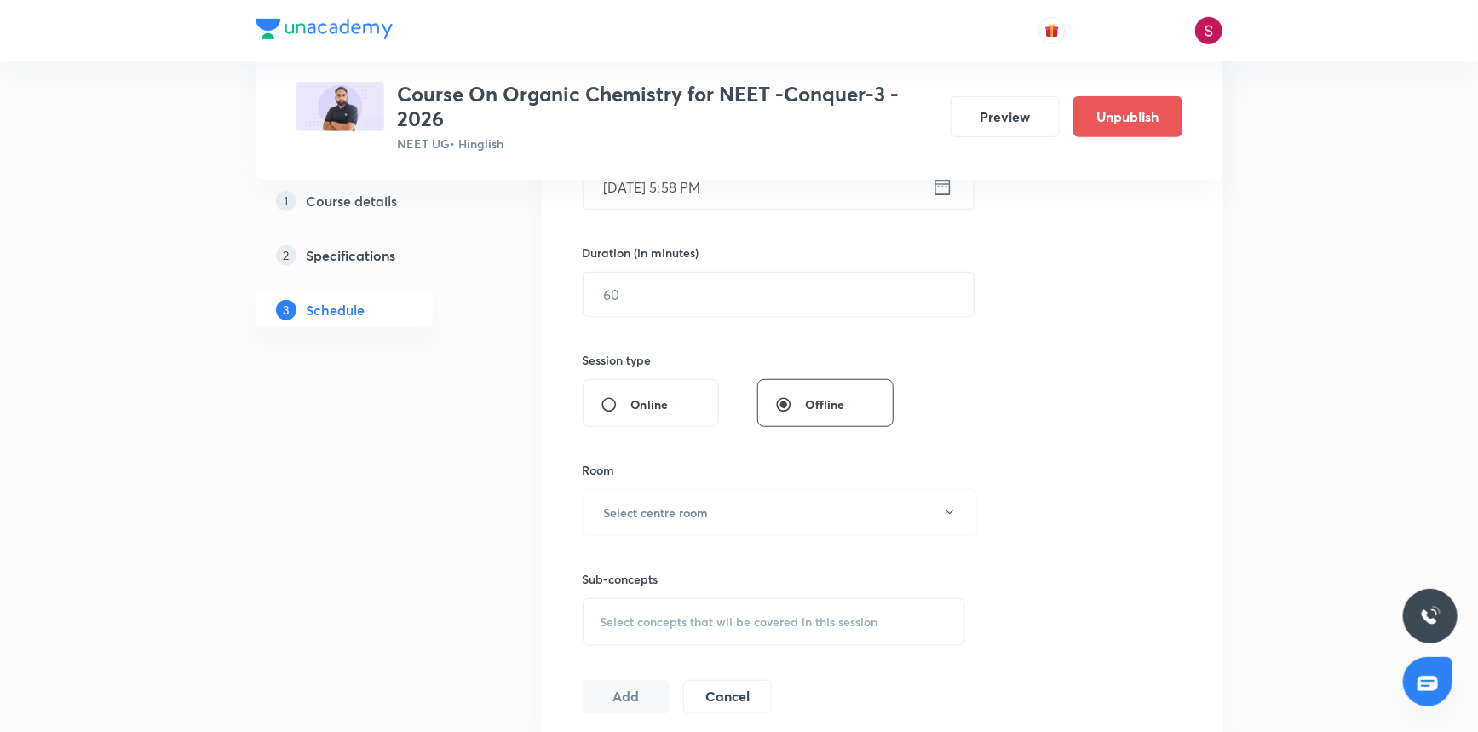
scroll to position [785, 0]
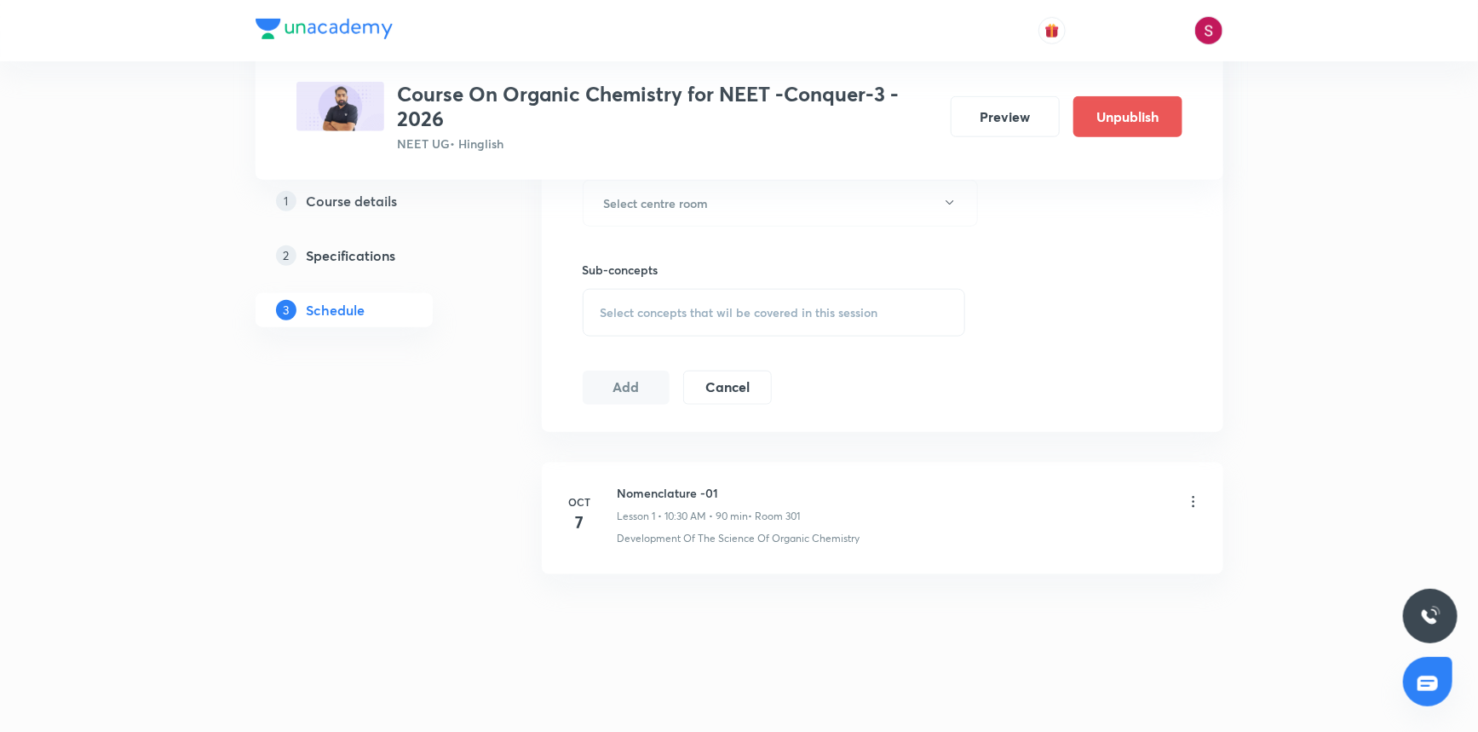
click at [700, 491] on h6 "Nomenclature -01" at bounding box center [709, 493] width 183 height 18
copy h6 "Nomenclature -01"
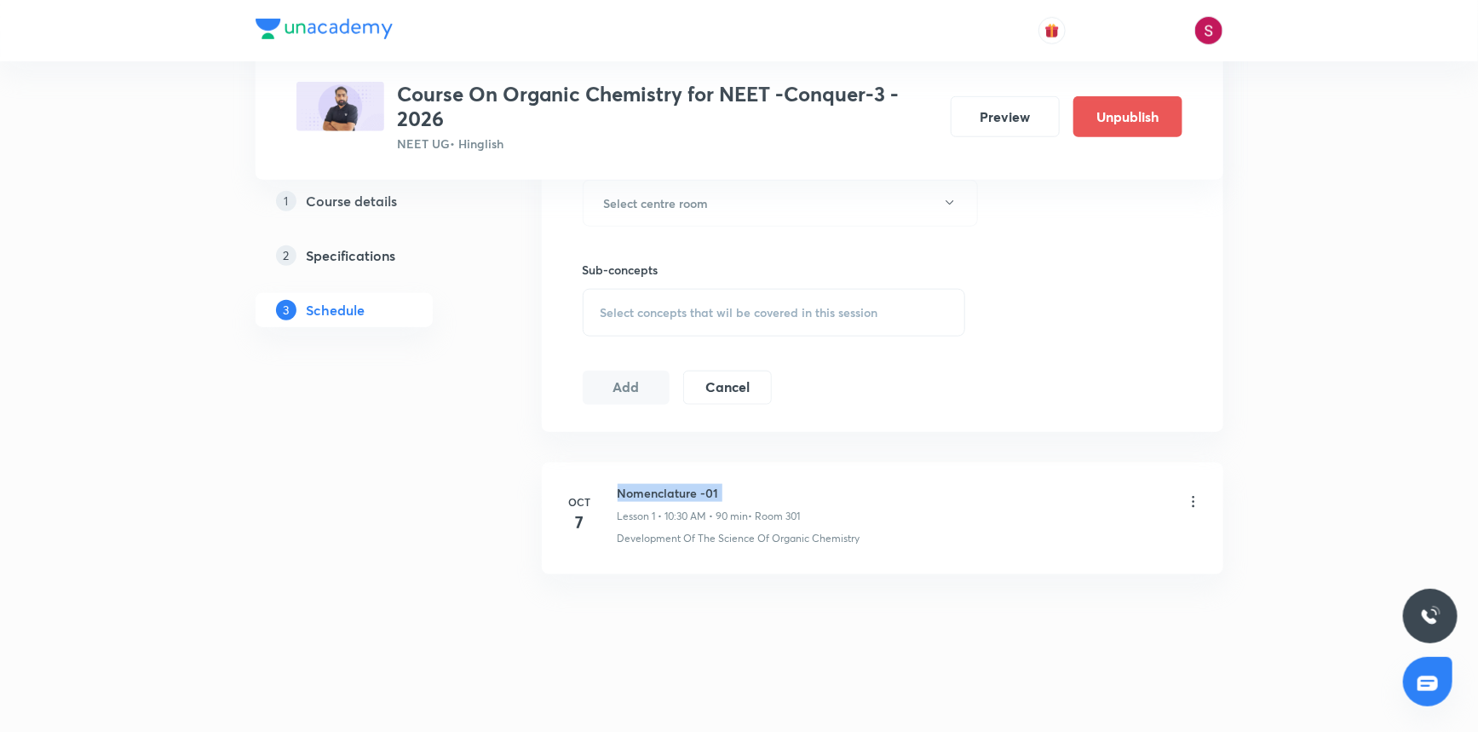
copy h6 "Nomenclature -01"
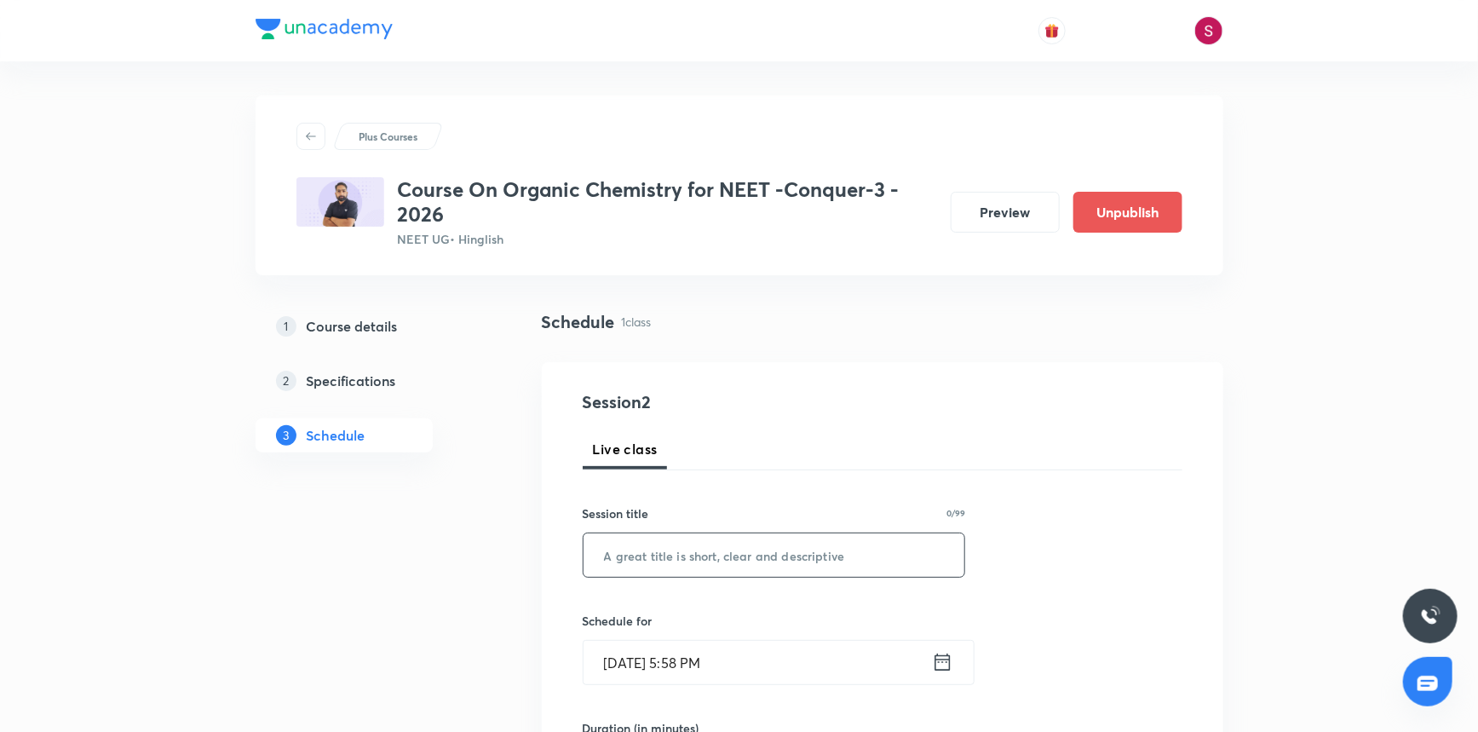
click at [635, 571] on input "text" at bounding box center [775, 554] width 382 height 43
paste input "Nomenclature -01"
type input "Nomenclature - 02"
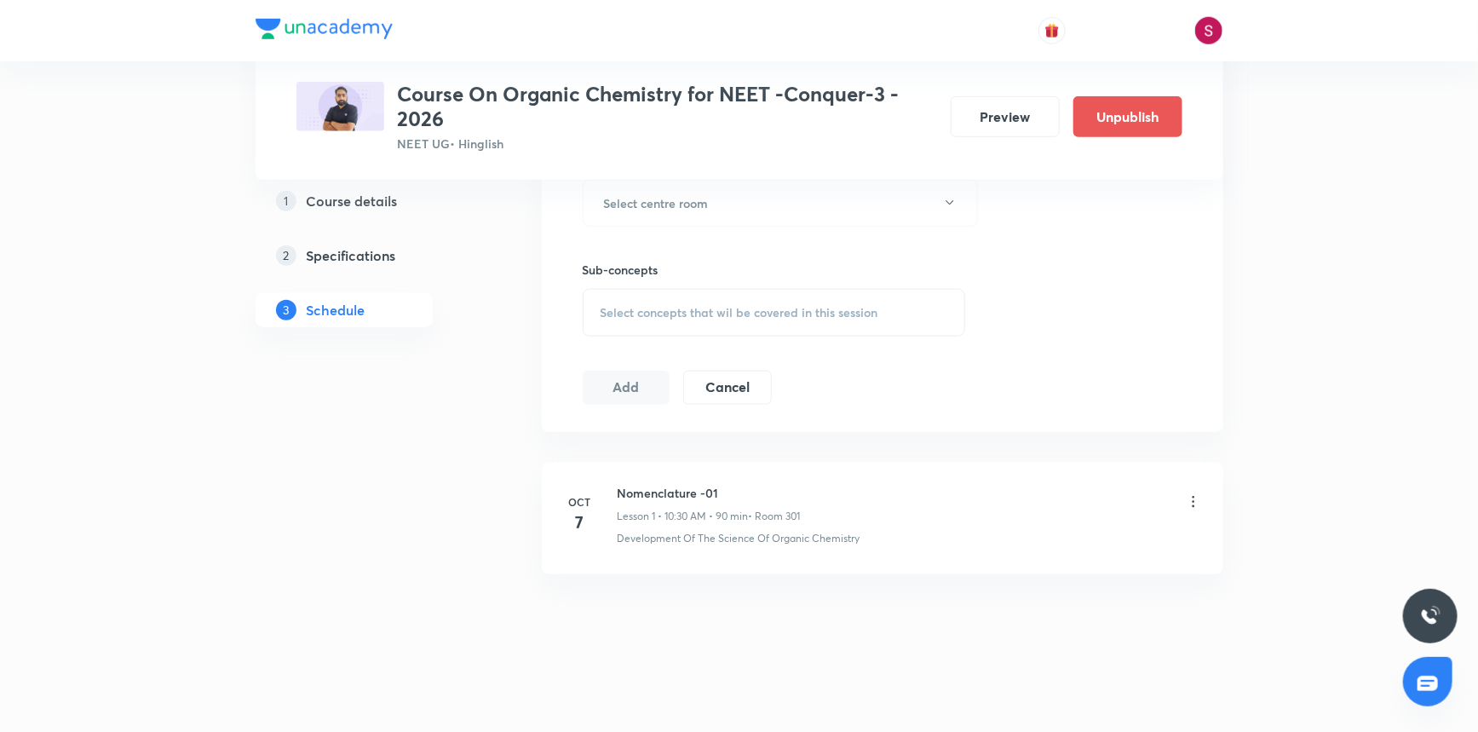
click at [637, 494] on h6 "Nomenclature -01" at bounding box center [709, 493] width 183 height 18
copy h6 "Nomenclature -01"
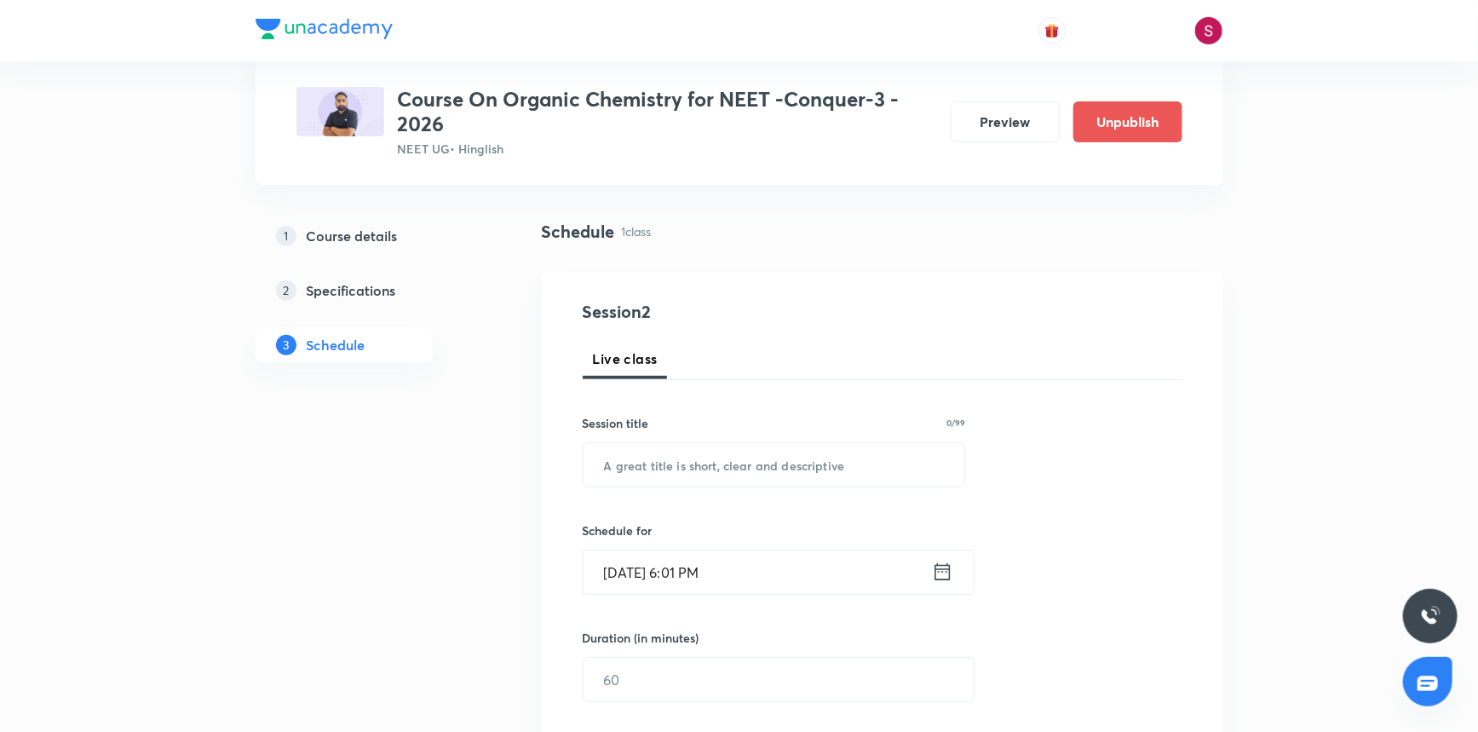
scroll to position [0, 0]
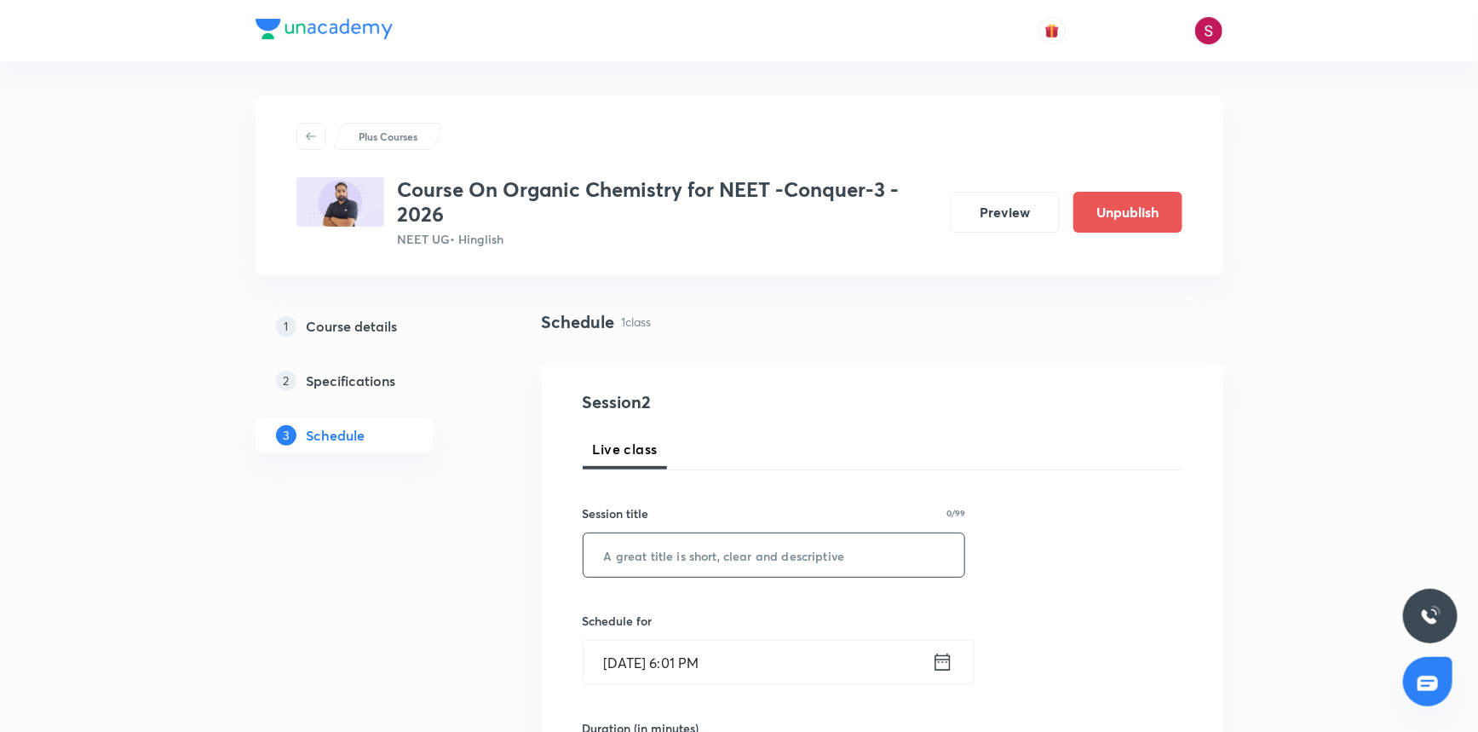
click at [676, 574] on input "text" at bounding box center [775, 554] width 382 height 43
paste input "Nomenclature -01"
type input "Nomenclature - 02"
click at [775, 656] on input "[DATE] 6:01 PM" at bounding box center [758, 662] width 348 height 43
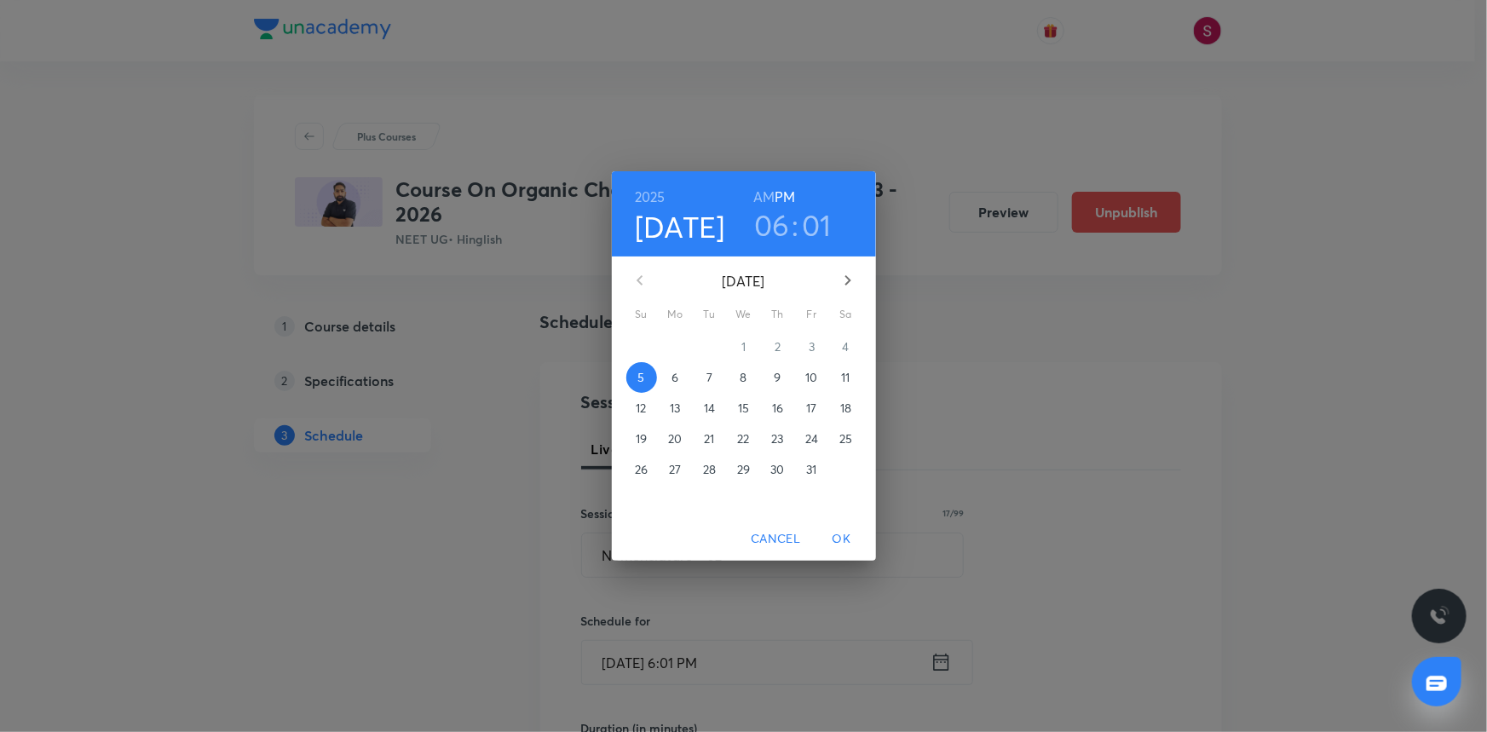
click at [706, 377] on span "7" at bounding box center [709, 377] width 31 height 17
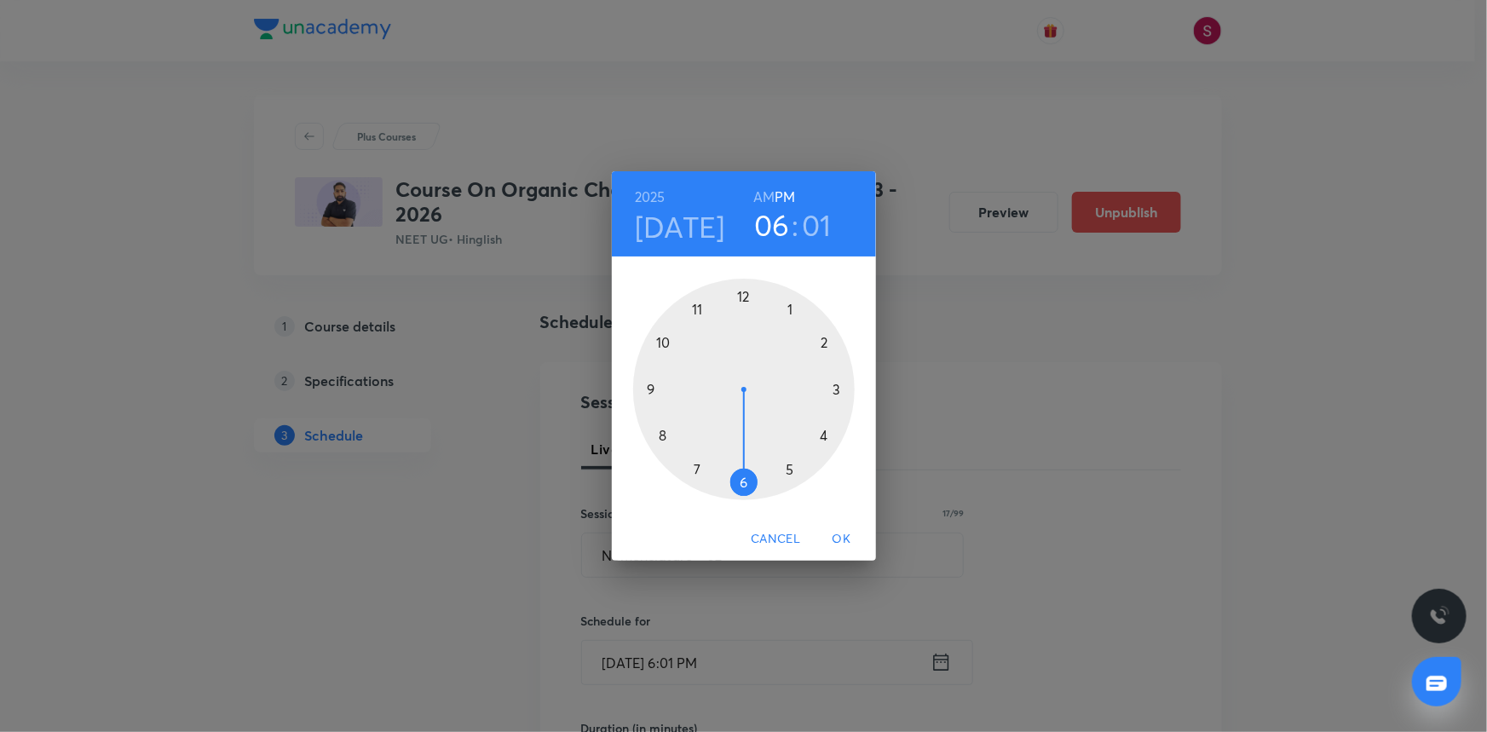
click at [757, 191] on h6 "AM" at bounding box center [763, 197] width 21 height 24
click at [660, 340] on div at bounding box center [744, 390] width 222 height 222
click at [742, 482] on div at bounding box center [744, 390] width 222 height 222
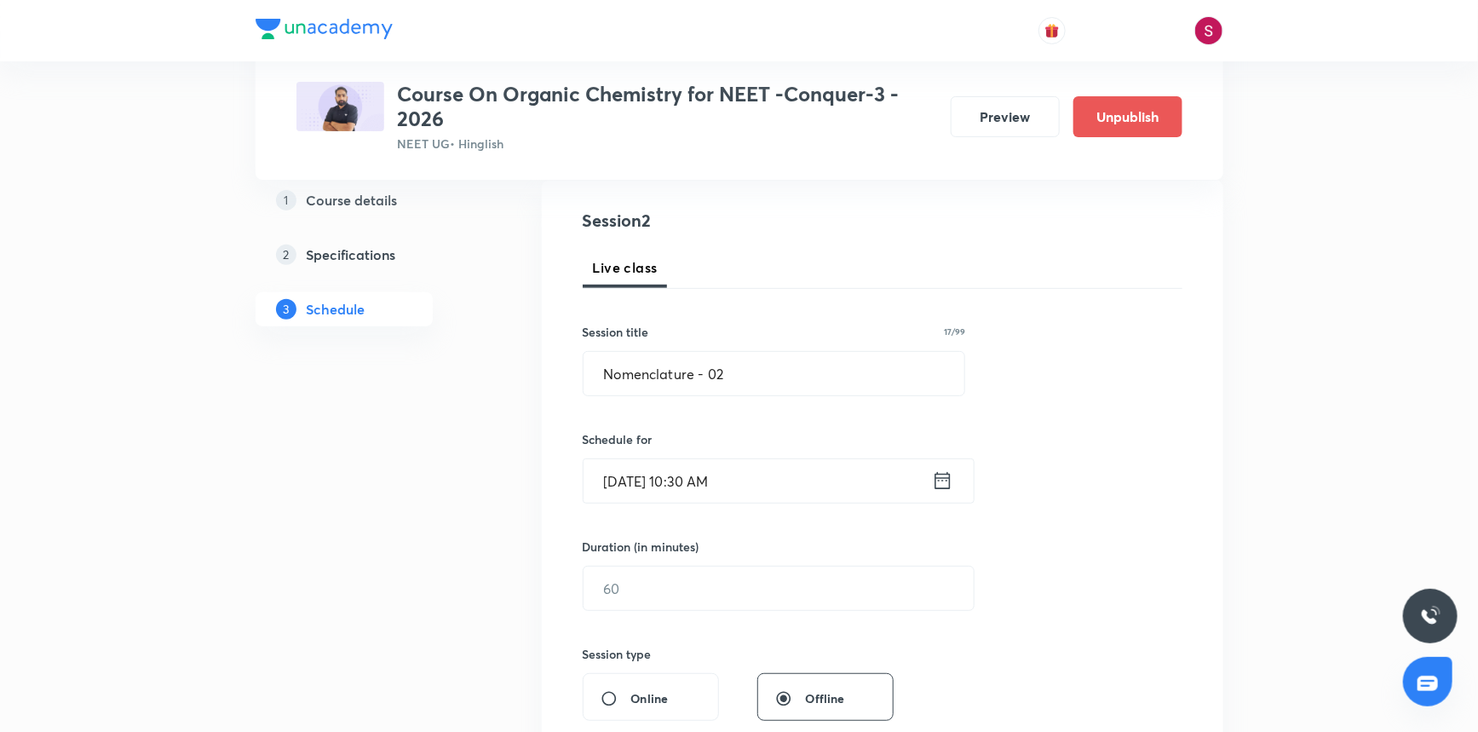
scroll to position [232, 0]
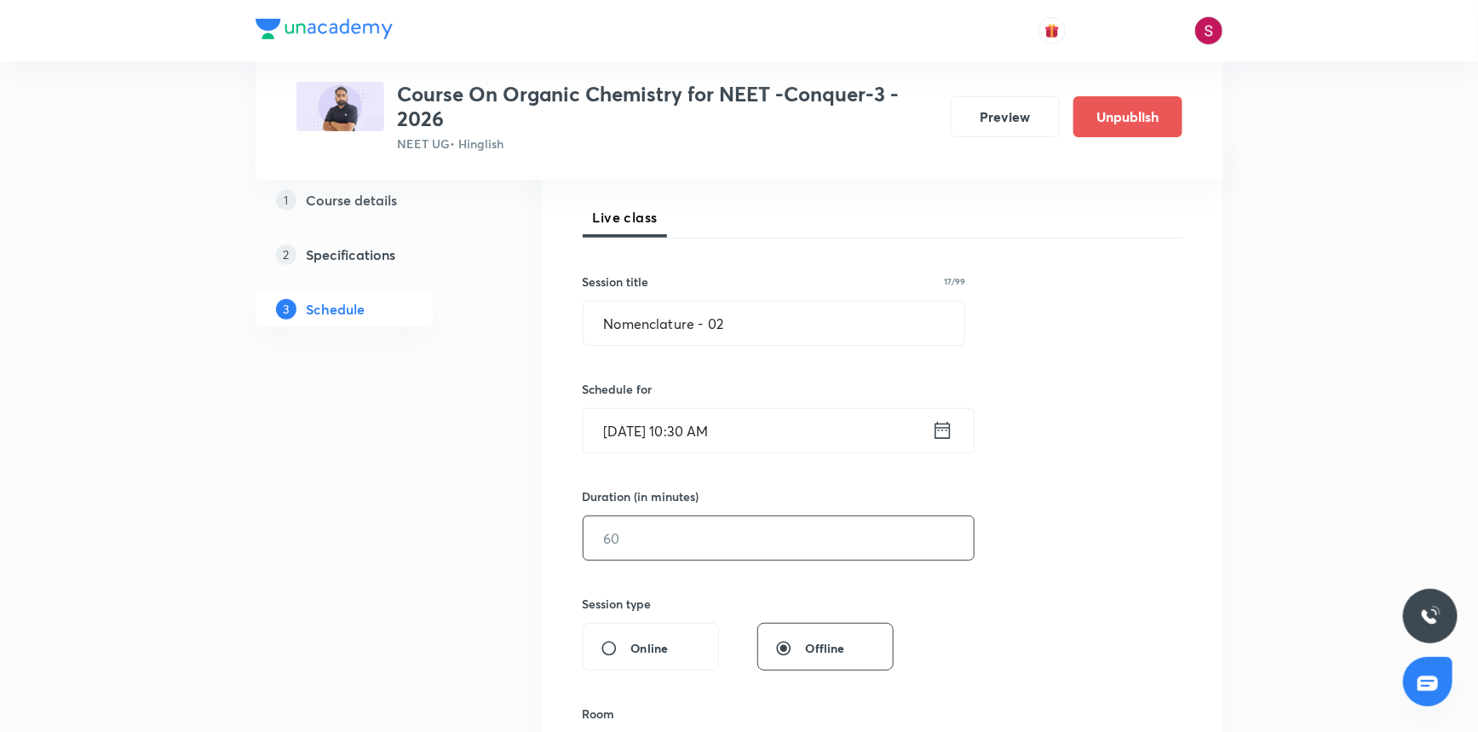
click at [683, 523] on input "text" at bounding box center [779, 537] width 390 height 43
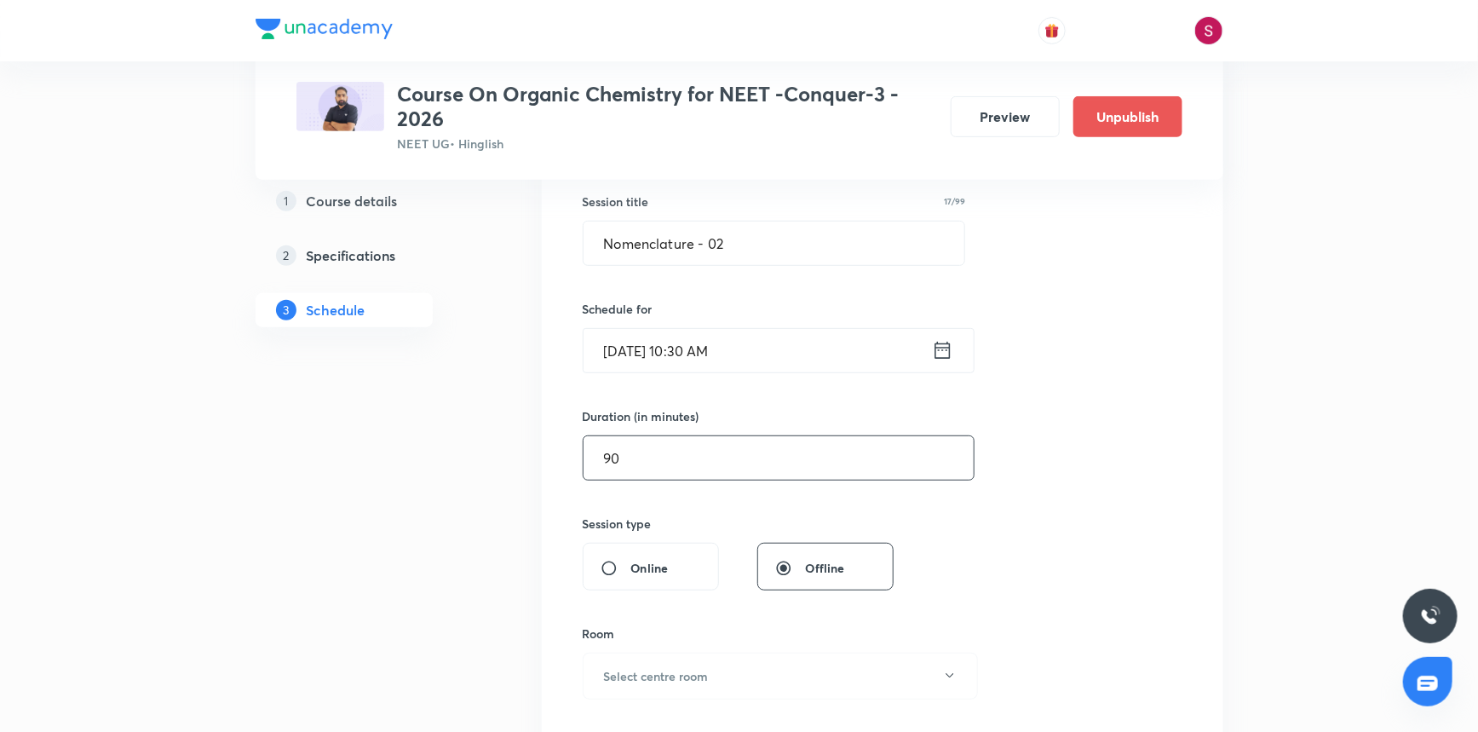
scroll to position [464, 0]
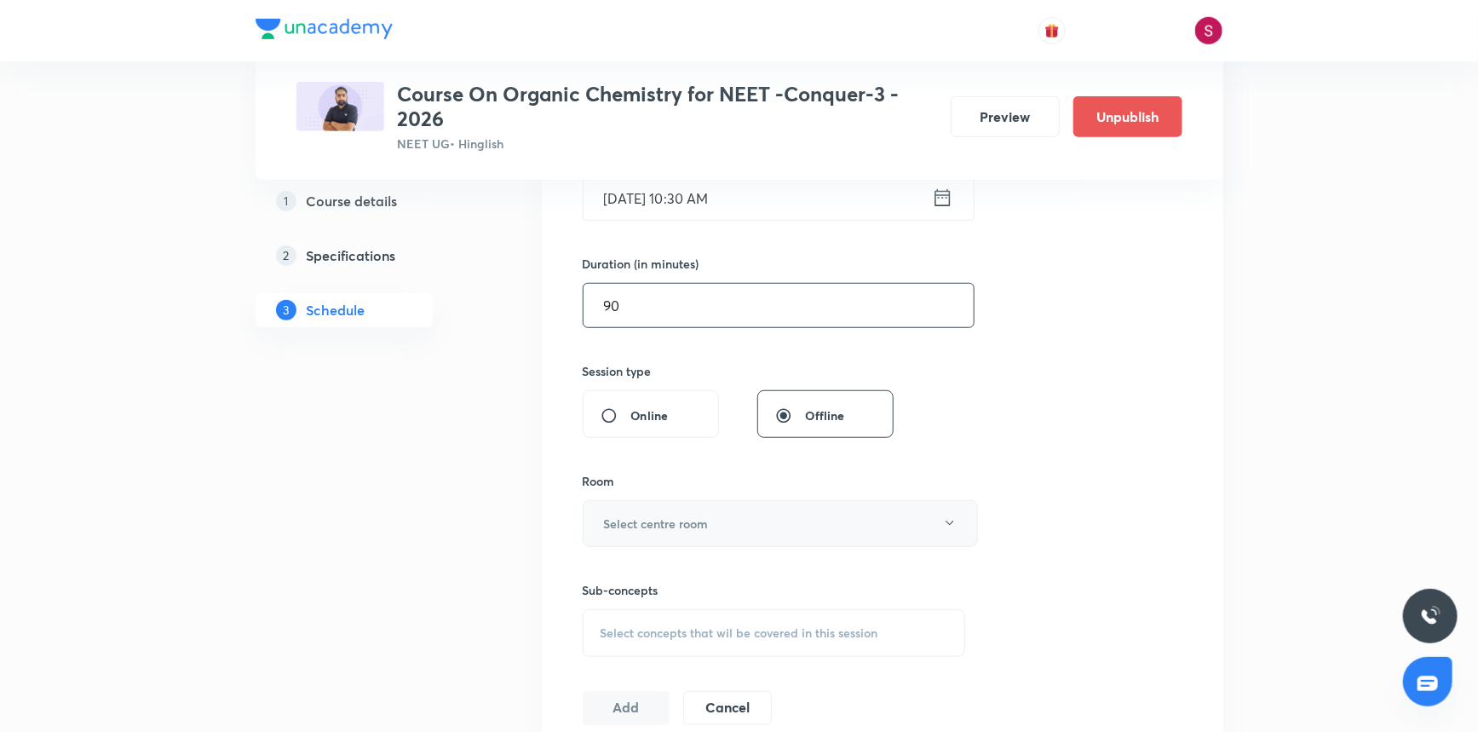
type input "90"
click at [661, 511] on button "Select centre room" at bounding box center [780, 523] width 395 height 47
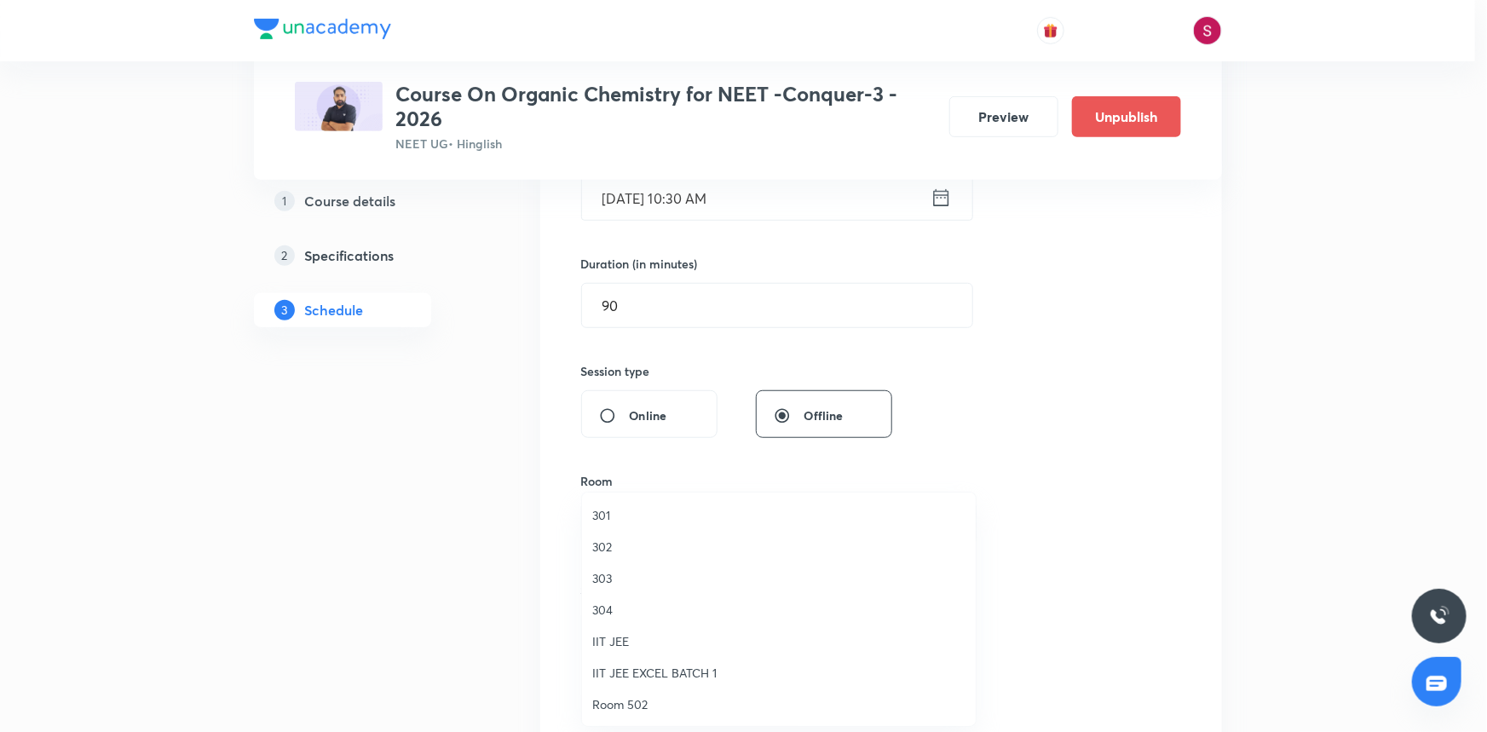
click at [599, 516] on span "301" at bounding box center [778, 515] width 373 height 18
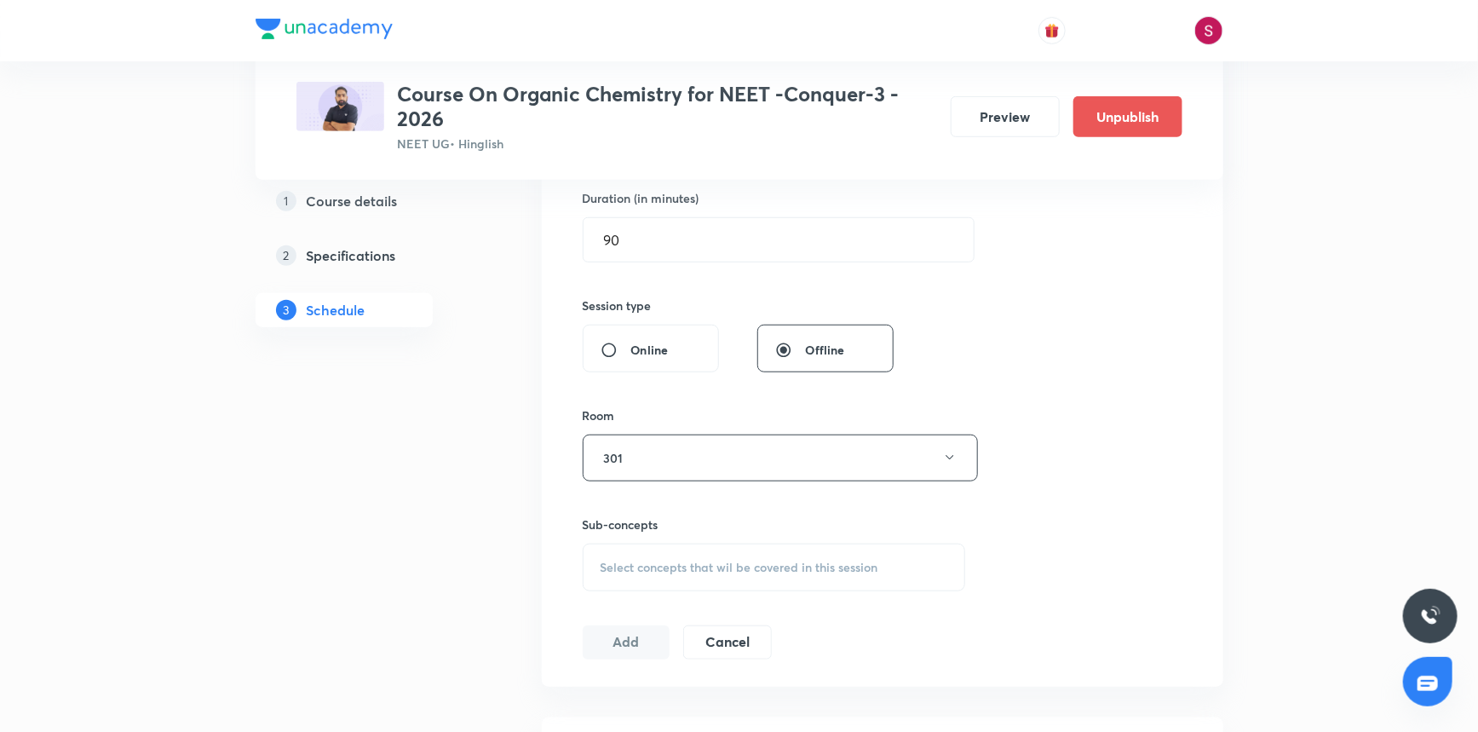
scroll to position [619, 0]
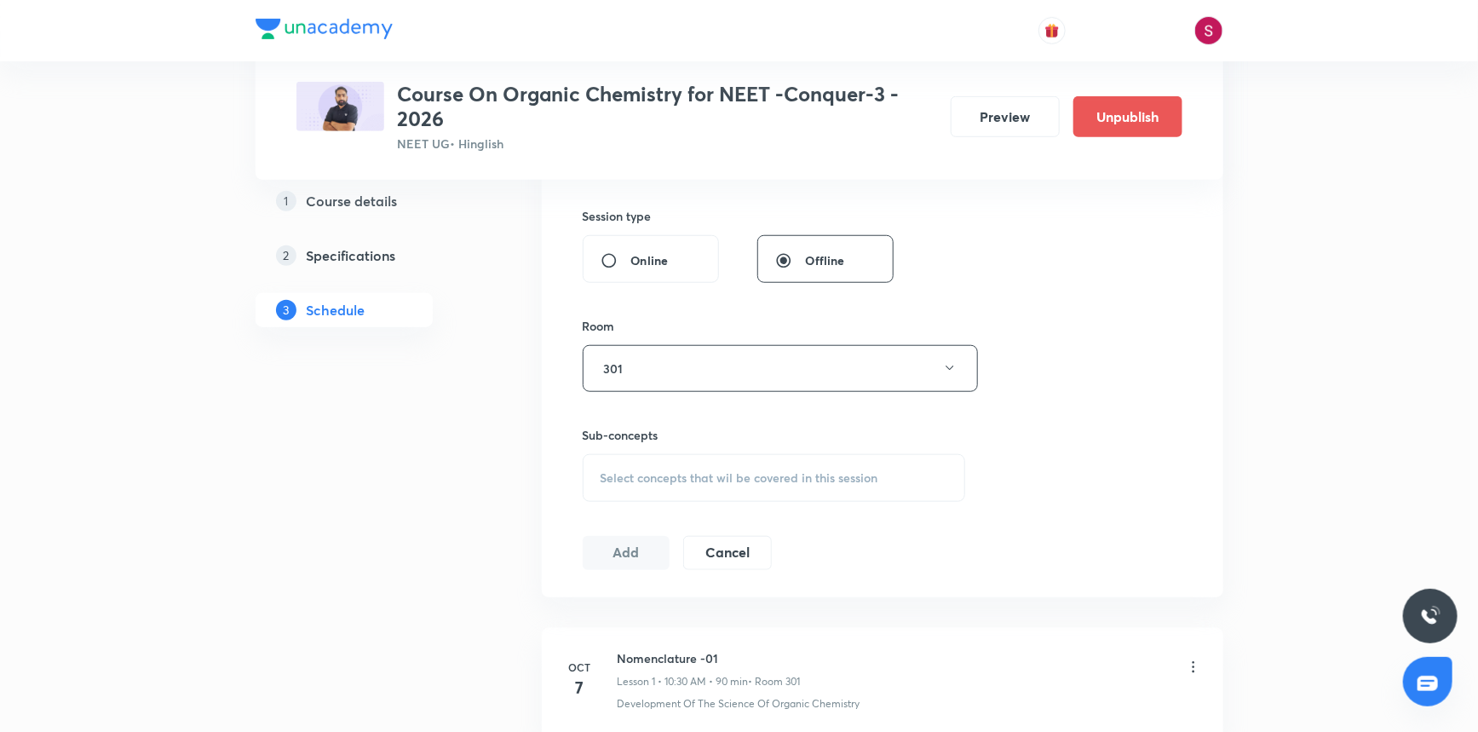
click at [660, 493] on div "Select concepts that wil be covered in this session" at bounding box center [774, 478] width 383 height 48
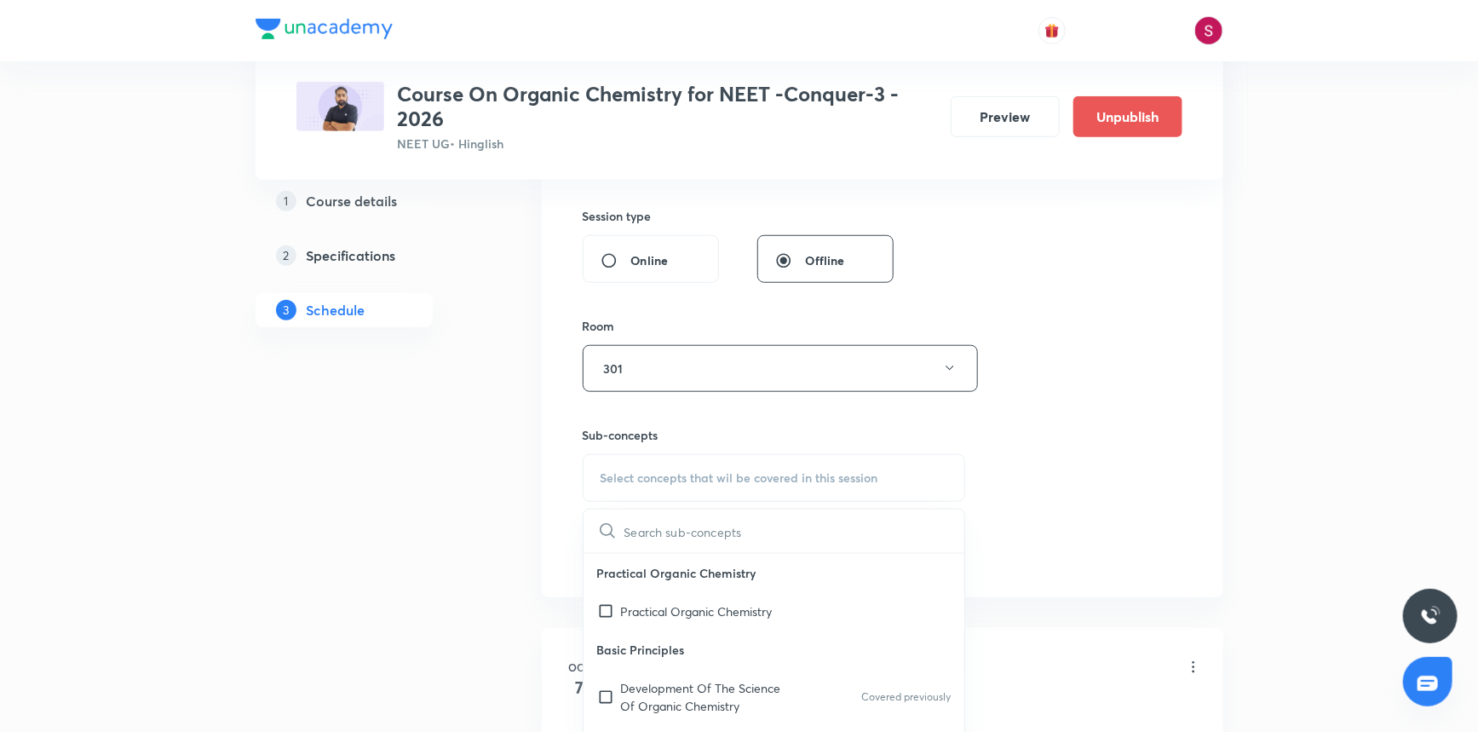
click at [678, 617] on p "Practical Organic Chemistry" at bounding box center [697, 611] width 152 height 18
checkbox input "true"
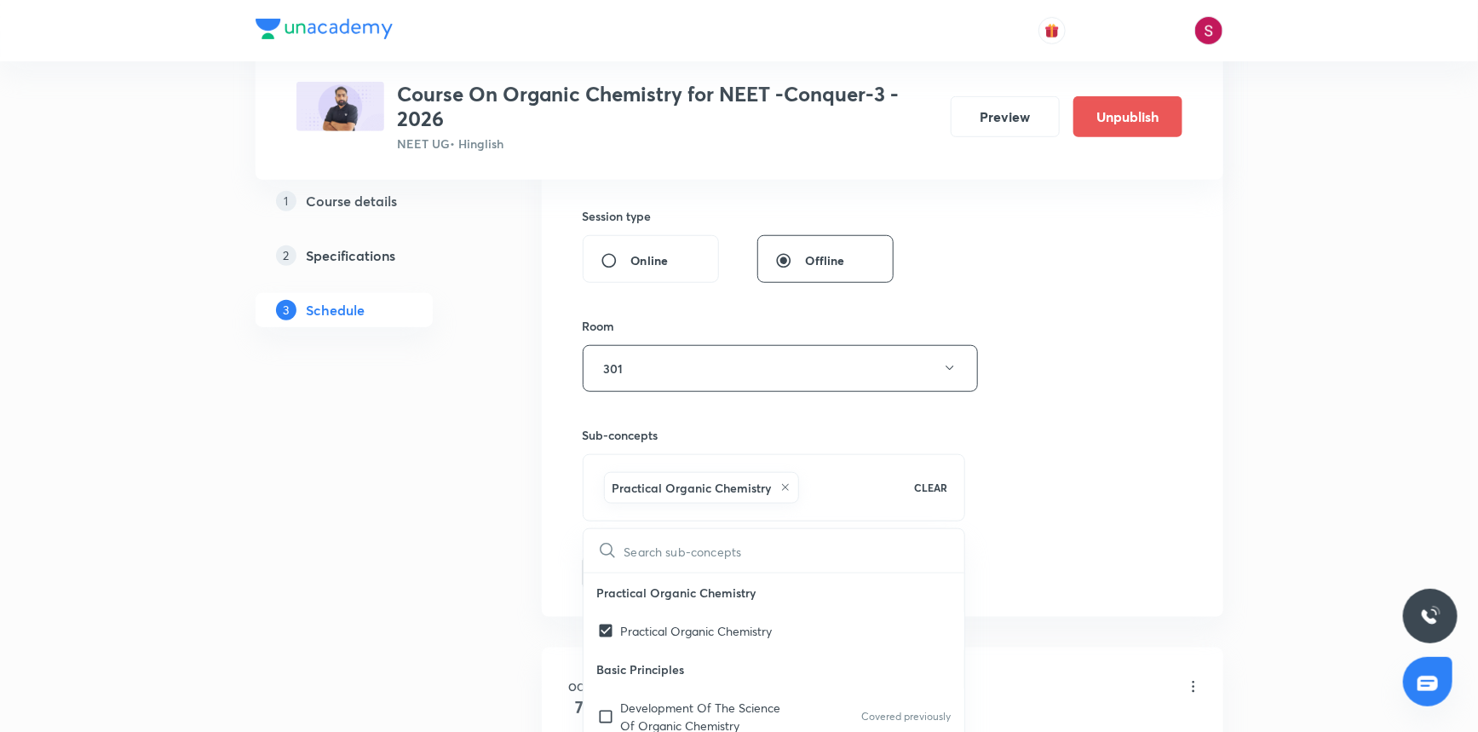
click at [990, 435] on div "Session 2 Live class Session title 17/99 Nomenclature - 02 ​ Schedule for [DATE…" at bounding box center [883, 180] width 600 height 820
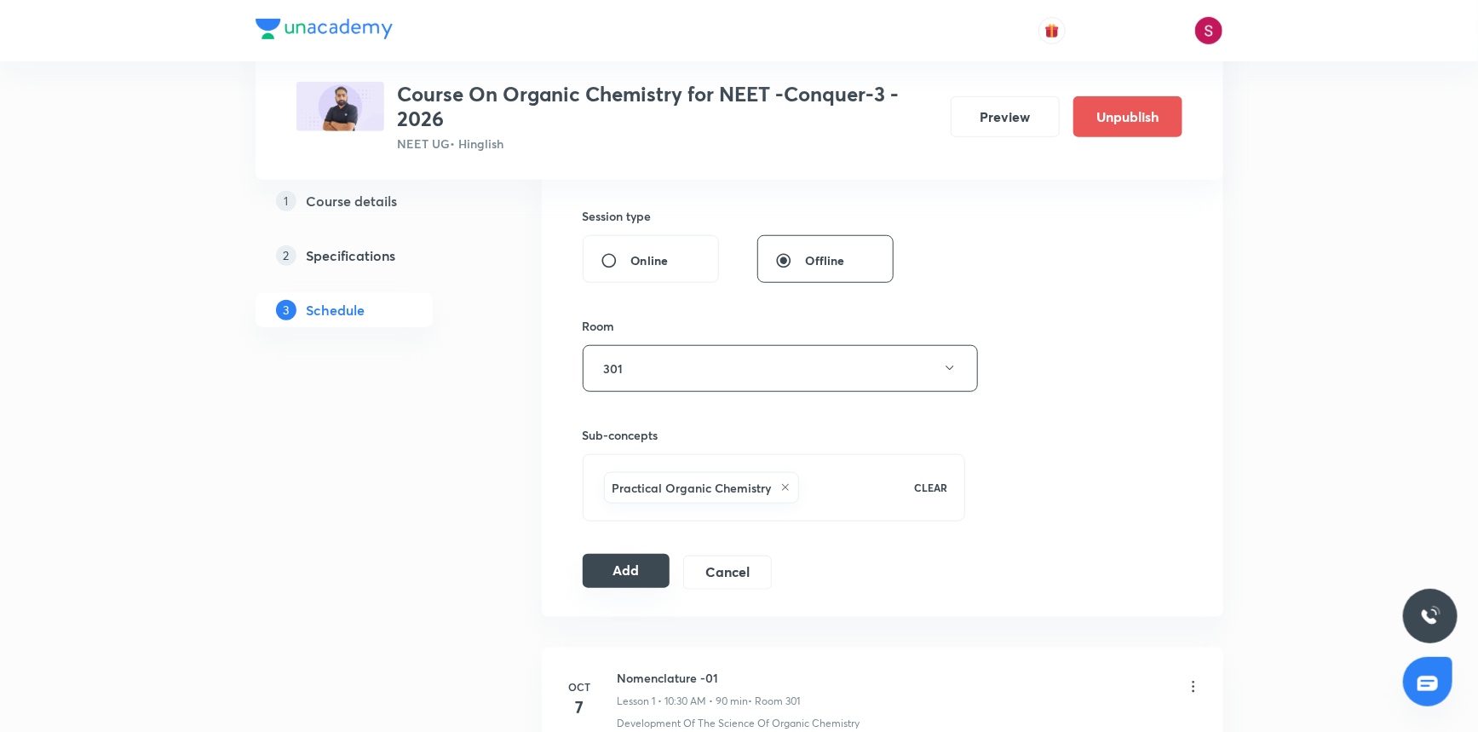
click at [642, 581] on button "Add" at bounding box center [627, 571] width 88 height 34
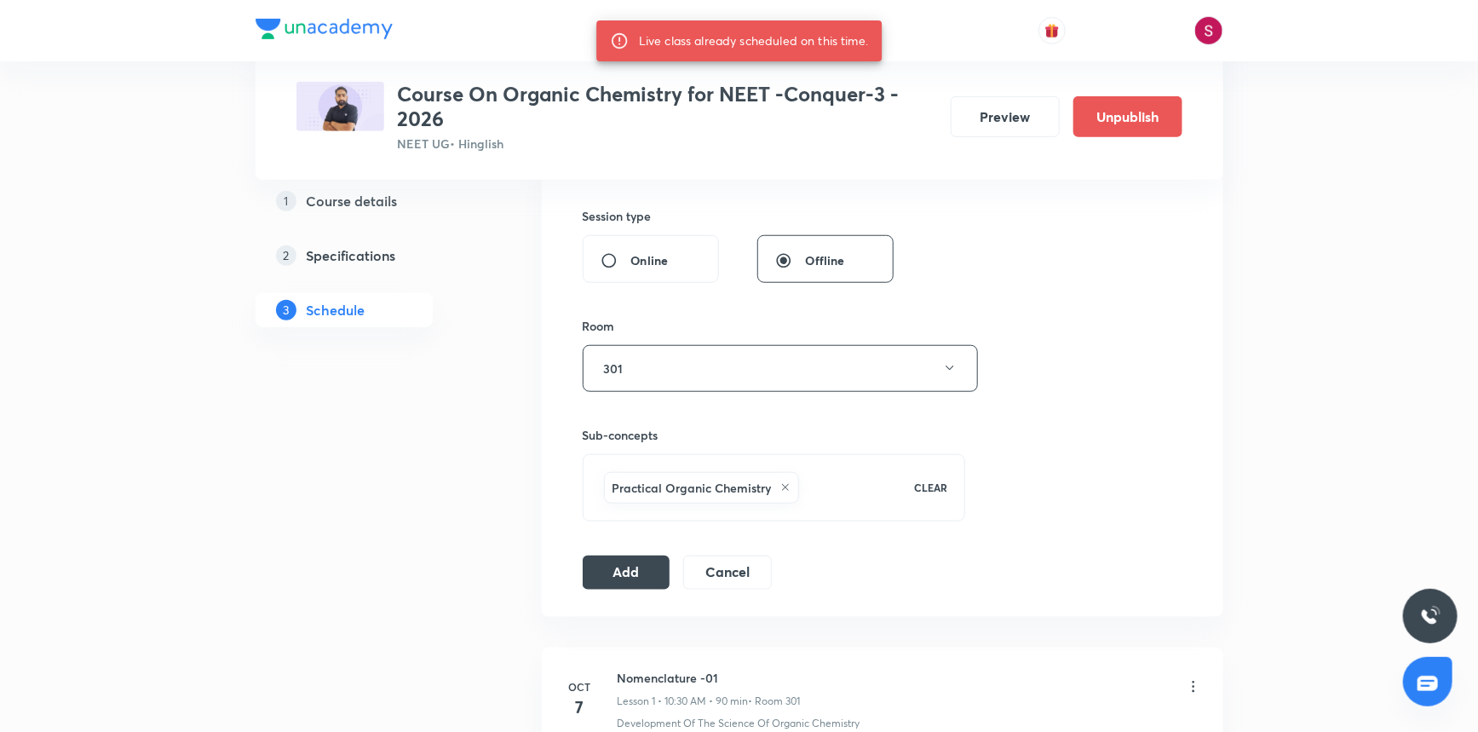
click at [1051, 386] on div "Session 2 Live class Session title 17/99 Nomenclature - 02 ​ Schedule for [DATE…" at bounding box center [883, 180] width 600 height 820
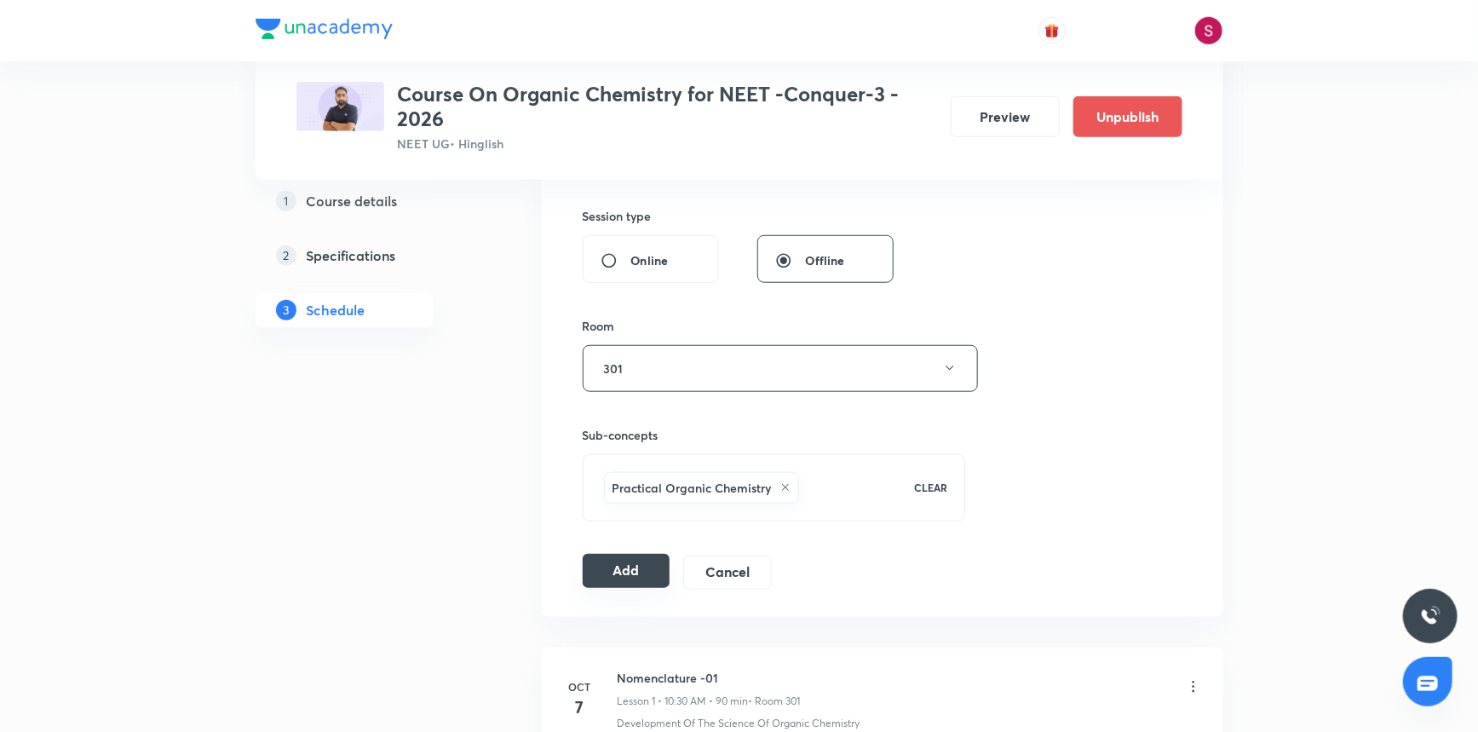
click at [608, 558] on button "Add" at bounding box center [627, 571] width 88 height 34
click at [642, 578] on button "Add" at bounding box center [627, 571] width 88 height 34
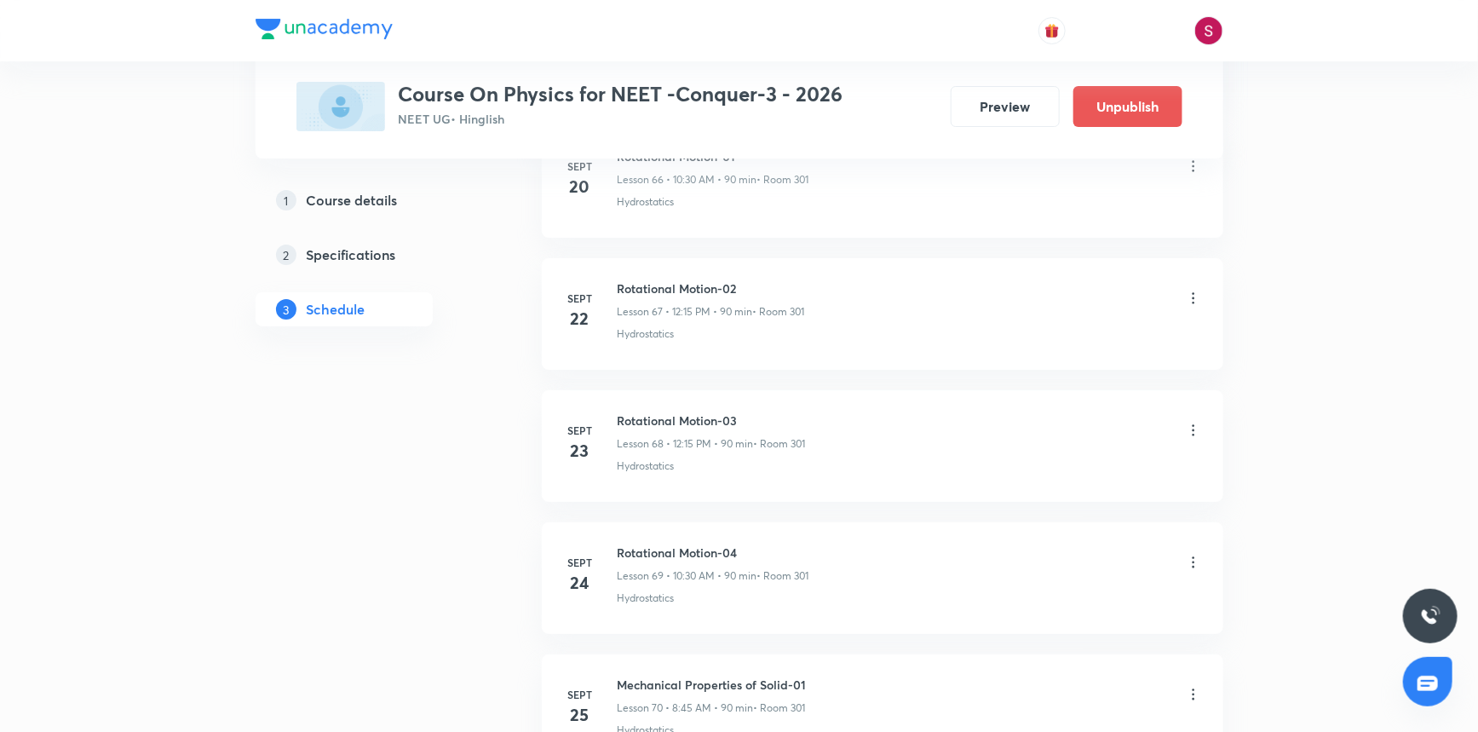
scroll to position [10919, 0]
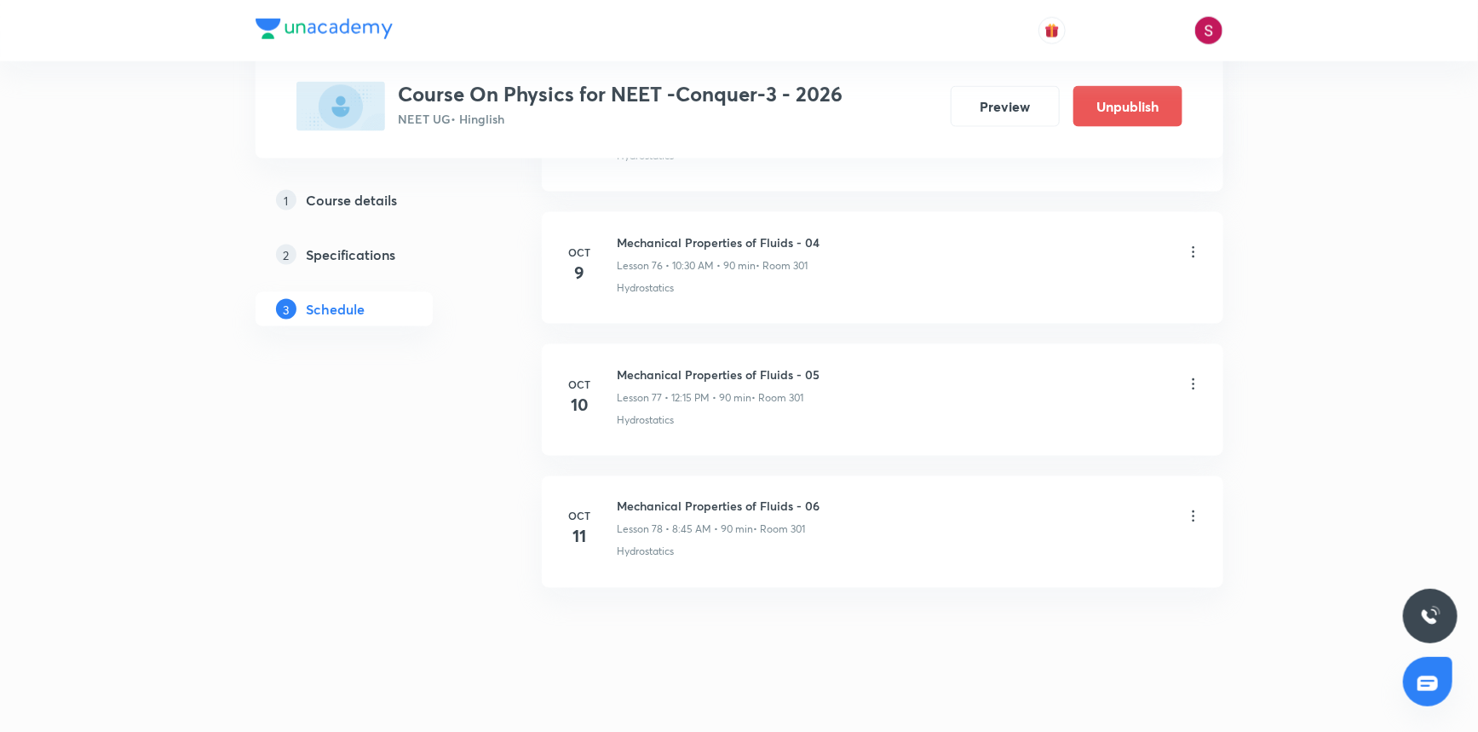
click at [712, 498] on h6 "Mechanical Properties of Fluids - 06" at bounding box center [719, 507] width 203 height 18
copy h6 "Mechanical Properties of Fluids - 06"
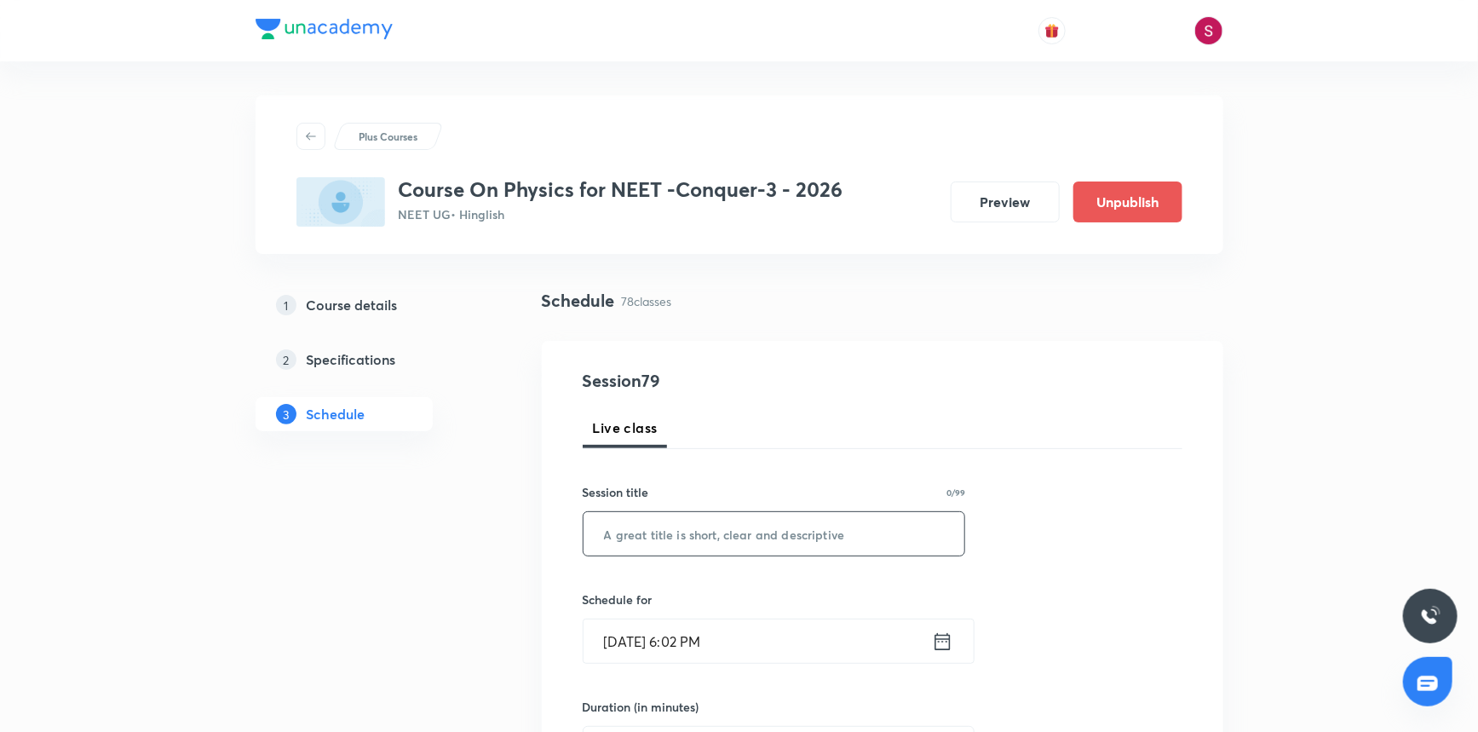
click at [673, 529] on input "text" at bounding box center [775, 533] width 382 height 43
paste input "Mechanical Properties of Fluids - 06"
type input "Mechanical Properties of Fluids - 07"
click at [742, 649] on input "[DATE] 6:02 PM" at bounding box center [758, 640] width 348 height 43
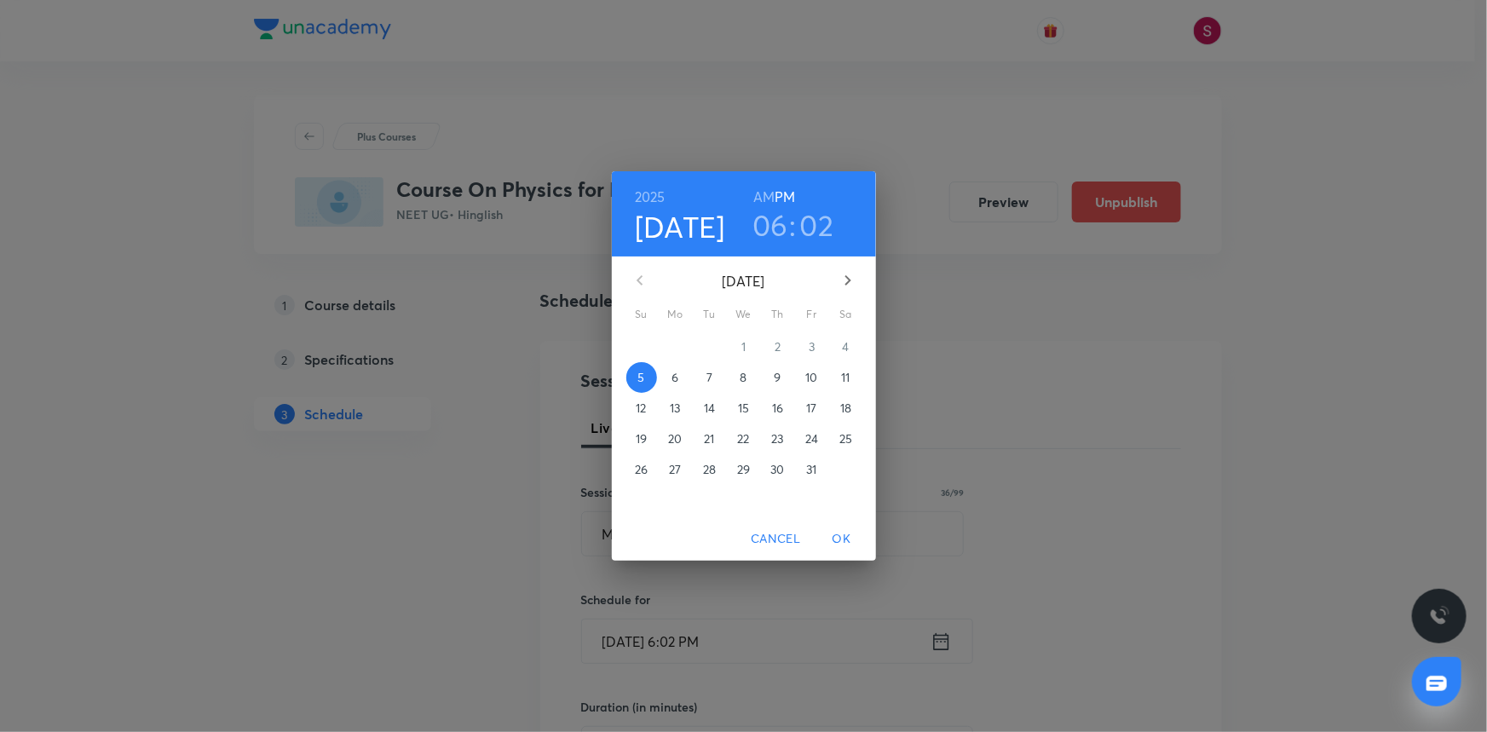
click at [707, 383] on p "7" at bounding box center [709, 377] width 6 height 17
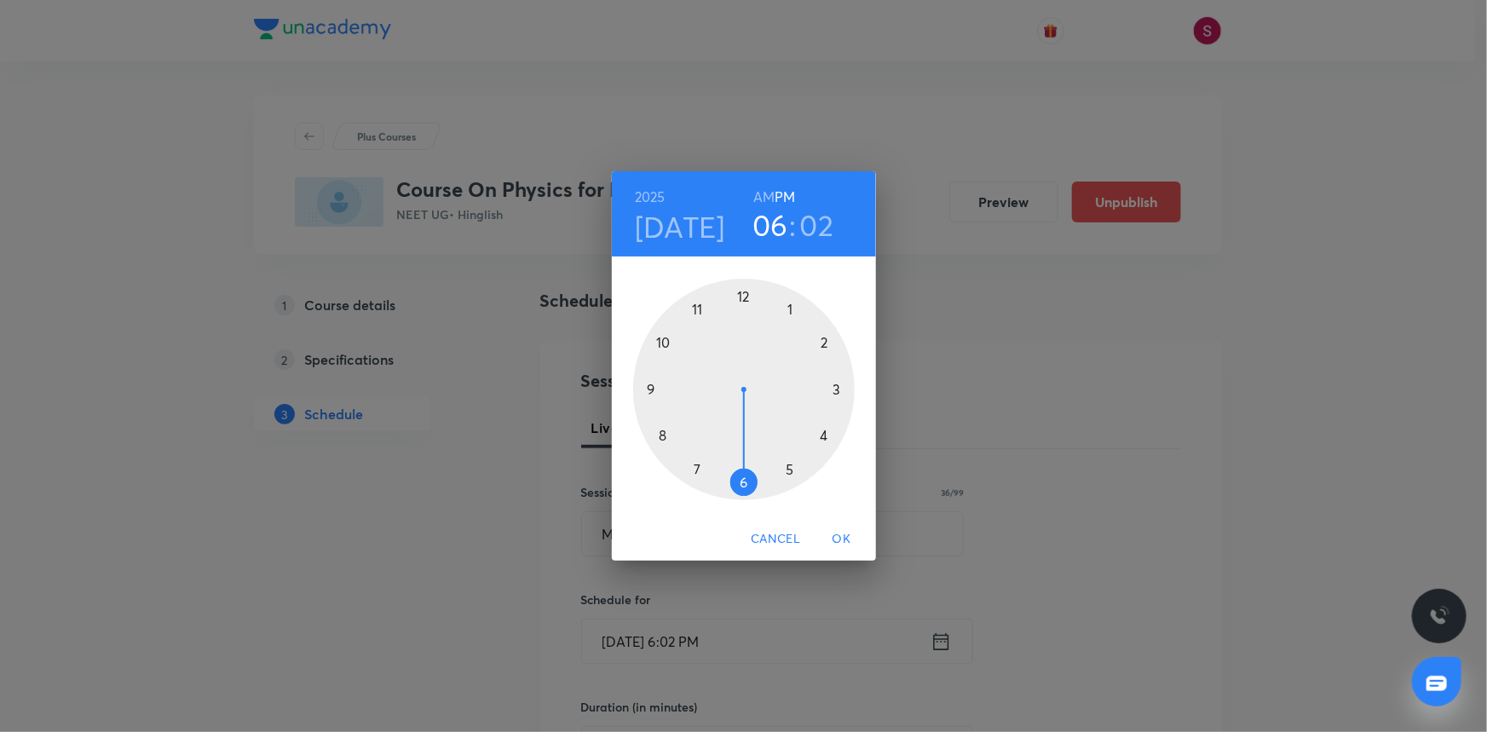
click at [741, 294] on div at bounding box center [744, 390] width 222 height 222
click at [834, 389] on div at bounding box center [744, 390] width 222 height 222
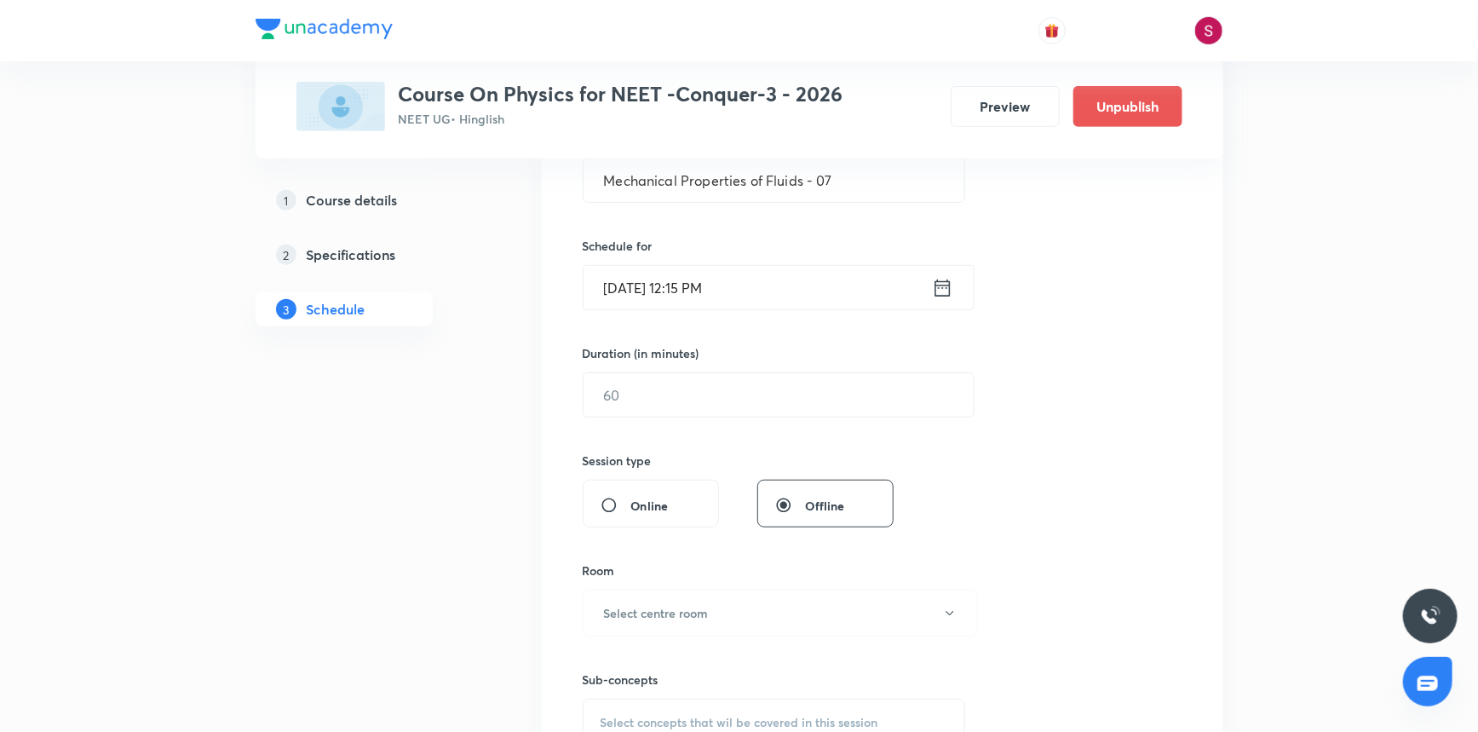
scroll to position [387, 0]
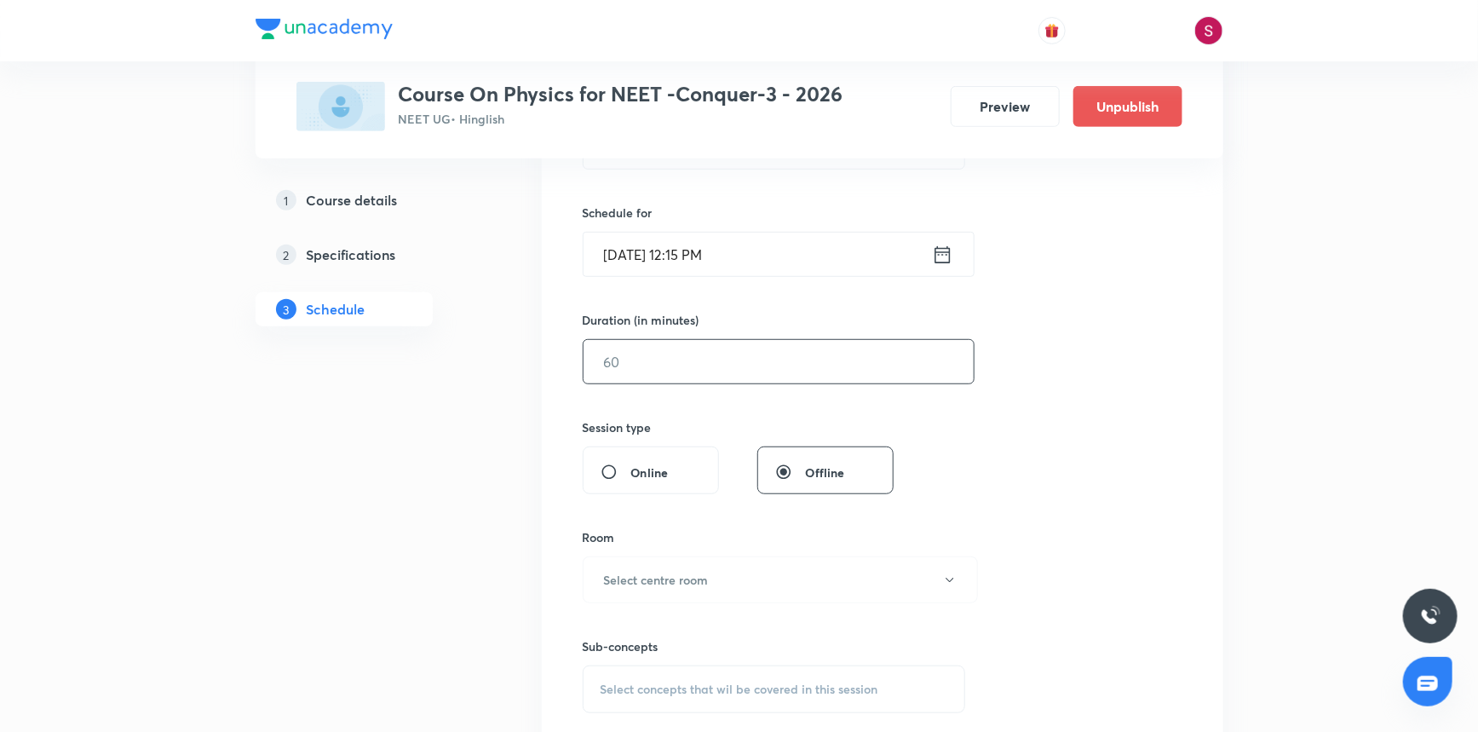
click at [664, 370] on input "text" at bounding box center [779, 361] width 390 height 43
type input "90"
click at [645, 579] on h6 "Select centre room" at bounding box center [656, 580] width 105 height 18
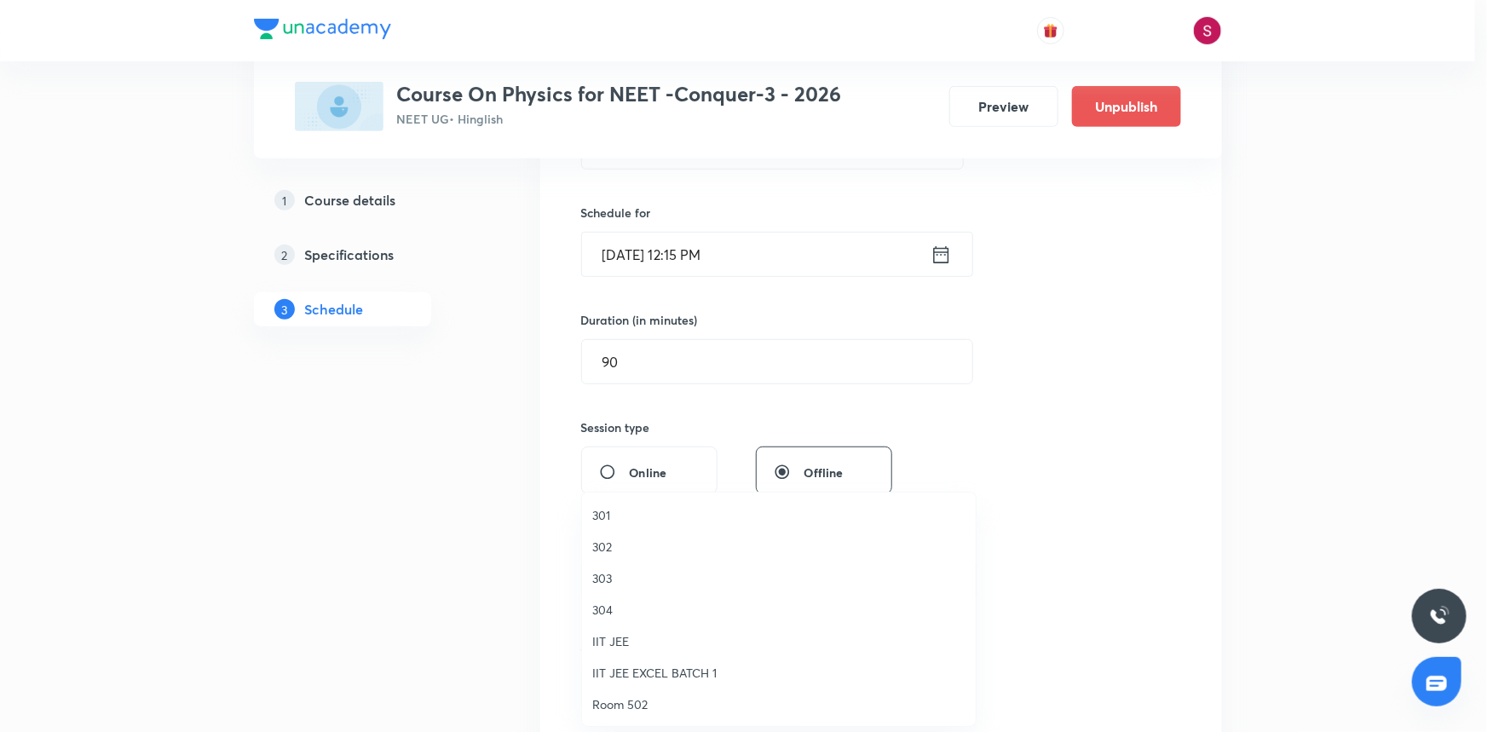
click at [613, 526] on li "301" at bounding box center [779, 515] width 394 height 32
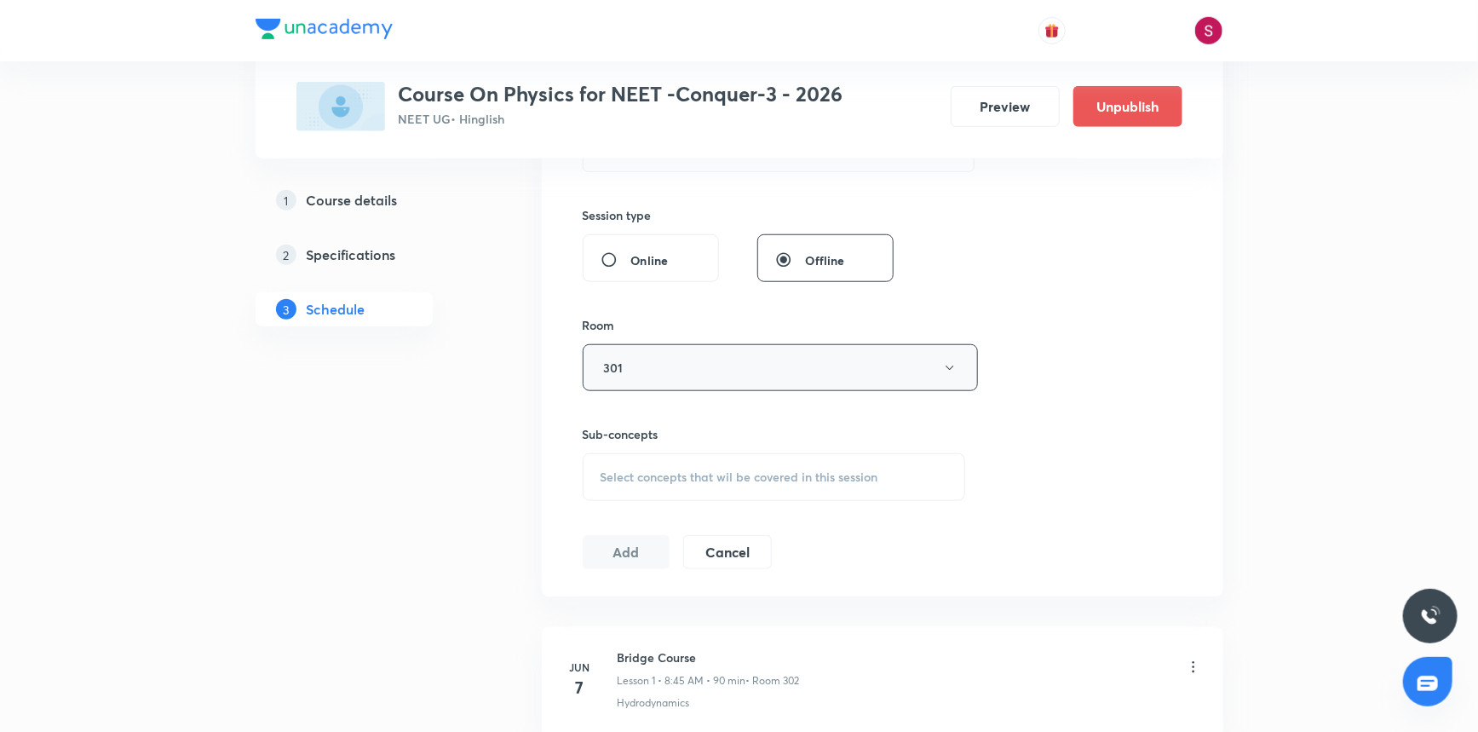
scroll to position [619, 0]
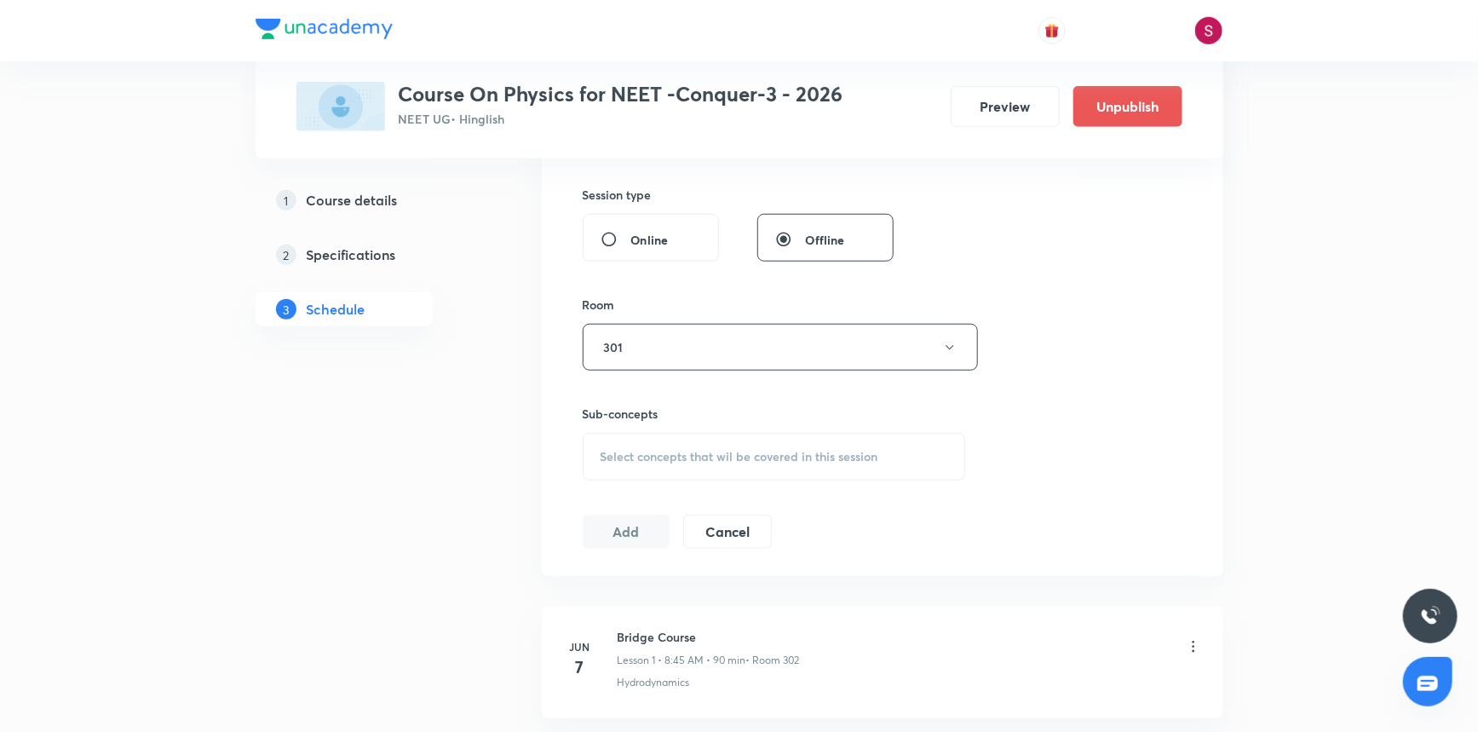
click at [639, 463] on div "Select concepts that wil be covered in this session" at bounding box center [774, 457] width 383 height 48
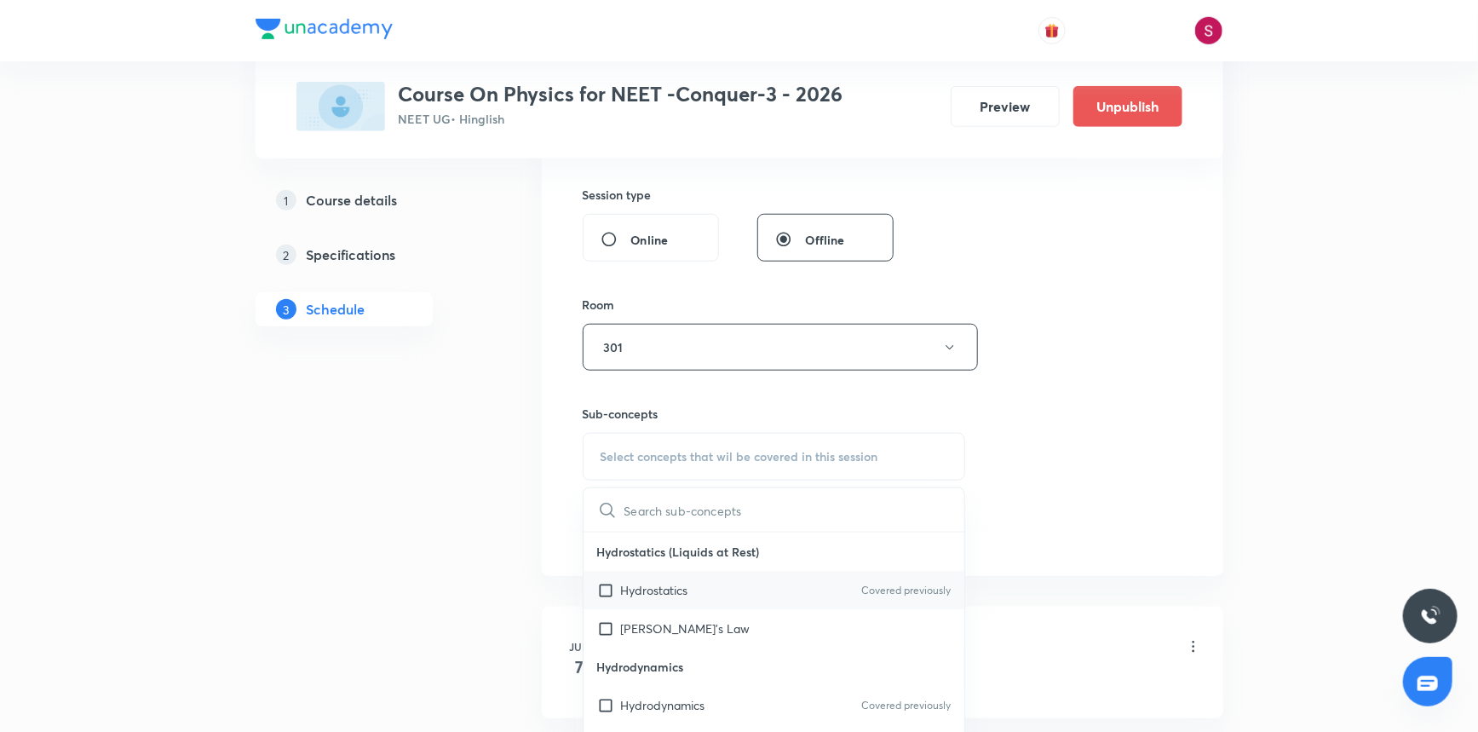
click at [655, 579] on div "Hydrostatics Covered previously" at bounding box center [775, 590] width 382 height 38
checkbox input "true"
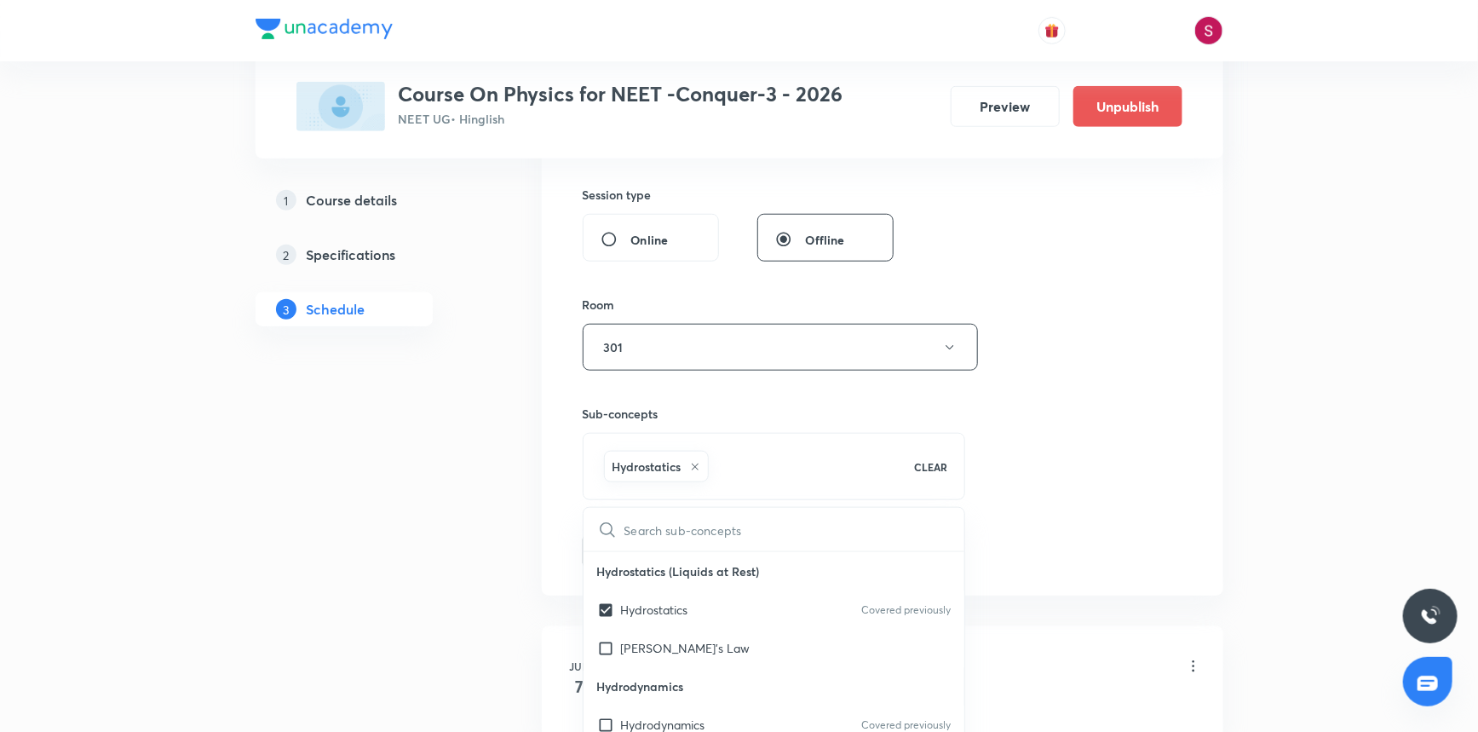
click at [1098, 435] on div "Session 79 Live class Session title 36/99 Mechanical Properties of Fluids - 07 …" at bounding box center [883, 159] width 600 height 820
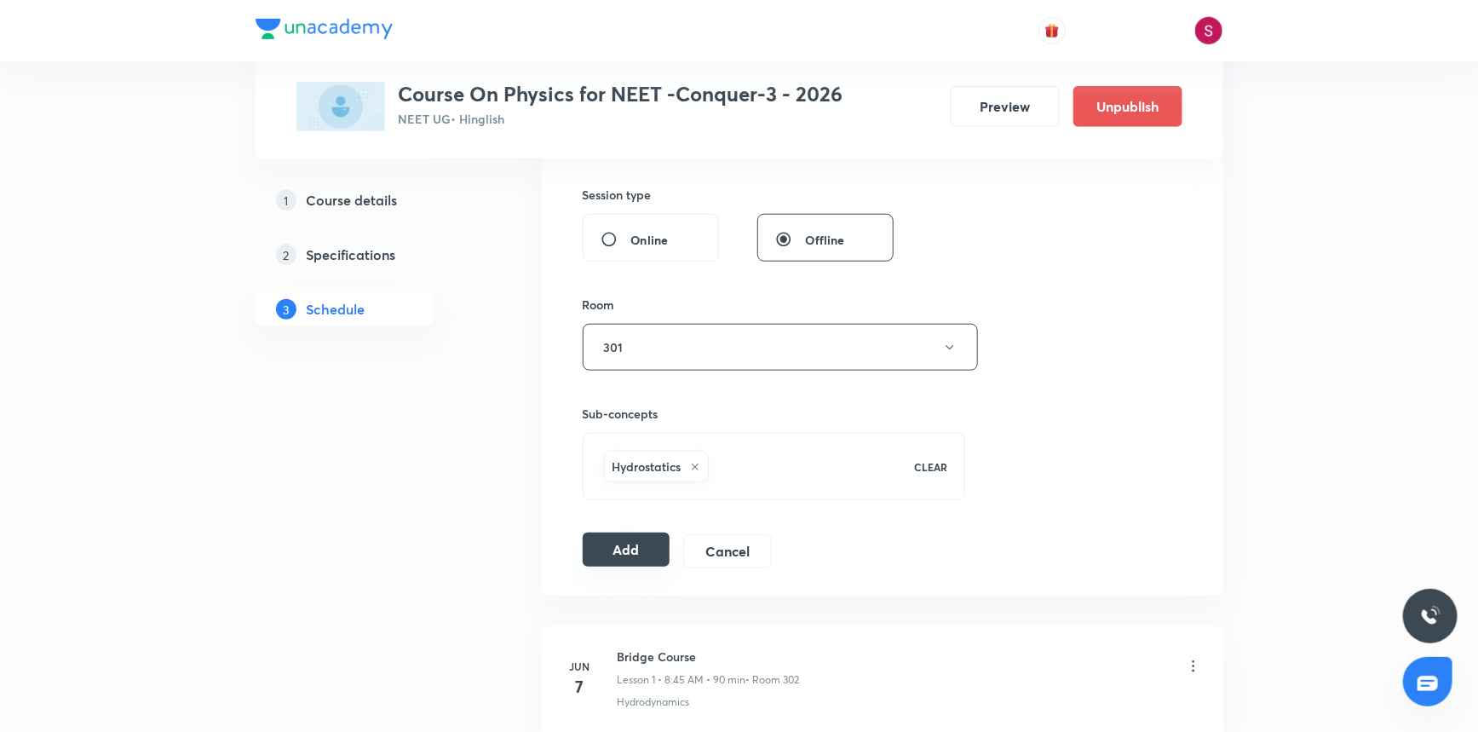
click at [639, 566] on div "Add Cancel" at bounding box center [684, 551] width 203 height 34
click at [635, 554] on button "Add" at bounding box center [627, 550] width 88 height 34
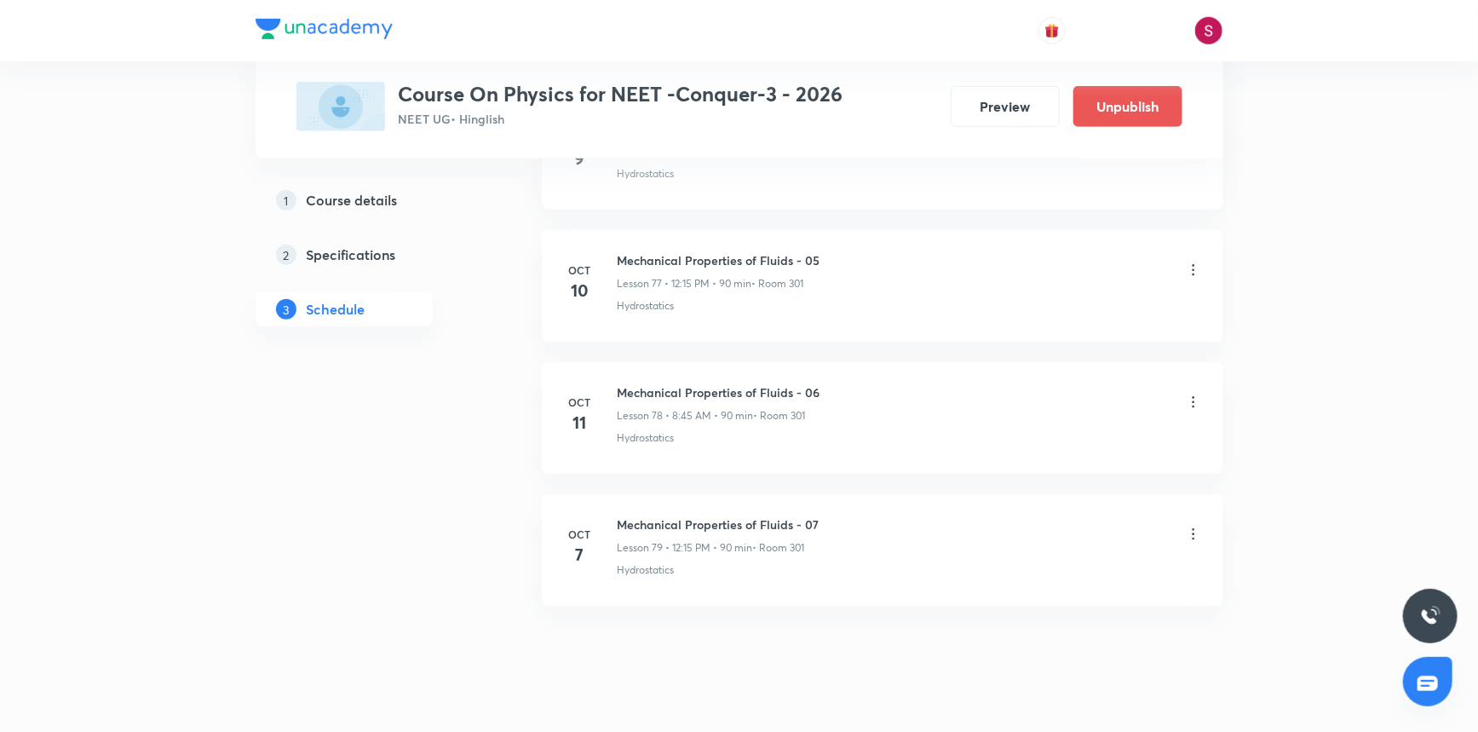
scroll to position [10268, 0]
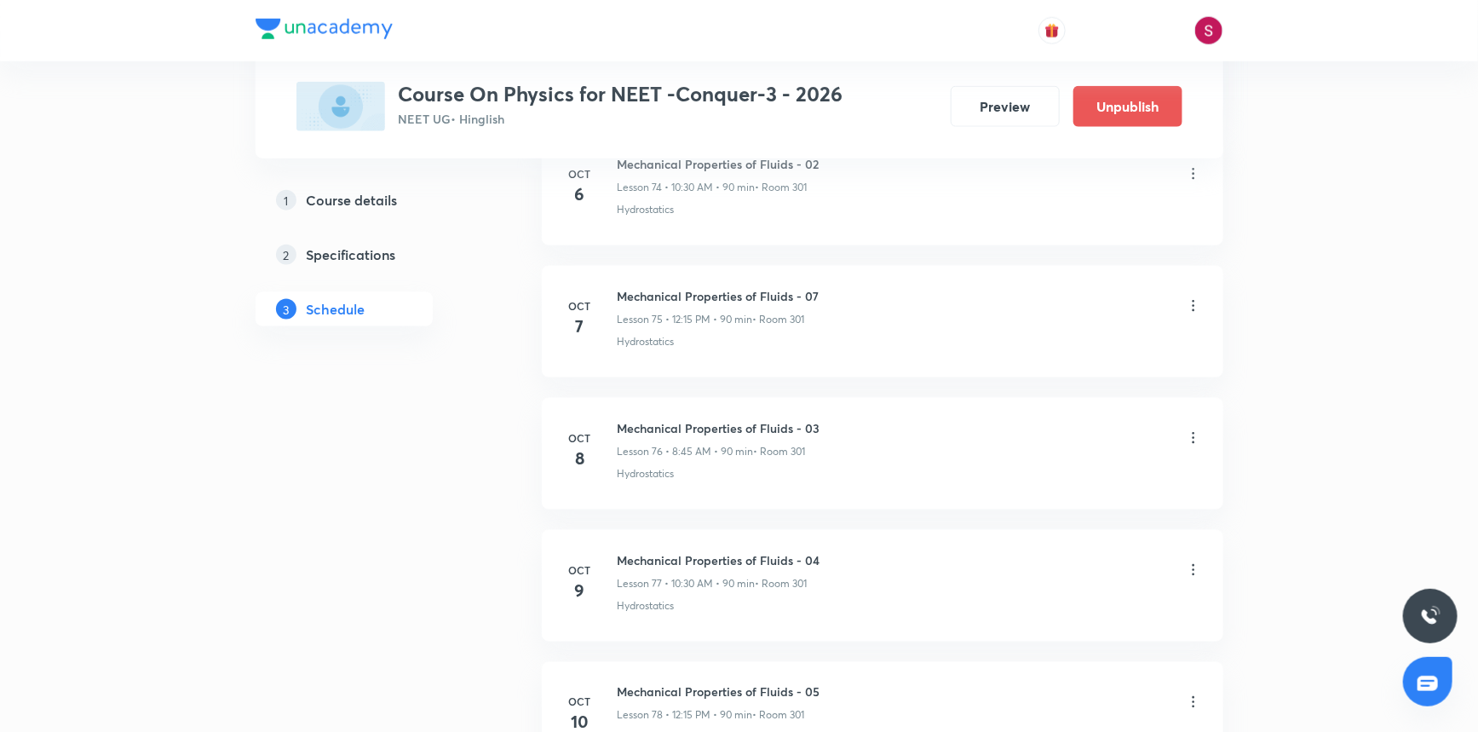
scroll to position [10578, 0]
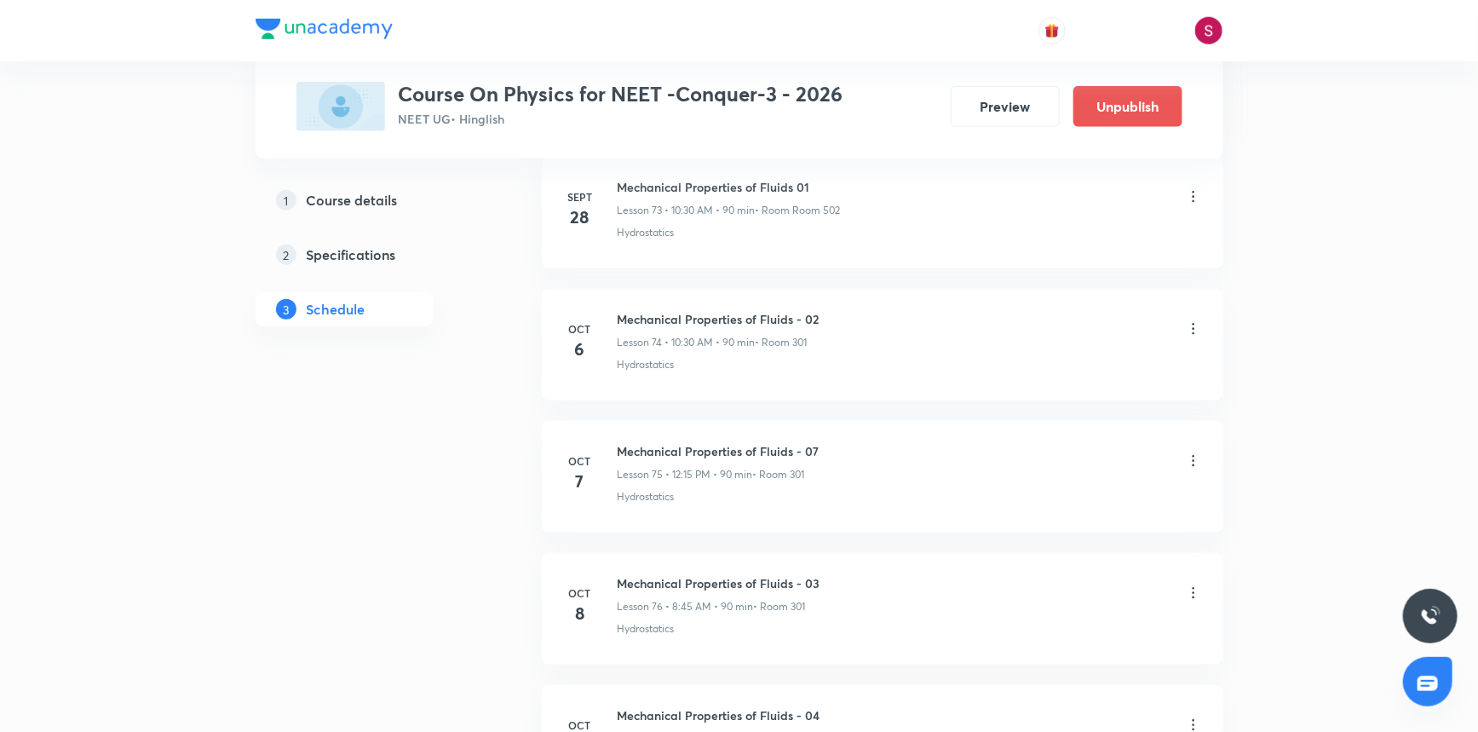
click at [1200, 452] on icon at bounding box center [1193, 460] width 17 height 17
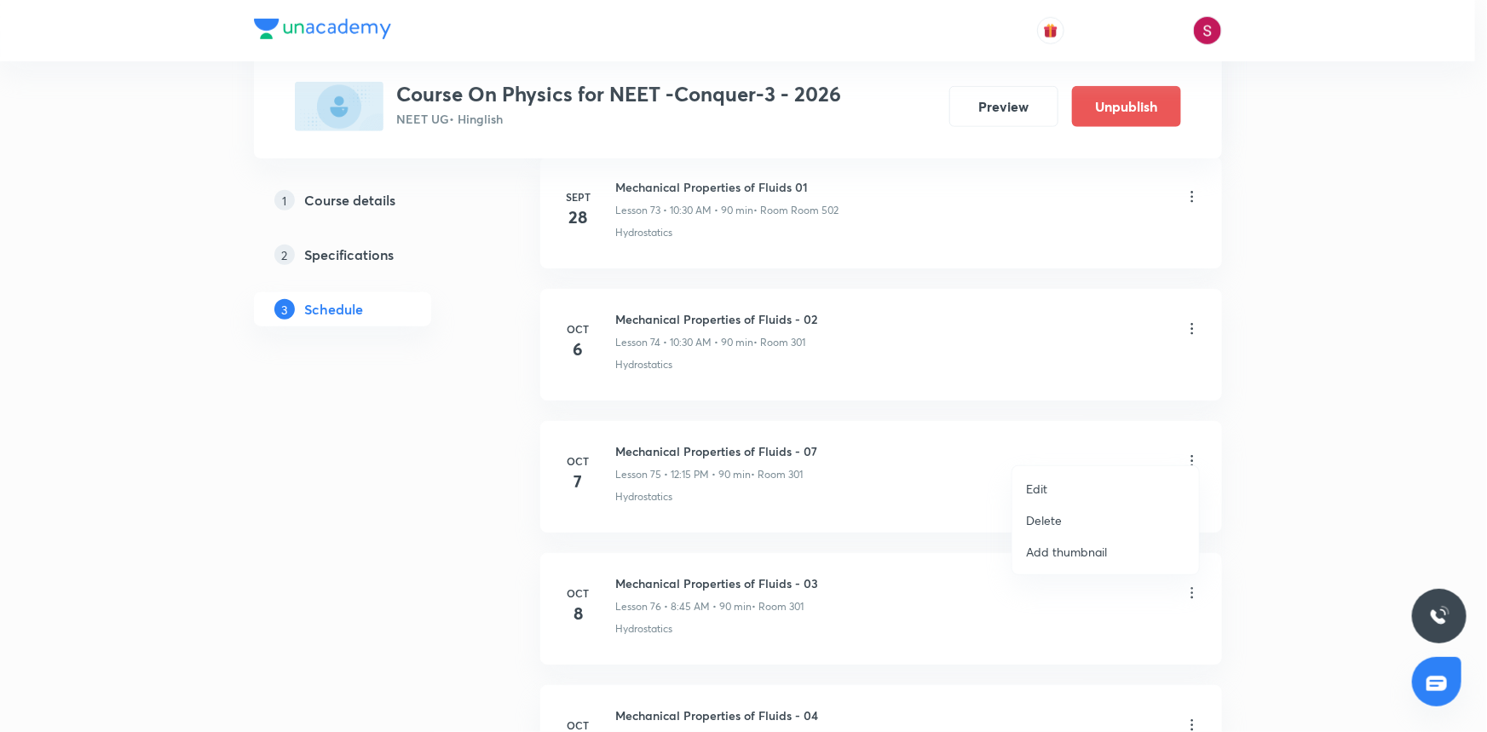
click at [1076, 481] on li "Edit" at bounding box center [1105, 489] width 187 height 32
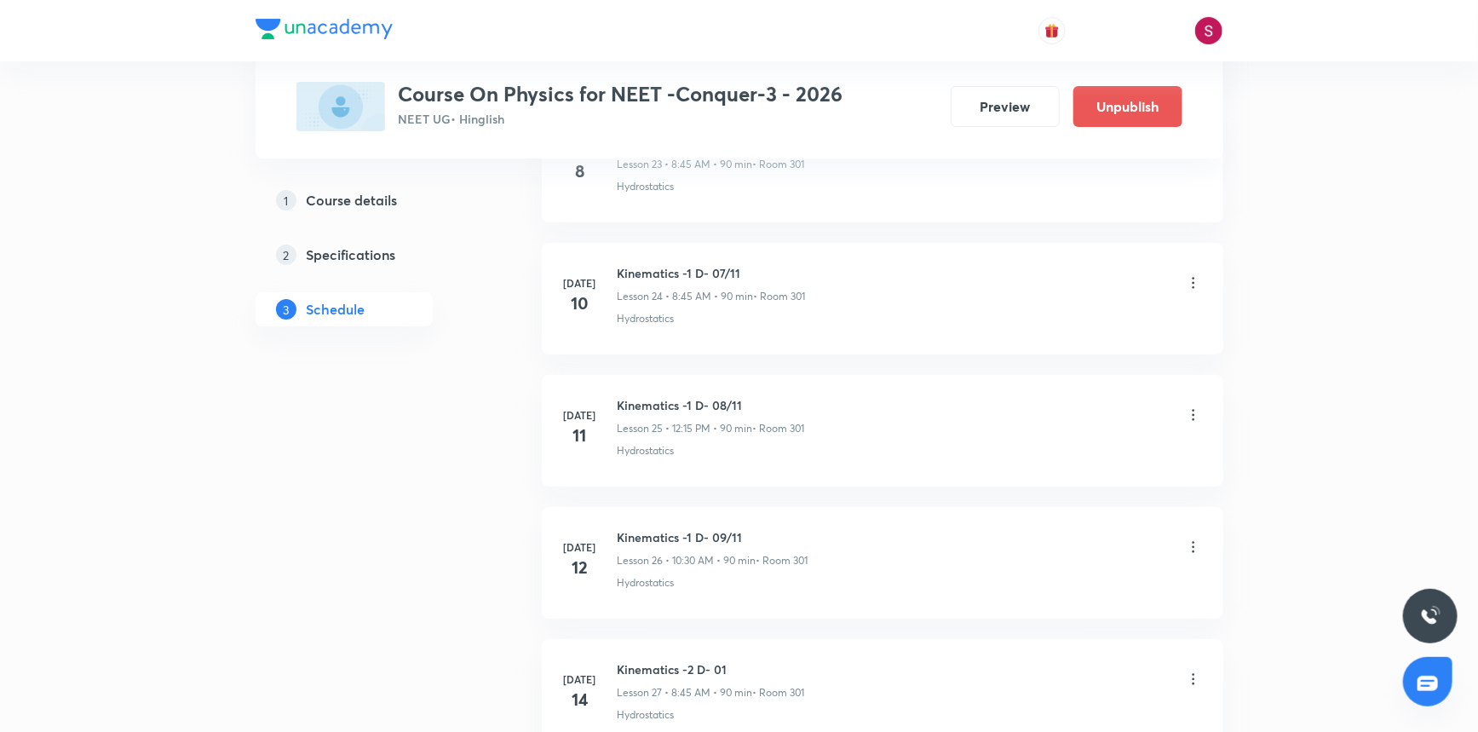
scroll to position [2600, 0]
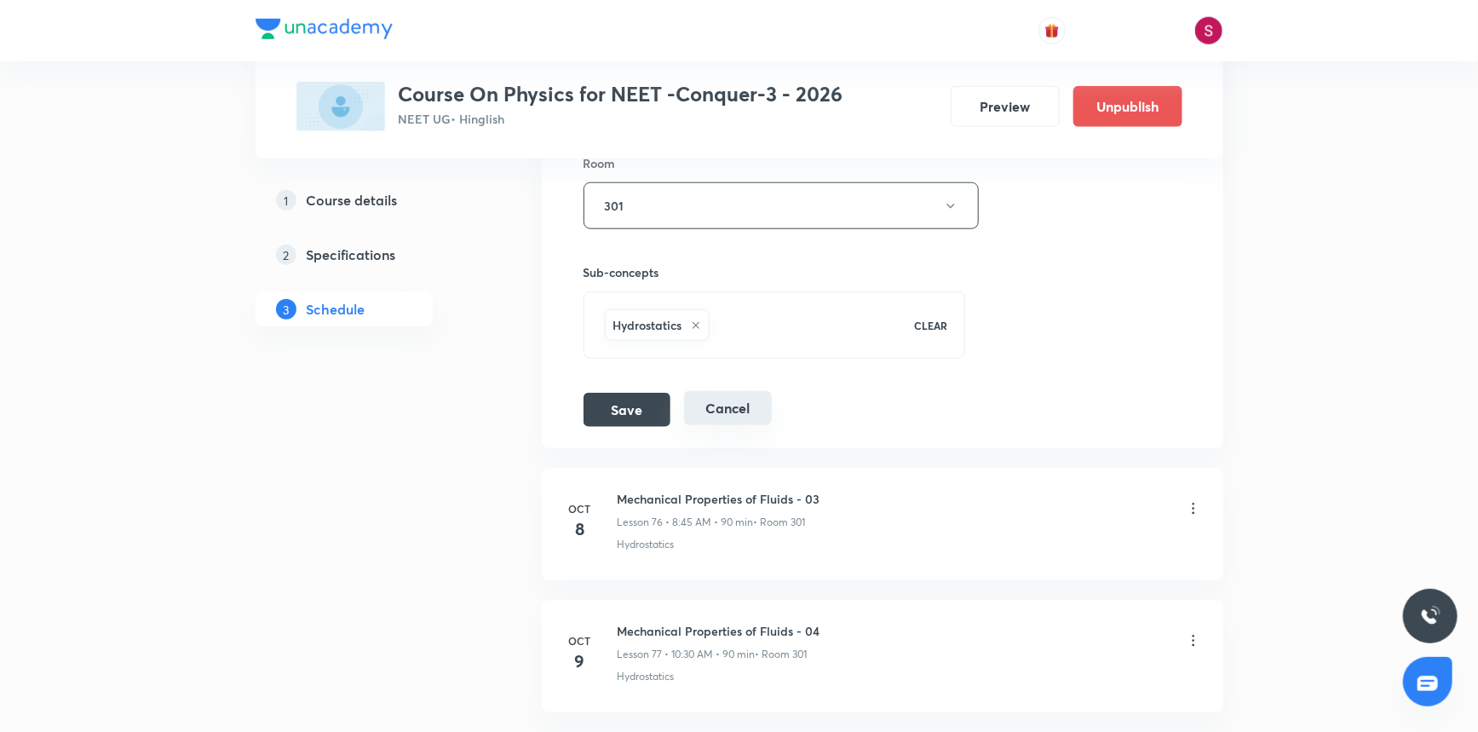
click at [761, 395] on button "Cancel" at bounding box center [728, 408] width 88 height 34
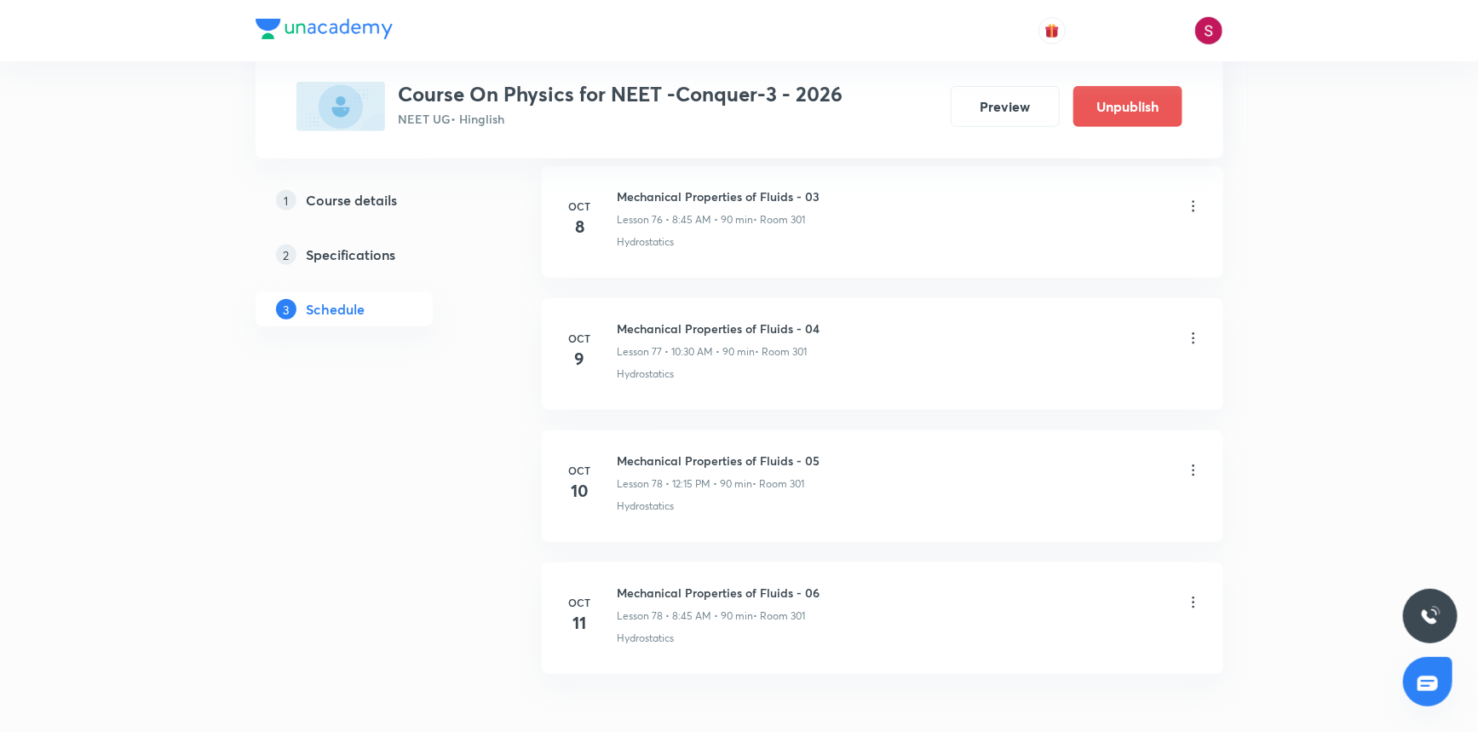
scroll to position [10268, 0]
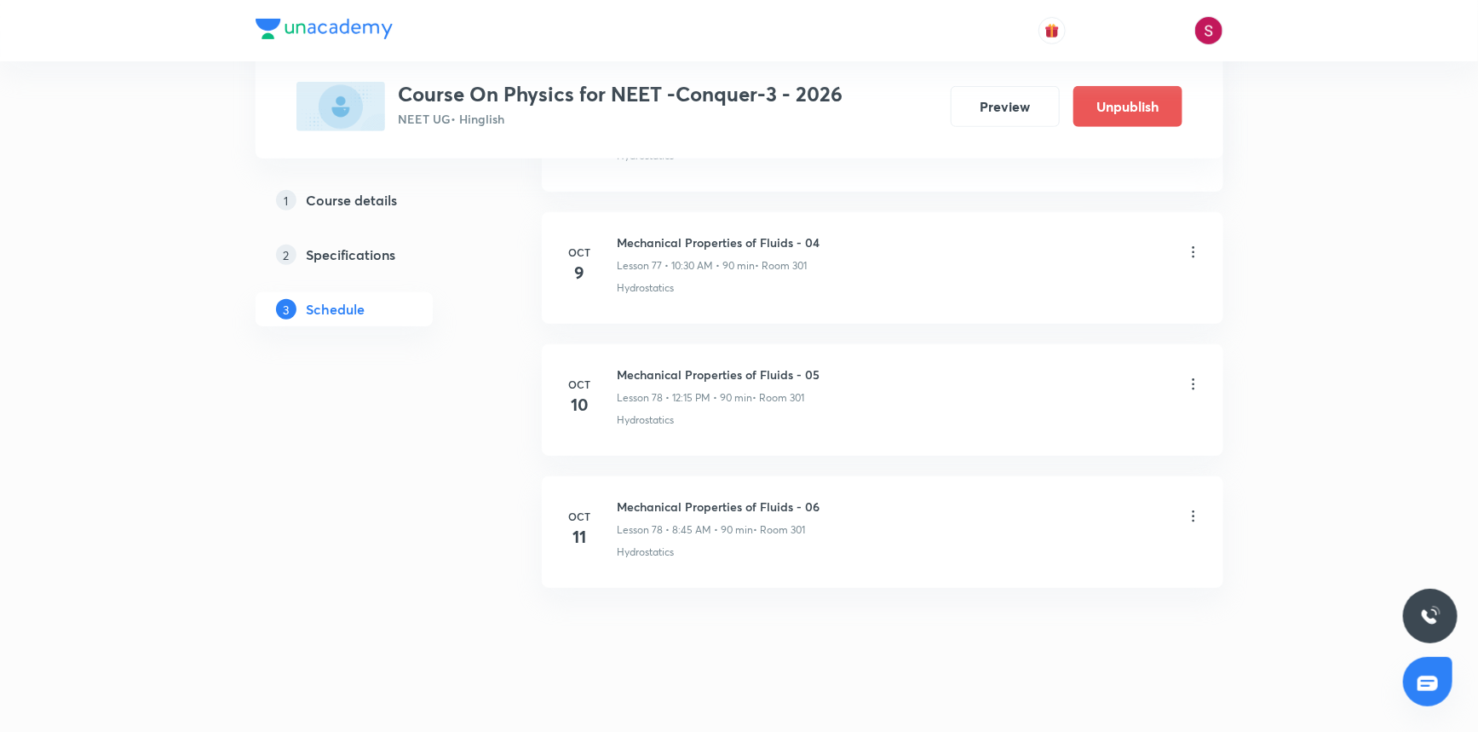
click at [1185, 508] on icon at bounding box center [1193, 516] width 17 height 17
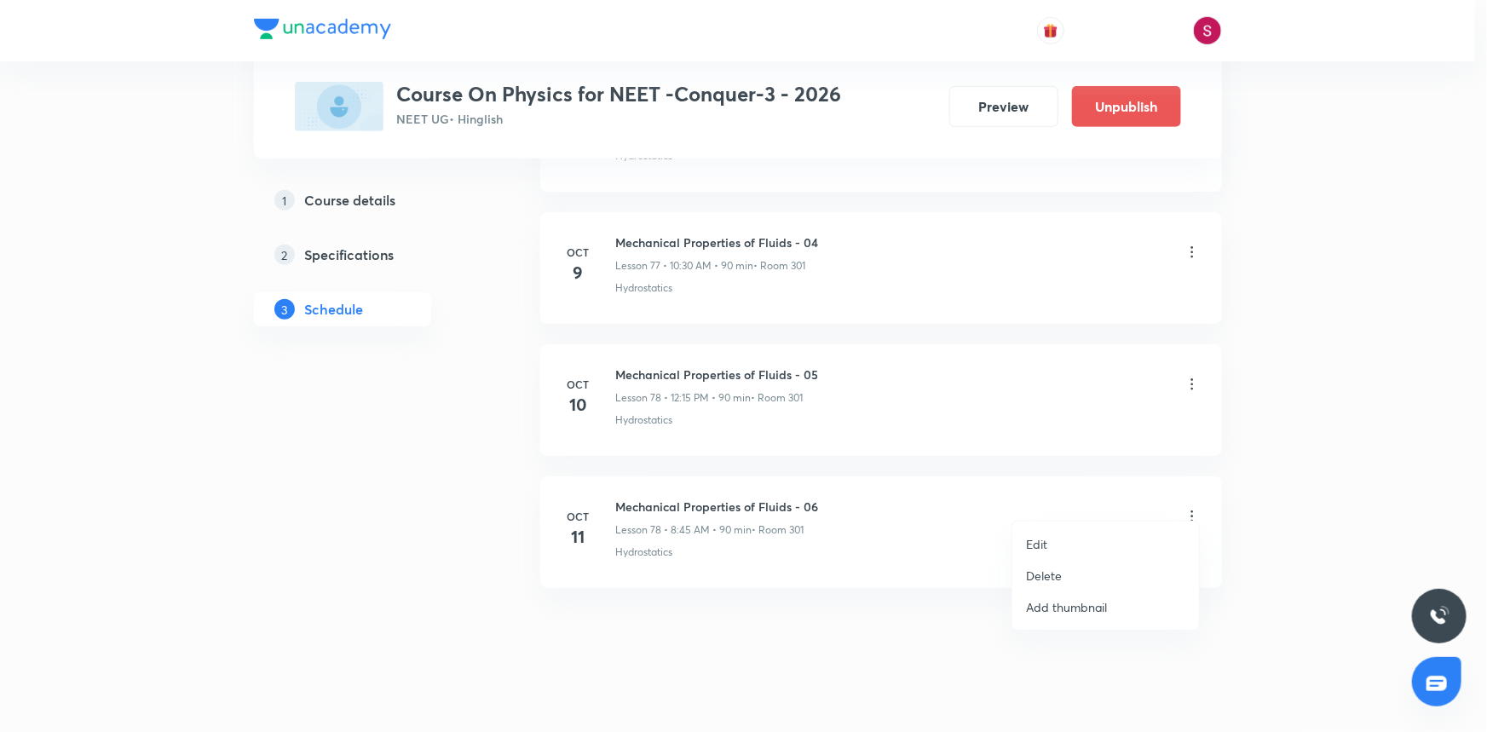
click at [1041, 543] on p "Edit" at bounding box center [1036, 544] width 21 height 18
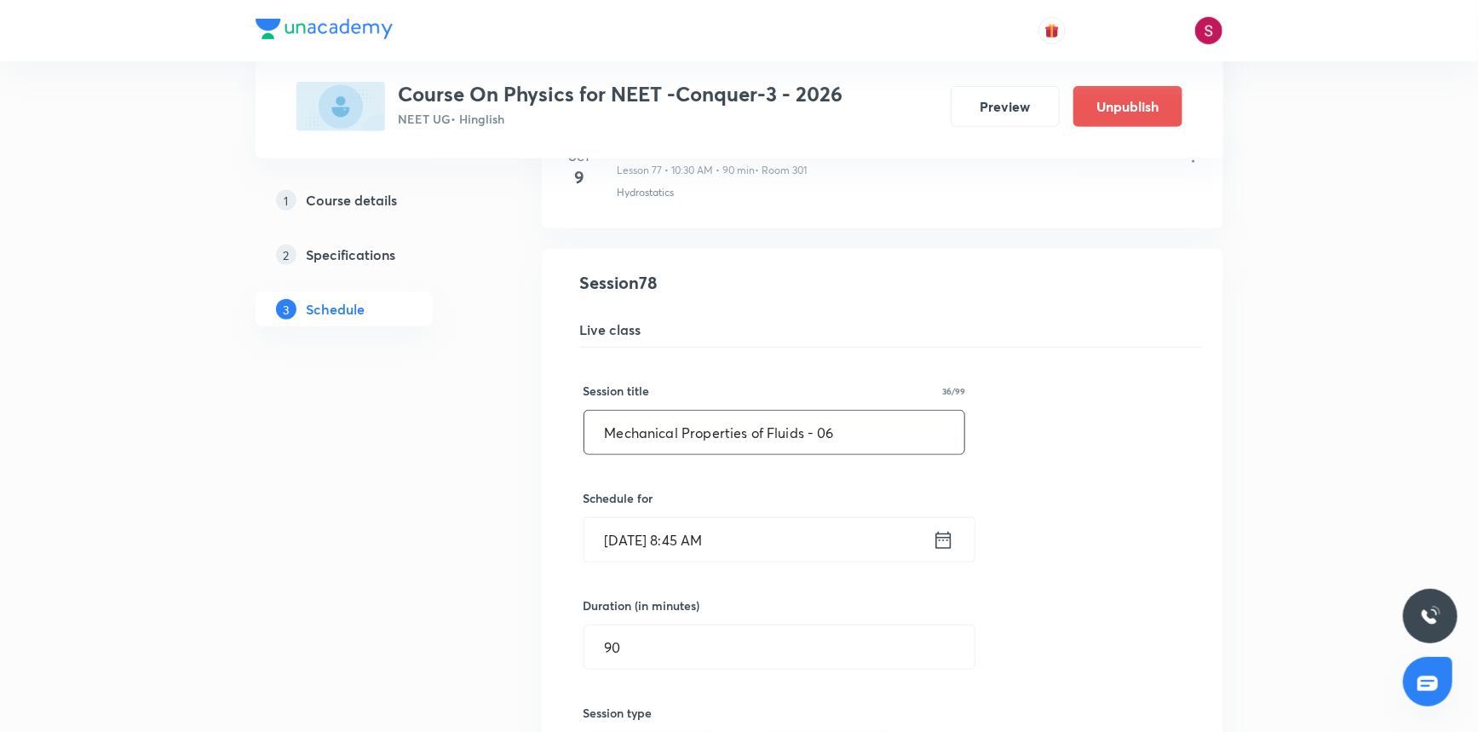
click at [872, 411] on input "Mechanical Properties of Fluids - 06" at bounding box center [775, 432] width 381 height 43
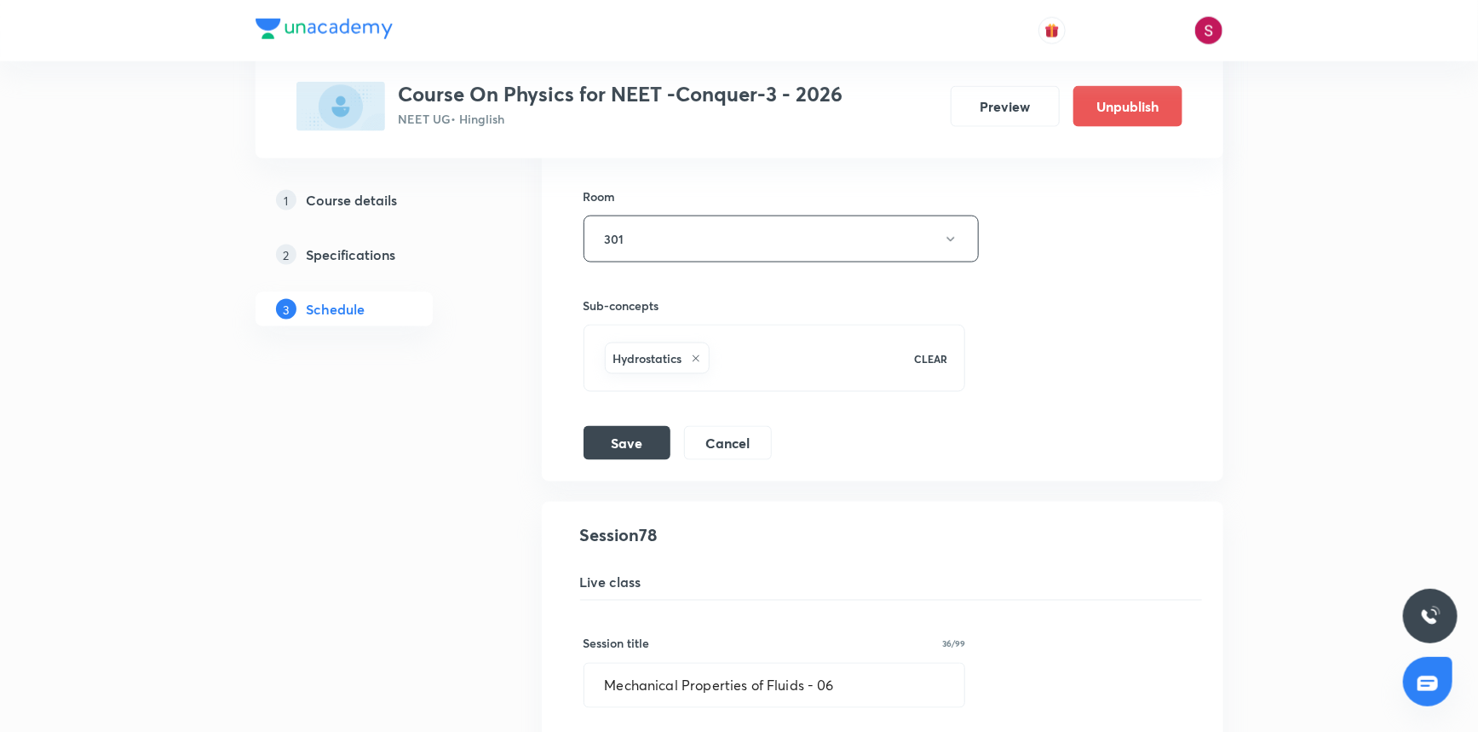
scroll to position [10888, 0]
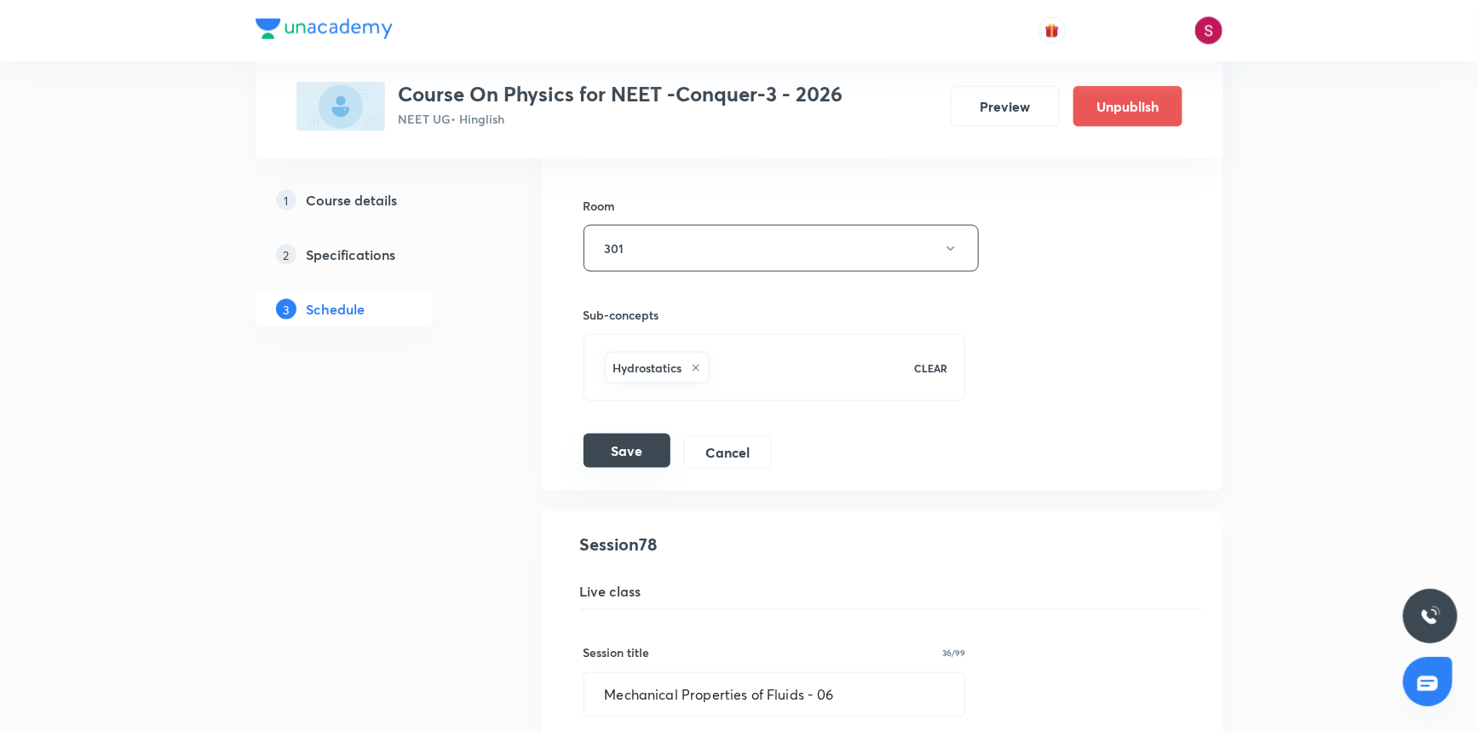
type input "Mechanical Properties of Fluids - 07"
click at [664, 443] on button "Save" at bounding box center [627, 451] width 87 height 34
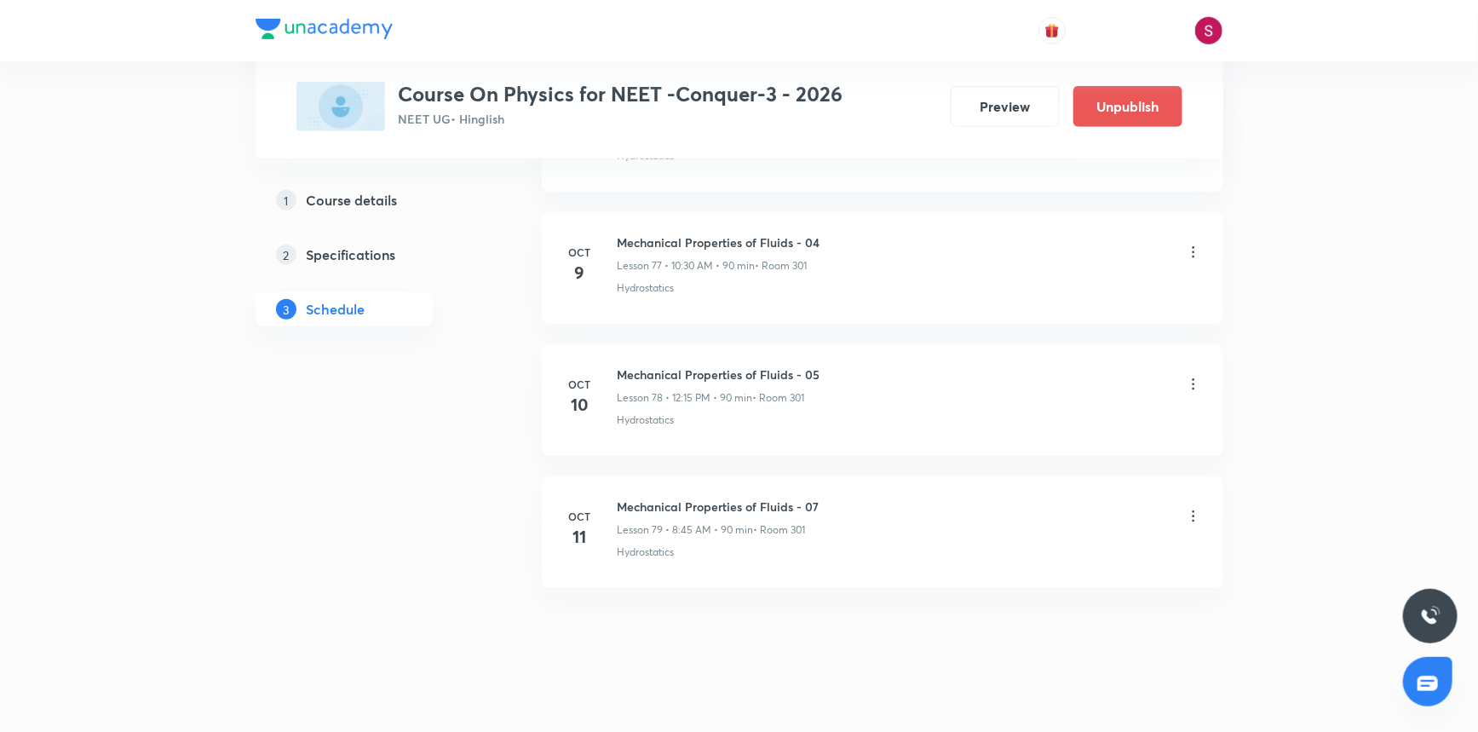
click at [1193, 376] on icon at bounding box center [1193, 384] width 17 height 17
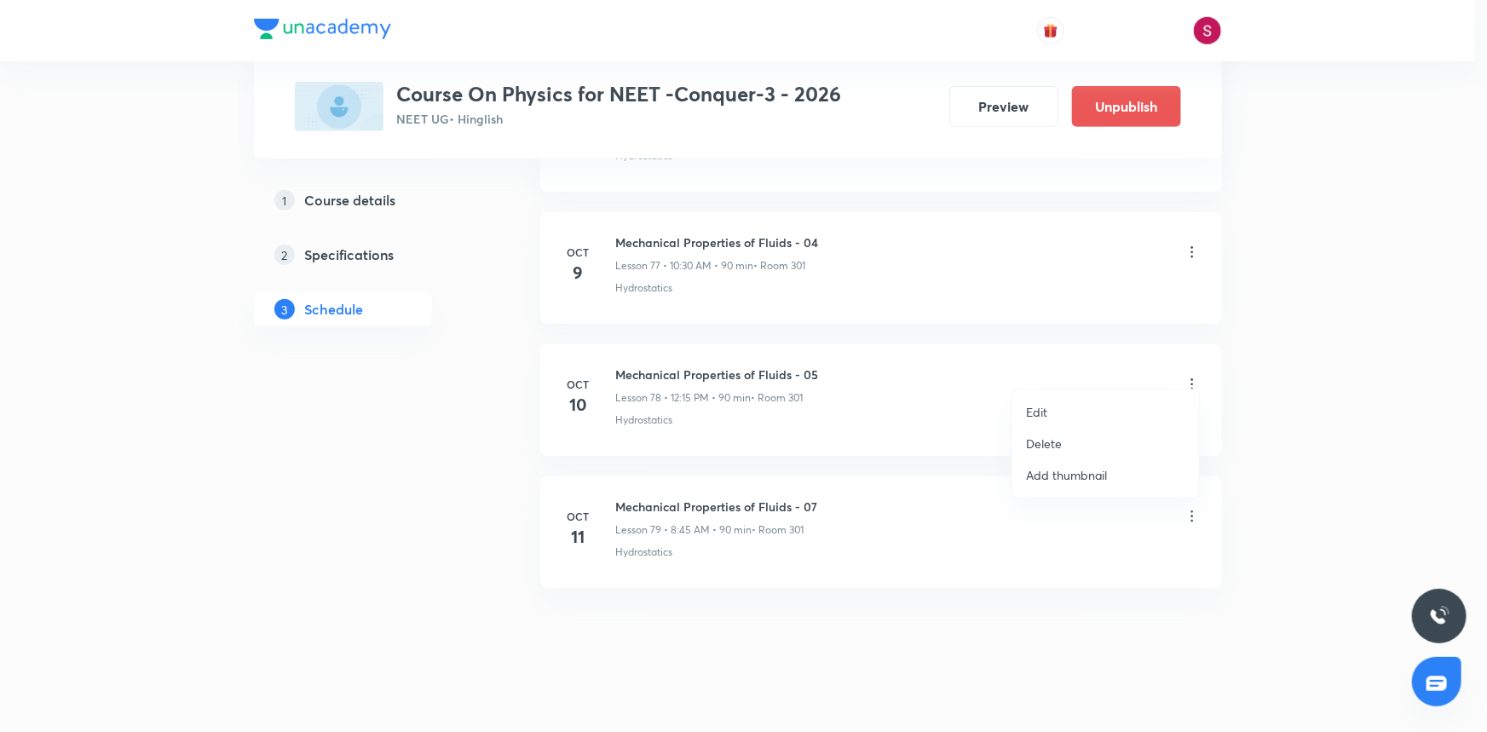
click at [1081, 408] on li "Edit" at bounding box center [1105, 412] width 187 height 32
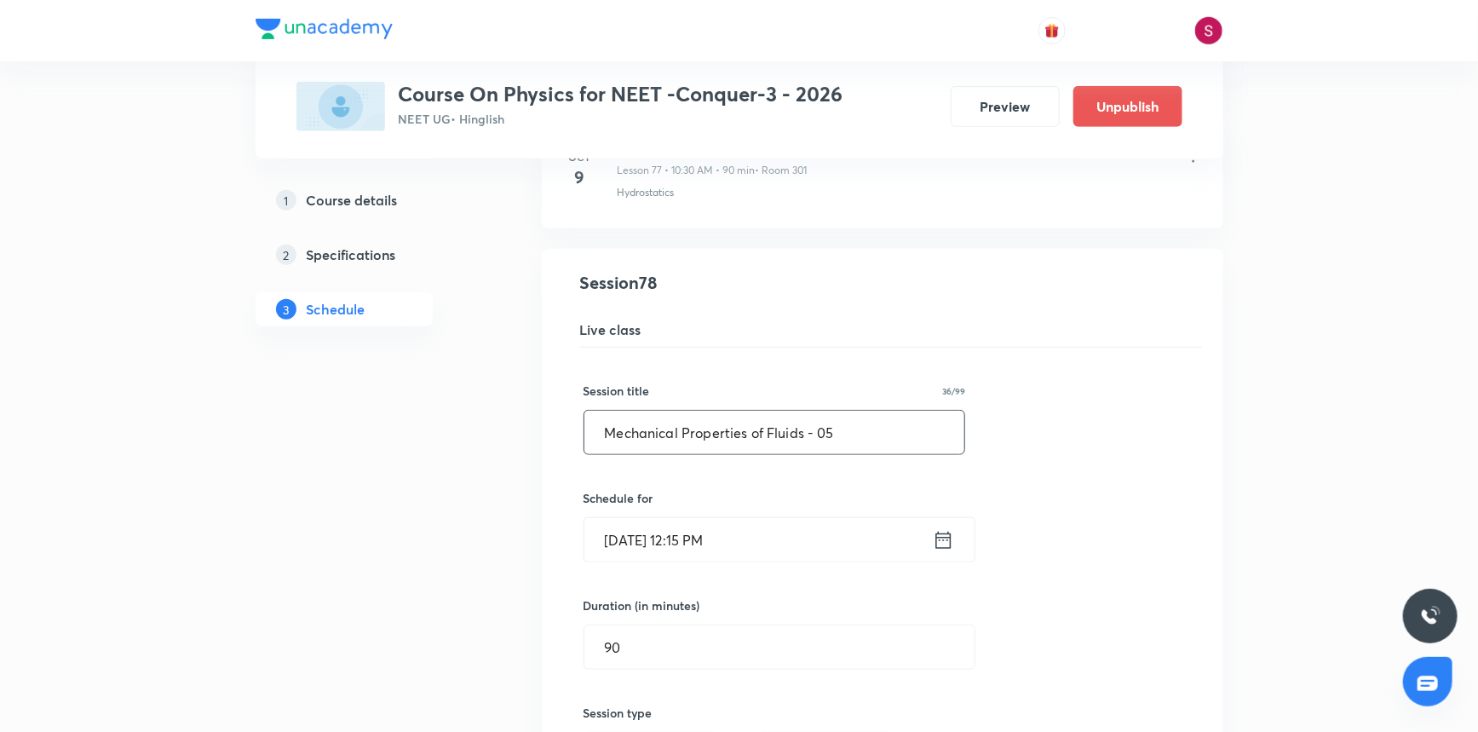
click at [888, 412] on input "Mechanical Properties of Fluids - 05" at bounding box center [775, 432] width 381 height 43
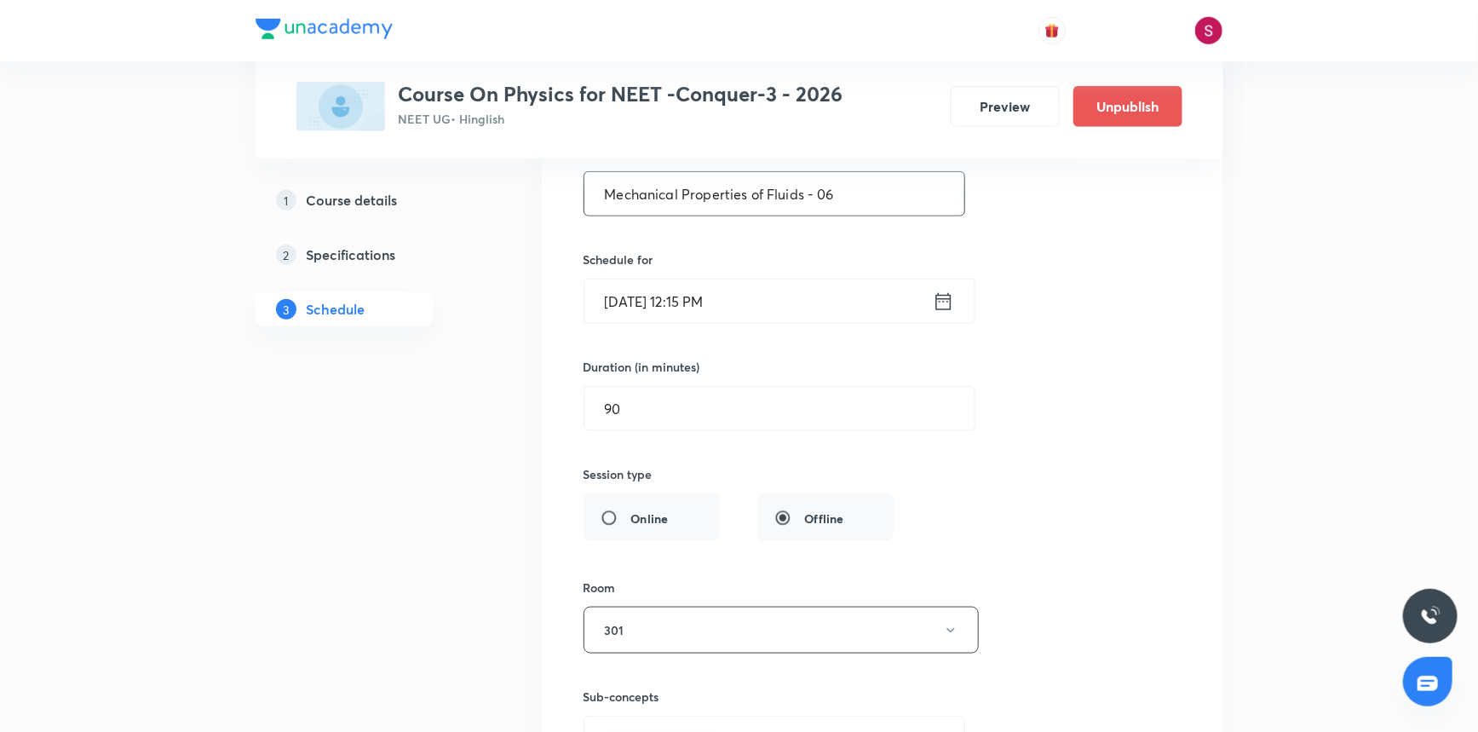
scroll to position [10923, 0]
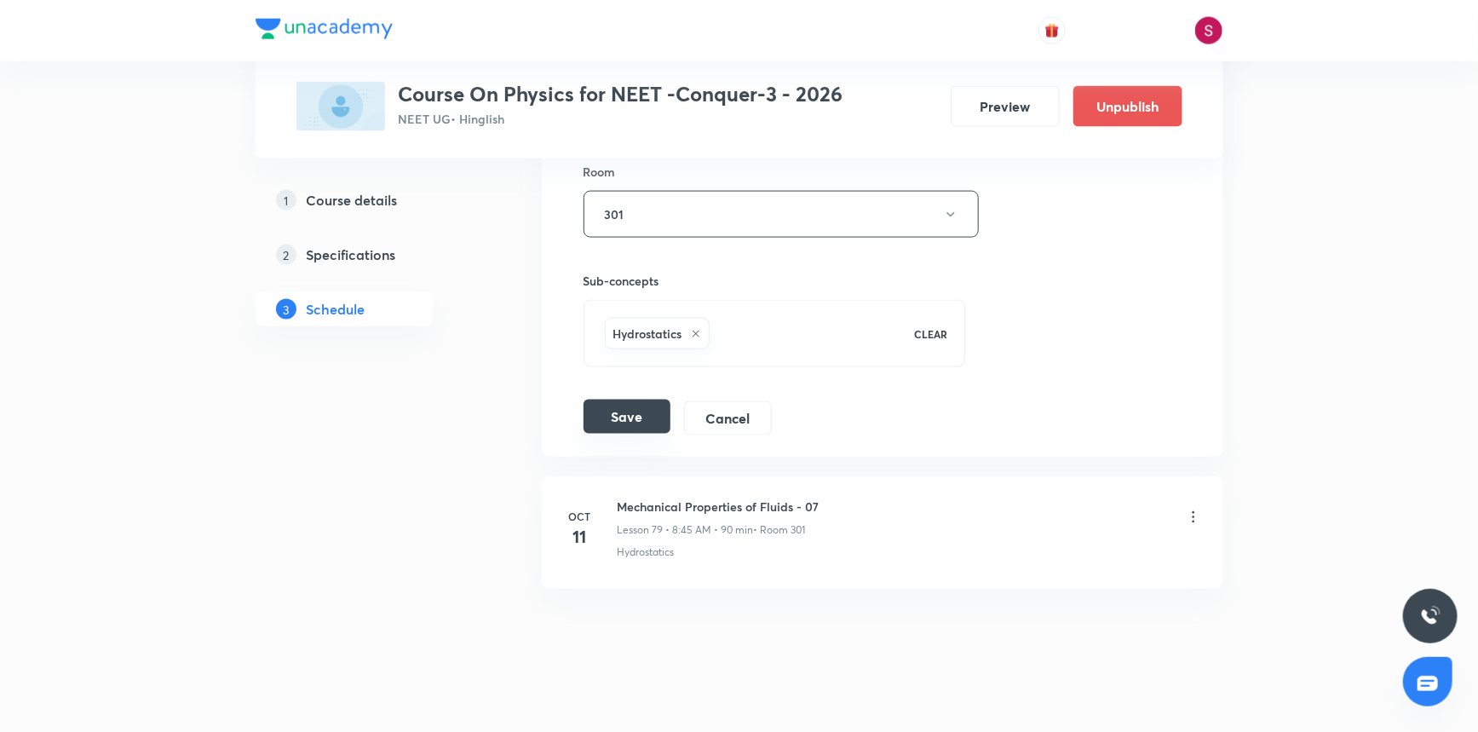
type input "Mechanical Properties of Fluids - 06"
click at [622, 406] on button "Save" at bounding box center [627, 417] width 87 height 34
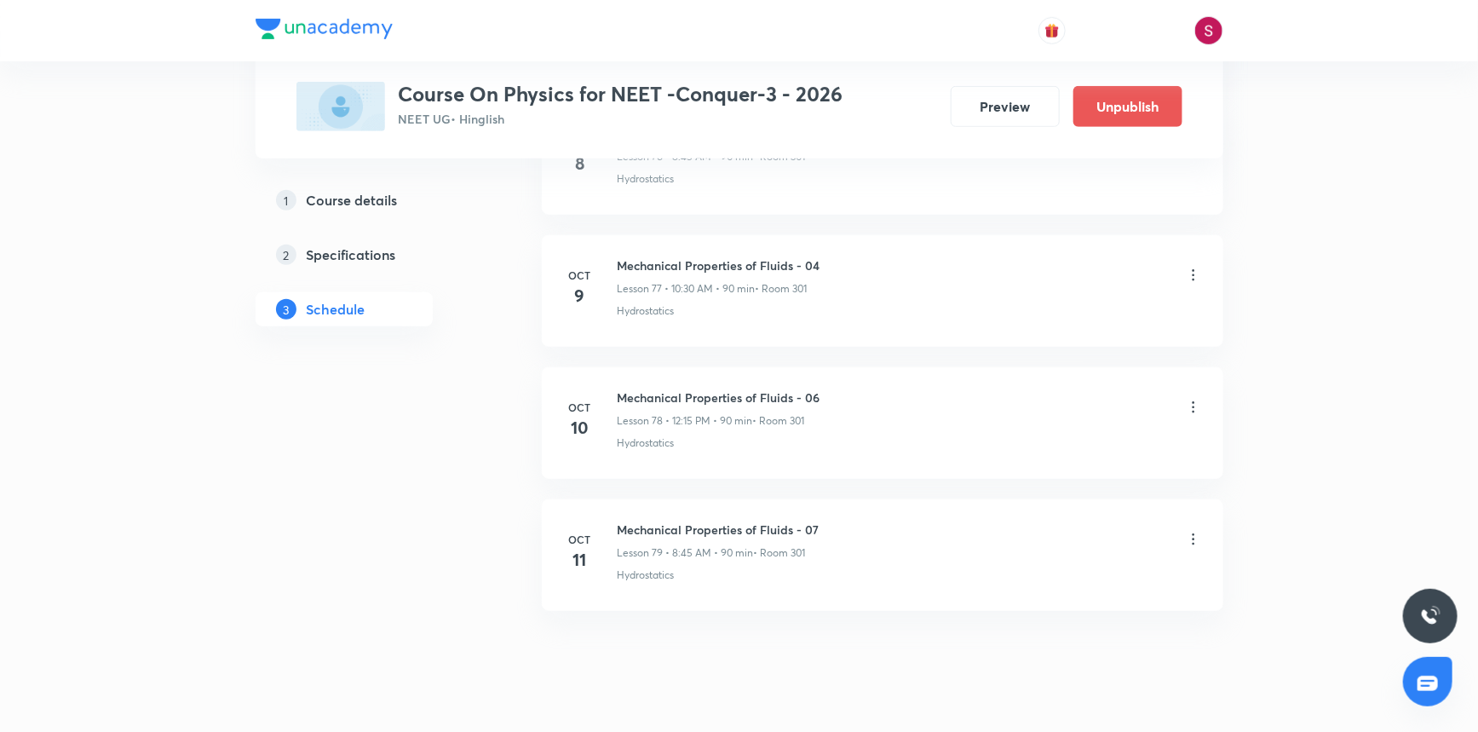
scroll to position [10268, 0]
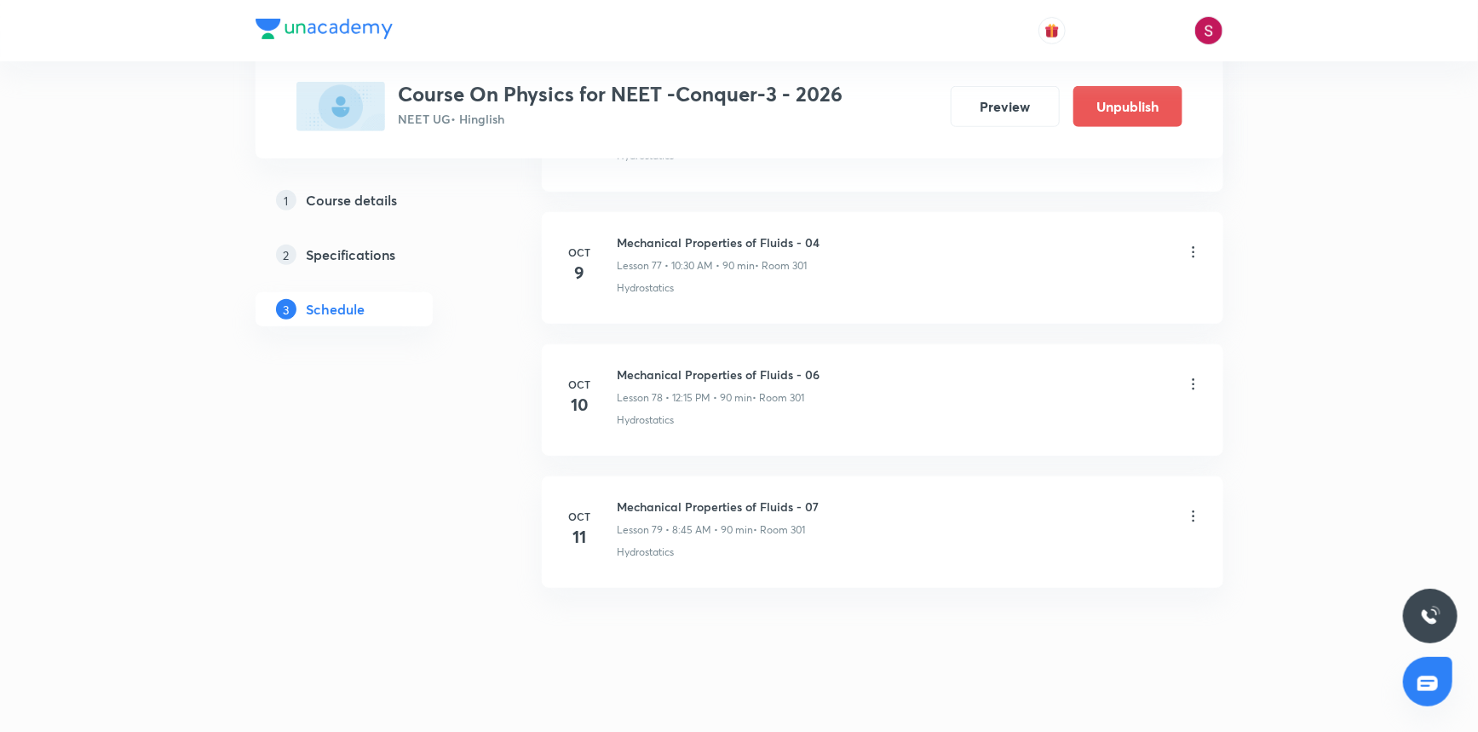
click at [1191, 244] on icon at bounding box center [1193, 252] width 17 height 17
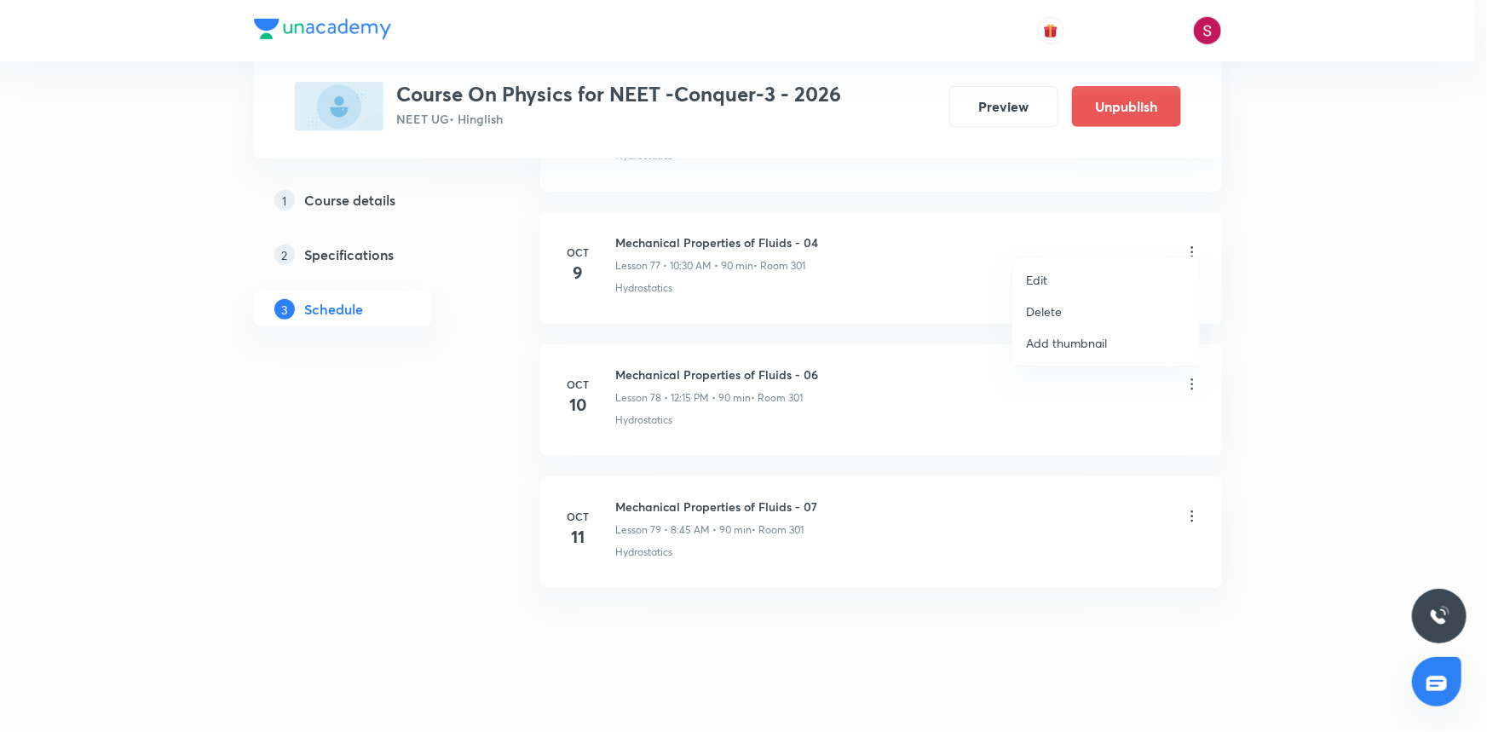
click at [1039, 279] on p "Edit" at bounding box center [1036, 280] width 21 height 18
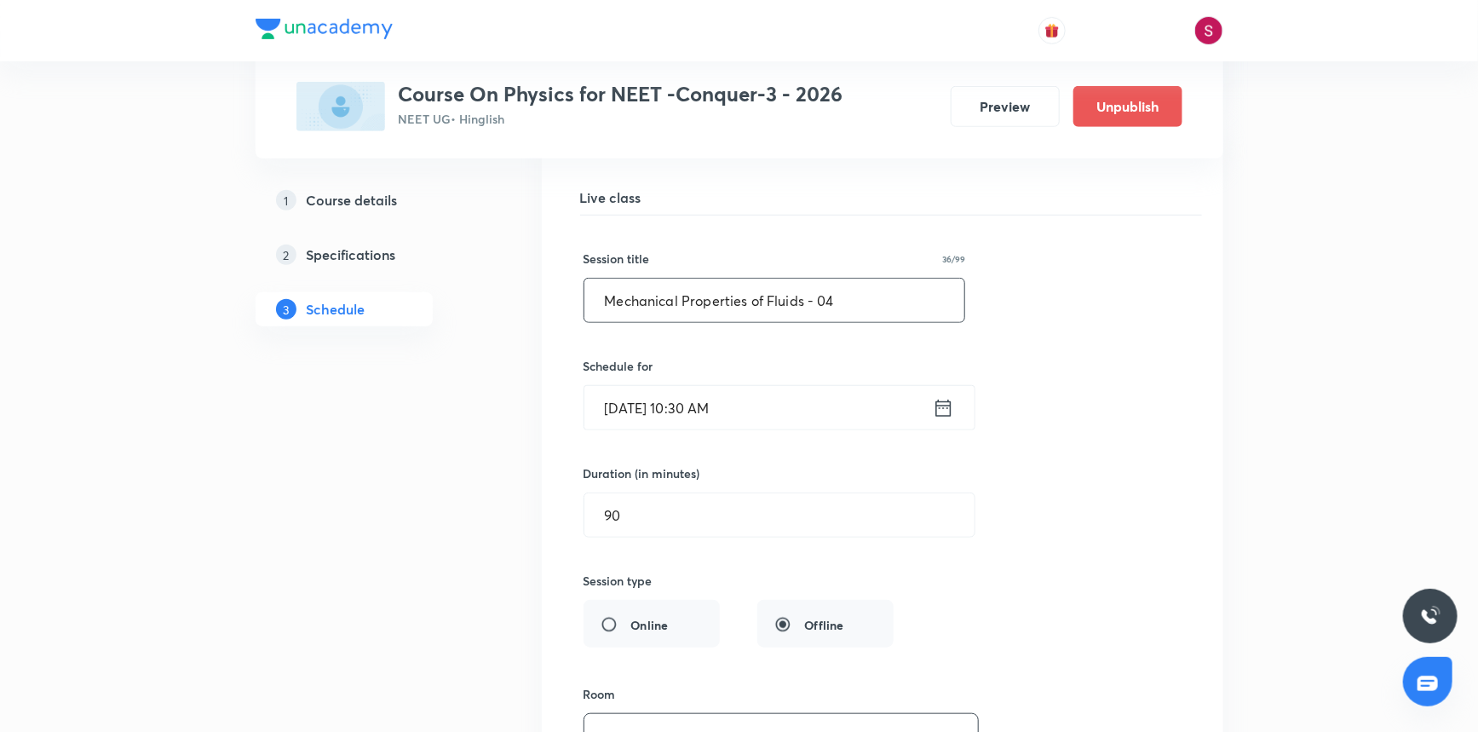
click at [852, 285] on input "Mechanical Properties of Fluids - 04" at bounding box center [775, 300] width 381 height 43
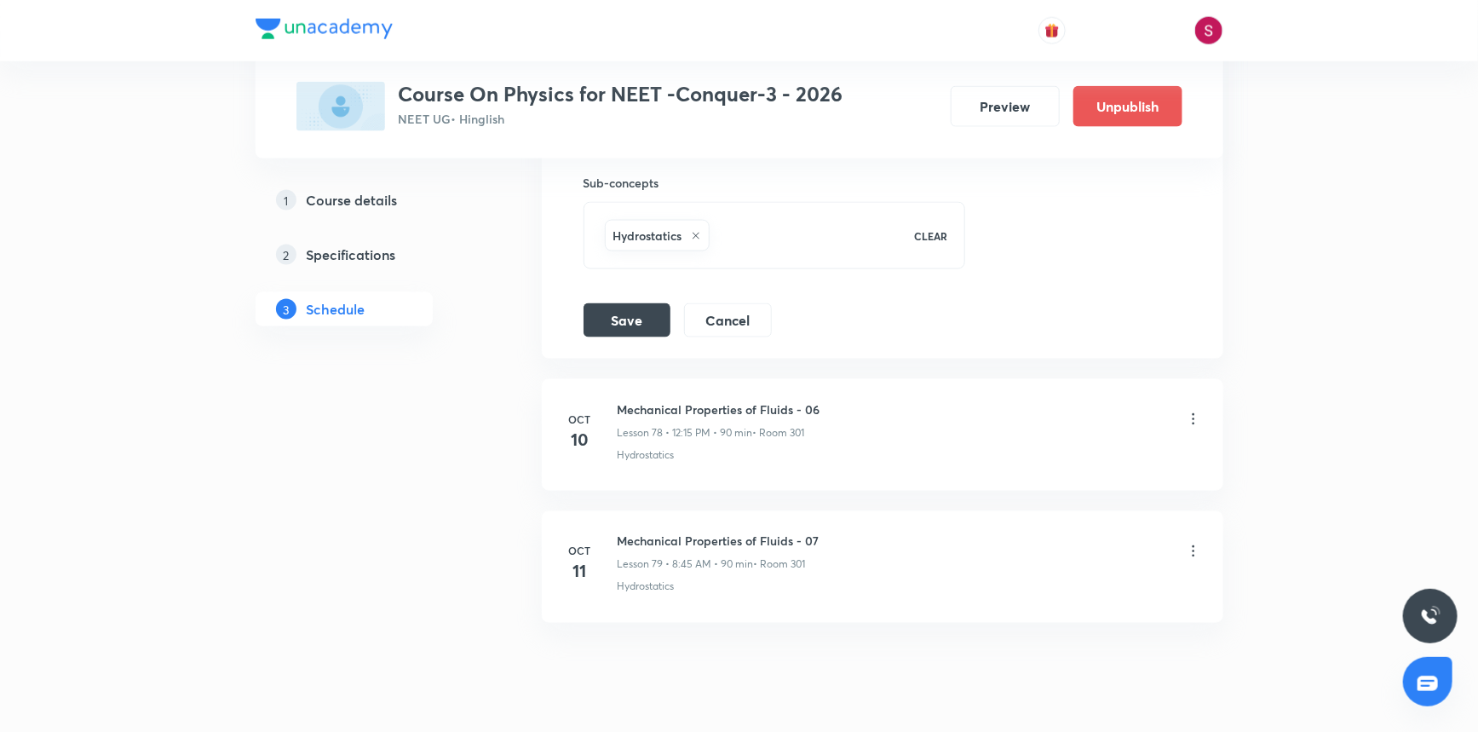
scroll to position [10923, 0]
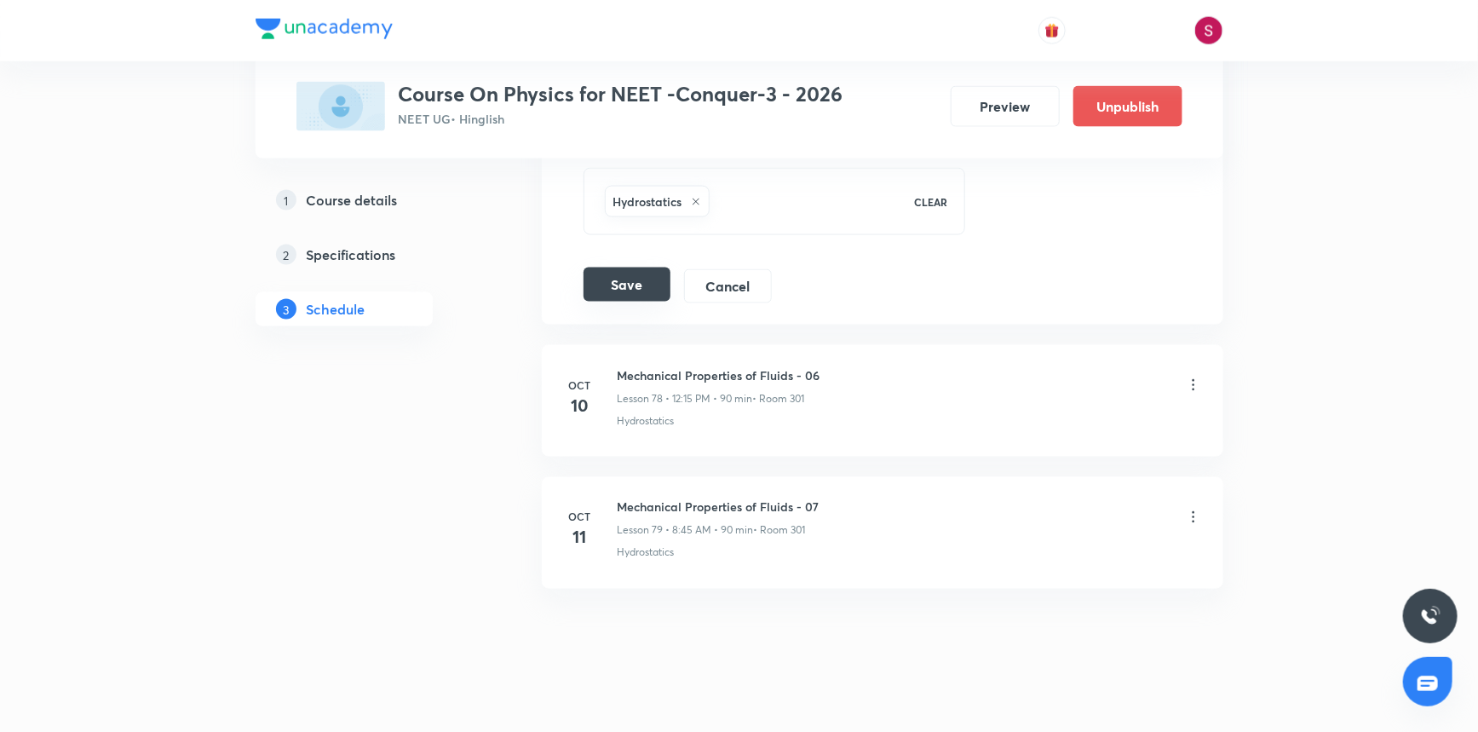
type input "Mechanical Properties of Fluids - 05"
click at [608, 281] on button "Save" at bounding box center [627, 285] width 87 height 34
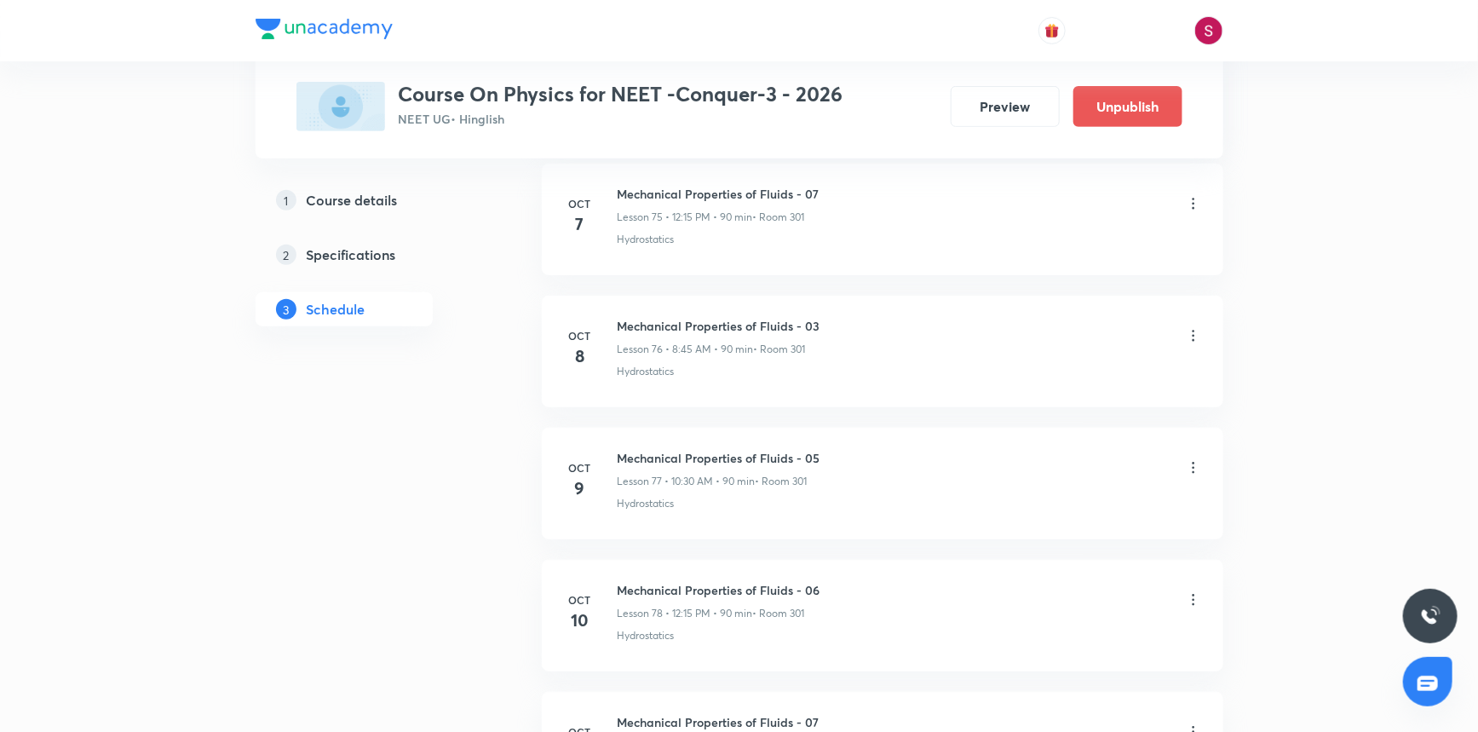
scroll to position [10036, 0]
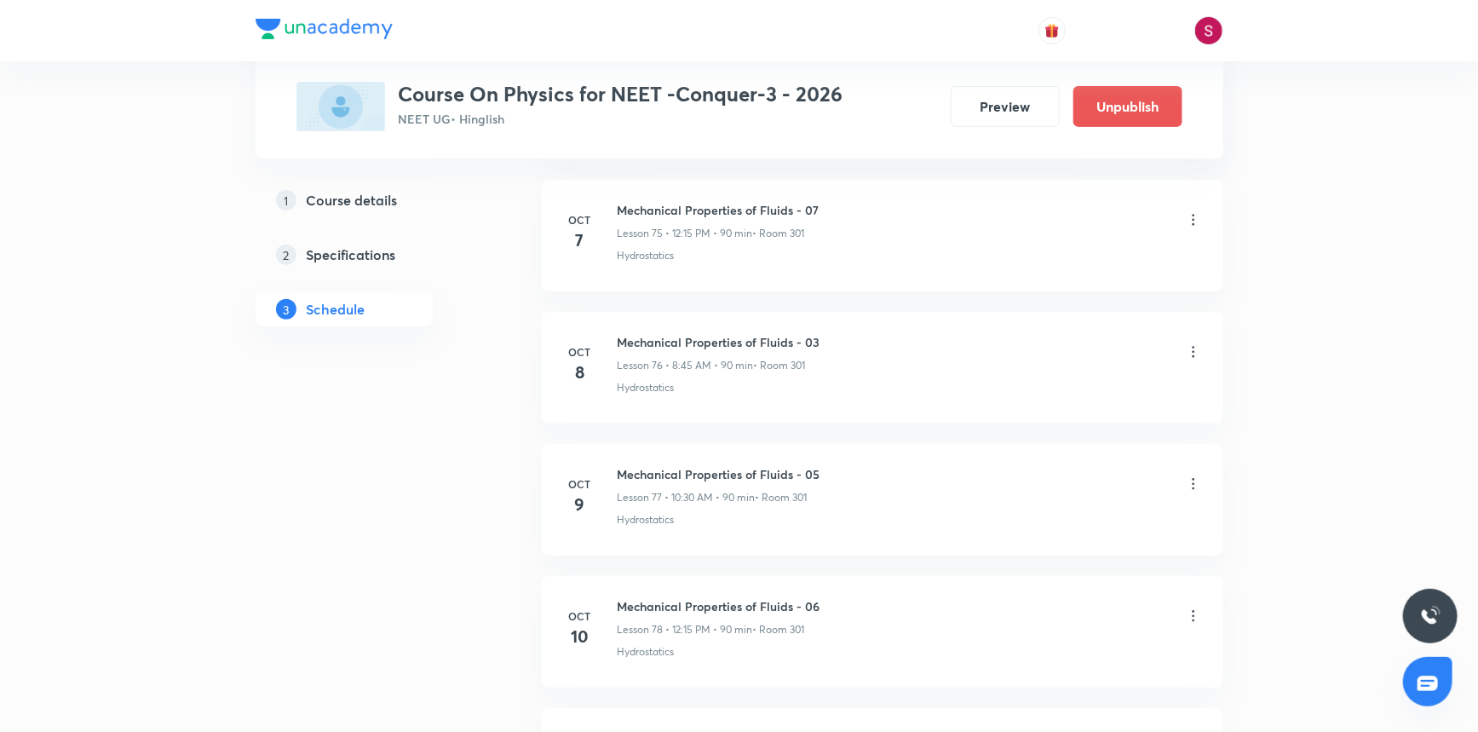
click at [1190, 343] on icon at bounding box center [1193, 351] width 17 height 17
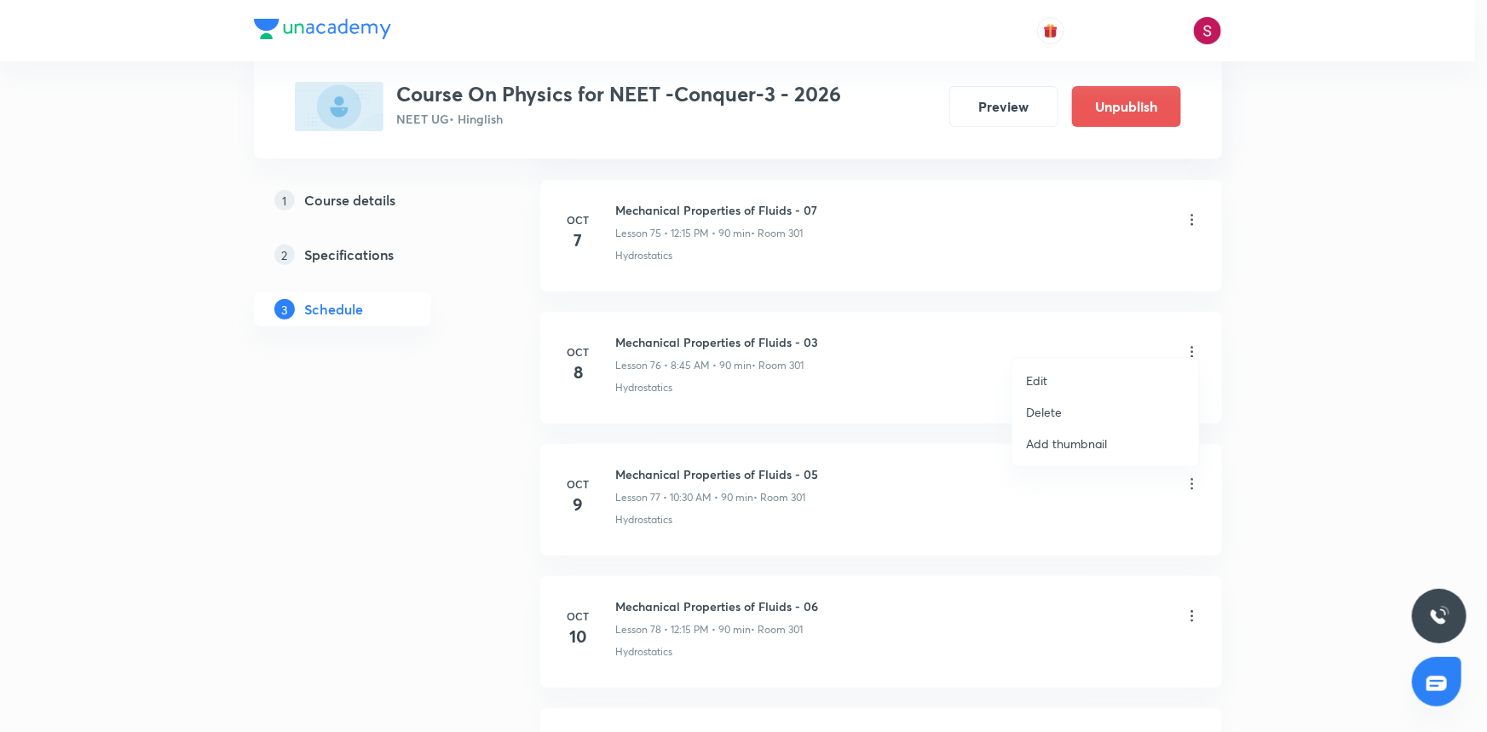
click at [1037, 375] on p "Edit" at bounding box center [1036, 380] width 21 height 18
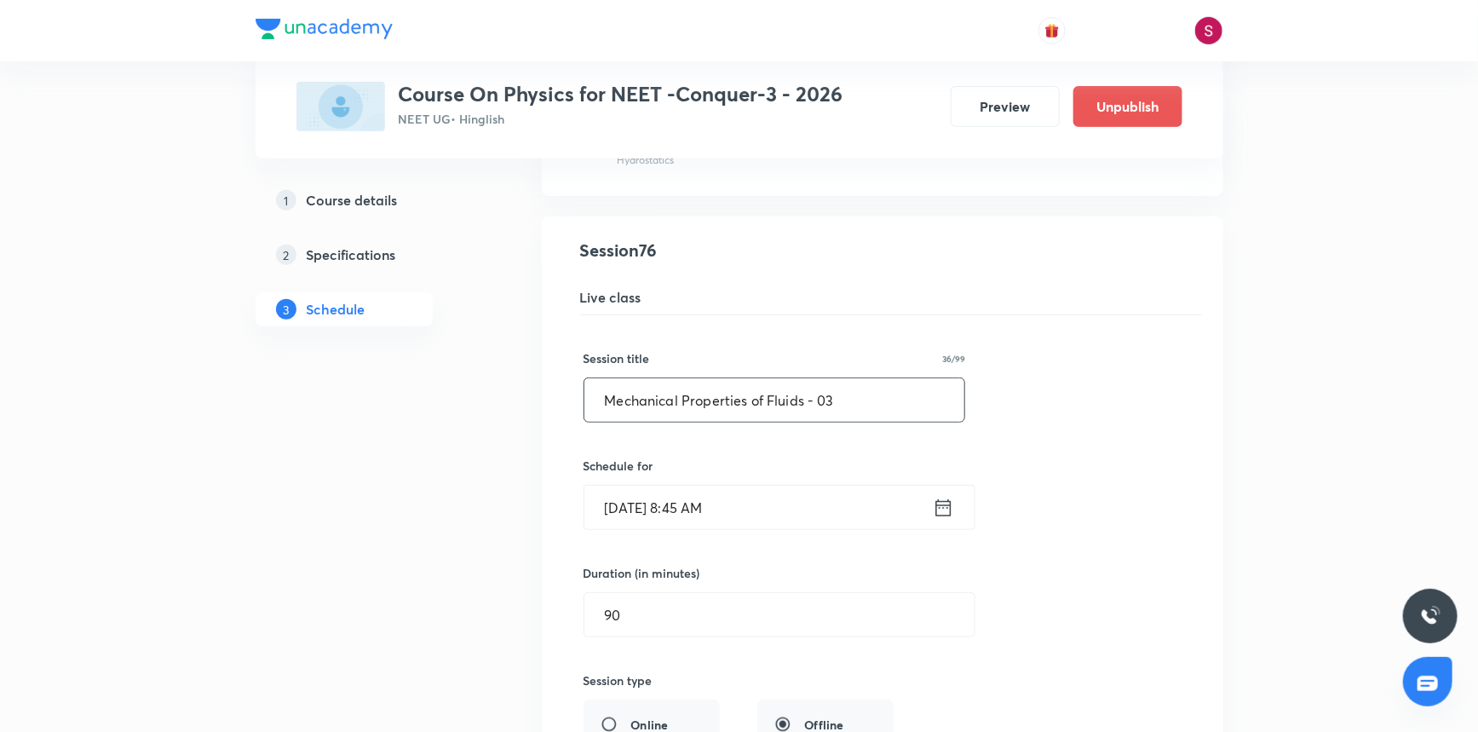
click at [875, 379] on input "Mechanical Properties of Fluids - 03" at bounding box center [775, 399] width 381 height 43
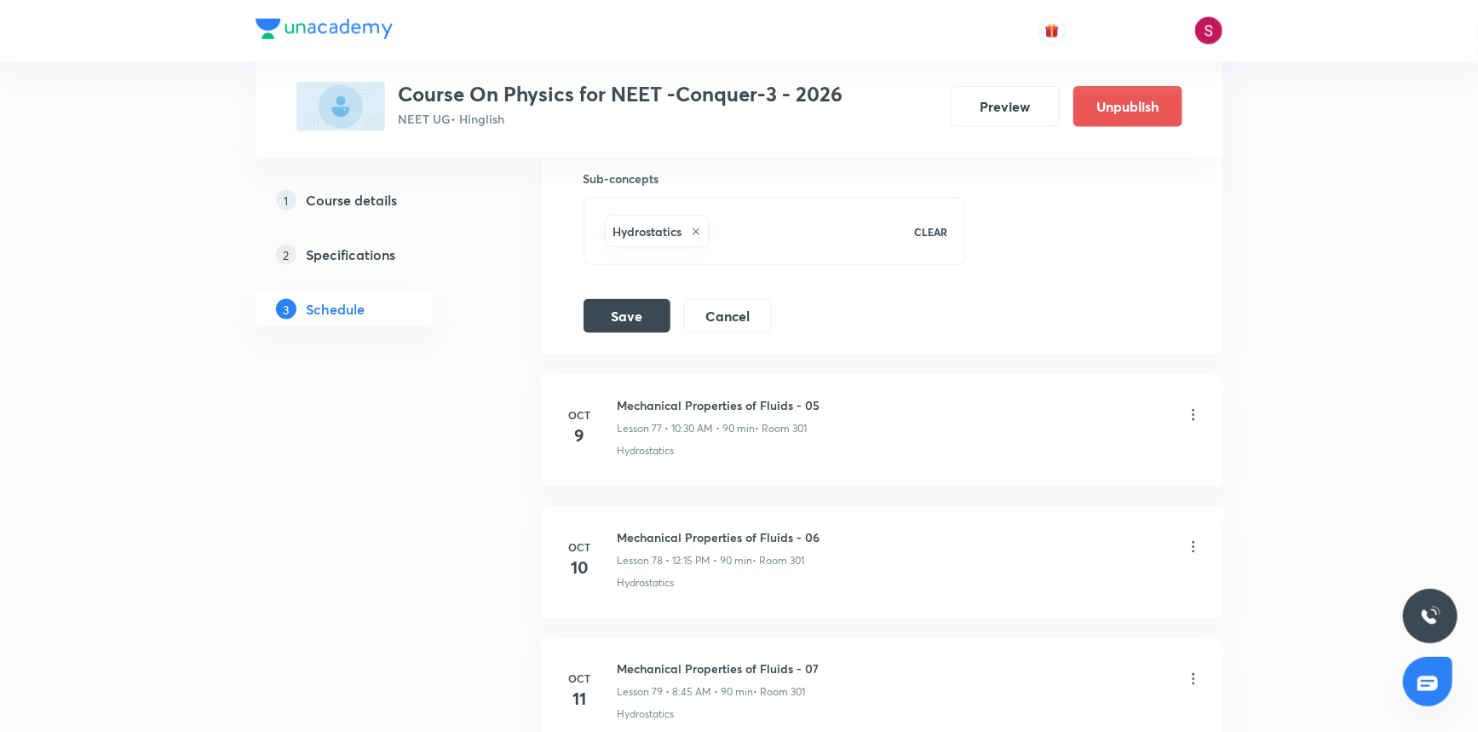
scroll to position [10612, 0]
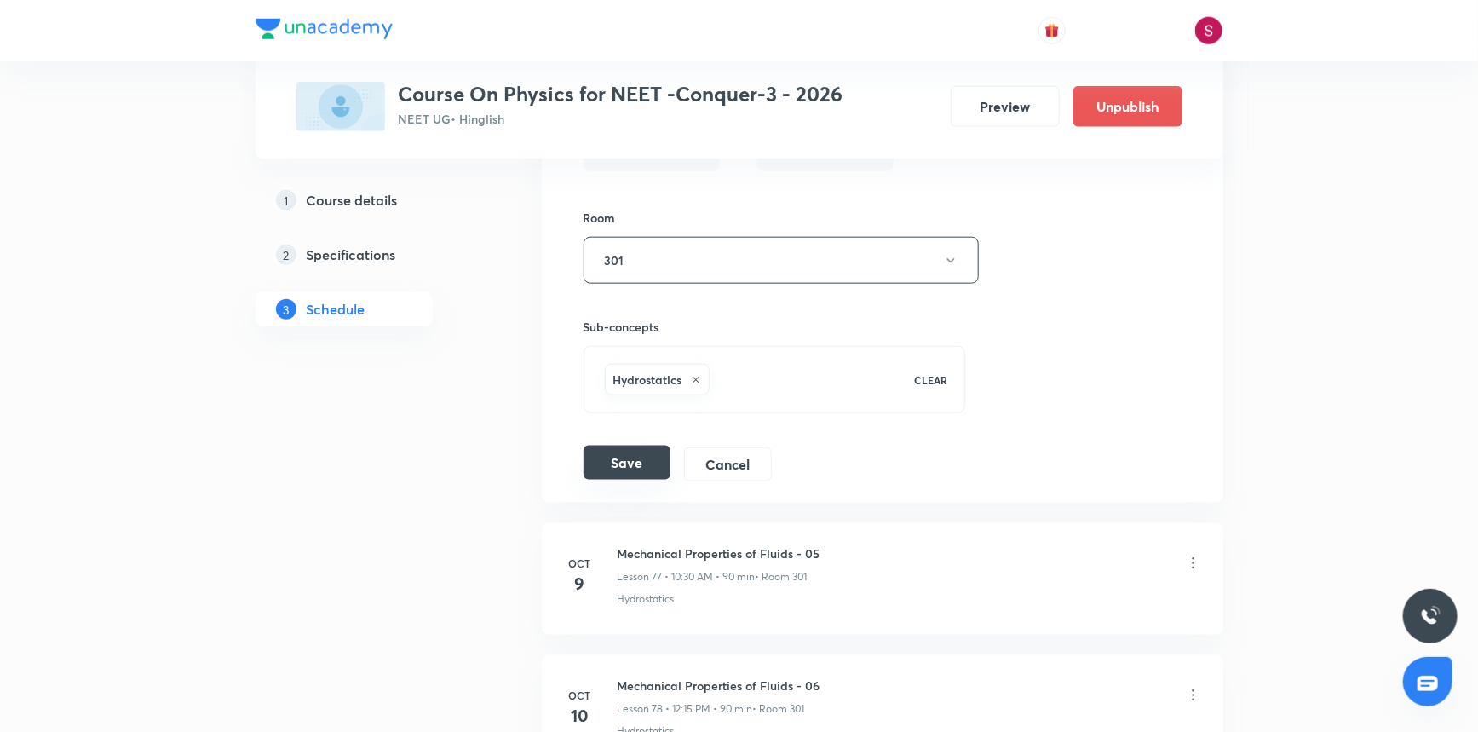
type input "Mechanical Properties of Fluids - 04"
click at [621, 451] on button "Save" at bounding box center [627, 463] width 87 height 34
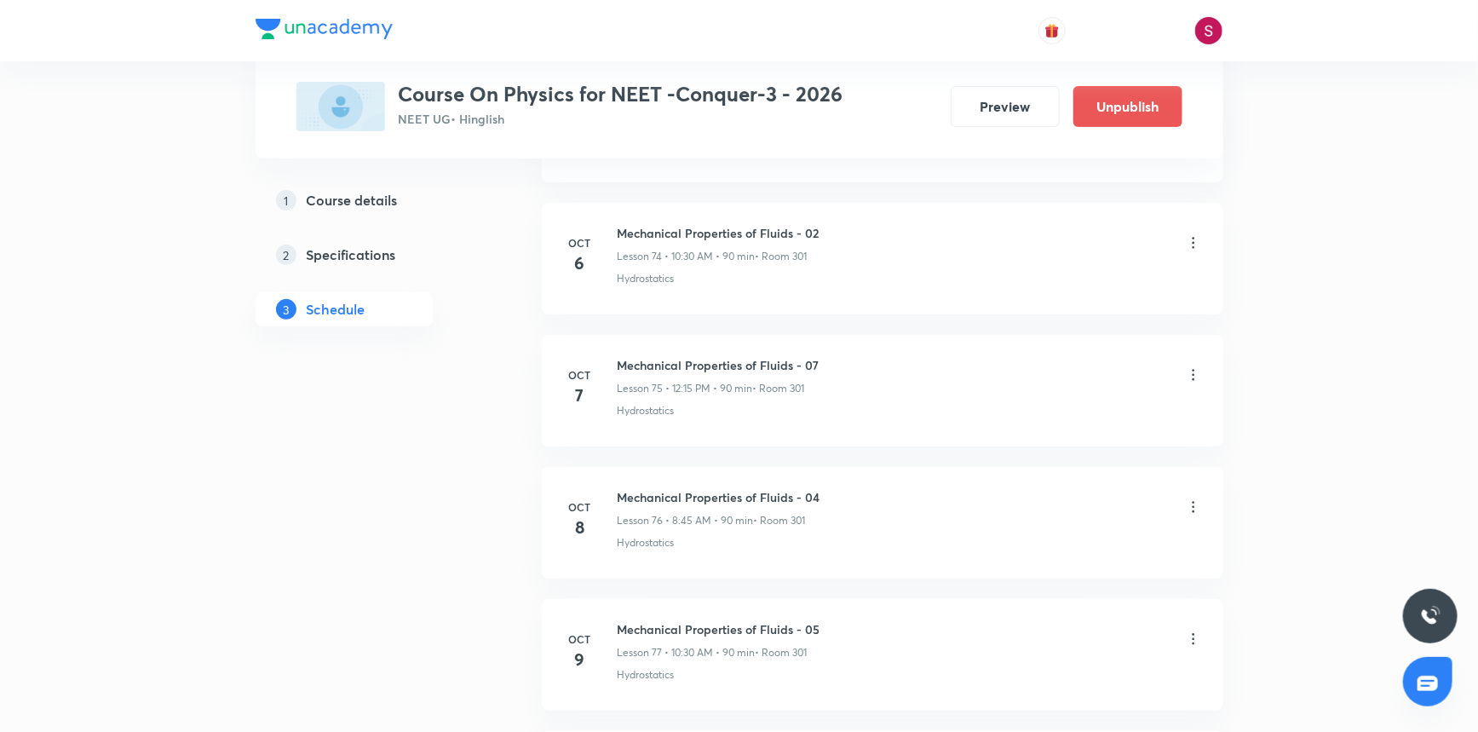
scroll to position [9804, 0]
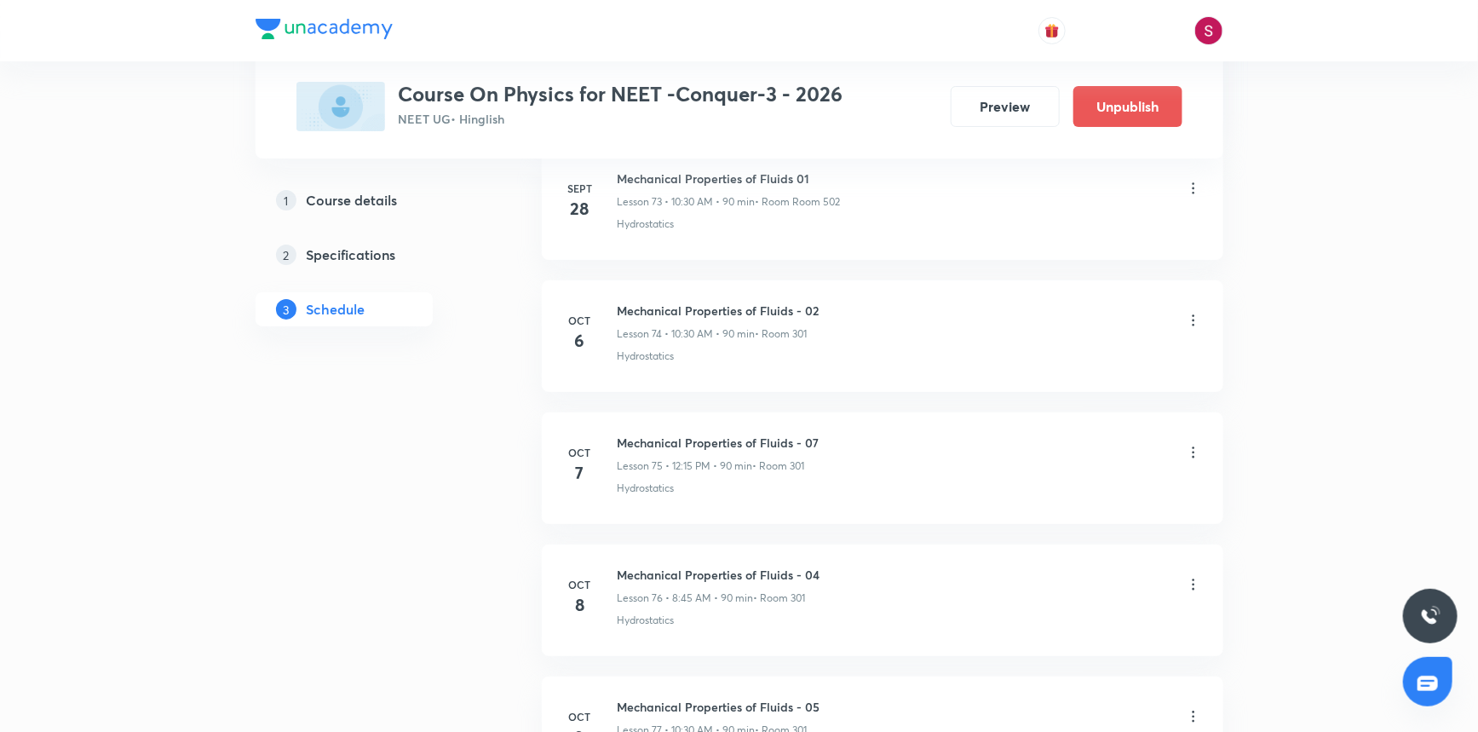
click at [1194, 444] on icon at bounding box center [1193, 452] width 17 height 17
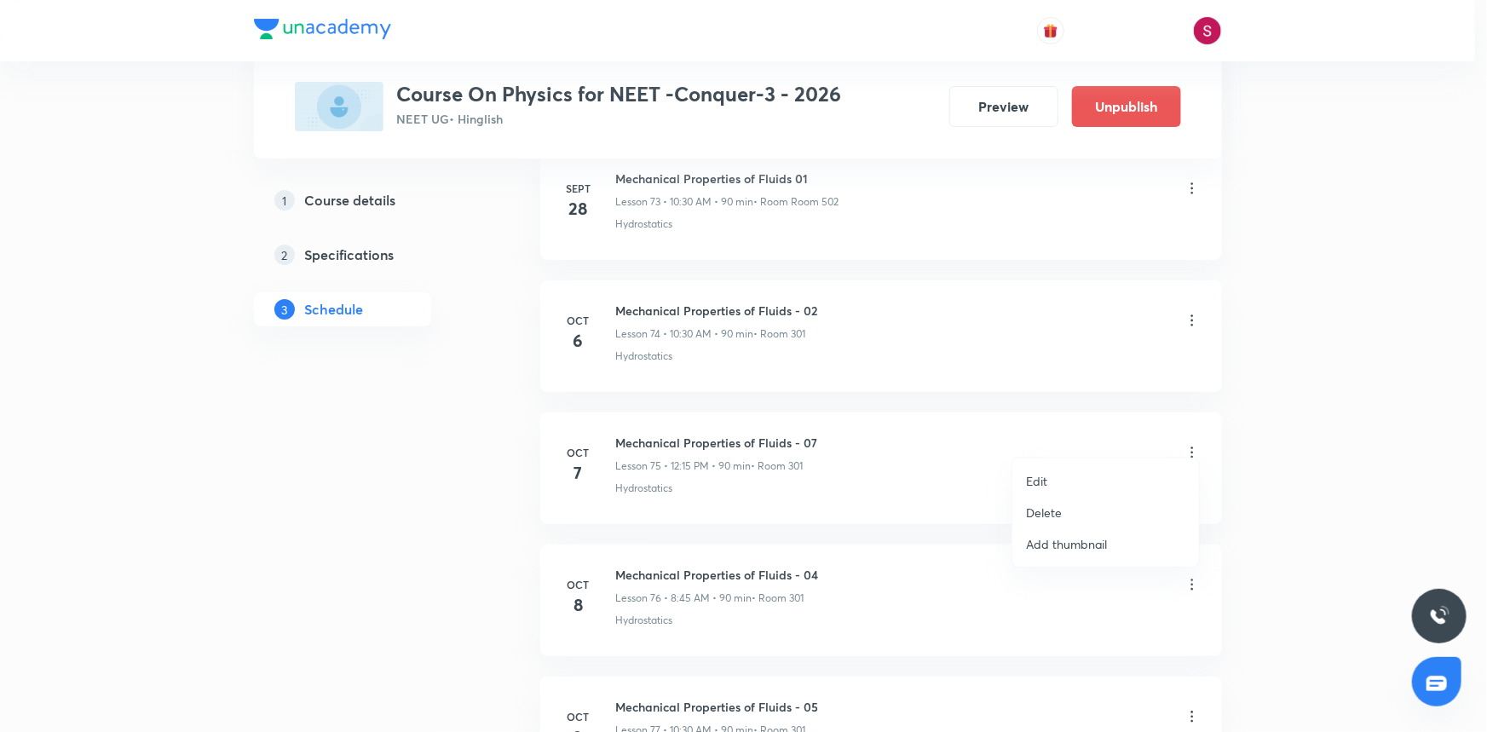
click at [1291, 359] on div at bounding box center [743, 366] width 1487 height 732
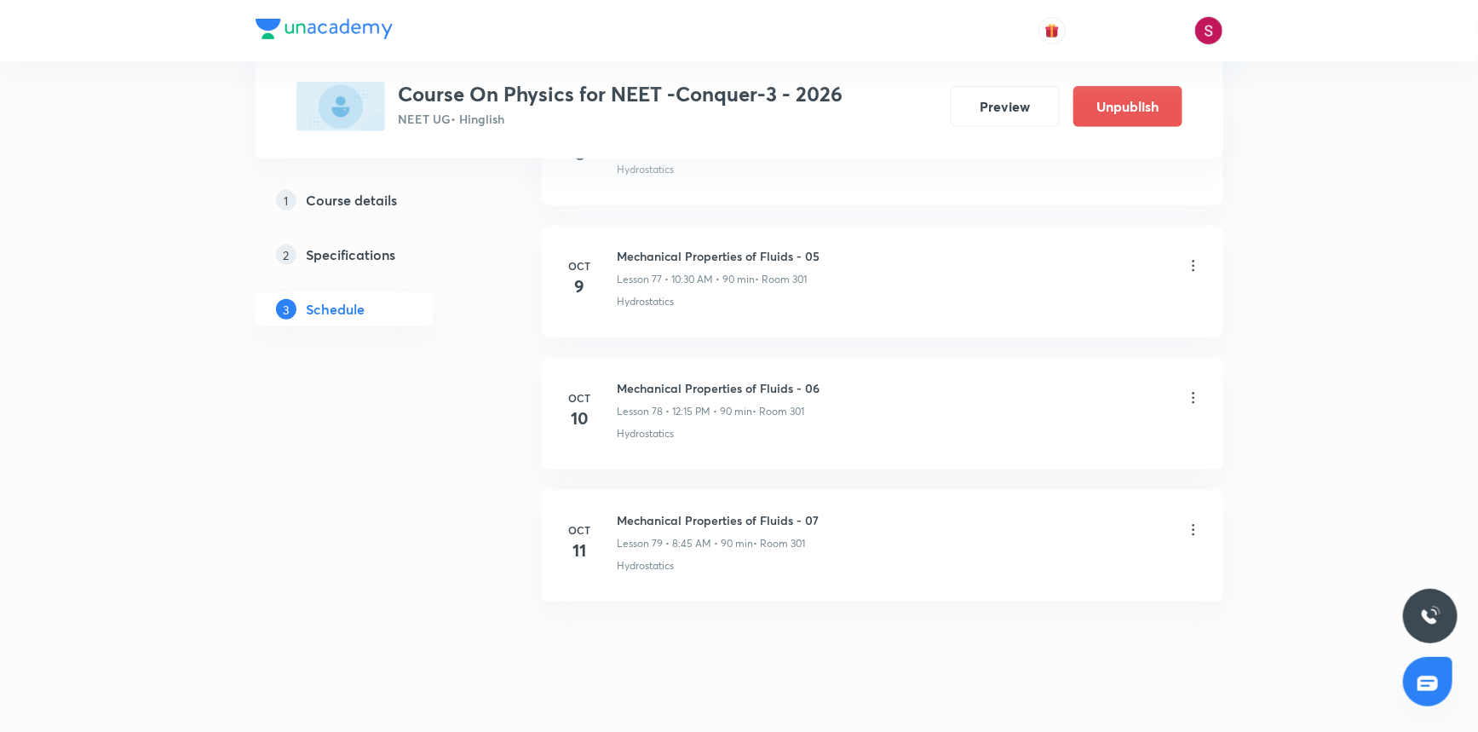
scroll to position [10268, 0]
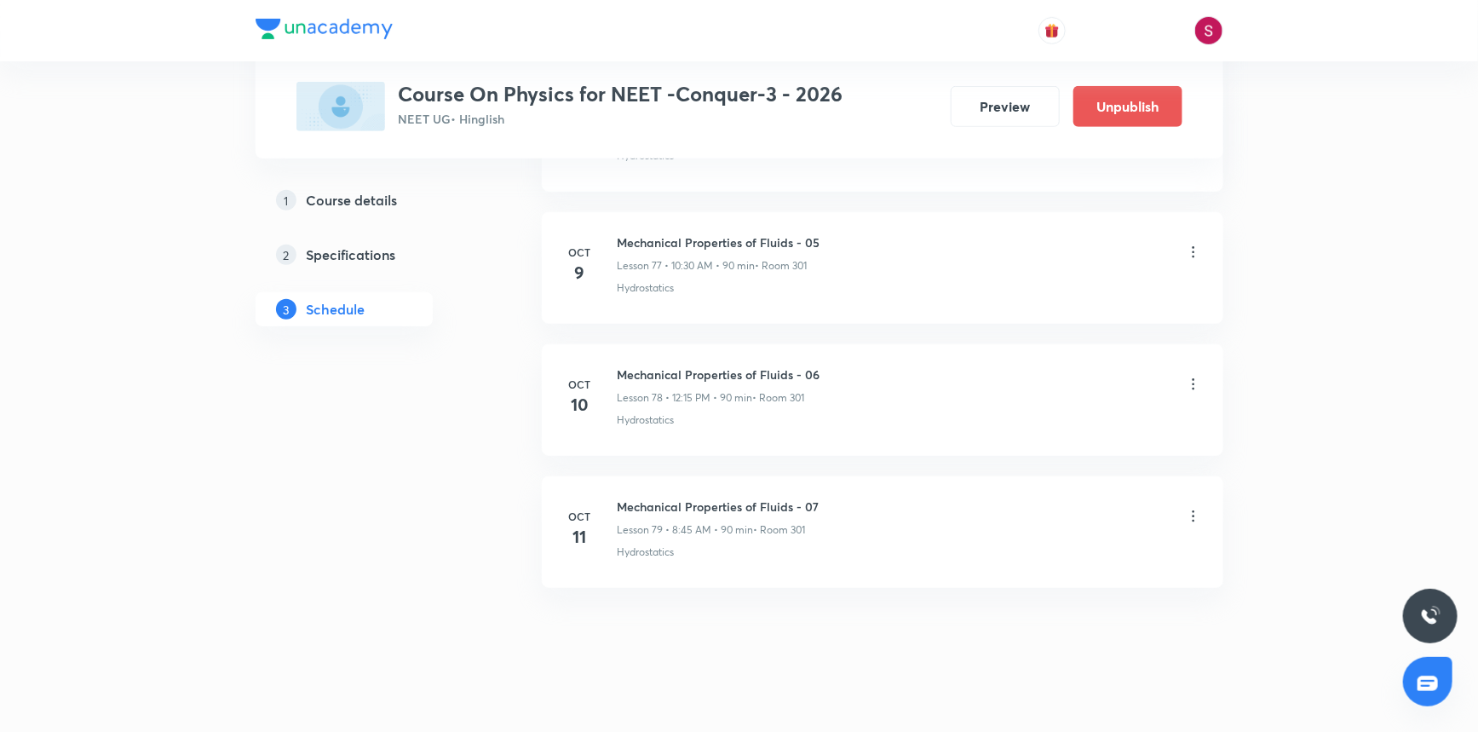
click at [1193, 508] on icon at bounding box center [1193, 516] width 17 height 17
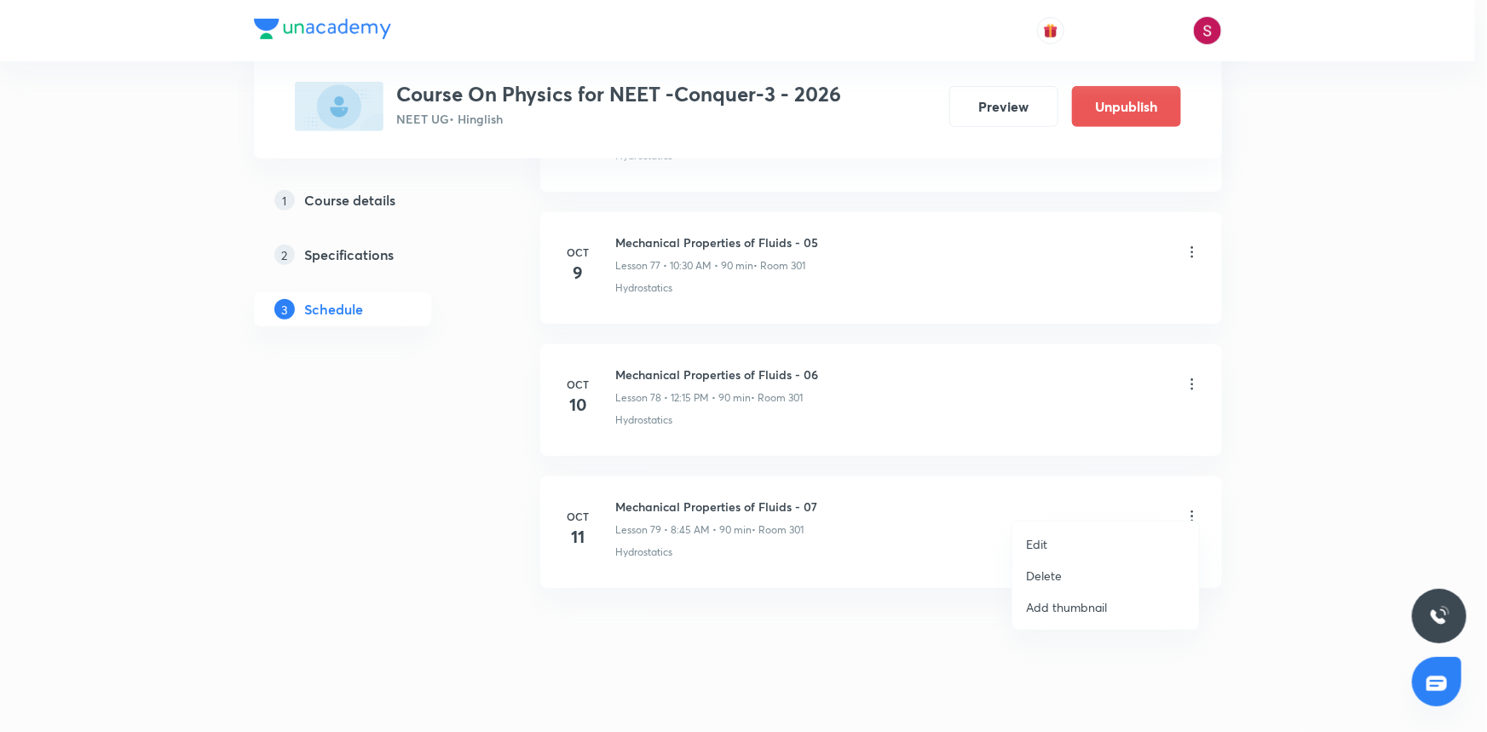
click at [1079, 537] on li "Edit" at bounding box center [1105, 544] width 187 height 32
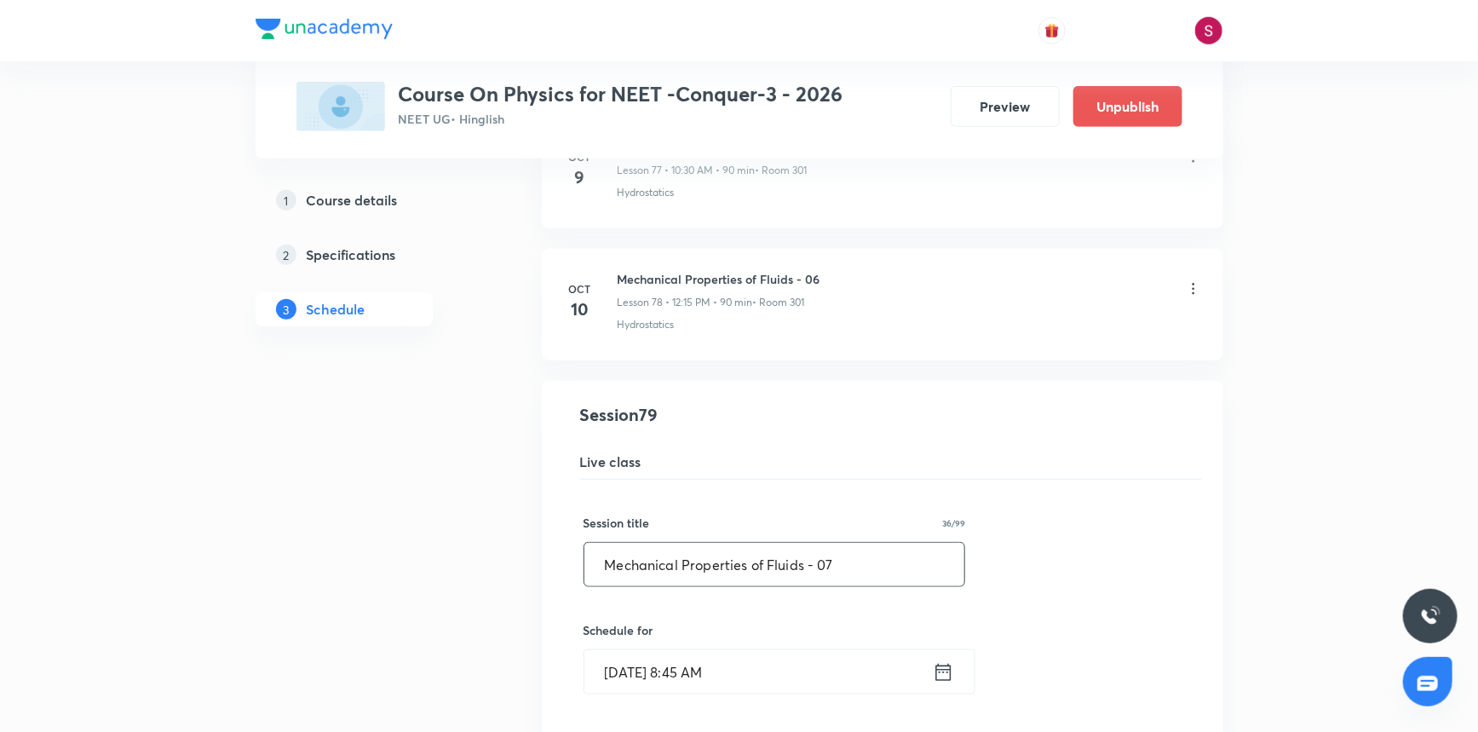
click at [853, 554] on input "Mechanical Properties of Fluids - 07" at bounding box center [775, 564] width 381 height 43
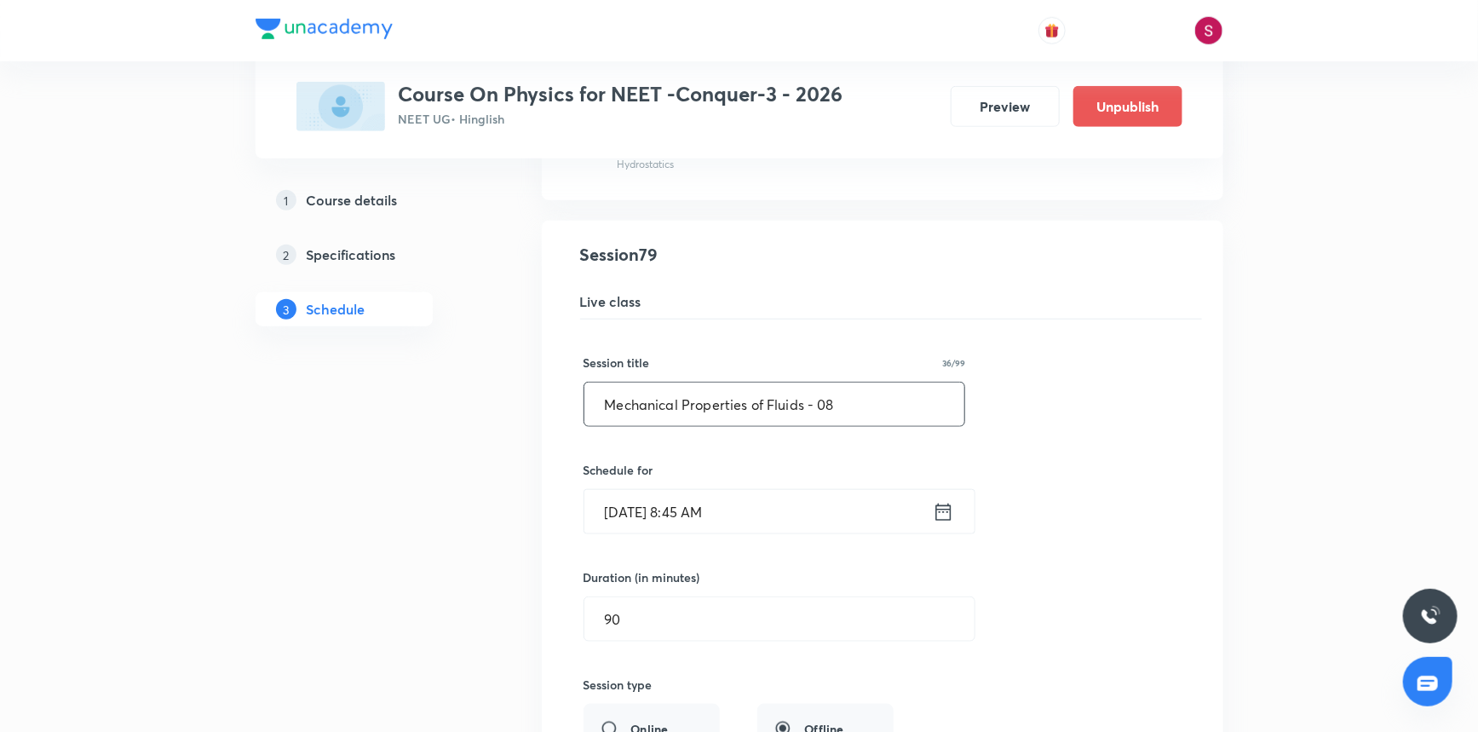
scroll to position [10923, 0]
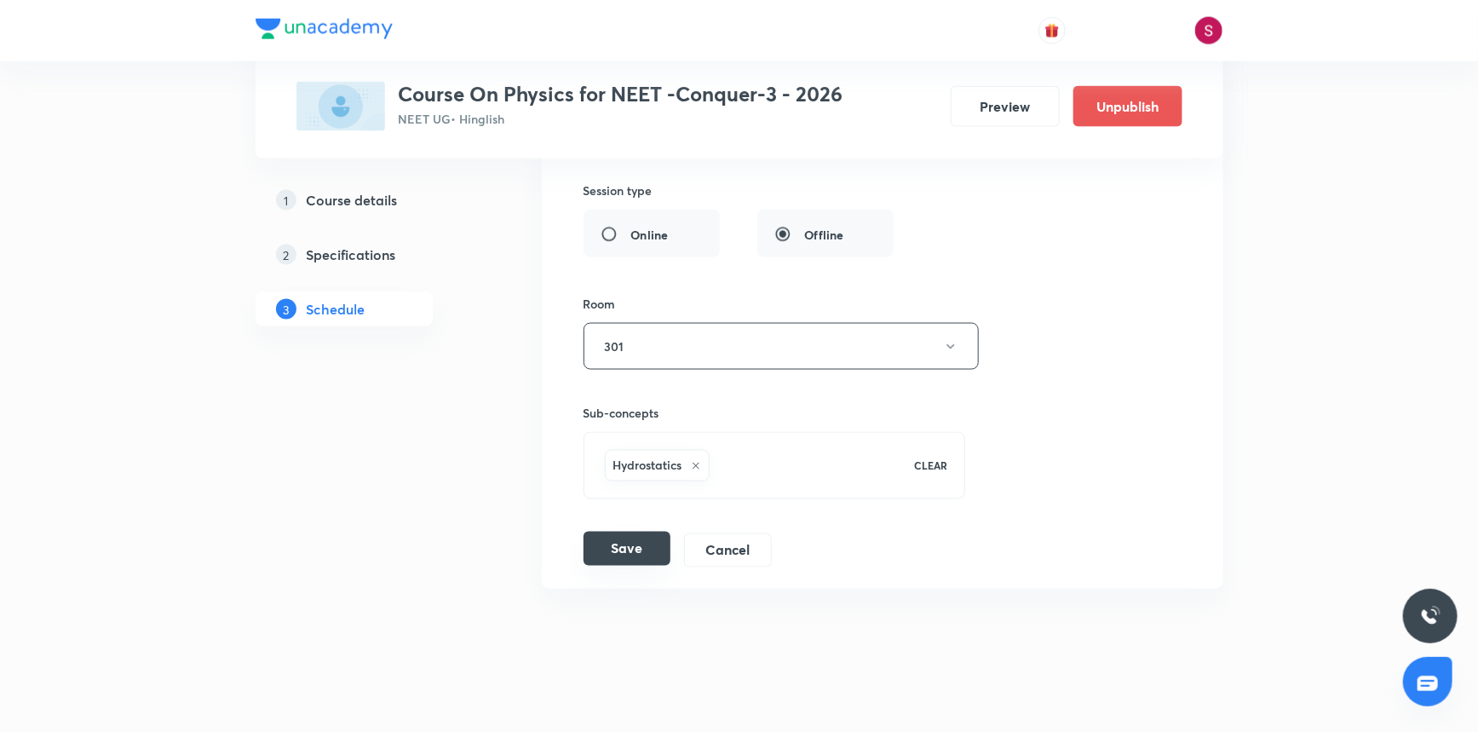
type input "Mechanical Properties of Fluids - 08"
click at [654, 533] on button "Save" at bounding box center [627, 549] width 87 height 34
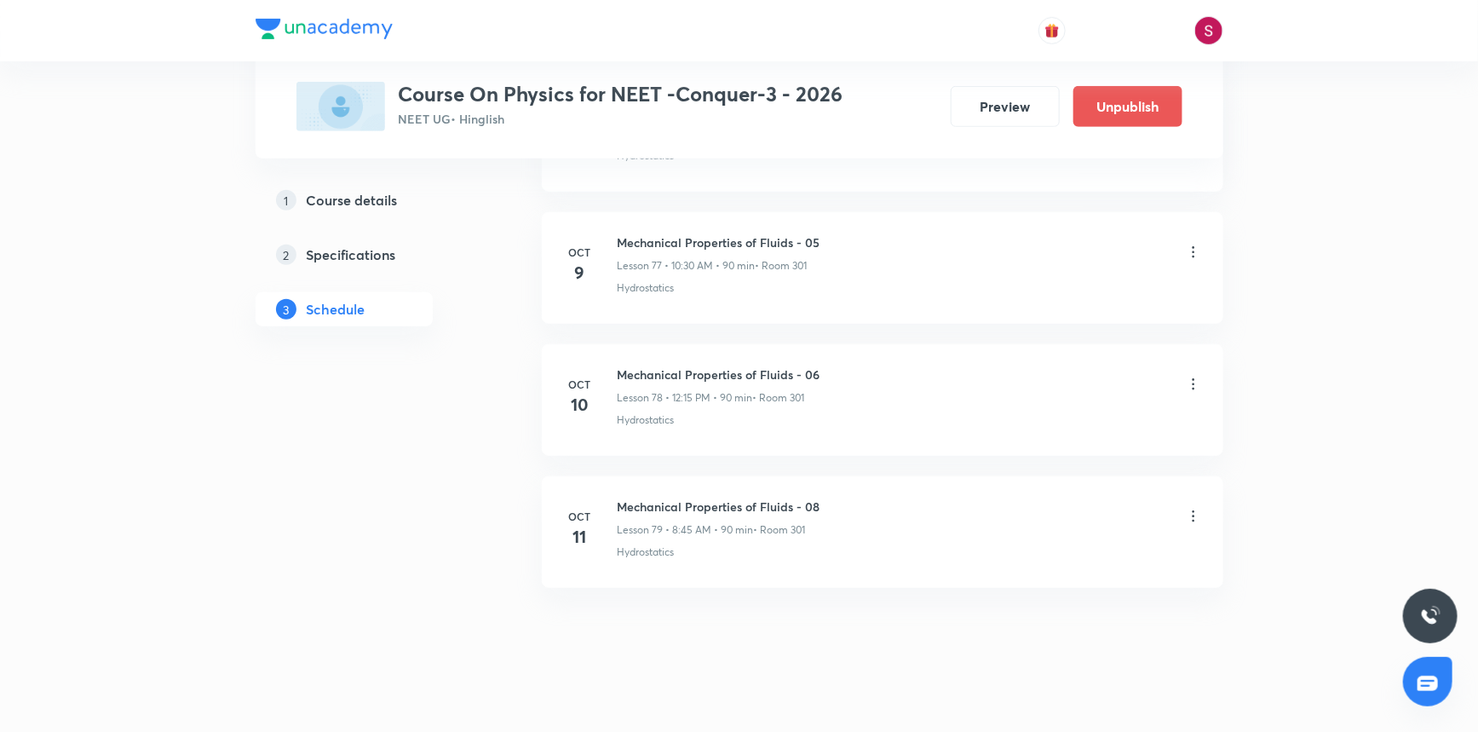
click at [1184, 366] on div "Mechanical Properties of Fluids - 06 Lesson 78 • 12:15 PM • 90 min • Room 301" at bounding box center [910, 386] width 585 height 40
click at [1194, 376] on icon at bounding box center [1193, 384] width 17 height 17
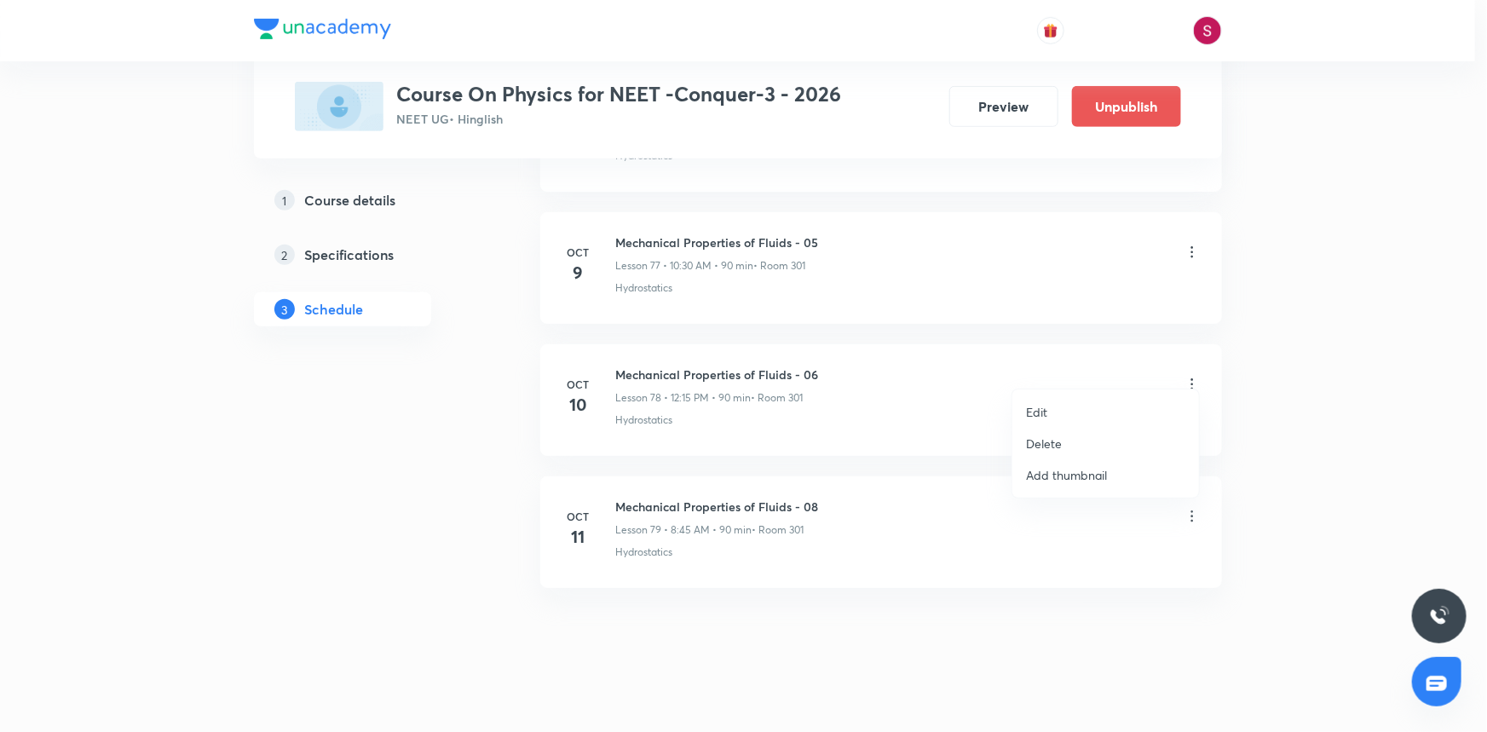
click at [1063, 410] on li "Edit" at bounding box center [1105, 412] width 187 height 32
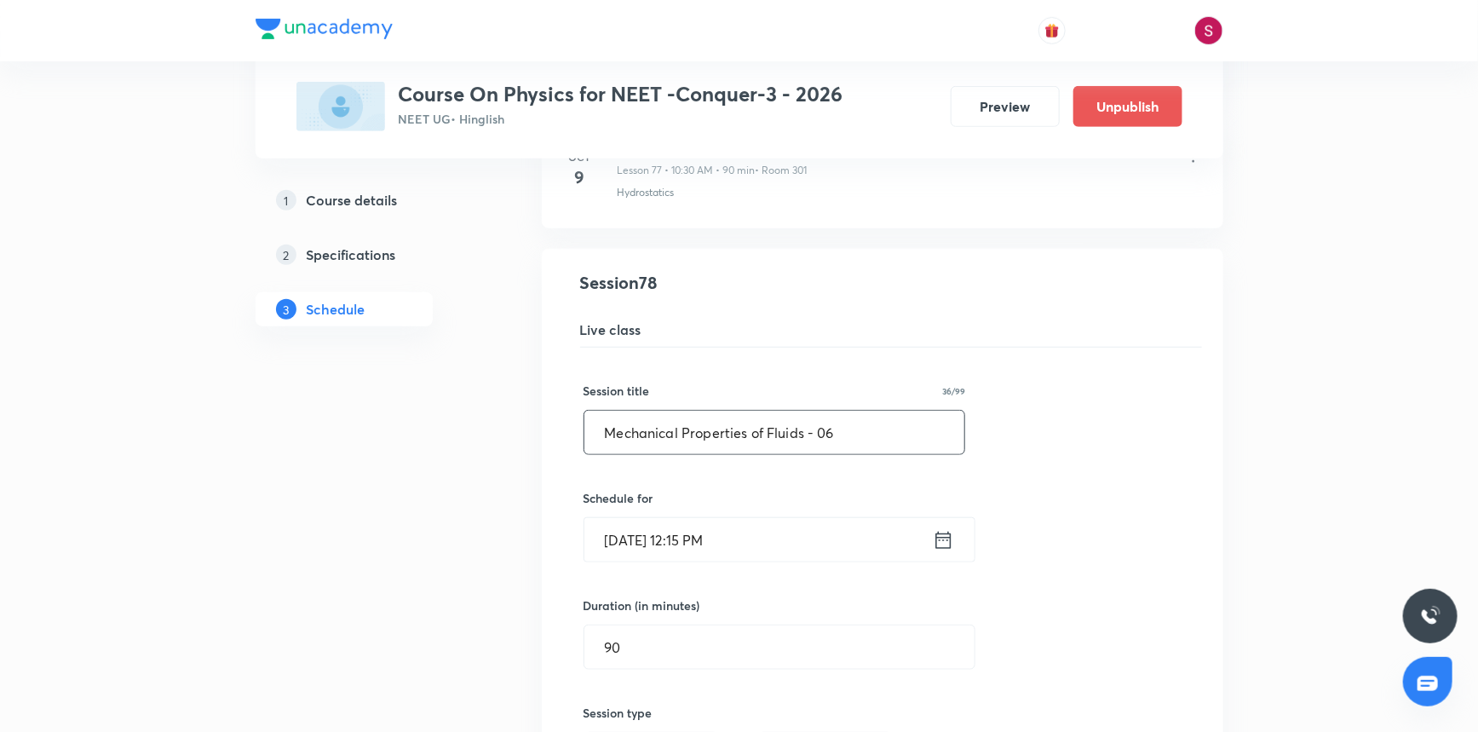
click at [886, 417] on input "Mechanical Properties of Fluids - 06" at bounding box center [775, 432] width 381 height 43
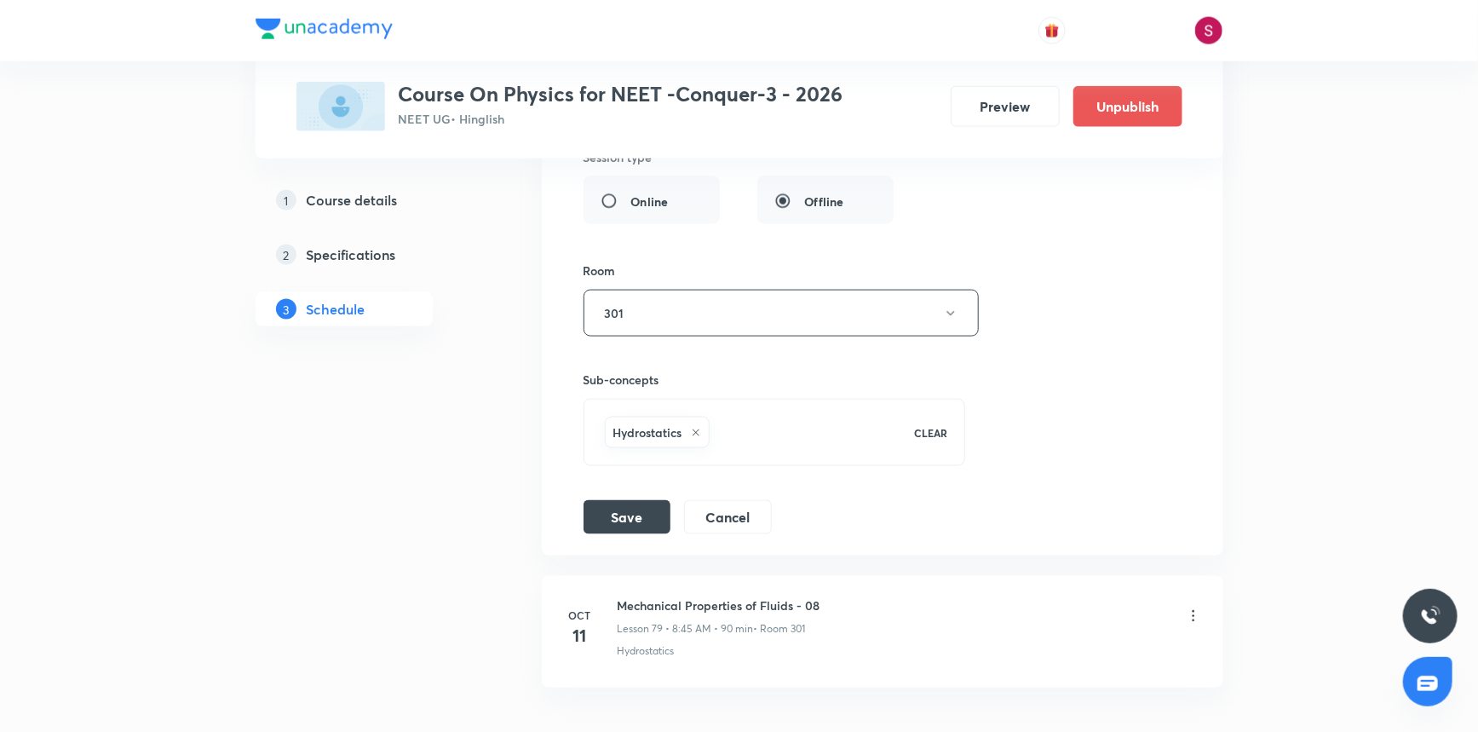
scroll to position [10923, 0]
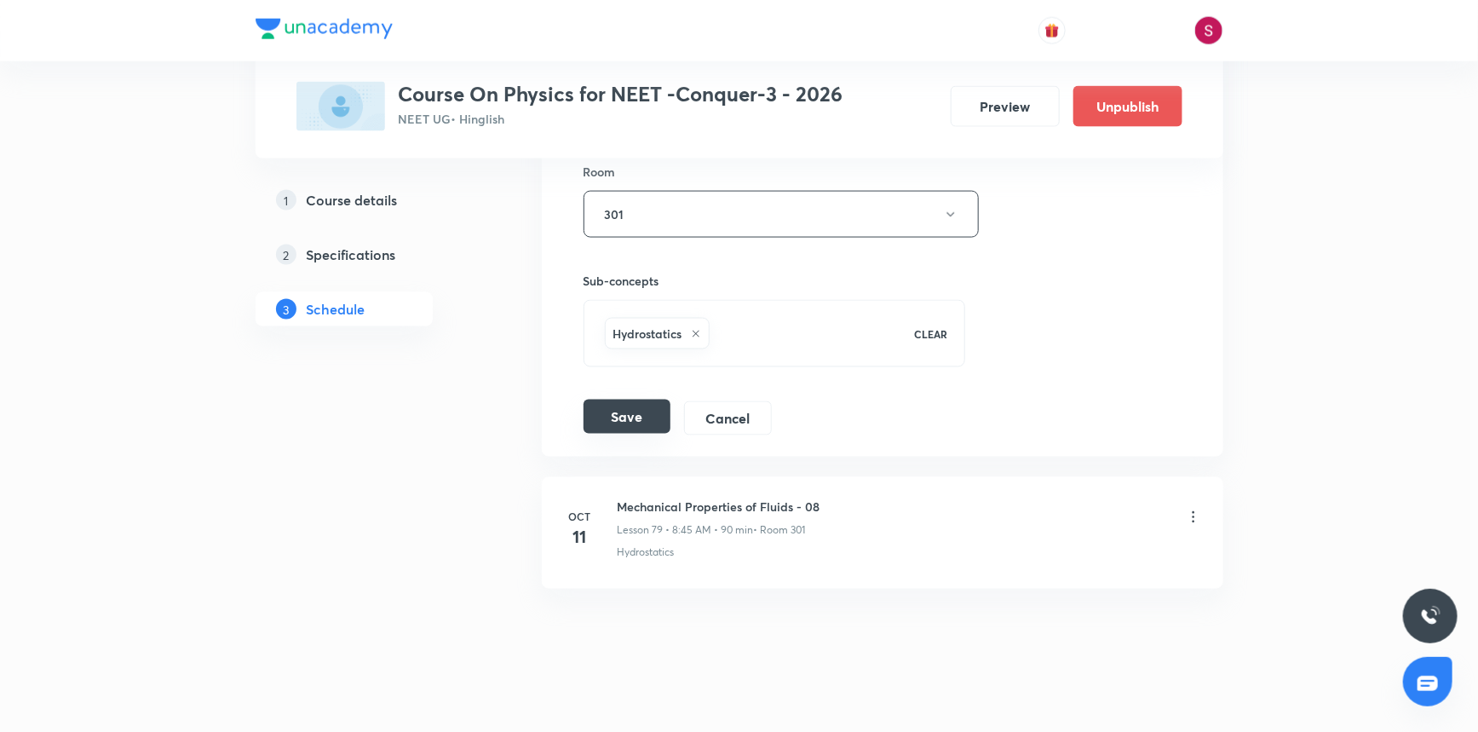
type input "Mechanical Properties of Fluids - 07"
click at [612, 400] on button "Save" at bounding box center [627, 417] width 87 height 34
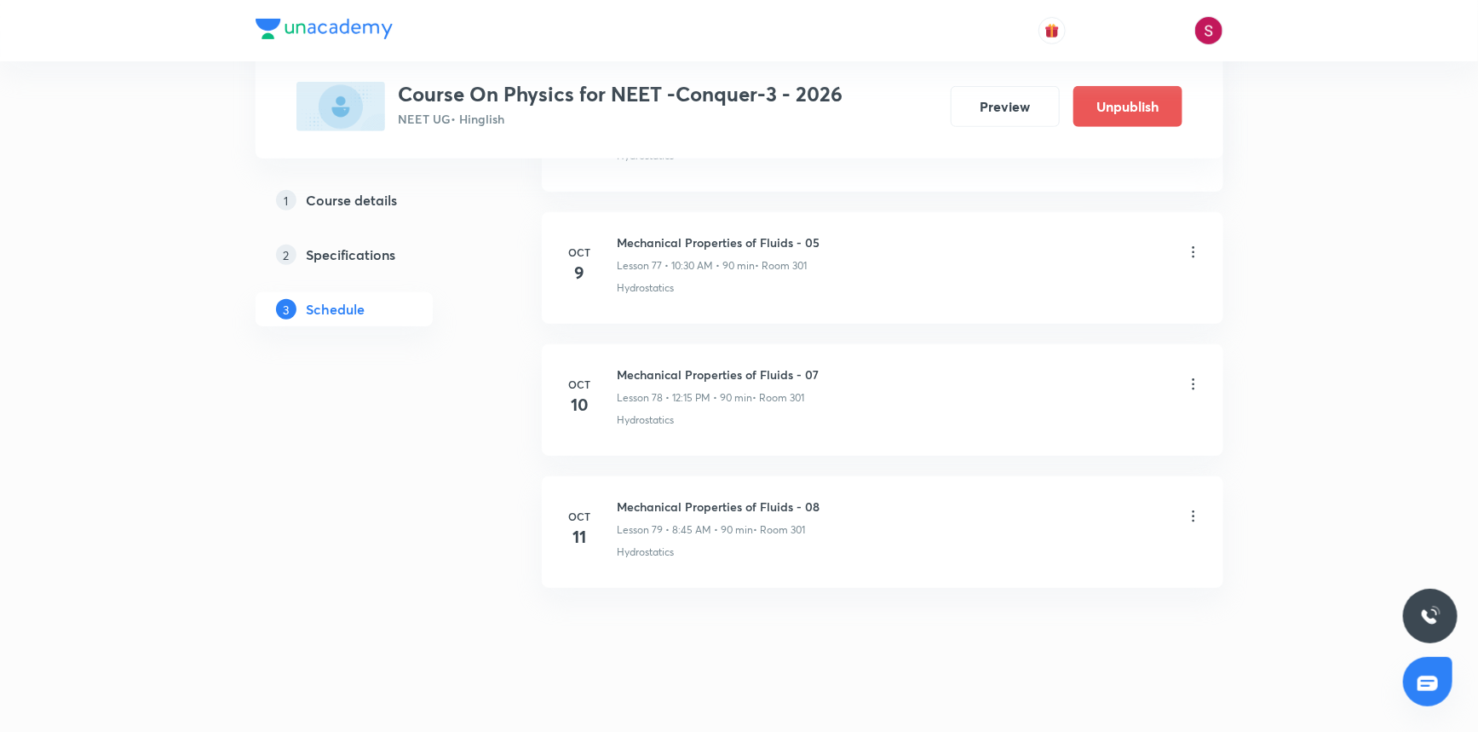
click at [1200, 244] on icon at bounding box center [1193, 252] width 17 height 17
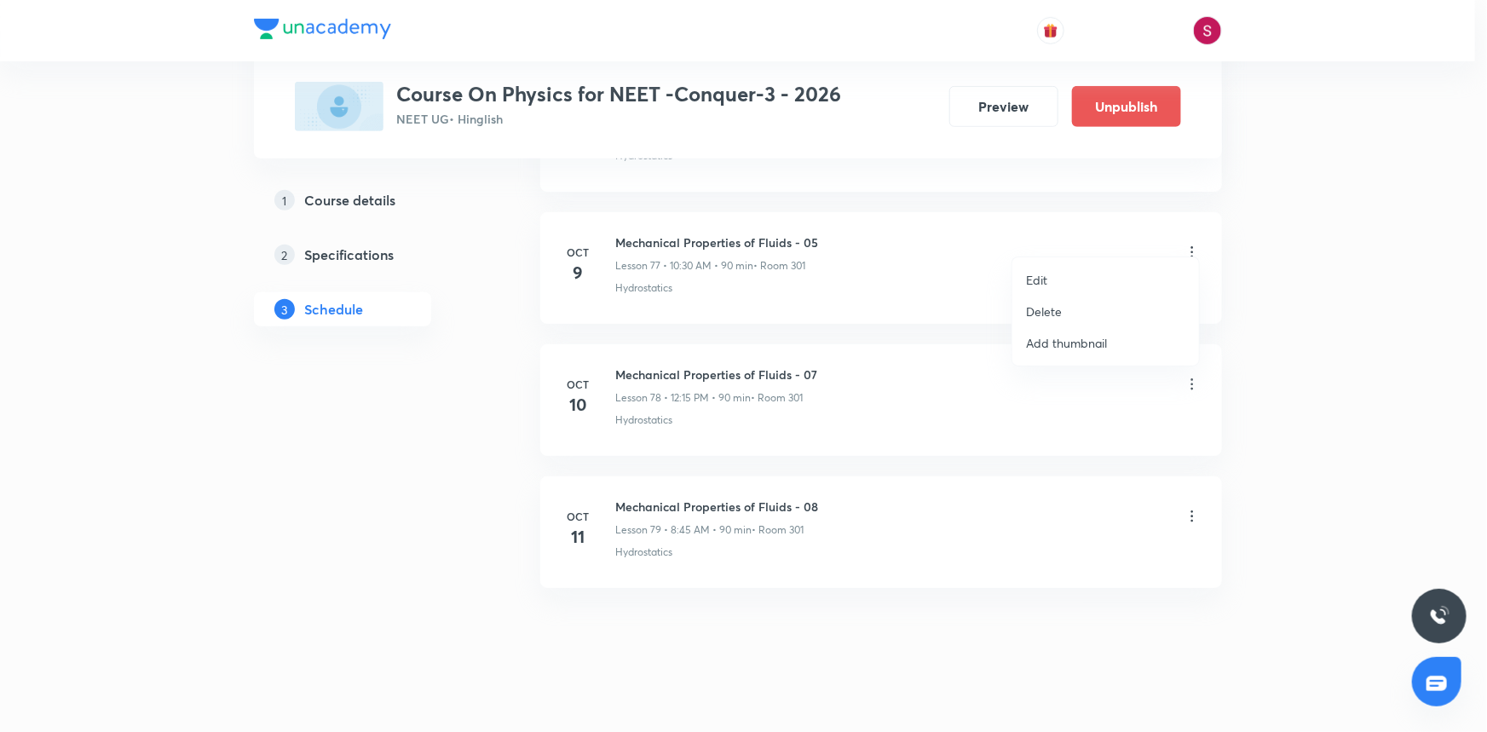
click at [1040, 278] on p "Edit" at bounding box center [1036, 280] width 21 height 18
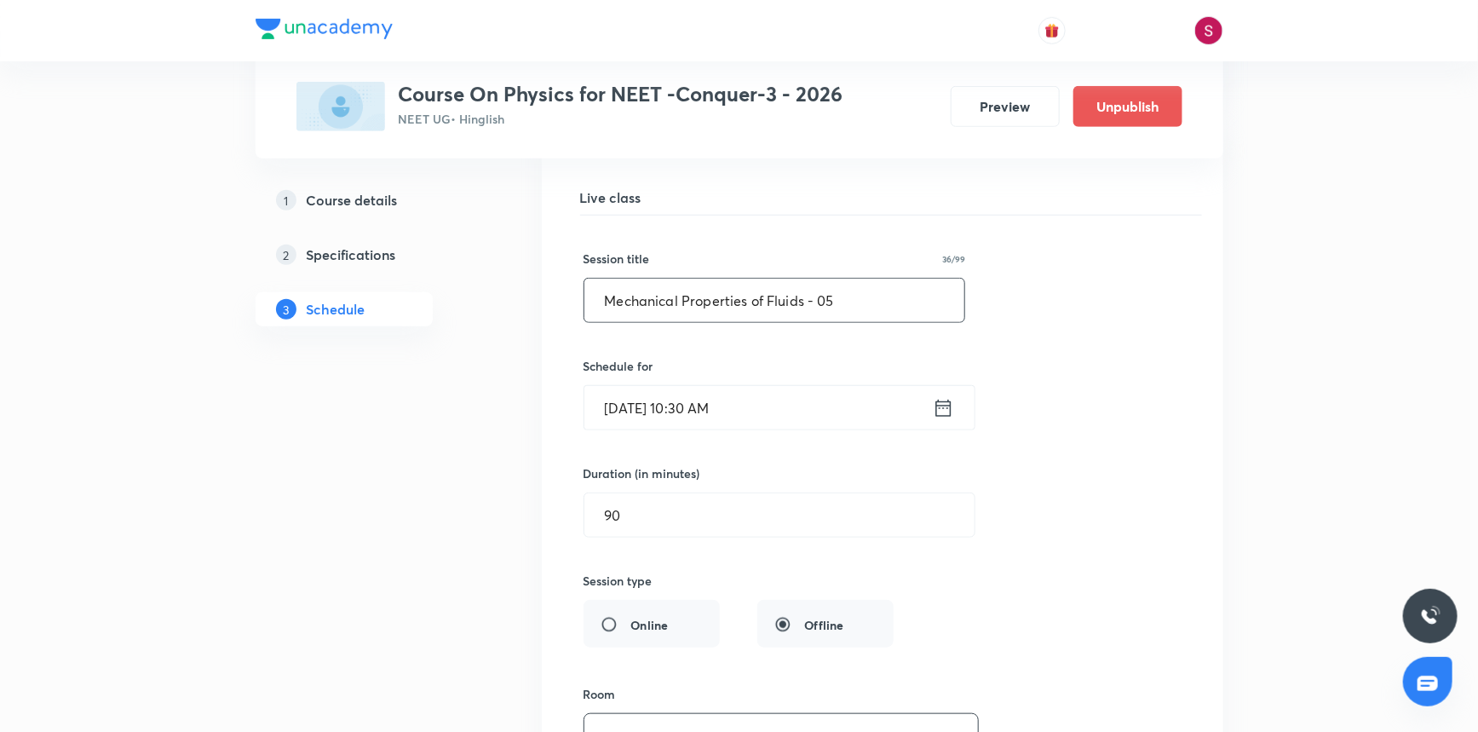
click at [868, 290] on input "Mechanical Properties of Fluids - 05" at bounding box center [775, 300] width 381 height 43
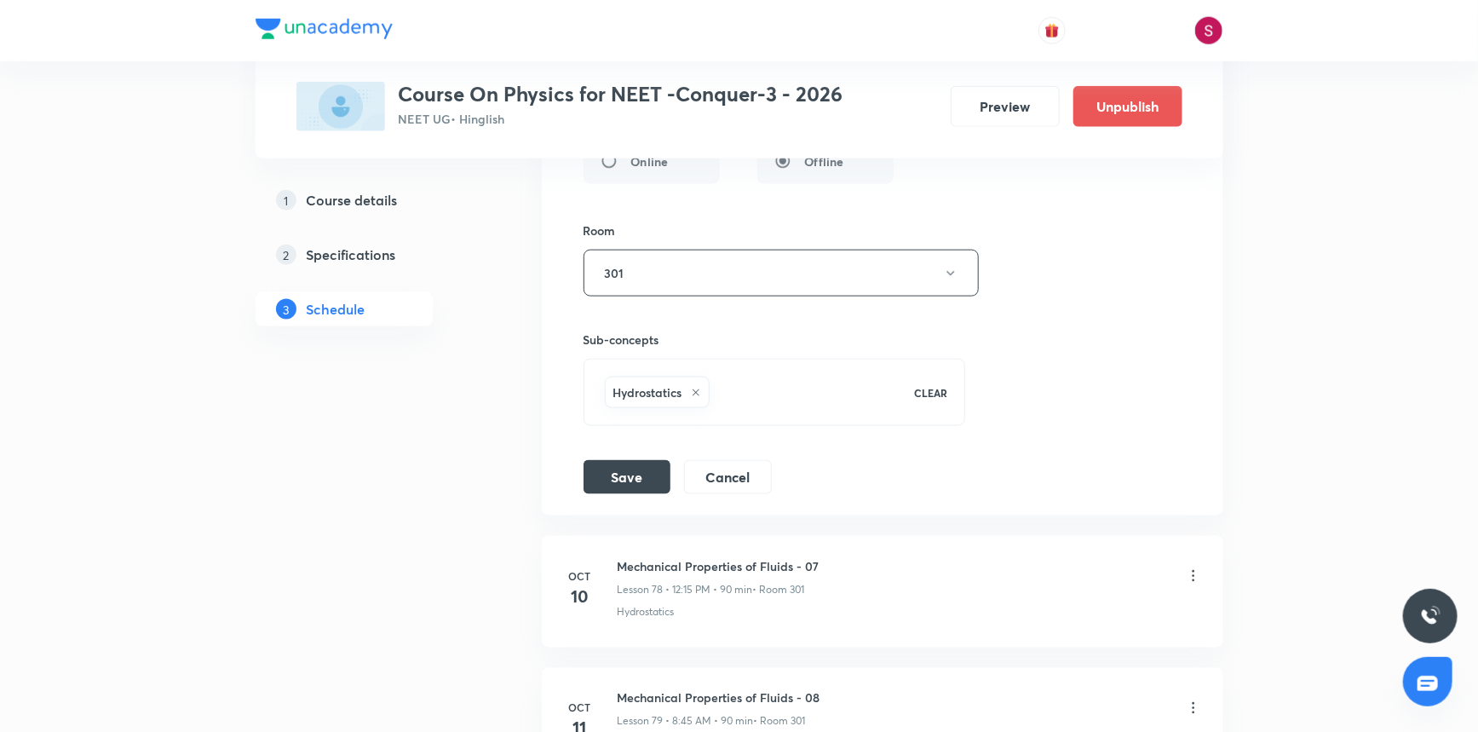
scroll to position [10733, 0]
type input "Mechanical Properties of Fluids - 06"
click at [636, 464] on button "Save" at bounding box center [627, 474] width 87 height 34
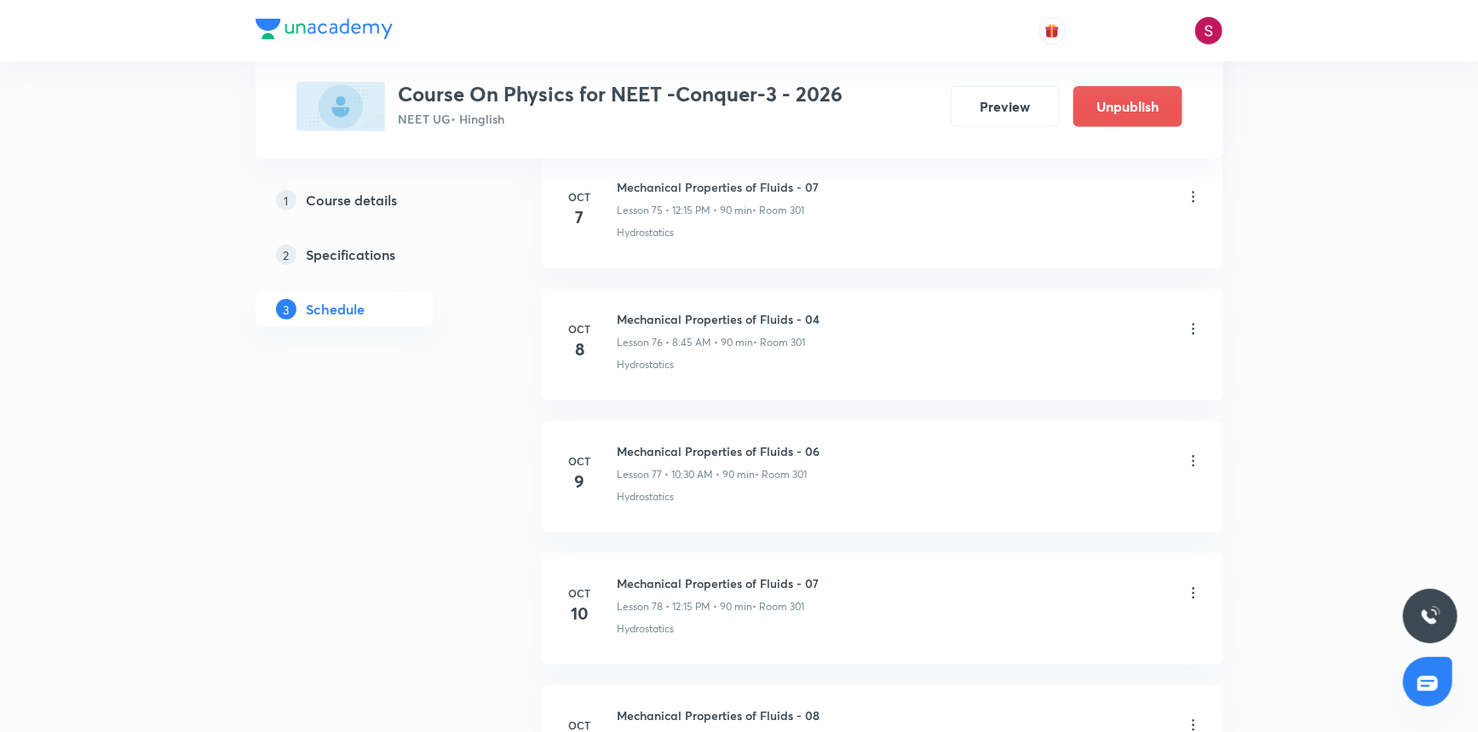
scroll to position [10036, 0]
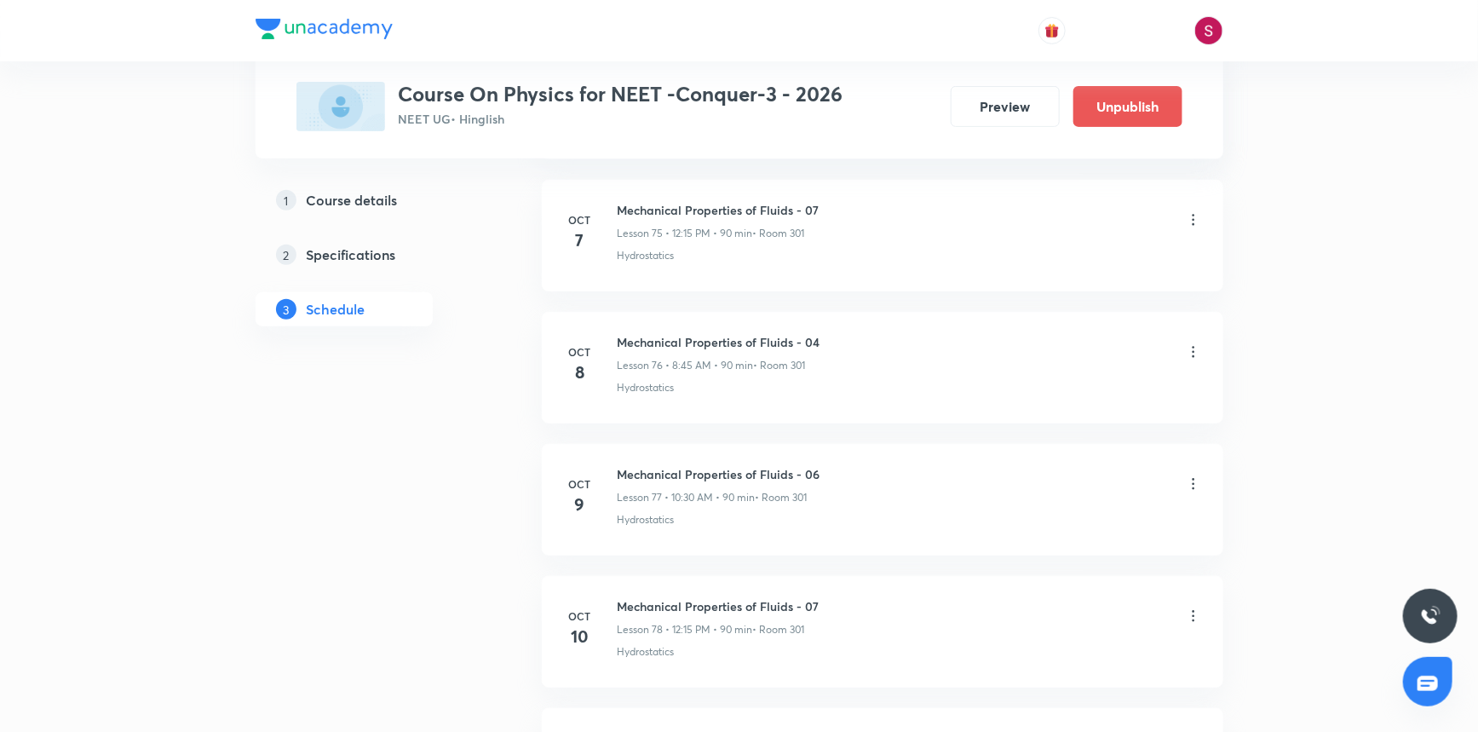
click at [1189, 343] on icon at bounding box center [1193, 351] width 17 height 17
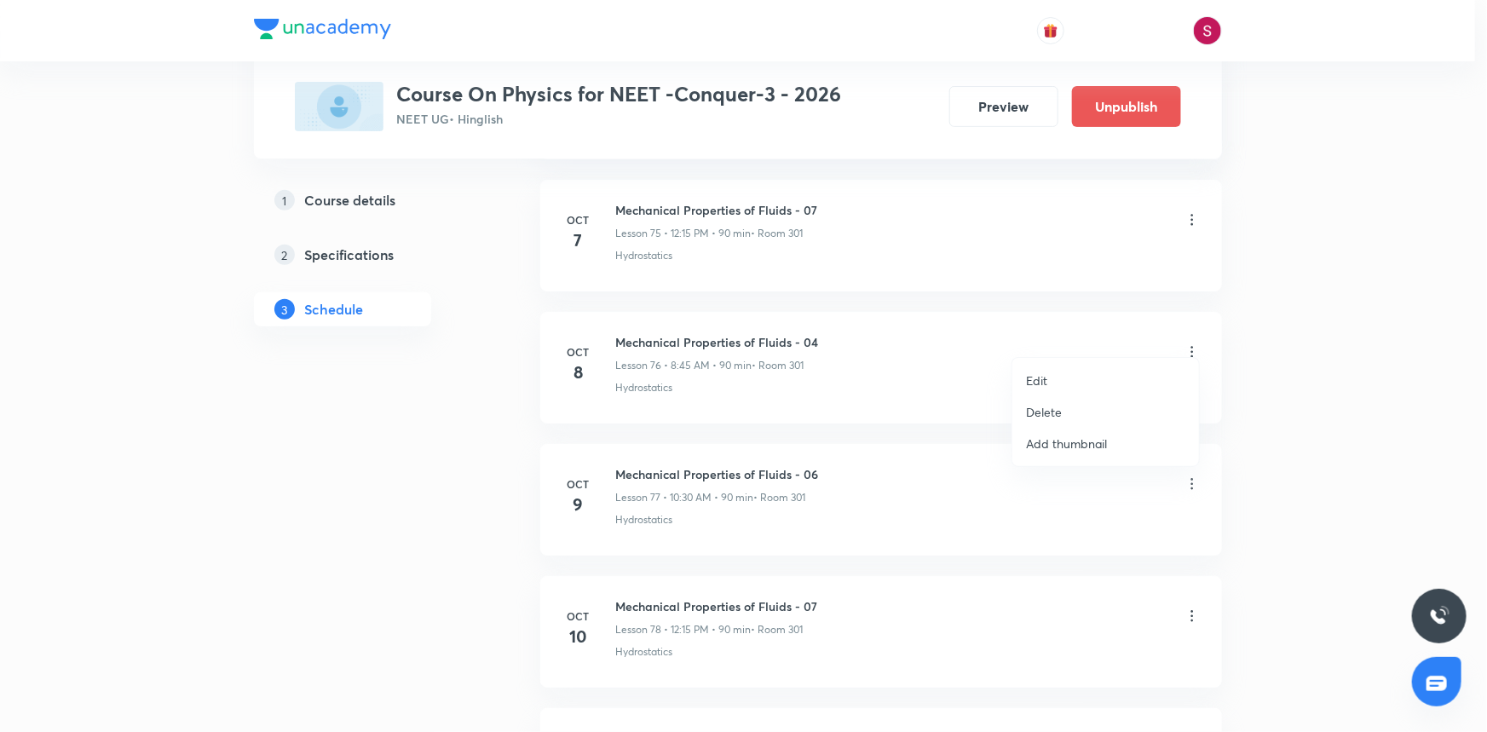
click at [1059, 376] on li "Edit" at bounding box center [1105, 381] width 187 height 32
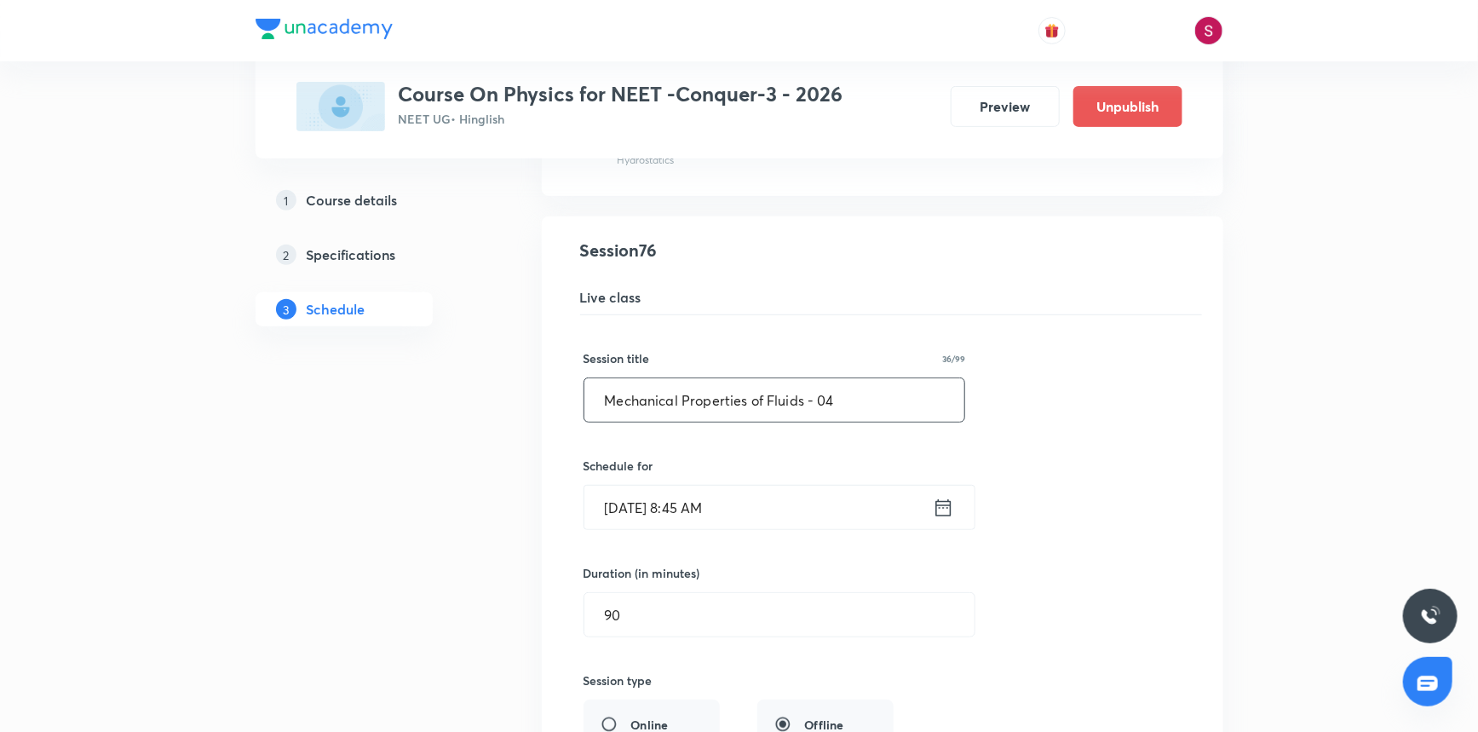
click at [884, 378] on input "Mechanical Properties of Fluids - 04" at bounding box center [775, 399] width 381 height 43
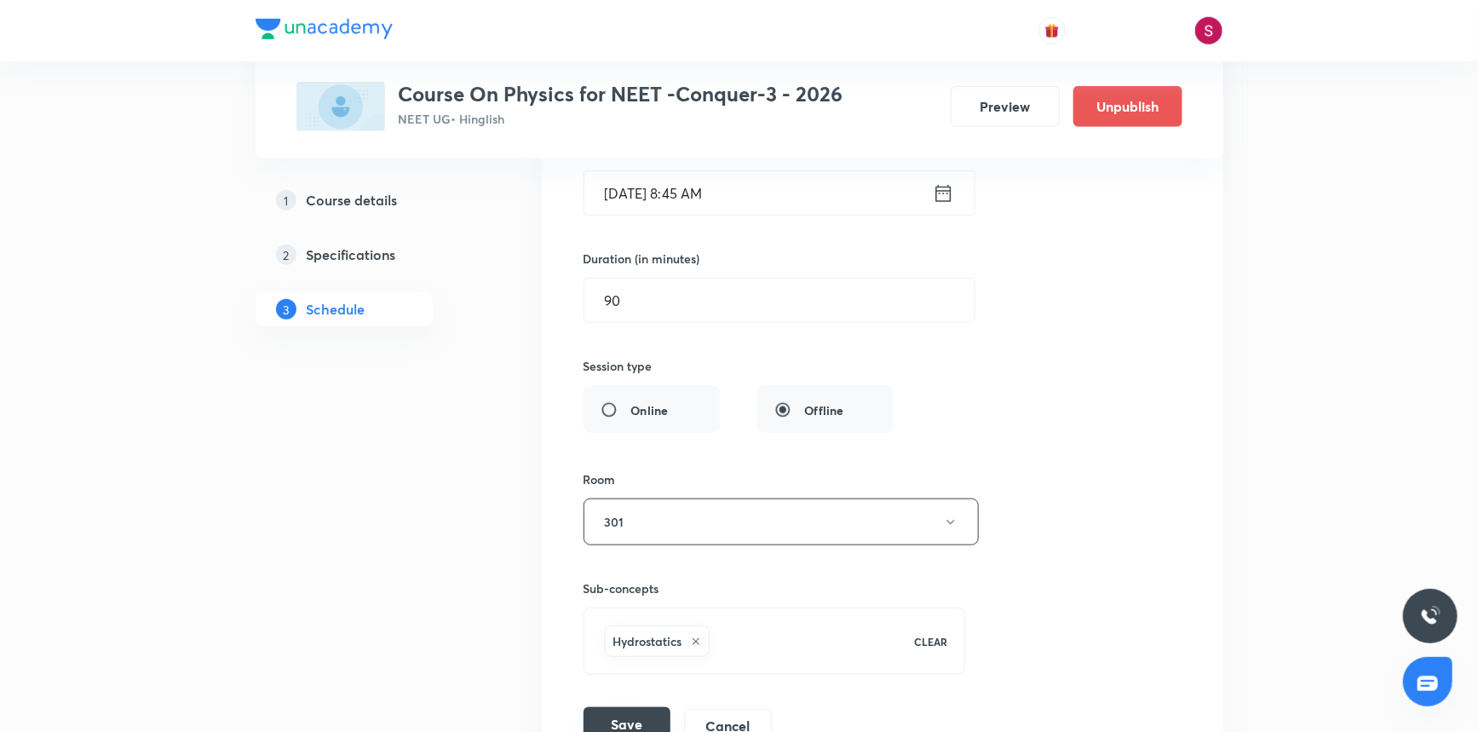
scroll to position [10501, 0]
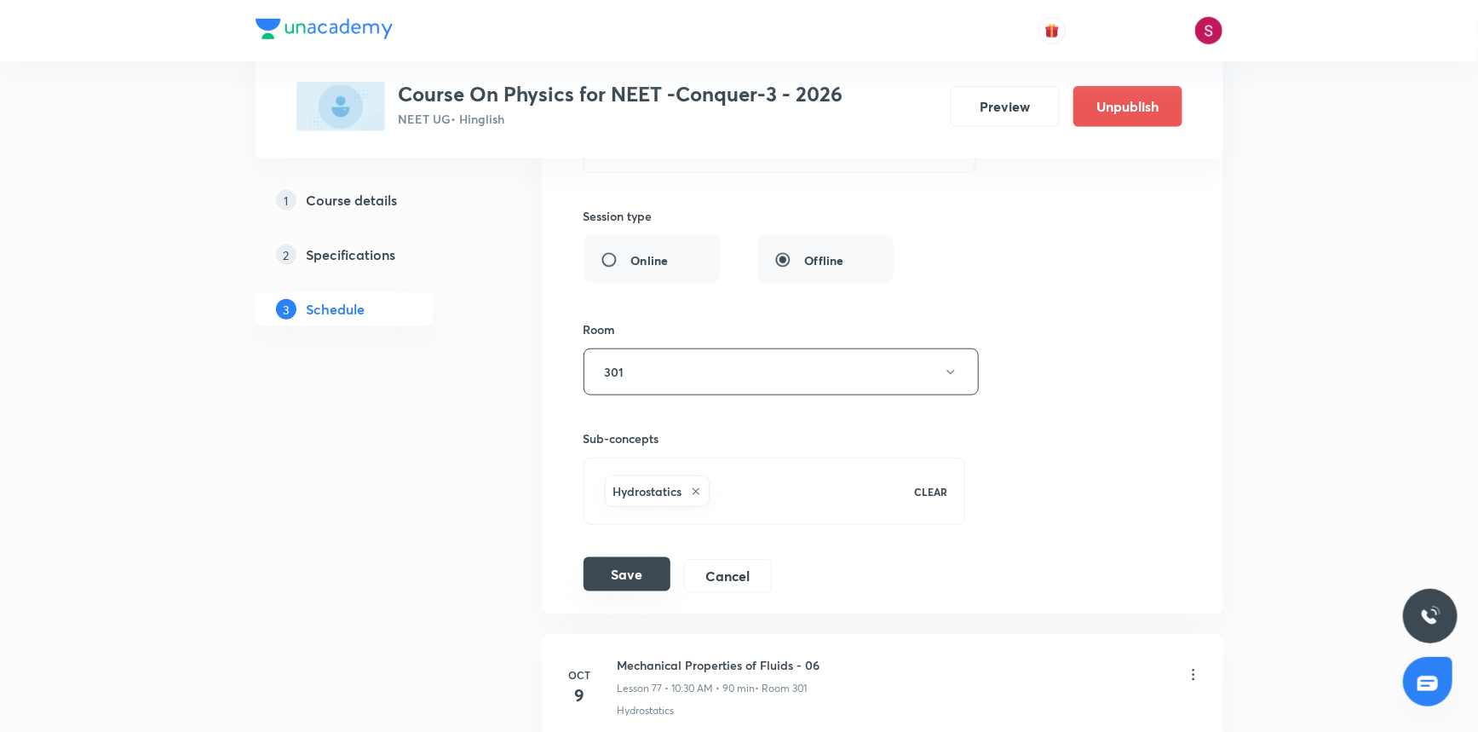
type input "Mechanical Properties of Fluids - 05"
click at [622, 567] on button "Save" at bounding box center [627, 574] width 87 height 34
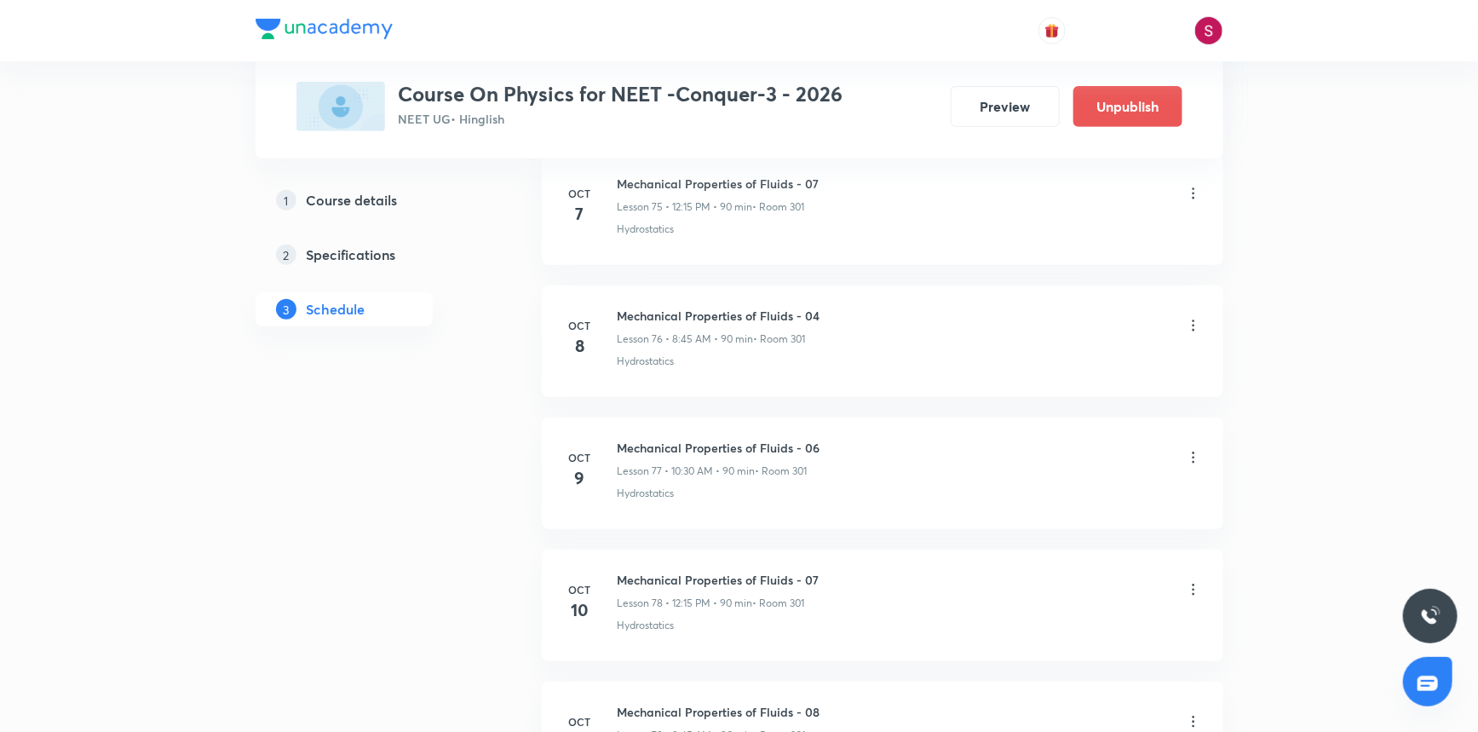
scroll to position [9804, 0]
click at [1189, 444] on icon at bounding box center [1193, 452] width 17 height 17
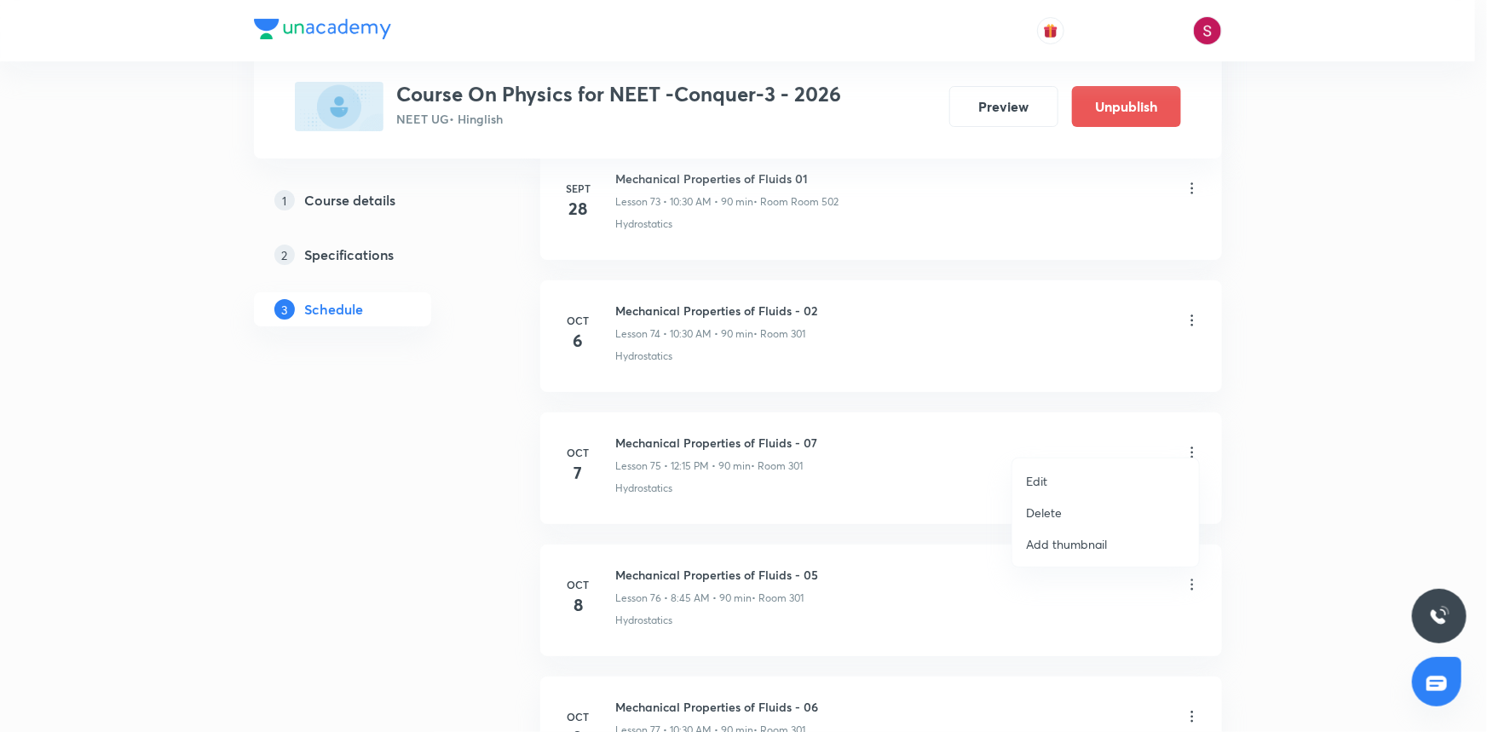
click at [1060, 467] on li "Edit" at bounding box center [1105, 481] width 187 height 32
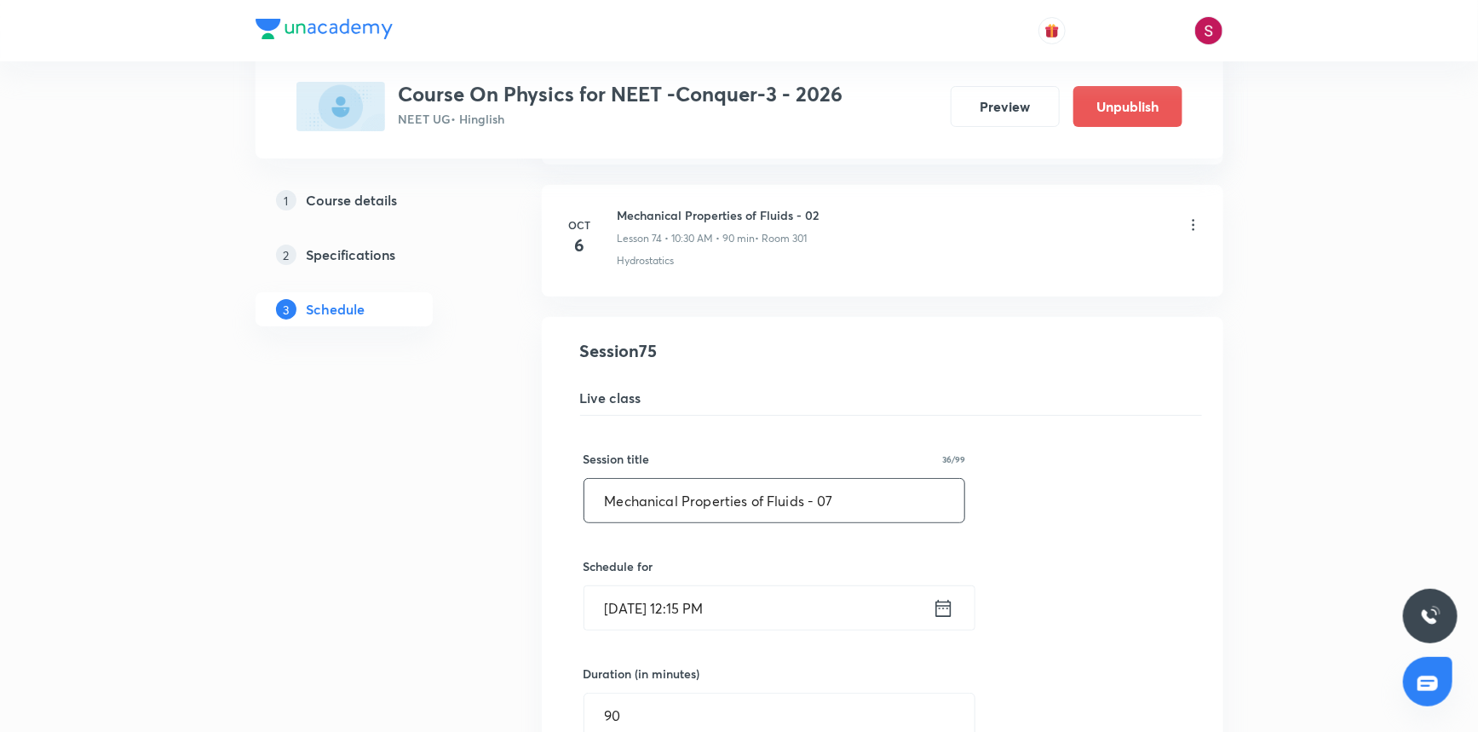
click at [869, 488] on input "Mechanical Properties of Fluids - 07" at bounding box center [775, 500] width 381 height 43
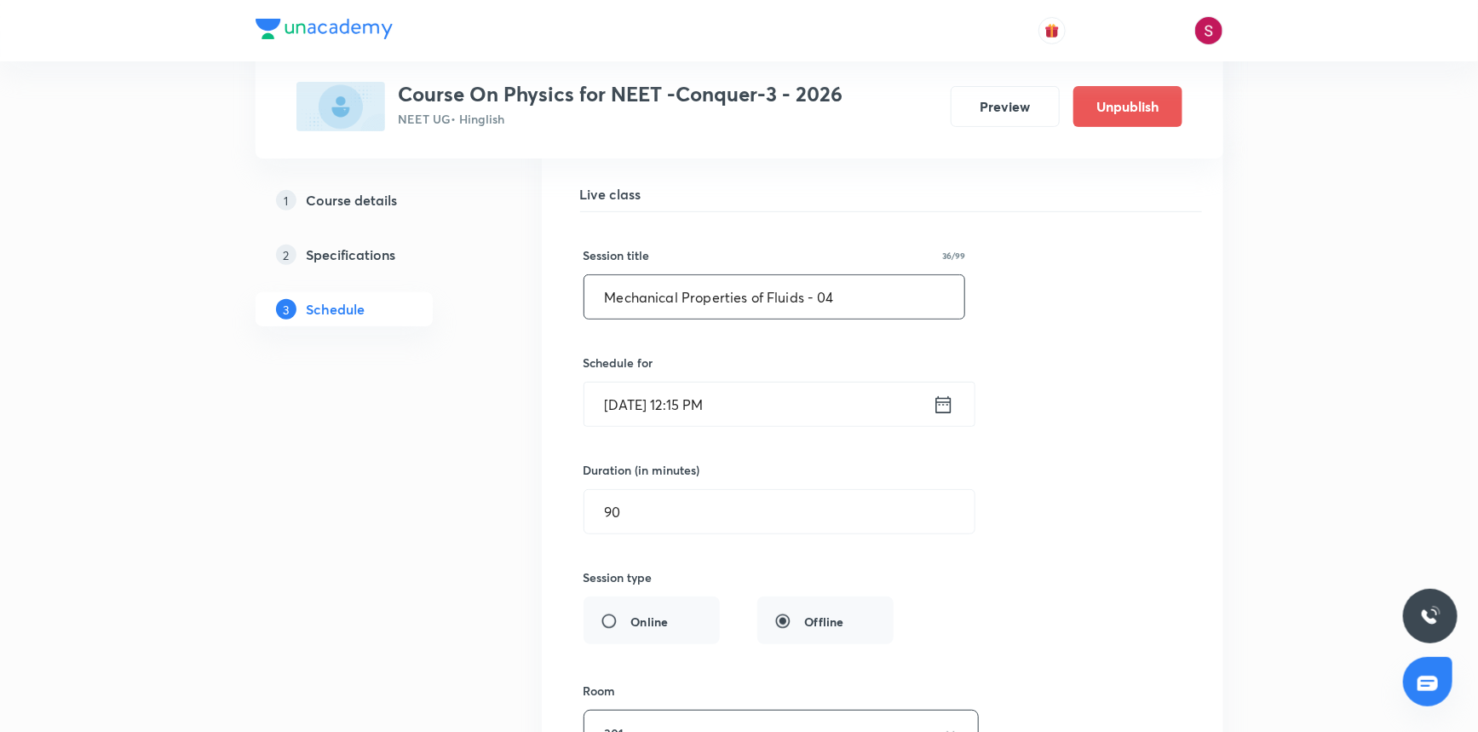
scroll to position [10423, 0]
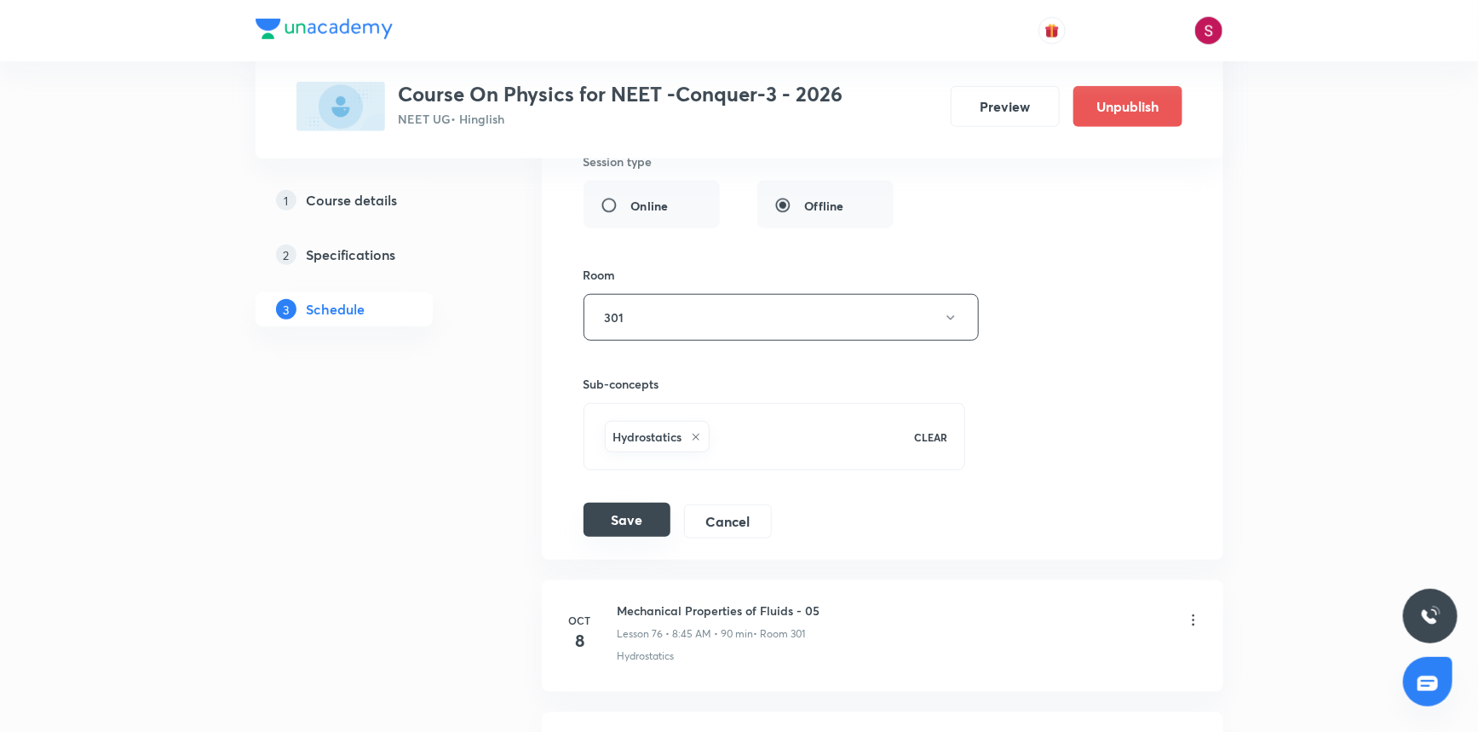
type input "Mechanical Properties of Fluids - 04"
click at [622, 509] on button "Save" at bounding box center [627, 520] width 87 height 34
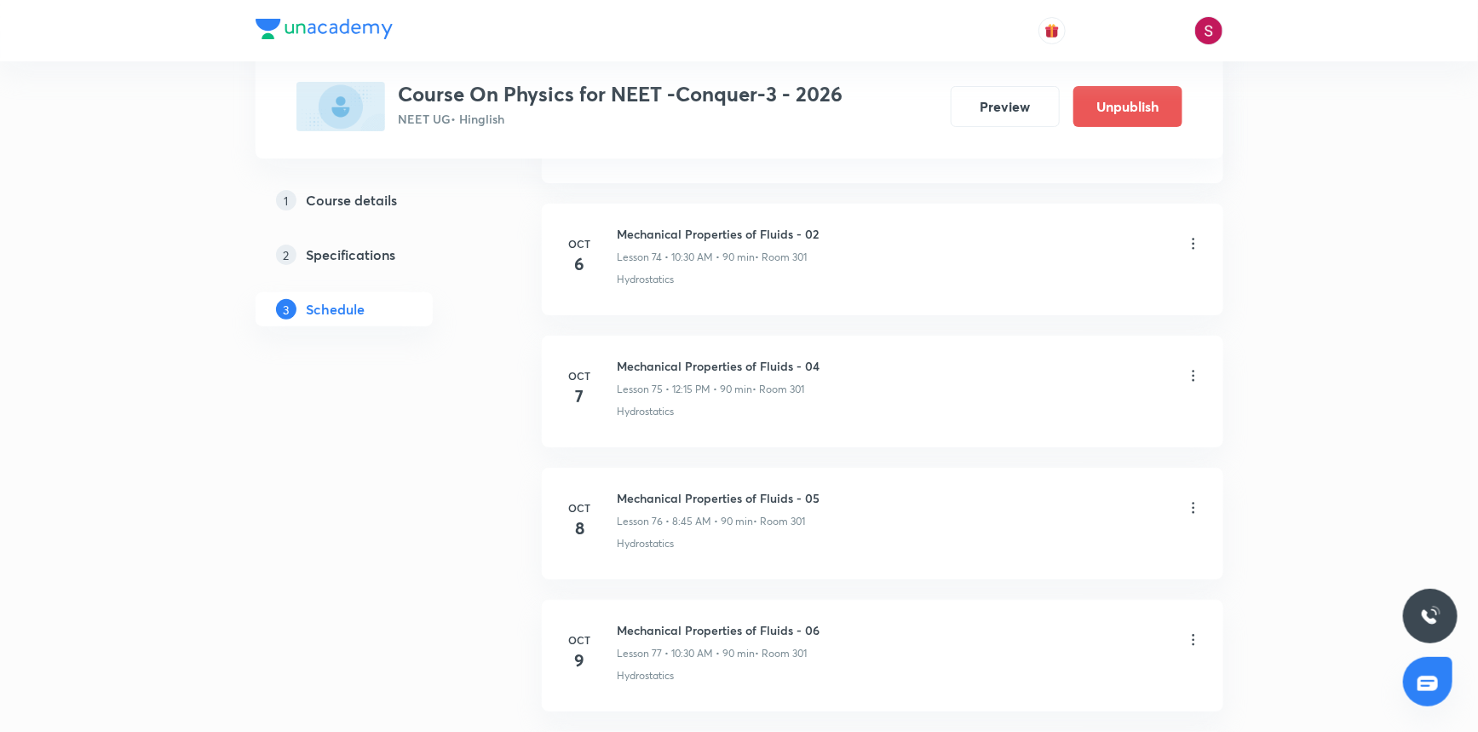
scroll to position [9881, 0]
click at [1197, 366] on icon at bounding box center [1193, 374] width 17 height 17
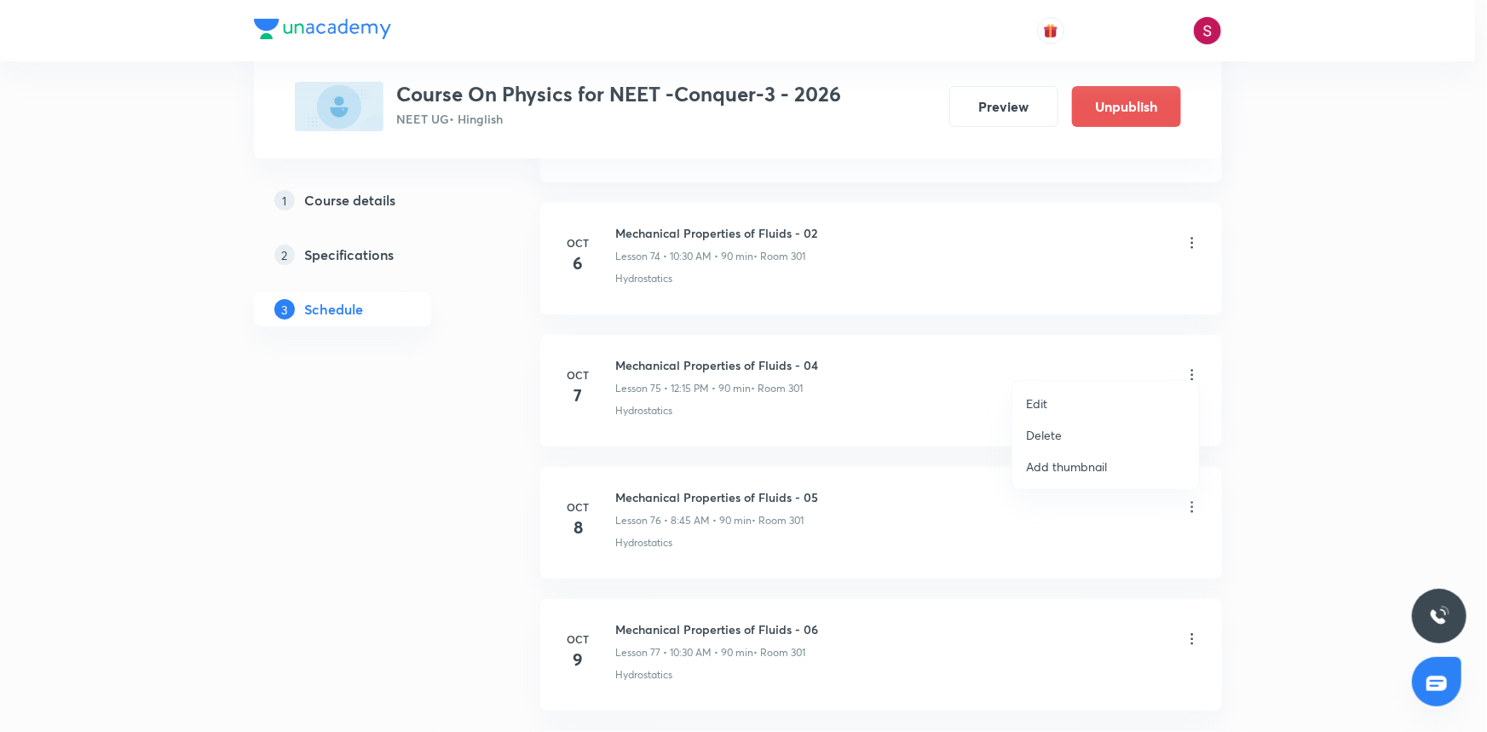
click at [1097, 400] on li "Edit" at bounding box center [1105, 404] width 187 height 32
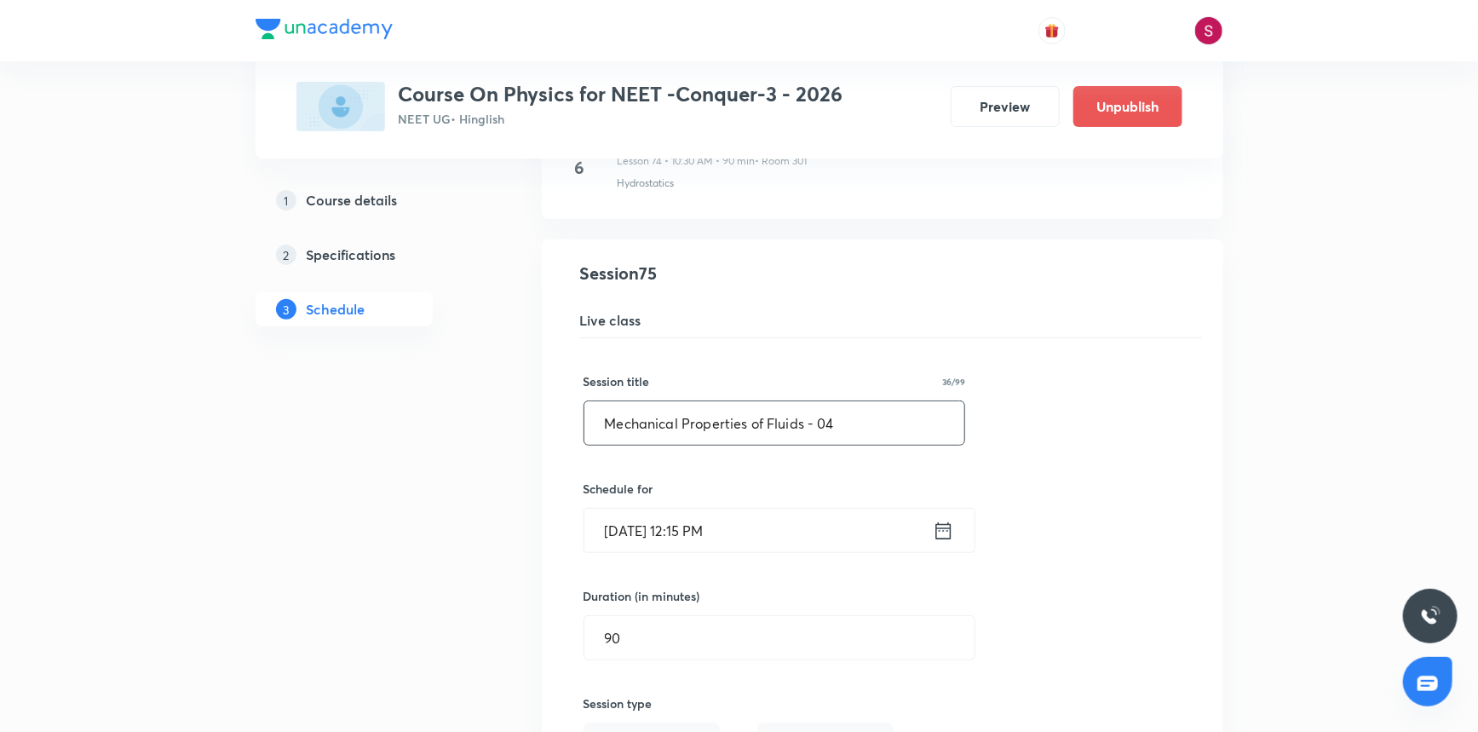
click at [859, 412] on input "Mechanical Properties of Fluids - 04" at bounding box center [775, 422] width 381 height 43
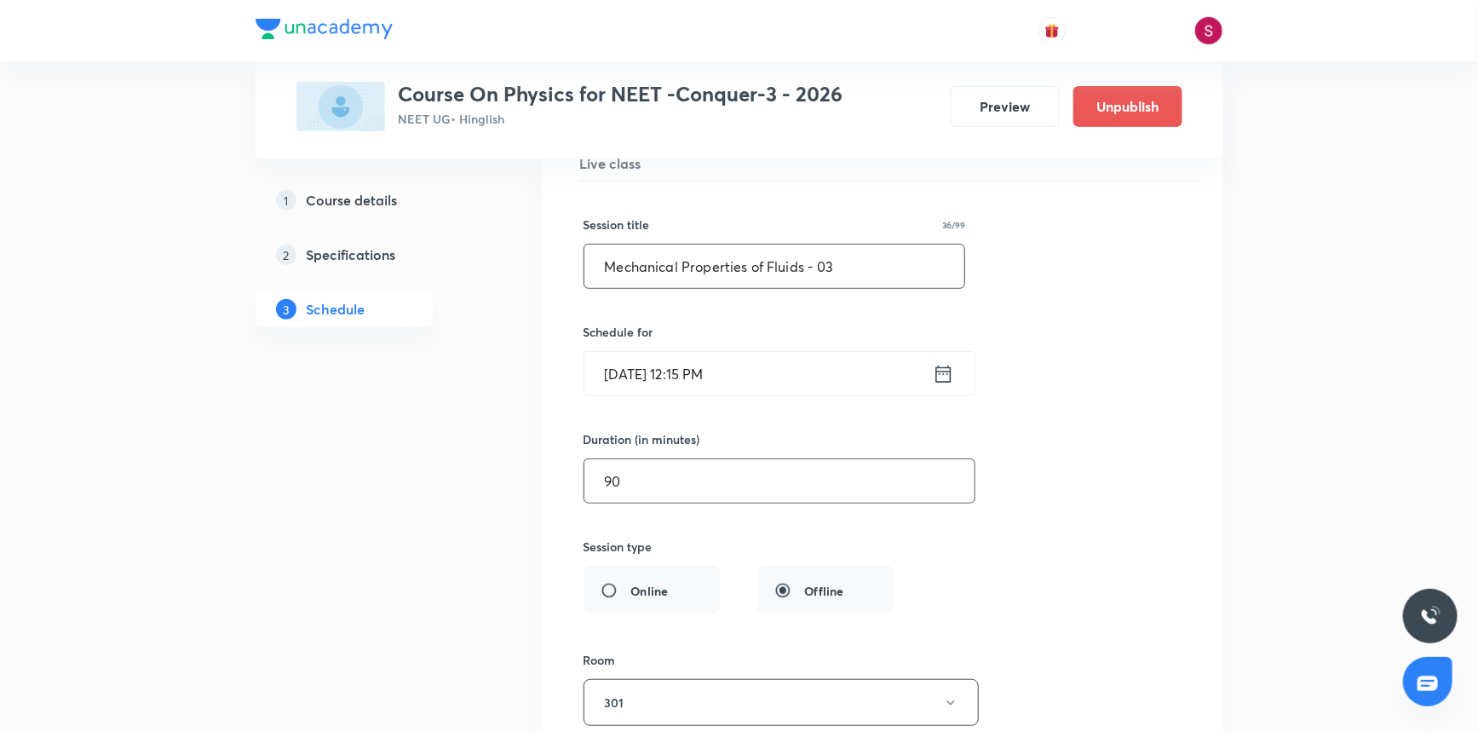
scroll to position [10501, 0]
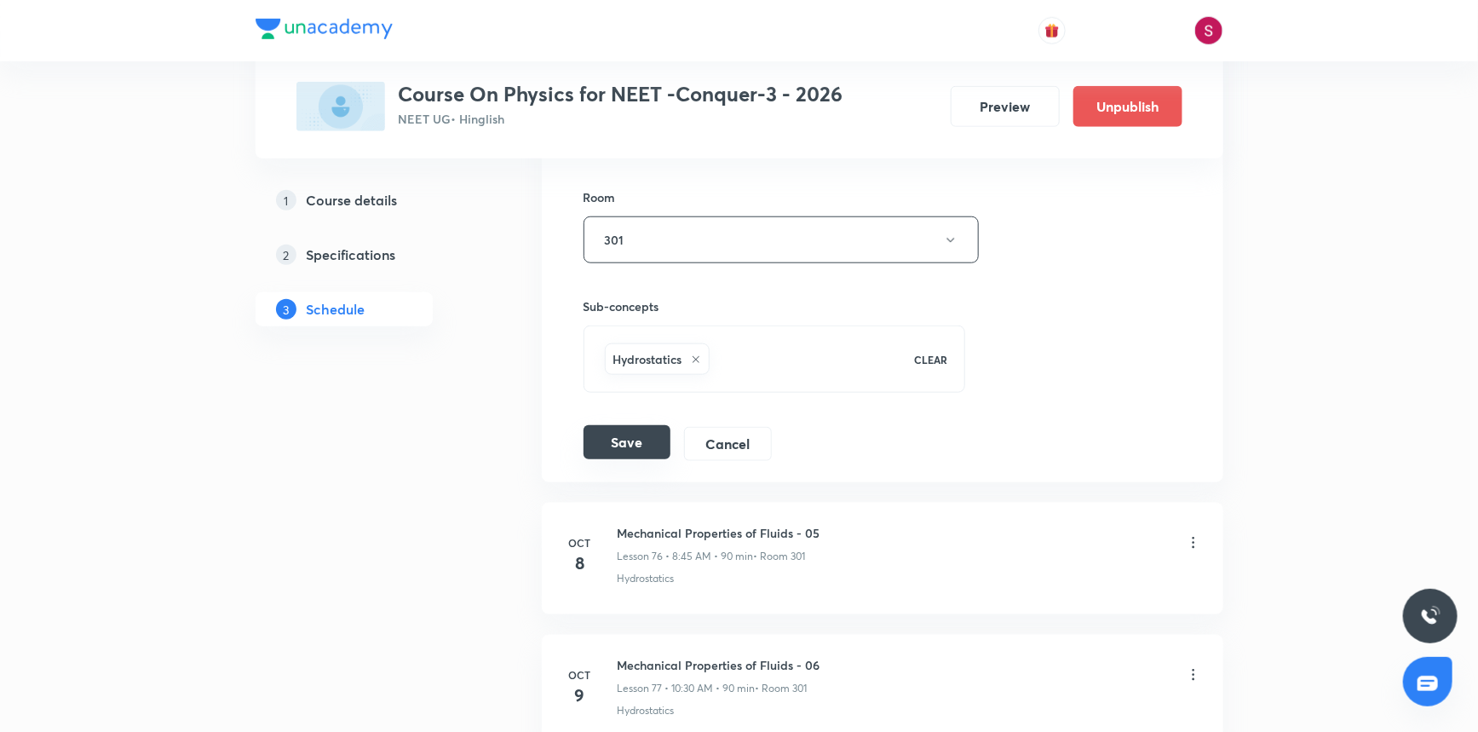
type input "Mechanical Properties of Fluids - 03"
click at [613, 431] on button "Save" at bounding box center [627, 442] width 87 height 34
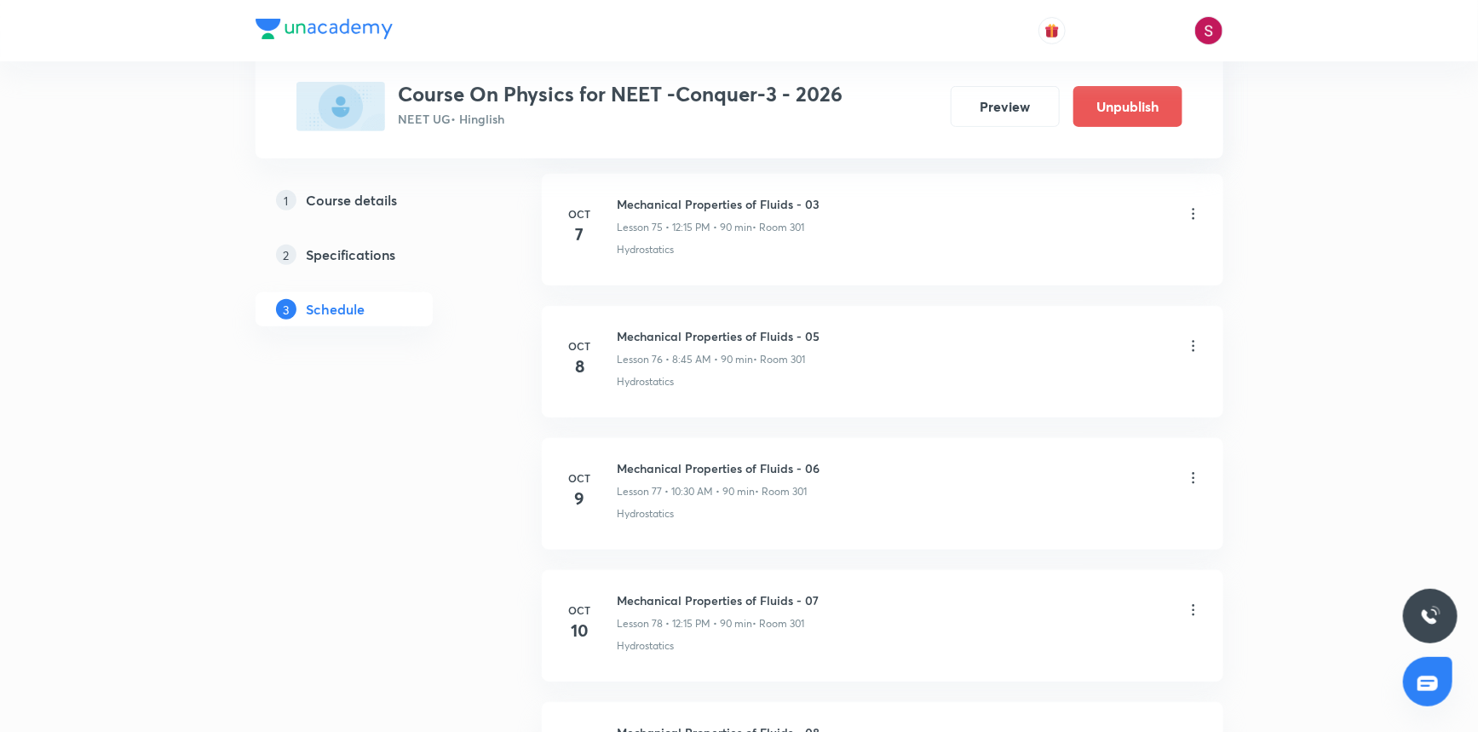
scroll to position [10036, 0]
click at [1193, 343] on icon at bounding box center [1193, 351] width 17 height 17
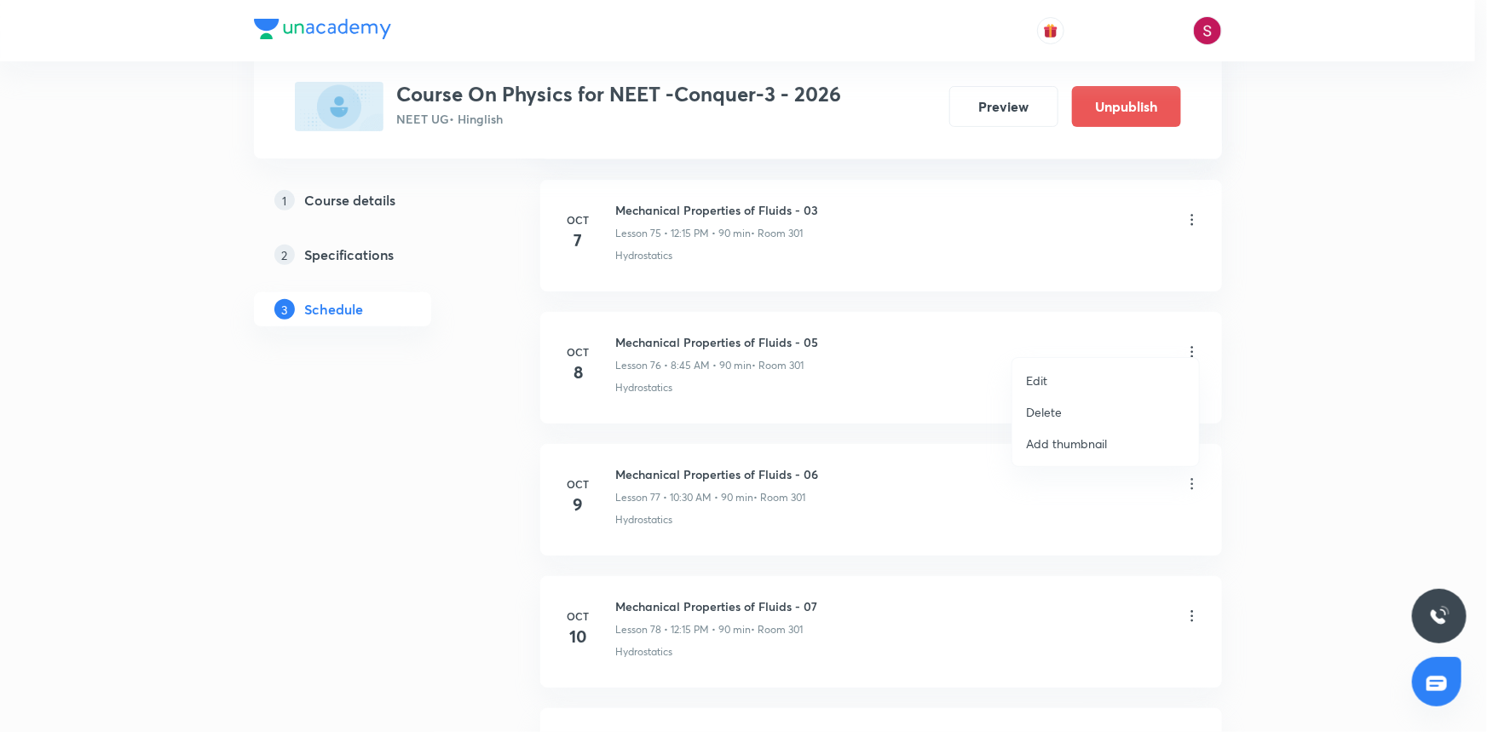
click at [1054, 373] on li "Edit" at bounding box center [1105, 381] width 187 height 32
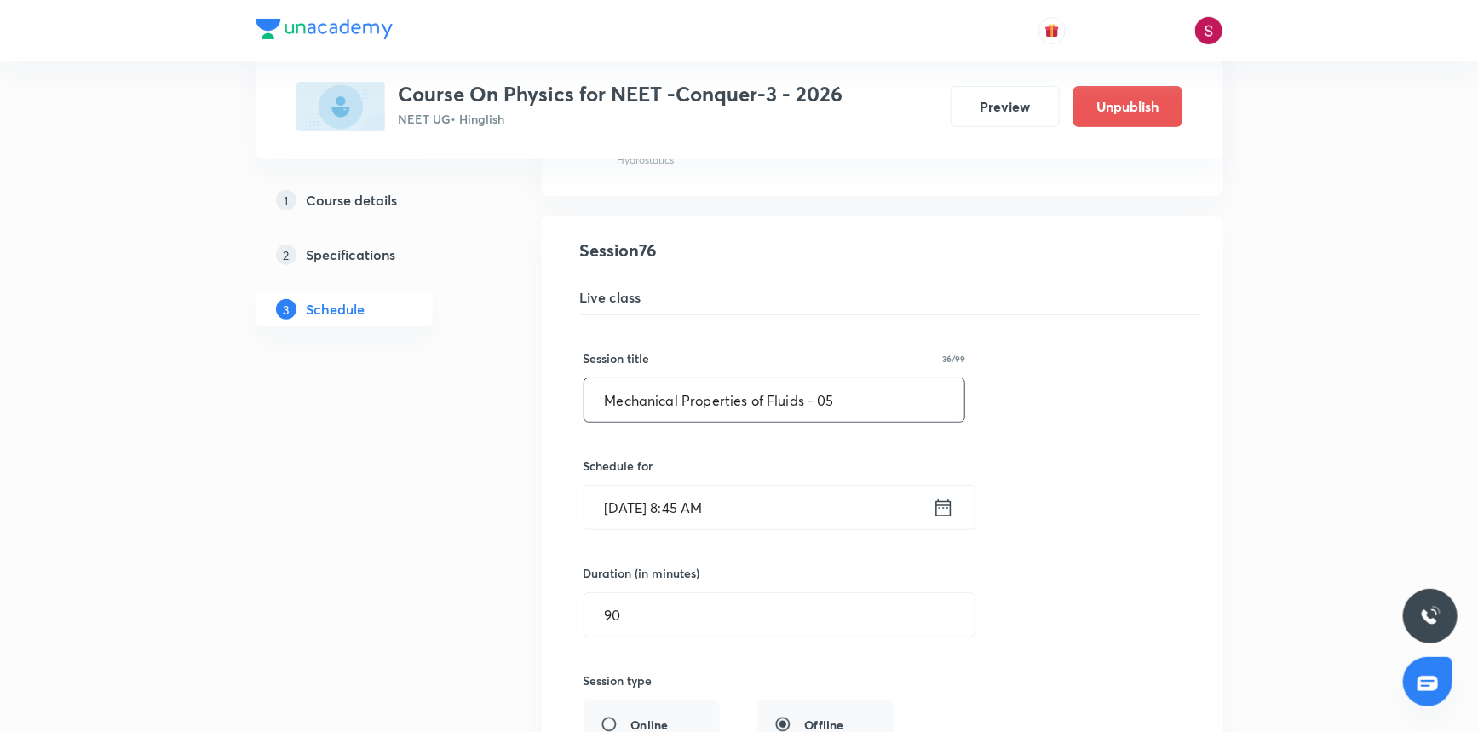
click at [886, 397] on input "Mechanical Properties of Fluids - 05" at bounding box center [775, 399] width 381 height 43
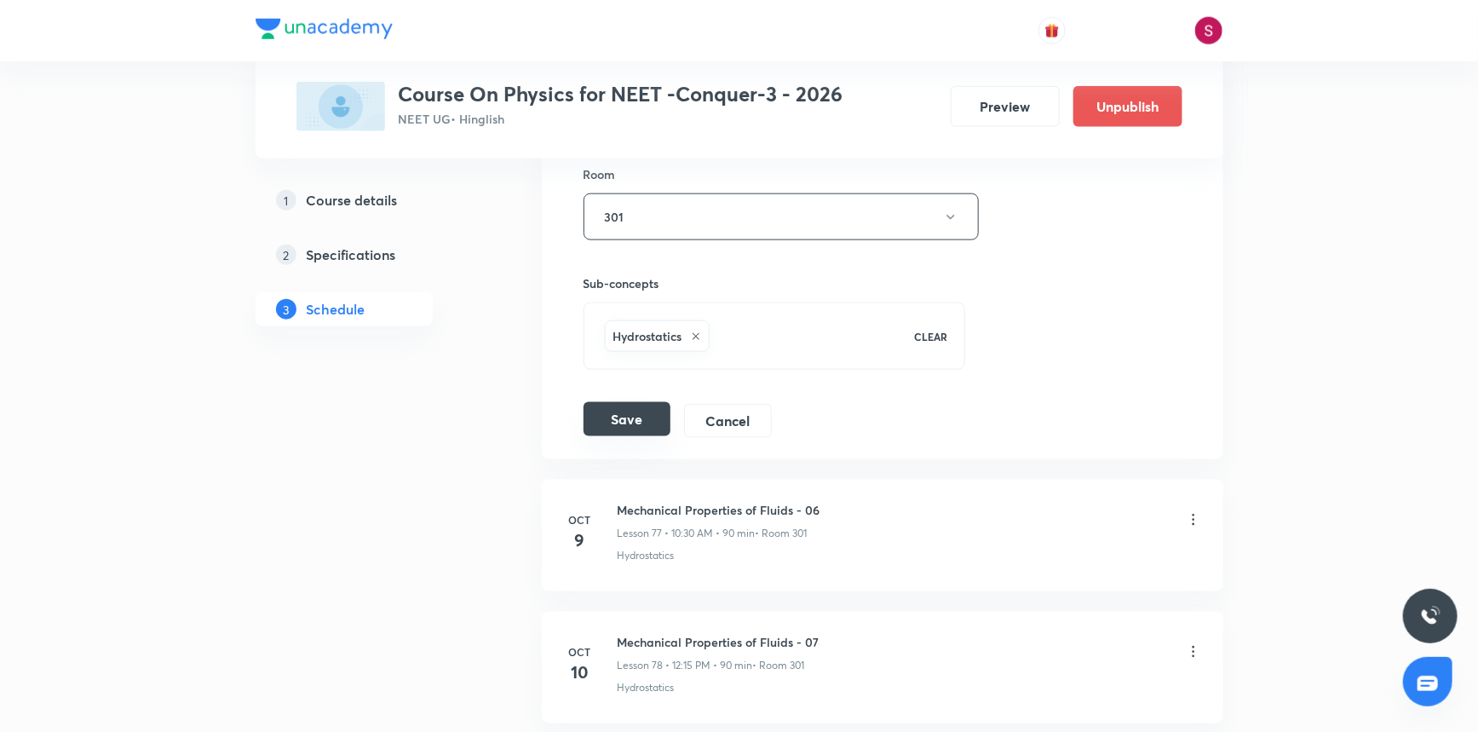
type input "Mechanical Properties of Fluids - 04"
click at [654, 414] on button "Save" at bounding box center [627, 419] width 87 height 34
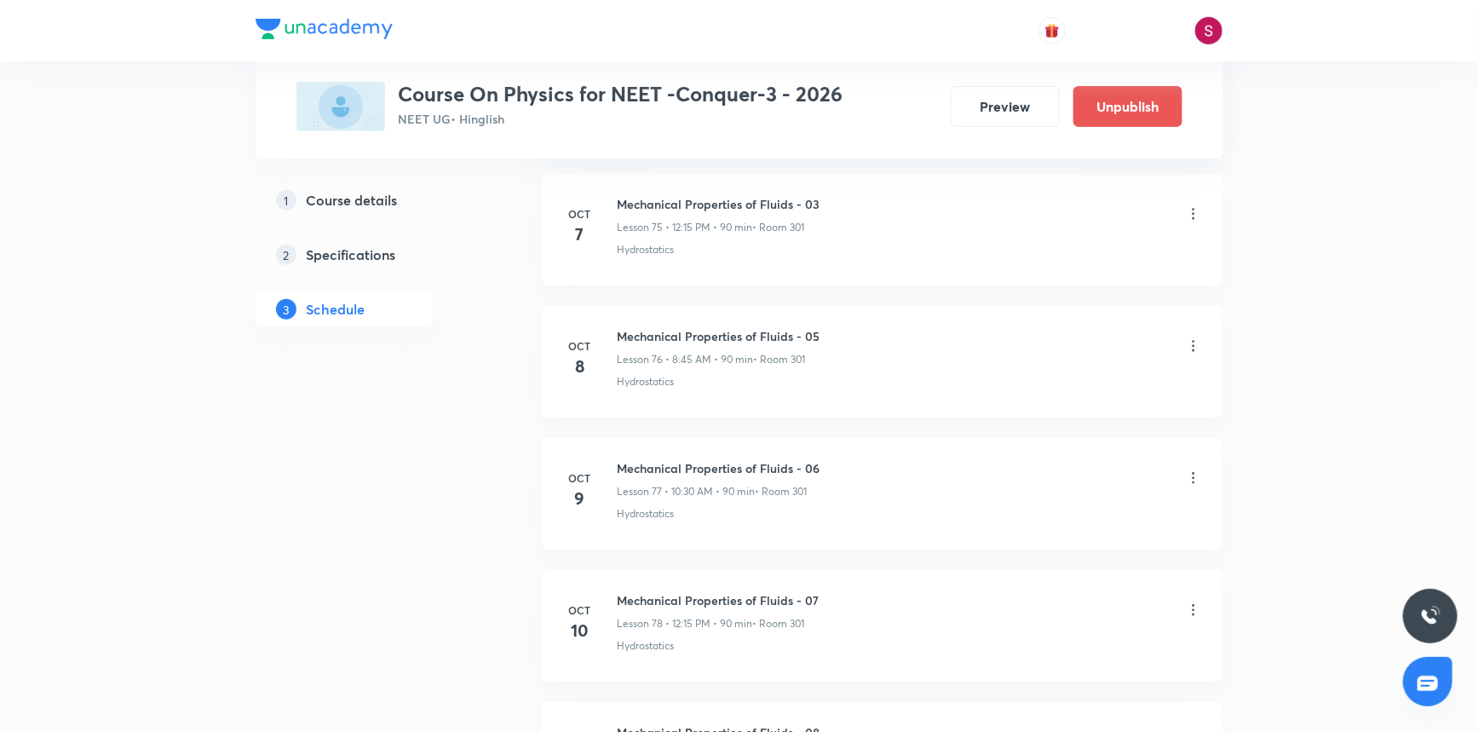
scroll to position [10036, 0]
click at [1187, 475] on icon at bounding box center [1193, 483] width 17 height 17
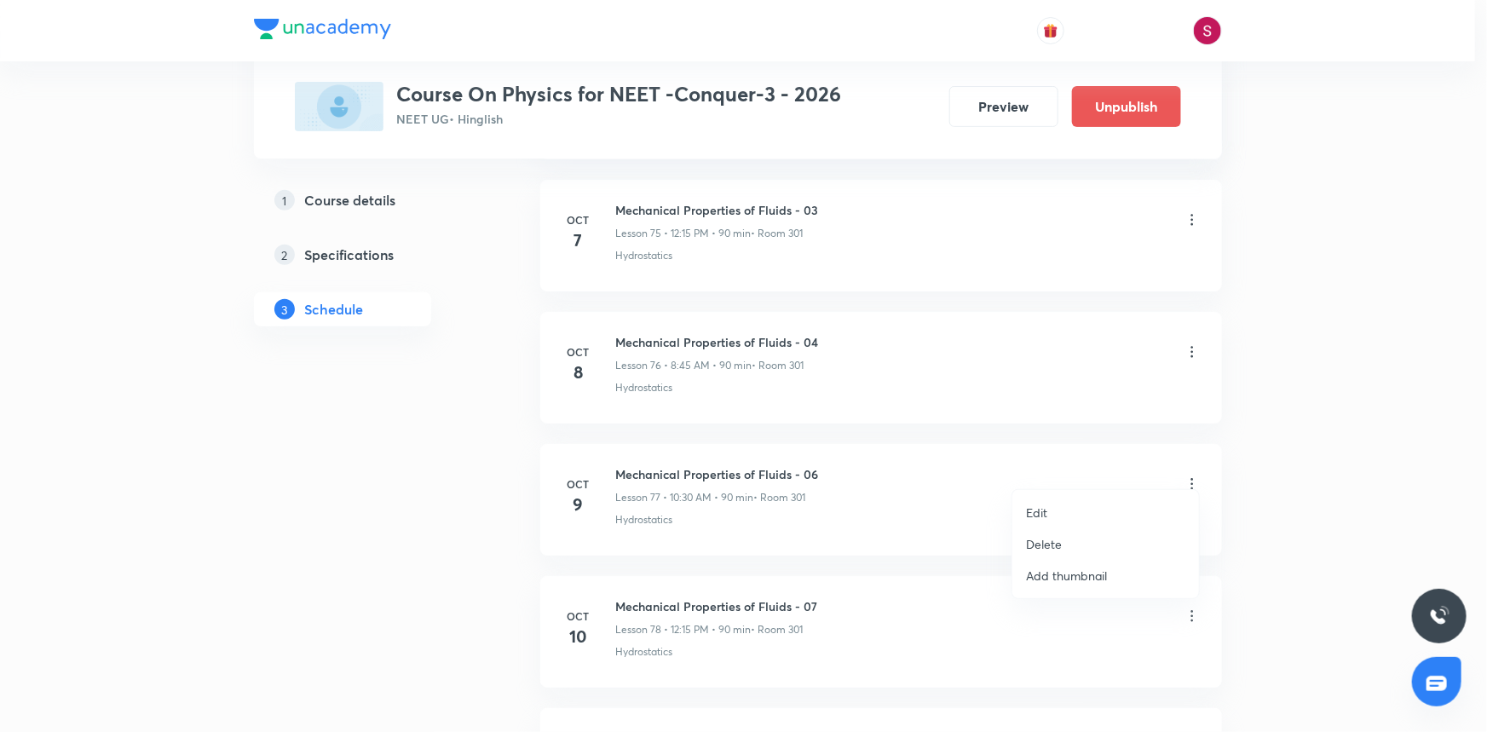
click at [1054, 520] on li "Edit" at bounding box center [1105, 513] width 187 height 32
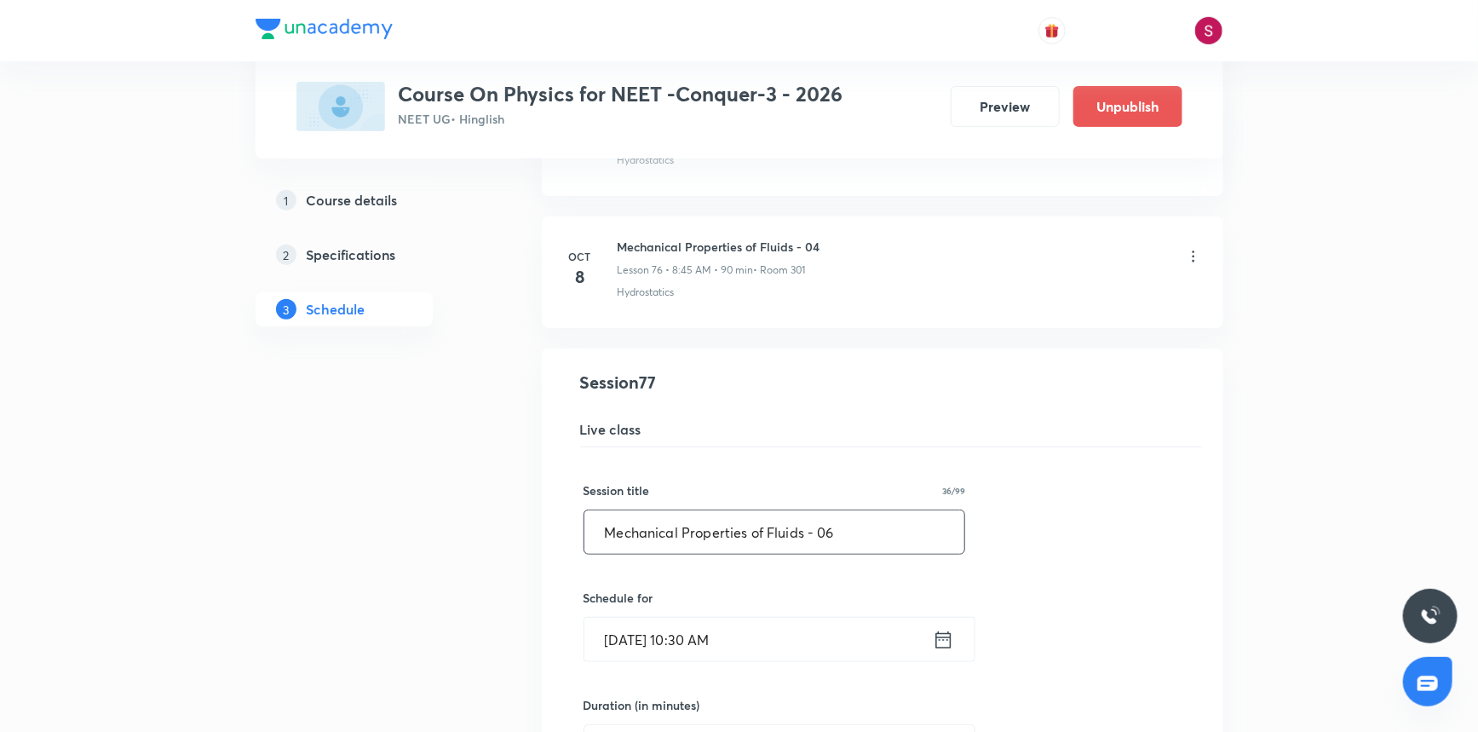
click at [867, 529] on input "Mechanical Properties of Fluids - 06" at bounding box center [775, 531] width 381 height 43
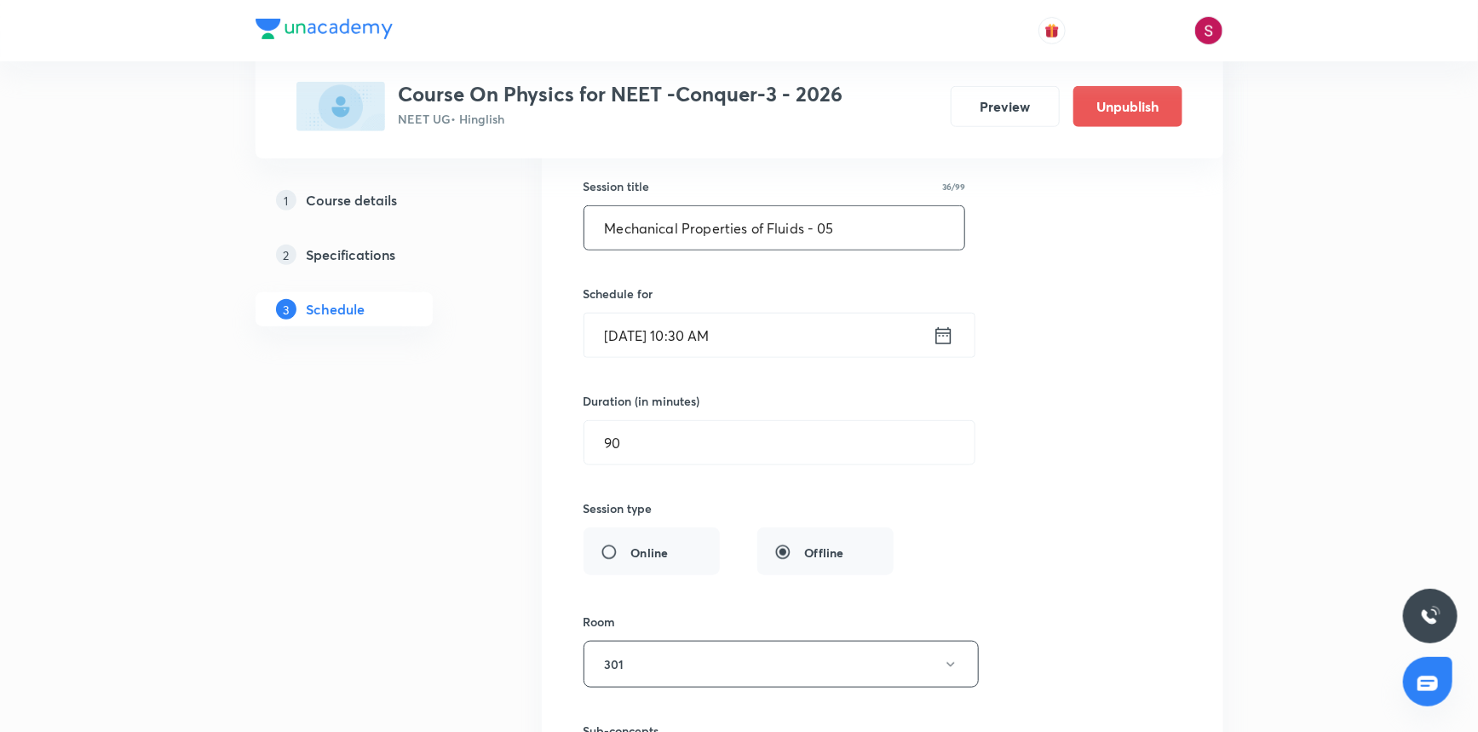
scroll to position [10656, 0]
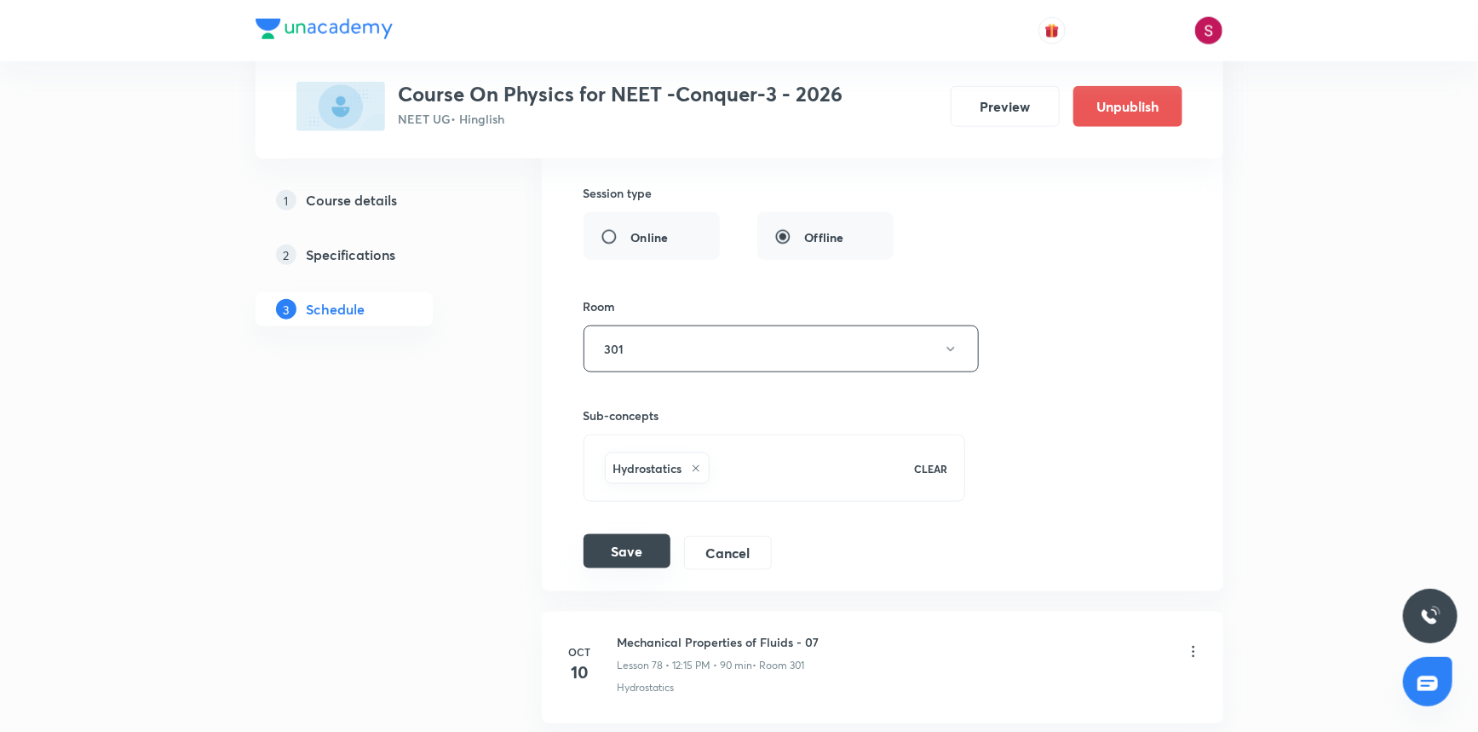
type input "Mechanical Properties of Fluids - 05"
click at [625, 542] on button "Save" at bounding box center [627, 551] width 87 height 34
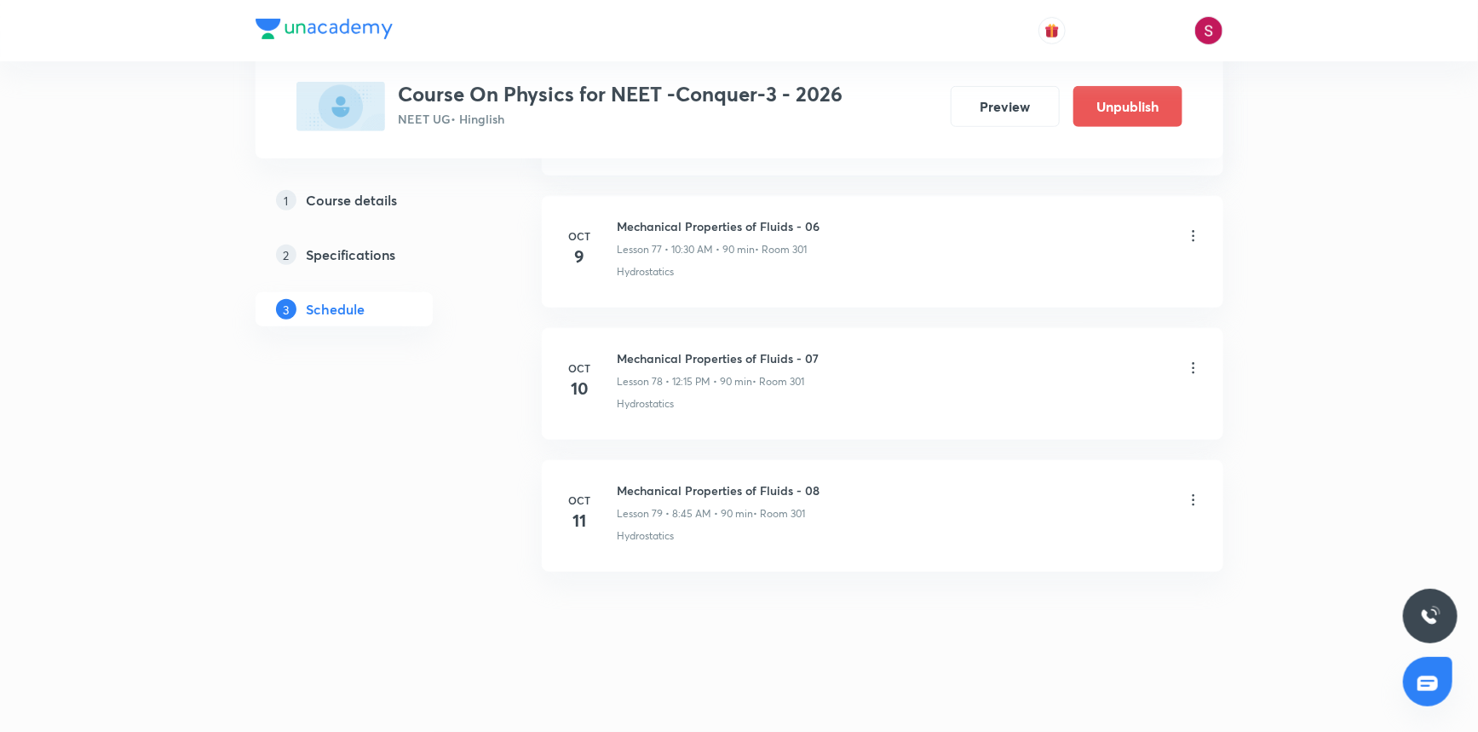
scroll to position [10268, 0]
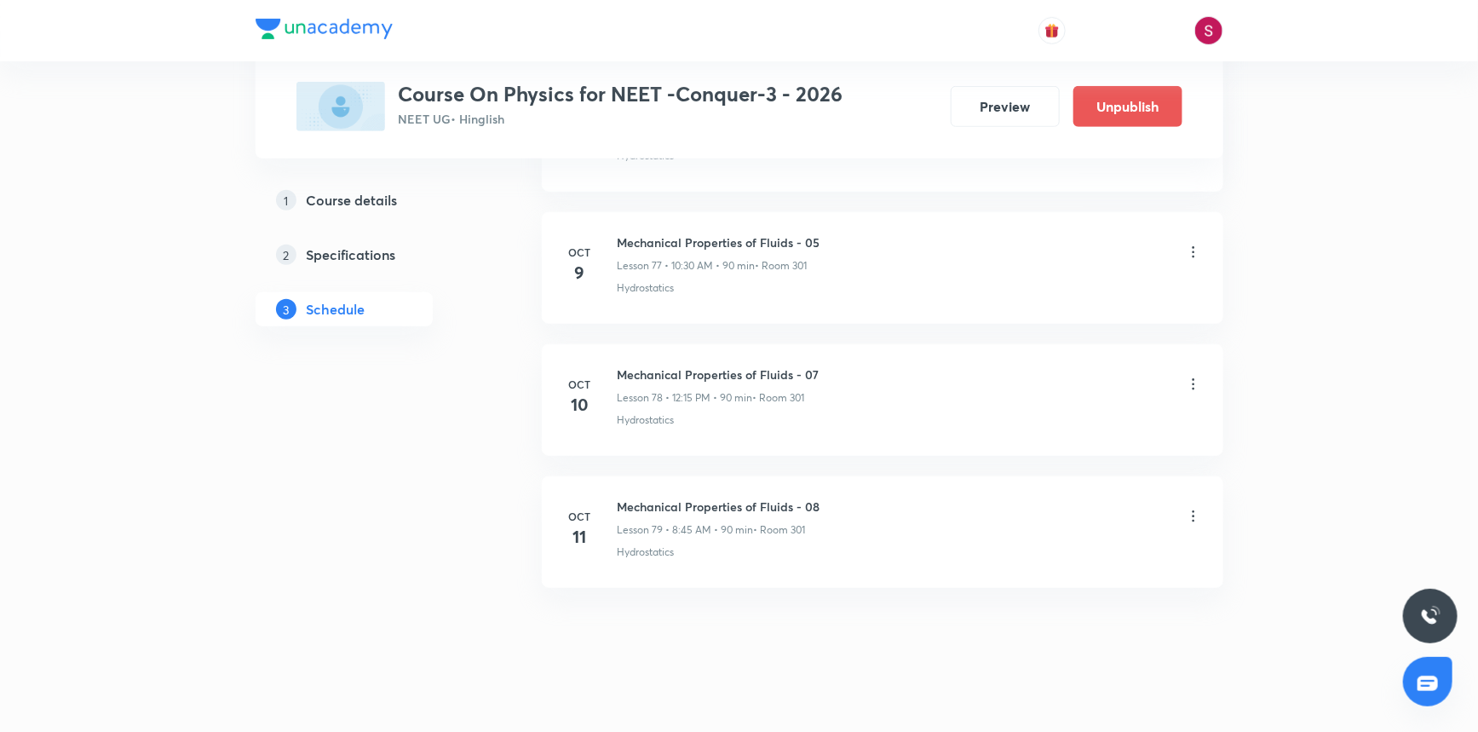
click at [1187, 376] on icon at bounding box center [1193, 384] width 17 height 17
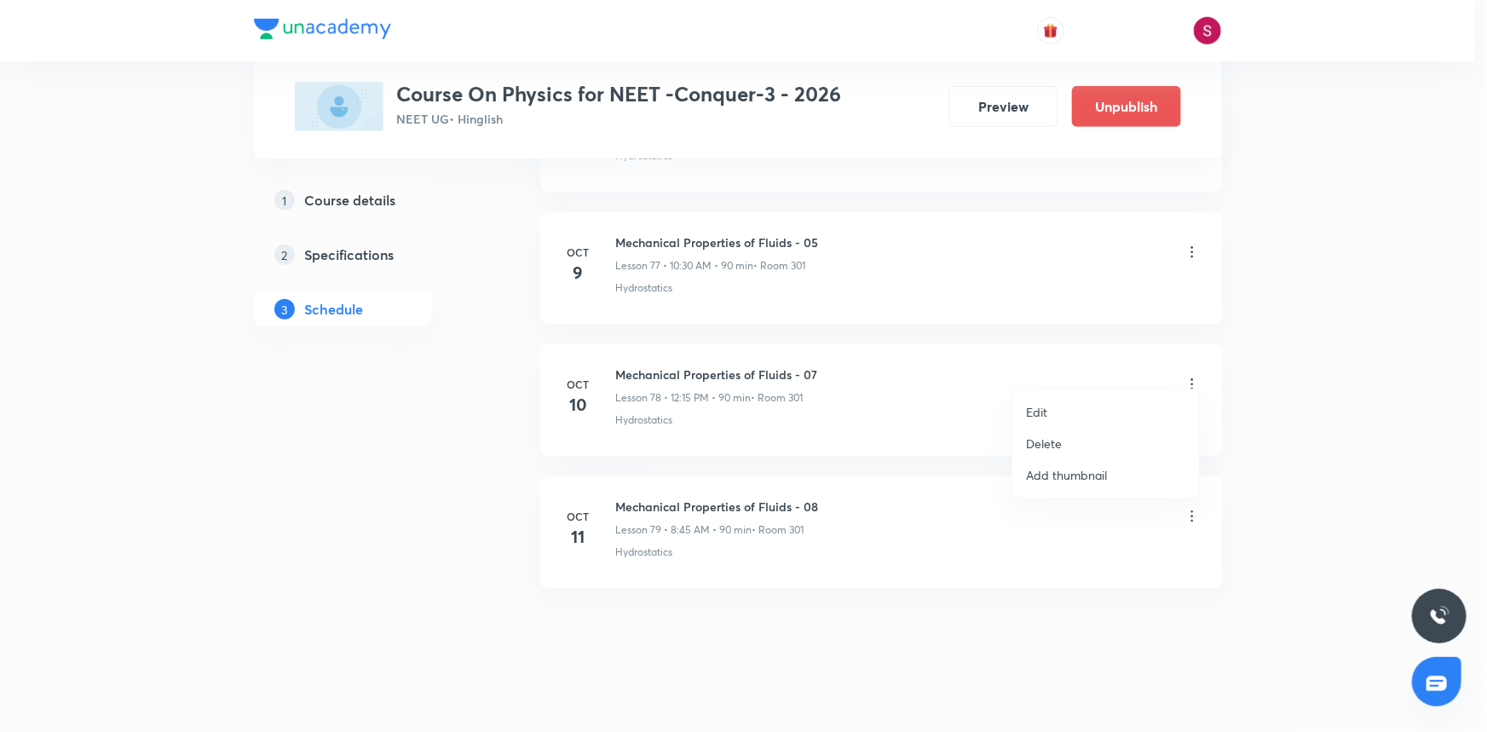
click at [1038, 408] on p "Edit" at bounding box center [1036, 412] width 21 height 18
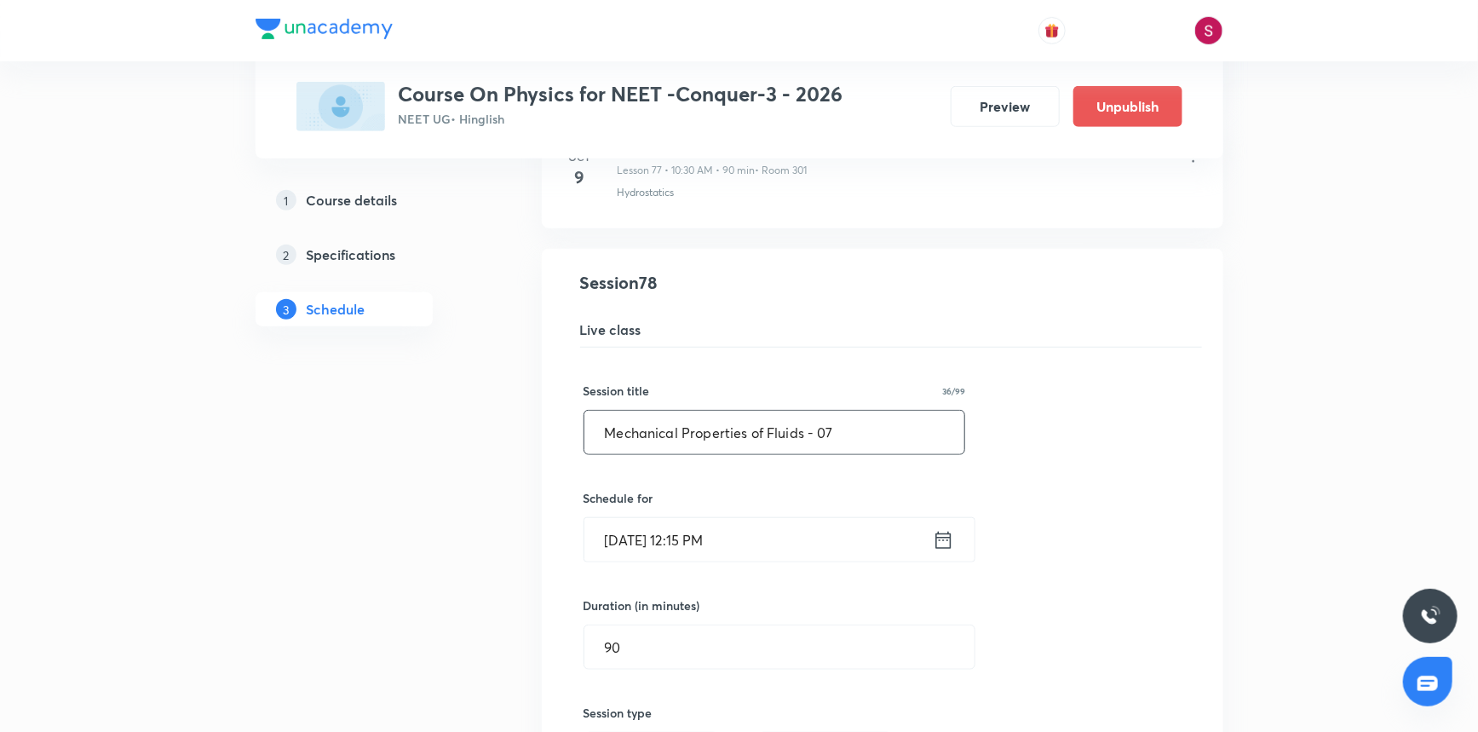
click at [907, 413] on input "Mechanical Properties of Fluids - 07" at bounding box center [775, 432] width 381 height 43
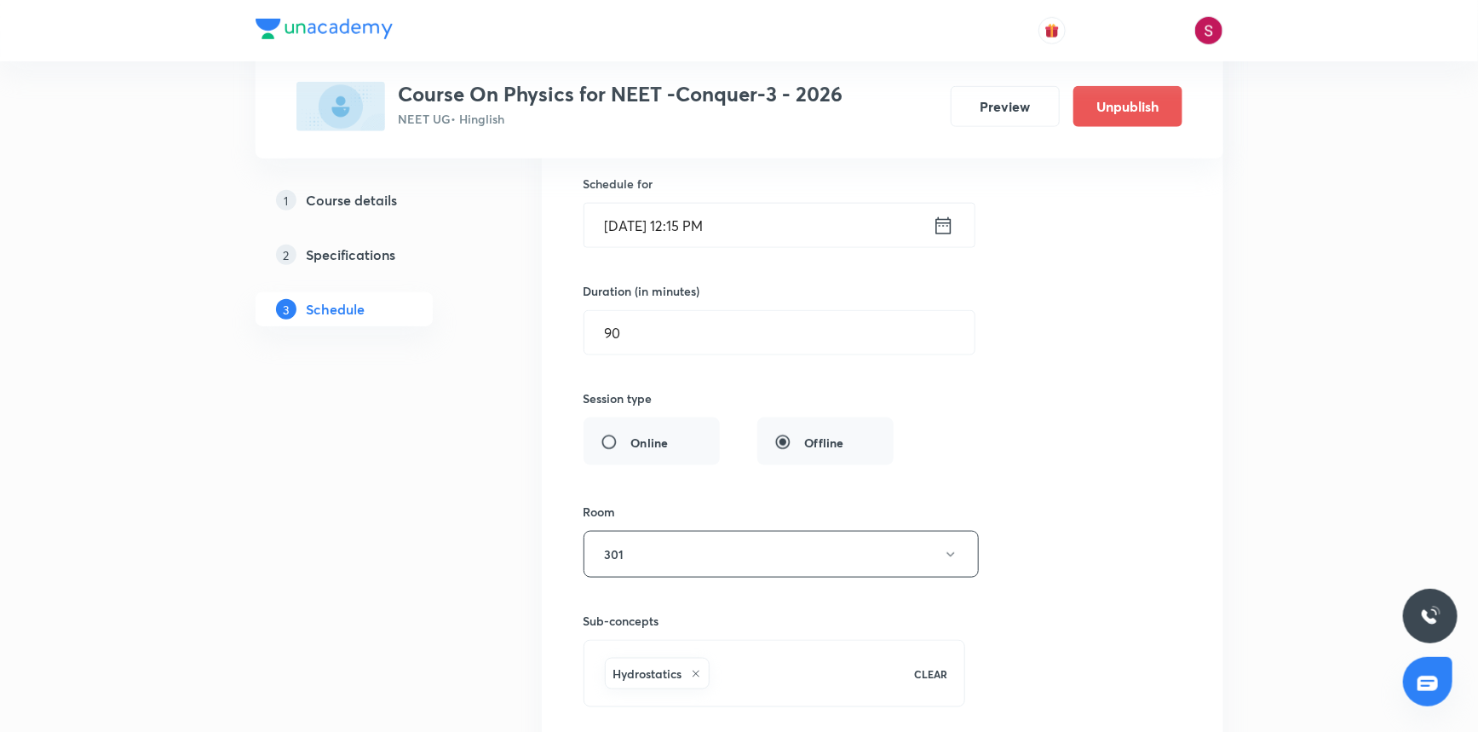
scroll to position [10923, 0]
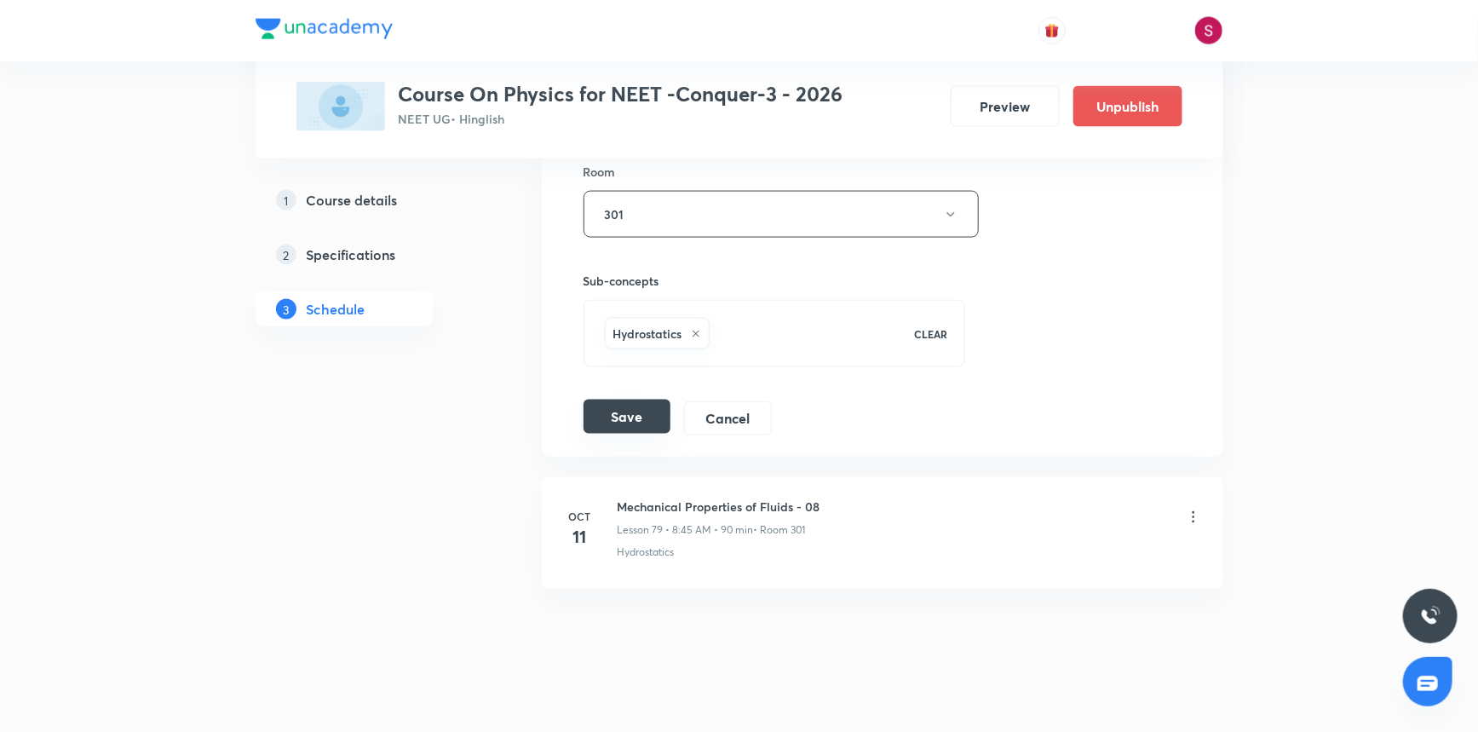
type input "Mechanical Properties of Fluids - 06"
click at [628, 404] on button "Save" at bounding box center [627, 417] width 87 height 34
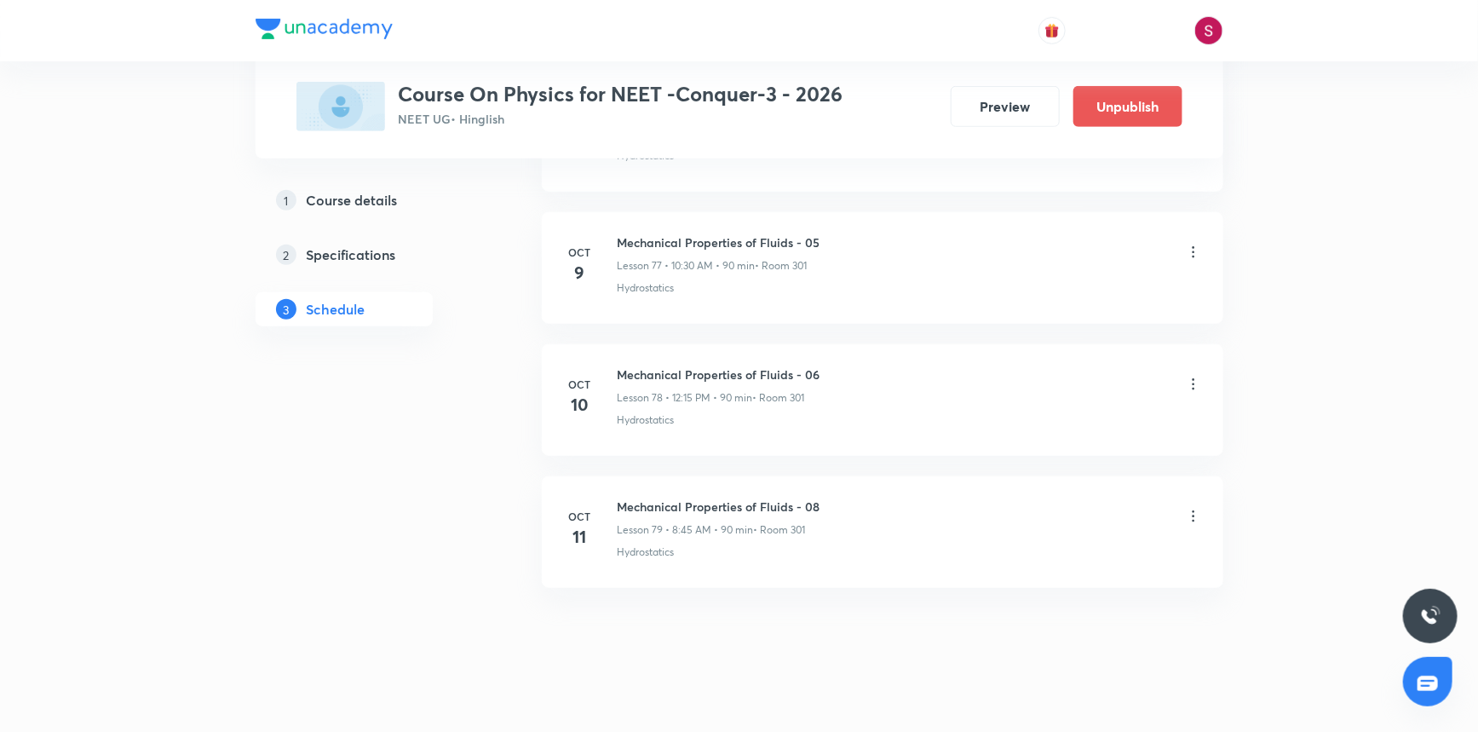
click at [1185, 508] on icon at bounding box center [1193, 516] width 17 height 17
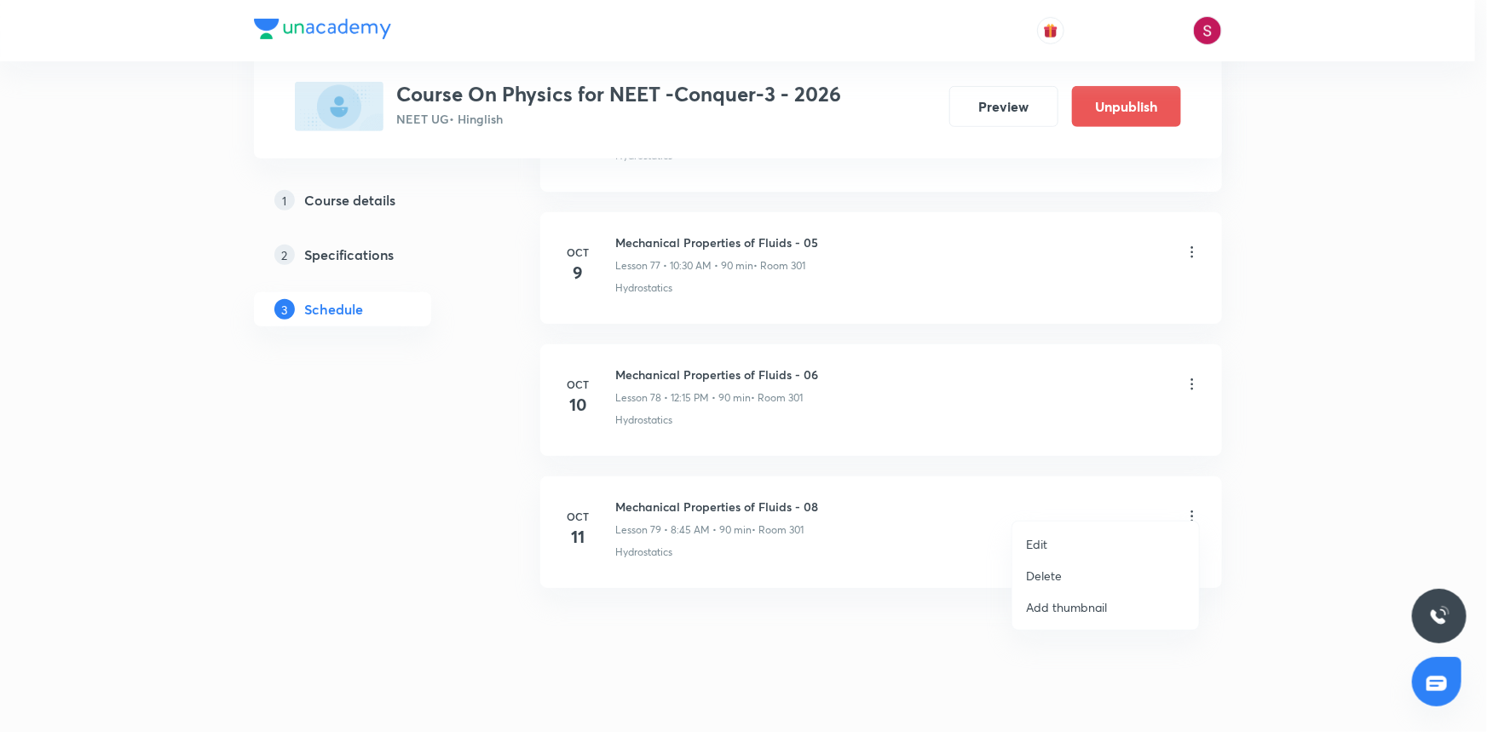
click at [1044, 554] on li "Edit" at bounding box center [1105, 544] width 187 height 32
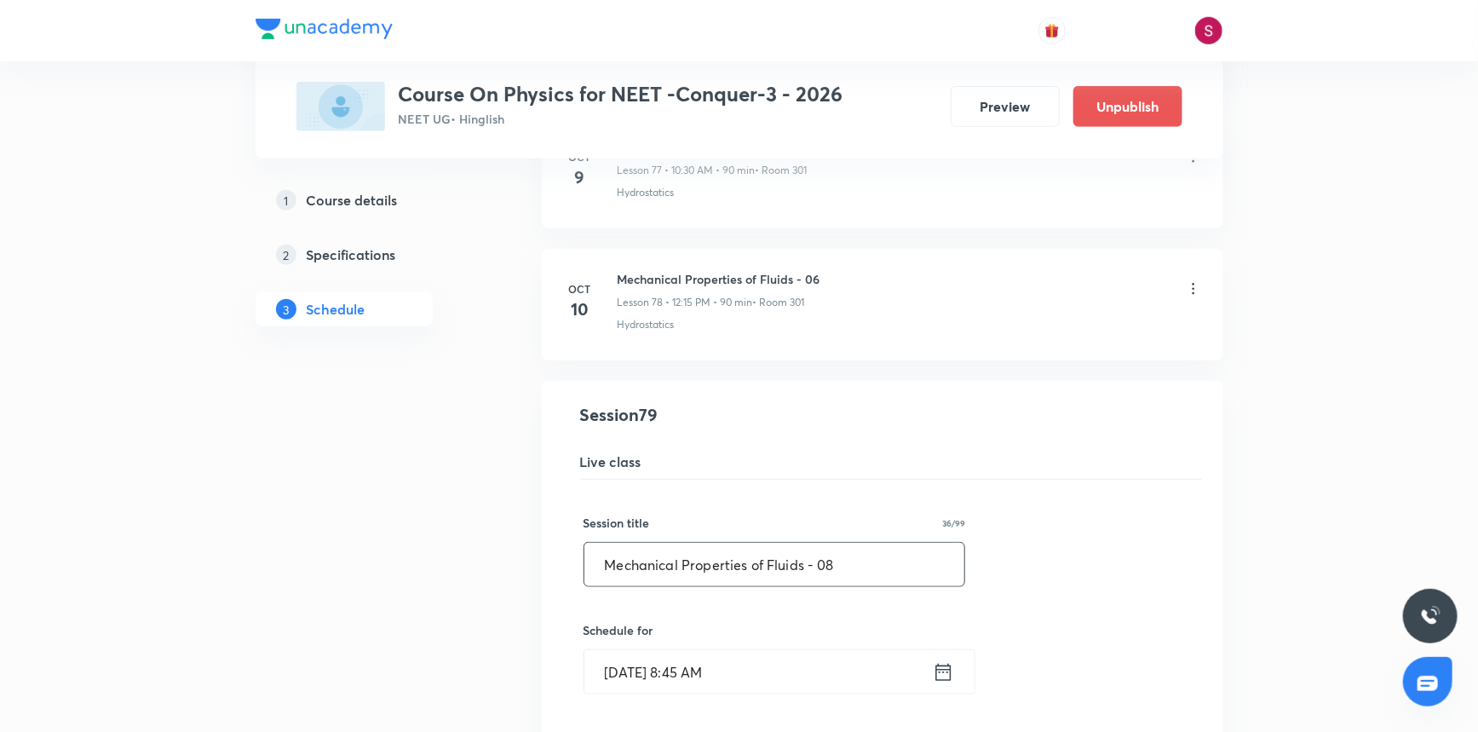
click at [906, 559] on input "Mechanical Properties of Fluids - 08" at bounding box center [775, 564] width 381 height 43
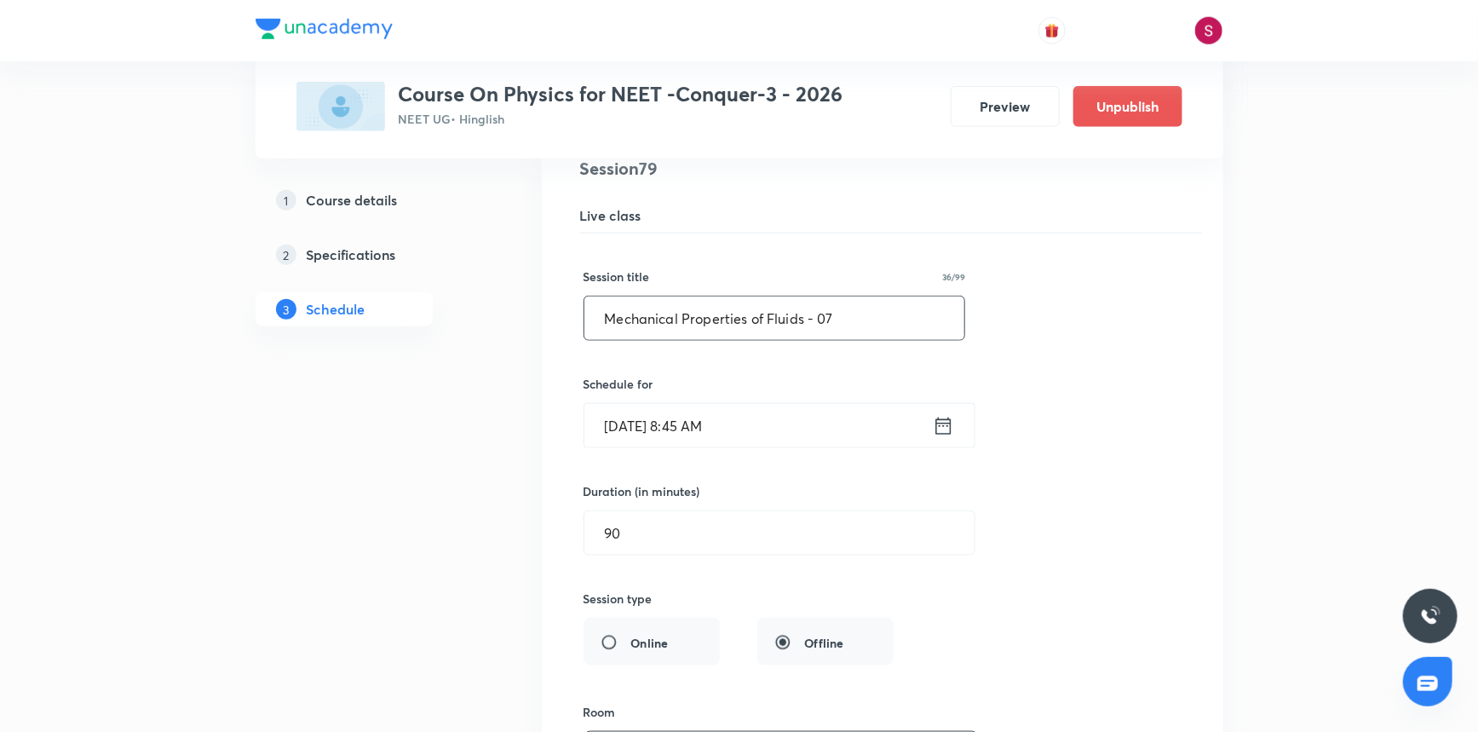
scroll to position [10923, 0]
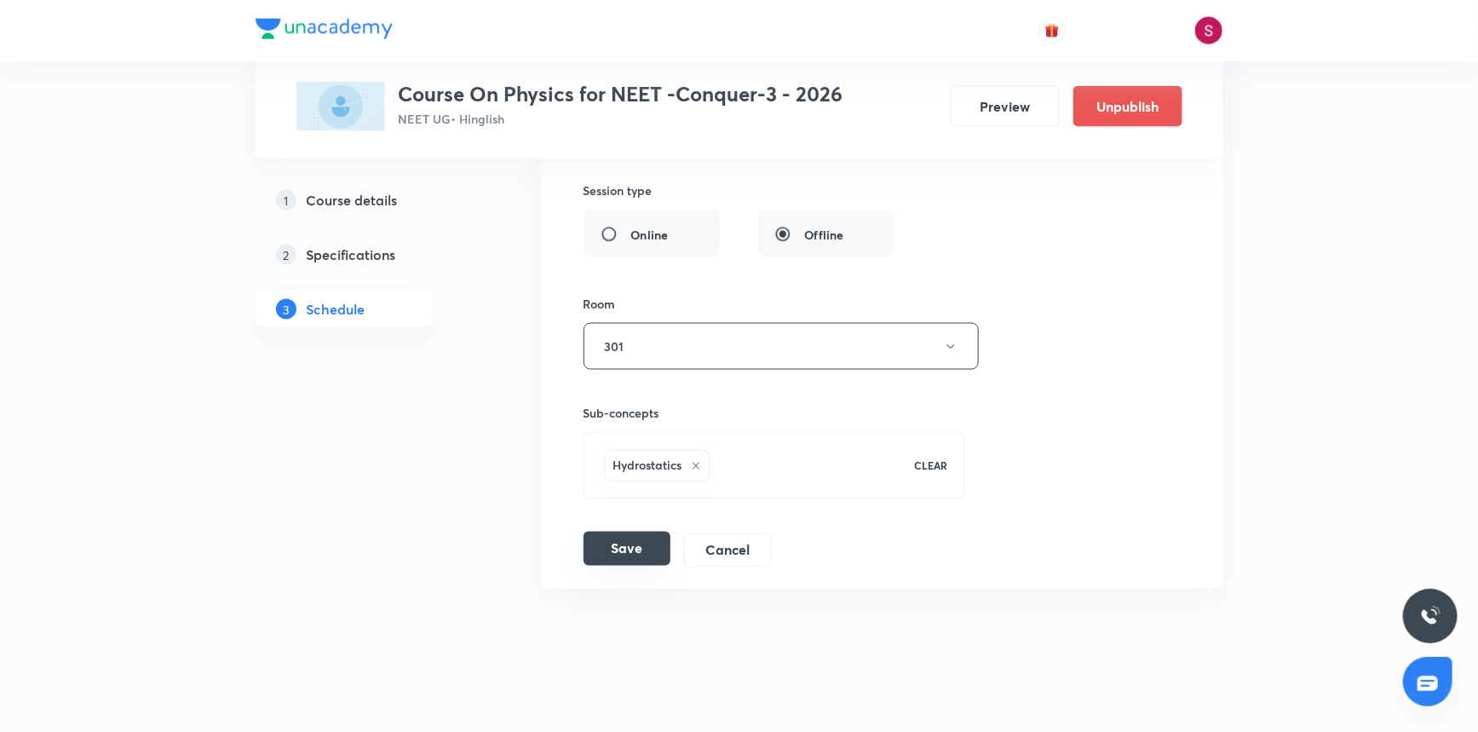
type input "Mechanical Properties of Fluids - 07"
click at [650, 544] on button "Save" at bounding box center [627, 549] width 87 height 34
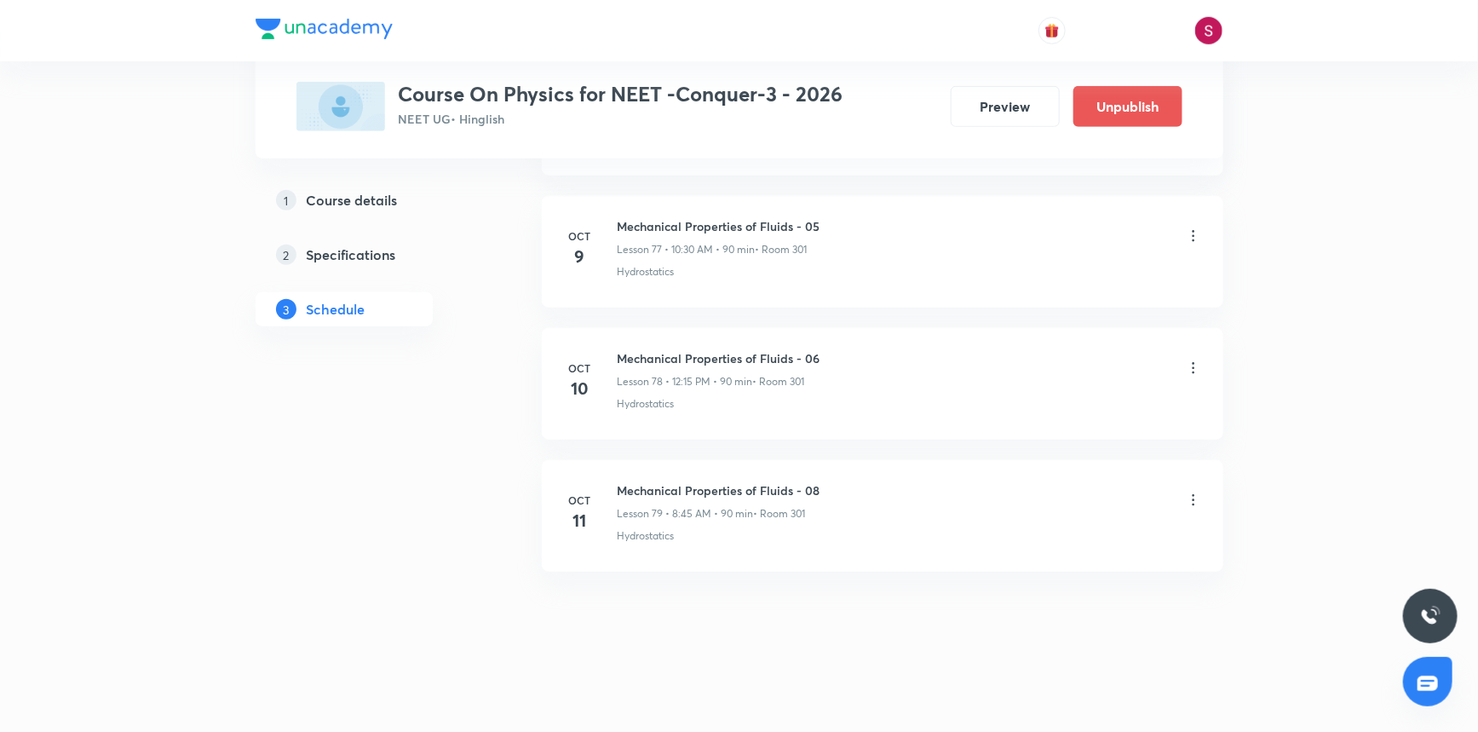
scroll to position [10268, 0]
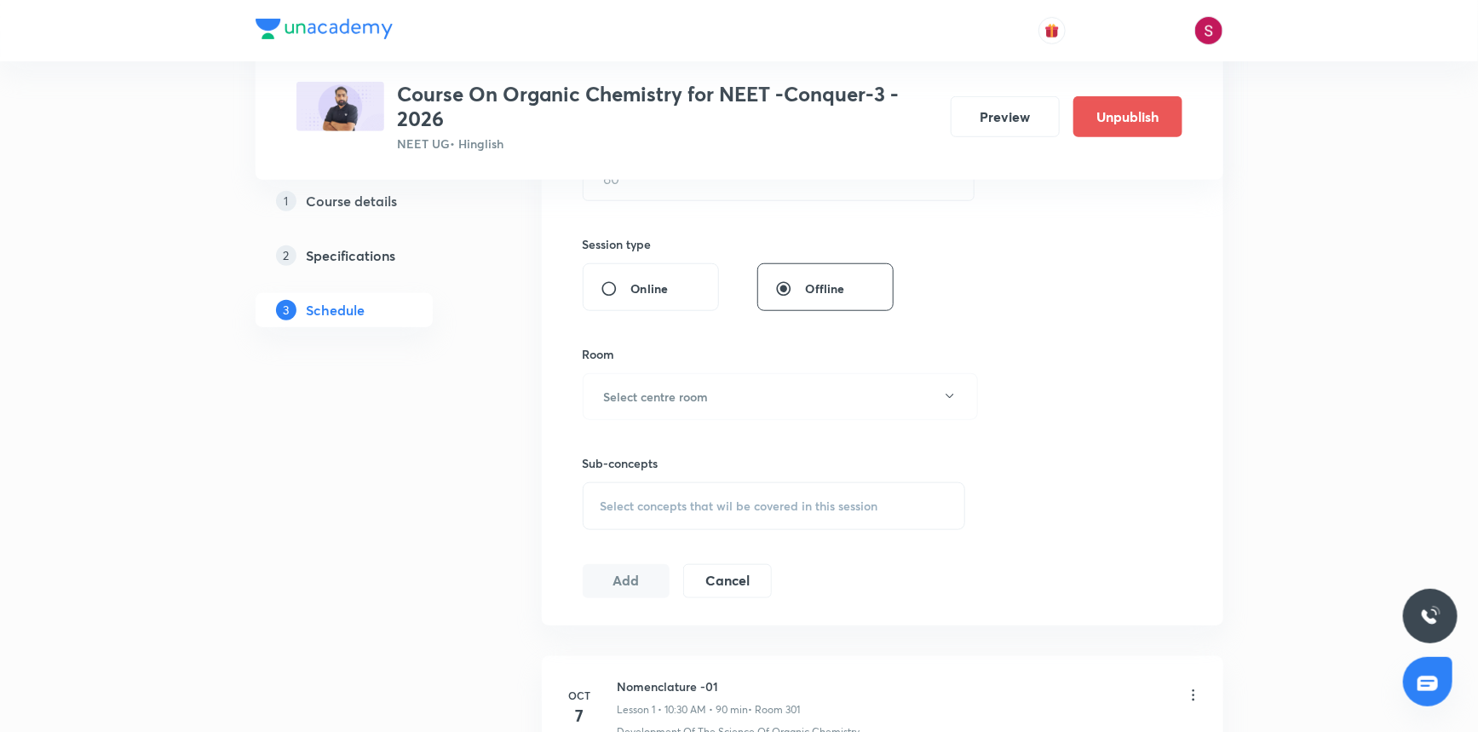
scroll to position [785, 0]
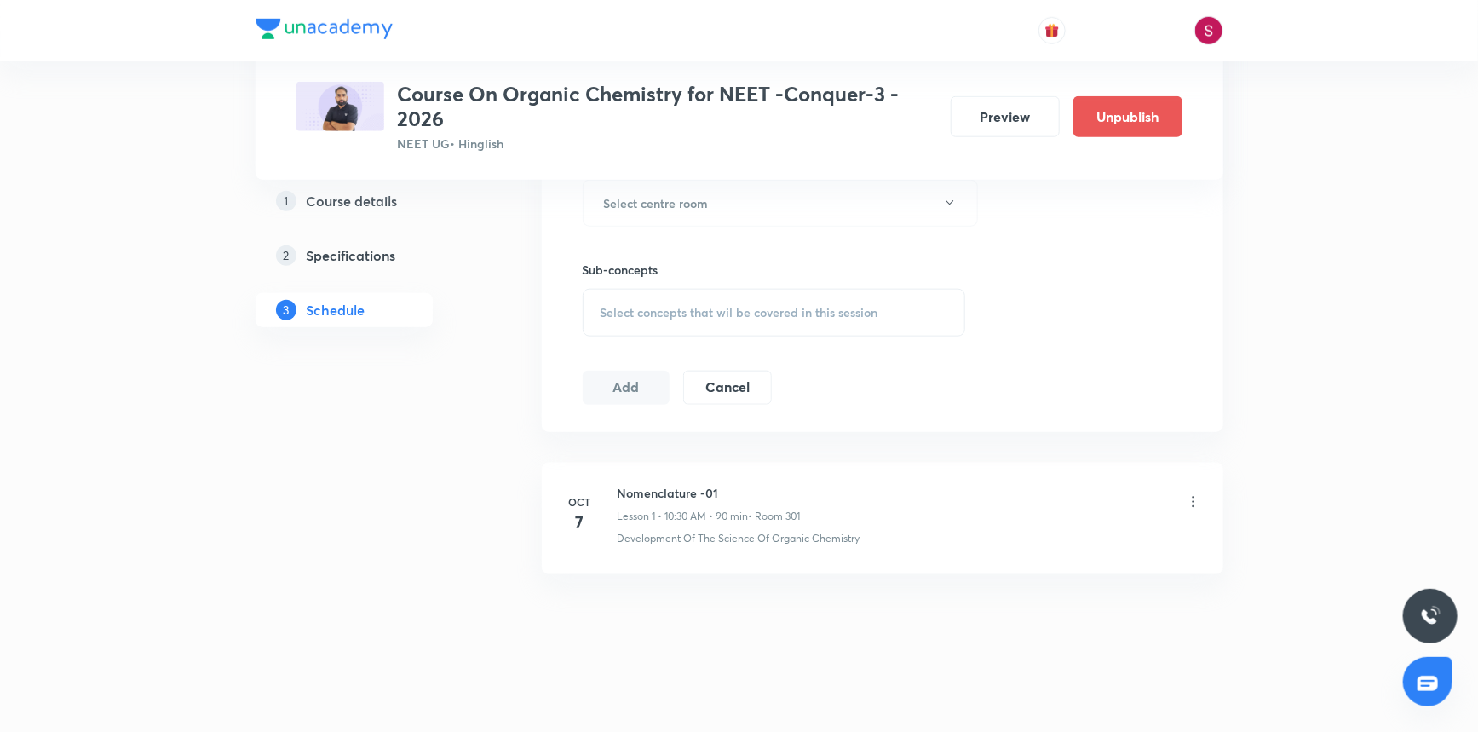
click at [689, 487] on h6 "Nomenclature -01" at bounding box center [709, 493] width 183 height 18
copy h6 "Nomenclature -01"
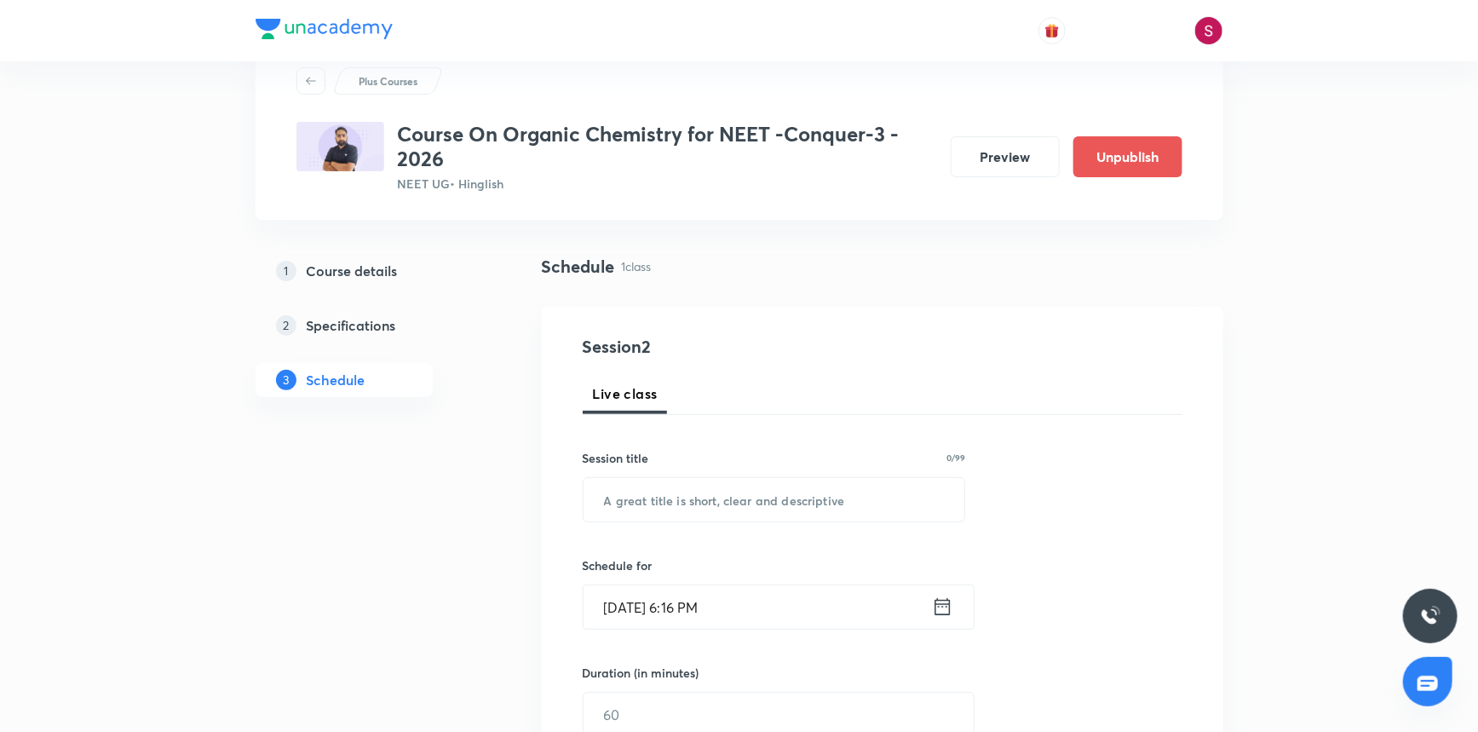
scroll to position [0, 0]
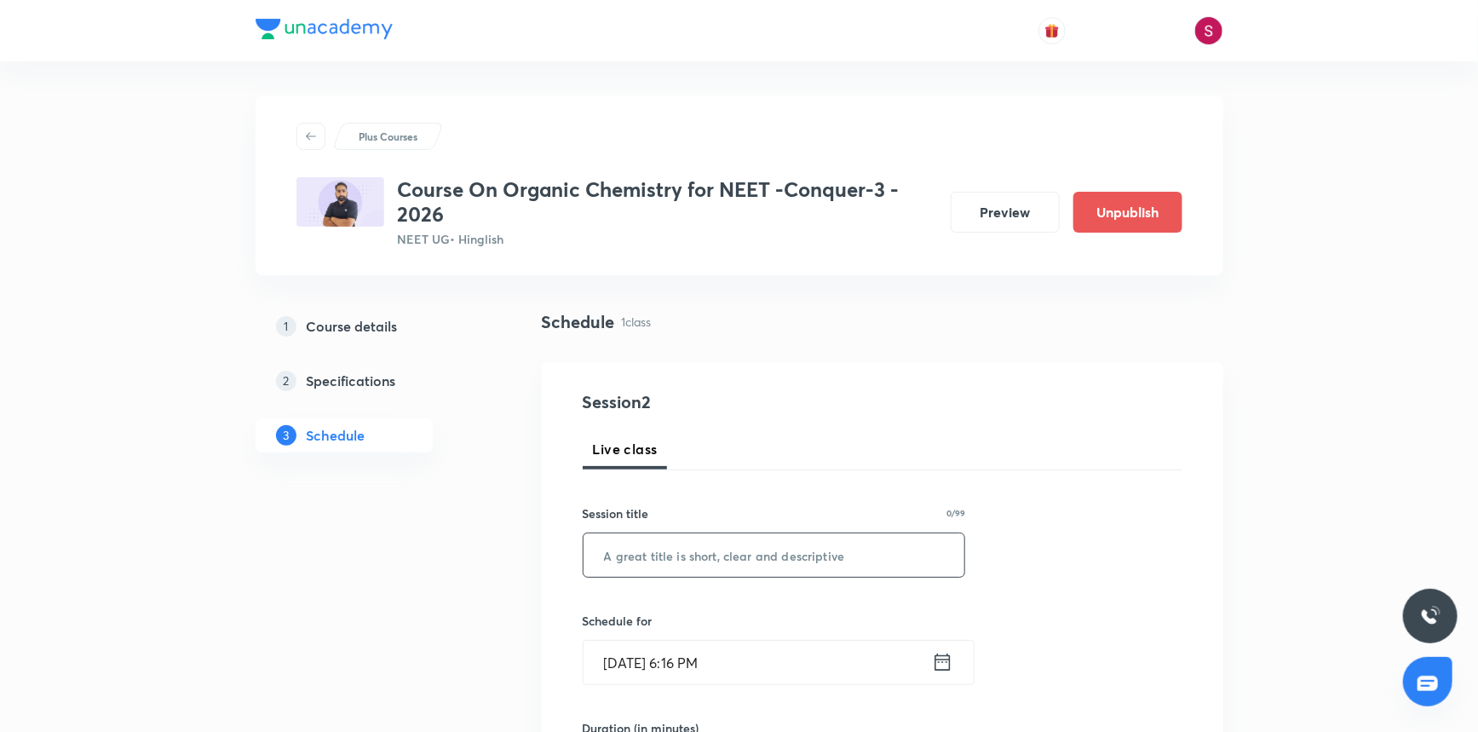
click at [685, 537] on input "text" at bounding box center [775, 554] width 382 height 43
paste input "Nomenclature -01"
type input "Nomenclature - 02"
click at [797, 673] on input "Oct 5, 2025, 6:16 PM" at bounding box center [758, 662] width 348 height 43
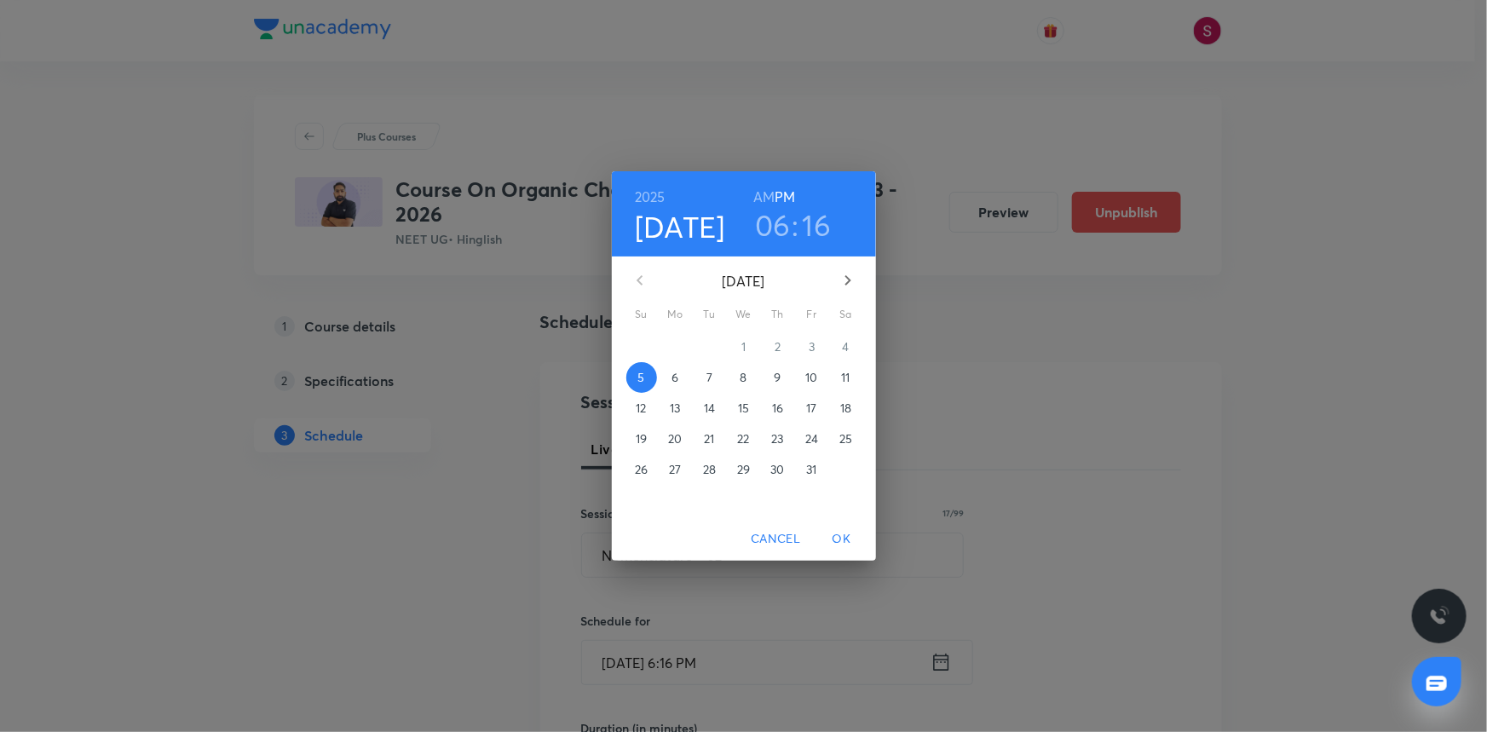
click at [776, 380] on p "9" at bounding box center [777, 377] width 7 height 17
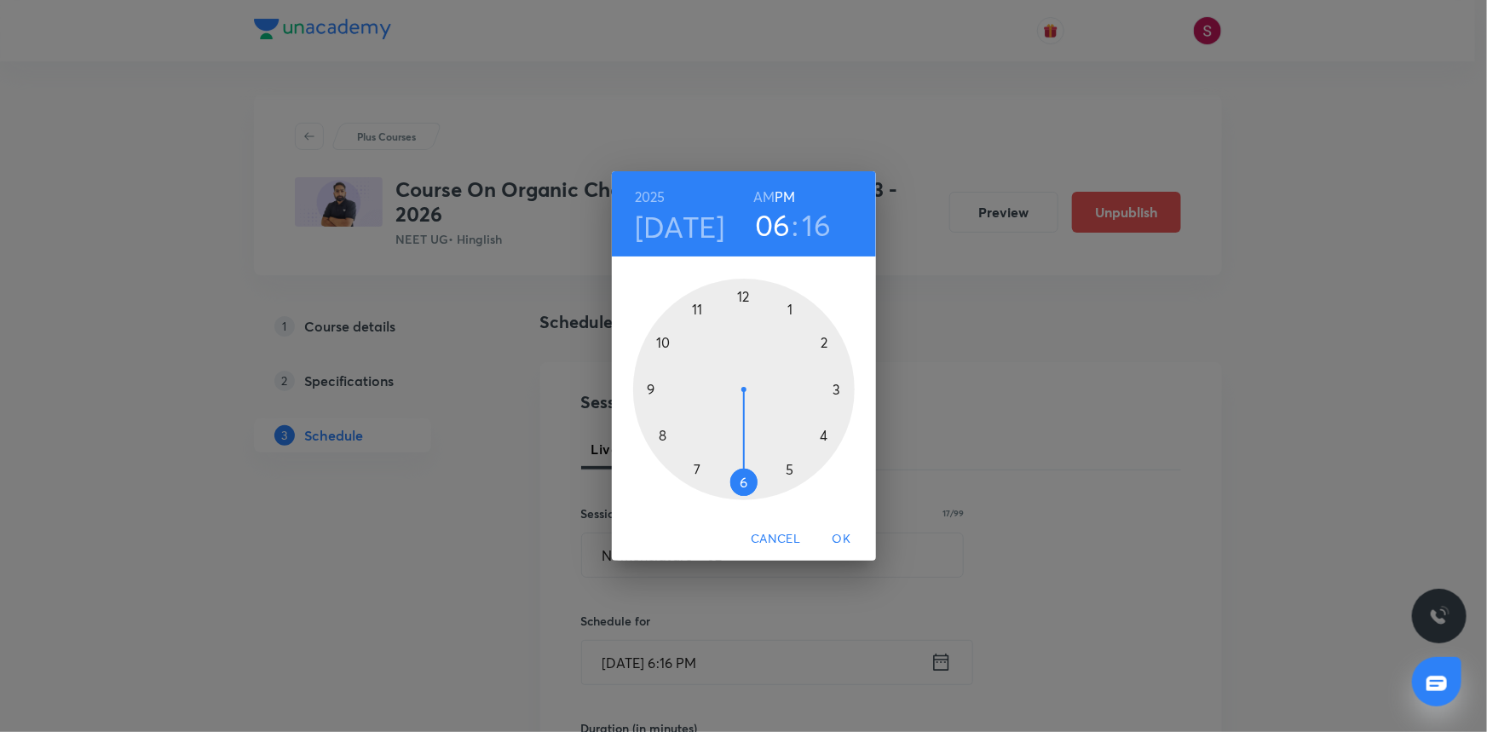
click at [737, 297] on div at bounding box center [744, 390] width 222 height 222
click at [838, 388] on div at bounding box center [744, 390] width 222 height 222
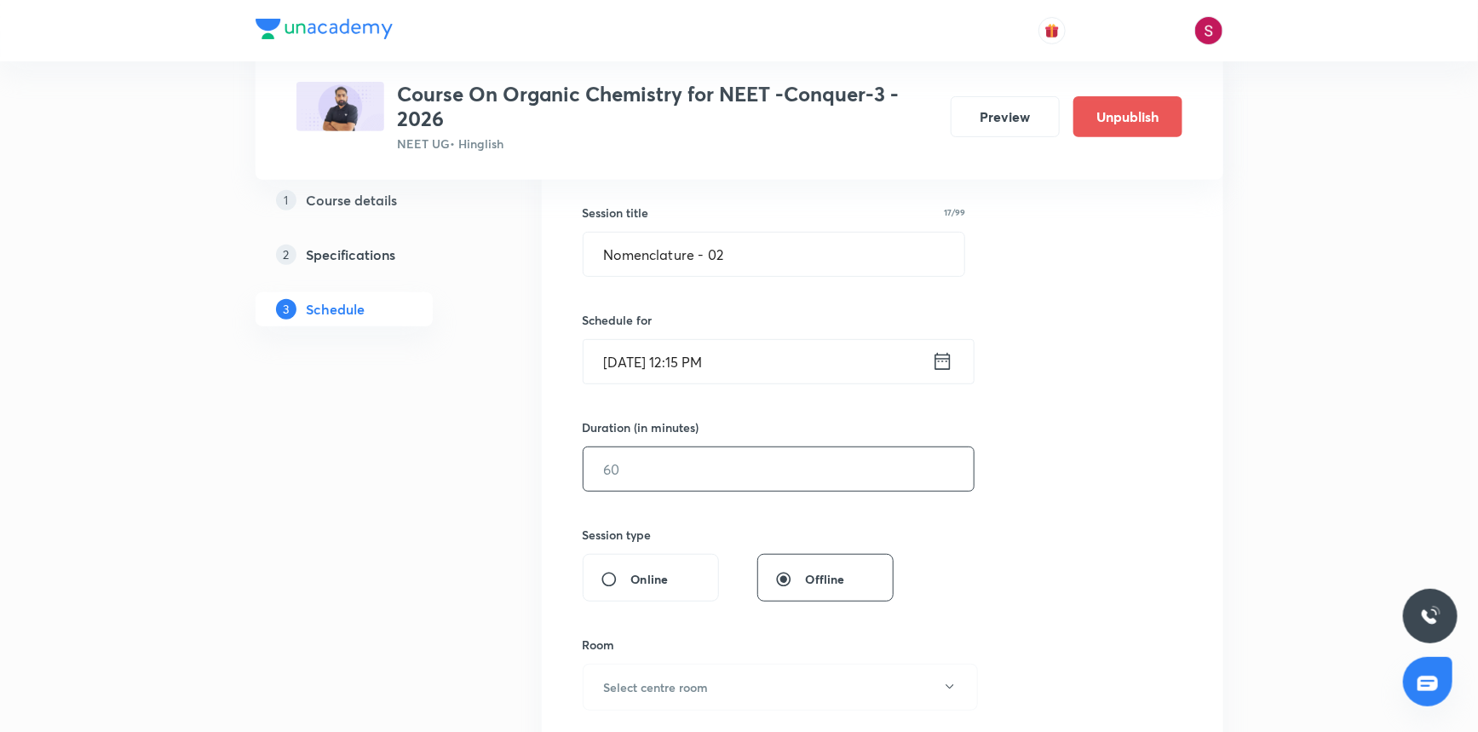
scroll to position [309, 0]
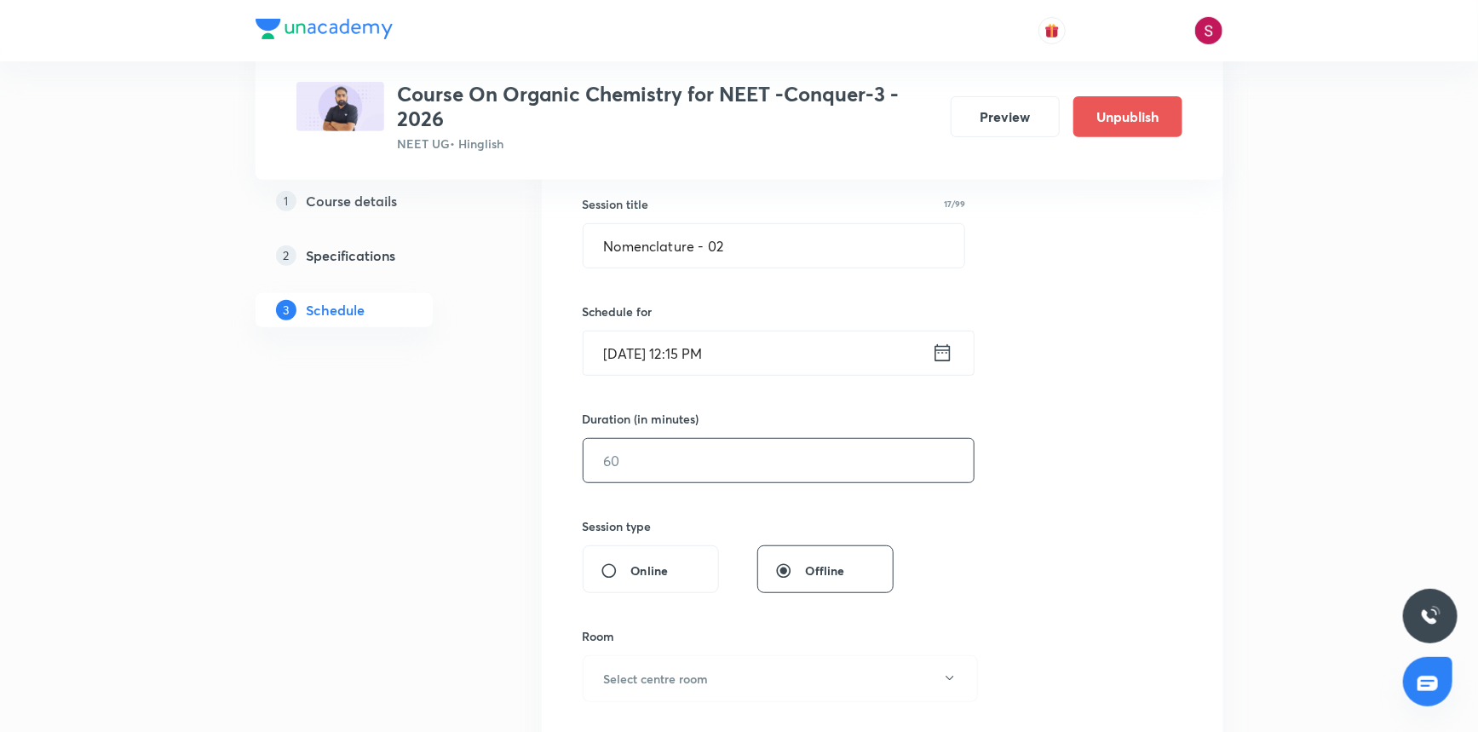
click at [723, 464] on input "text" at bounding box center [779, 460] width 390 height 43
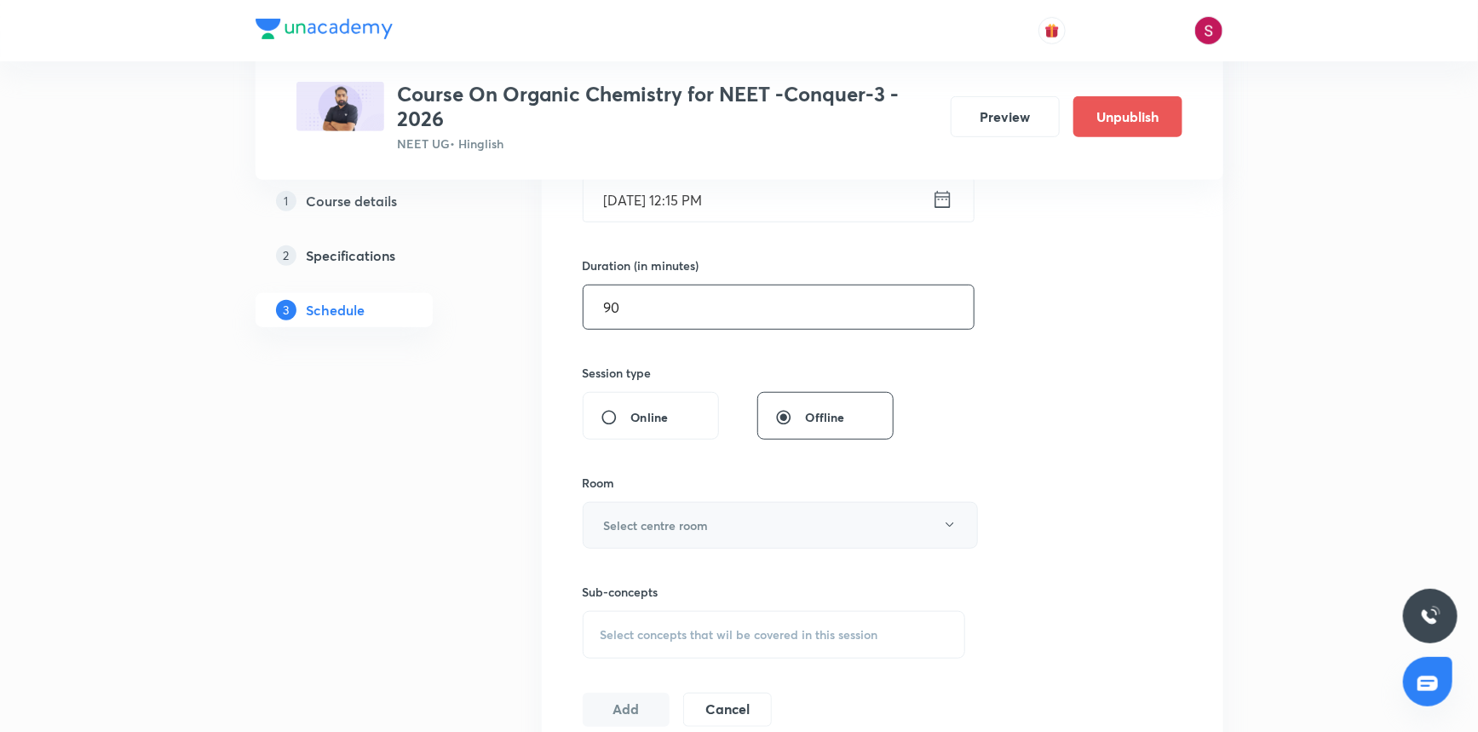
scroll to position [464, 0]
type input "90"
click at [693, 525] on h6 "Select centre room" at bounding box center [656, 524] width 105 height 18
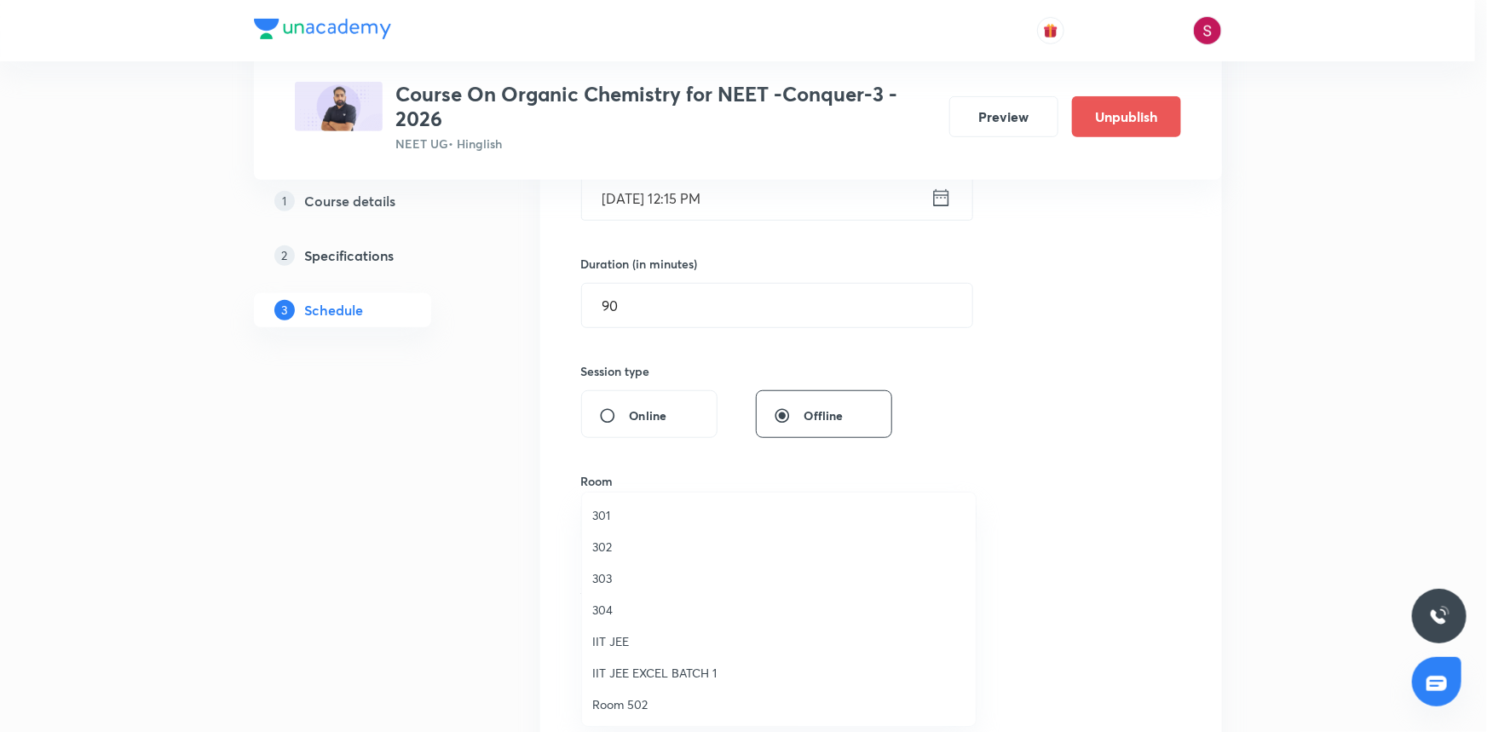
click at [601, 506] on span "301" at bounding box center [778, 515] width 373 height 18
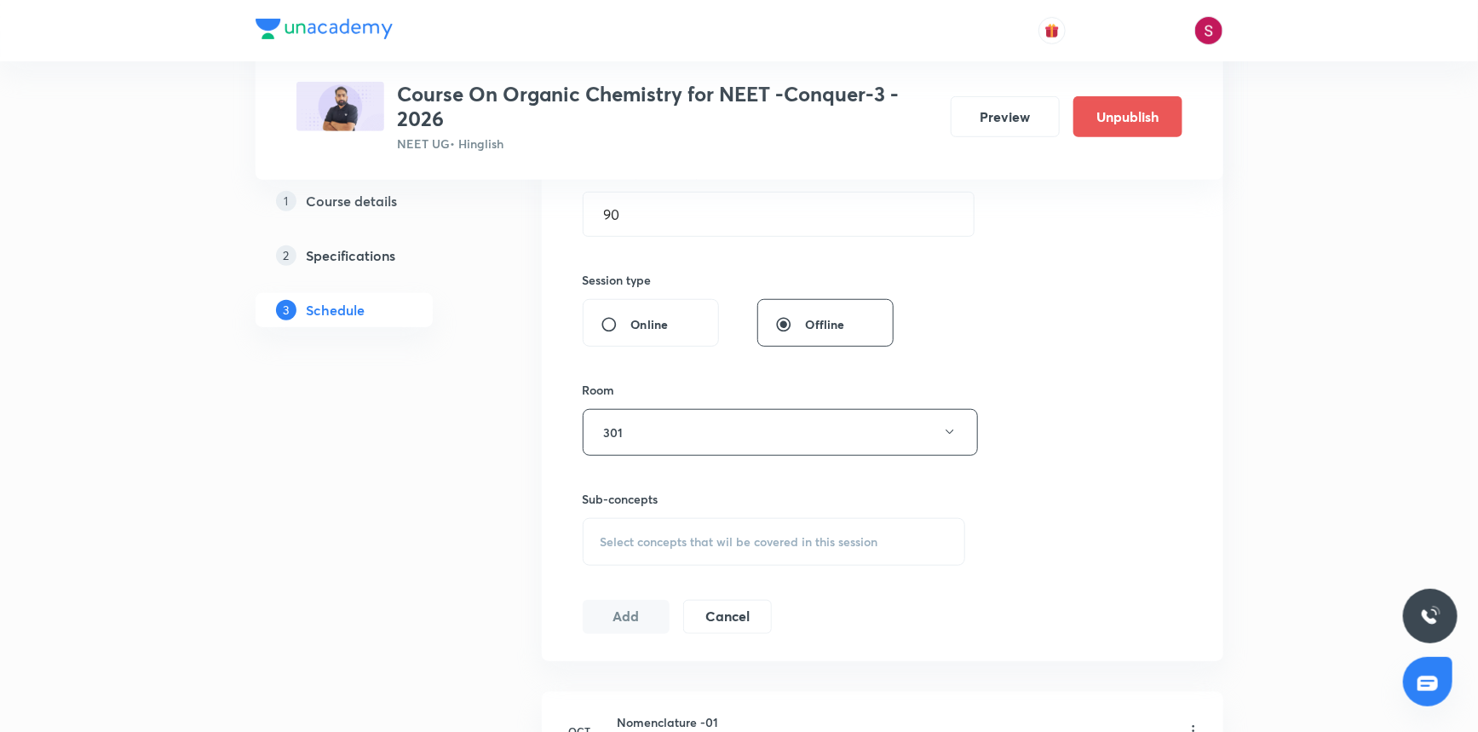
scroll to position [697, 0]
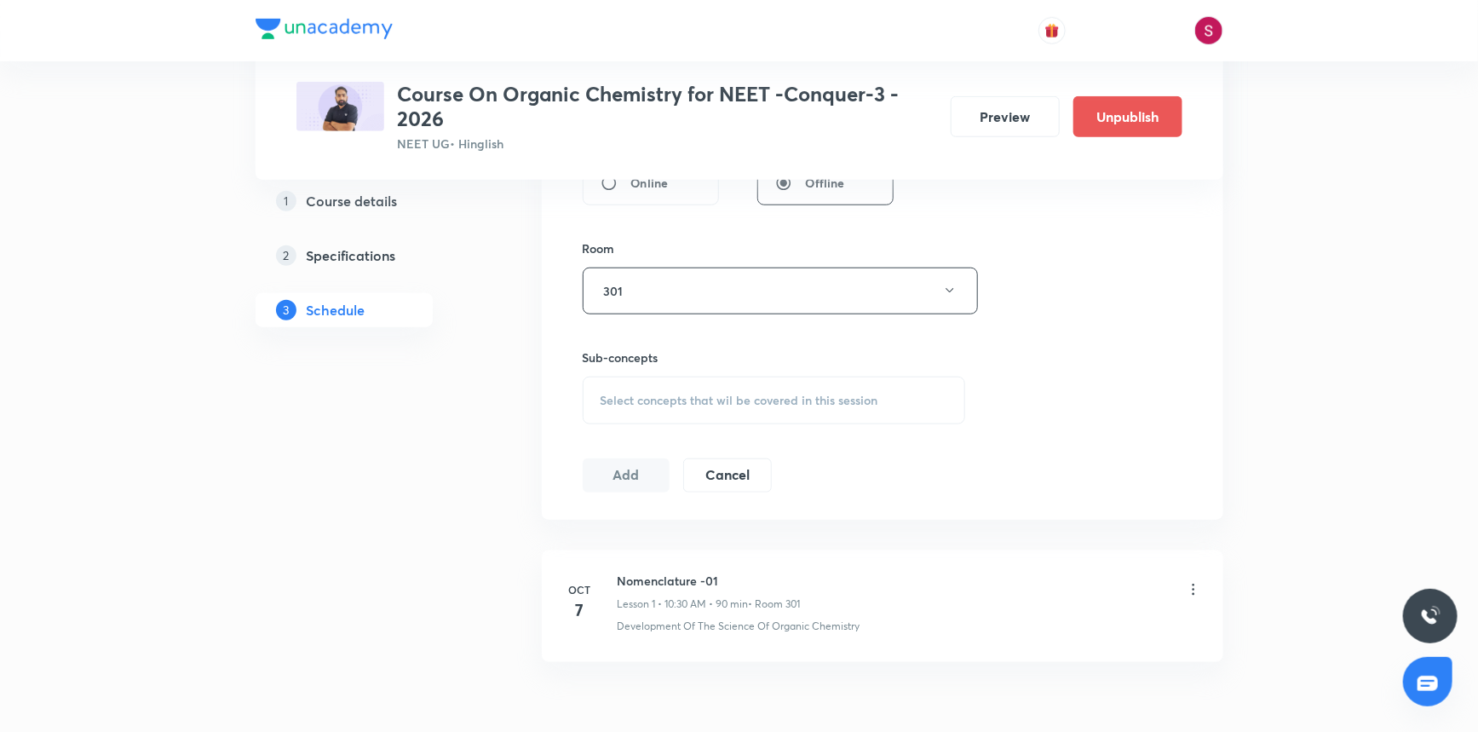
click at [658, 408] on div "Select concepts that wil be covered in this session" at bounding box center [774, 401] width 383 height 48
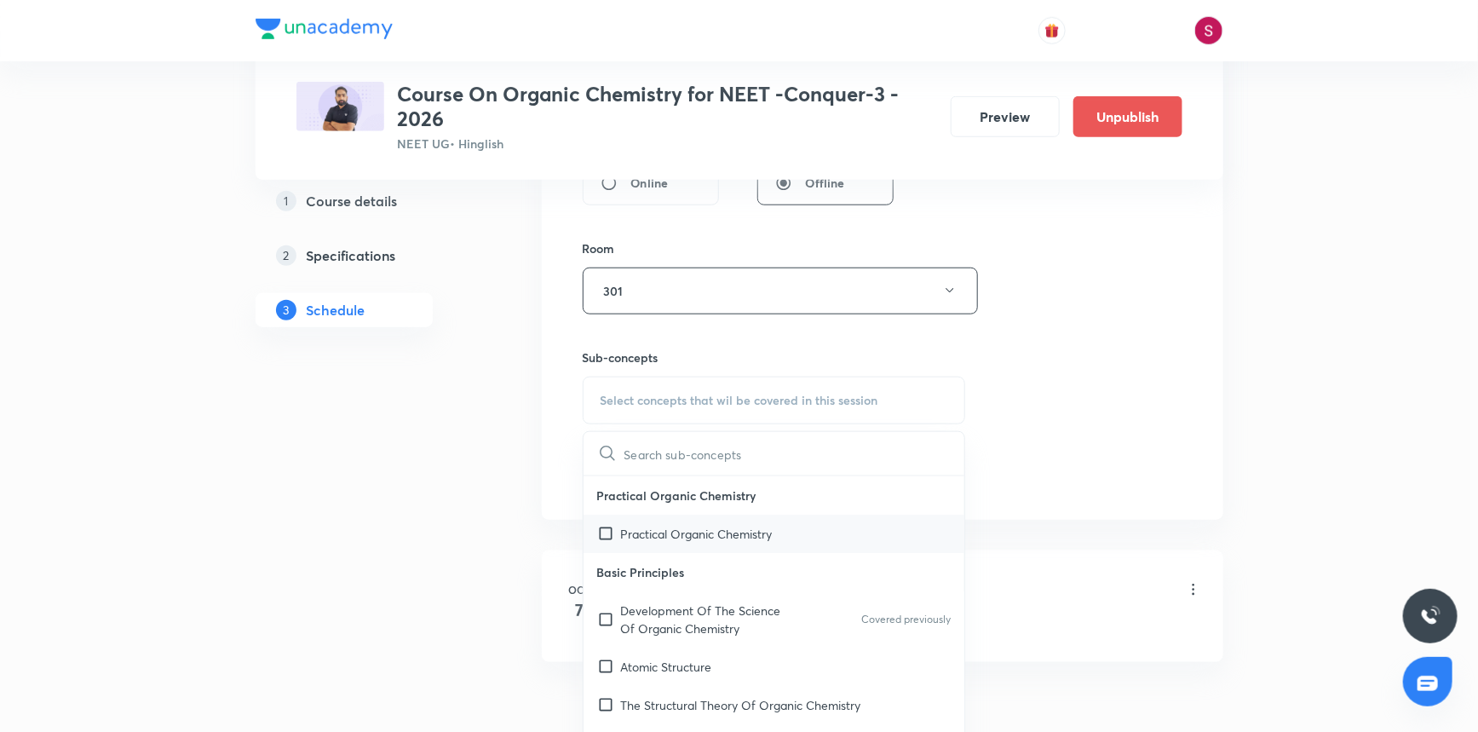
click at [695, 531] on p "Practical Organic Chemistry" at bounding box center [697, 534] width 152 height 18
checkbox input "true"
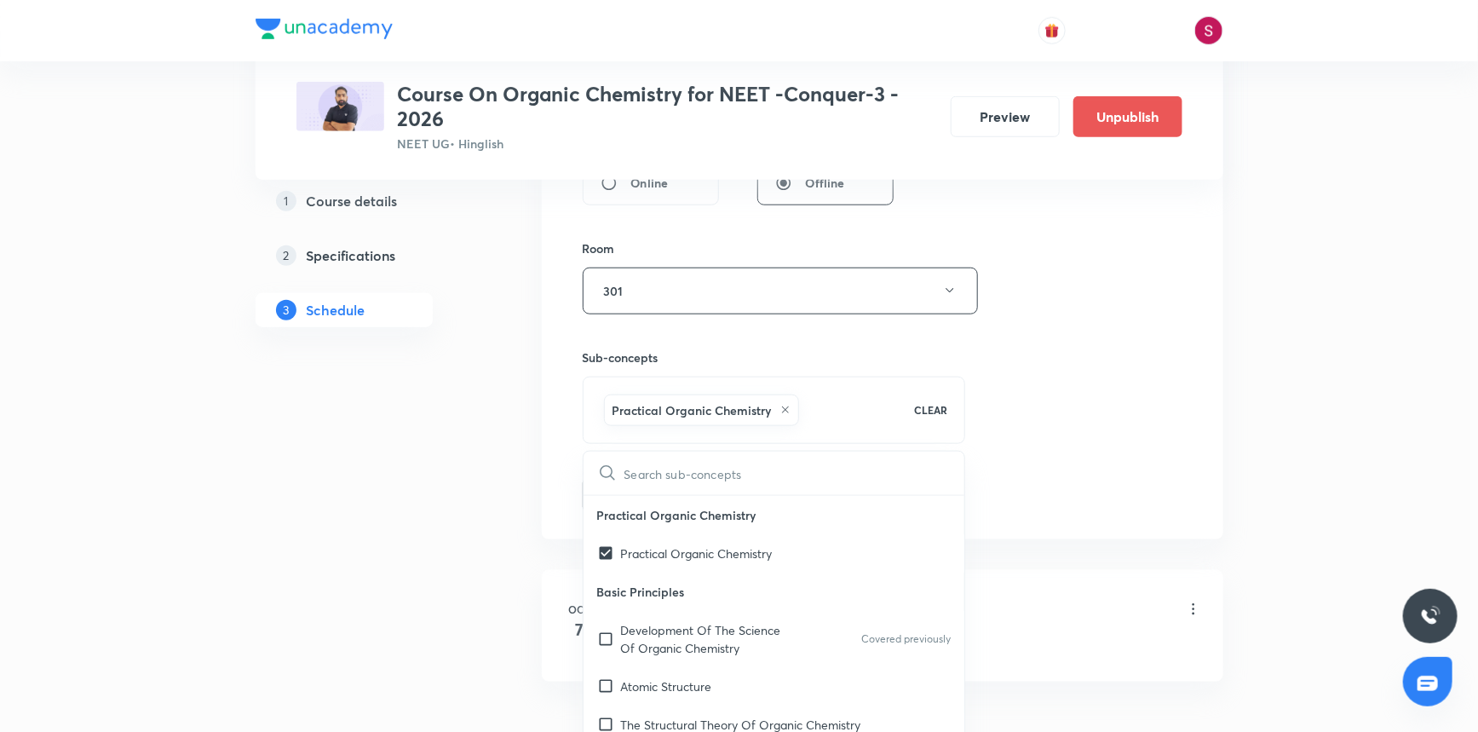
click at [1077, 346] on div "Session 2 Live class Session title 17/99 Nomenclature - 02 ​ Schedule for Oct 9…" at bounding box center [883, 102] width 600 height 820
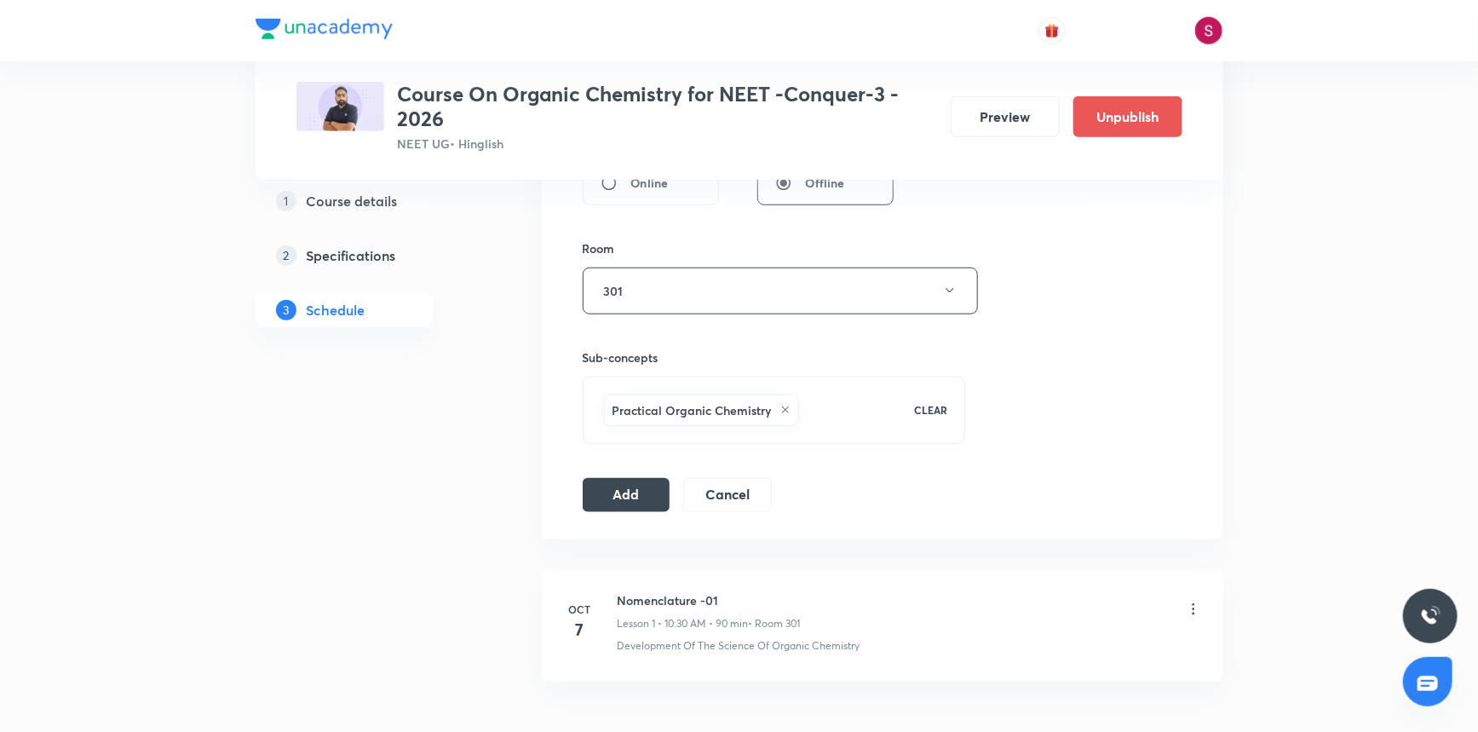
click at [602, 510] on div "Session 2 Live class Session title 17/99 Nomenclature - 02 ​ Schedule for Oct 9…" at bounding box center [883, 102] width 682 height 874
click at [607, 503] on button "Add" at bounding box center [627, 493] width 88 height 34
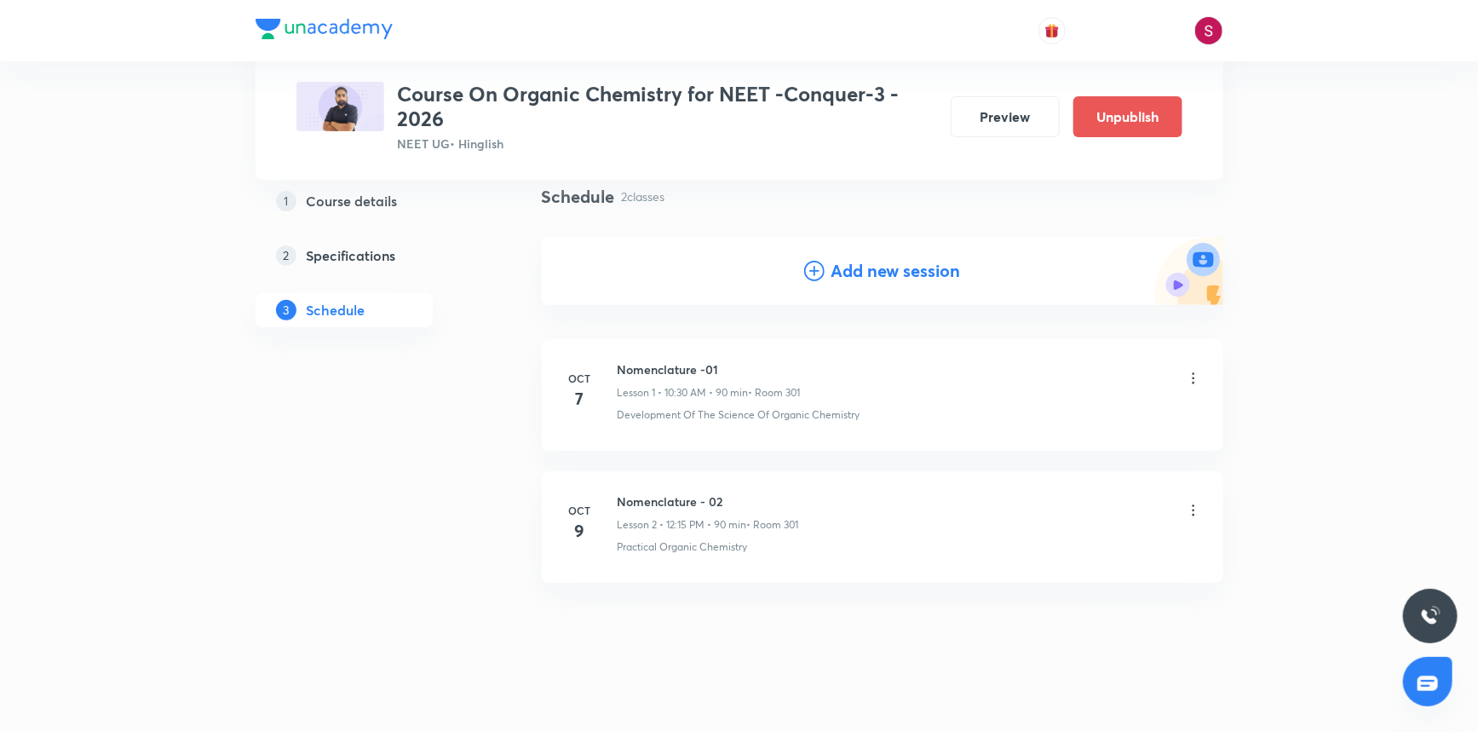
scroll to position [135, 0]
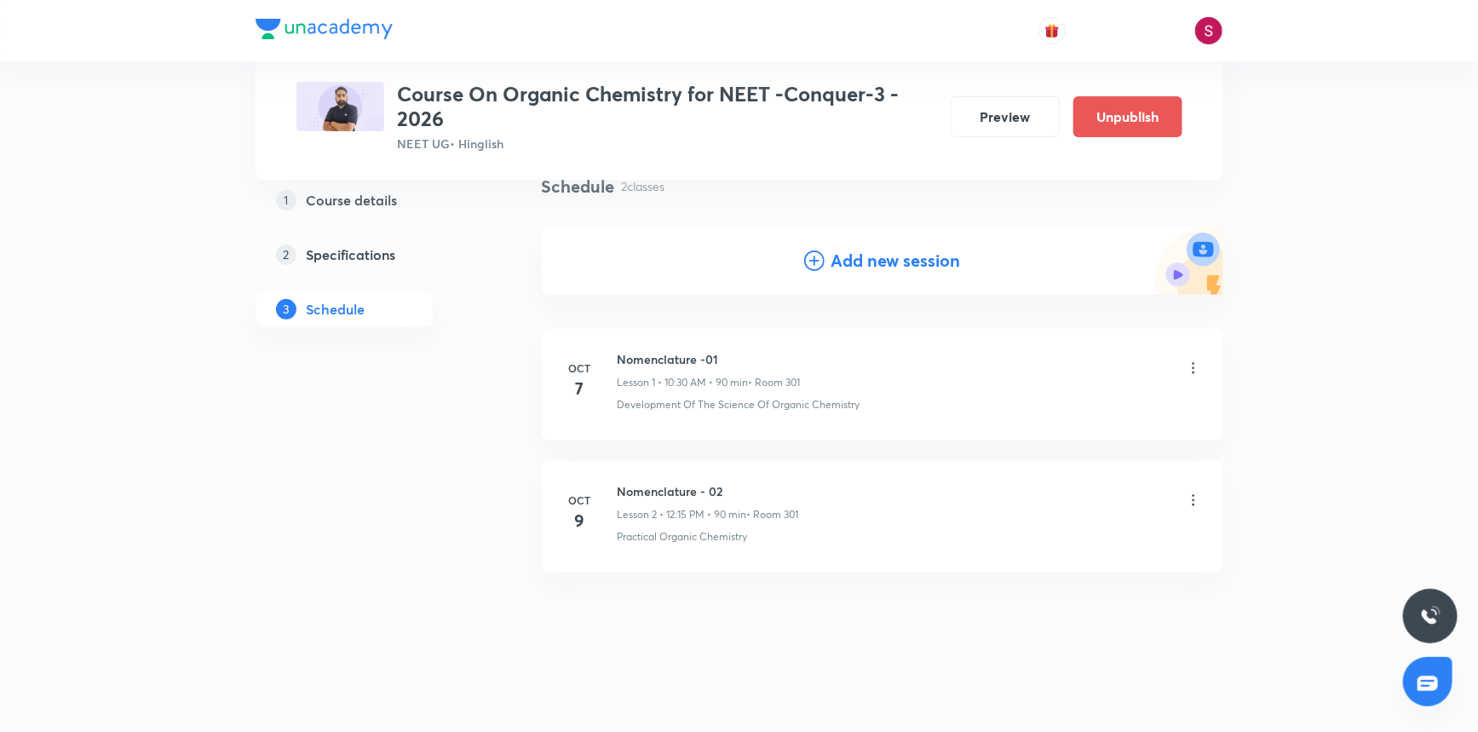
click at [665, 488] on h6 "Nomenclature - 02" at bounding box center [708, 491] width 181 height 18
copy h6 "Nomenclature - 02"
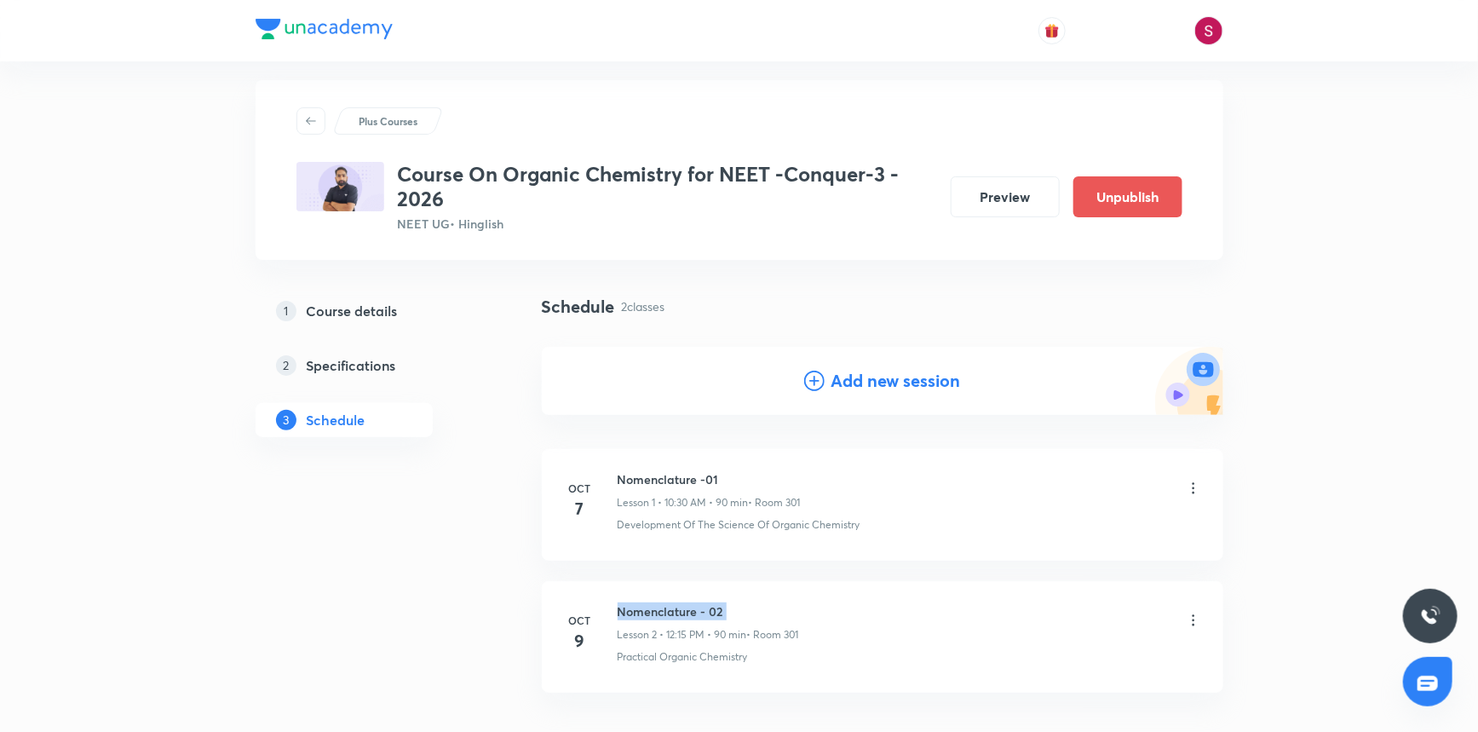
scroll to position [0, 0]
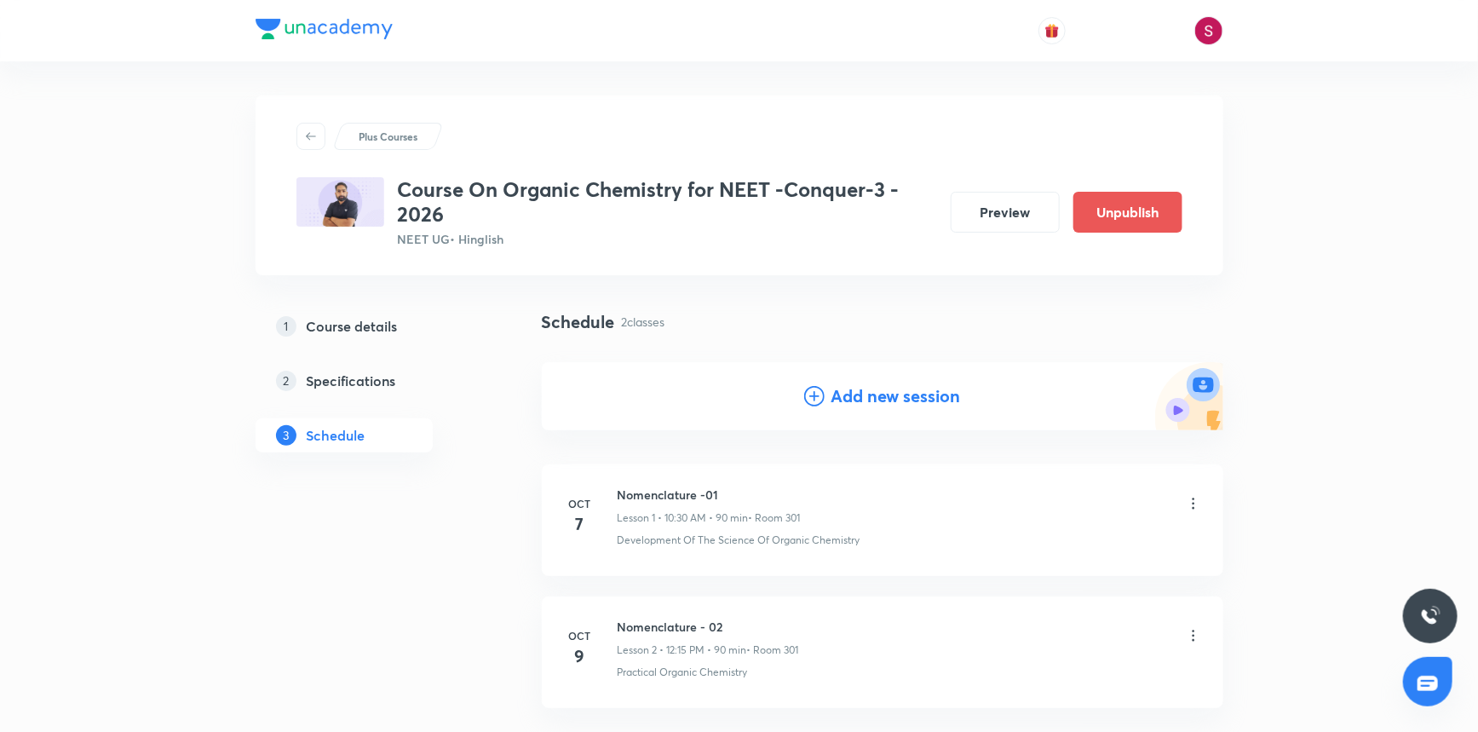
click at [849, 392] on h4 "Add new session" at bounding box center [897, 396] width 130 height 26
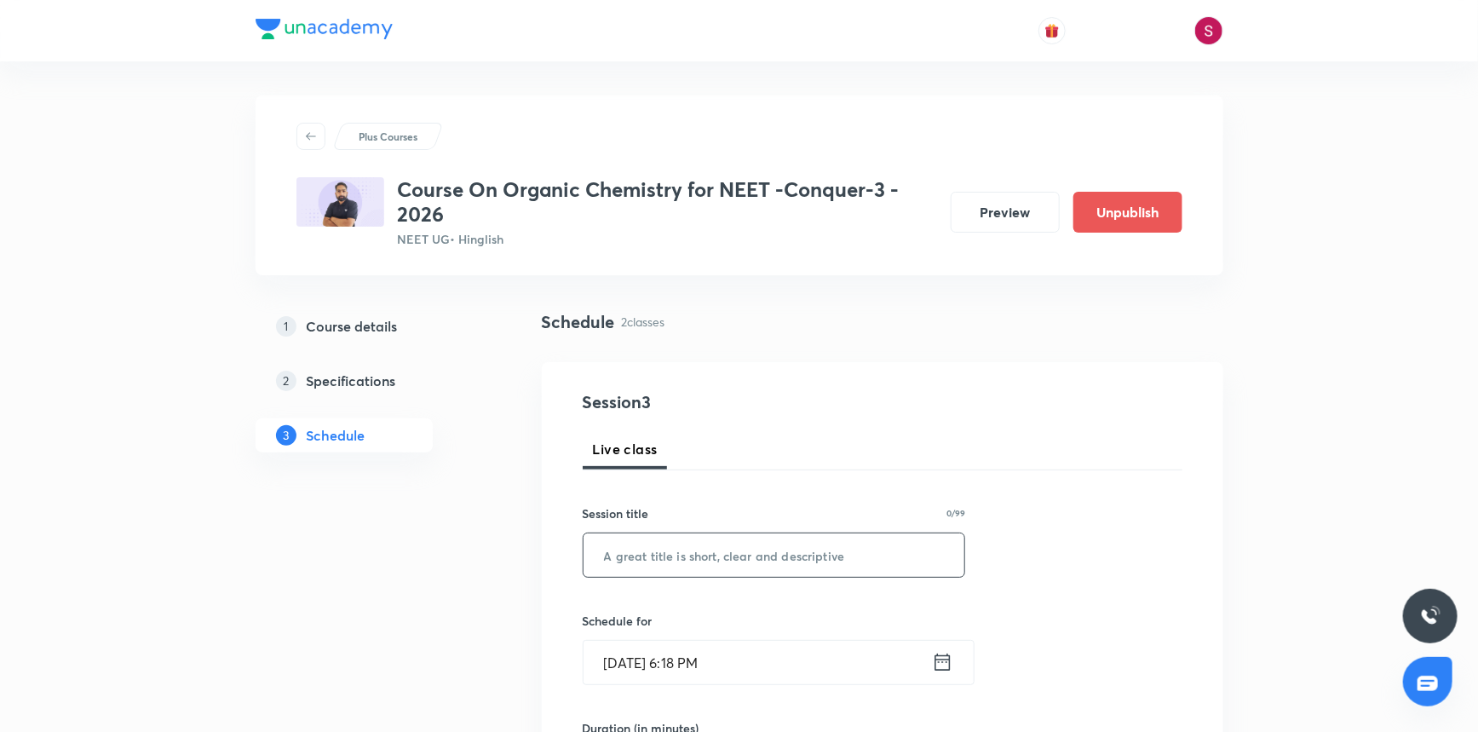
click at [671, 558] on input "text" at bounding box center [775, 554] width 382 height 43
paste input "Nomenclature - 02"
type input "Nomenclature - 03"
click at [728, 671] on input "Oct 5, 2025, 6:18 PM" at bounding box center [758, 662] width 348 height 43
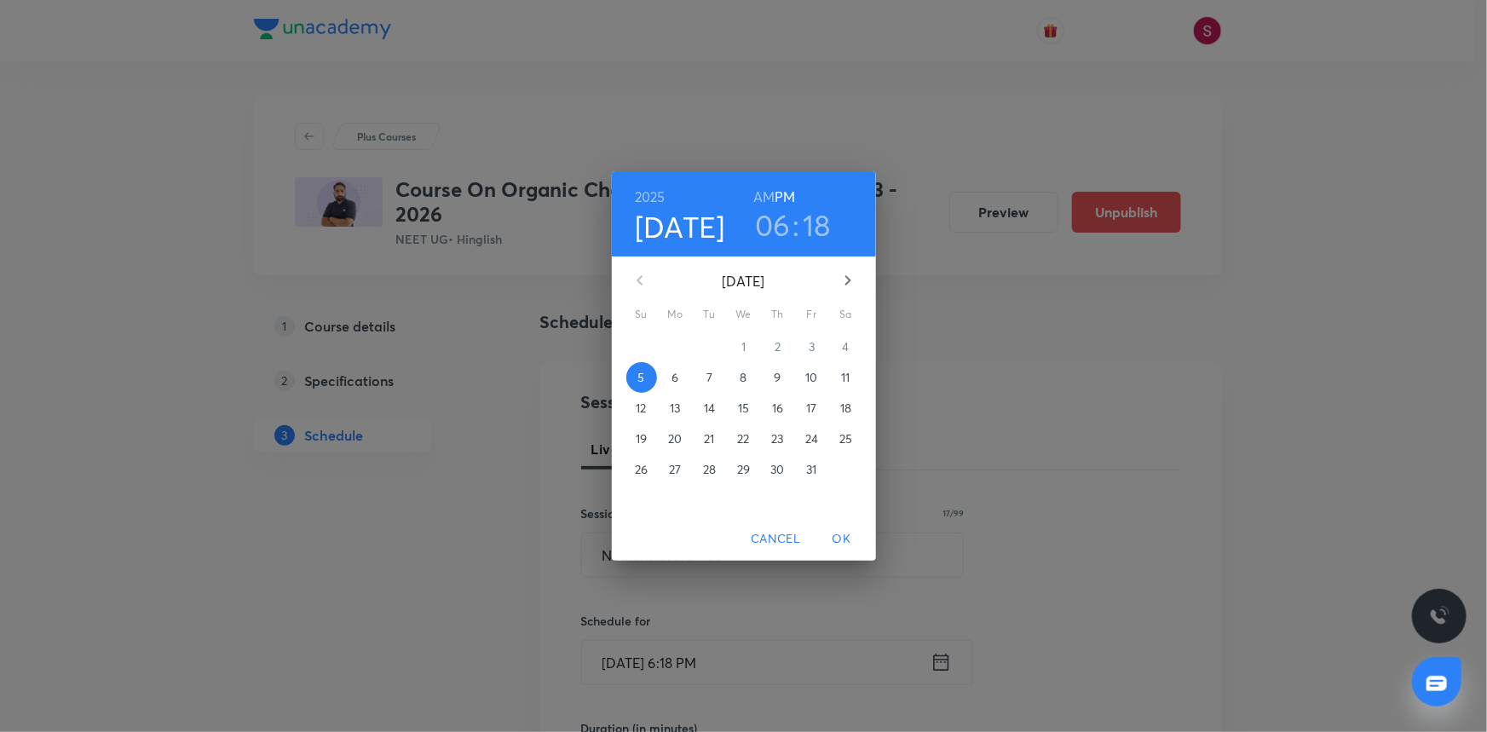
click at [821, 375] on span "10" at bounding box center [812, 377] width 31 height 17
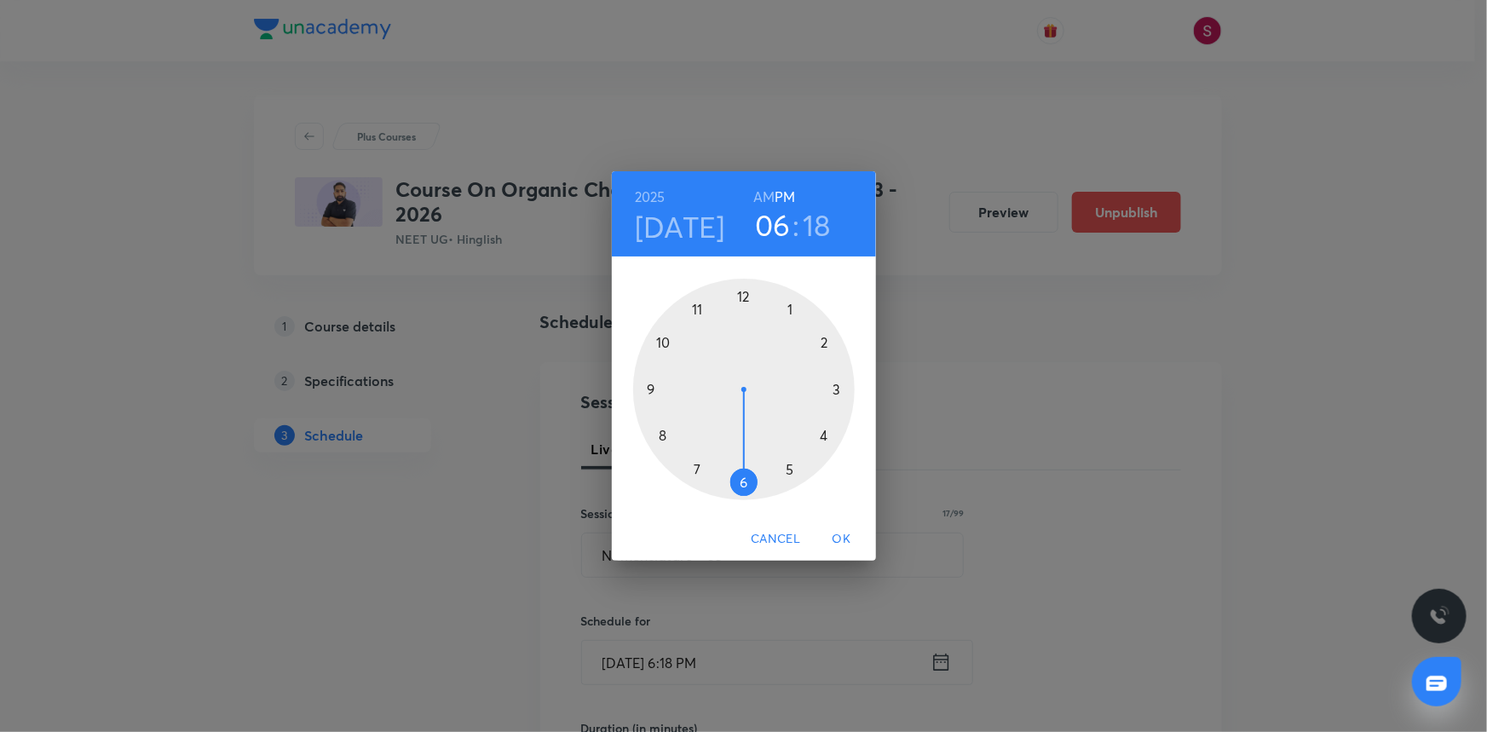
click at [664, 342] on div at bounding box center [744, 390] width 222 height 222
click at [768, 199] on h6 "AM" at bounding box center [763, 197] width 21 height 24
click at [743, 481] on div at bounding box center [744, 390] width 222 height 222
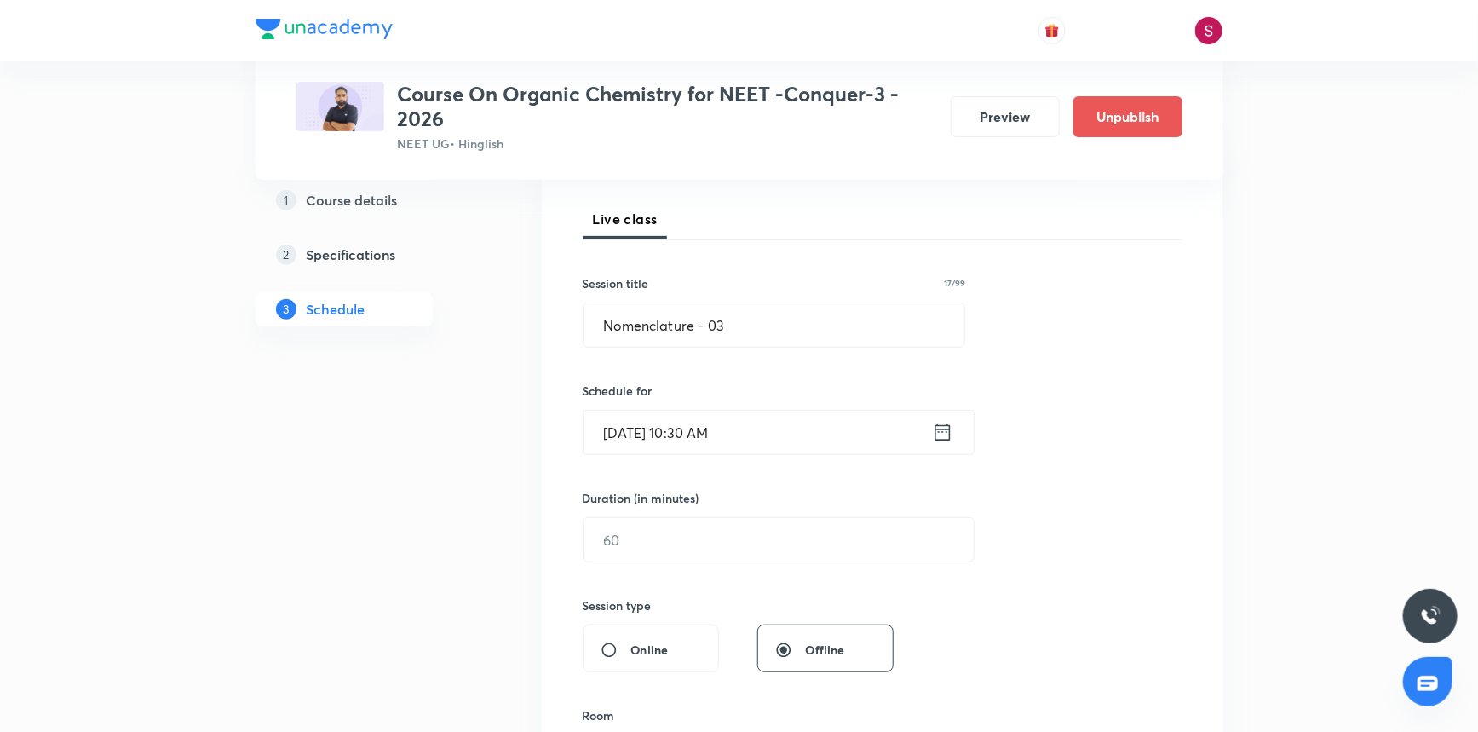
scroll to position [232, 0]
click at [656, 555] on input "text" at bounding box center [779, 537] width 390 height 43
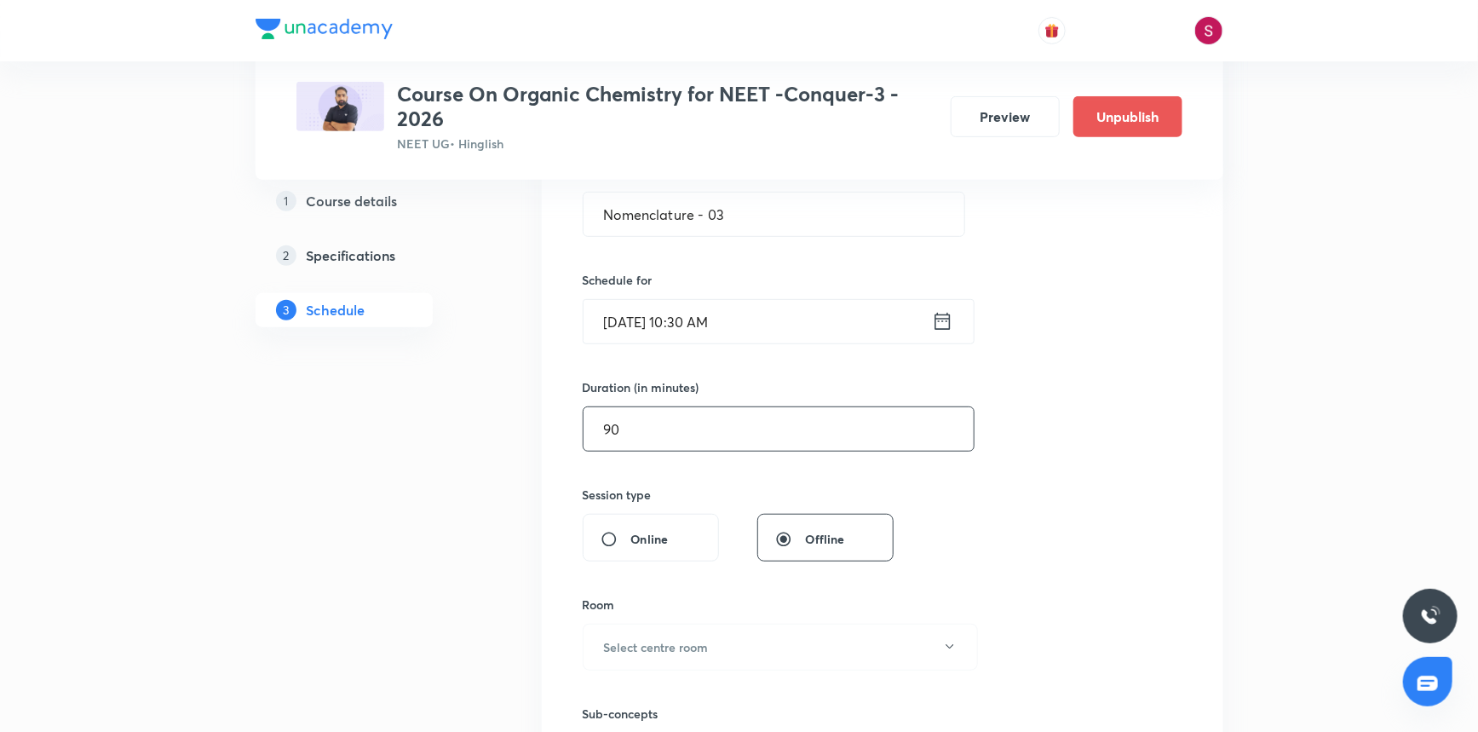
scroll to position [464, 0]
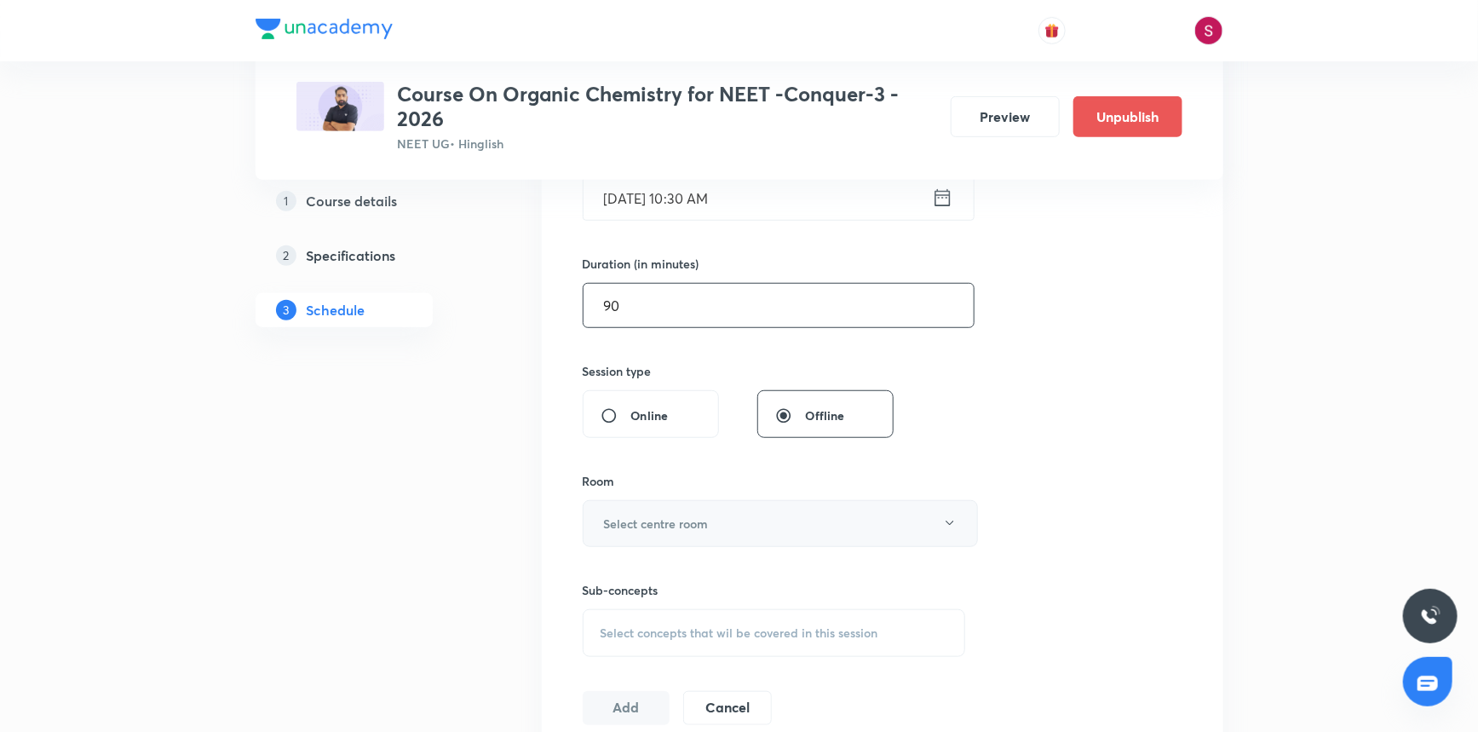
type input "90"
click at [642, 515] on h6 "Select centre room" at bounding box center [656, 524] width 105 height 18
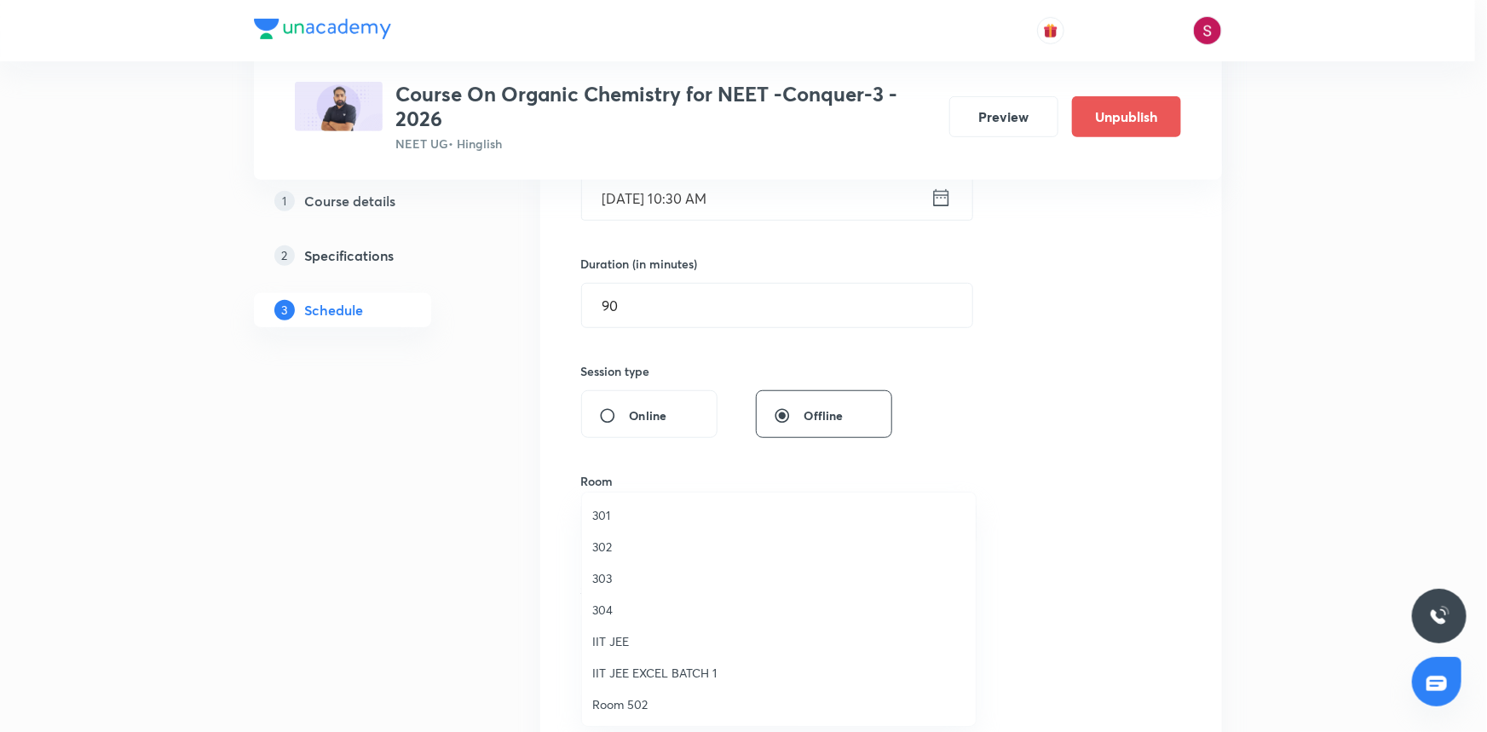
click at [639, 521] on span "301" at bounding box center [778, 515] width 373 height 18
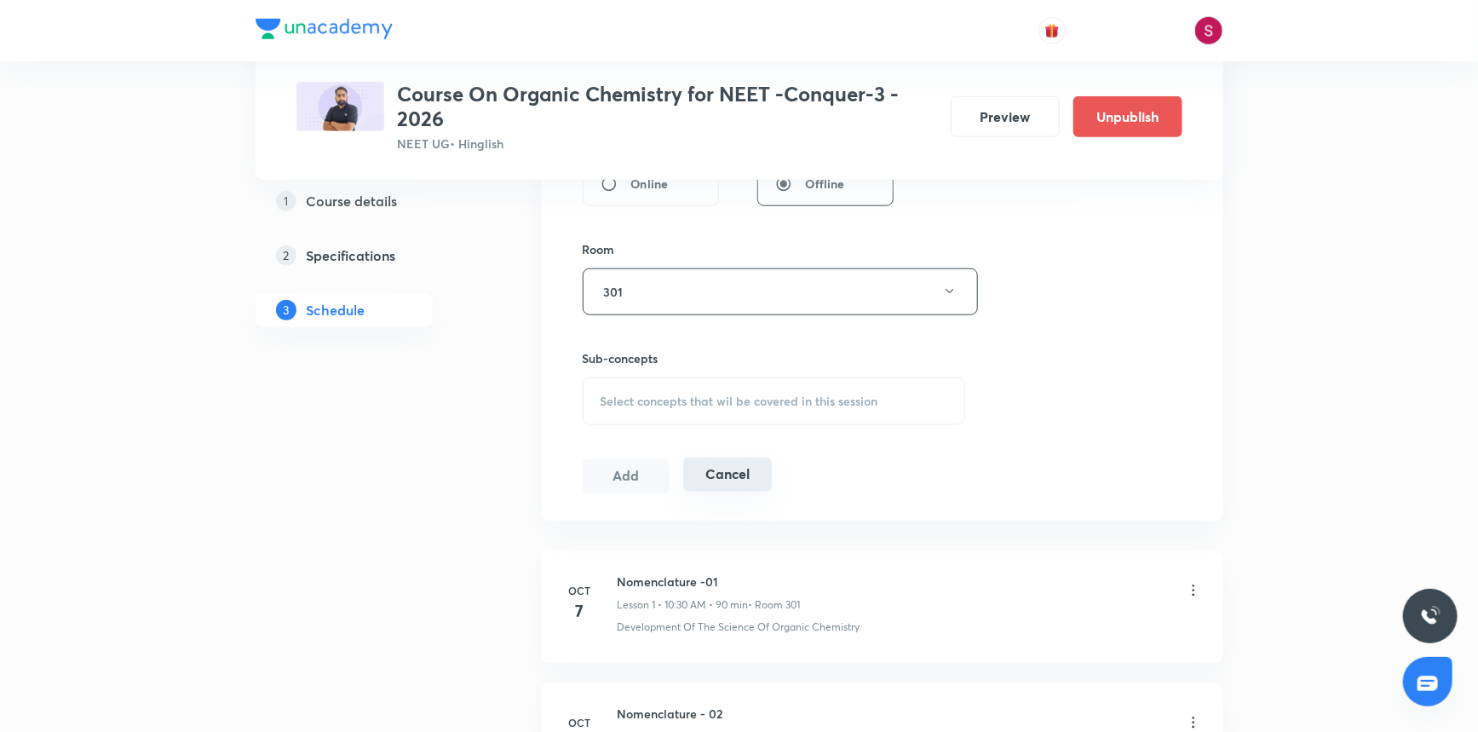
scroll to position [697, 0]
click at [683, 423] on div "Session 3 Live class Session title 17/99 Nomenclature - 03 ​ Schedule for Oct 1…" at bounding box center [883, 92] width 600 height 800
click at [684, 416] on div "Select concepts that wil be covered in this session" at bounding box center [774, 401] width 383 height 48
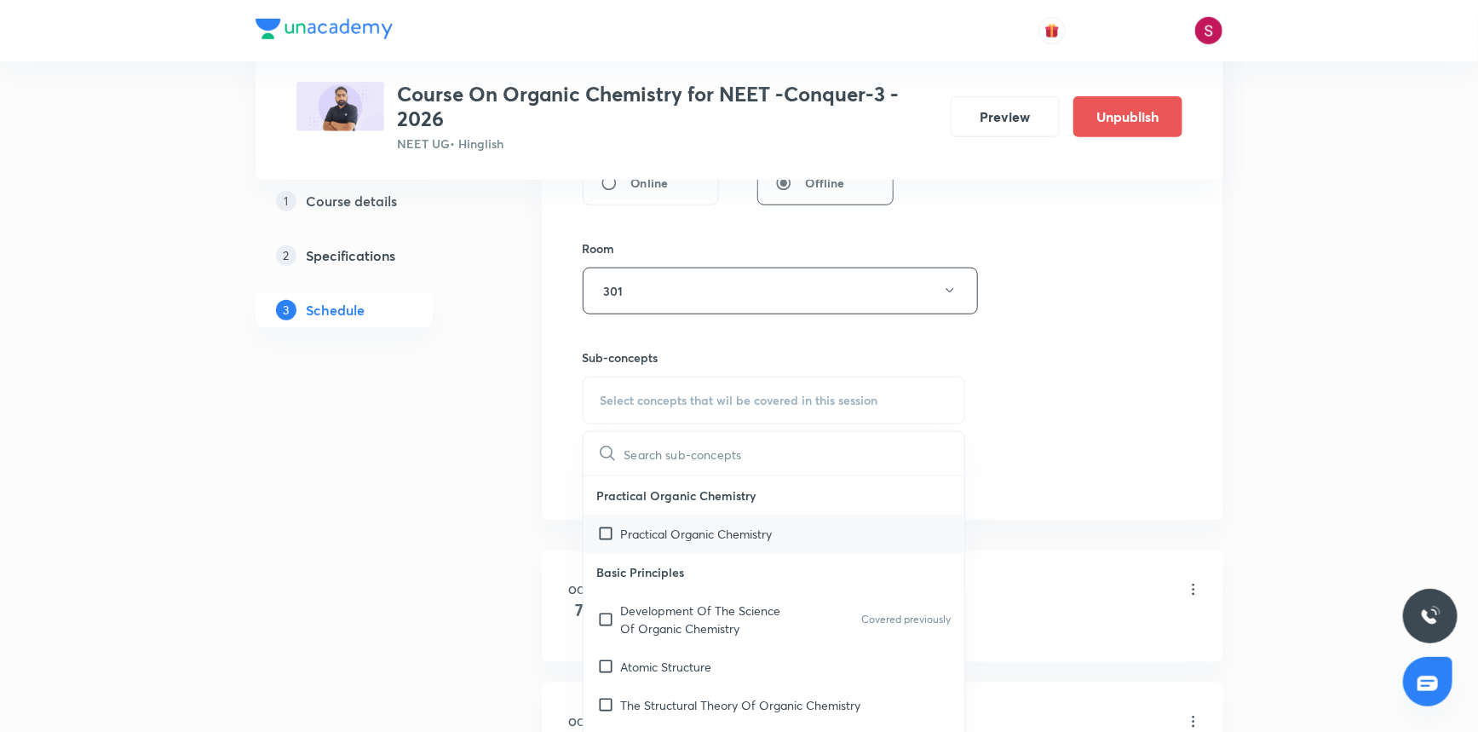
click at [674, 538] on p "Practical Organic Chemistry" at bounding box center [697, 534] width 152 height 18
checkbox input "true"
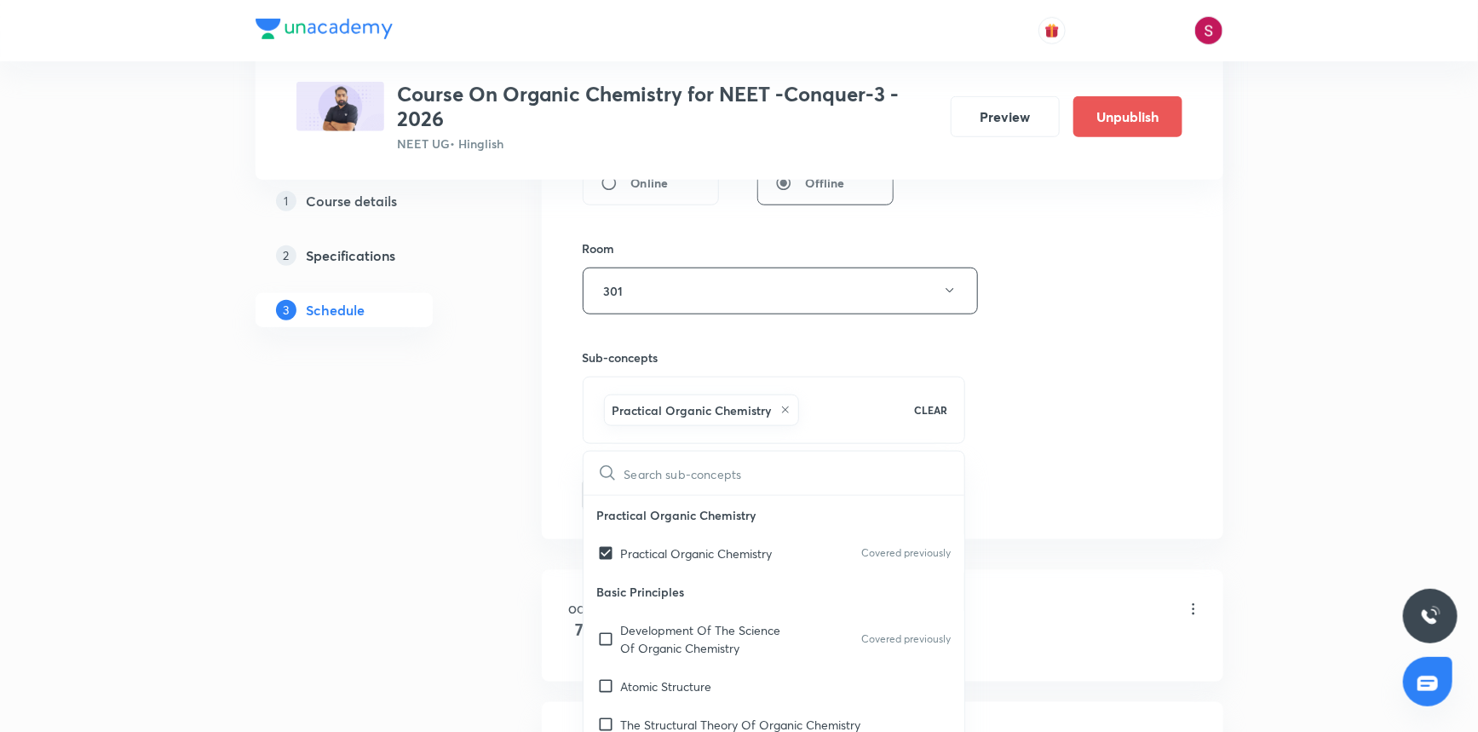
click at [1087, 337] on div "Session 3 Live class Session title 17/99 Nomenclature - 03 ​ Schedule for Oct 1…" at bounding box center [883, 102] width 600 height 820
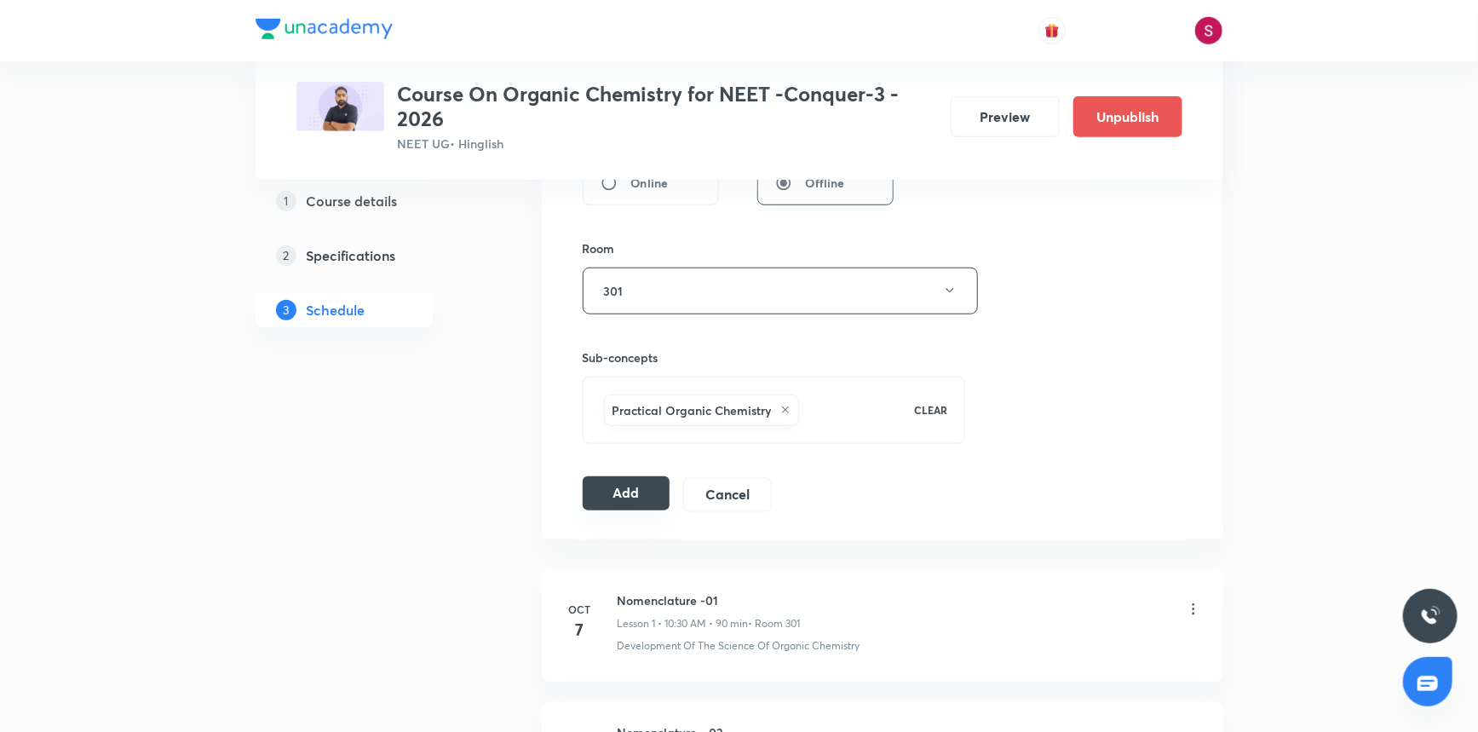
click at [602, 488] on button "Add" at bounding box center [627, 493] width 88 height 34
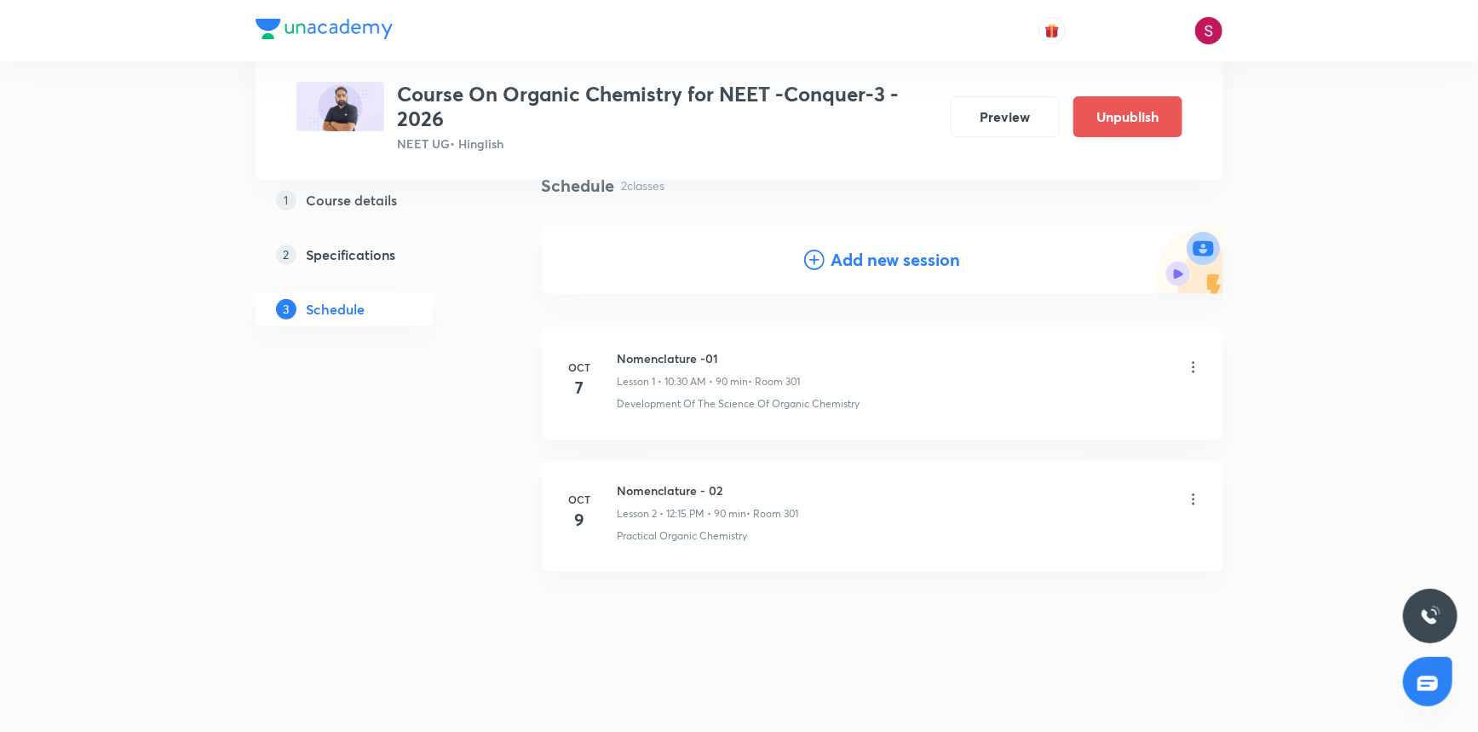
scroll to position [135, 0]
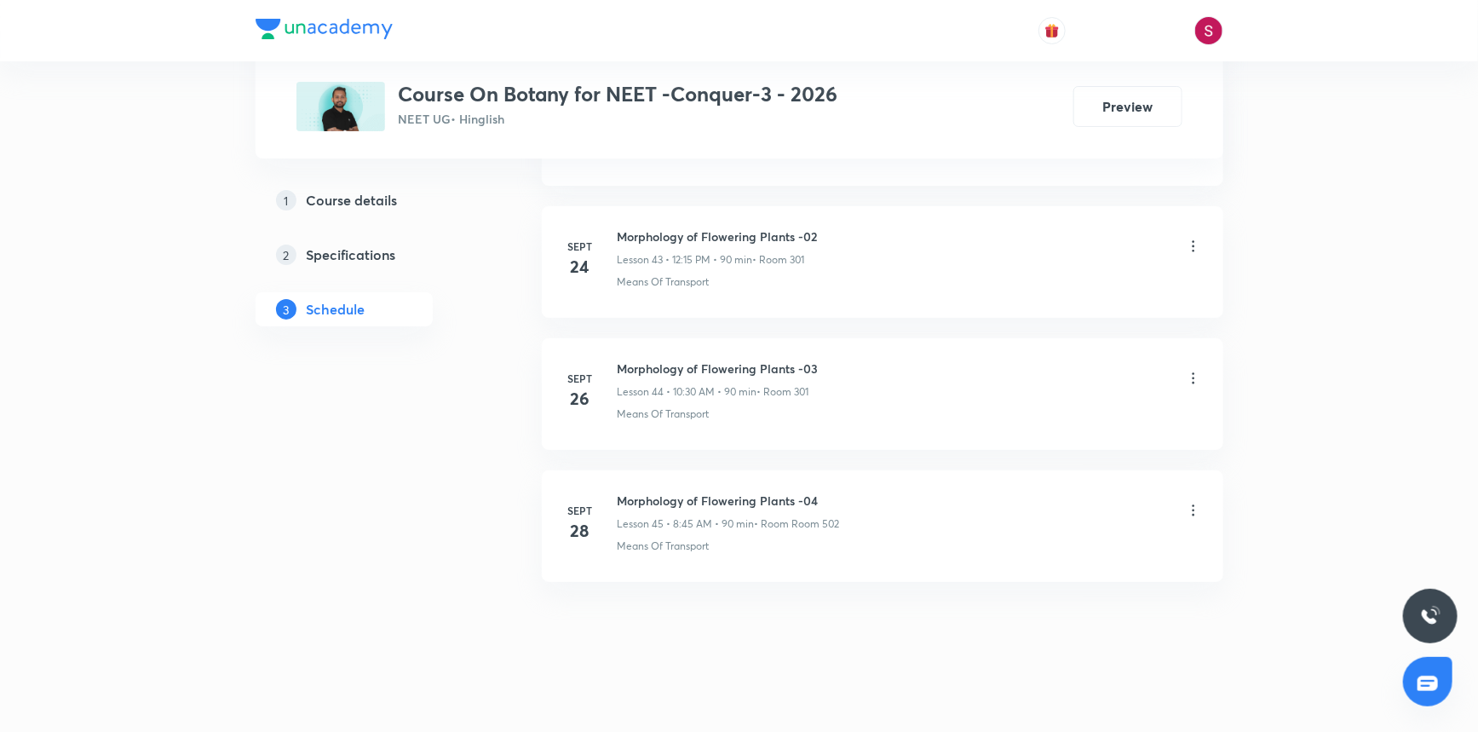
scroll to position [6567, 0]
click at [785, 494] on h6 "Morphology of Flowering Plants -04" at bounding box center [729, 501] width 222 height 18
copy h6 "Morphology of Flowering Plants -04"
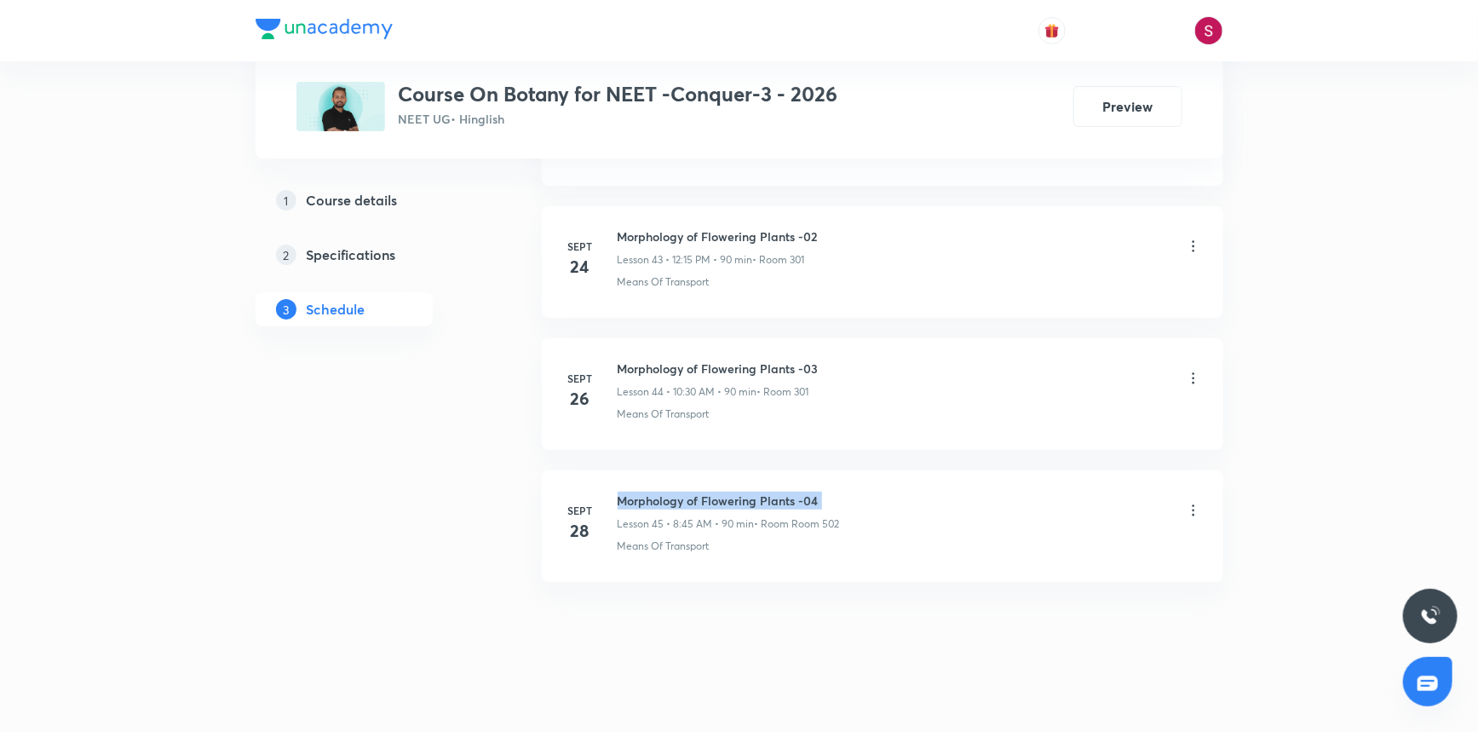
scroll to position [0, 0]
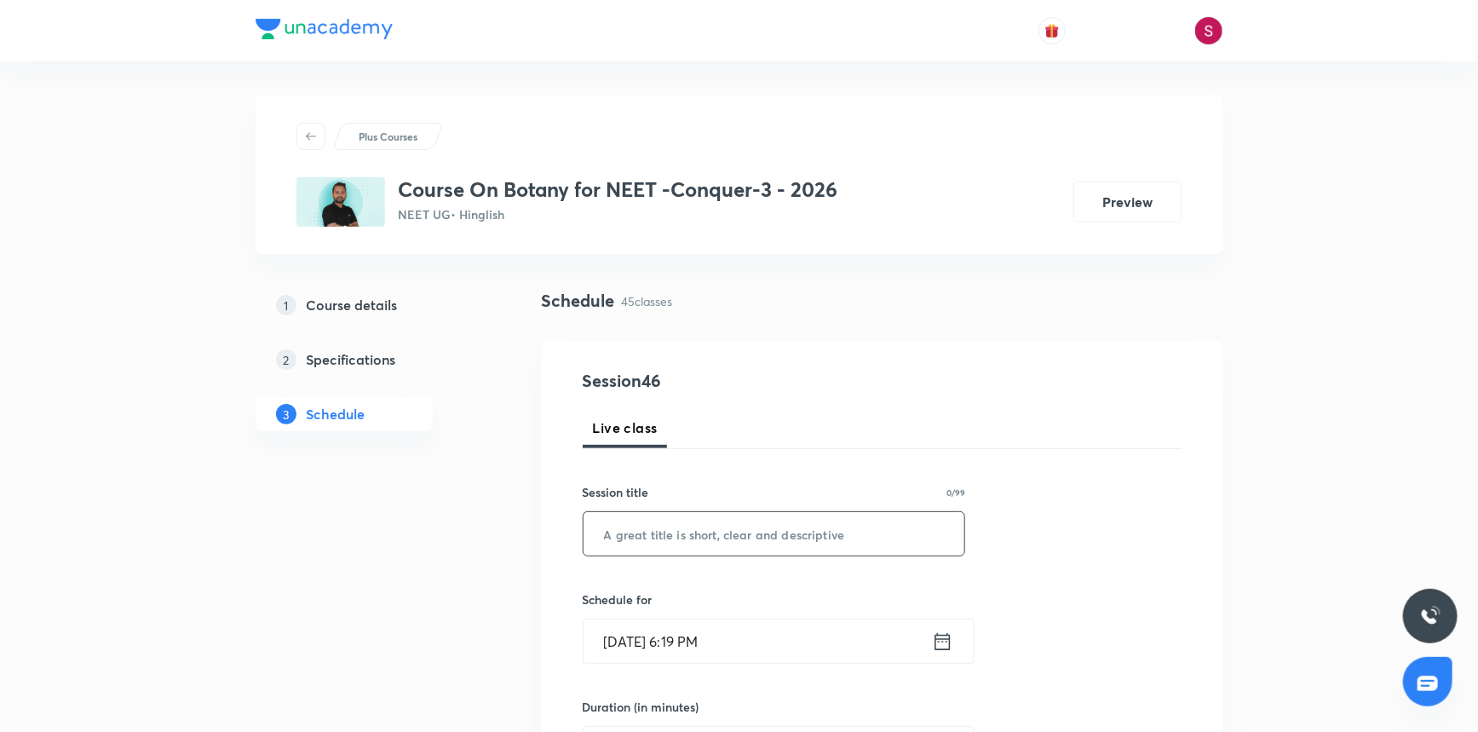
click at [804, 539] on input "text" at bounding box center [775, 533] width 382 height 43
paste input "Morphology of Flowering Plants -04"
type input "Morphology of Flowering Plants - 05"
click at [860, 651] on input "[DATE] 6:19 PM" at bounding box center [758, 640] width 348 height 43
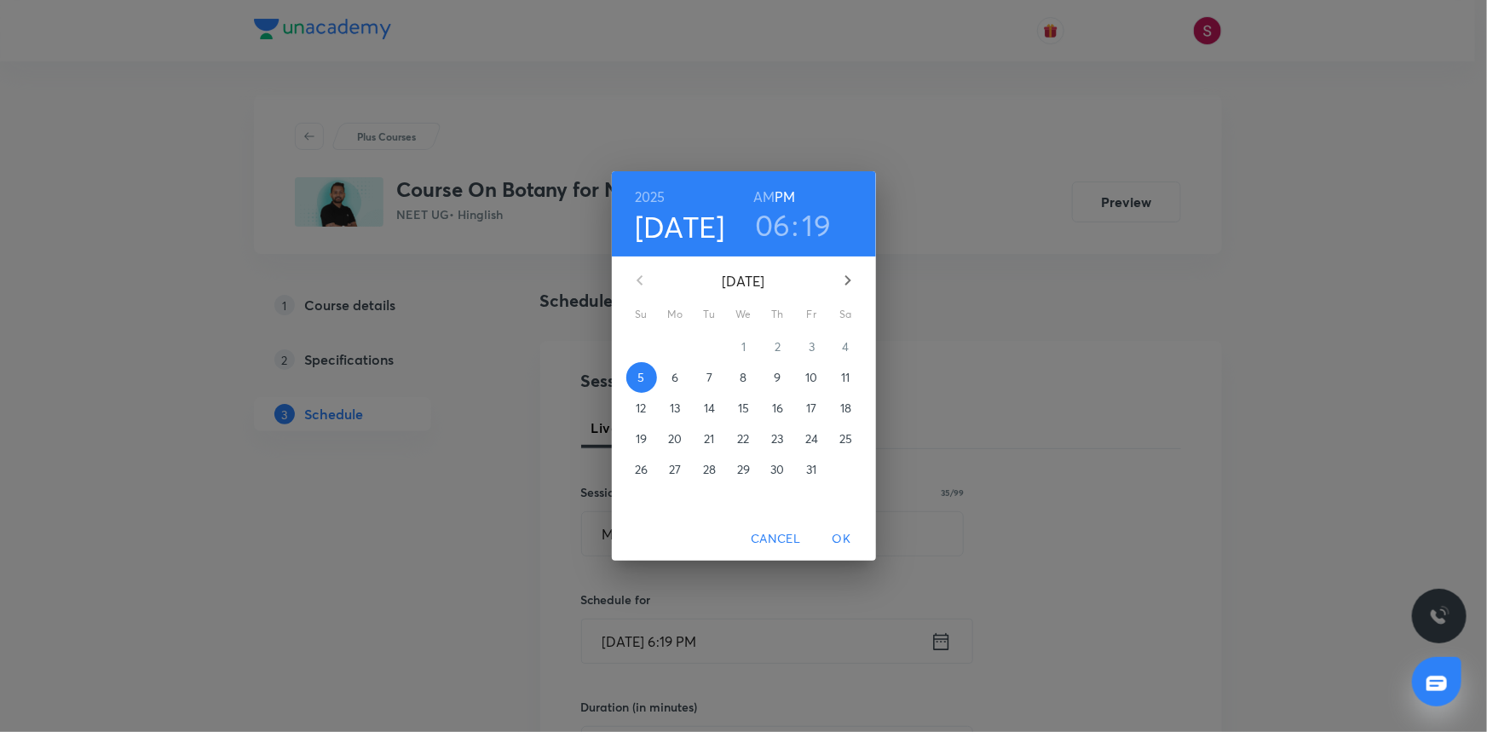
click at [775, 383] on p "9" at bounding box center [777, 377] width 7 height 17
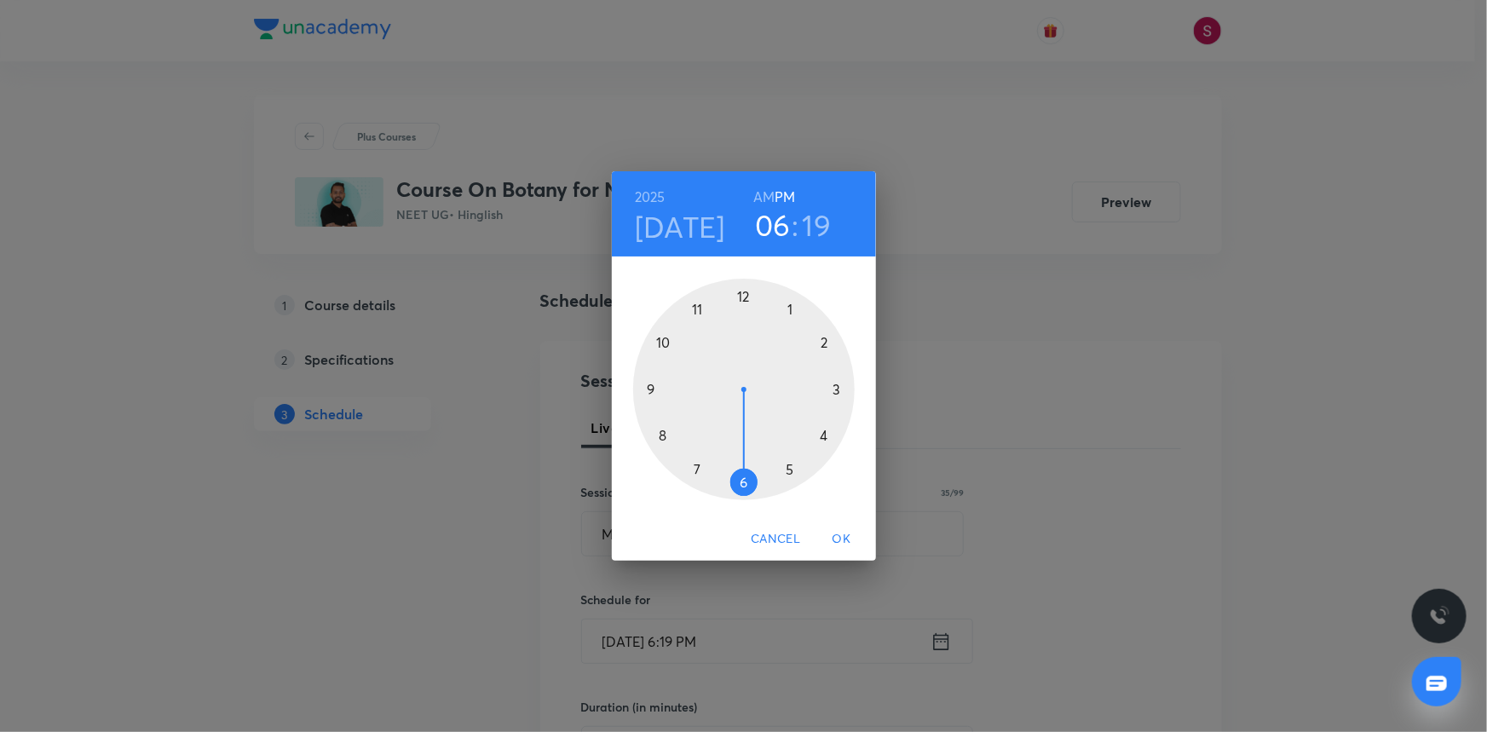
click at [757, 180] on div "[DATE] 06 : 19 AM PM" at bounding box center [744, 213] width 264 height 85
click at [760, 190] on h6 "AM" at bounding box center [763, 197] width 21 height 24
click at [663, 434] on div at bounding box center [744, 390] width 222 height 222
click at [655, 388] on div at bounding box center [744, 390] width 222 height 222
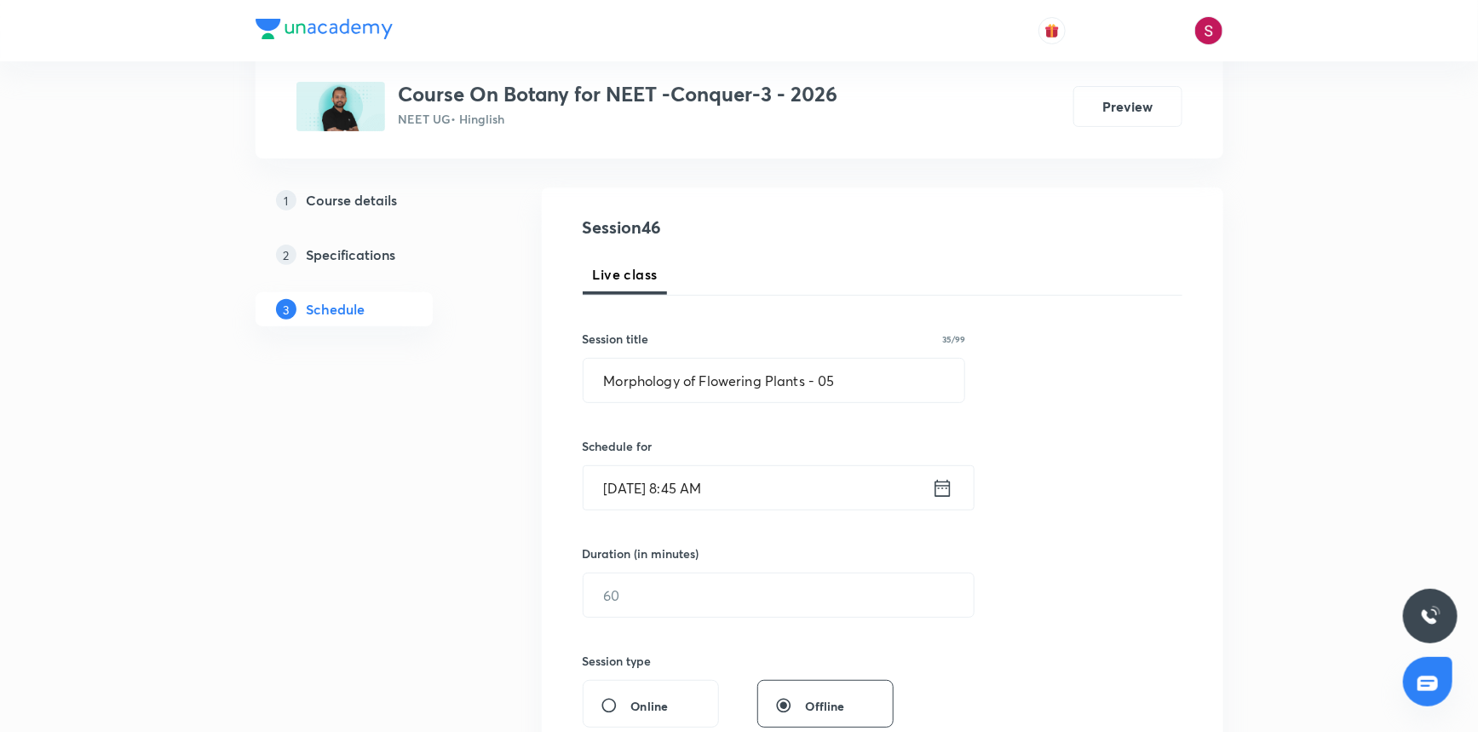
scroll to position [154, 0]
click at [645, 596] on input "text" at bounding box center [779, 594] width 390 height 43
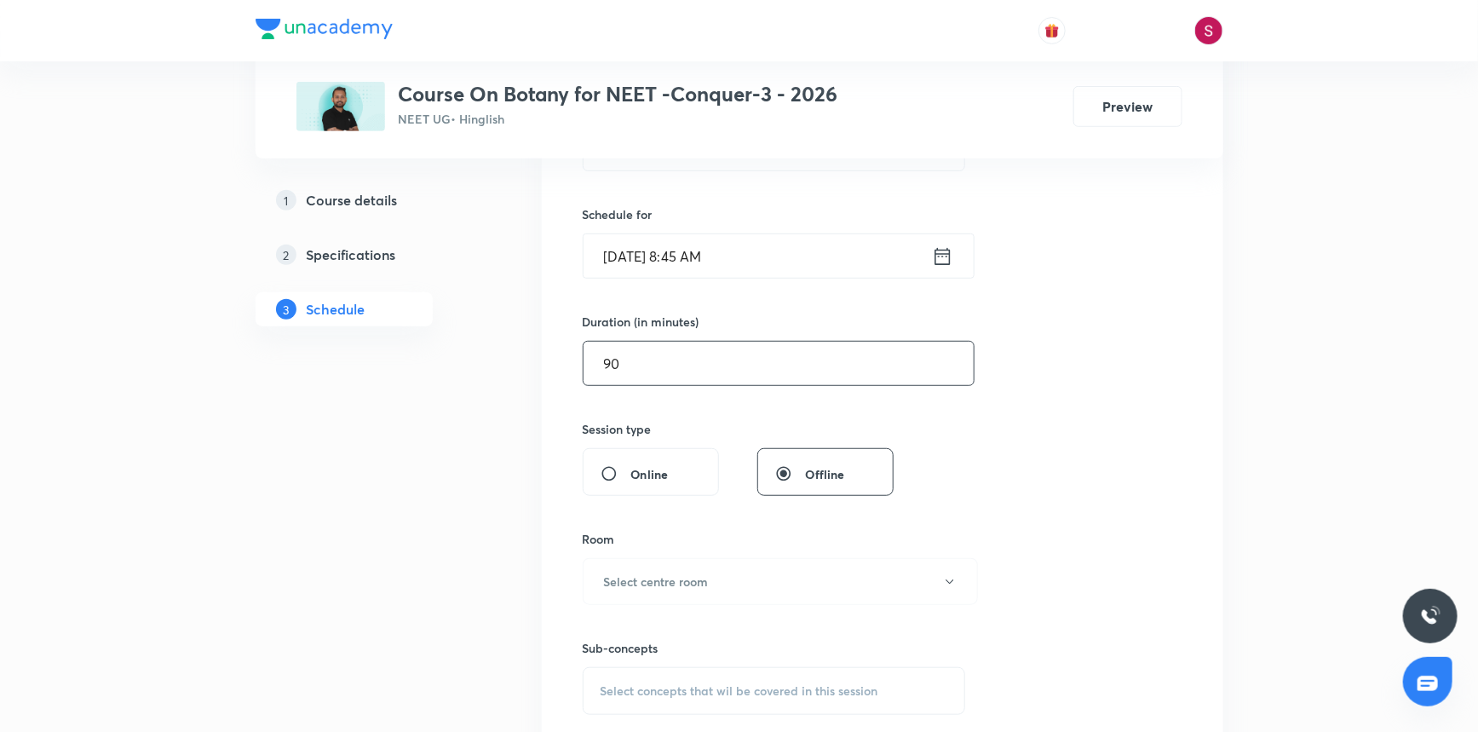
scroll to position [387, 0]
type input "90"
click at [682, 613] on div "Sub-concepts Select concepts that wil be covered in this session" at bounding box center [774, 658] width 383 height 110
click at [689, 598] on button "Select centre room" at bounding box center [780, 579] width 395 height 47
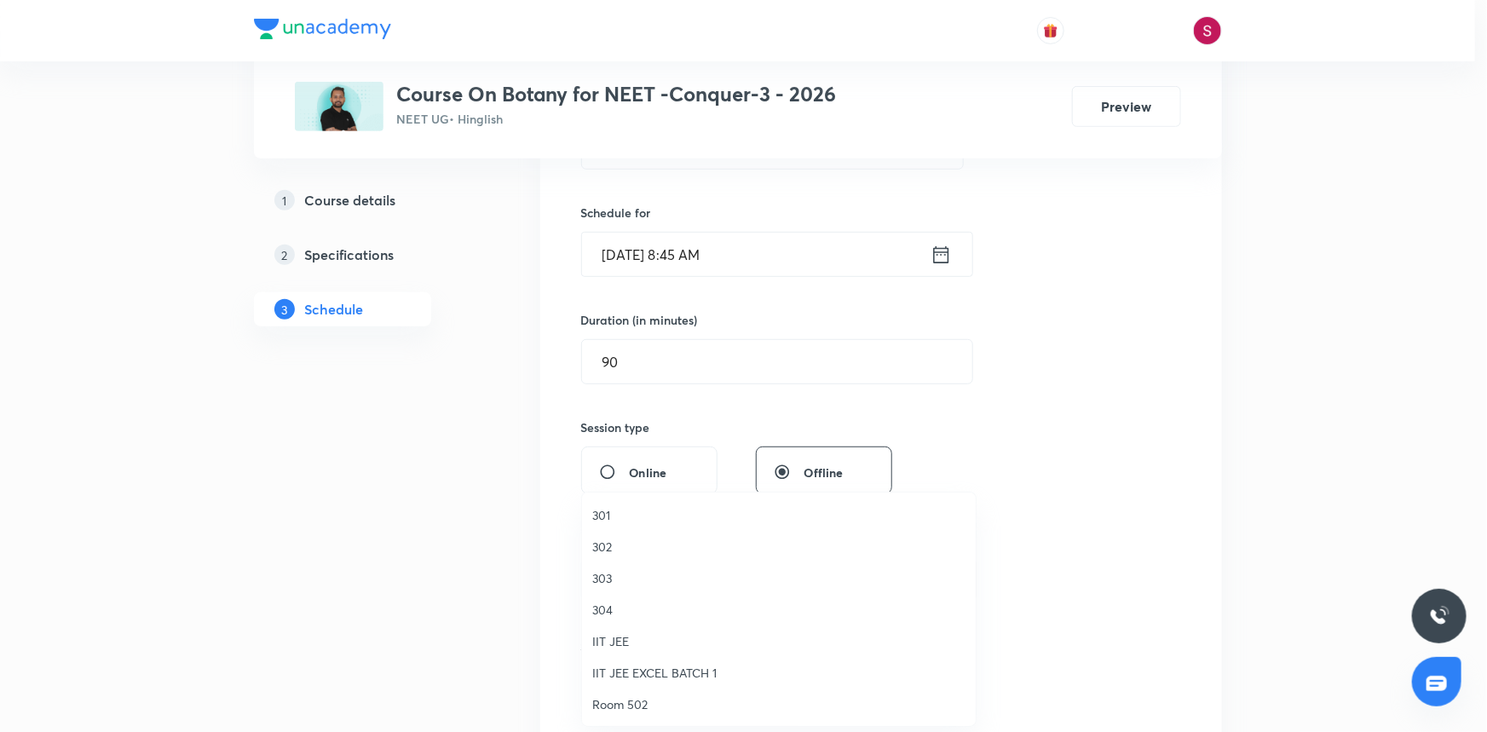
click at [604, 513] on span "301" at bounding box center [778, 515] width 373 height 18
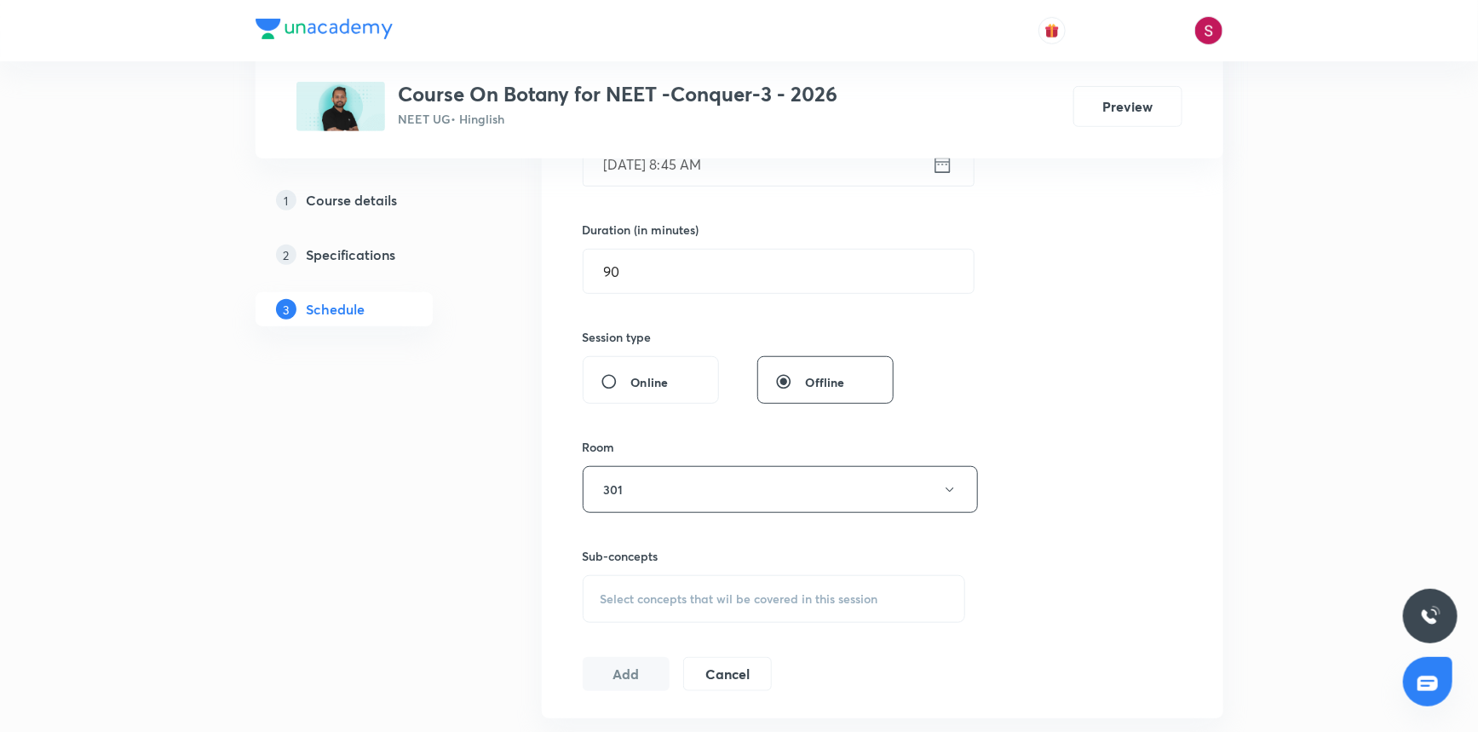
scroll to position [619, 0]
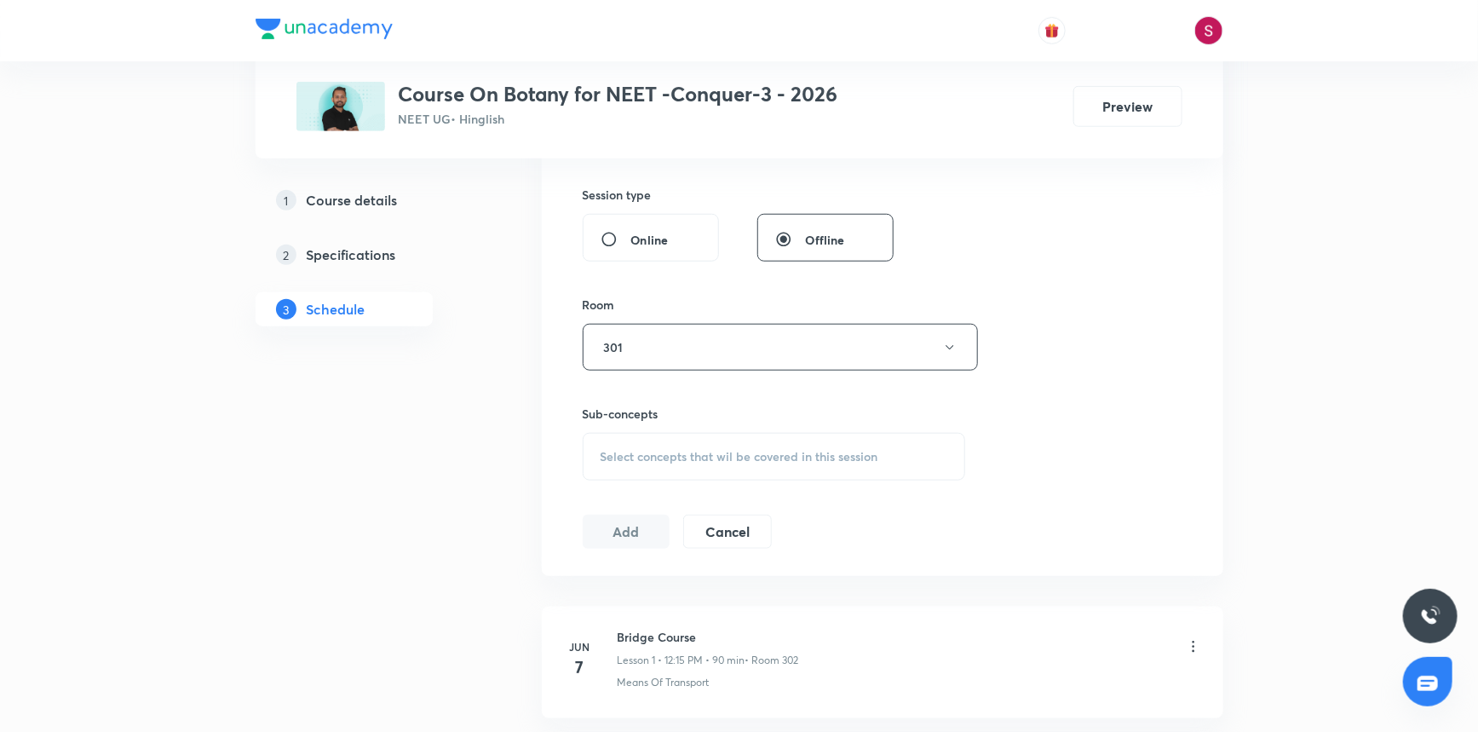
click at [672, 469] on div "Select concepts that wil be covered in this session" at bounding box center [774, 457] width 383 height 48
click at [670, 586] on p "Means Of Transport" at bounding box center [675, 590] width 109 height 18
checkbox input "true"
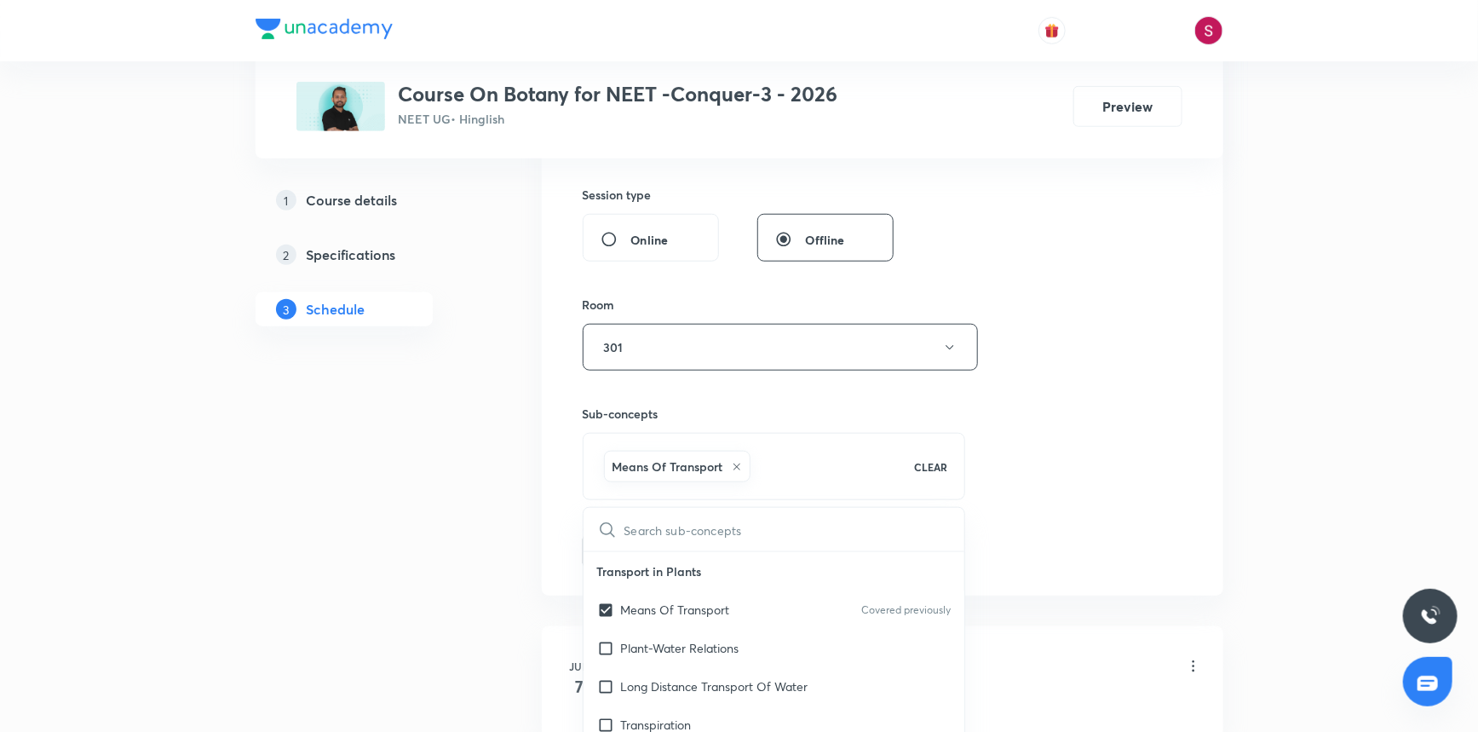
click at [1131, 367] on div "Session 46 Live class Session title 35/99 Morphology of Flowering Plants - 05 ​…" at bounding box center [883, 159] width 600 height 820
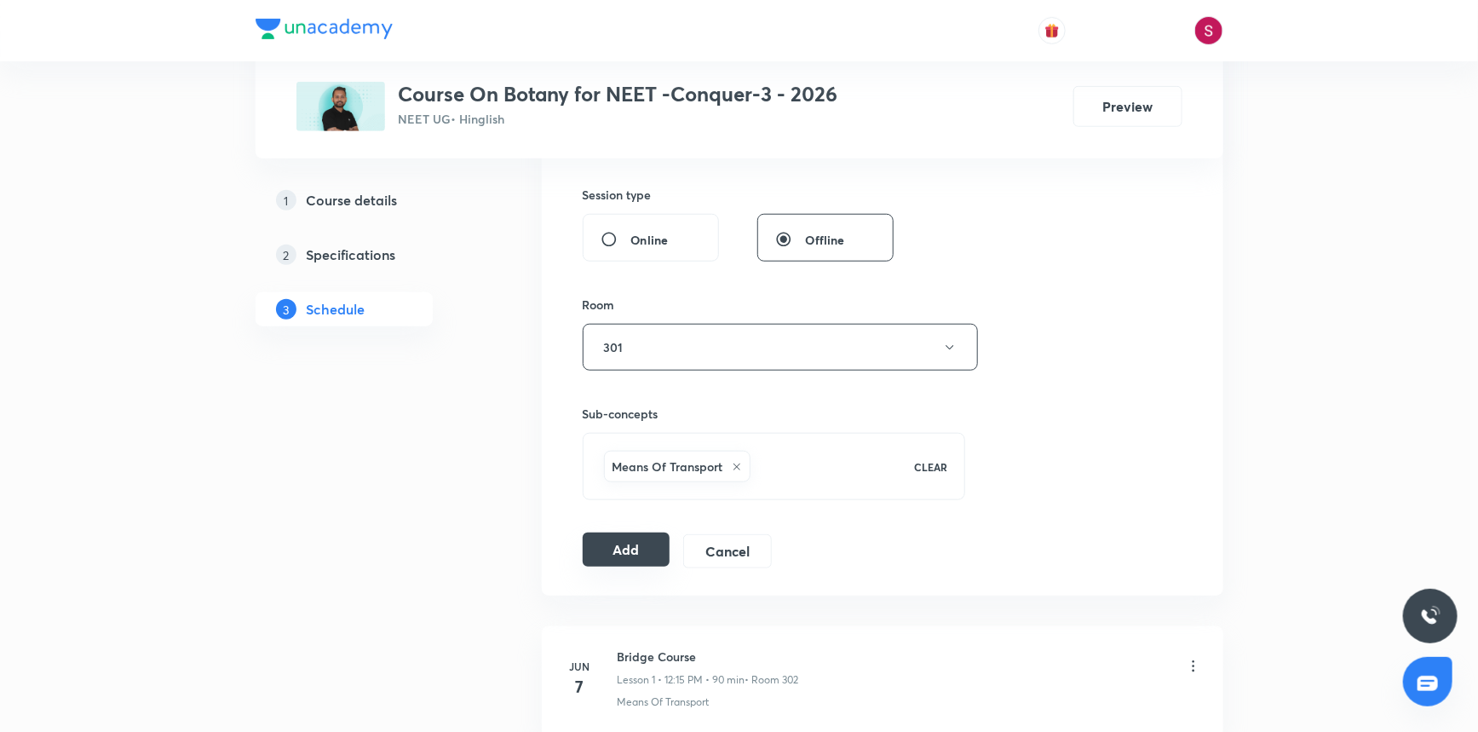
click at [604, 563] on button "Add" at bounding box center [627, 550] width 88 height 34
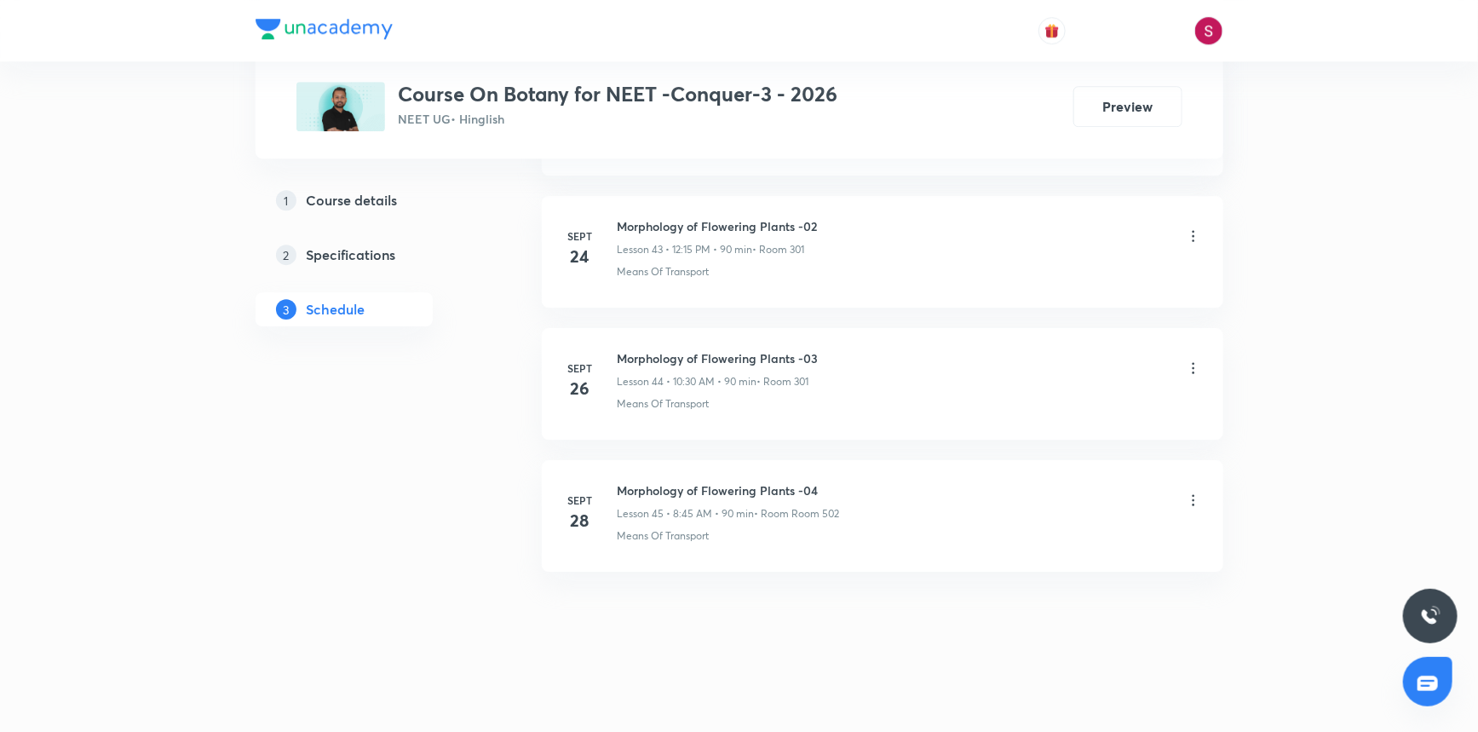
scroll to position [5785, 0]
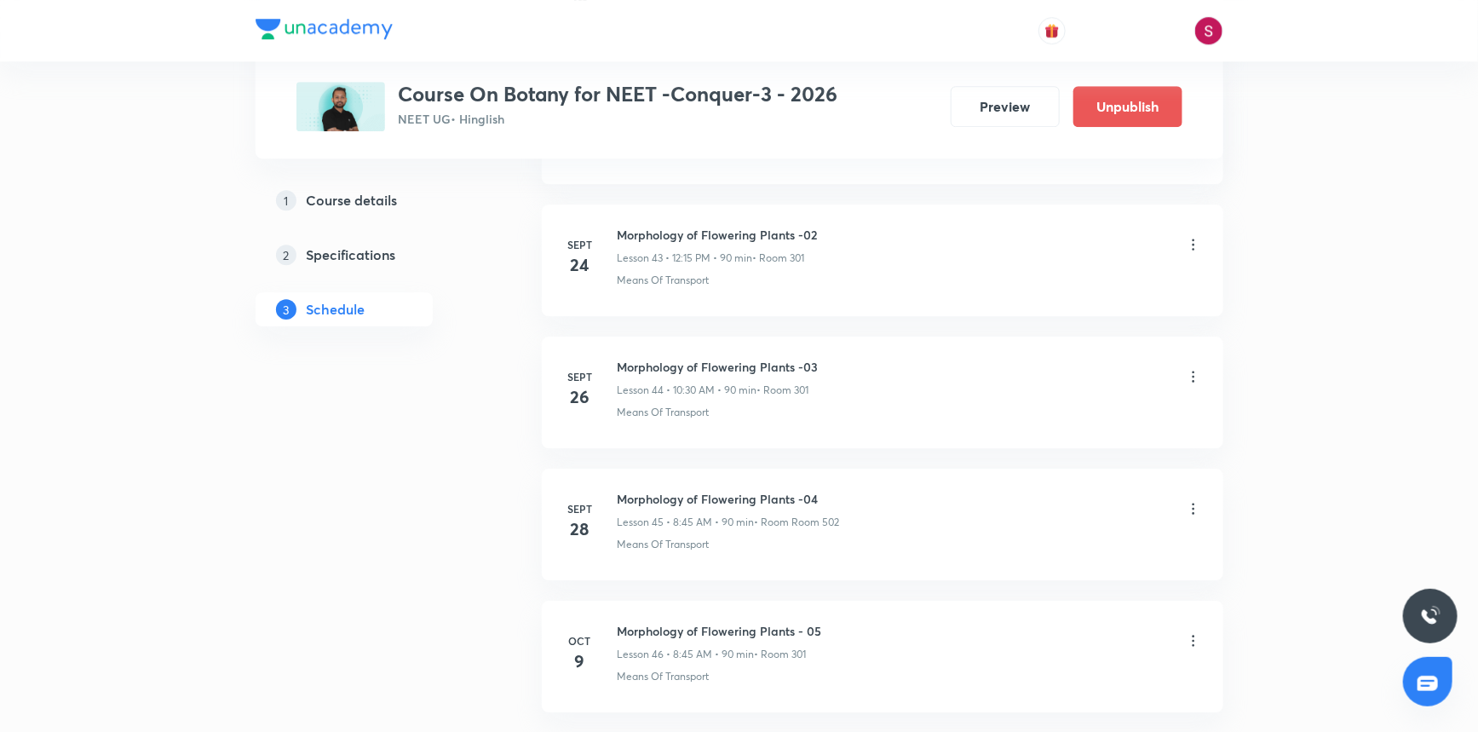
click at [723, 622] on h6 "Morphology of Flowering Plants - 05" at bounding box center [720, 631] width 204 height 18
copy h6 "Morphology of Flowering Plants - 05"
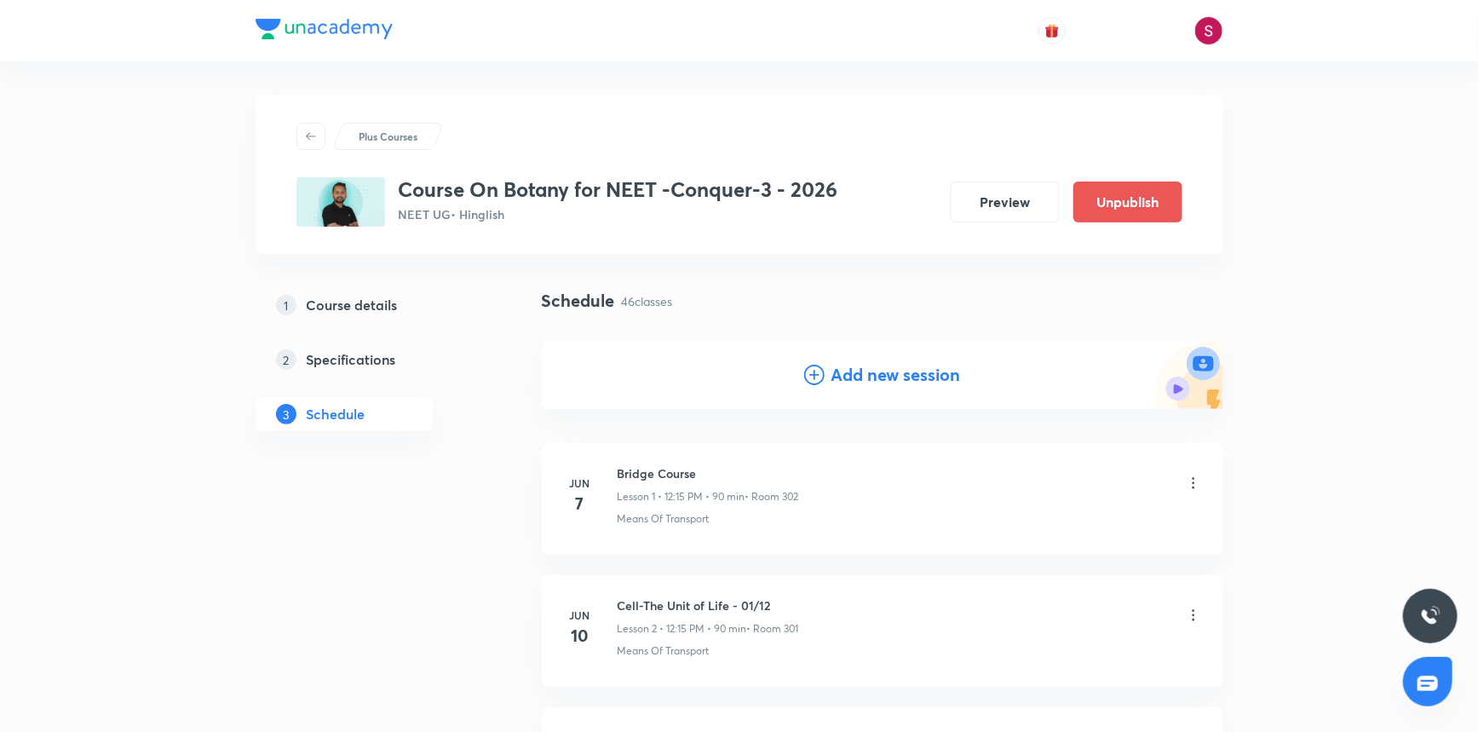
click at [907, 374] on h4 "Add new session" at bounding box center [897, 375] width 130 height 26
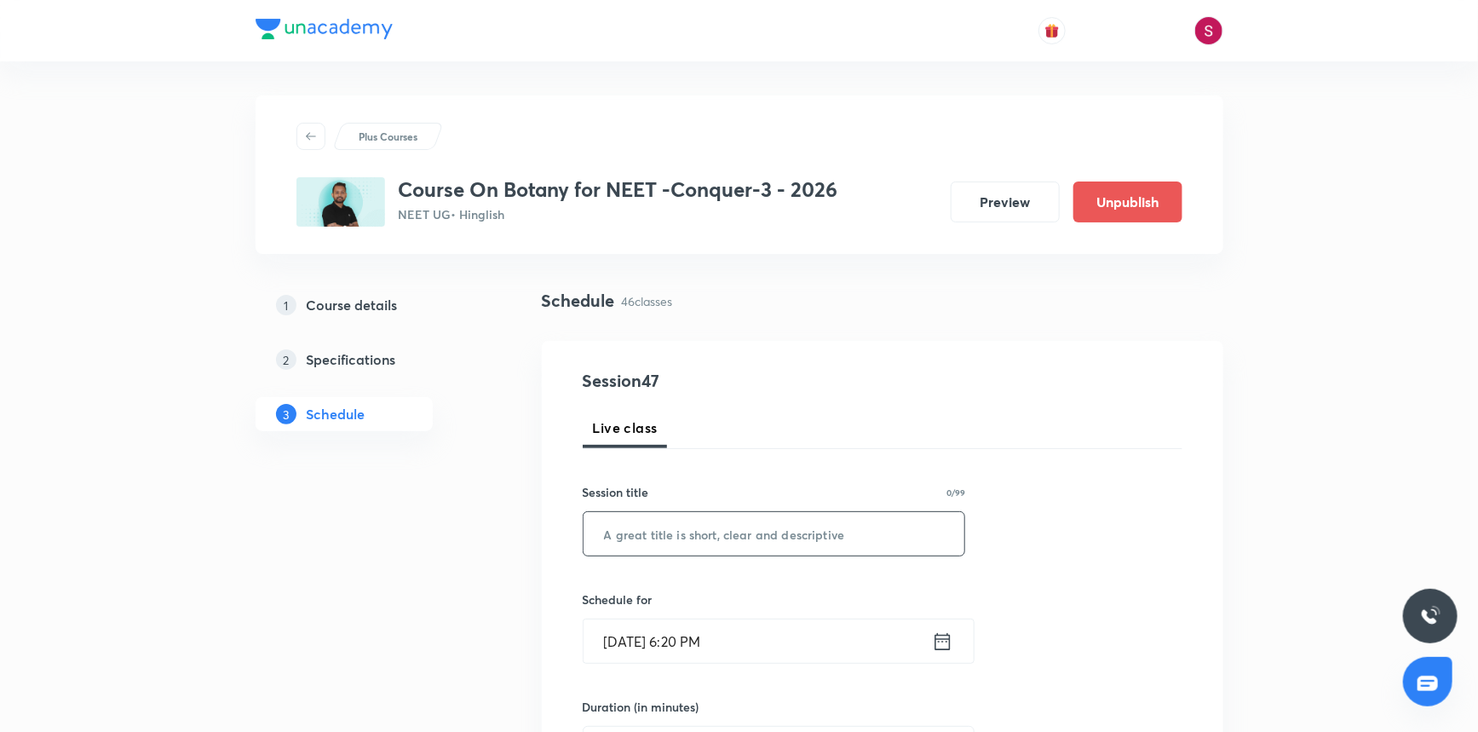
click at [741, 521] on input "text" at bounding box center [775, 533] width 382 height 43
paste input "Morphology of Flowering Plants - 05"
type input "Morphology of Flowering Plants - 06"
click at [757, 651] on input "[DATE] 6:20 PM" at bounding box center [758, 640] width 348 height 43
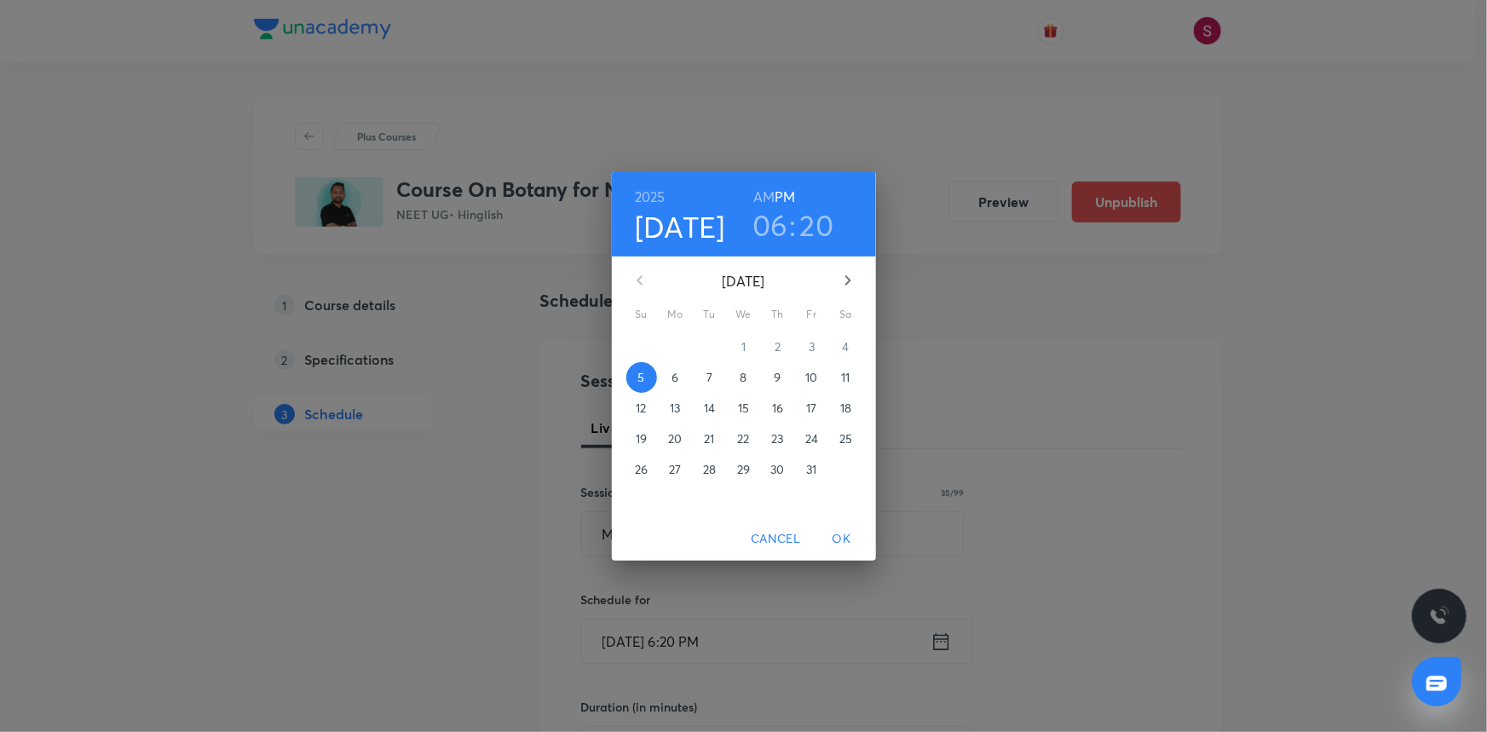
click at [820, 379] on span "10" at bounding box center [812, 377] width 31 height 17
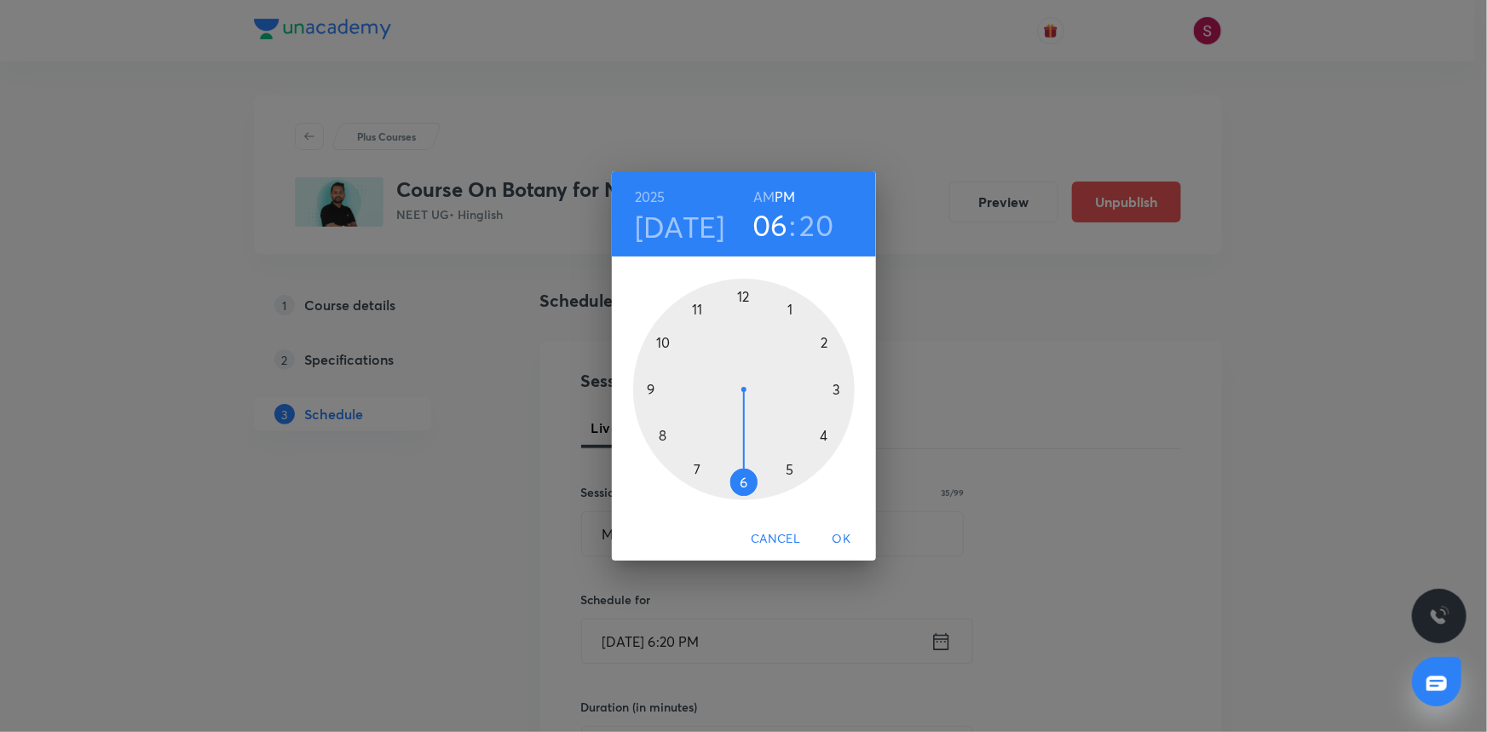
click at [662, 435] on div at bounding box center [744, 390] width 222 height 222
click at [759, 199] on h6 "AM" at bounding box center [763, 197] width 21 height 24
click at [650, 389] on div at bounding box center [744, 390] width 222 height 222
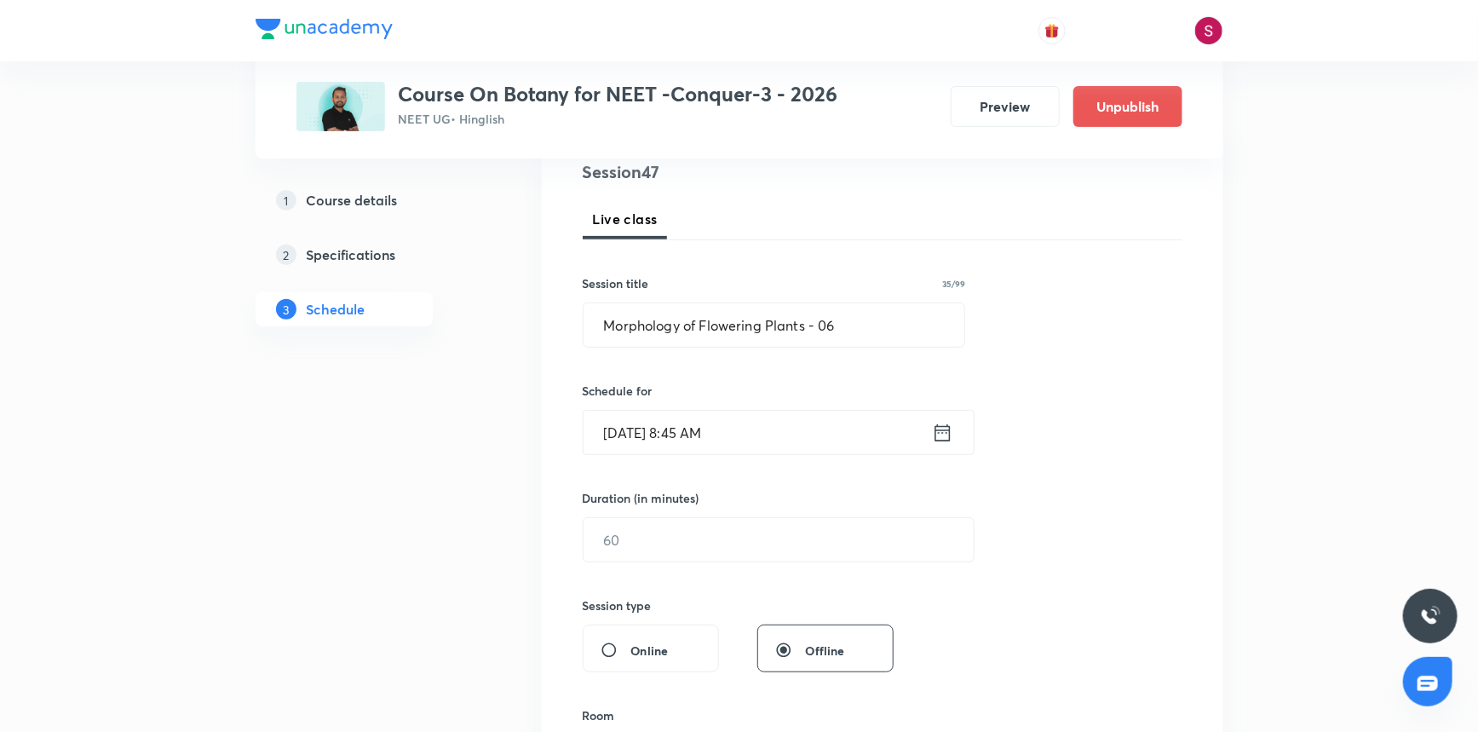
scroll to position [232, 0]
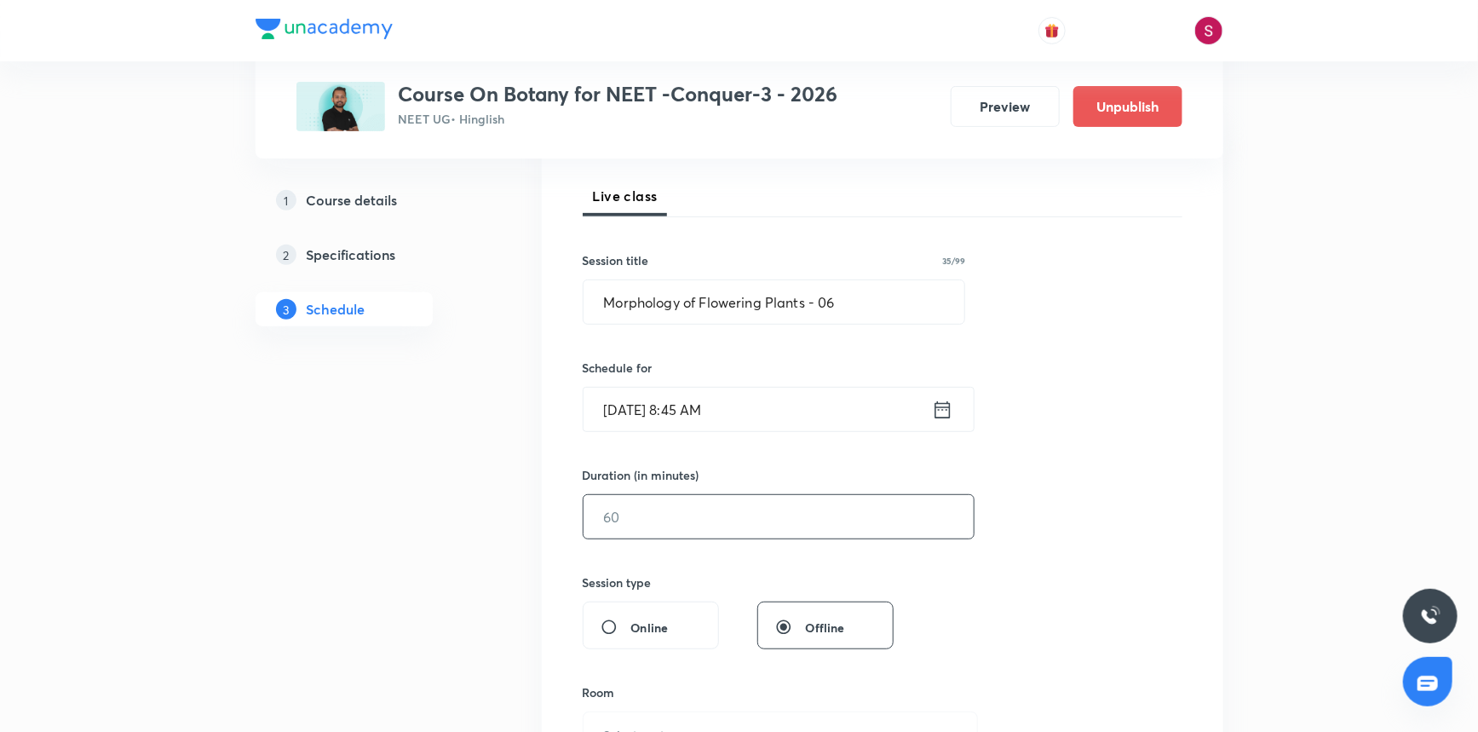
click at [652, 495] on input "text" at bounding box center [779, 516] width 390 height 43
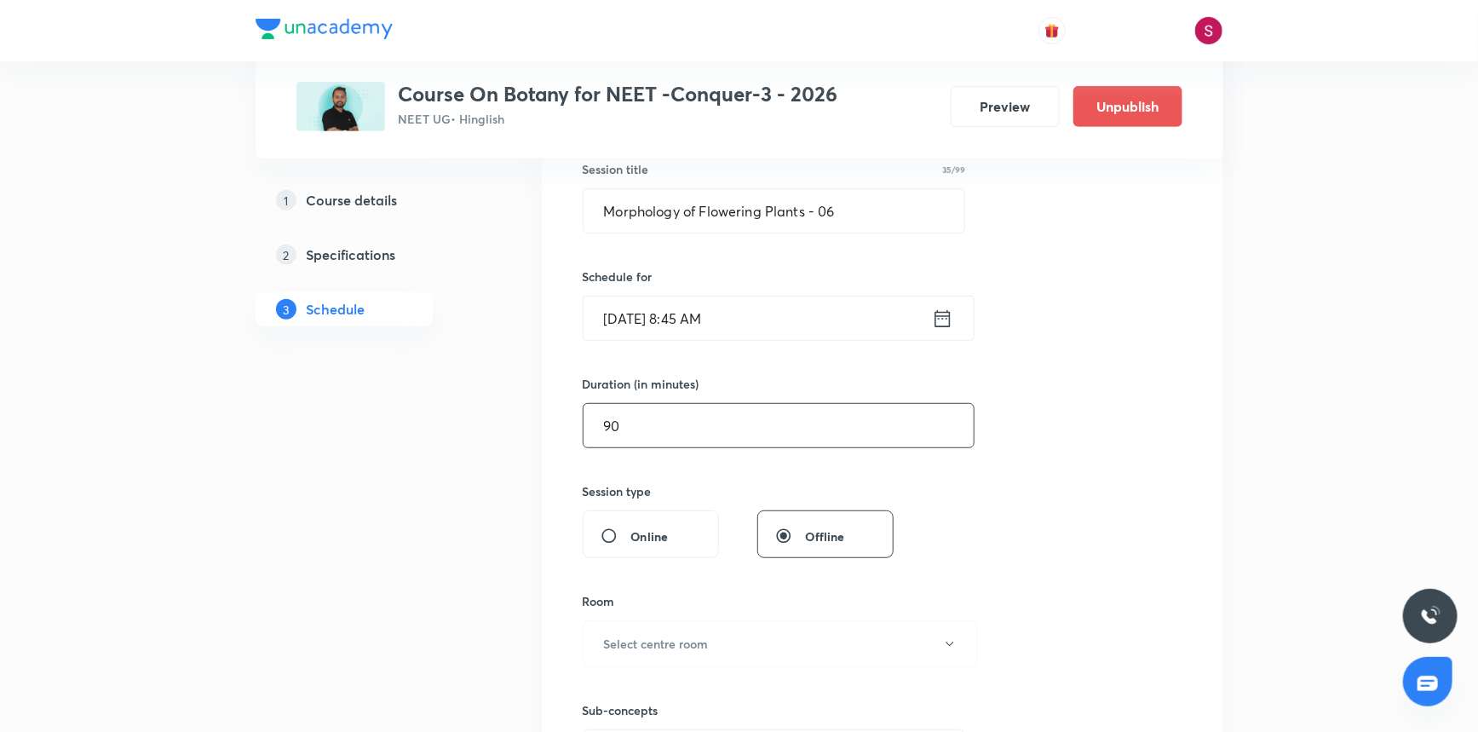
scroll to position [464, 0]
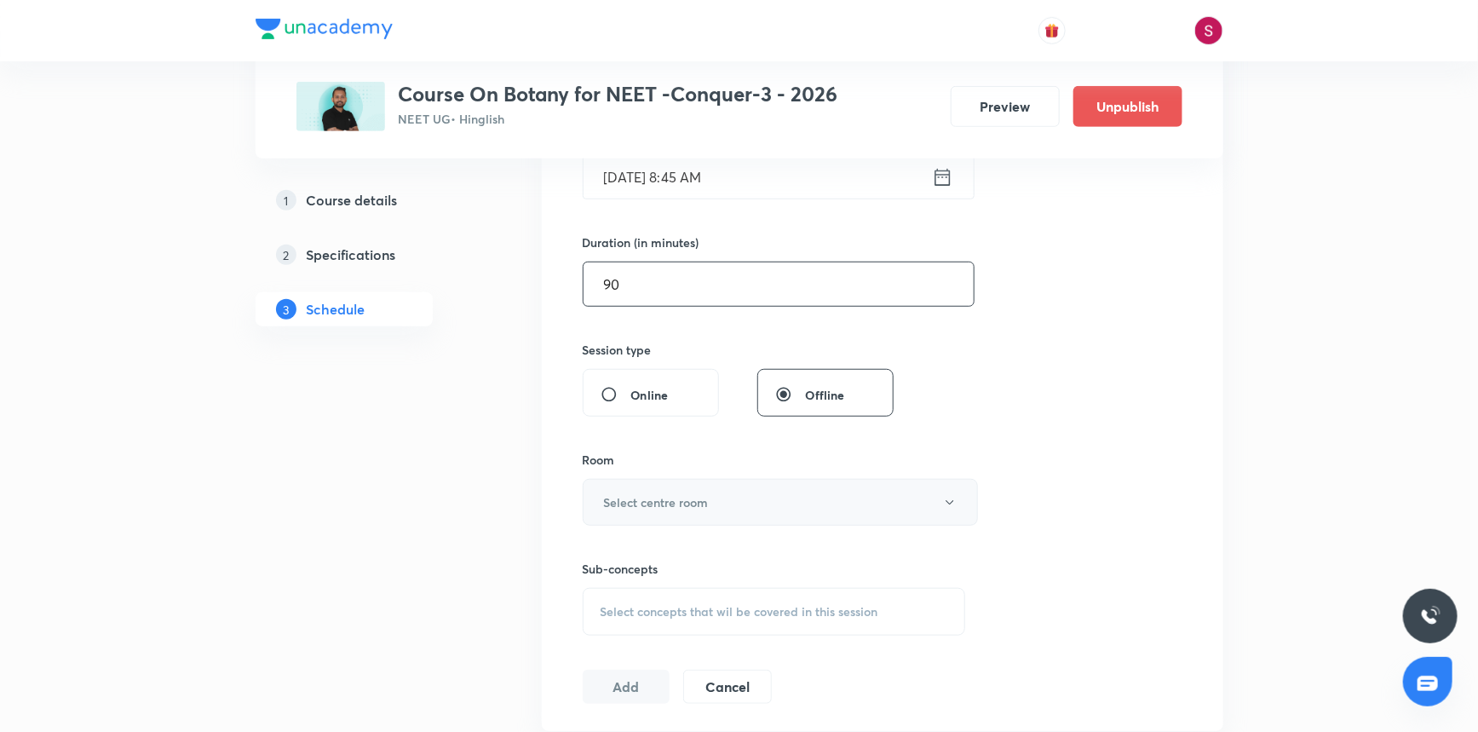
type input "90"
click at [651, 506] on h6 "Select centre room" at bounding box center [656, 502] width 105 height 18
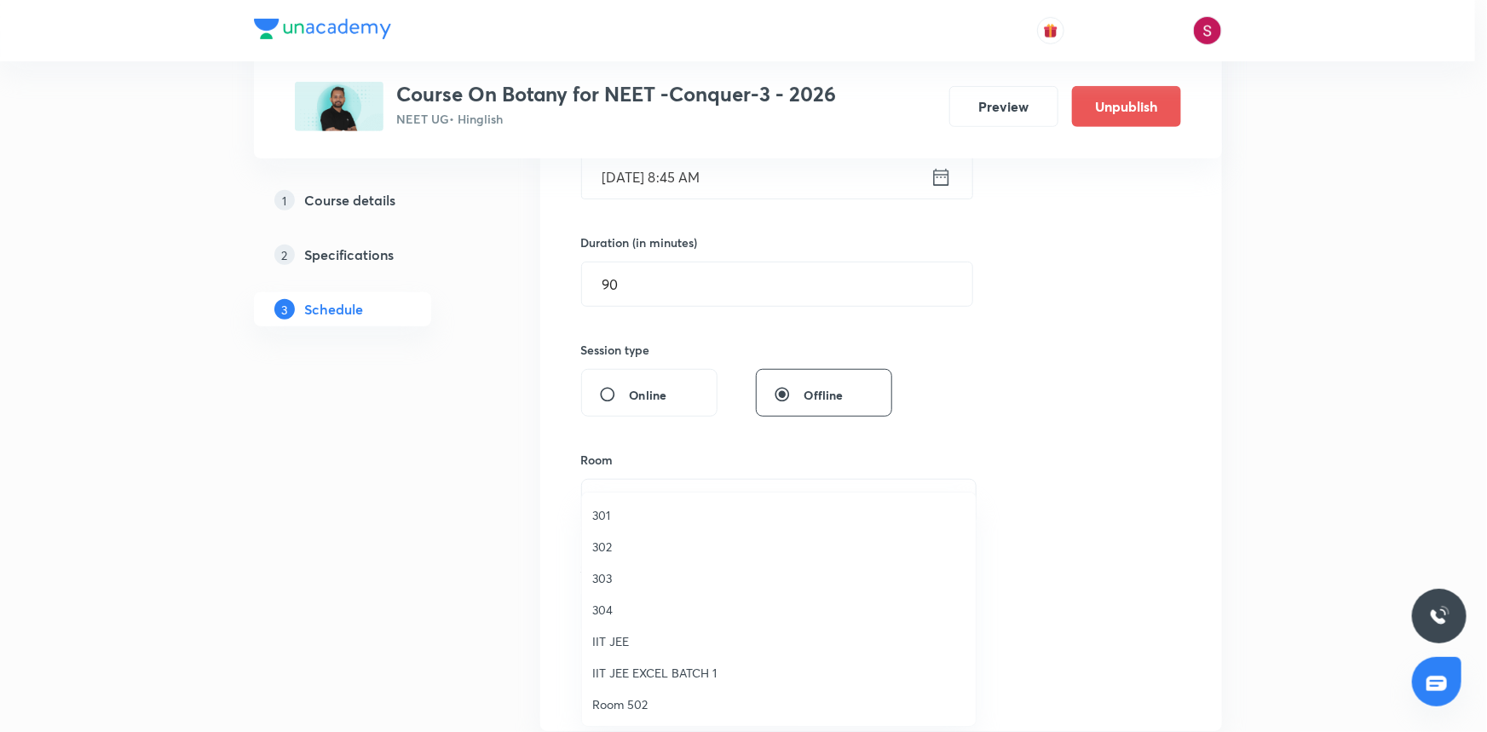
click at [615, 511] on span "301" at bounding box center [778, 515] width 373 height 18
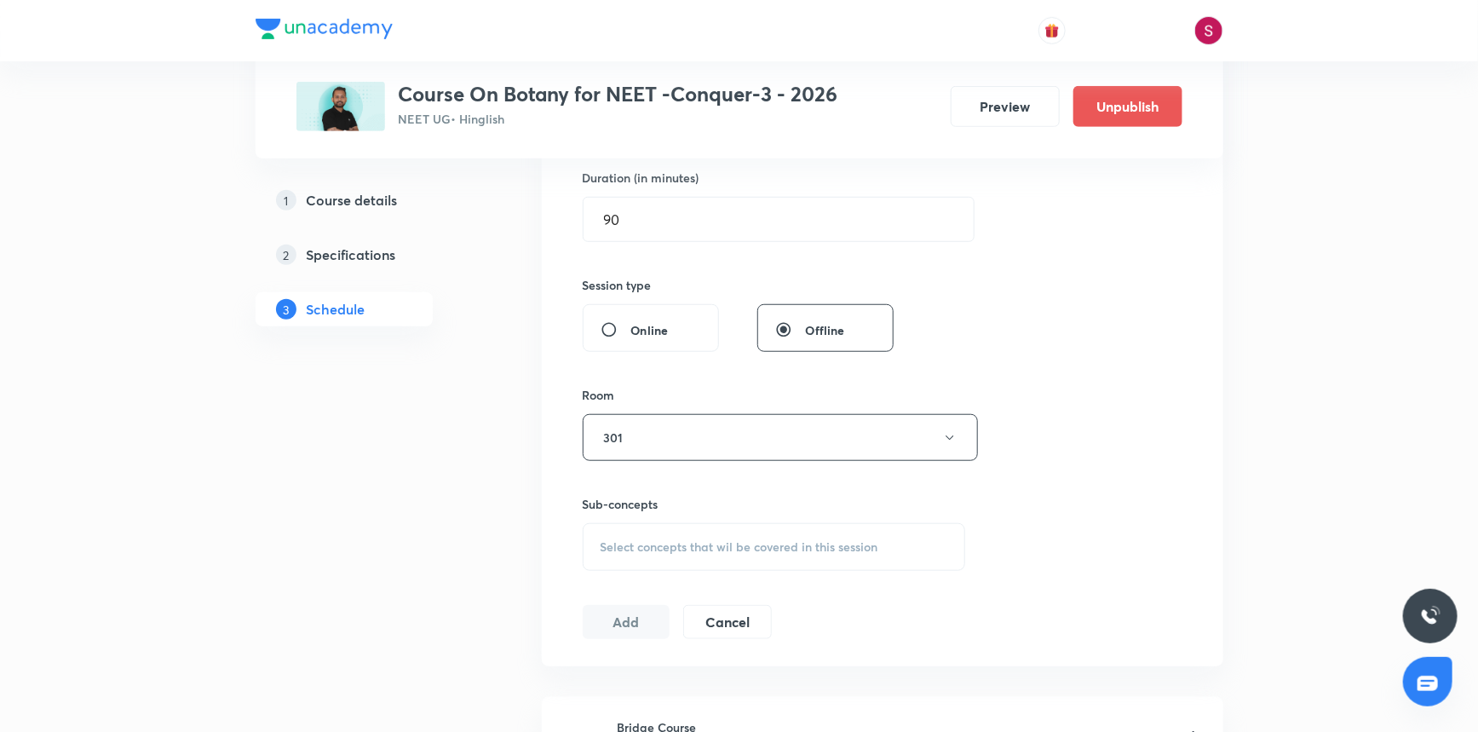
scroll to position [697, 0]
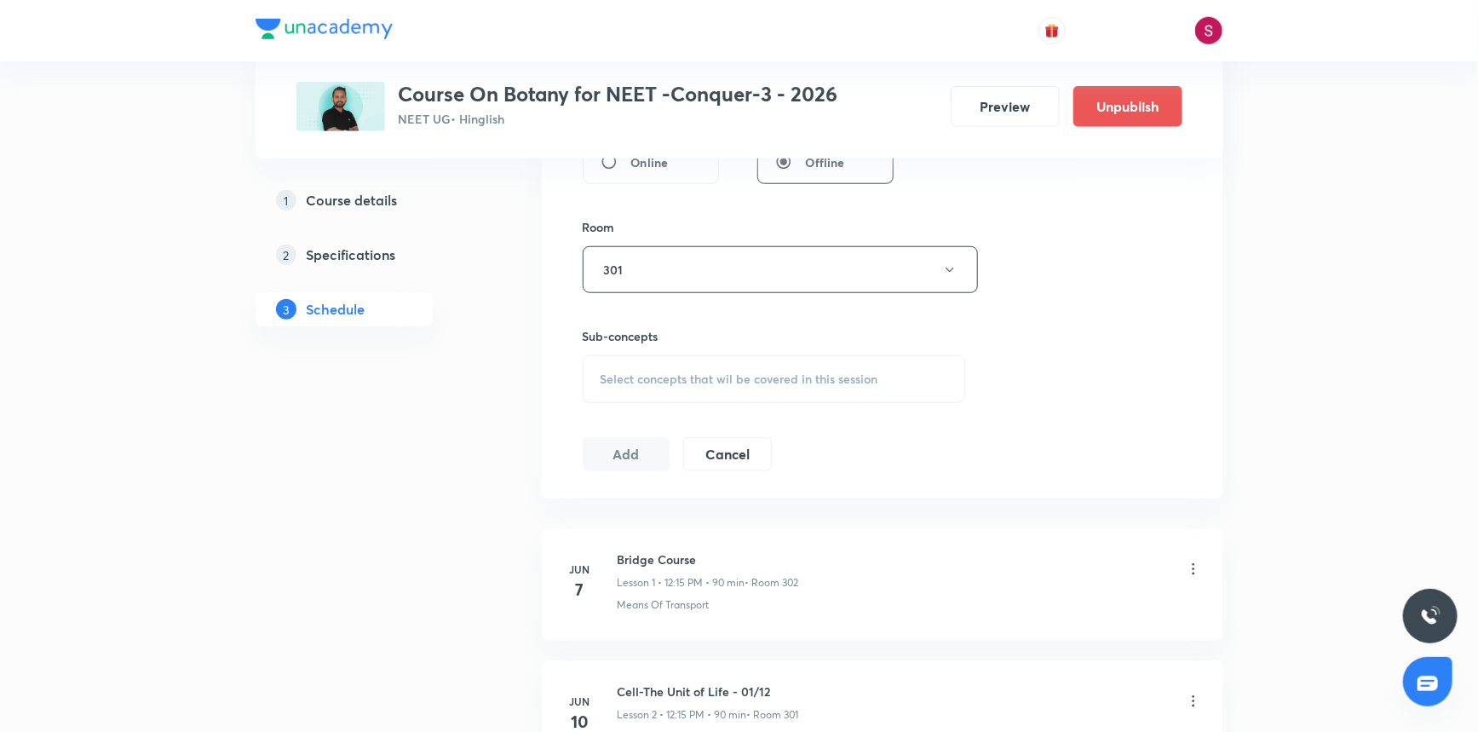
click at [713, 383] on span "Select concepts that wil be covered in this session" at bounding box center [740, 379] width 278 height 14
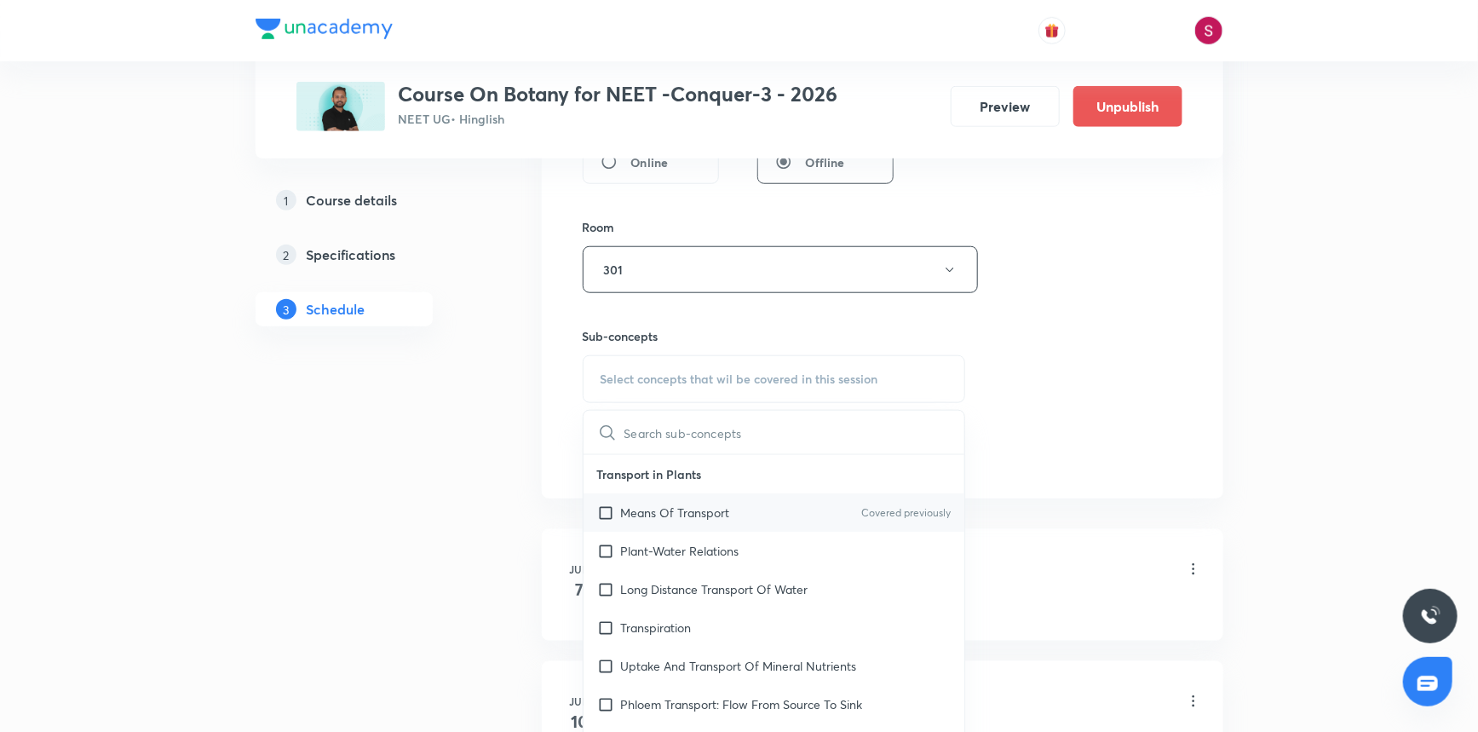
click at [675, 497] on div "Means Of Transport Covered previously" at bounding box center [775, 512] width 382 height 38
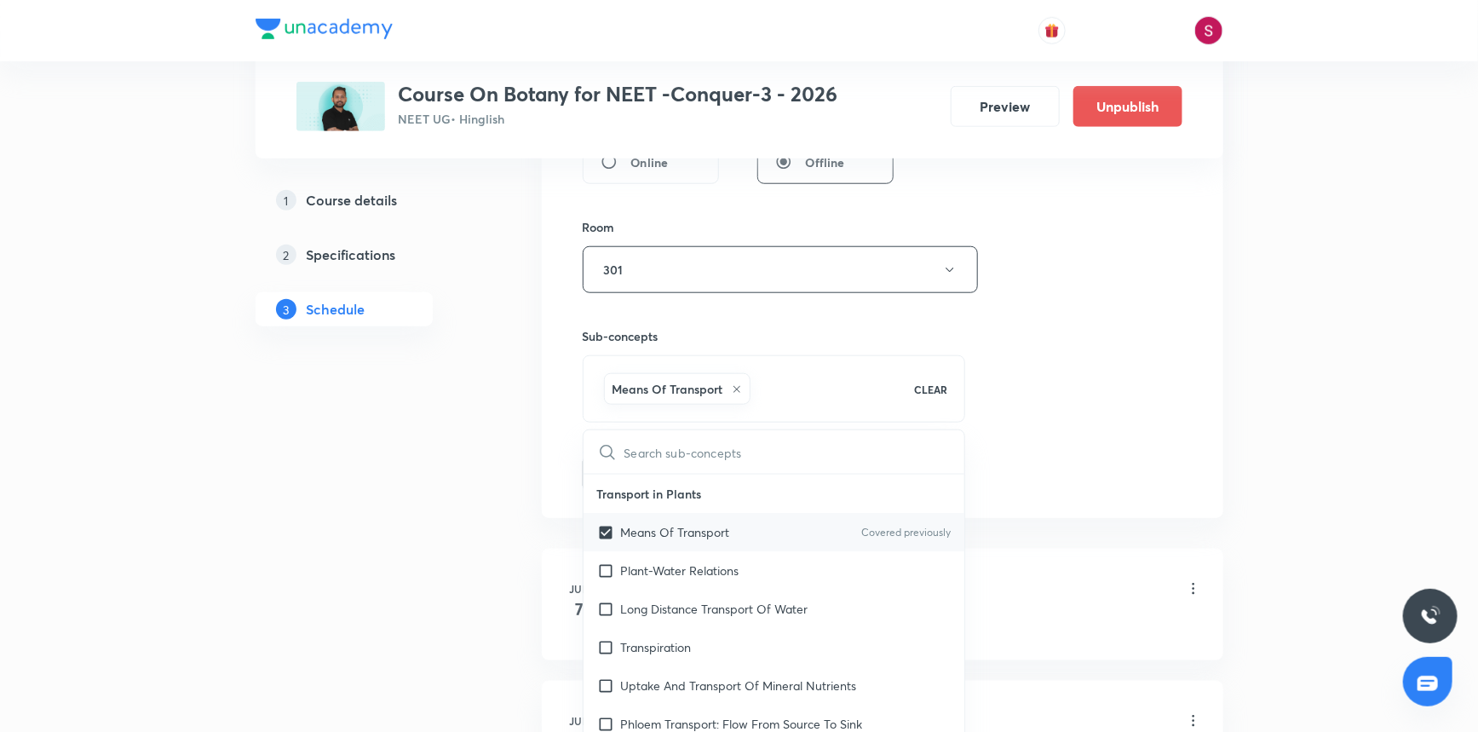
checkbox input "true"
click at [1057, 406] on div "Session 47 Live class Session title 35/99 Morphology of Flowering Plants - 06 ​…" at bounding box center [883, 81] width 600 height 820
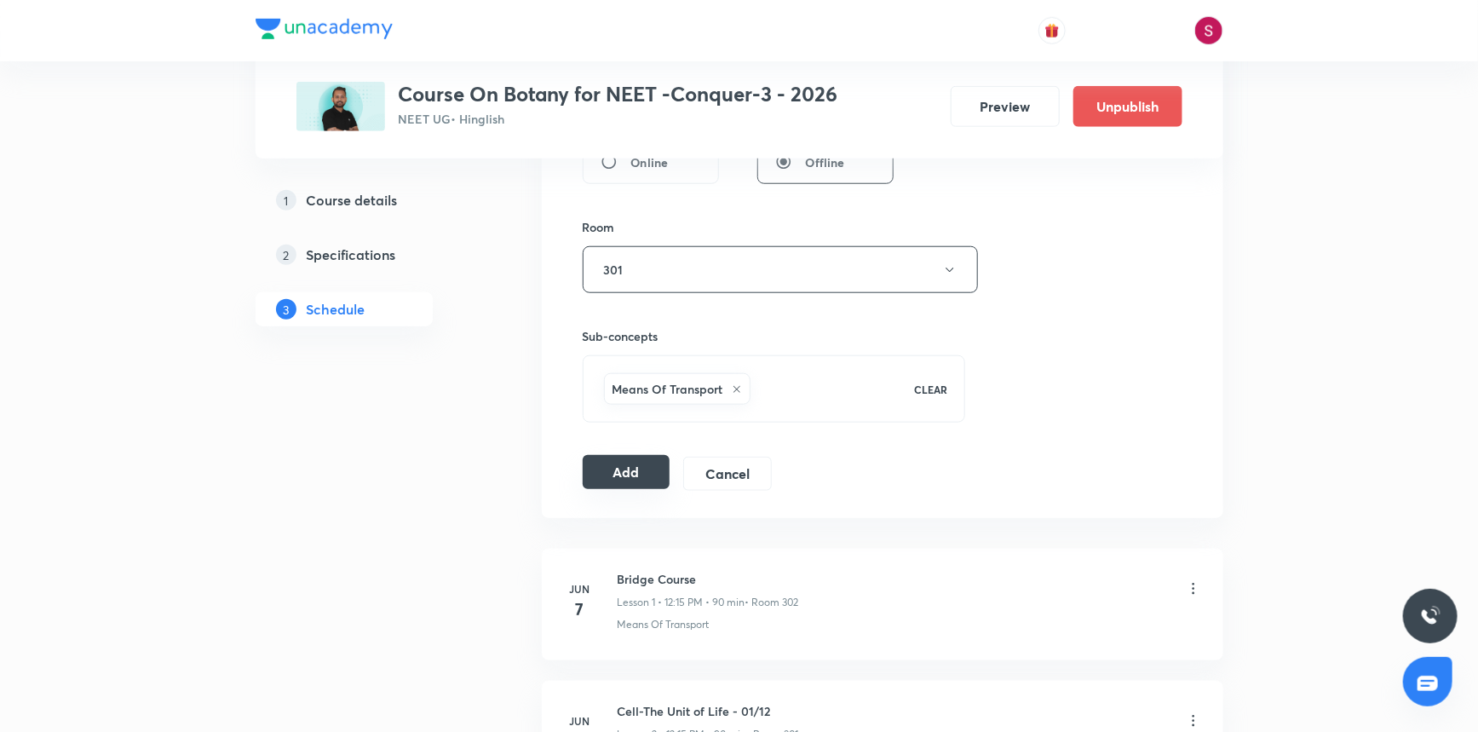
click at [654, 471] on button "Add" at bounding box center [627, 472] width 88 height 34
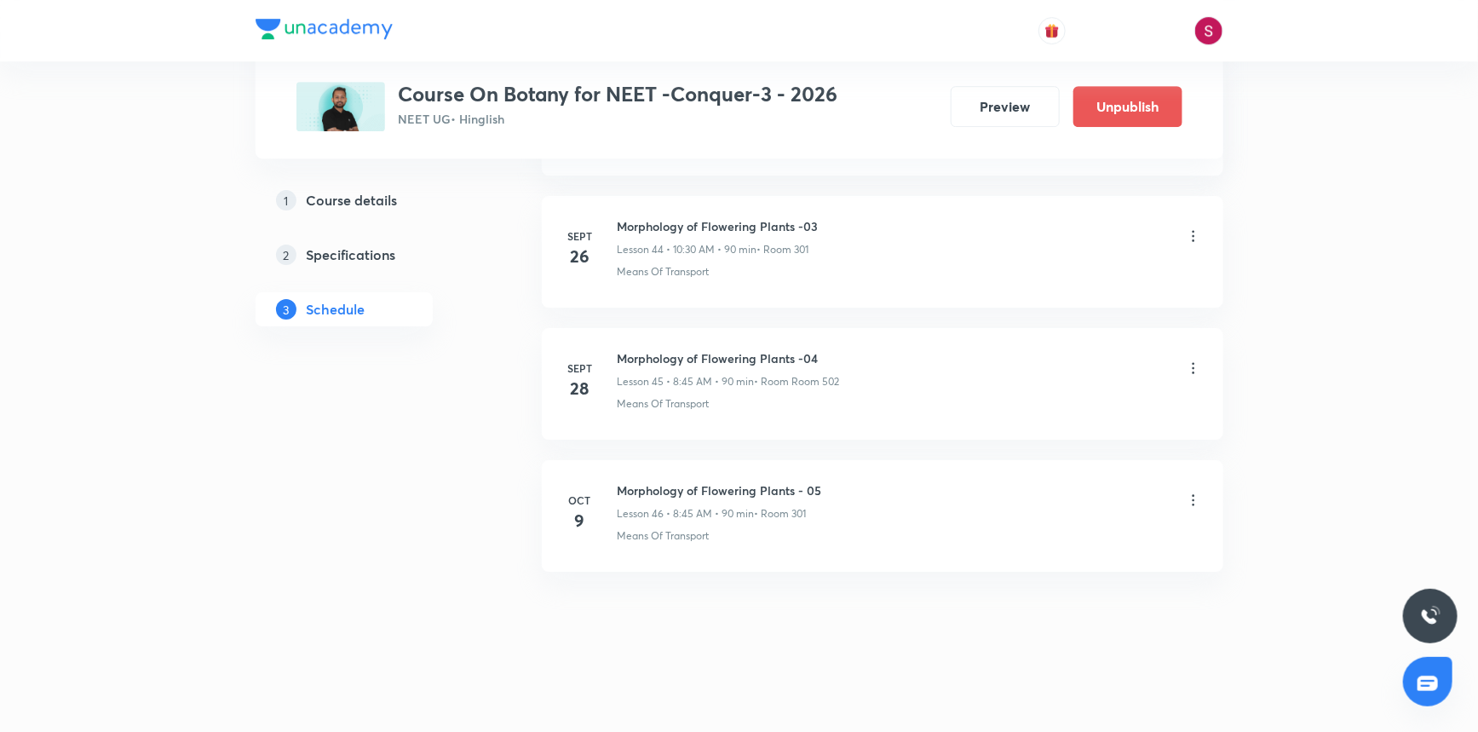
scroll to position [5917, 0]
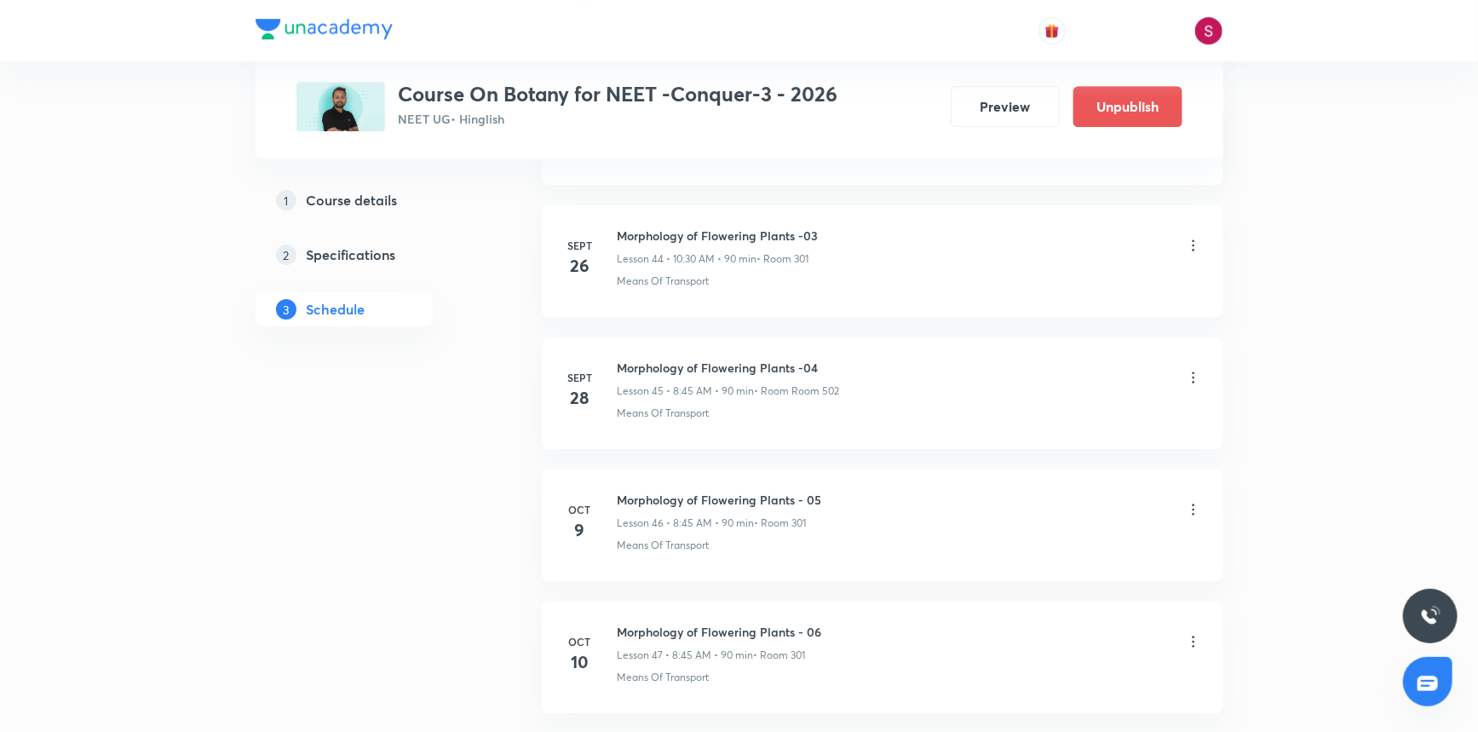
click at [812, 623] on h6 "Morphology of Flowering Plants - 06" at bounding box center [720, 632] width 204 height 18
copy h6 "Morphology of Flowering Plants - 06"
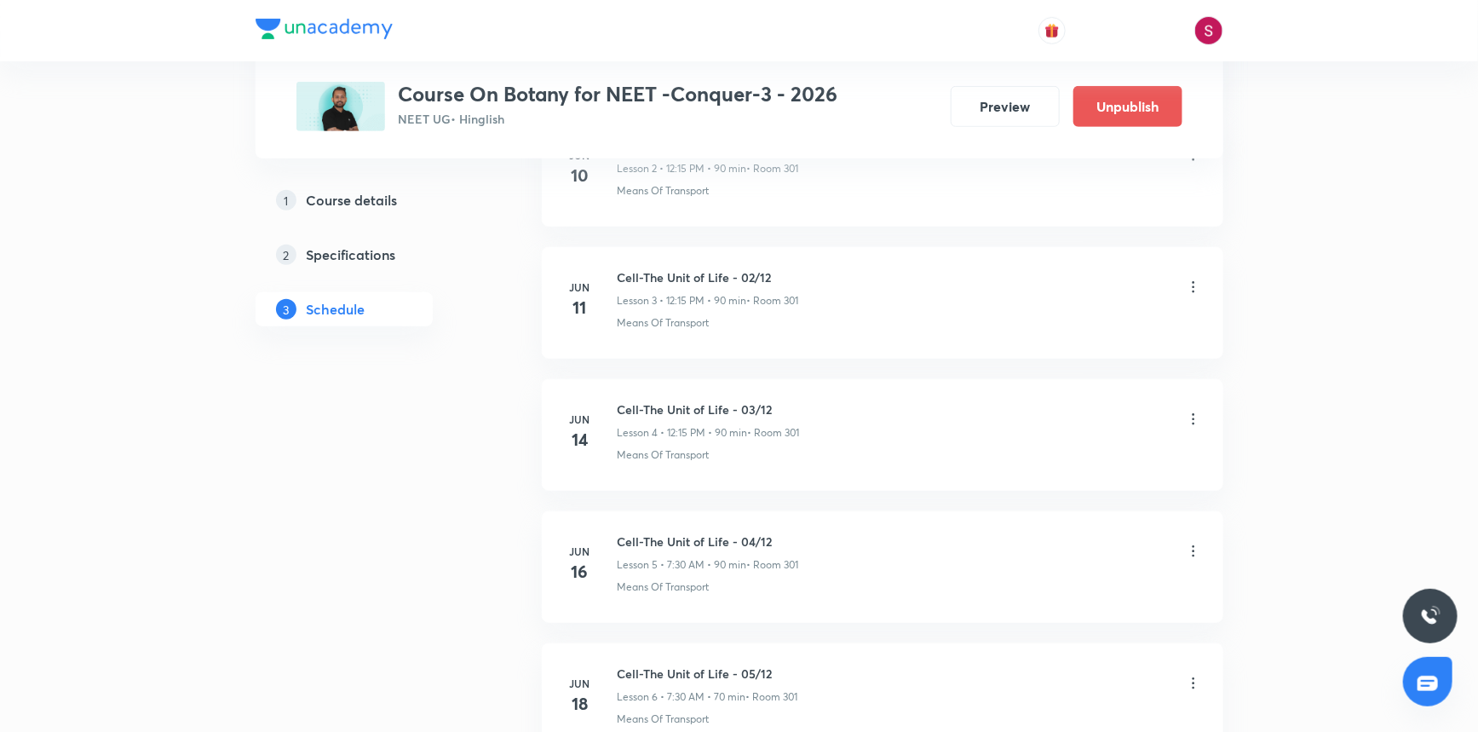
scroll to position [0, 0]
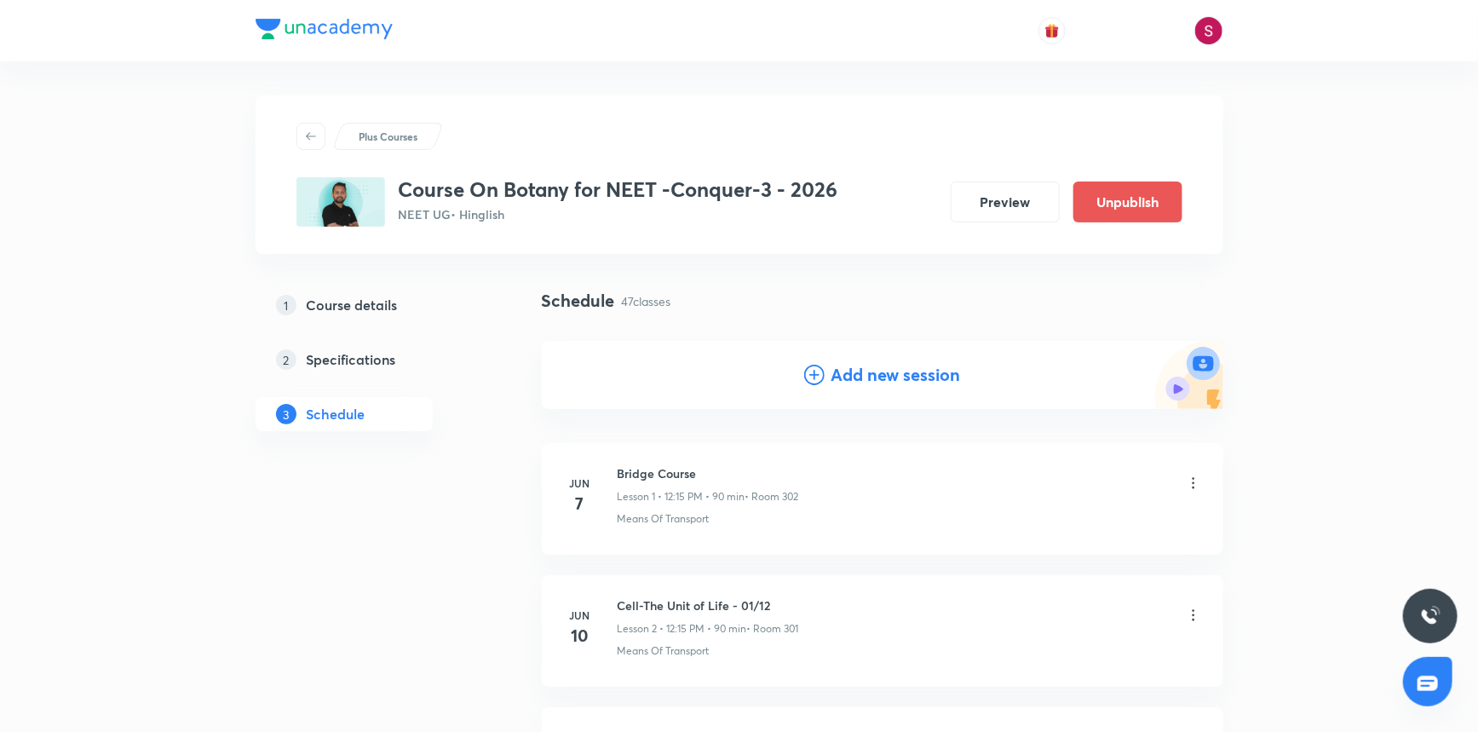
click at [861, 366] on h4 "Add new session" at bounding box center [897, 375] width 130 height 26
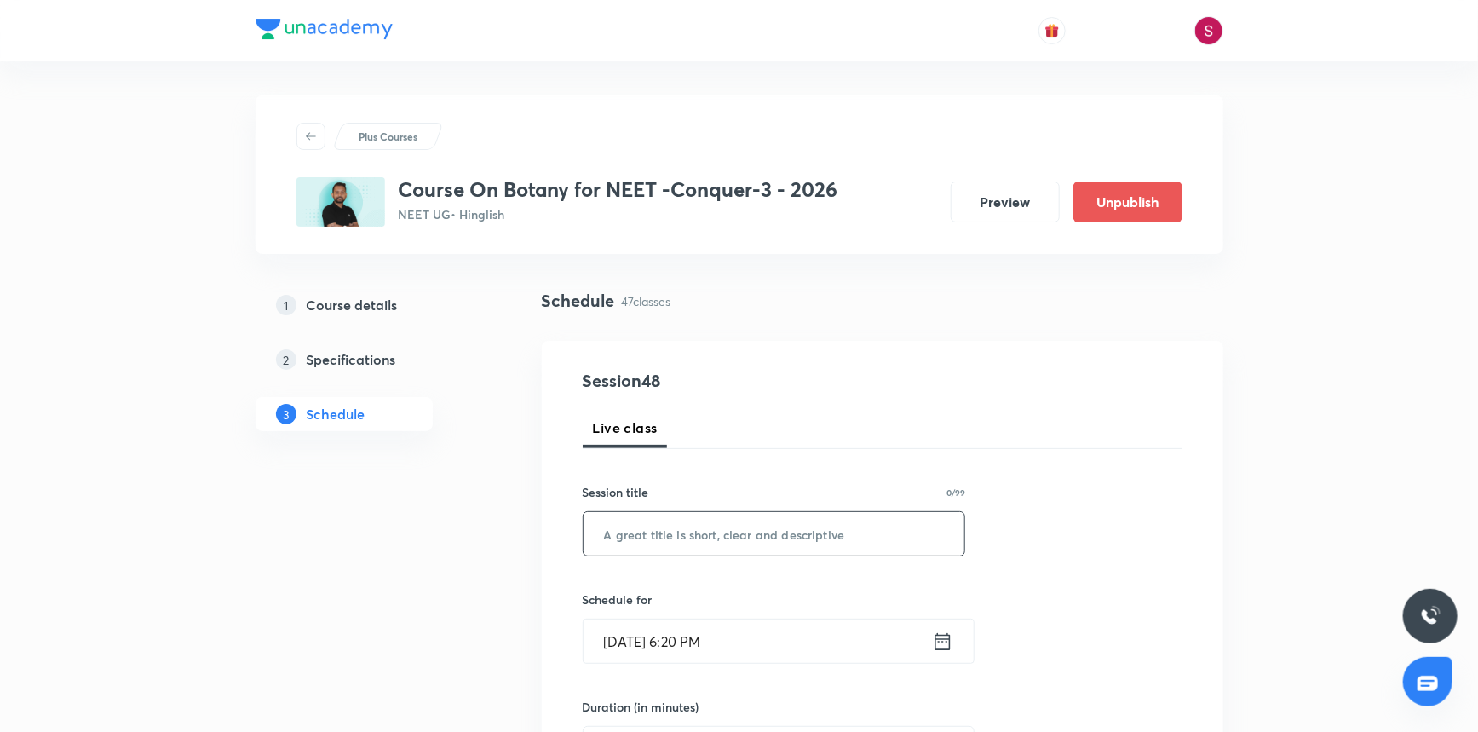
click at [727, 537] on input "text" at bounding box center [775, 533] width 382 height 43
paste input "Morphology of Flowering Plants - 06"
type input "Morphology of Flowering Plants - 07"
click at [739, 633] on input "[DATE] 6:20 PM" at bounding box center [758, 640] width 348 height 43
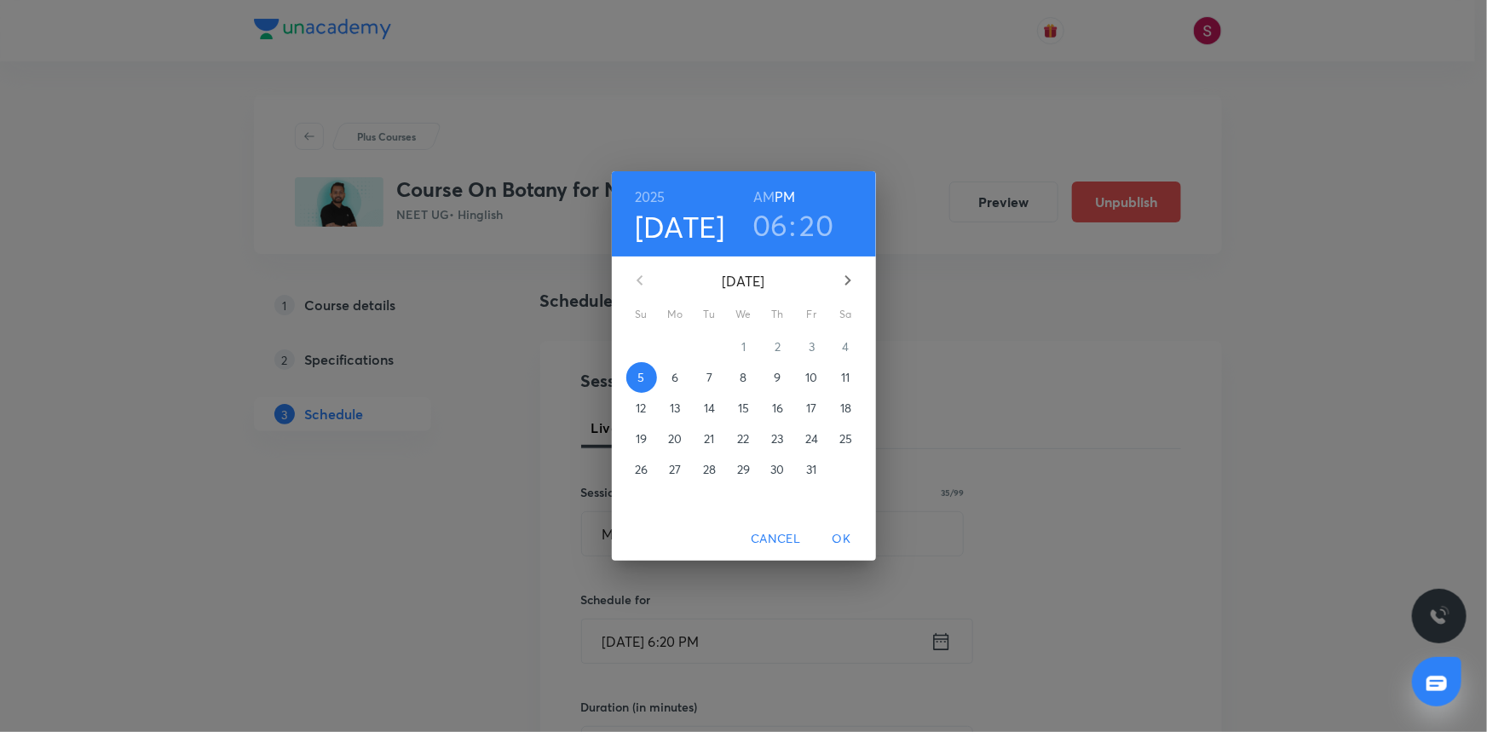
click at [843, 377] on p "11" at bounding box center [845, 377] width 9 height 17
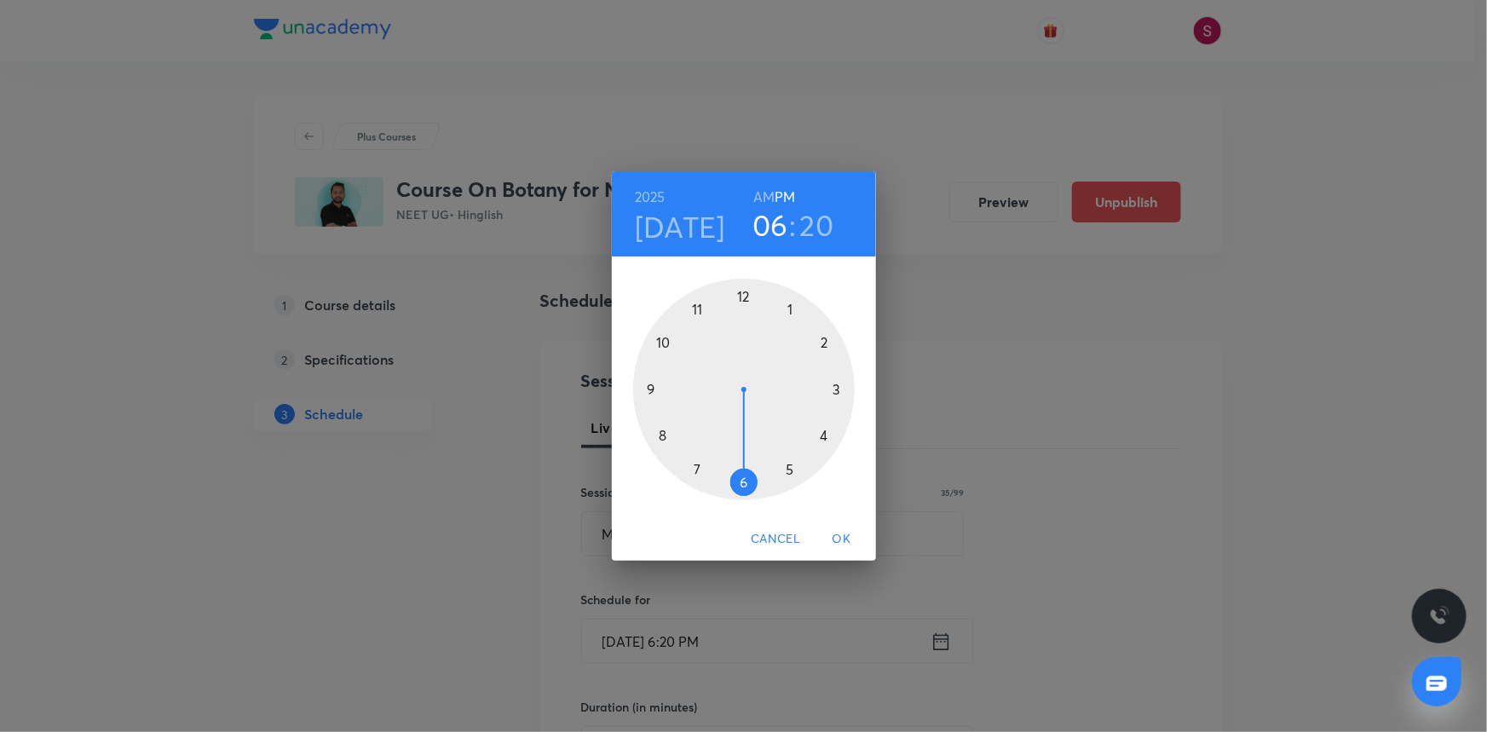
click at [739, 294] on div at bounding box center [744, 390] width 222 height 222
click at [836, 389] on div at bounding box center [744, 390] width 222 height 222
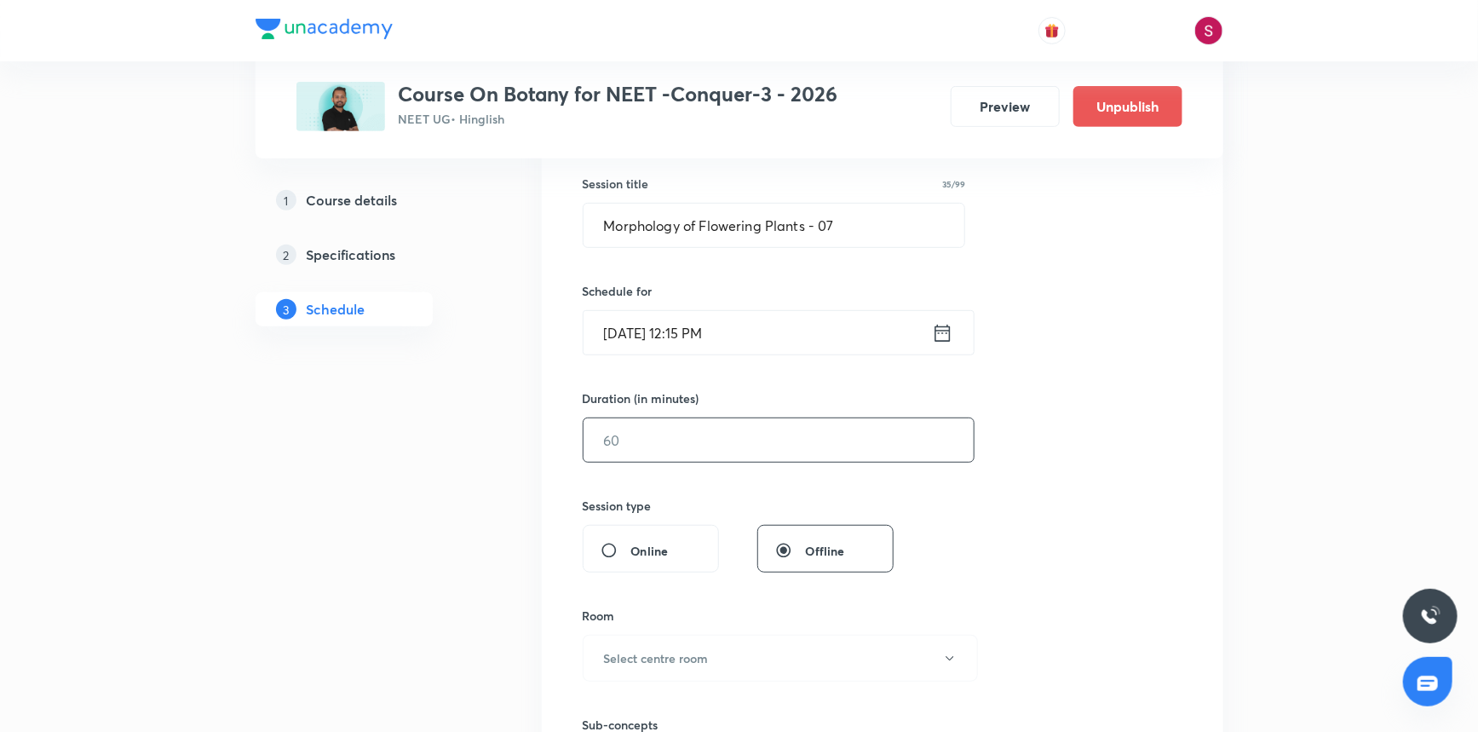
scroll to position [309, 0]
click at [716, 419] on input "text" at bounding box center [779, 439] width 390 height 43
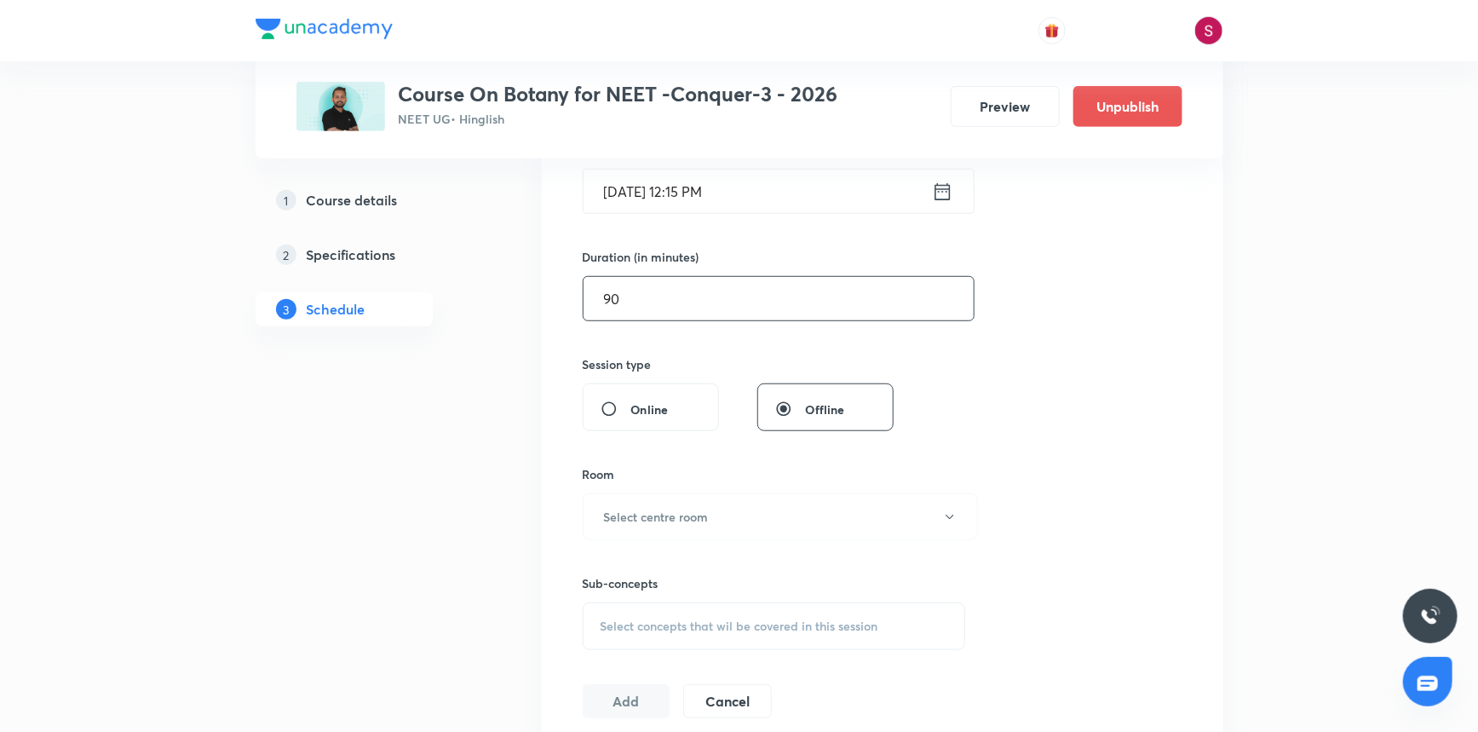
scroll to position [464, 0]
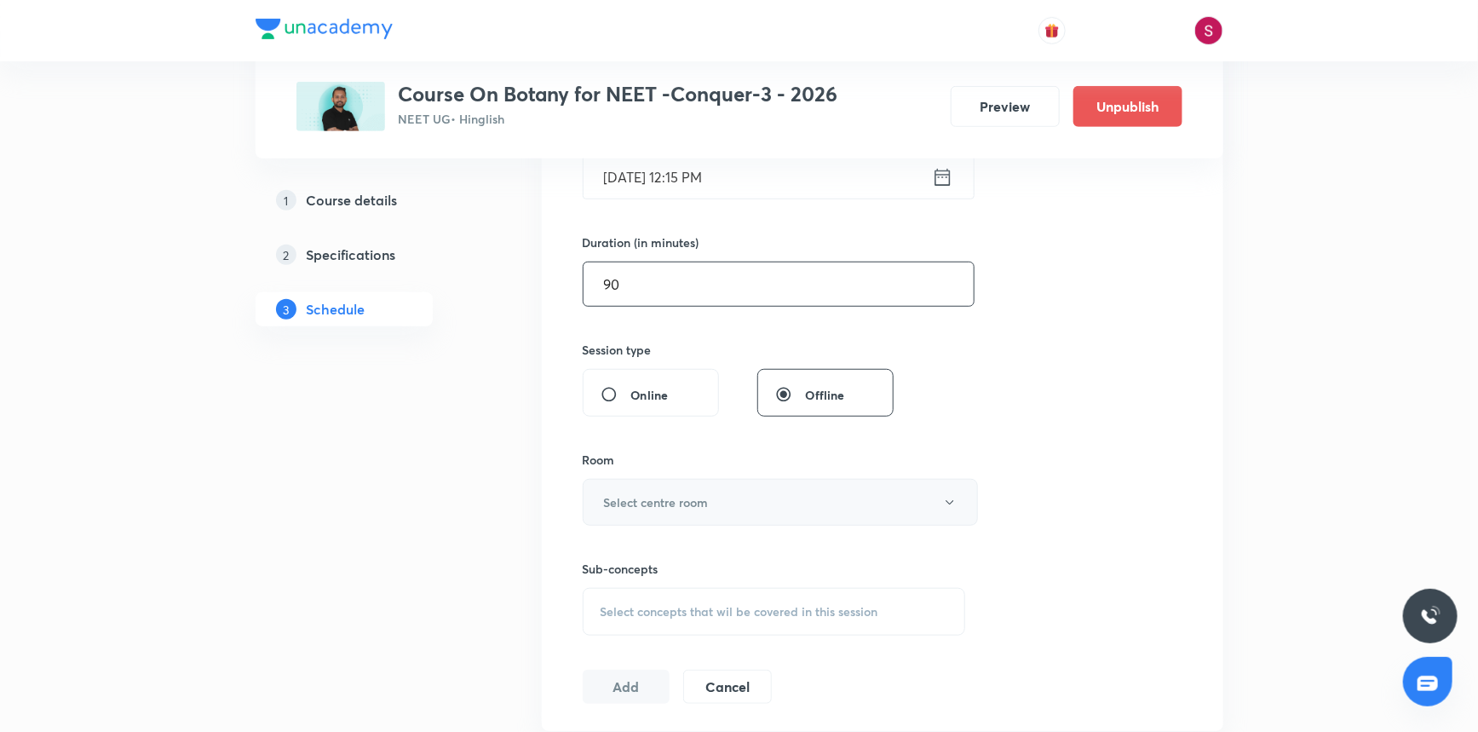
type input "90"
click at [681, 514] on button "Select centre room" at bounding box center [780, 502] width 395 height 47
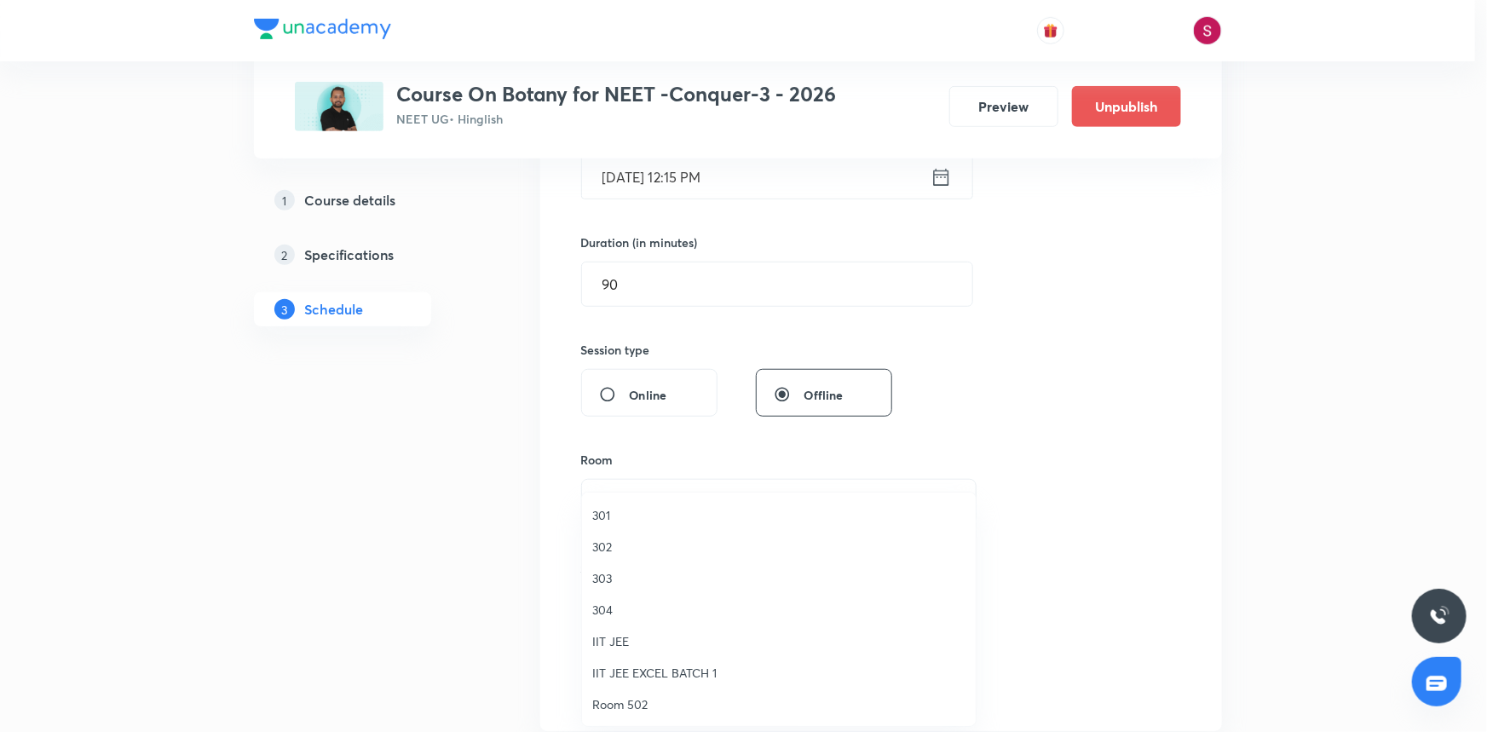
click at [614, 516] on span "301" at bounding box center [778, 515] width 373 height 18
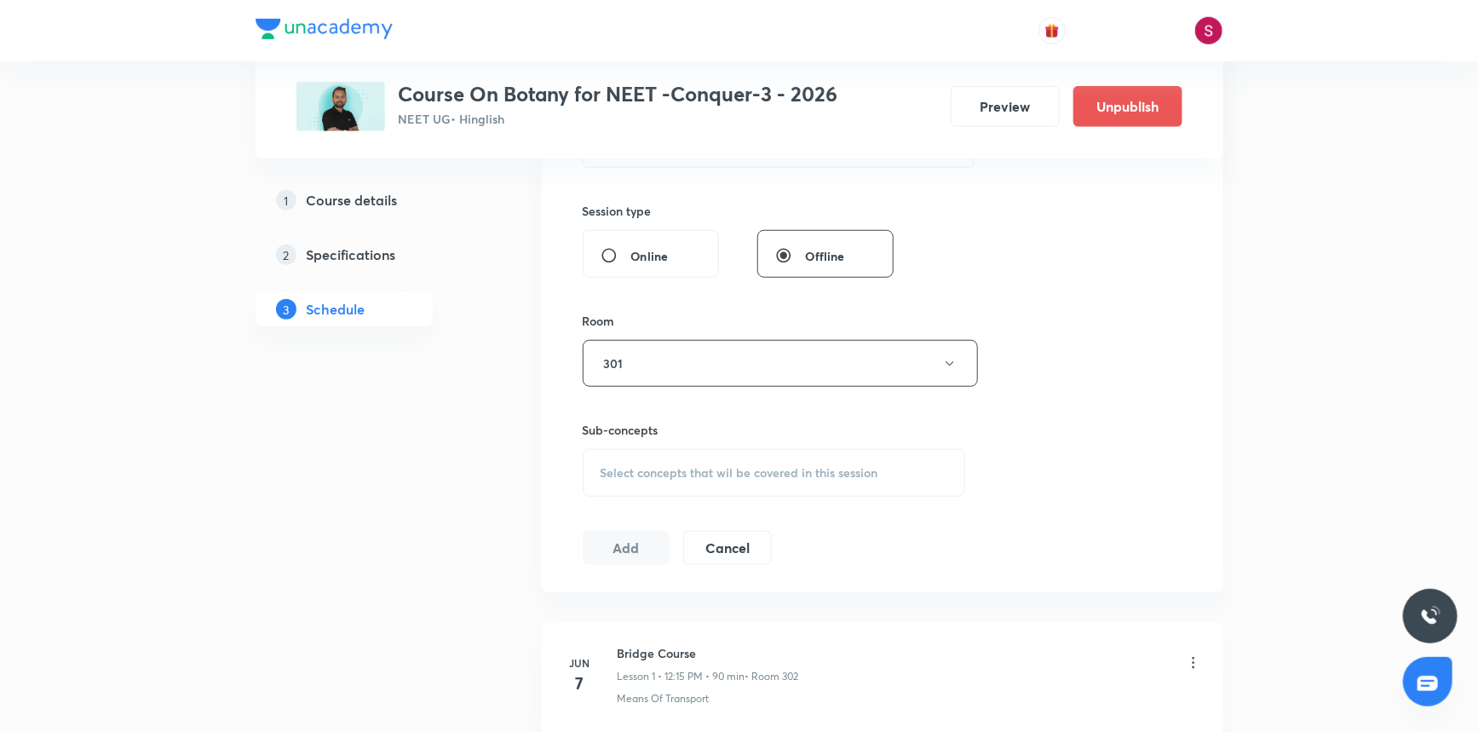
scroll to position [619, 0]
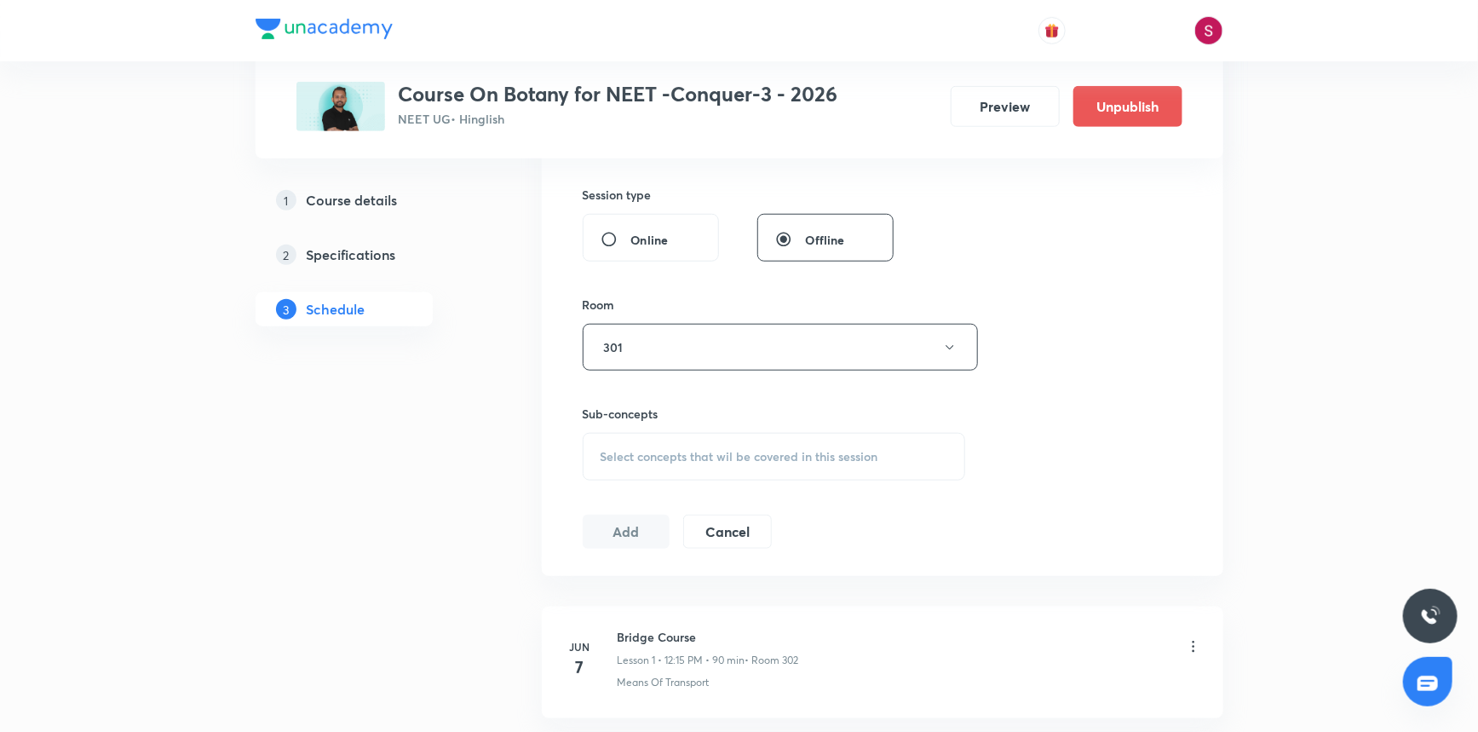
click at [653, 450] on span "Select concepts that wil be covered in this session" at bounding box center [740, 457] width 278 height 14
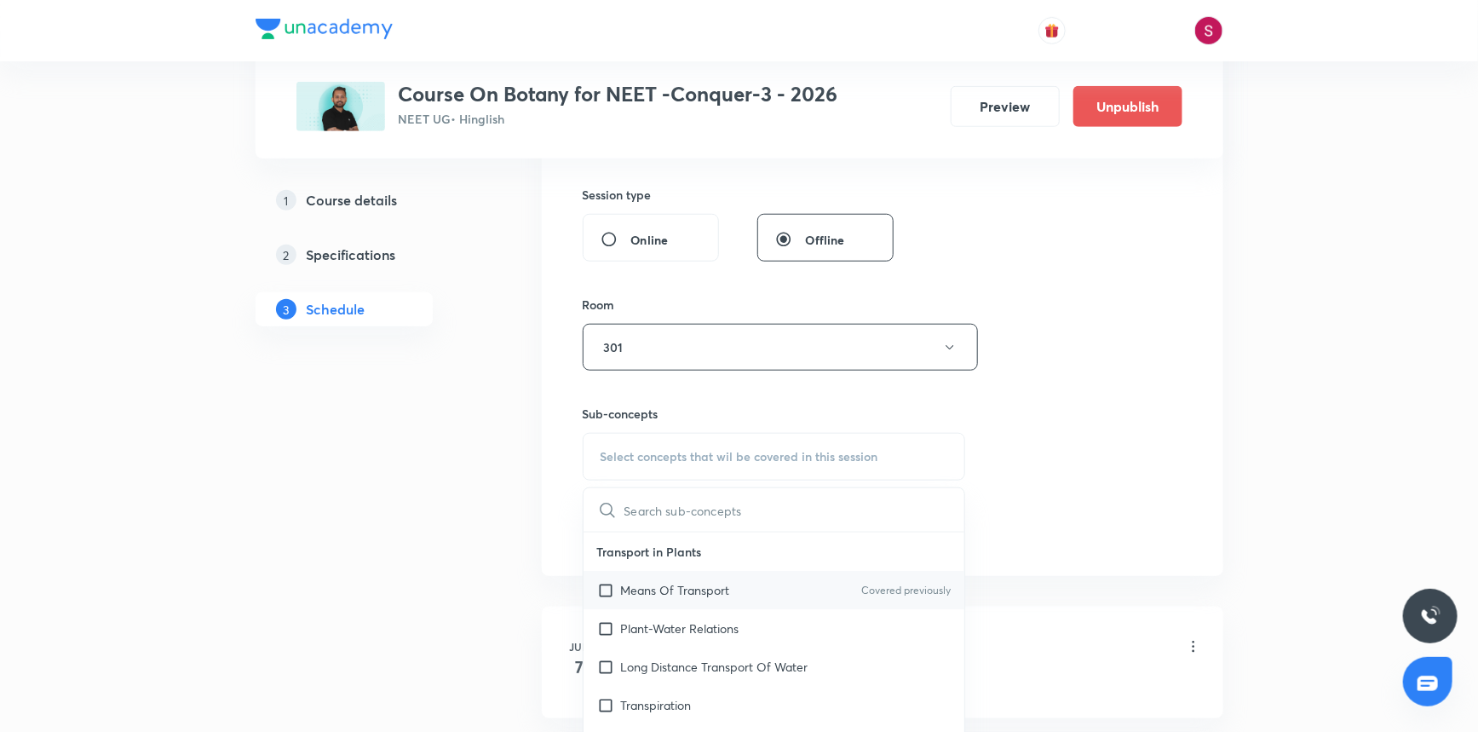
click at [651, 590] on p "Means Of Transport" at bounding box center [675, 590] width 109 height 18
checkbox input "true"
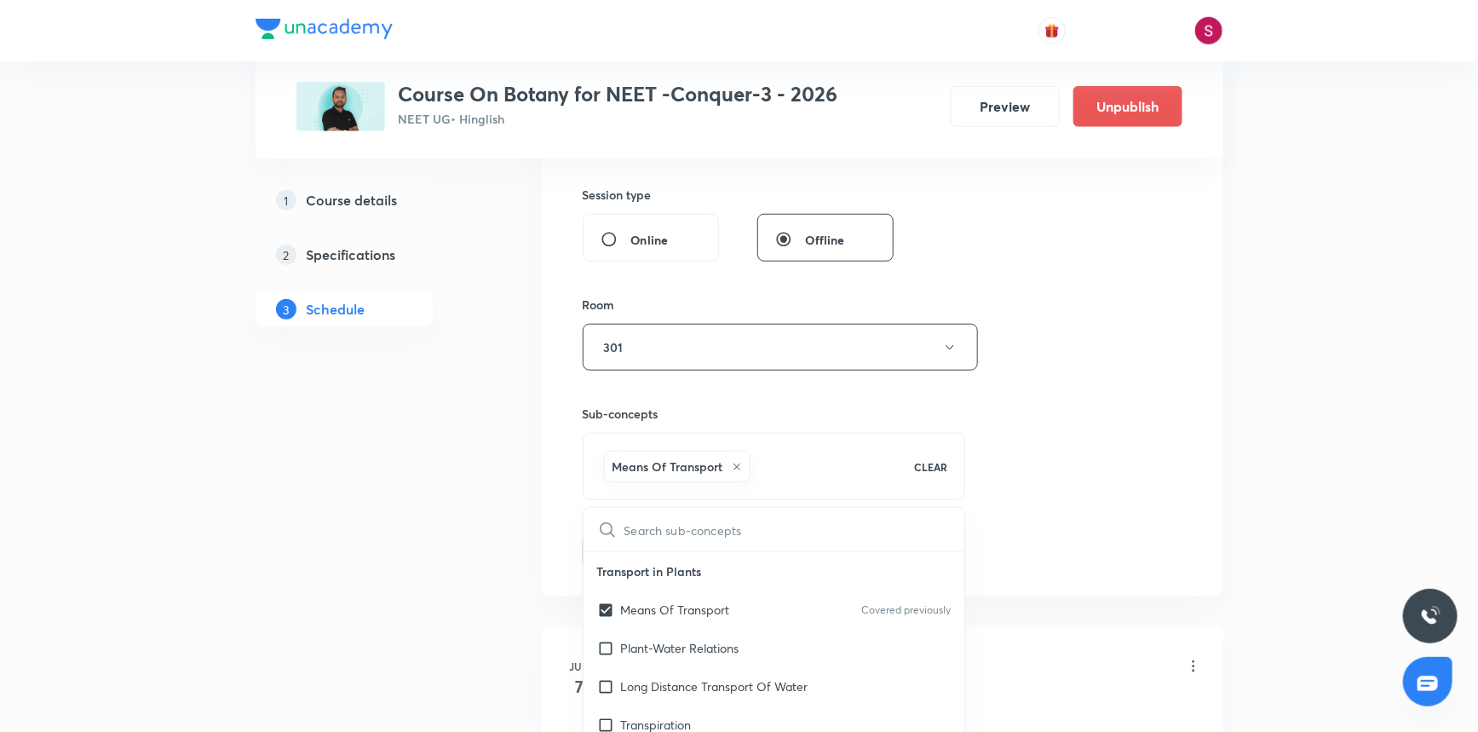
click at [1068, 406] on div "Session 48 Live class Session title 35/99 Morphology of Flowering Plants - 07 ​…" at bounding box center [883, 159] width 600 height 820
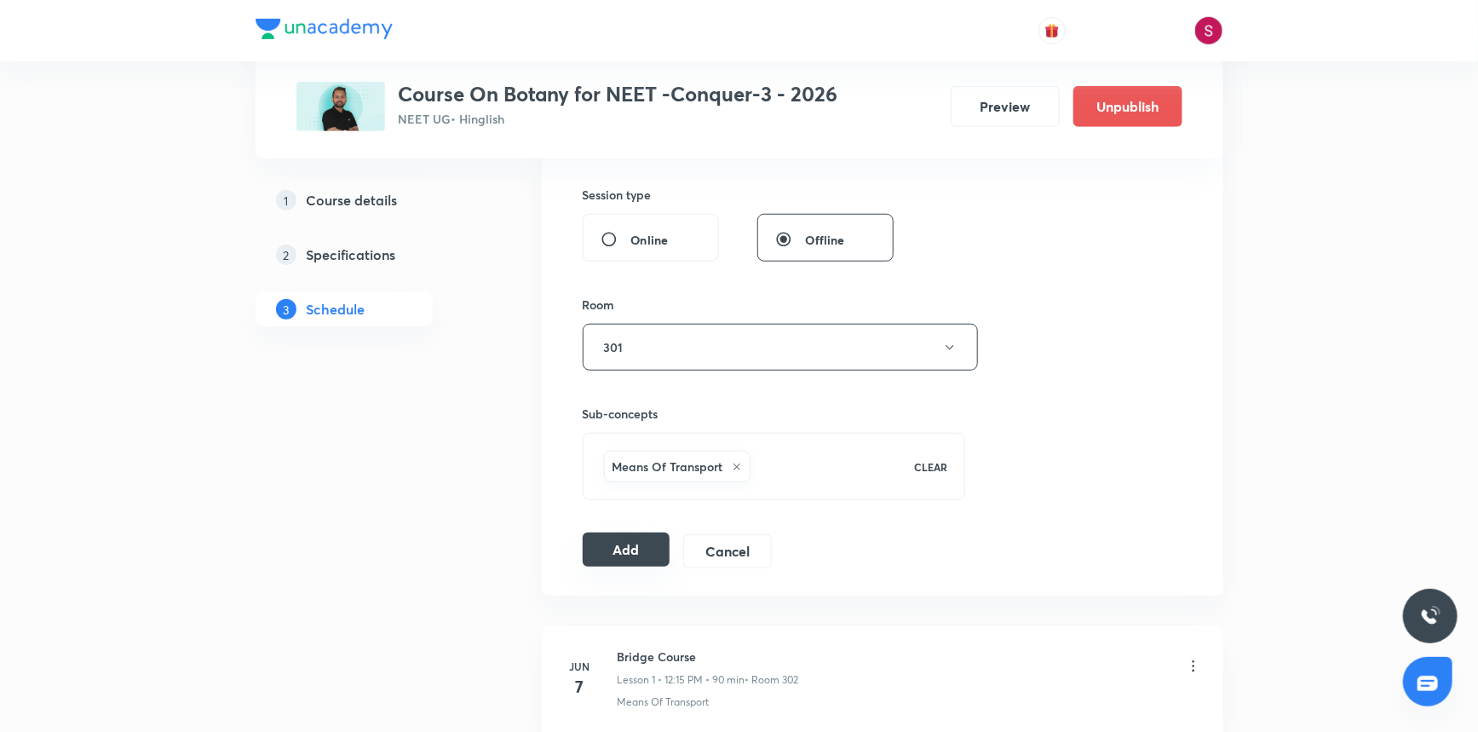
click at [618, 544] on button "Add" at bounding box center [627, 550] width 88 height 34
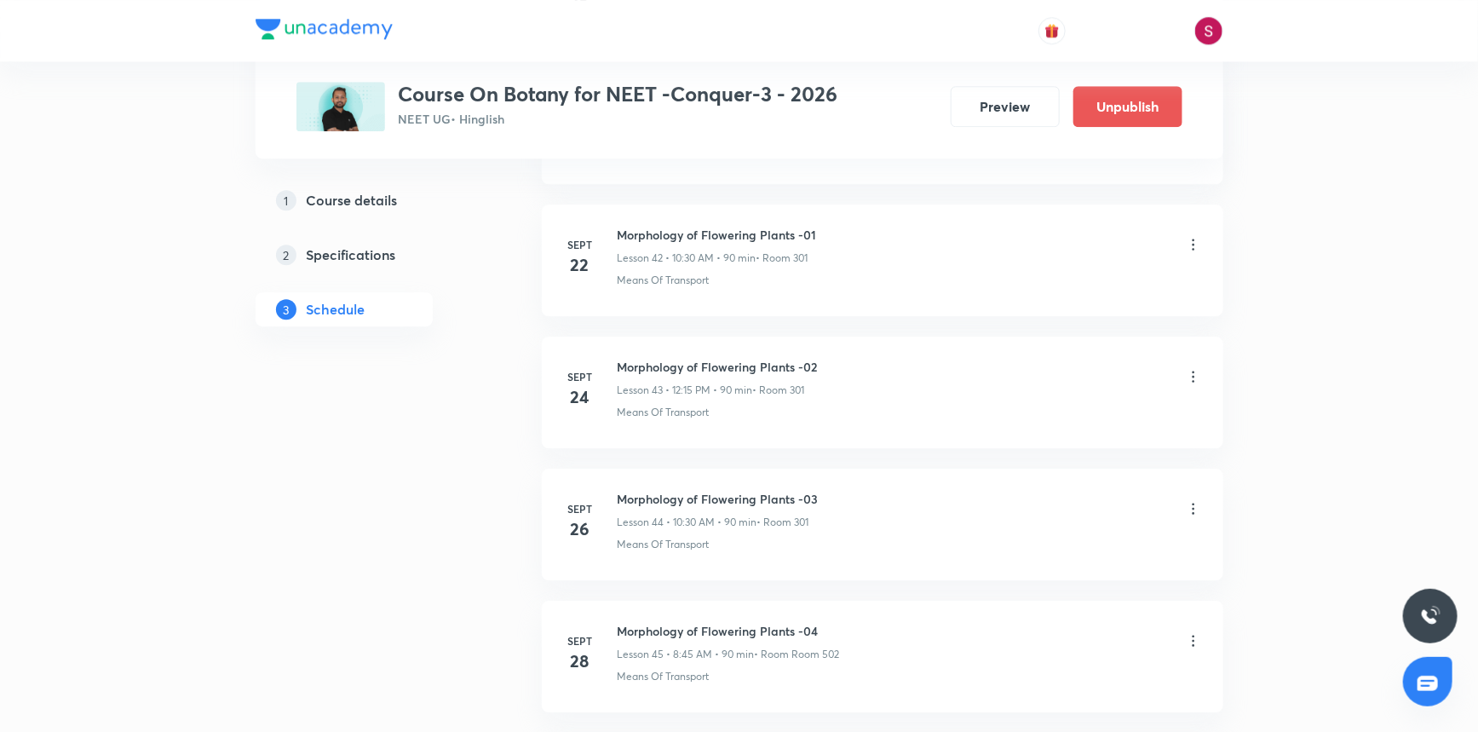
scroll to position [6049, 0]
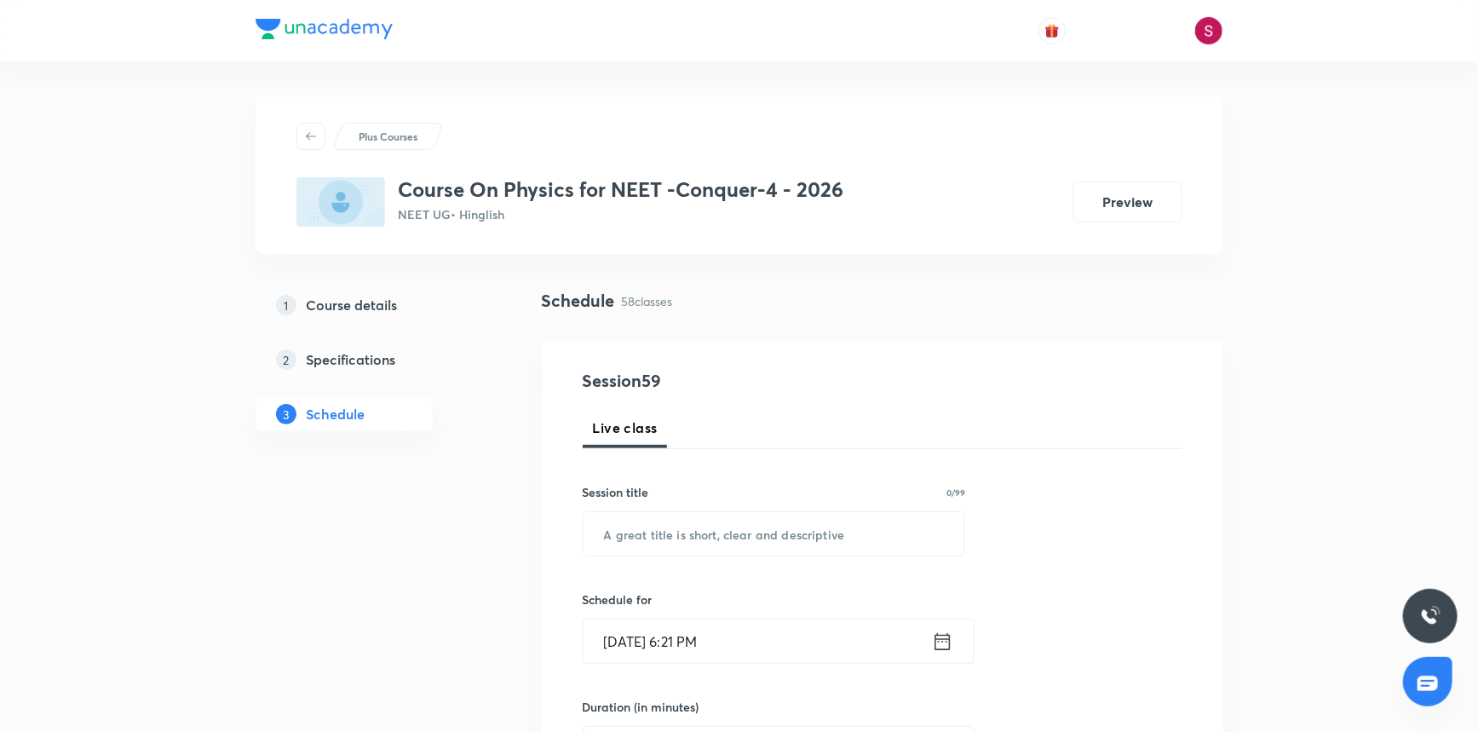
scroll to position [8282, 0]
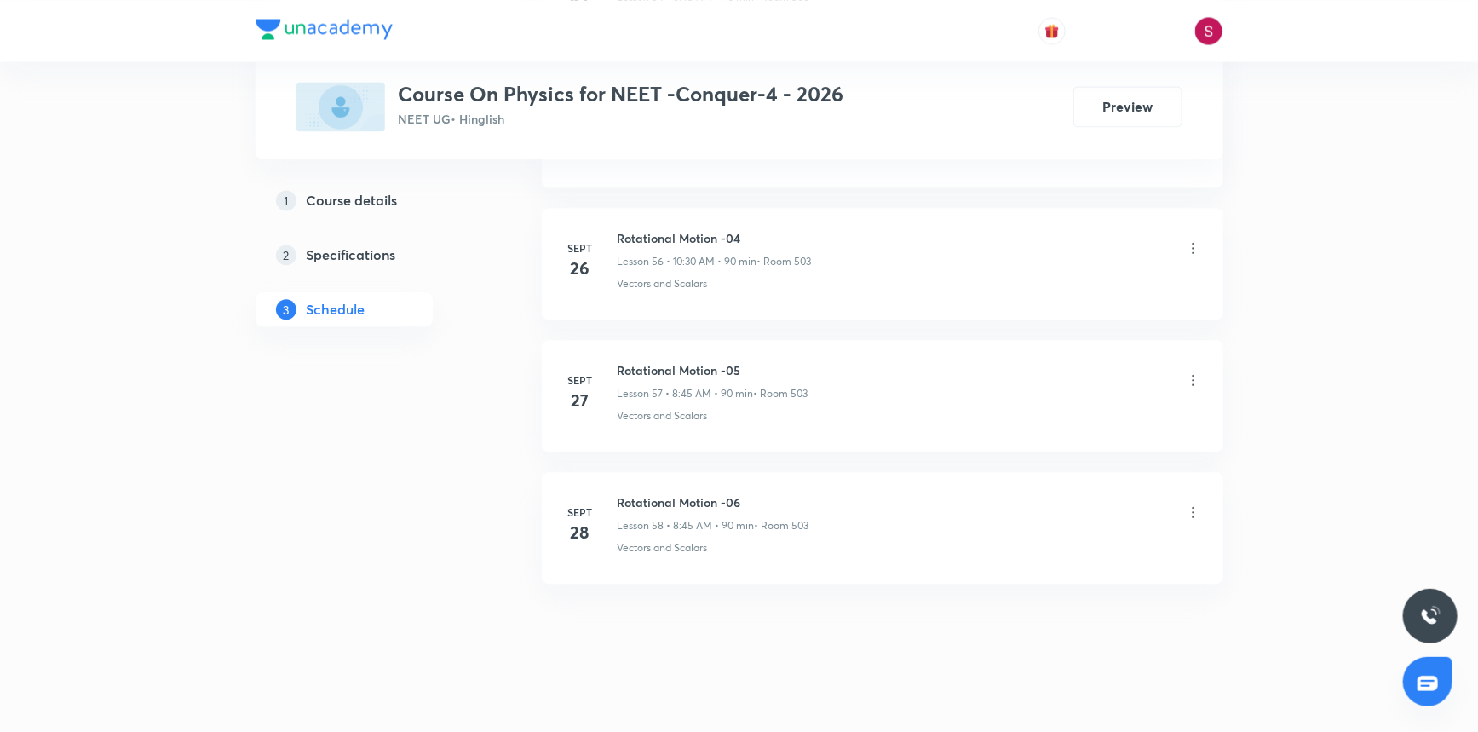
click at [653, 493] on h6 "Rotational Motion -06" at bounding box center [714, 502] width 192 height 18
copy h6 "Rotational Motion -06"
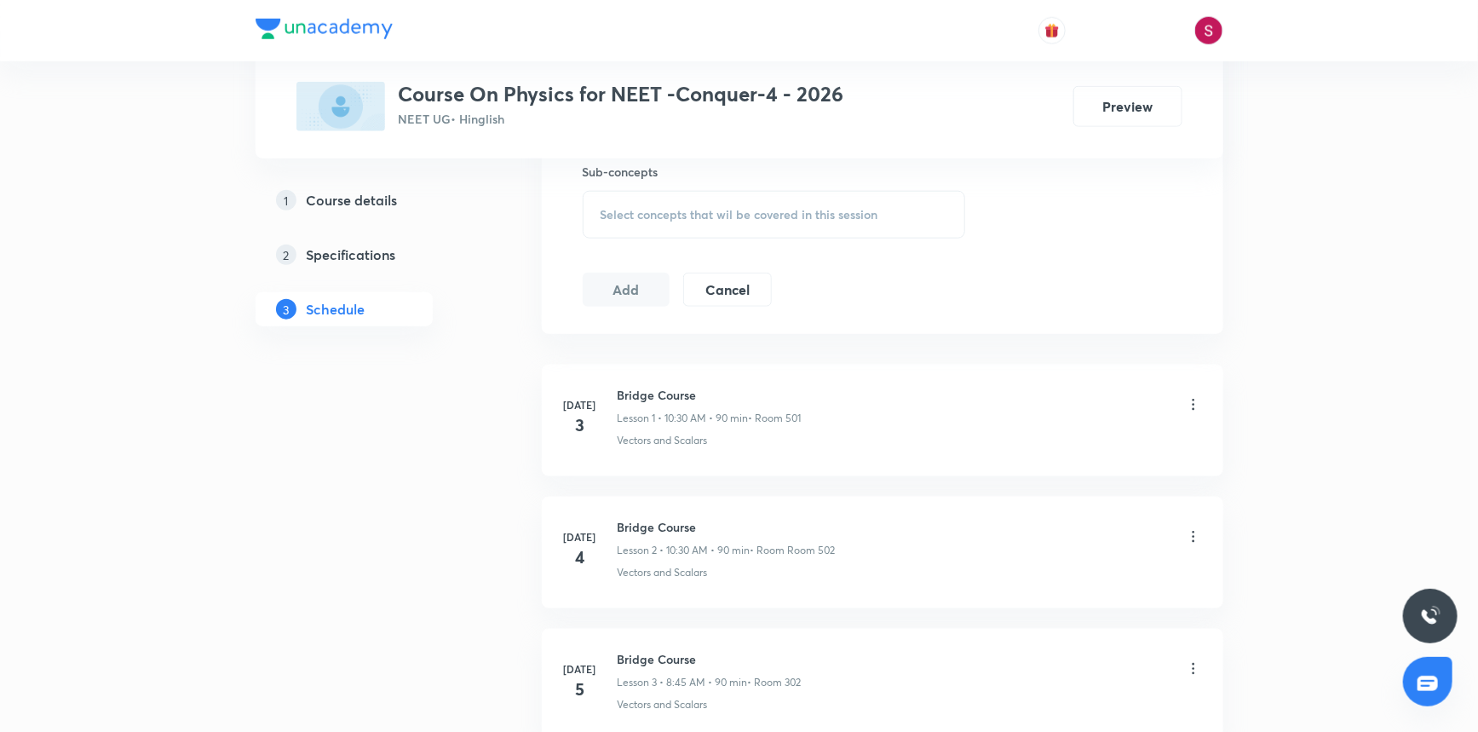
scroll to position [0, 0]
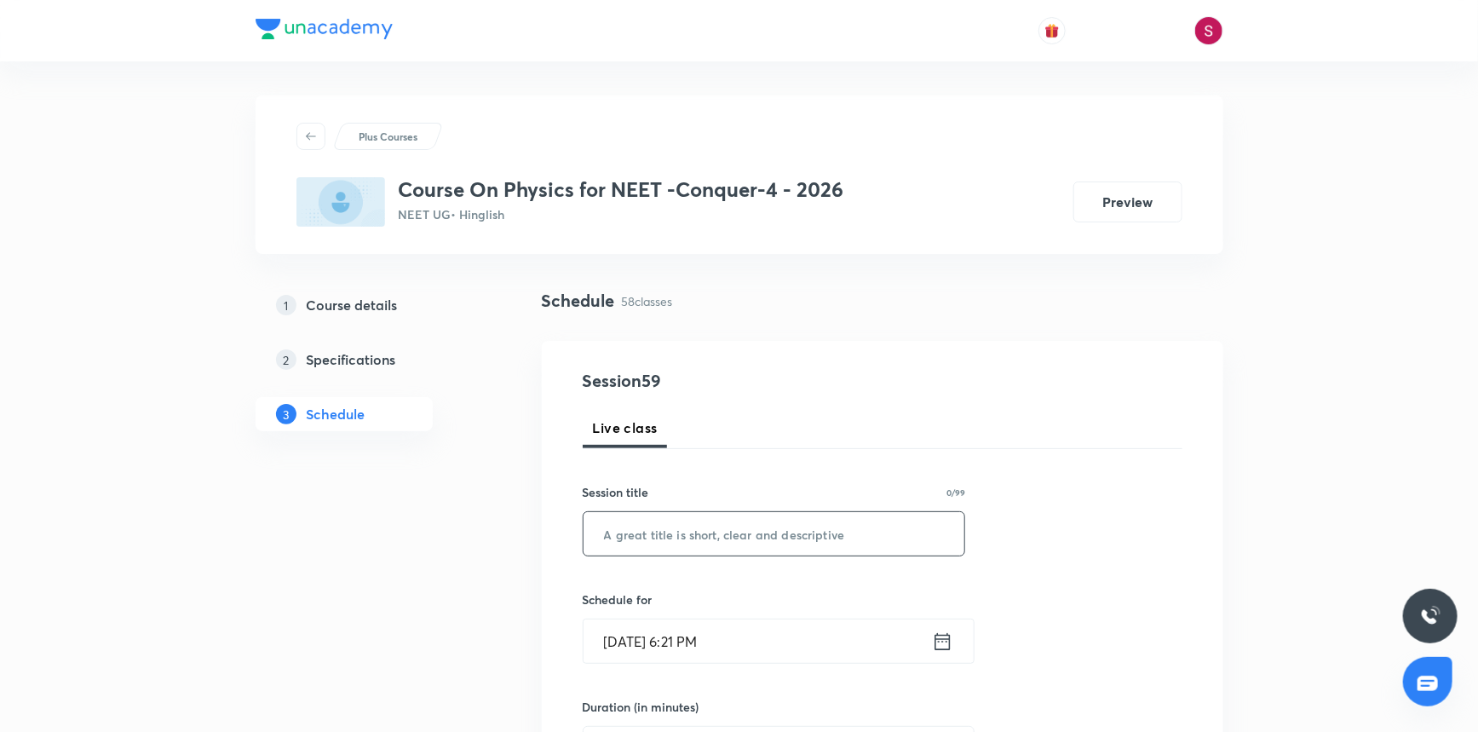
click at [633, 536] on input "text" at bounding box center [775, 533] width 382 height 43
paste input "Rotational Motion -06"
type input "Rotational Motion - 07"
click at [725, 626] on input "Oct 5, 2025, 6:21 PM" at bounding box center [758, 640] width 348 height 43
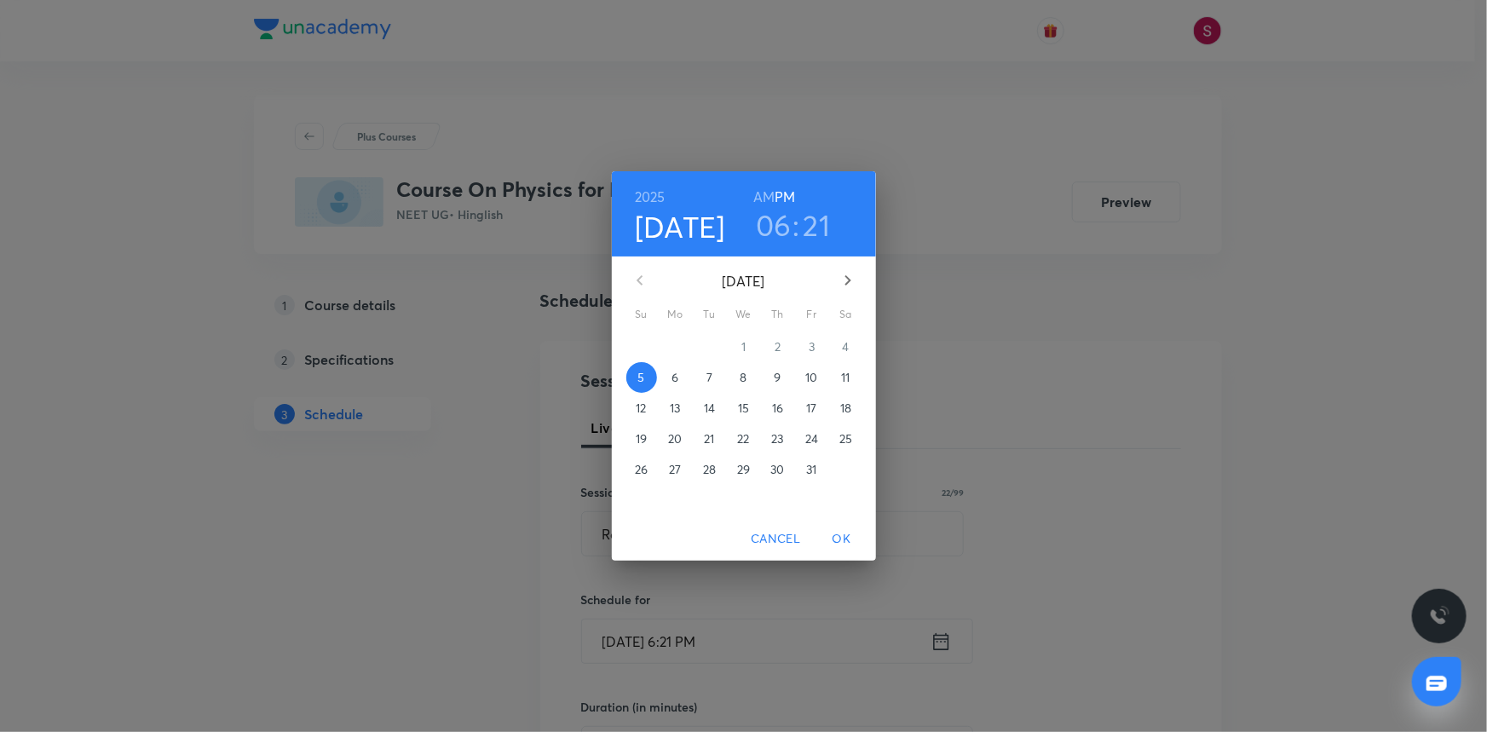
click at [677, 377] on p "6" at bounding box center [674, 377] width 7 height 17
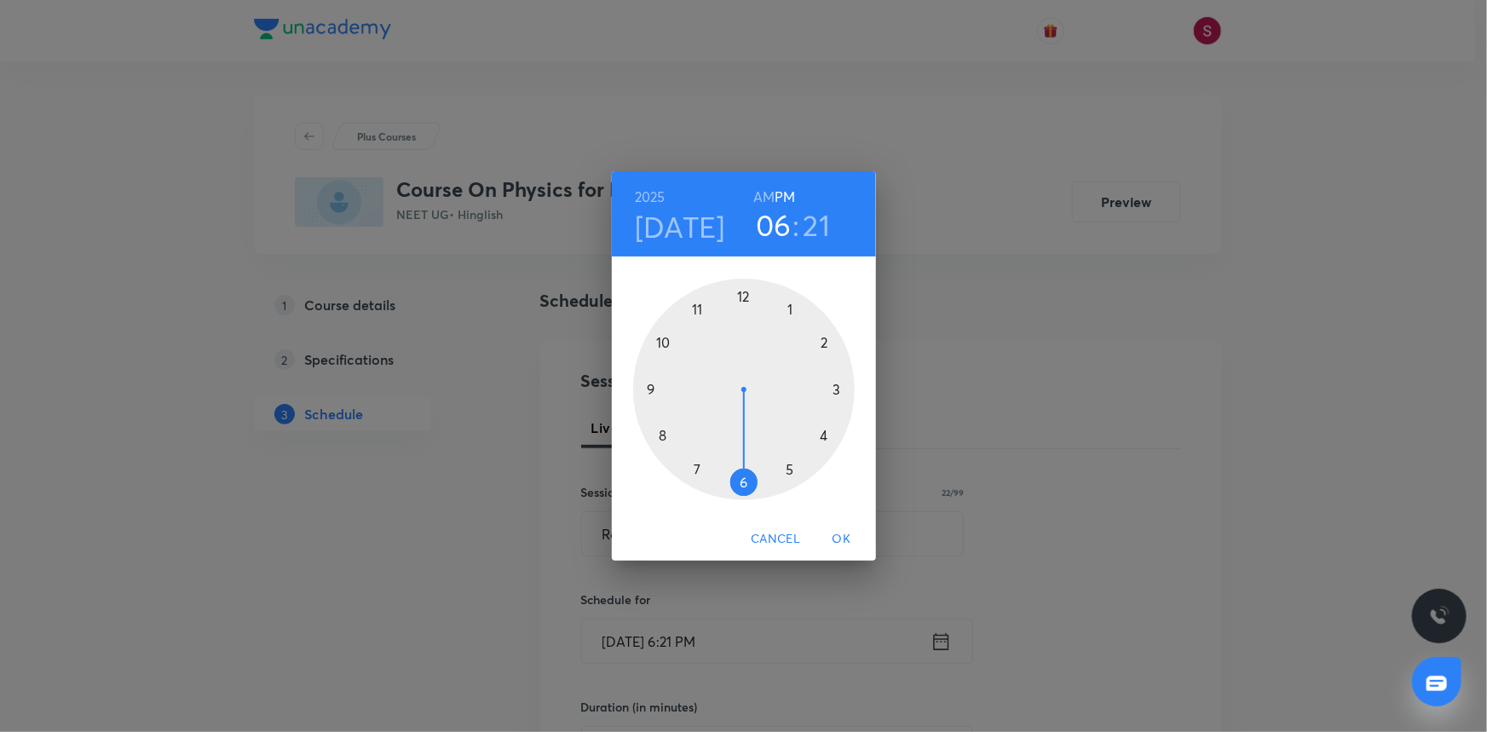
click at [766, 186] on h6 "AM" at bounding box center [763, 197] width 21 height 24
click at [663, 435] on div at bounding box center [744, 390] width 222 height 222
click at [654, 388] on div at bounding box center [744, 390] width 222 height 222
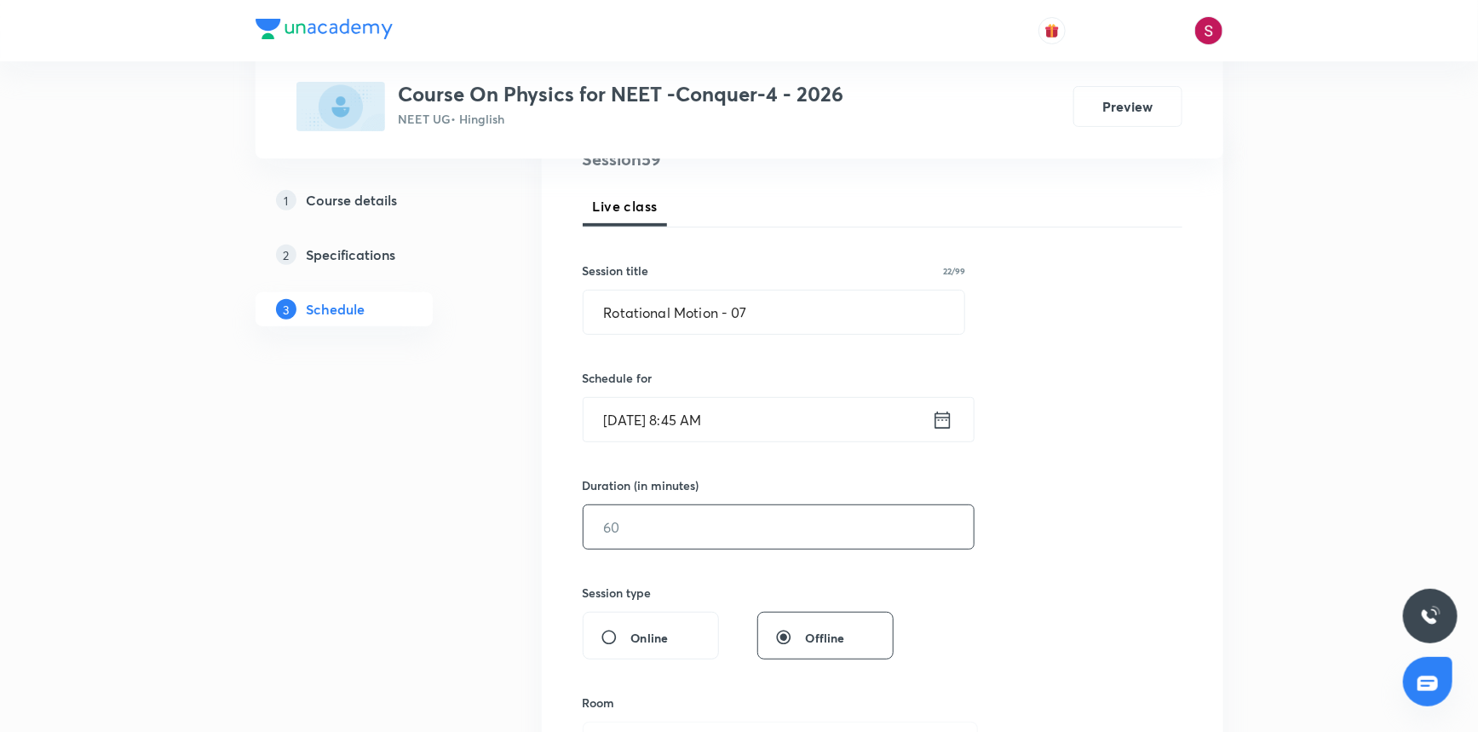
scroll to position [309, 0]
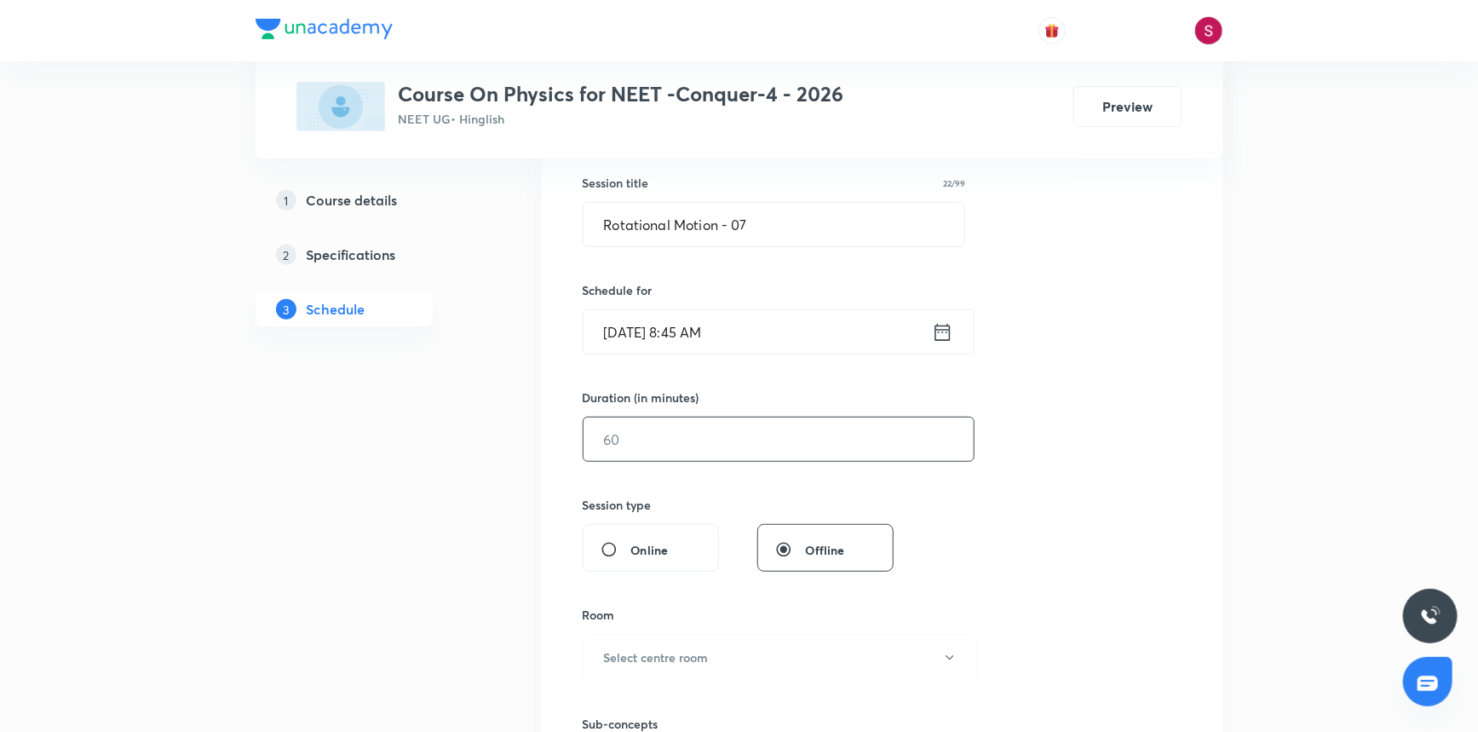
click at [693, 424] on input "text" at bounding box center [779, 439] width 390 height 43
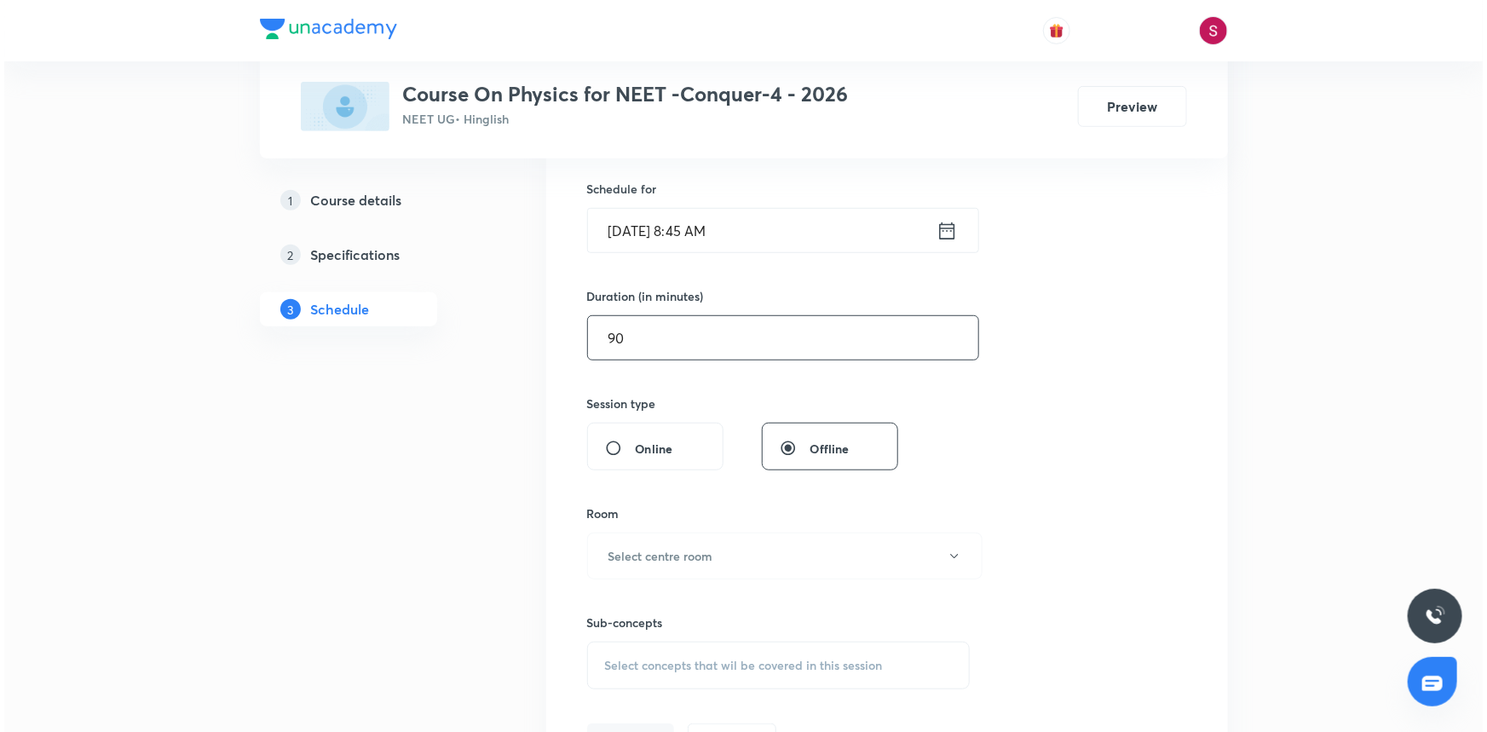
scroll to position [619, 0]
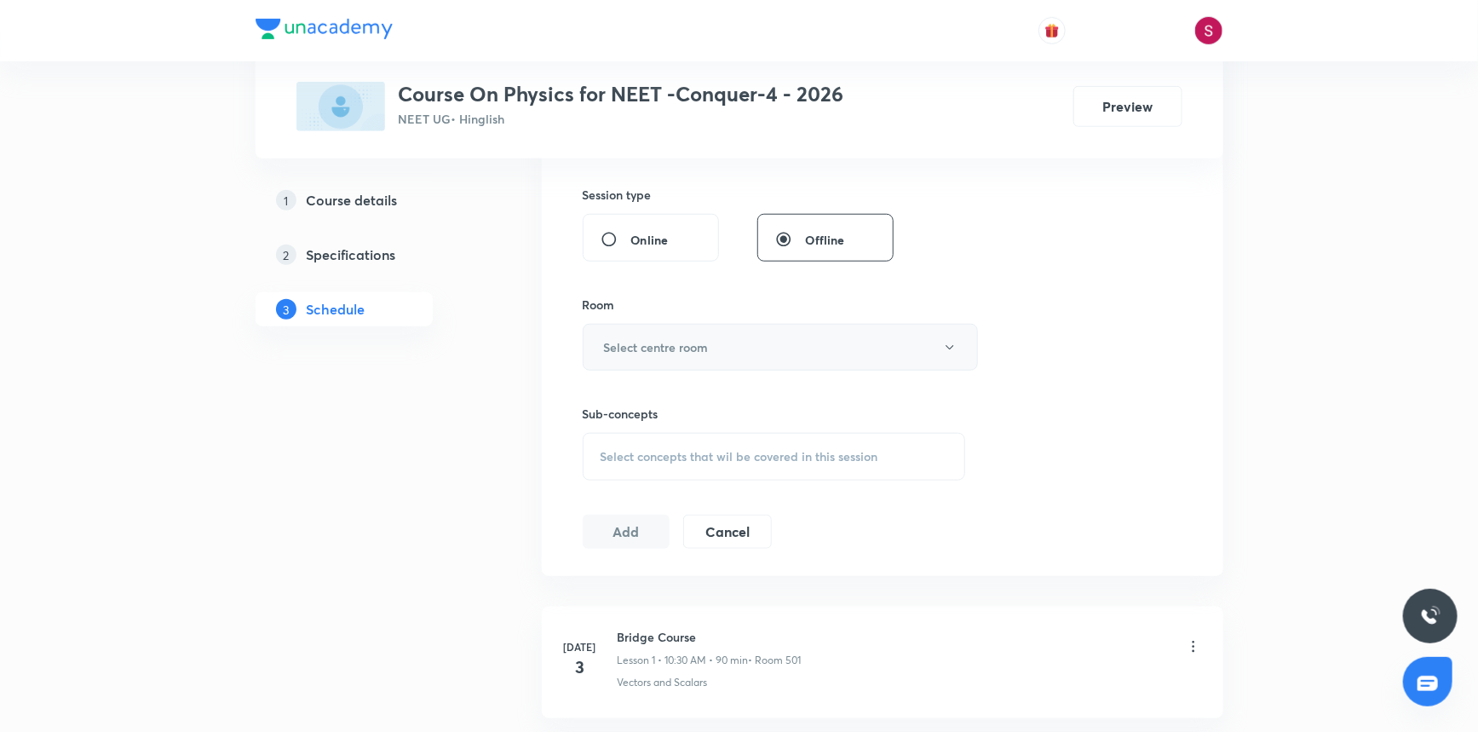
type input "90"
click at [663, 358] on button "Select centre room" at bounding box center [780, 347] width 395 height 47
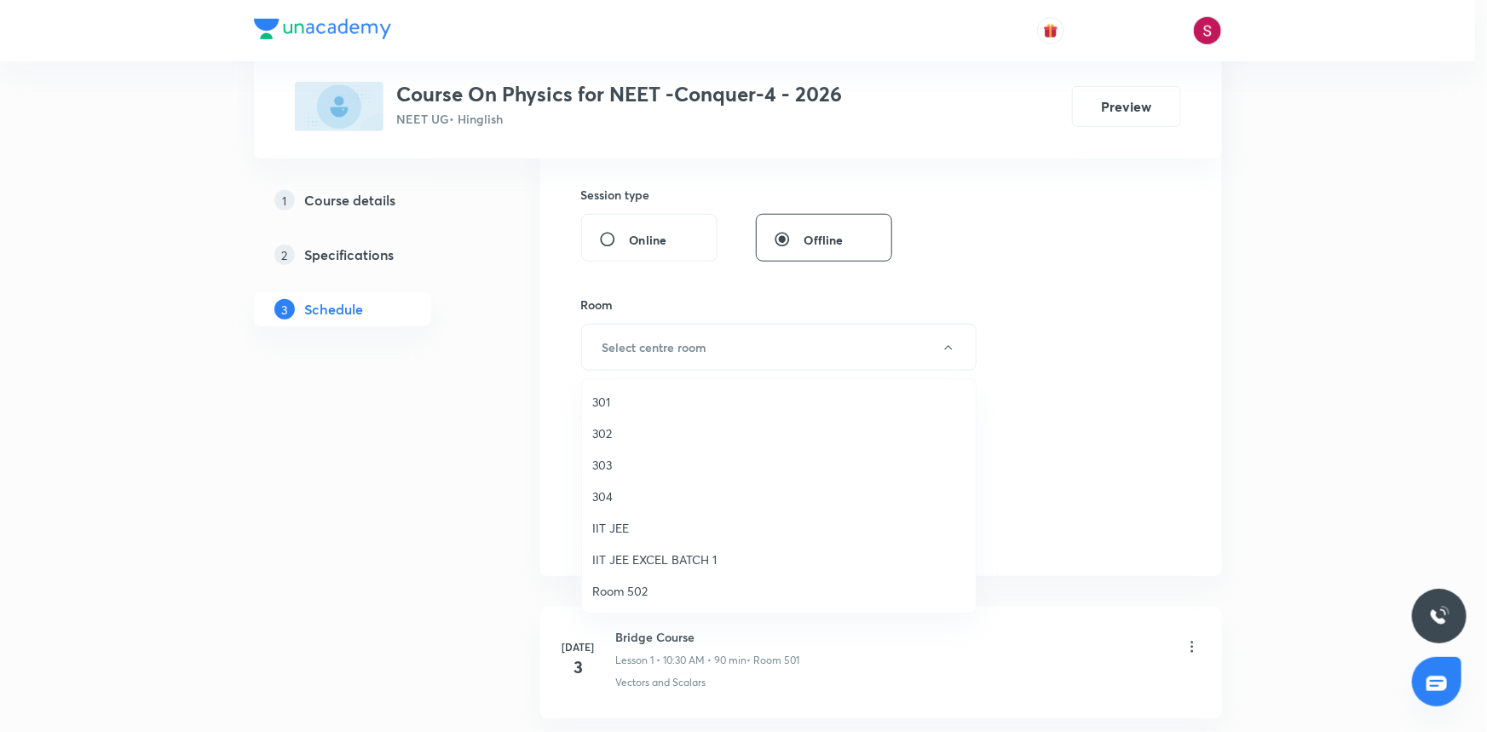
click at [611, 401] on span "301" at bounding box center [778, 402] width 373 height 18
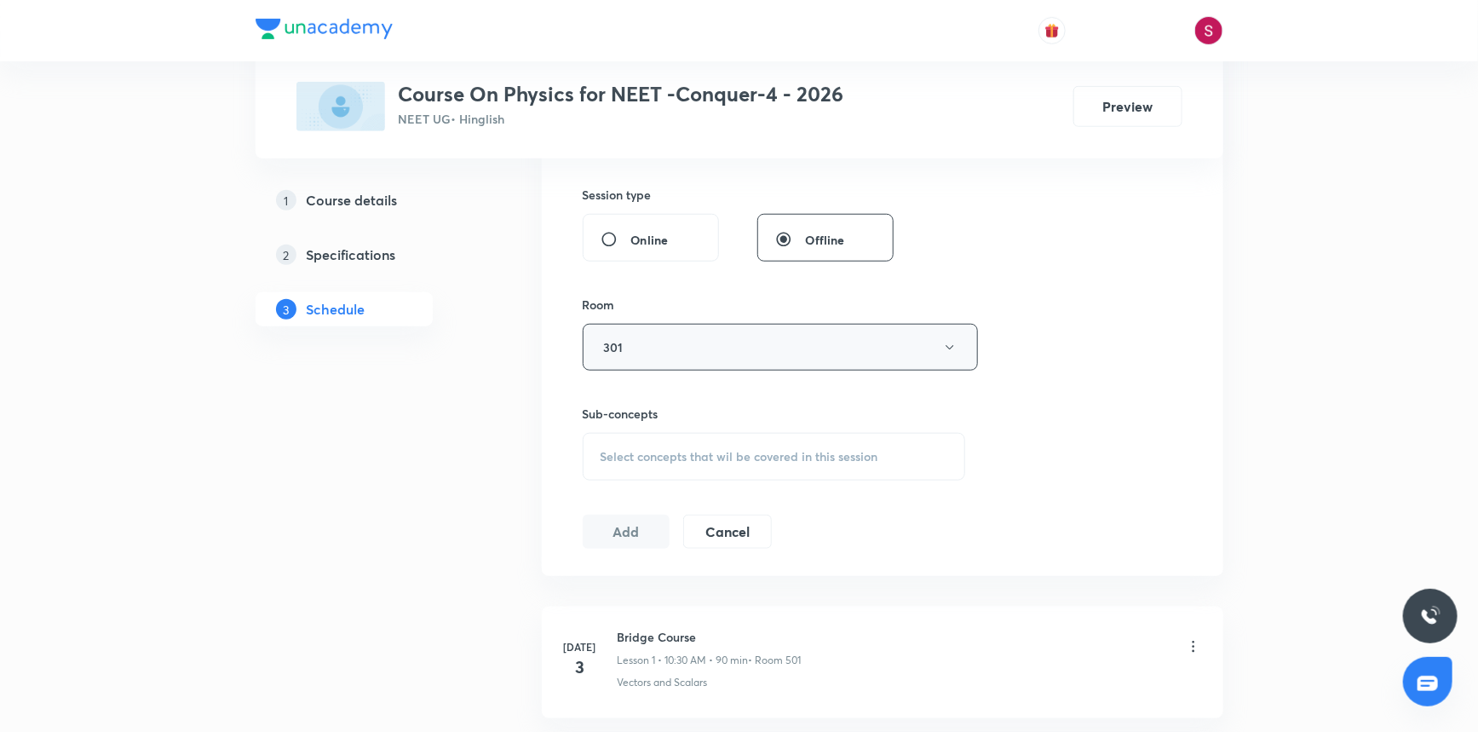
click at [686, 343] on button "301" at bounding box center [780, 347] width 395 height 47
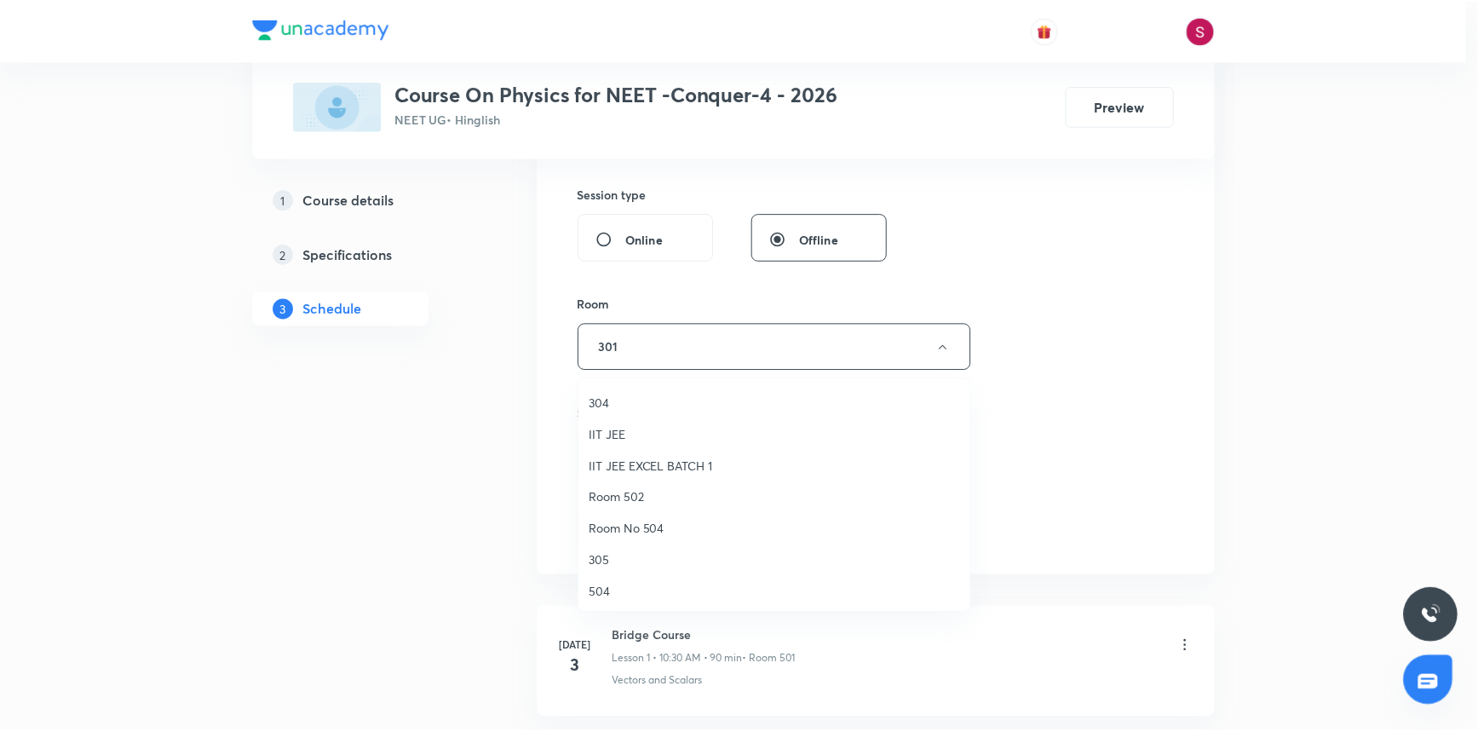
scroll to position [232, 0]
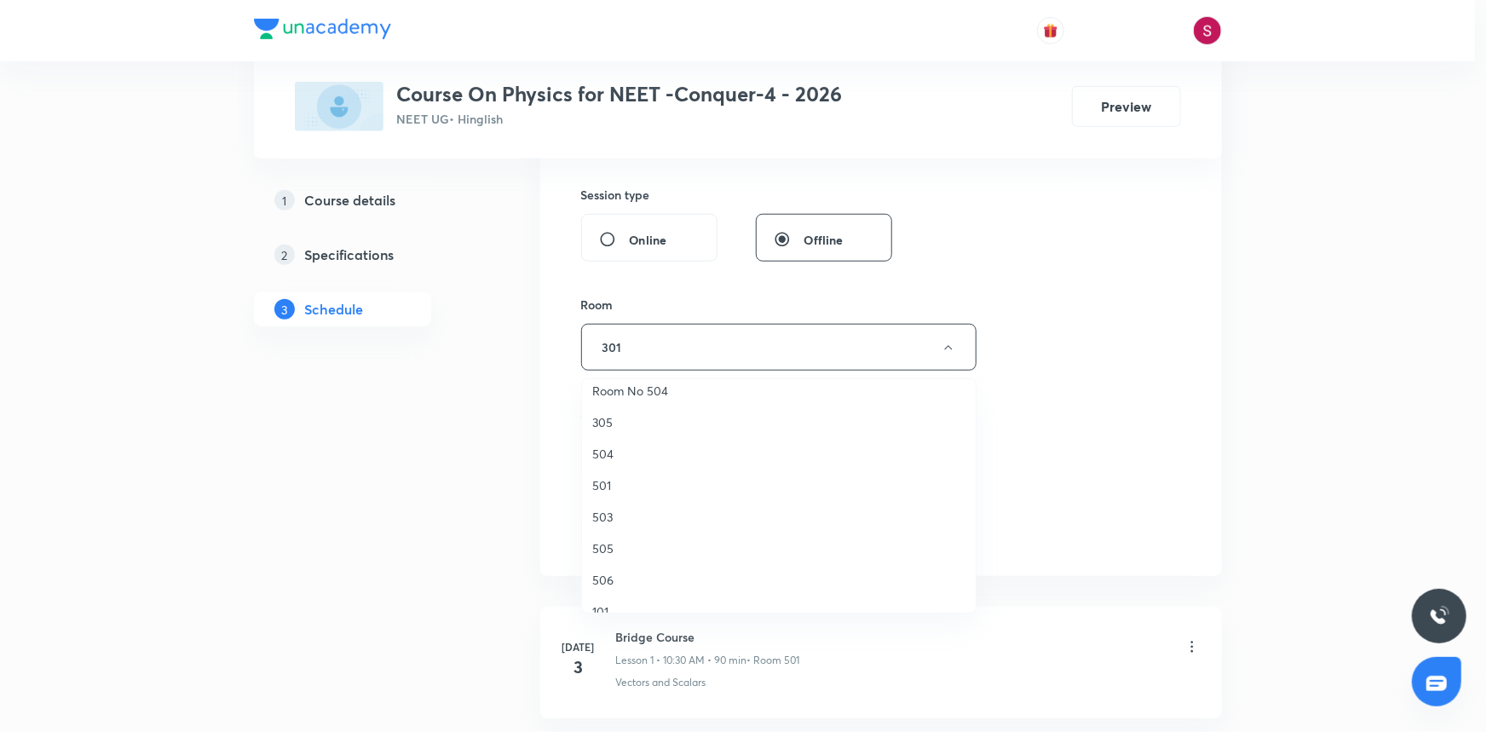
click at [604, 512] on span "503" at bounding box center [778, 517] width 373 height 18
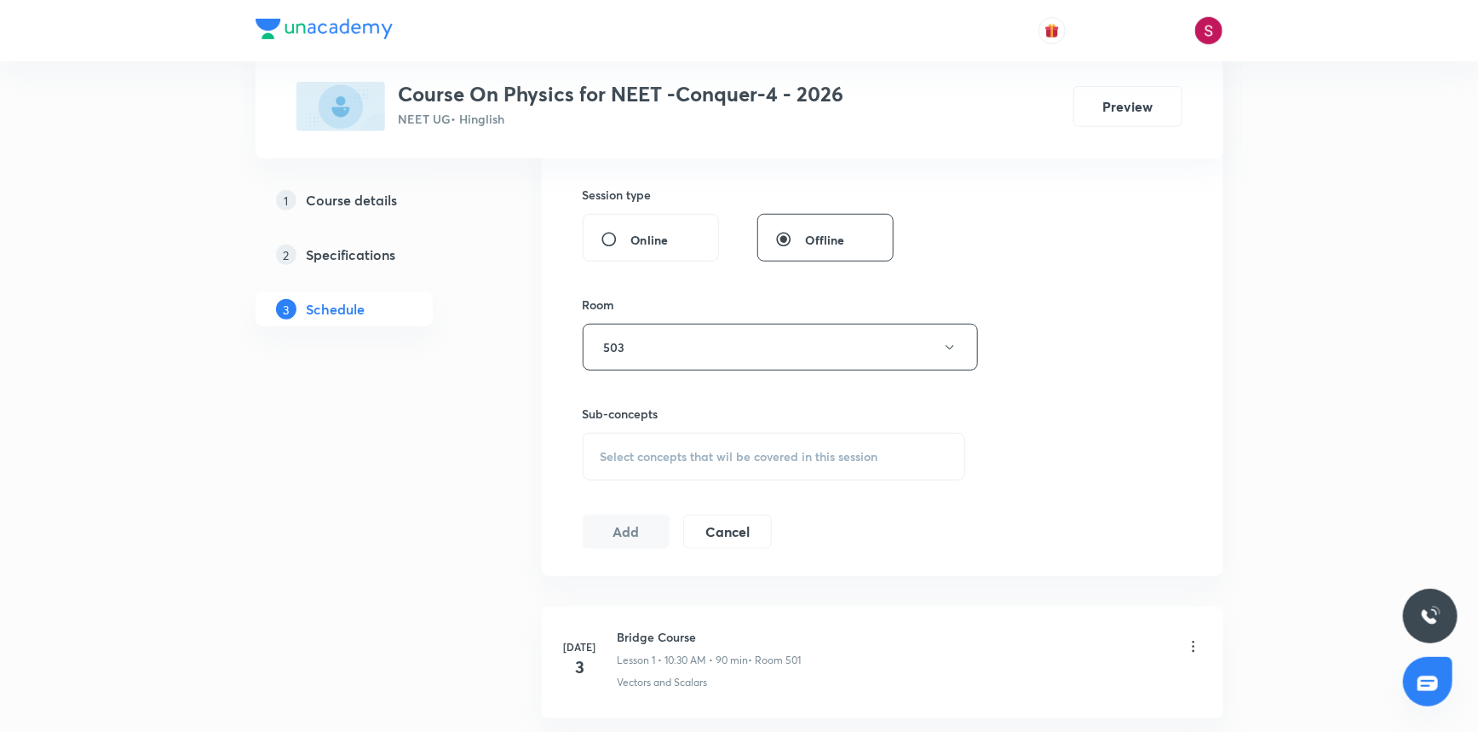
click at [695, 478] on div "Select concepts that wil be covered in this session" at bounding box center [774, 457] width 383 height 48
click at [722, 598] on div "Vectors and Scalars Covered previously" at bounding box center [775, 590] width 382 height 38
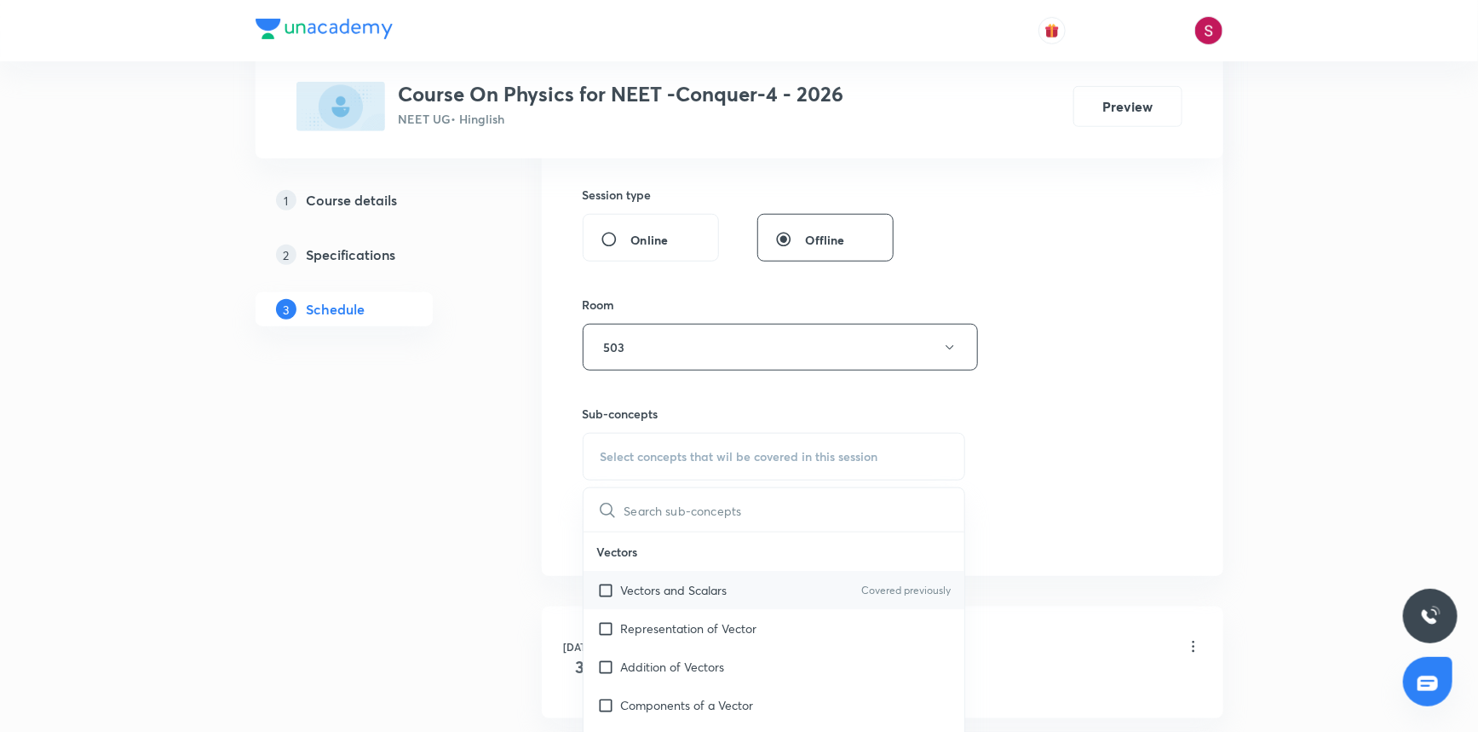
checkbox input "true"
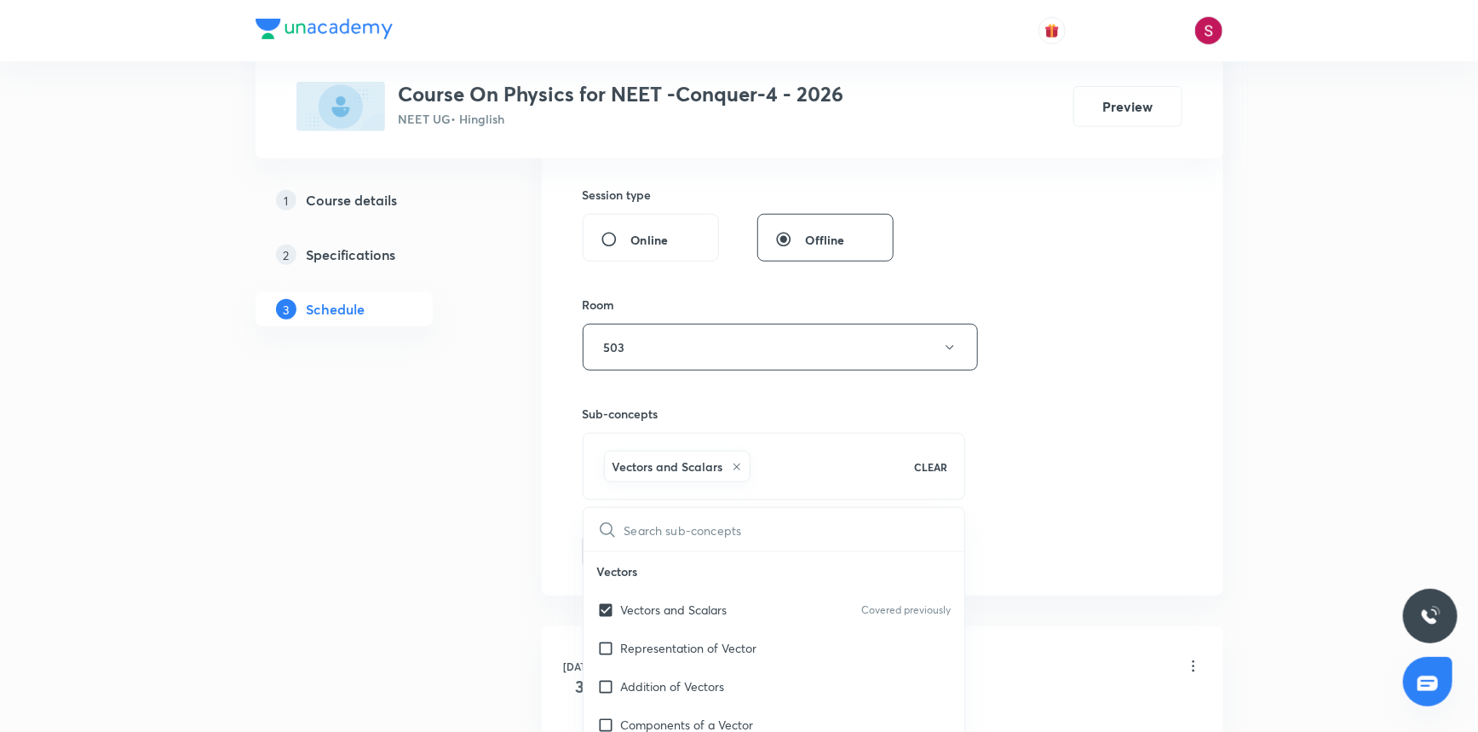
click at [1146, 371] on div "Session 59 Live class Session title 22/99 Rotational Motion - 07 ​ Schedule for…" at bounding box center [883, 159] width 600 height 820
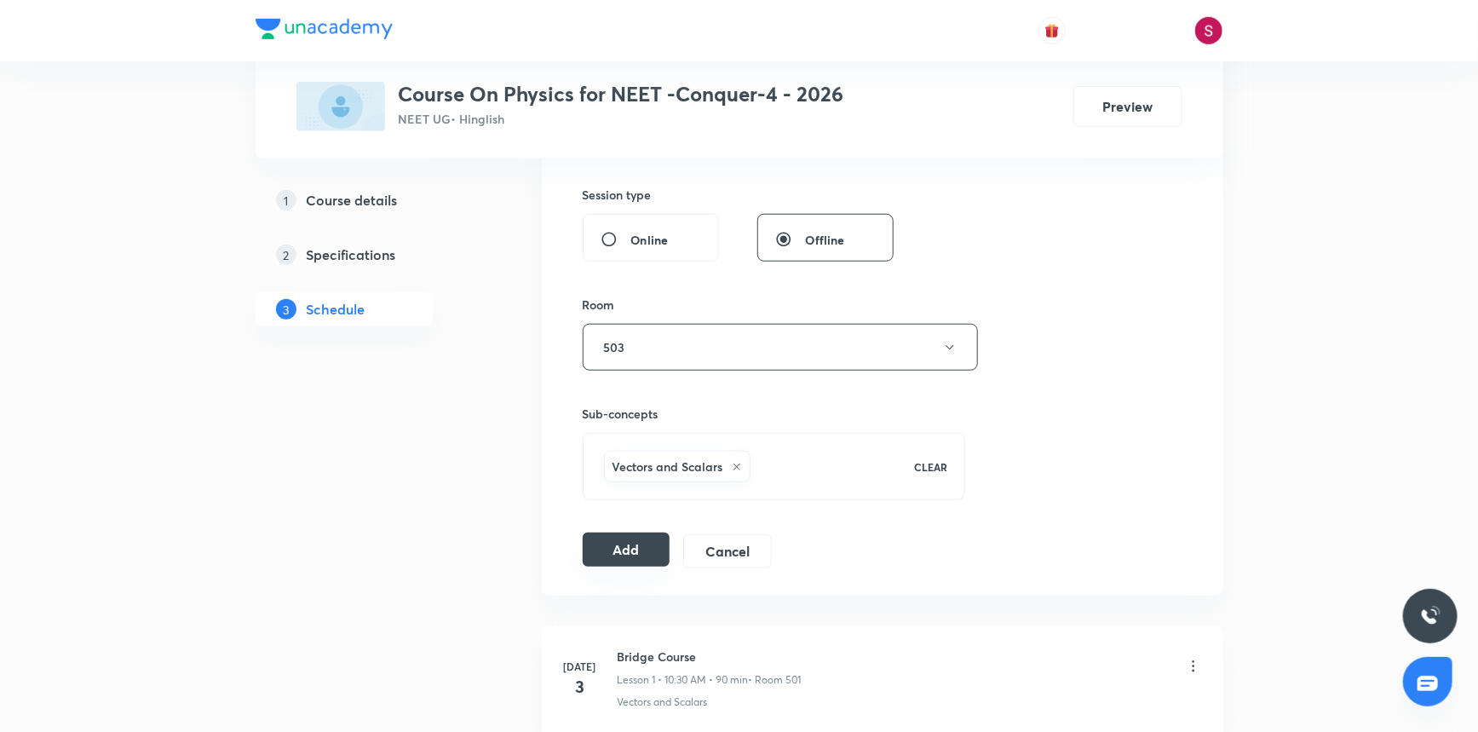
click at [599, 549] on button "Add" at bounding box center [627, 550] width 88 height 34
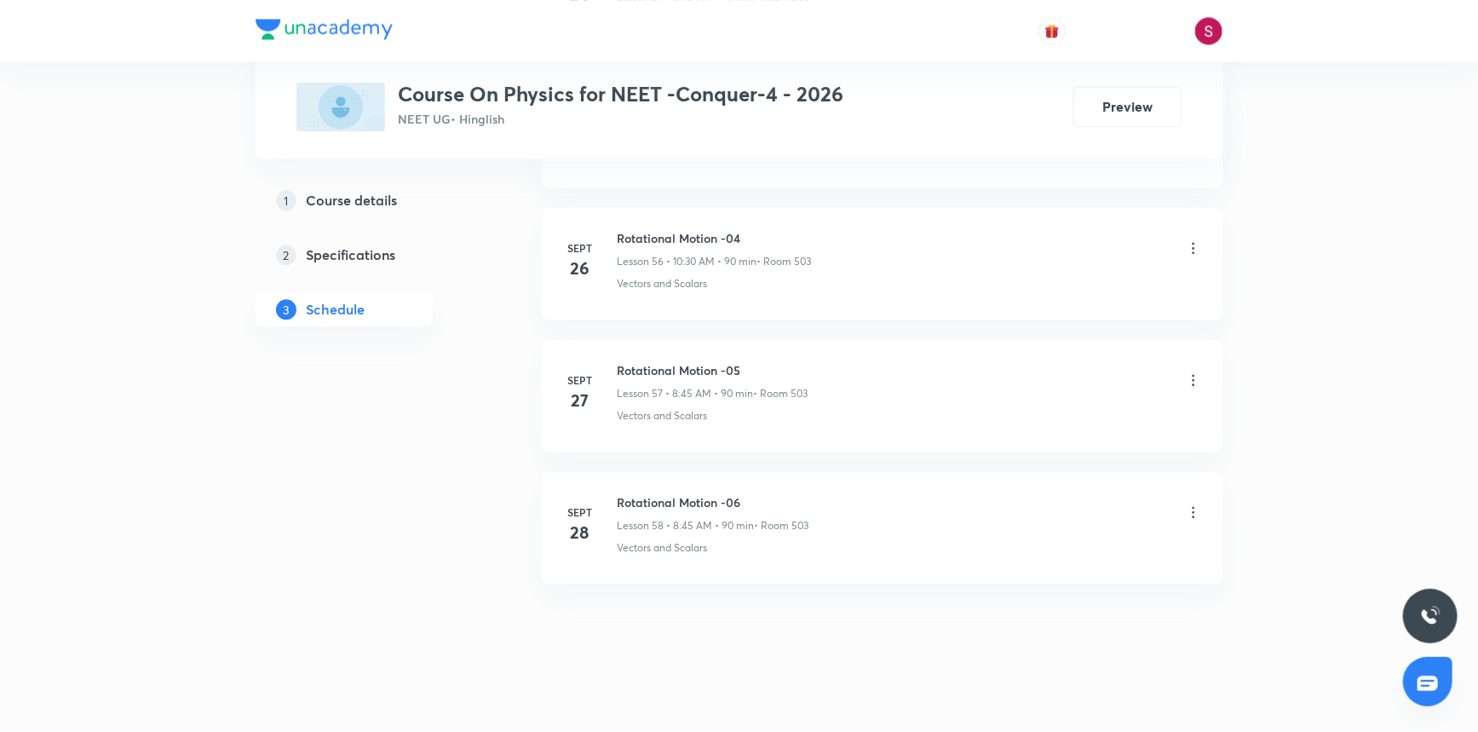
scroll to position [7499, 0]
click at [707, 625] on h6 "Rotational Motion - 07" at bounding box center [714, 634] width 192 height 18
copy h6 "Rotational Motion - 07"
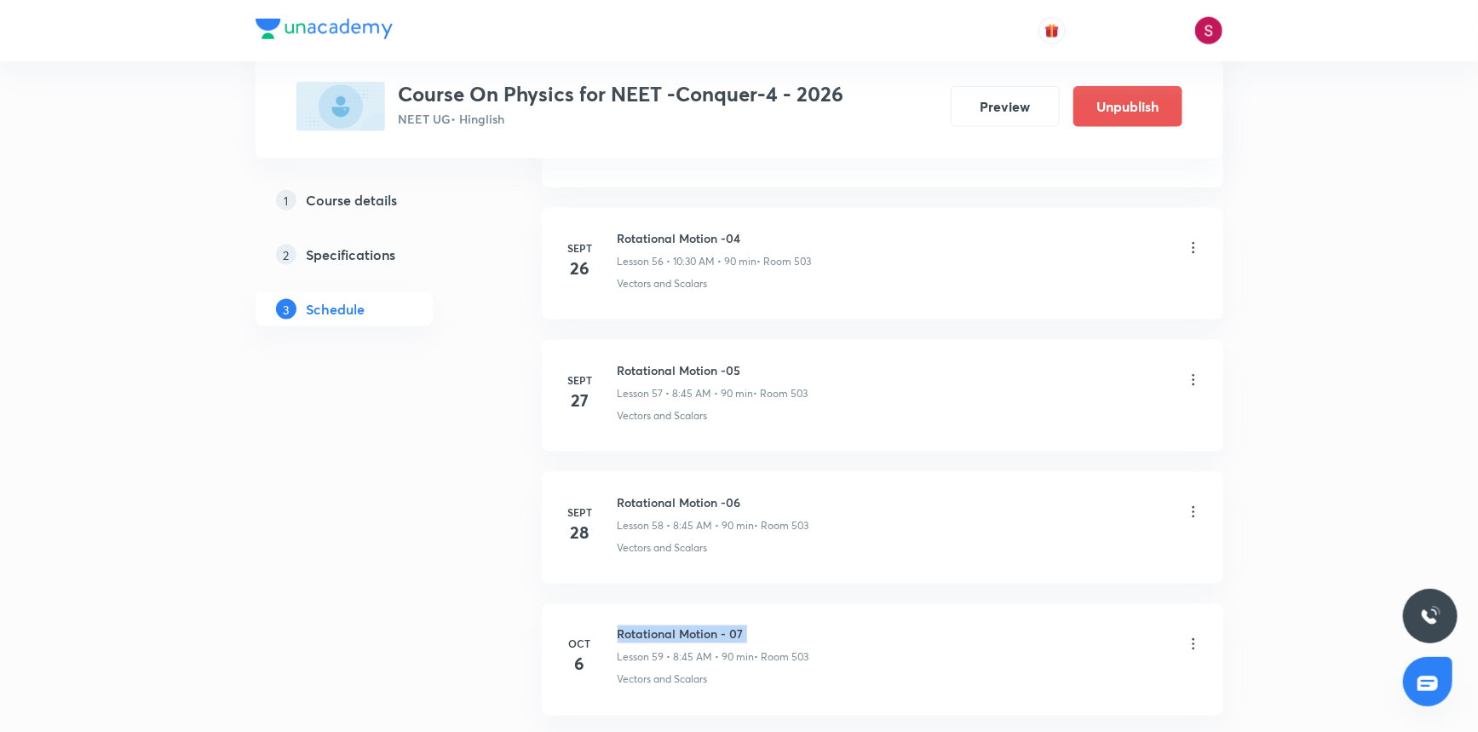
scroll to position [0, 0]
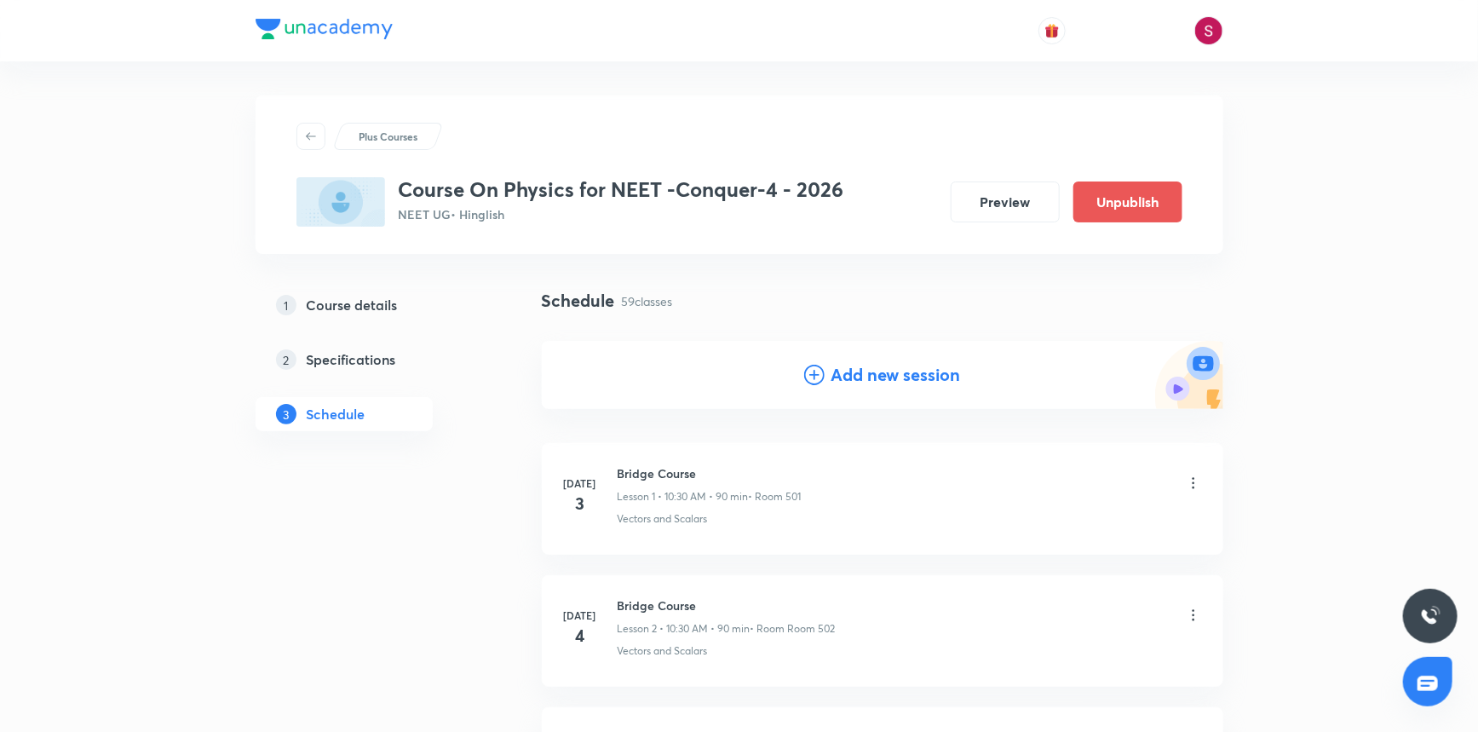
click at [811, 376] on icon at bounding box center [814, 375] width 20 height 20
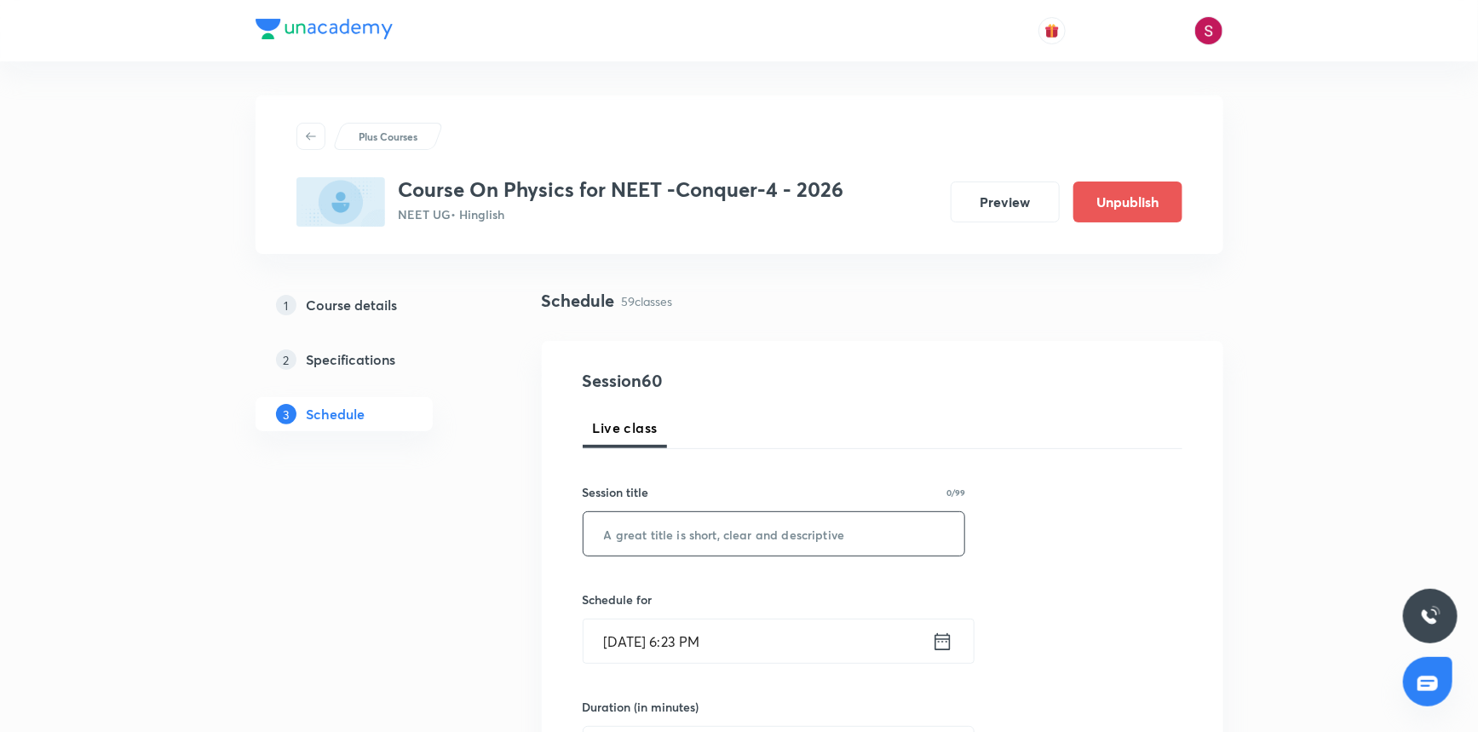
click at [764, 533] on input "text" at bounding box center [775, 533] width 382 height 43
paste input "Rotational Motion - 07"
type input "Rotational Motion - 08"
click at [723, 659] on input "Oct 5, 2025, 6:23 PM" at bounding box center [758, 640] width 348 height 43
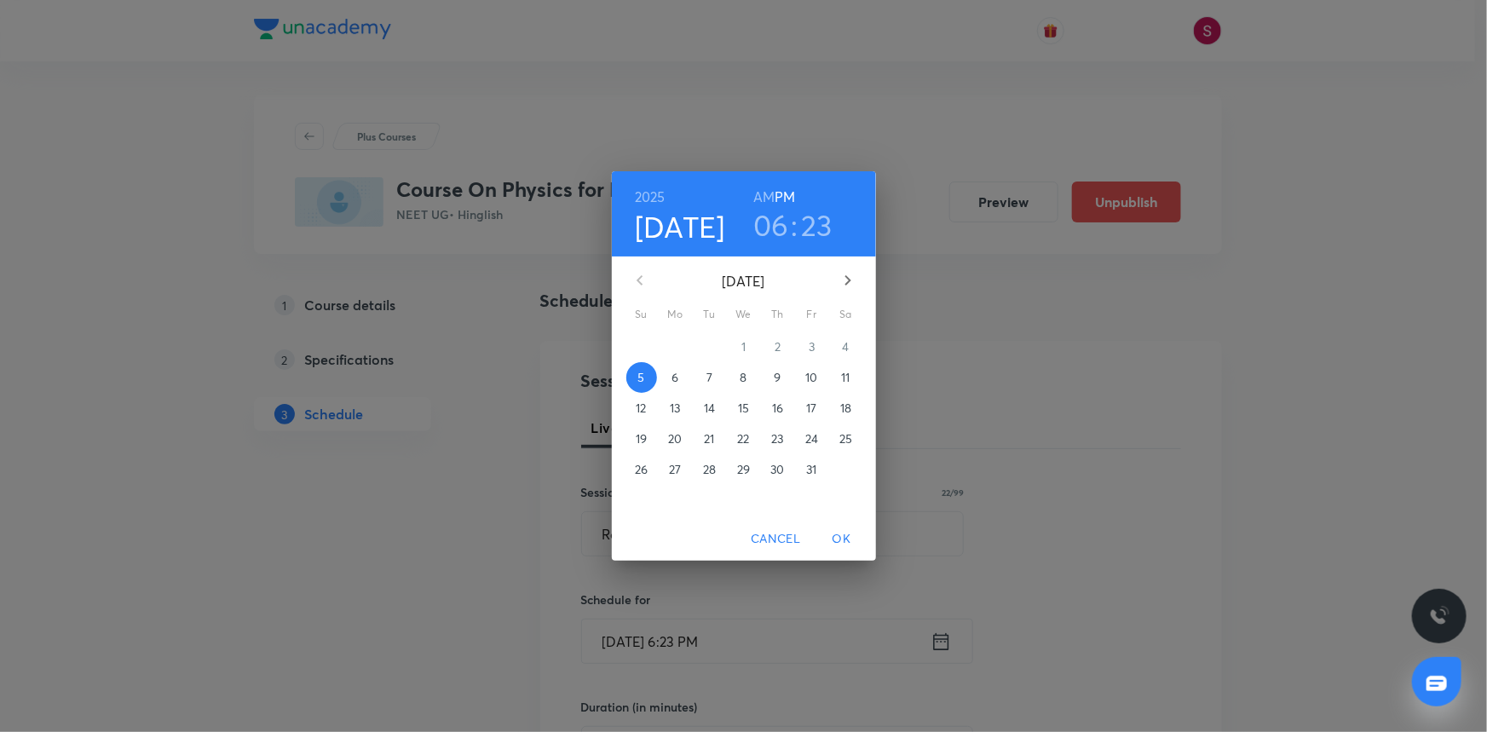
click at [706, 371] on span "7" at bounding box center [709, 377] width 31 height 17
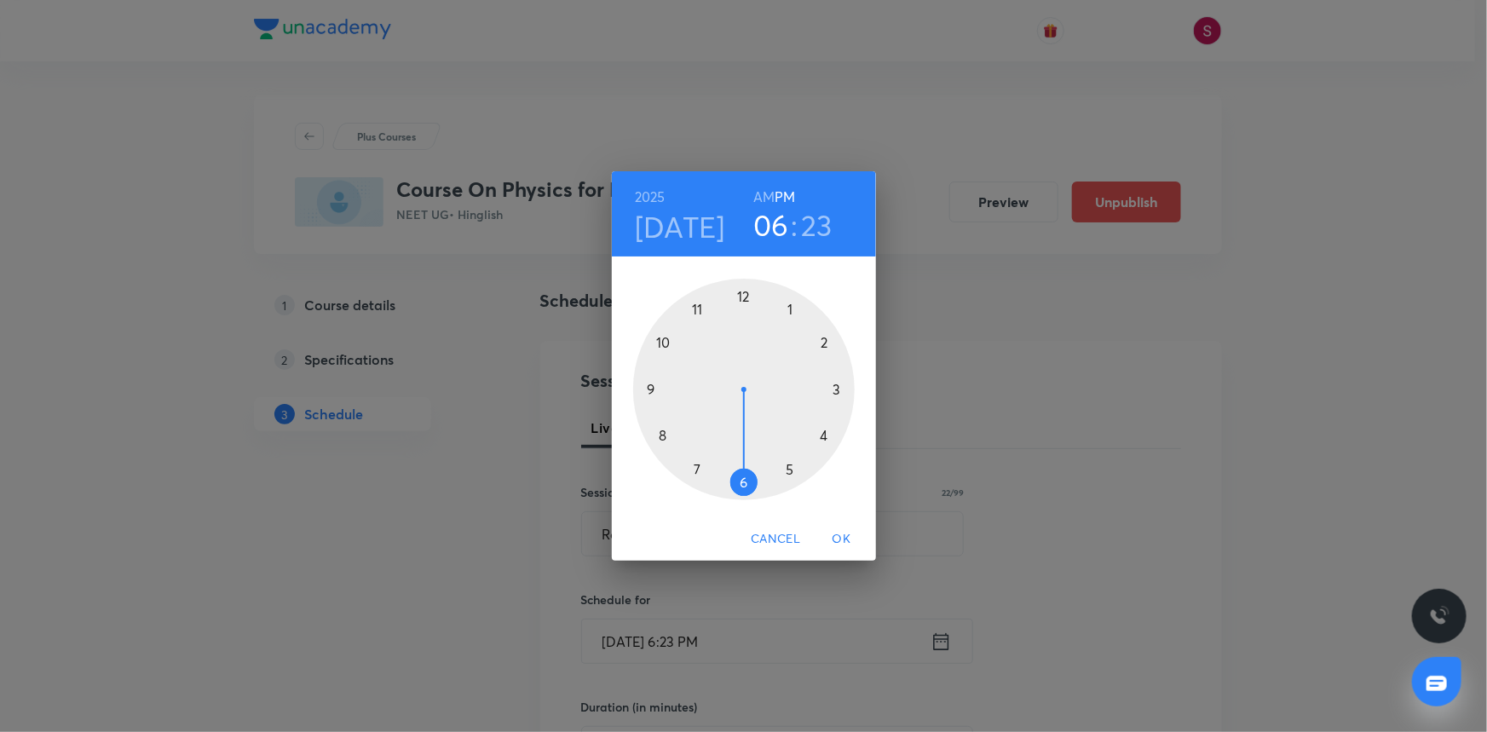
click at [762, 193] on h6 "AM" at bounding box center [763, 197] width 21 height 24
click at [663, 339] on div at bounding box center [744, 390] width 222 height 222
click at [744, 480] on div at bounding box center [744, 390] width 222 height 222
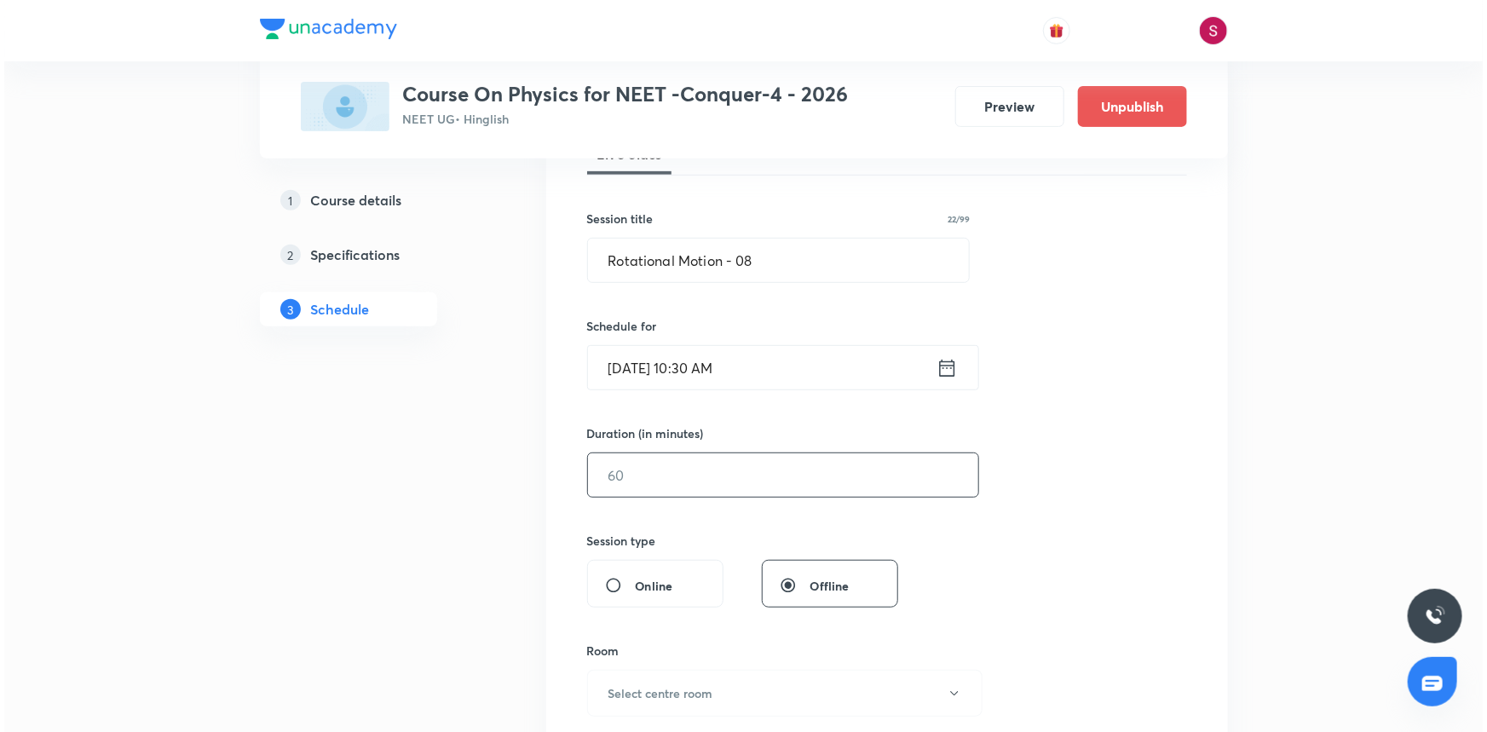
scroll to position [309, 0]
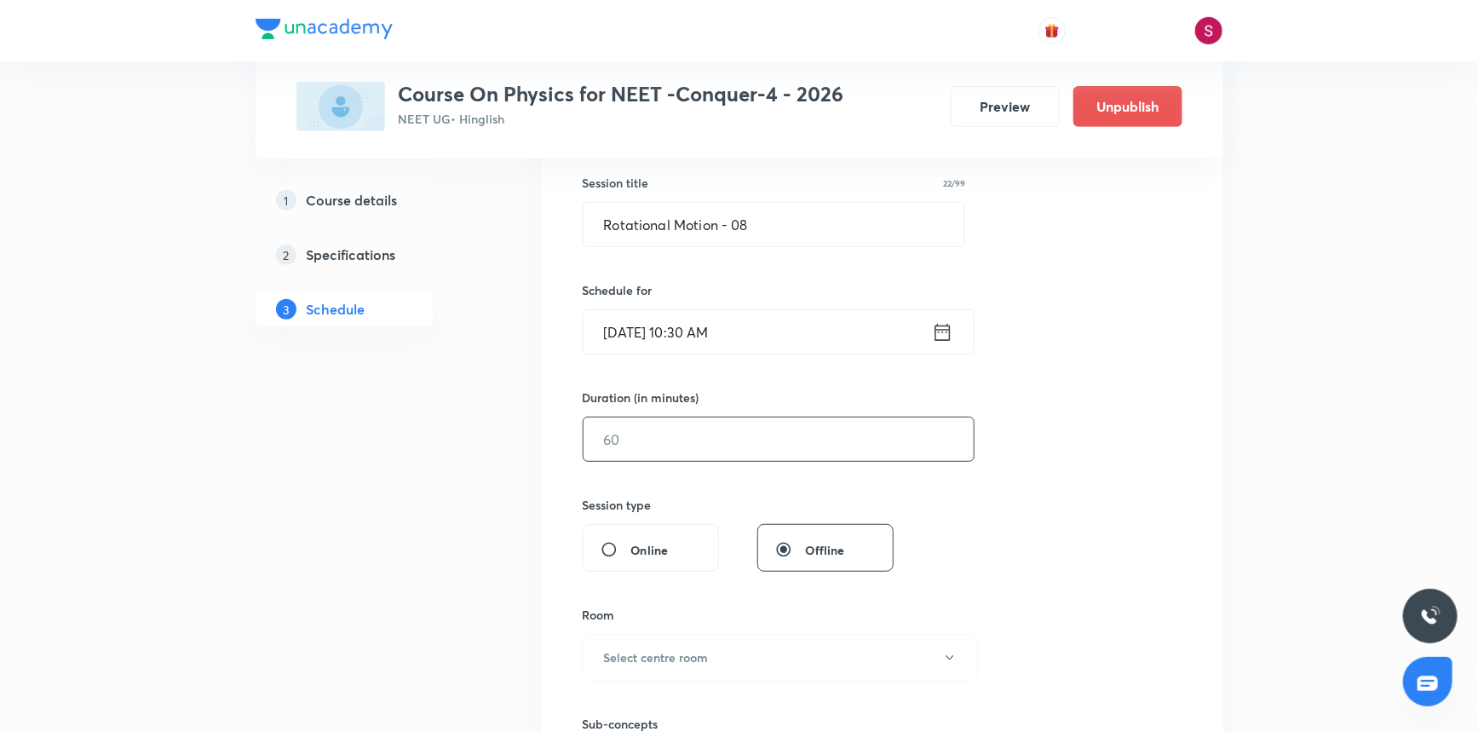
click at [668, 459] on input "text" at bounding box center [779, 439] width 390 height 43
type input "90"
click at [656, 648] on h6 "Select centre room" at bounding box center [656, 657] width 105 height 18
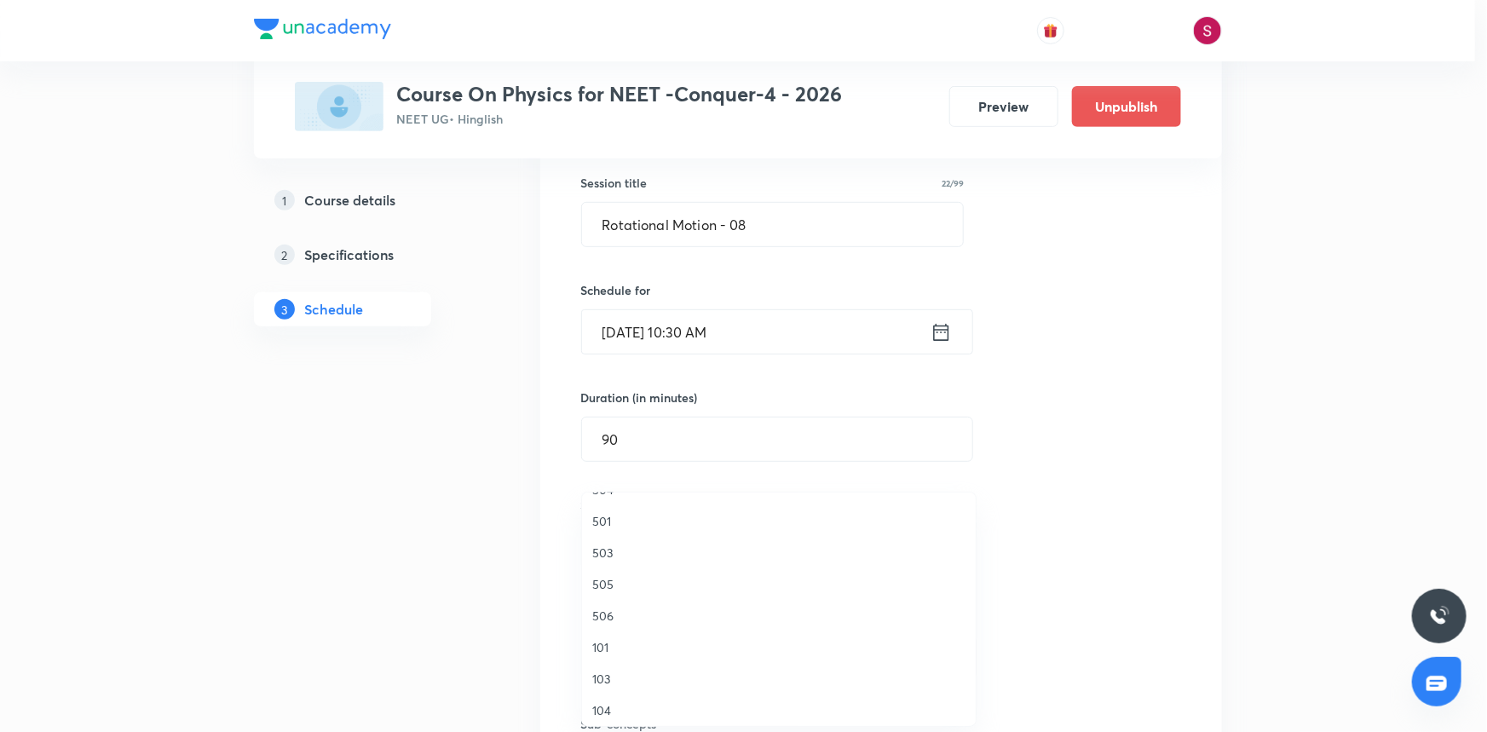
click at [602, 555] on span "503" at bounding box center [778, 553] width 373 height 18
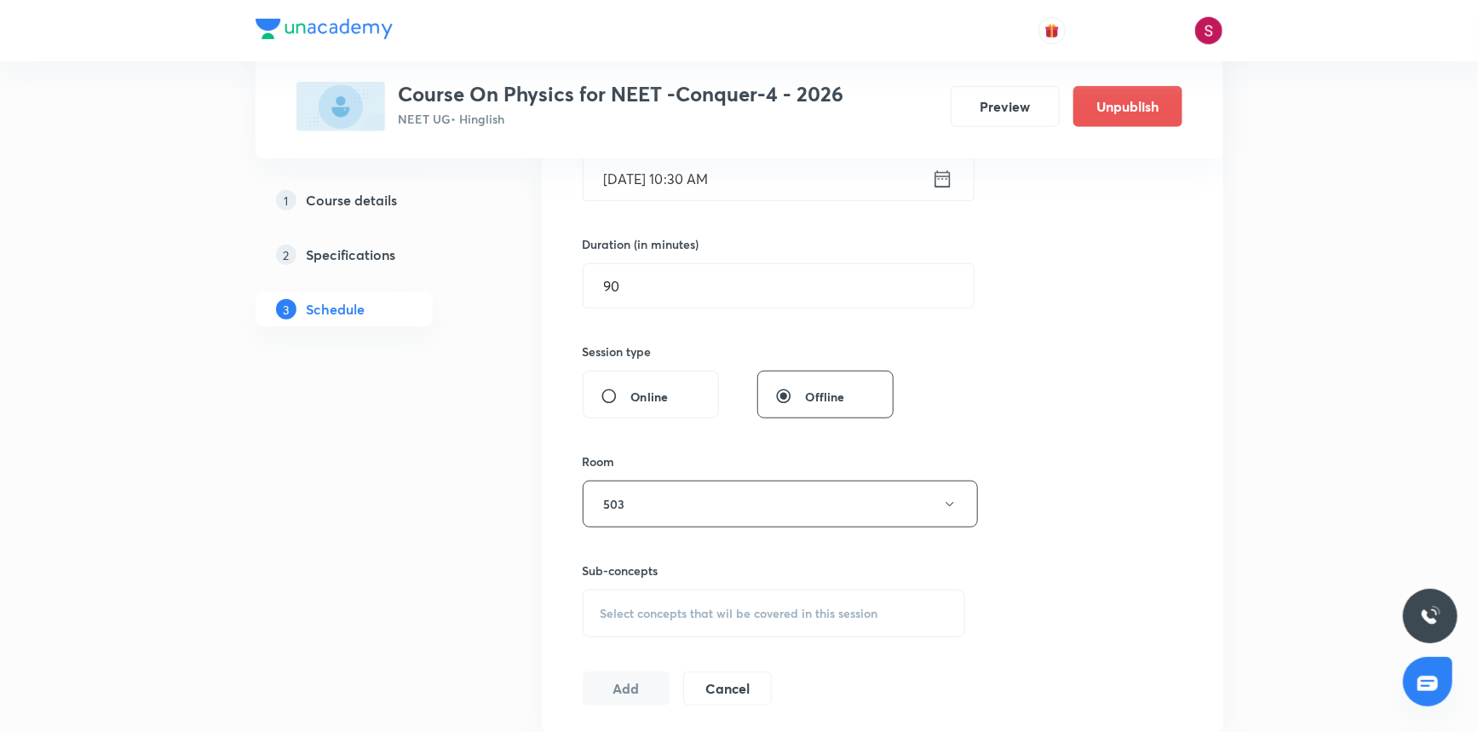
scroll to position [464, 0]
click at [646, 614] on span "Select concepts that wil be covered in this session" at bounding box center [740, 612] width 278 height 14
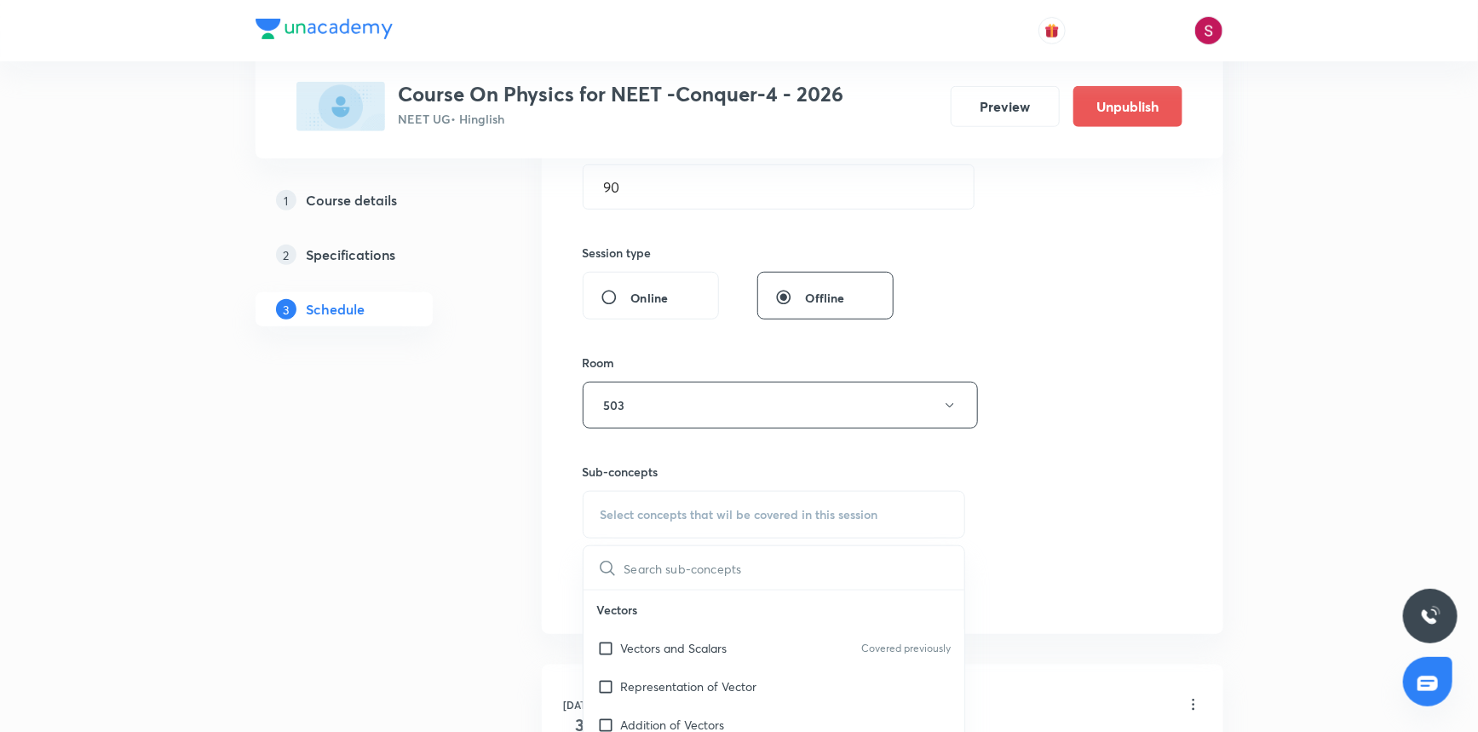
scroll to position [697, 0]
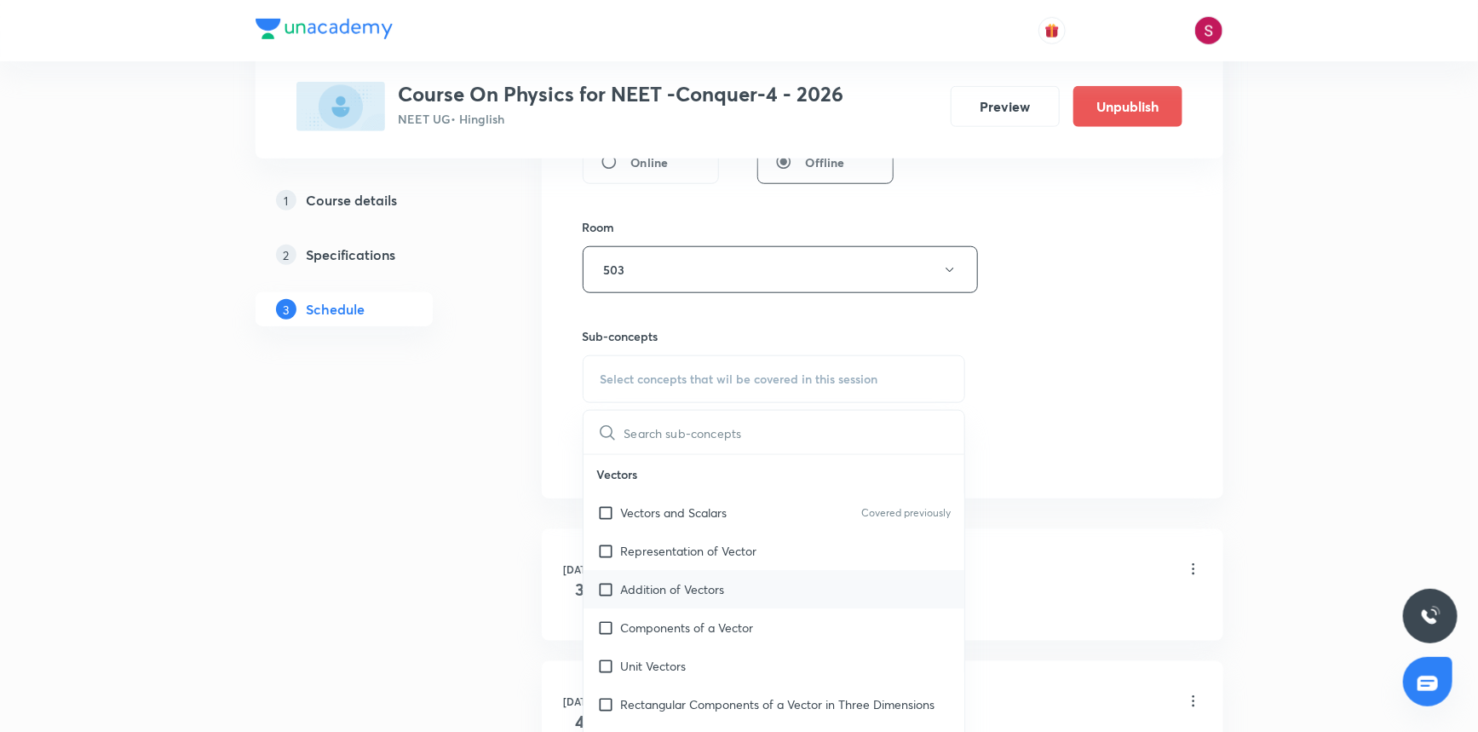
click at [674, 588] on p "Addition of Vectors" at bounding box center [673, 589] width 104 height 18
checkbox input "true"
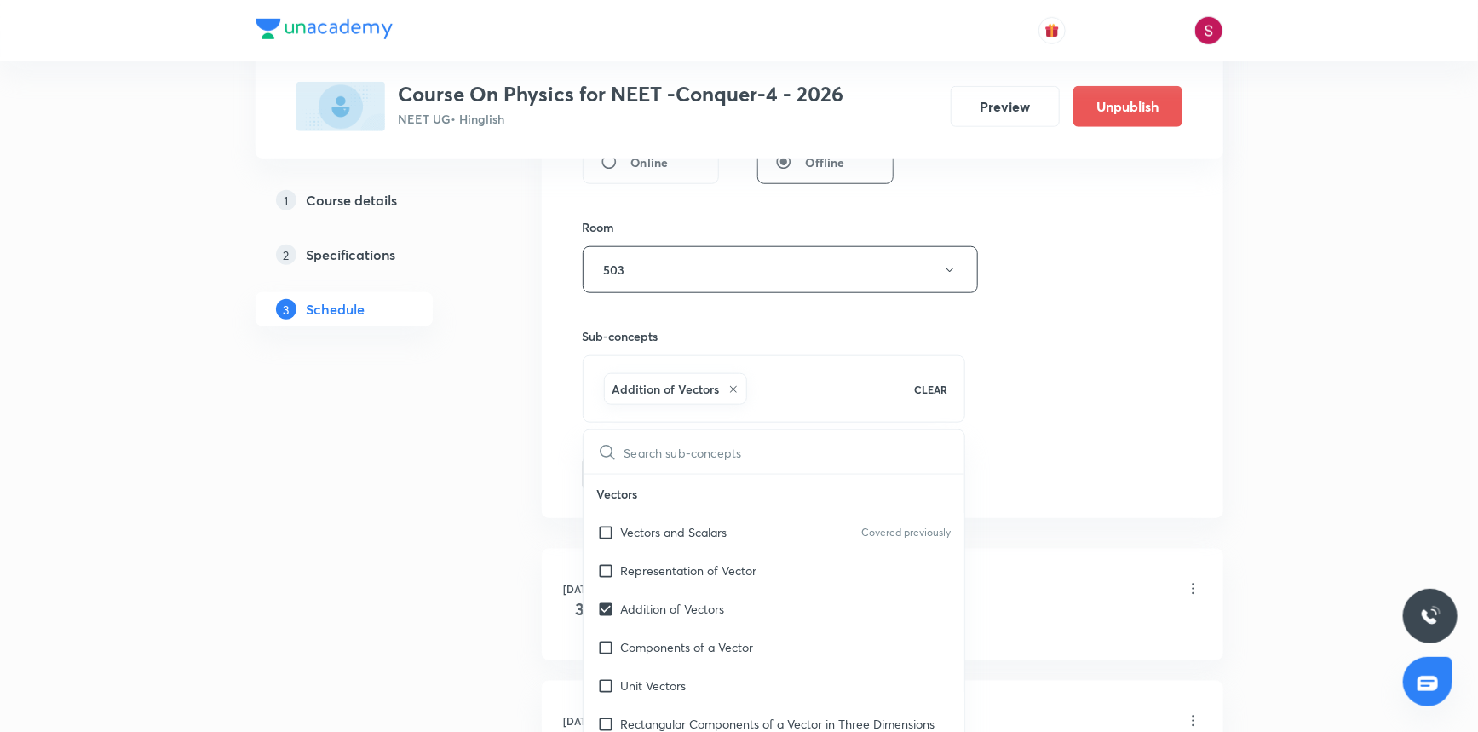
click at [1039, 353] on div "Session 60 Live class Session title 22/99 Rotational Motion - 08 ​ Schedule for…" at bounding box center [883, 81] width 600 height 820
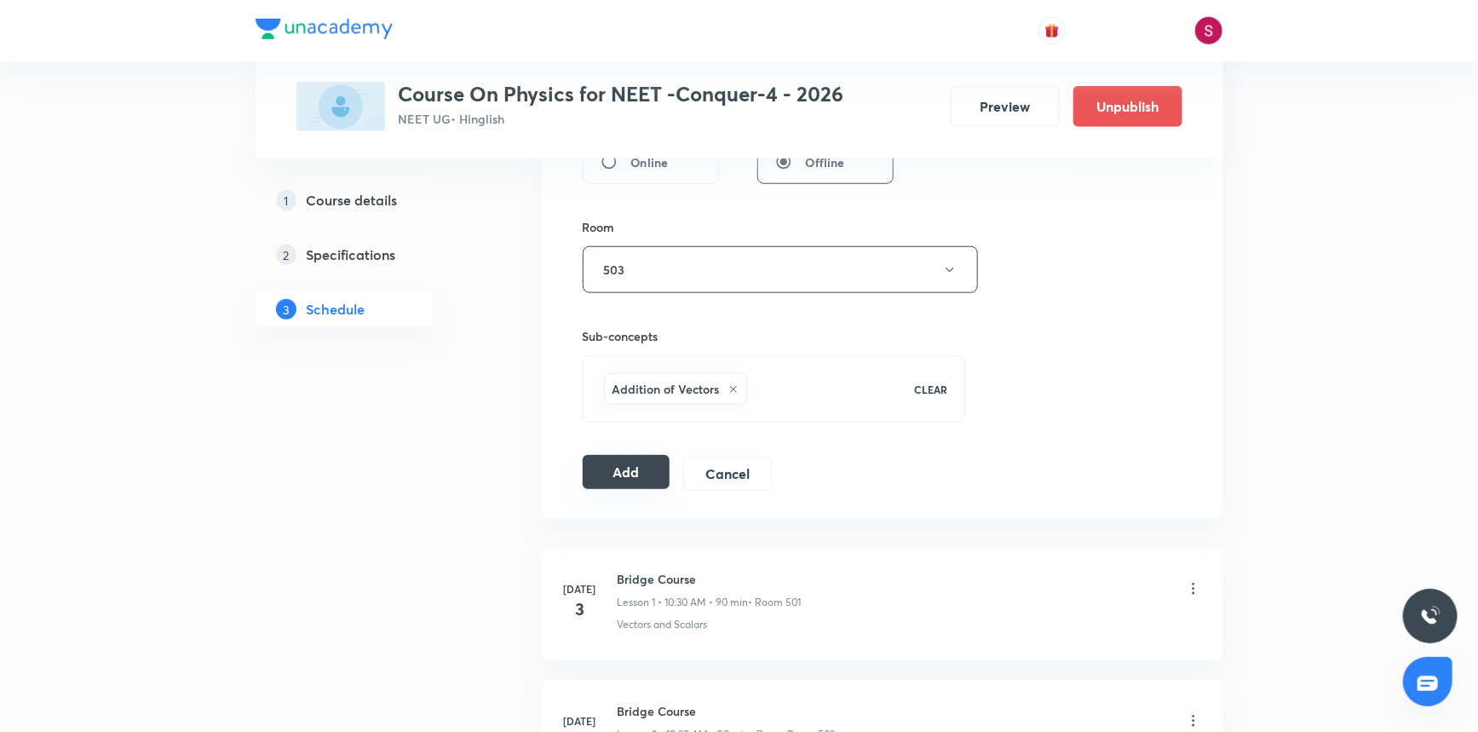
click at [631, 477] on button "Add" at bounding box center [627, 472] width 88 height 34
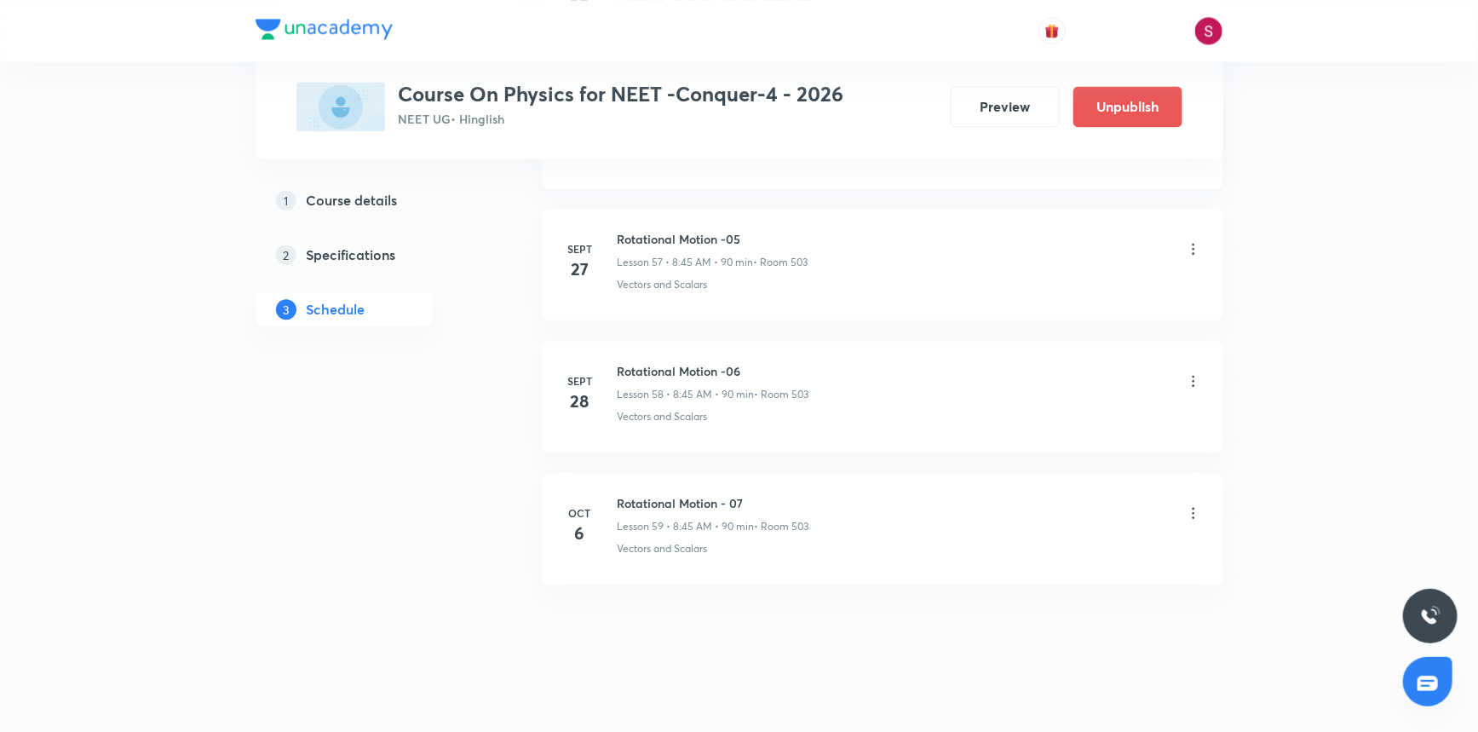
scroll to position [7631, 0]
click at [680, 625] on h6 "Rotational Motion - 08" at bounding box center [715, 634] width 194 height 18
copy h6 "Rotational Motion - 08"
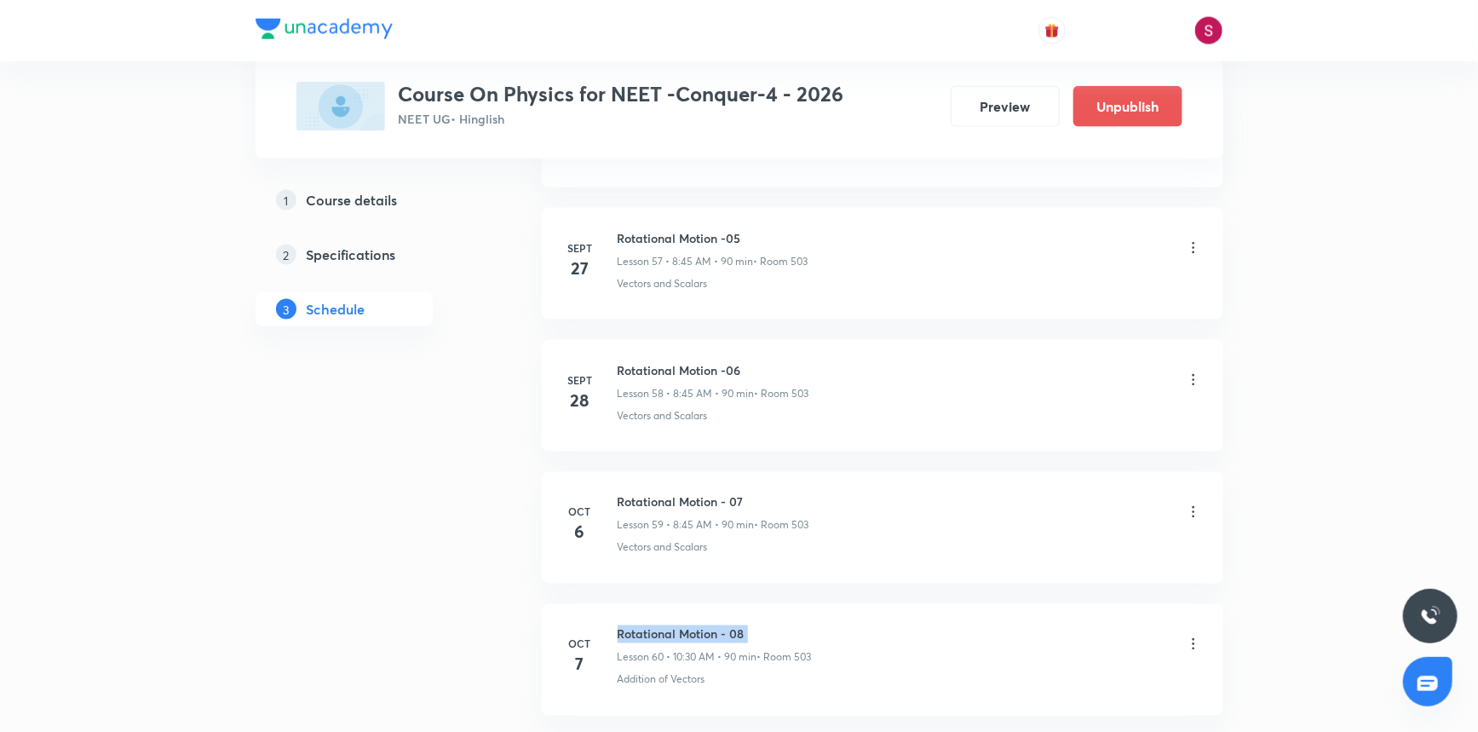
scroll to position [0, 0]
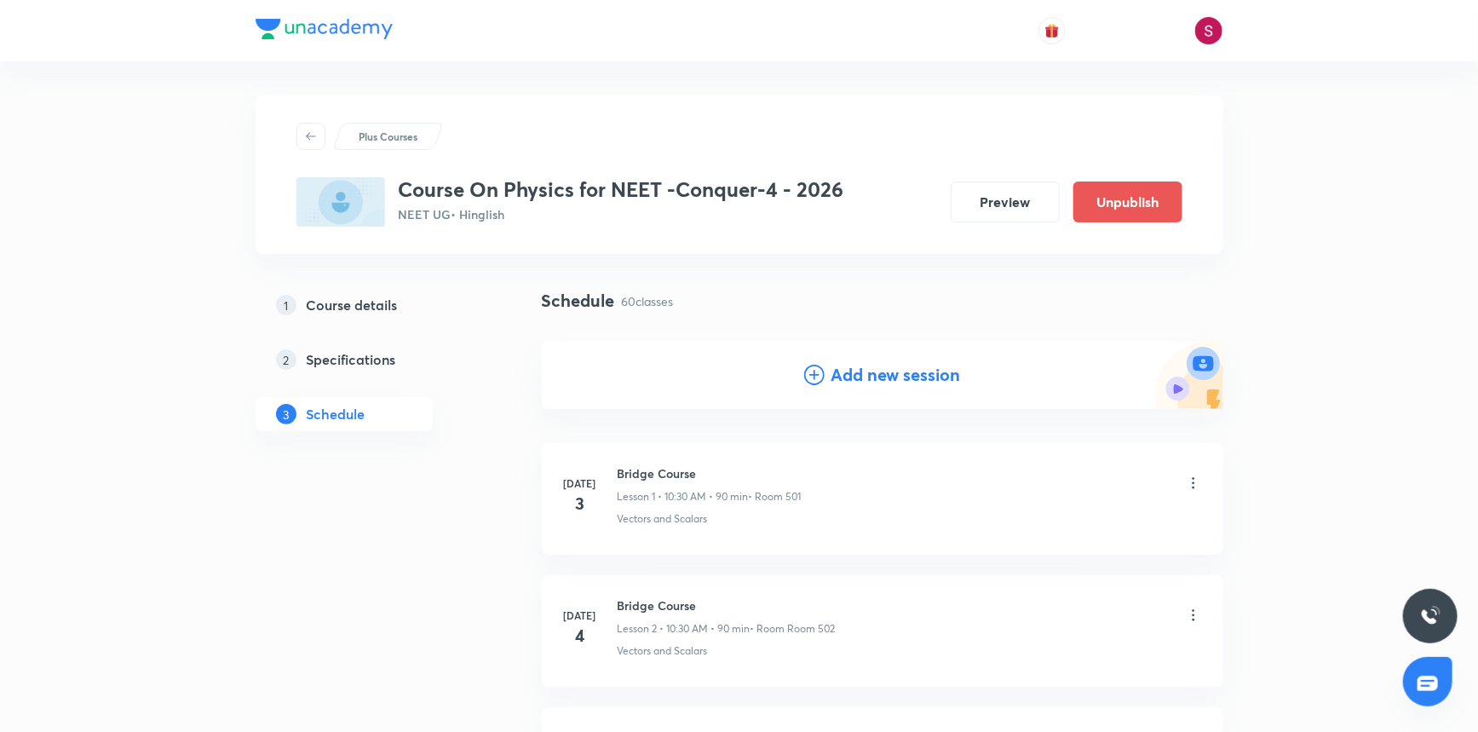
click at [815, 373] on icon at bounding box center [814, 375] width 20 height 20
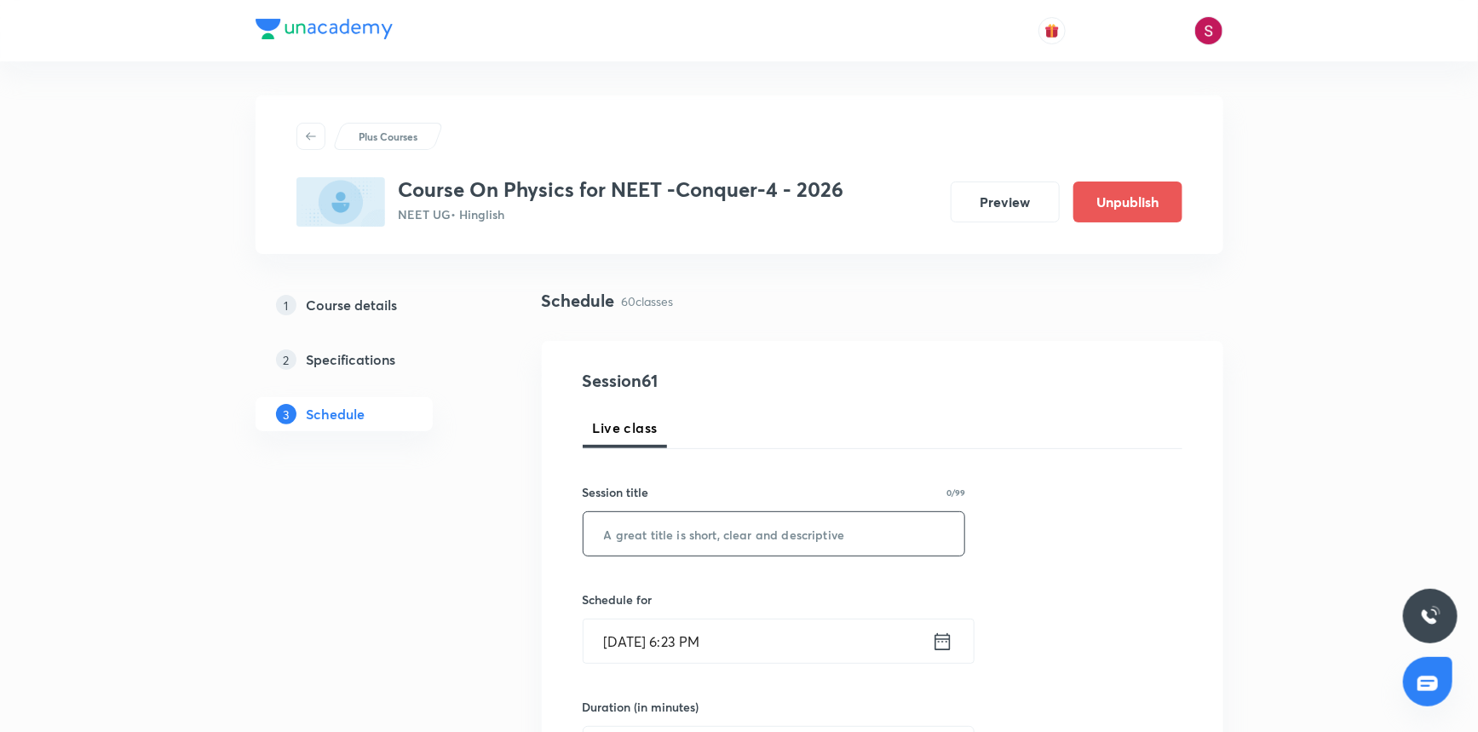
click at [701, 538] on input "text" at bounding box center [775, 533] width 382 height 43
paste input "Rotational Motion - 08"
type input "Rotational Motion - 09"
click at [720, 625] on input "Oct 5, 2025, 6:23 PM" at bounding box center [758, 640] width 348 height 43
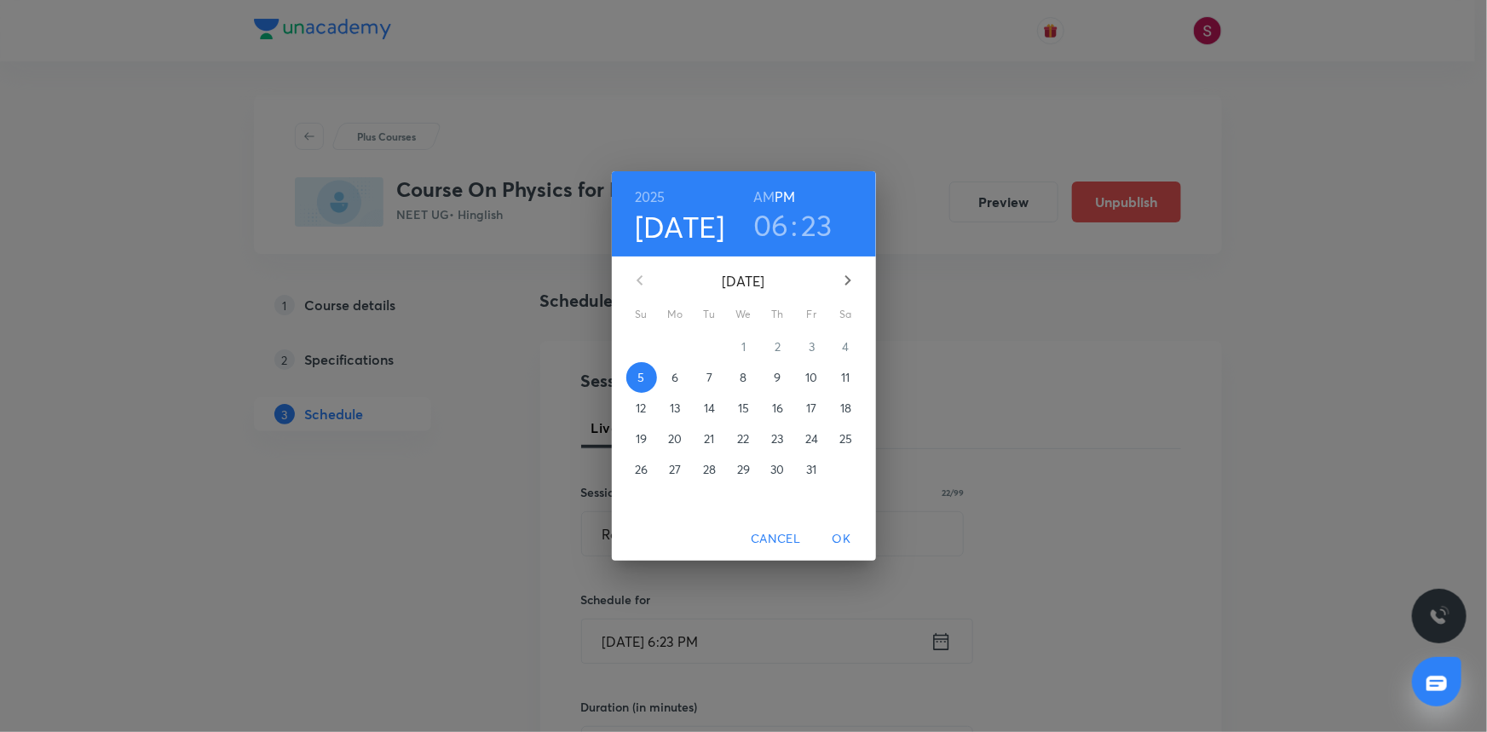
click at [742, 376] on p "8" at bounding box center [743, 377] width 7 height 17
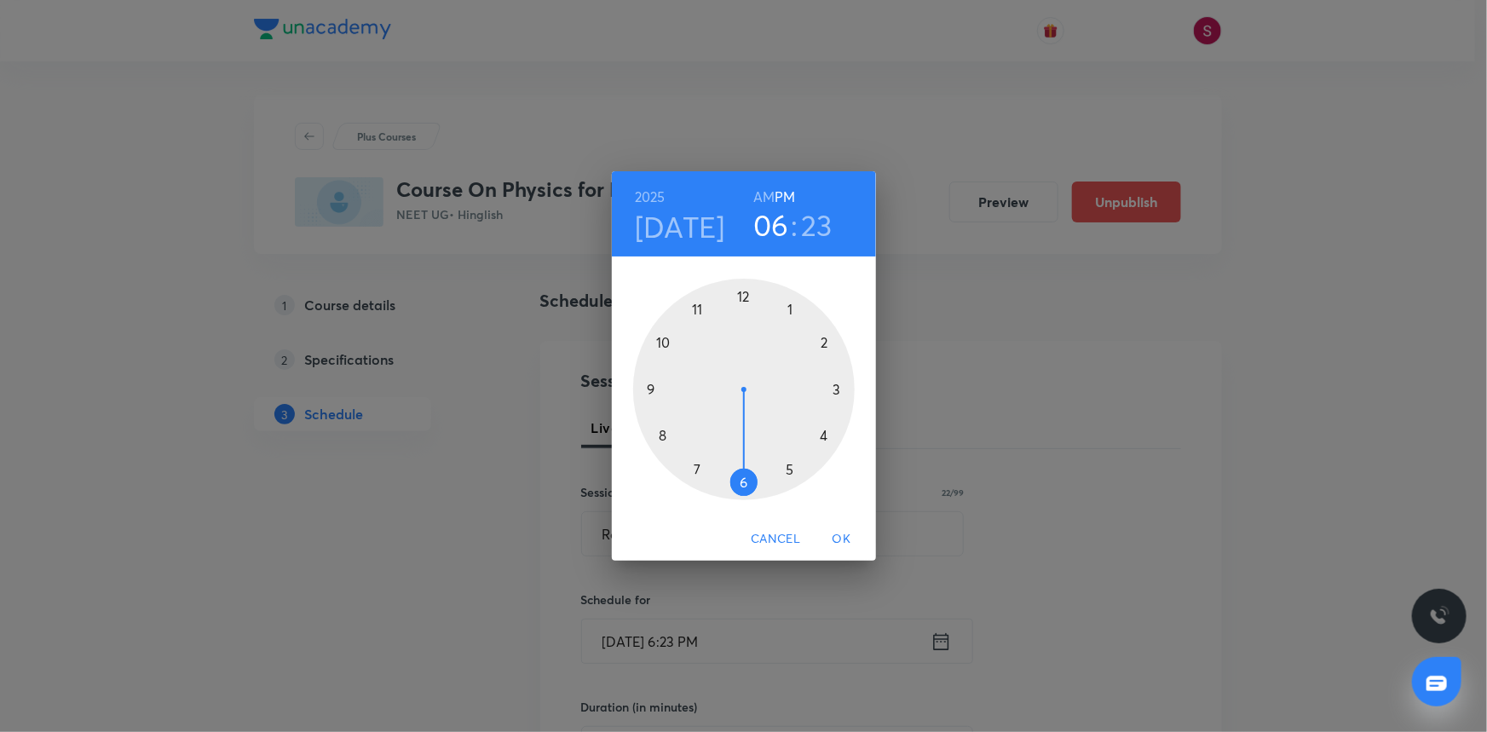
click at [745, 296] on div at bounding box center [744, 390] width 222 height 222
click at [834, 389] on div at bounding box center [744, 390] width 222 height 222
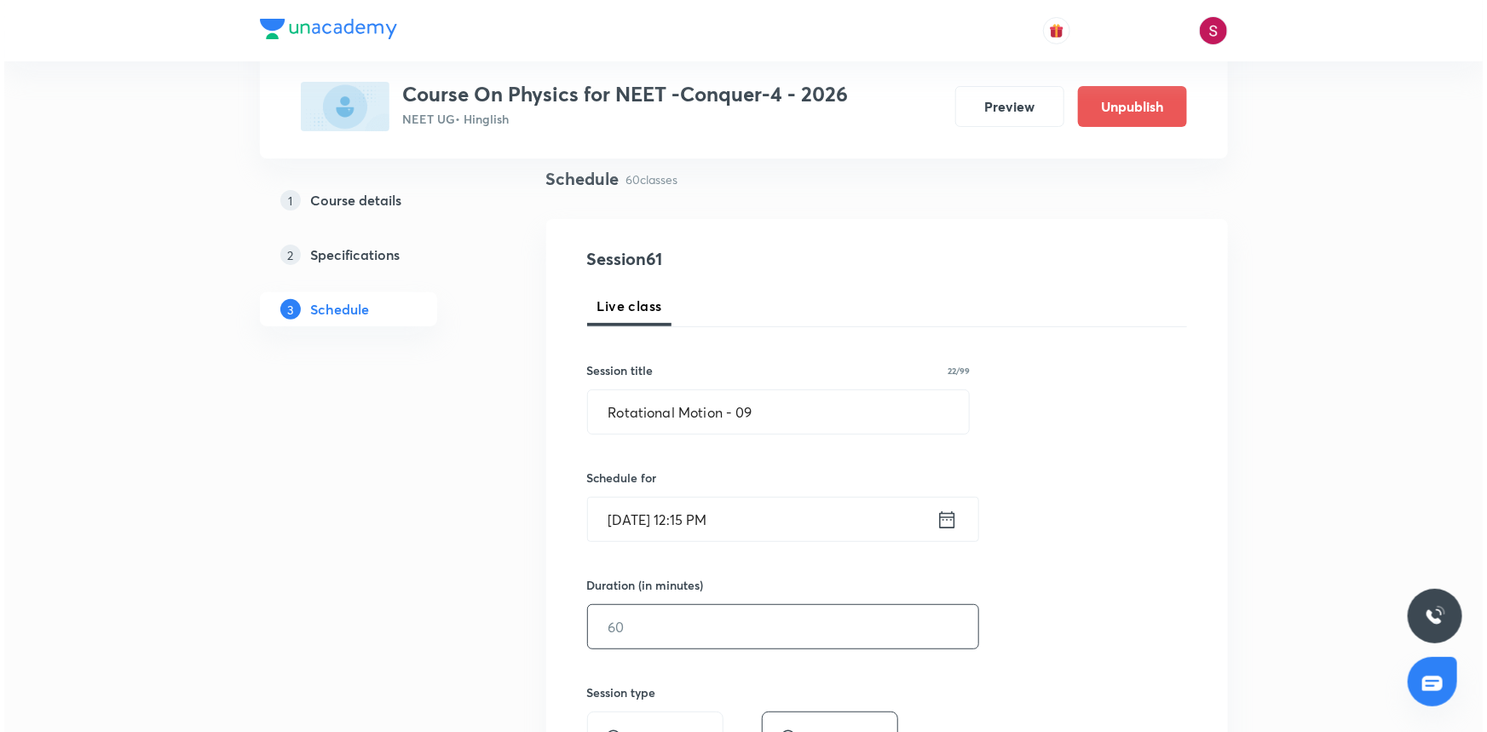
scroll to position [309, 0]
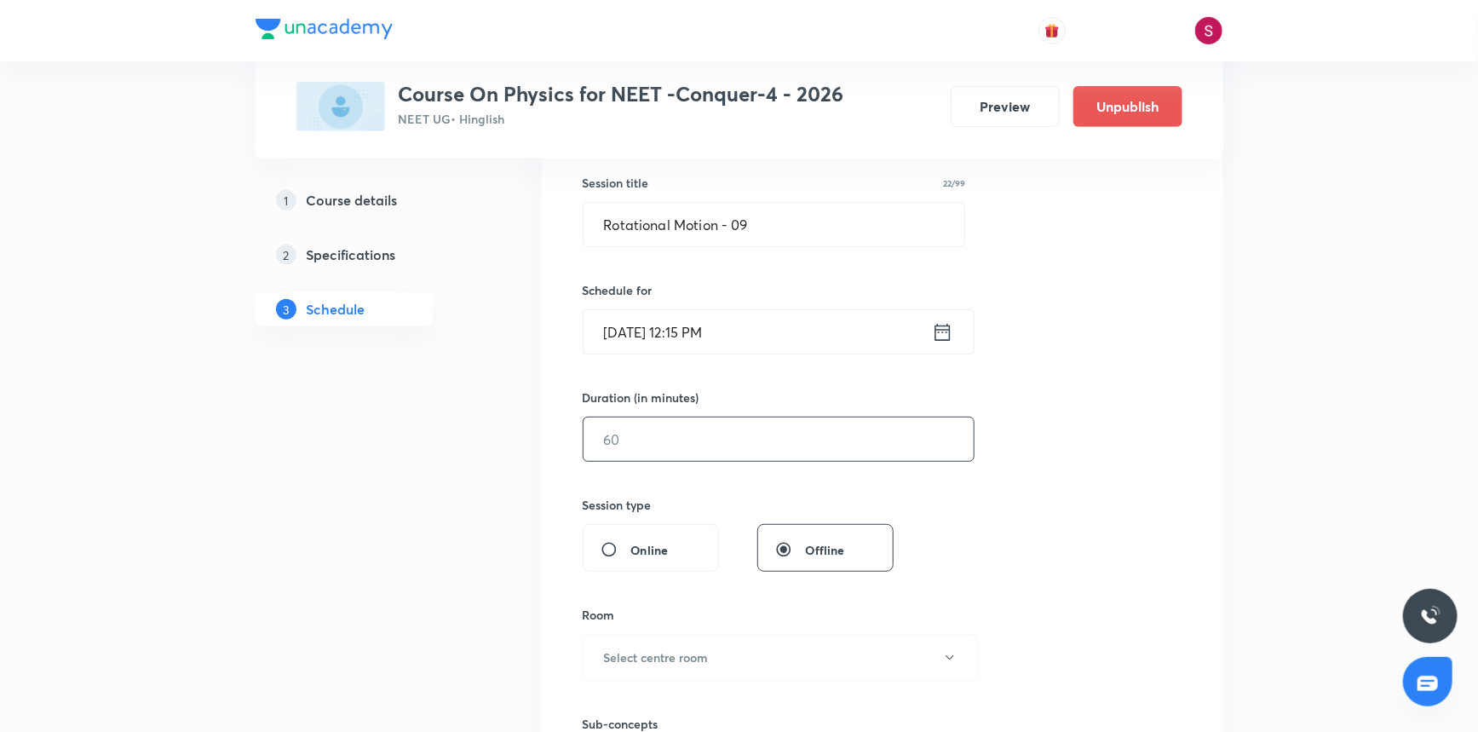
click at [640, 435] on input "text" at bounding box center [779, 439] width 390 height 43
type input "90"
click at [674, 648] on h6 "Select centre room" at bounding box center [656, 657] width 105 height 18
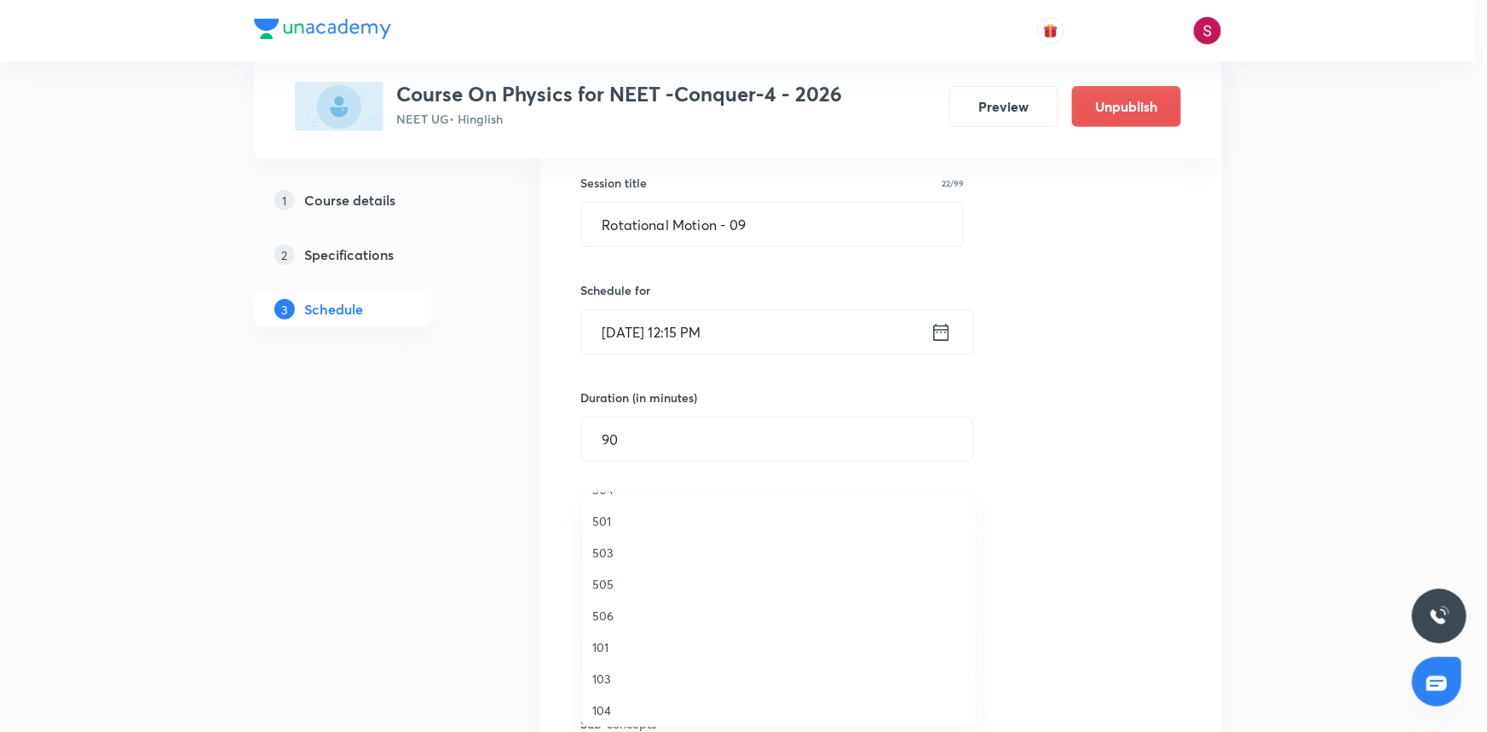
click at [607, 607] on span "506" at bounding box center [778, 616] width 373 height 18
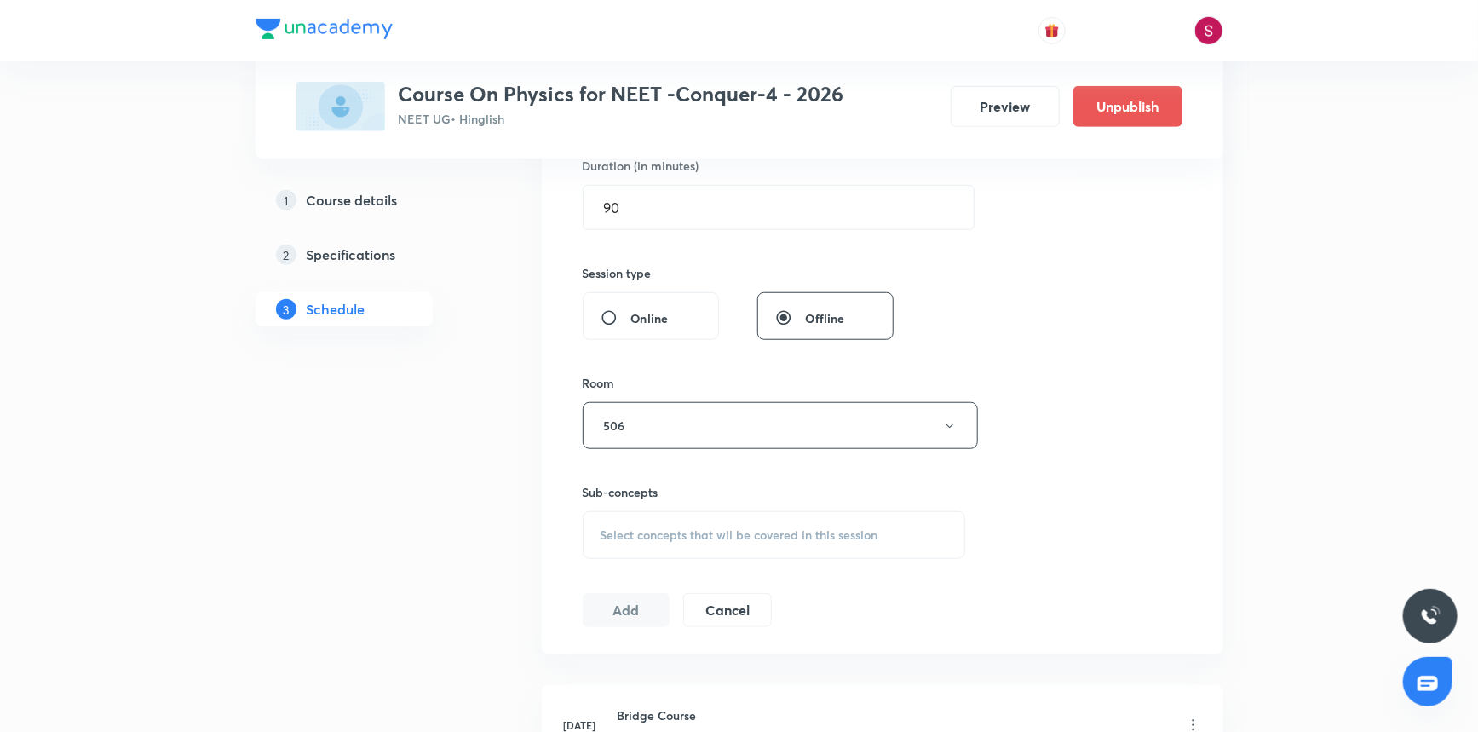
scroll to position [542, 0]
click at [649, 527] on span "Select concepts that wil be covered in this session" at bounding box center [740, 534] width 278 height 14
click at [639, 660] on p "Vectors and Scalars" at bounding box center [674, 668] width 107 height 18
checkbox input "true"
click at [1076, 520] on div "Session 61 Live class Session title 22/99 Rotational Motion - 09 ​ Schedule for…" at bounding box center [883, 236] width 600 height 820
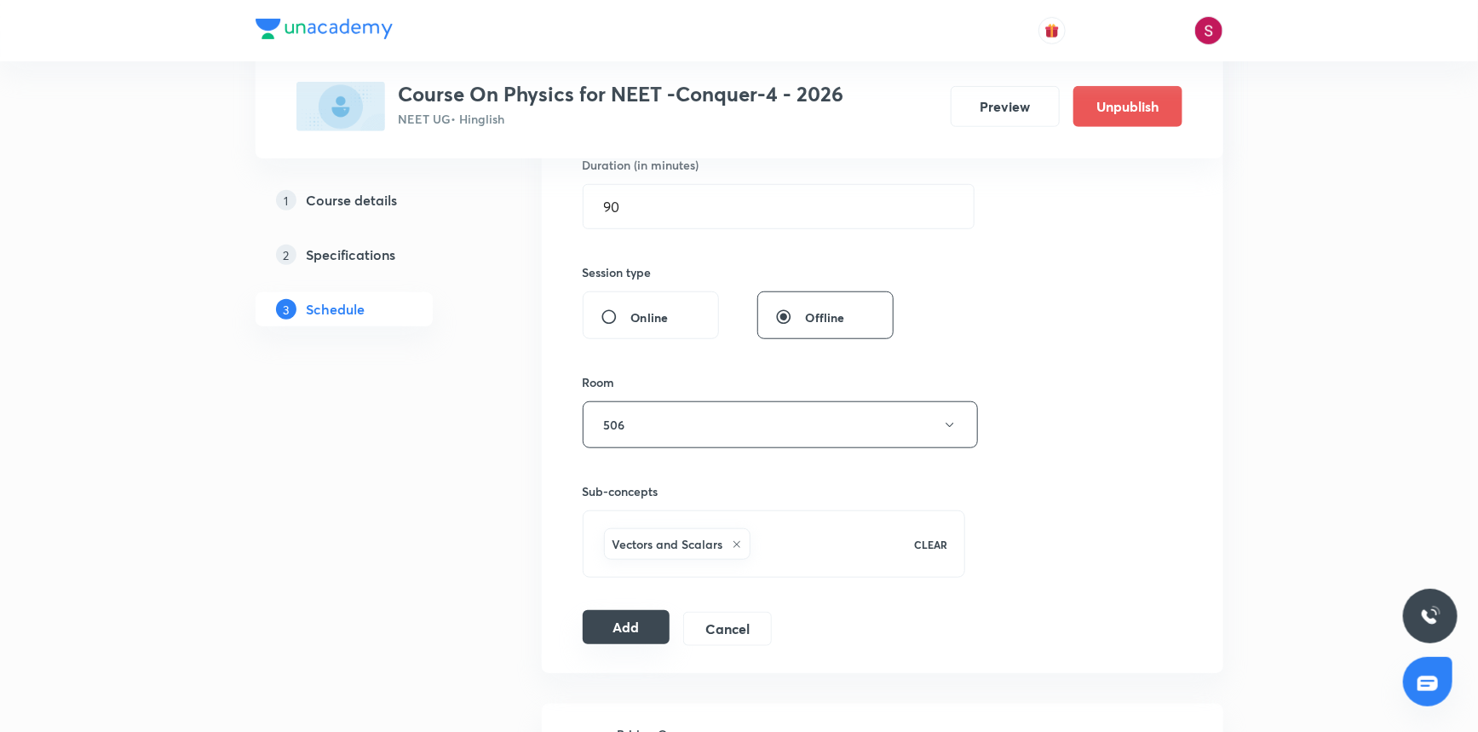
click at [658, 629] on button "Add" at bounding box center [627, 627] width 88 height 34
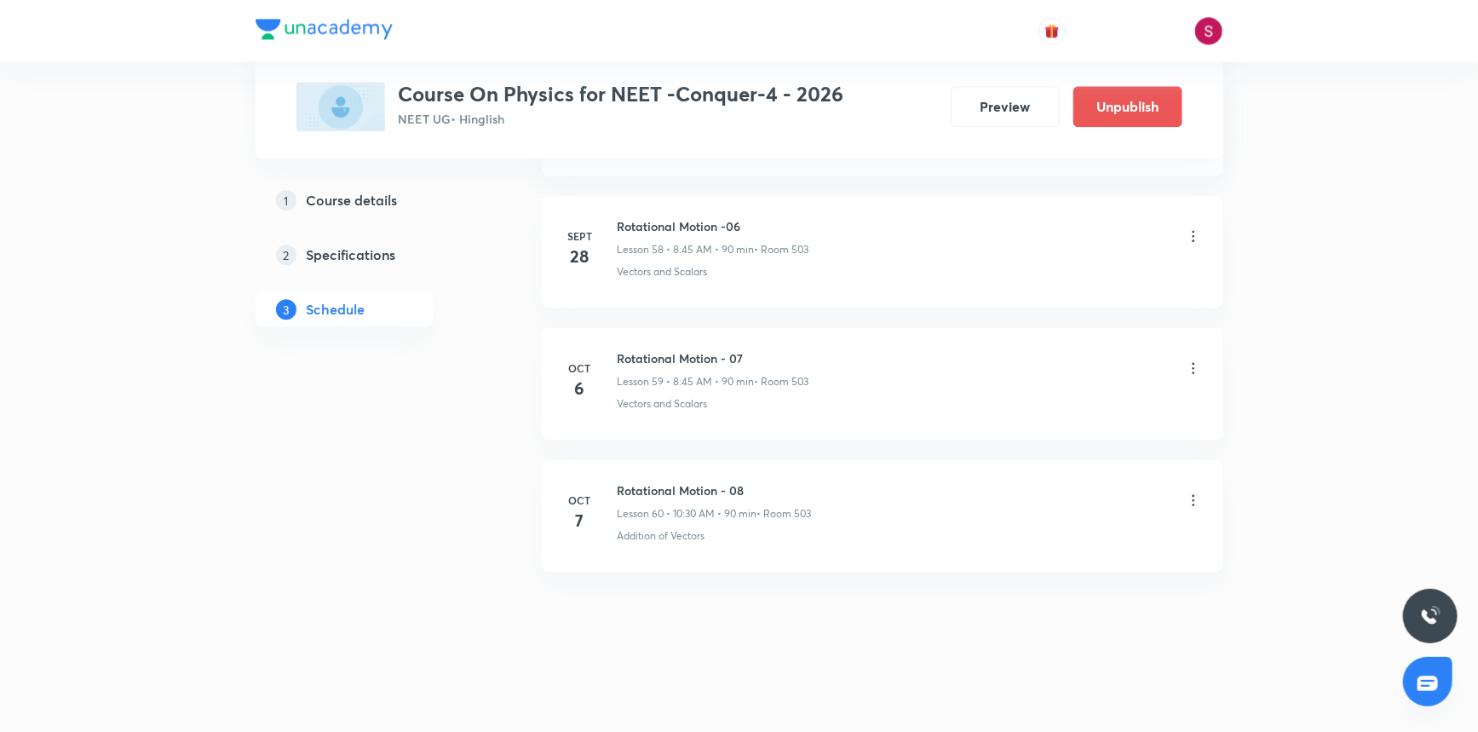
scroll to position [7762, 0]
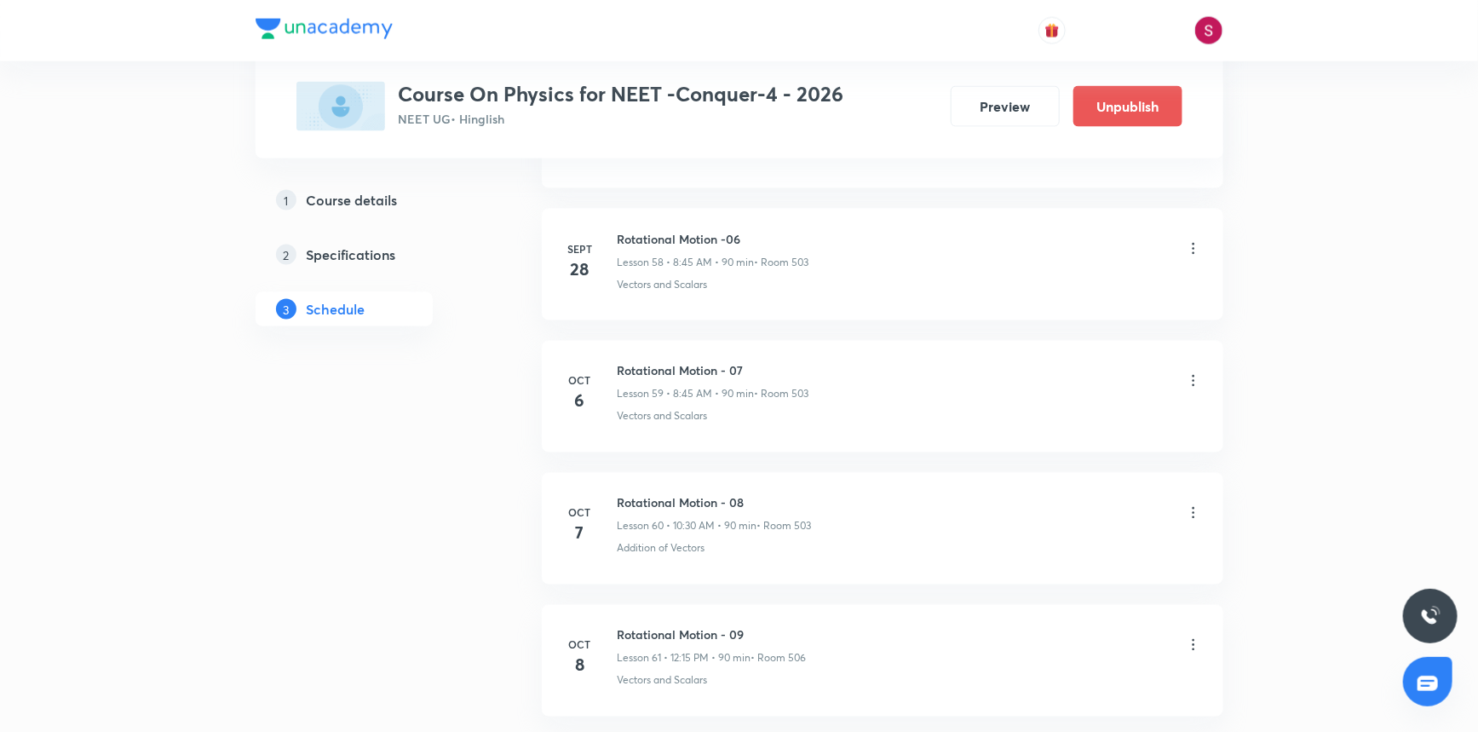
click at [709, 626] on h6 "Rotational Motion - 09" at bounding box center [712, 635] width 189 height 18
copy h6 "Rotational Motion - 09"
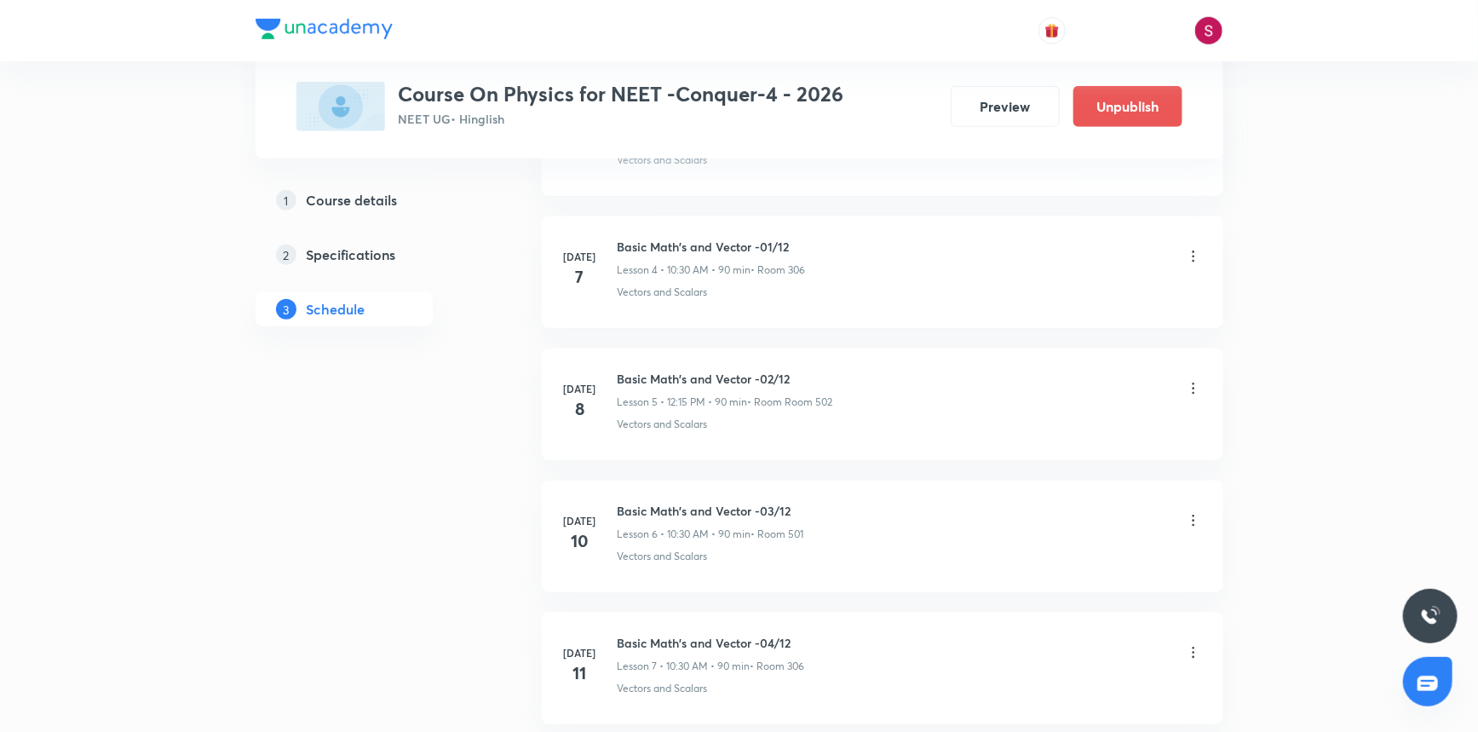
scroll to position [0, 0]
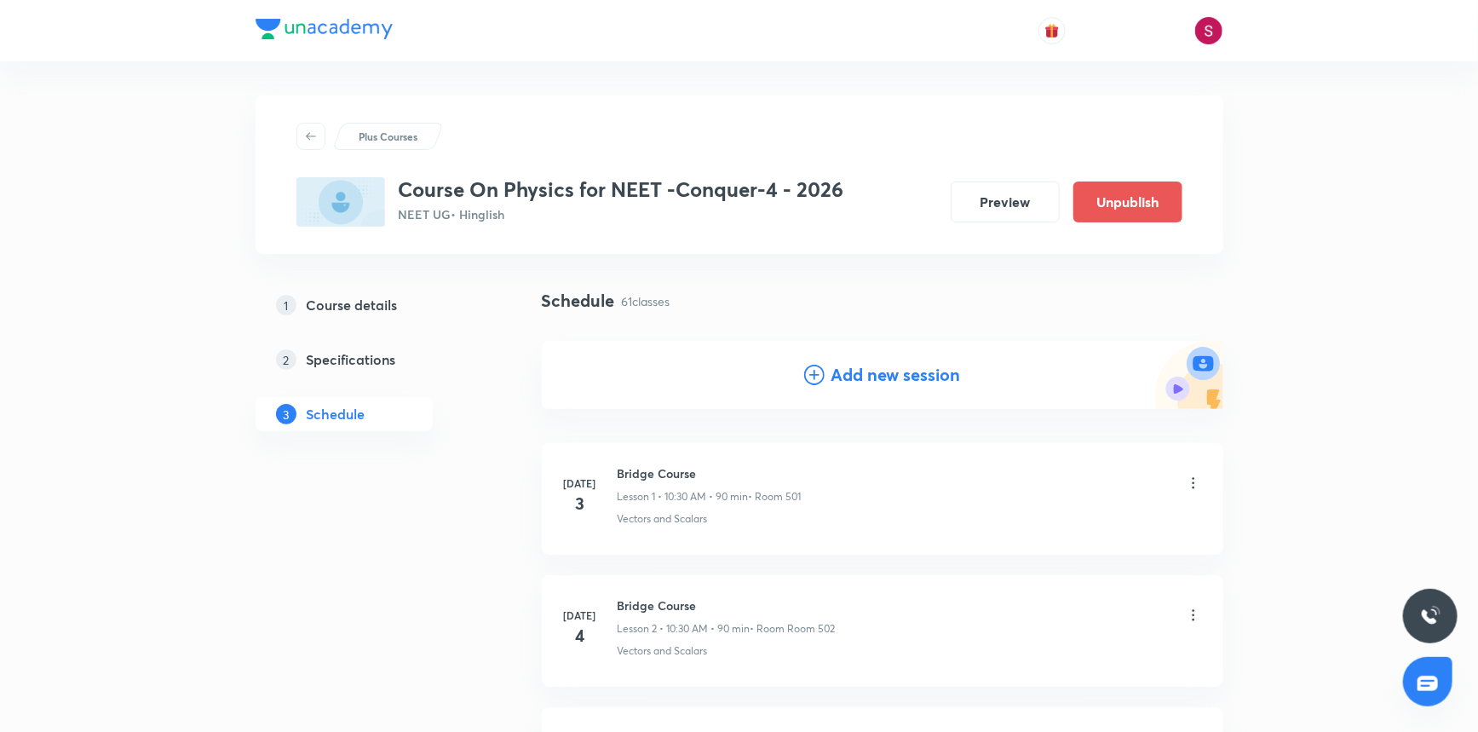
click at [802, 360] on div "Add new session" at bounding box center [883, 375] width 682 height 68
click at [810, 365] on icon at bounding box center [814, 375] width 20 height 20
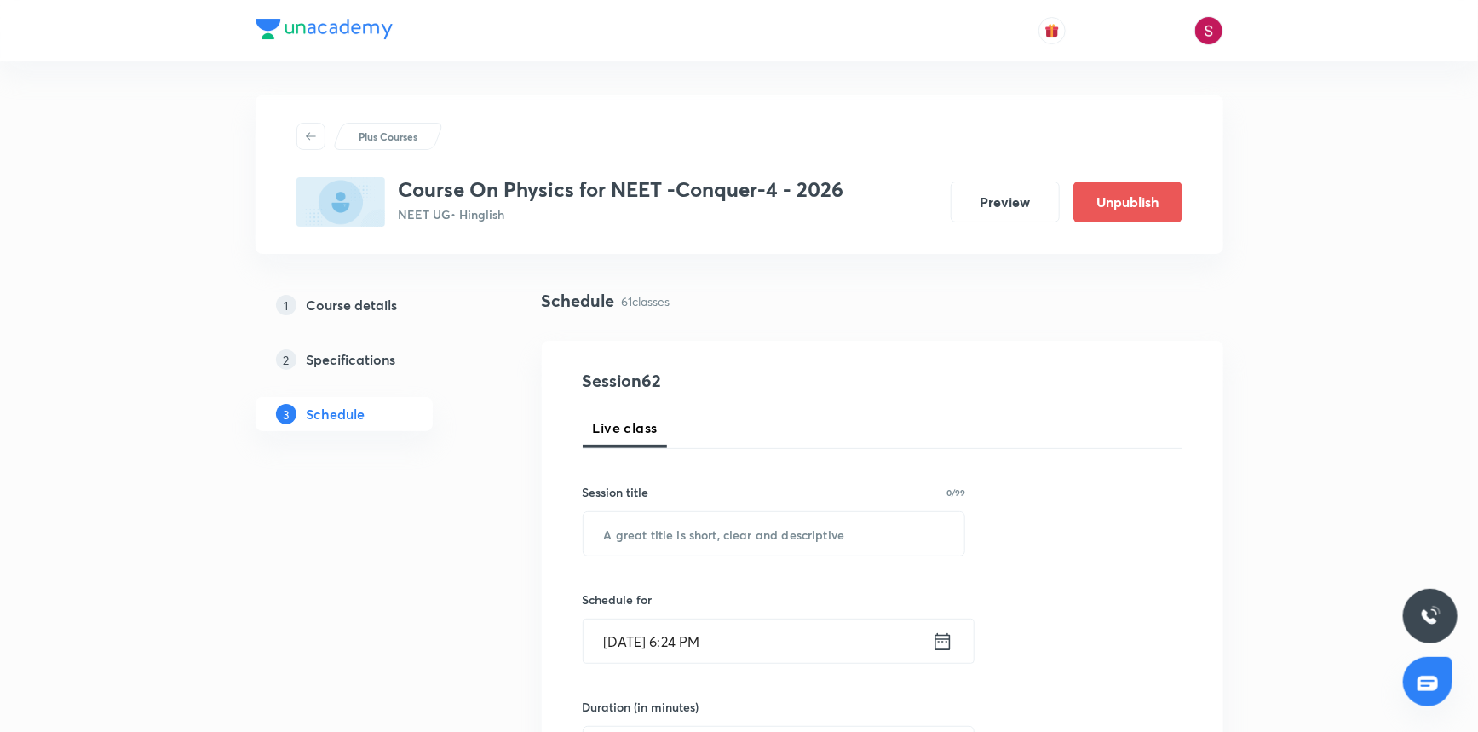
click at [650, 534] on input "text" at bounding box center [775, 533] width 382 height 43
paste input "Rotational Motion - 09"
type input "Rotational Motion - 10"
click at [725, 639] on input "Oct 5, 2025, 6:24 PM" at bounding box center [758, 640] width 348 height 43
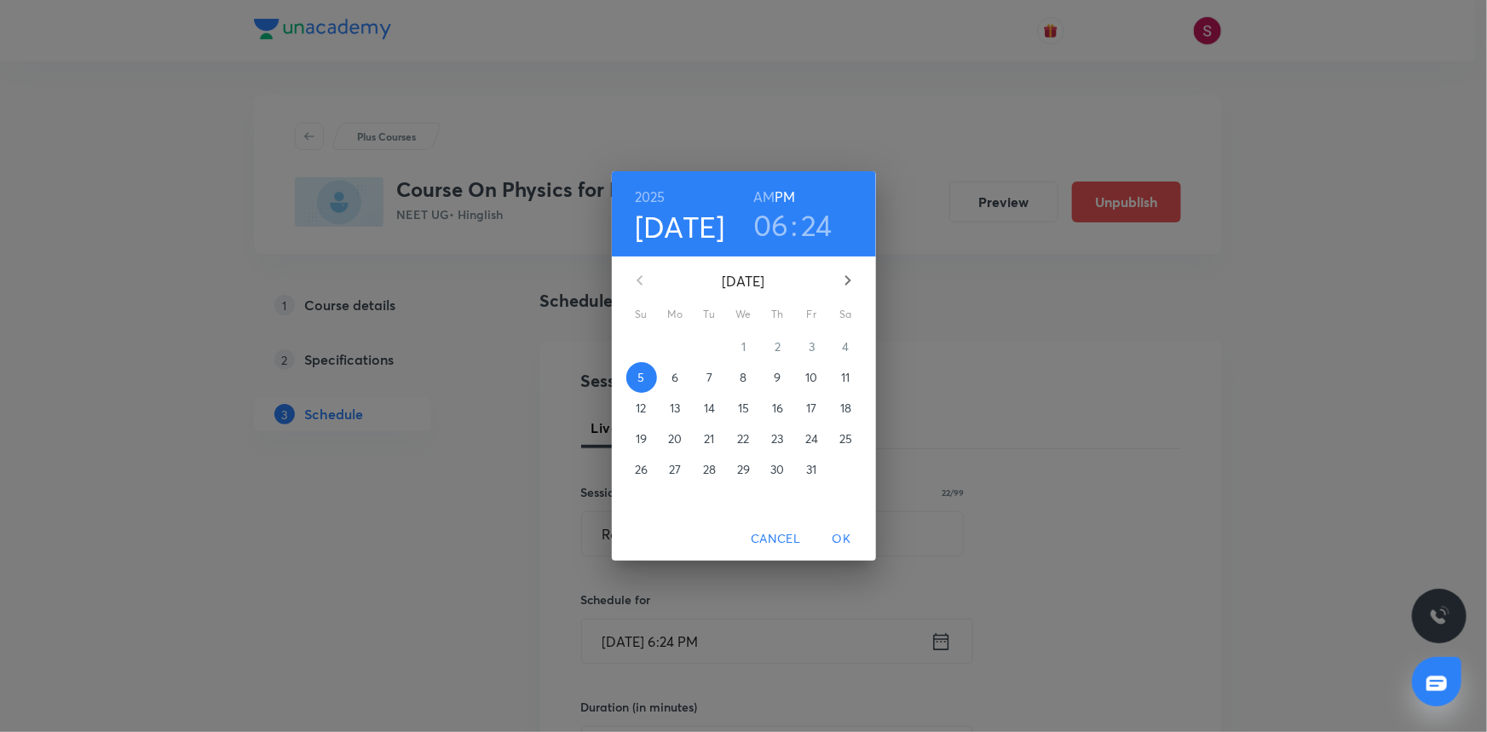
click at [820, 379] on span "10" at bounding box center [812, 377] width 31 height 17
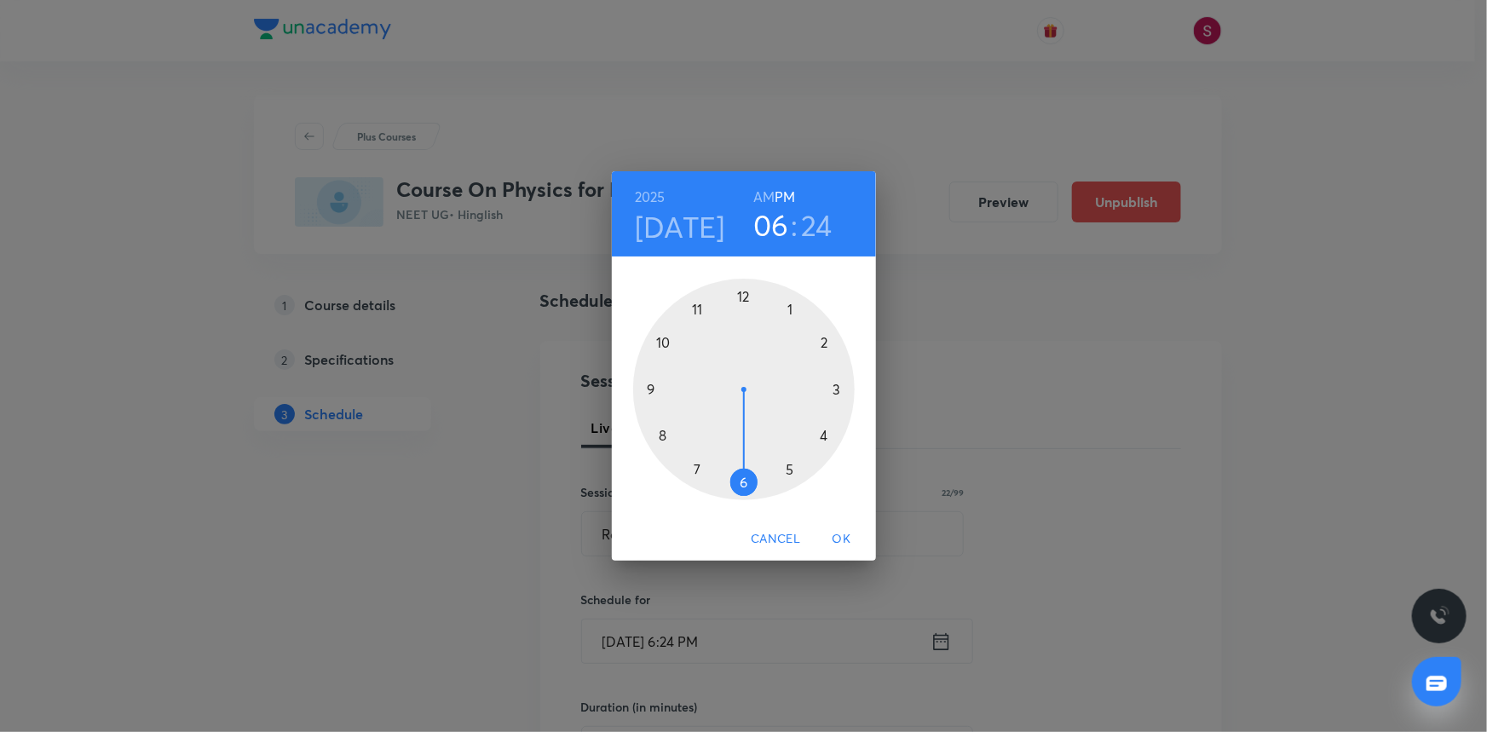
click at [661, 429] on div at bounding box center [744, 390] width 222 height 222
click at [763, 193] on h6 "AM" at bounding box center [763, 197] width 21 height 24
click at [651, 385] on div at bounding box center [744, 390] width 222 height 222
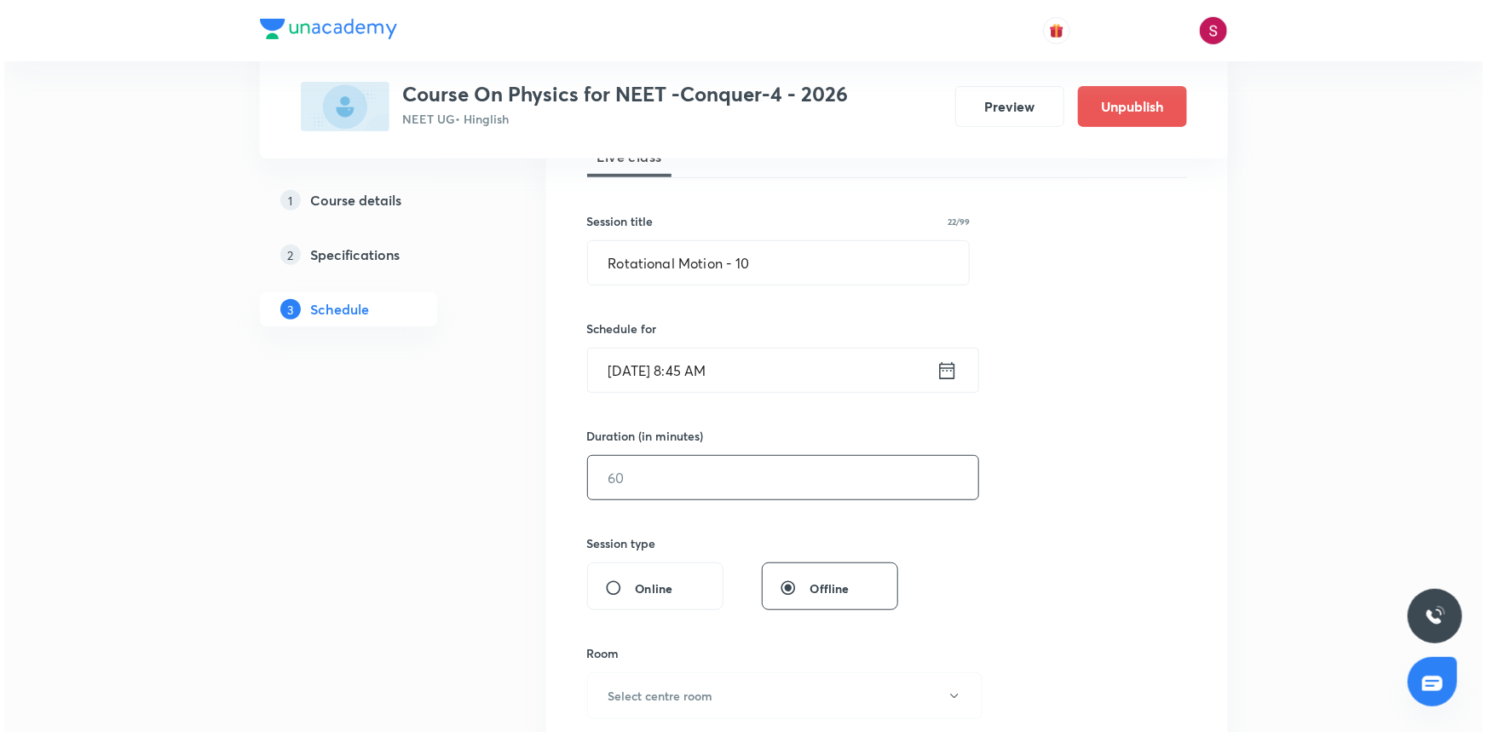
scroll to position [309, 0]
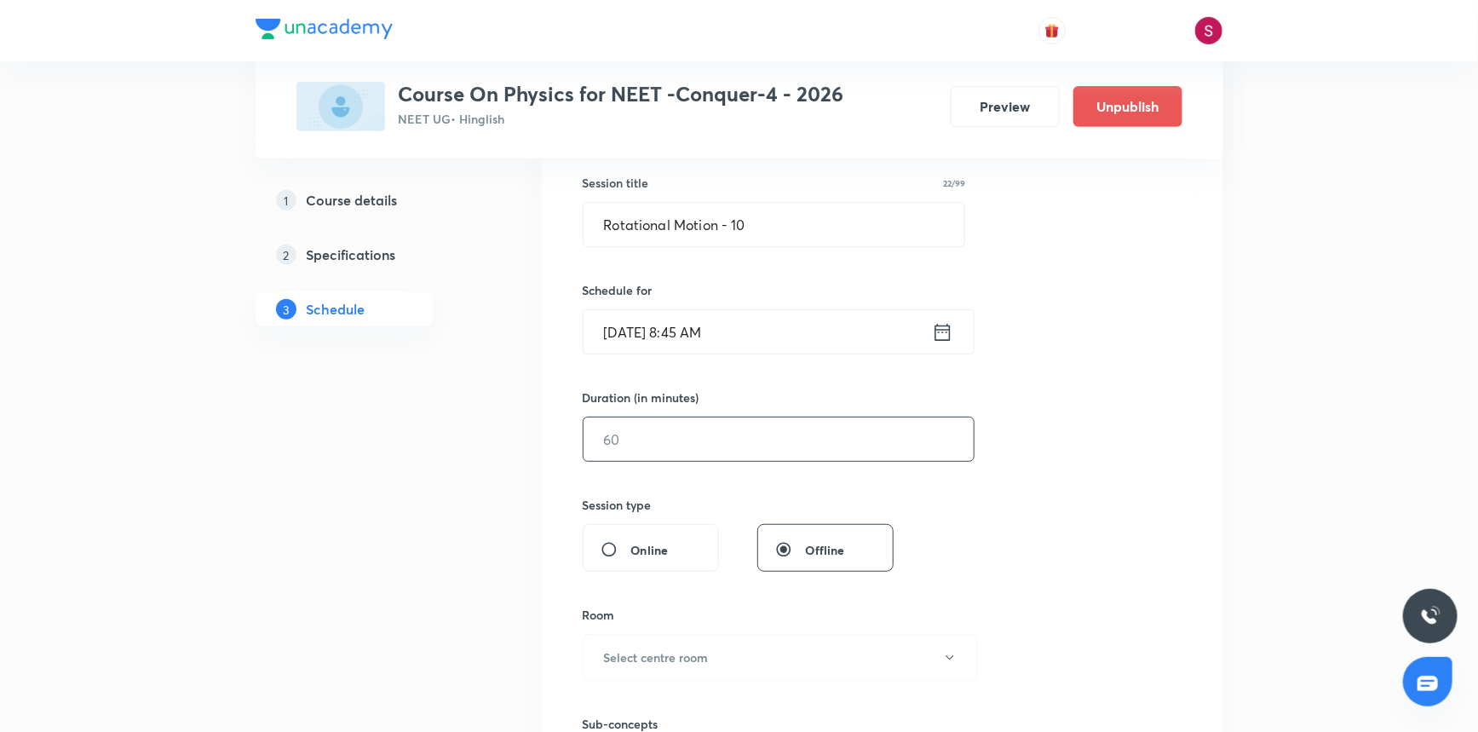
click at [663, 459] on input "text" at bounding box center [779, 439] width 390 height 43
type input "90"
click at [678, 653] on h6 "Select centre room" at bounding box center [656, 657] width 105 height 18
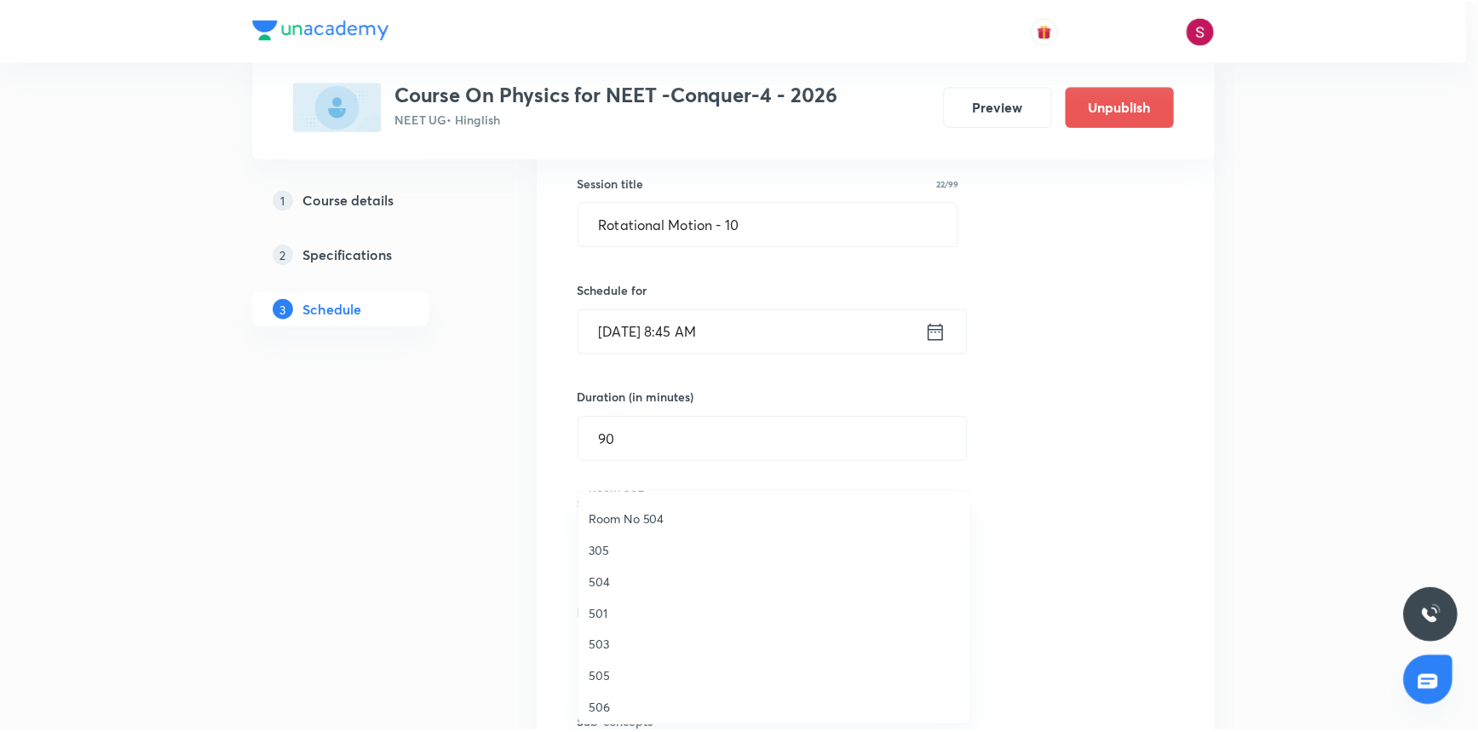
scroll to position [232, 0]
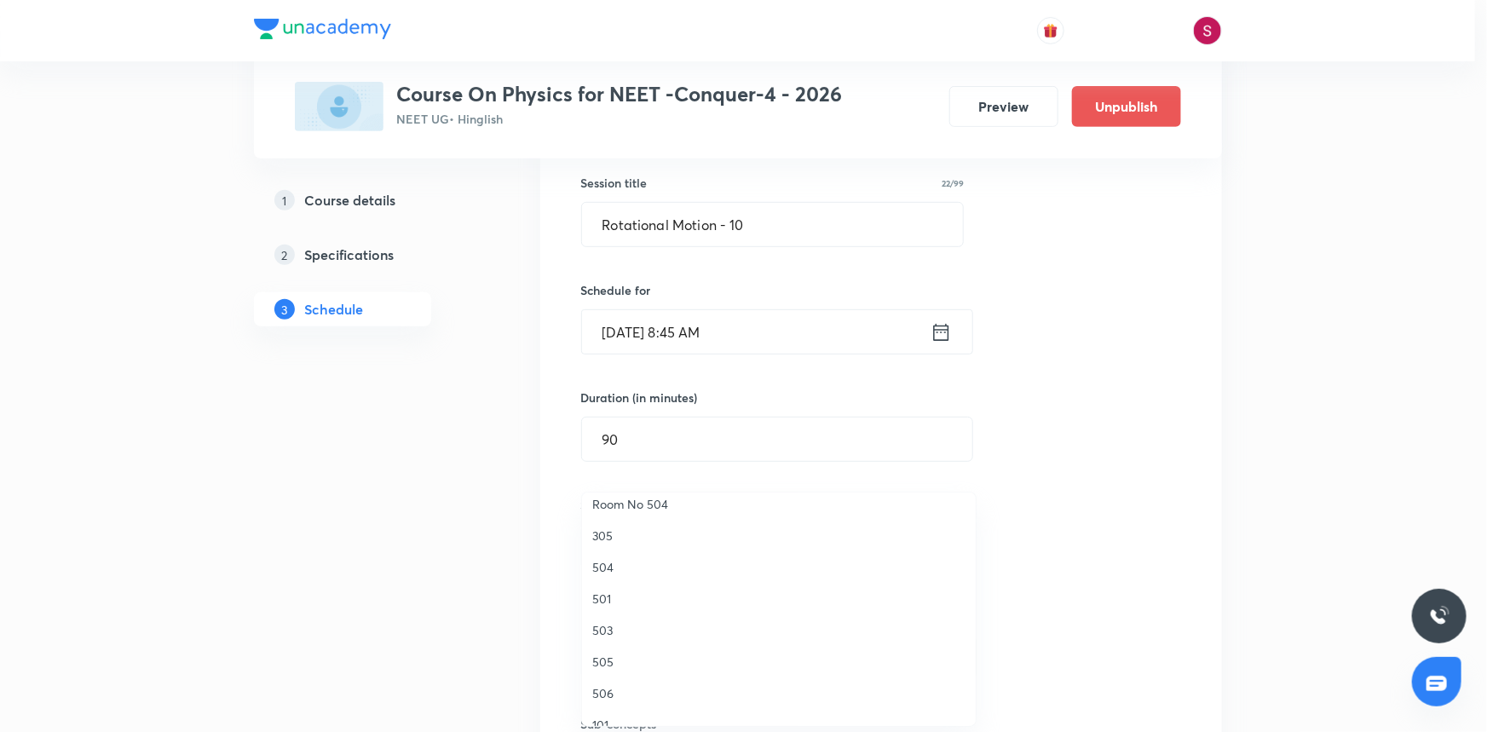
click at [605, 629] on span "503" at bounding box center [778, 630] width 373 height 18
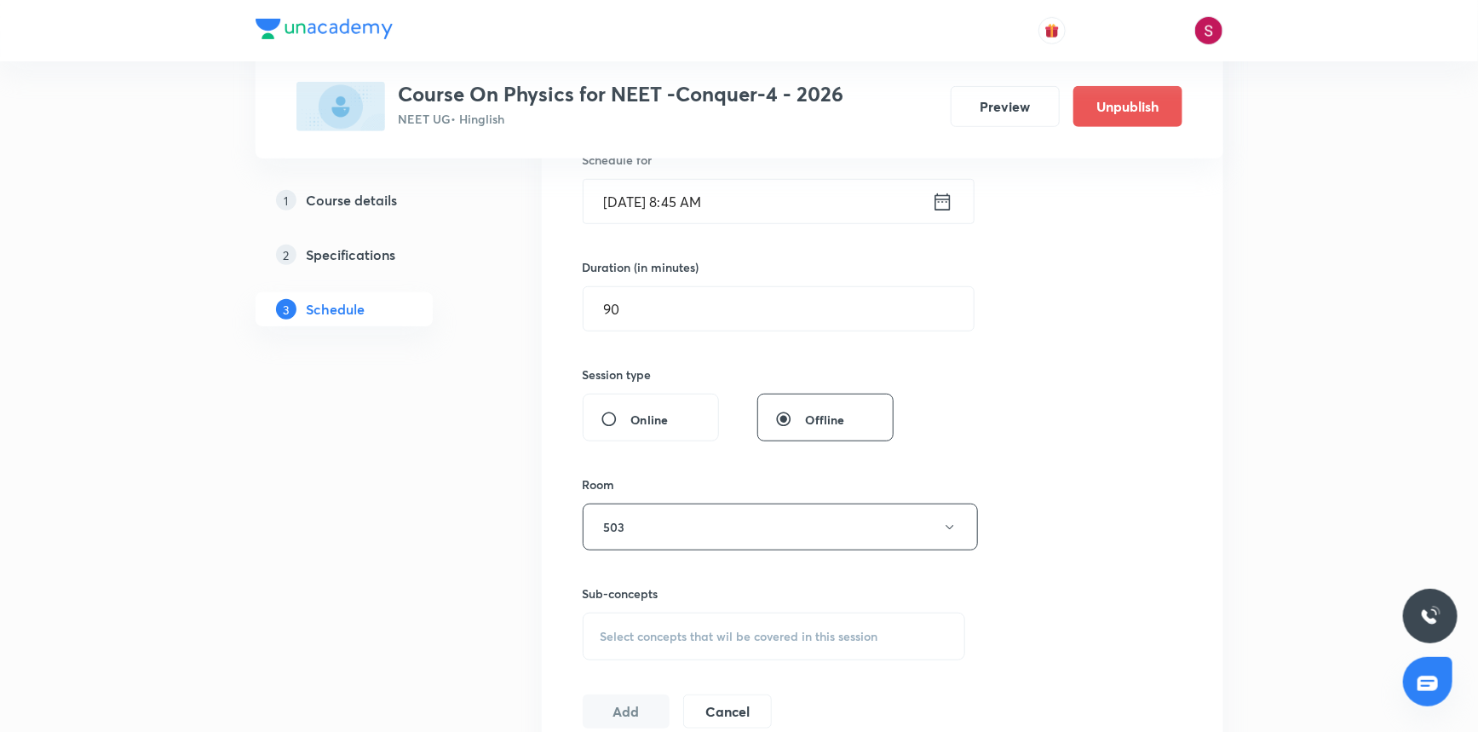
scroll to position [464, 0]
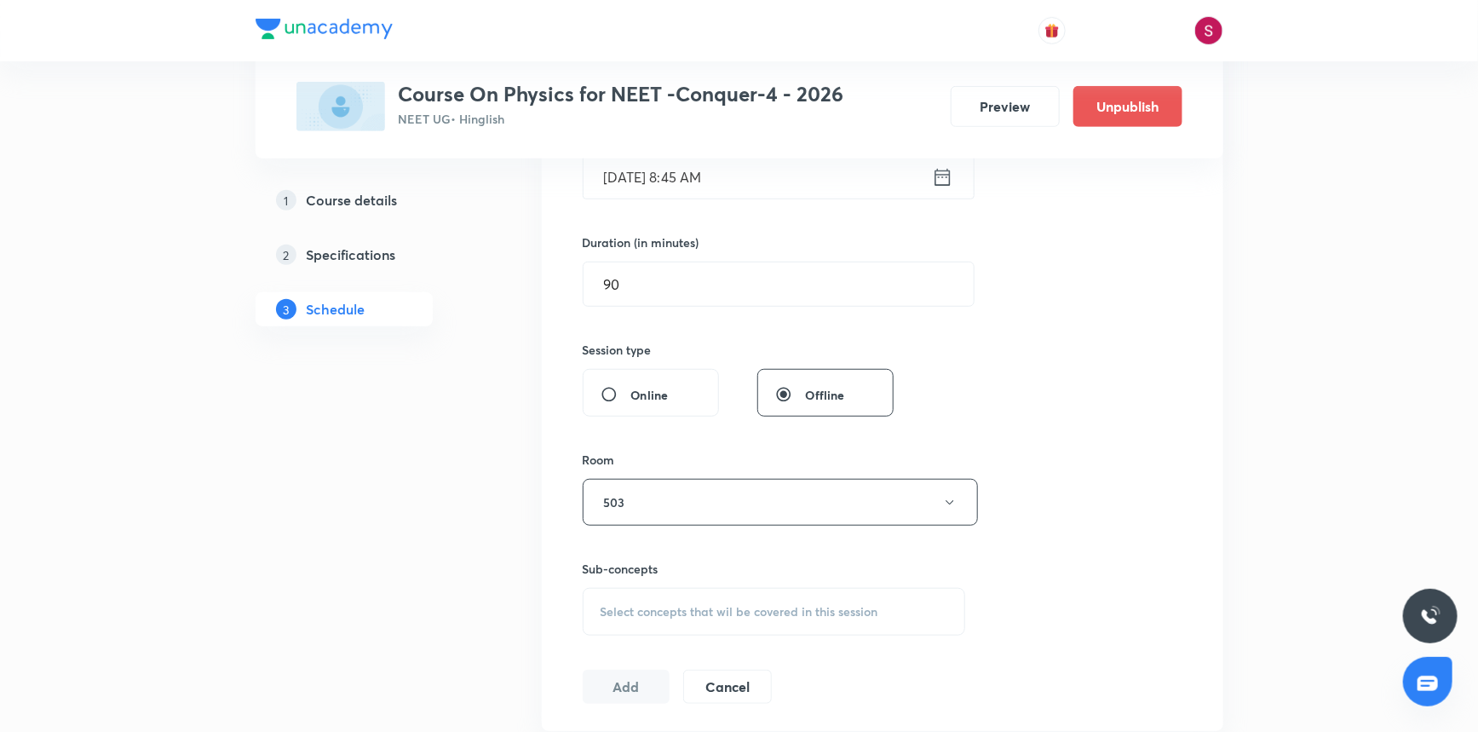
click at [651, 619] on div "Select concepts that wil be covered in this session" at bounding box center [774, 612] width 383 height 48
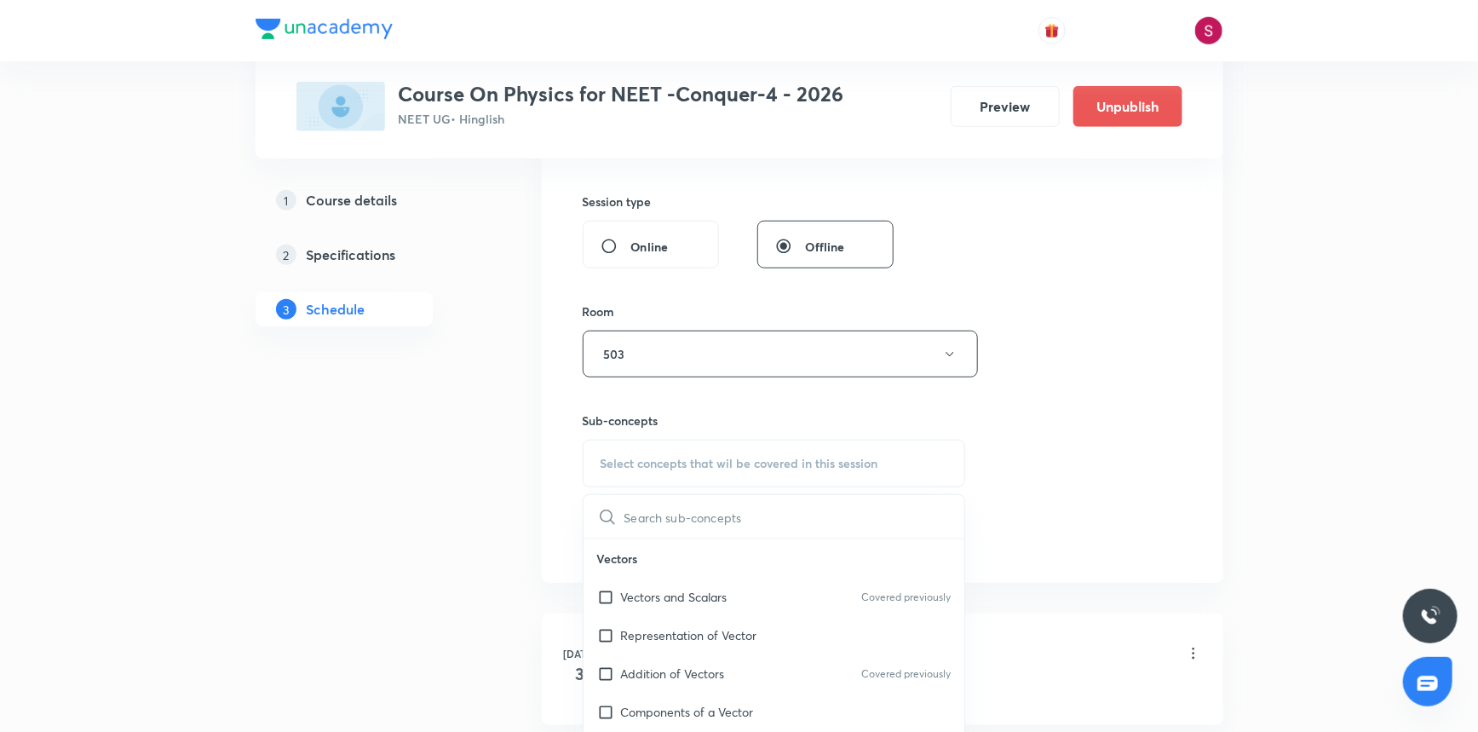
scroll to position [697, 0]
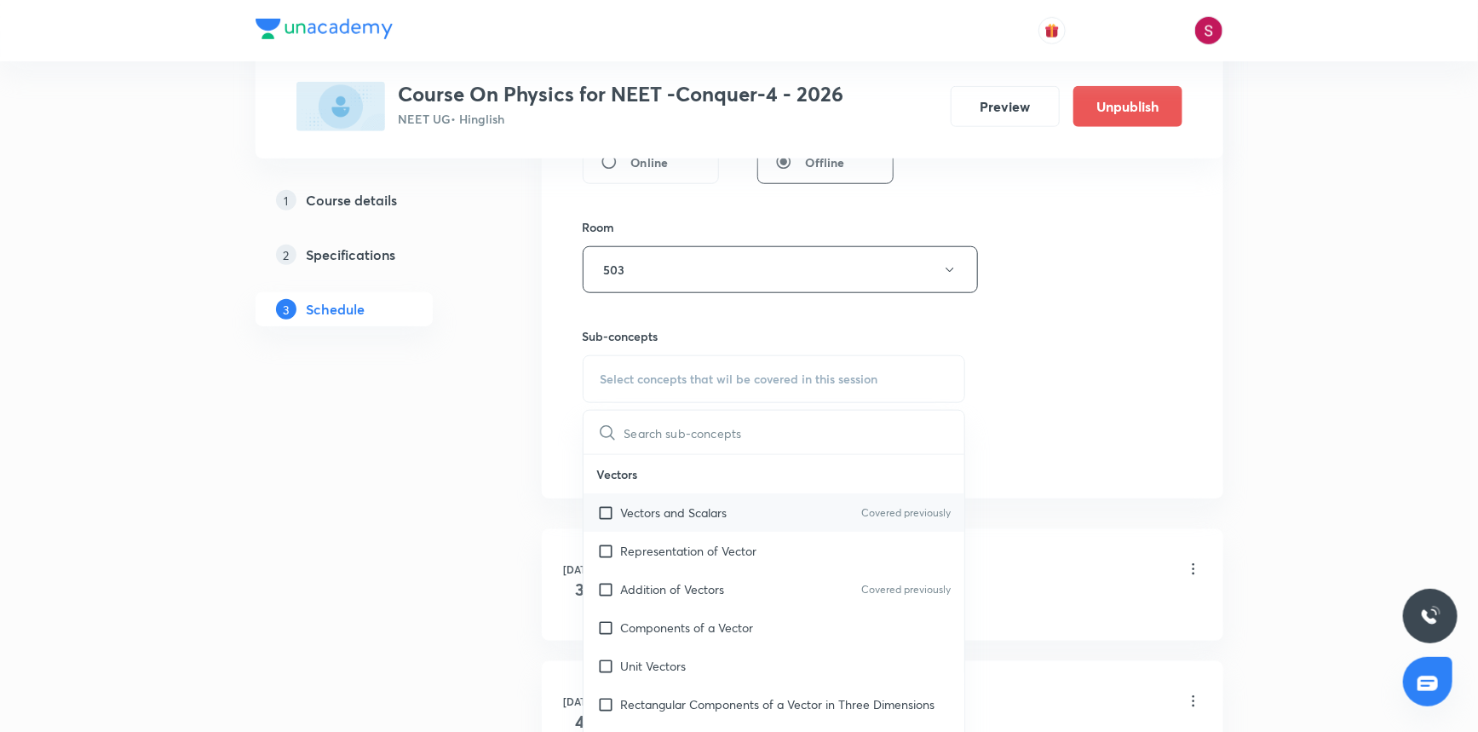
click at [649, 504] on p "Vectors and Scalars" at bounding box center [674, 513] width 107 height 18
checkbox input "true"
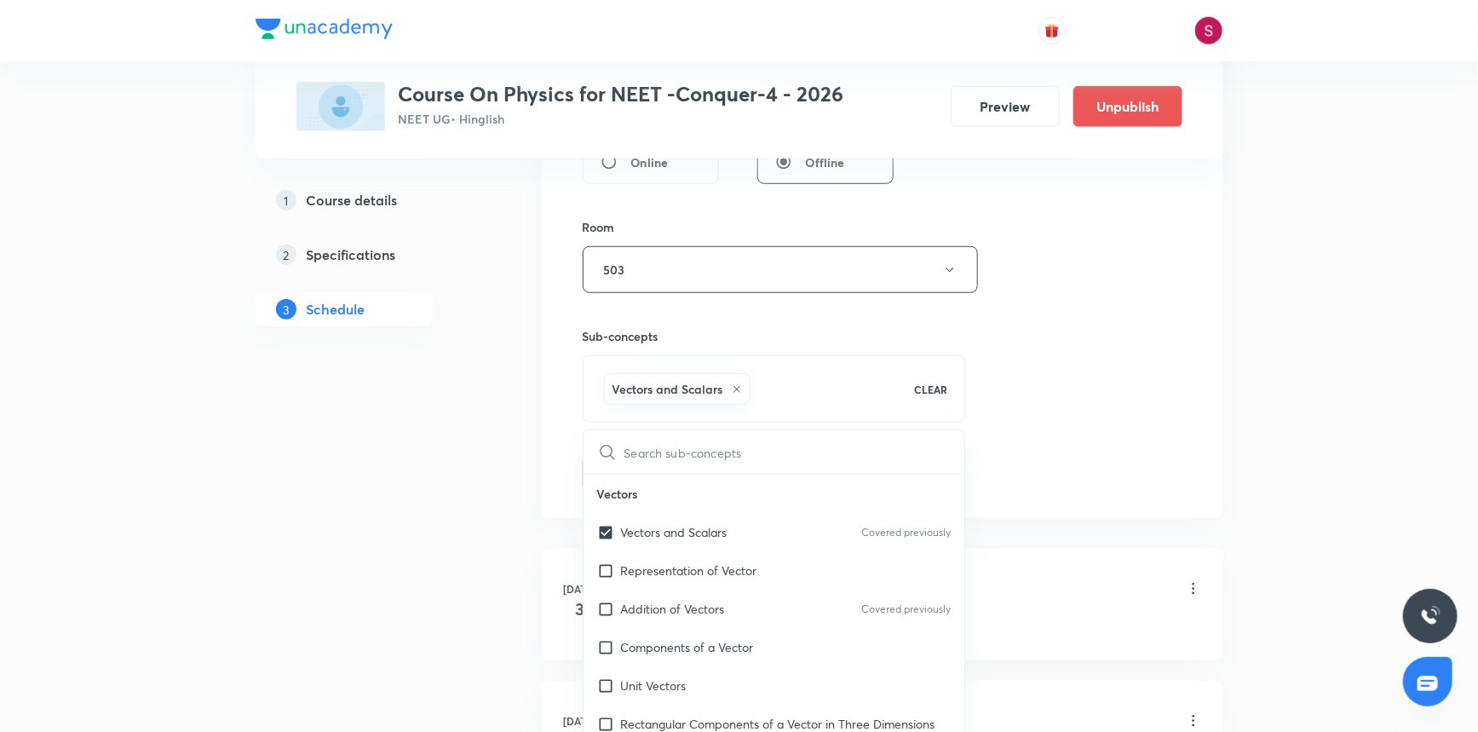
click at [1040, 339] on div "Session 62 Live class Session title 22/99 Rotational Motion - 10 ​ Schedule for…" at bounding box center [883, 81] width 600 height 820
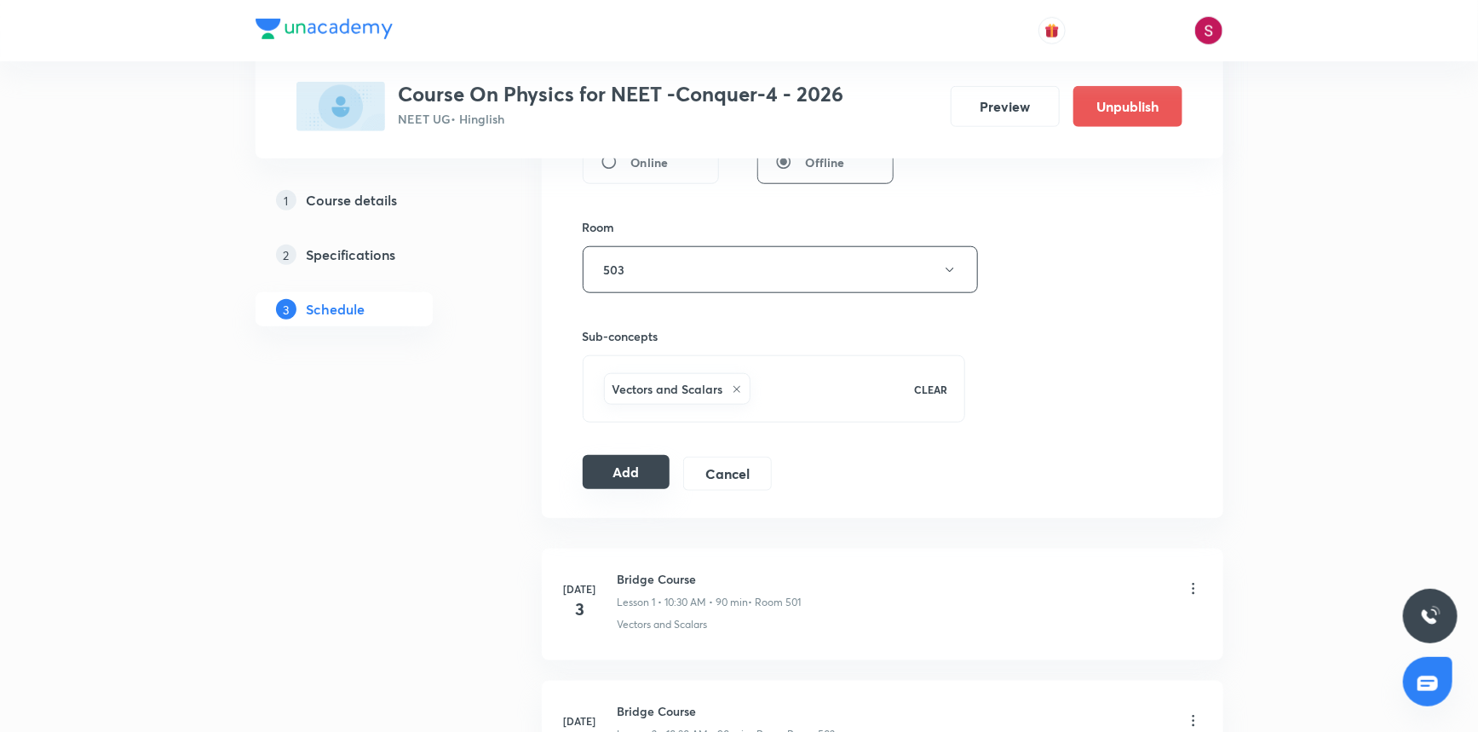
click at [630, 469] on button "Add" at bounding box center [627, 472] width 88 height 34
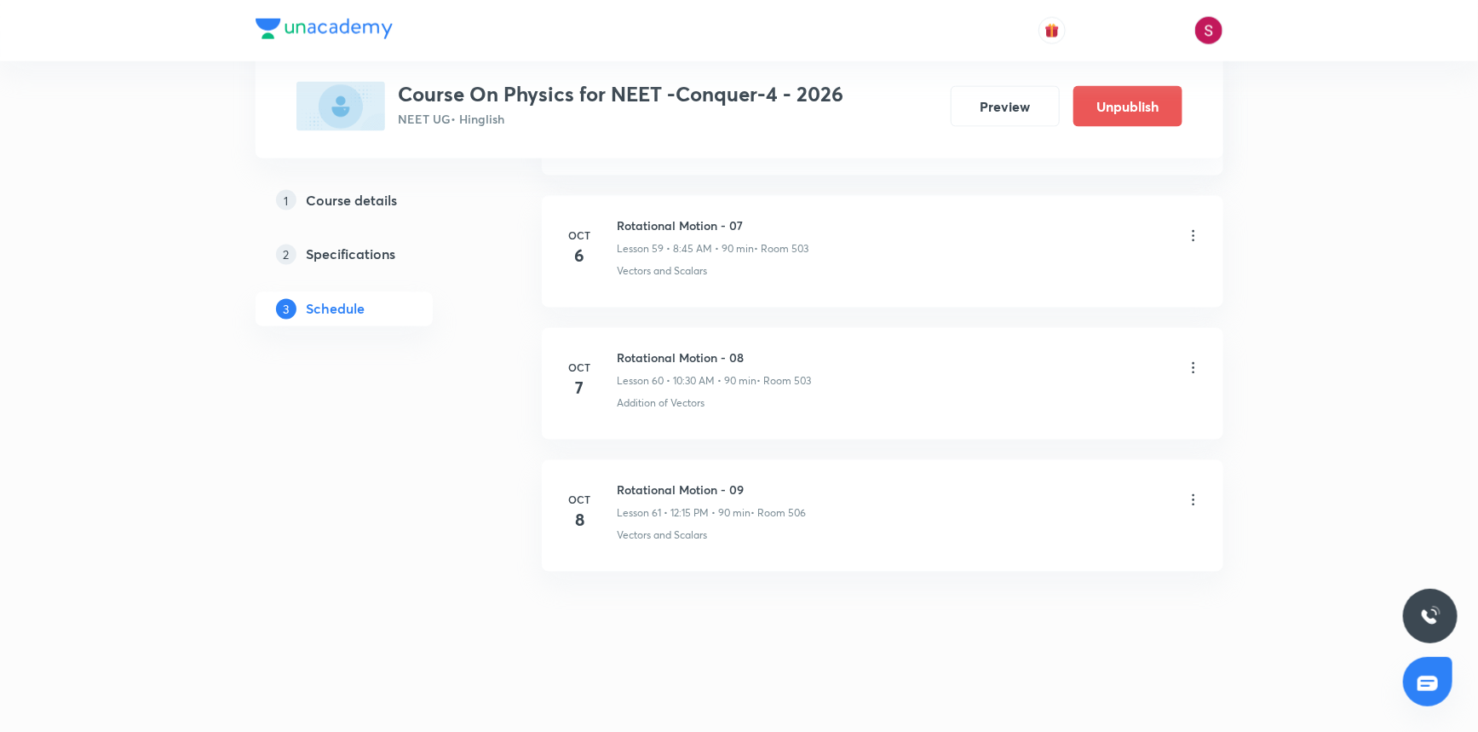
scroll to position [7895, 0]
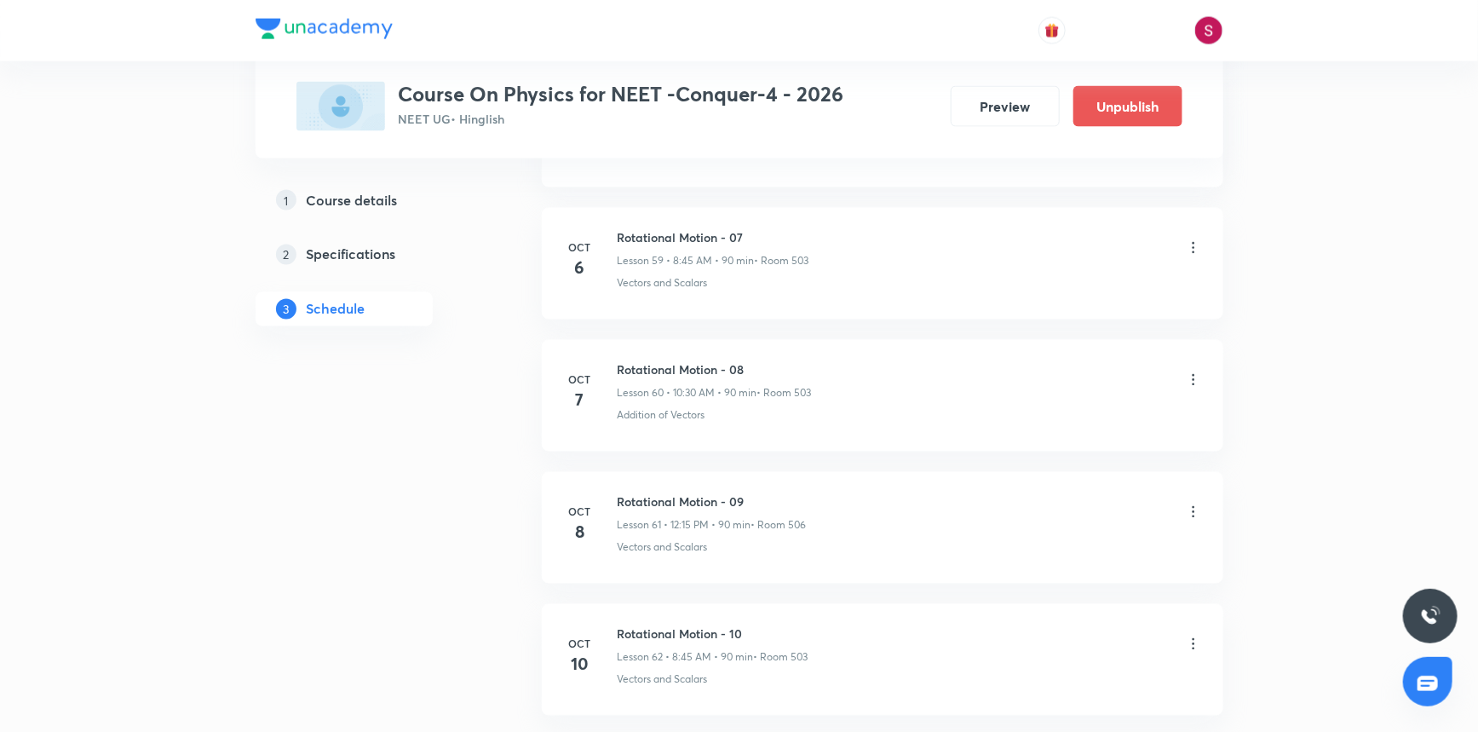
click at [682, 625] on h6 "Rotational Motion - 10" at bounding box center [713, 634] width 191 height 18
copy h6 "Rotational Motion - 10"
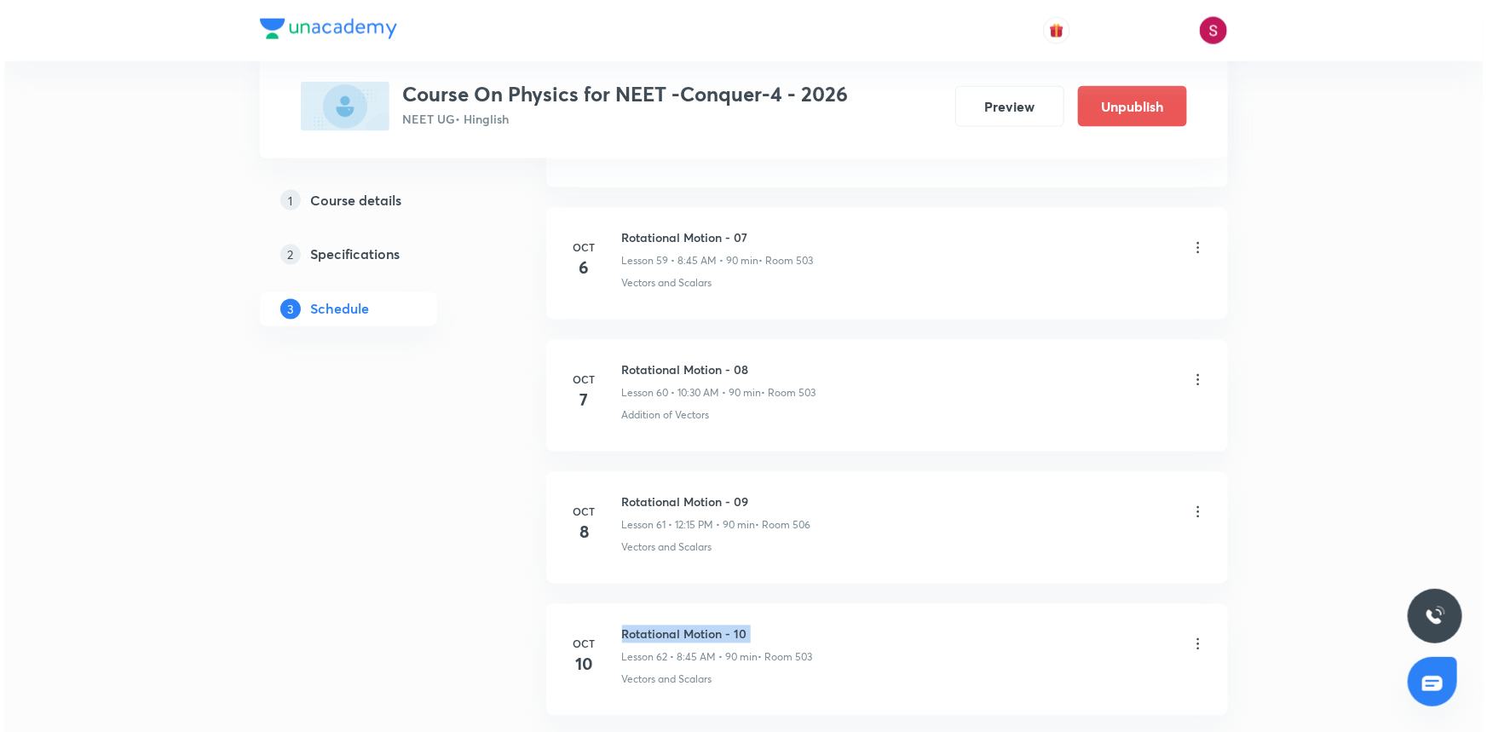
scroll to position [0, 0]
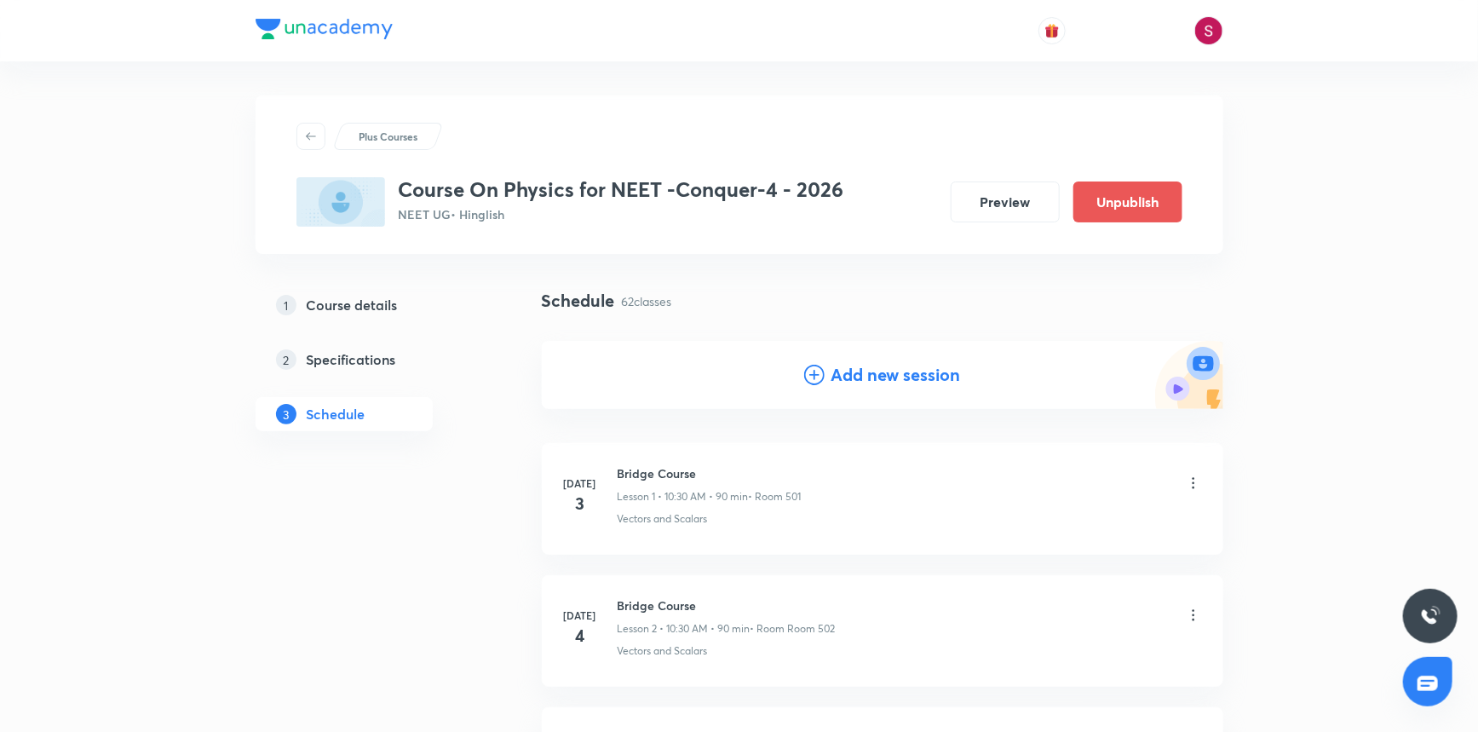
click at [890, 377] on h4 "Add new session" at bounding box center [897, 375] width 130 height 26
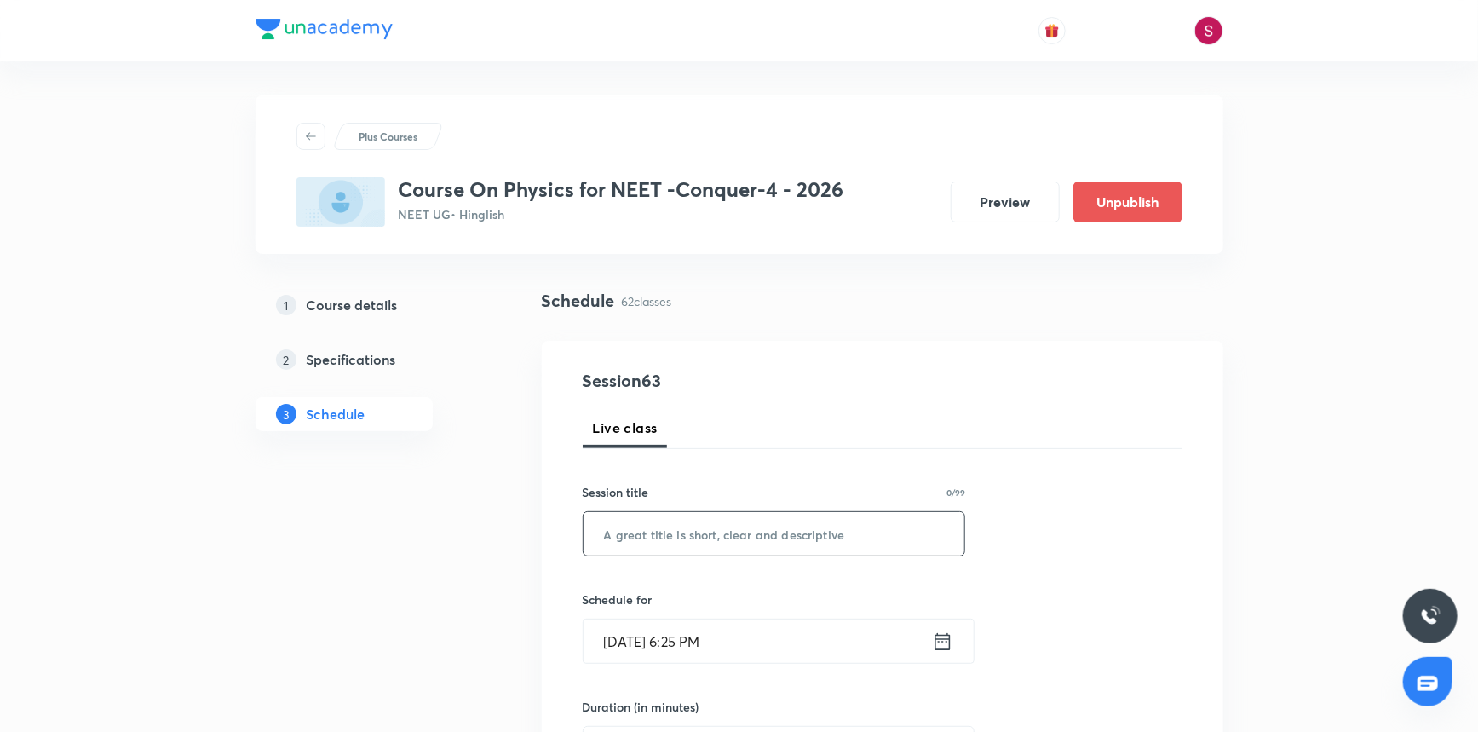
click at [728, 533] on input "text" at bounding box center [775, 533] width 382 height 43
paste input "Rotational Motion - 10"
type input "Rotational Motion - 11"
click at [794, 640] on input "Oct 5, 2025, 6:25 PM" at bounding box center [758, 640] width 348 height 43
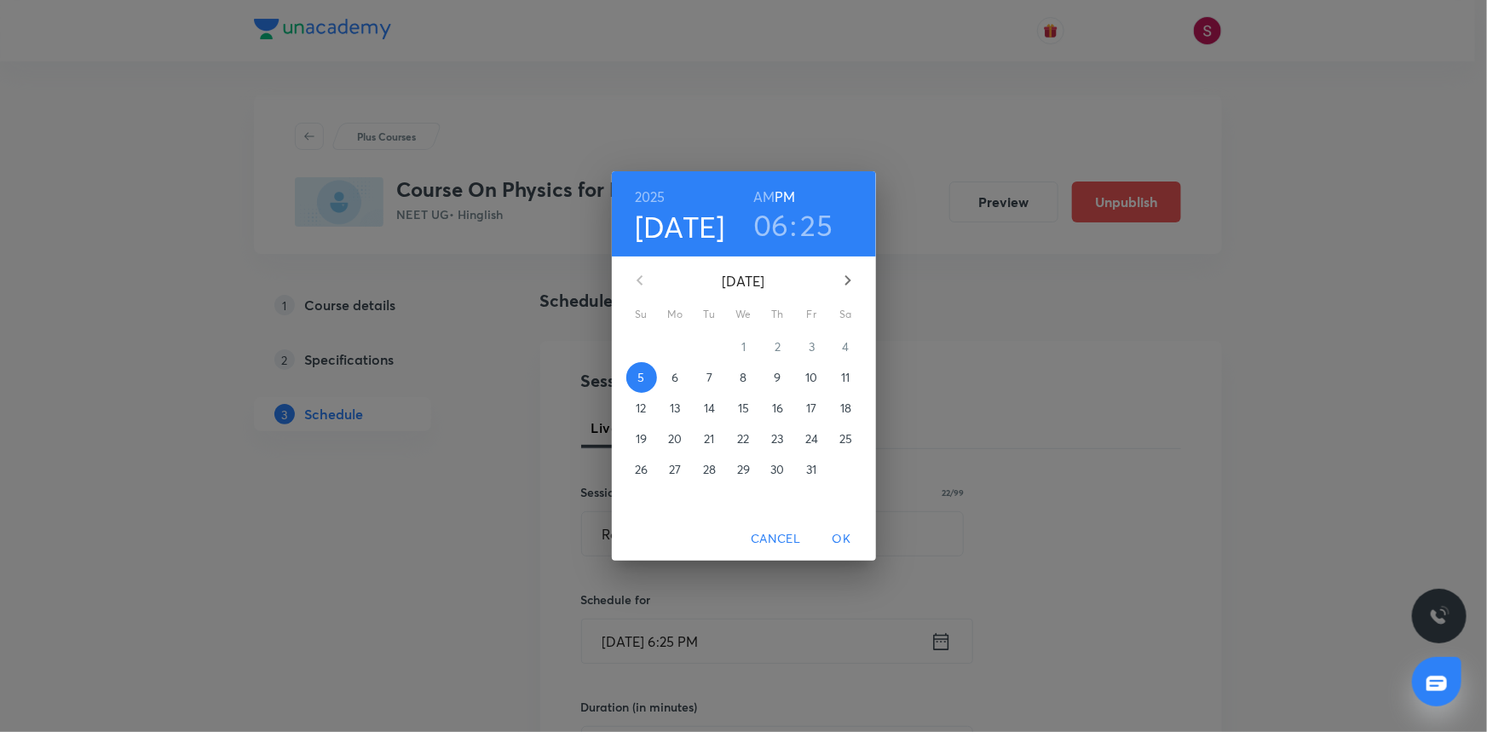
click at [815, 377] on p "10" at bounding box center [811, 377] width 12 height 17
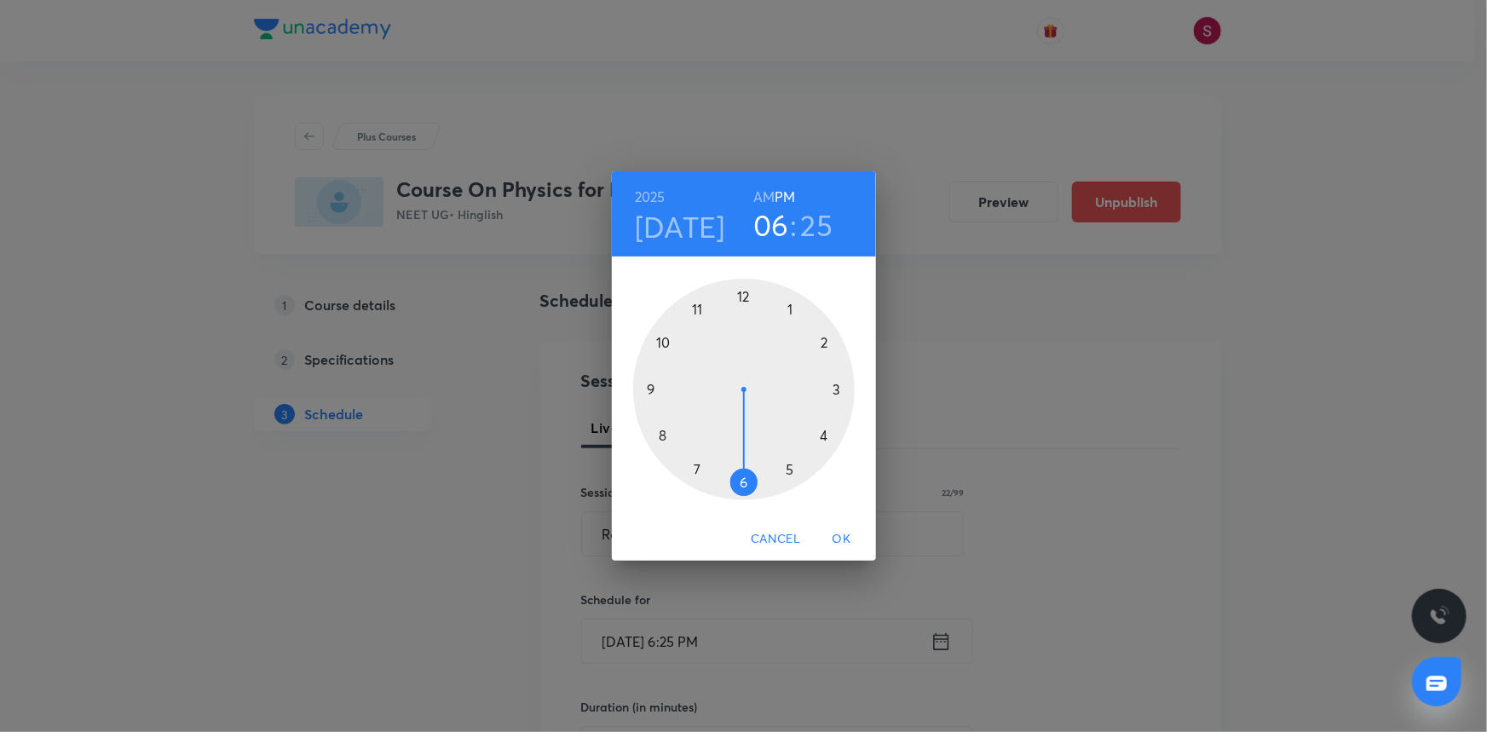
click at [665, 341] on div at bounding box center [744, 390] width 222 height 222
click at [761, 192] on h6 "AM" at bounding box center [763, 197] width 21 height 24
click at [742, 480] on div at bounding box center [744, 390] width 222 height 222
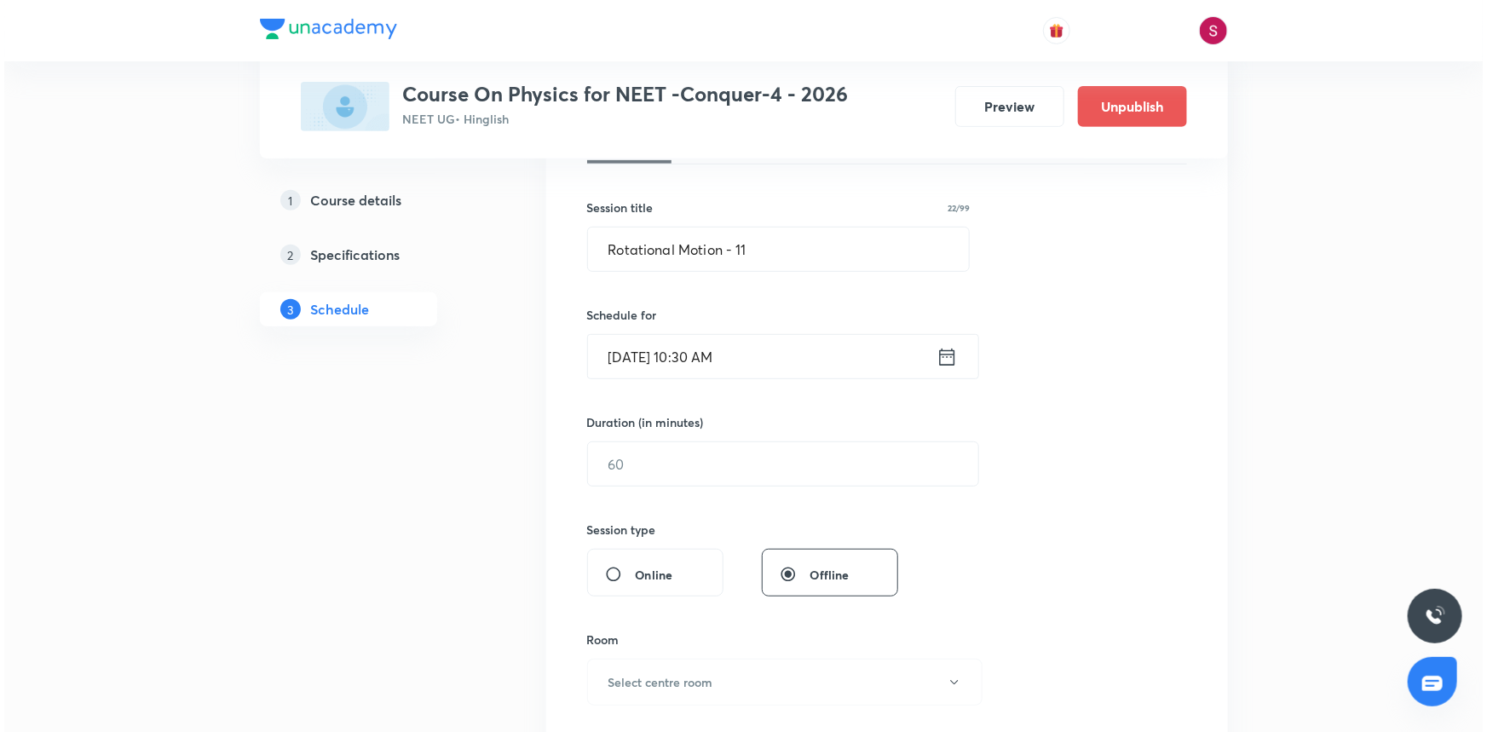
scroll to position [387, 0]
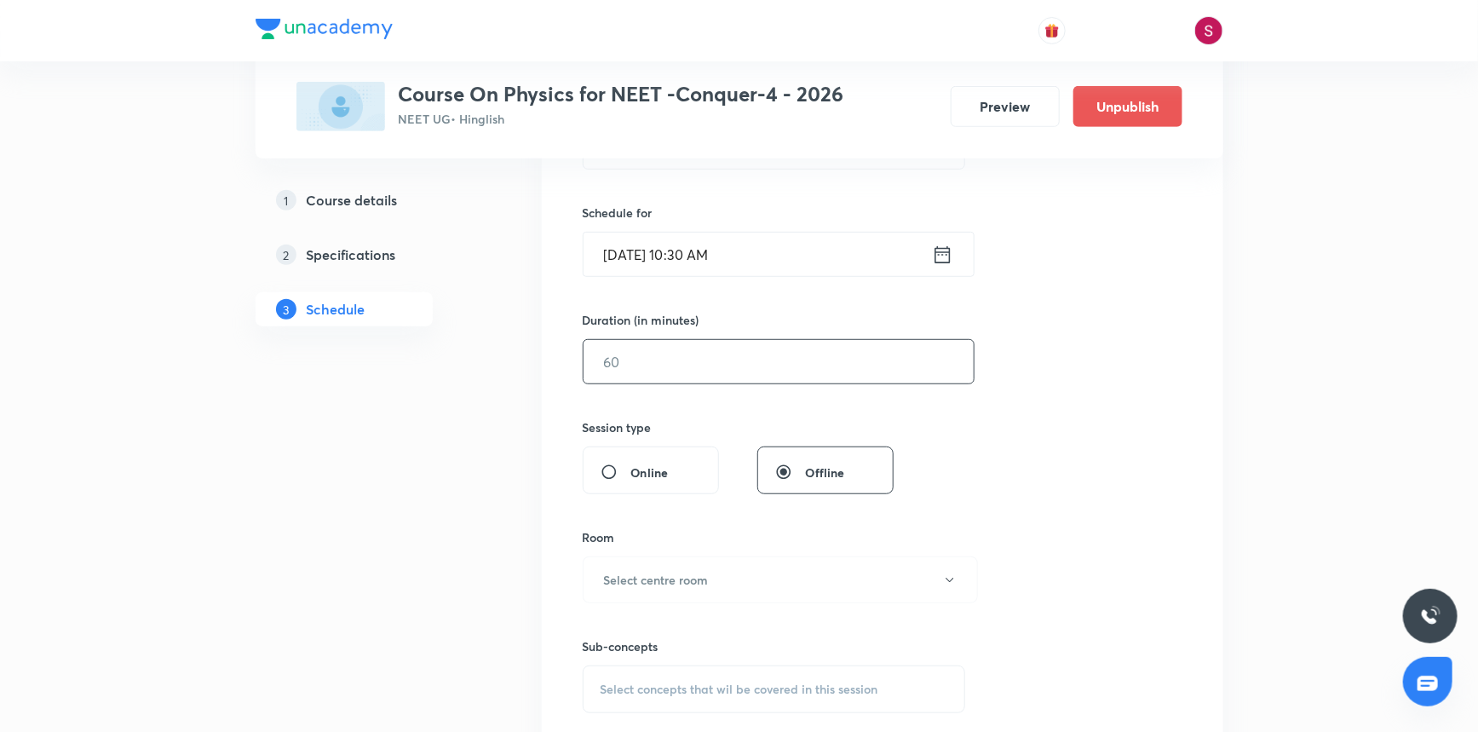
click at [666, 369] on input "text" at bounding box center [779, 361] width 390 height 43
type input "90"
click at [639, 576] on h6 "Select centre room" at bounding box center [656, 580] width 105 height 18
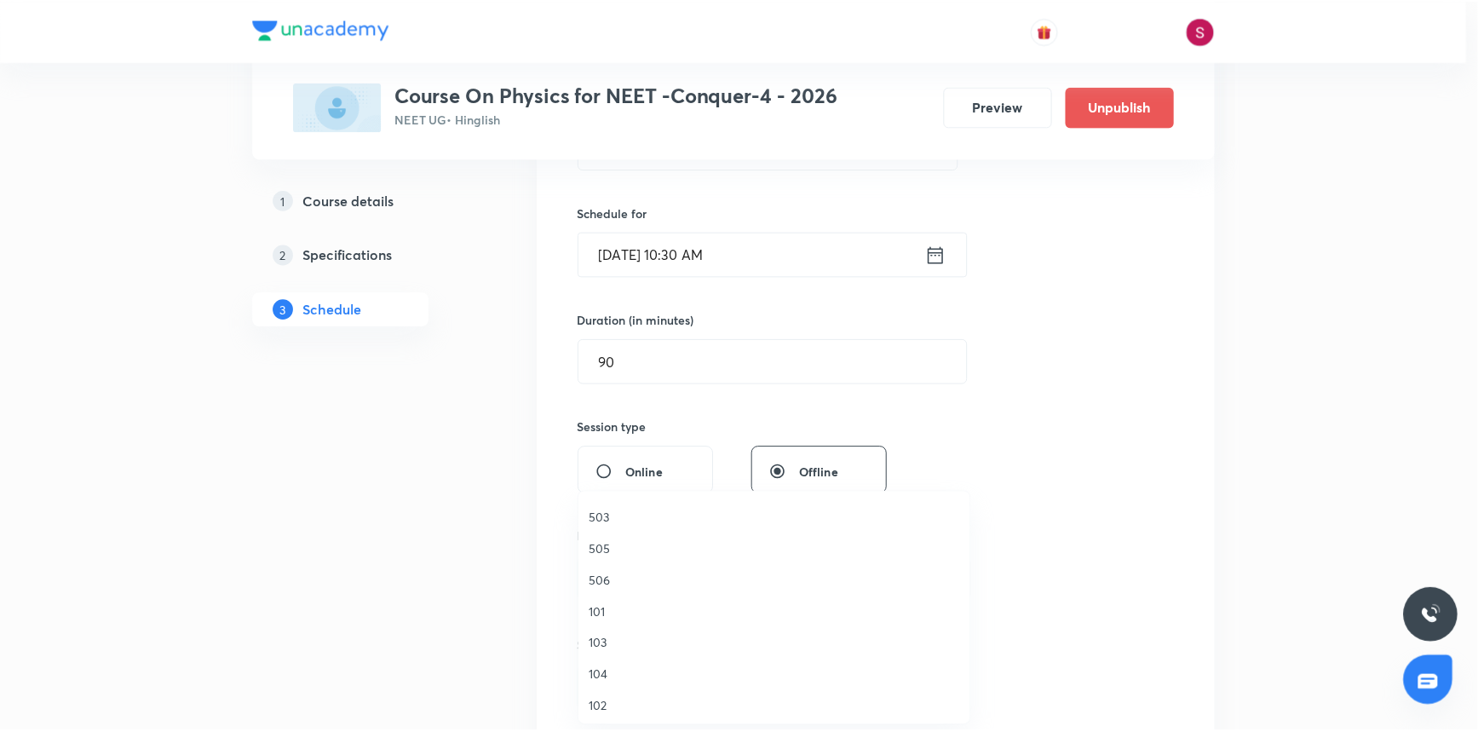
scroll to position [309, 0]
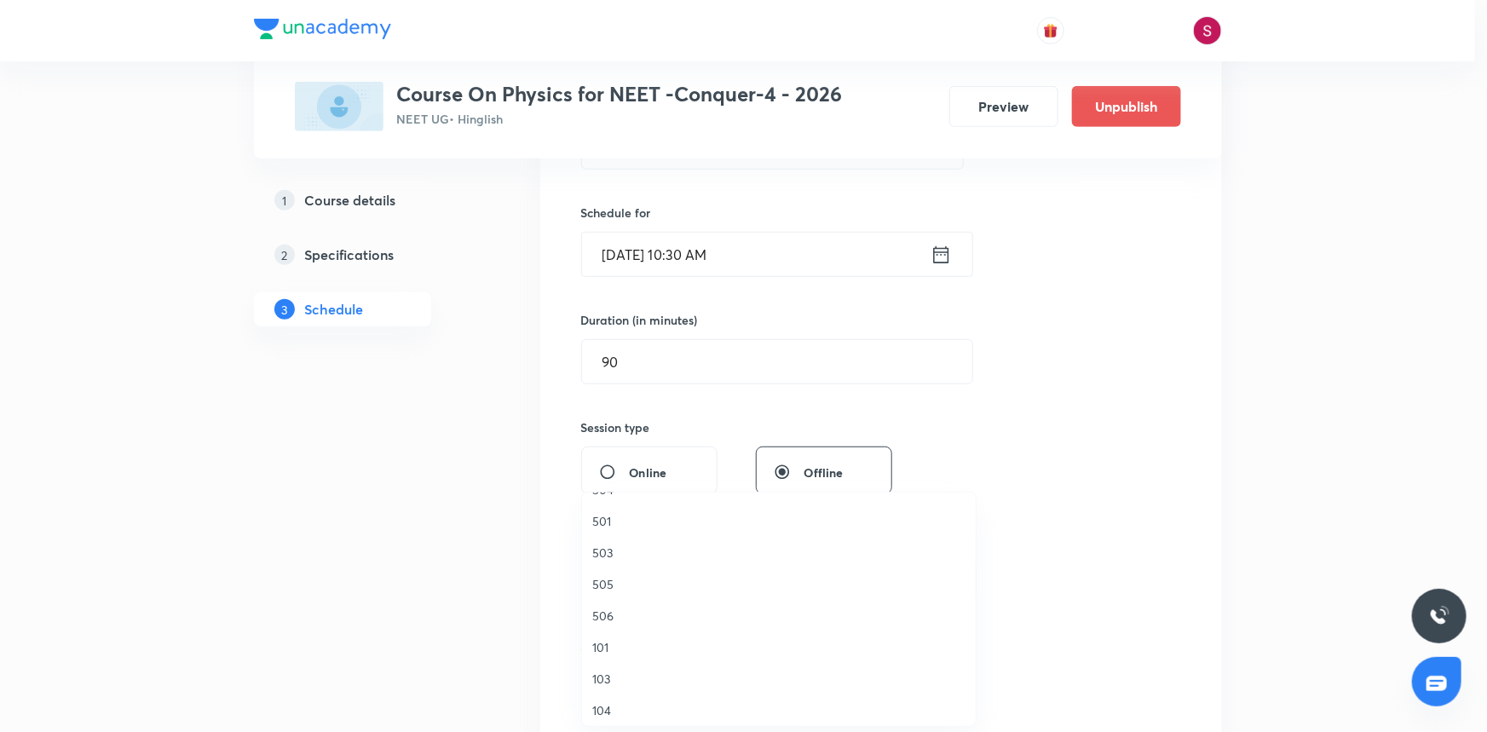
click at [605, 547] on span "503" at bounding box center [778, 553] width 373 height 18
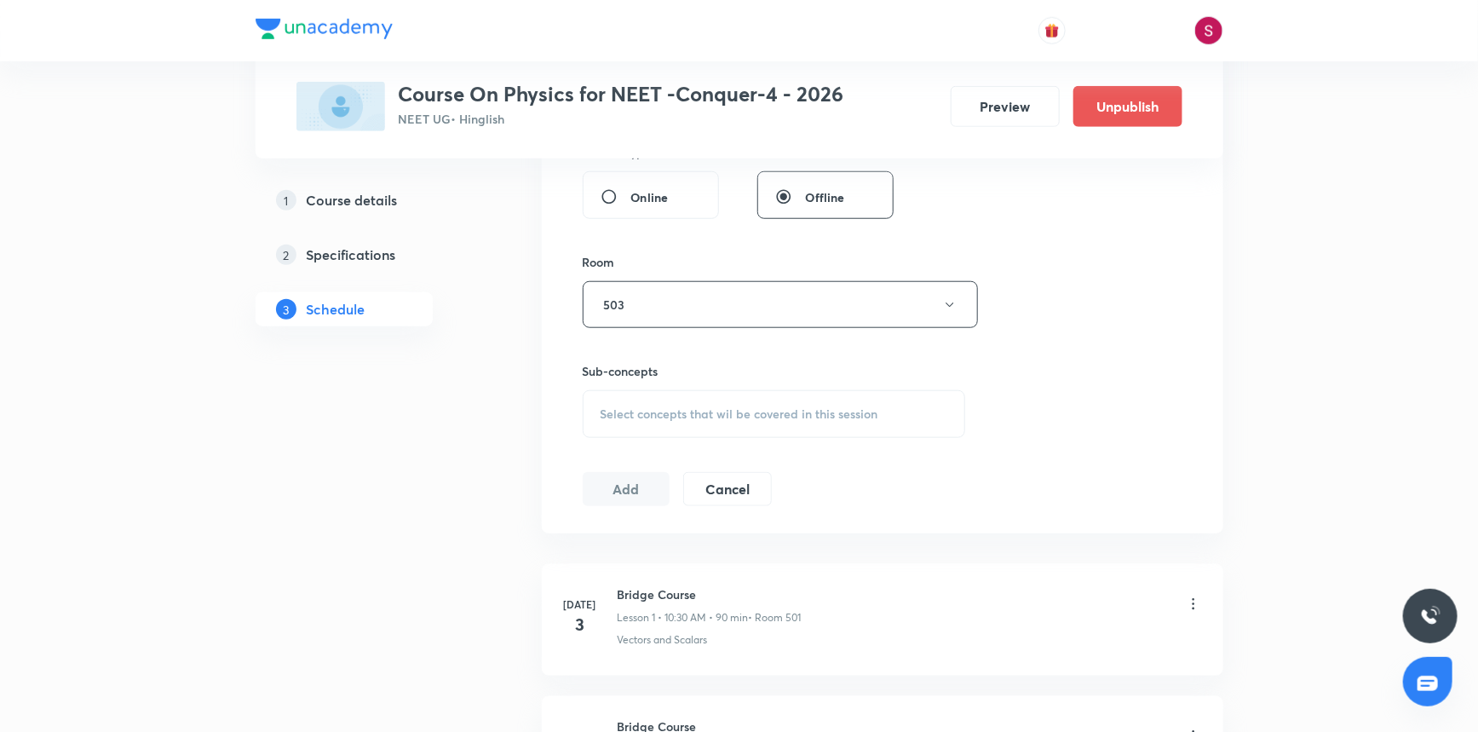
scroll to position [775, 0]
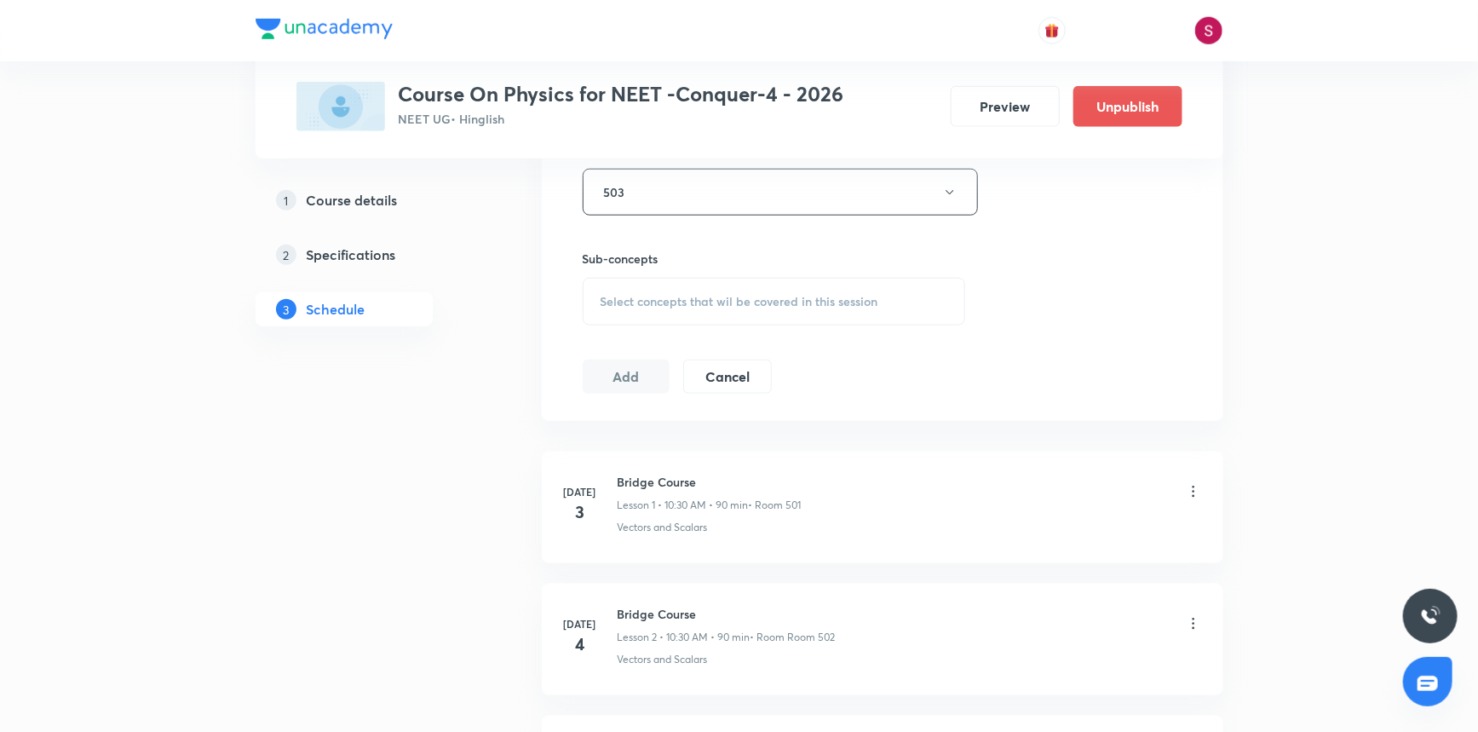
click at [630, 295] on span "Select concepts that wil be covered in this session" at bounding box center [740, 302] width 278 height 14
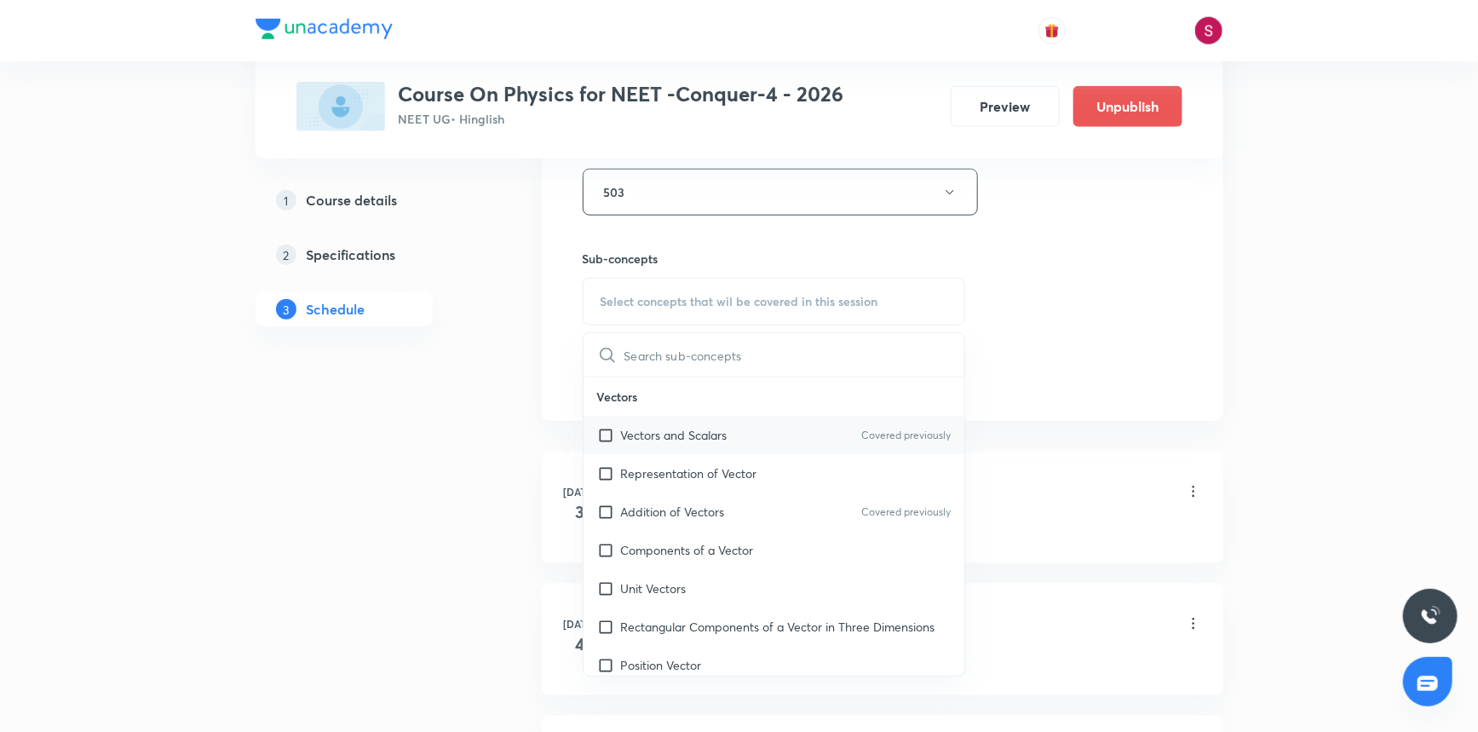
click at [638, 438] on p "Vectors and Scalars" at bounding box center [674, 435] width 107 height 18
checkbox input "true"
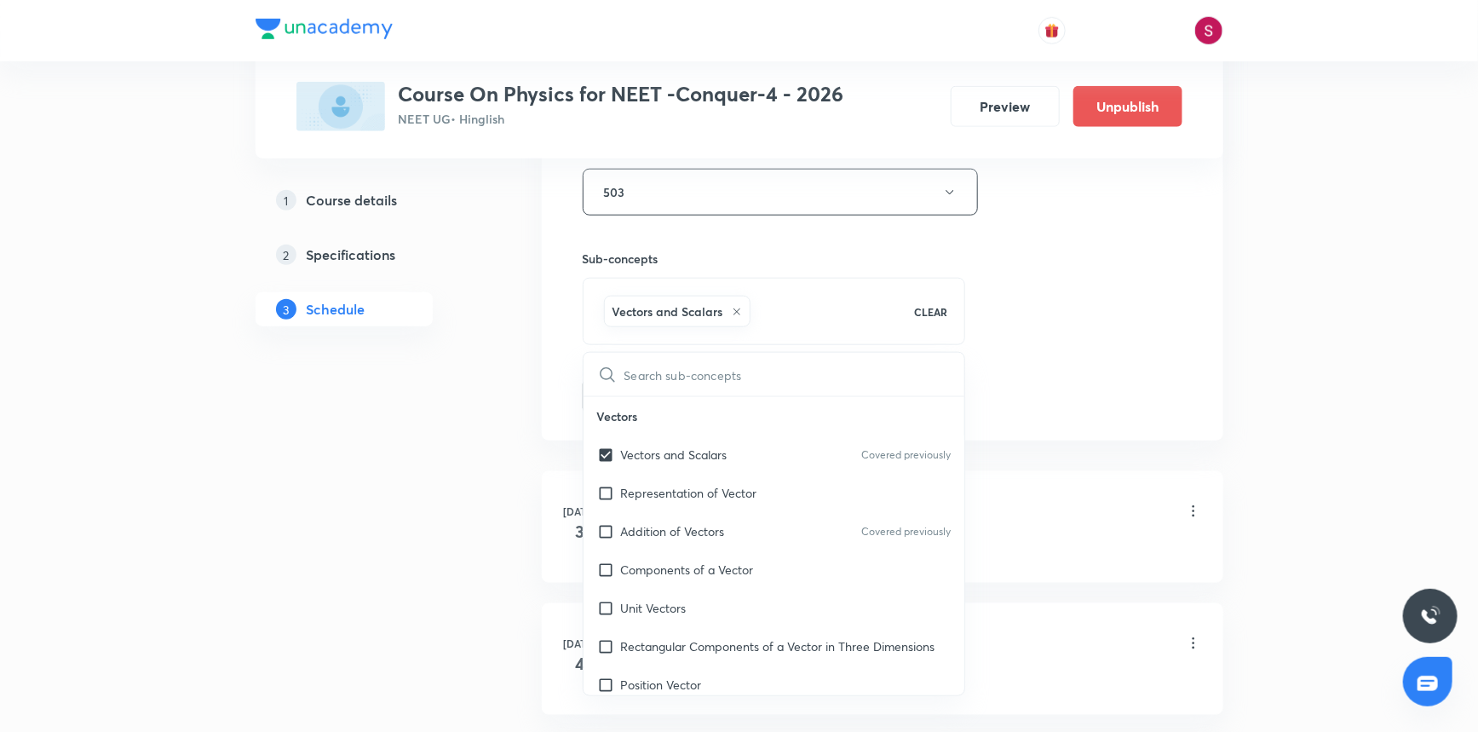
click at [1095, 291] on div "Session 63 Live class Session title 22/99 Rotational Motion - 11 ​ Schedule for…" at bounding box center [883, 4] width 600 height 820
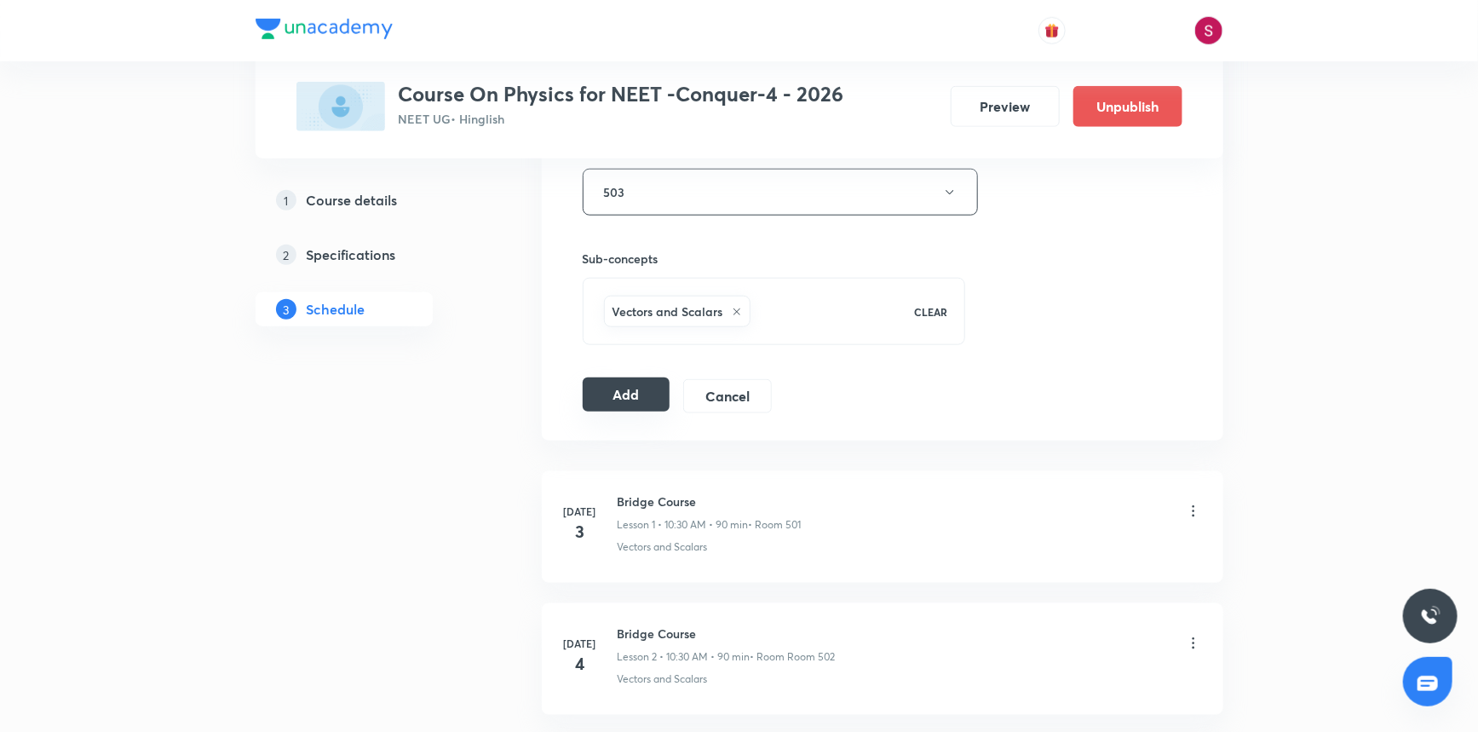
click at [602, 386] on button "Add" at bounding box center [627, 394] width 88 height 34
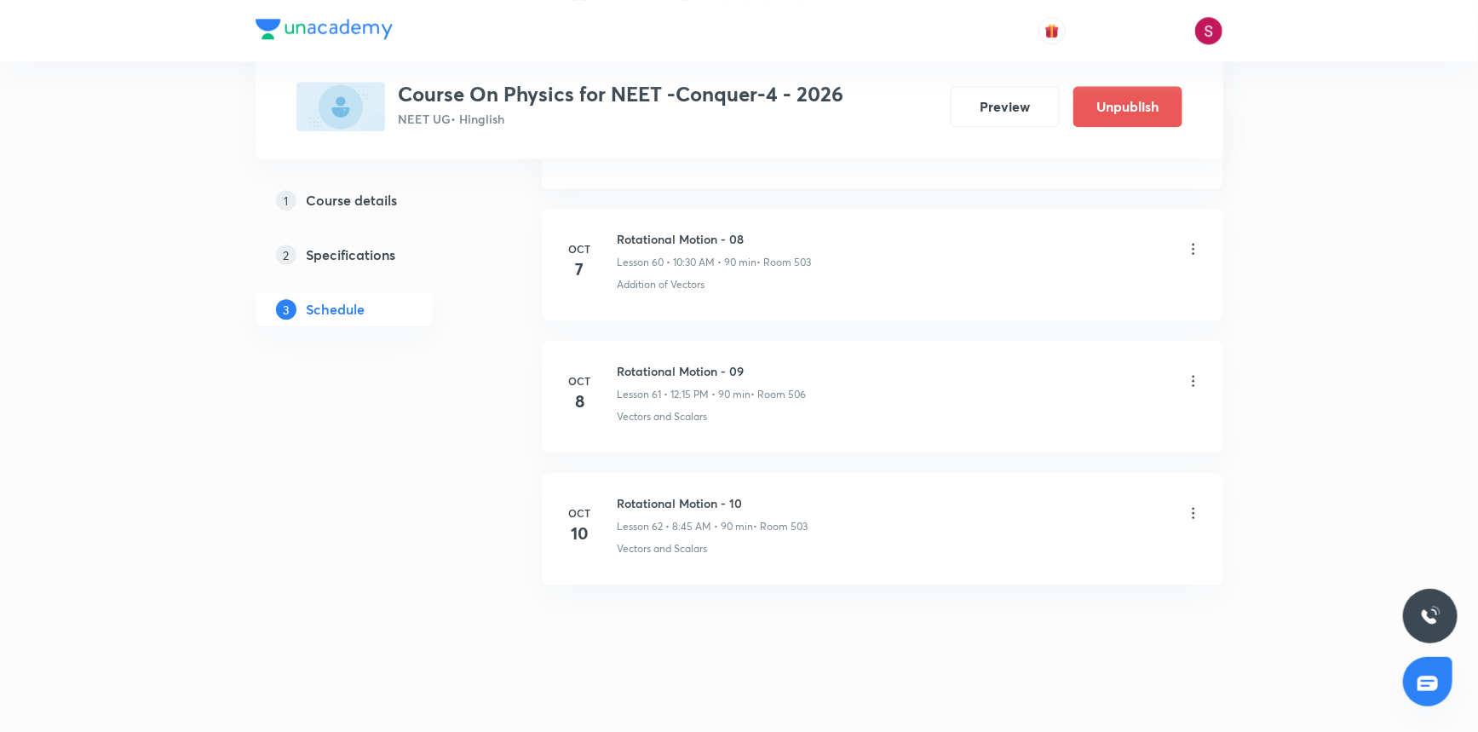
scroll to position [8026, 0]
click at [1201, 504] on icon at bounding box center [1193, 512] width 17 height 17
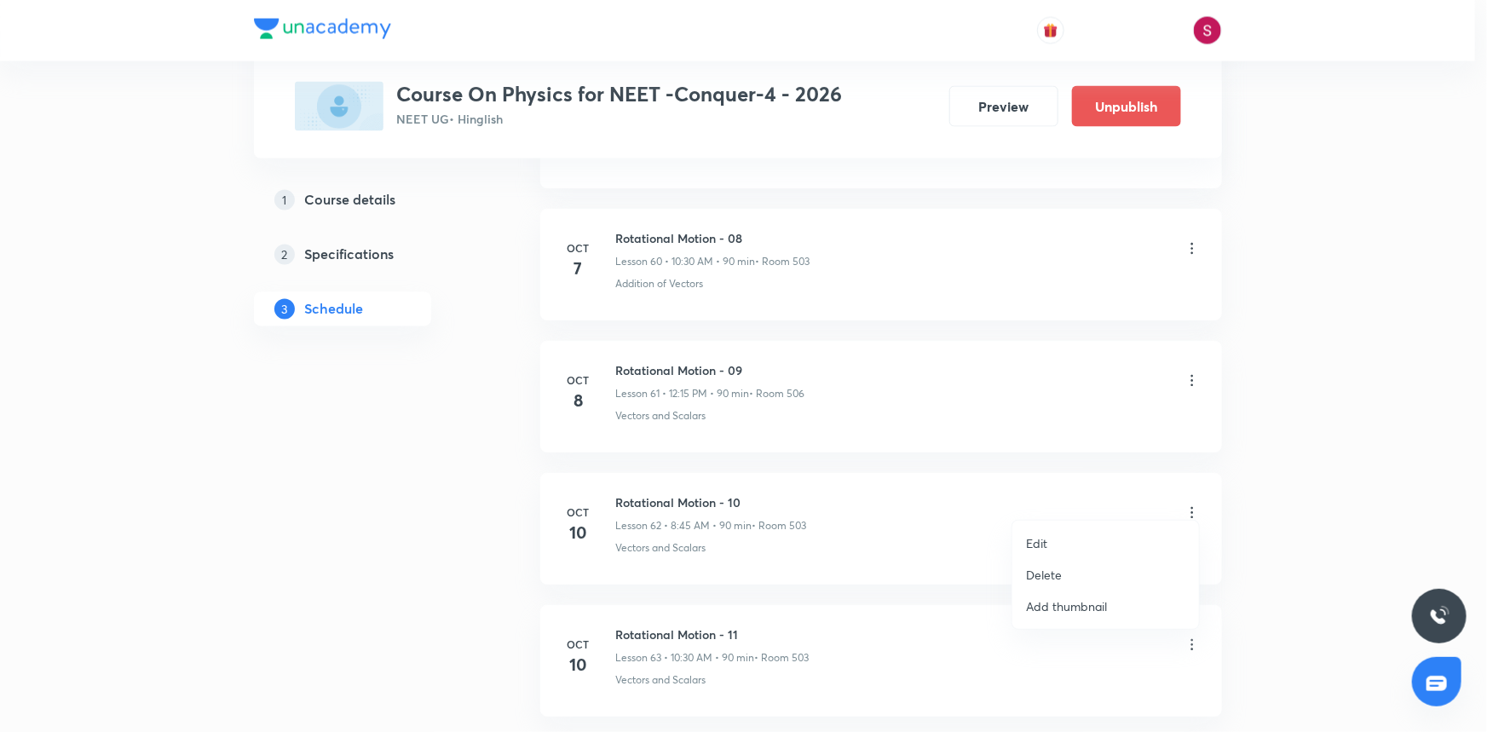
click at [1049, 545] on li "Edit" at bounding box center [1105, 543] width 187 height 32
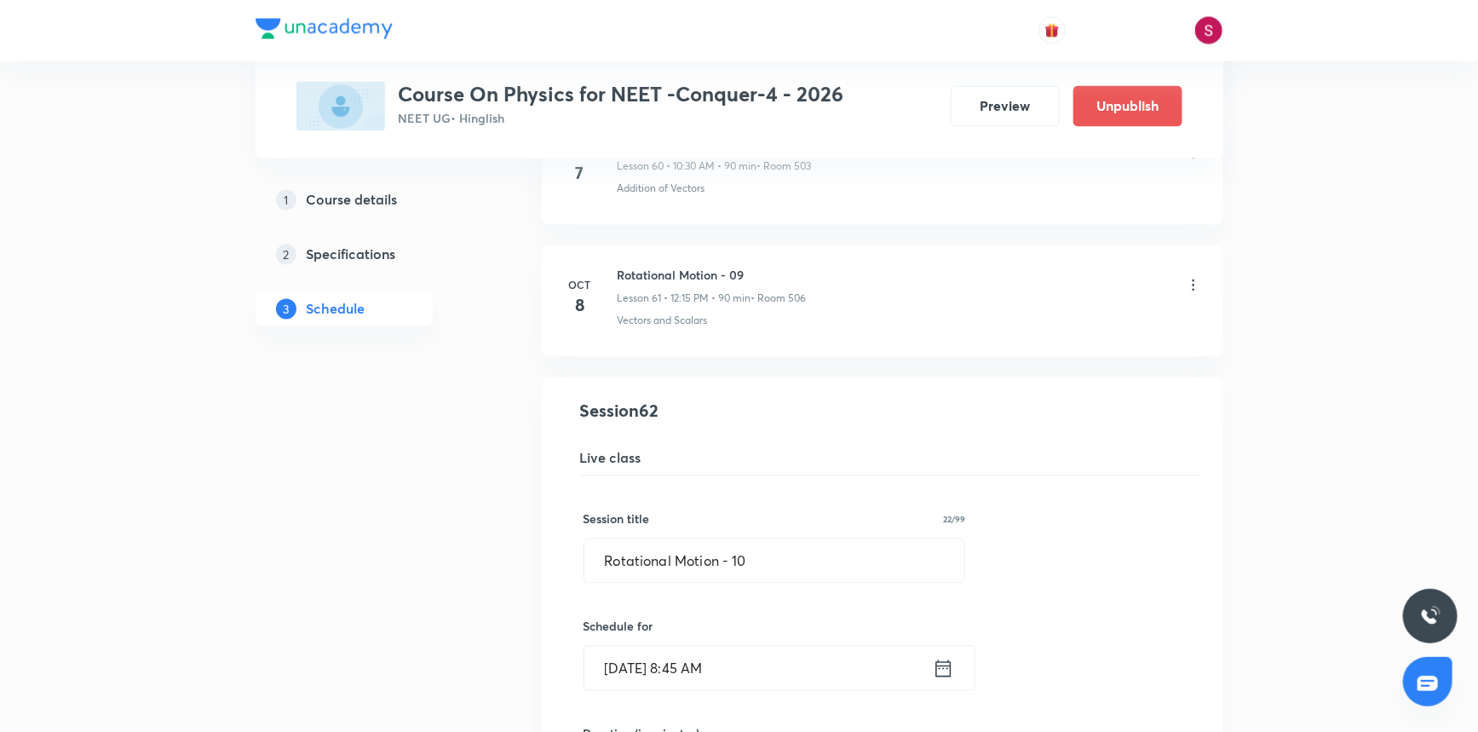
click at [639, 659] on input "[DATE] 8:45 AM" at bounding box center [759, 668] width 348 height 43
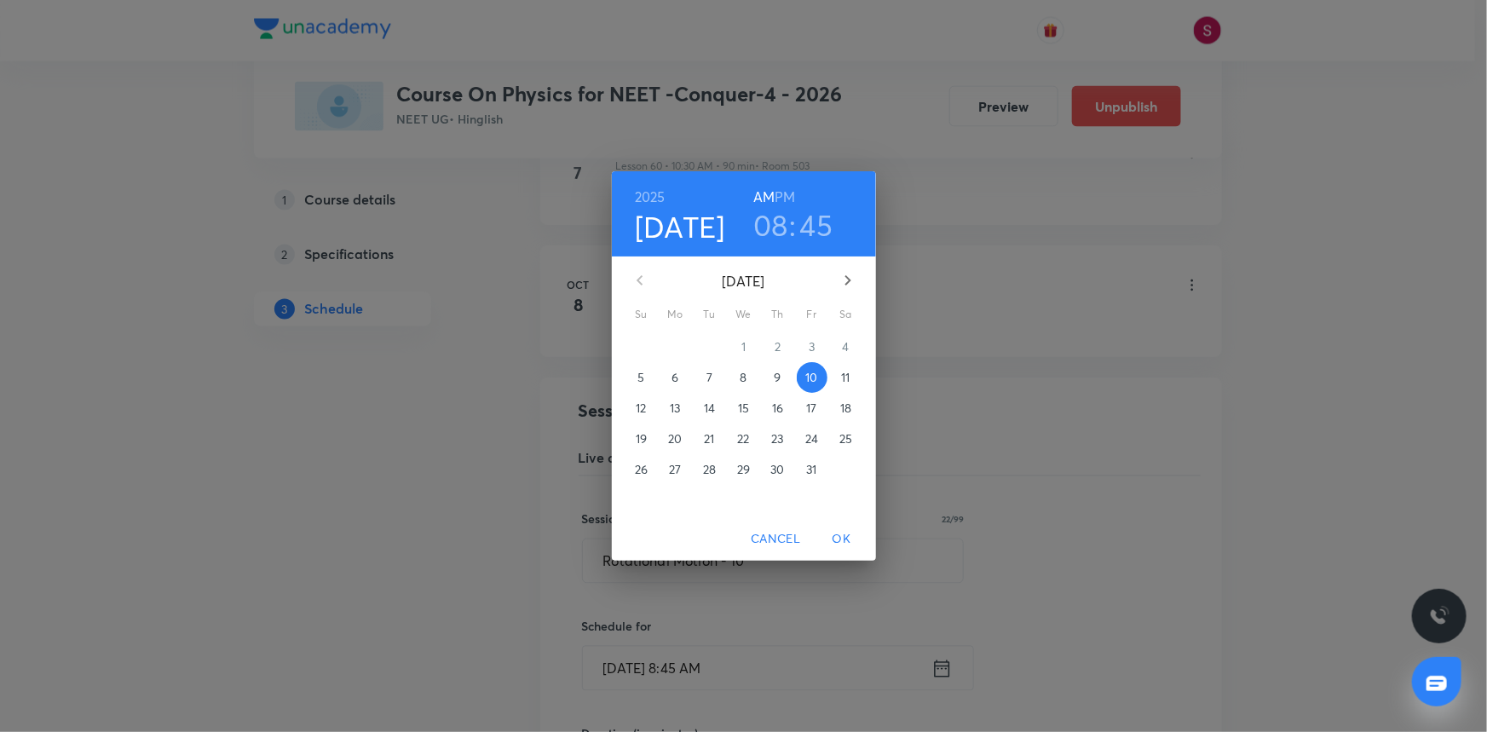
click at [777, 377] on p "9" at bounding box center [777, 377] width 7 height 17
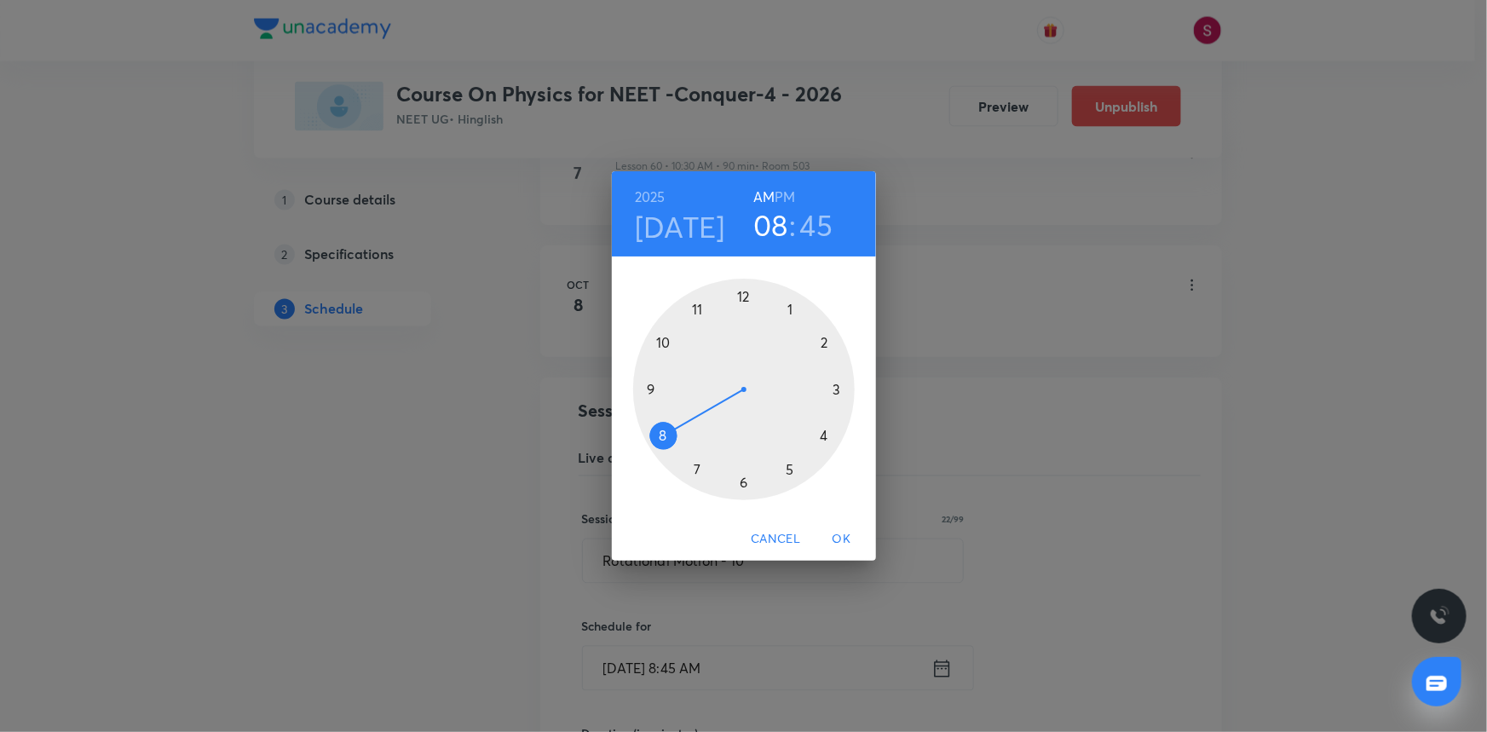
click at [848, 533] on span "OK" at bounding box center [841, 538] width 41 height 21
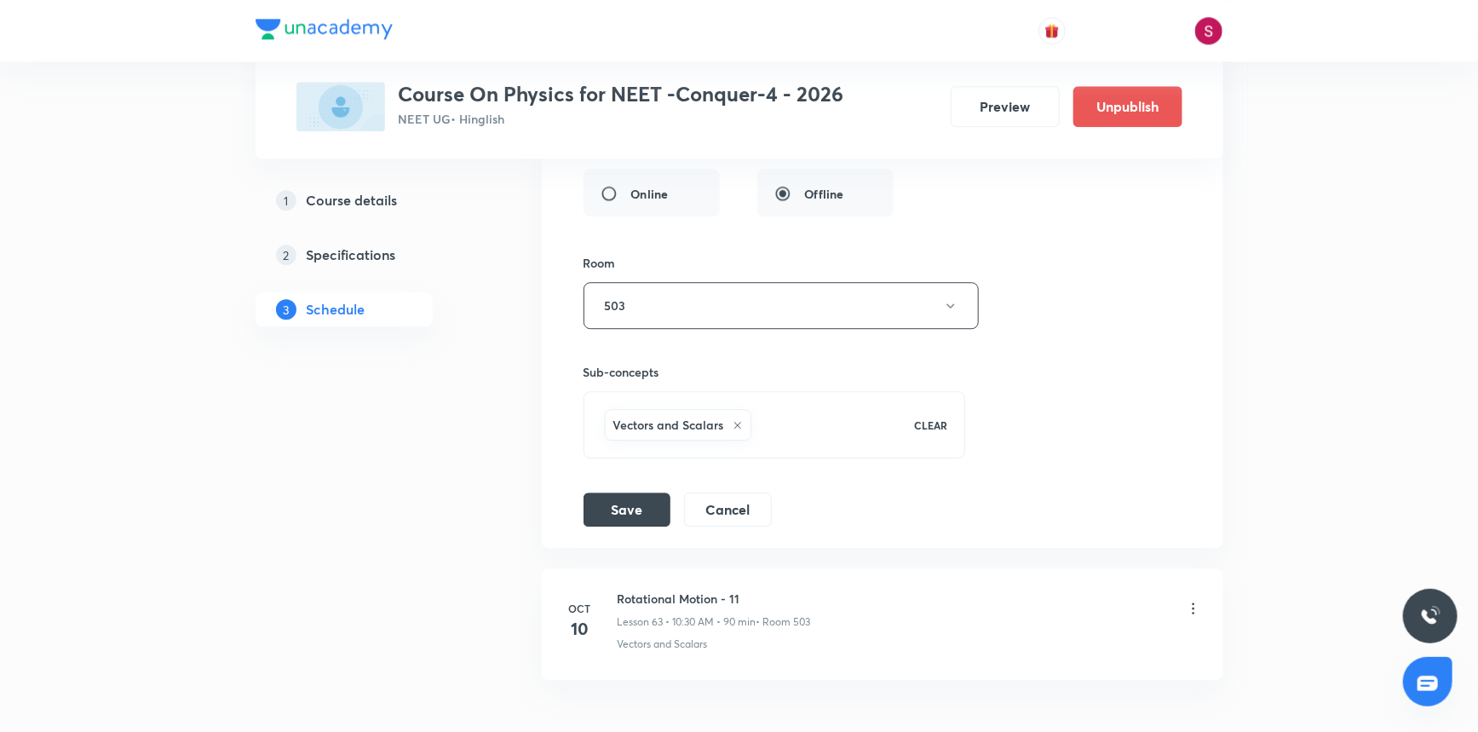
scroll to position [8812, 0]
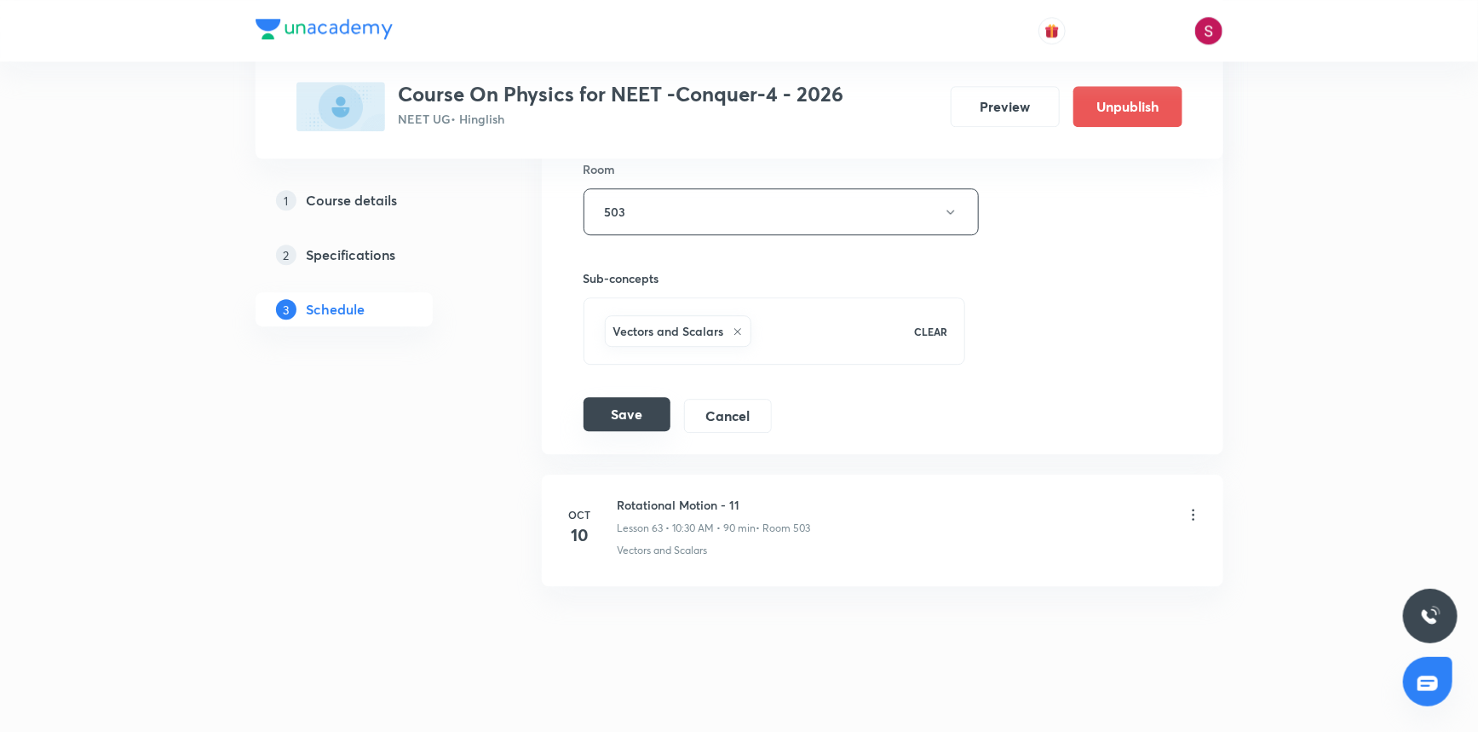
click at [620, 411] on button "Save" at bounding box center [627, 414] width 87 height 34
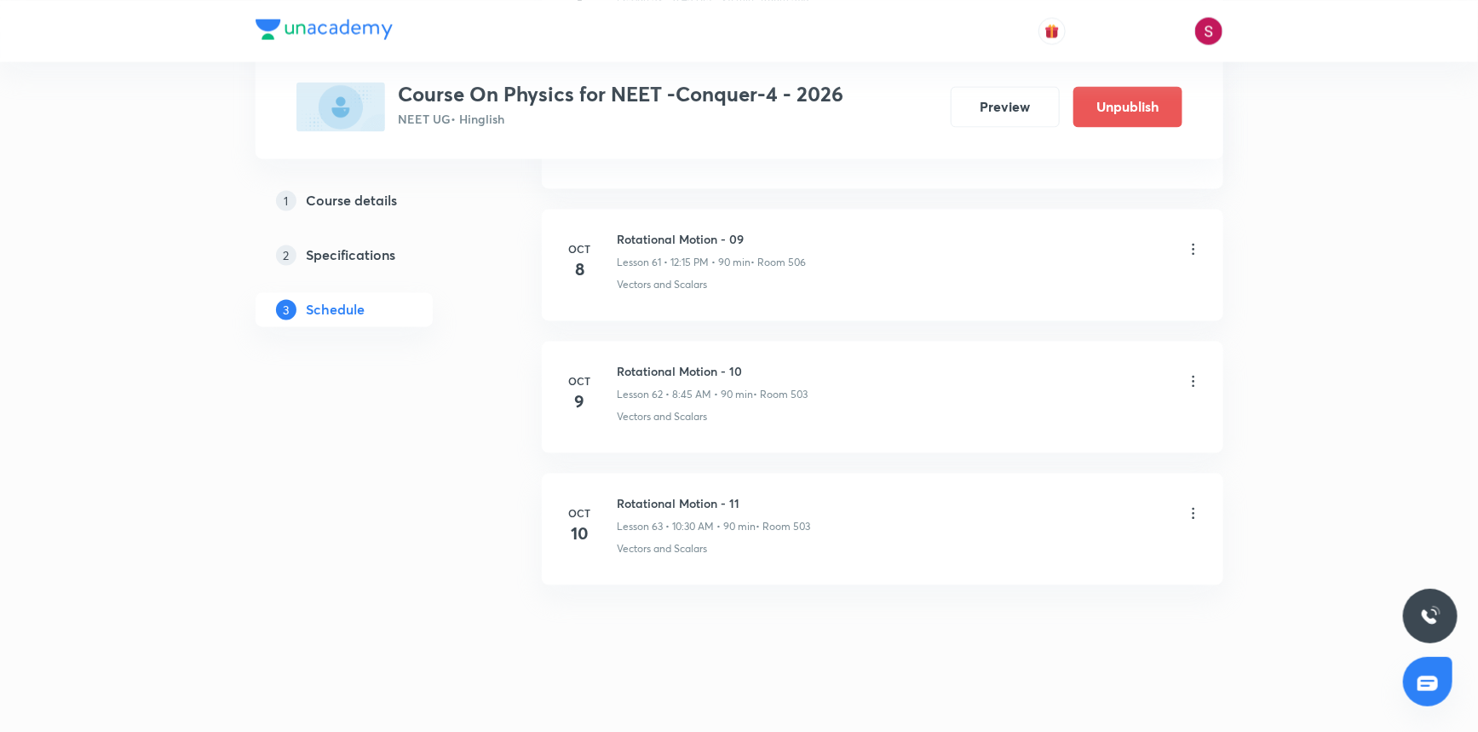
scroll to position [0, 0]
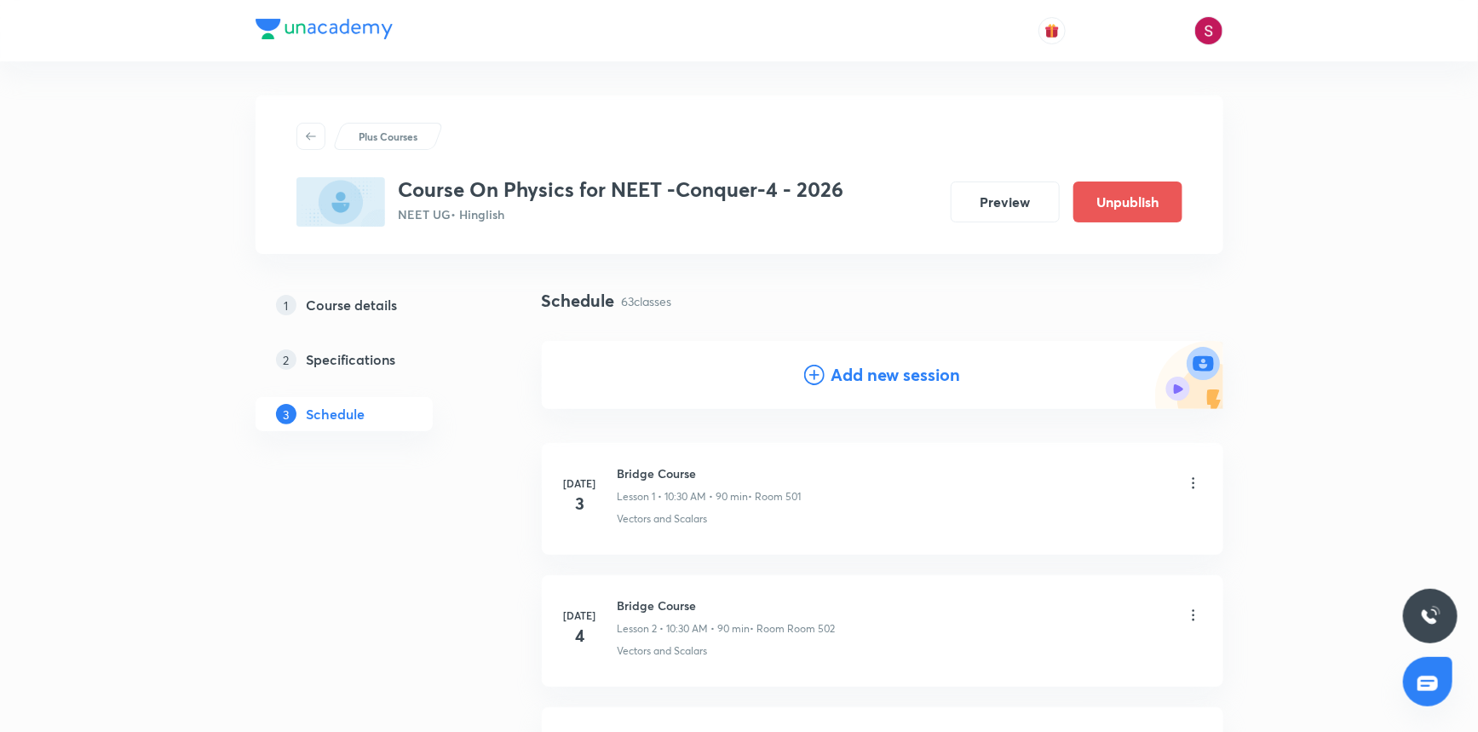
click at [847, 370] on h4 "Add new session" at bounding box center [897, 375] width 130 height 26
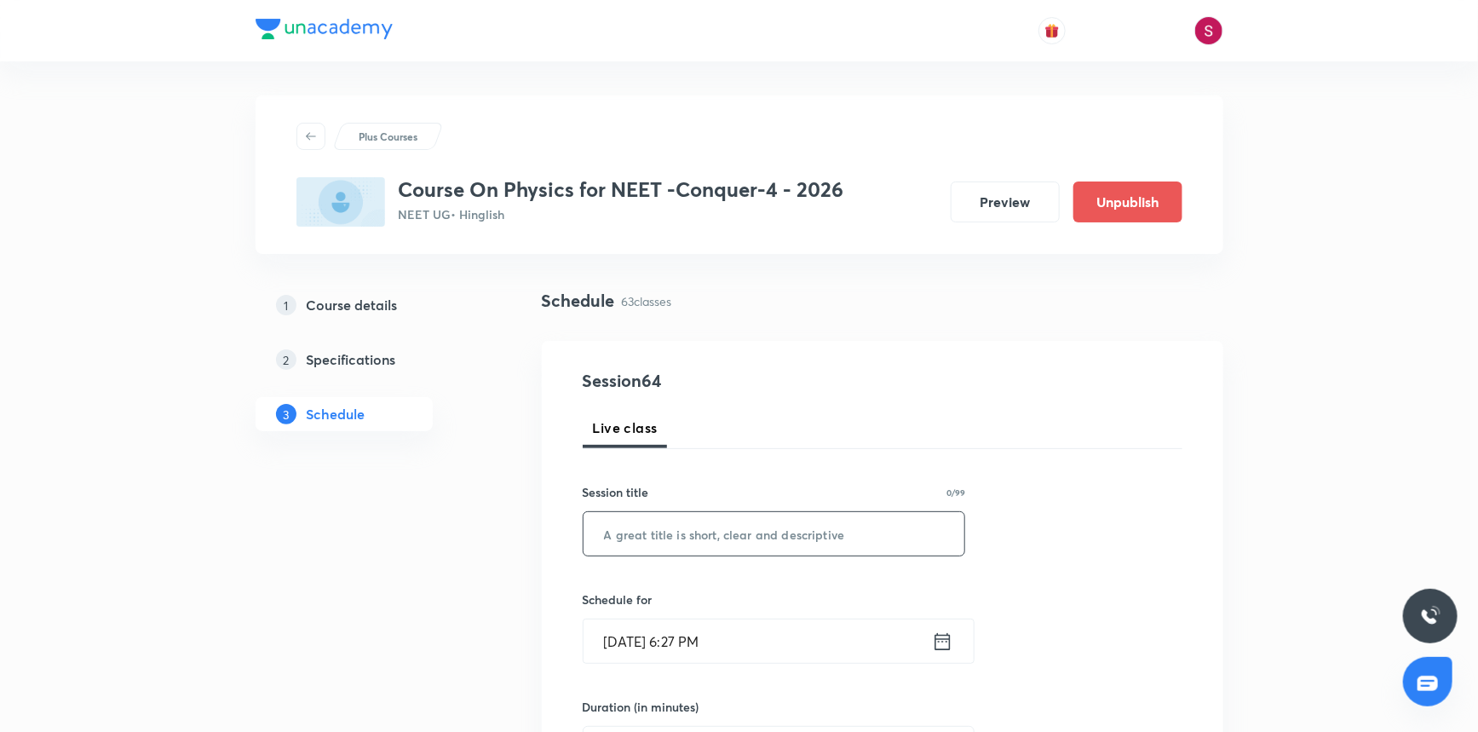
click at [690, 535] on input "text" at bounding box center [775, 533] width 382 height 43
paste input "Mechanical Properties of Solid"
type input "Mechanical Properties of Solid - 01"
click at [747, 635] on input "Oct 5, 2025, 6:27 PM" at bounding box center [758, 640] width 348 height 43
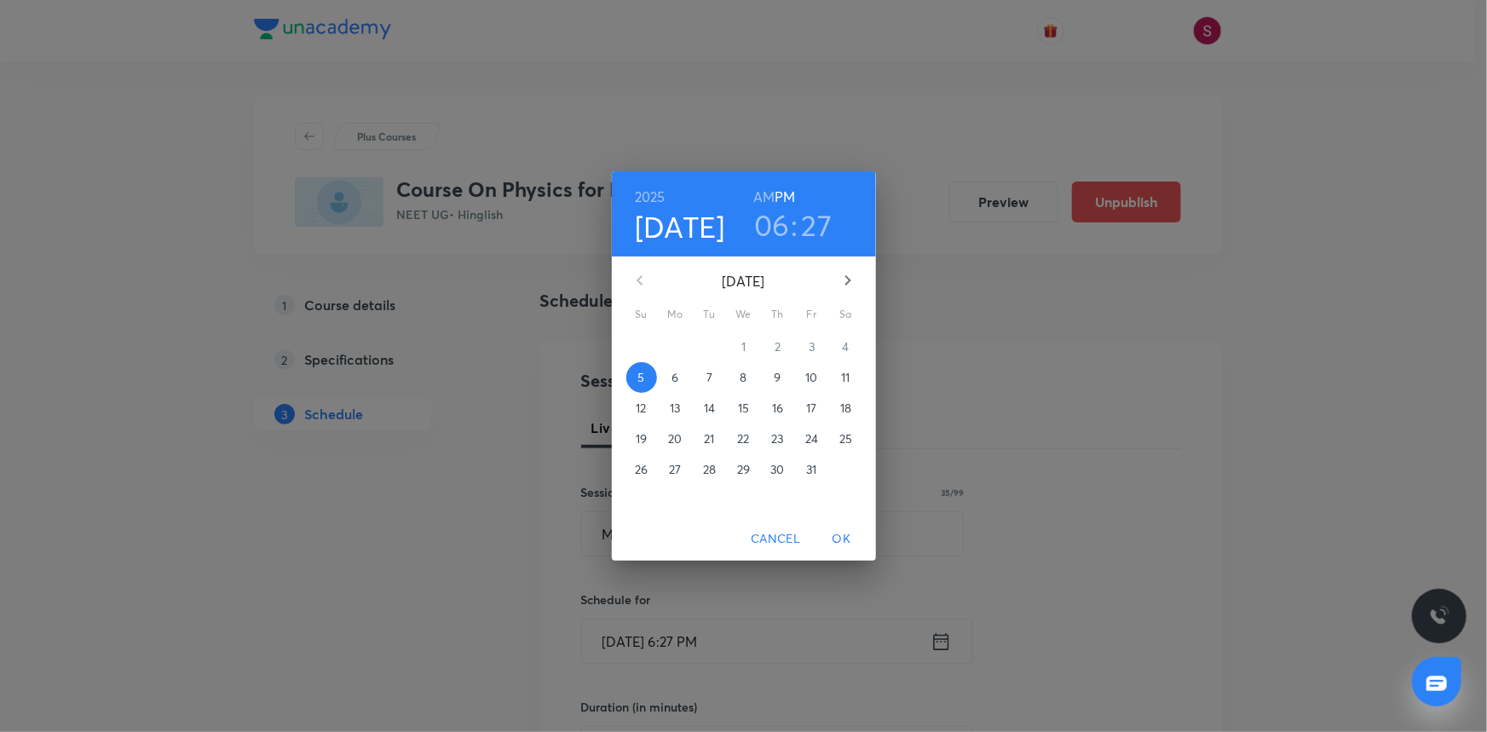
click at [851, 378] on span "11" at bounding box center [846, 377] width 31 height 17
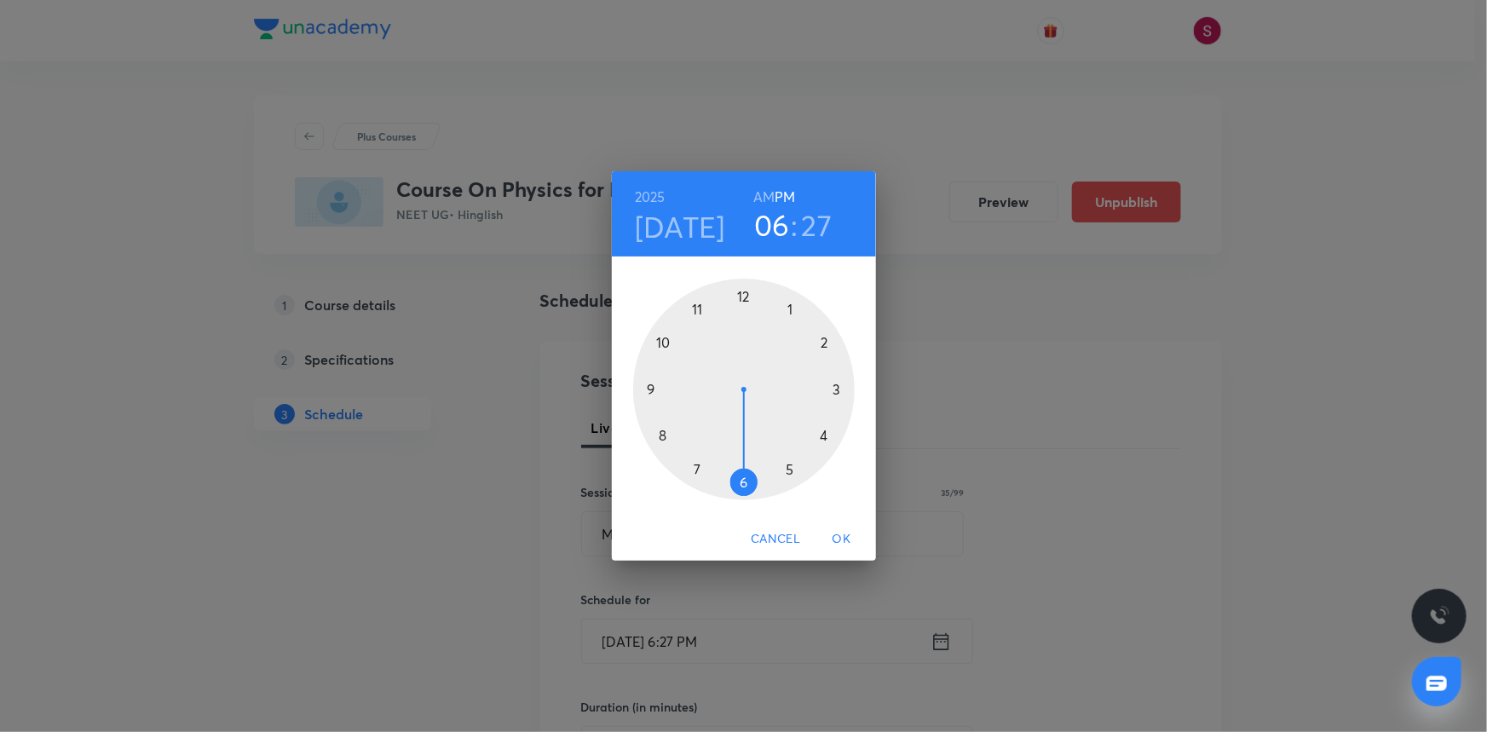
click at [669, 344] on div at bounding box center [744, 390] width 222 height 222
click at [765, 195] on h6 "AM" at bounding box center [763, 197] width 21 height 24
click at [743, 477] on div at bounding box center [744, 390] width 222 height 222
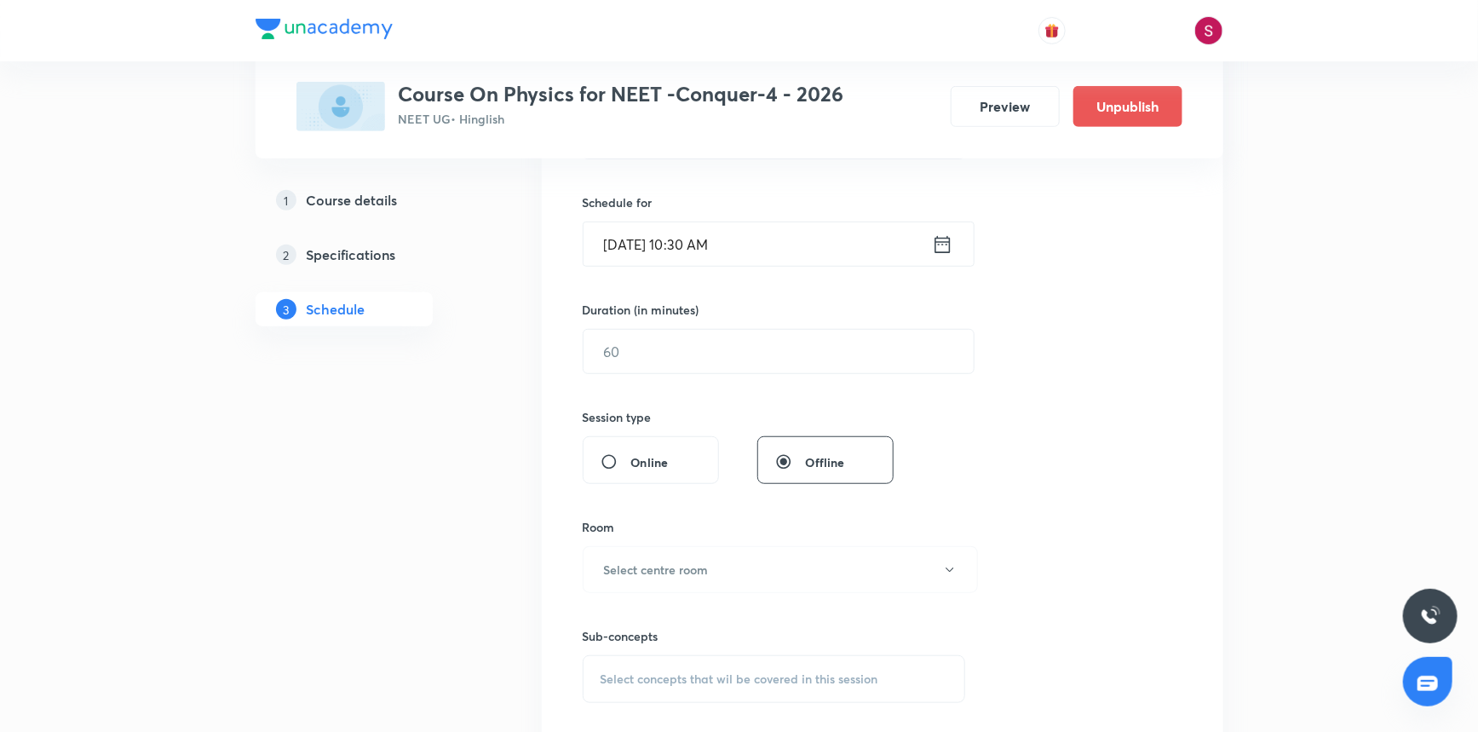
scroll to position [464, 0]
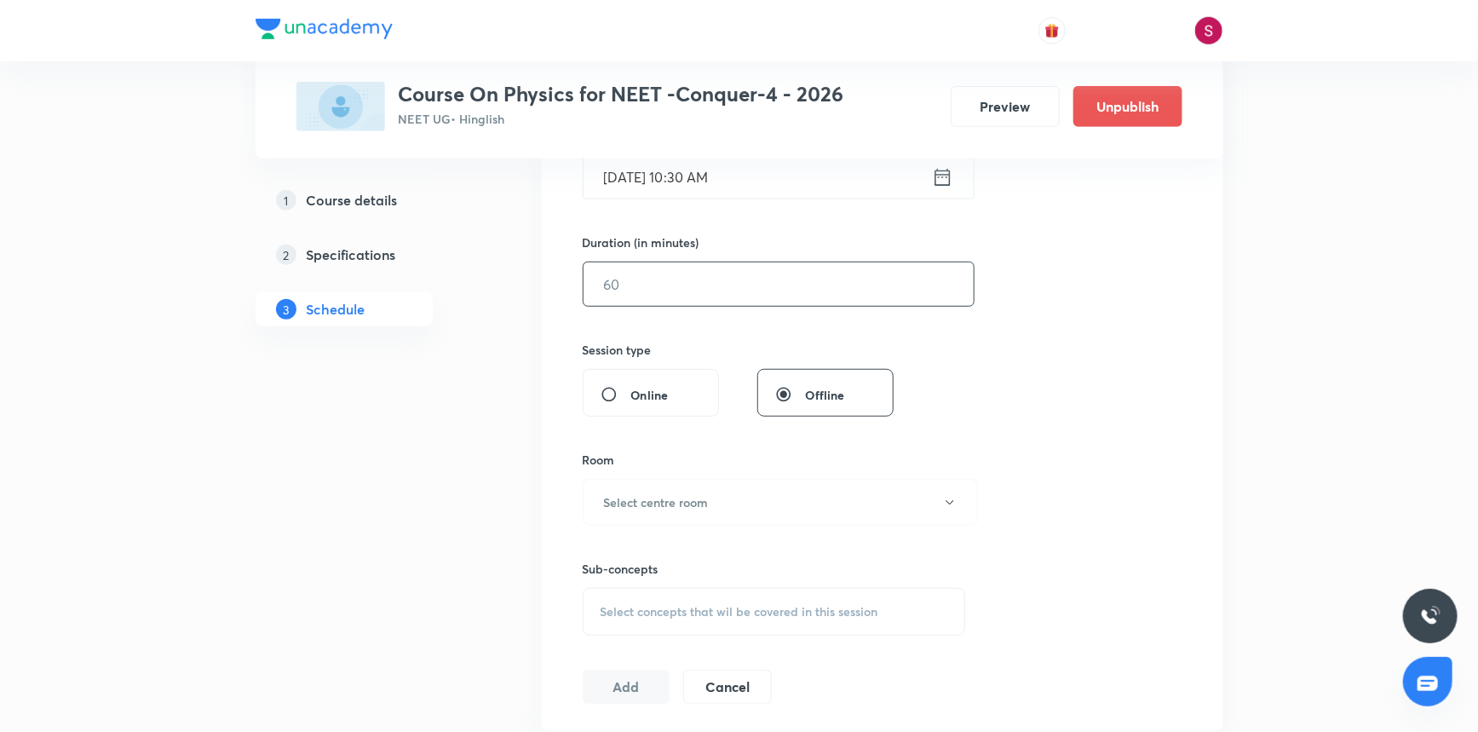
click at [687, 288] on input "text" at bounding box center [779, 283] width 390 height 43
type input "90"
click at [633, 510] on h6 "Select centre room" at bounding box center [656, 502] width 105 height 18
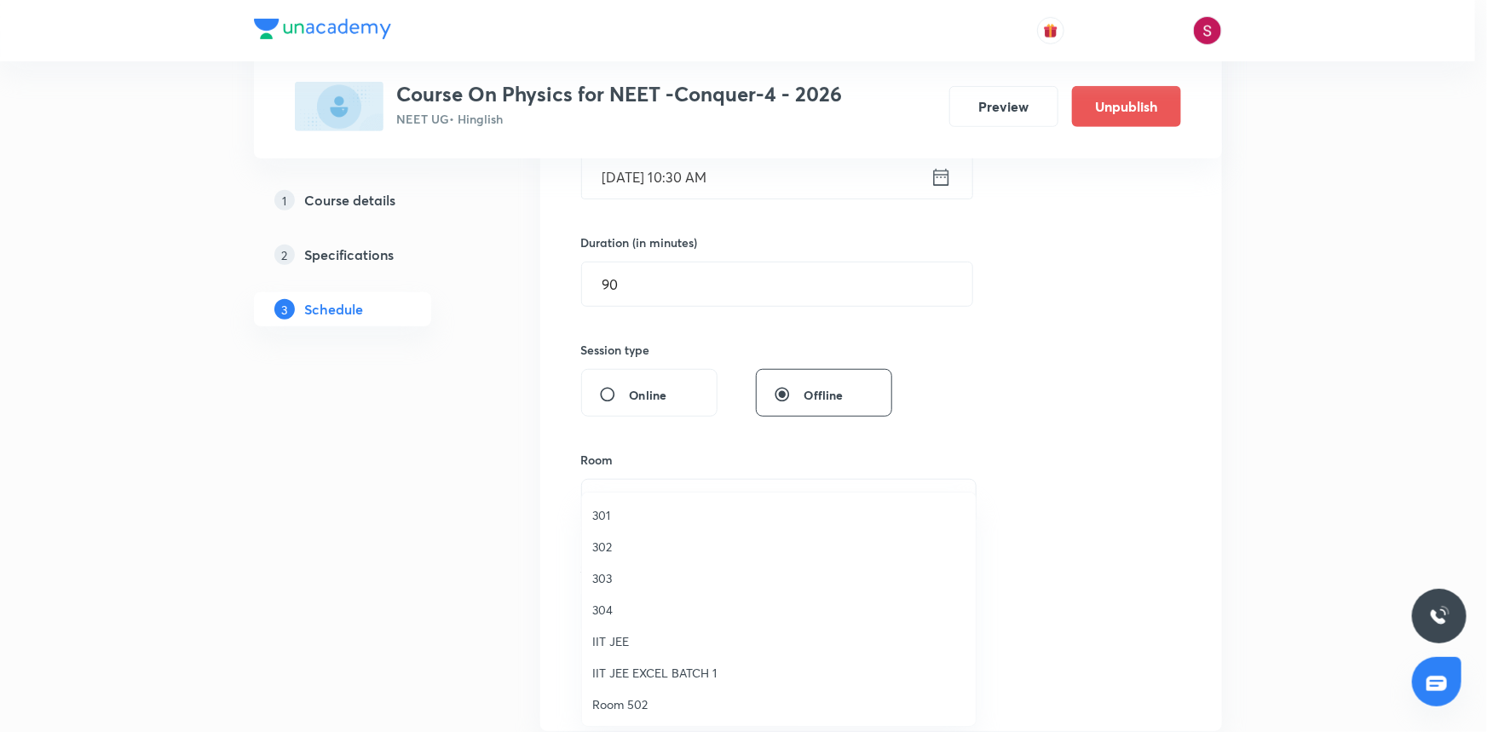
click at [596, 613] on span "304" at bounding box center [778, 610] width 373 height 18
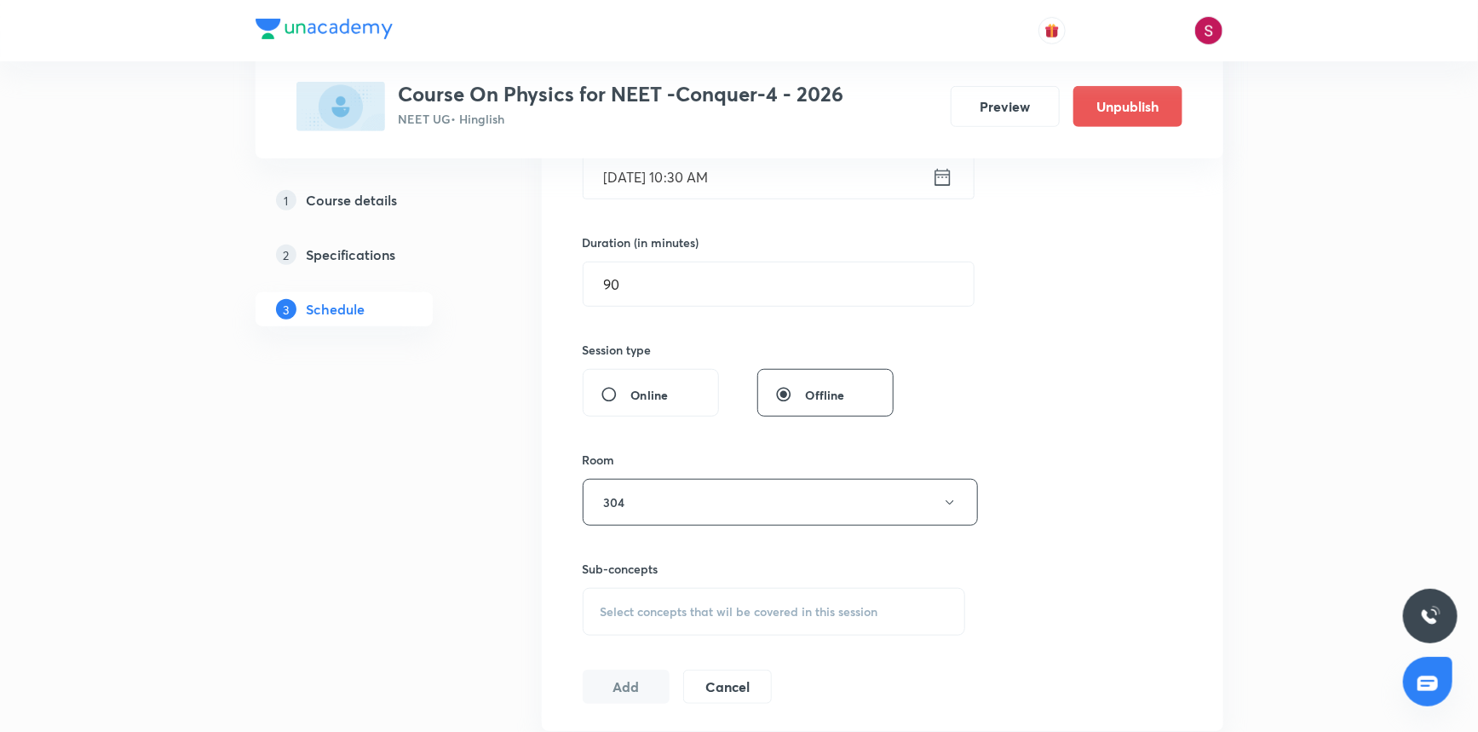
scroll to position [697, 0]
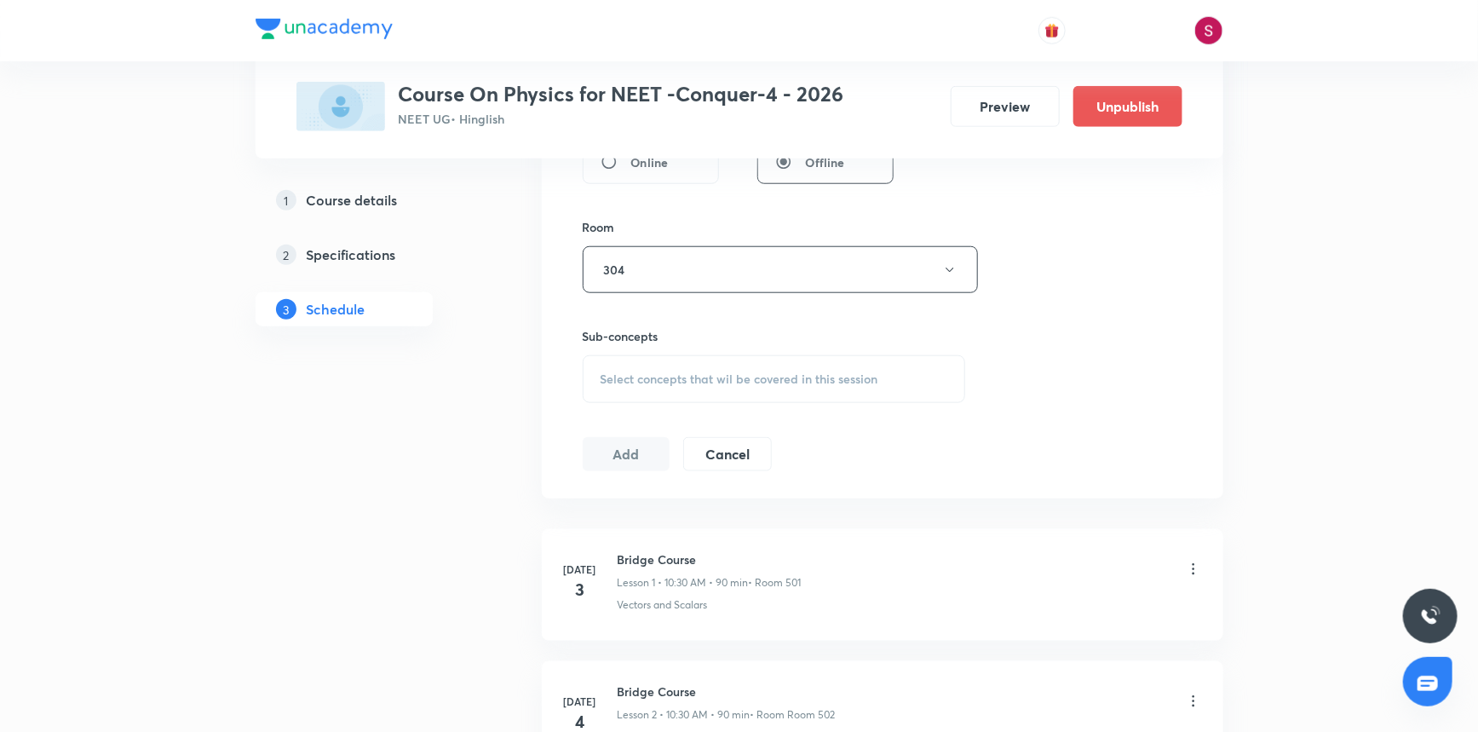
click at [635, 383] on span "Select concepts that wil be covered in this session" at bounding box center [740, 379] width 278 height 14
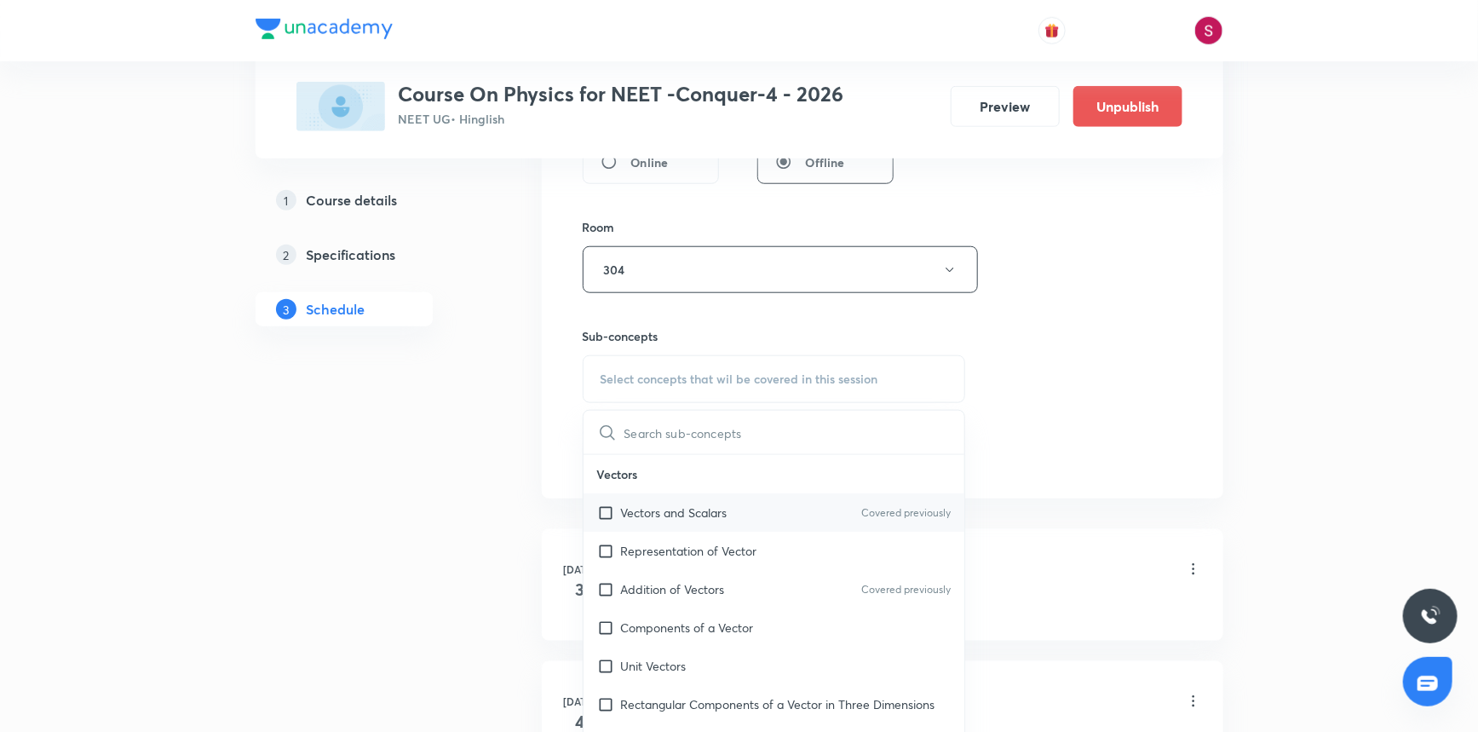
click at [634, 506] on p "Vectors and Scalars" at bounding box center [674, 513] width 107 height 18
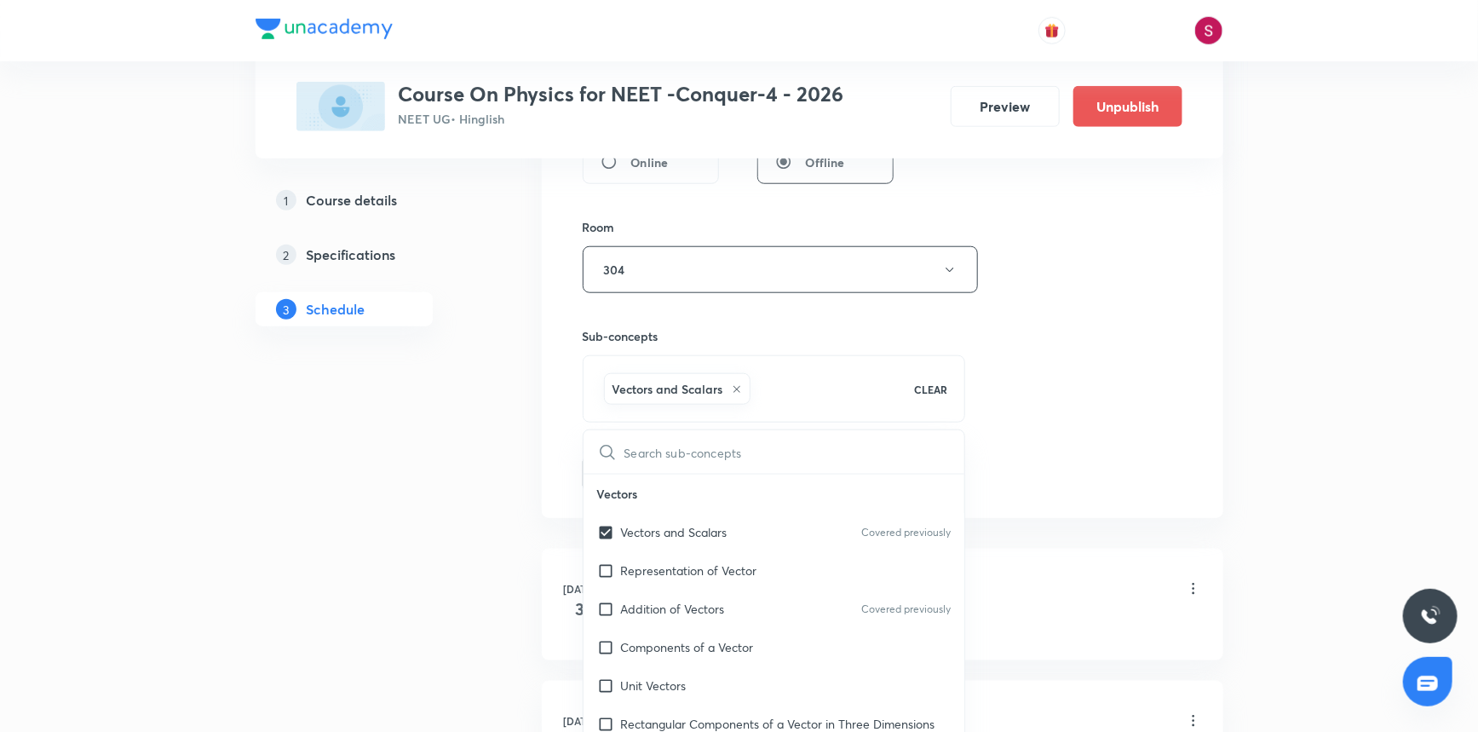
checkbox input "true"
click at [1054, 320] on div "Session 64 Live class Session title 35/99 Mechanical Properties of Solid - 01 ​…" at bounding box center [883, 81] width 600 height 820
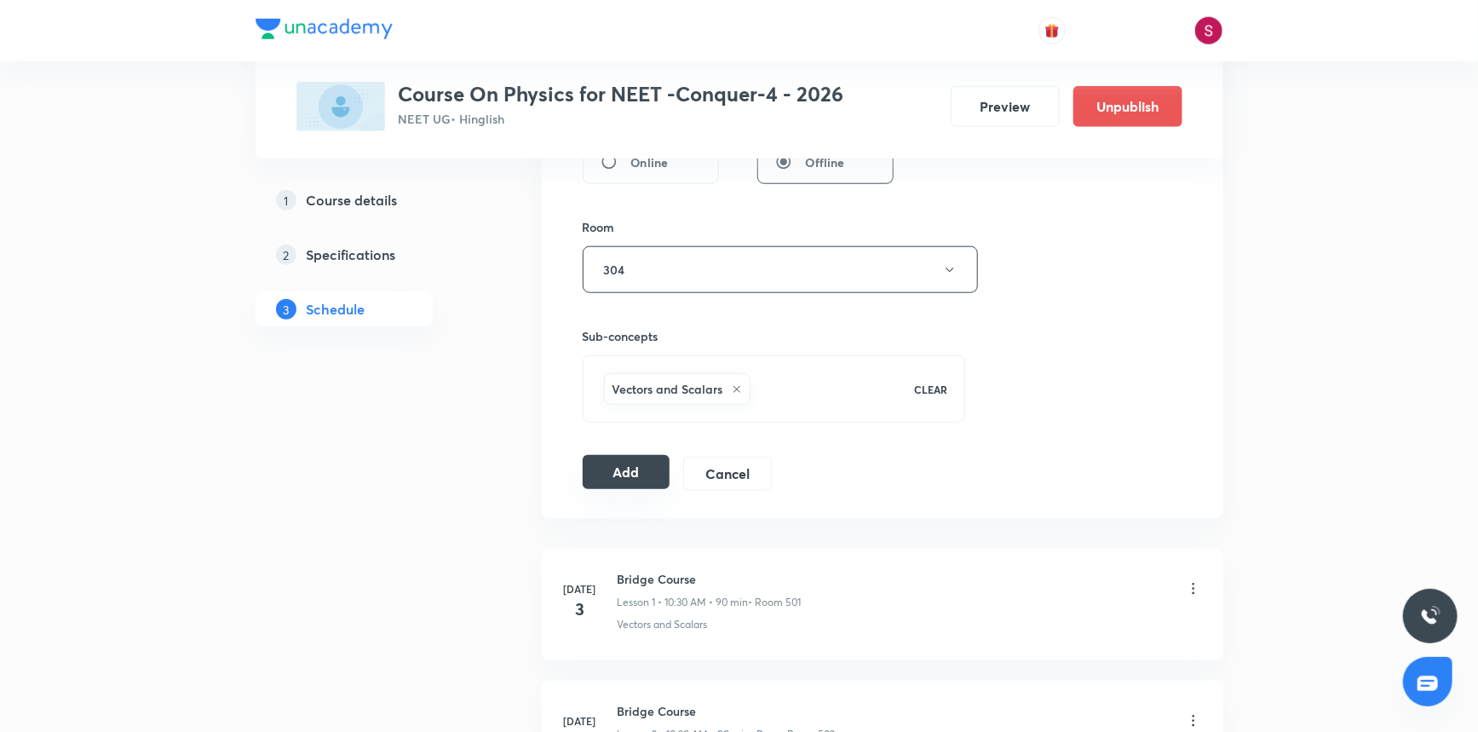
click at [639, 462] on button "Add" at bounding box center [627, 472] width 88 height 34
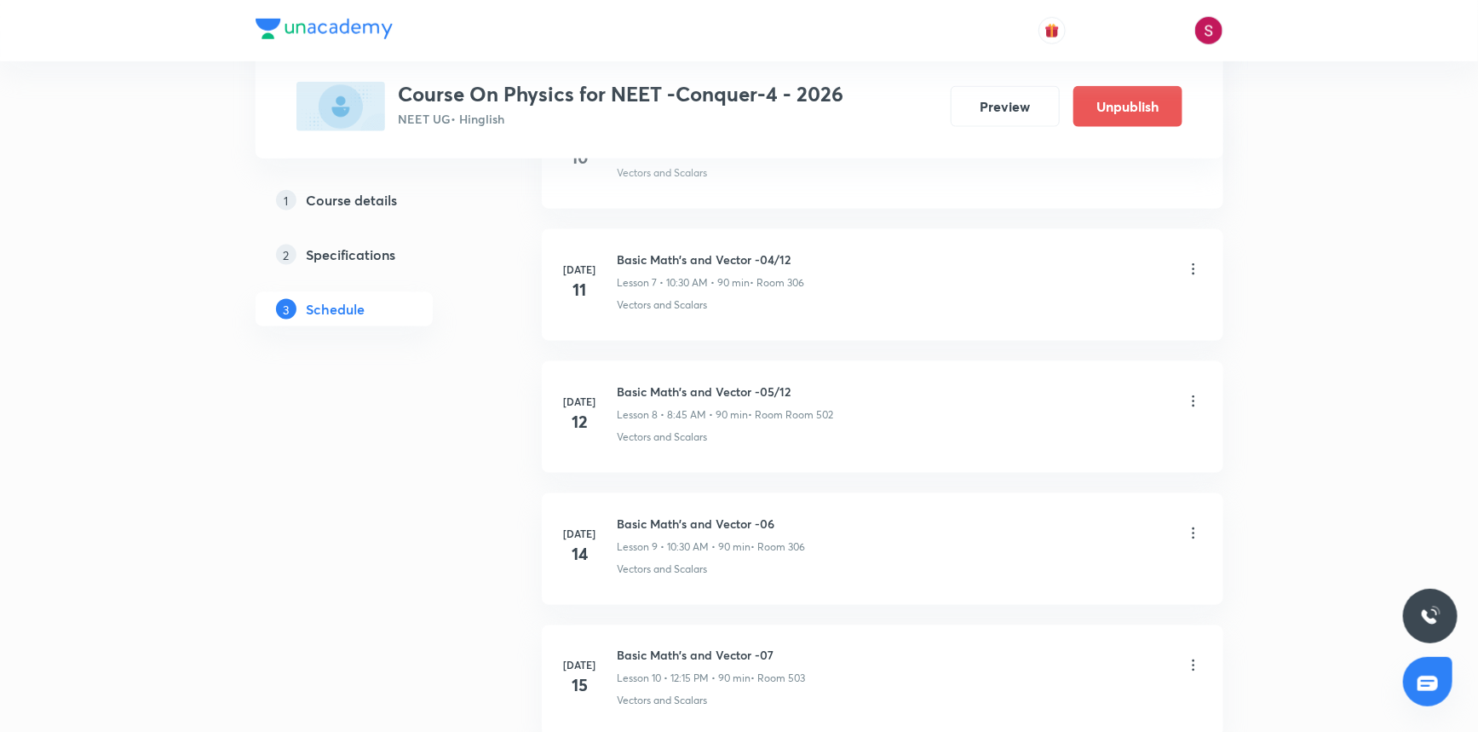
scroll to position [8291, 0]
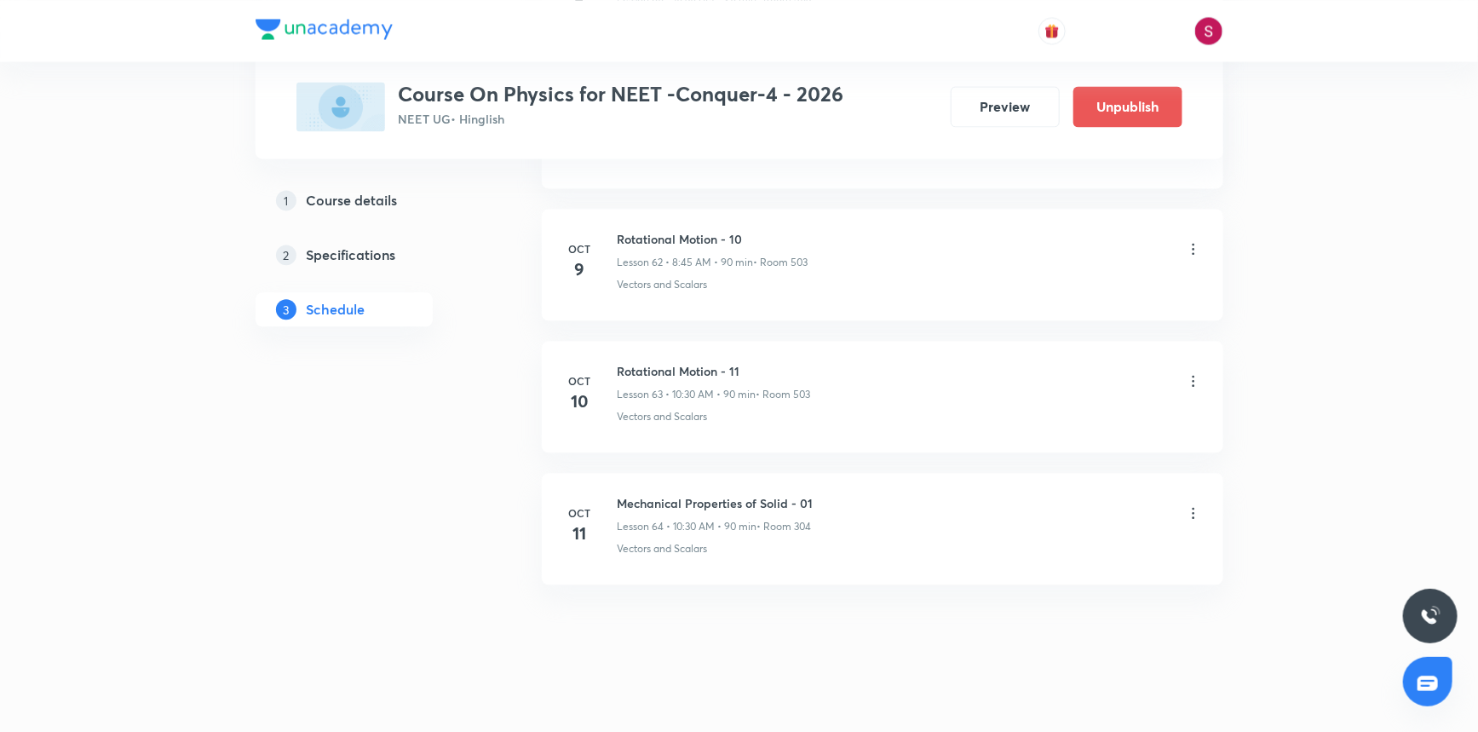
click at [1191, 504] on icon at bounding box center [1193, 512] width 17 height 17
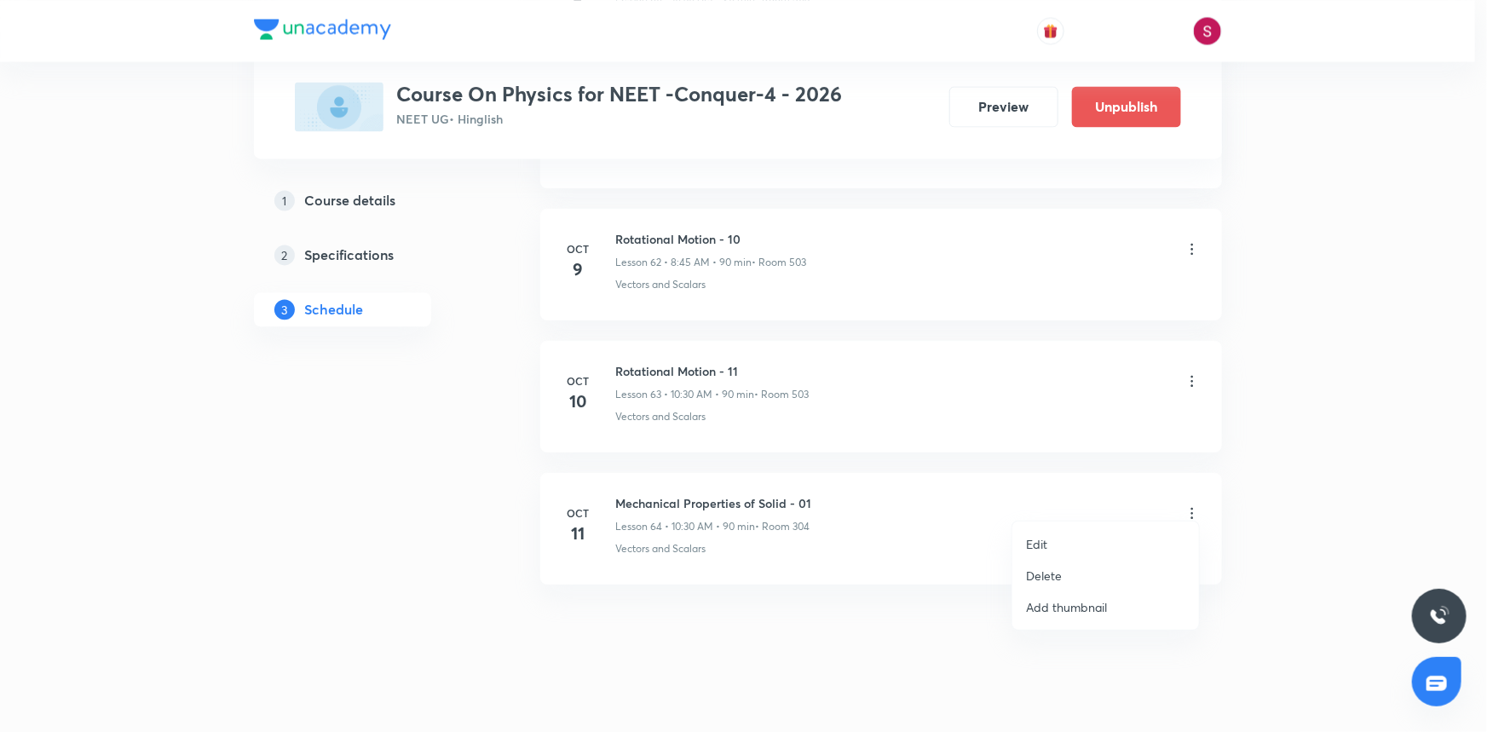
click at [1030, 543] on p "Edit" at bounding box center [1036, 544] width 21 height 18
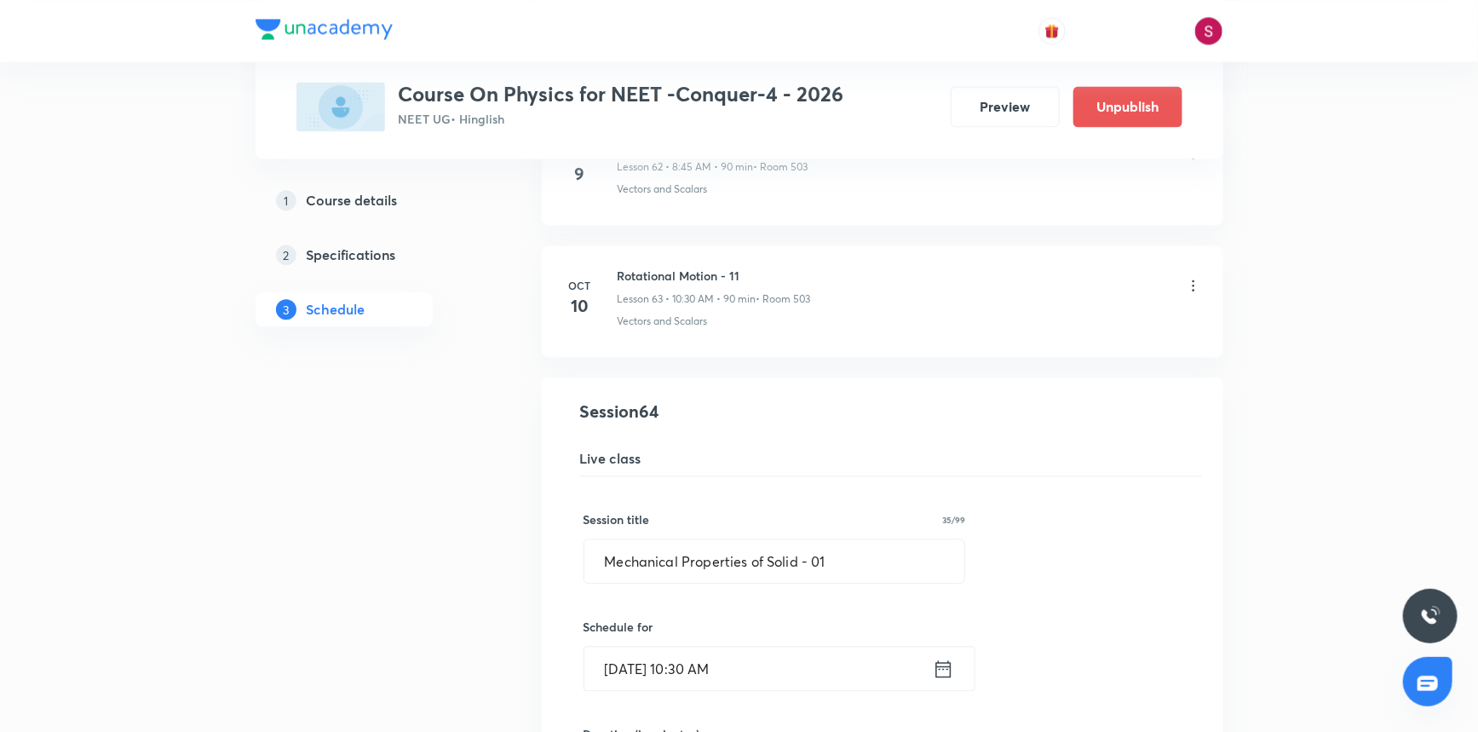
click at [685, 658] on input "Oct 11, 2025, 10:30 AM" at bounding box center [759, 668] width 348 height 43
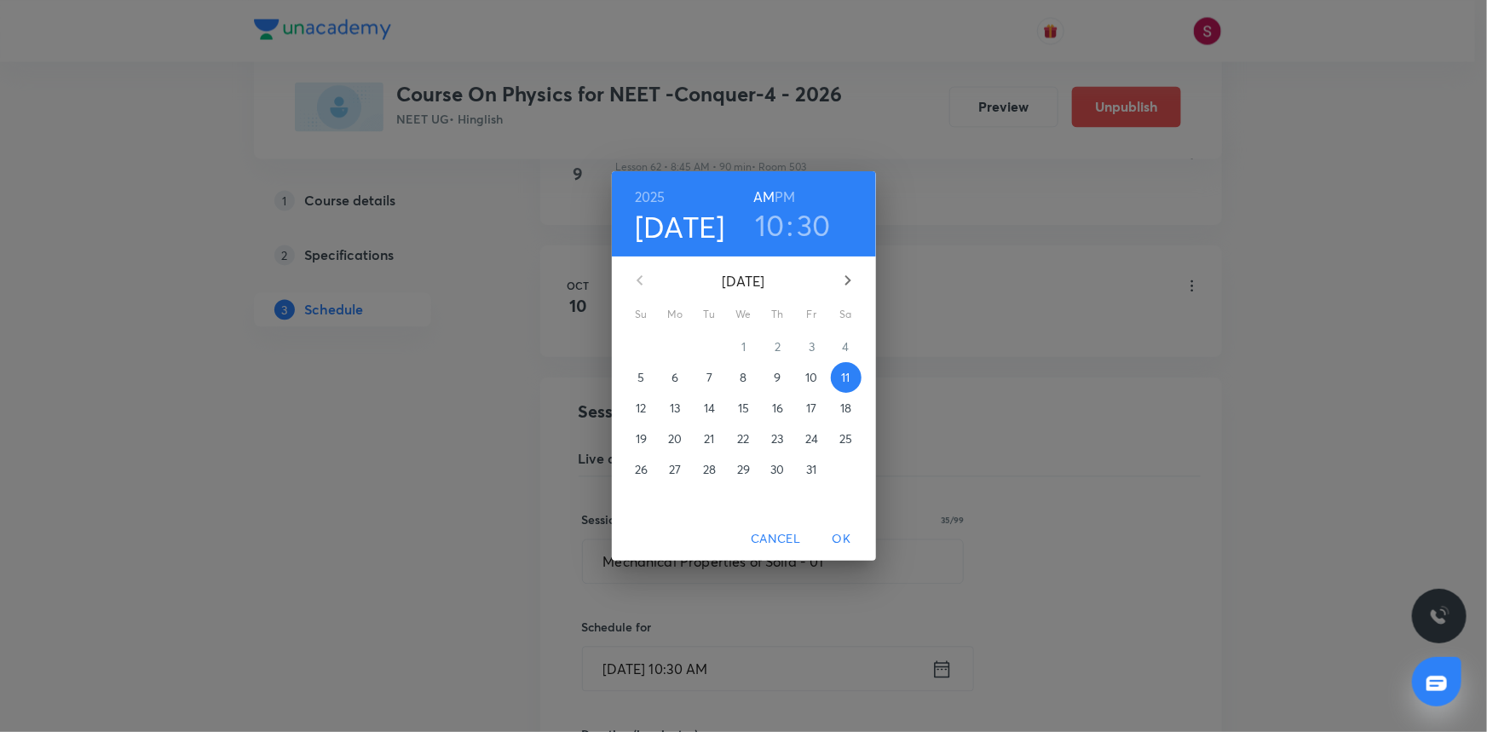
click at [776, 222] on h3 "10" at bounding box center [770, 225] width 30 height 36
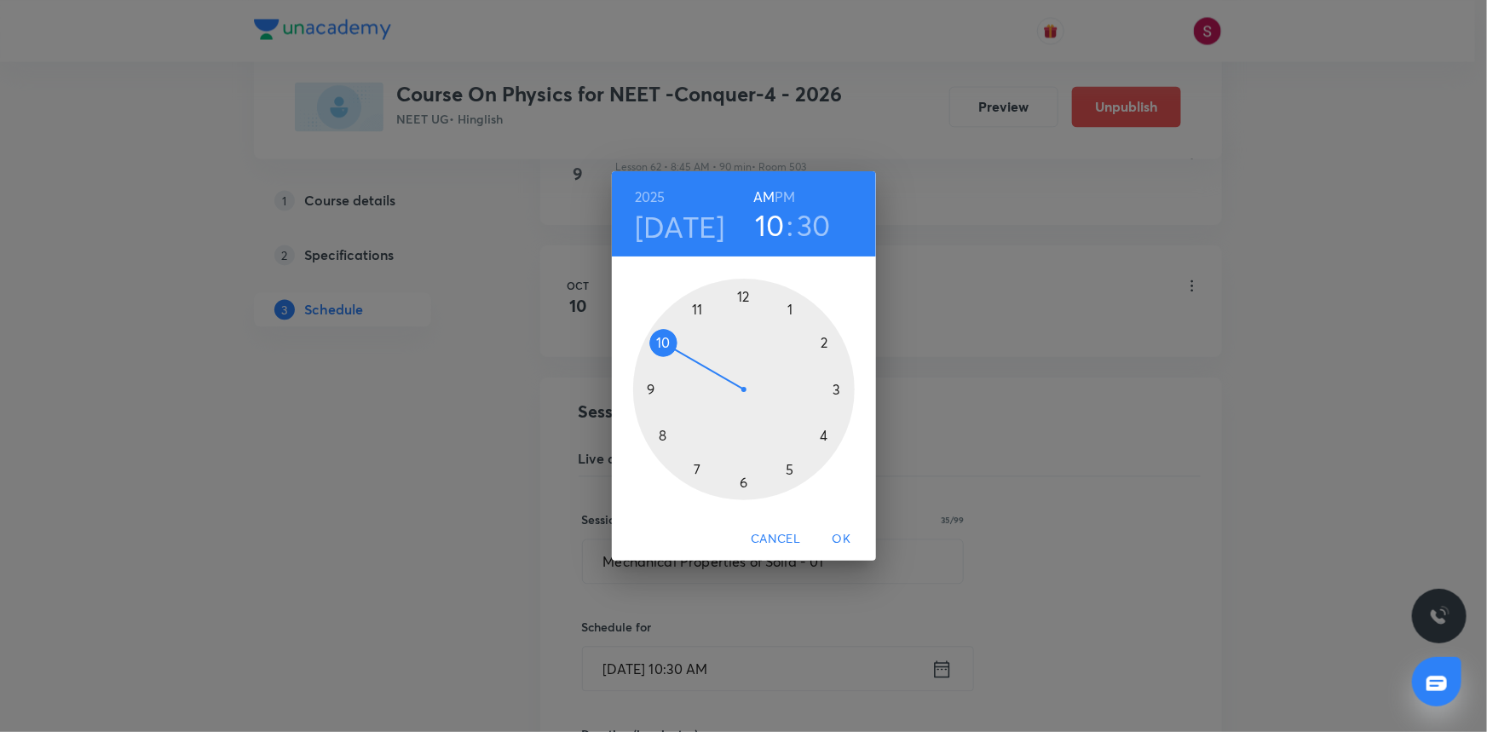
click at [736, 294] on div at bounding box center [744, 390] width 222 height 222
click at [781, 188] on h6 "PM" at bounding box center [785, 197] width 20 height 24
click at [828, 376] on div at bounding box center [744, 390] width 222 height 222
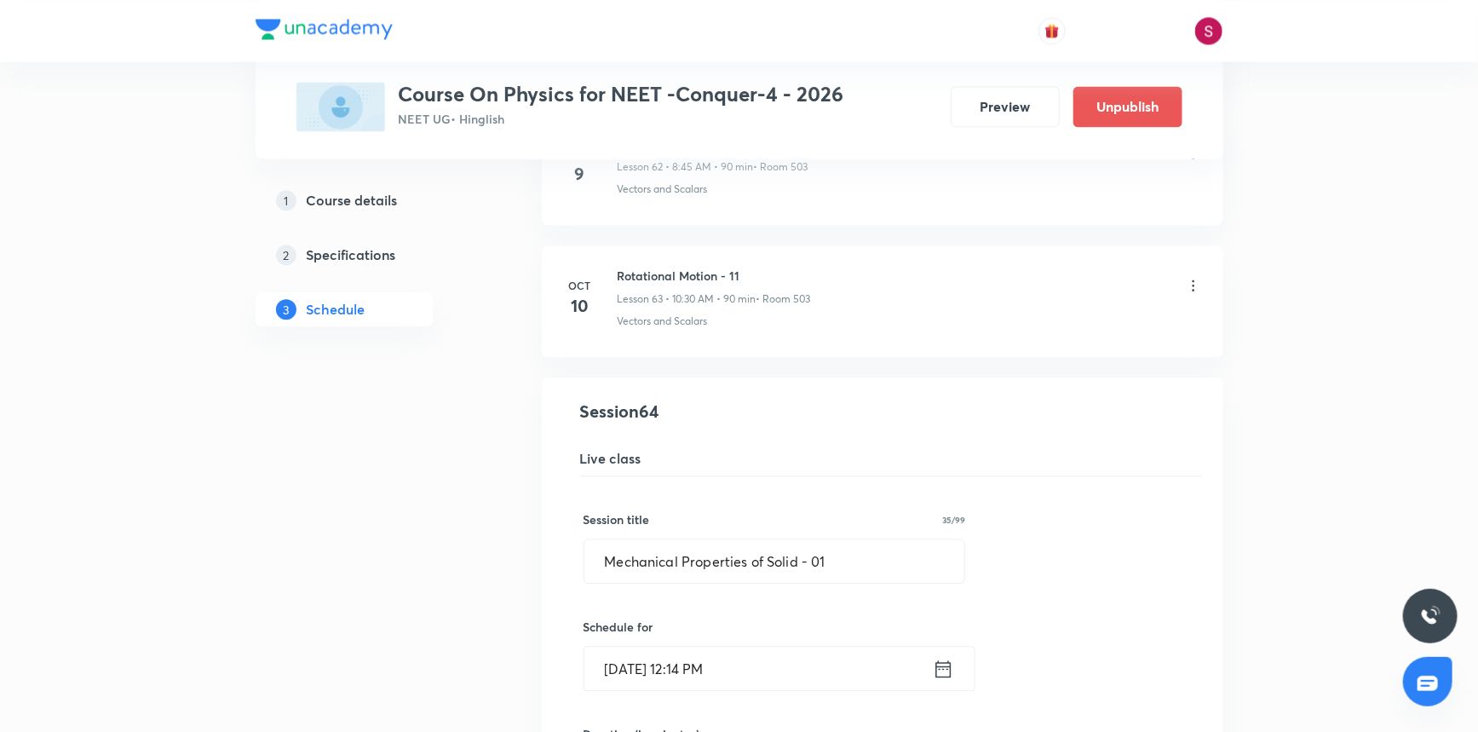
click at [780, 667] on input "Oct 11, 2025, 12:14 PM" at bounding box center [759, 668] width 348 height 43
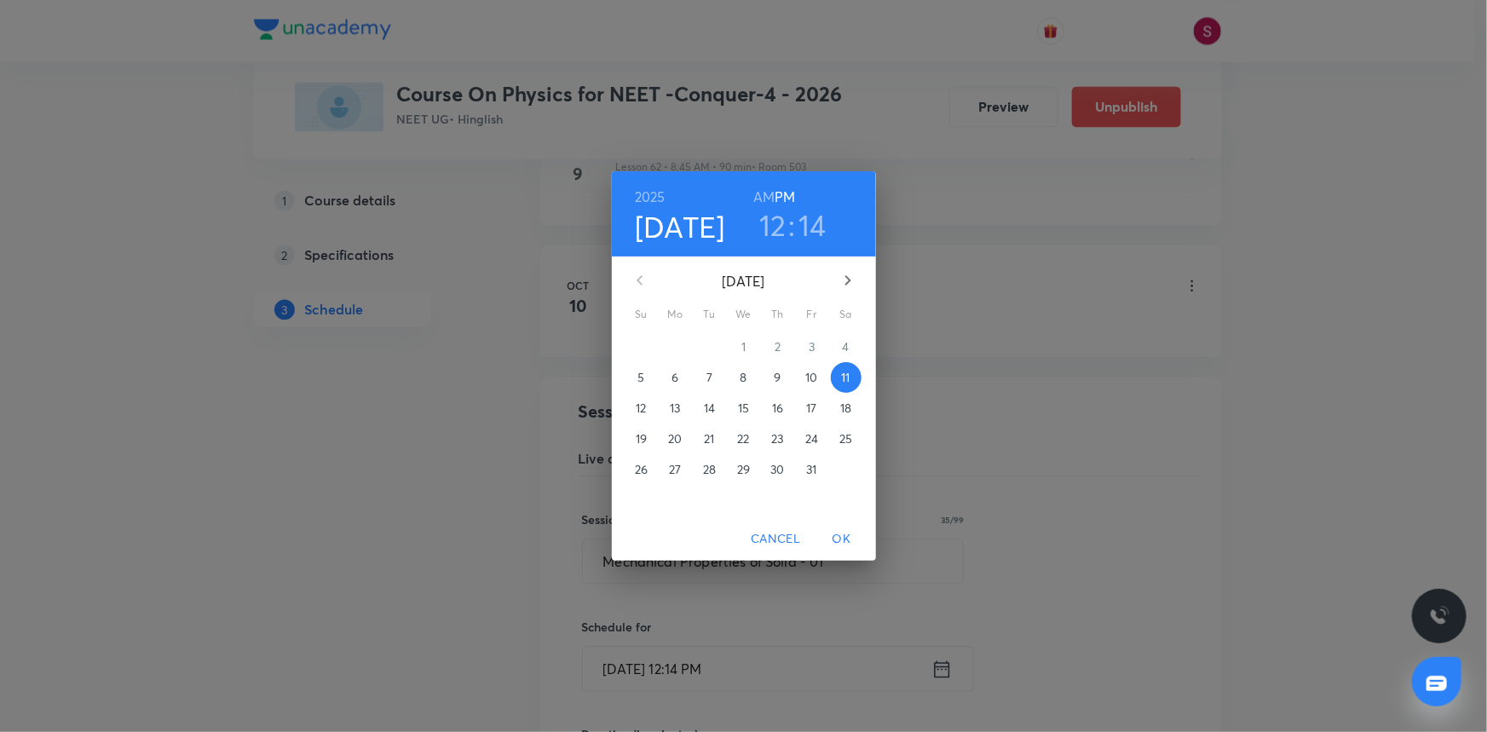
click at [810, 224] on h3 "14" at bounding box center [812, 225] width 28 height 36
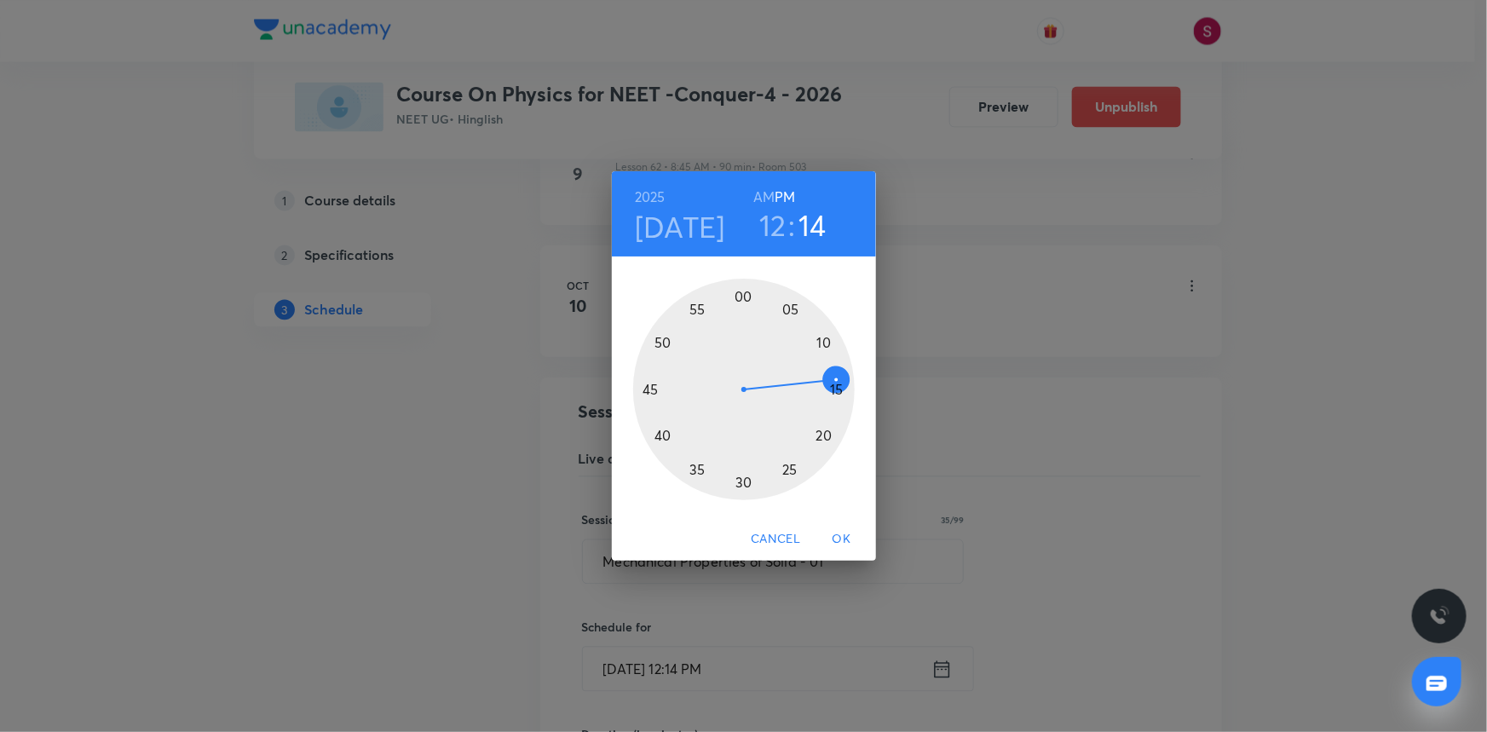
click at [838, 388] on div at bounding box center [744, 390] width 222 height 222
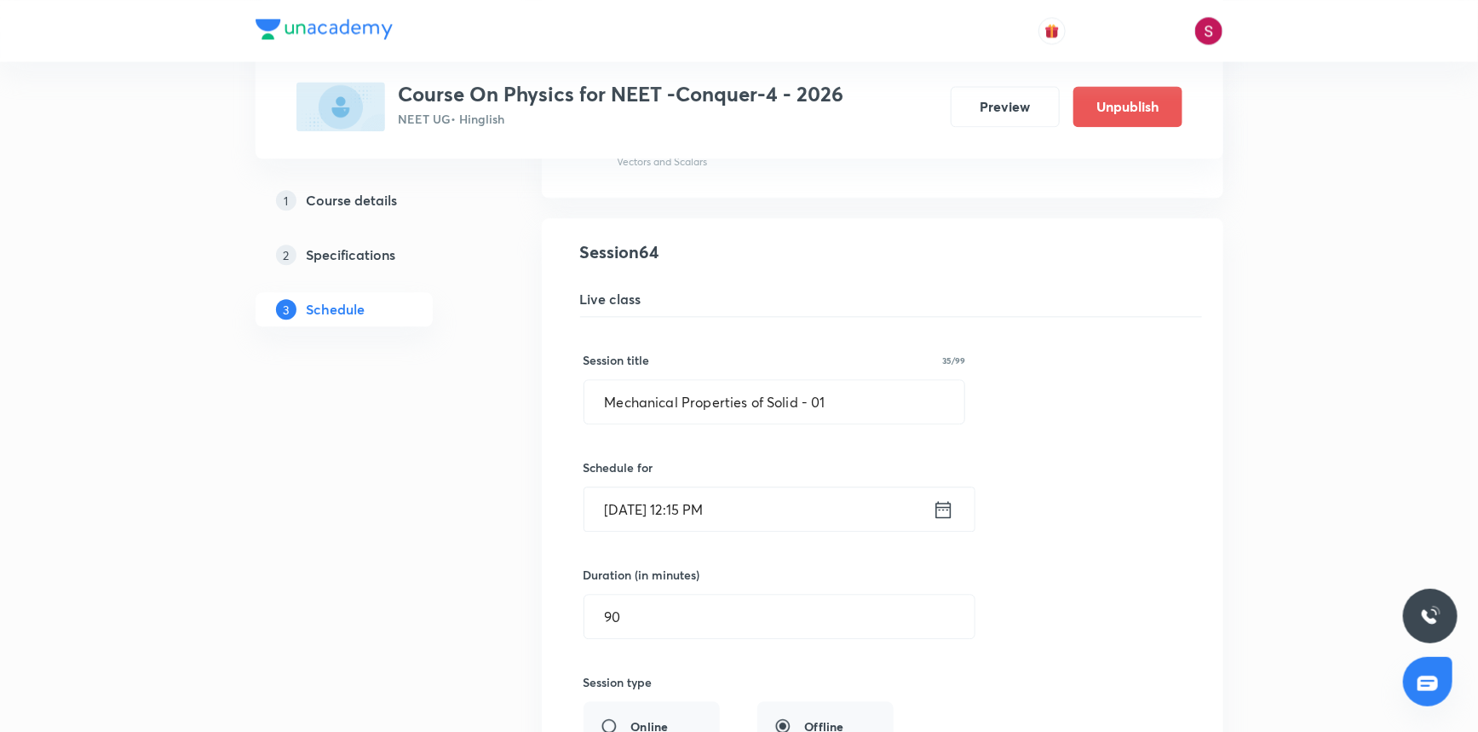
scroll to position [8910, 0]
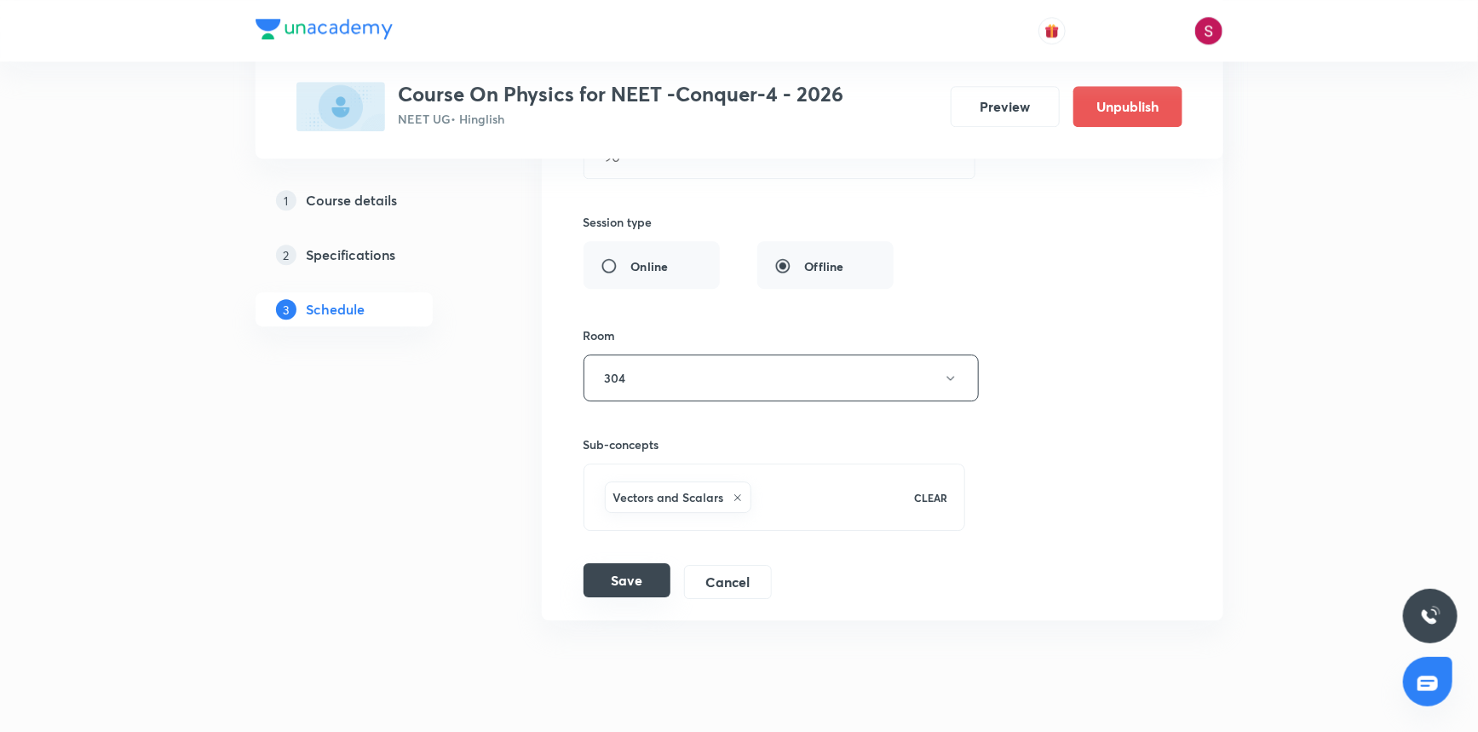
click at [615, 574] on button "Save" at bounding box center [627, 580] width 87 height 34
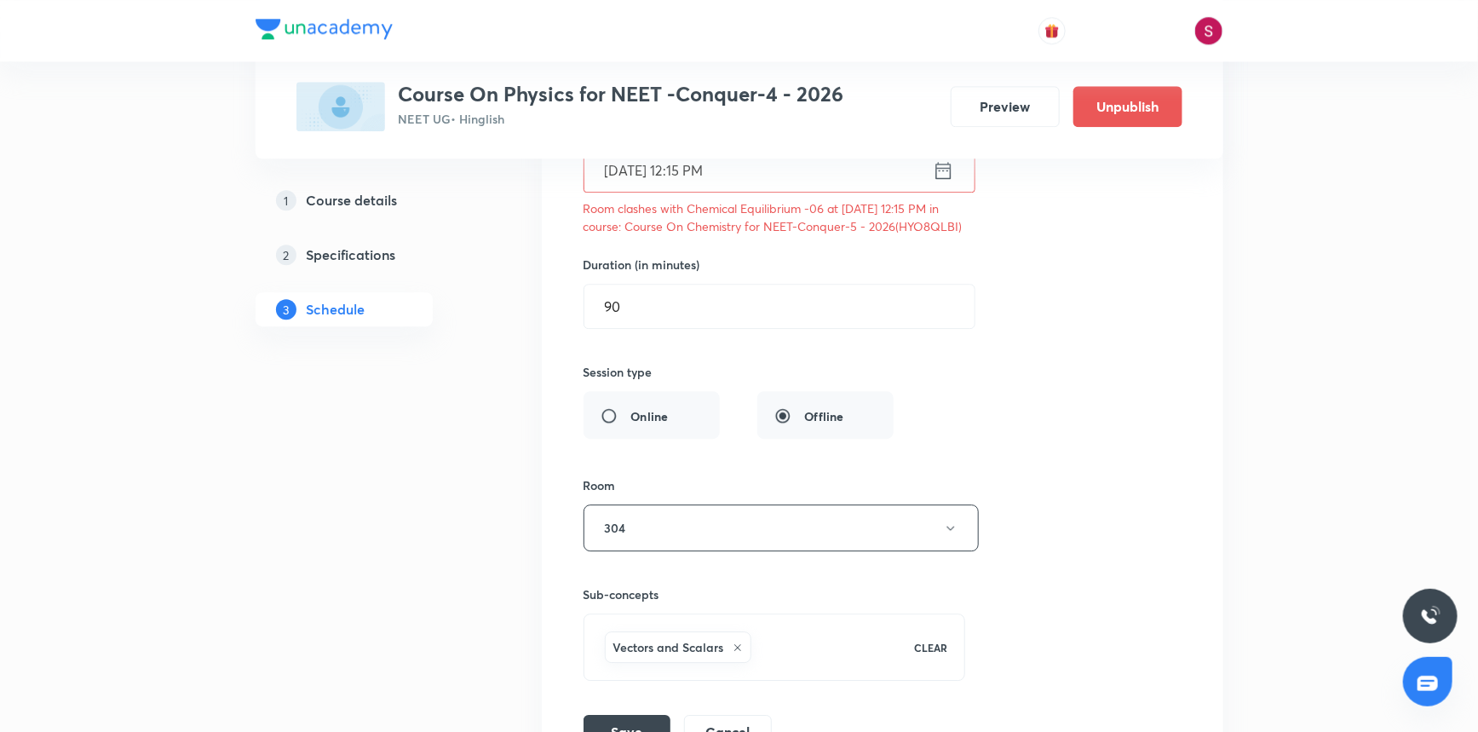
scroll to position [8522, 0]
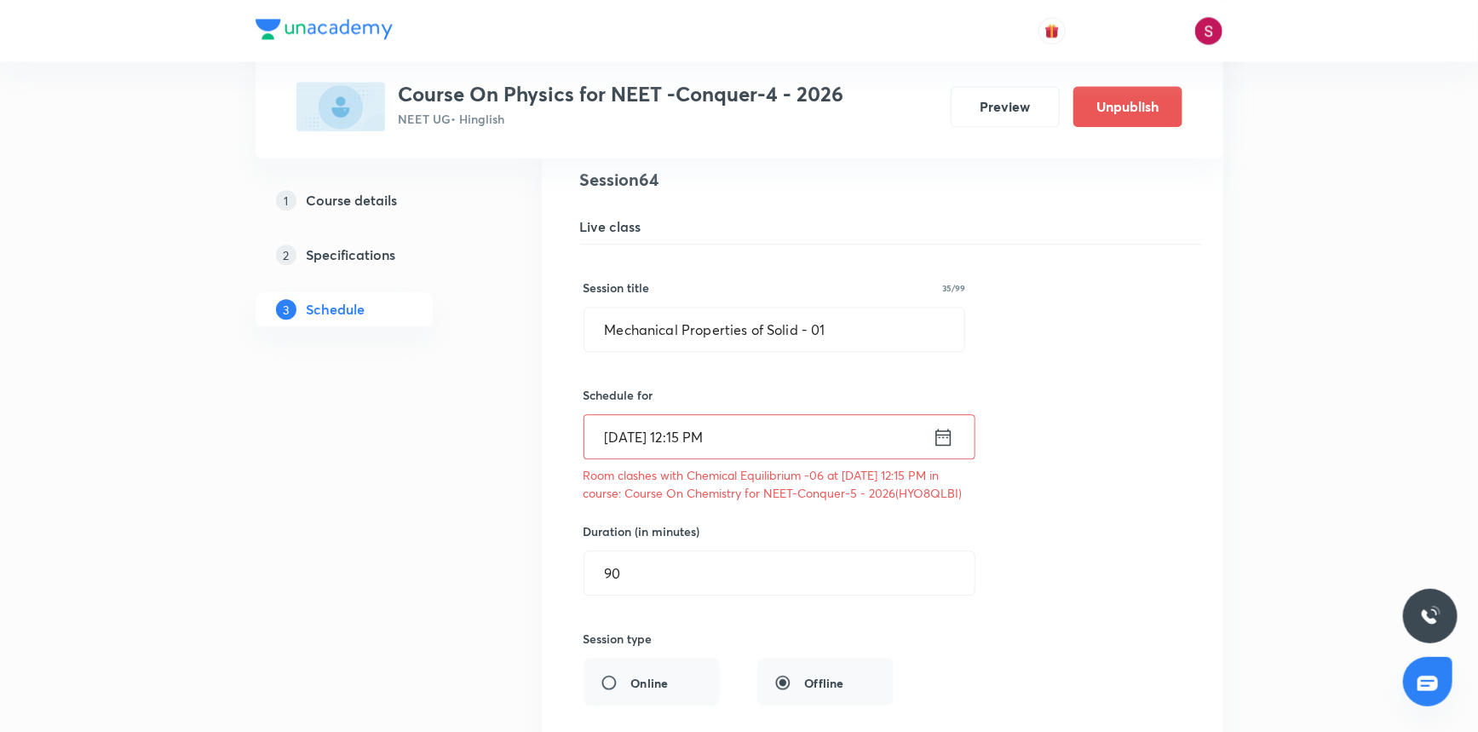
click at [1144, 599] on div "Session title 35/99 Mechanical Properties of Solid - 01 ​ Schedule for Oct 11, …" at bounding box center [883, 630] width 598 height 771
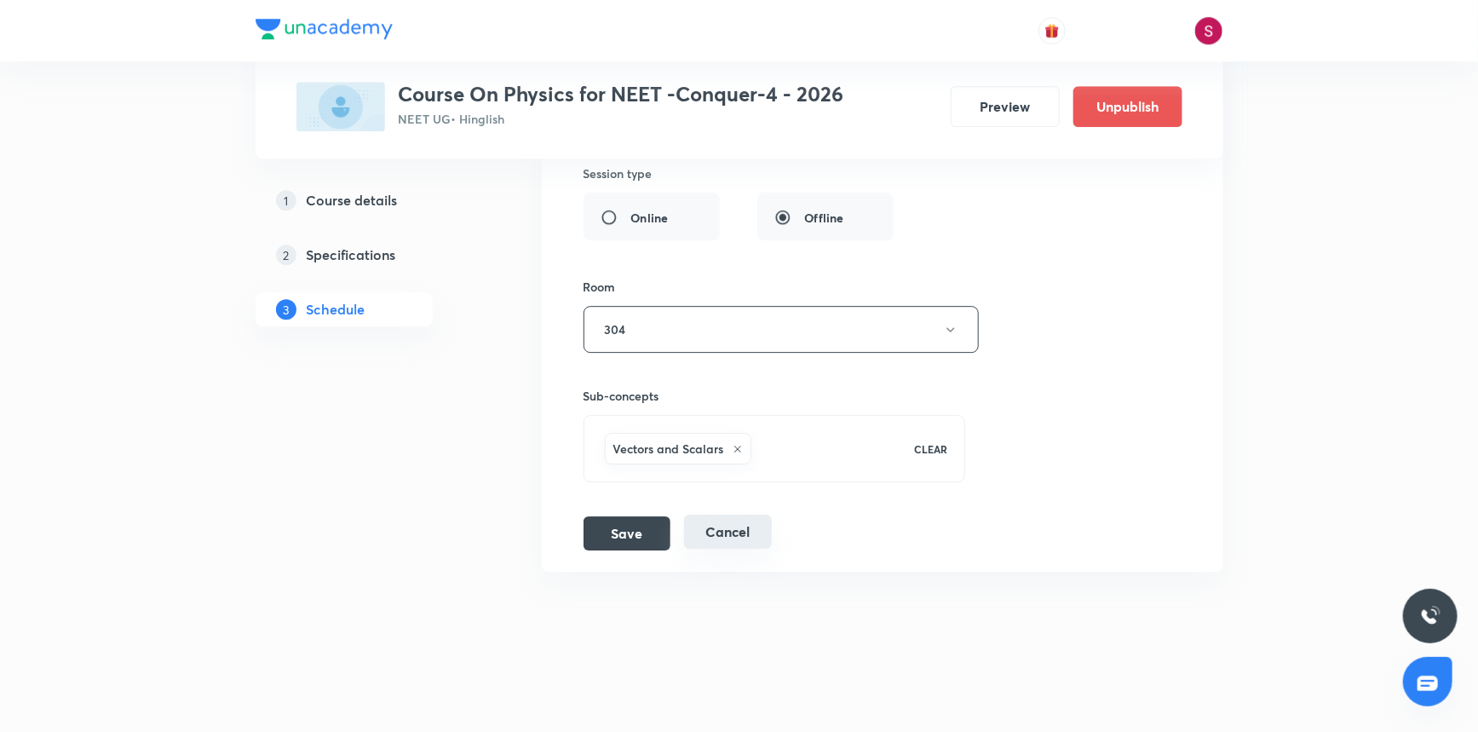
click at [706, 521] on button "Cancel" at bounding box center [728, 532] width 88 height 34
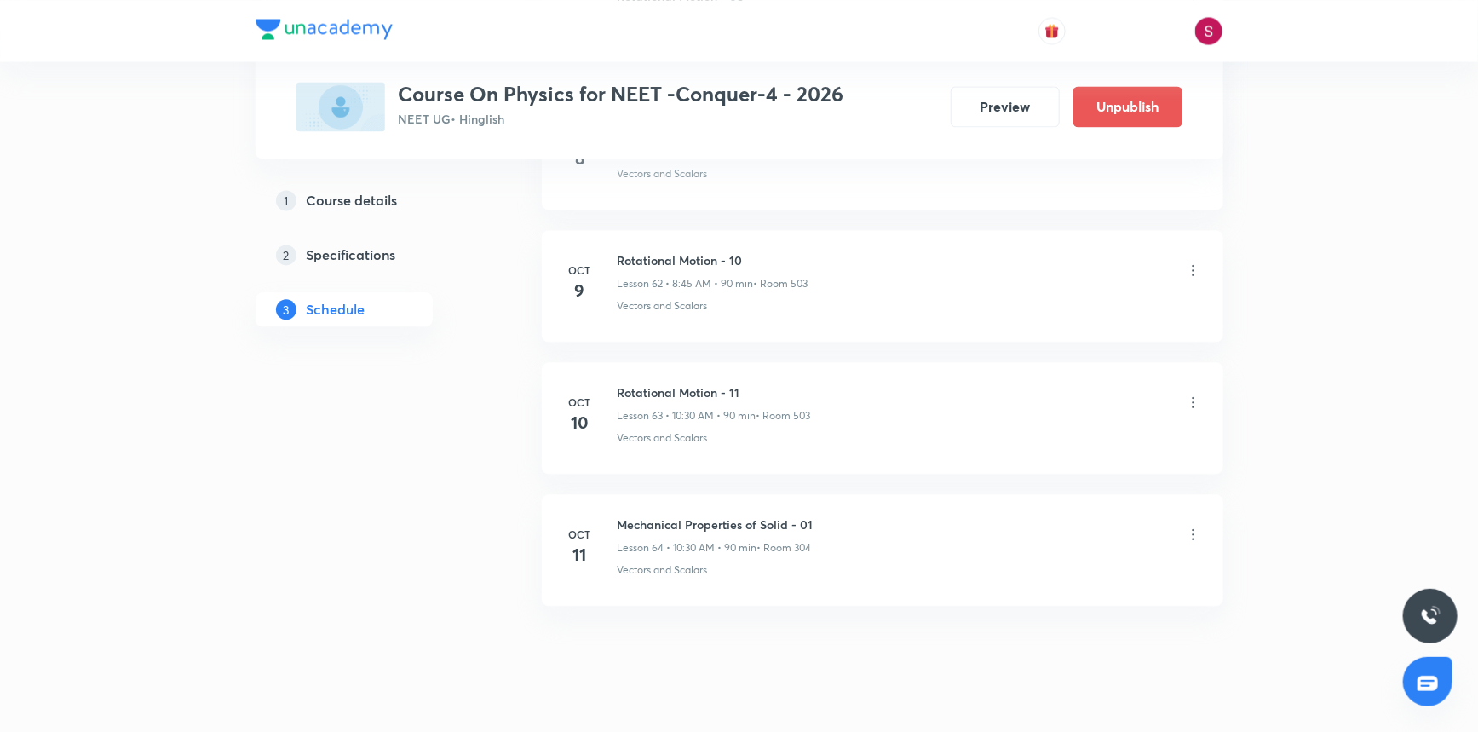
scroll to position [8291, 0]
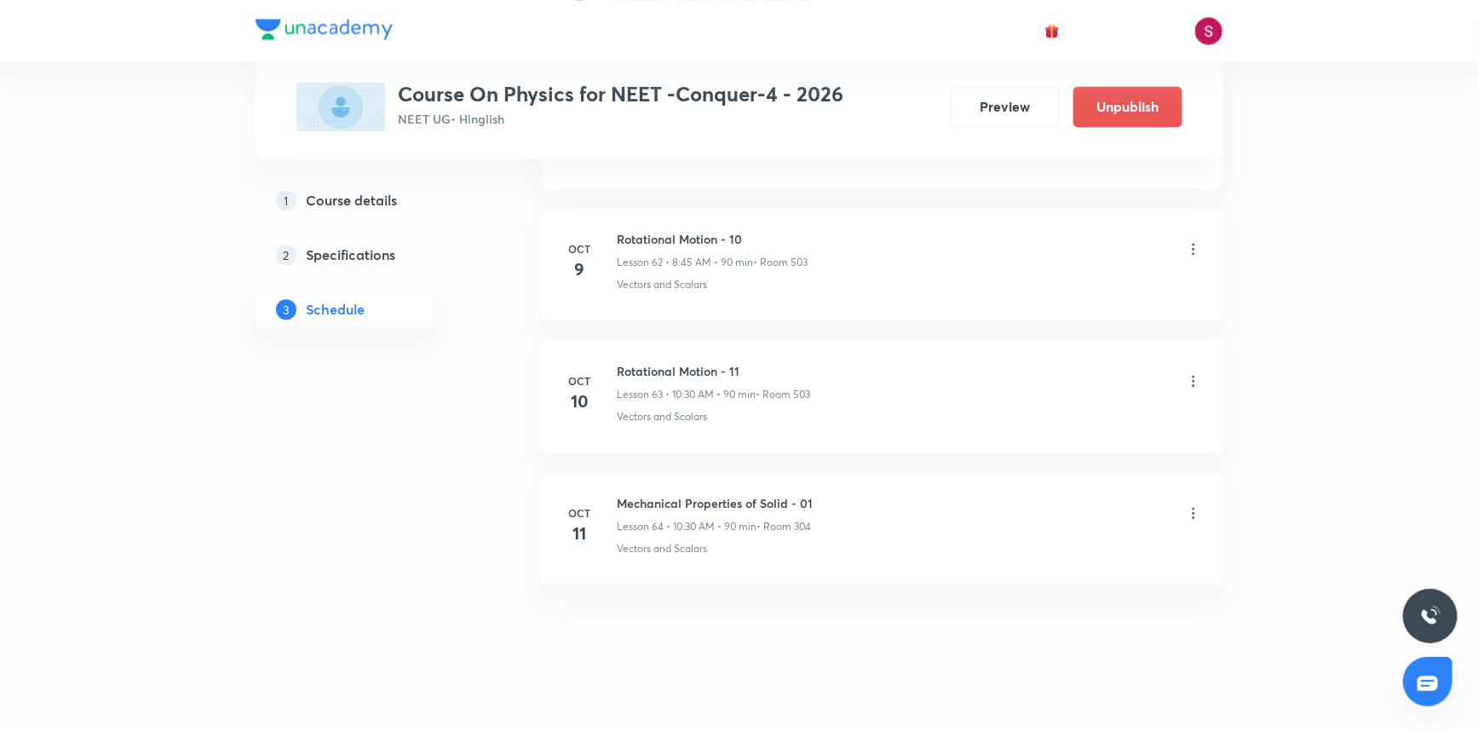
click at [1178, 499] on div "Mechanical Properties of Solid - 01 Lesson 64 • 10:30 AM • 90 min • Room 304" at bounding box center [910, 514] width 585 height 40
click at [1189, 504] on icon at bounding box center [1193, 512] width 17 height 17
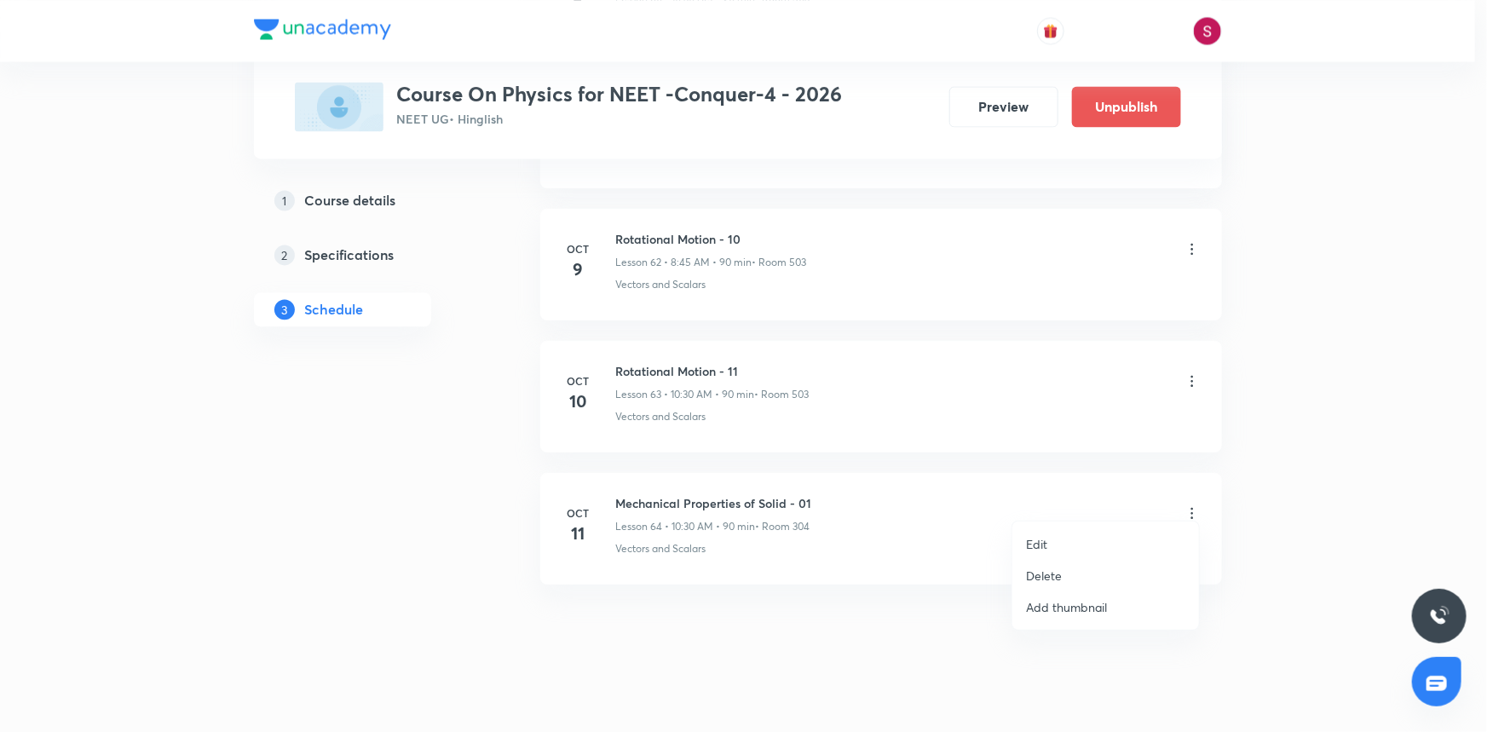
click at [1046, 544] on p "Edit" at bounding box center [1036, 544] width 21 height 18
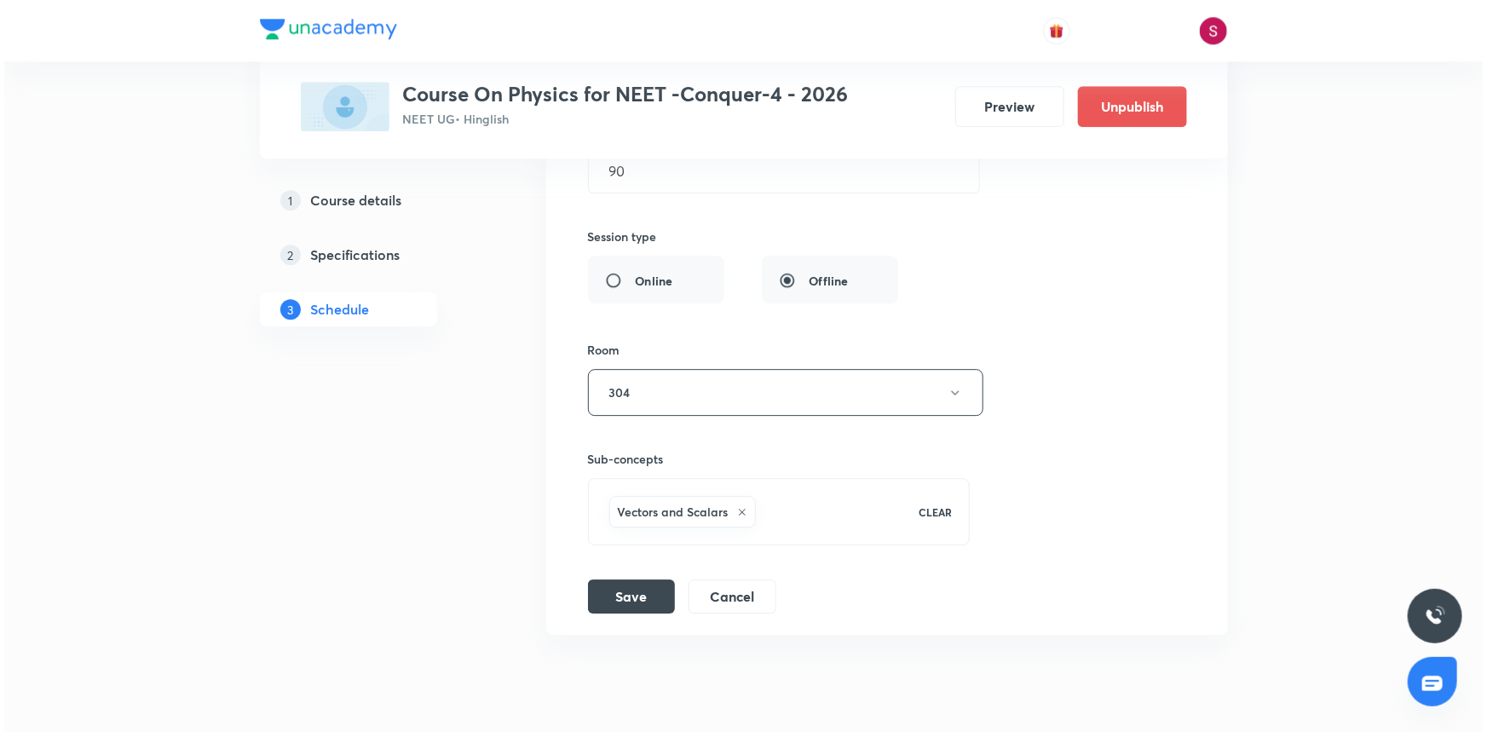
scroll to position [8910, 0]
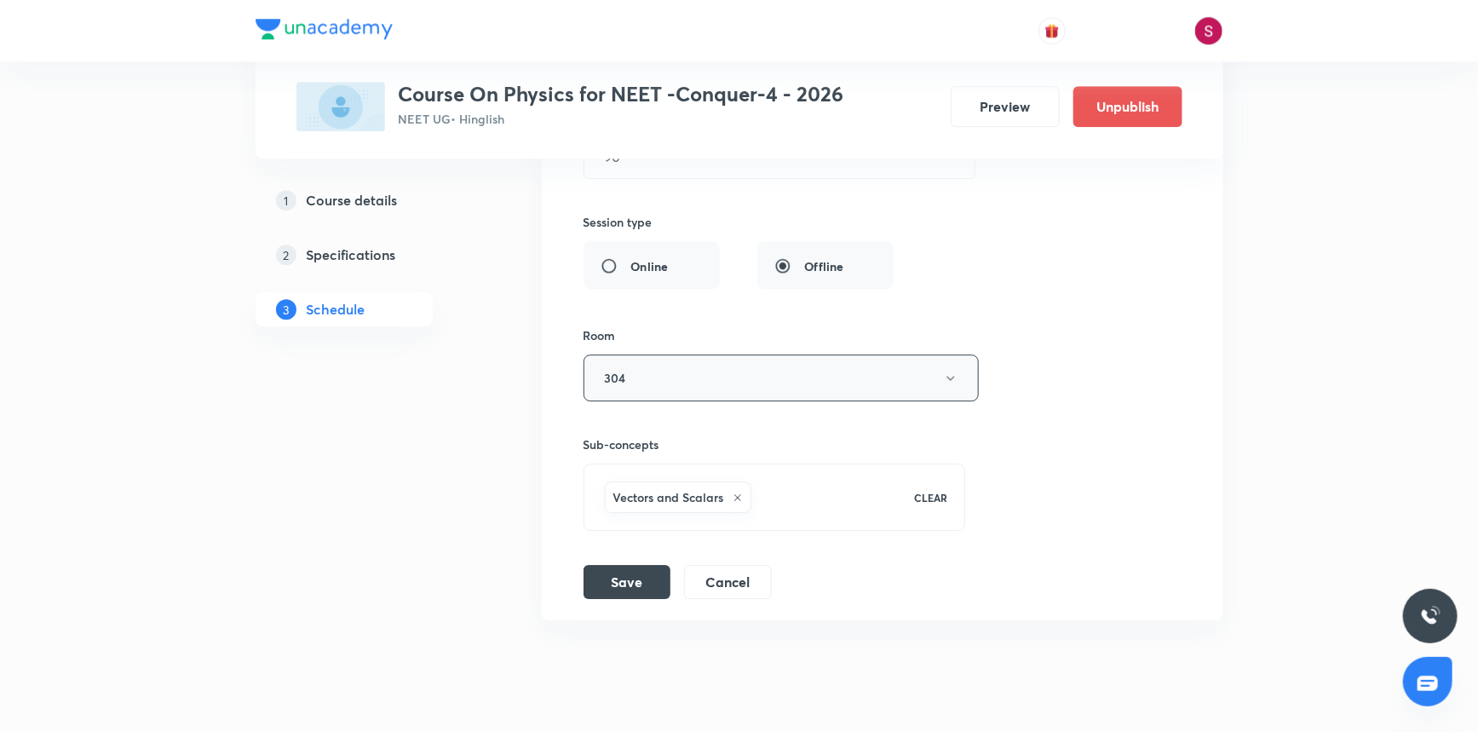
click at [783, 375] on button "304" at bounding box center [781, 377] width 395 height 47
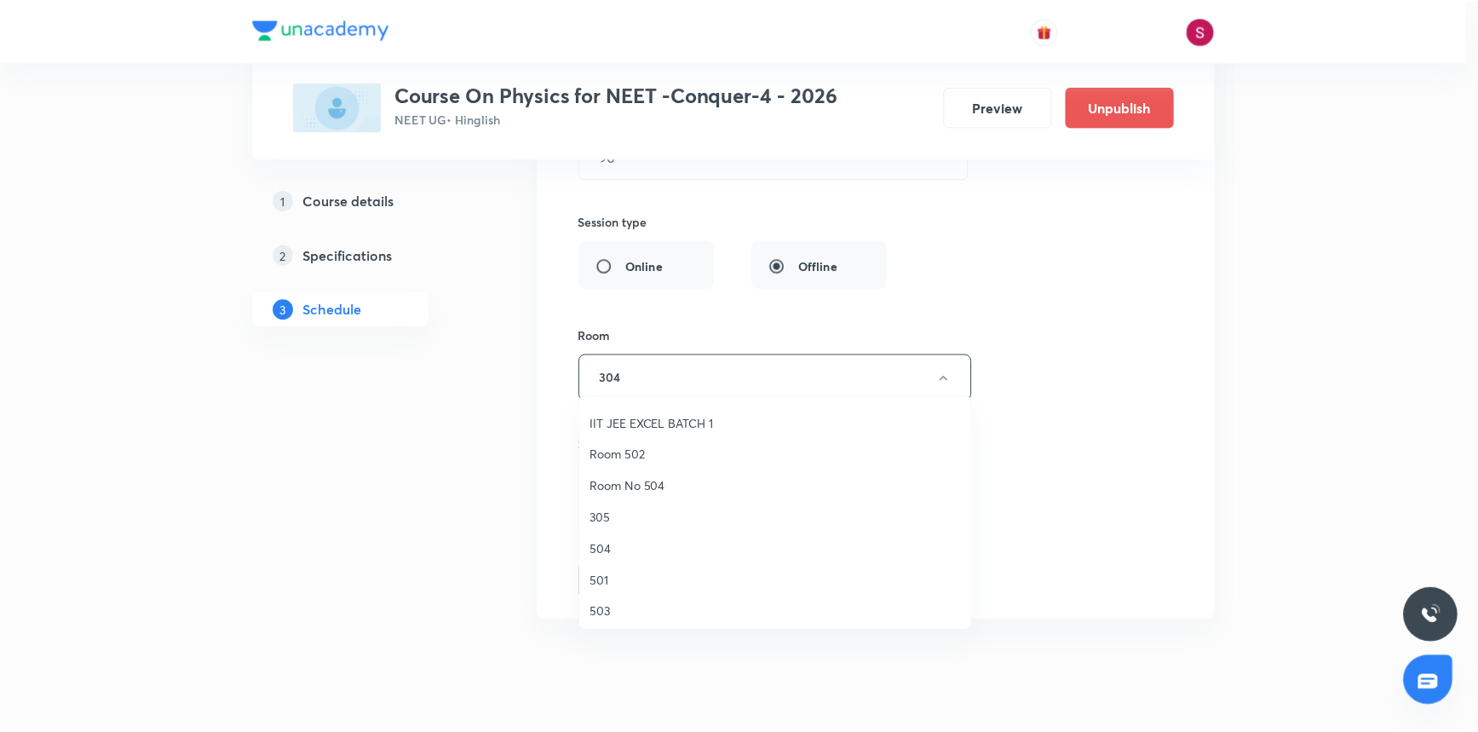
scroll to position [154, 0]
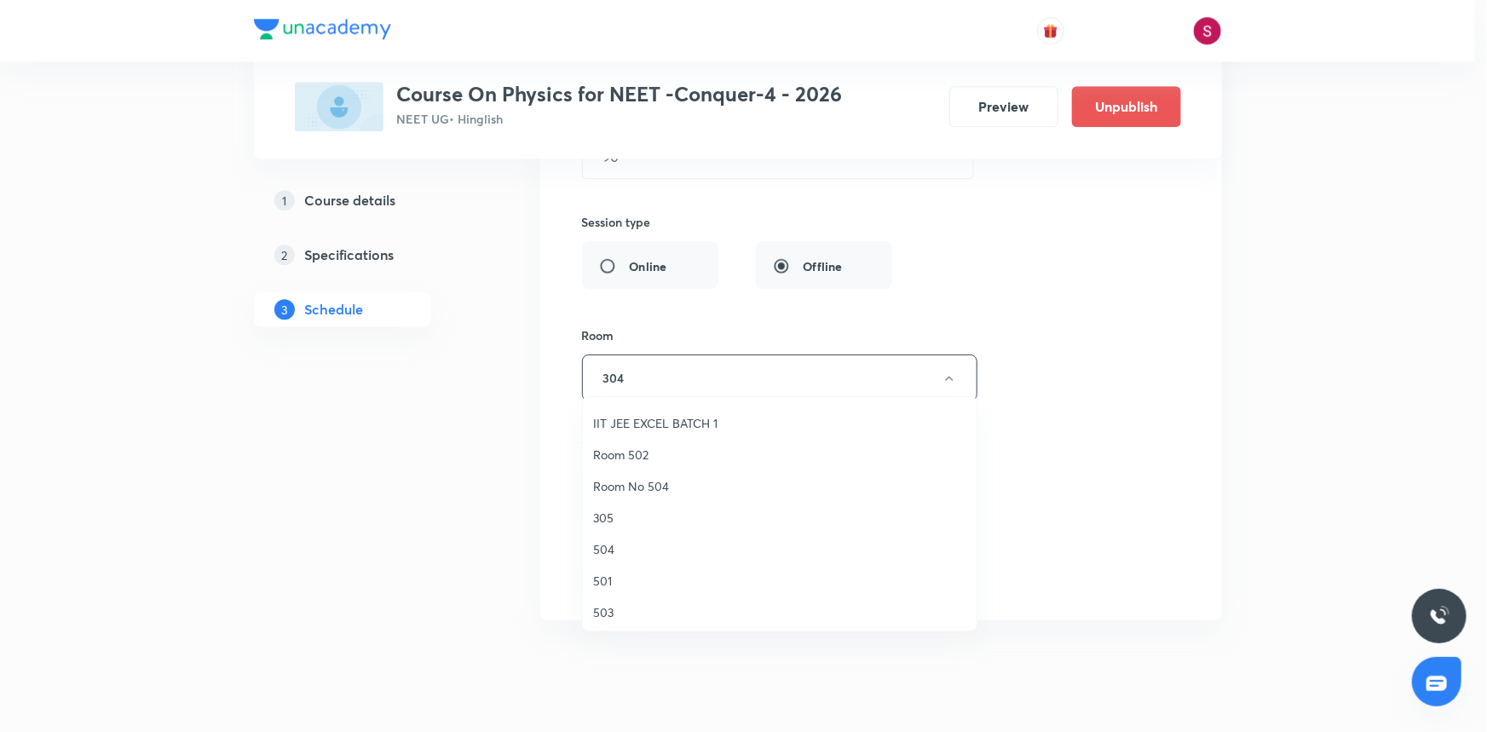
click at [609, 606] on span "503" at bounding box center [779, 612] width 373 height 18
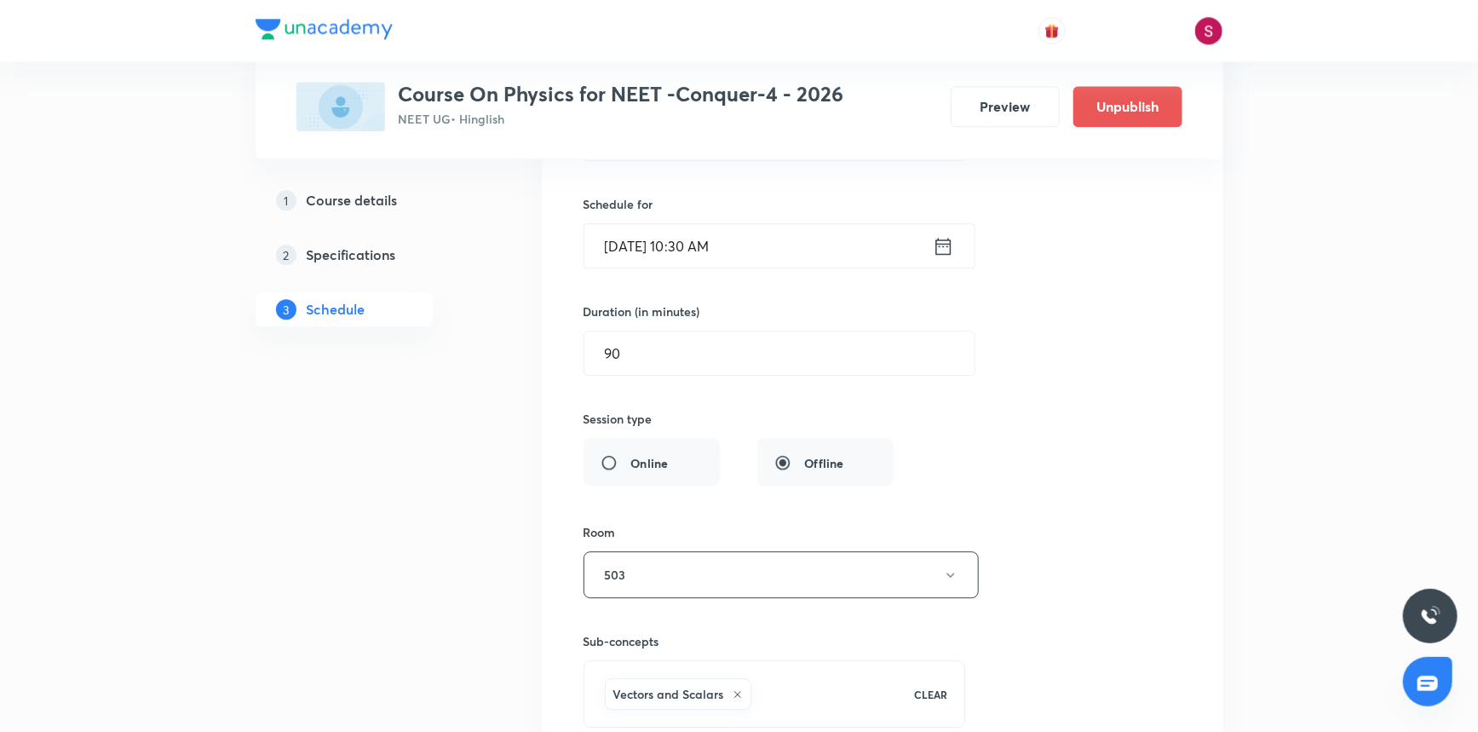
scroll to position [8677, 0]
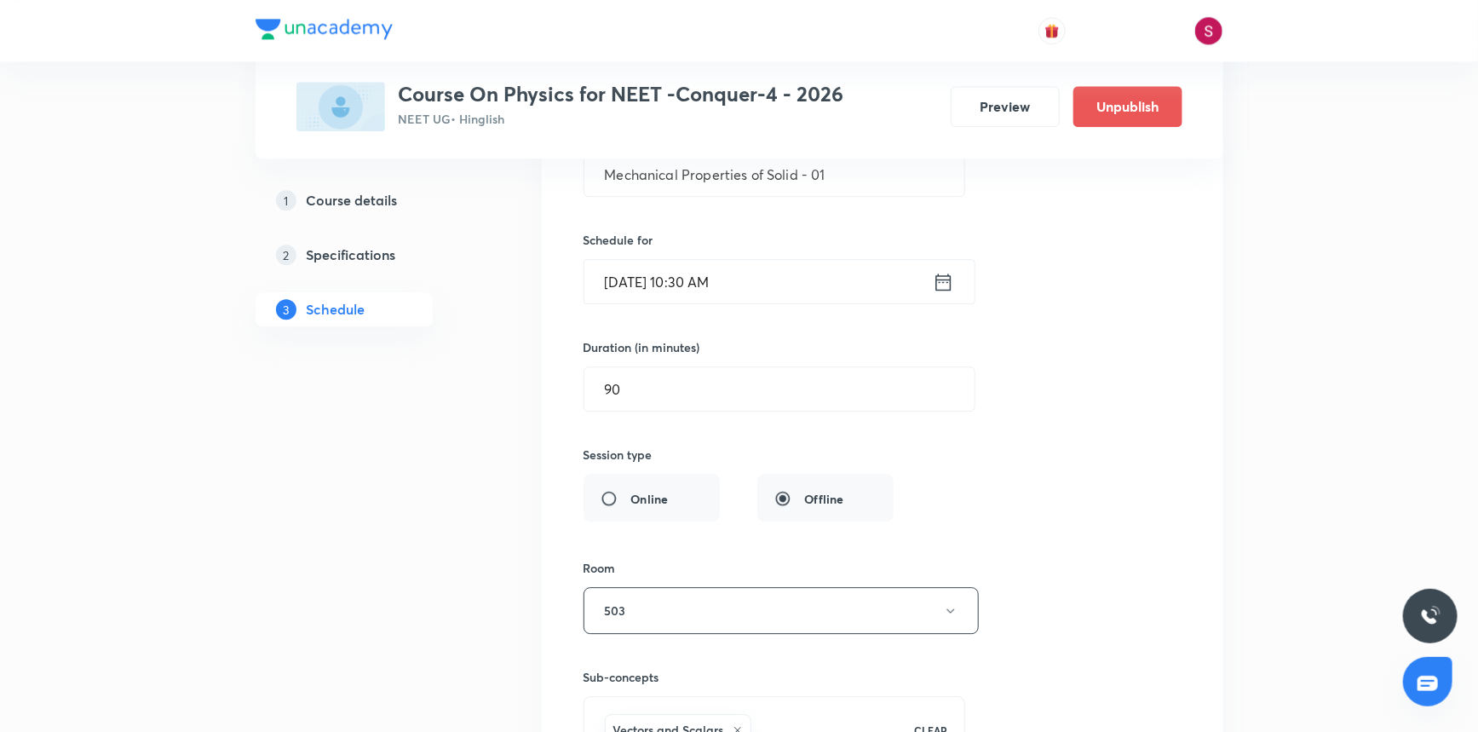
click at [791, 289] on input "Oct 11, 2025, 10:30 AM" at bounding box center [759, 281] width 348 height 43
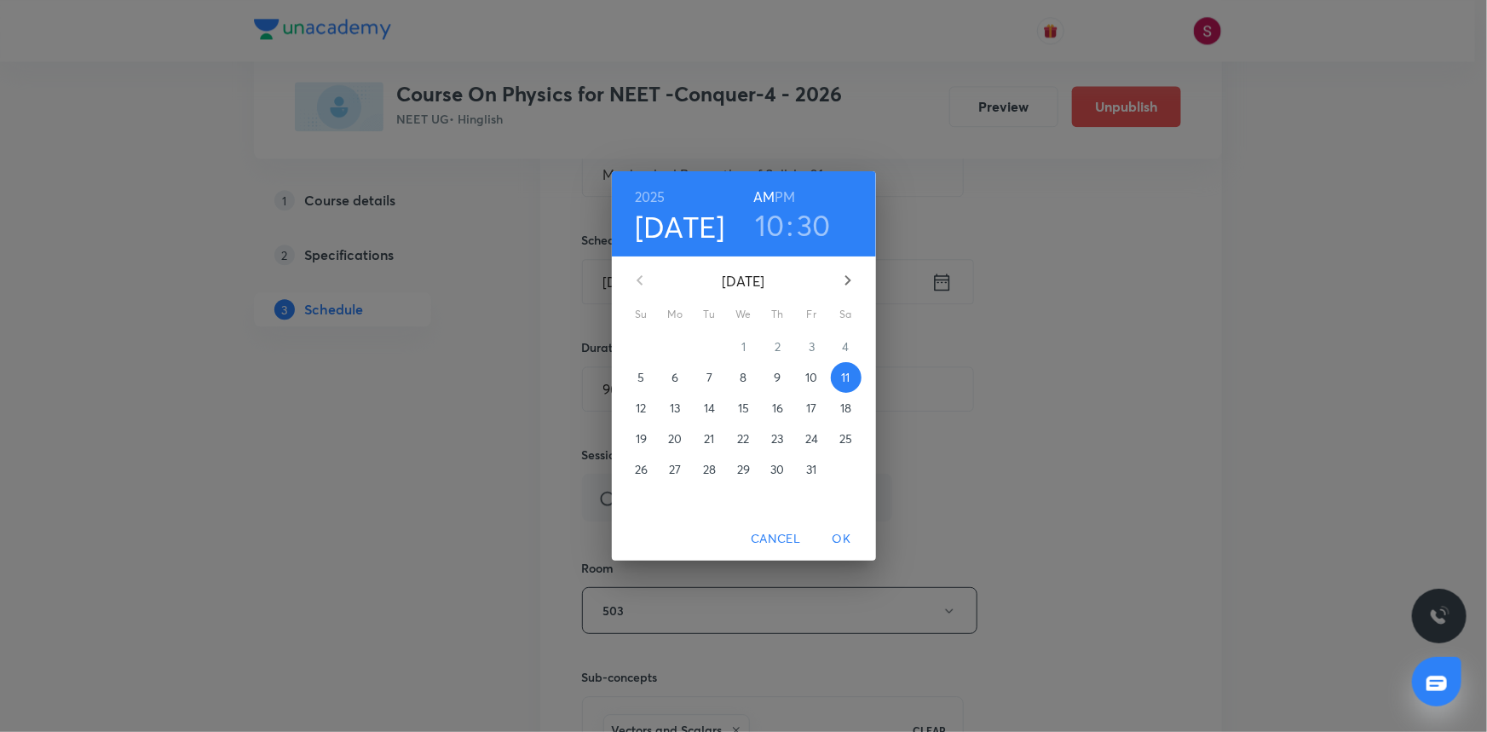
click at [780, 202] on h6 "PM" at bounding box center [785, 197] width 20 height 24
click at [780, 226] on h3 "10" at bounding box center [770, 225] width 30 height 36
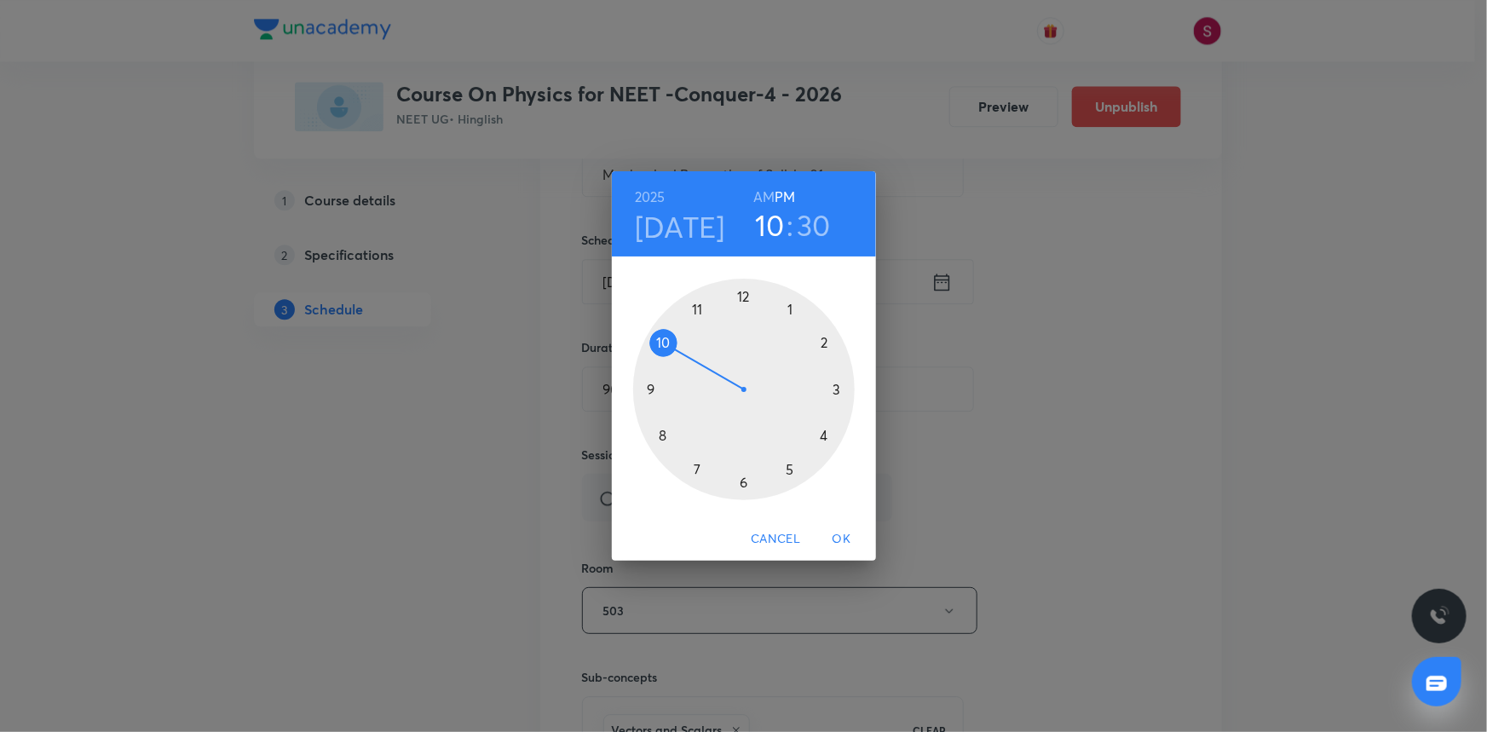
click at [742, 295] on div at bounding box center [744, 390] width 222 height 222
click at [835, 385] on div at bounding box center [744, 390] width 222 height 222
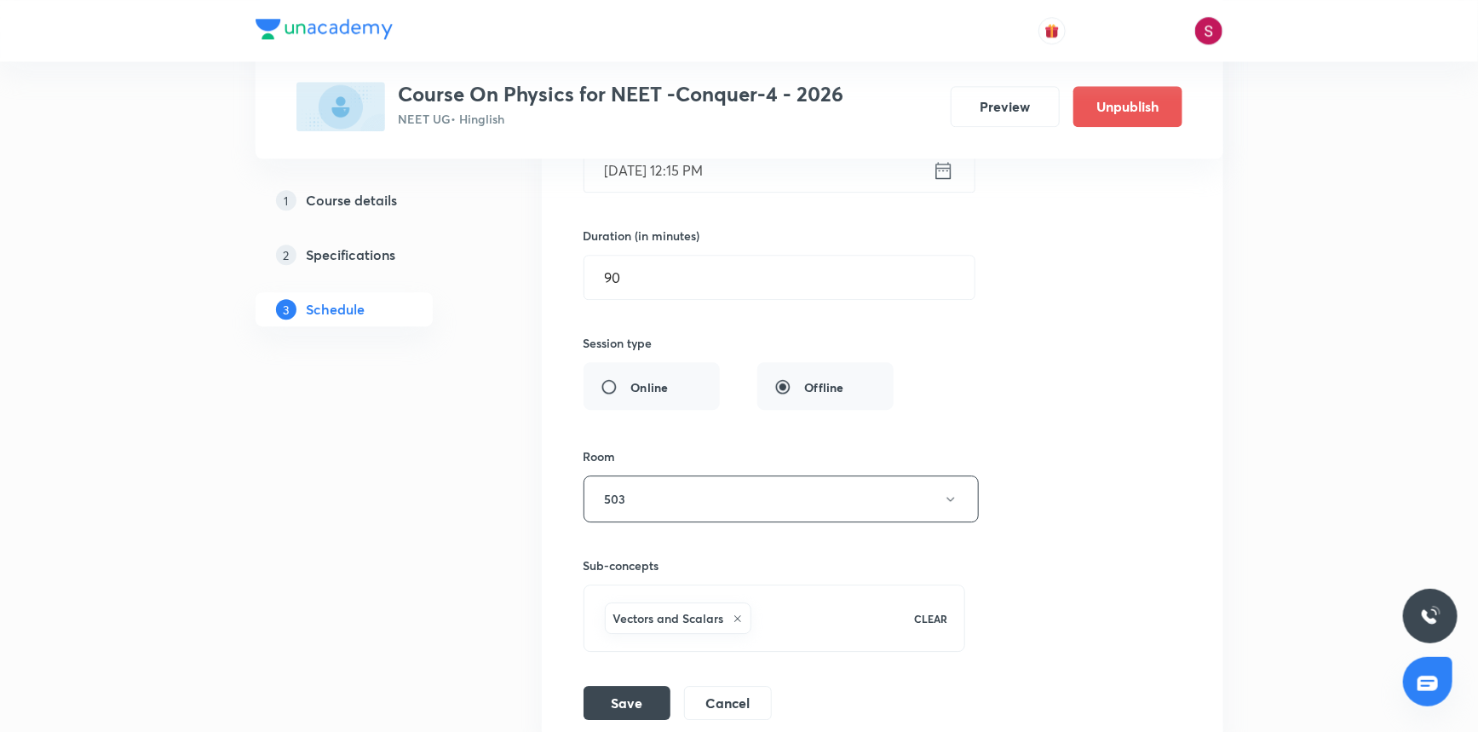
scroll to position [8945, 0]
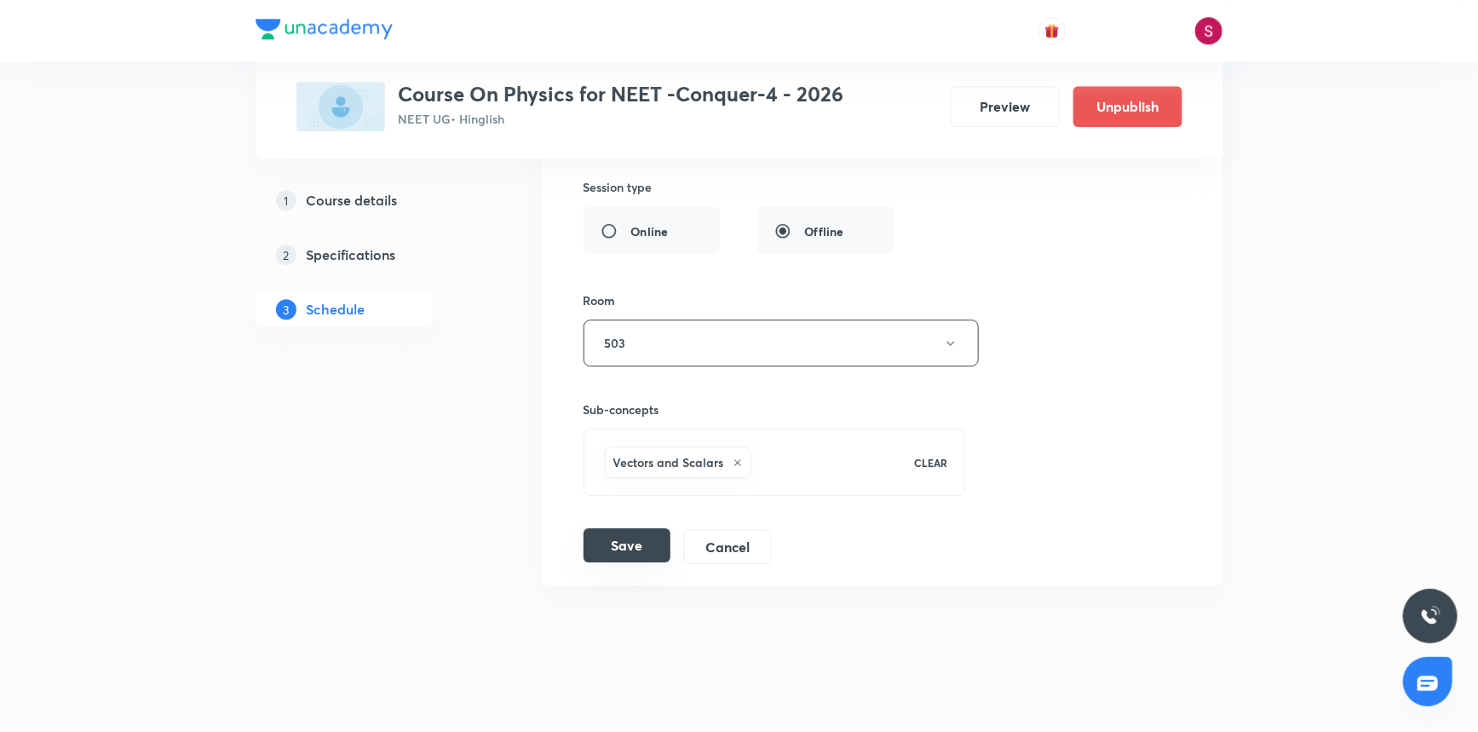
click at [619, 537] on button "Save" at bounding box center [627, 545] width 87 height 34
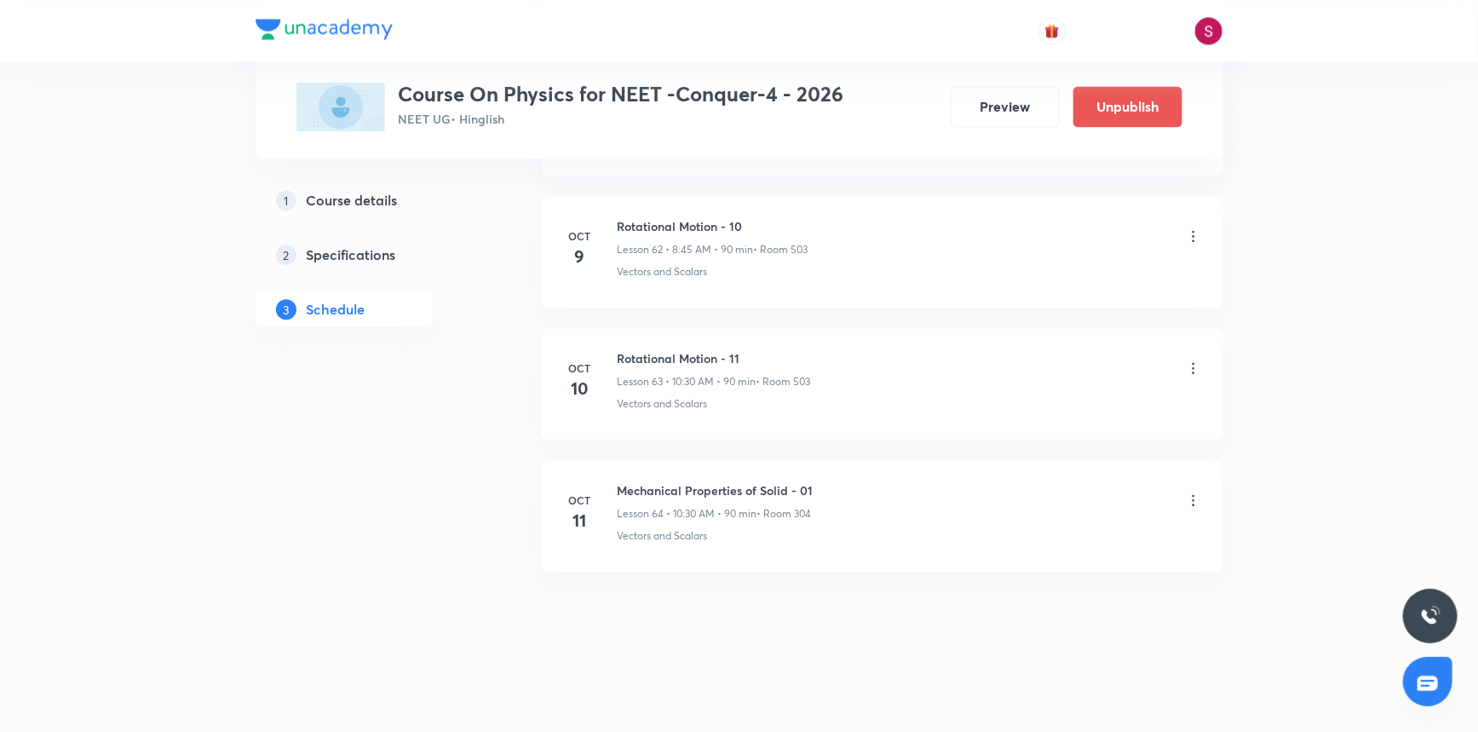
scroll to position [8291, 0]
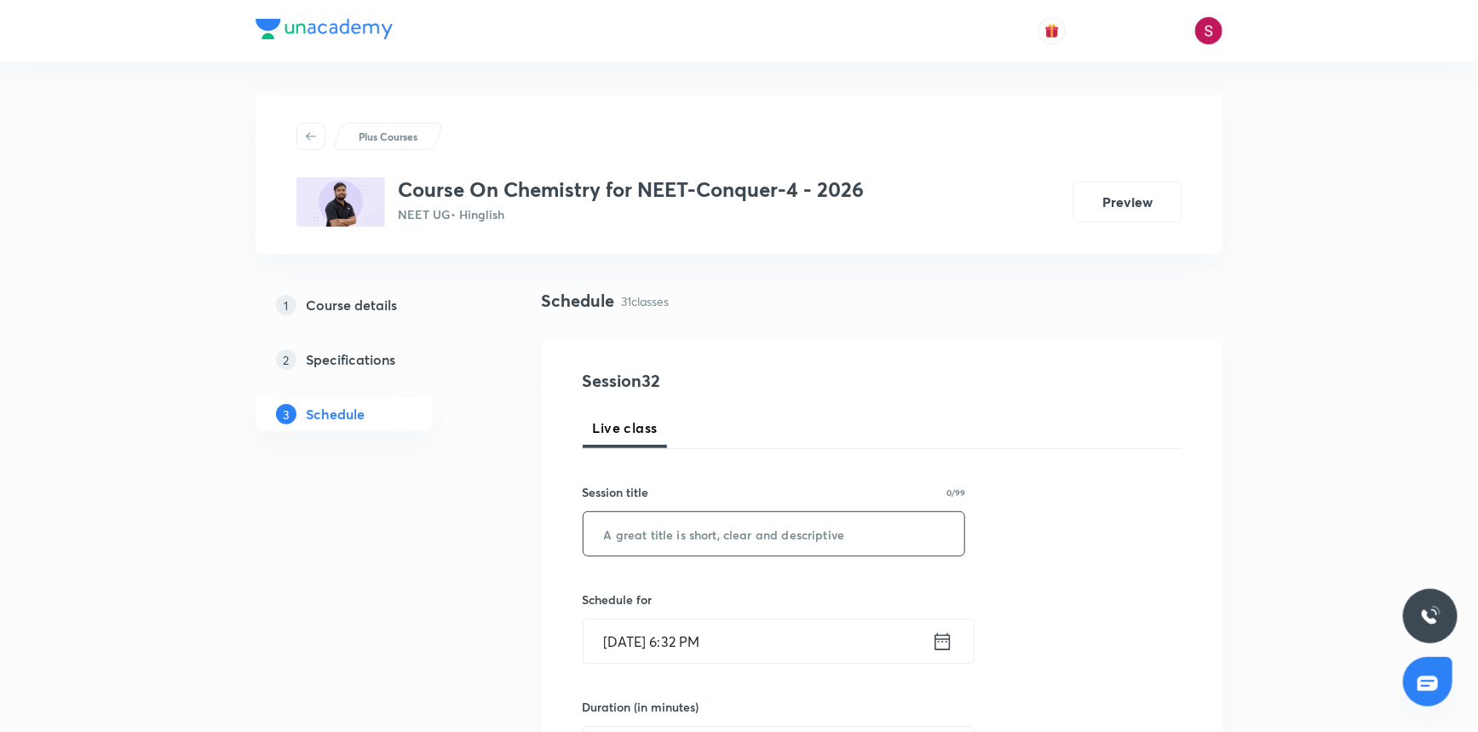
click at [689, 545] on input "text" at bounding box center [775, 533] width 382 height 43
paste input "Chemical Equilibrium"
type input "Chemical Equilibrium - 01"
click at [679, 650] on input "[DATE] 6:32 PM" at bounding box center [758, 640] width 348 height 43
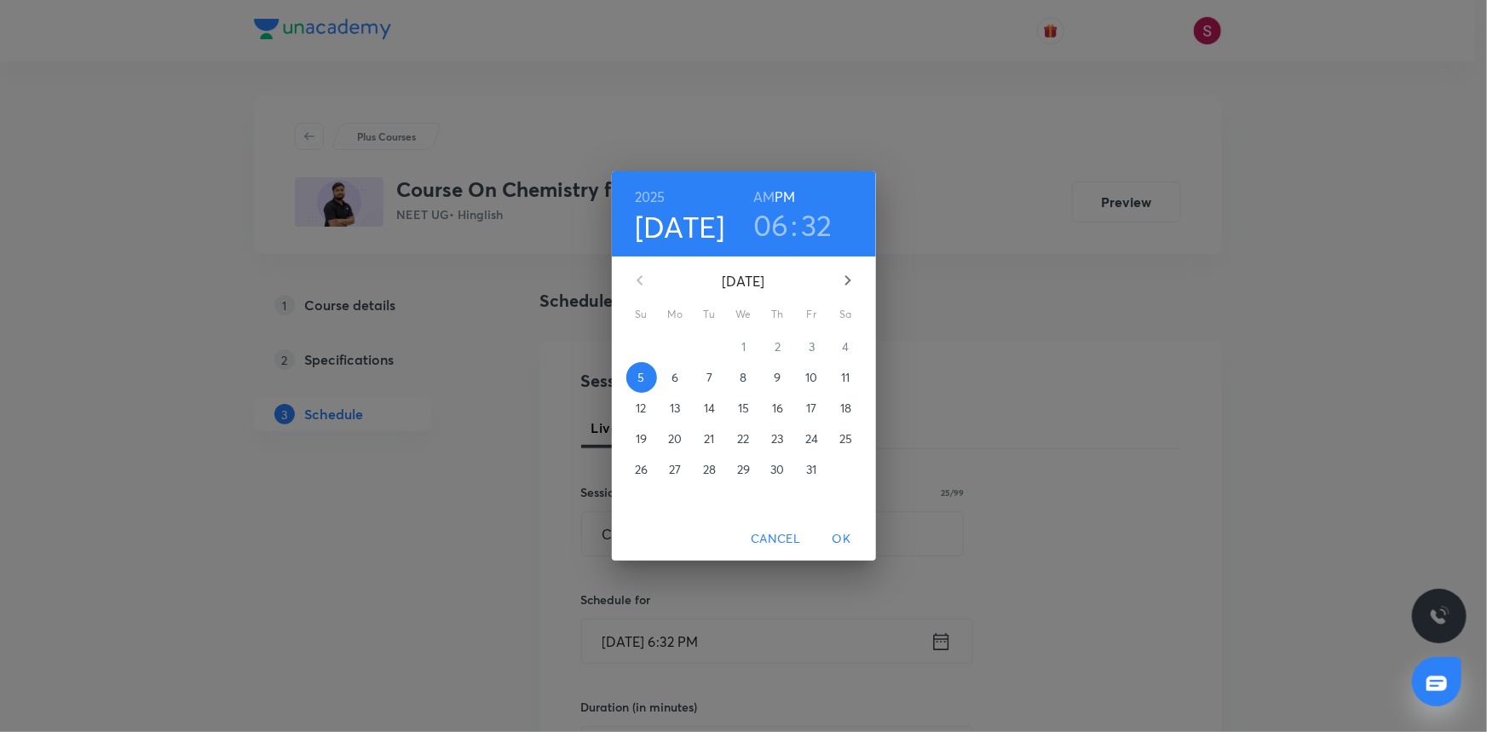
click at [678, 383] on p "6" at bounding box center [674, 377] width 7 height 17
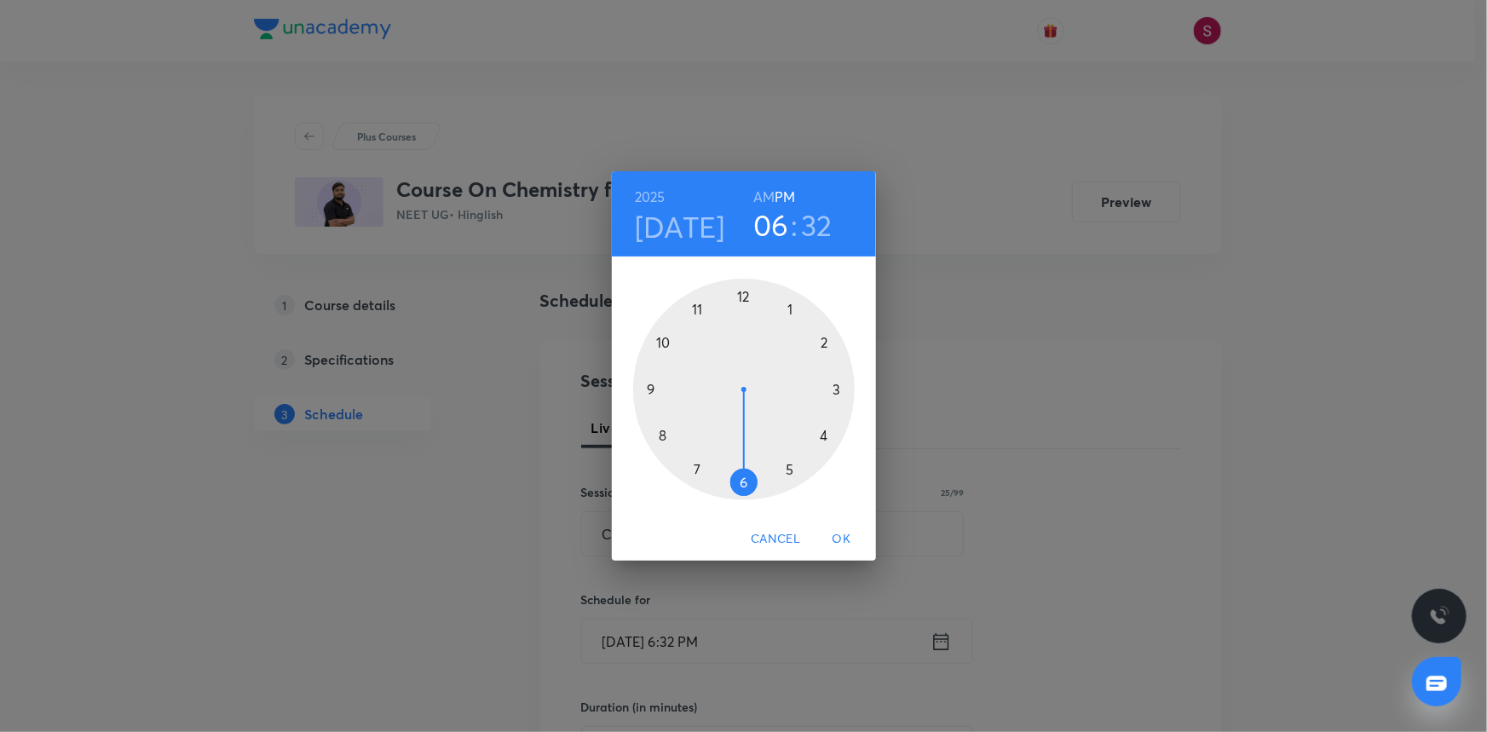
click at [762, 199] on h6 "AM" at bounding box center [763, 197] width 21 height 24
click at [665, 344] on div at bounding box center [744, 390] width 222 height 222
click at [740, 481] on div at bounding box center [744, 390] width 222 height 222
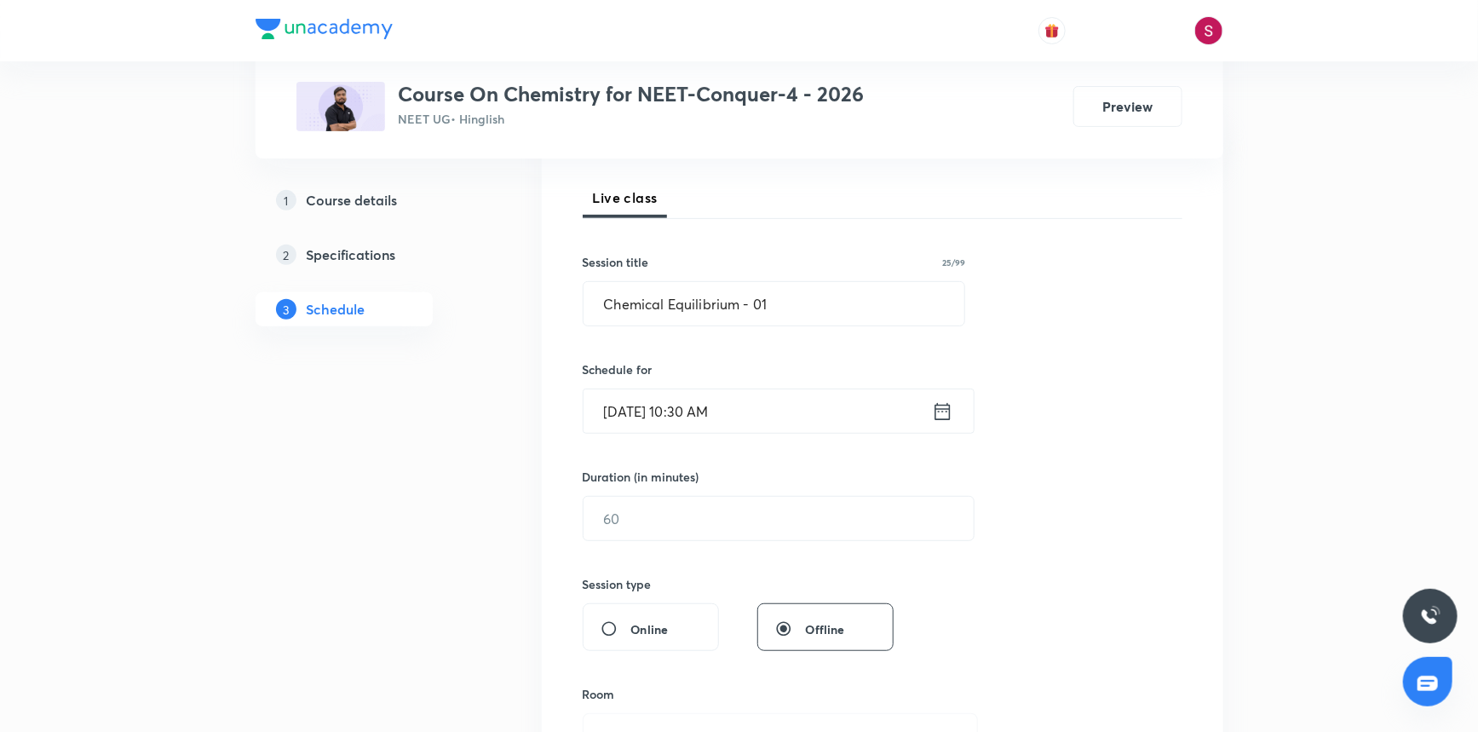
scroll to position [232, 0]
click at [622, 506] on input "text" at bounding box center [779, 516] width 390 height 43
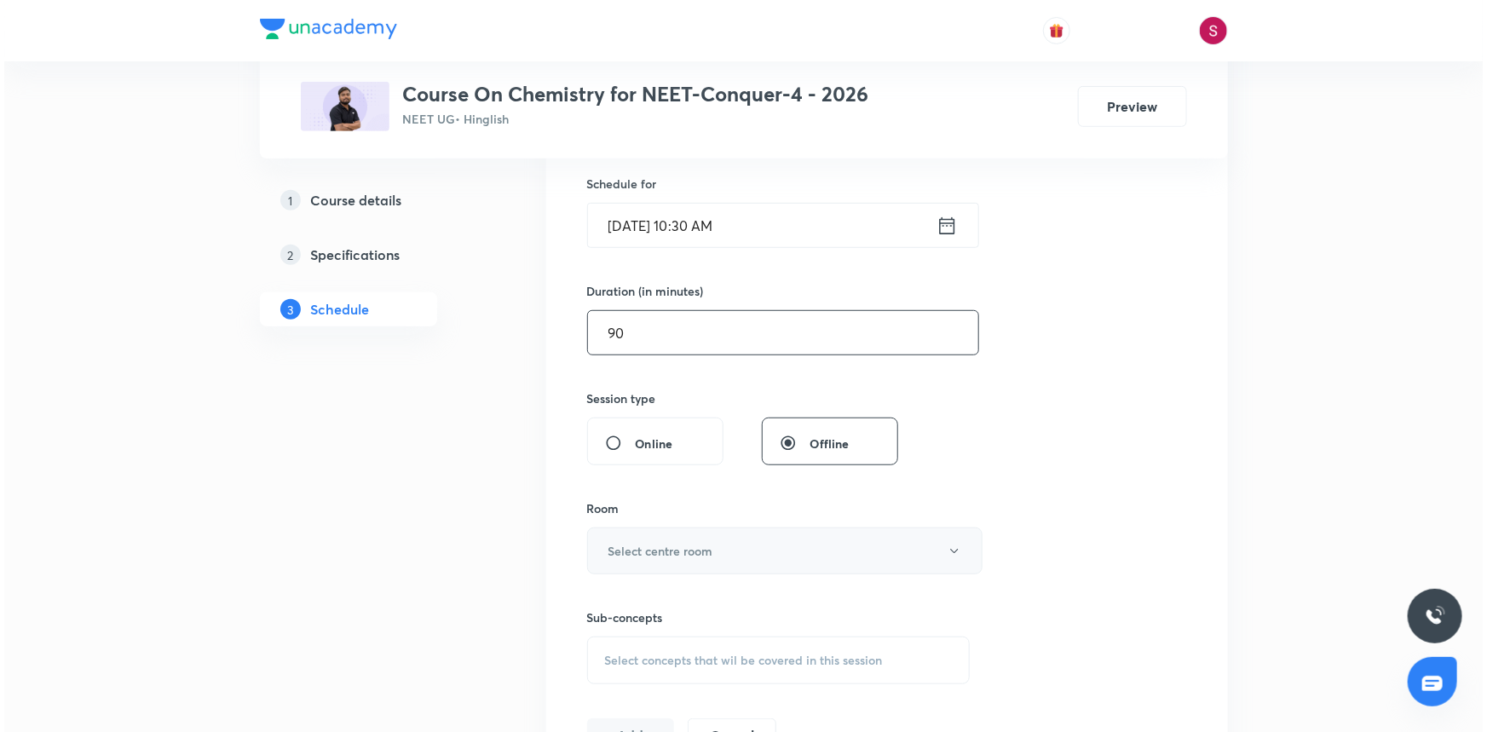
scroll to position [464, 0]
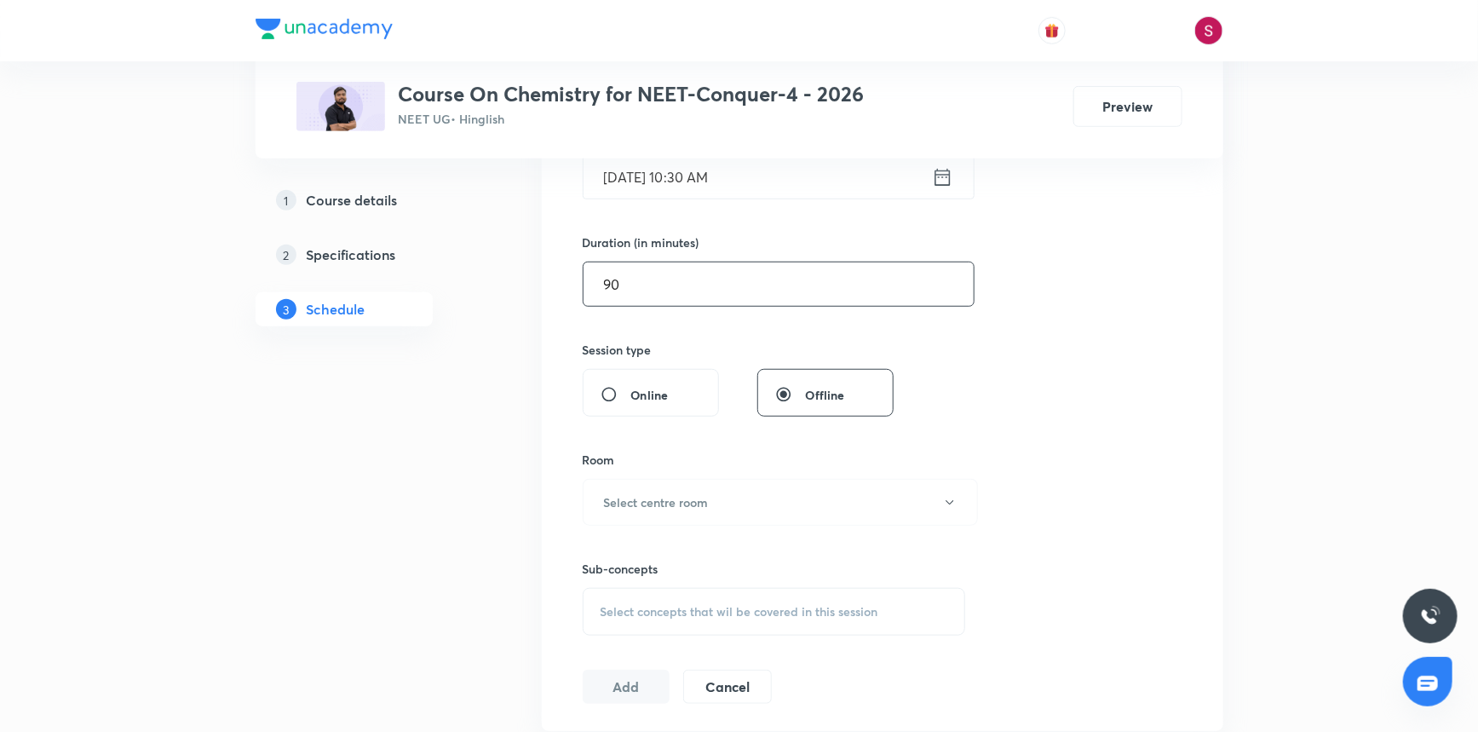
type input "90"
click at [641, 499] on h6 "Select centre room" at bounding box center [656, 502] width 105 height 18
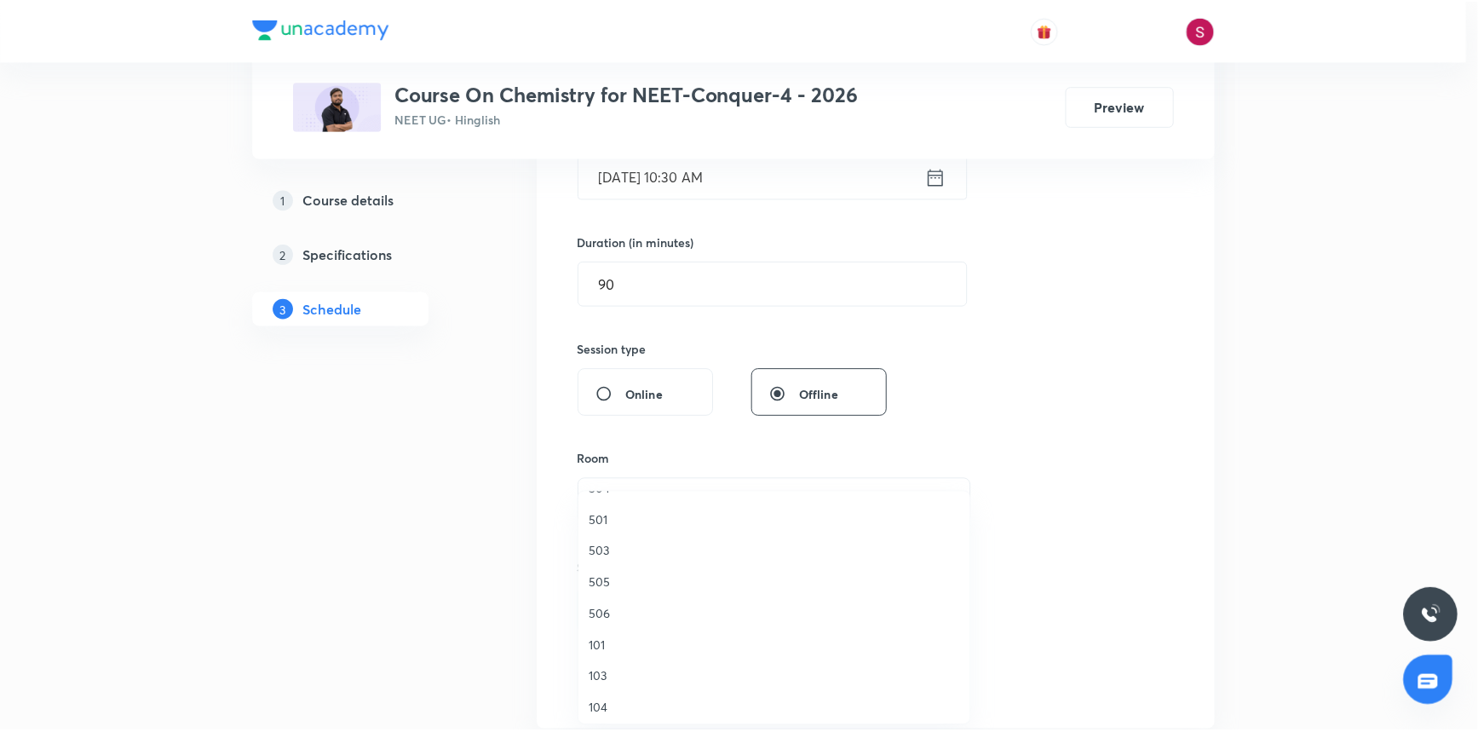
scroll to position [309, 0]
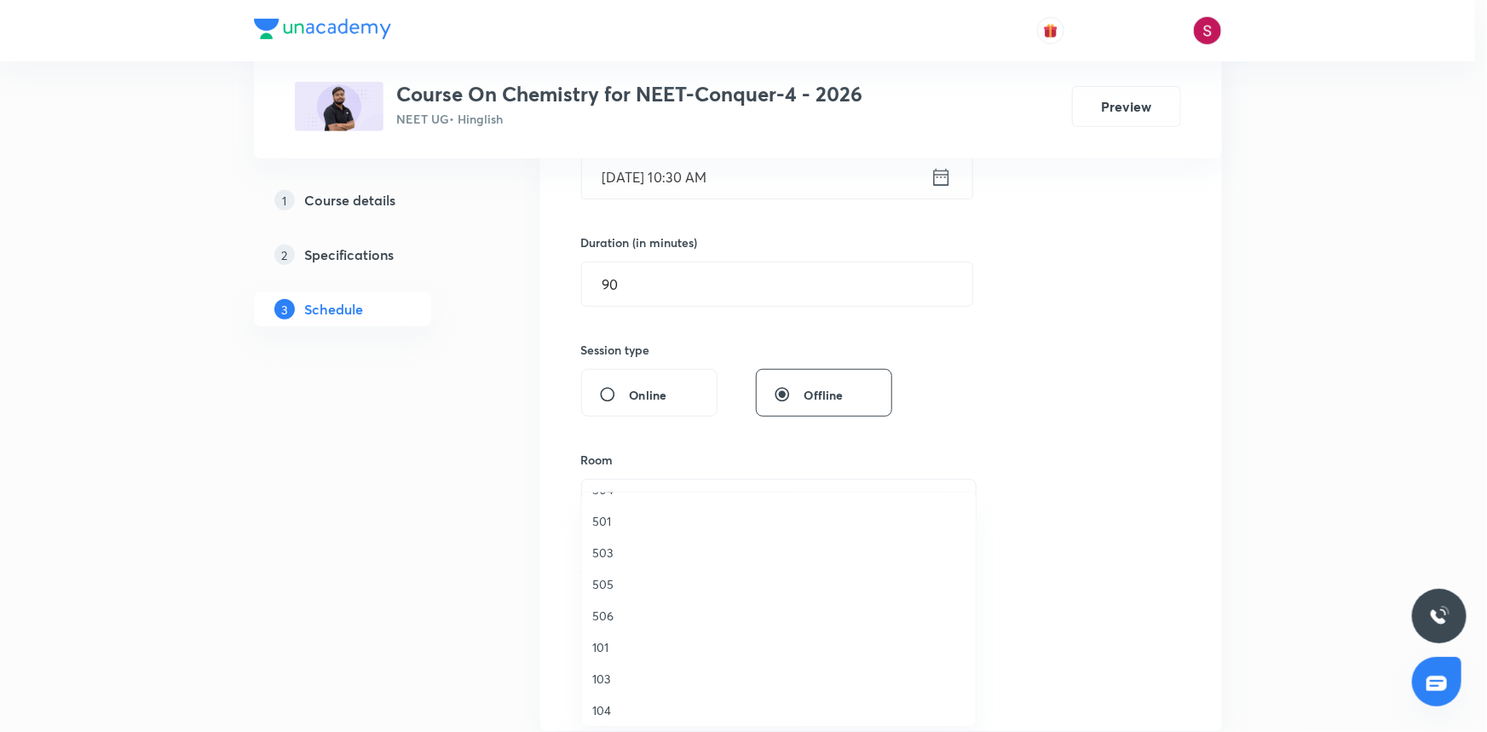
click at [618, 551] on span "503" at bounding box center [778, 553] width 373 height 18
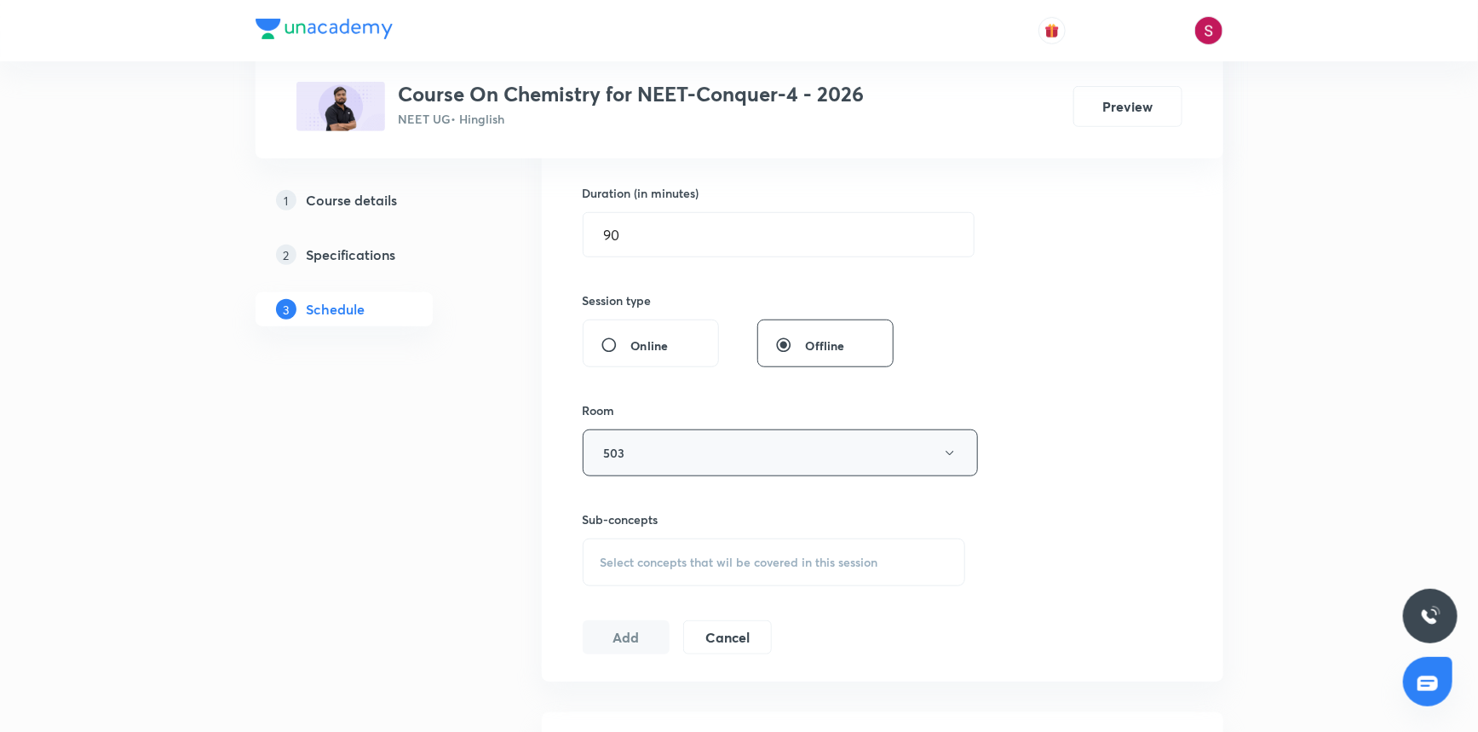
scroll to position [542, 0]
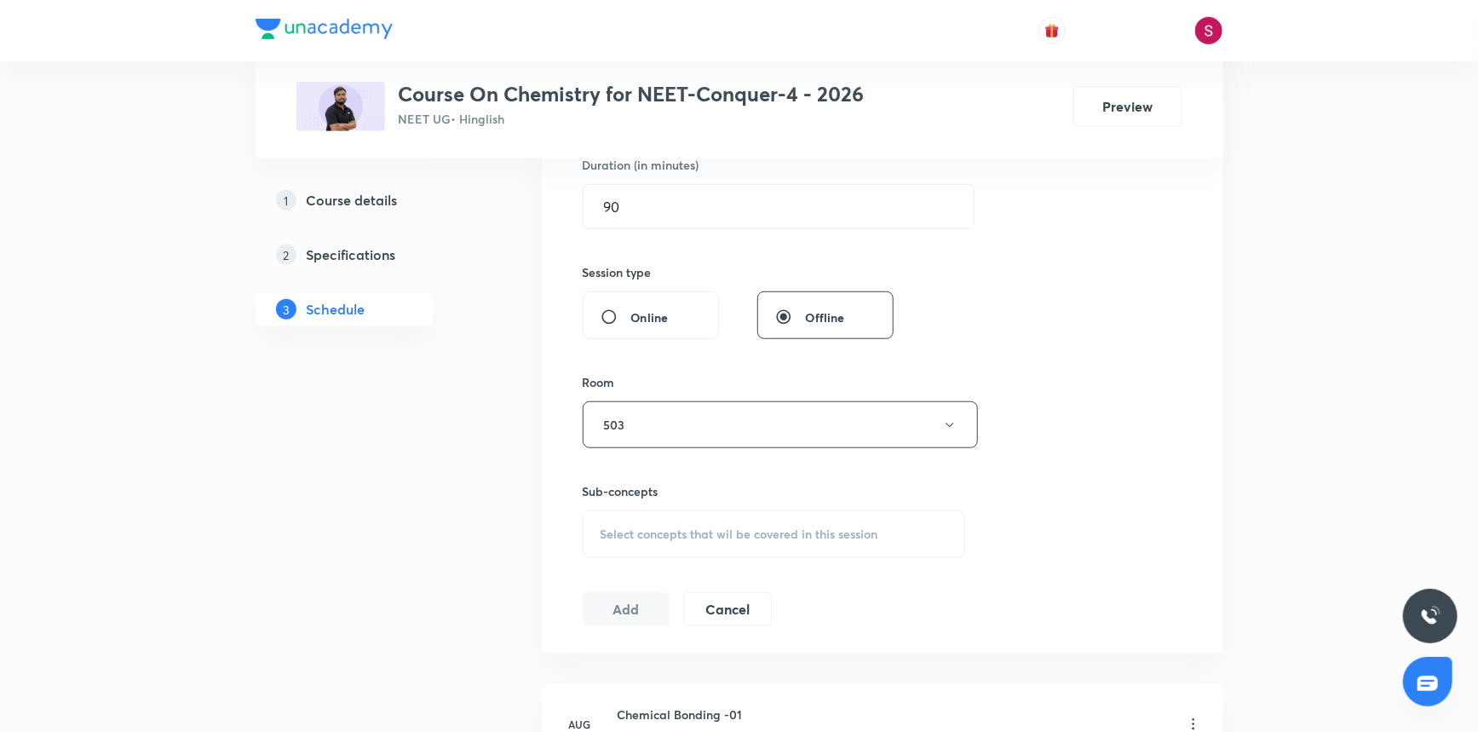
click at [631, 534] on span "Select concepts that wil be covered in this session" at bounding box center [740, 534] width 278 height 14
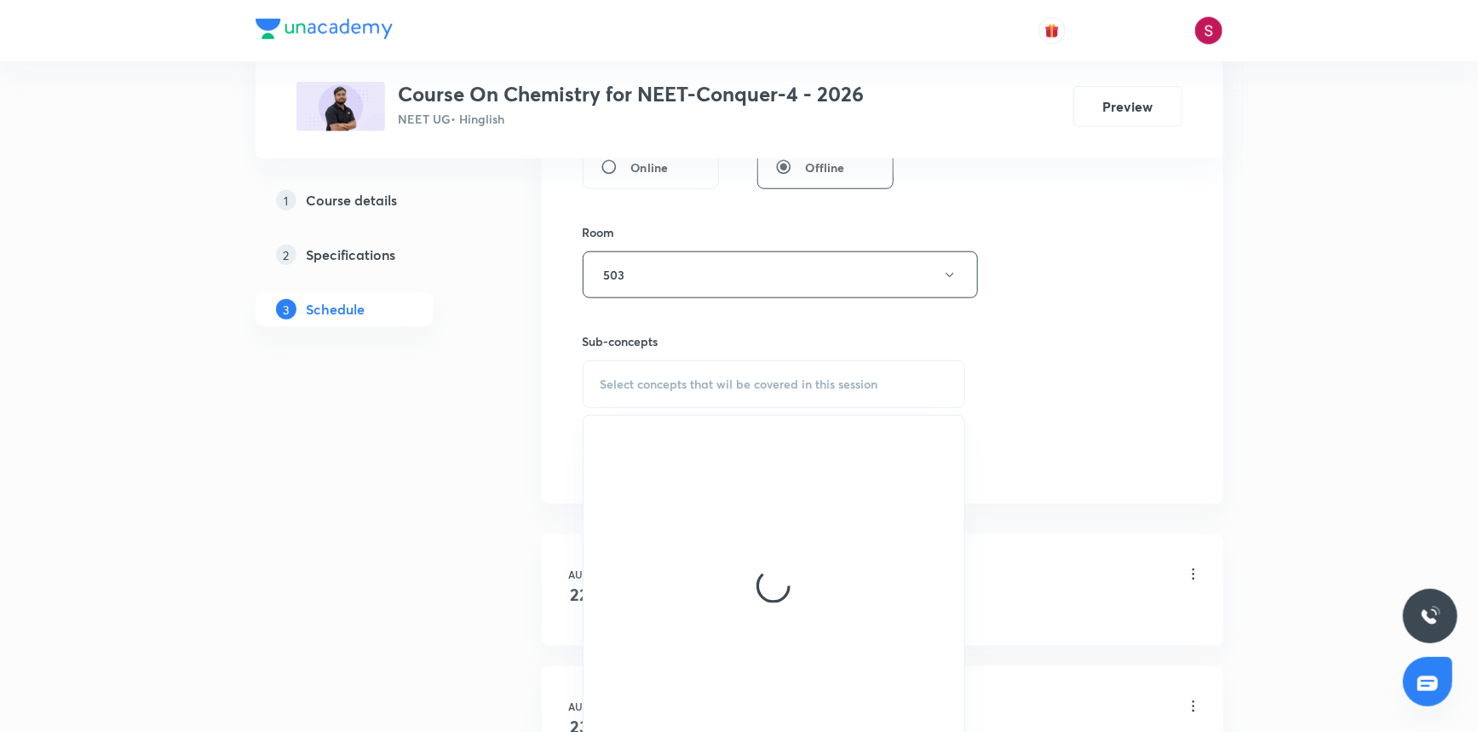
scroll to position [697, 0]
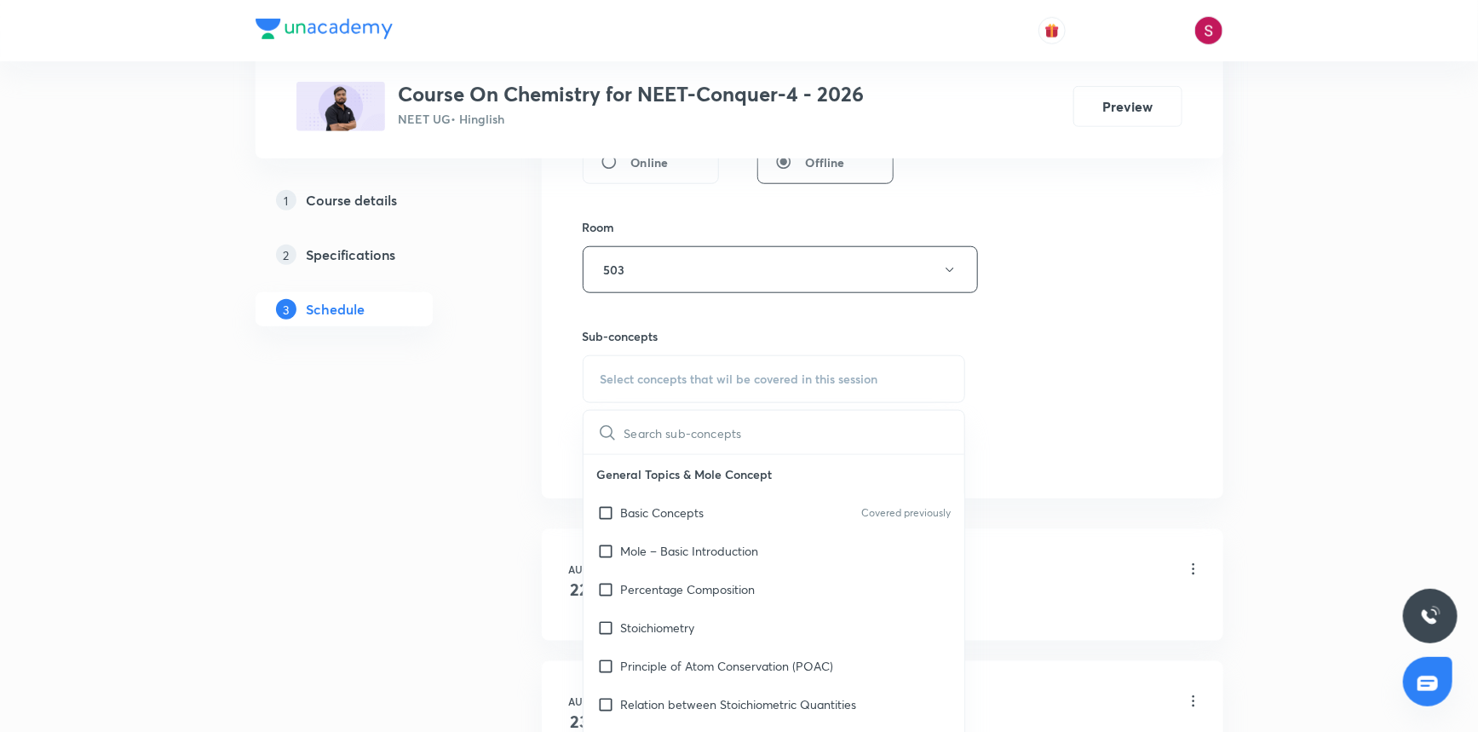
click at [783, 560] on div "Mole – Basic Introduction" at bounding box center [775, 551] width 382 height 38
checkbox input "true"
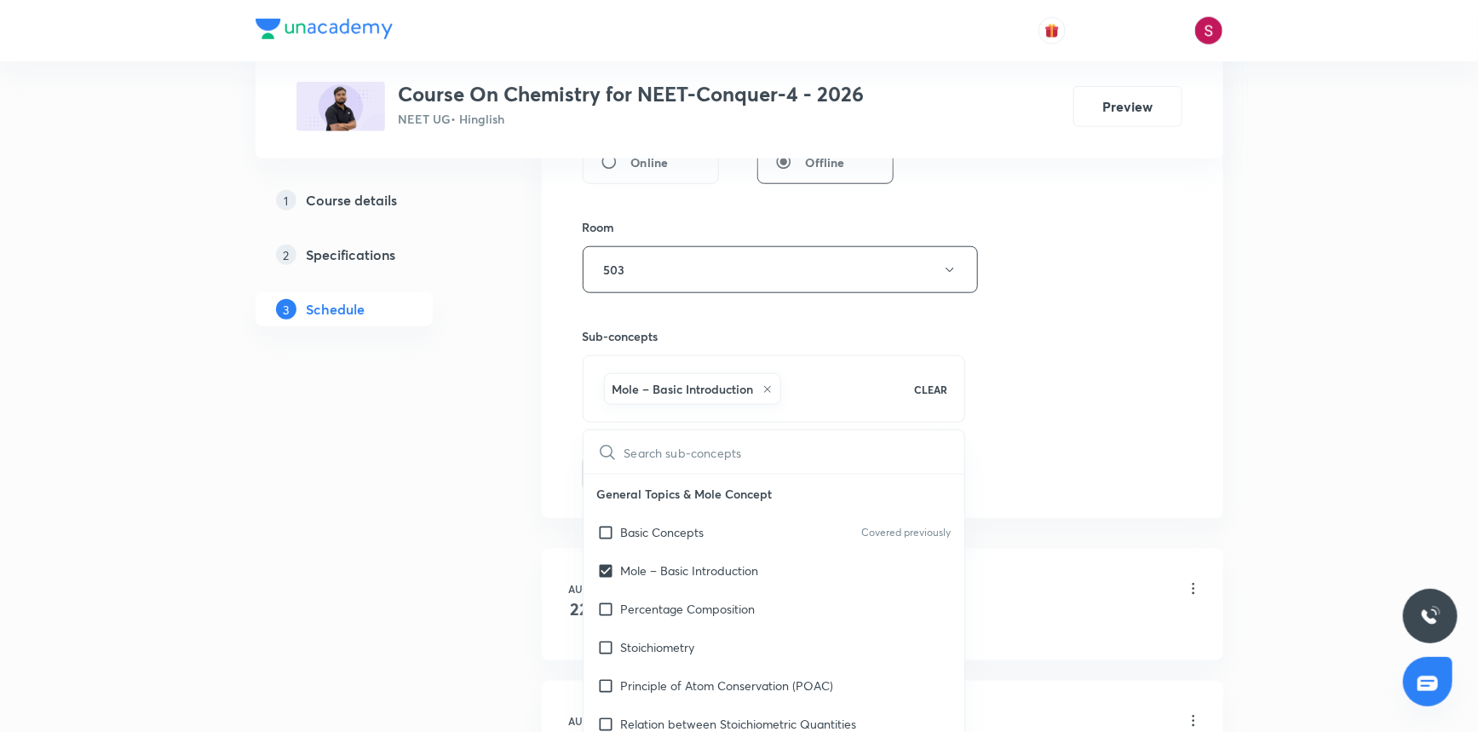
click at [1044, 411] on div "Session 32 Live class Session title 25/99 Chemical Equilibrium - 01 ​ Schedule …" at bounding box center [883, 81] width 600 height 820
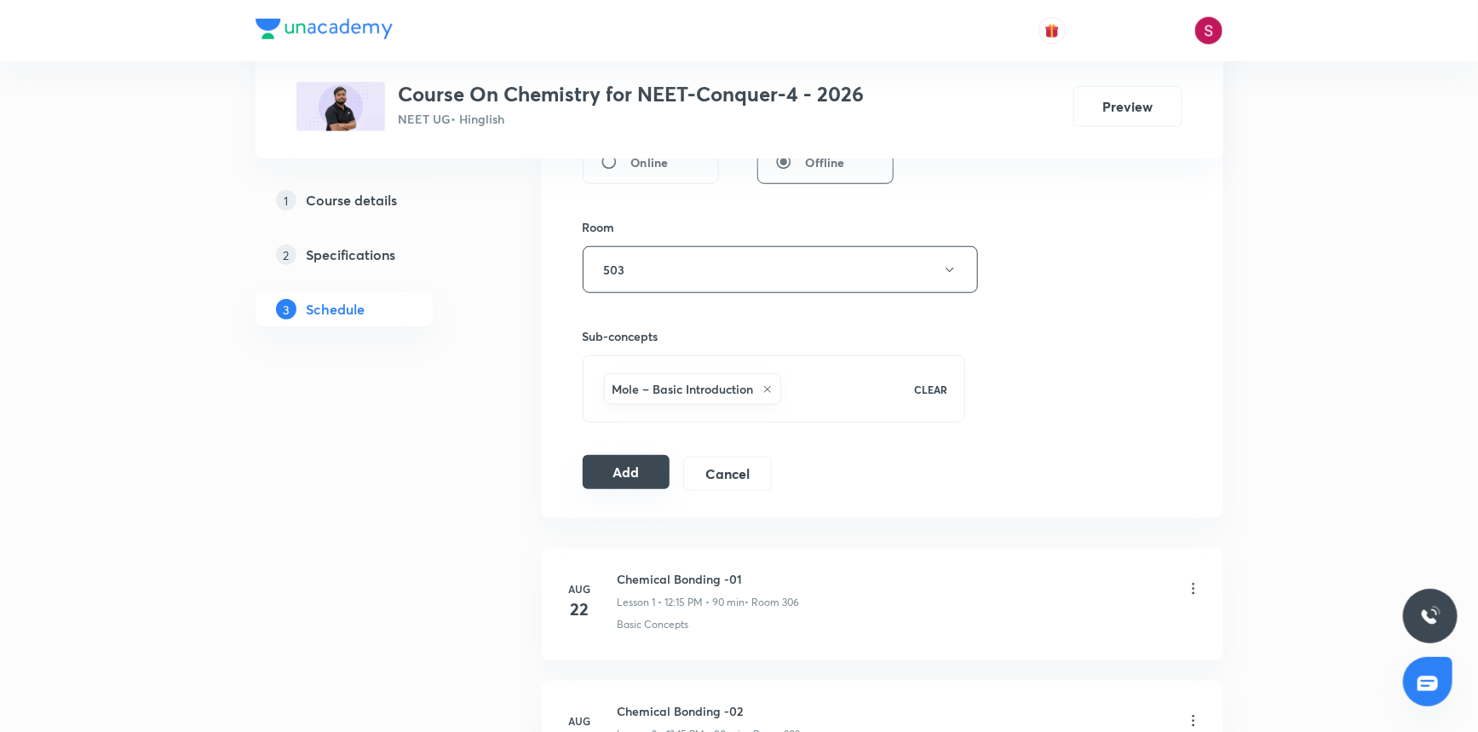
click at [637, 471] on button "Add" at bounding box center [627, 472] width 88 height 34
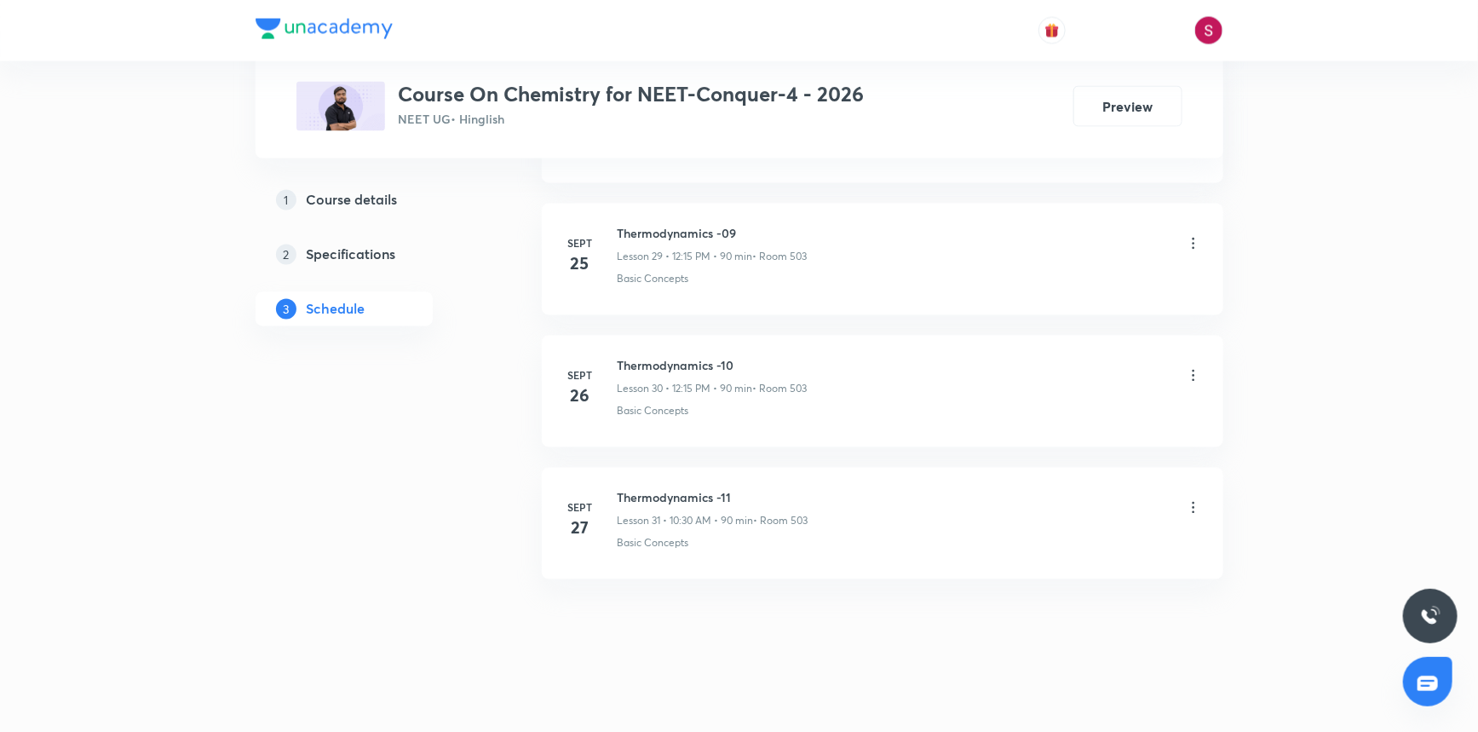
scroll to position [3938, 0]
click at [741, 620] on h6 "Chemical Equilibrium - 01" at bounding box center [714, 629] width 193 height 18
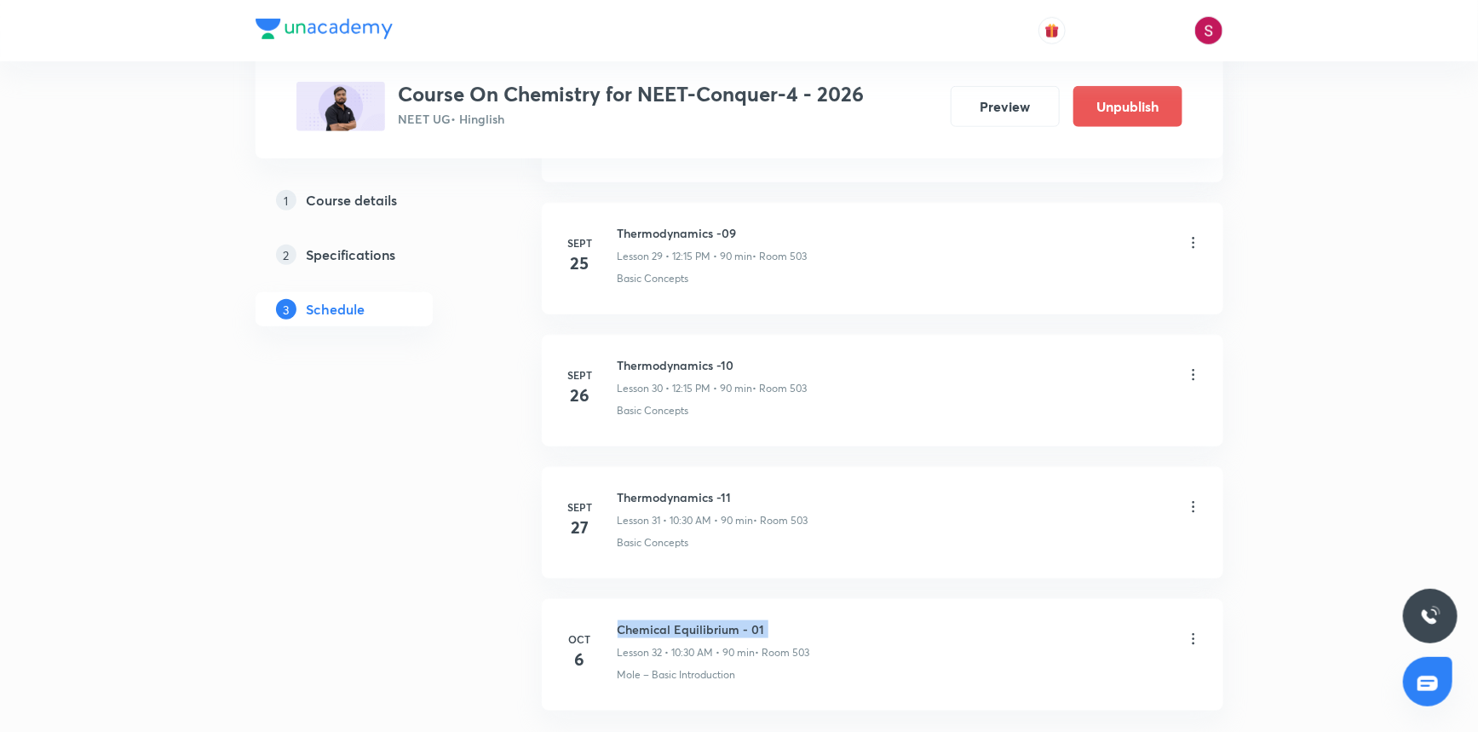
click at [741, 620] on h6 "Chemical Equilibrium - 01" at bounding box center [714, 629] width 193 height 18
copy h6 "Chemical Equilibrium - 01"
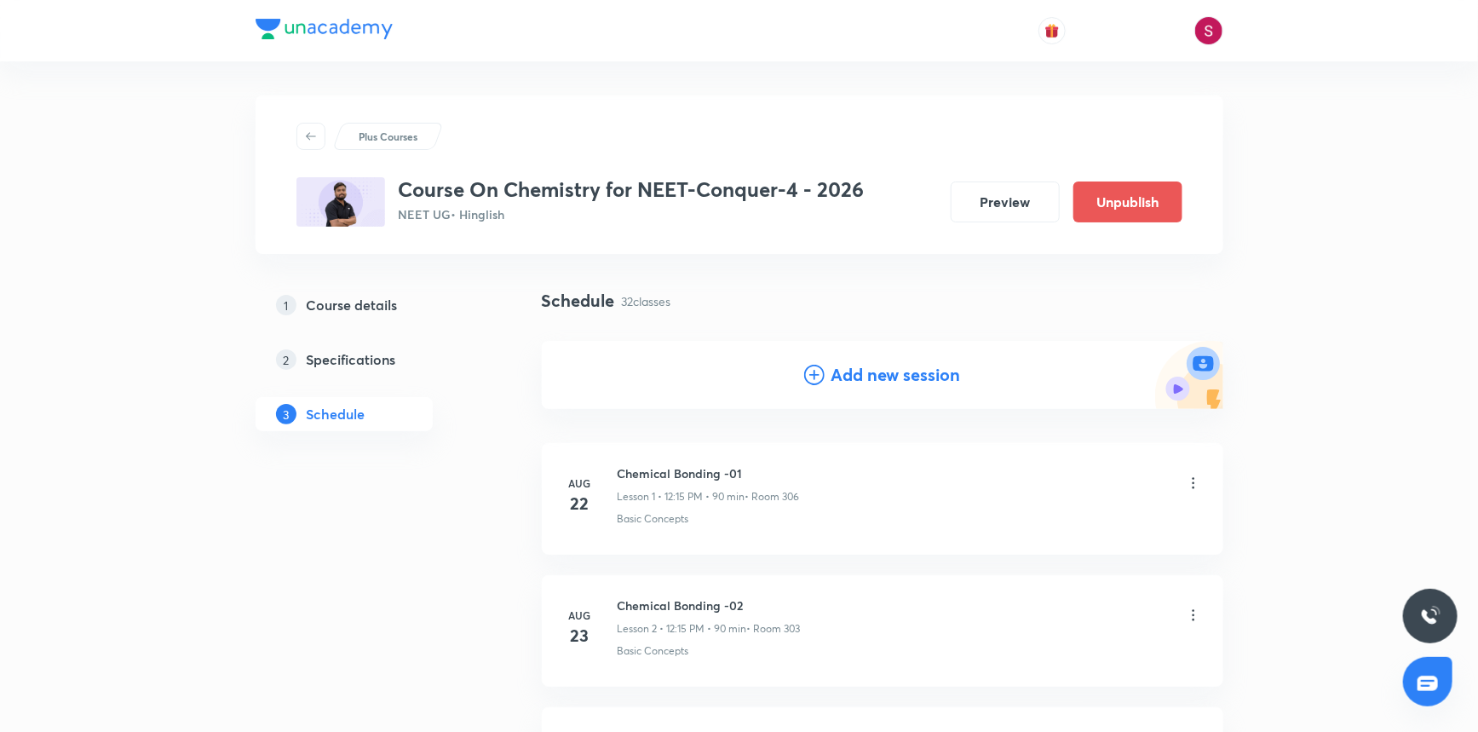
click at [818, 383] on icon at bounding box center [814, 375] width 20 height 20
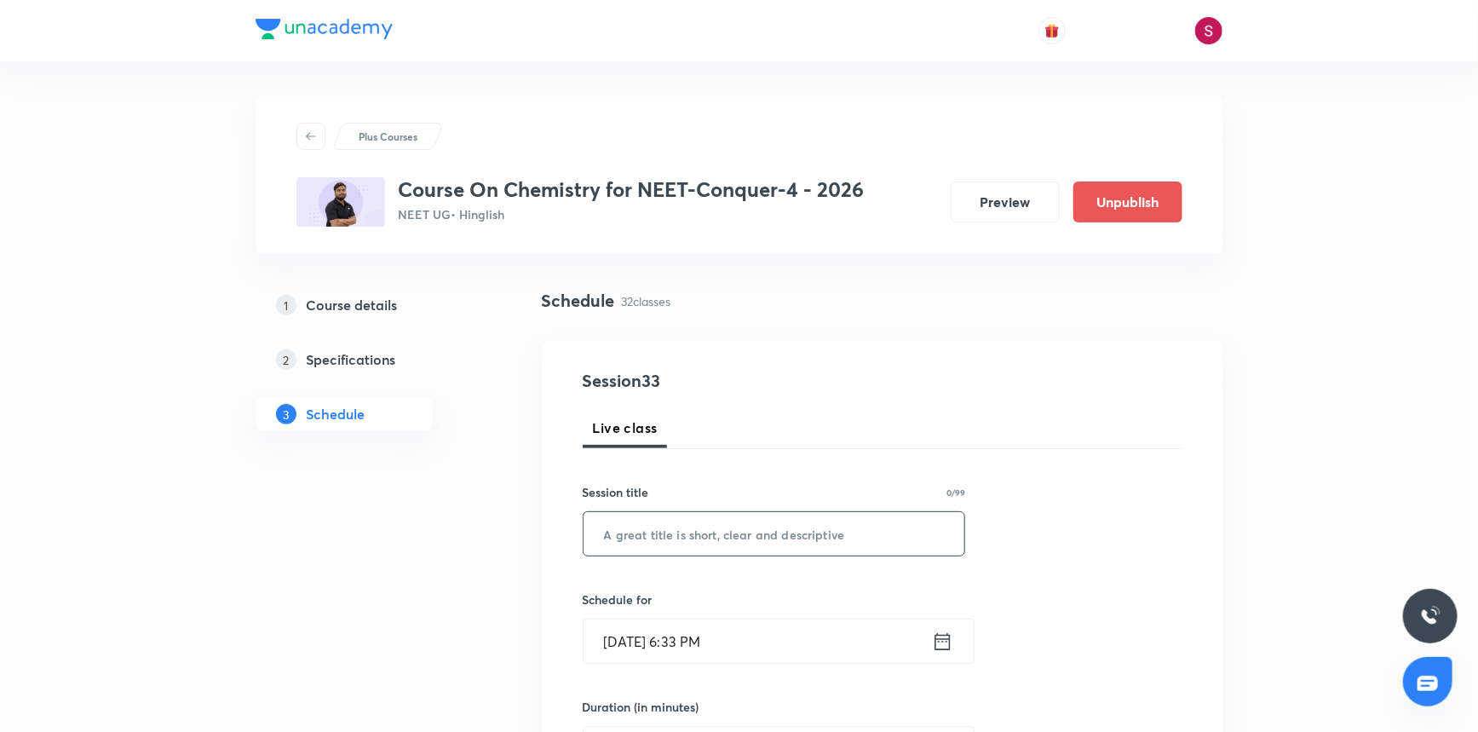
click at [718, 531] on input "text" at bounding box center [775, 533] width 382 height 43
paste input "Chemical Equilibrium - 01"
type input "Chemical Equilibrium - 02"
click at [751, 648] on input "[DATE] 6:33 PM" at bounding box center [758, 640] width 348 height 43
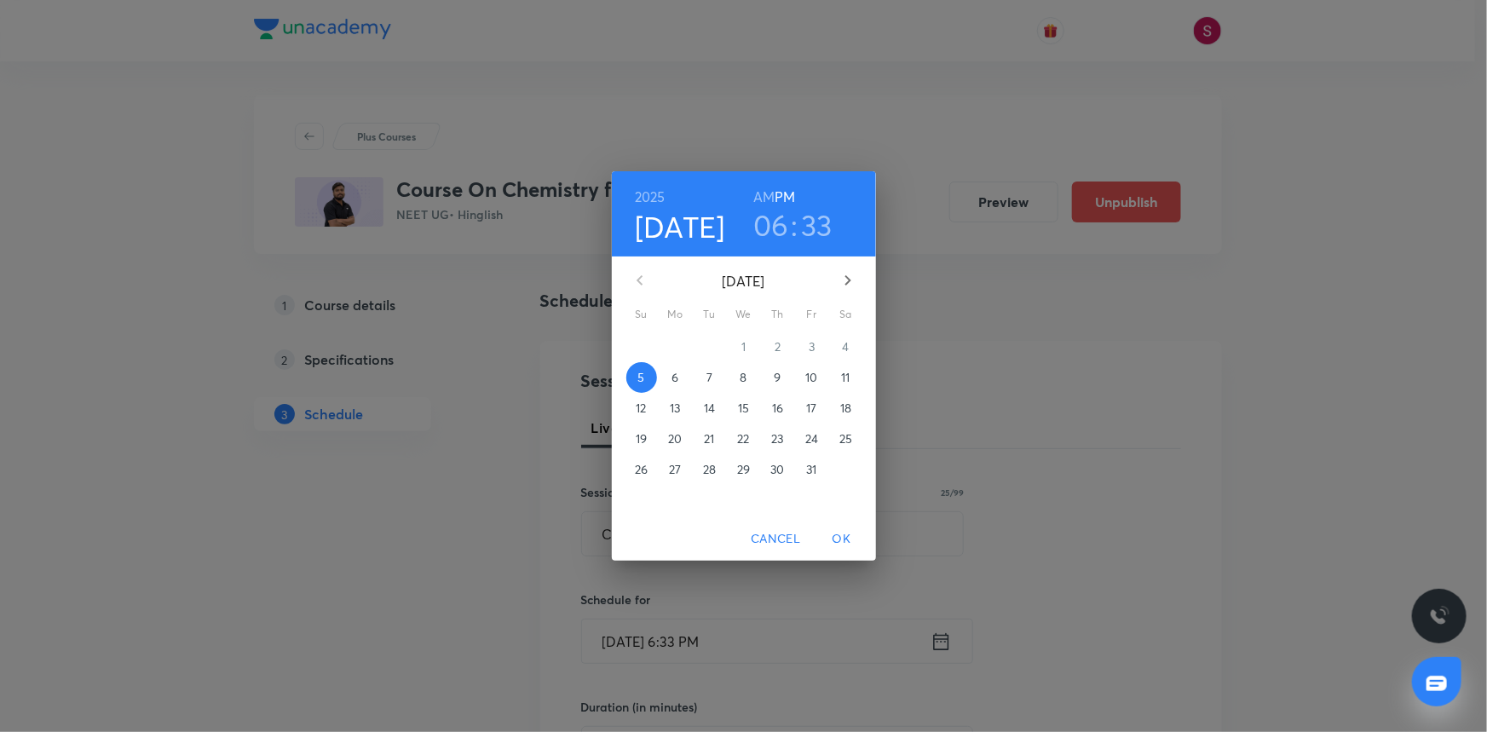
click at [708, 382] on p "7" at bounding box center [709, 377] width 6 height 17
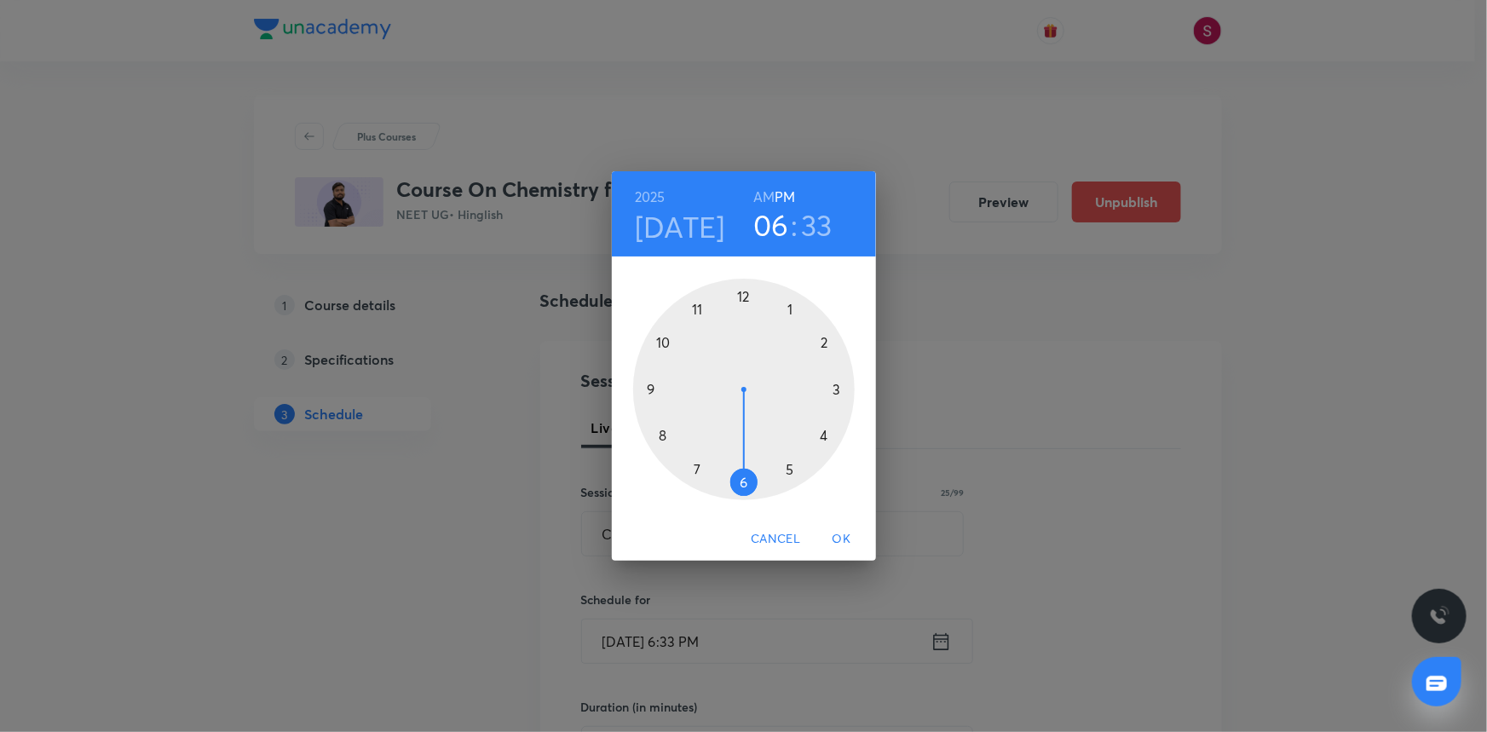
click at [746, 299] on div at bounding box center [744, 390] width 222 height 222
click at [837, 390] on div at bounding box center [744, 390] width 222 height 222
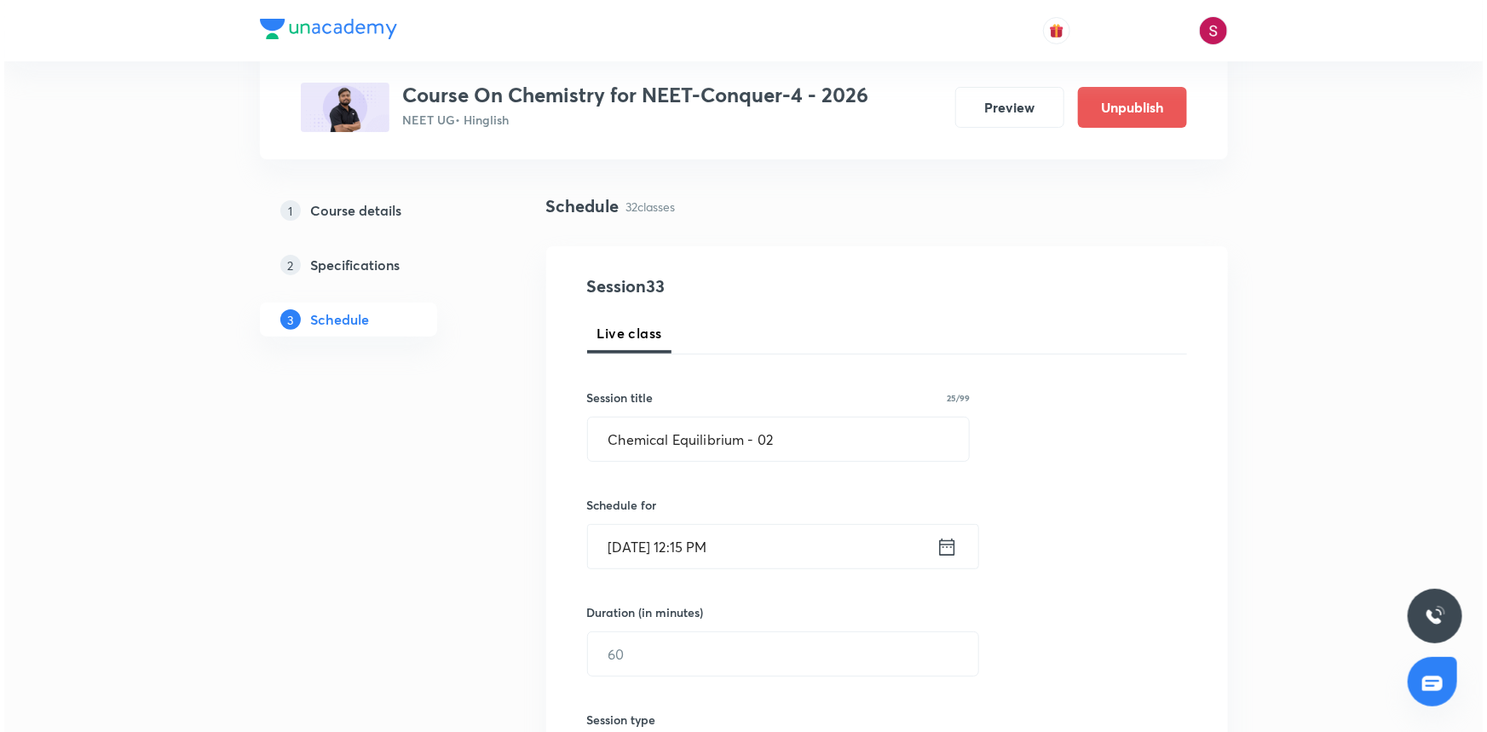
scroll to position [309, 0]
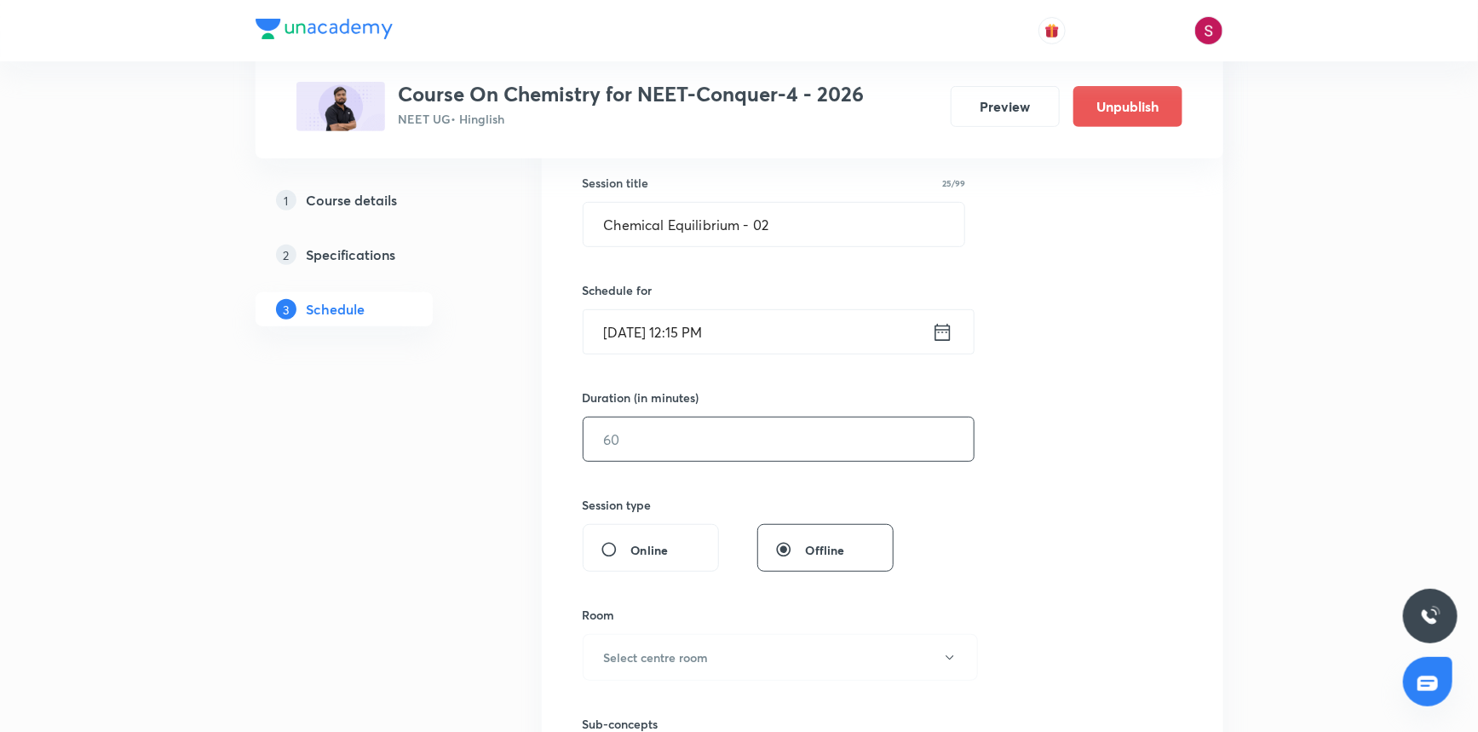
click at [665, 435] on input "text" at bounding box center [779, 439] width 390 height 43
type input "90"
click at [639, 661] on h6 "Select centre room" at bounding box center [656, 657] width 105 height 18
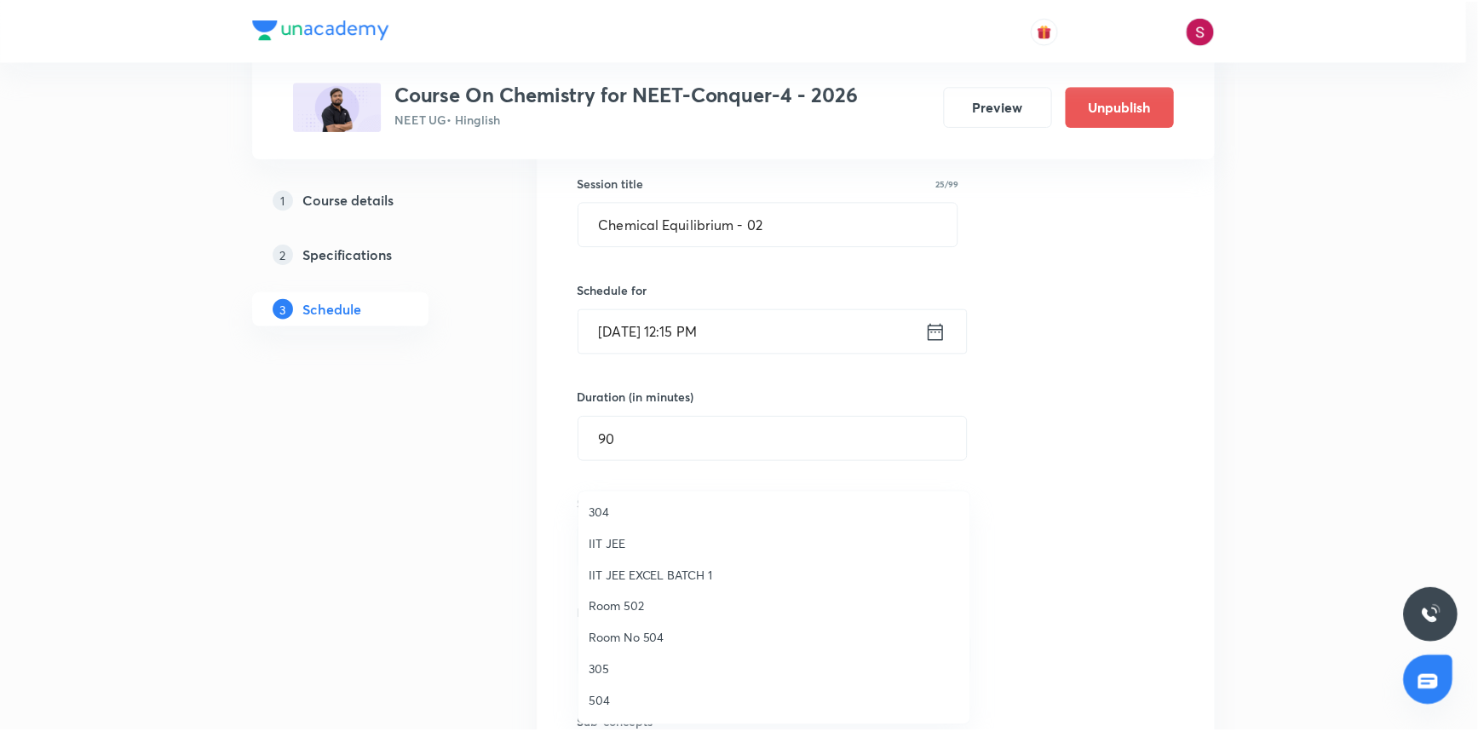
scroll to position [232, 0]
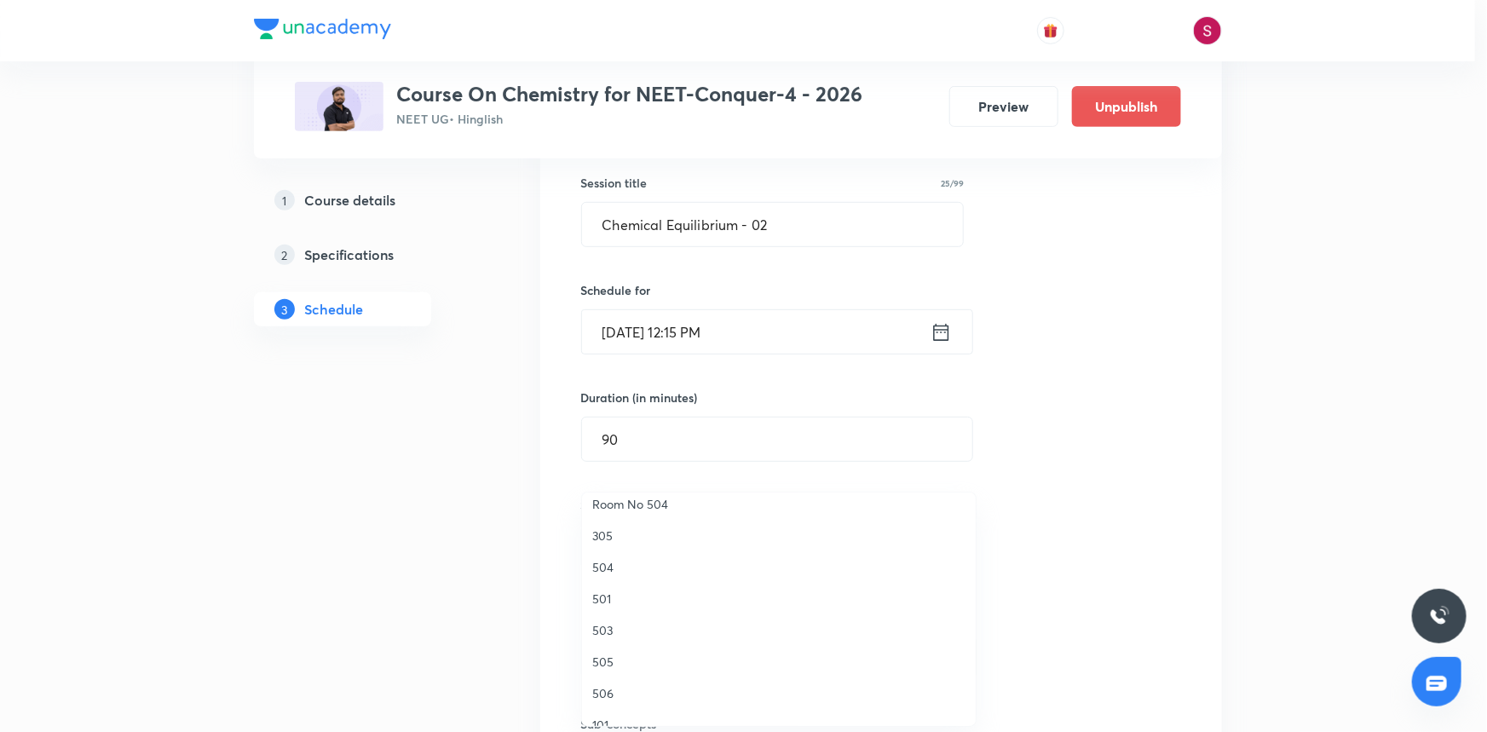
click at [618, 623] on span "503" at bounding box center [778, 630] width 373 height 18
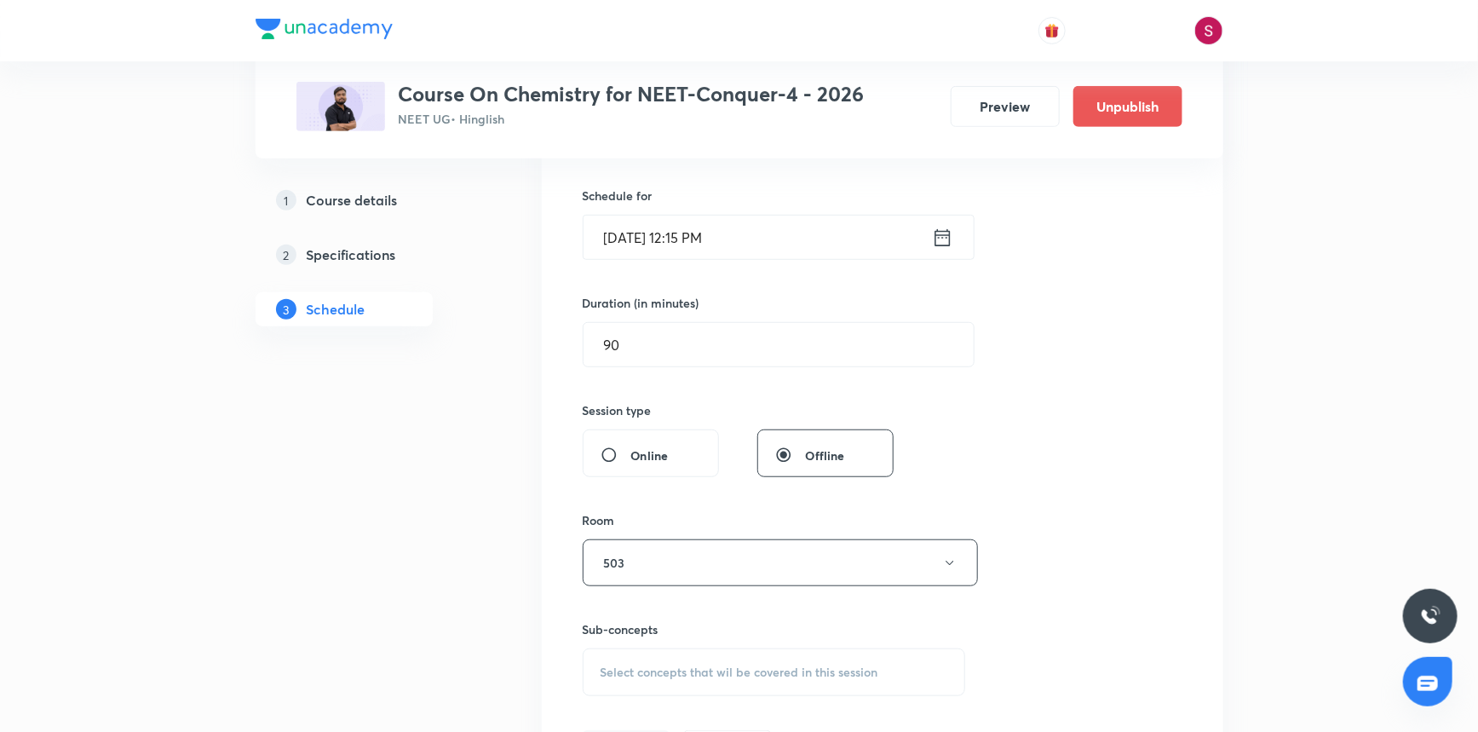
scroll to position [464, 0]
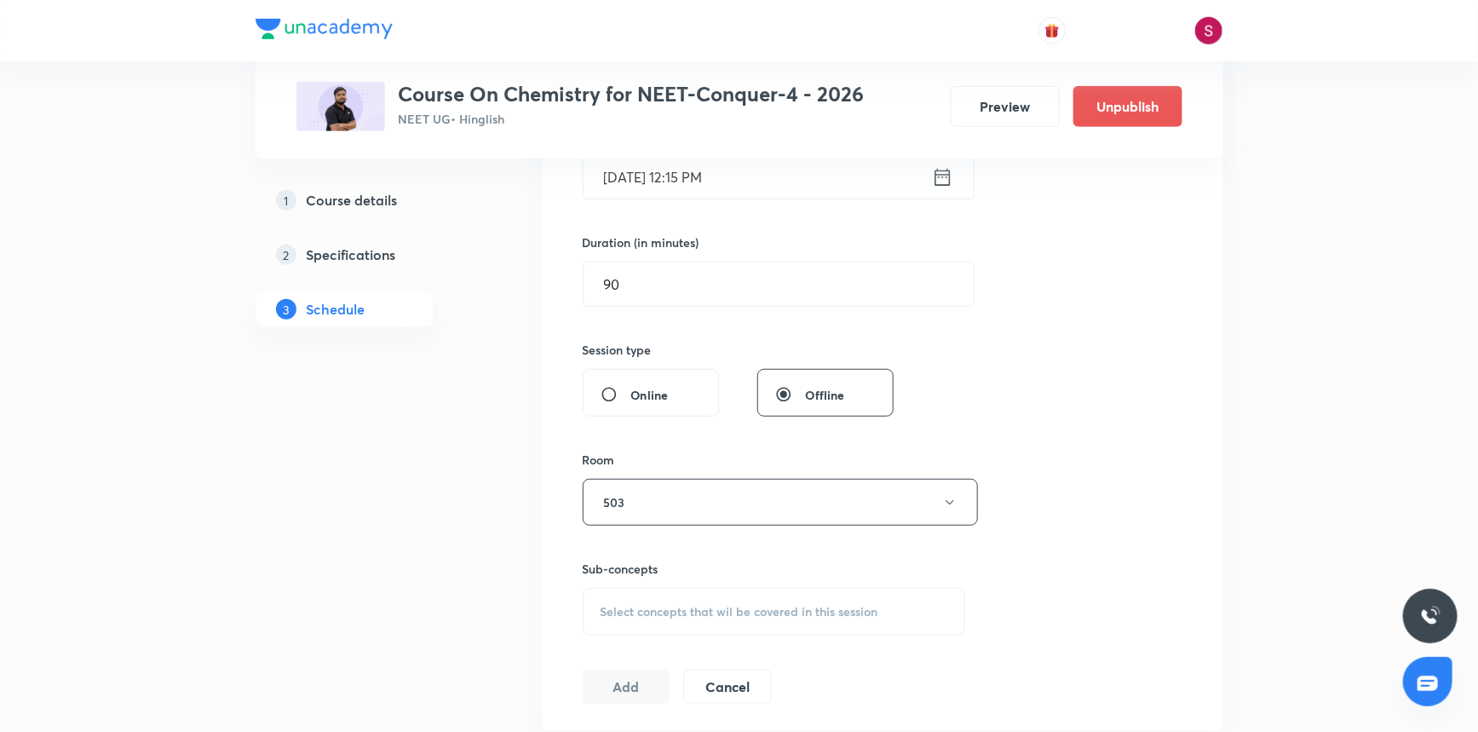
click at [686, 605] on span "Select concepts that wil be covered in this session" at bounding box center [740, 612] width 278 height 14
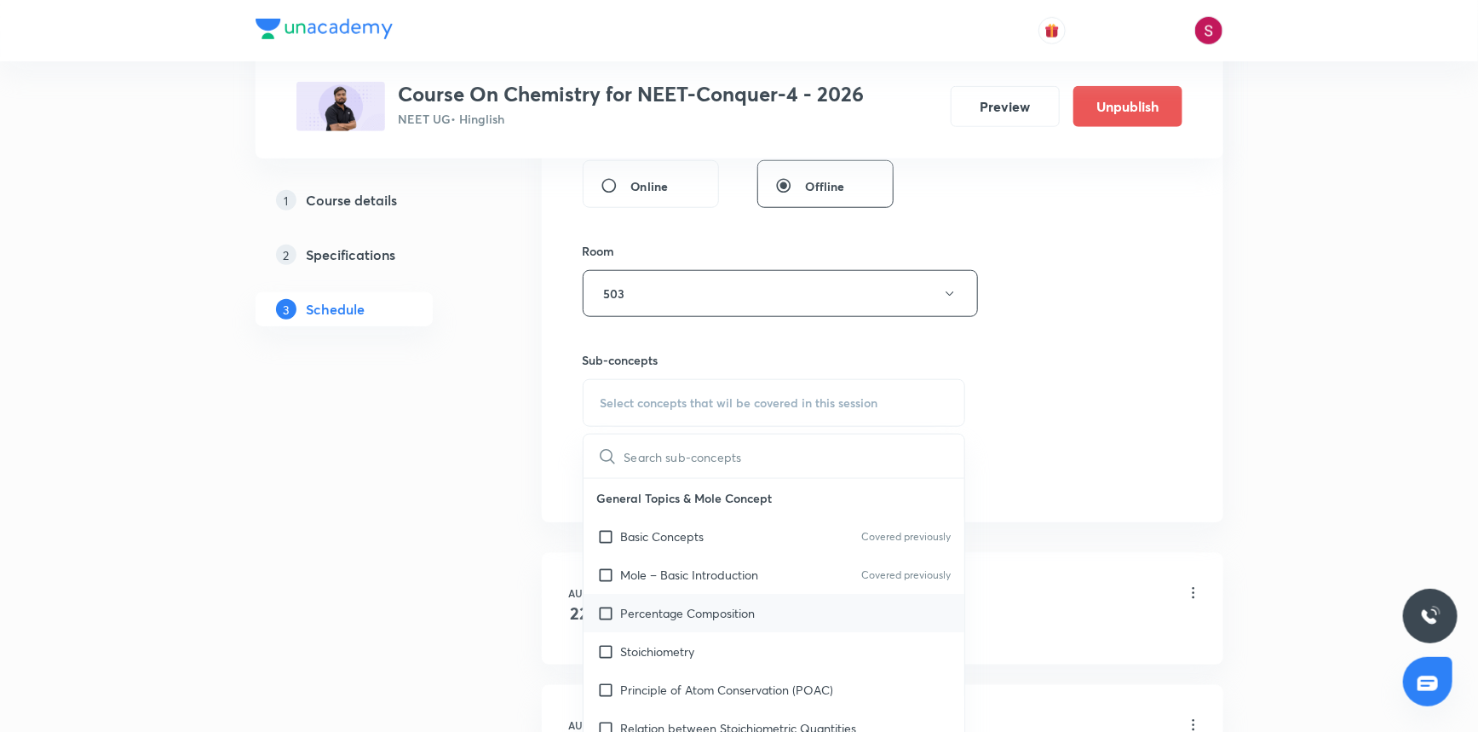
scroll to position [697, 0]
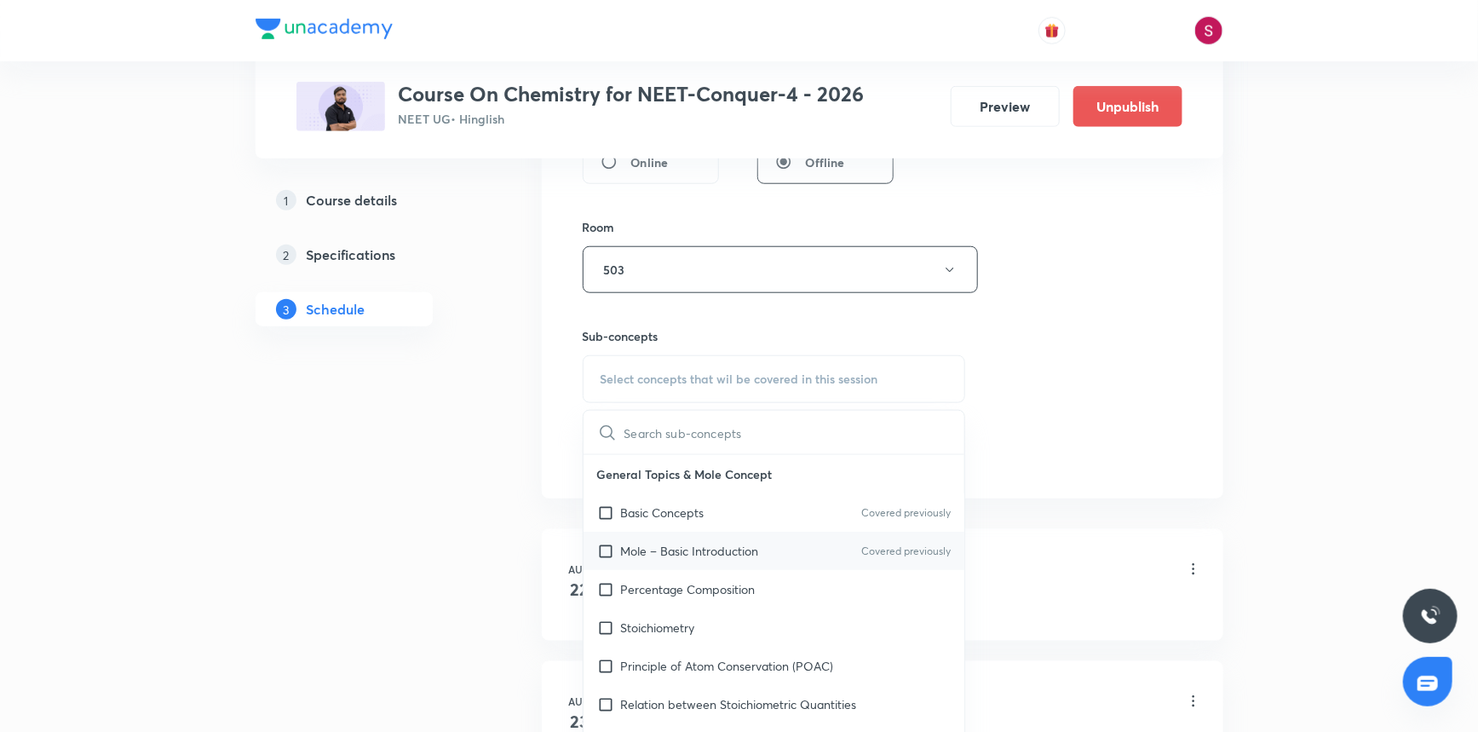
click at [691, 552] on p "Mole – Basic Introduction" at bounding box center [690, 551] width 138 height 18
checkbox input "true"
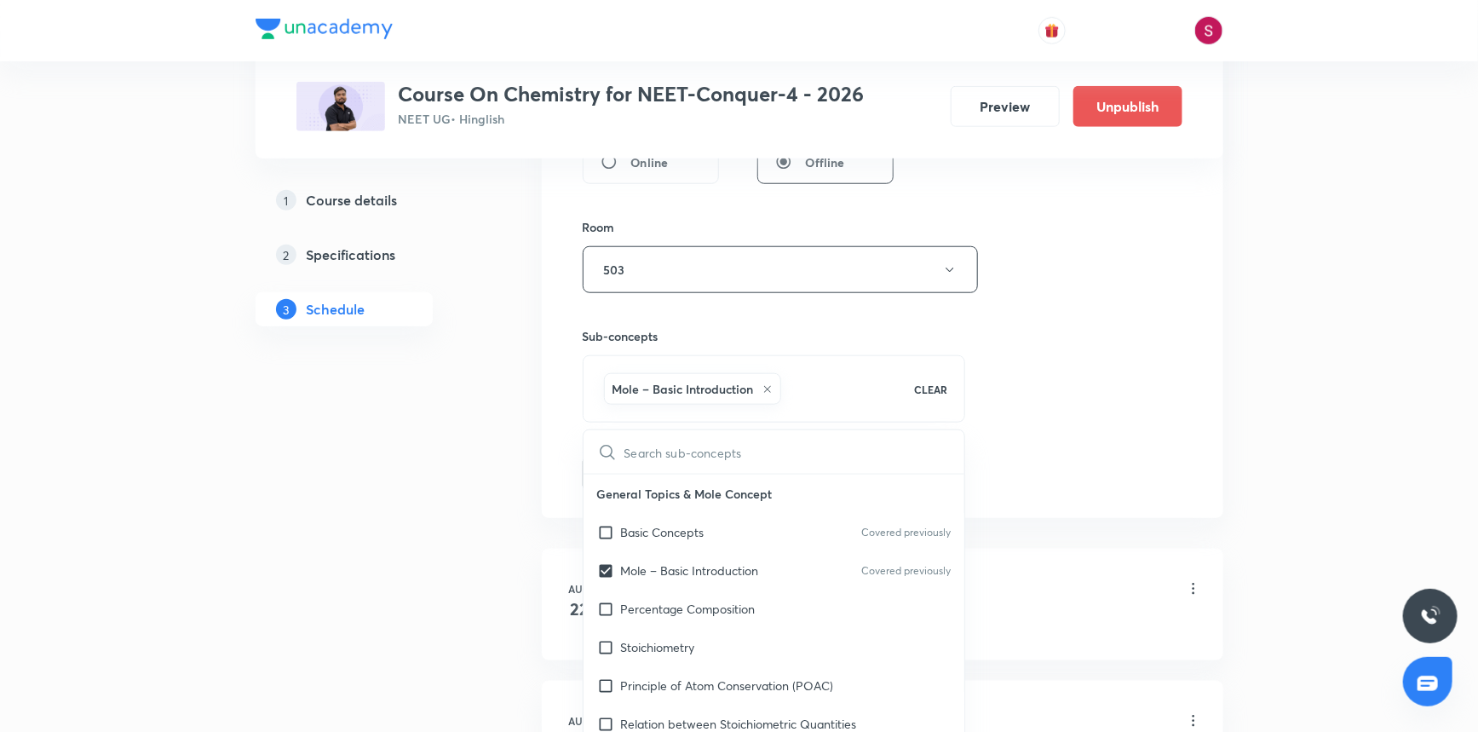
click at [980, 387] on div "Session 33 Live class Session title 25/99 Chemical Equilibrium - 02 ​ Schedule …" at bounding box center [883, 81] width 600 height 820
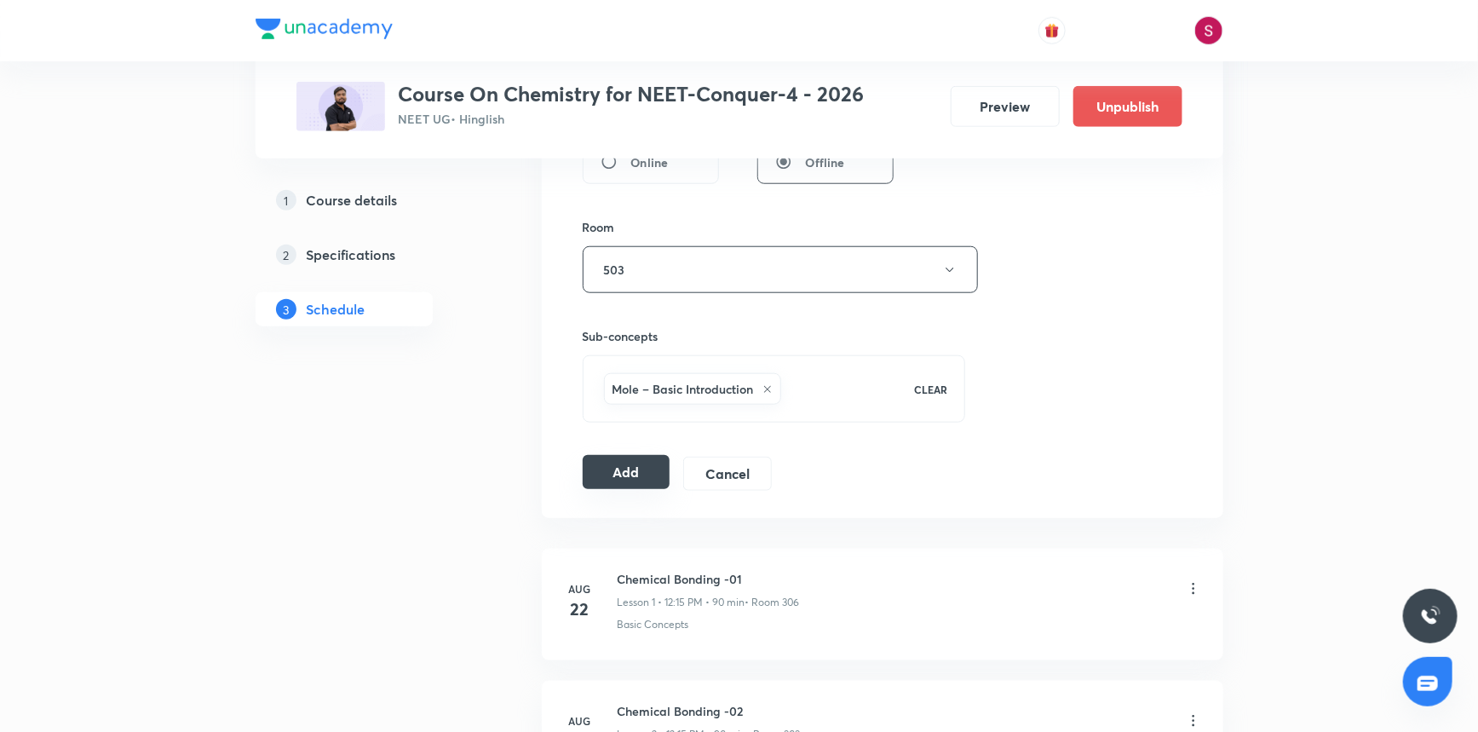
click at [613, 469] on button "Add" at bounding box center [627, 472] width 88 height 34
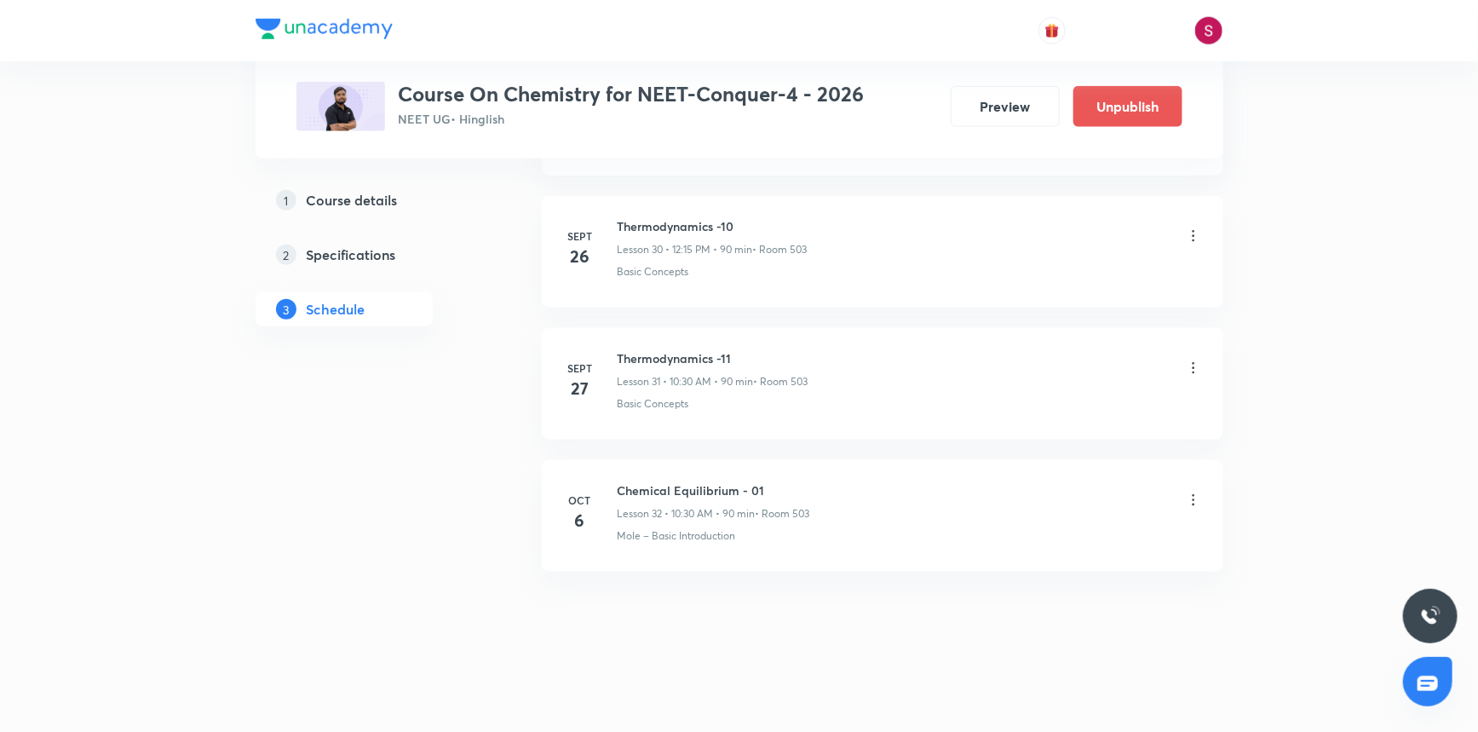
scroll to position [4070, 0]
click at [702, 629] on h6 "Chemical Equilibrium - 02" at bounding box center [712, 629] width 189 height 18
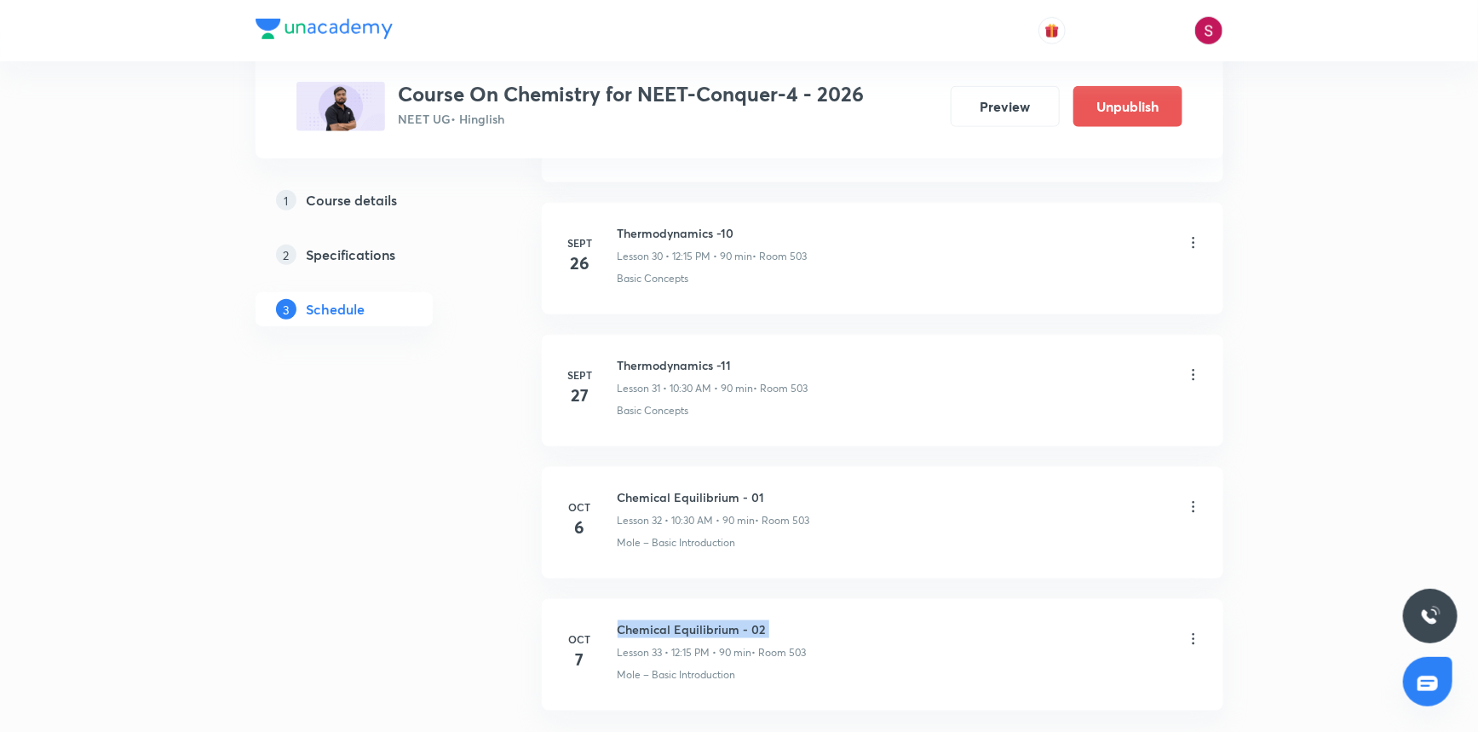
click at [702, 629] on h6 "Chemical Equilibrium - 02" at bounding box center [712, 629] width 189 height 18
copy h6 "Chemical Equilibrium - 02"
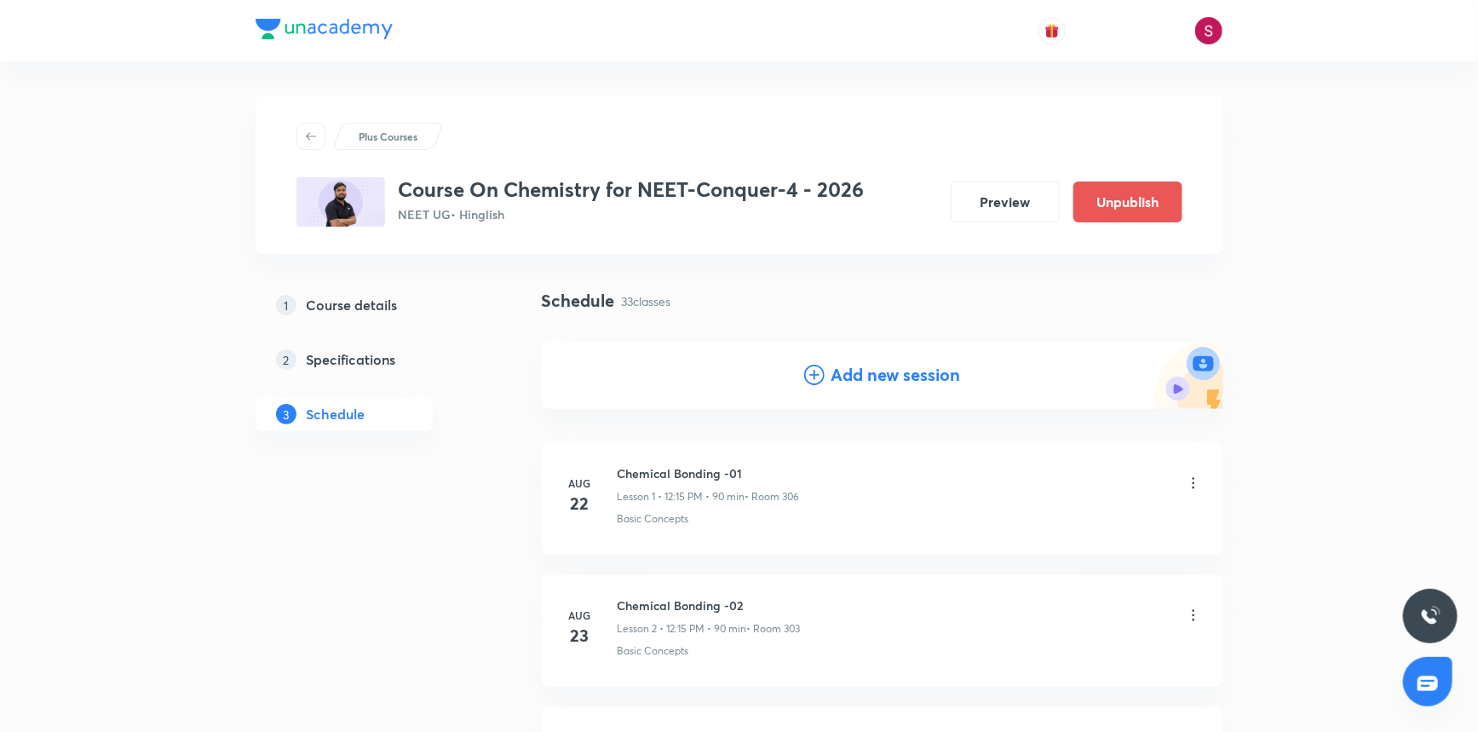
click at [804, 374] on icon at bounding box center [814, 375] width 20 height 20
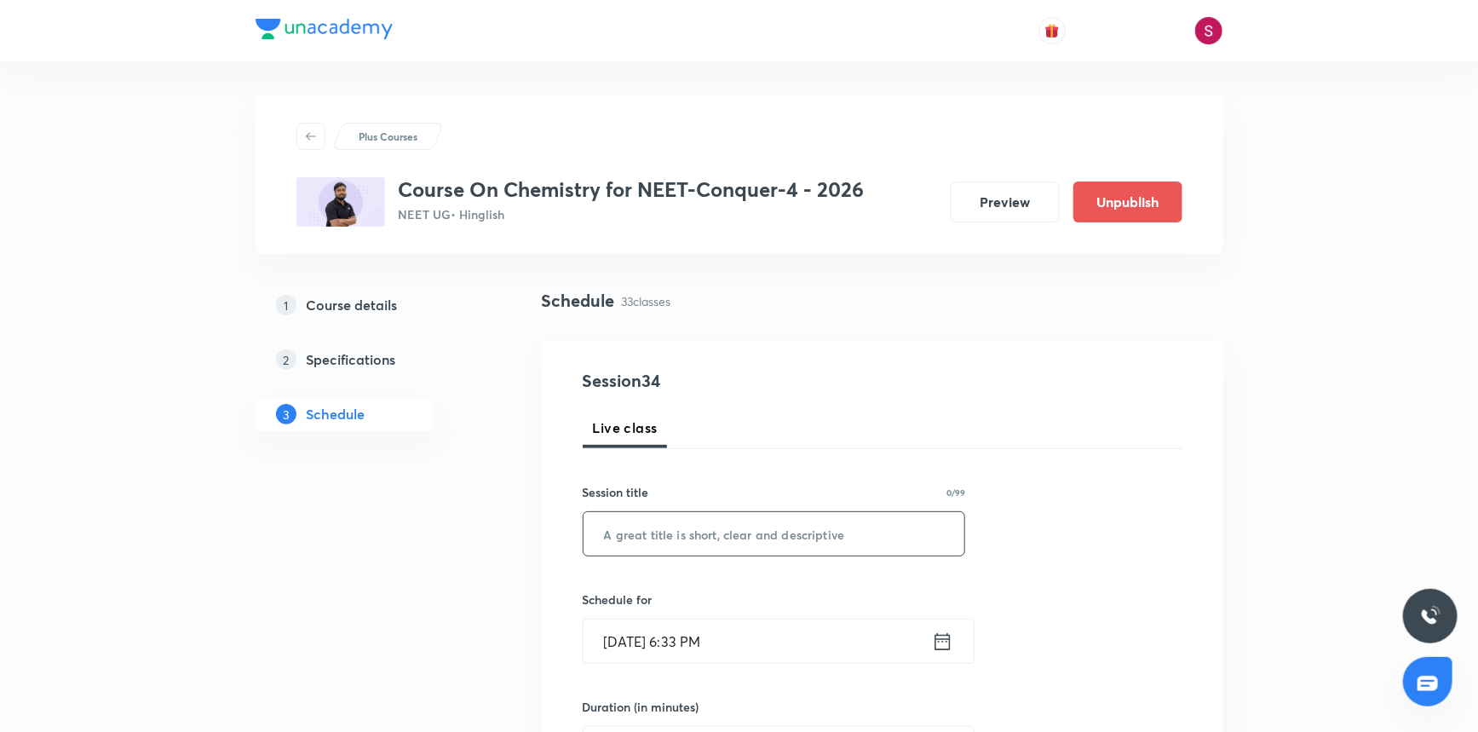
click at [729, 538] on input "text" at bounding box center [775, 533] width 382 height 43
paste input "Chemical Equilibrium - 02"
type input "Chemical Equilibrium - 03"
click at [789, 652] on input "[DATE] 6:33 PM" at bounding box center [758, 640] width 348 height 43
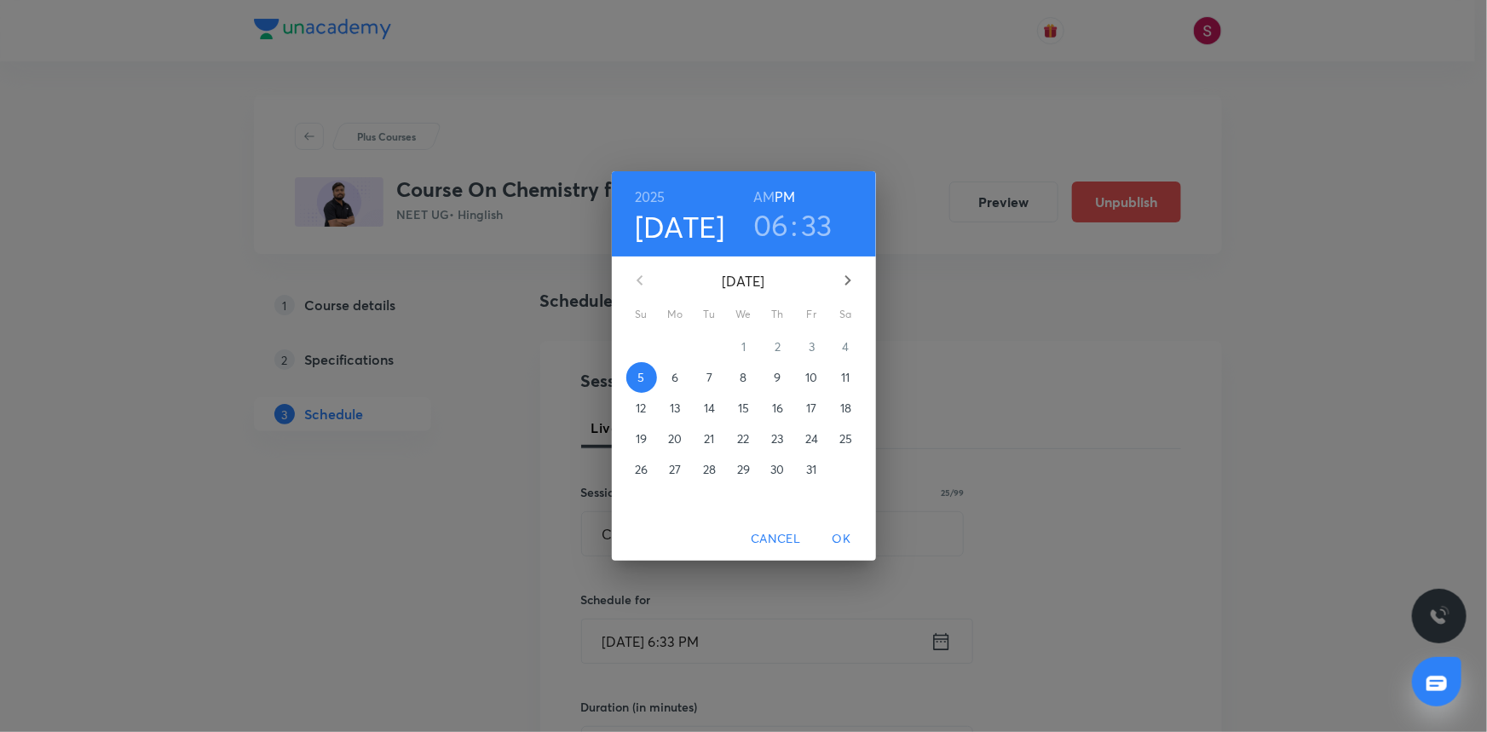
click at [749, 377] on span "8" at bounding box center [744, 377] width 31 height 17
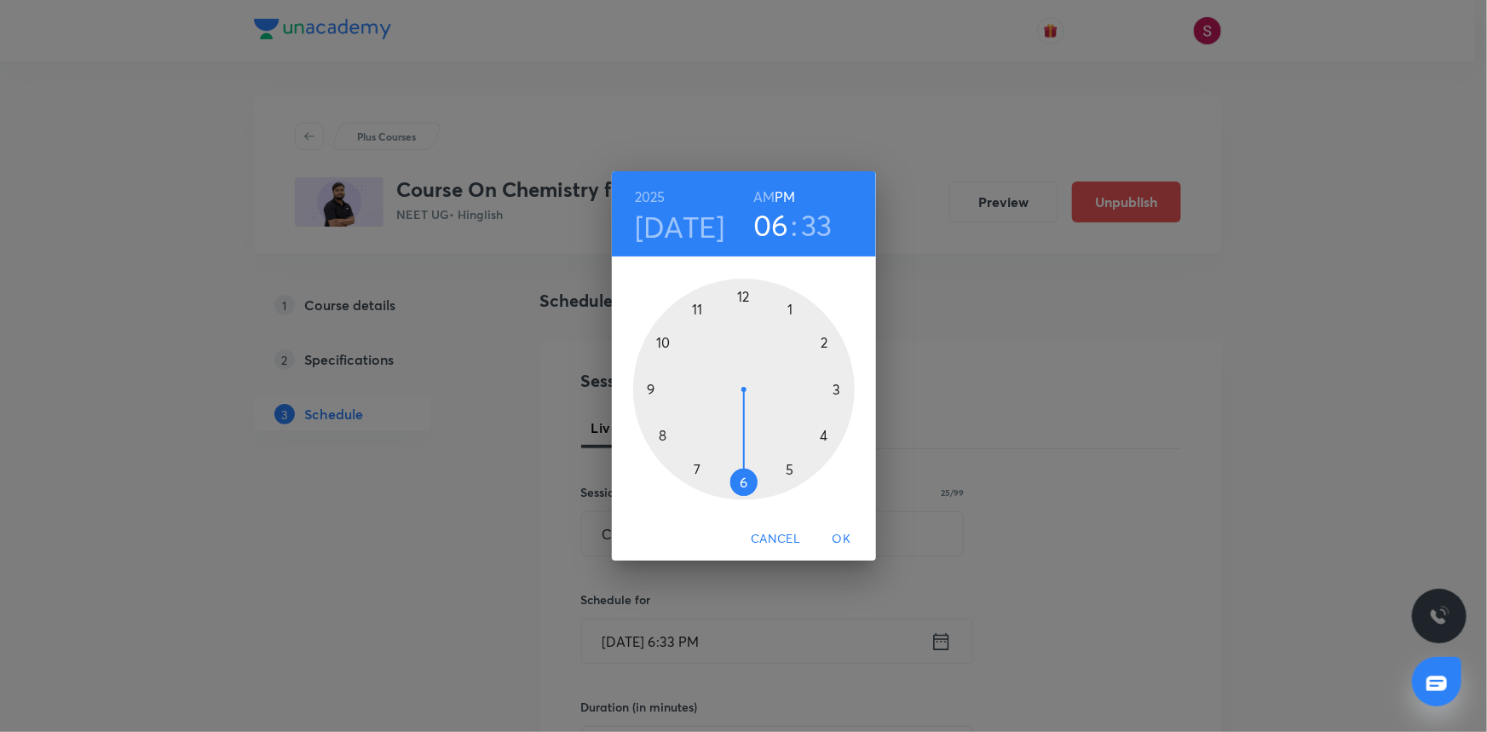
click at [760, 197] on h6 "AM" at bounding box center [763, 197] width 21 height 24
click at [661, 344] on div at bounding box center [744, 390] width 222 height 222
click at [742, 477] on div at bounding box center [744, 390] width 222 height 222
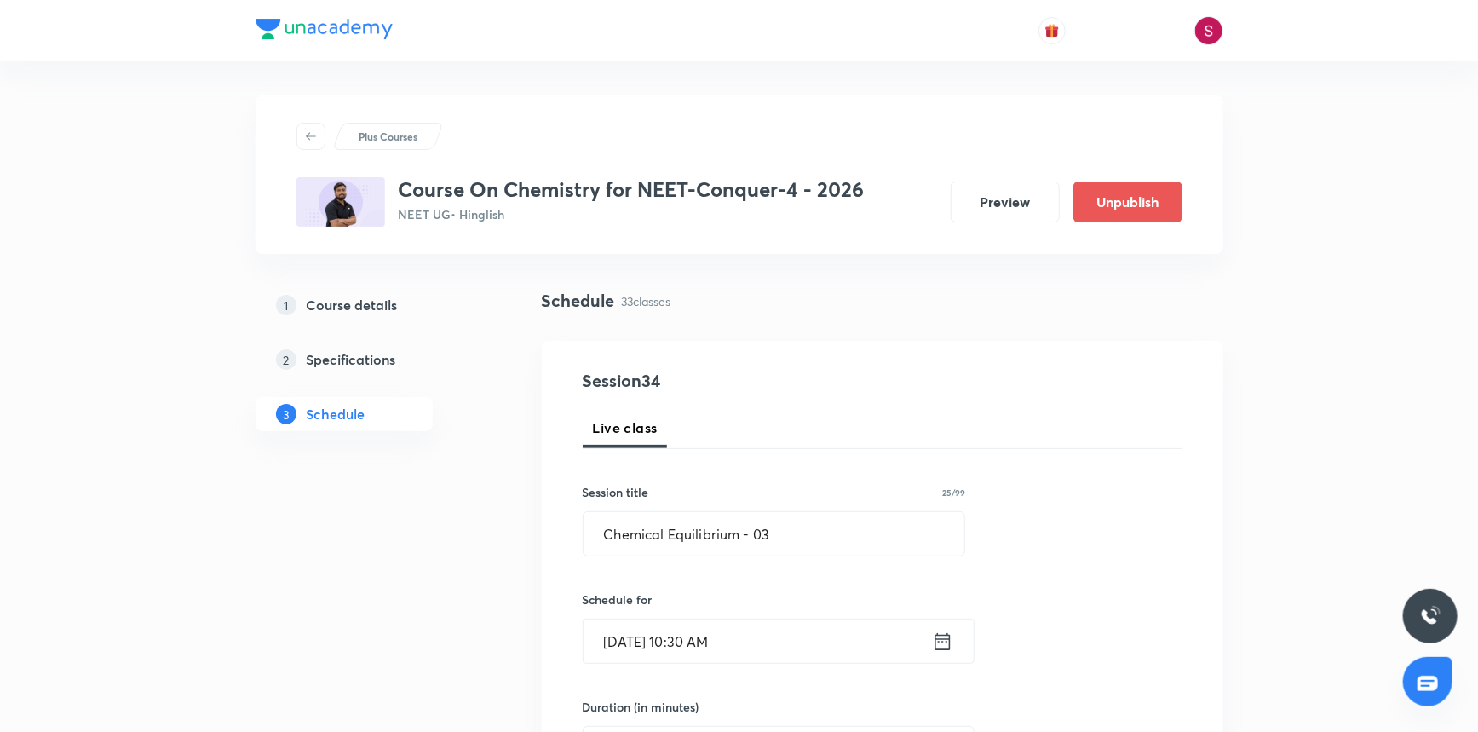
scroll to position [232, 0]
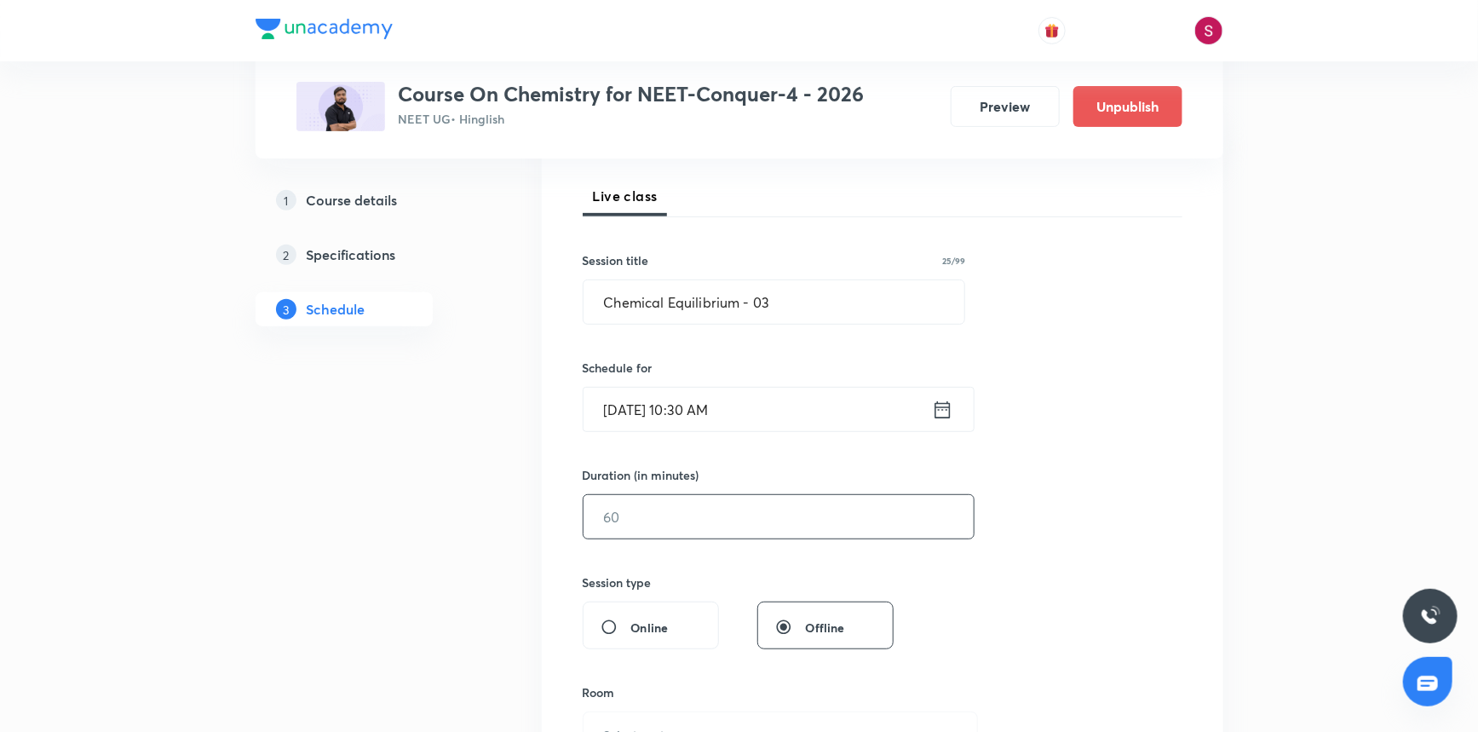
click at [684, 506] on input "text" at bounding box center [779, 516] width 390 height 43
type input "90"
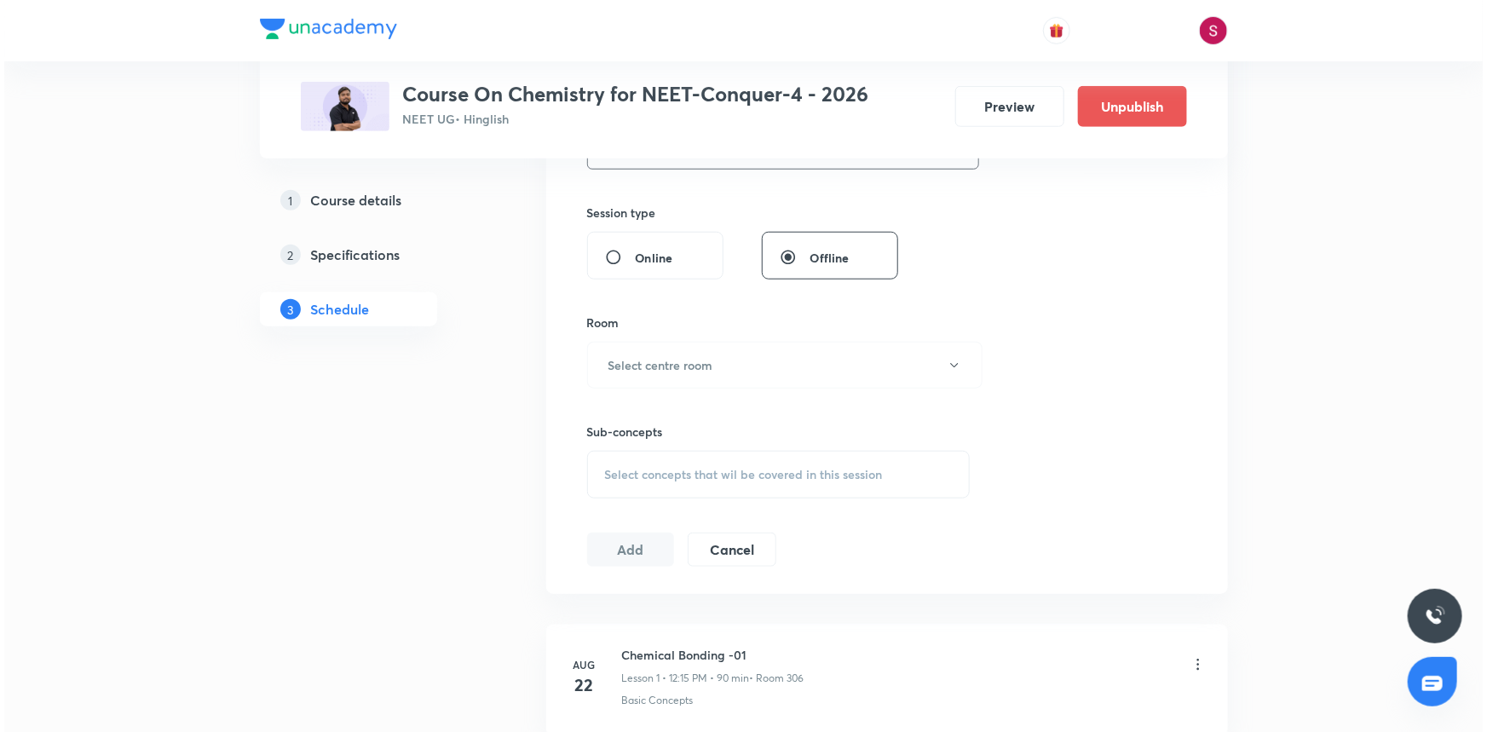
scroll to position [619, 0]
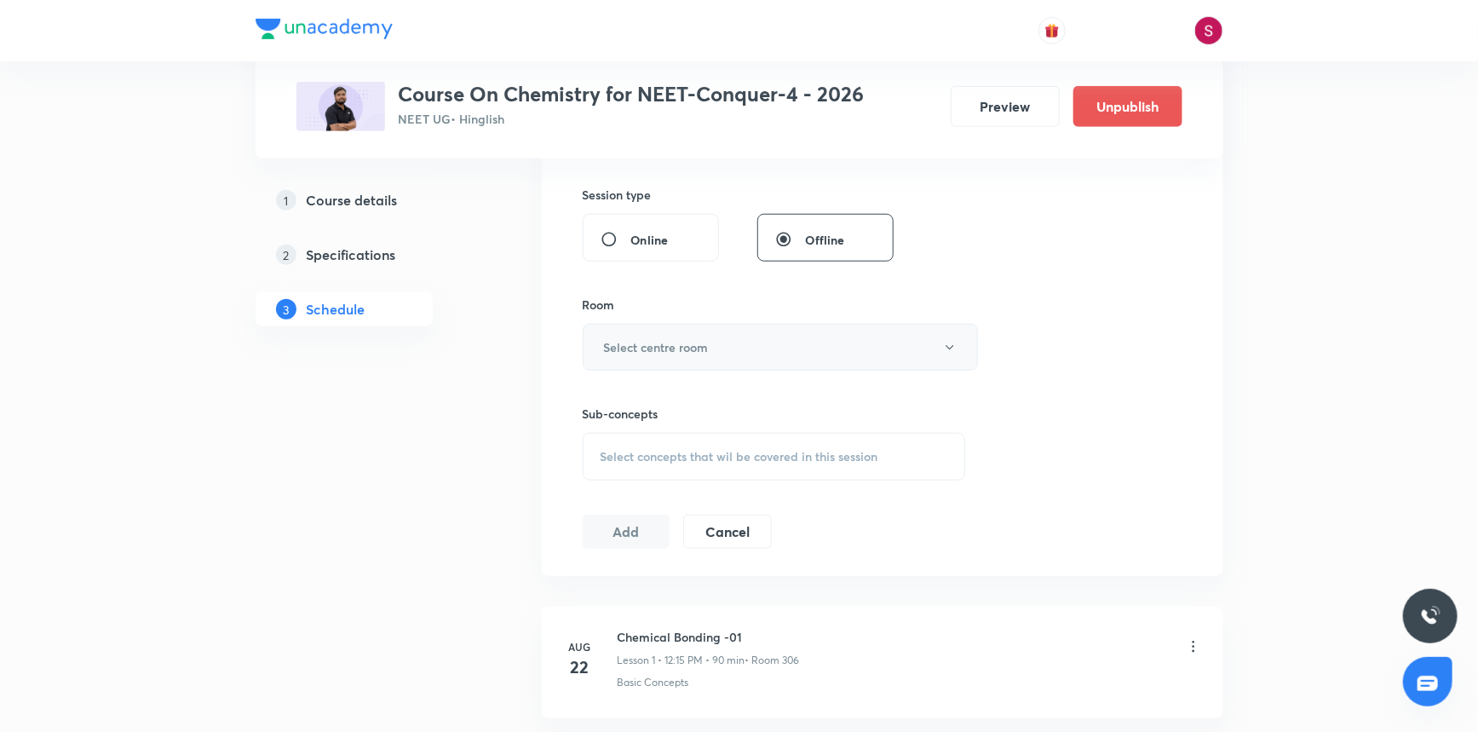
click at [639, 343] on h6 "Select centre room" at bounding box center [656, 347] width 105 height 18
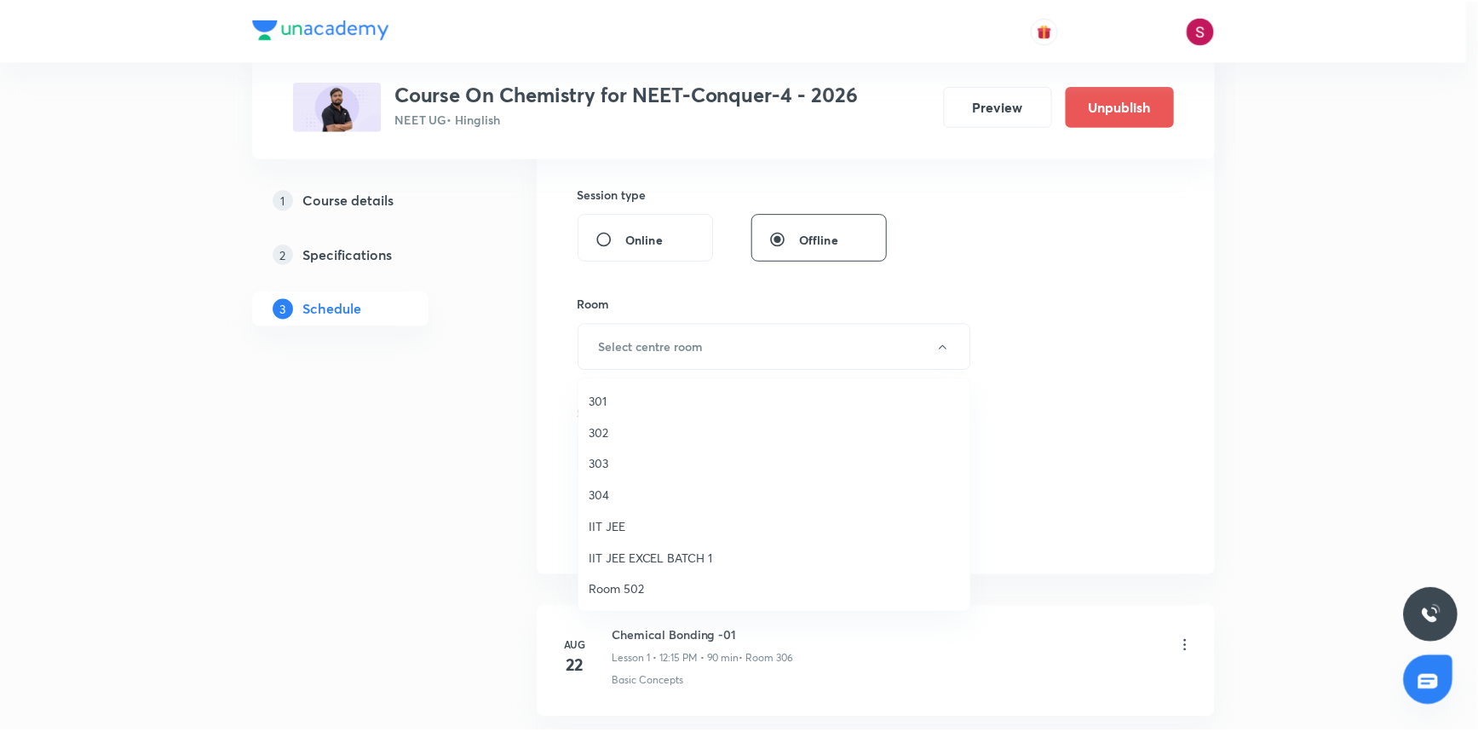
scroll to position [232, 0]
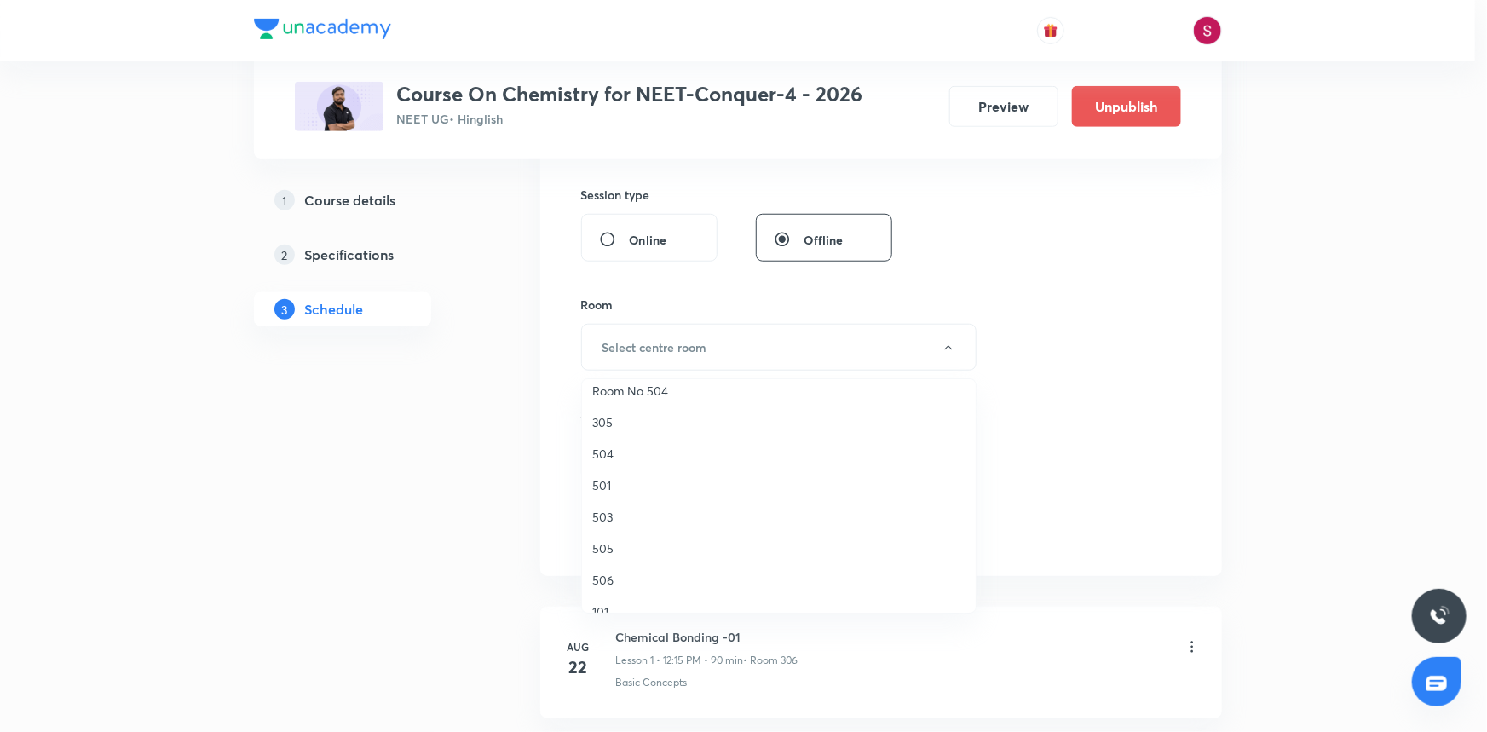
click at [600, 572] on span "506" at bounding box center [778, 580] width 373 height 18
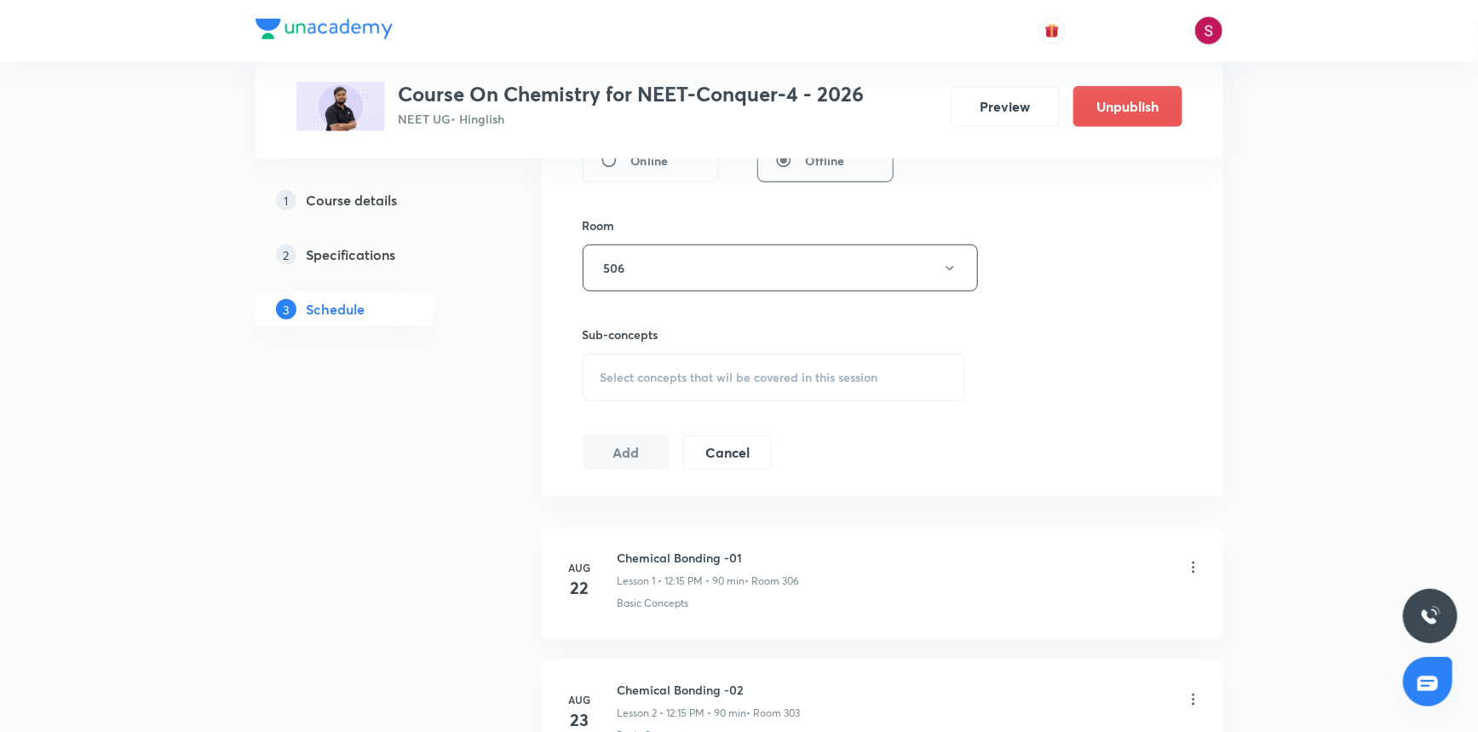
scroll to position [775, 0]
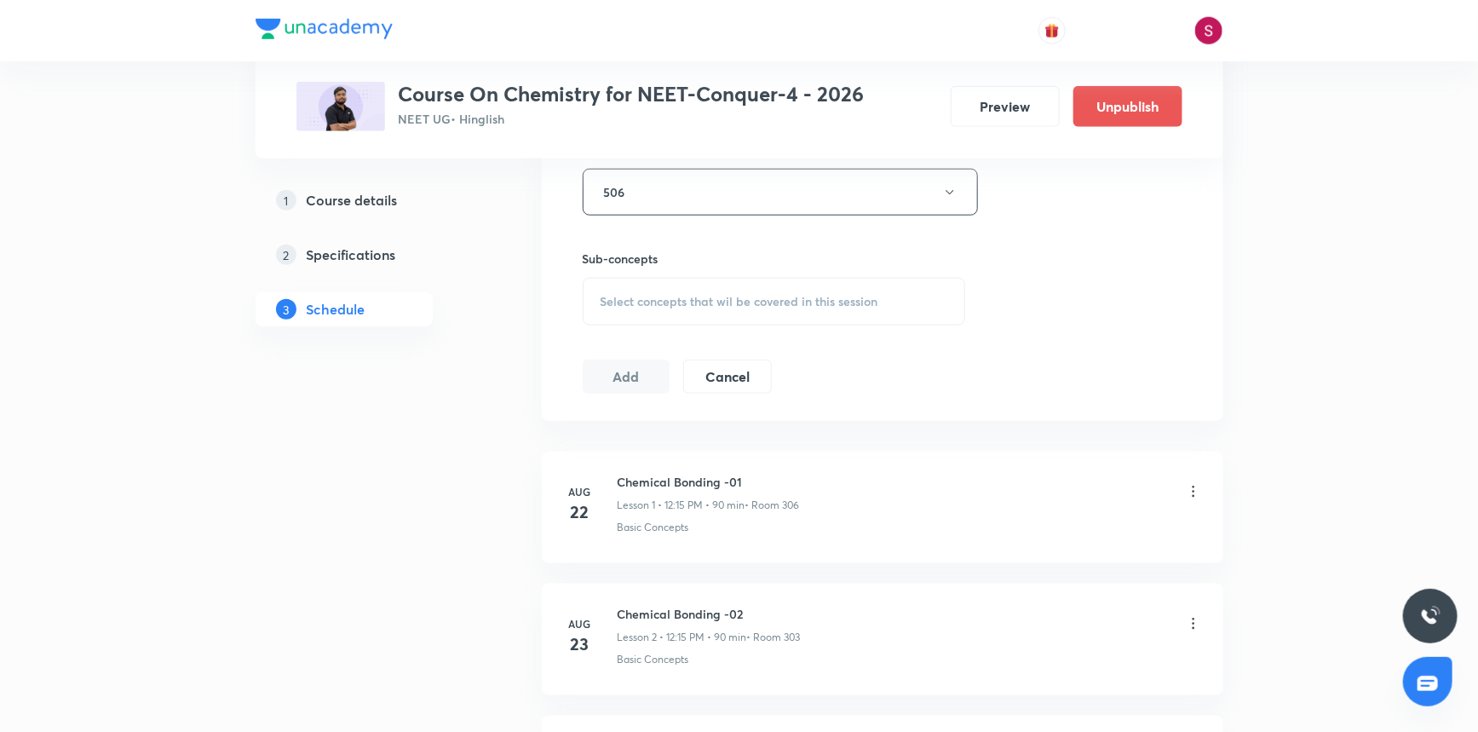
click at [659, 278] on div "Select concepts that wil be covered in this session" at bounding box center [774, 302] width 383 height 48
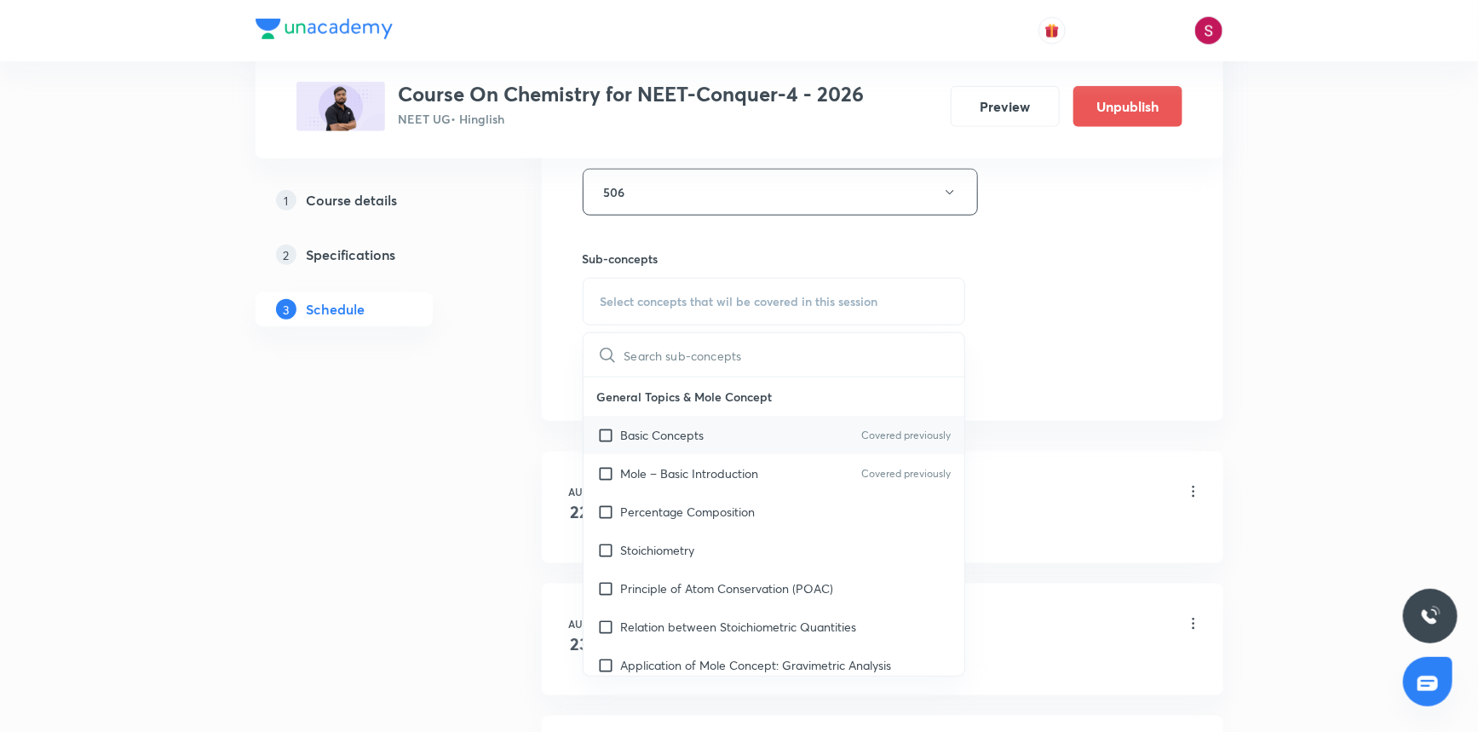
click at [644, 426] on p "Basic Concepts" at bounding box center [663, 435] width 84 height 18
checkbox input "true"
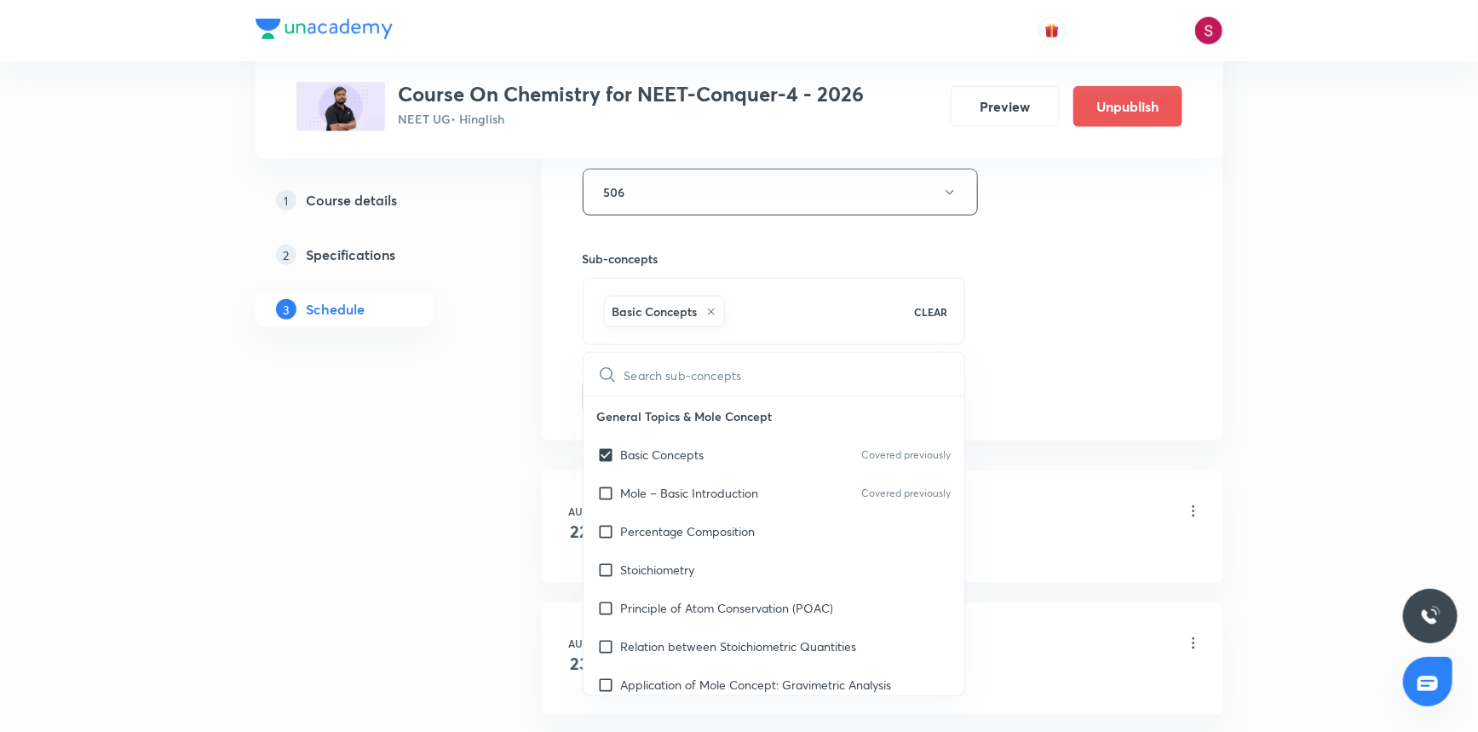
click at [1022, 308] on div "Session 34 Live class Session title 25/99 Chemical Equilibrium - 03 ​ Schedule …" at bounding box center [883, 4] width 600 height 820
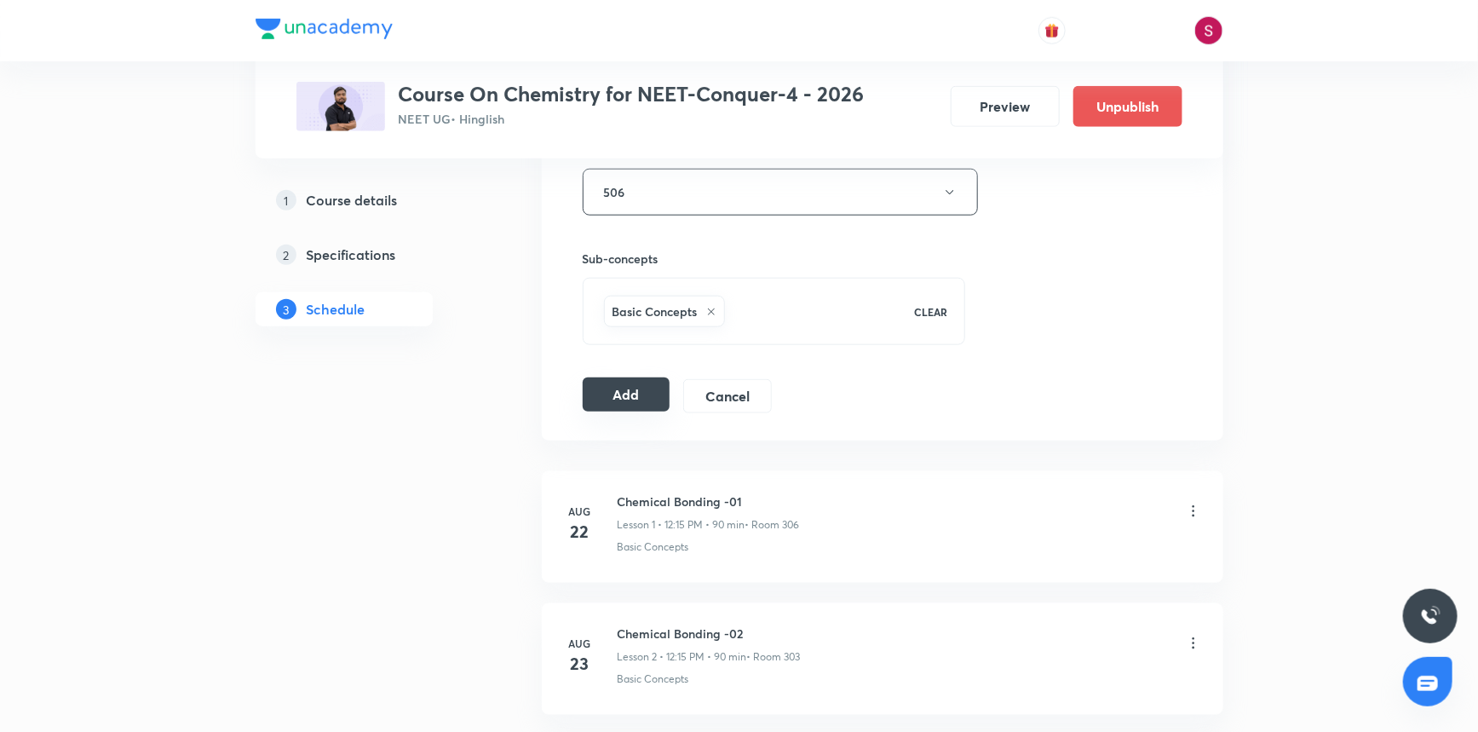
click at [648, 390] on button "Add" at bounding box center [627, 394] width 88 height 34
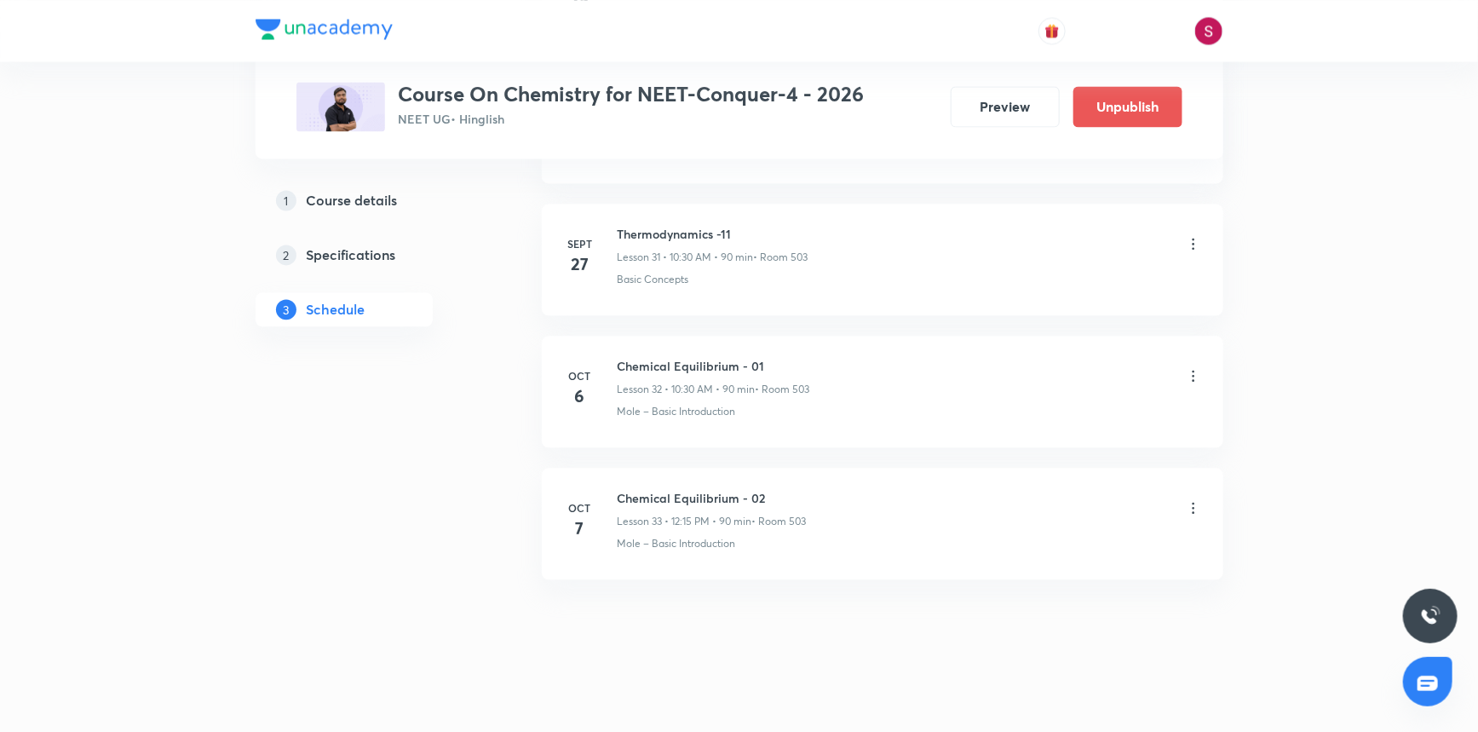
scroll to position [4202, 0]
click at [749, 620] on h6 "Chemical Equilibrium - 03" at bounding box center [715, 629] width 194 height 18
copy h6 "Chemical Equilibrium - 03"
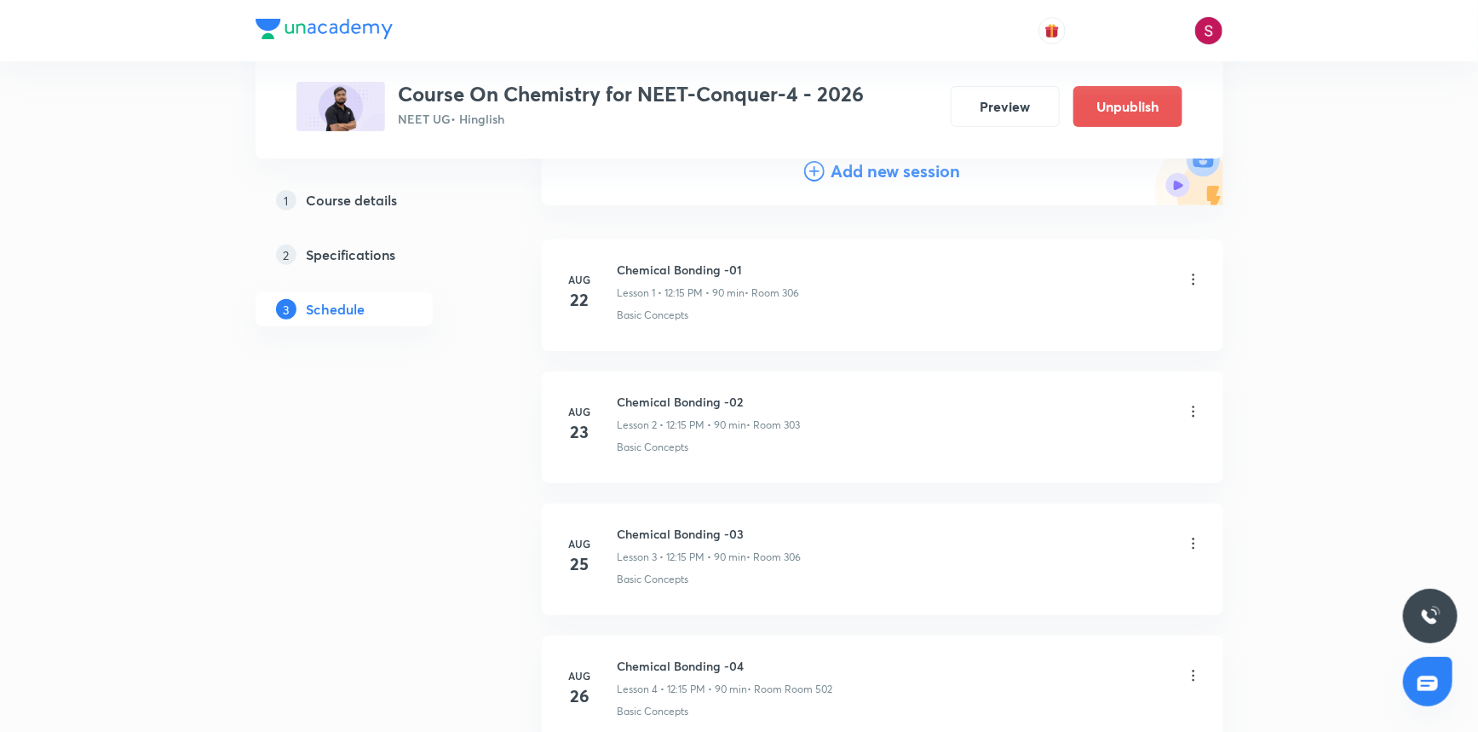
scroll to position [0, 0]
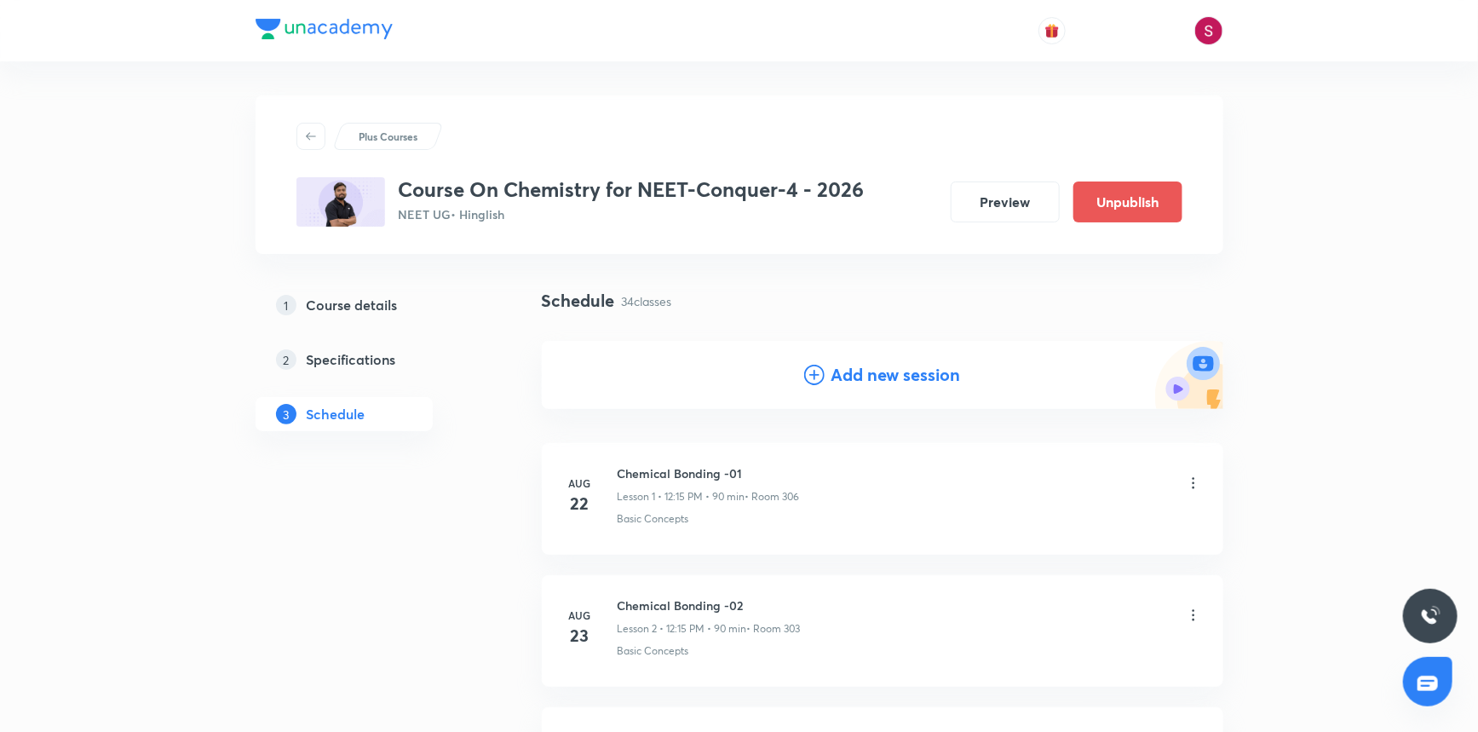
click at [815, 371] on icon at bounding box center [814, 375] width 20 height 20
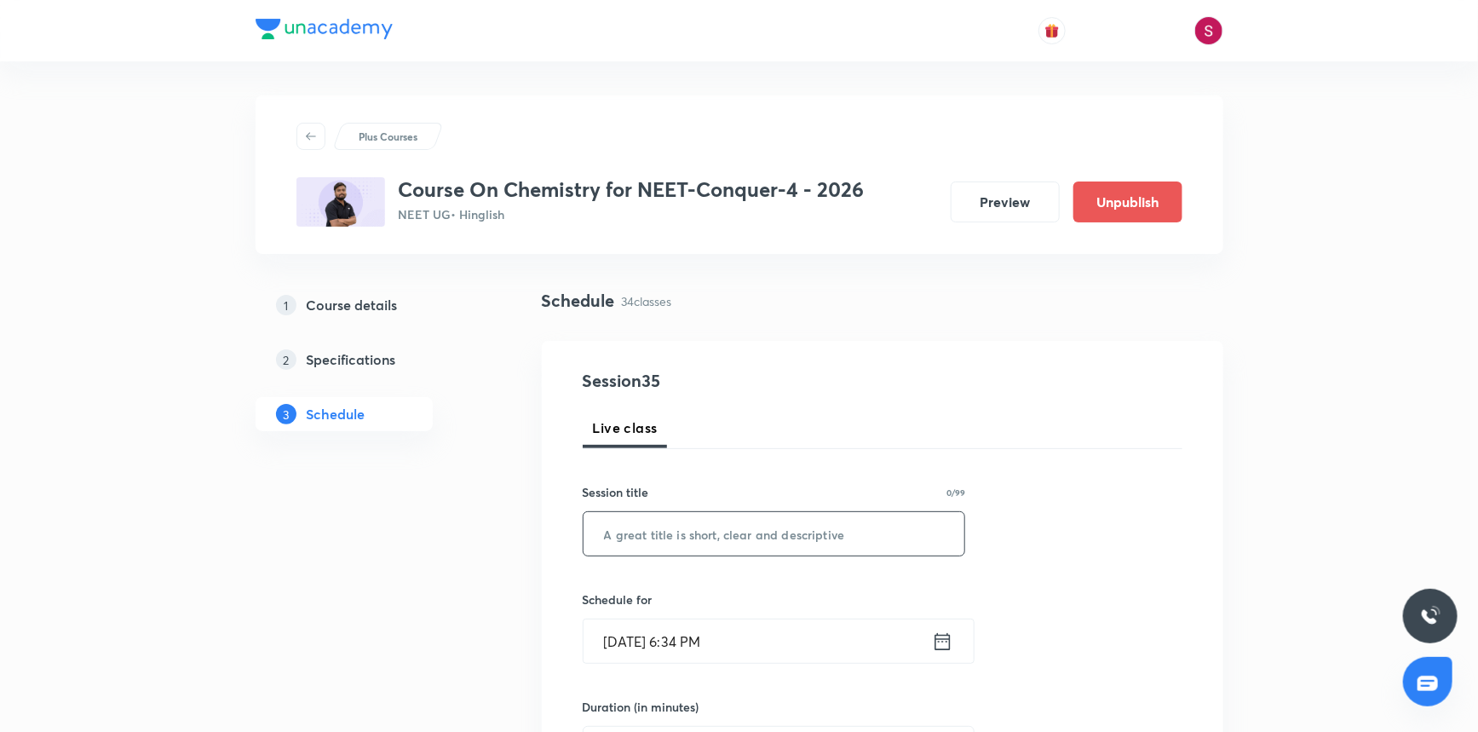
click at [706, 541] on input "text" at bounding box center [775, 533] width 382 height 43
paste input "Chemical Equilibrium - 03"
type input "Chemical Equilibrium - 04"
click at [806, 628] on input "[DATE] 6:34 PM" at bounding box center [758, 640] width 348 height 43
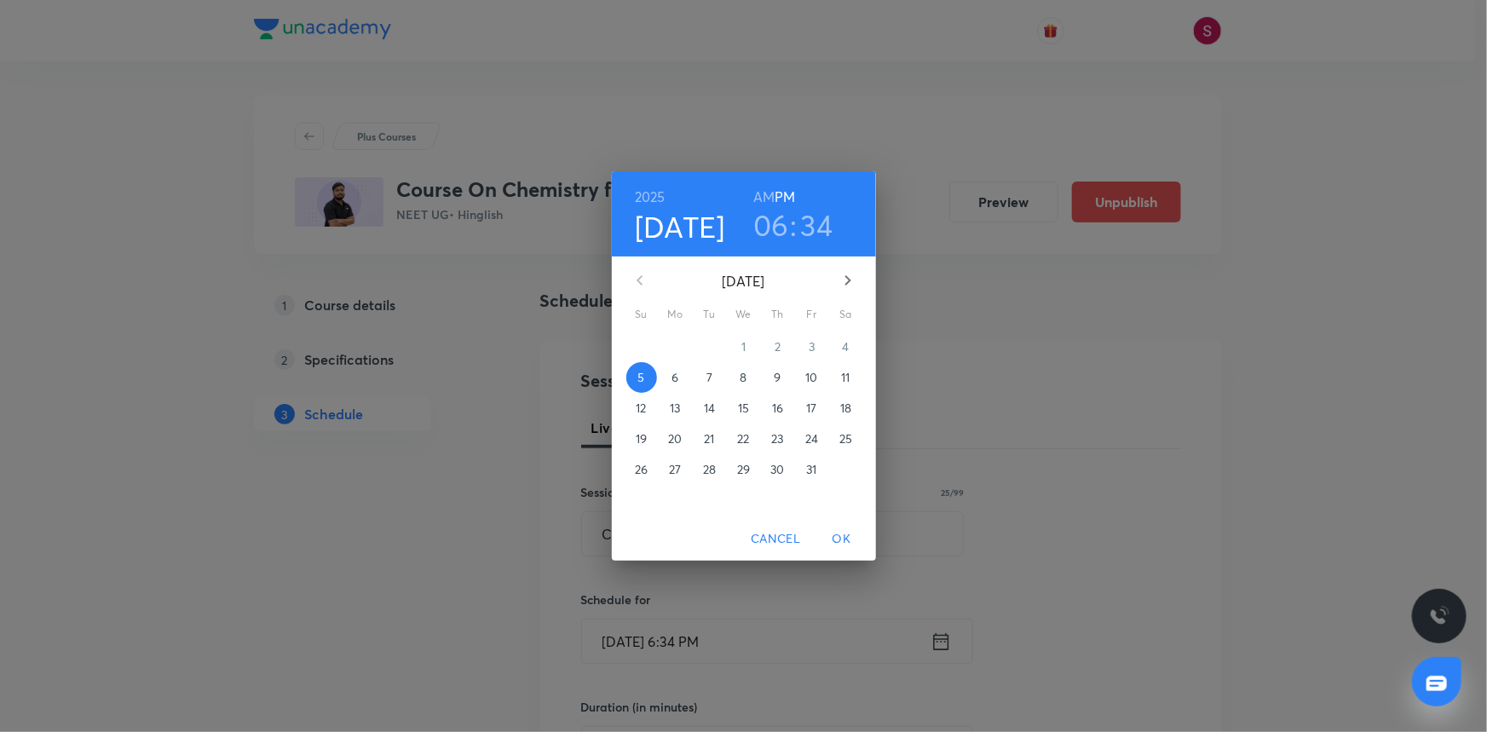
click at [782, 382] on span "9" at bounding box center [778, 377] width 31 height 17
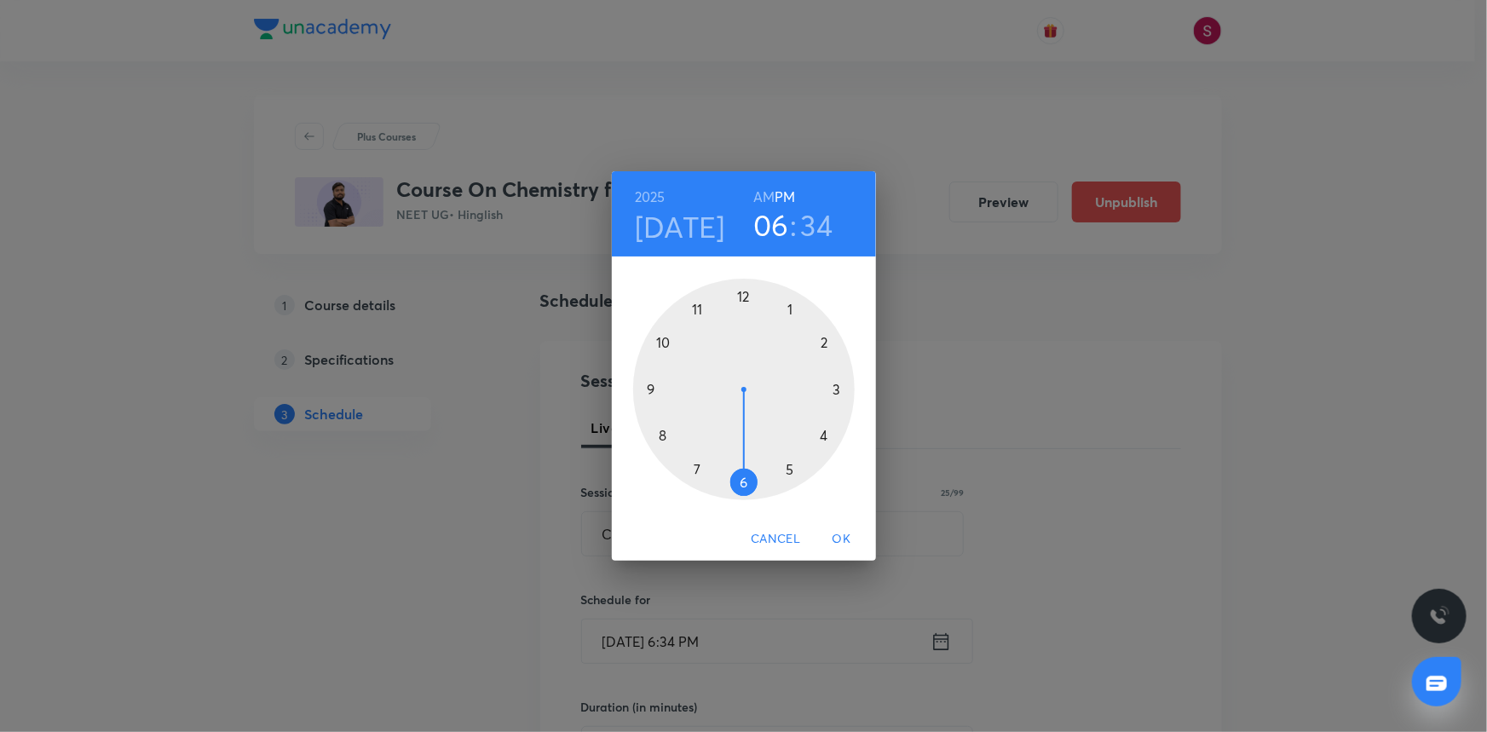
click at [744, 297] on div at bounding box center [744, 390] width 222 height 222
click at [834, 387] on div at bounding box center [744, 390] width 222 height 222
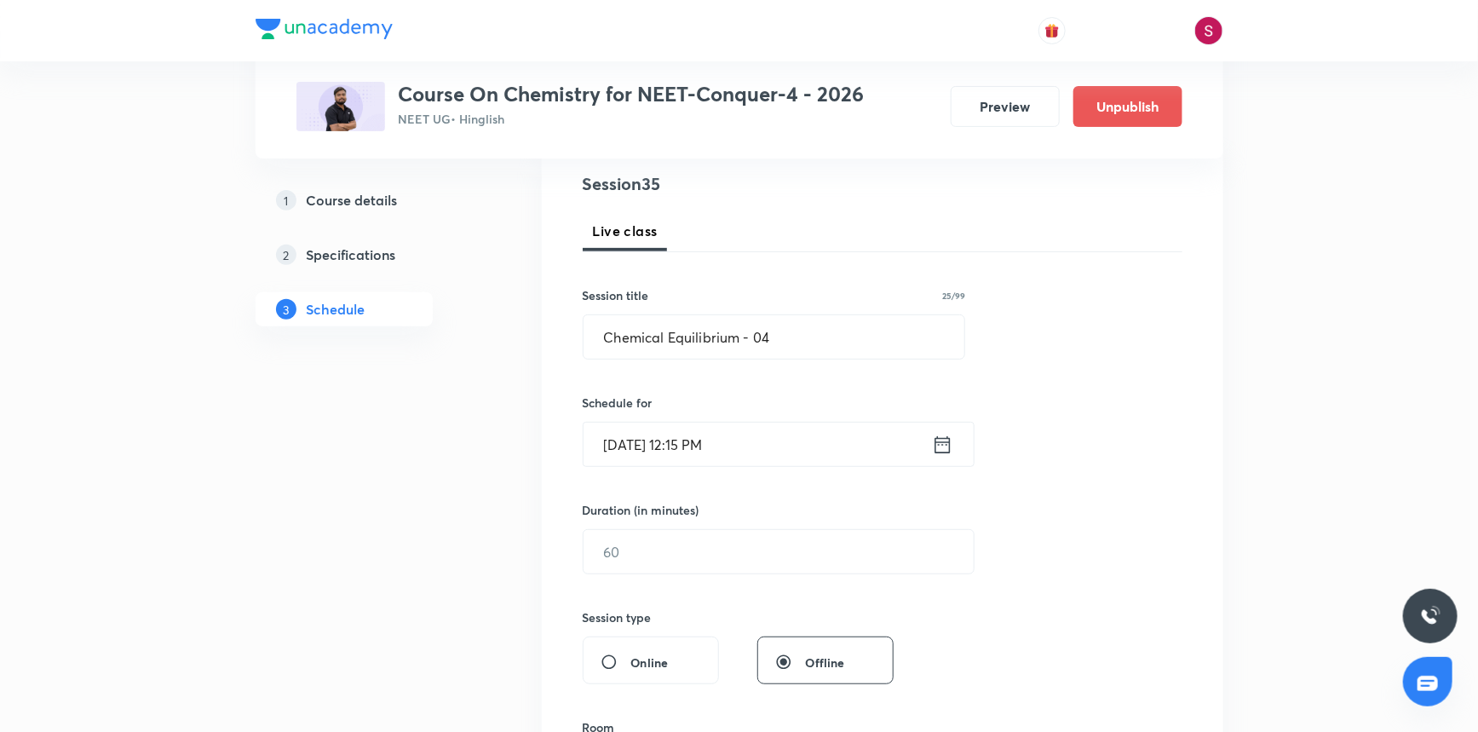
scroll to position [232, 0]
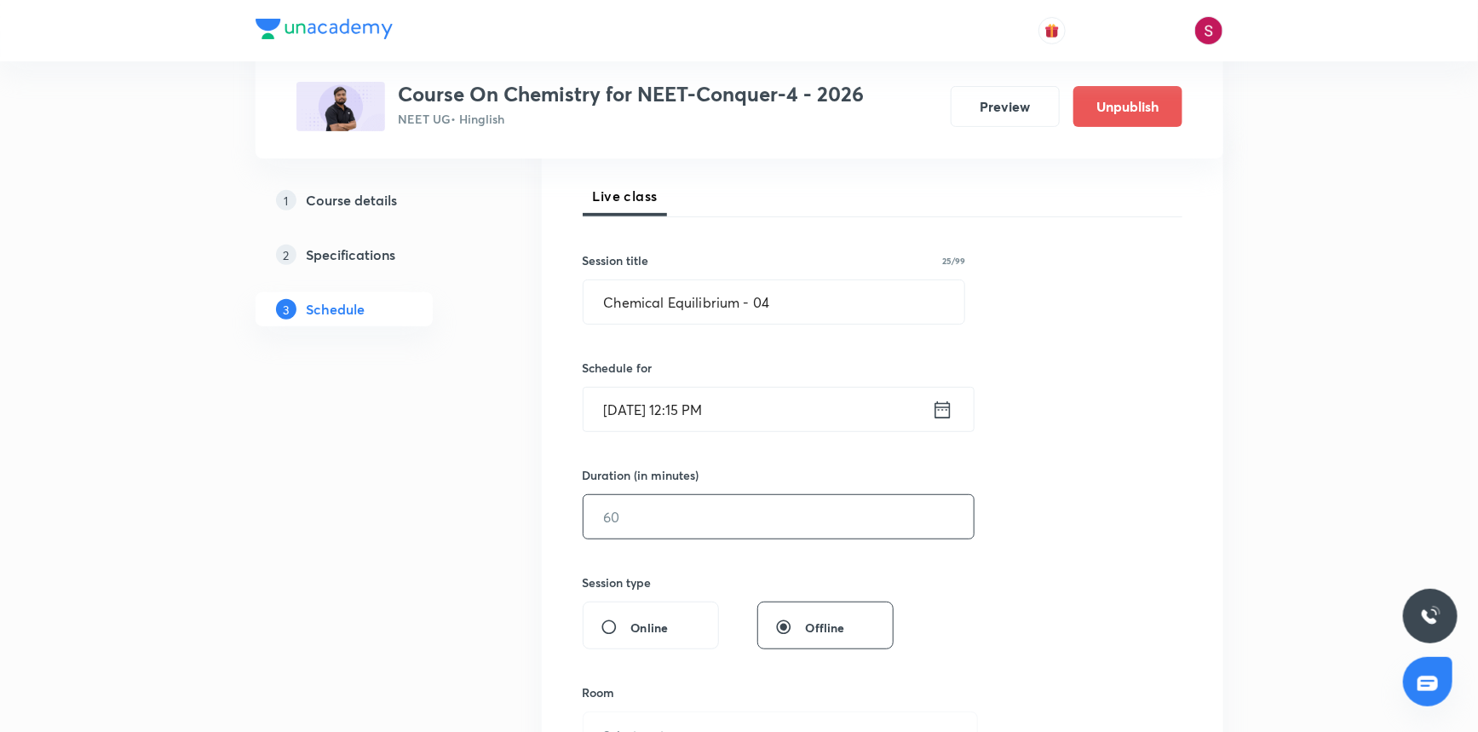
click at [705, 513] on input "text" at bounding box center [779, 516] width 390 height 43
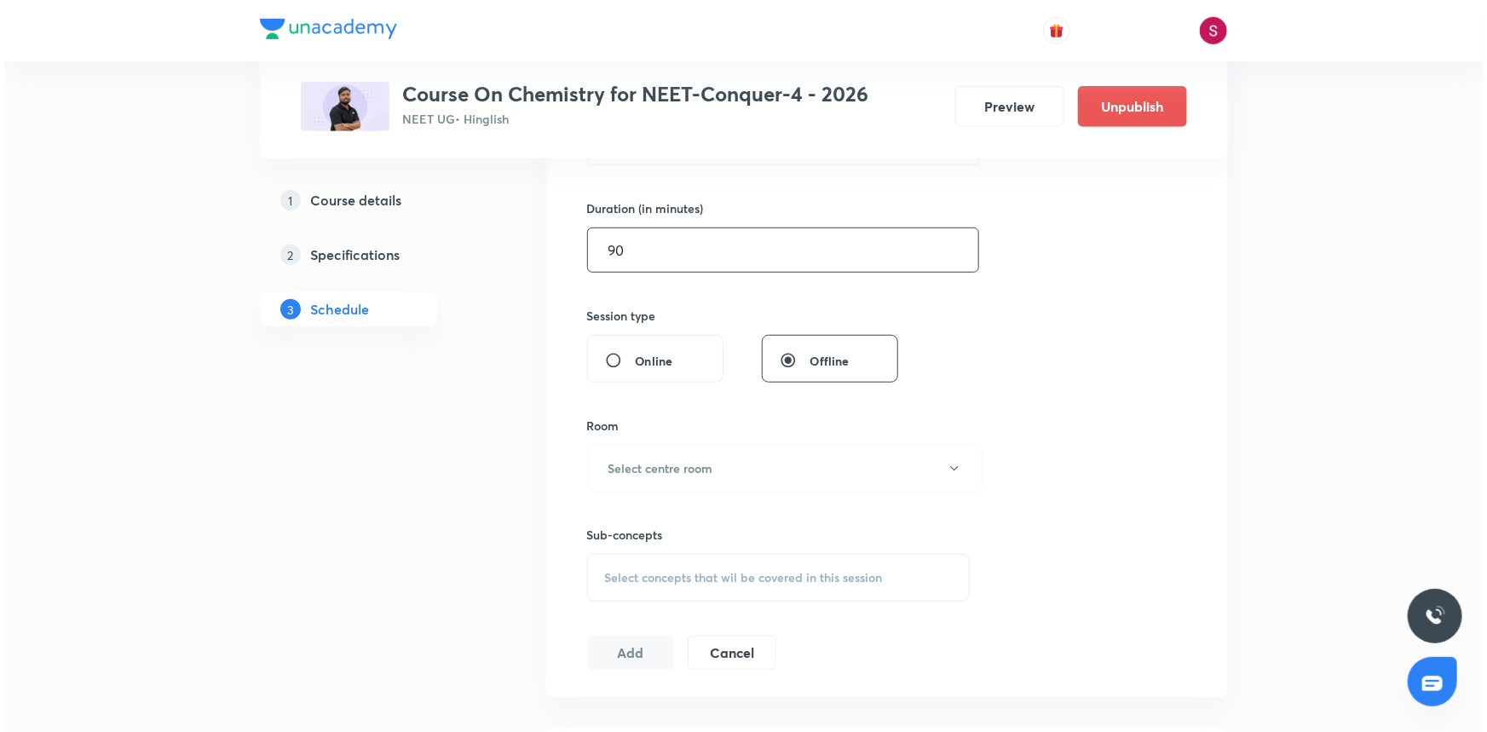
scroll to position [542, 0]
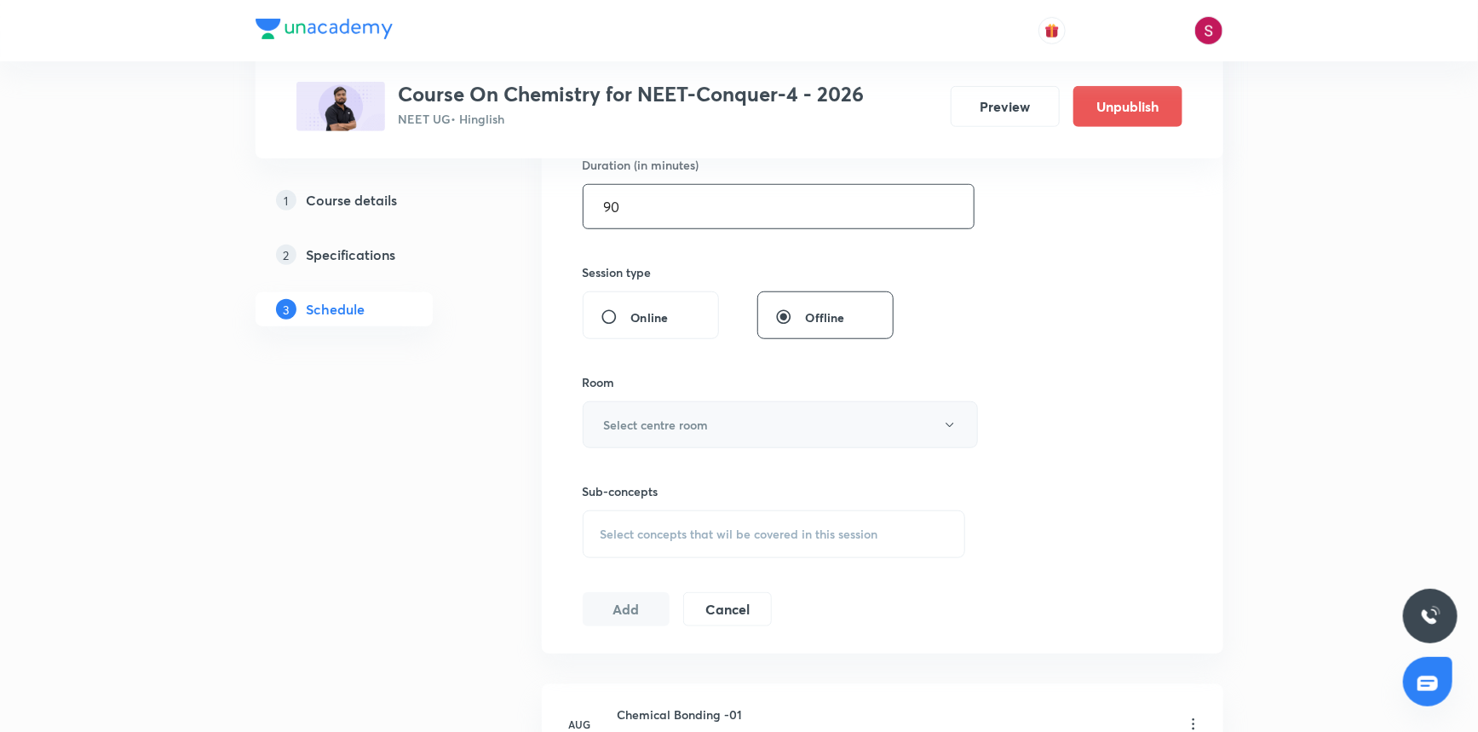
type input "90"
click at [717, 429] on button "Select centre room" at bounding box center [780, 424] width 395 height 47
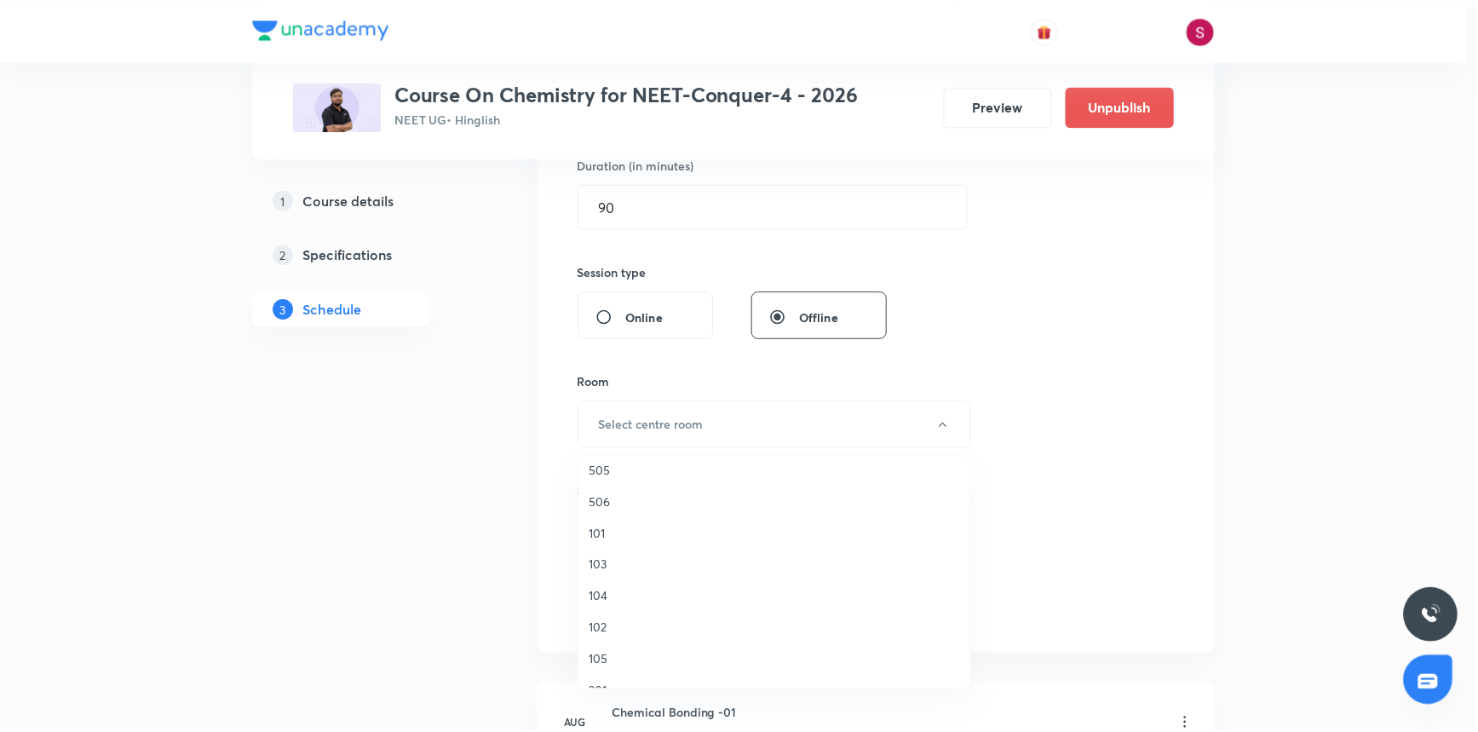
scroll to position [309, 0]
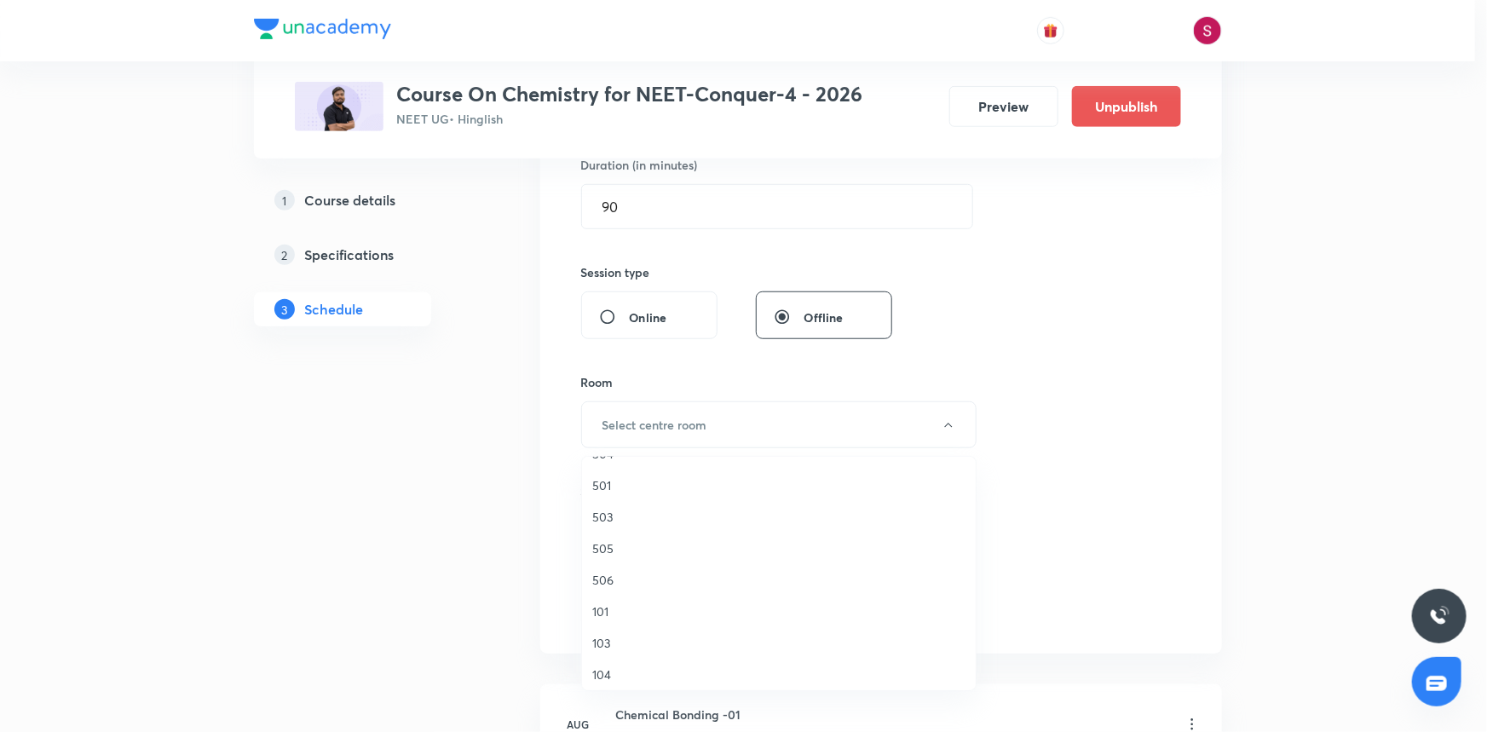
click at [602, 521] on span "503" at bounding box center [778, 517] width 373 height 18
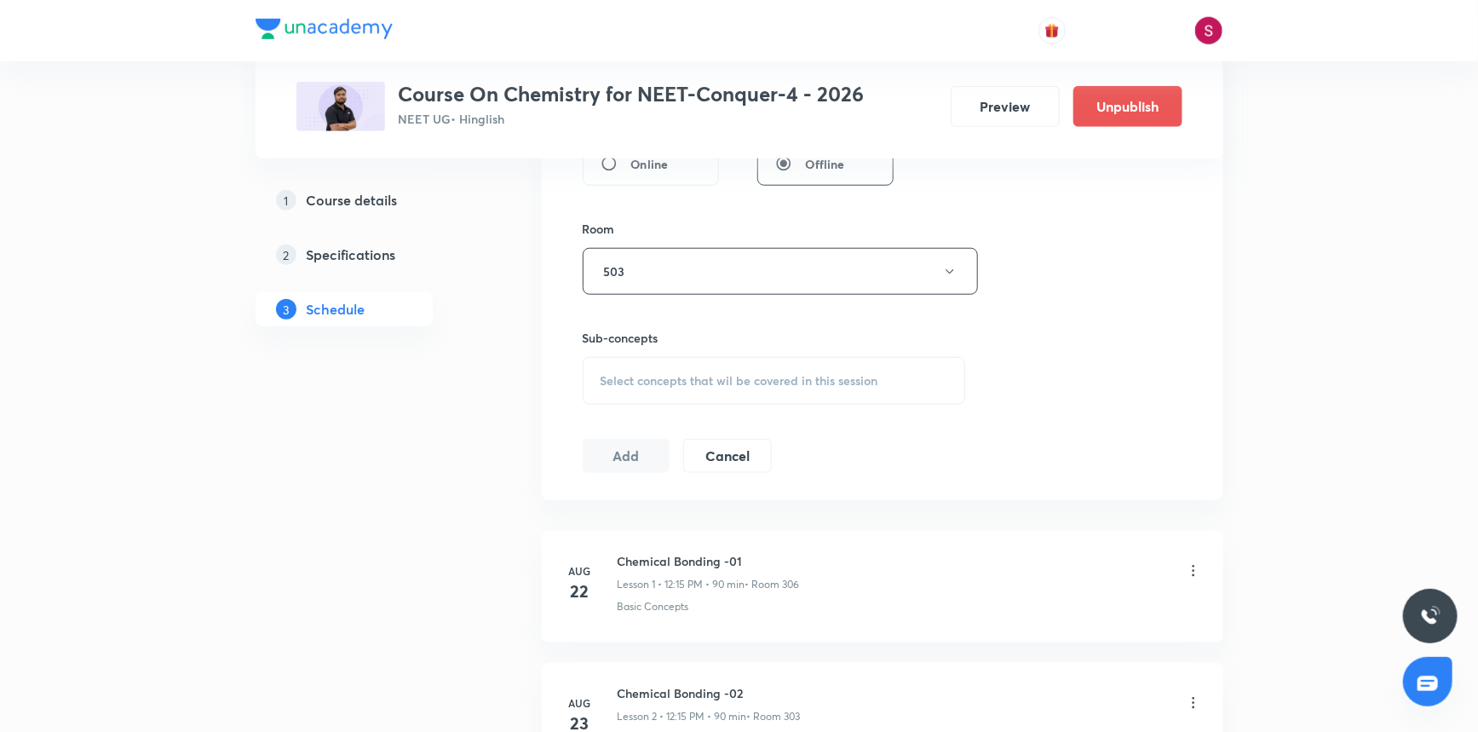
scroll to position [697, 0]
click at [639, 377] on span "Select concepts that wil be covered in this session" at bounding box center [740, 379] width 278 height 14
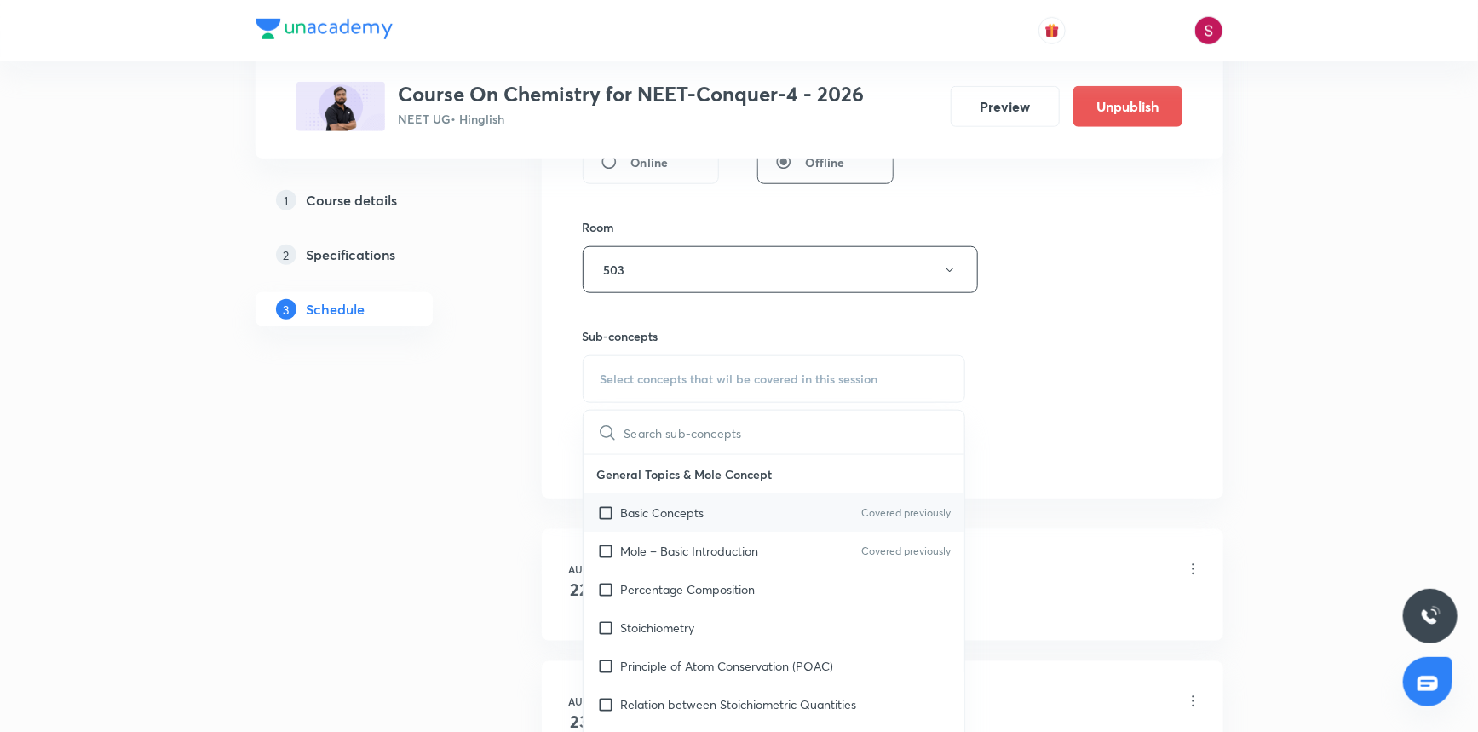
click at [644, 504] on p "Basic Concepts" at bounding box center [663, 513] width 84 height 18
checkbox input "true"
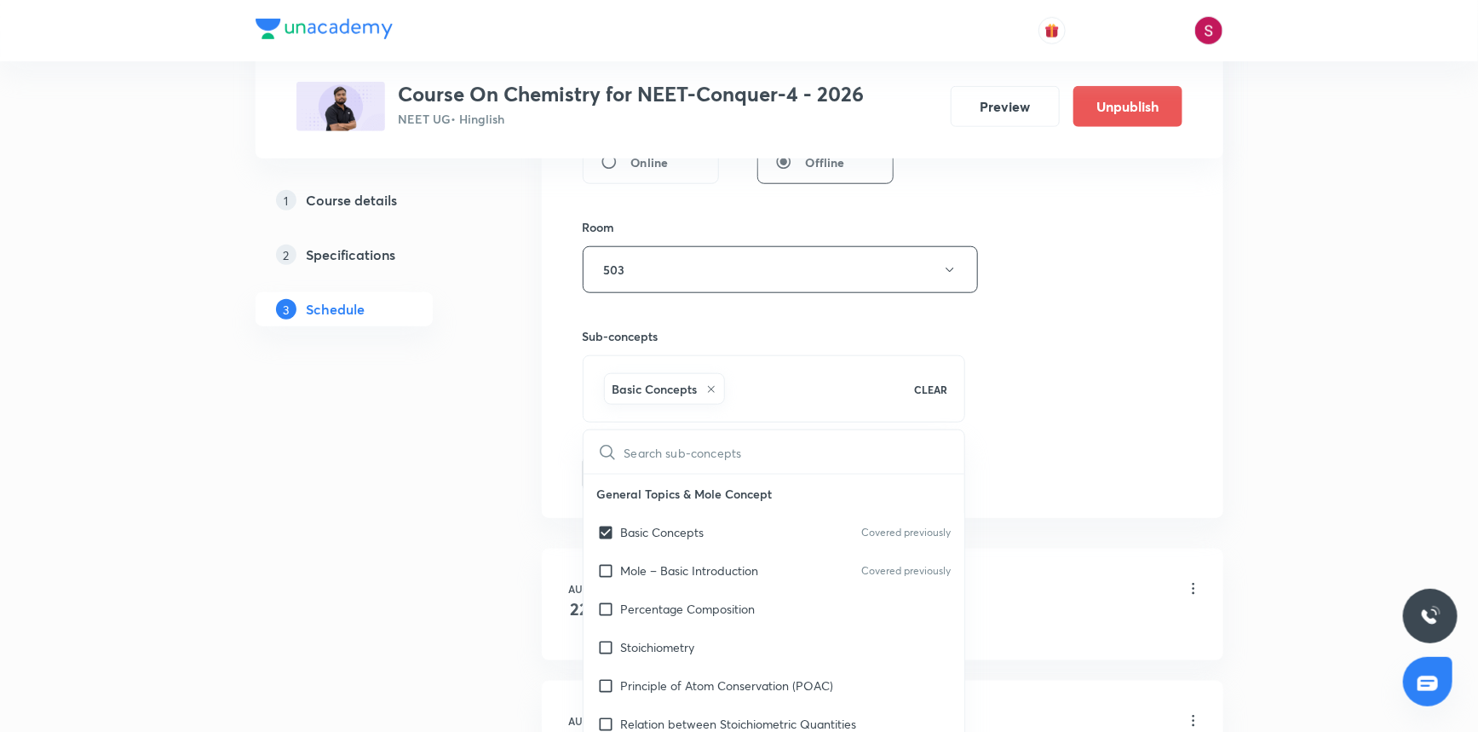
click at [1111, 341] on div "Session 35 Live class Session title 25/99 Chemical Equilibrium - 04 ​ Schedule …" at bounding box center [883, 81] width 600 height 820
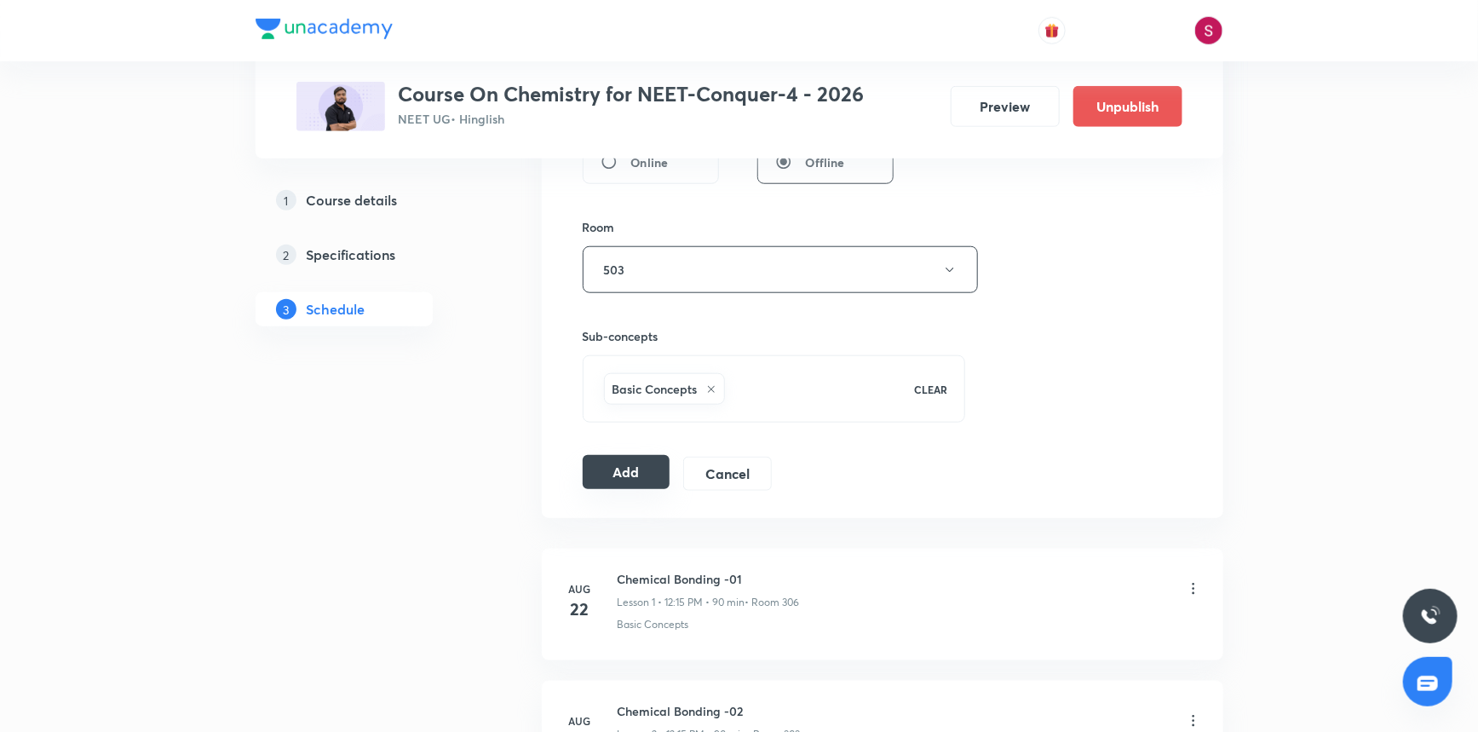
click at [628, 471] on button "Add" at bounding box center [627, 472] width 88 height 34
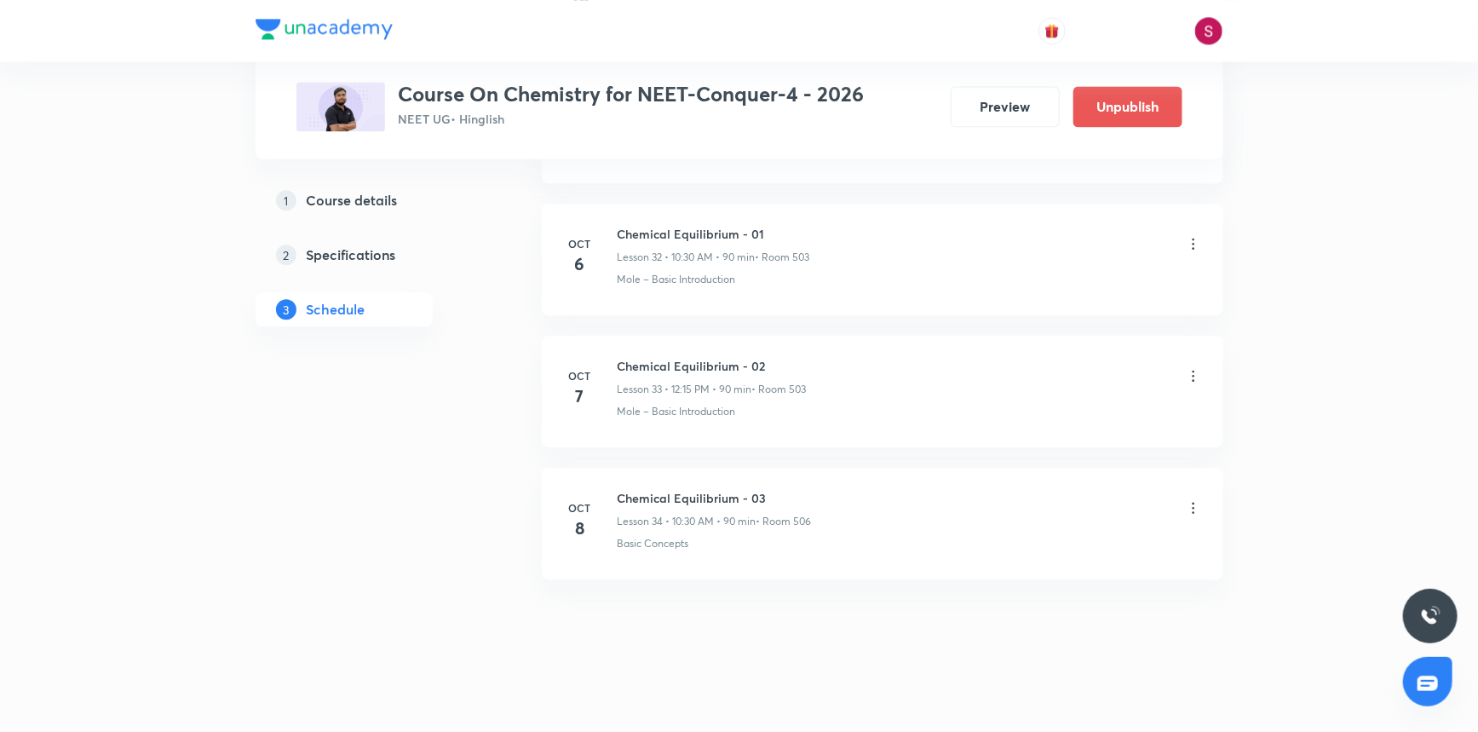
scroll to position [4334, 0]
click at [685, 627] on h6 "Chemical Equilibrium - 04" at bounding box center [713, 629] width 190 height 18
click at [685, 629] on h6 "Chemical Equilibrium - 04" at bounding box center [713, 629] width 190 height 18
copy h6 "Chemical Equilibrium - 04"
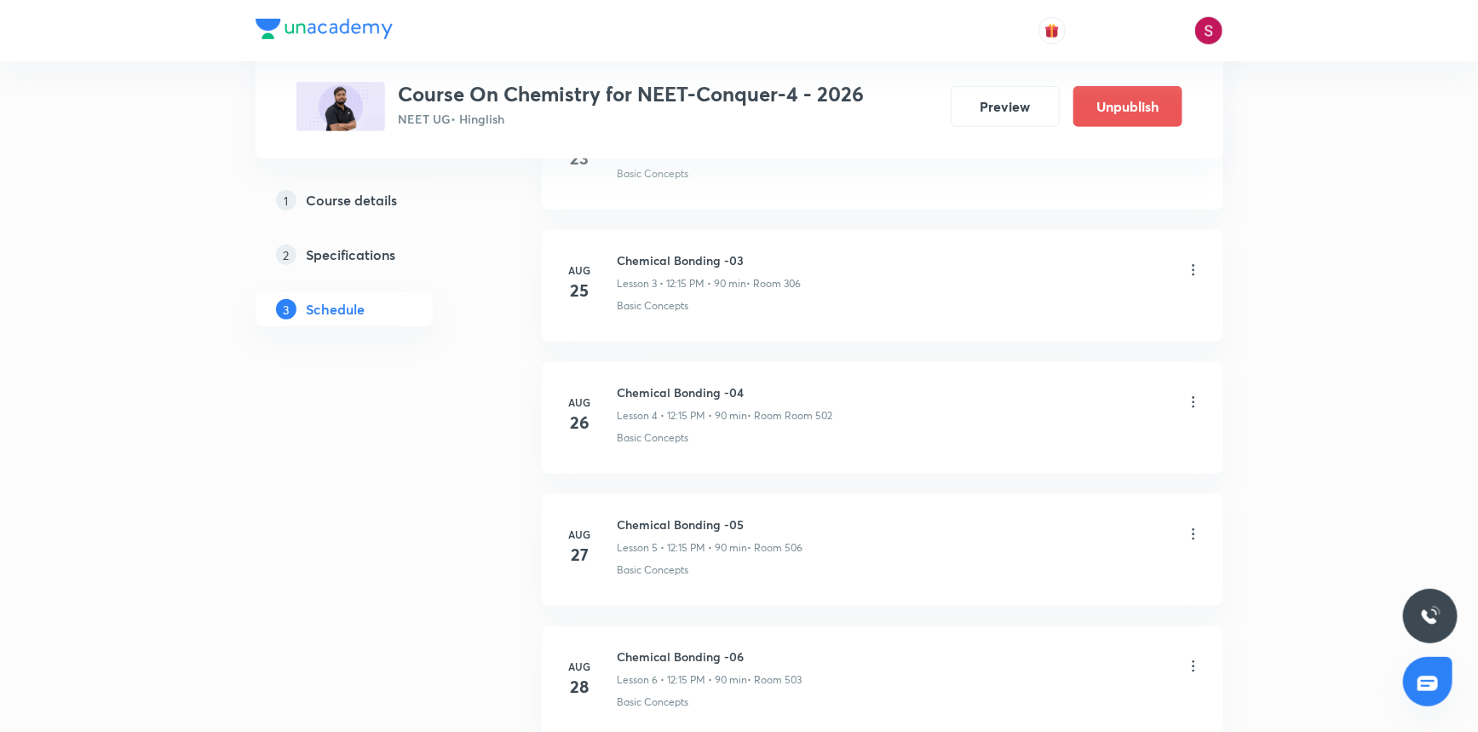
scroll to position [0, 0]
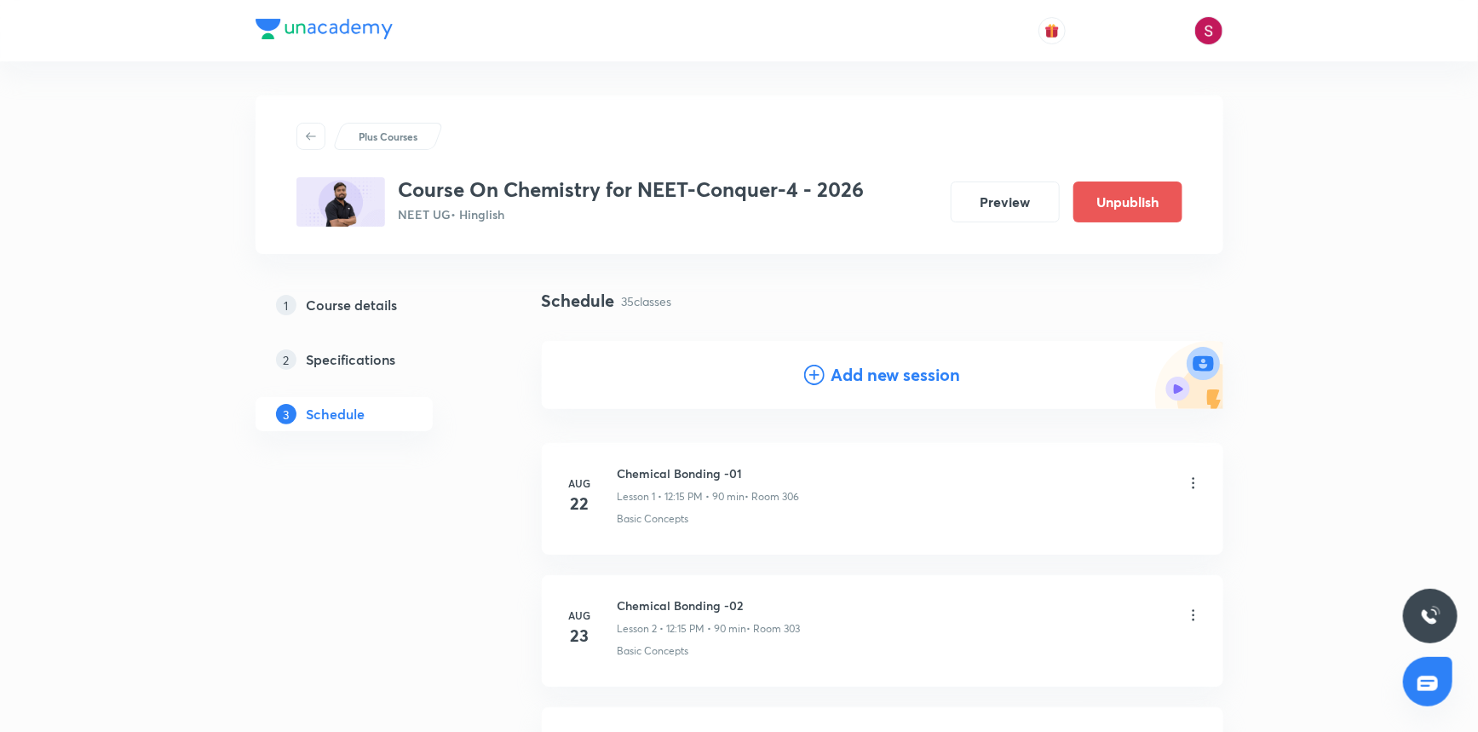
click at [809, 386] on div "Add new session" at bounding box center [882, 375] width 157 height 26
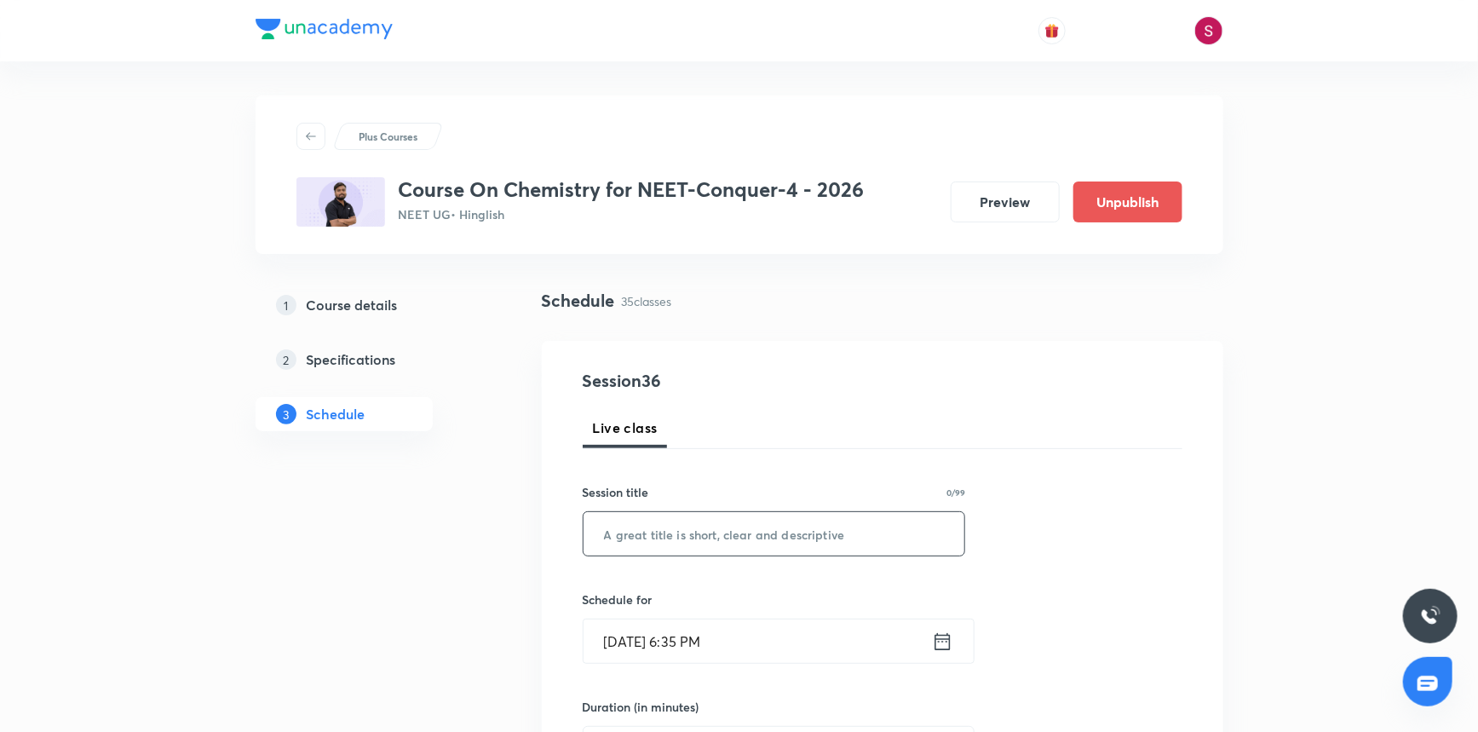
click at [711, 543] on input "text" at bounding box center [775, 533] width 382 height 43
paste input "Chemical Equilibrium - 04"
type input "Chemical Equilibrium - 05"
click at [734, 636] on input "[DATE] 6:35 PM" at bounding box center [758, 640] width 348 height 43
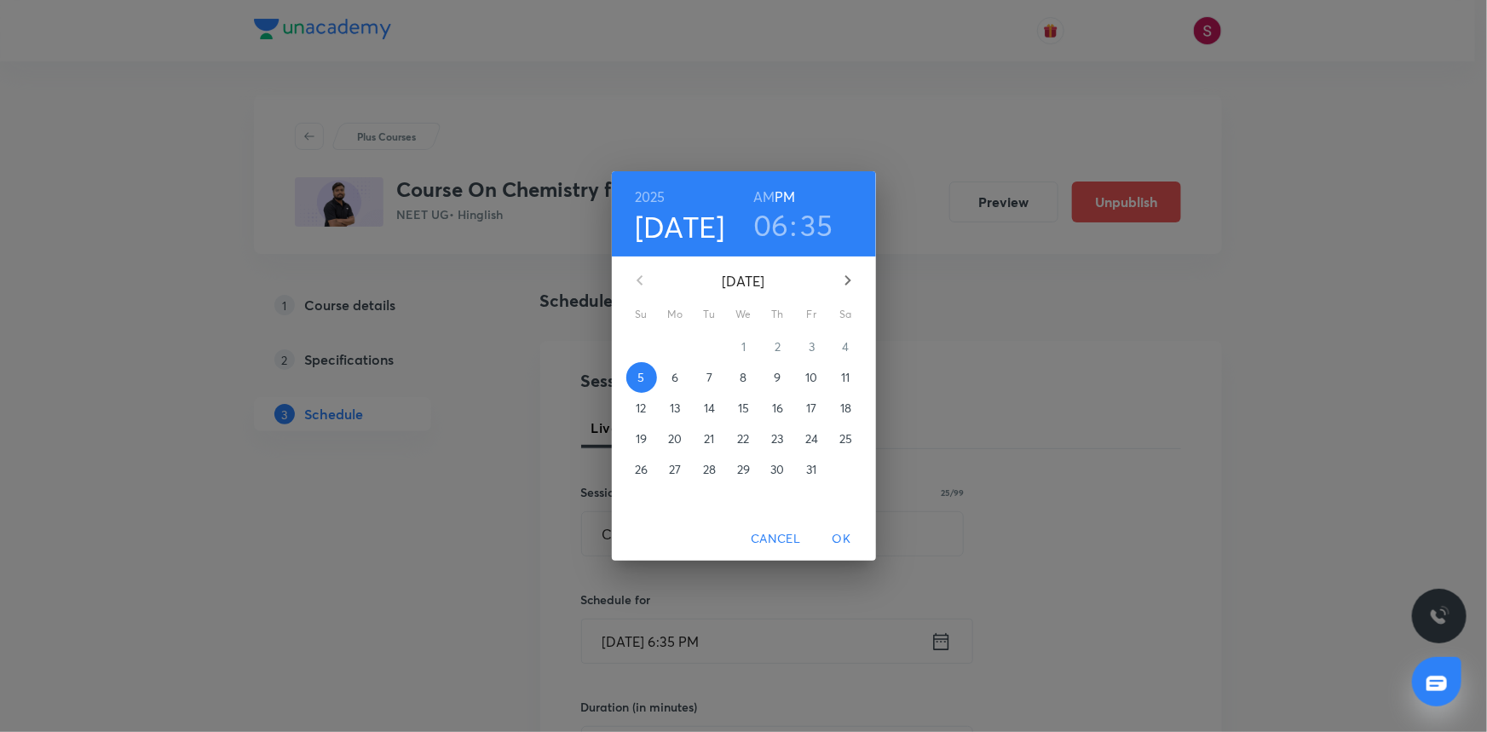
click at [803, 375] on span "10" at bounding box center [812, 377] width 31 height 17
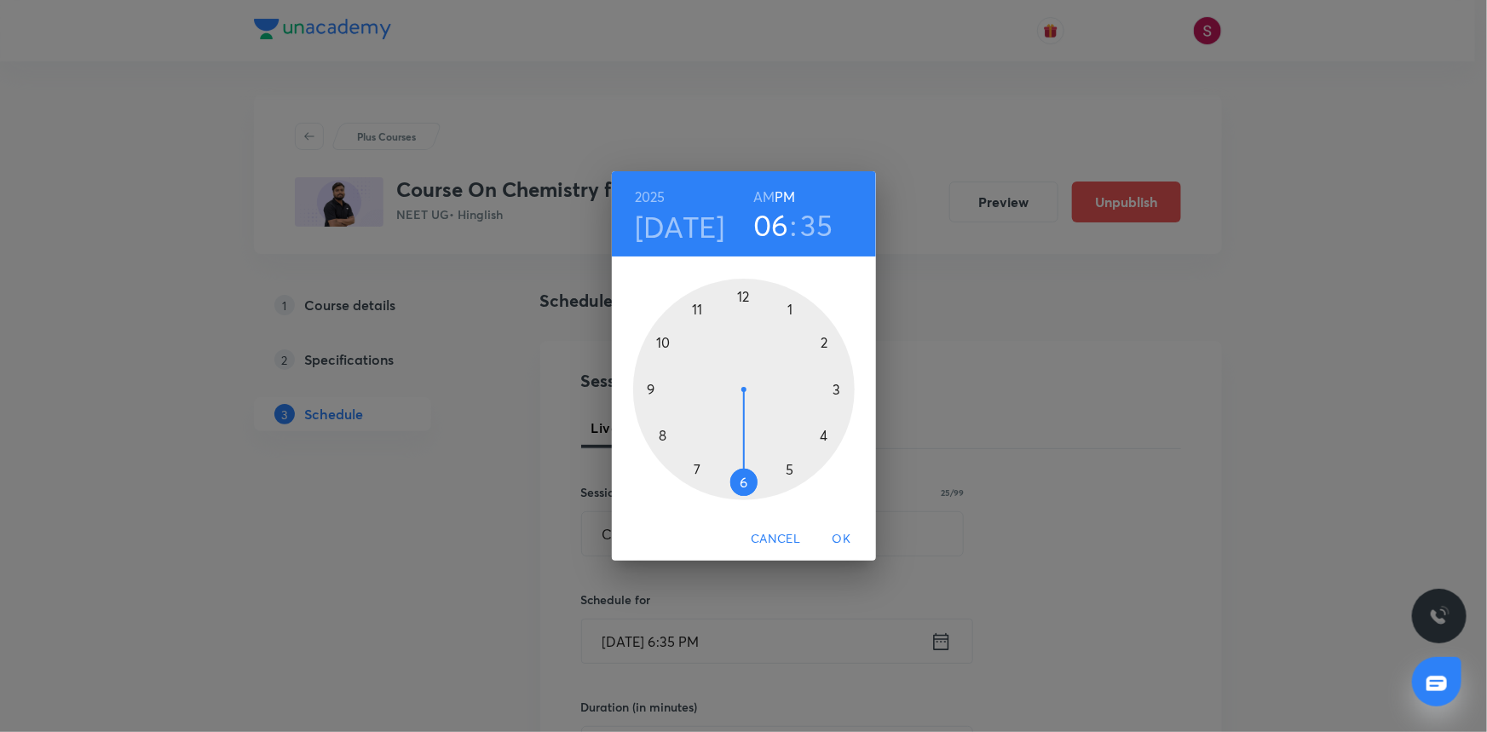
click at [769, 187] on h6 "AM" at bounding box center [763, 197] width 21 height 24
click at [660, 435] on div at bounding box center [744, 390] width 222 height 222
click at [650, 385] on div at bounding box center [744, 390] width 222 height 222
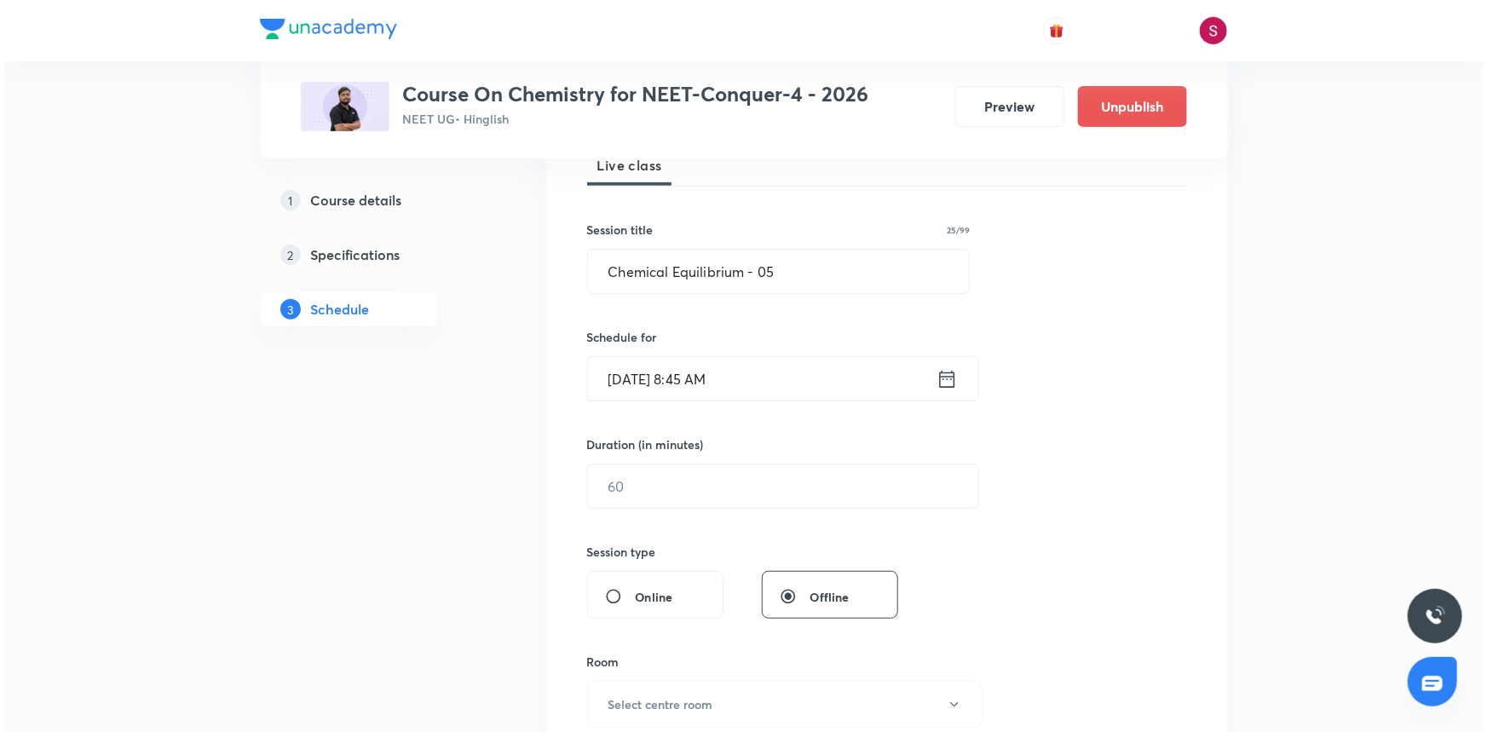
scroll to position [309, 0]
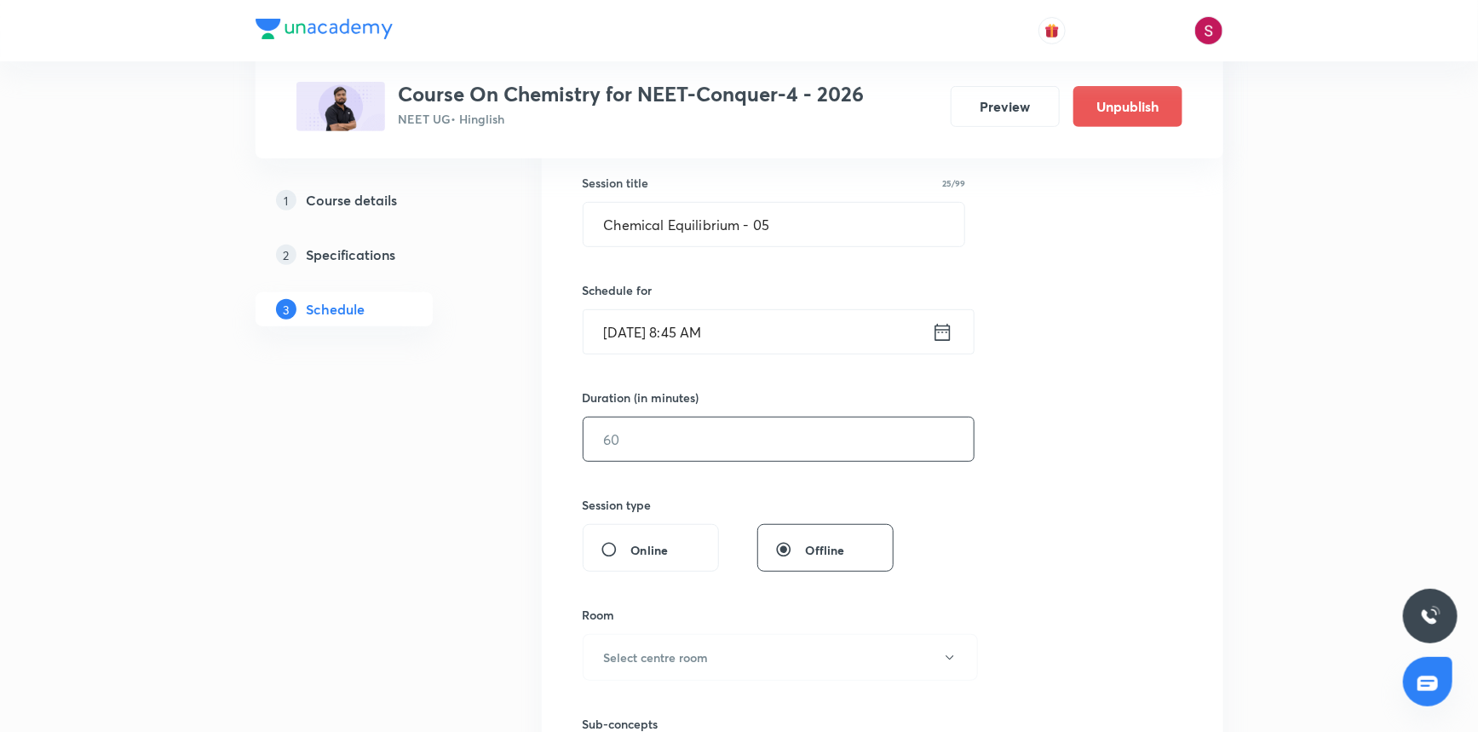
click at [663, 443] on input "text" at bounding box center [779, 439] width 390 height 43
type input "90"
click at [639, 657] on h6 "Select centre room" at bounding box center [656, 657] width 105 height 18
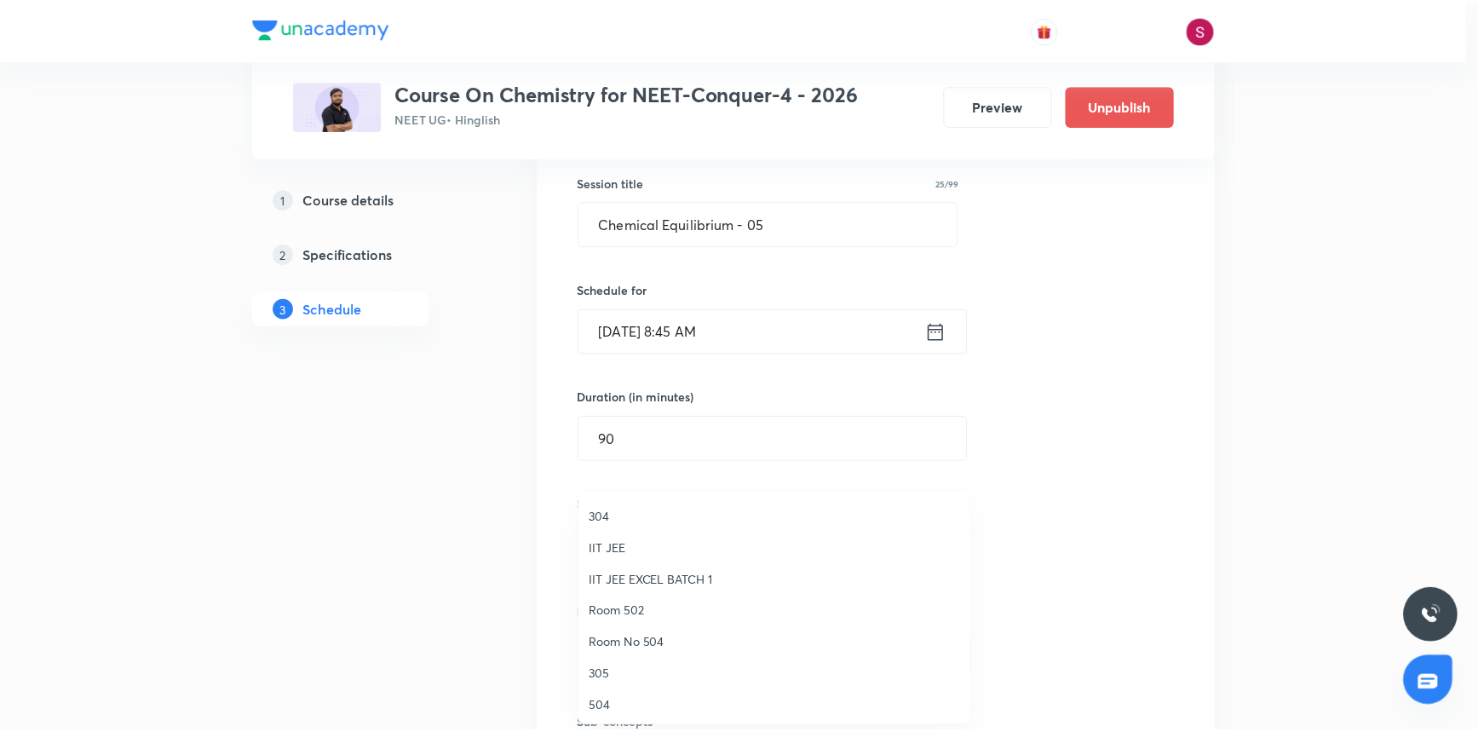
scroll to position [232, 0]
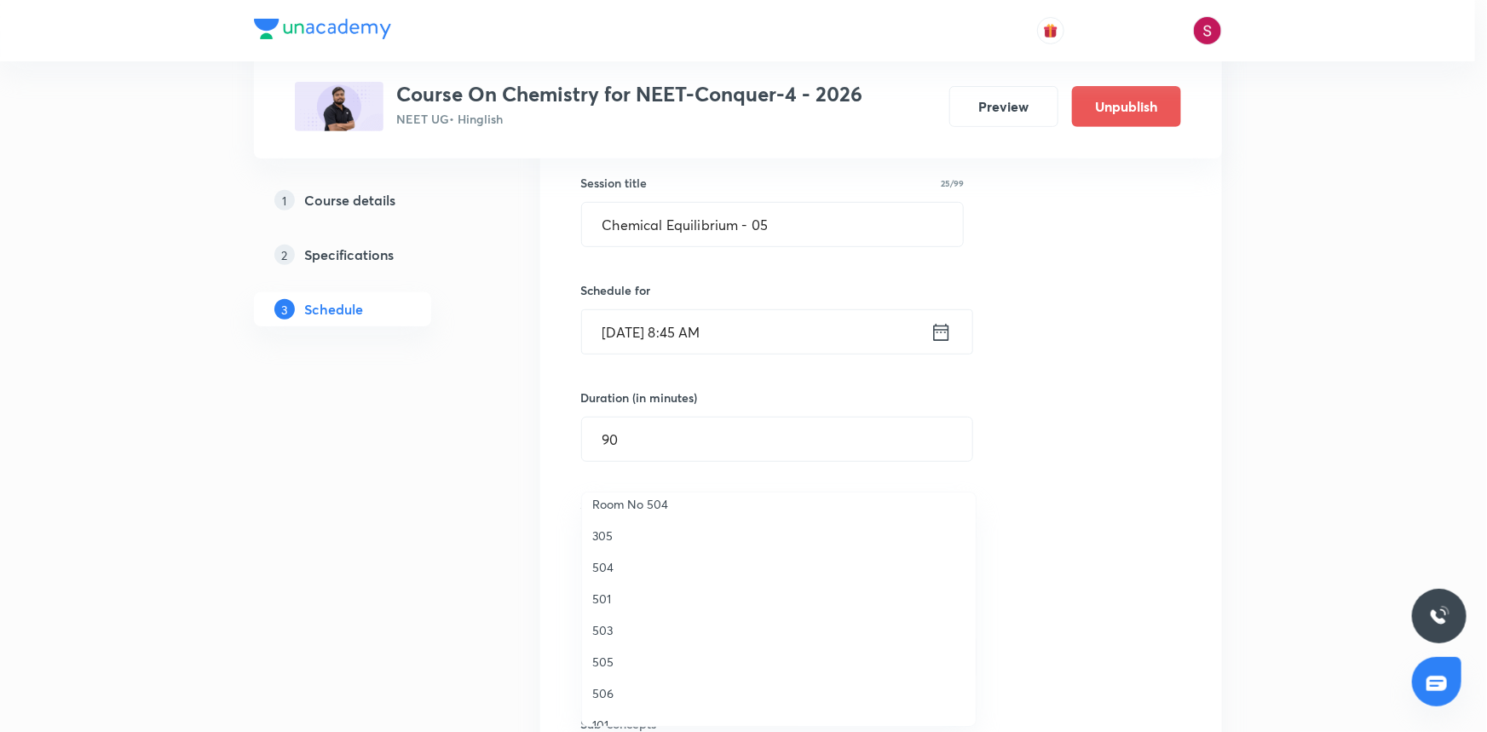
click at [611, 630] on span "503" at bounding box center [778, 630] width 373 height 18
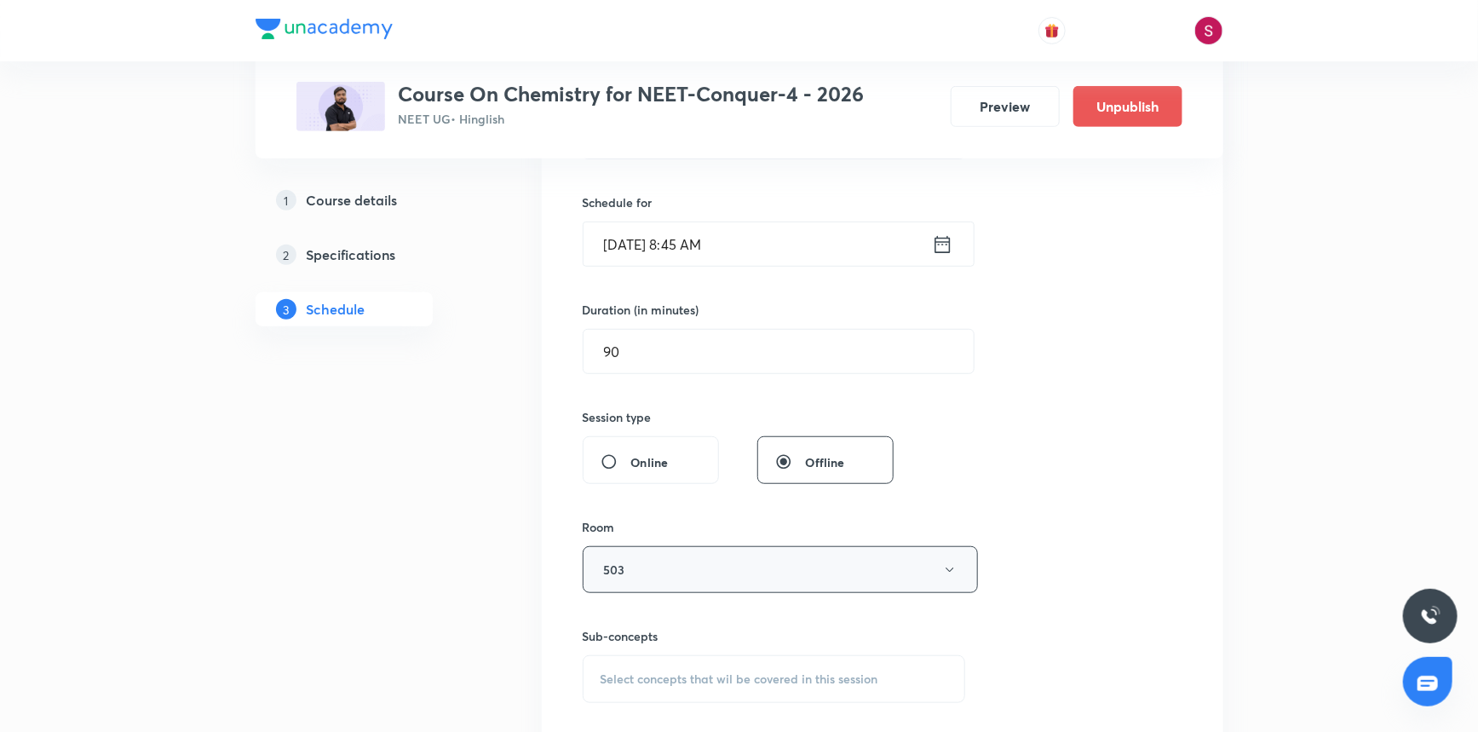
scroll to position [542, 0]
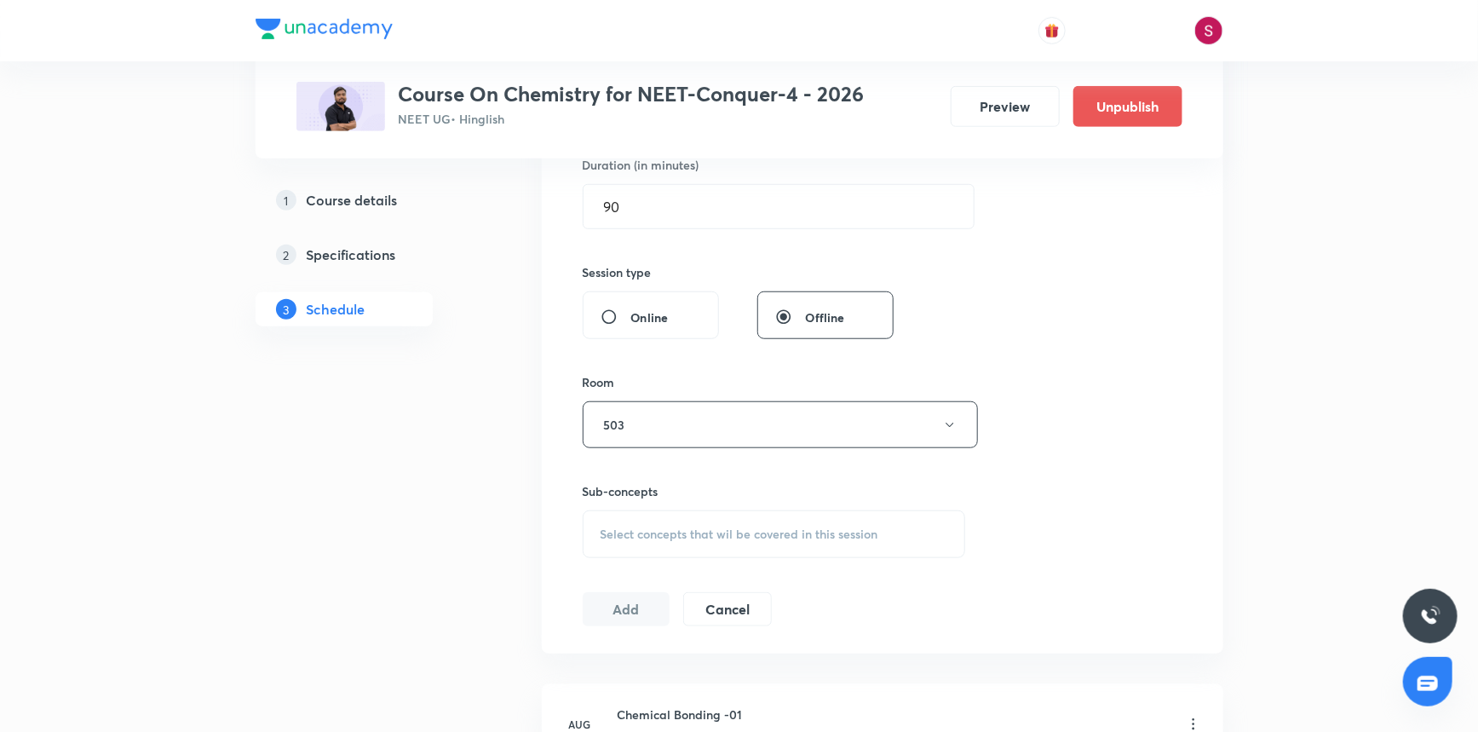
click at [613, 538] on span "Select concepts that wil be covered in this session" at bounding box center [740, 534] width 278 height 14
click at [659, 673] on p "Basic Concepts" at bounding box center [663, 668] width 84 height 18
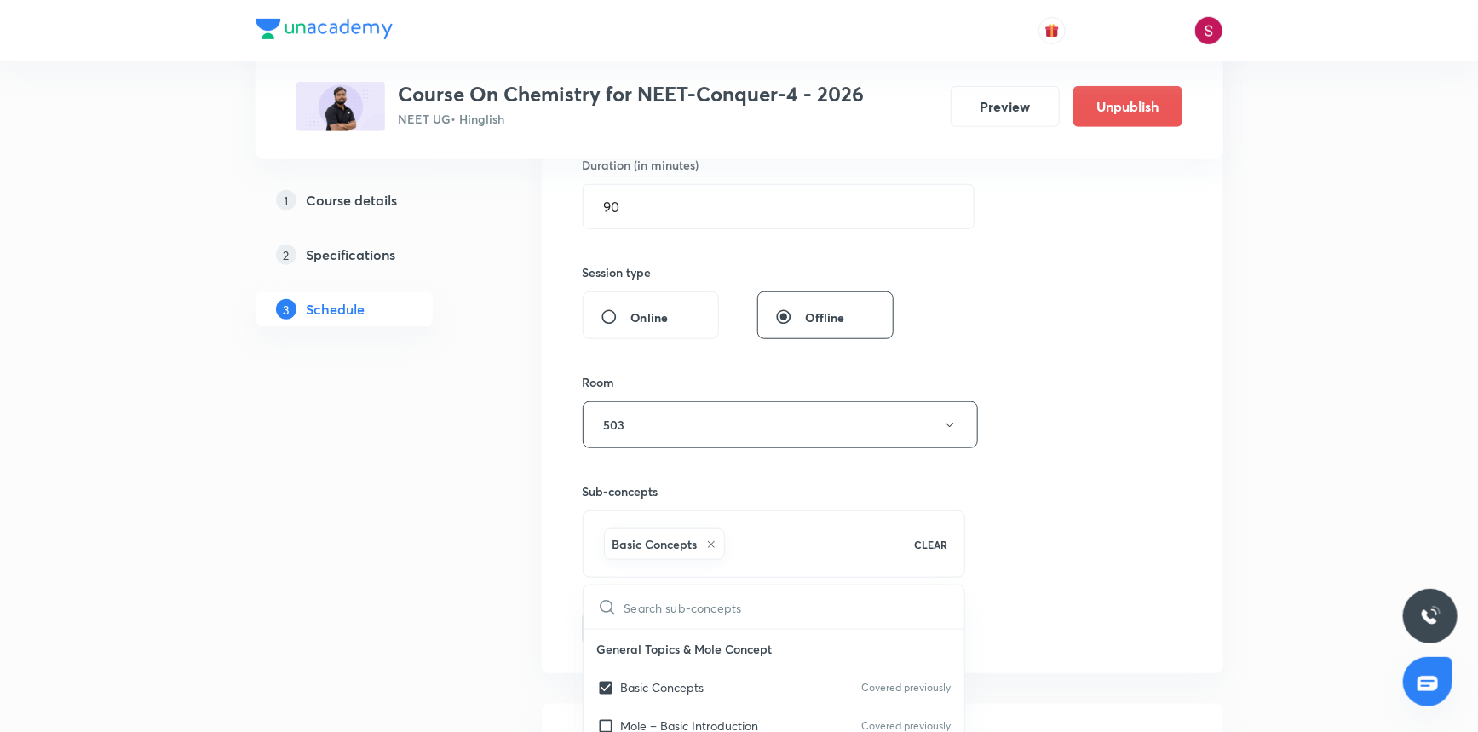
checkbox input "true"
click at [1109, 417] on div "Session 36 Live class Session title 25/99 Chemical Equilibrium - 05 ​ Schedule …" at bounding box center [883, 236] width 600 height 820
click at [605, 625] on button "Add" at bounding box center [627, 627] width 88 height 34
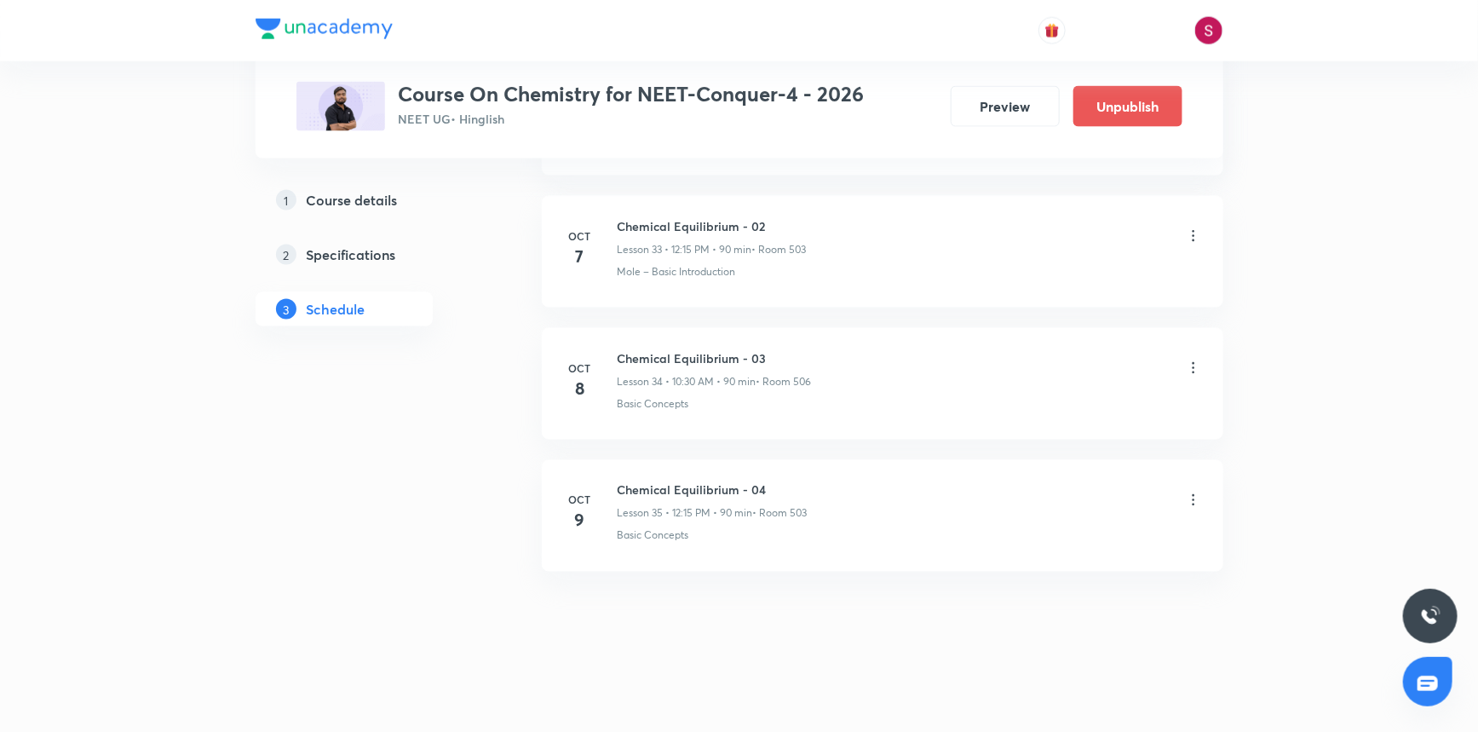
scroll to position [4466, 0]
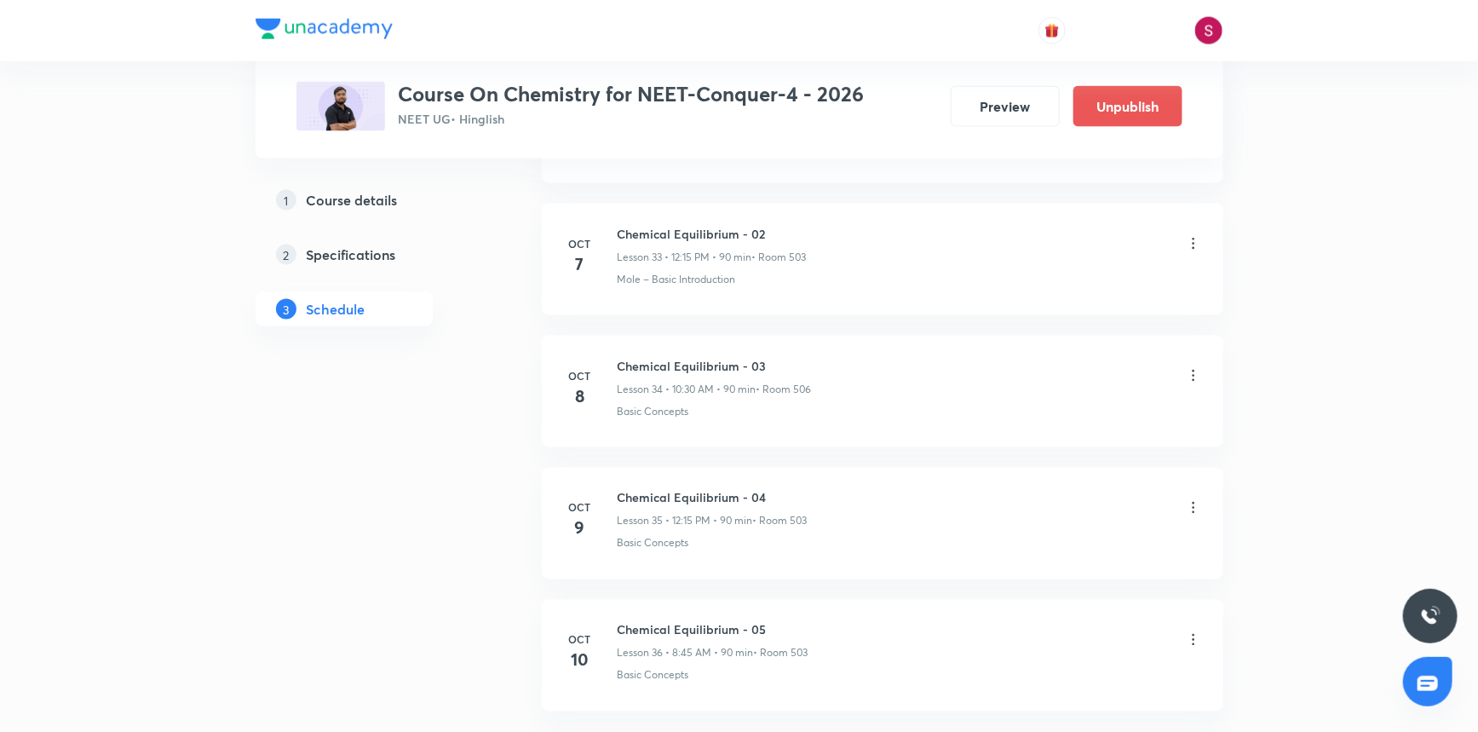
click at [720, 621] on h6 "Chemical Equilibrium - 05" at bounding box center [713, 630] width 191 height 18
copy h6 "Chemical Equilibrium - 05"
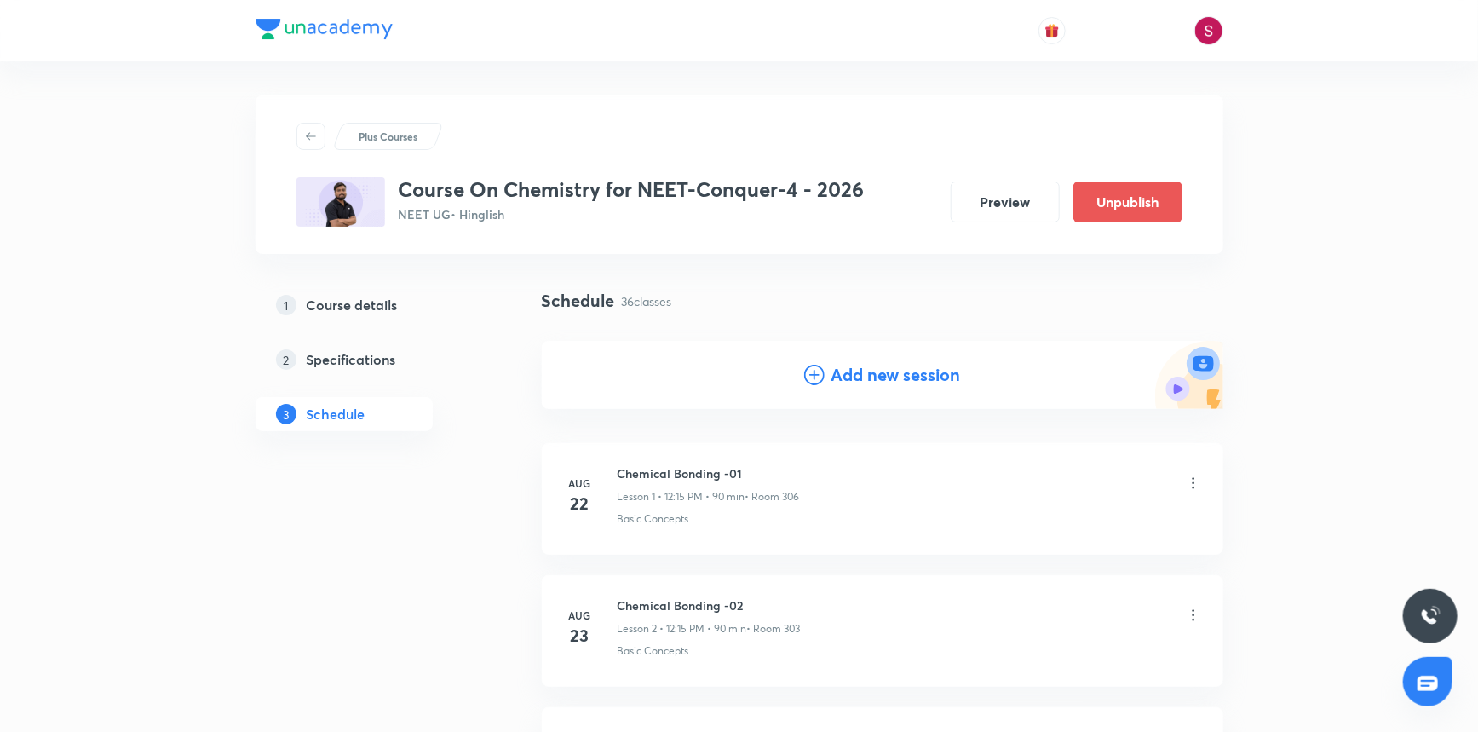
click at [874, 373] on h4 "Add new session" at bounding box center [897, 375] width 130 height 26
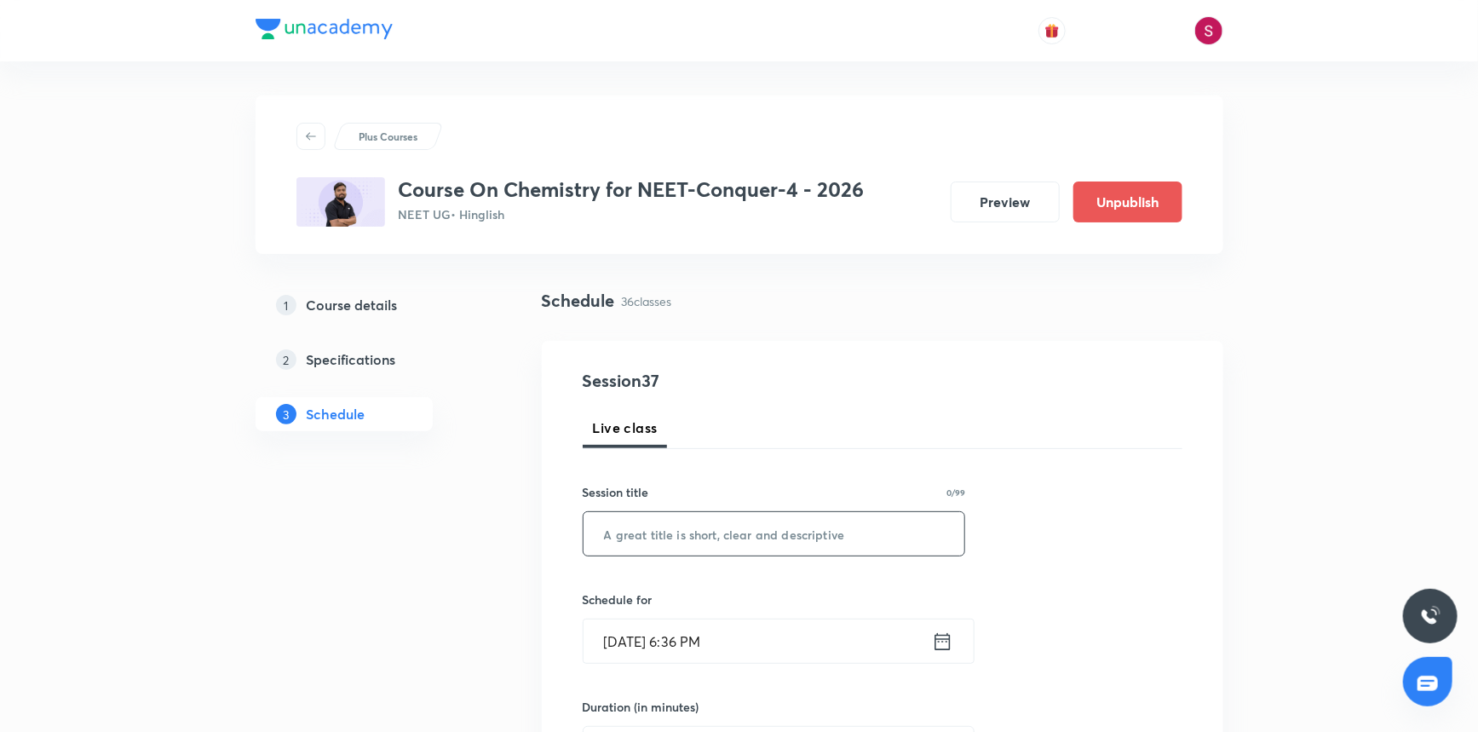
click at [711, 544] on input "text" at bounding box center [775, 533] width 382 height 43
paste input "Chemical Equilibrium - 05"
type input "Chemical Equilibrium - 06"
click at [733, 655] on input "[DATE] 6:36 PM" at bounding box center [758, 640] width 348 height 43
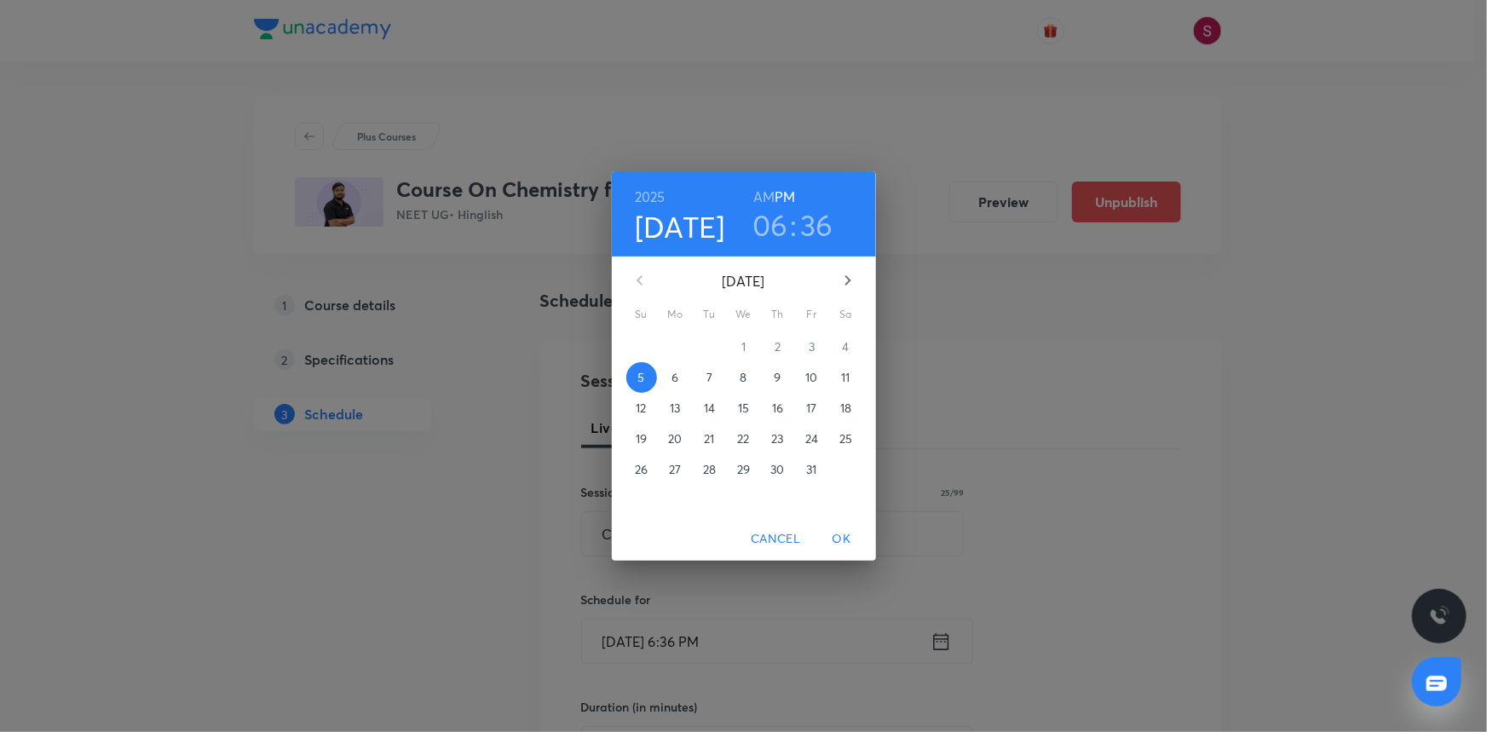
click at [840, 382] on span "11" at bounding box center [846, 377] width 31 height 17
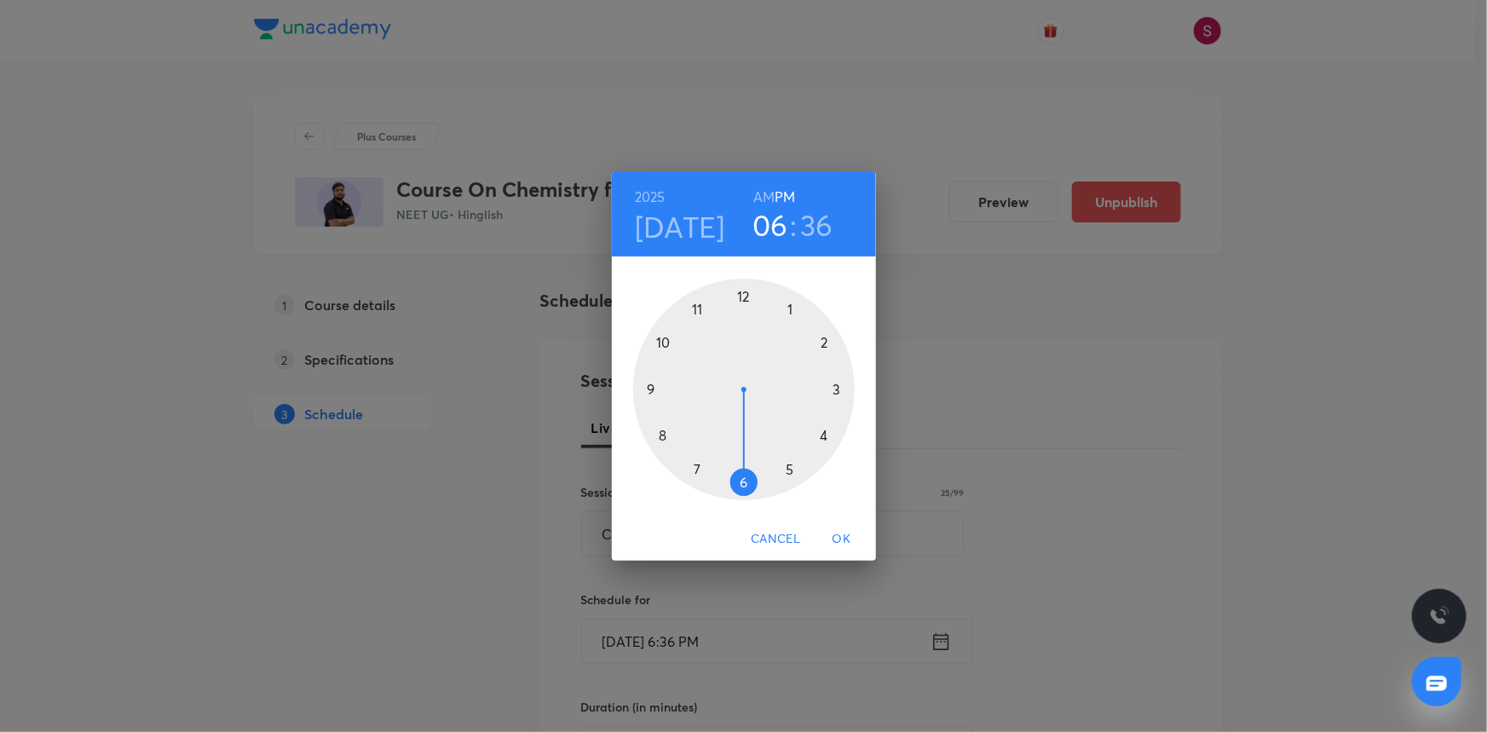
click at [768, 181] on div "[DATE] 06 : 36 AM PM" at bounding box center [744, 213] width 264 height 85
click at [766, 195] on h6 "AM" at bounding box center [763, 197] width 21 height 24
click at [665, 434] on div at bounding box center [744, 390] width 222 height 222
click at [654, 387] on div at bounding box center [744, 390] width 222 height 222
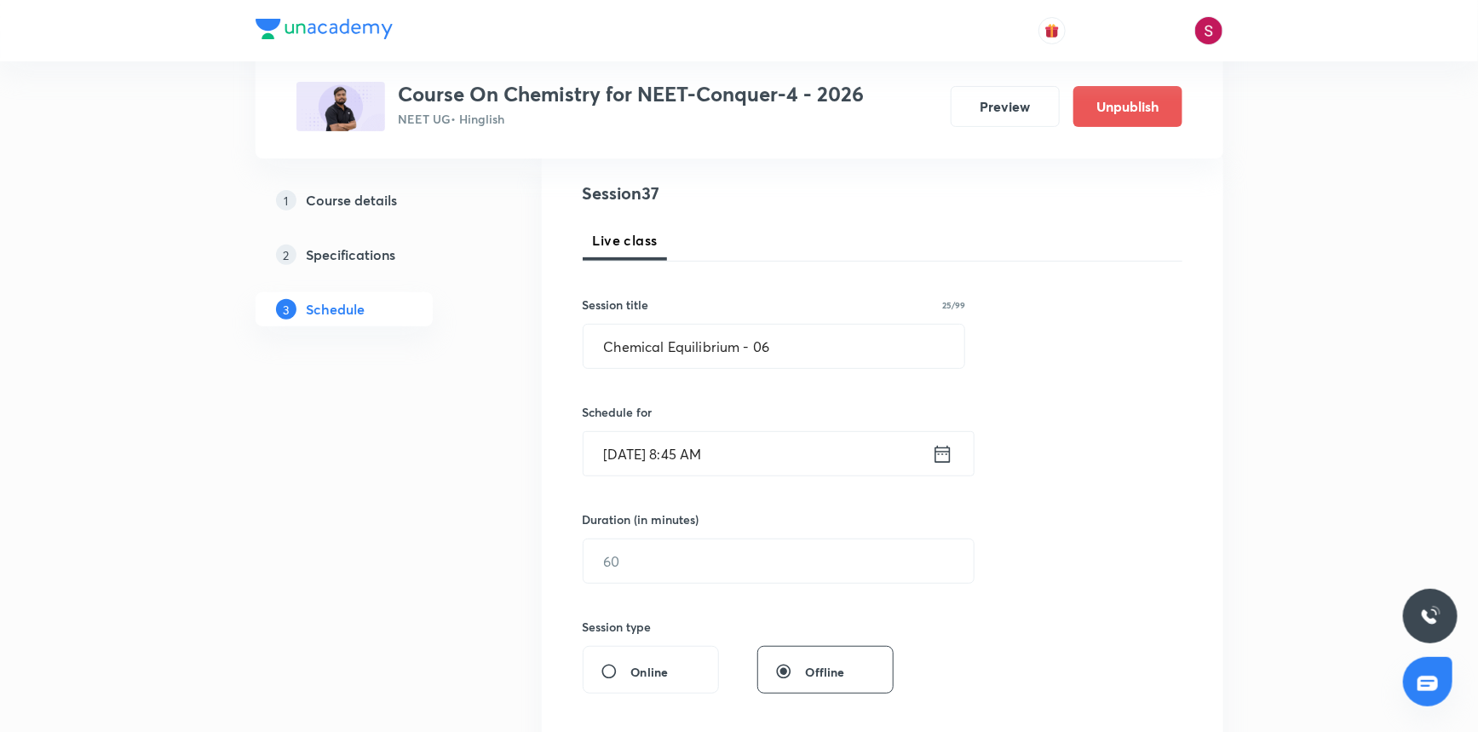
scroll to position [232, 0]
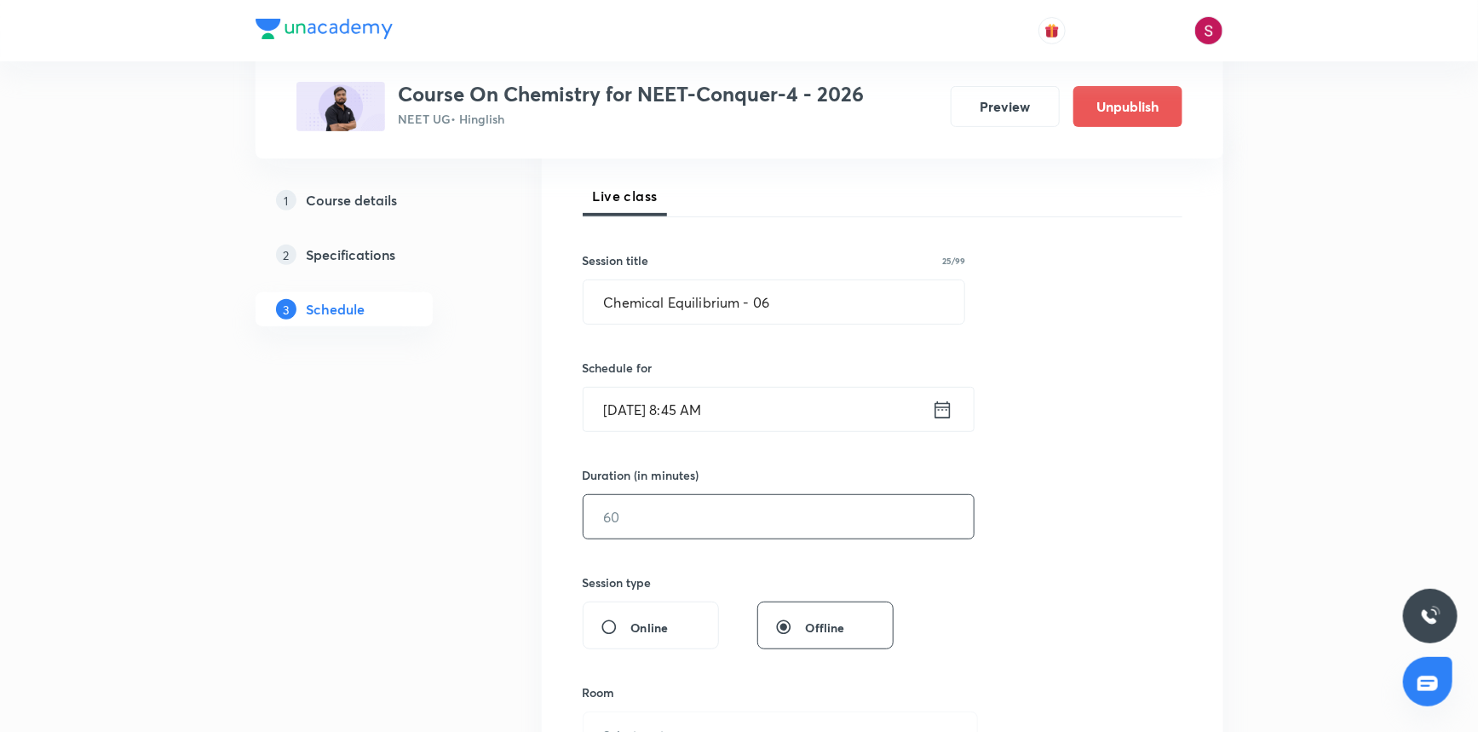
click at [682, 524] on input "text" at bounding box center [779, 516] width 390 height 43
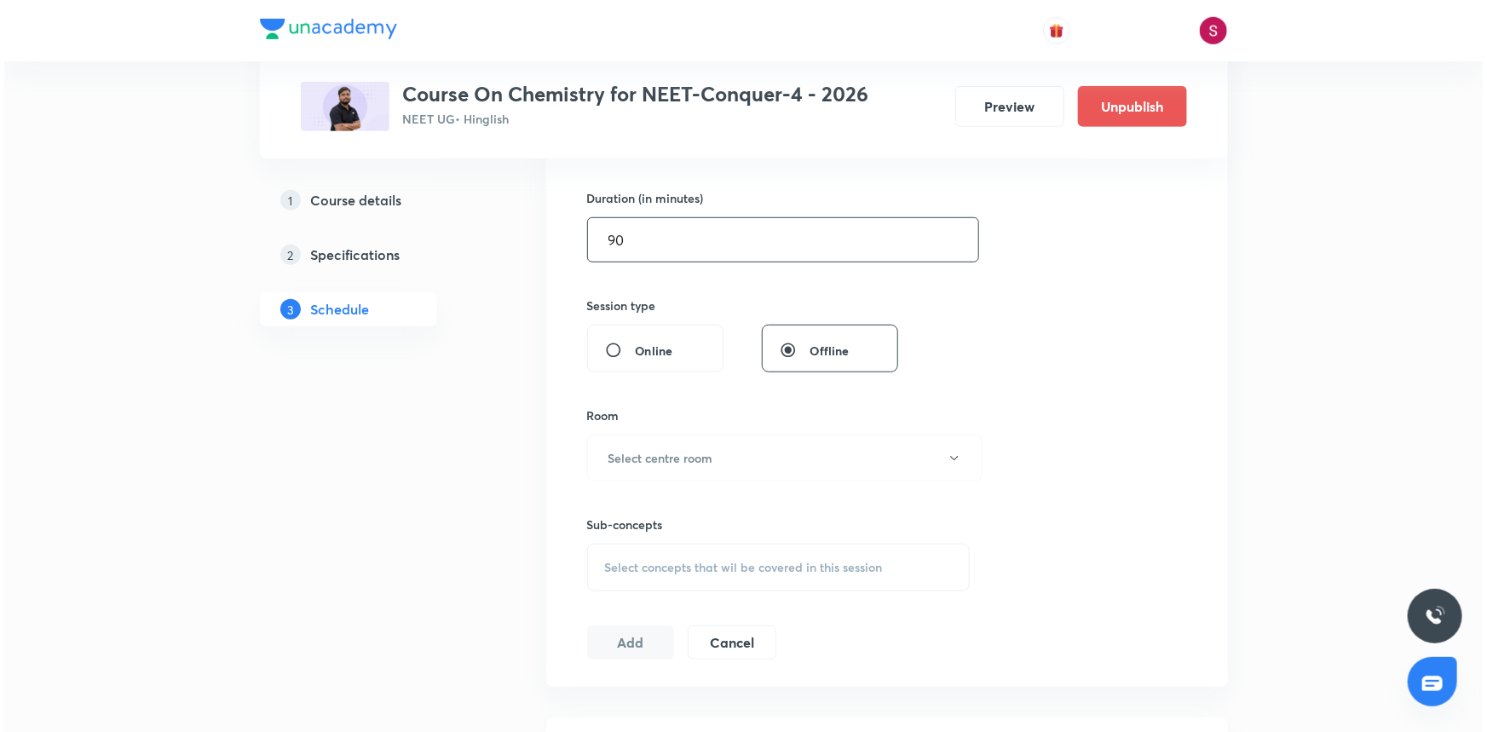
scroll to position [542, 0]
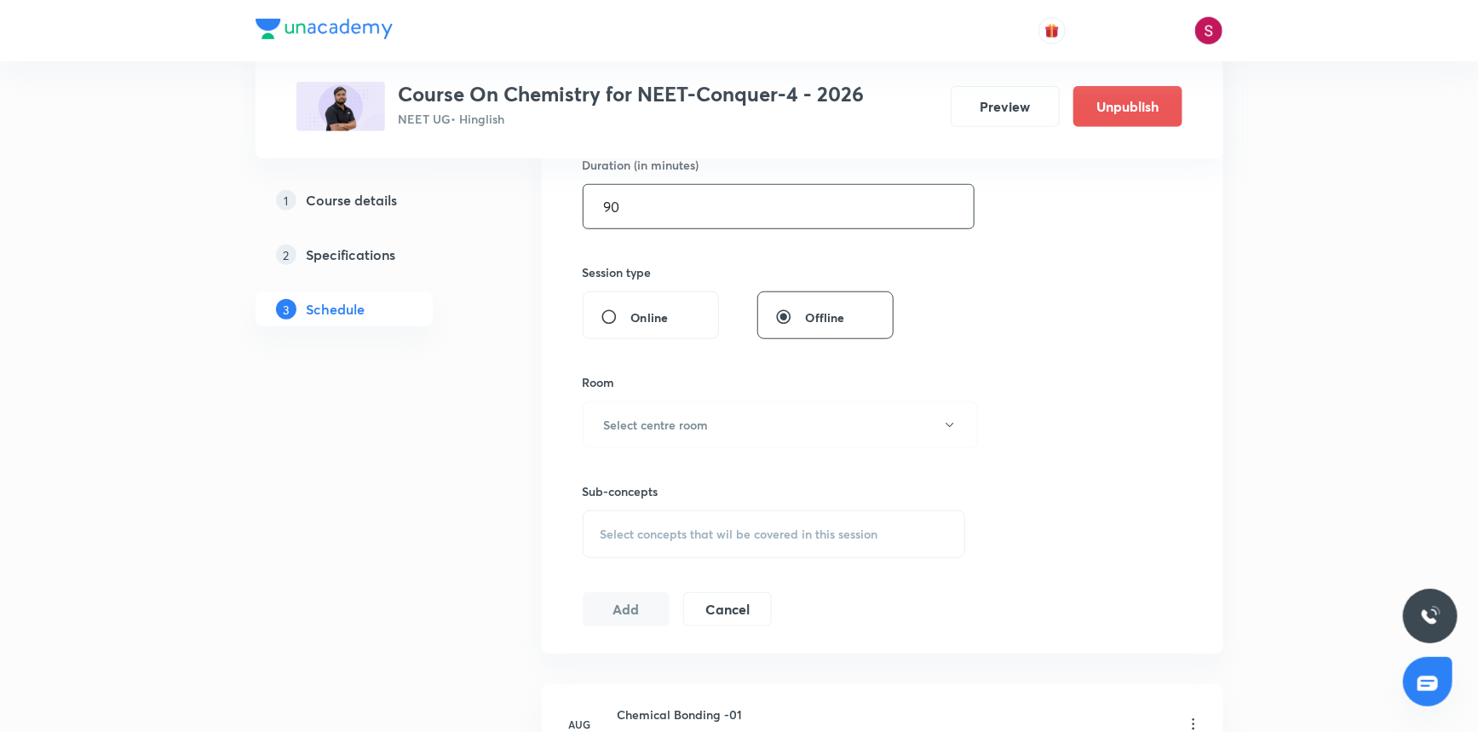
type input "90"
click at [682, 530] on span "Select concepts that wil be covered in this session" at bounding box center [740, 534] width 278 height 14
click at [656, 395] on div "Room Select centre room" at bounding box center [774, 410] width 383 height 75
click at [653, 424] on h6 "Select centre room" at bounding box center [656, 425] width 105 height 18
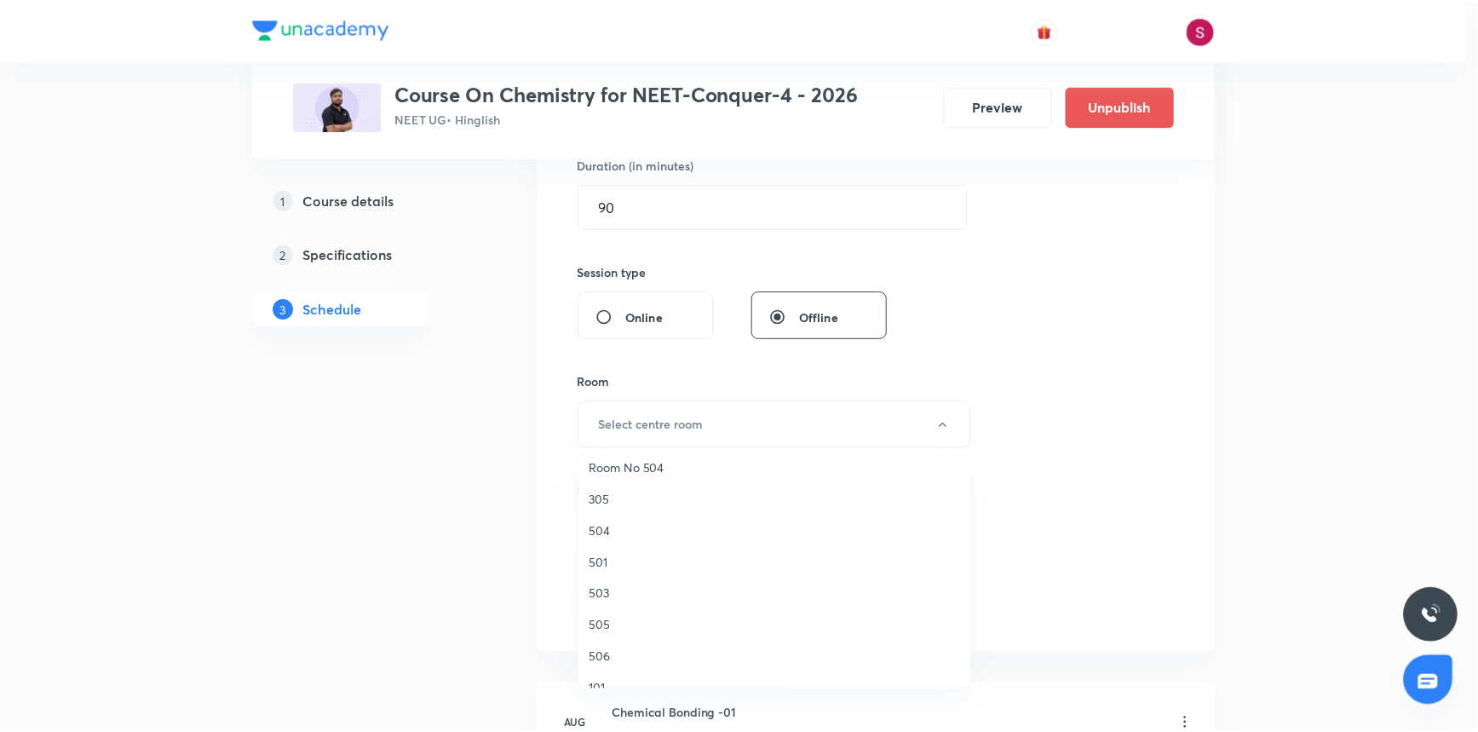
scroll to position [232, 0]
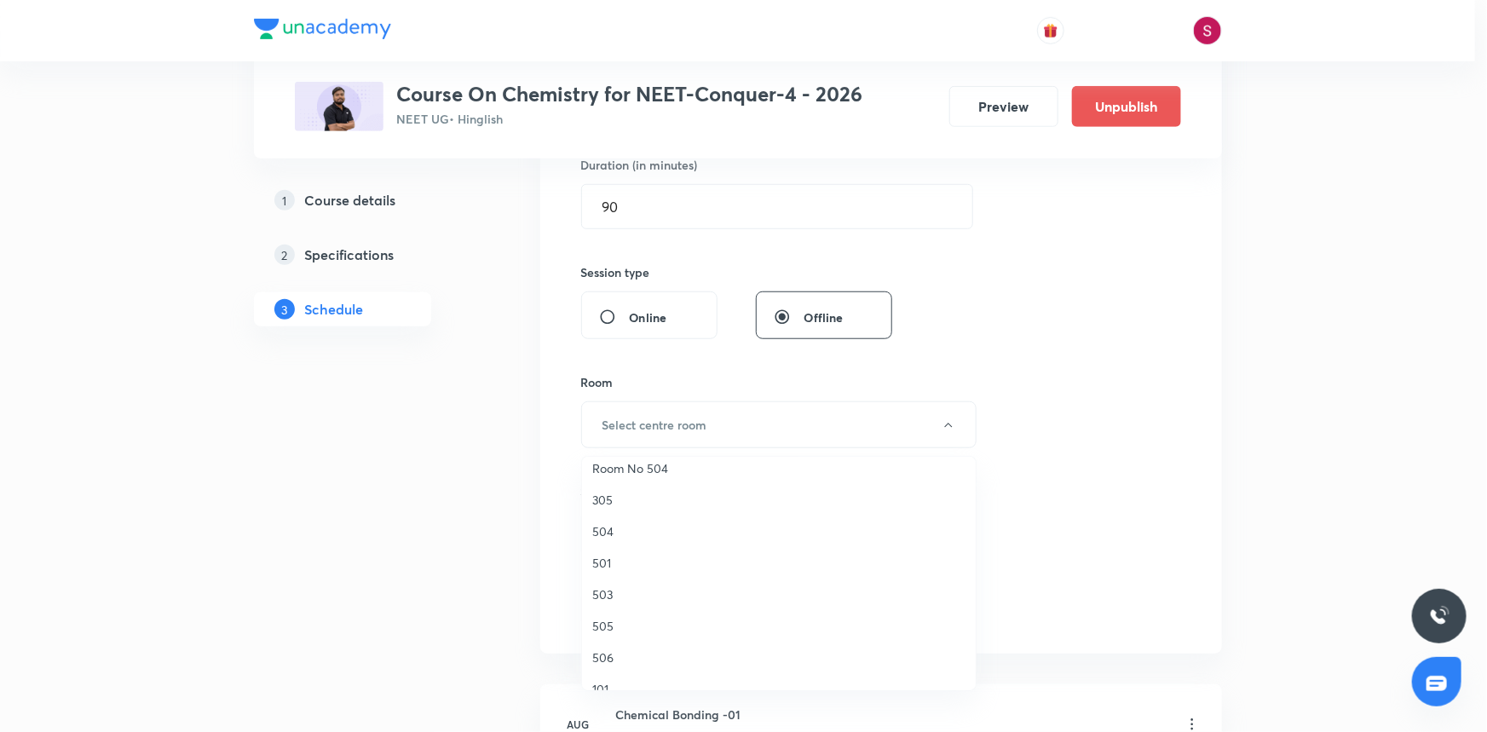
click at [613, 596] on span "503" at bounding box center [778, 594] width 373 height 18
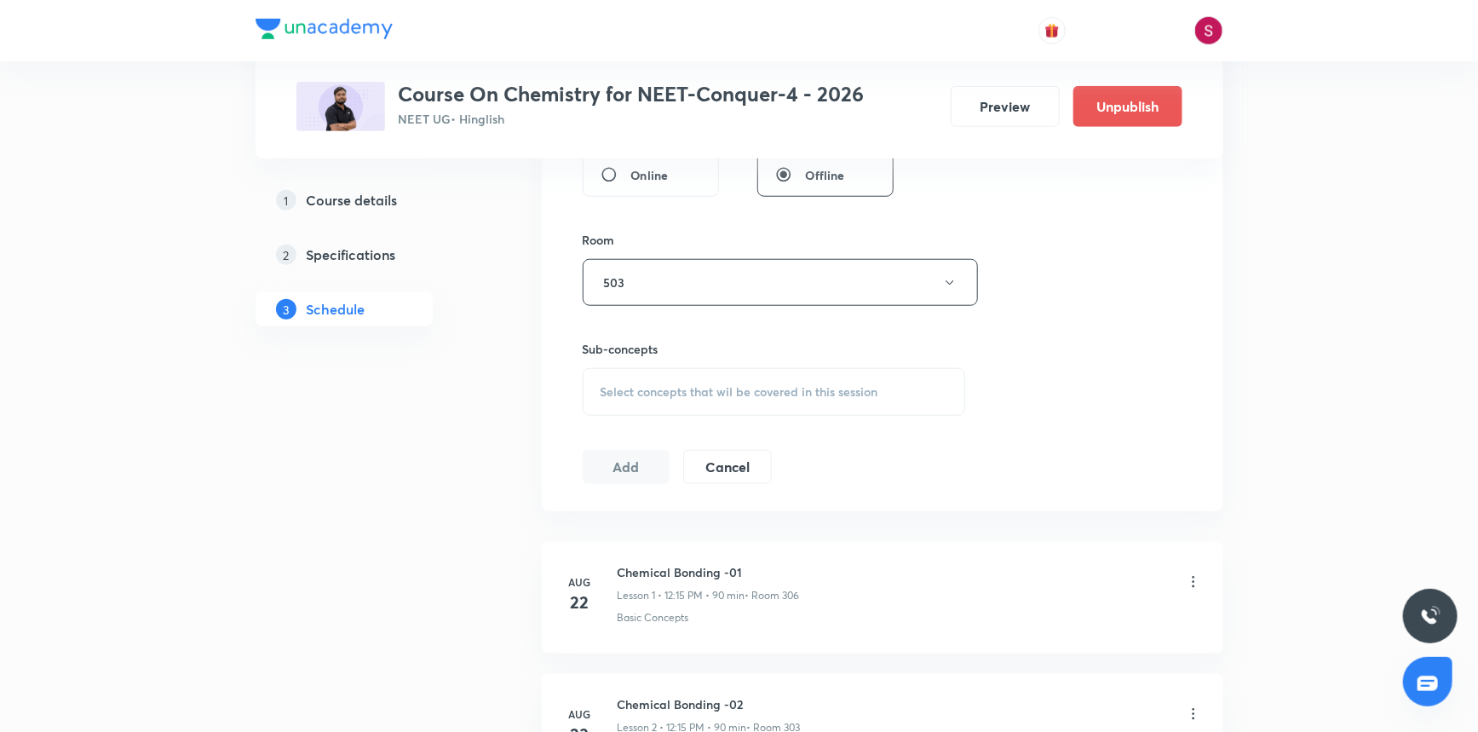
scroll to position [697, 0]
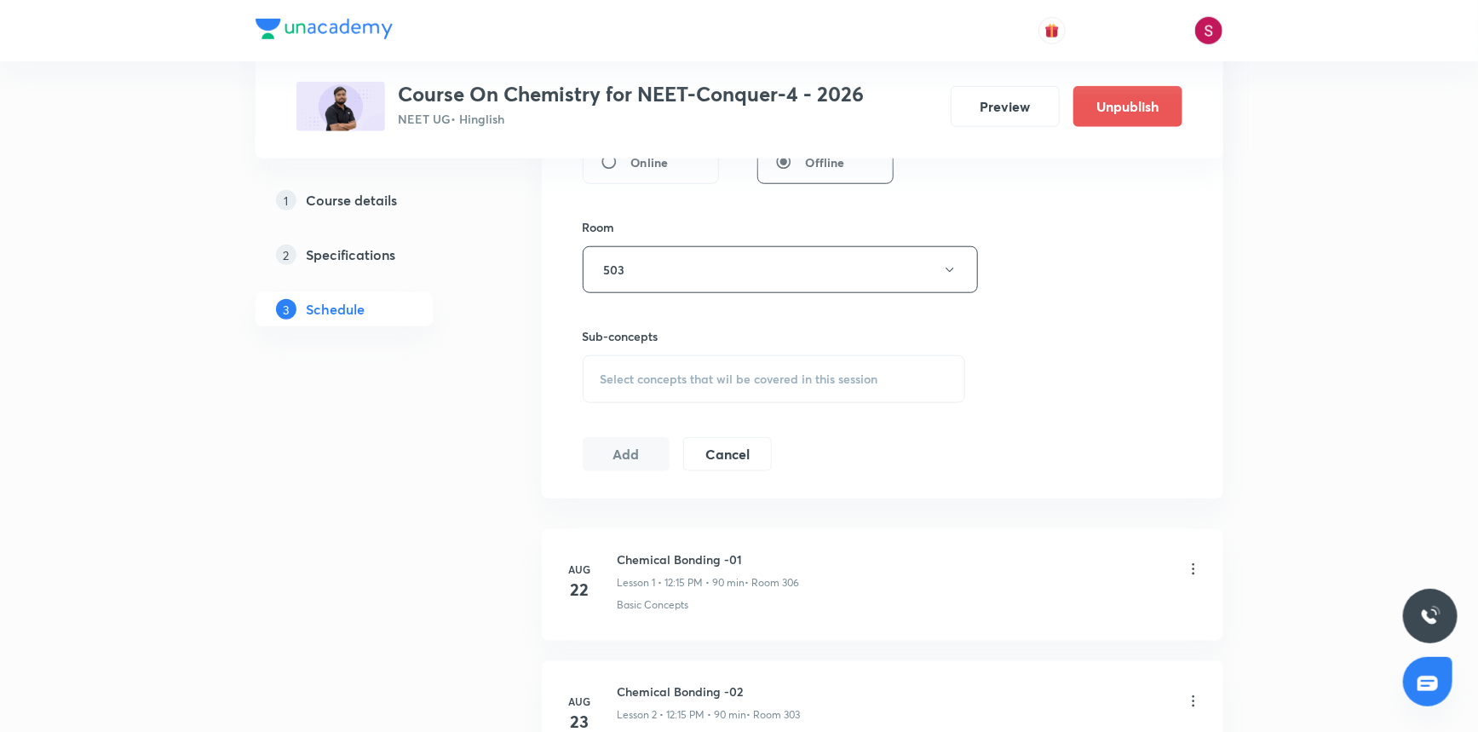
click at [662, 380] on span "Select concepts that wil be covered in this session" at bounding box center [740, 379] width 278 height 14
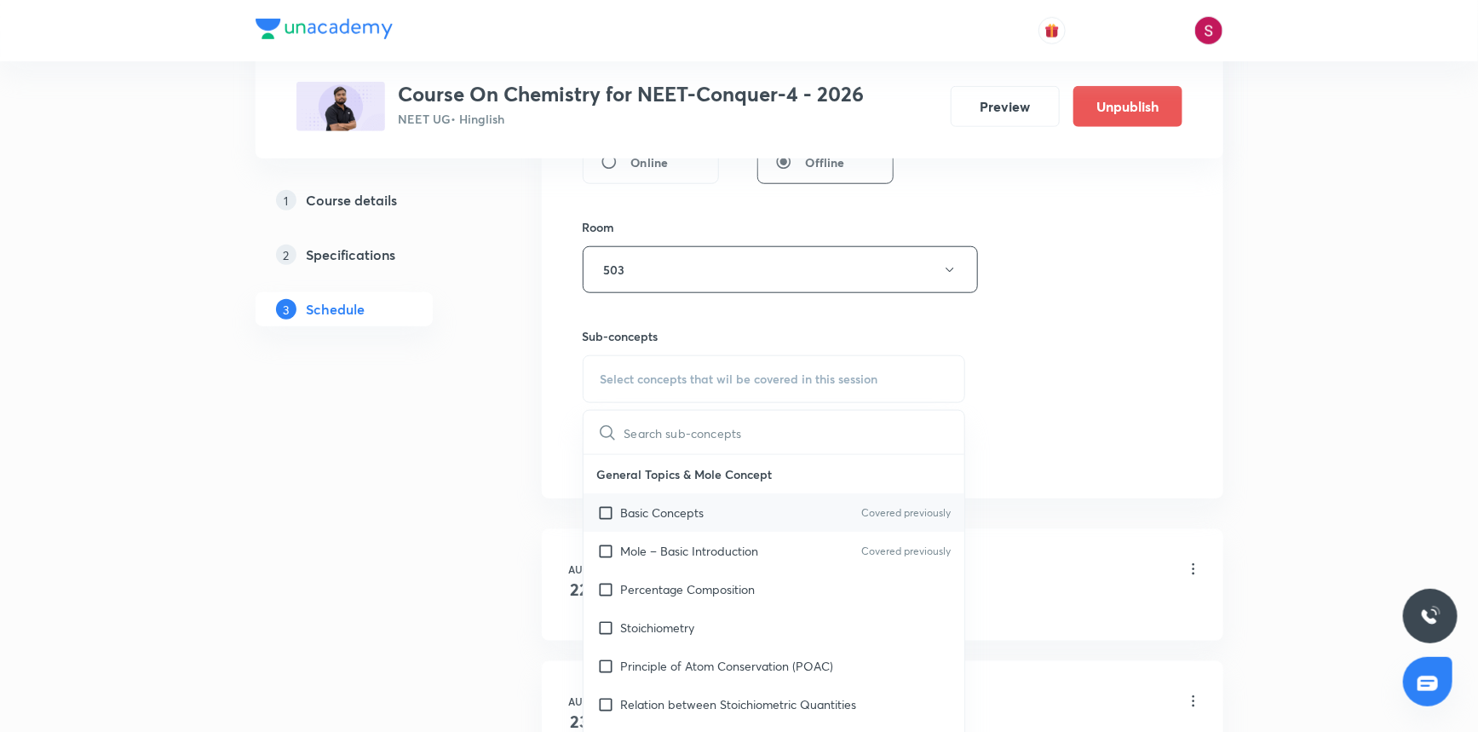
click at [661, 515] on p "Basic Concepts" at bounding box center [663, 513] width 84 height 18
checkbox input "true"
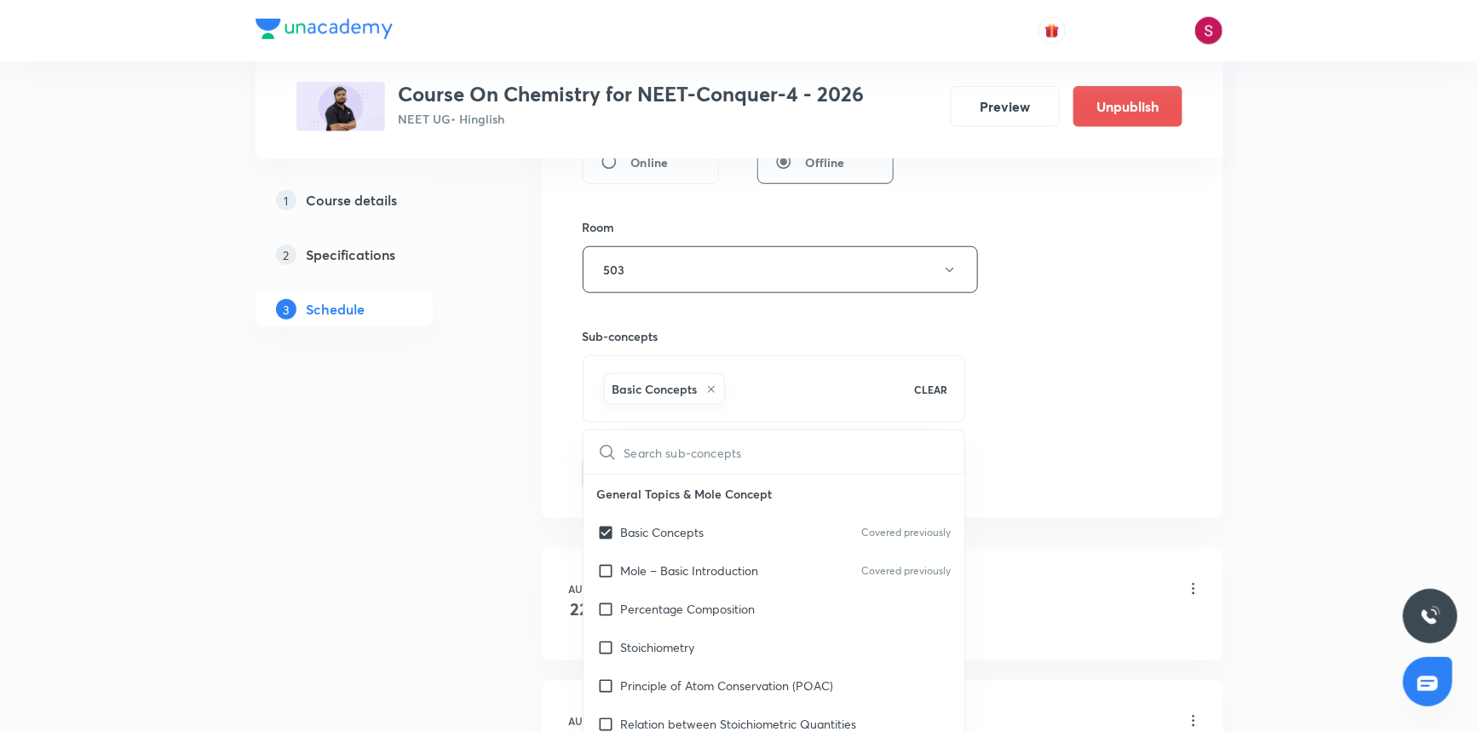
drag, startPoint x: 1129, startPoint y: 284, endPoint x: 969, endPoint y: 374, distance: 183.9
click at [1127, 284] on div "Session 37 Live class Session title 25/99 Chemical Equilibrium - 06 ​ Schedule …" at bounding box center [883, 81] width 600 height 820
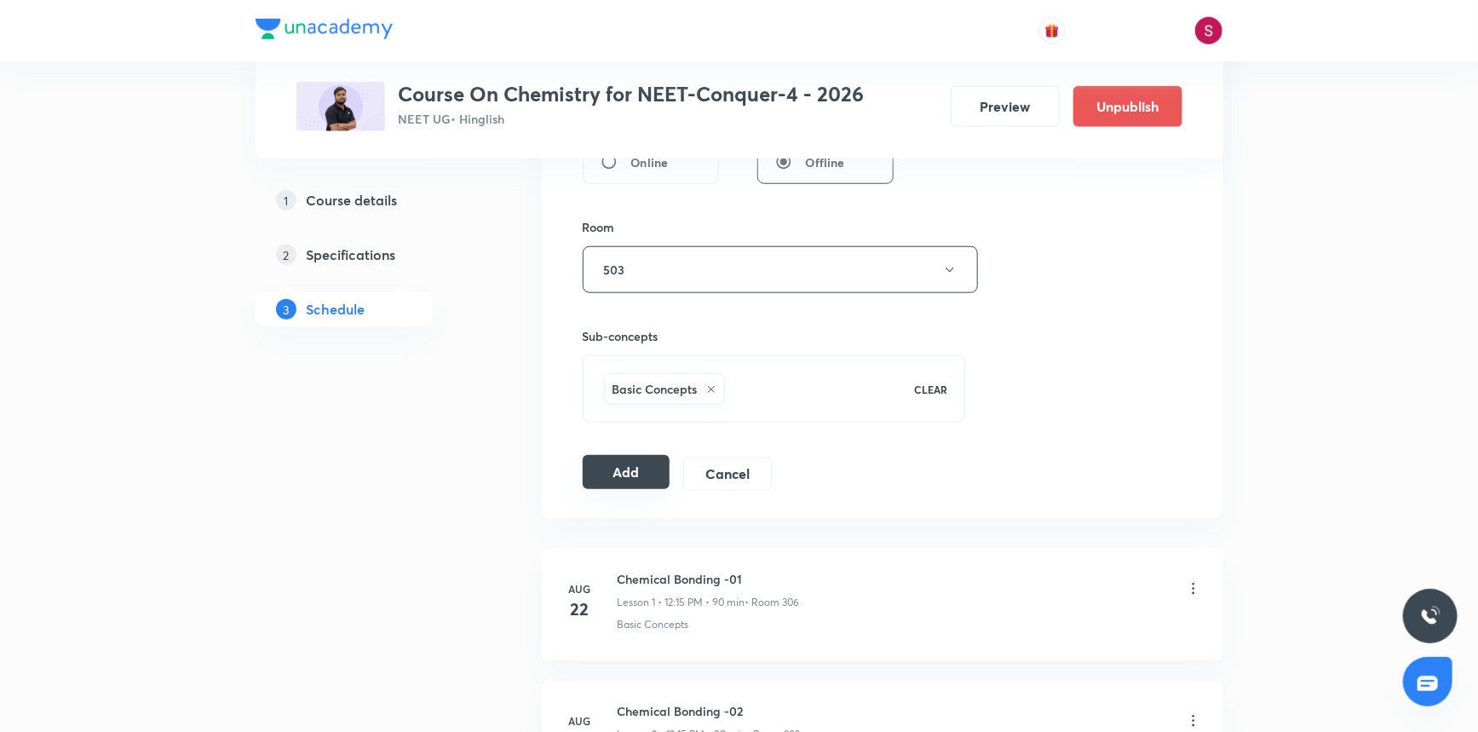
click at [623, 487] on button "Add" at bounding box center [627, 472] width 88 height 34
